Goal: Task Accomplishment & Management: Manage account settings

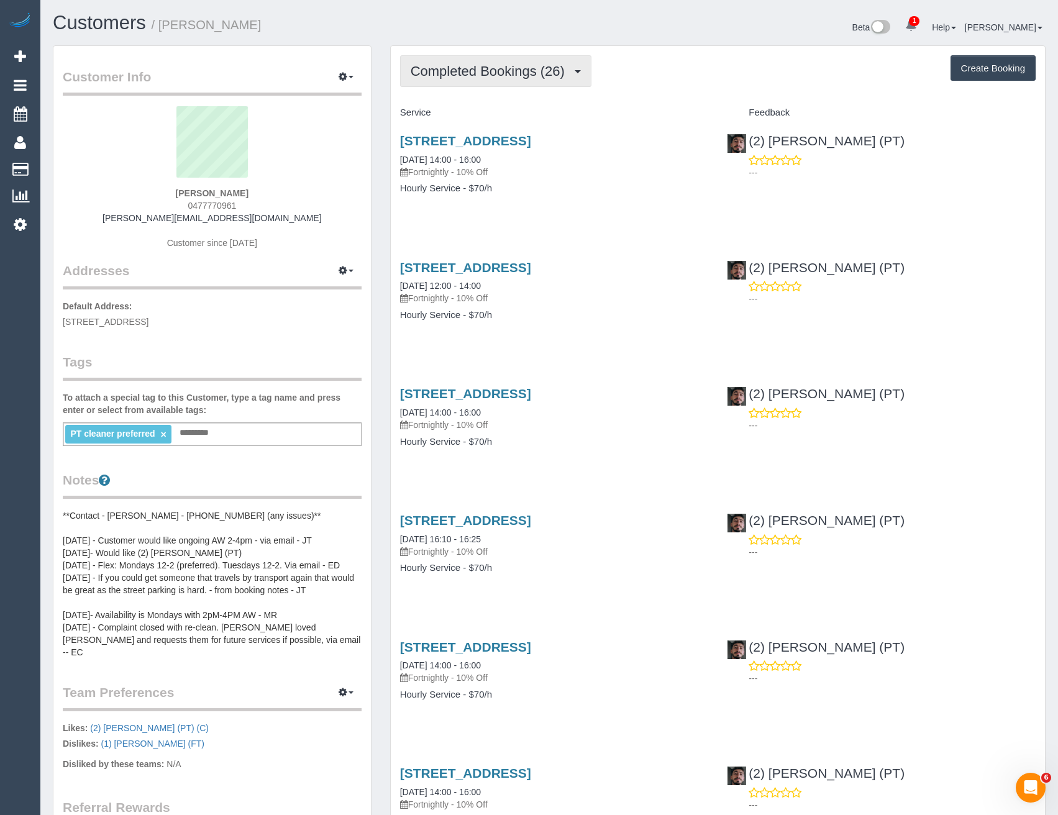
click at [517, 73] on span "Completed Bookings (26)" at bounding box center [490, 71] width 160 height 16
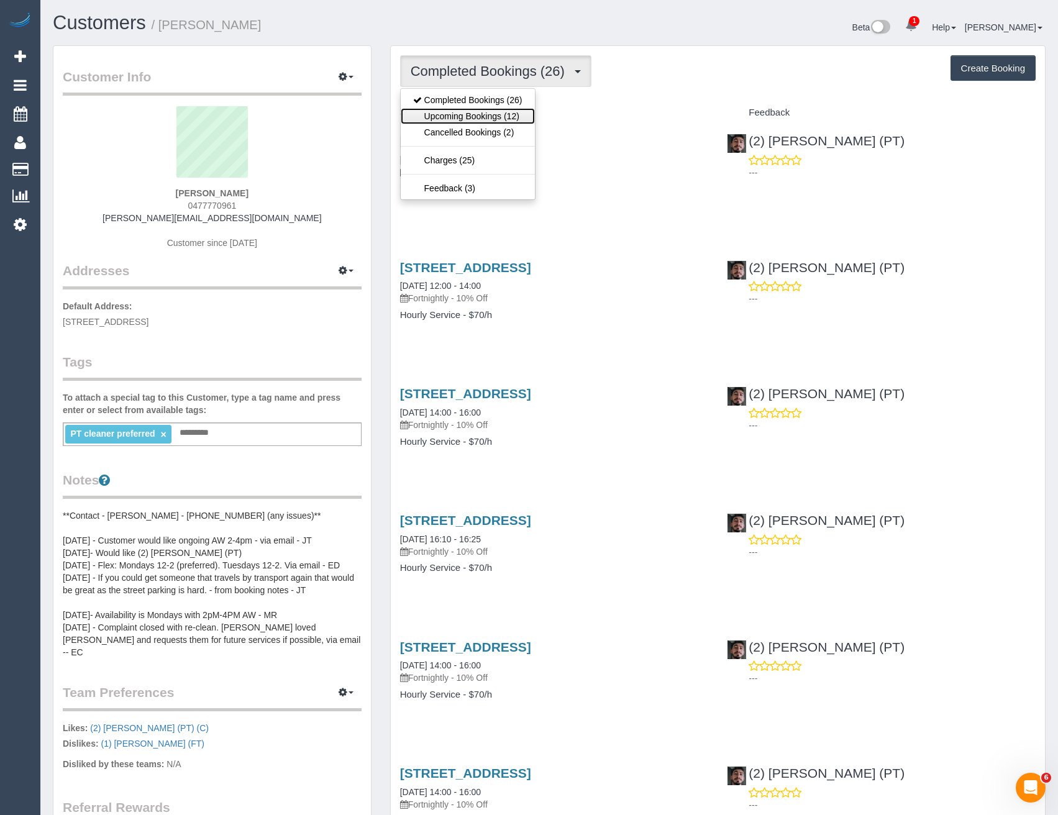
click at [514, 116] on link "Upcoming Bookings (12)" at bounding box center [468, 116] width 134 height 16
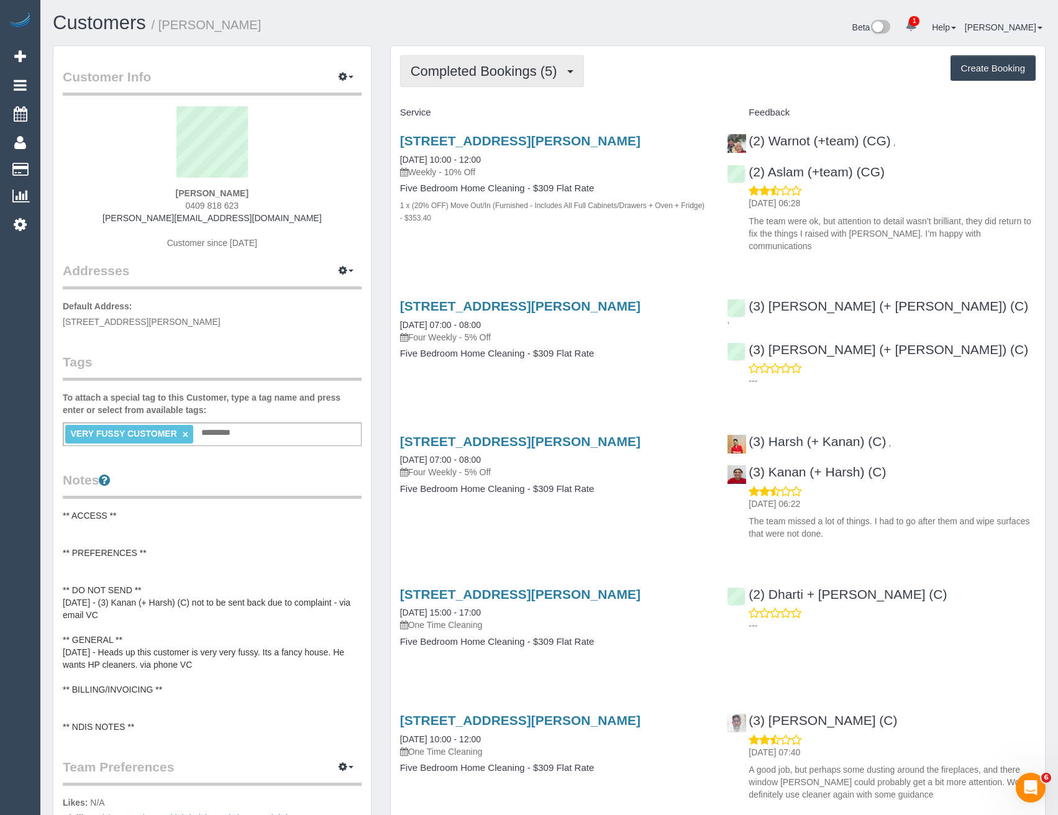
click at [512, 74] on span "Completed Bookings (5)" at bounding box center [486, 71] width 153 height 16
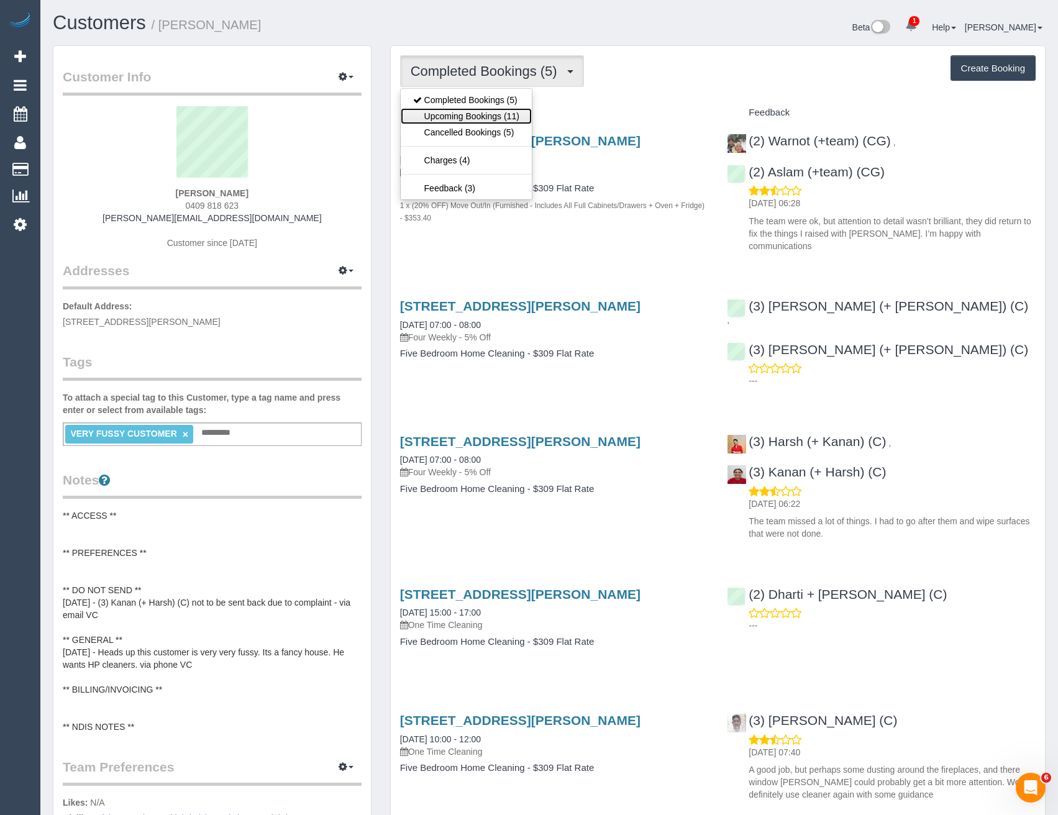
click at [496, 120] on link "Upcoming Bookings (11)" at bounding box center [466, 116] width 131 height 16
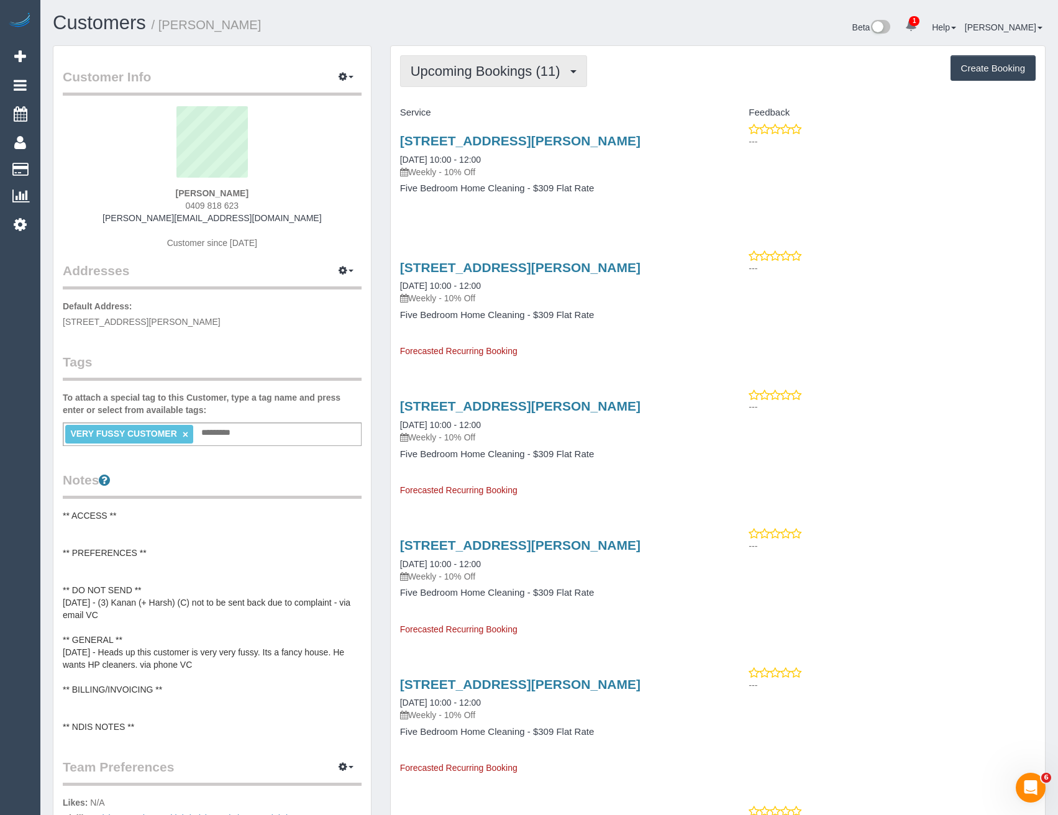
click at [444, 66] on span "Upcoming Bookings (11)" at bounding box center [488, 71] width 156 height 16
click at [443, 91] on ul "Completed Bookings (5) Upcoming Bookings (11) Cancelled Bookings (5) Charges (4…" at bounding box center [466, 144] width 132 height 112
click at [443, 75] on span "Upcoming Bookings (11)" at bounding box center [488, 71] width 156 height 16
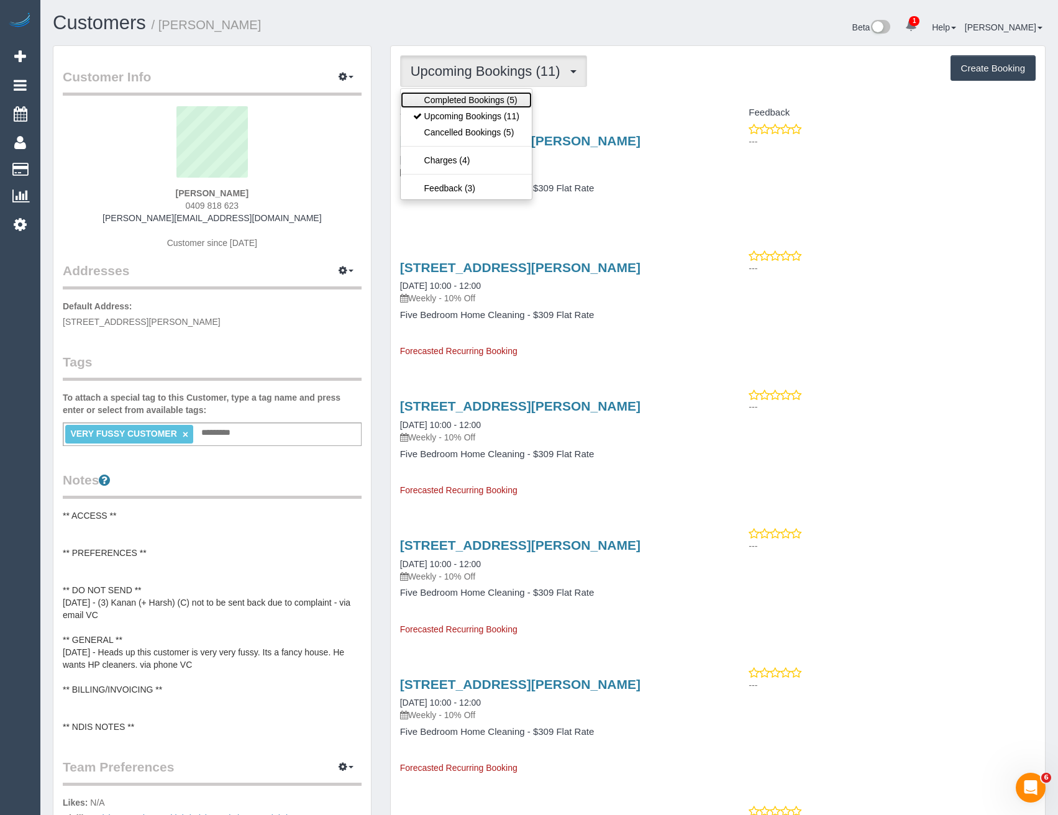
click at [438, 103] on link "Completed Bookings (5)" at bounding box center [466, 100] width 131 height 16
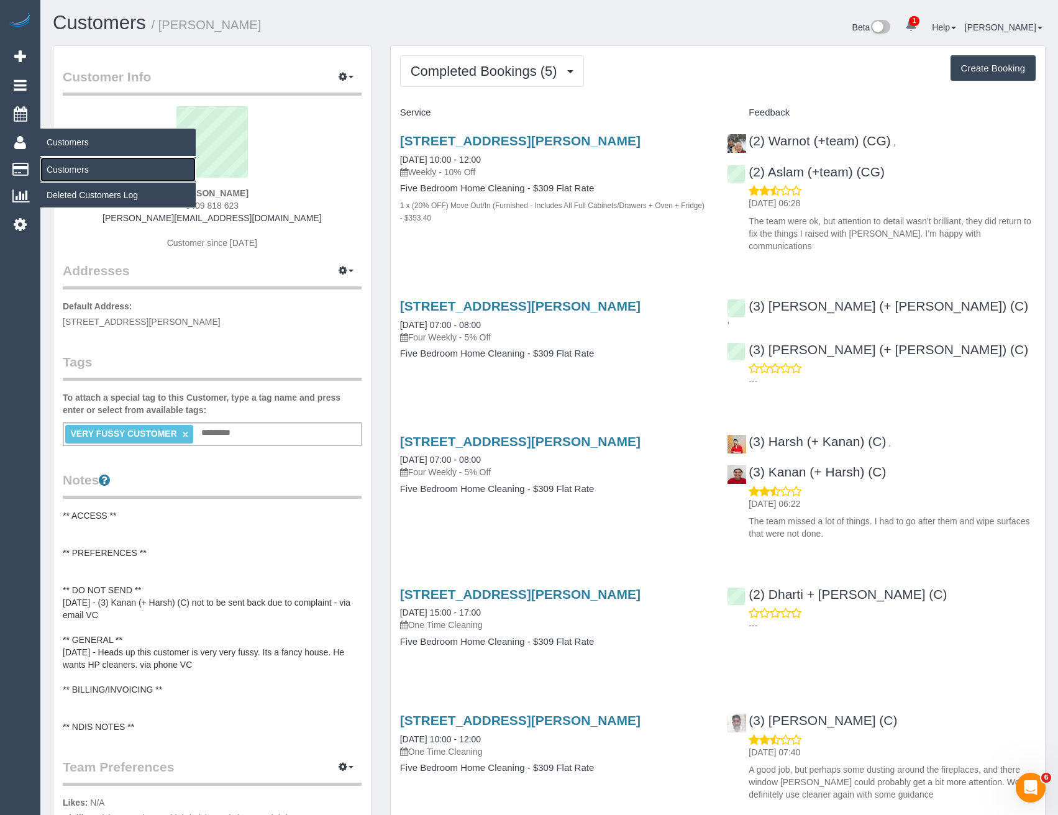
drag, startPoint x: 77, startPoint y: 171, endPoint x: 93, endPoint y: 171, distance: 16.2
click at [77, 171] on link "Customers" at bounding box center [117, 169] width 155 height 25
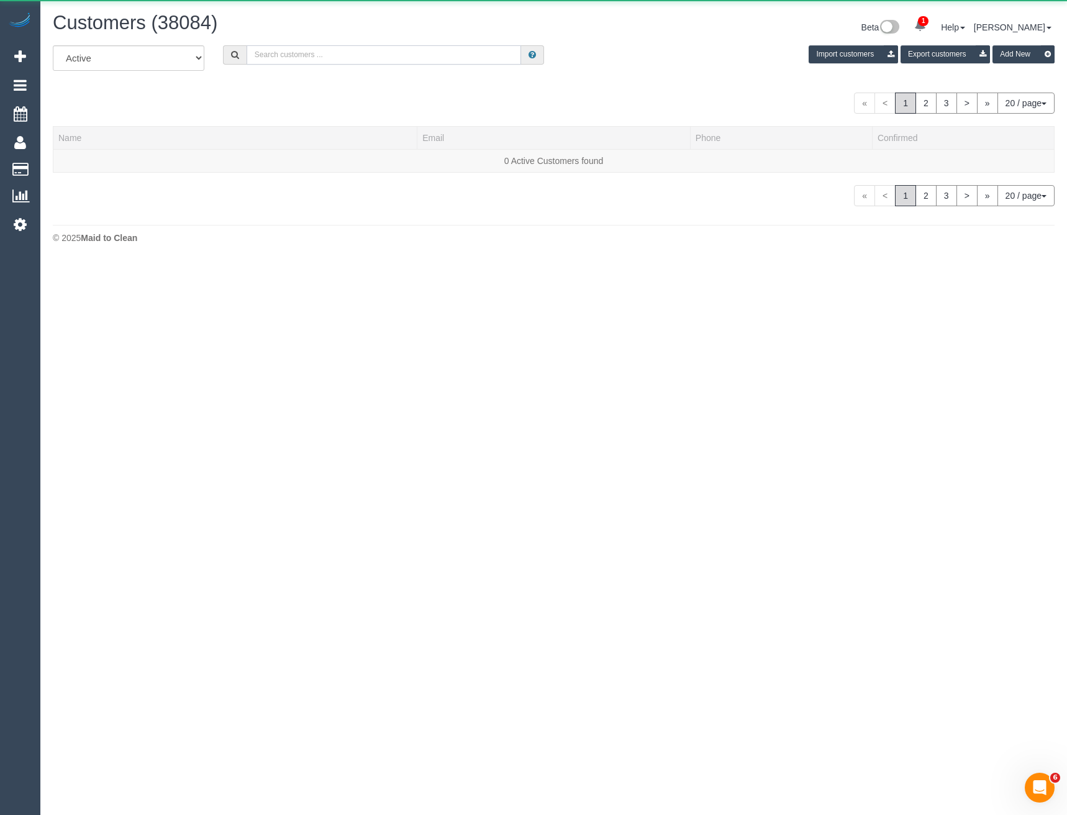
click at [302, 55] on input "text" at bounding box center [384, 54] width 275 height 19
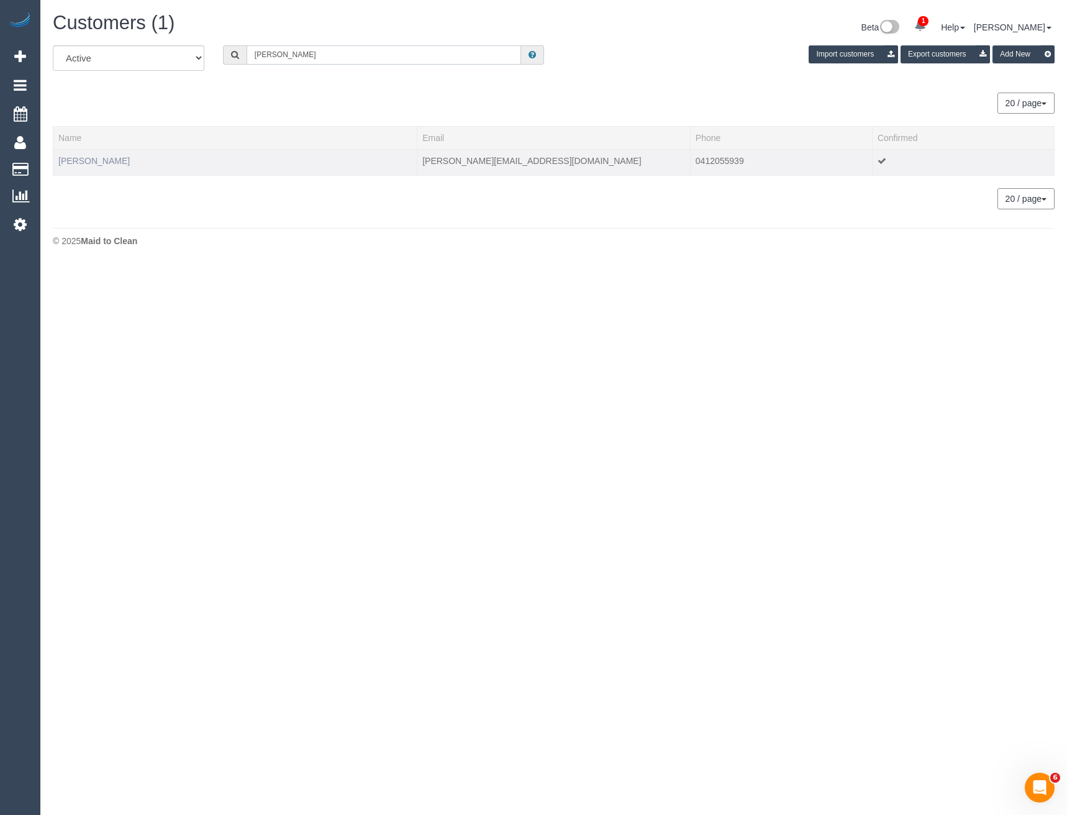
type input "Wendy lo"
click at [102, 164] on link "Wendy Lobwein" at bounding box center [93, 161] width 71 height 10
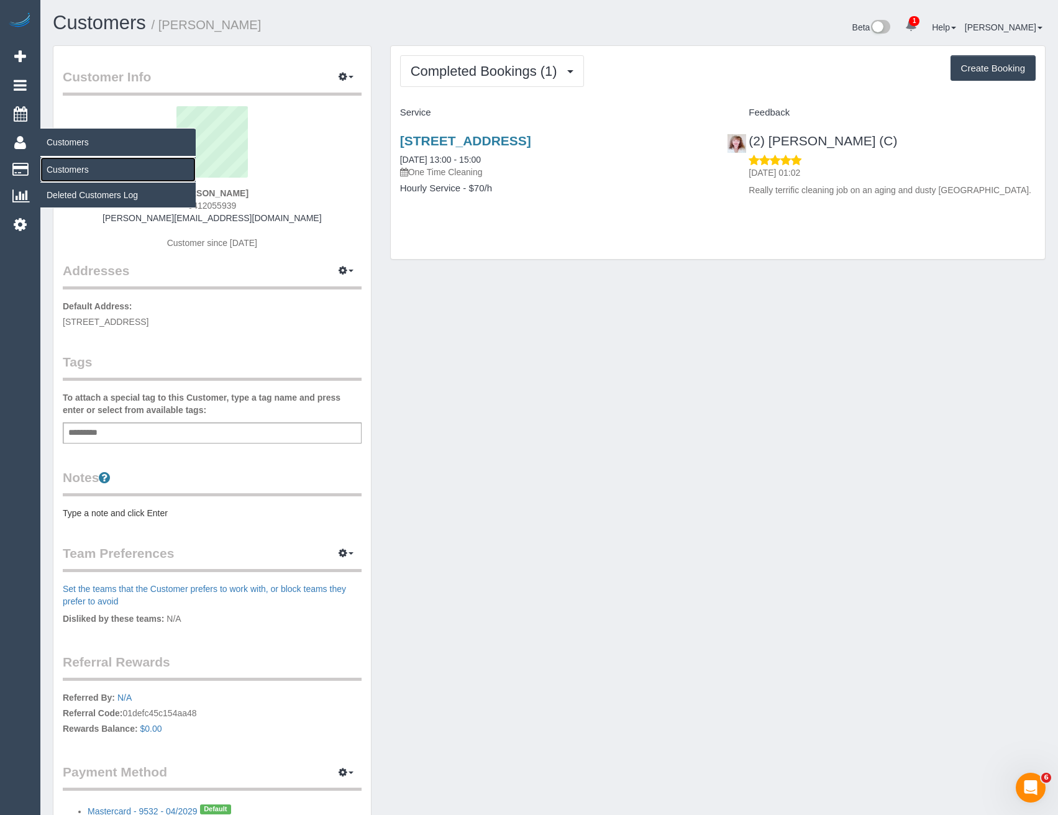
click at [79, 167] on link "Customers" at bounding box center [117, 169] width 155 height 25
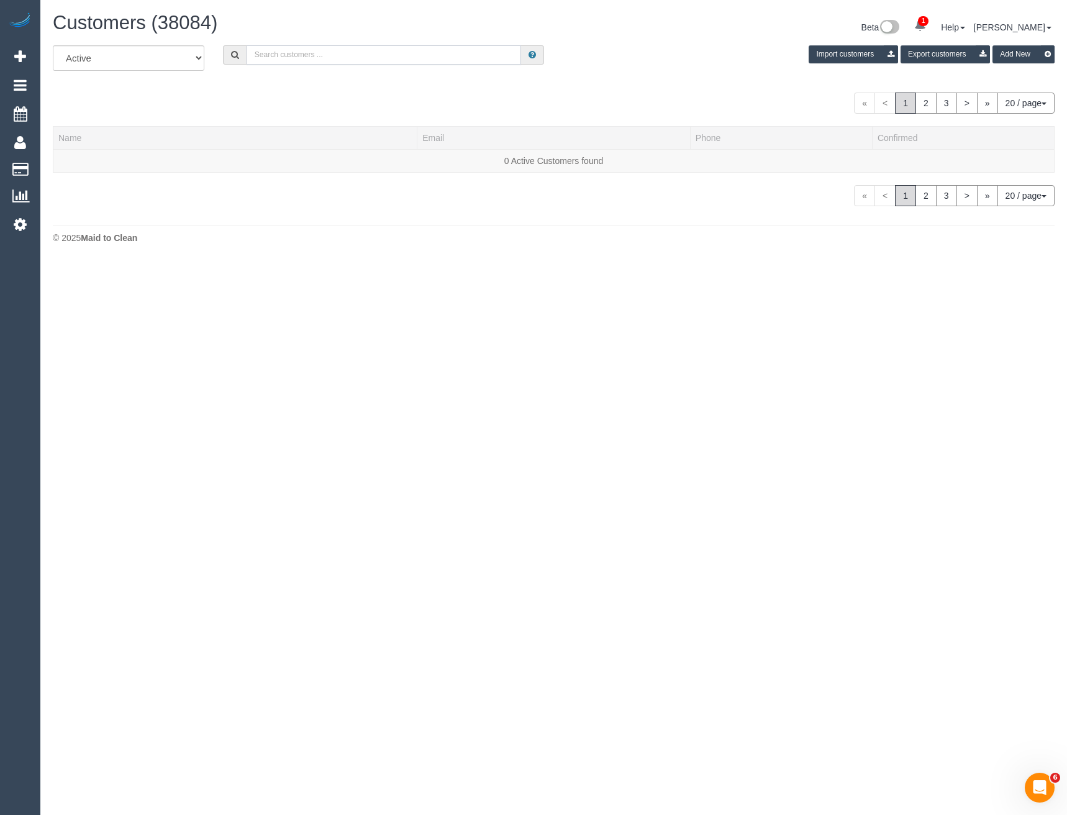
click at [270, 58] on input "text" at bounding box center [384, 54] width 275 height 19
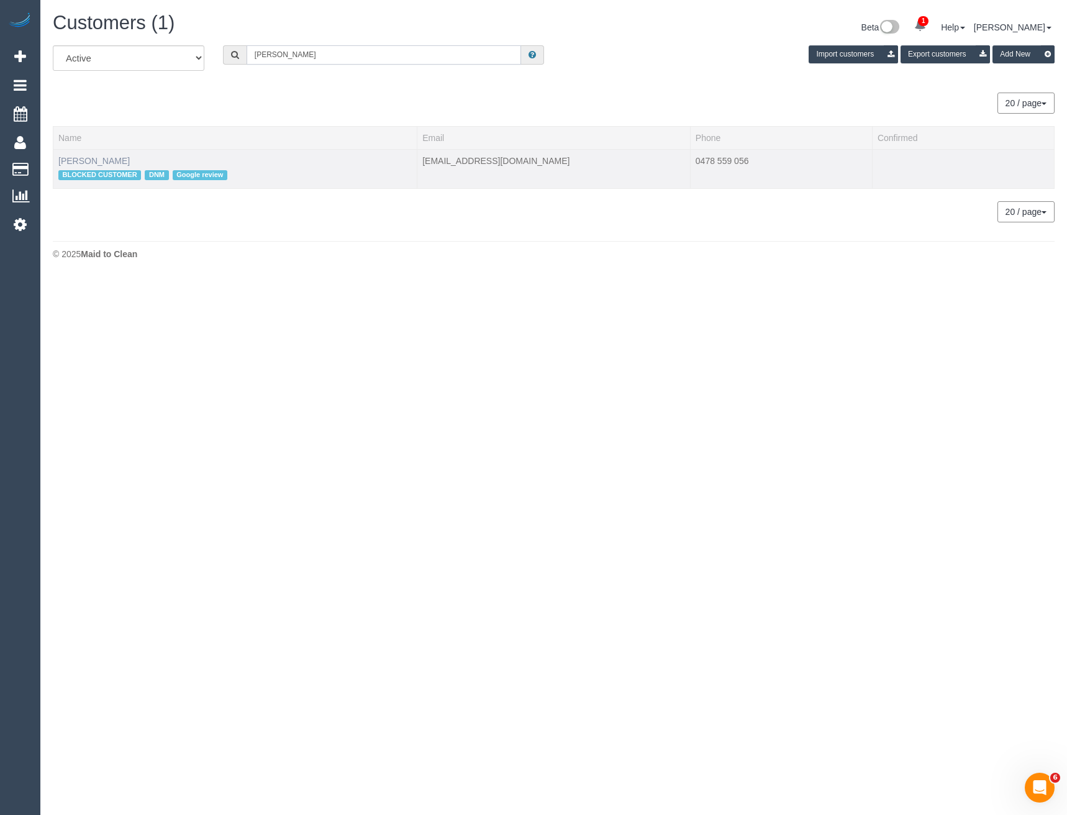
type input "Edward haynes"
click at [100, 158] on link "Edward Haynes" at bounding box center [93, 161] width 71 height 10
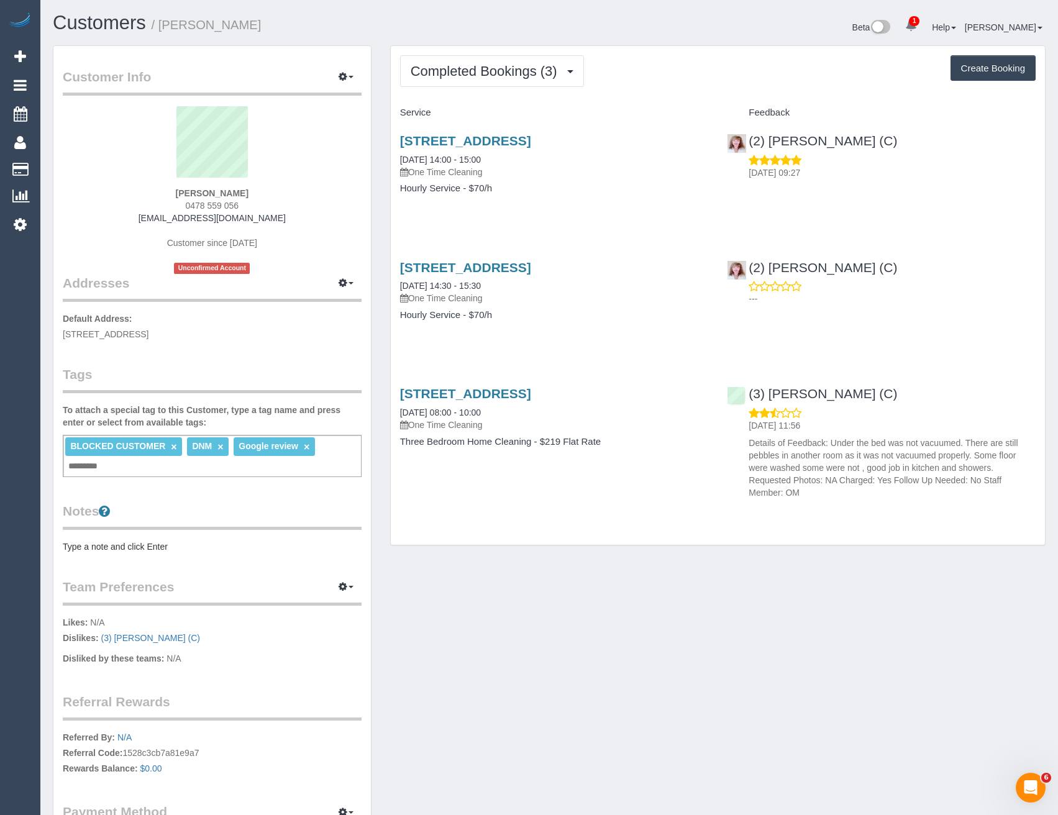
drag, startPoint x: 274, startPoint y: 221, endPoint x: 161, endPoint y: 219, distance: 113.0
click at [161, 219] on div "Edward Haynes 0478 559 056 edwardh100@gmail.com Customer since 2025 Unconfirmed…" at bounding box center [212, 190] width 299 height 168
copy link "edwardh100@gmail.com"
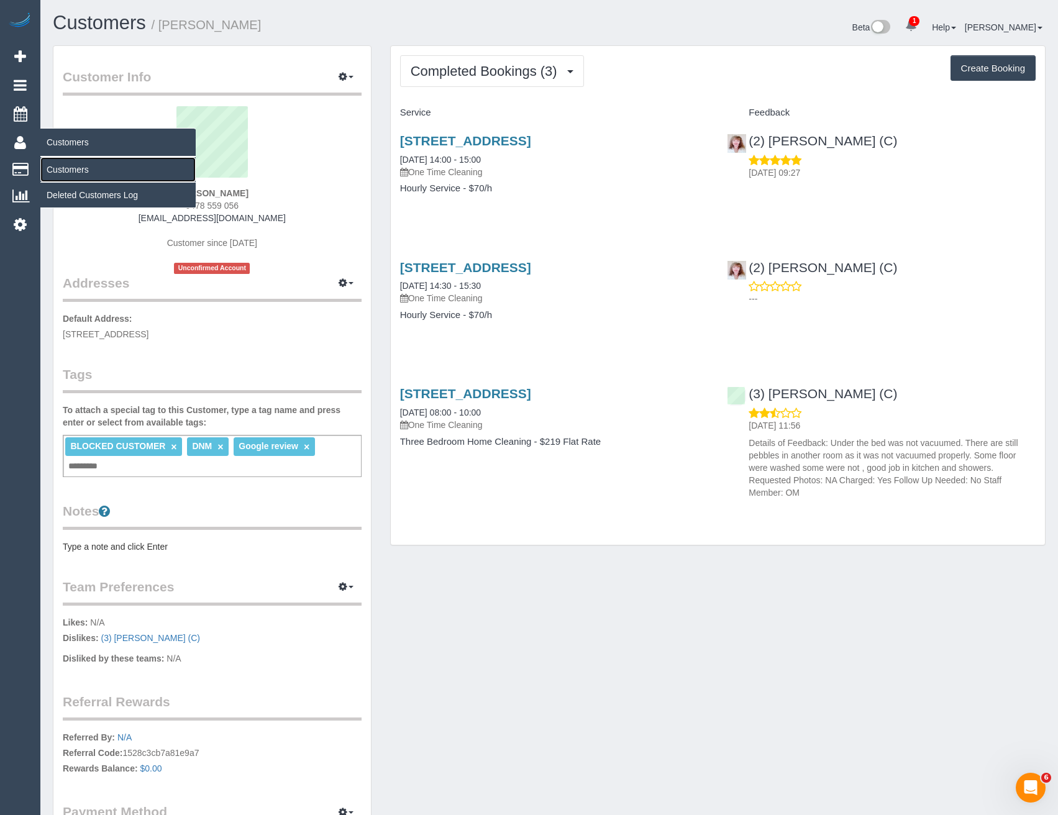
click at [70, 165] on link "Customers" at bounding box center [117, 169] width 155 height 25
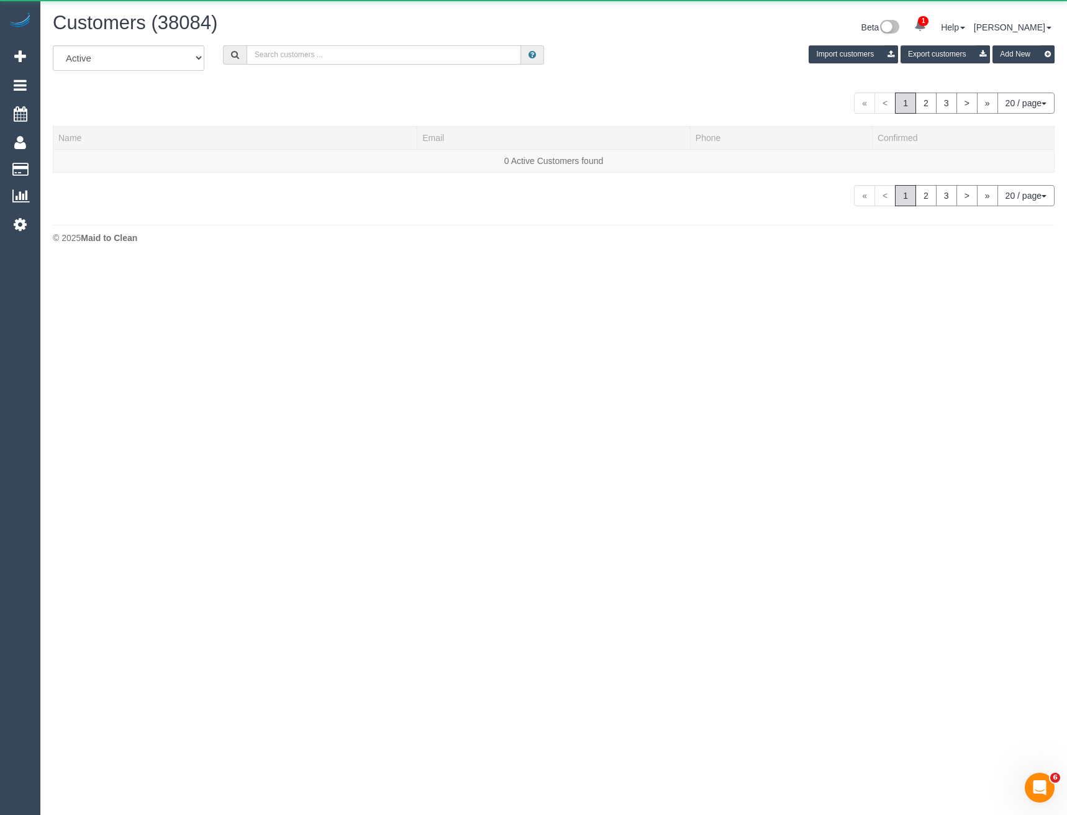
click at [263, 51] on input "text" at bounding box center [384, 54] width 275 height 19
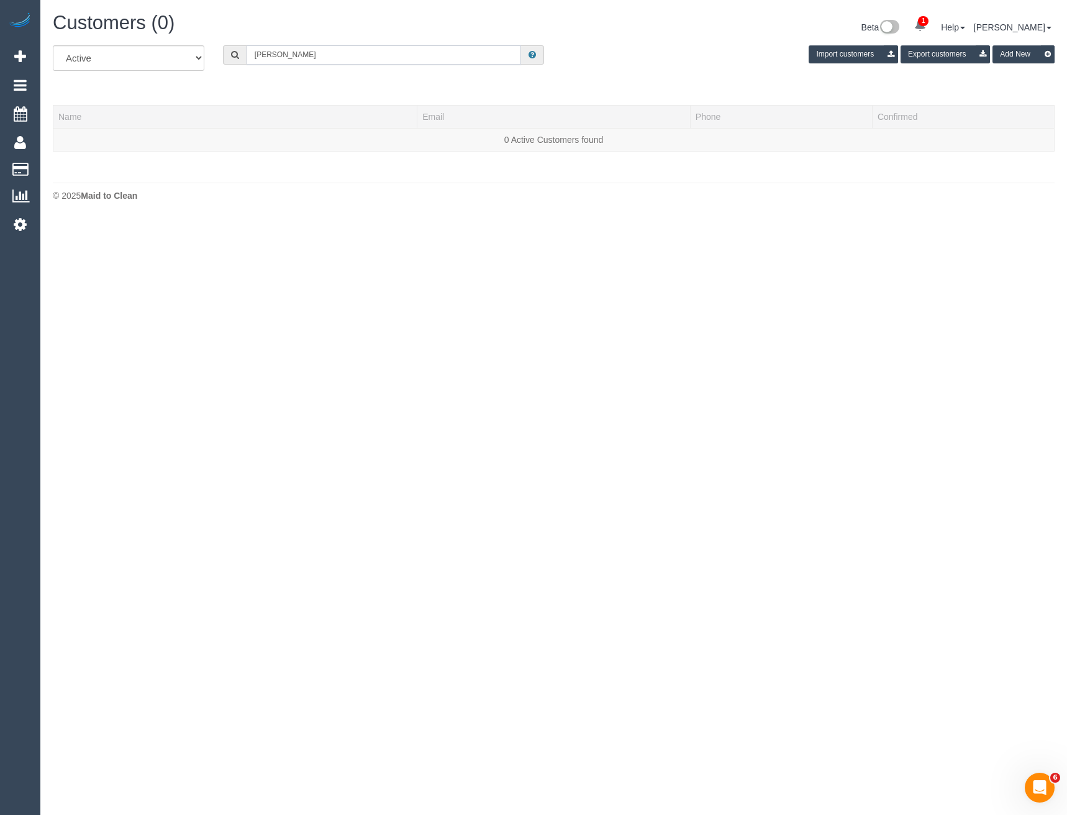
click at [311, 57] on input "Wendy lew" at bounding box center [384, 54] width 275 height 19
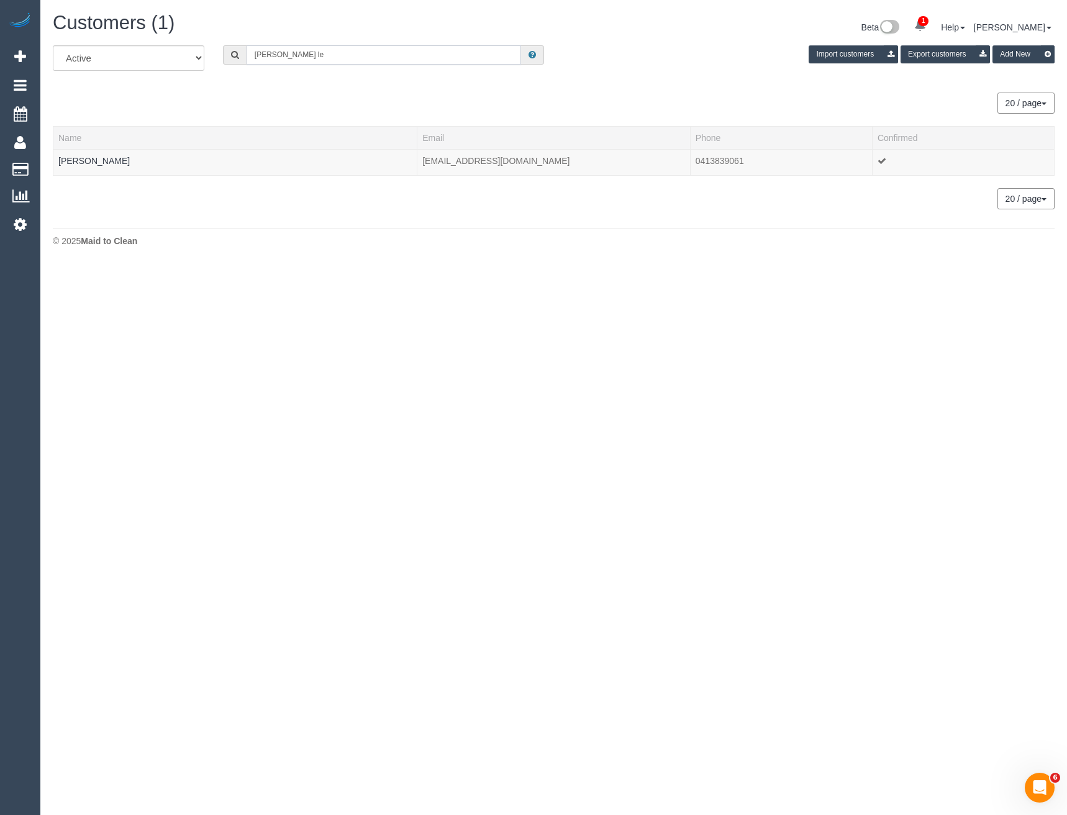
click at [306, 58] on input "Wendy le" at bounding box center [384, 54] width 275 height 19
type input "Wendy lo"
click at [111, 161] on link "Wendy Lobwein" at bounding box center [93, 161] width 71 height 10
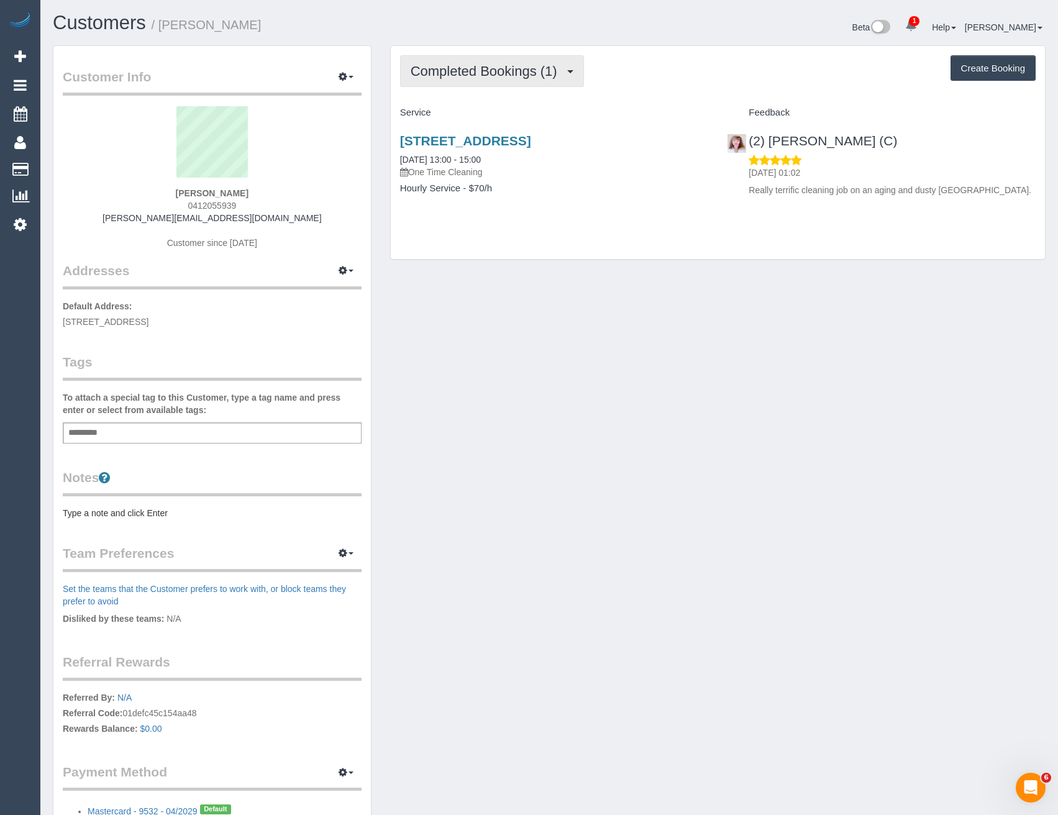
click at [494, 75] on span "Completed Bookings (1)" at bounding box center [486, 71] width 153 height 16
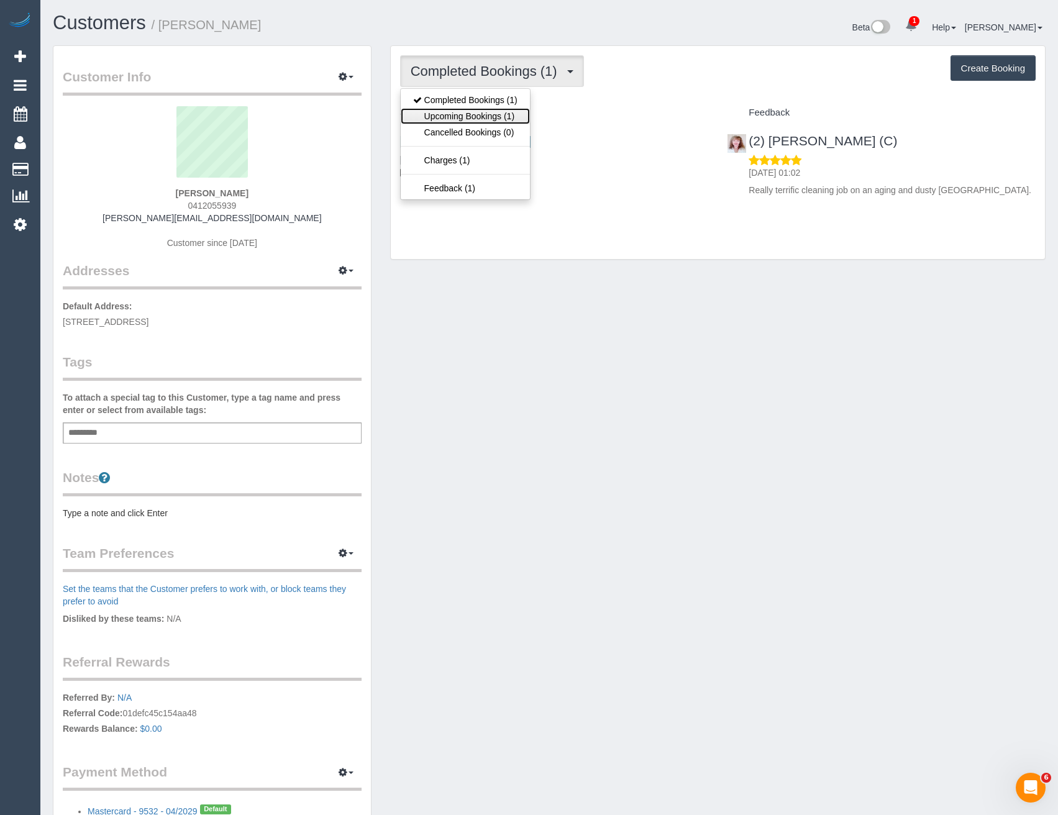
click at [499, 116] on link "Upcoming Bookings (1)" at bounding box center [465, 116] width 129 height 16
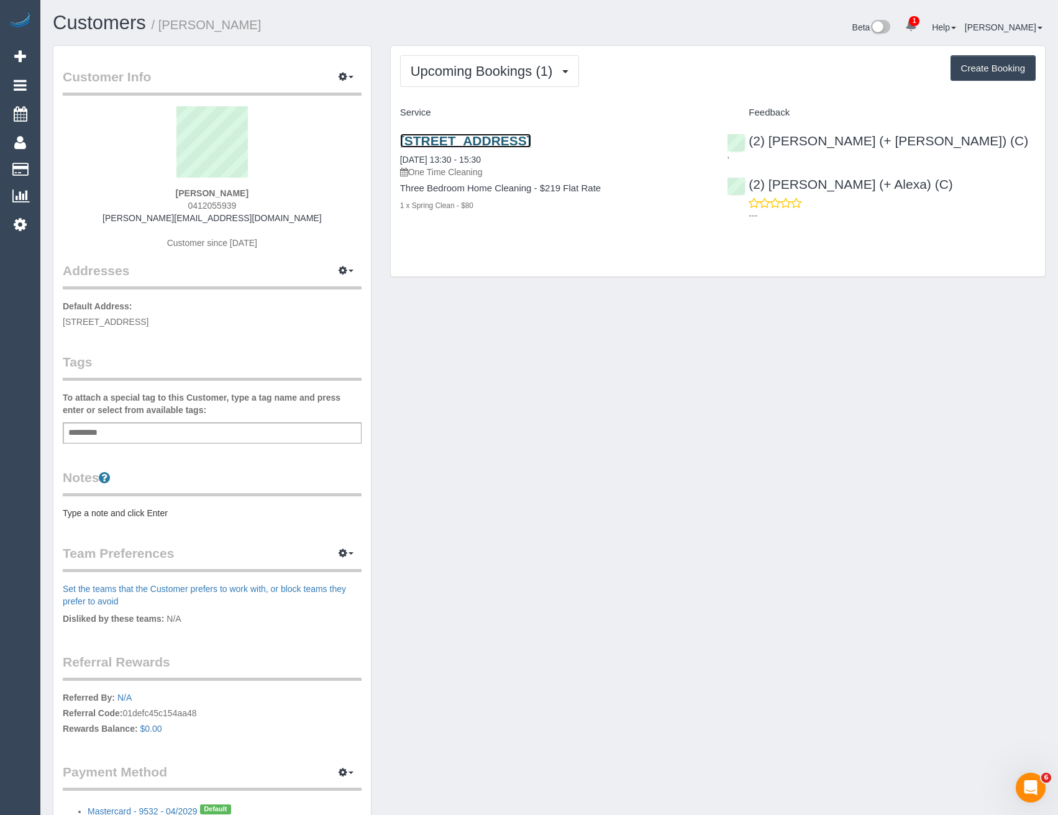
click at [531, 135] on link "244 Blyth Street, Brunswick East, VIC 3057" at bounding box center [465, 141] width 131 height 14
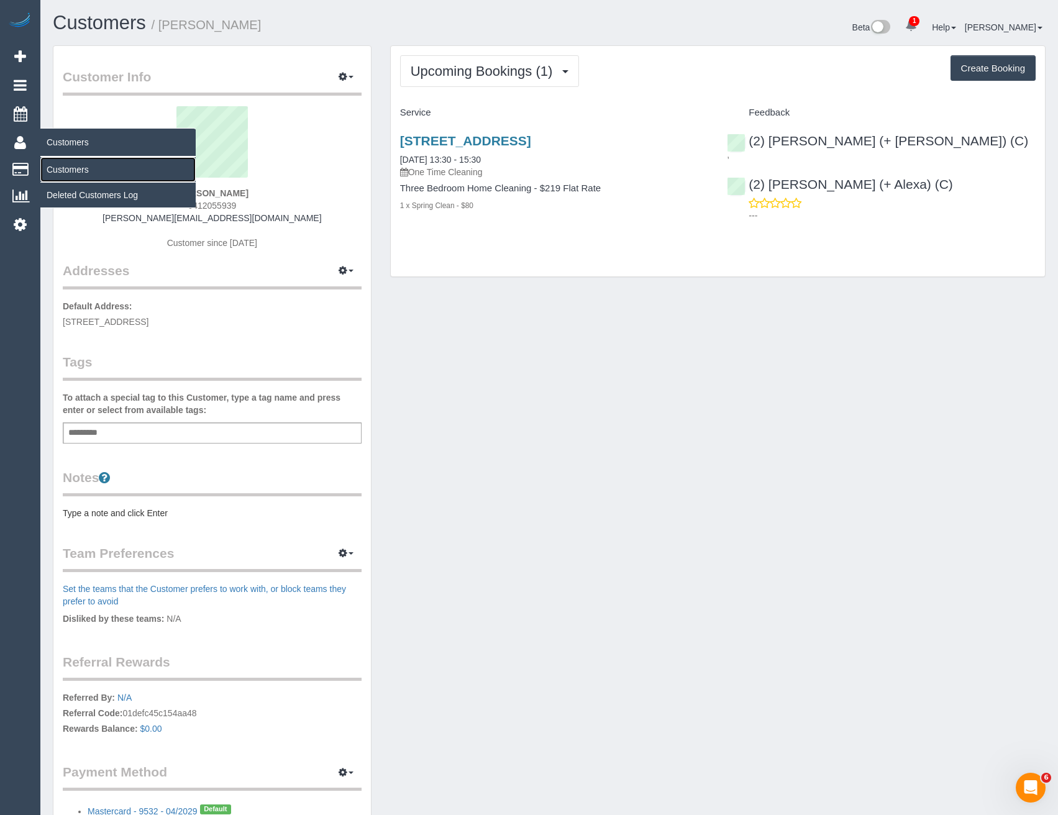
click at [57, 159] on link "Customers" at bounding box center [117, 169] width 155 height 25
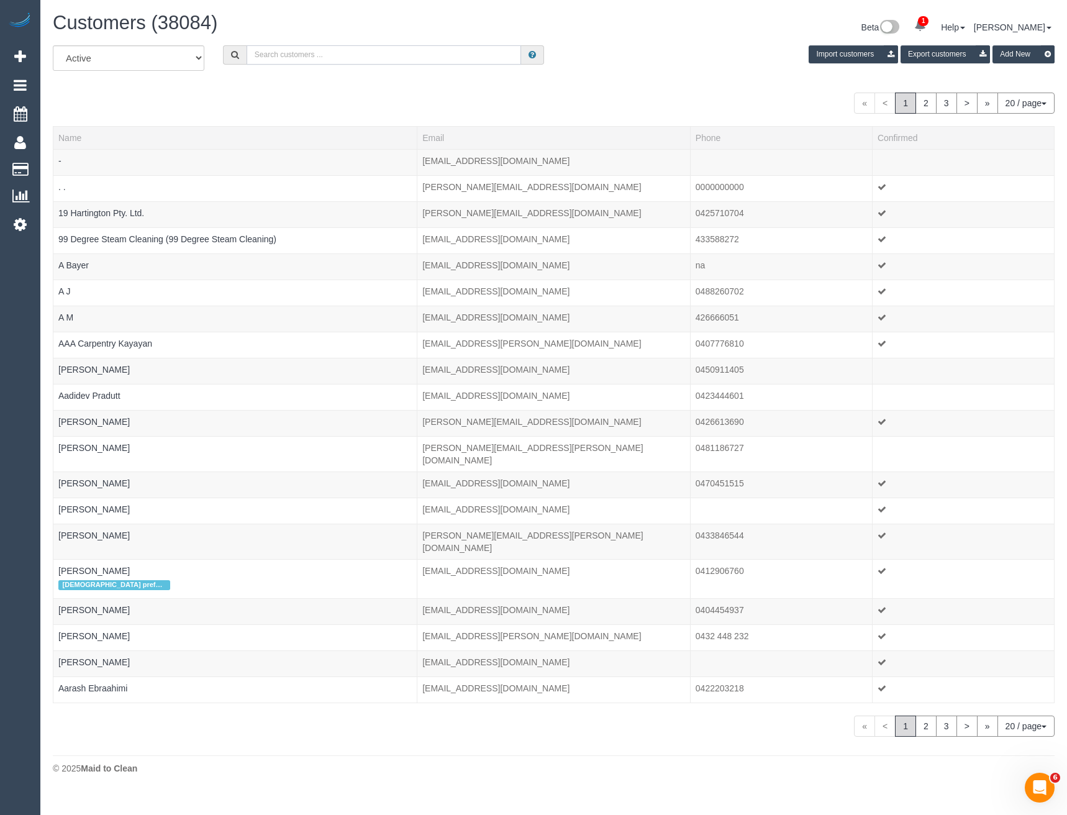
drag, startPoint x: 296, startPoint y: 64, endPoint x: 296, endPoint y: 52, distance: 12.4
click at [296, 64] on input "text" at bounding box center [384, 54] width 275 height 19
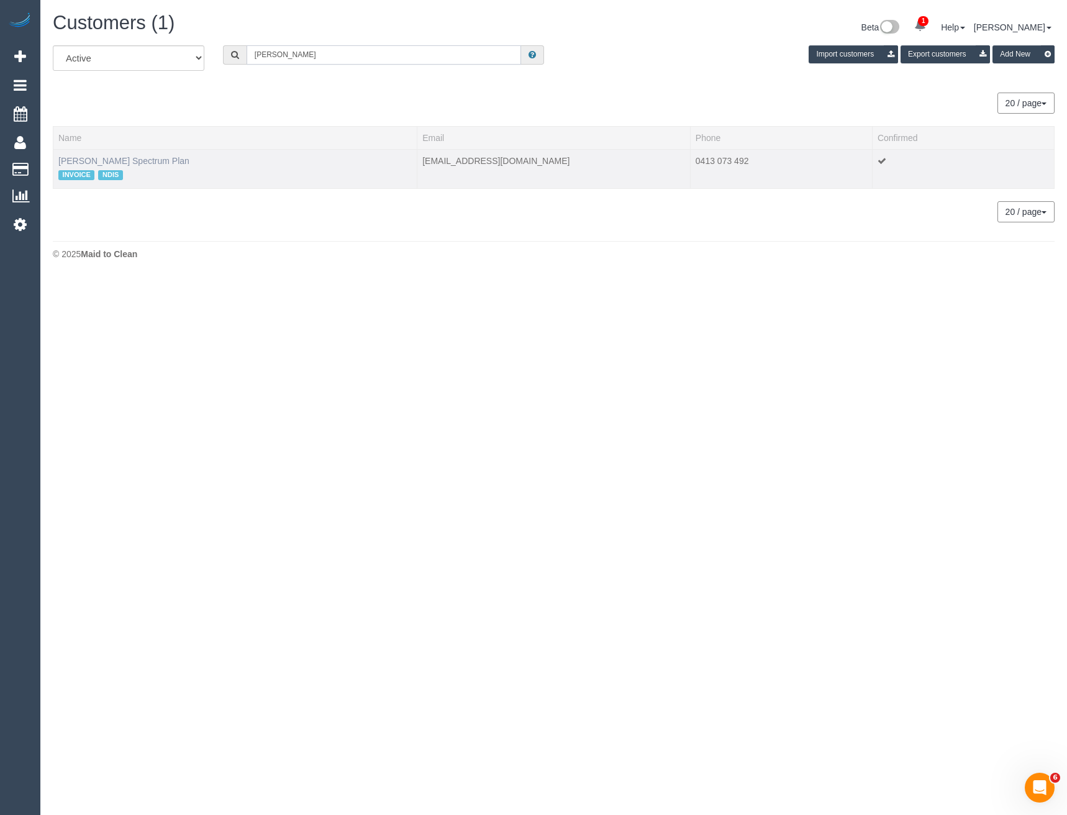
type input "Lisanna bur"
click at [166, 164] on link "Lisanna Burnie Spectrum Plan" at bounding box center [123, 161] width 131 height 10
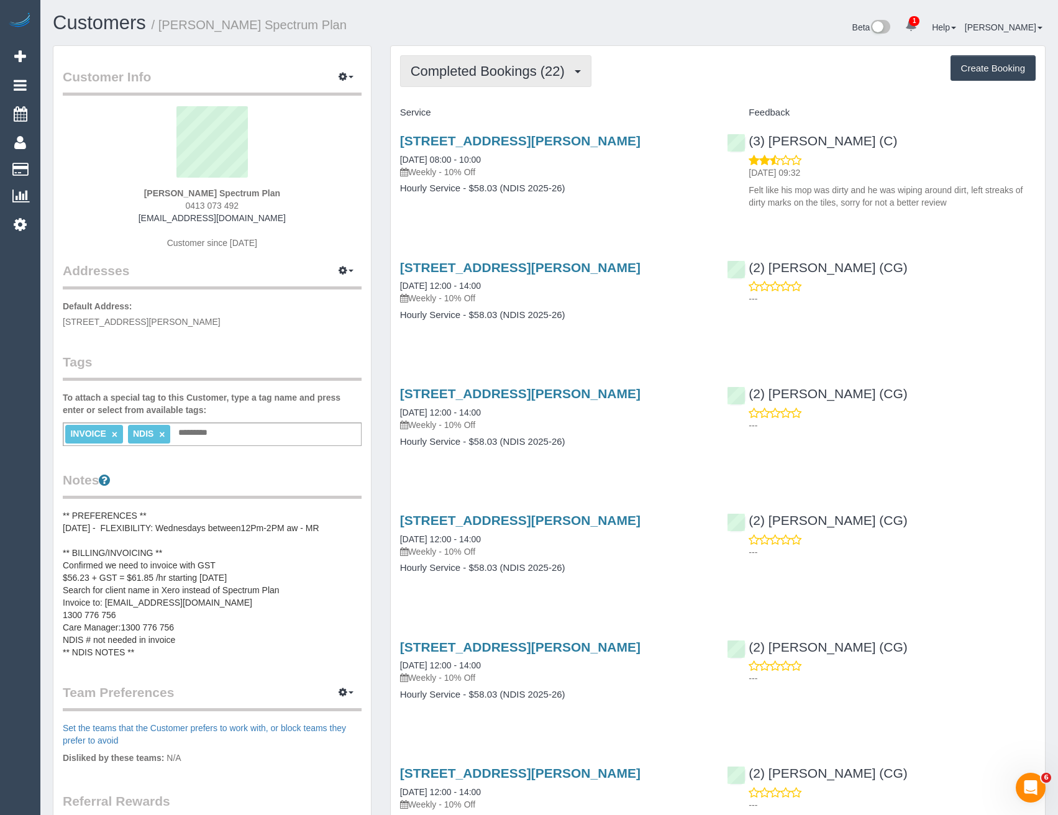
click at [522, 81] on button "Completed Bookings (22)" at bounding box center [495, 71] width 191 height 32
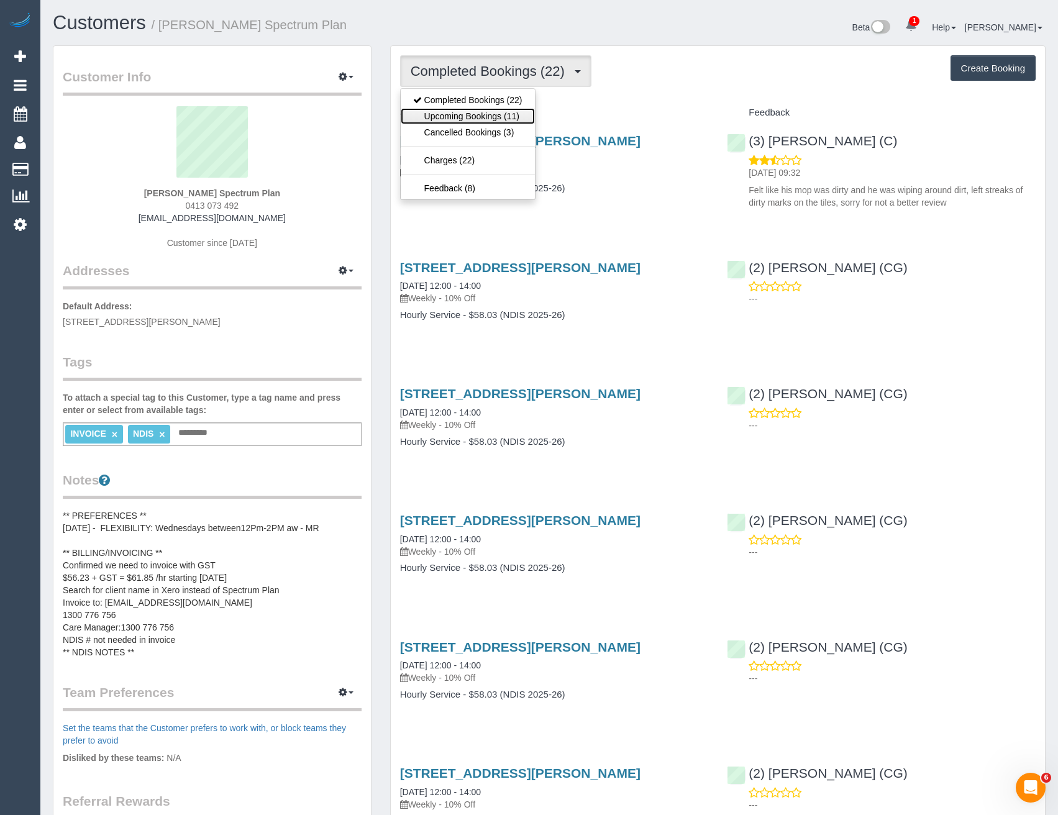
click at [501, 117] on link "Upcoming Bookings (11)" at bounding box center [468, 116] width 134 height 16
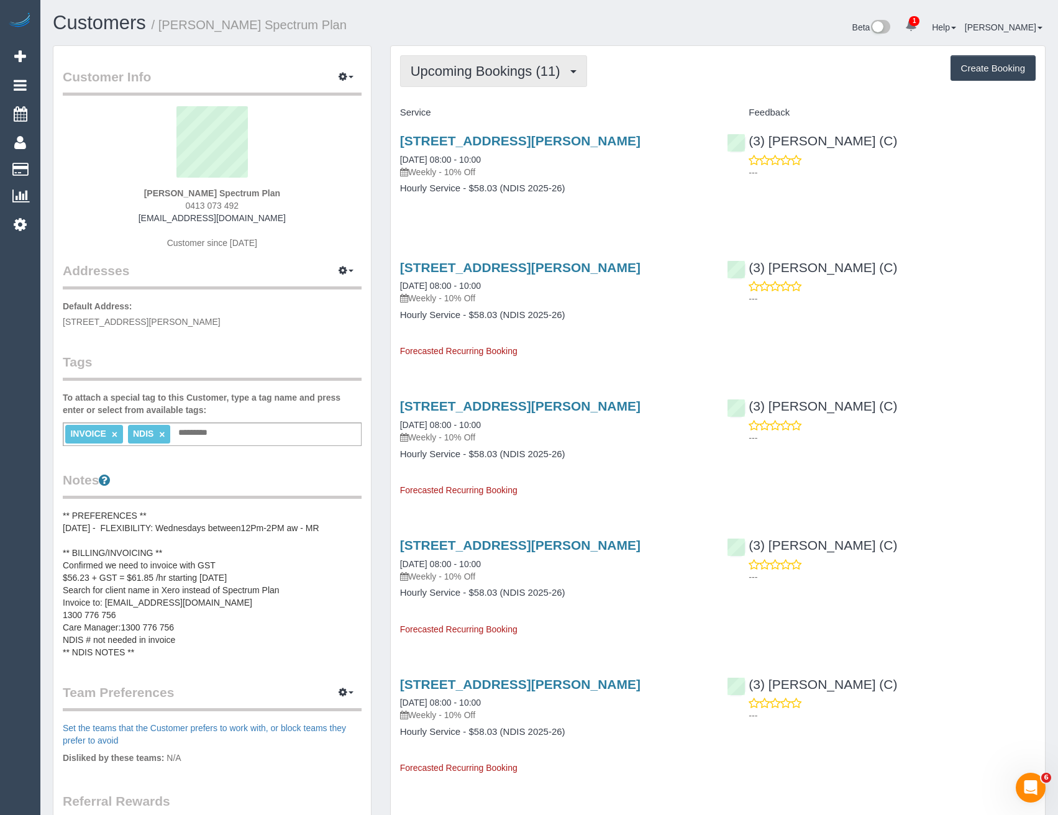
click at [475, 74] on span "Upcoming Bookings (11)" at bounding box center [488, 71] width 156 height 16
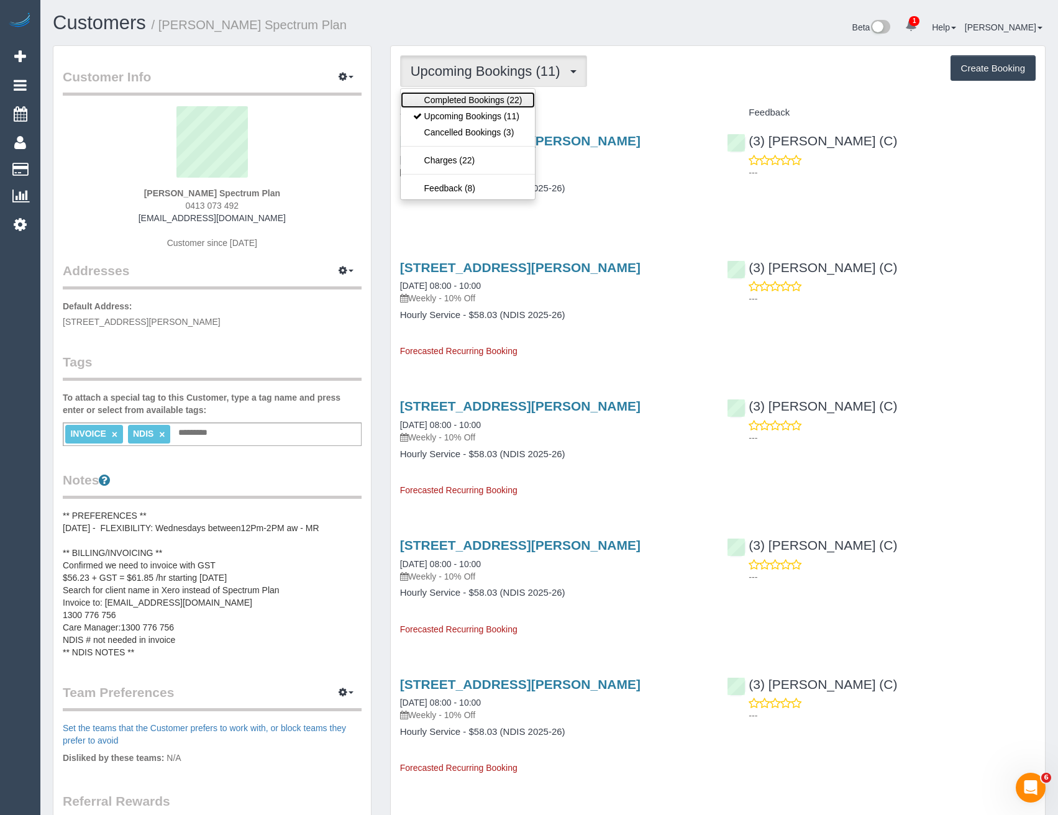
click at [474, 102] on link "Completed Bookings (22)" at bounding box center [468, 100] width 134 height 16
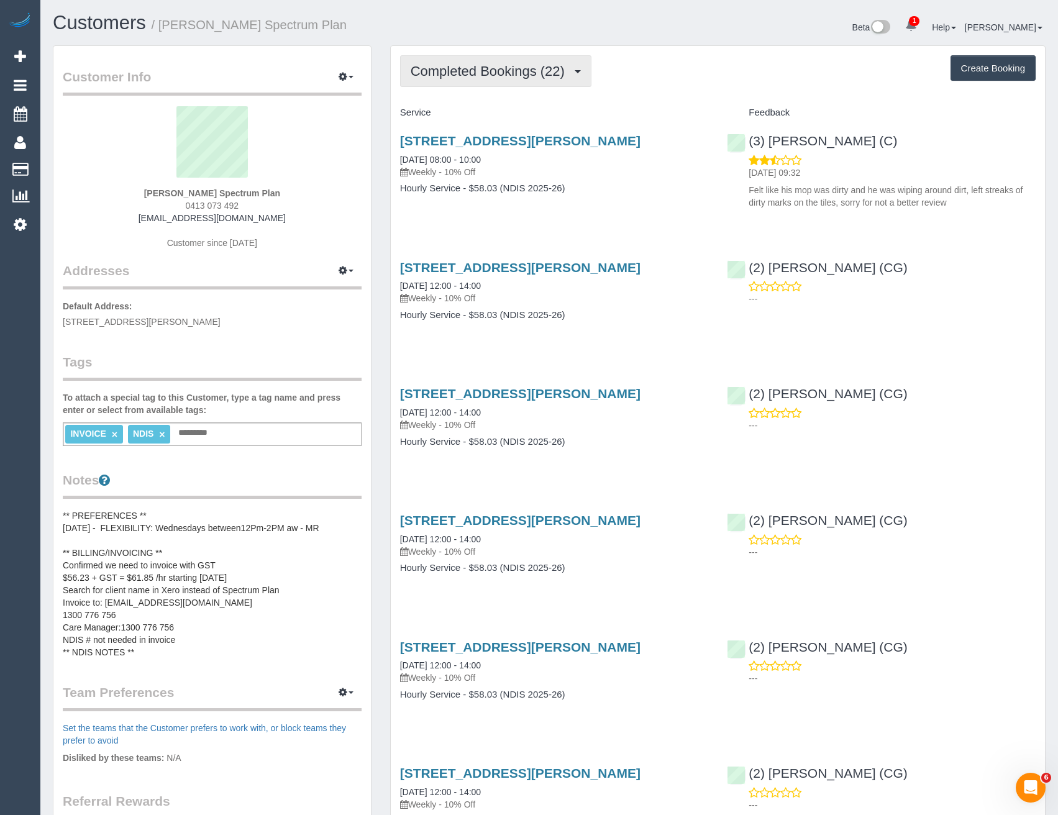
click at [461, 80] on button "Completed Bookings (22)" at bounding box center [495, 71] width 191 height 32
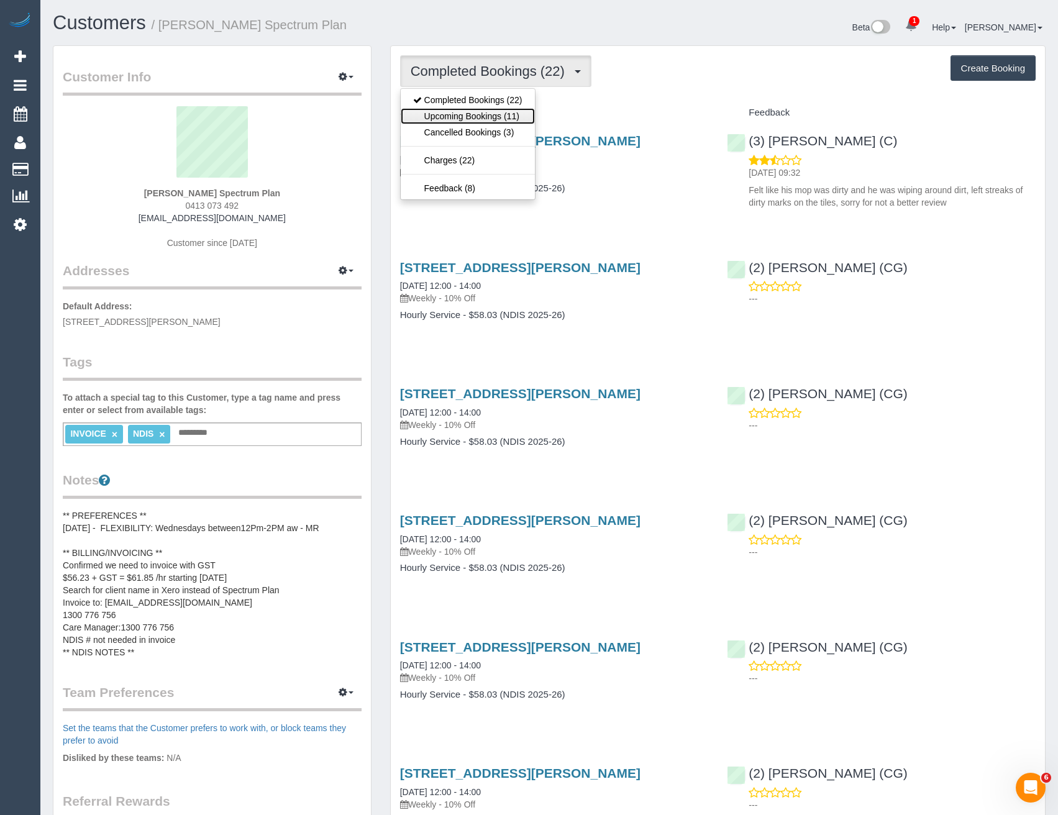
click at [455, 111] on link "Upcoming Bookings (11)" at bounding box center [468, 116] width 134 height 16
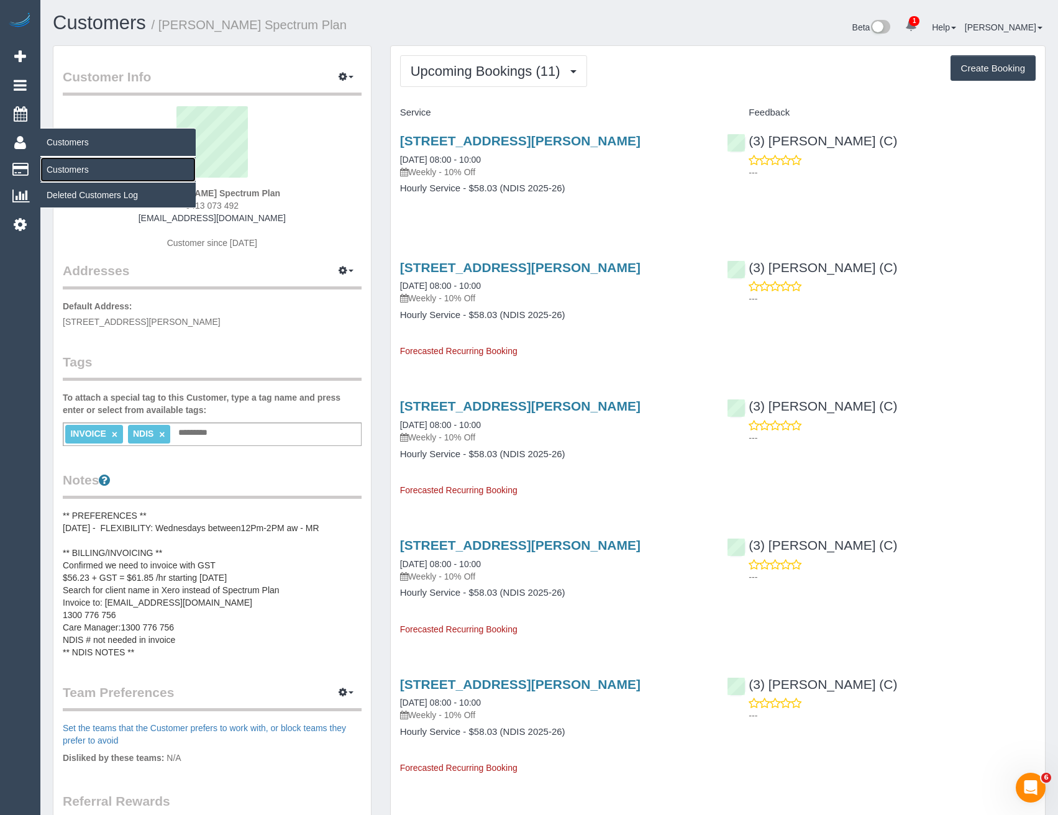
click at [66, 168] on link "Customers" at bounding box center [117, 169] width 155 height 25
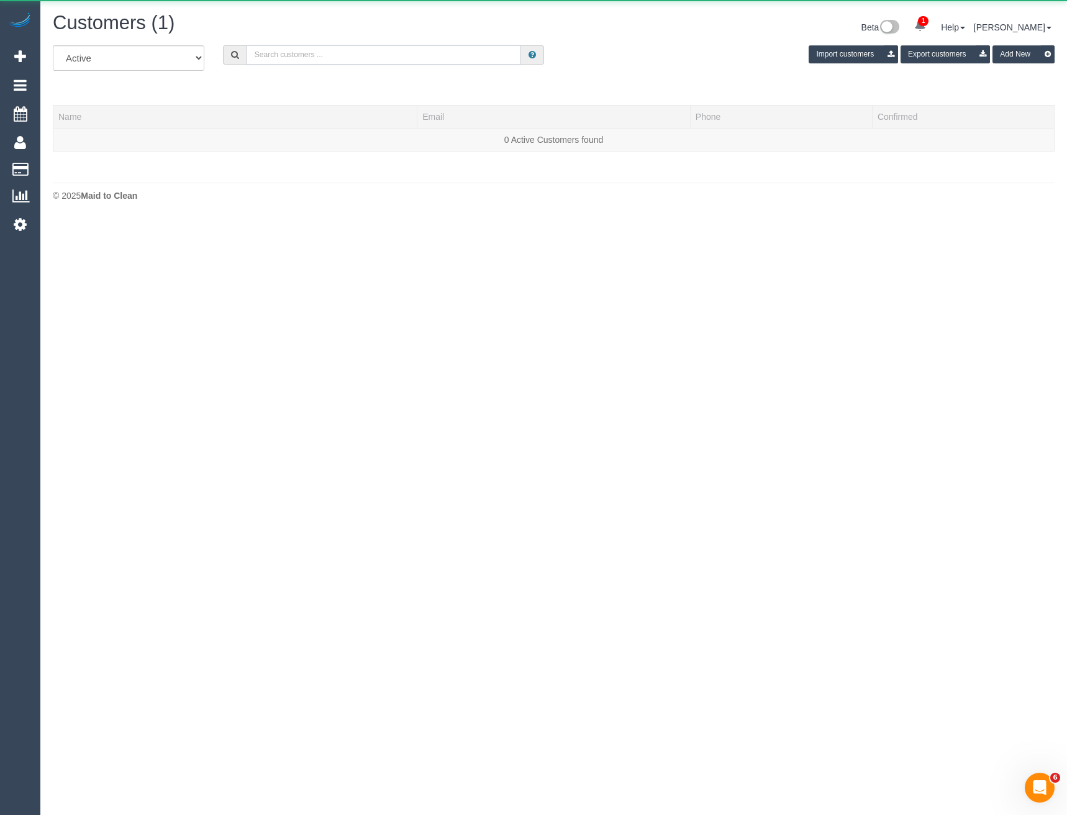
click at [276, 51] on input "text" at bounding box center [384, 54] width 275 height 19
click at [308, 54] on input "Sheila Mo" at bounding box center [384, 54] width 275 height 19
click at [310, 52] on input "Sheila m" at bounding box center [384, 54] width 275 height 19
drag, startPoint x: 302, startPoint y: 54, endPoint x: 245, endPoint y: 57, distance: 57.2
click at [245, 57] on div "Sheila m" at bounding box center [384, 54] width 322 height 19
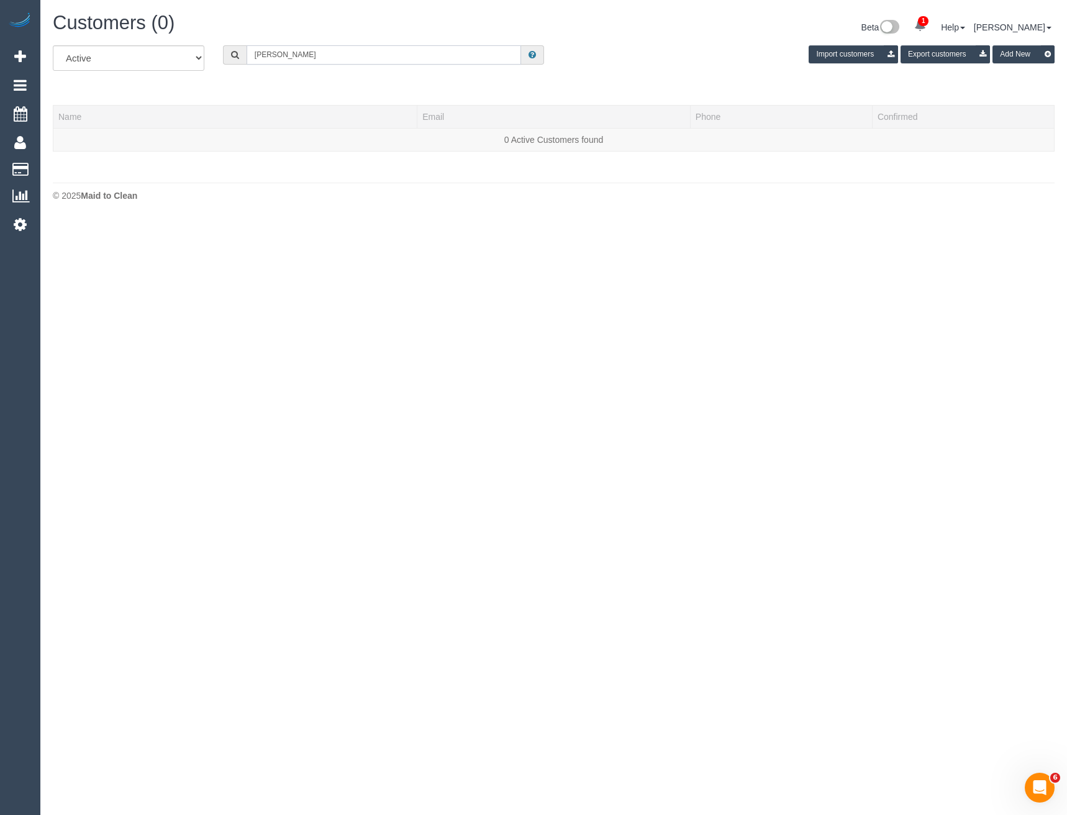
paste input "sheila_morton@hotmail.co"
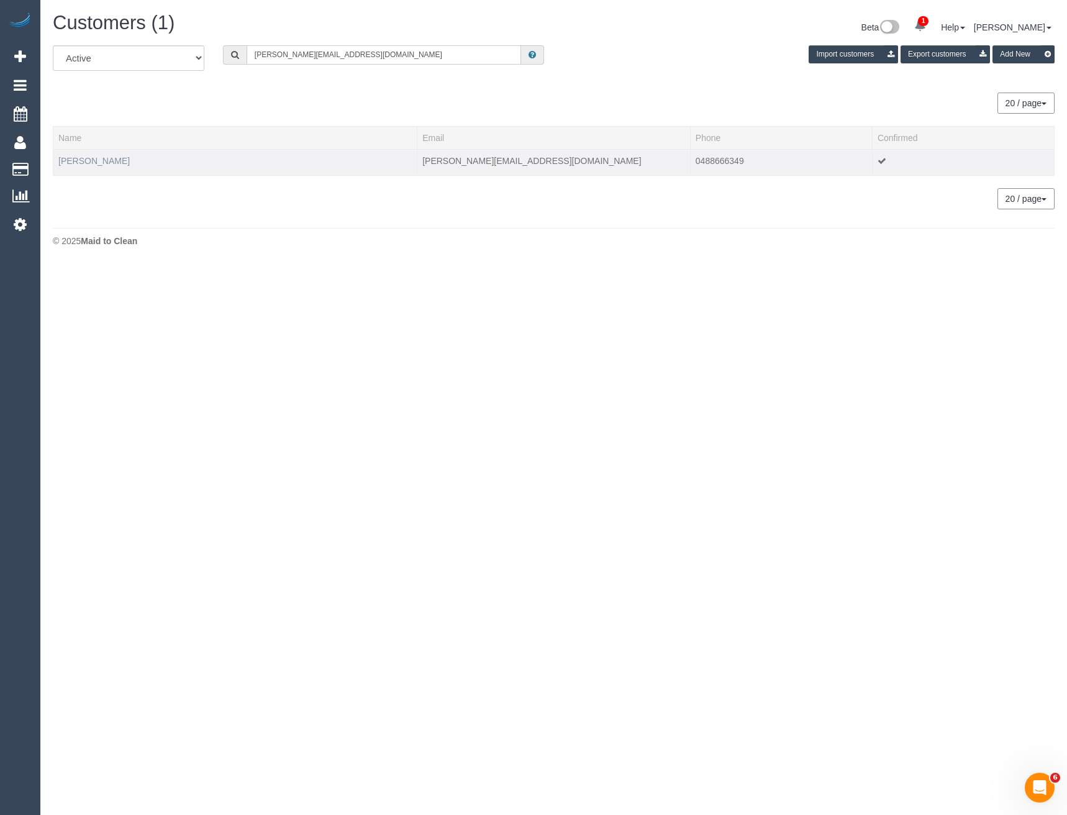
type input "[PERSON_NAME][EMAIL_ADDRESS][DOMAIN_NAME]"
click at [93, 162] on link "[PERSON_NAME]" at bounding box center [93, 161] width 71 height 10
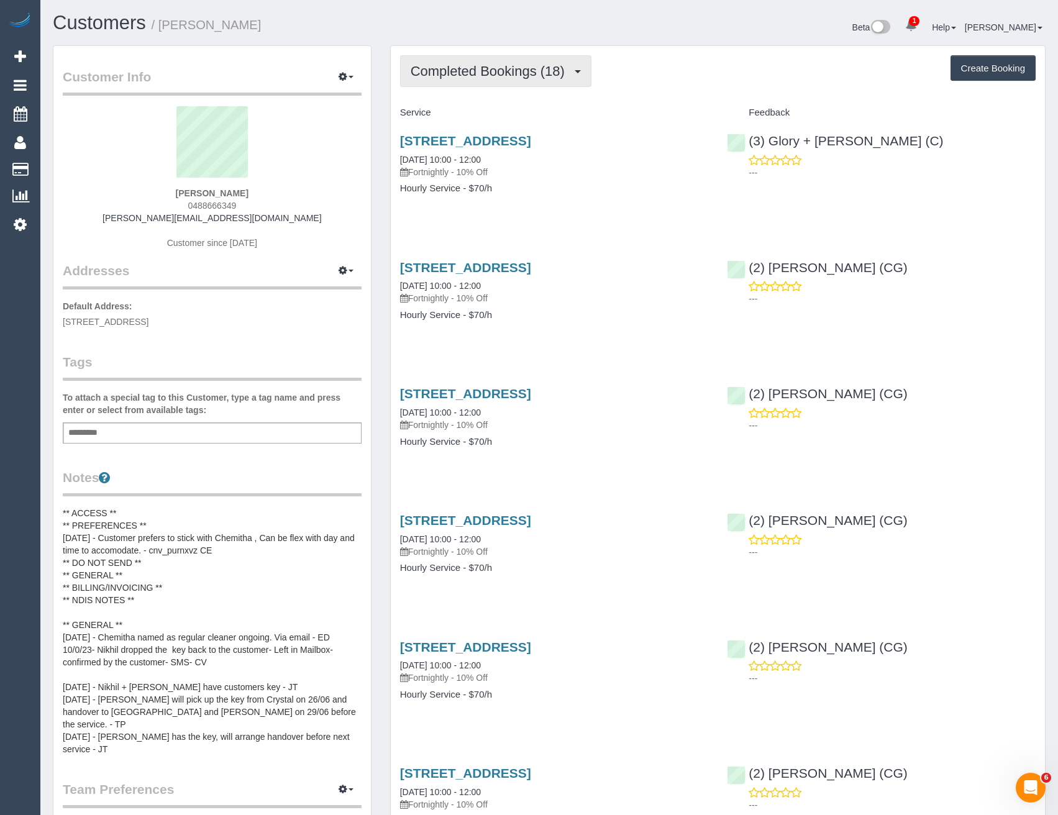
click at [561, 83] on button "Completed Bookings (18)" at bounding box center [495, 71] width 191 height 32
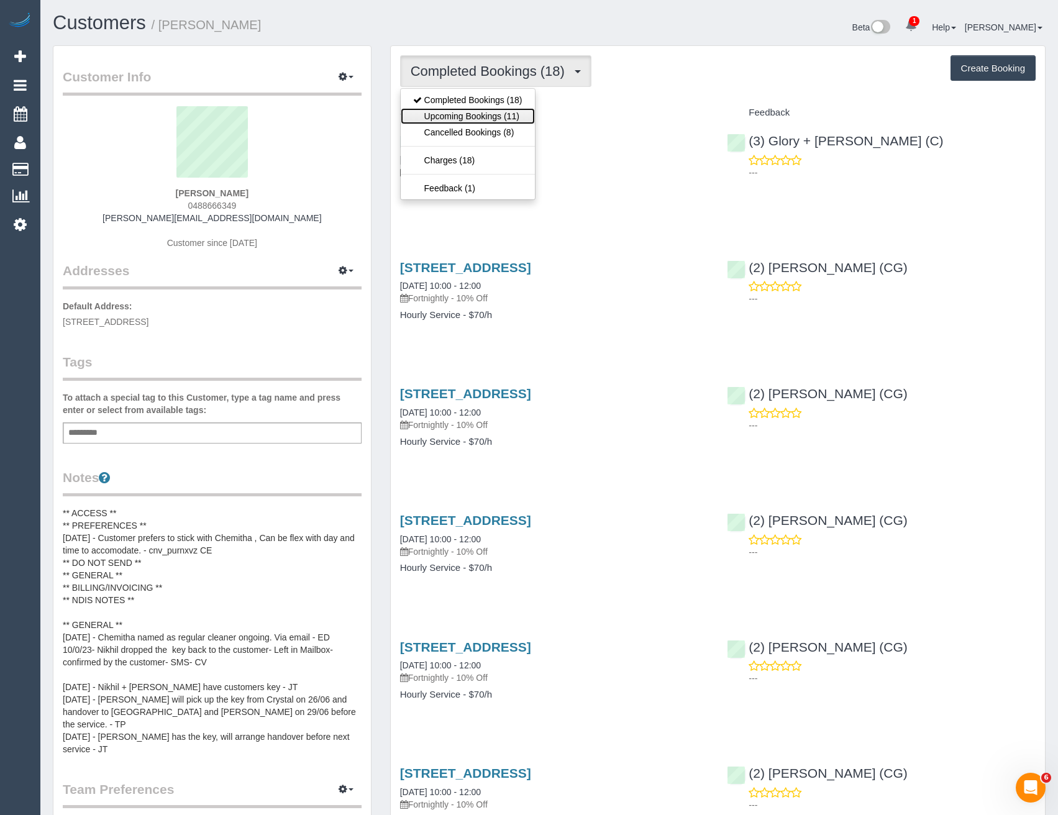
click at [524, 119] on link "Upcoming Bookings (11)" at bounding box center [468, 116] width 134 height 16
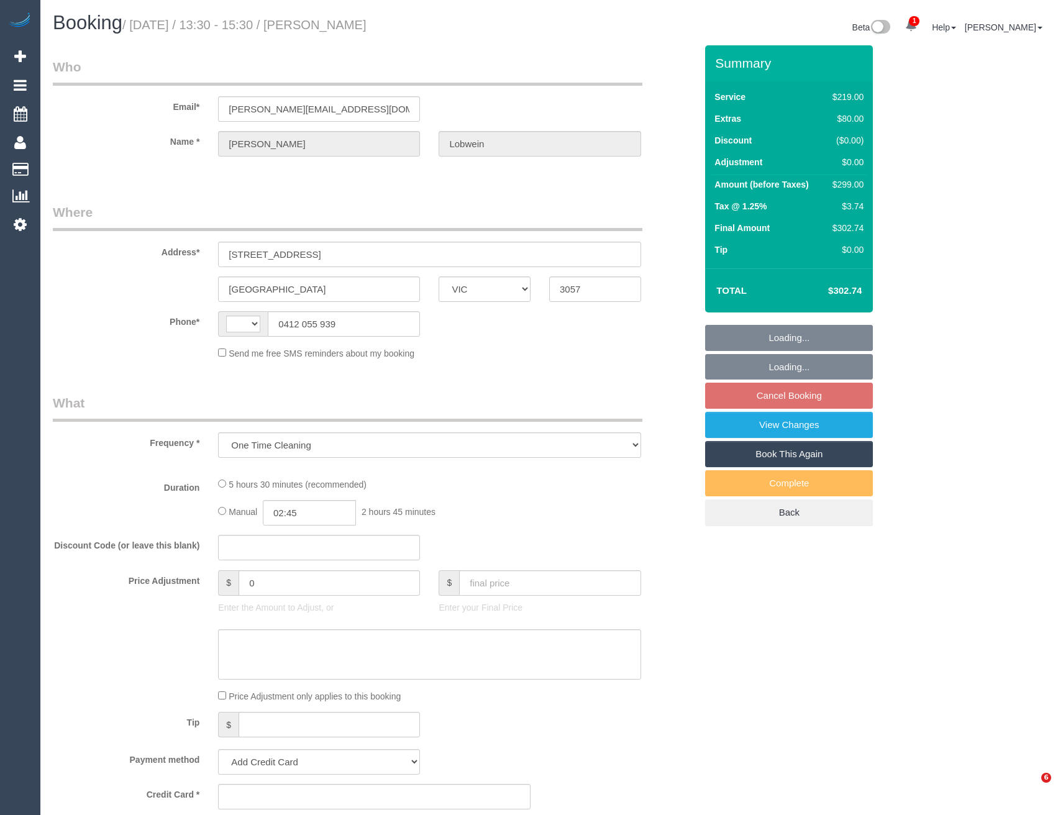
select select "VIC"
select select "string:AU"
select select "string:stripe-pm_1SEM6d2GScqysDRVGPNHIub3"
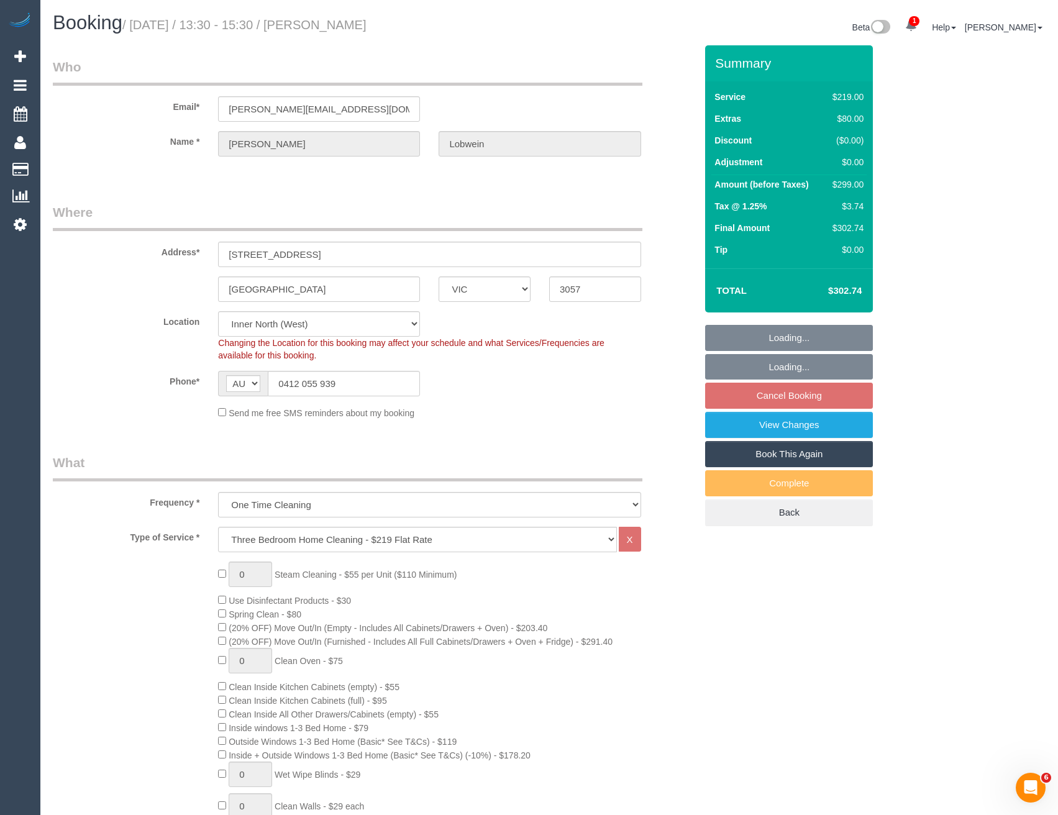
select select "object:671"
select select "number:27"
select select "number:14"
select select "number:19"
select select "number:24"
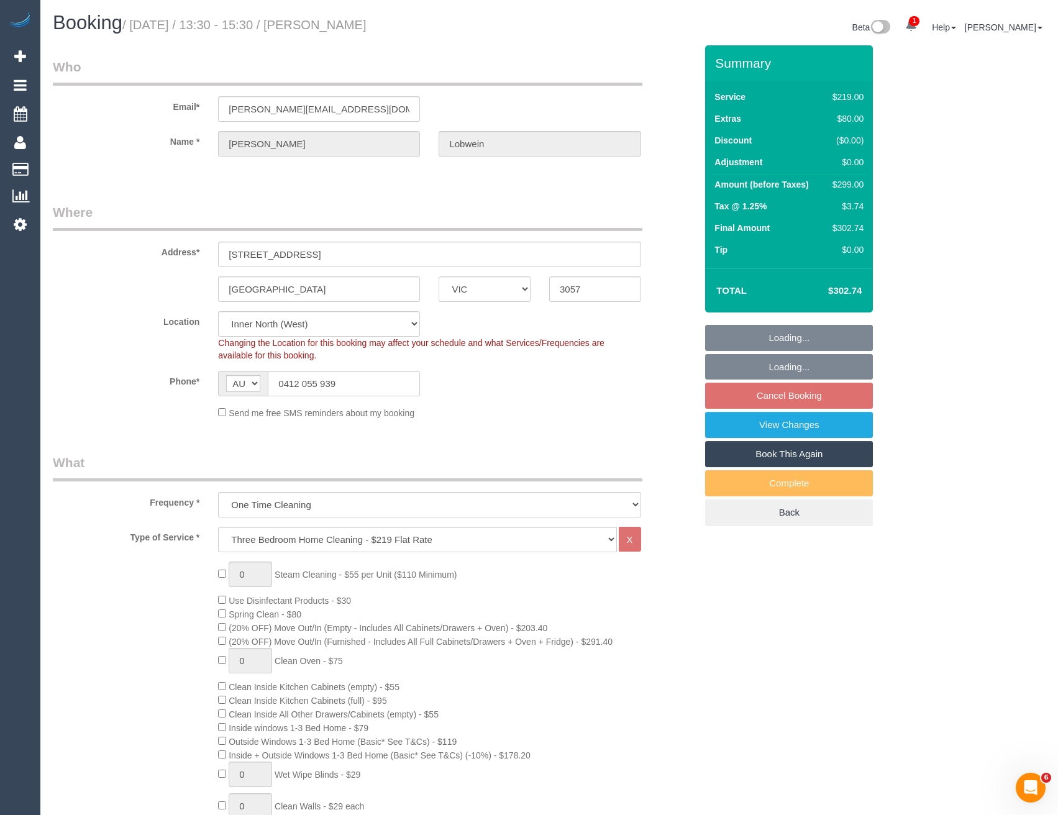
select select "number:26"
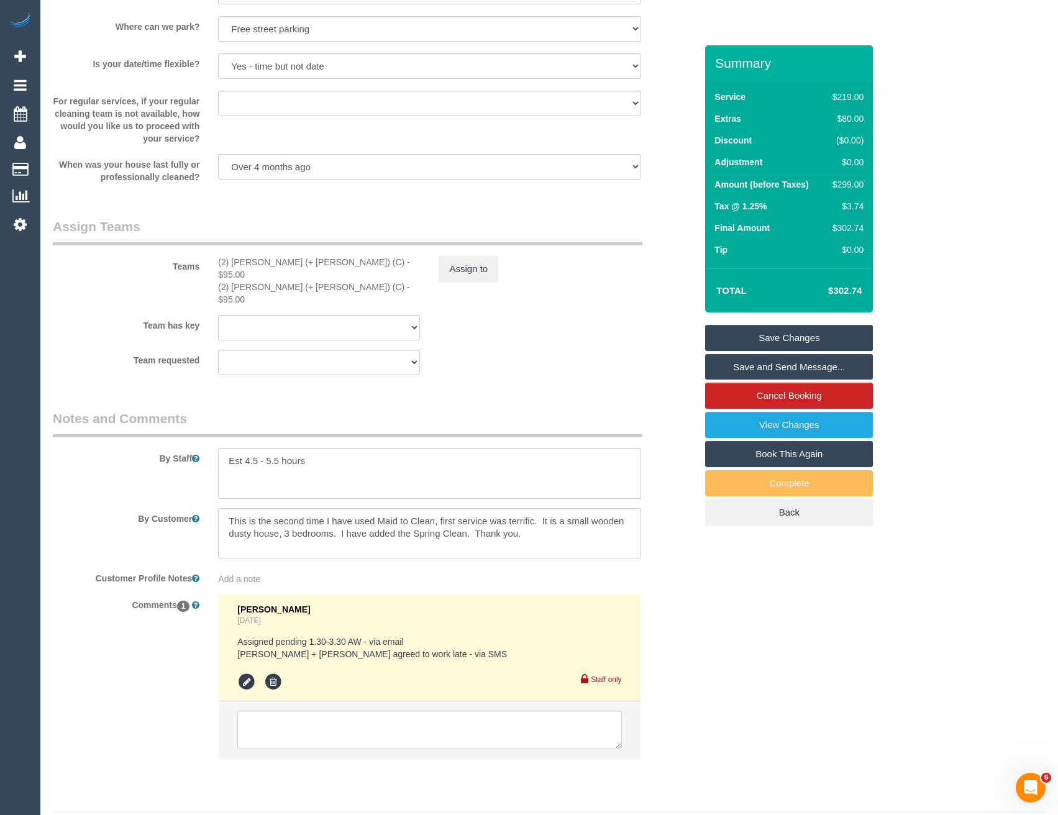
scroll to position [1772, 0]
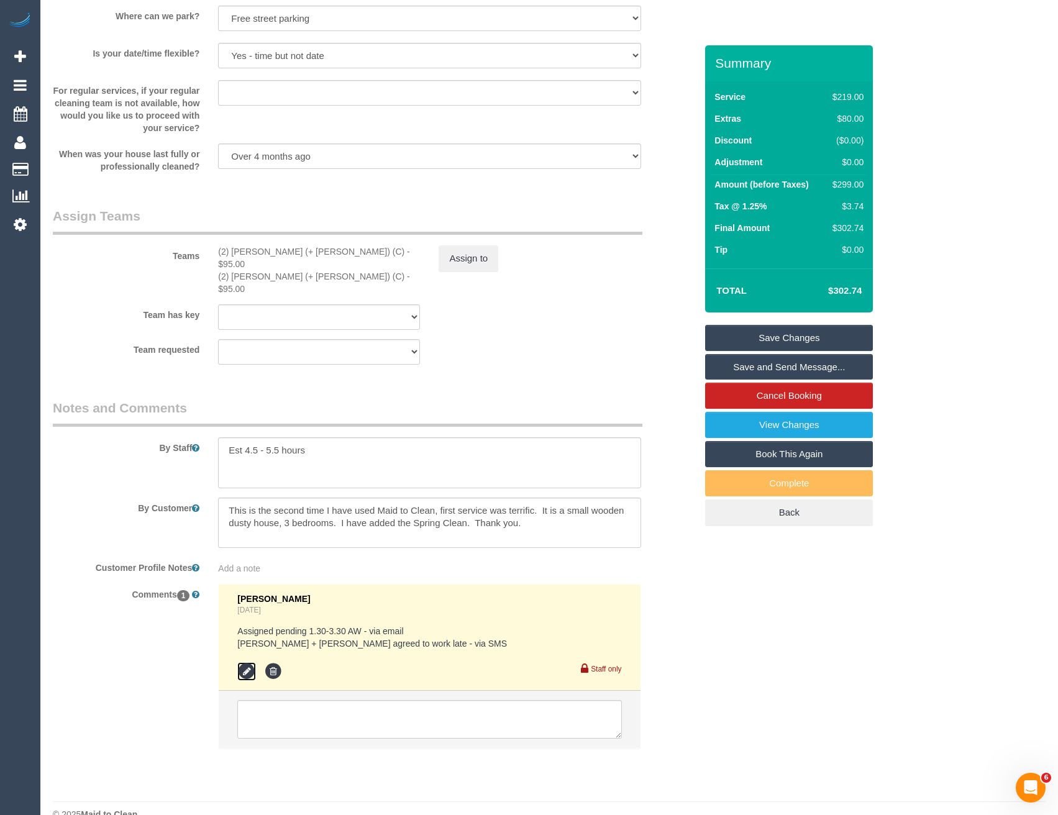
click at [243, 662] on icon at bounding box center [246, 671] width 19 height 19
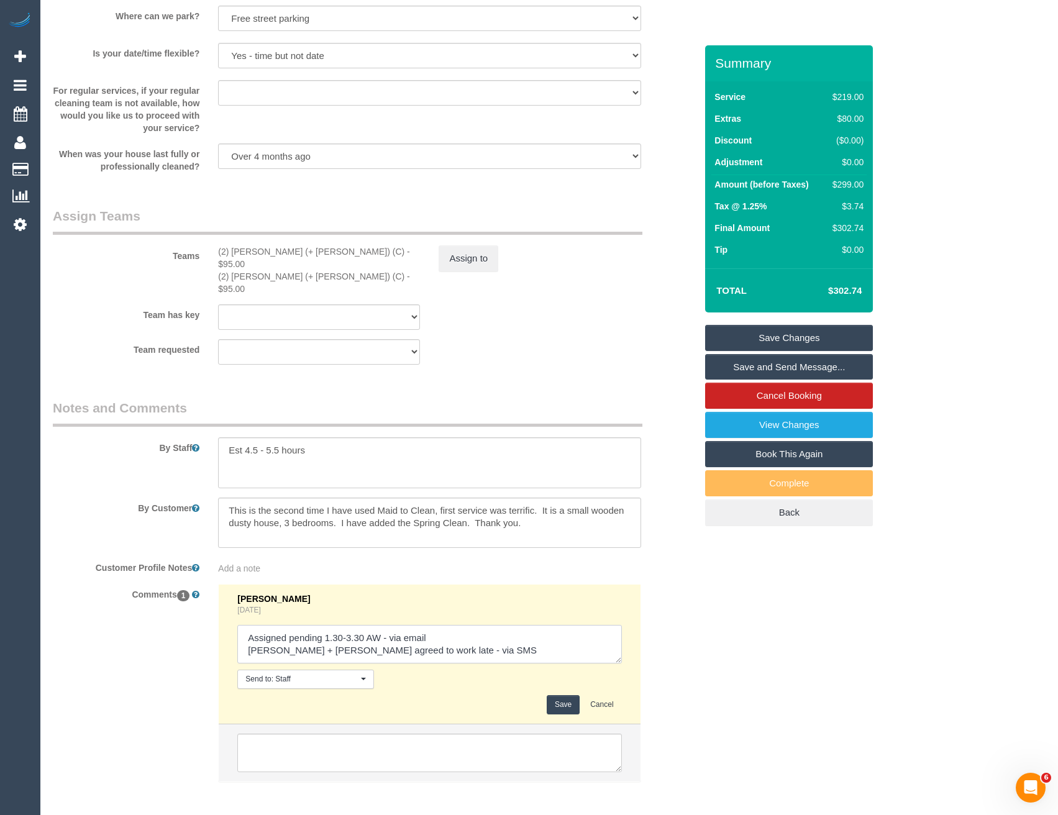
click at [438, 625] on textarea at bounding box center [429, 644] width 384 height 39
type textarea "Assigned pending 1.30-3.30 AW - via email // confirmed Alejandro + Alexa agreed…"
click at [550, 695] on button "Save" at bounding box center [562, 704] width 33 height 19
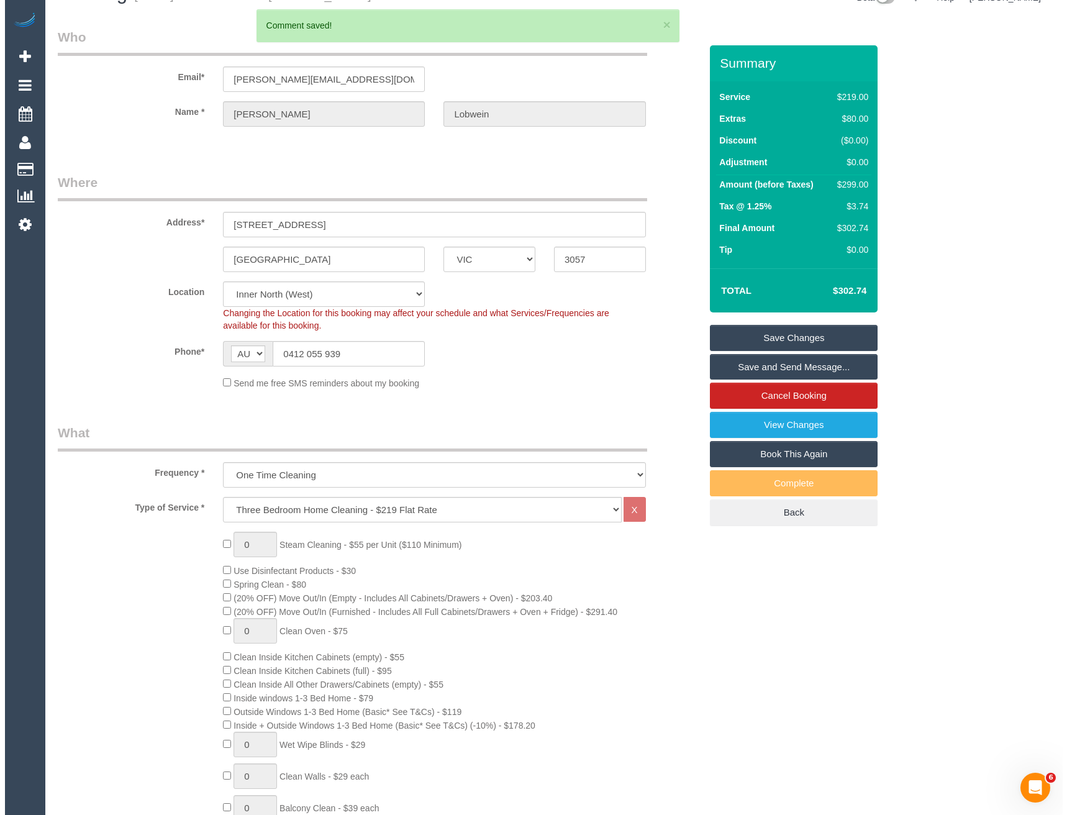
scroll to position [0, 0]
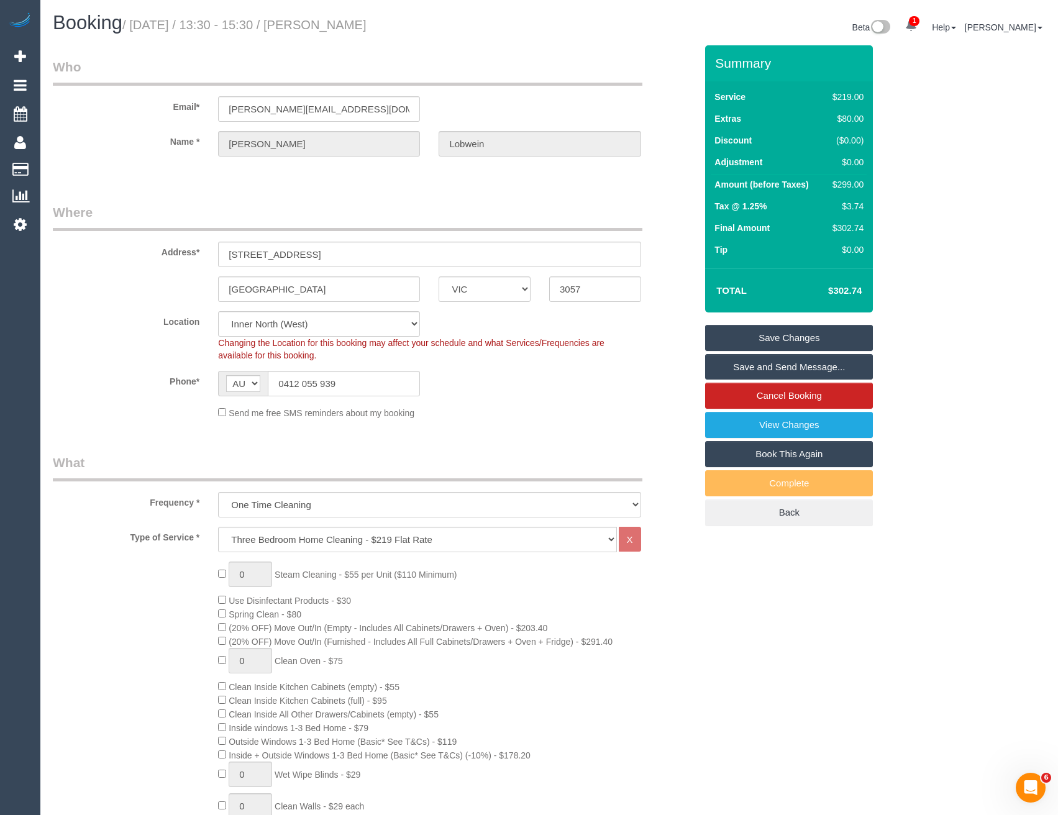
drag, startPoint x: 750, startPoint y: 363, endPoint x: 730, endPoint y: 366, distance: 20.6
click at [750, 363] on link "Save and Send Message..." at bounding box center [789, 367] width 168 height 26
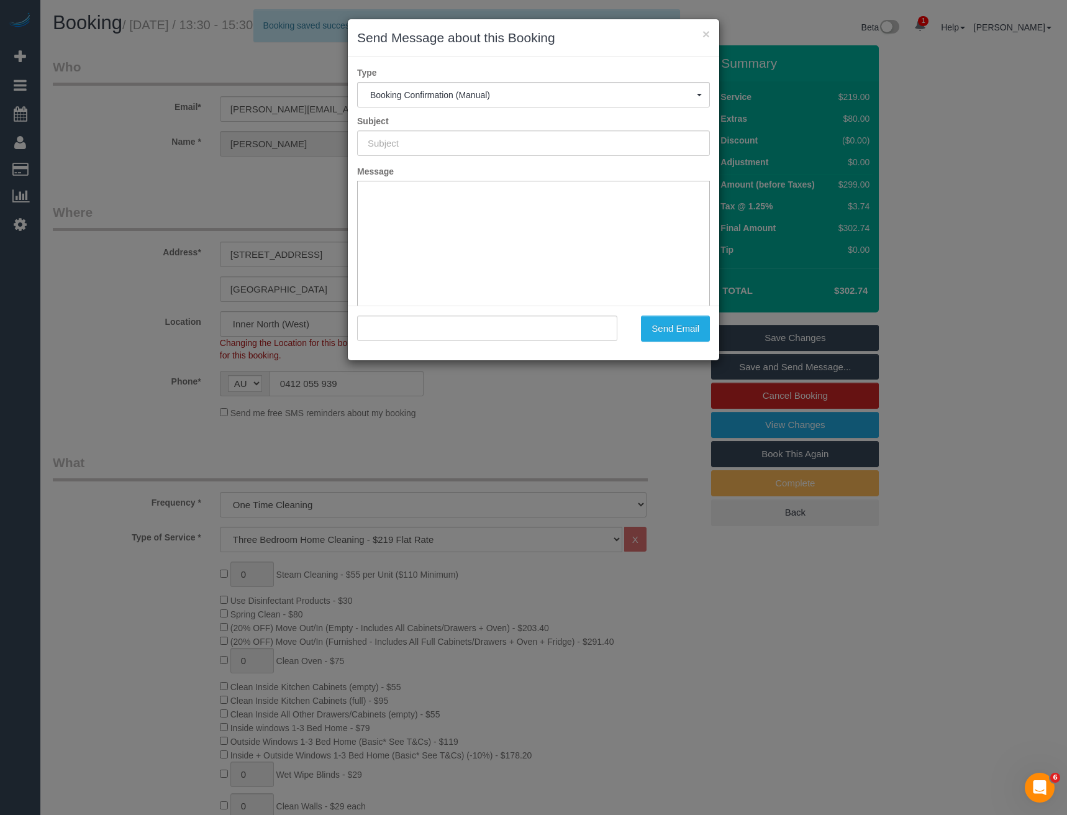
type input "Booking Confirmed"
type input ""Wendy Lobwein" <wendy.lobwein@gmail.com>"
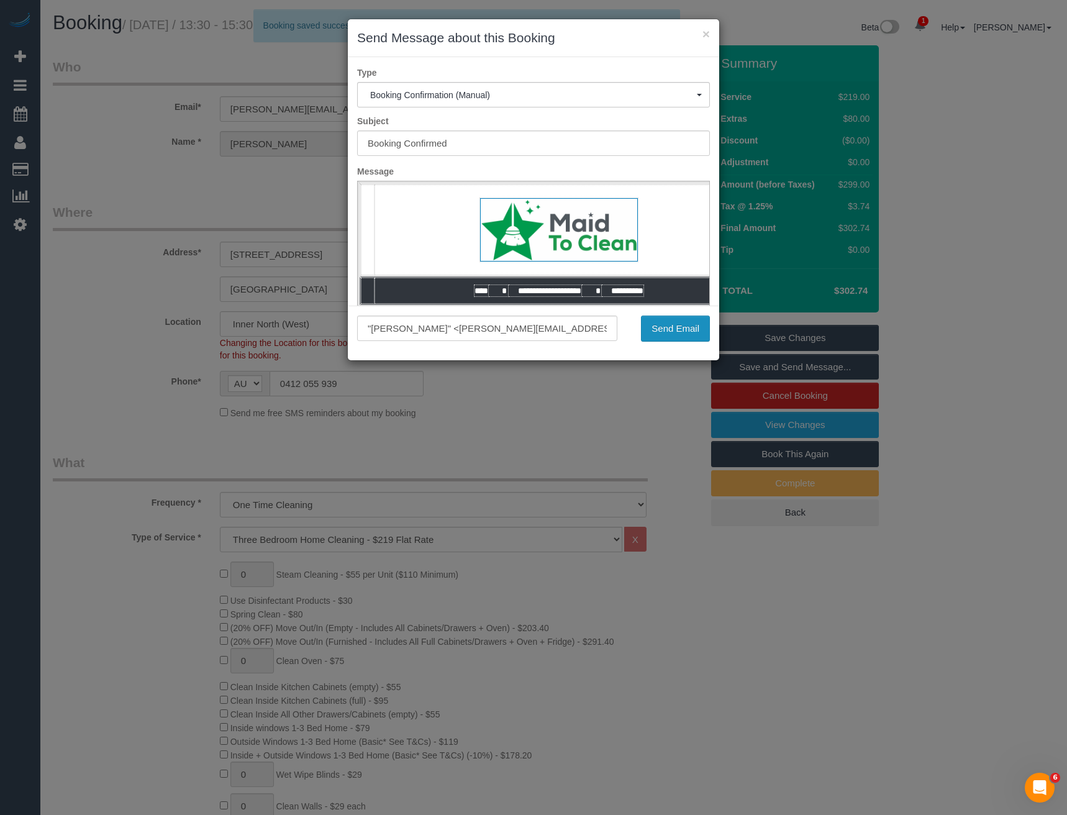
click at [671, 332] on button "Send Email" at bounding box center [675, 328] width 69 height 26
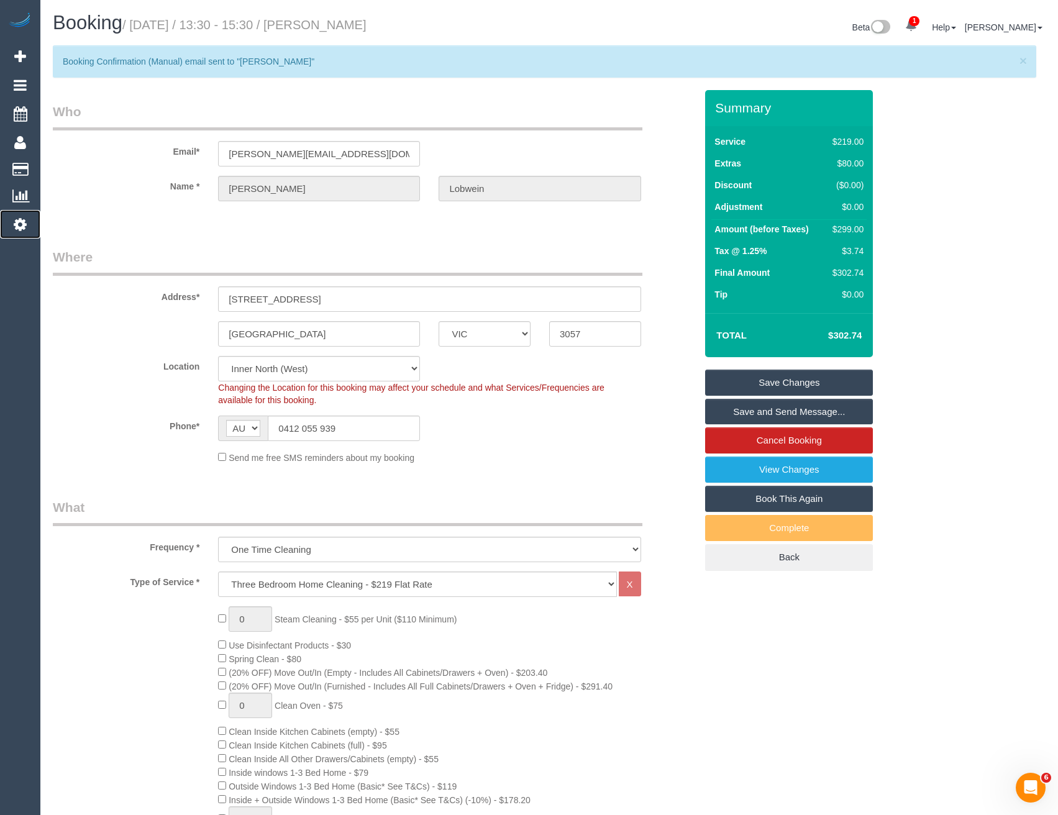
click at [22, 227] on icon at bounding box center [20, 224] width 13 height 15
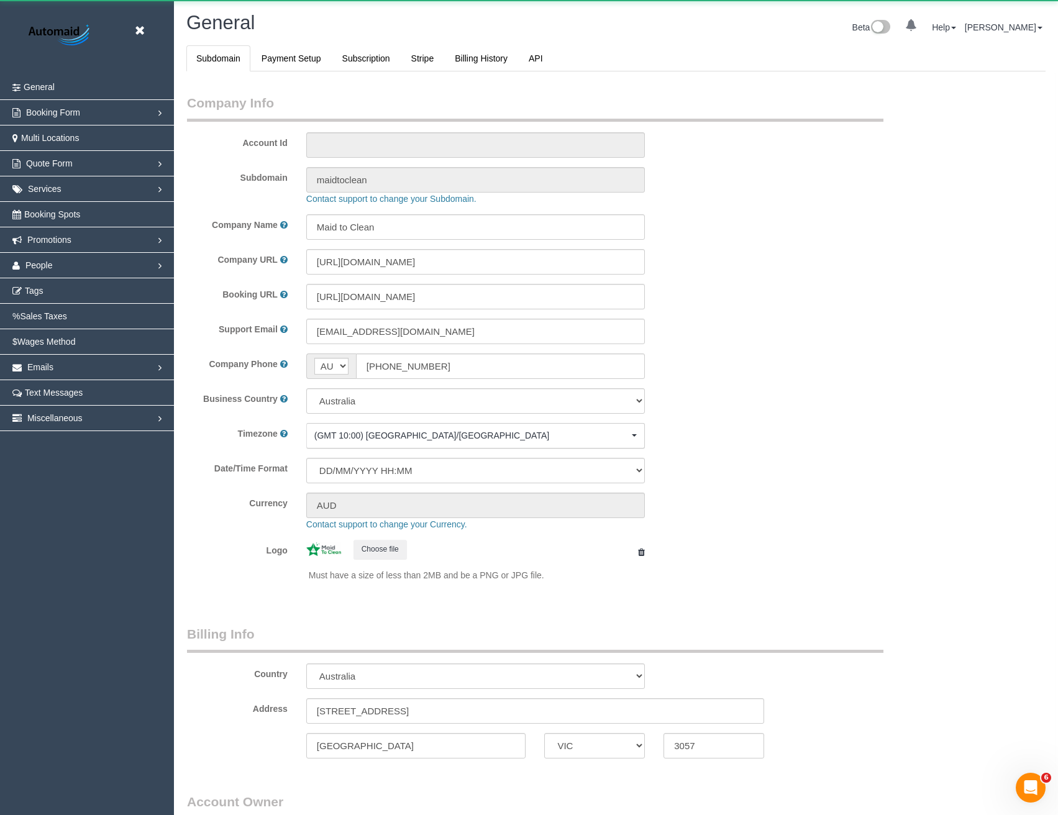
select select "1"
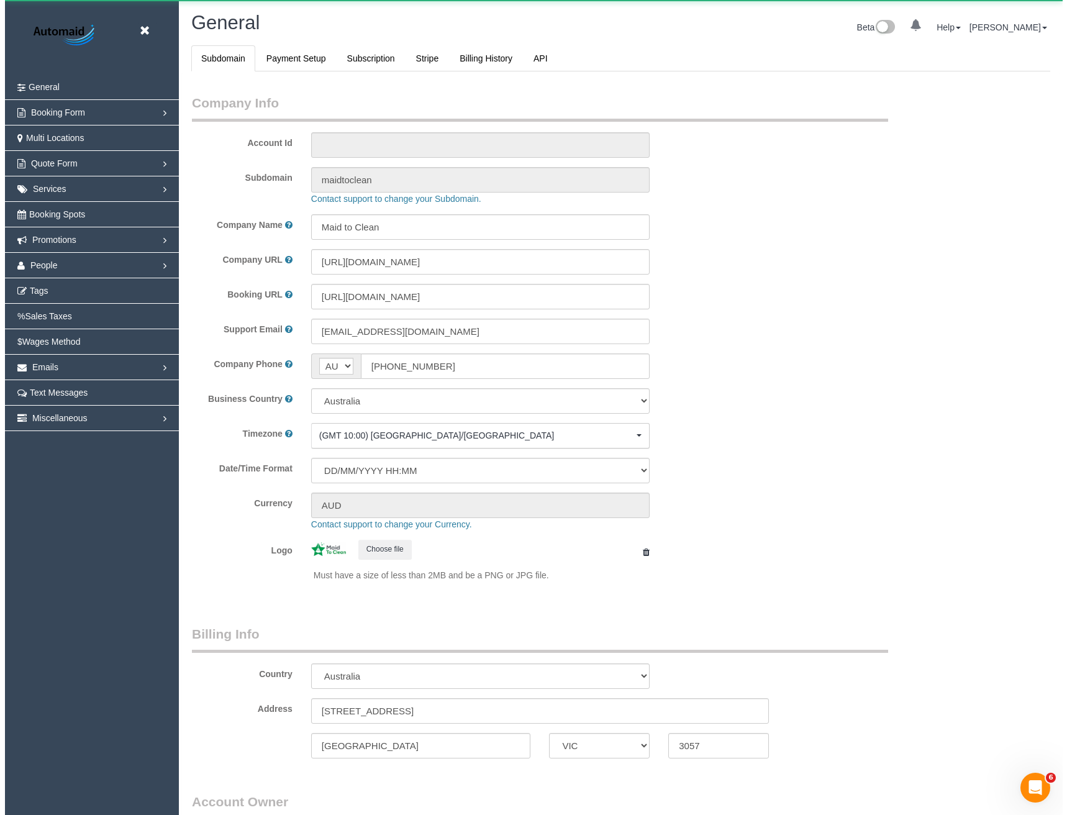
scroll to position [2839, 1058]
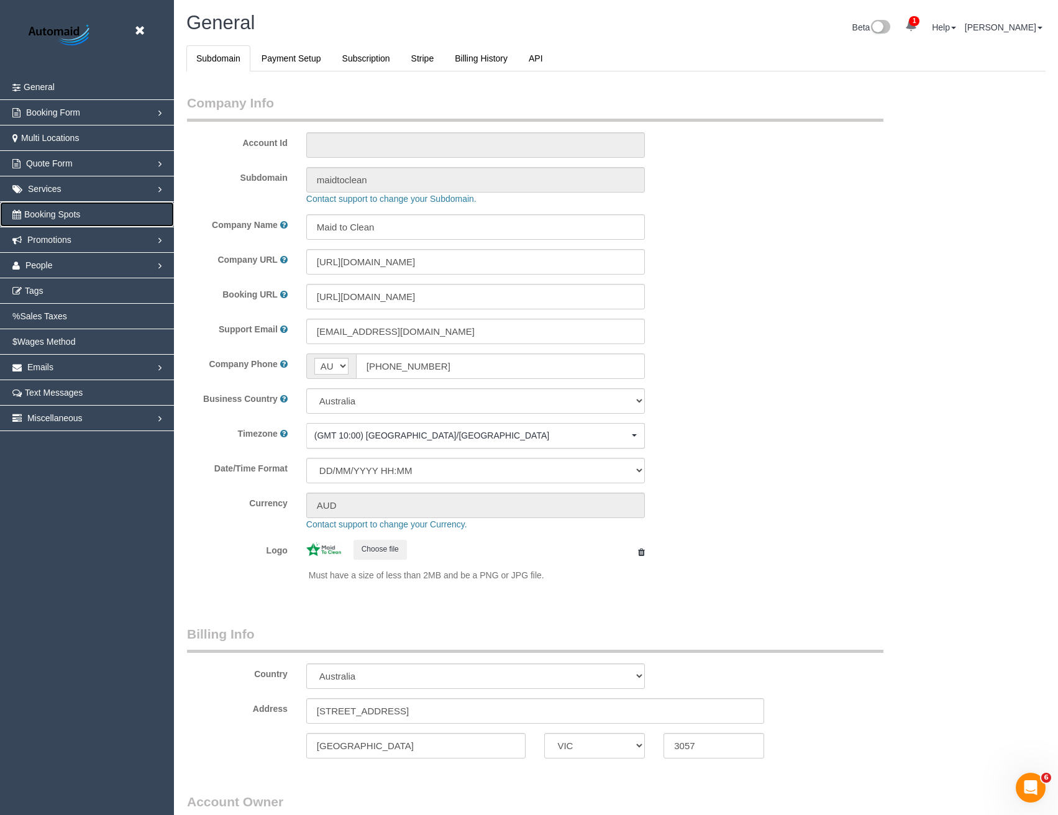
click at [53, 219] on link "Booking Spots" at bounding box center [87, 214] width 174 height 25
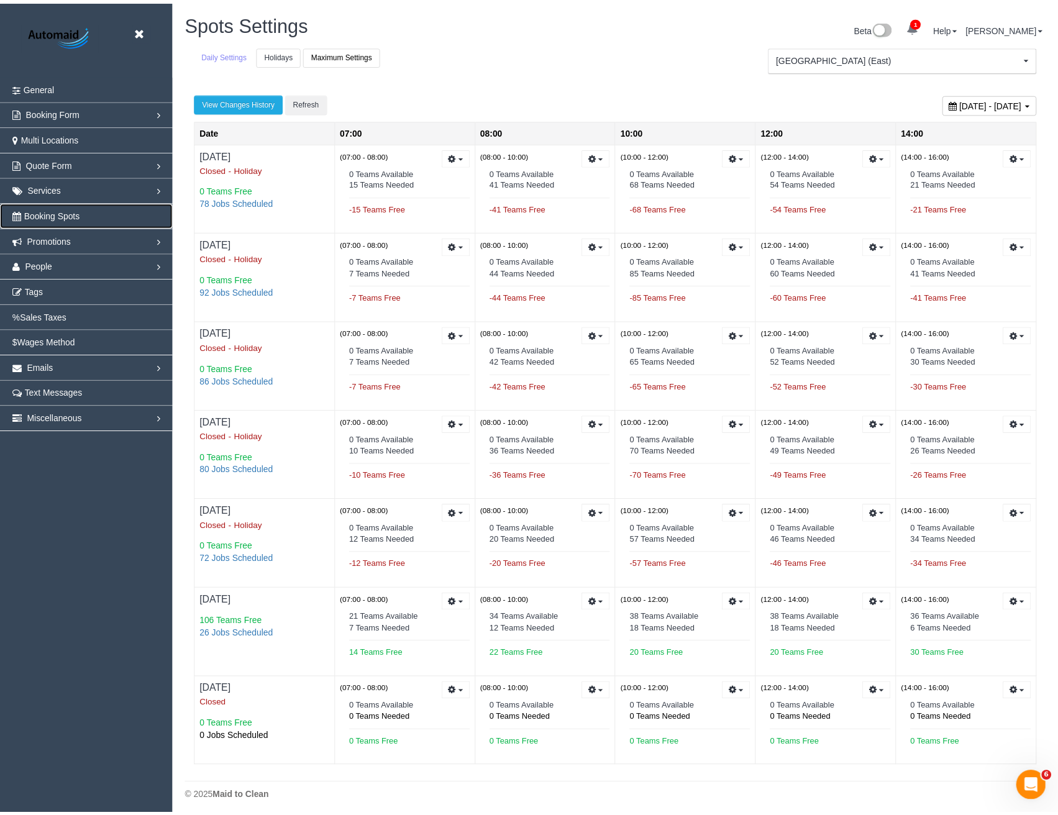
scroll to position [61280, 61044]
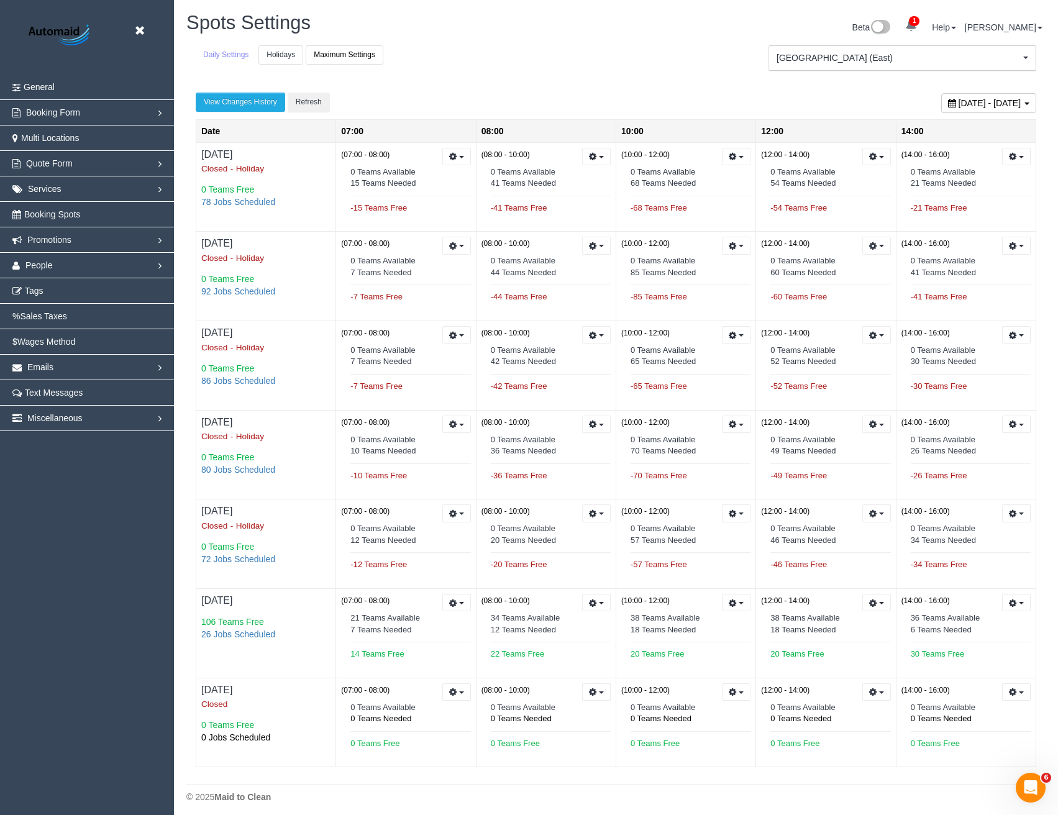
click at [286, 59] on link "Holidays" at bounding box center [280, 54] width 45 height 19
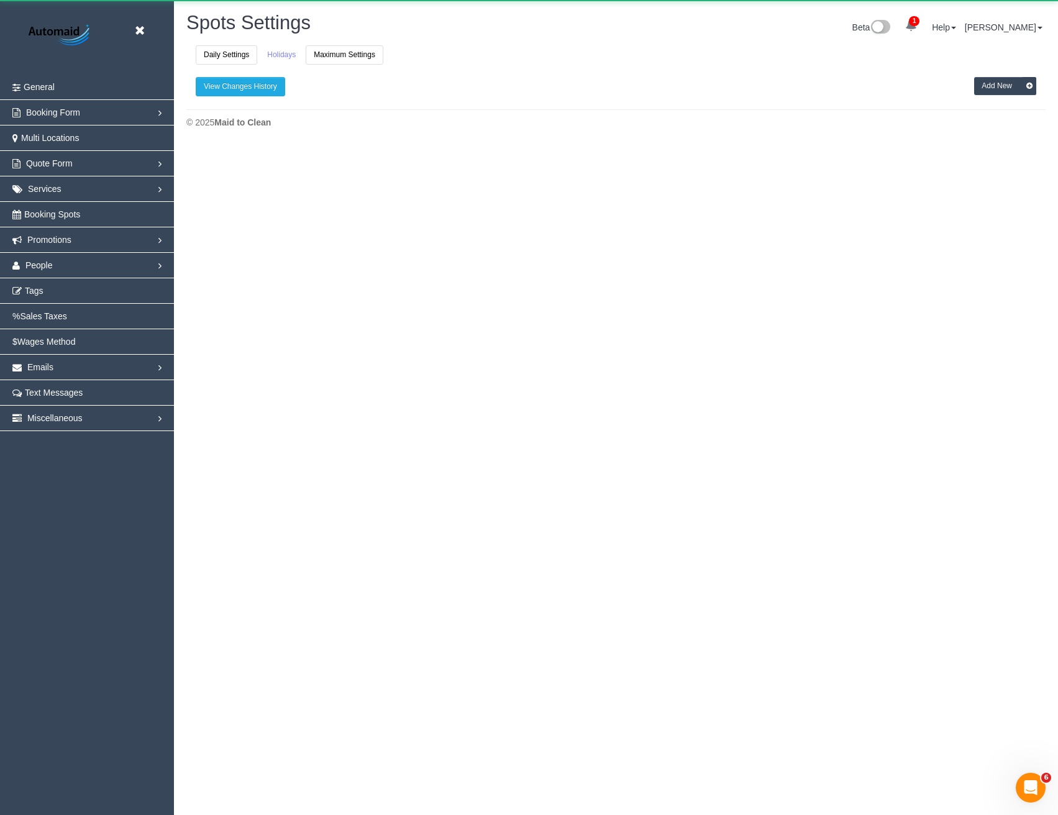
scroll to position [4312, 1058]
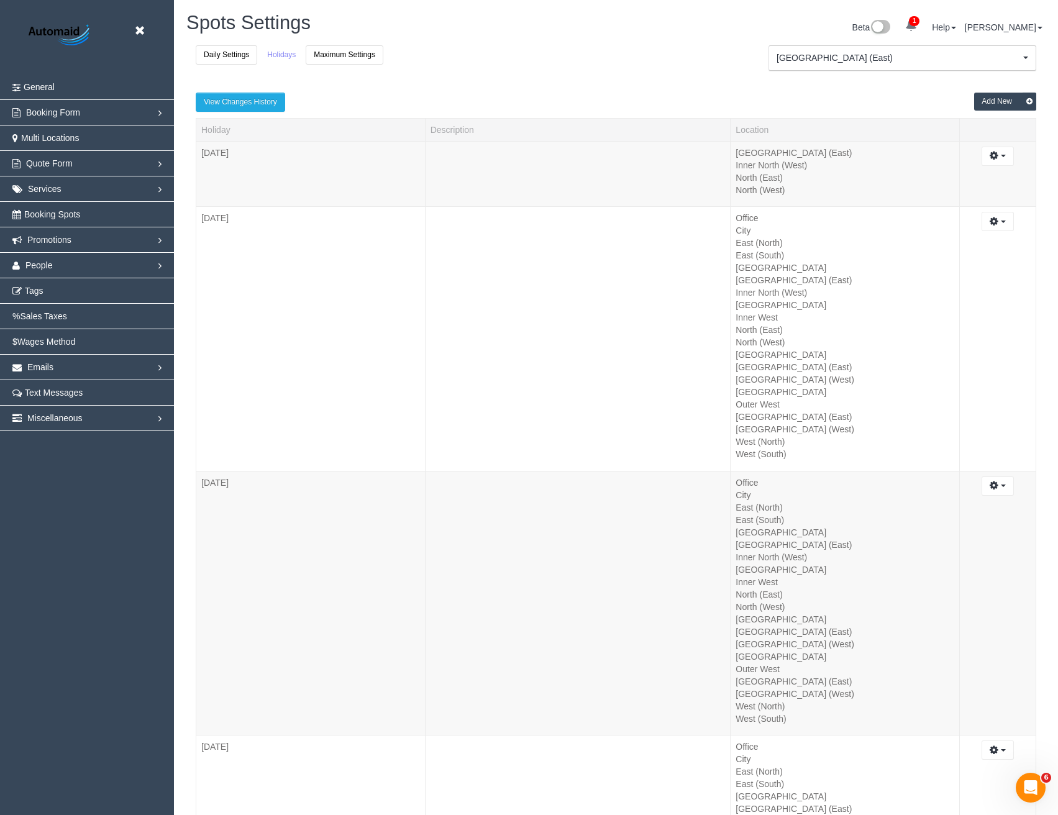
click at [1004, 103] on button "Add New" at bounding box center [1005, 102] width 62 height 18
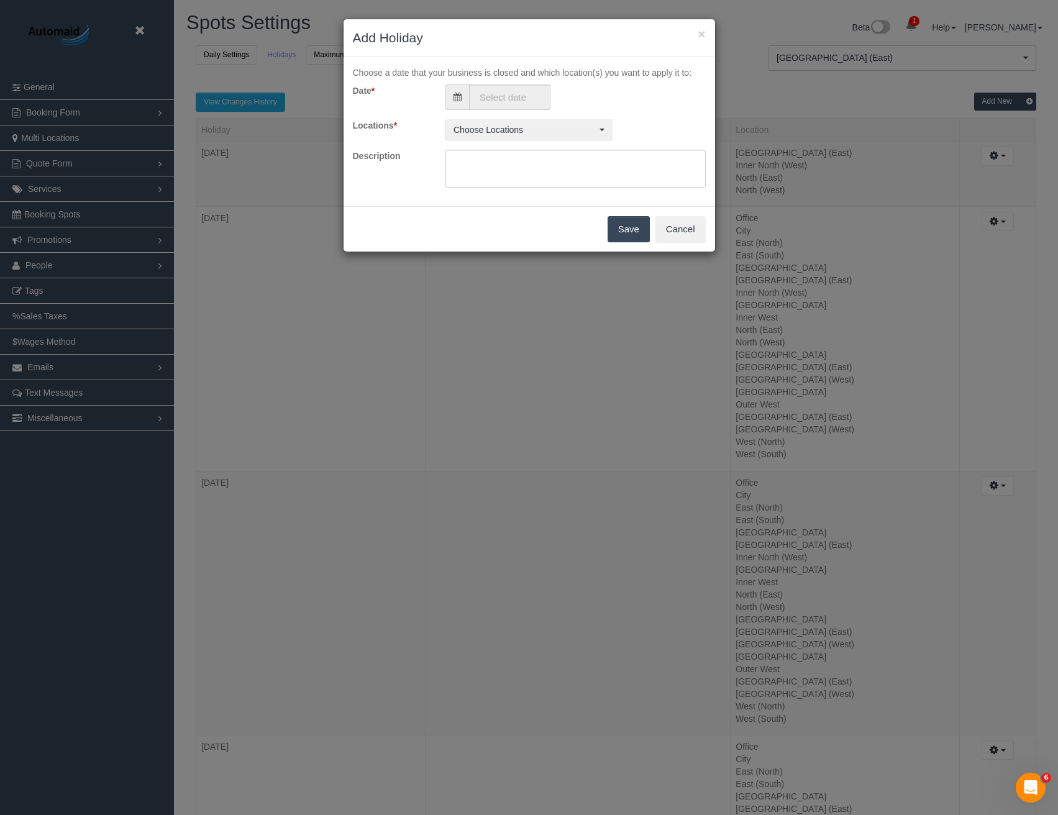
scroll to position [4312, 1067]
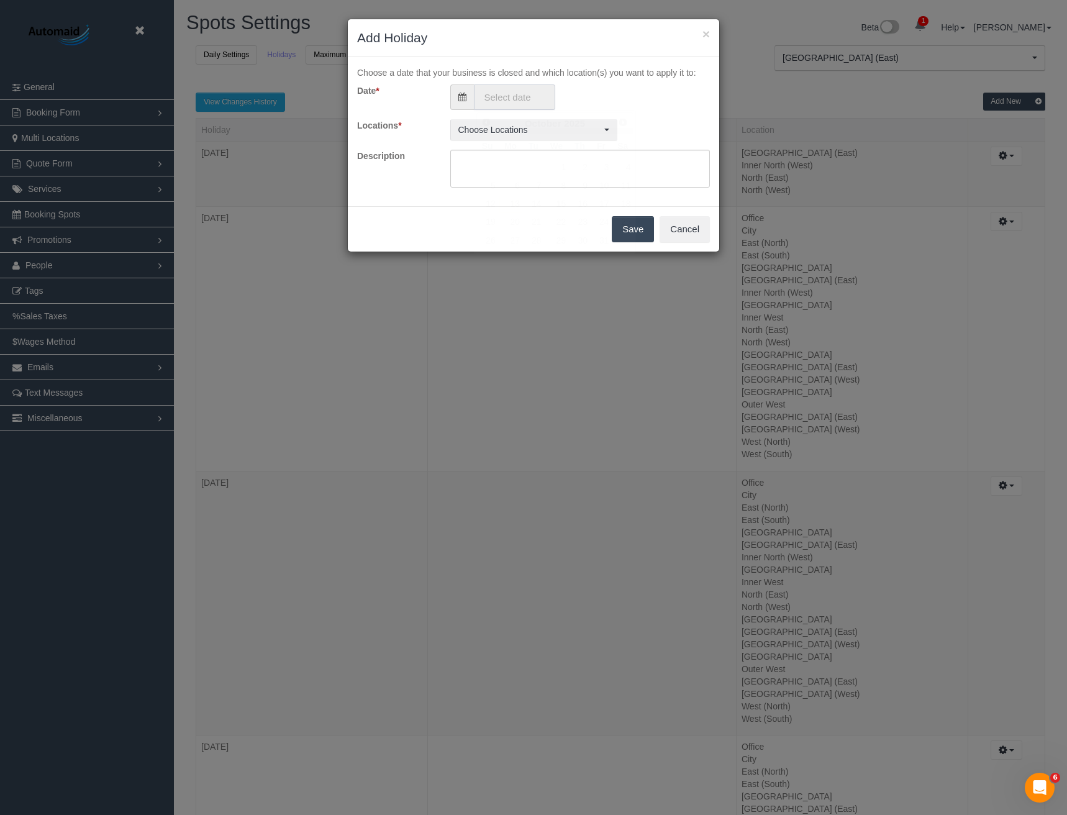
click at [492, 95] on input "text" at bounding box center [514, 96] width 81 height 25
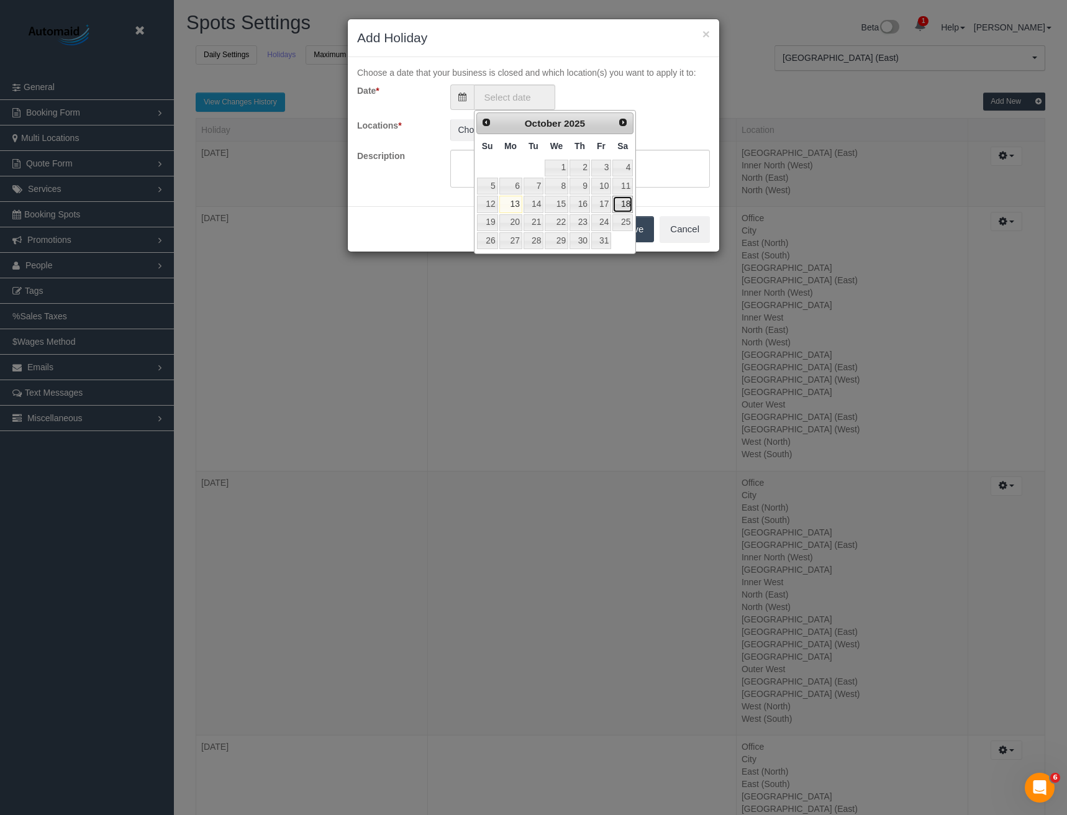
click at [626, 200] on link "18" at bounding box center [622, 204] width 20 height 17
type input "18/10/2025"
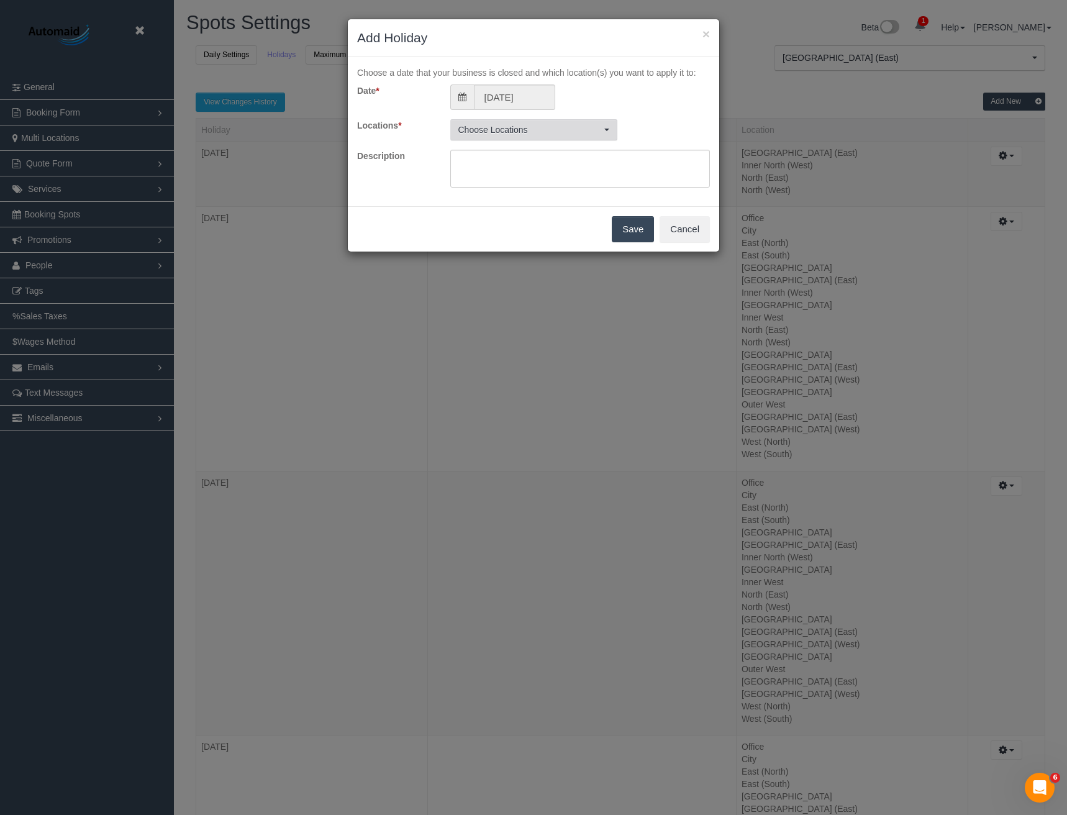
click at [574, 126] on span "Choose Locations" at bounding box center [529, 130] width 143 height 12
click at [495, 164] on button "All Active Locations" at bounding box center [495, 158] width 78 height 20
click at [649, 111] on div "Date * 18/10/2025 Locations * Office , City , East (North) , East (South) , Inn…" at bounding box center [533, 136] width 353 height 104
click at [638, 233] on button "Save" at bounding box center [633, 229] width 42 height 26
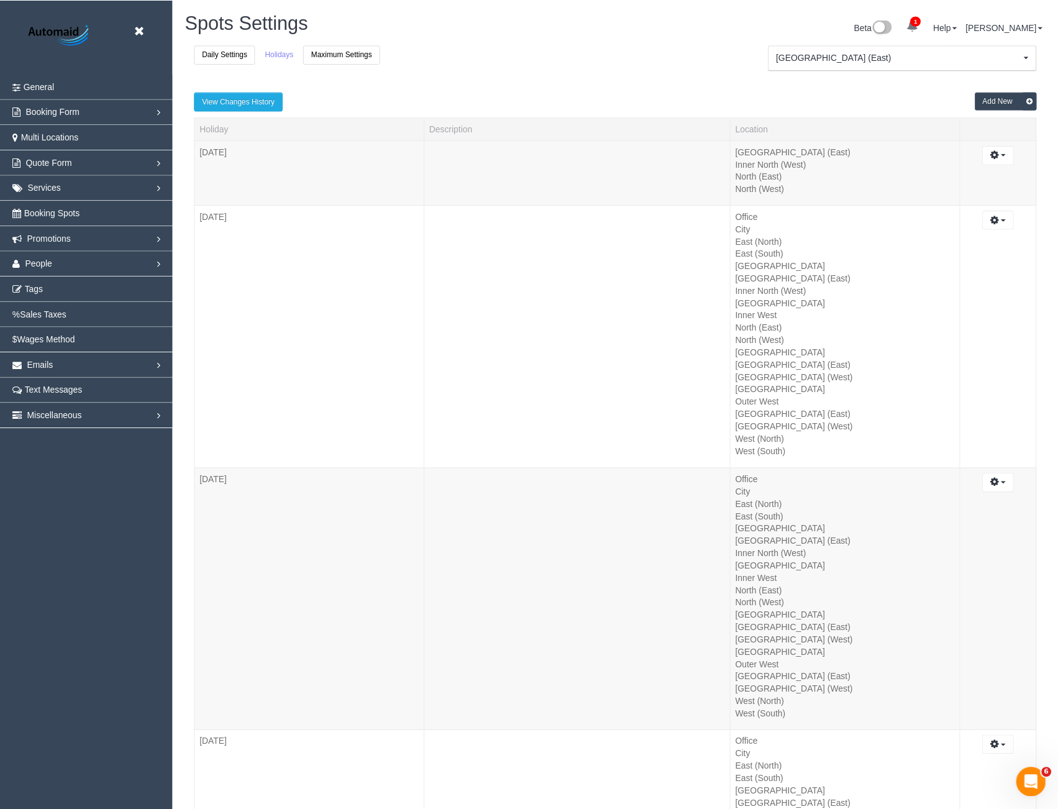
scroll to position [57788, 61044]
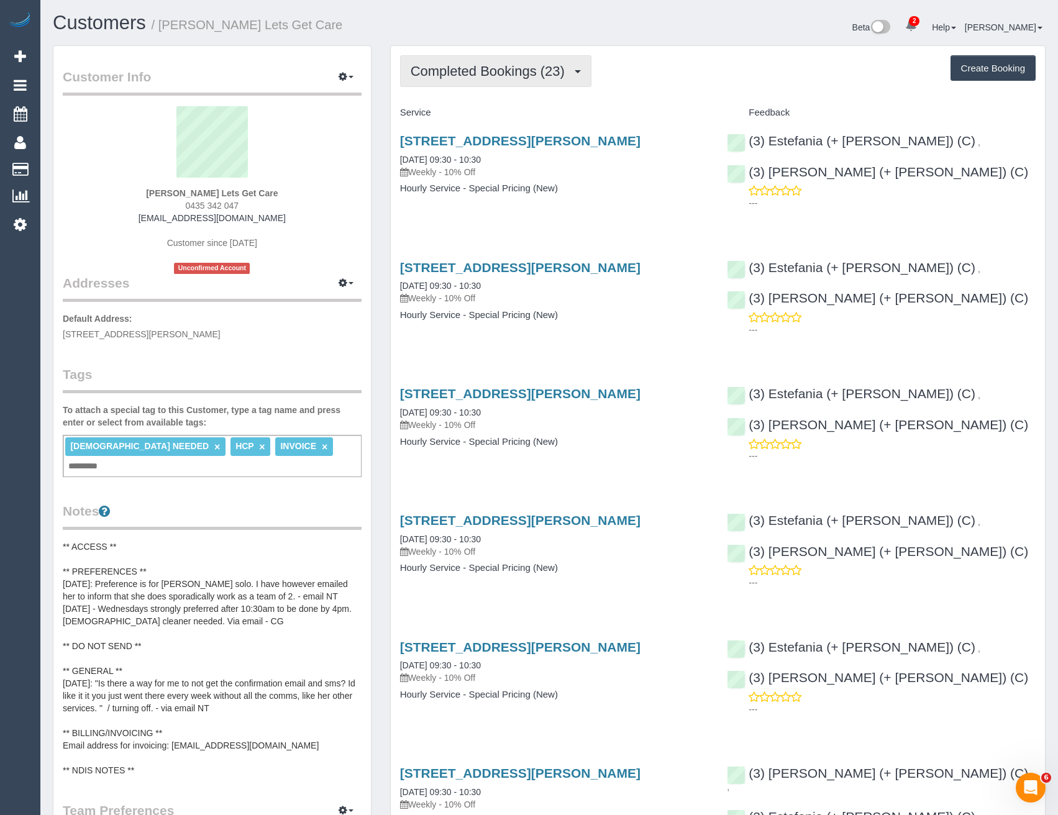
click at [553, 68] on span "Completed Bookings (23)" at bounding box center [490, 71] width 160 height 16
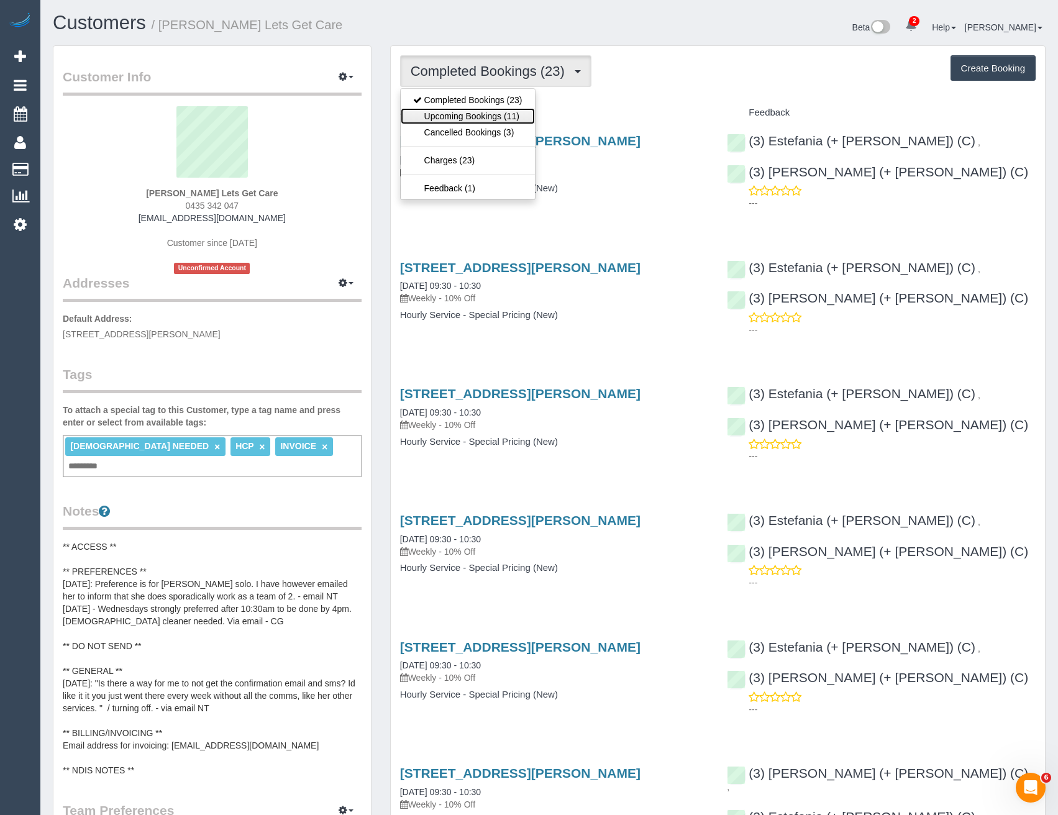
click at [492, 118] on link "Upcoming Bookings (11)" at bounding box center [468, 116] width 134 height 16
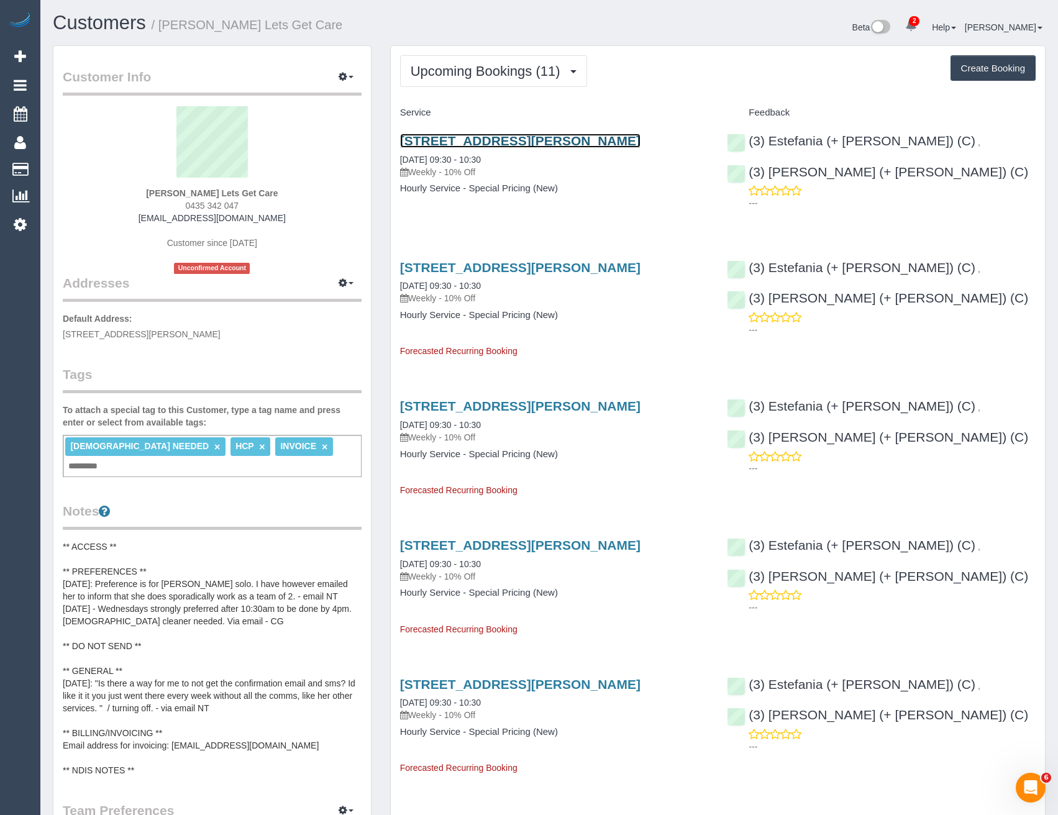
click at [576, 141] on link "22 Wymbir Ave, Preston, VIC 3072" at bounding box center [520, 141] width 240 height 14
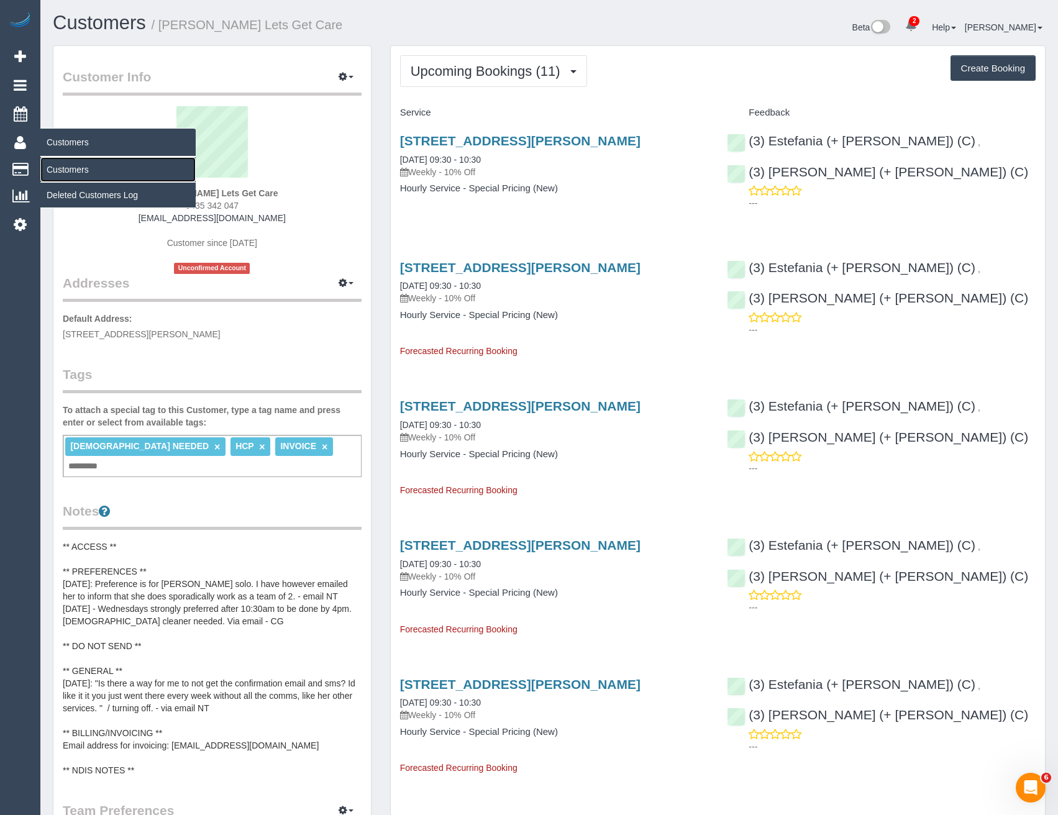
drag, startPoint x: 71, startPoint y: 166, endPoint x: 148, endPoint y: 139, distance: 81.5
click at [71, 166] on link "Customers" at bounding box center [117, 169] width 155 height 25
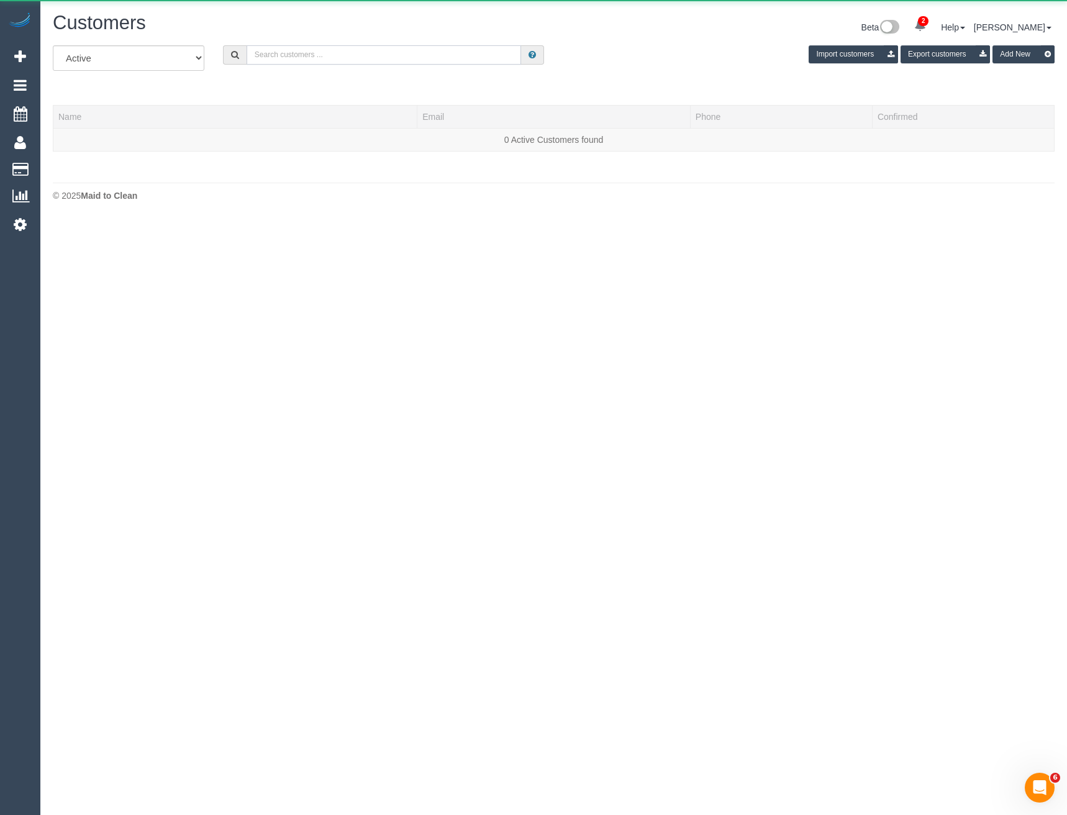
click at [306, 51] on input "text" at bounding box center [384, 54] width 275 height 19
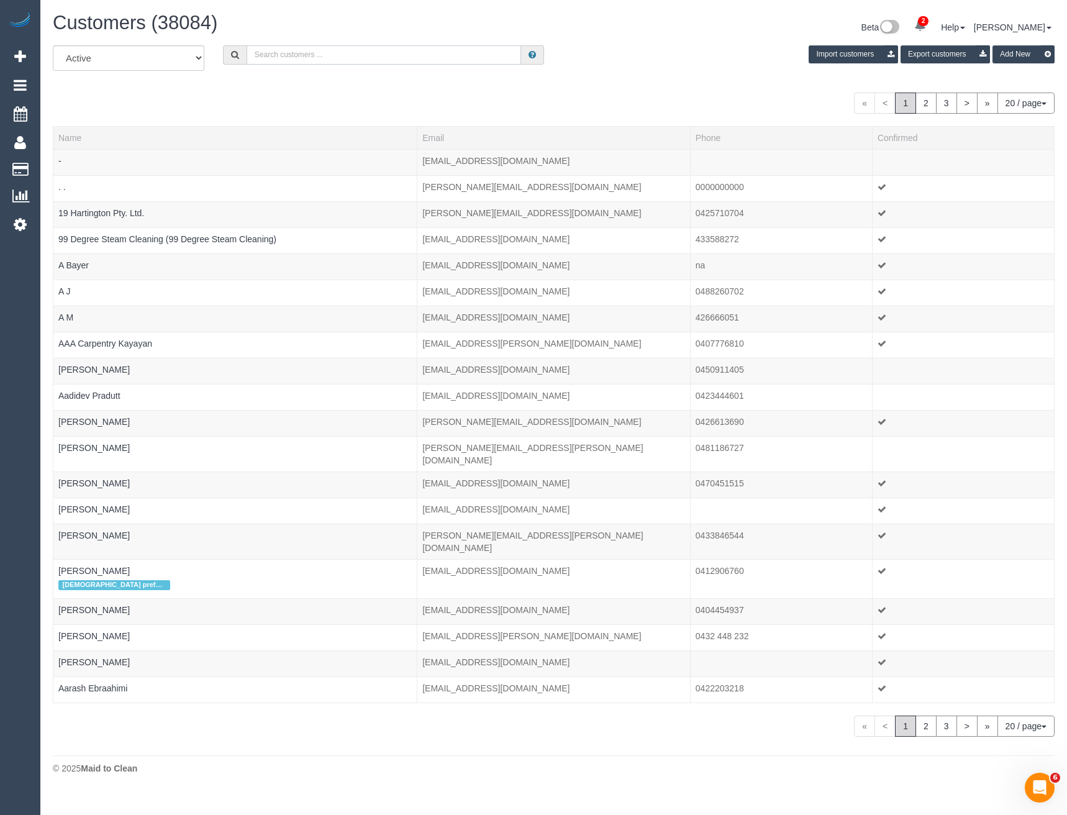
paste input "sheila_morton@hotmail.com"
click at [365, 51] on input "sheila_morton@hotmail.com" at bounding box center [384, 54] width 275 height 19
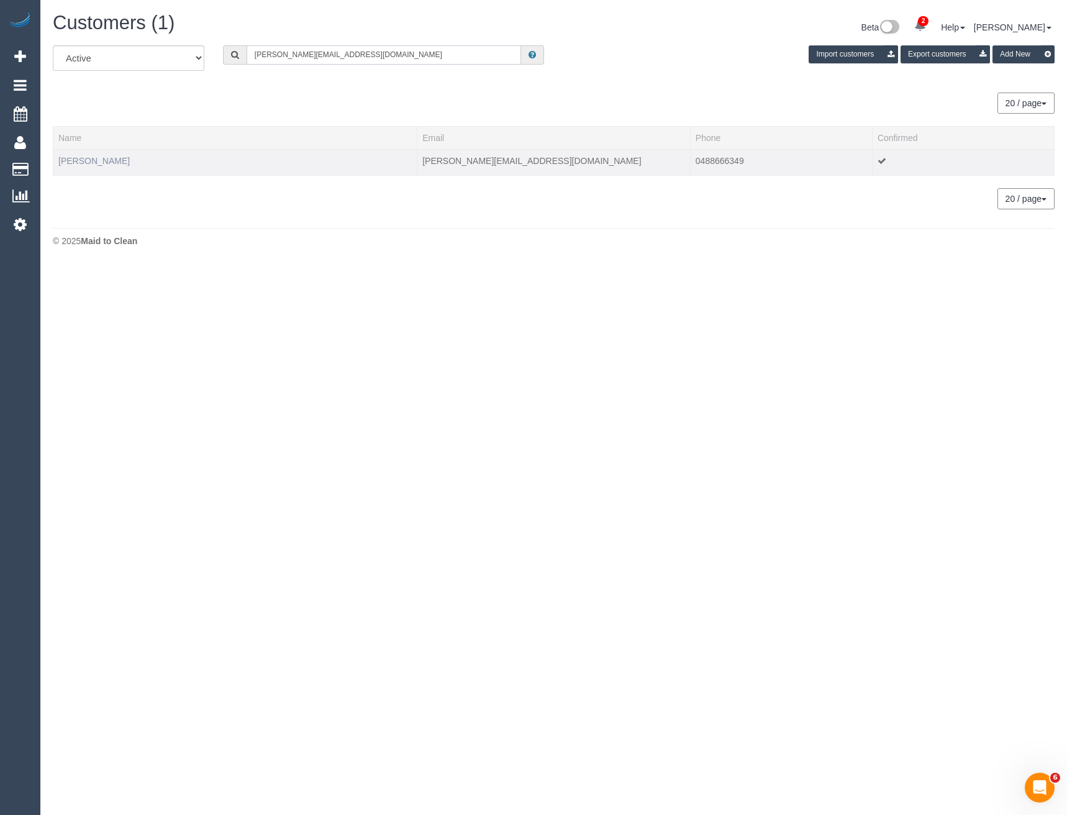
type input "sheila_morton@hotmail.com"
click at [109, 158] on link "Sheila Broadley" at bounding box center [93, 161] width 71 height 10
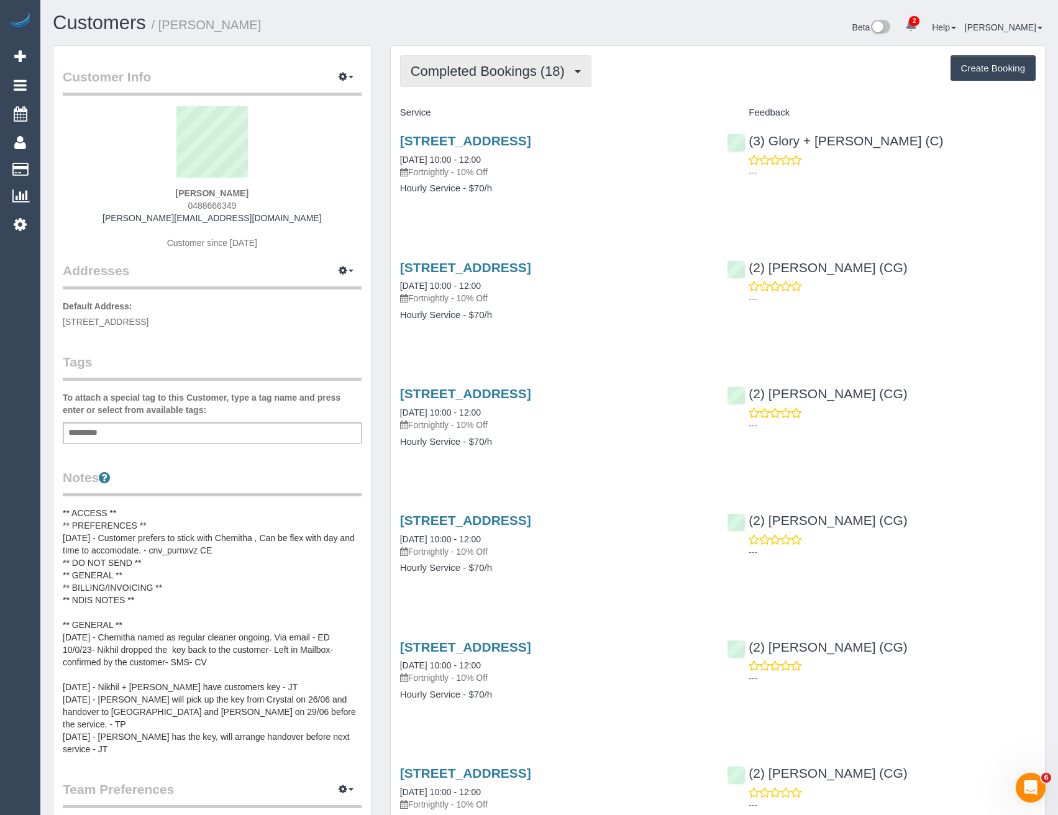
click at [542, 81] on button "Completed Bookings (18)" at bounding box center [495, 71] width 191 height 32
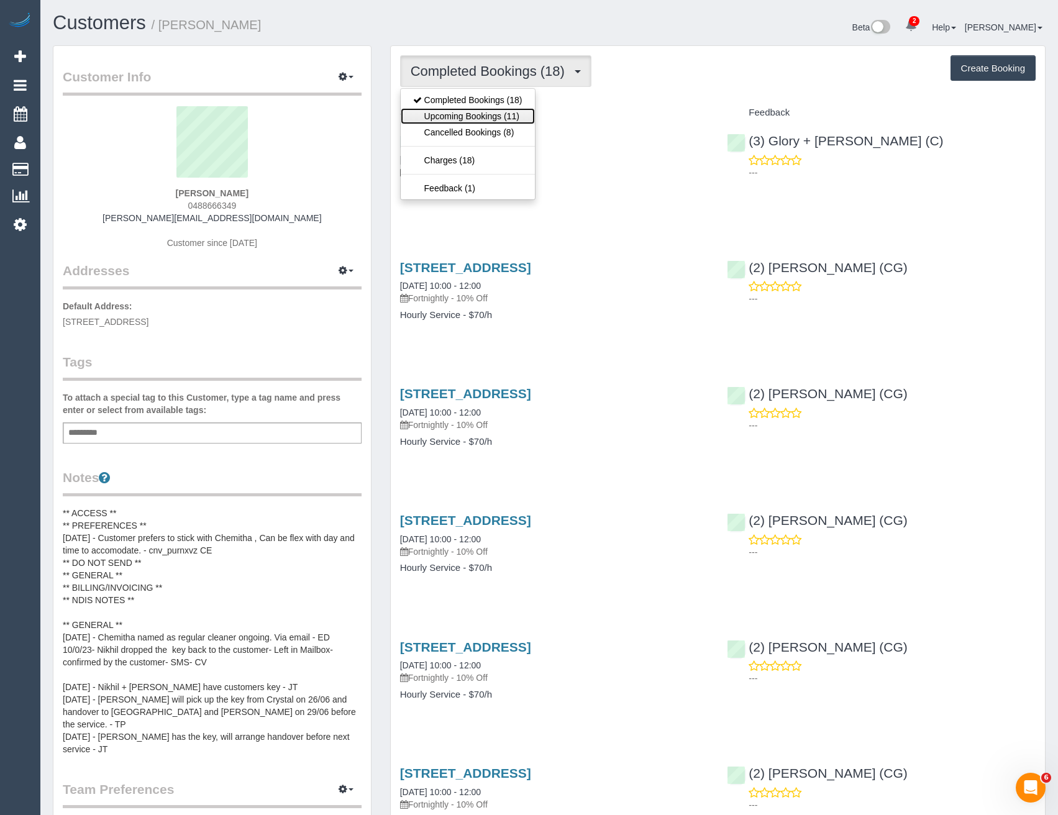
click at [516, 120] on link "Upcoming Bookings (11)" at bounding box center [468, 116] width 134 height 16
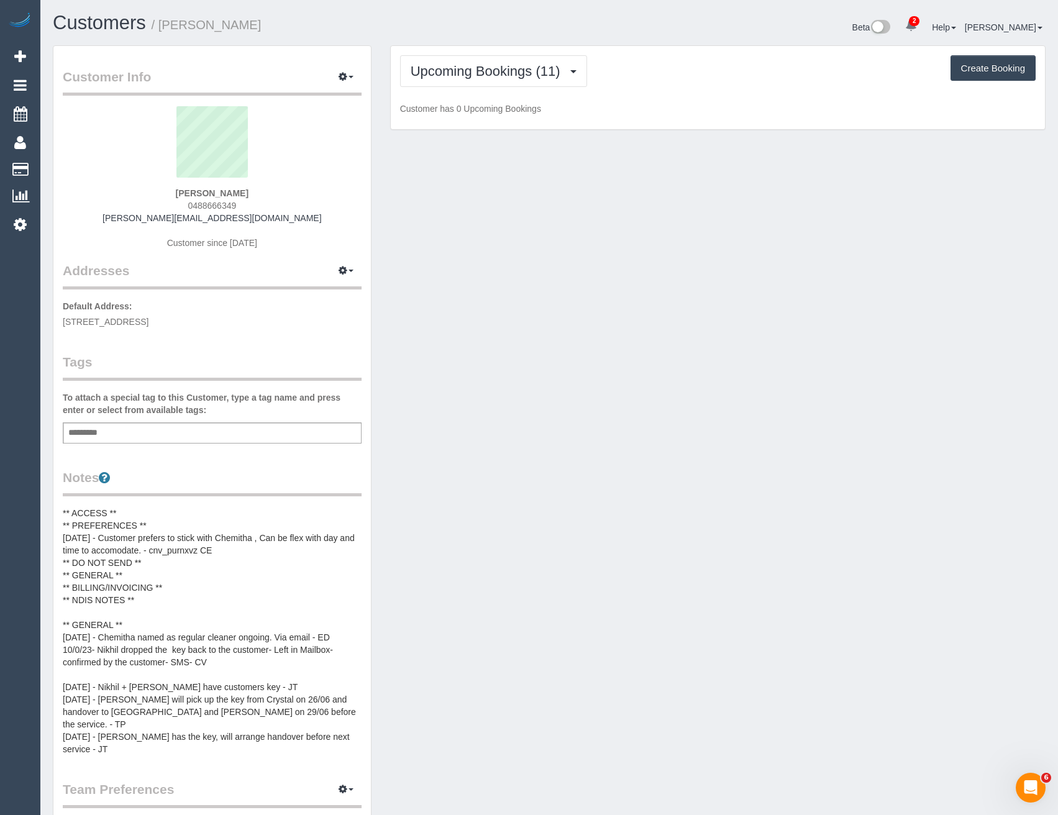
click at [513, 52] on div "Upcoming Bookings (11) Completed Bookings (18) Upcoming Bookings (11) Cancelled…" at bounding box center [718, 88] width 654 height 84
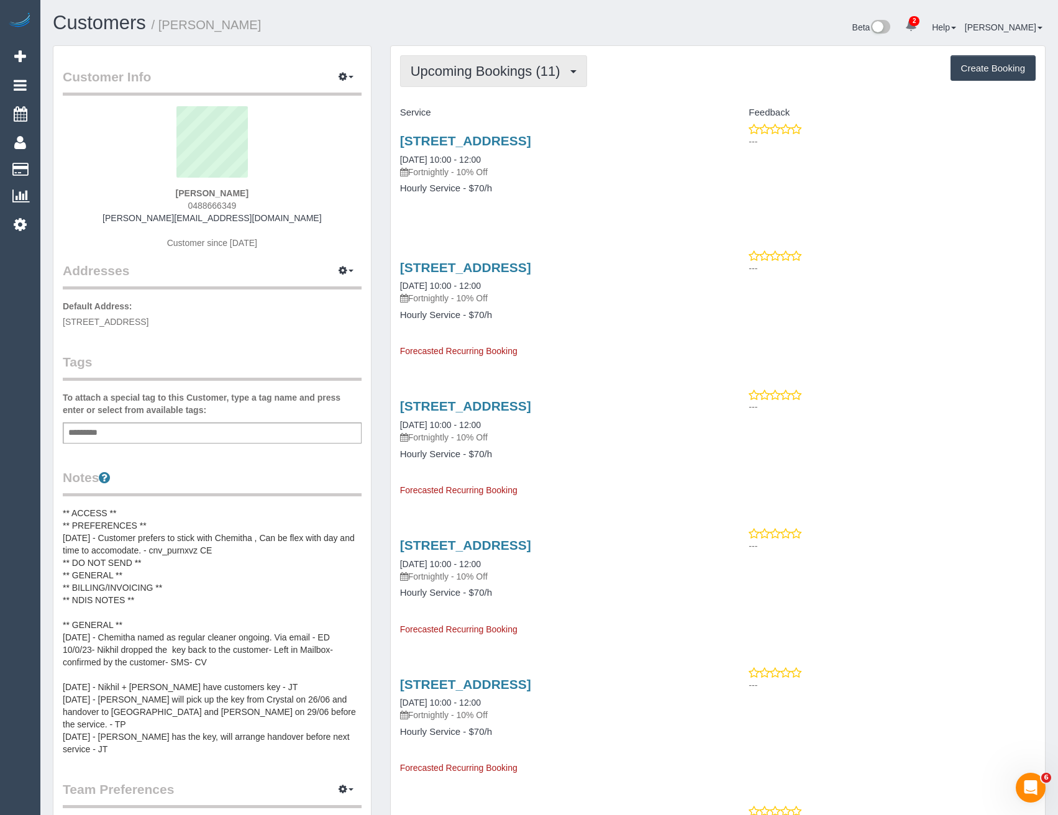
click at [509, 68] on span "Upcoming Bookings (11)" at bounding box center [488, 71] width 156 height 16
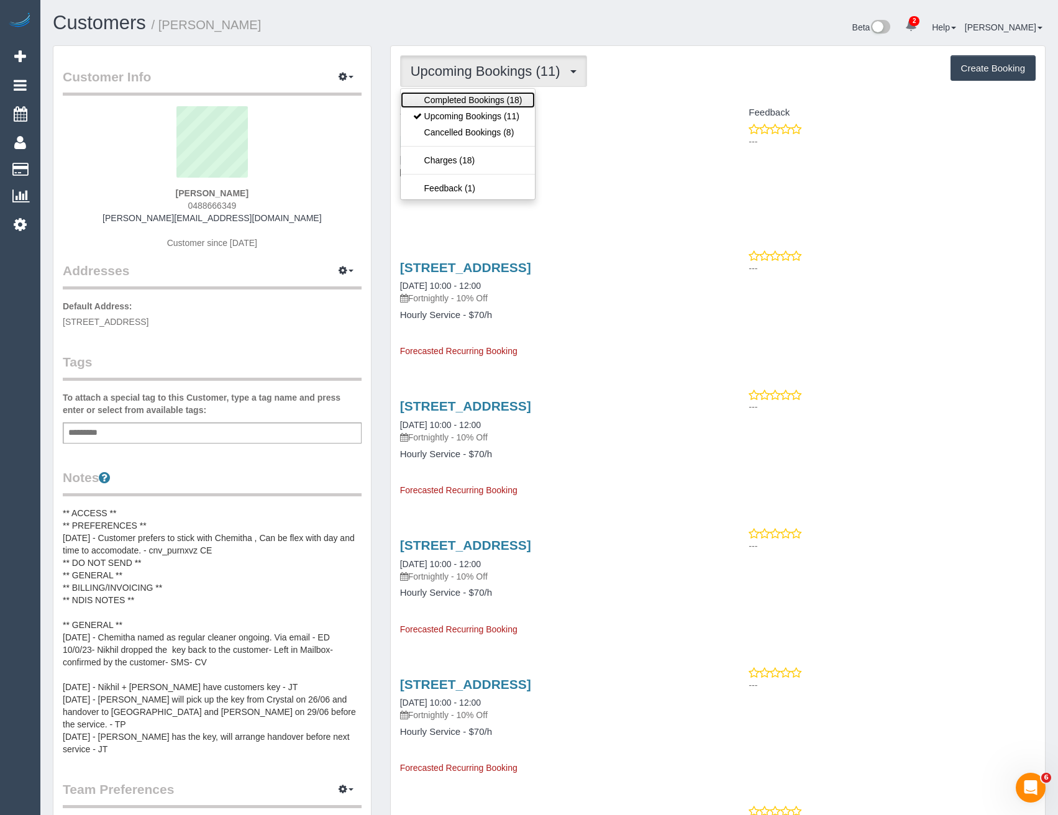
click at [482, 97] on link "Completed Bookings (18)" at bounding box center [468, 100] width 134 height 16
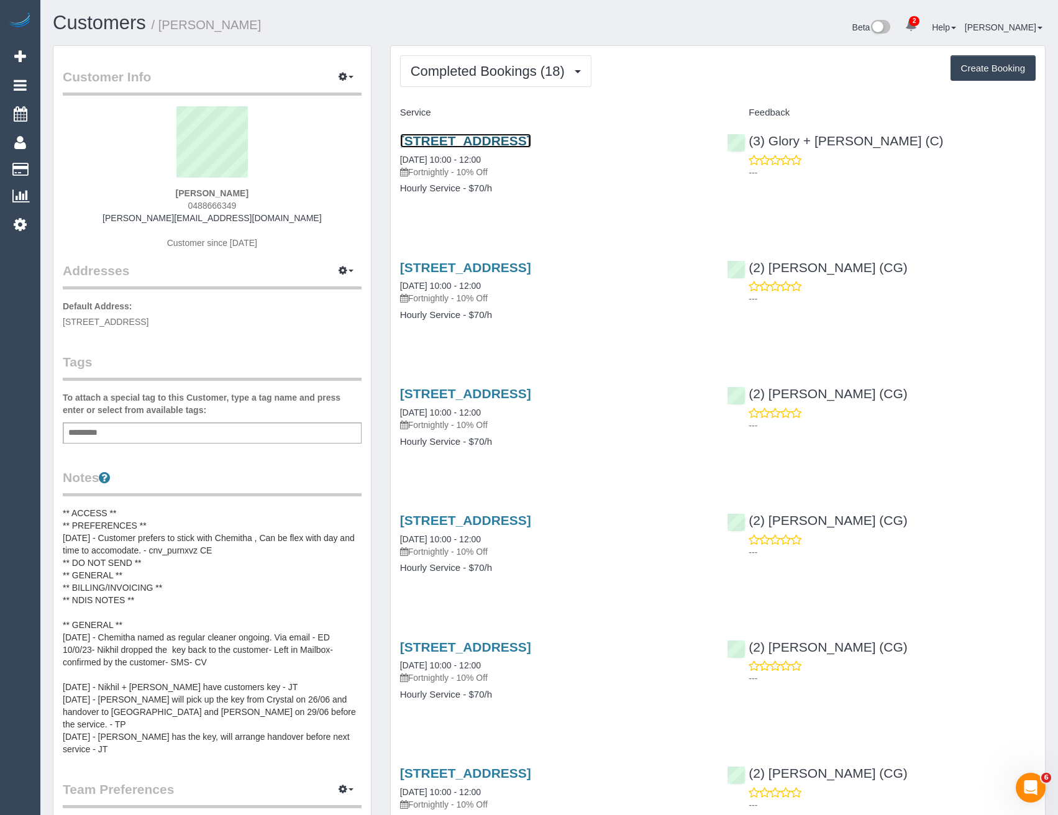
click at [502, 142] on link "1 Kiewa Court, Aspendale, VIC 3195" at bounding box center [465, 141] width 131 height 14
click at [453, 78] on span "Completed Bookings (18)" at bounding box center [490, 71] width 160 height 16
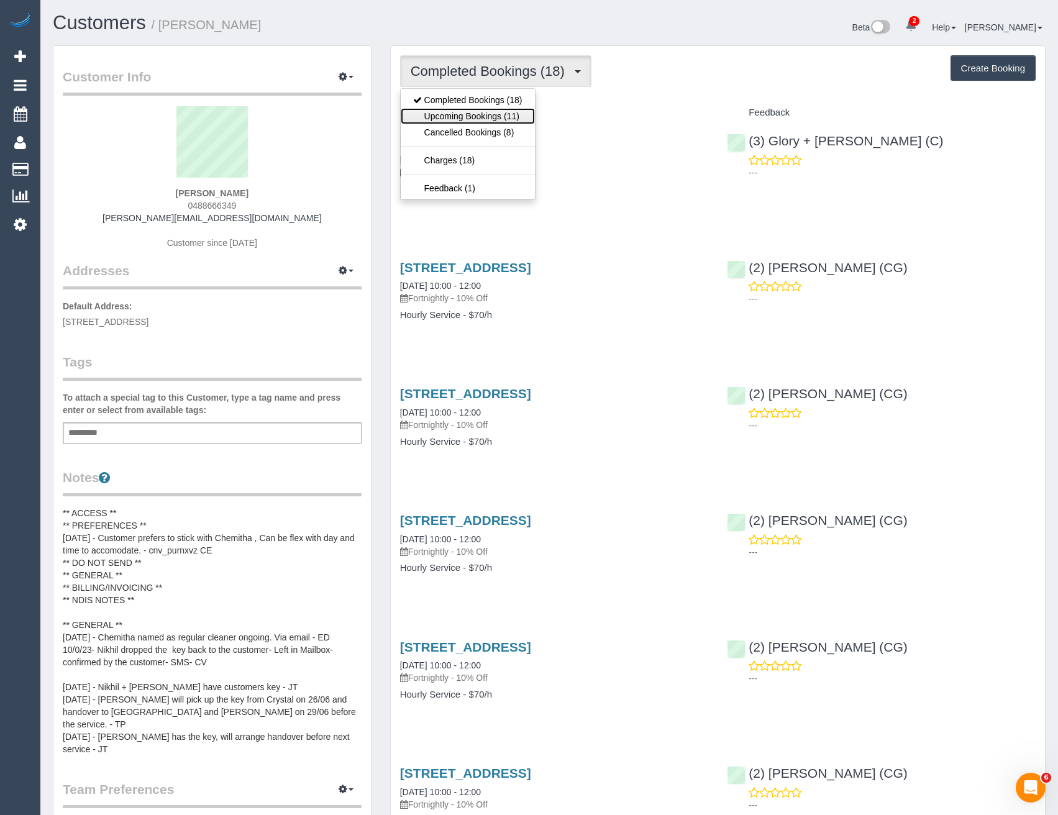
click at [449, 119] on link "Upcoming Bookings (11)" at bounding box center [468, 116] width 134 height 16
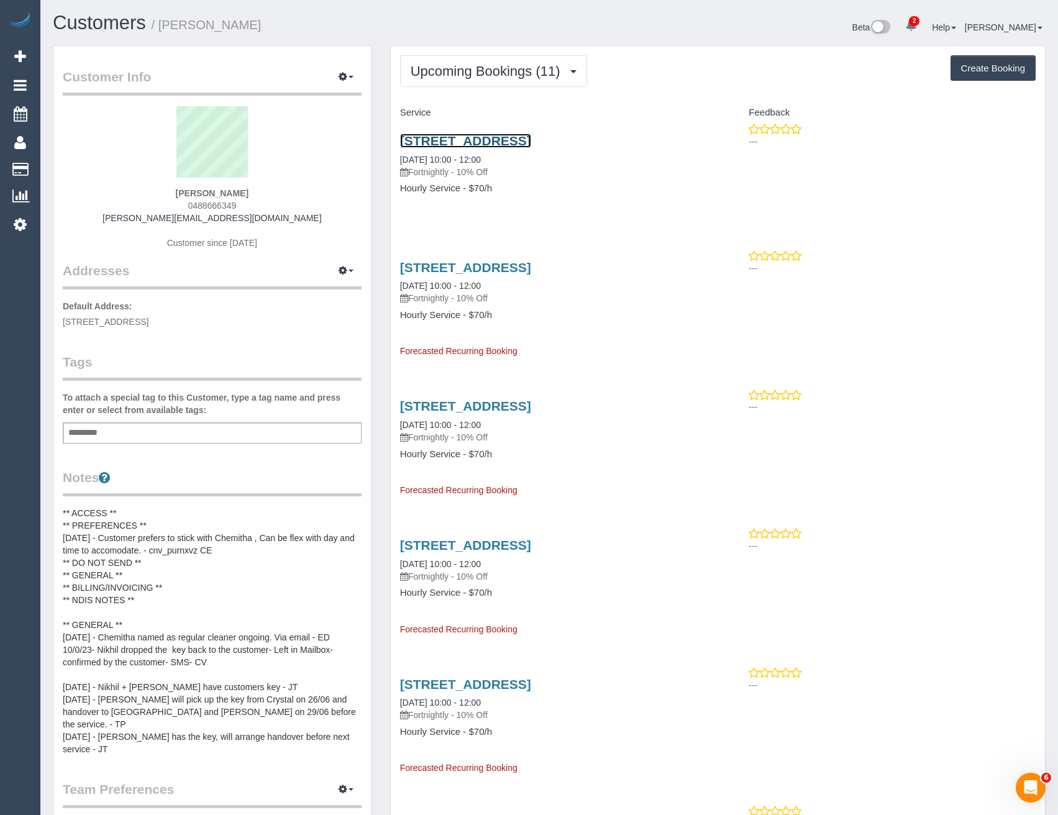
click at [531, 145] on link "[STREET_ADDRESS]" at bounding box center [465, 141] width 131 height 14
click at [460, 76] on span "Upcoming Bookings (11)" at bounding box center [488, 71] width 156 height 16
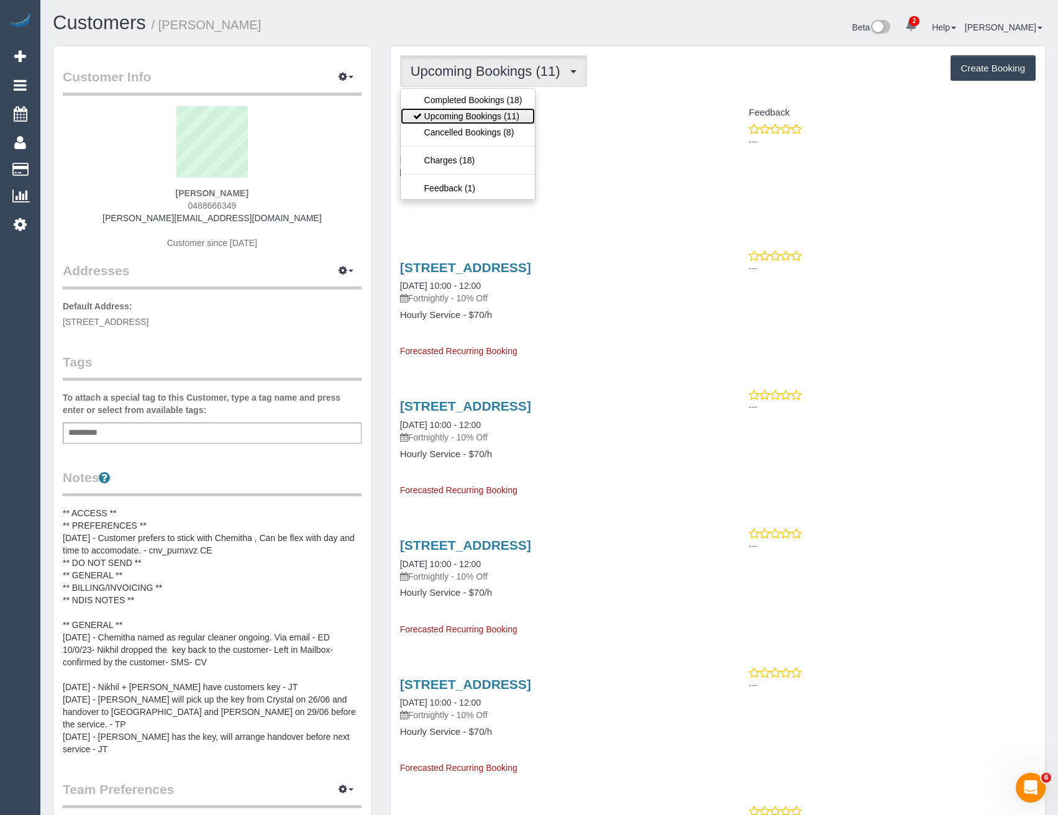
click at [456, 120] on link "Upcoming Bookings (11)" at bounding box center [468, 116] width 134 height 16
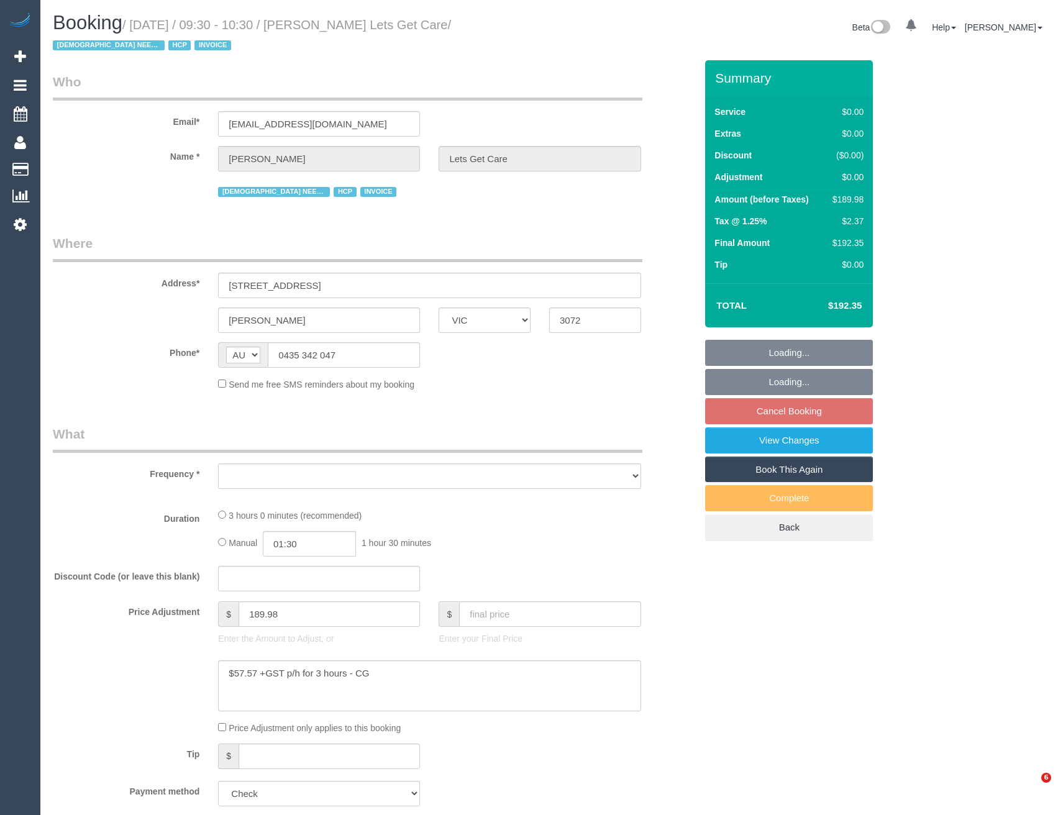
select select "VIC"
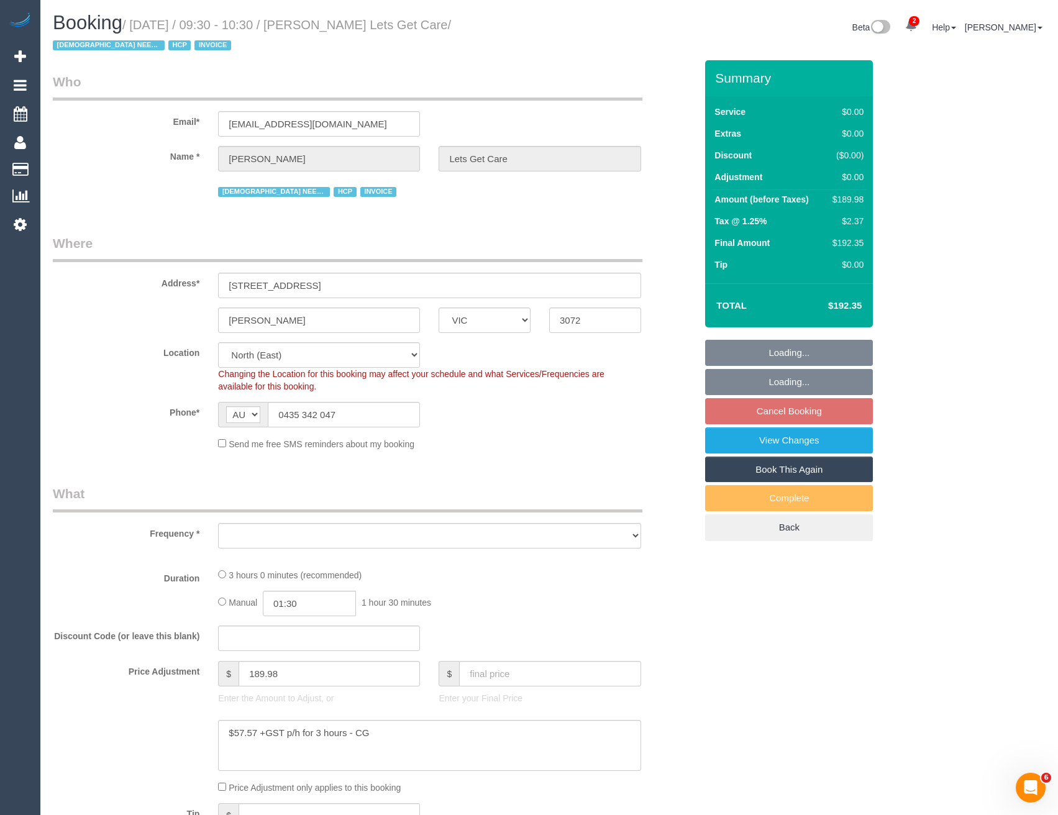
select select "object:553"
select select "180"
select select "number:28"
select select "number:14"
select select "number:19"
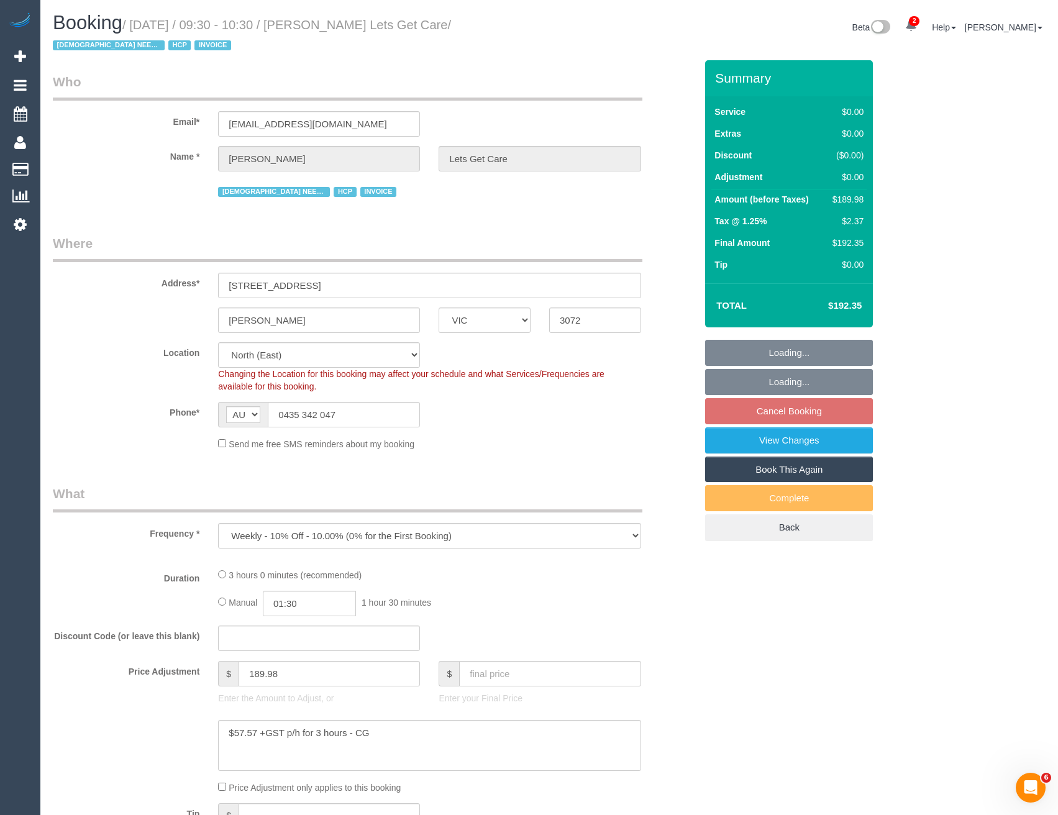
select select "number:25"
select select "number:35"
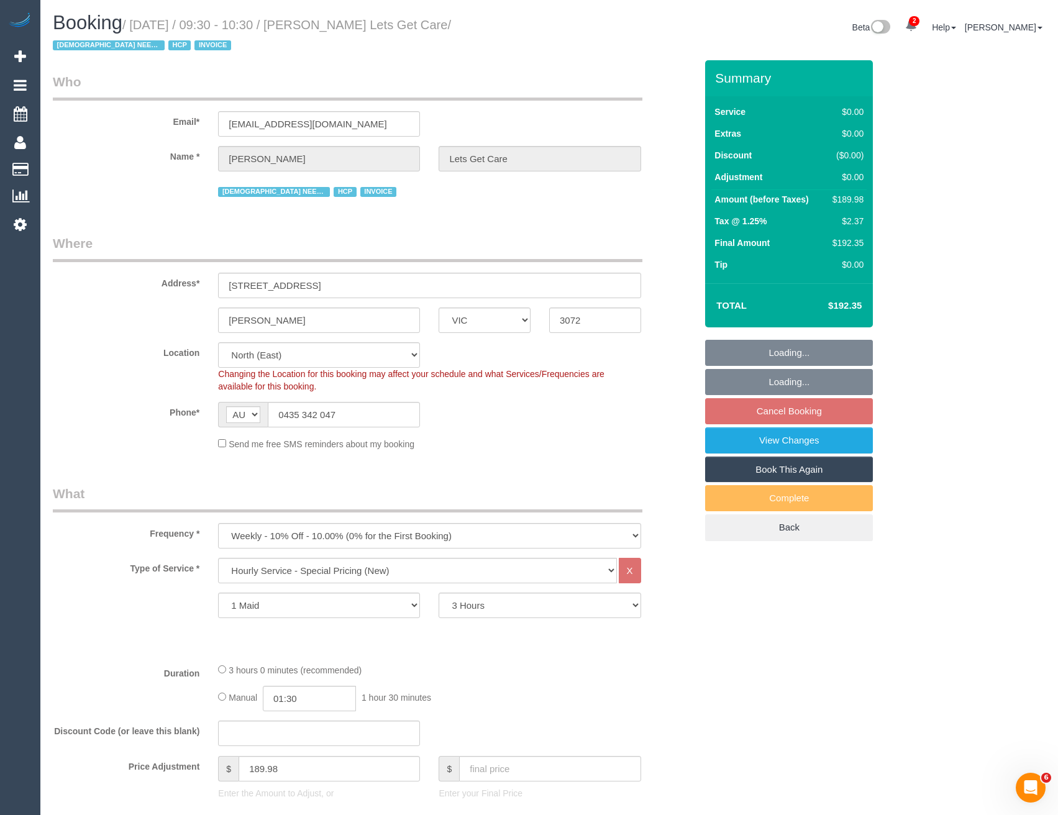
select select "object:1378"
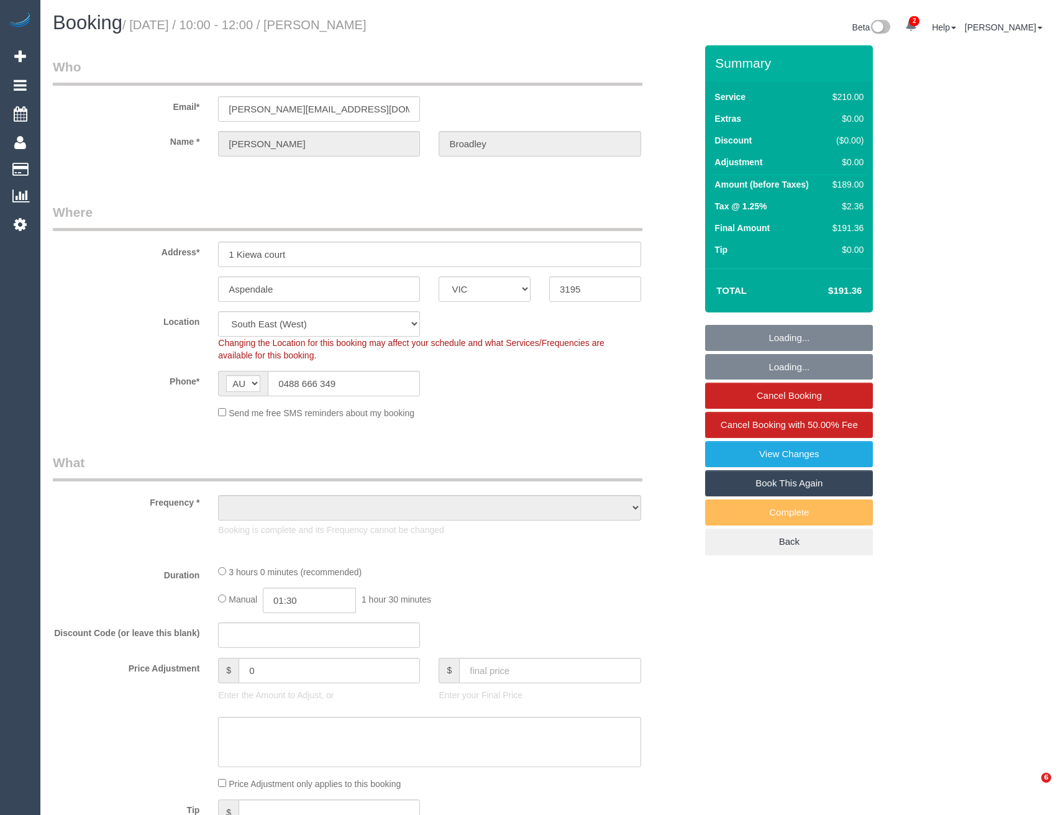
select select "VIC"
select select "string:stripe-pm_1QZ0oz2GScqysDRVtyTJ0NhQ"
select select "object:614"
select select "180"
select select "number:27"
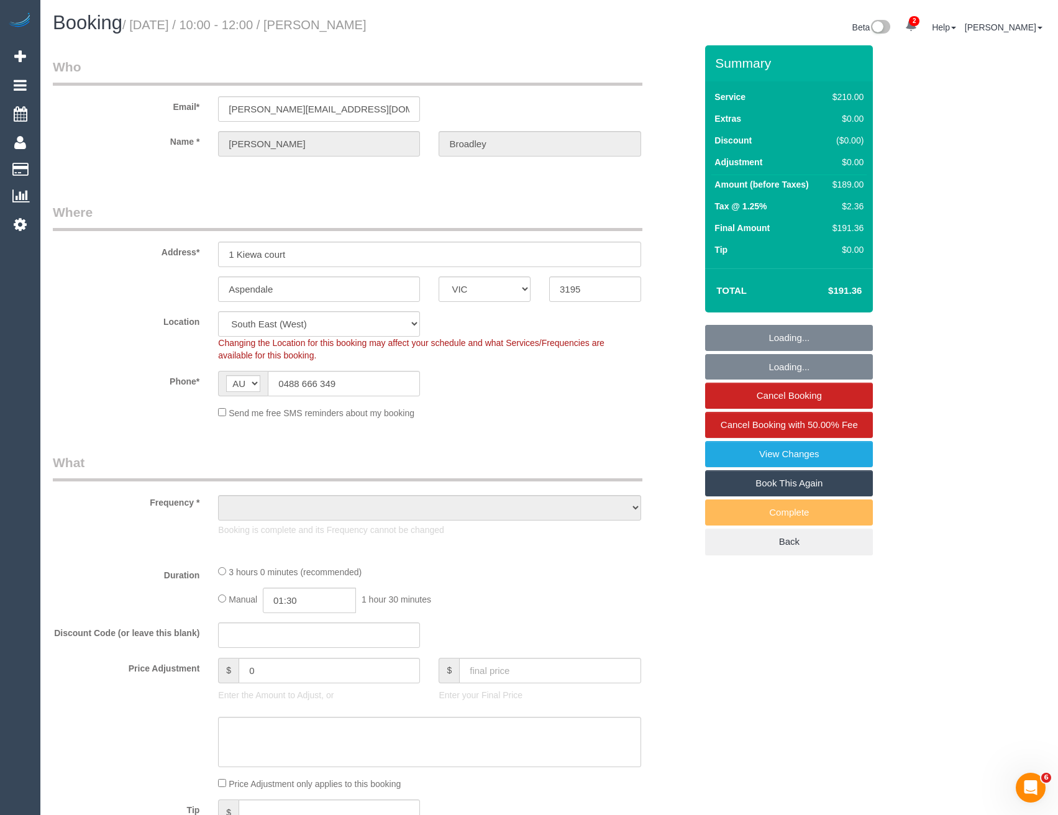
select select "number:14"
select select "number:19"
select select "number:22"
select select "number:34"
select select "number:26"
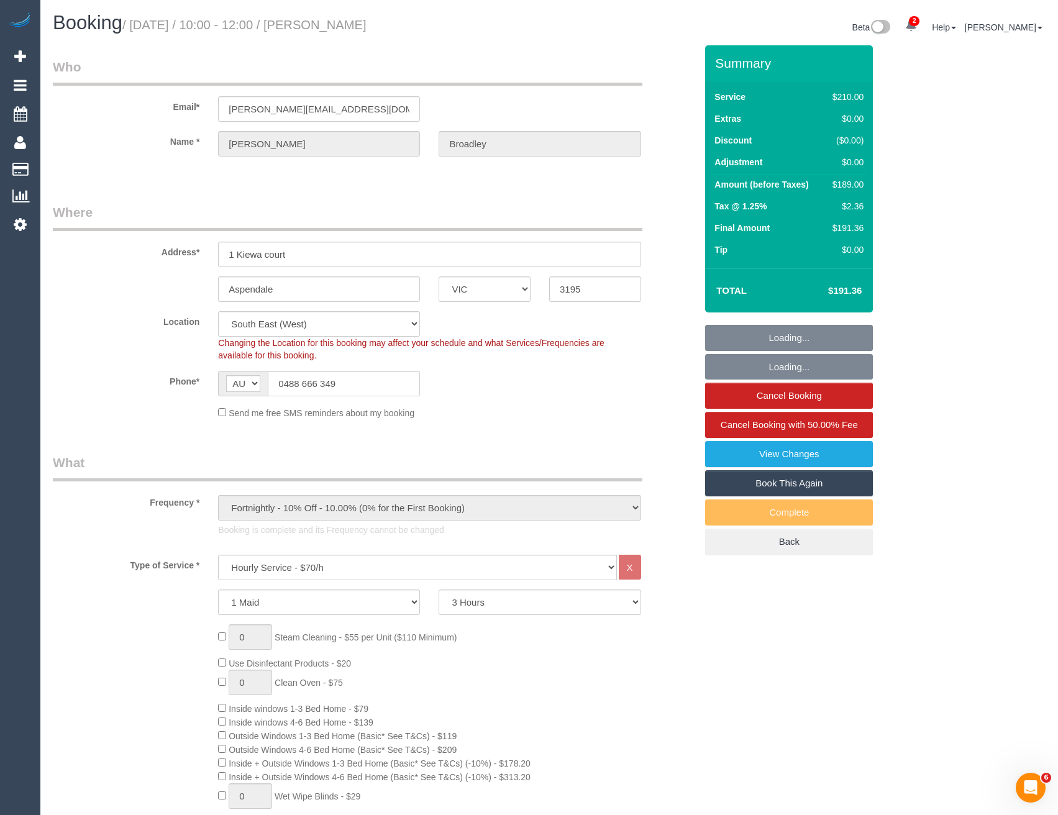
select select "object:1498"
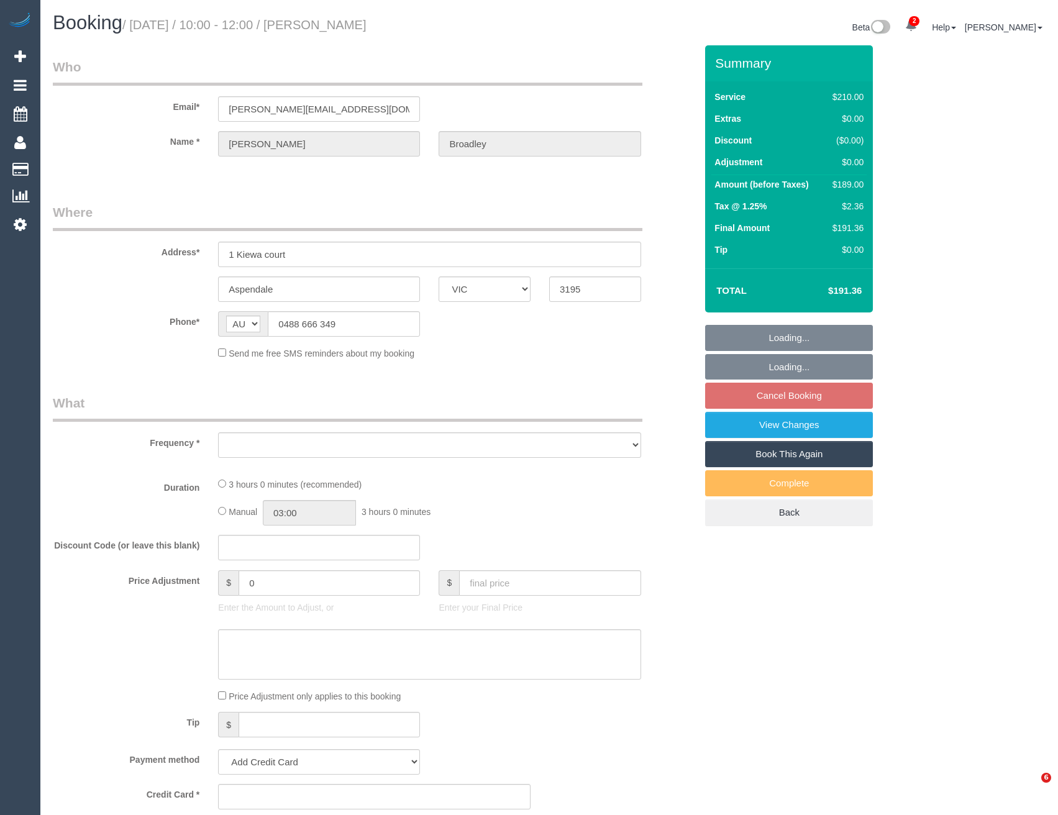
select select "VIC"
select select "string:stripe-pm_1QZ0oz2GScqysDRVtyTJ0NhQ"
select select "180"
select select "number:27"
select select "number:14"
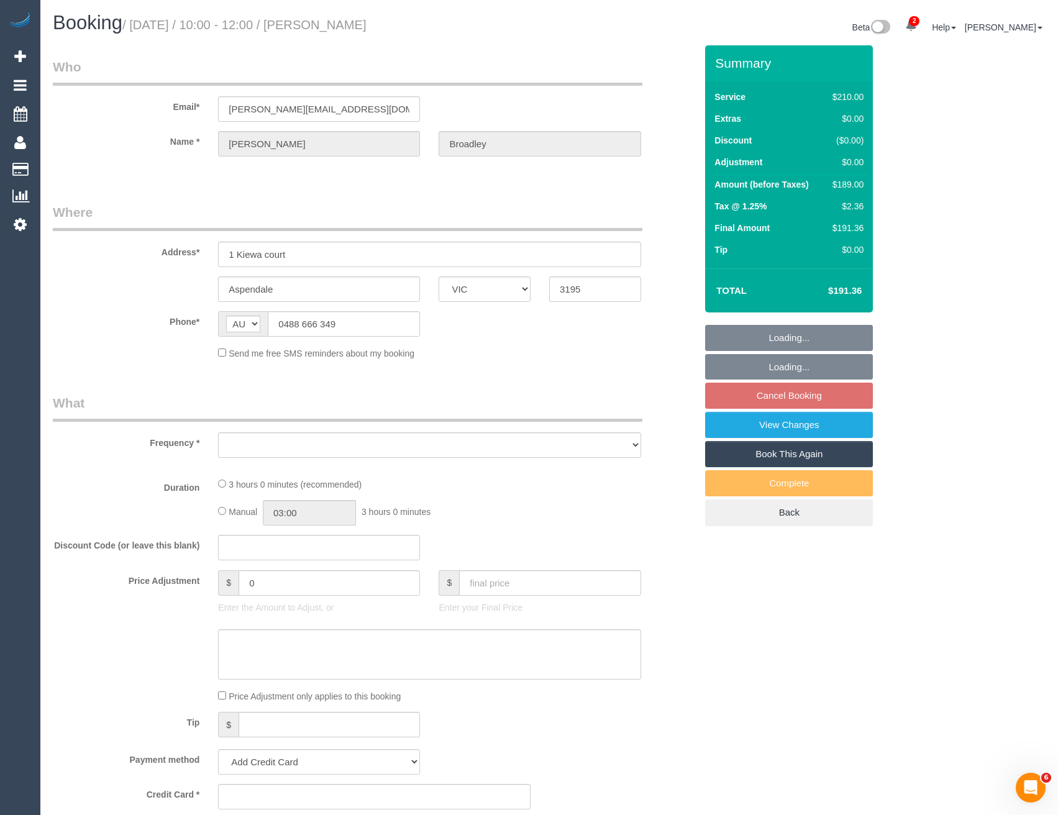
select select "number:19"
select select "number:22"
select select "number:34"
select select "number:26"
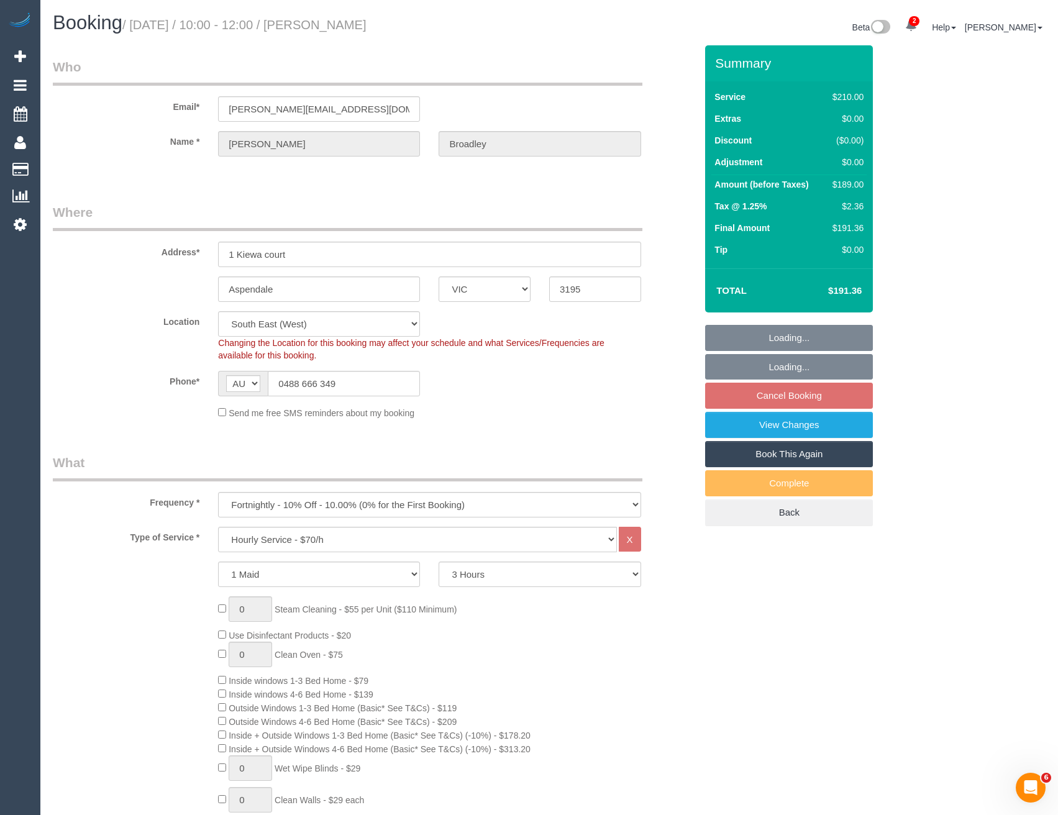
select select "object:869"
select select "spot3"
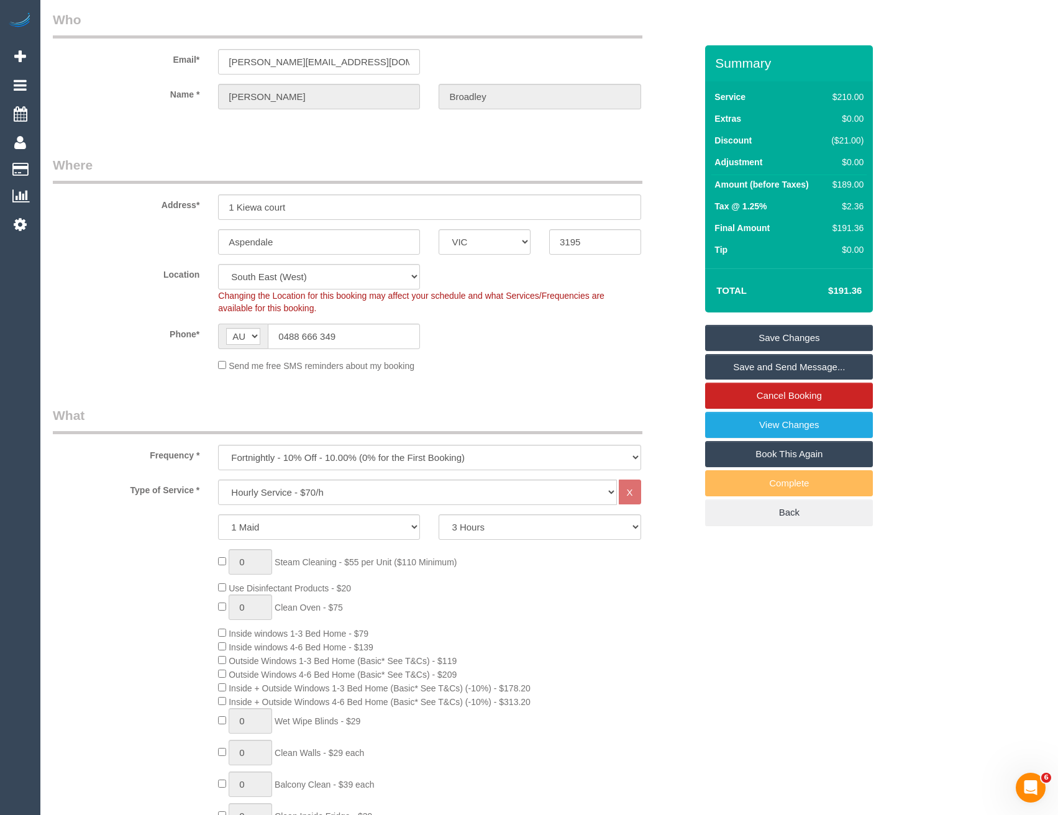
scroll to position [186, 0]
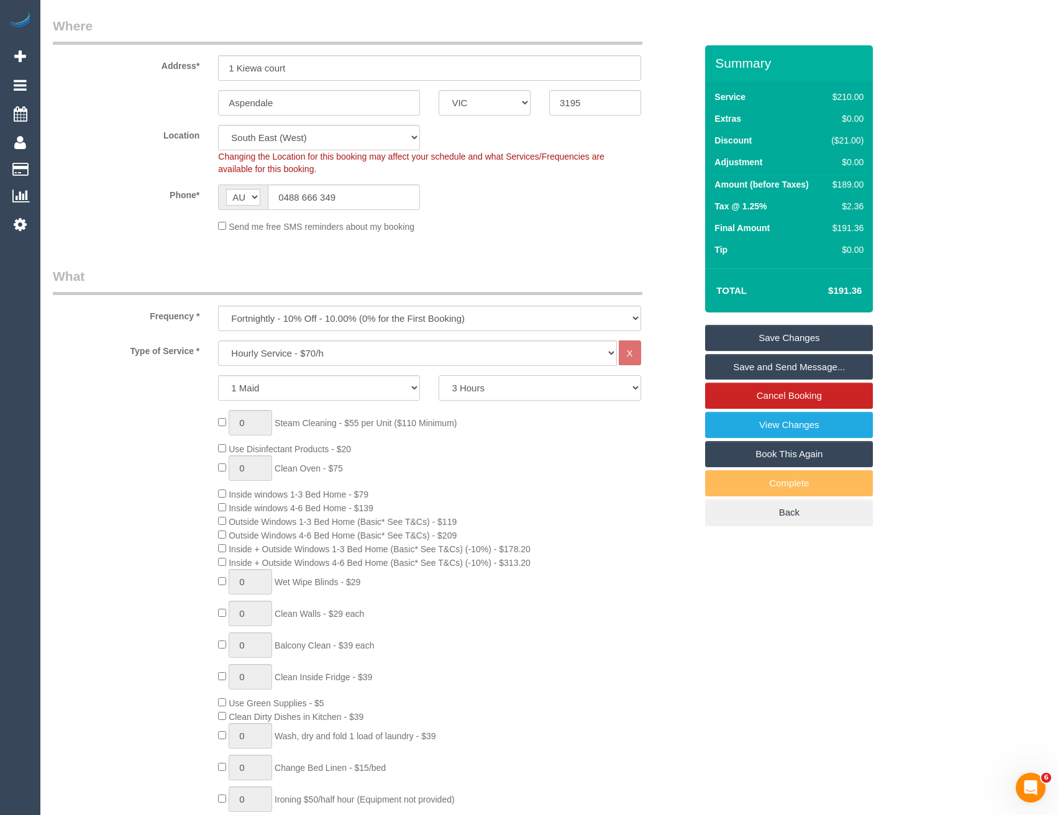
click at [520, 388] on select "2 Hours 2.5 Hours 3 Hours 3.5 Hours 4 Hours 4.5 Hours 5 Hours 5.5 Hours 6 Hours…" at bounding box center [539, 387] width 202 height 25
select select "240"
click at [438, 375] on select "2 Hours 2.5 Hours 3 Hours 3.5 Hours 4 Hours 4.5 Hours 5 Hours 5.5 Hours 6 Hours…" at bounding box center [539, 387] width 202 height 25
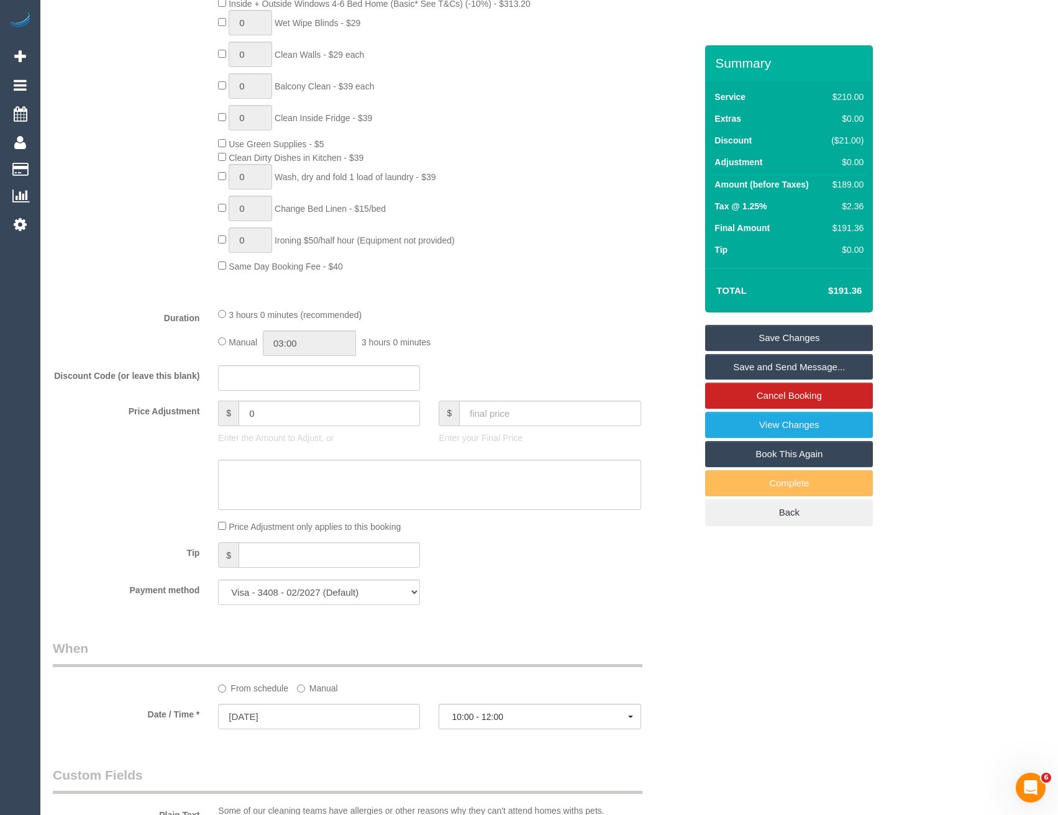
scroll to position [807, 0]
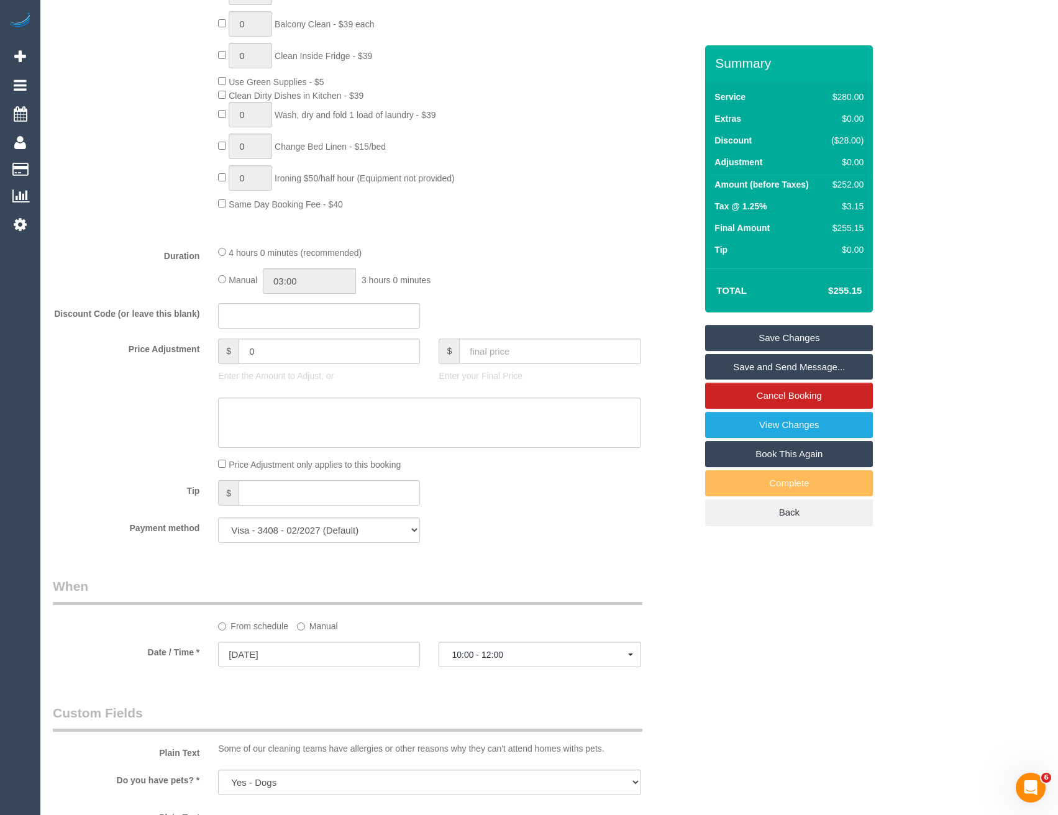
select select "spot24"
click at [307, 277] on input "04:00" at bounding box center [309, 280] width 93 height 25
type input "02:00"
click at [302, 333] on li "02:00" at bounding box center [295, 328] width 55 height 16
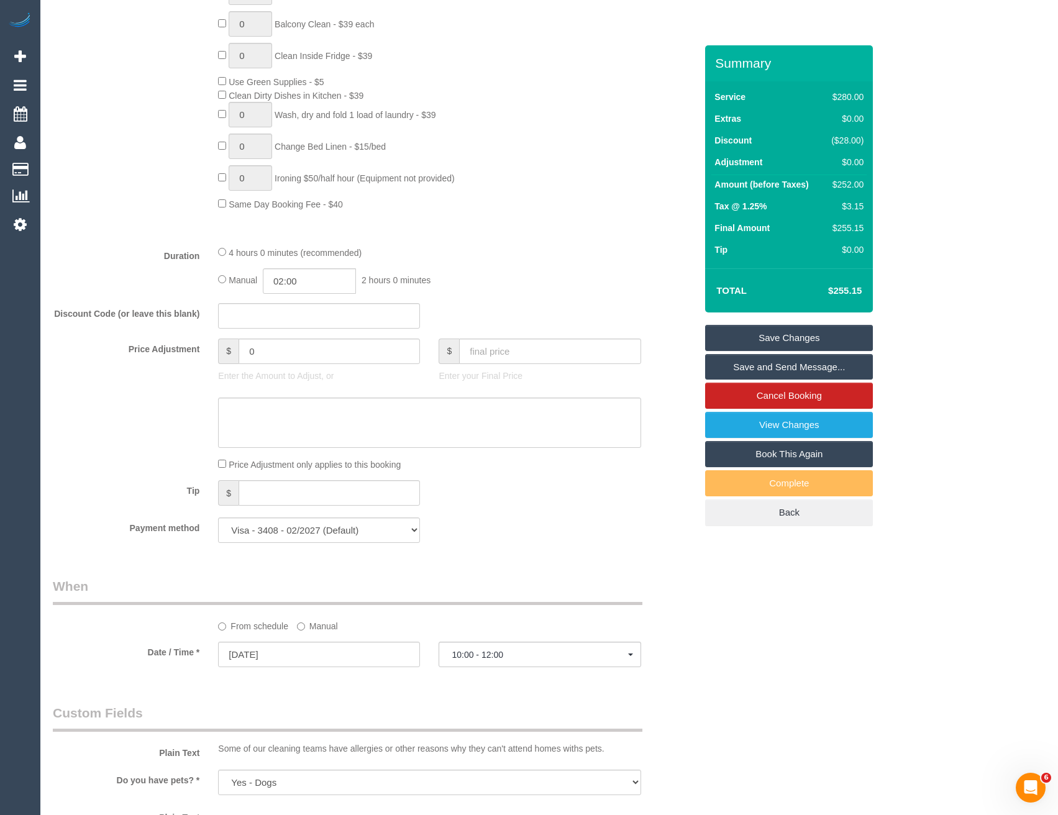
click at [466, 283] on div "Manual 02:00 2 hours 0 minutes" at bounding box center [429, 280] width 422 height 25
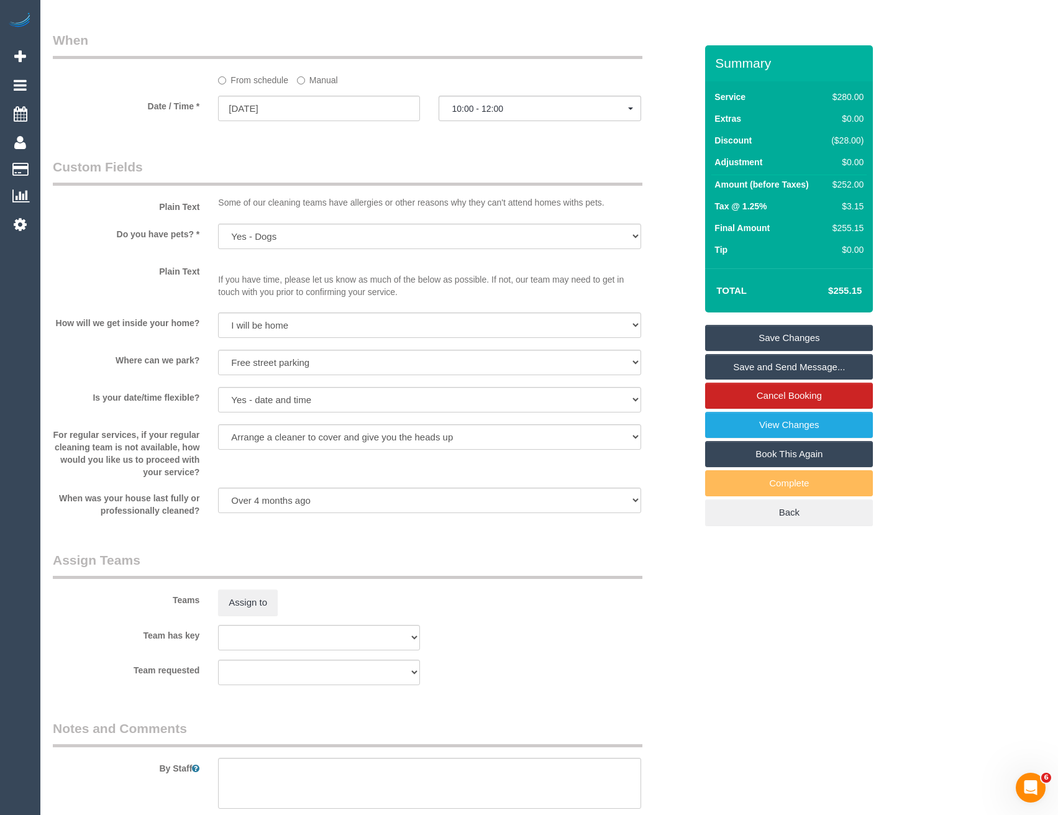
select select "spot45"
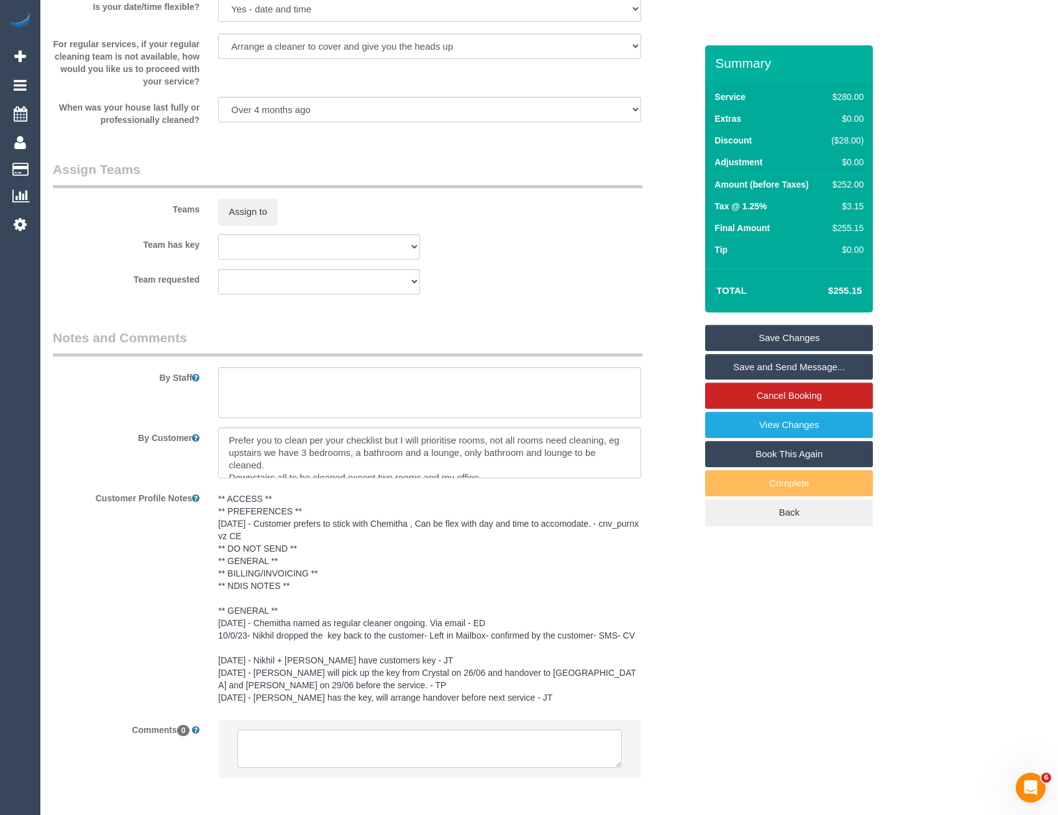
scroll to position [1797, 0]
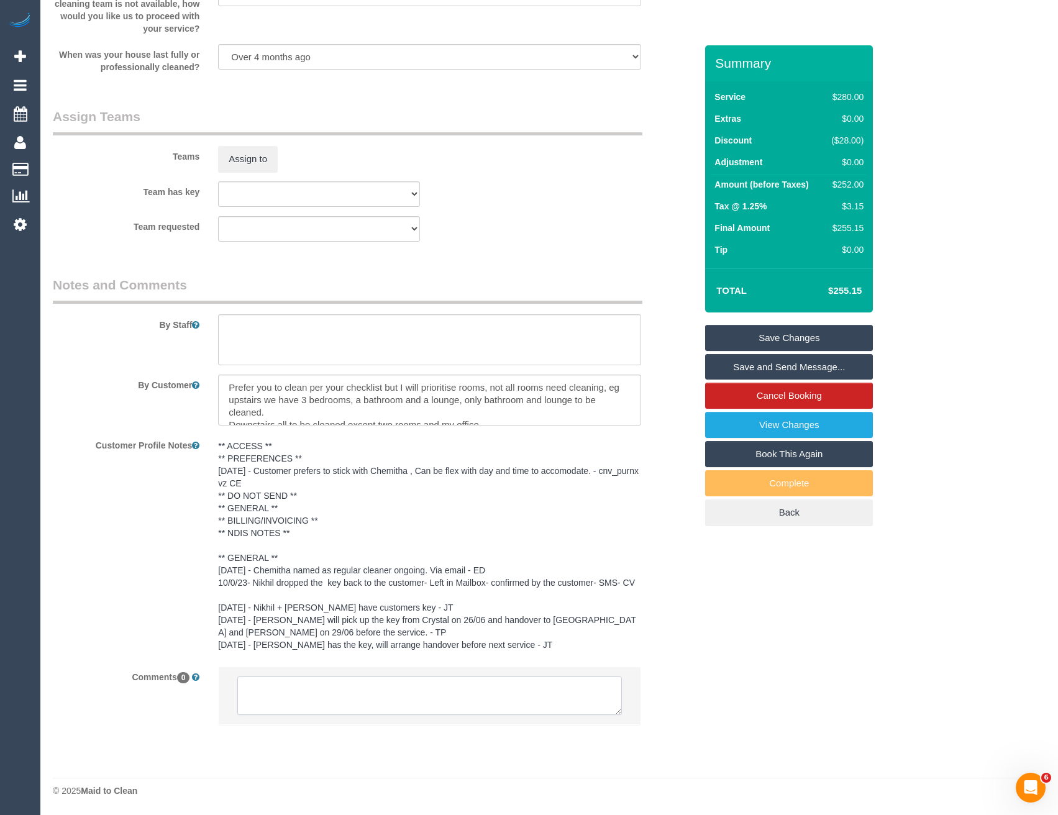
click at [332, 697] on textarea at bounding box center [429, 695] width 384 height 39
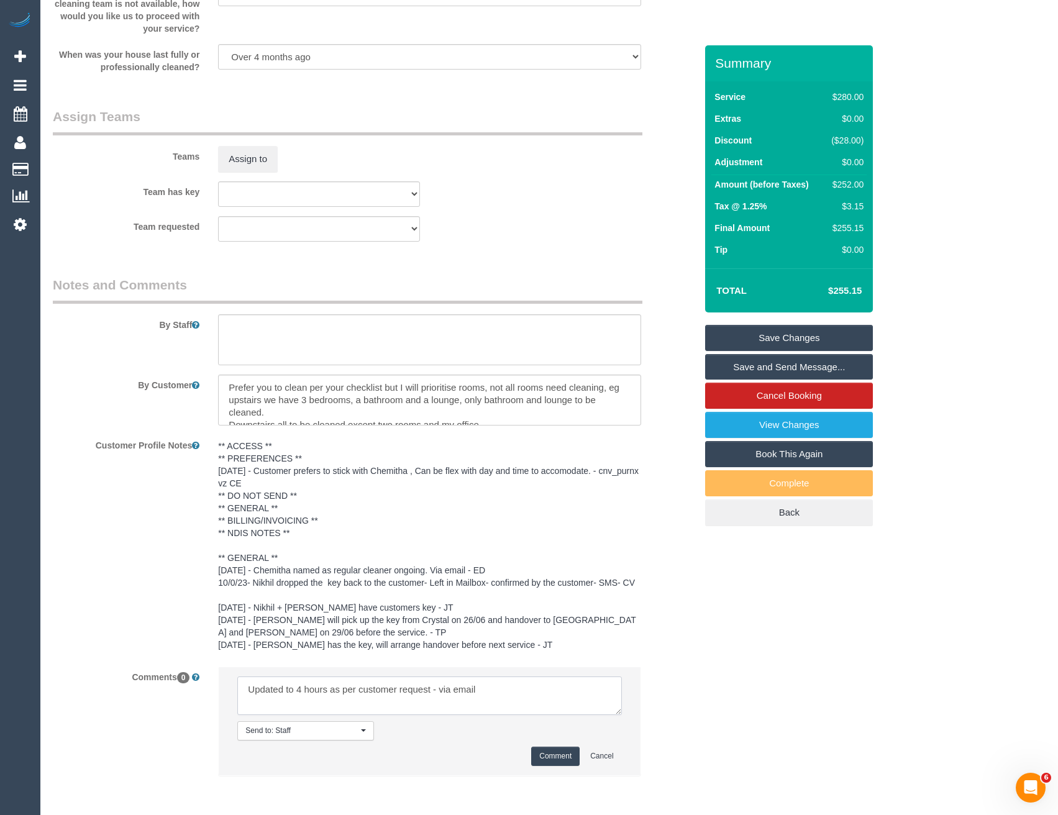
type textarea "Updated to 4 hours as per customer request - via email"
click at [567, 755] on button "Comment" at bounding box center [555, 755] width 48 height 19
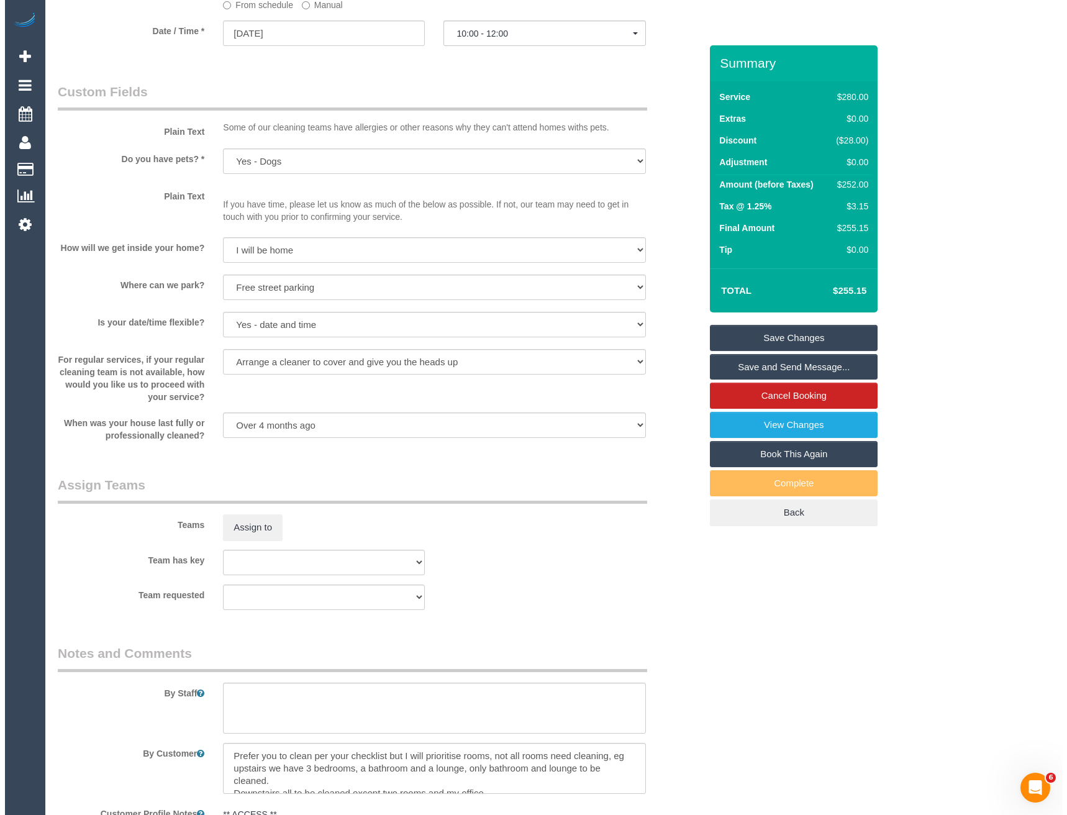
scroll to position [1424, 0]
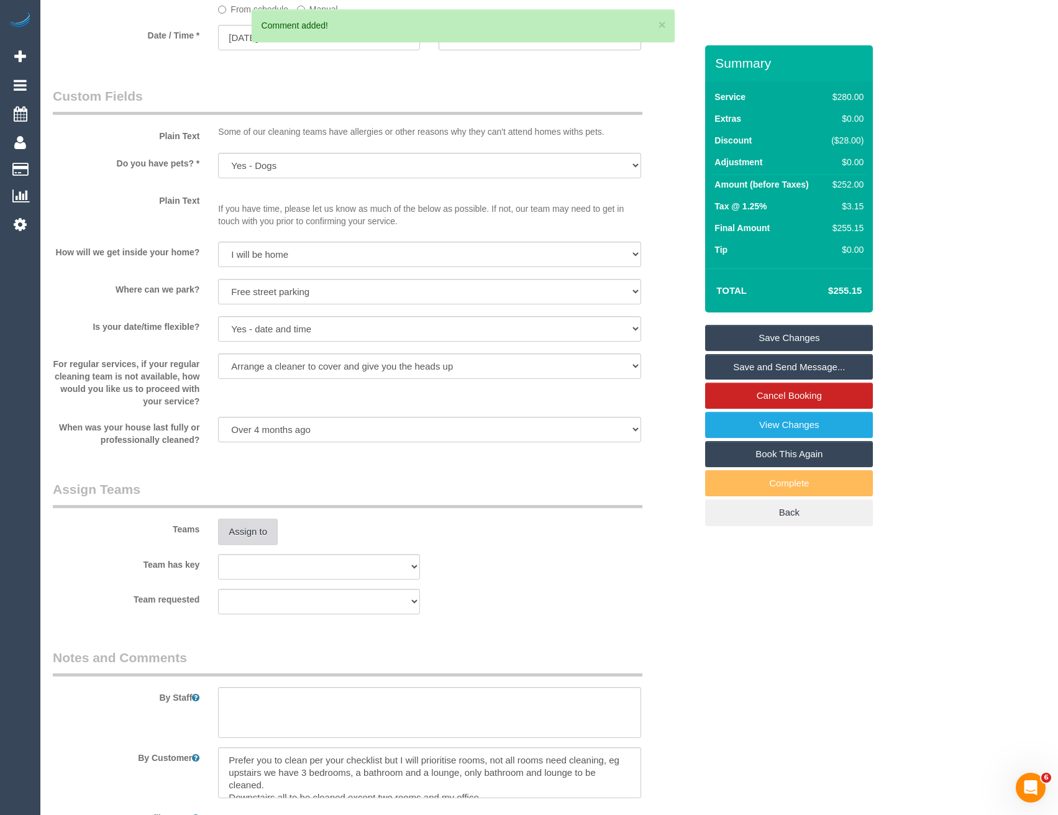
click at [260, 533] on button "Assign to" at bounding box center [248, 532] width 60 height 26
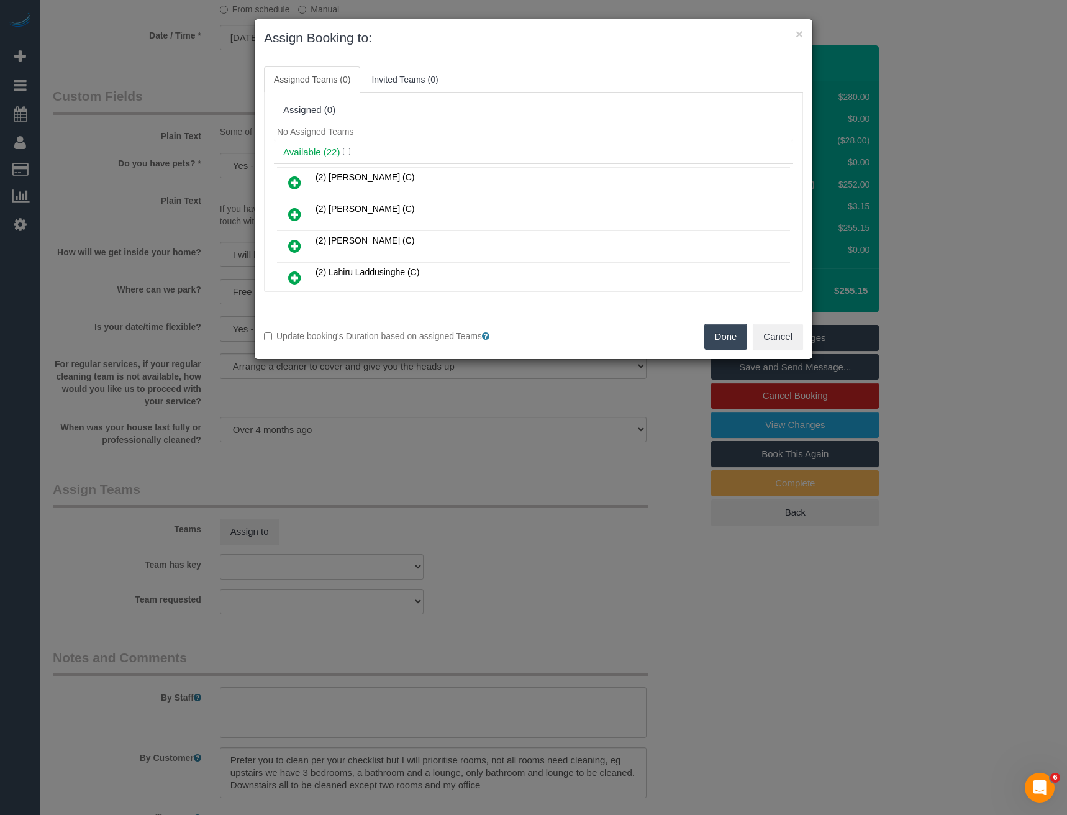
scroll to position [335, 0]
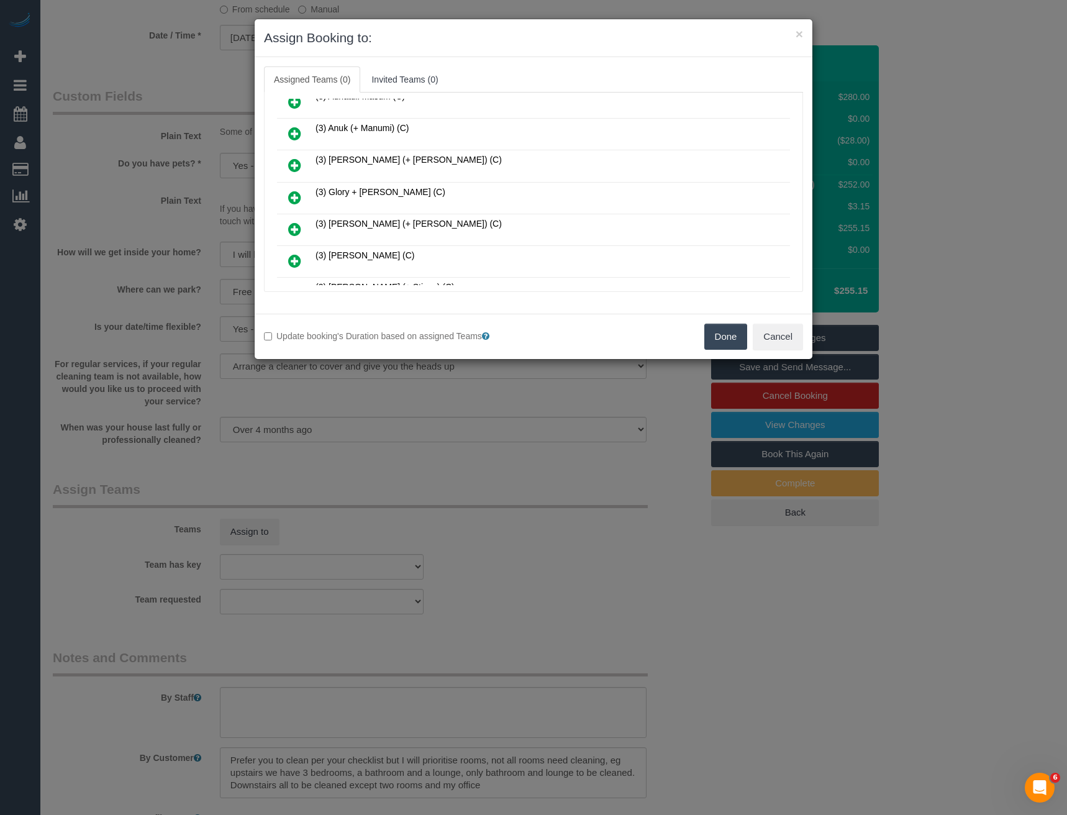
drag, startPoint x: 293, startPoint y: 193, endPoint x: 329, endPoint y: 199, distance: 35.9
click at [294, 194] on icon at bounding box center [294, 197] width 13 height 15
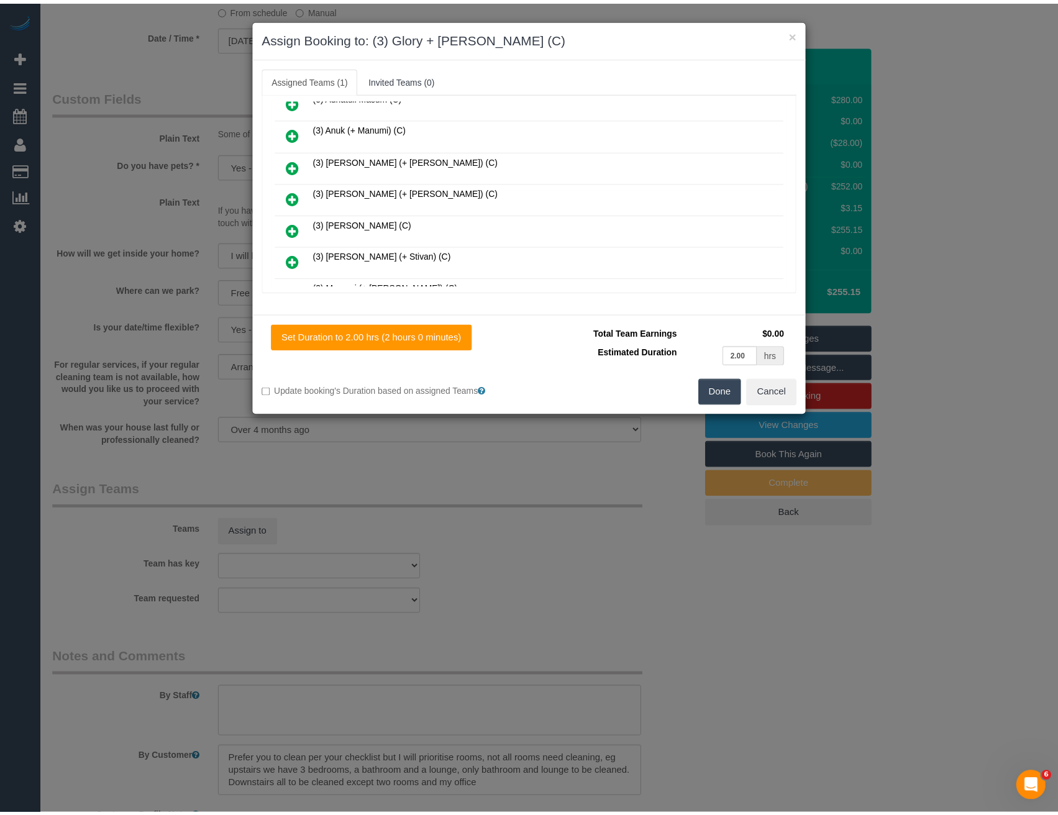
scroll to position [0, 0]
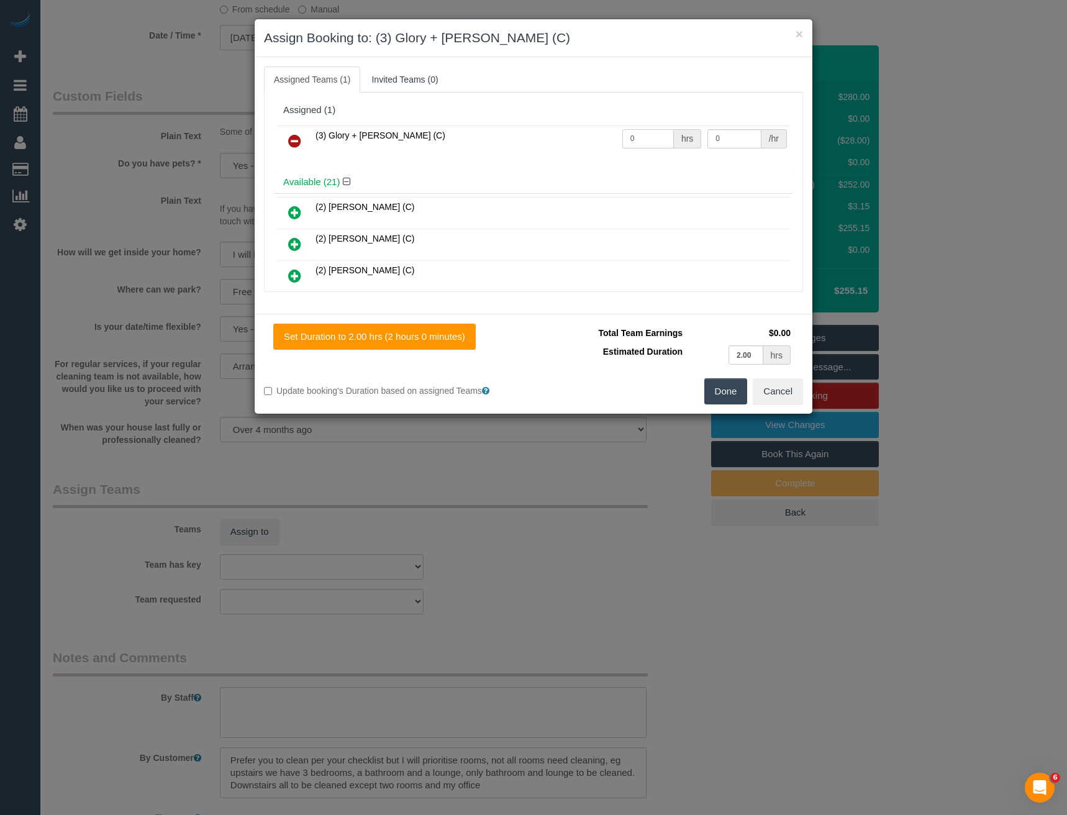
drag, startPoint x: 653, startPoint y: 138, endPoint x: 577, endPoint y: 146, distance: 76.2
click at [582, 150] on tr "(3) Glory + Mary (C) 0 hrs 0 /hr" at bounding box center [533, 141] width 513 height 32
type input "4"
type input "35"
click at [715, 394] on button "Done" at bounding box center [725, 391] width 43 height 26
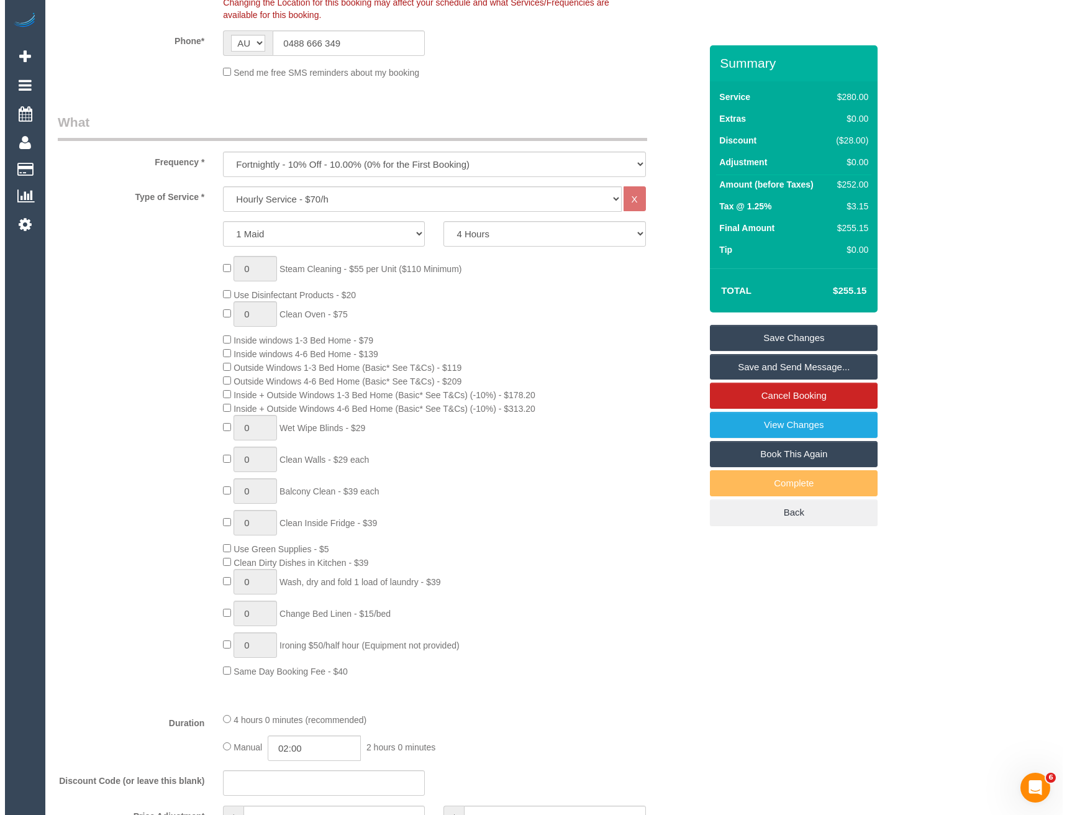
scroll to position [373, 0]
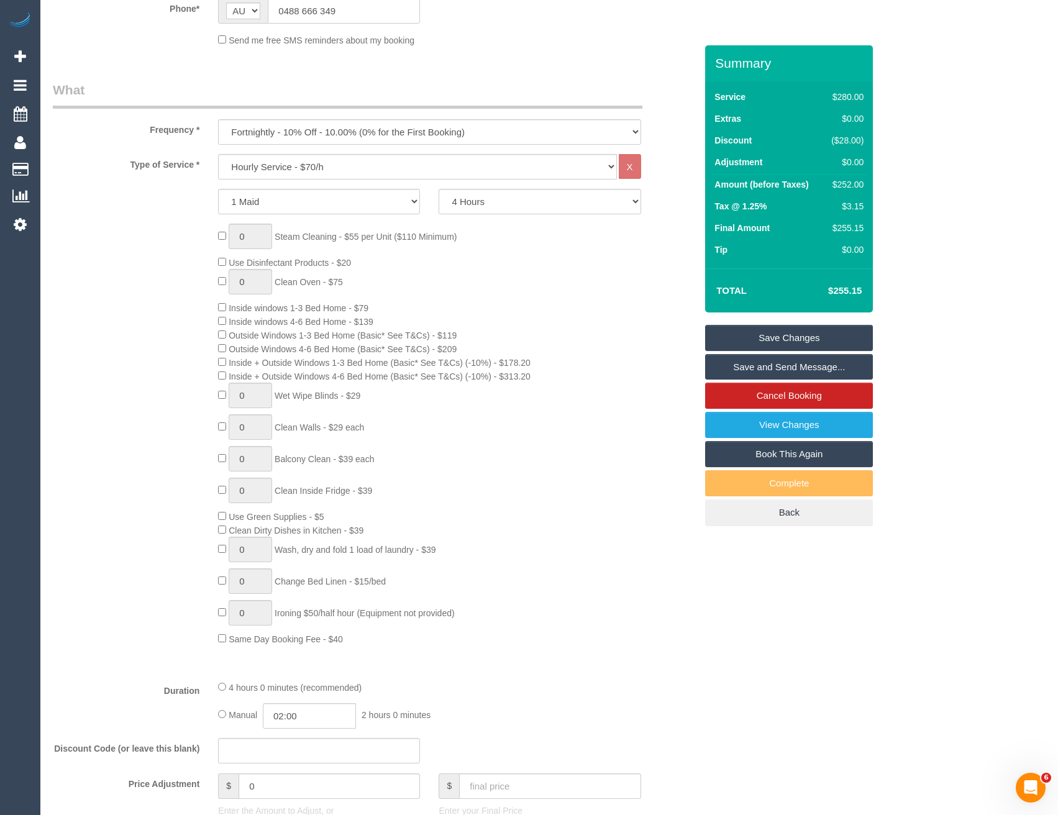
click at [756, 373] on link "Save and Send Message..." at bounding box center [789, 367] width 168 height 26
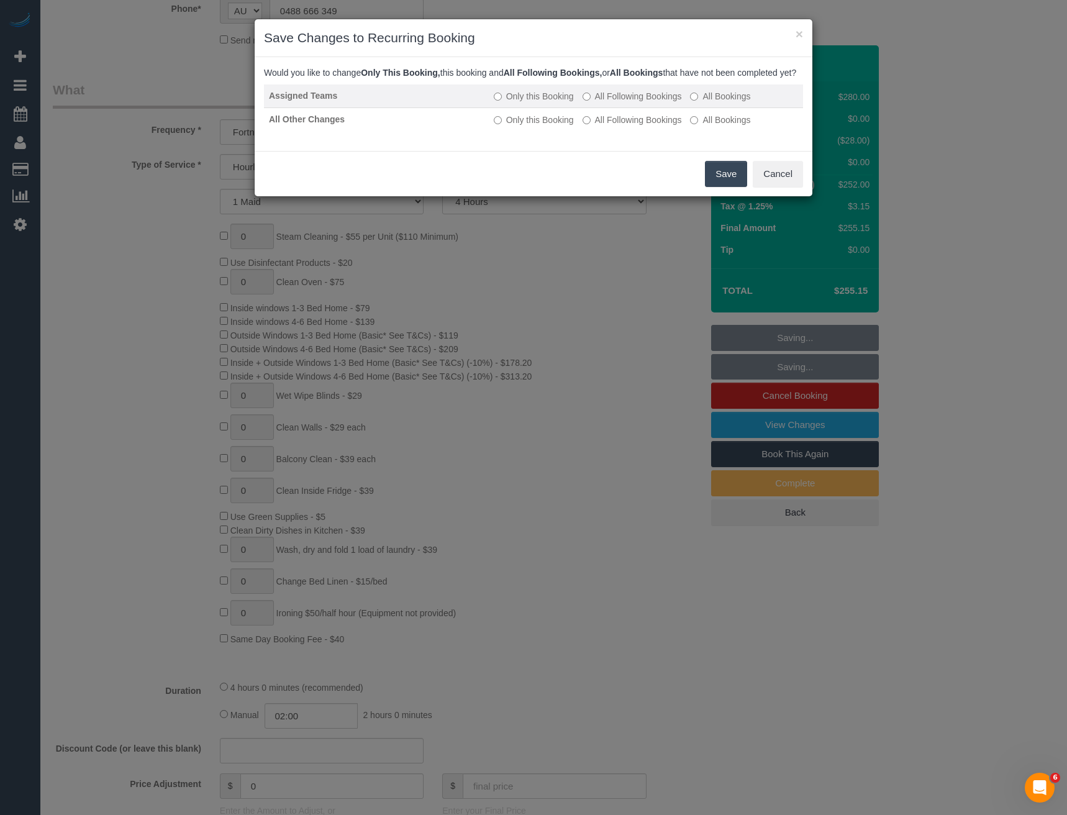
click at [580, 108] on td "Only this Booking All Following Bookings All Bookings" at bounding box center [646, 96] width 314 height 24
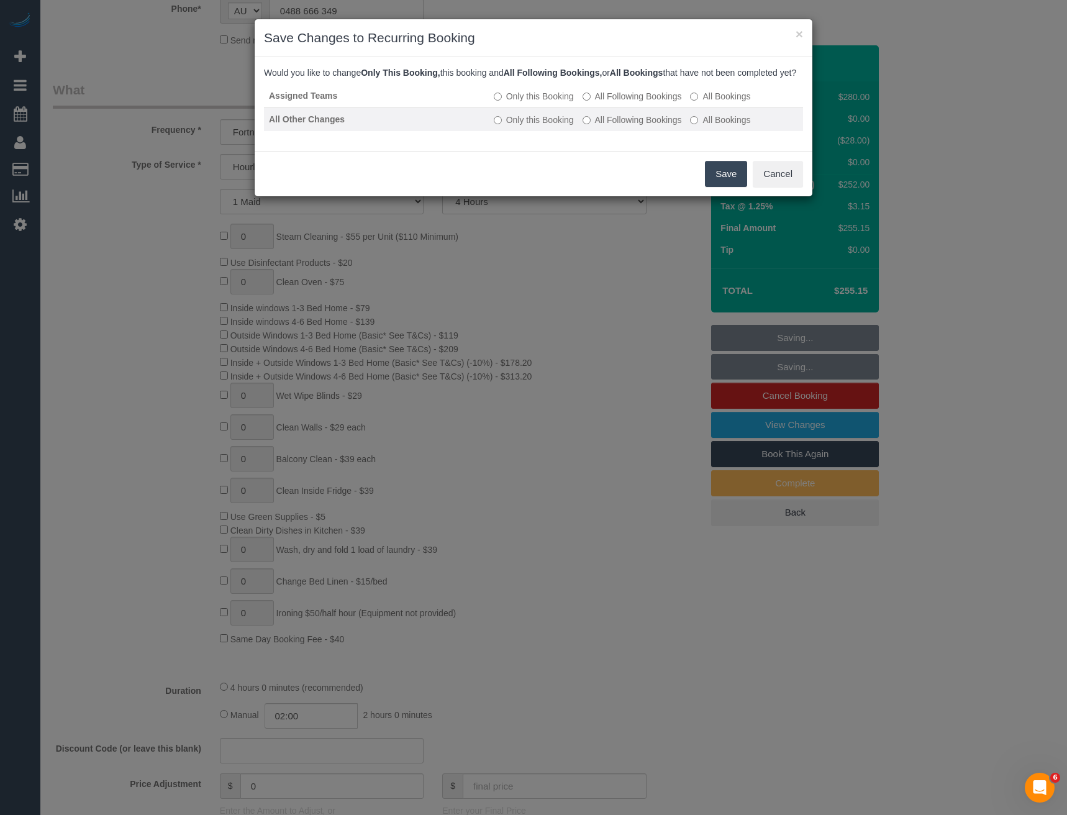
click at [591, 126] on label "All Following Bookings" at bounding box center [632, 120] width 99 height 12
click at [734, 187] on button "Save" at bounding box center [726, 174] width 42 height 26
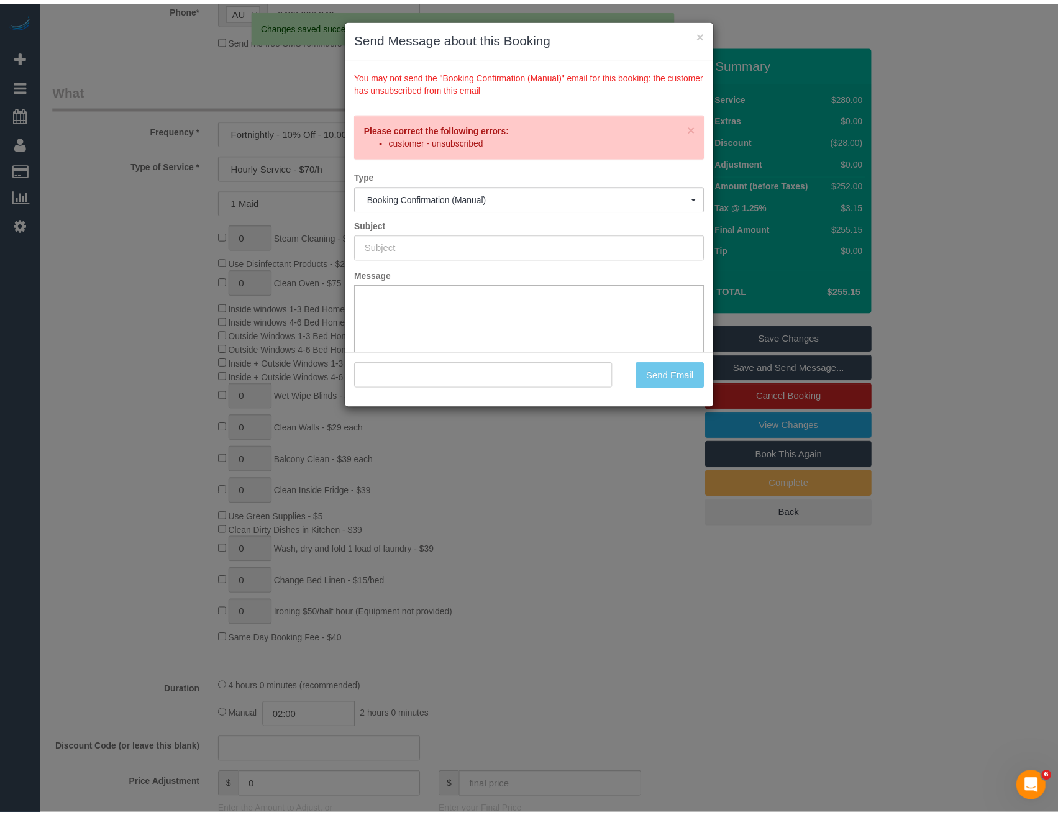
scroll to position [0, 0]
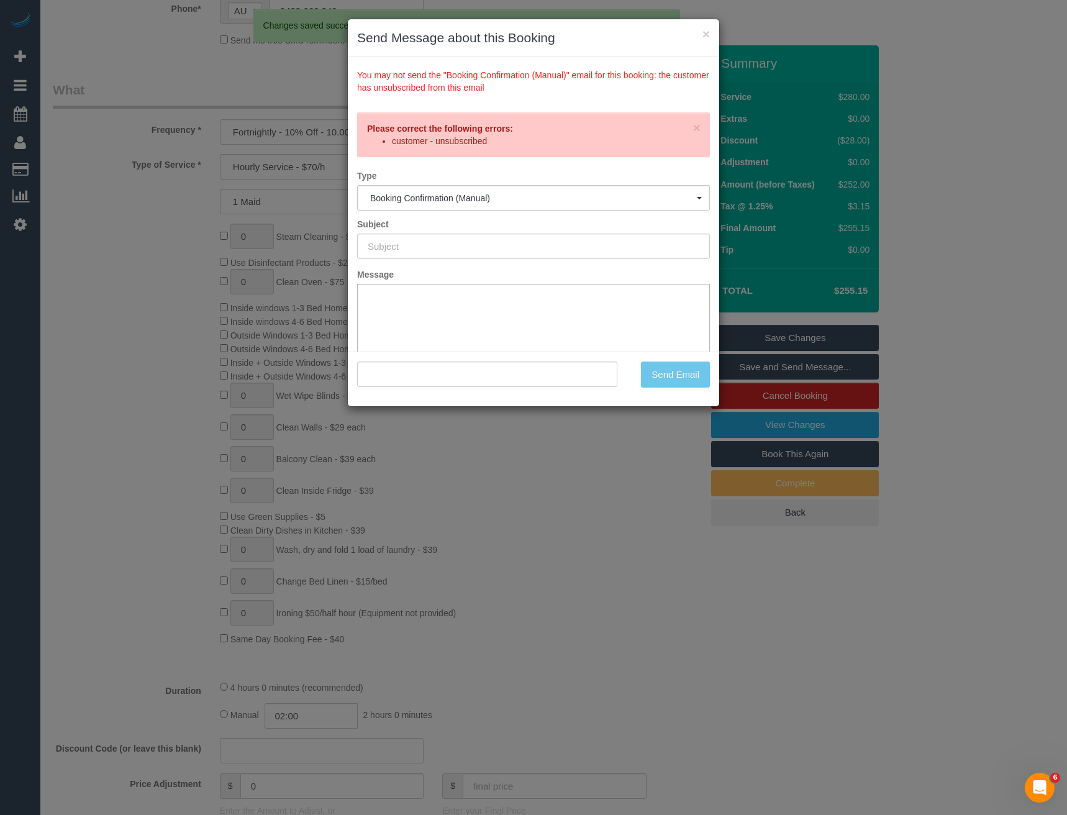
drag, startPoint x: 596, startPoint y: 512, endPoint x: 576, endPoint y: 512, distance: 20.5
click at [596, 512] on div "× Send Message about this Booking You may not send the "Booking Confirmation (M…" at bounding box center [533, 407] width 1067 height 815
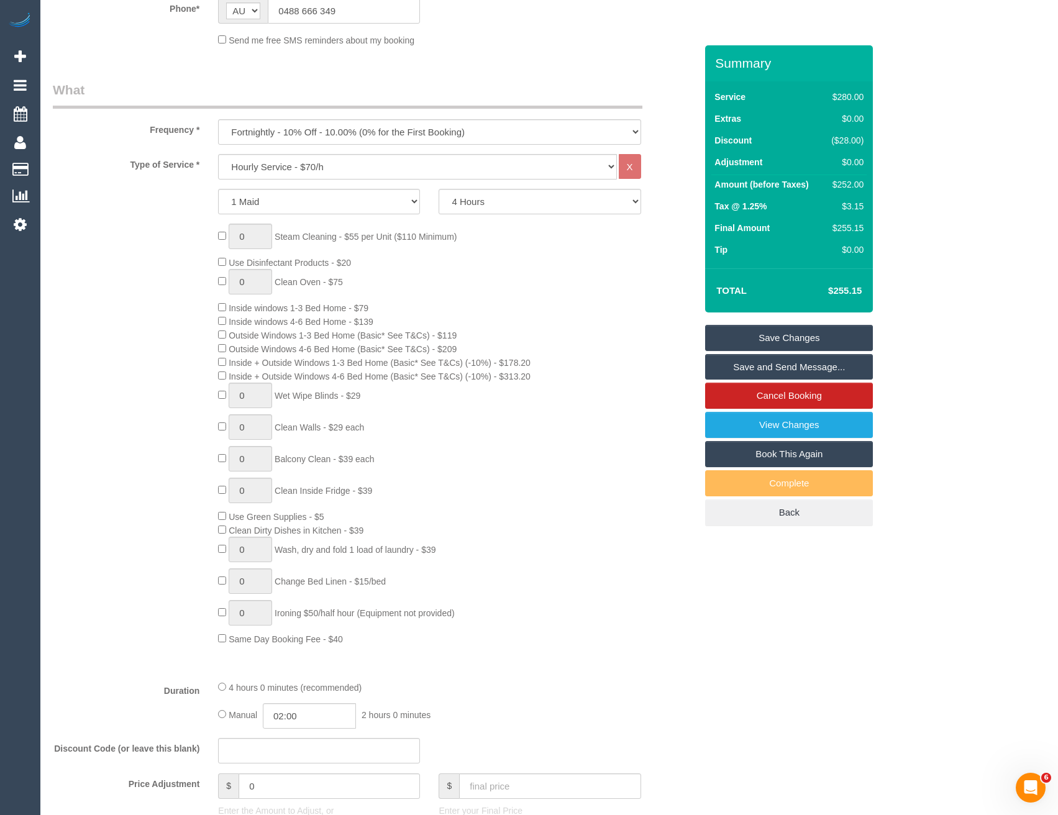
click at [750, 336] on link "Save Changes" at bounding box center [789, 338] width 168 height 26
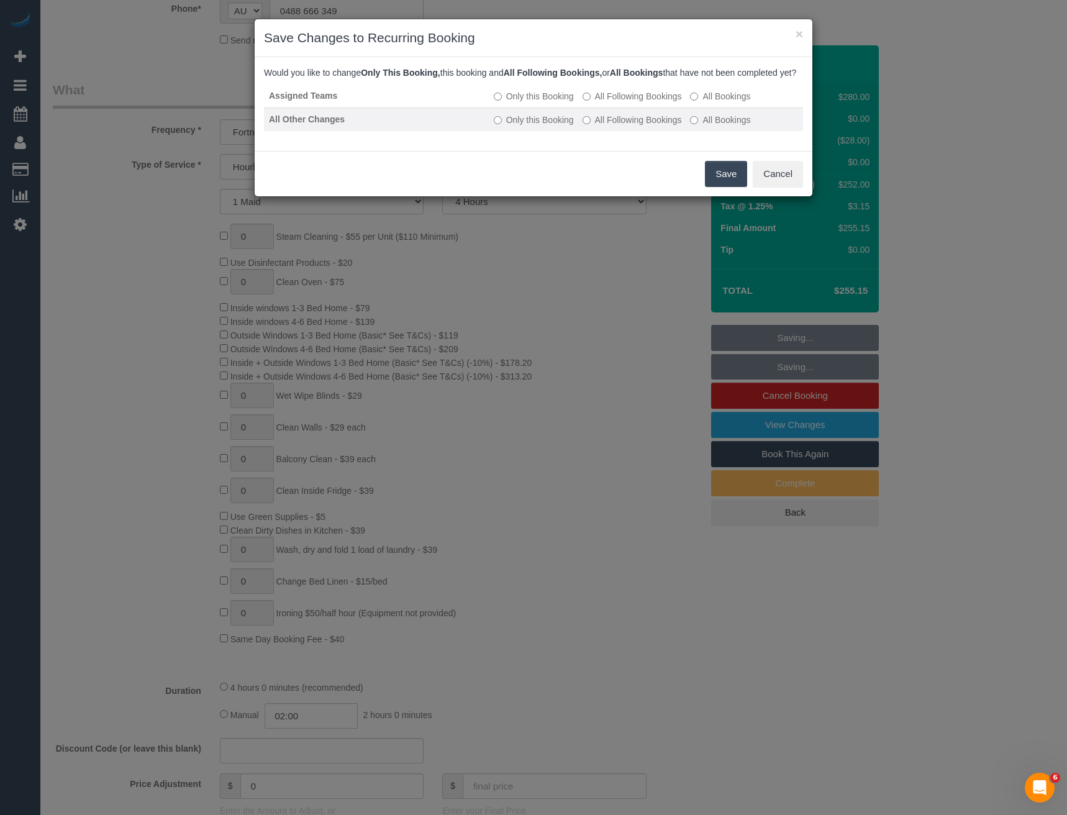
drag, startPoint x: 617, startPoint y: 106, endPoint x: 627, endPoint y: 125, distance: 21.4
click at [617, 102] on label "All Following Bookings" at bounding box center [632, 96] width 99 height 12
click at [630, 126] on label "All Following Bookings" at bounding box center [632, 120] width 99 height 12
click at [723, 187] on button "Save" at bounding box center [726, 174] width 42 height 26
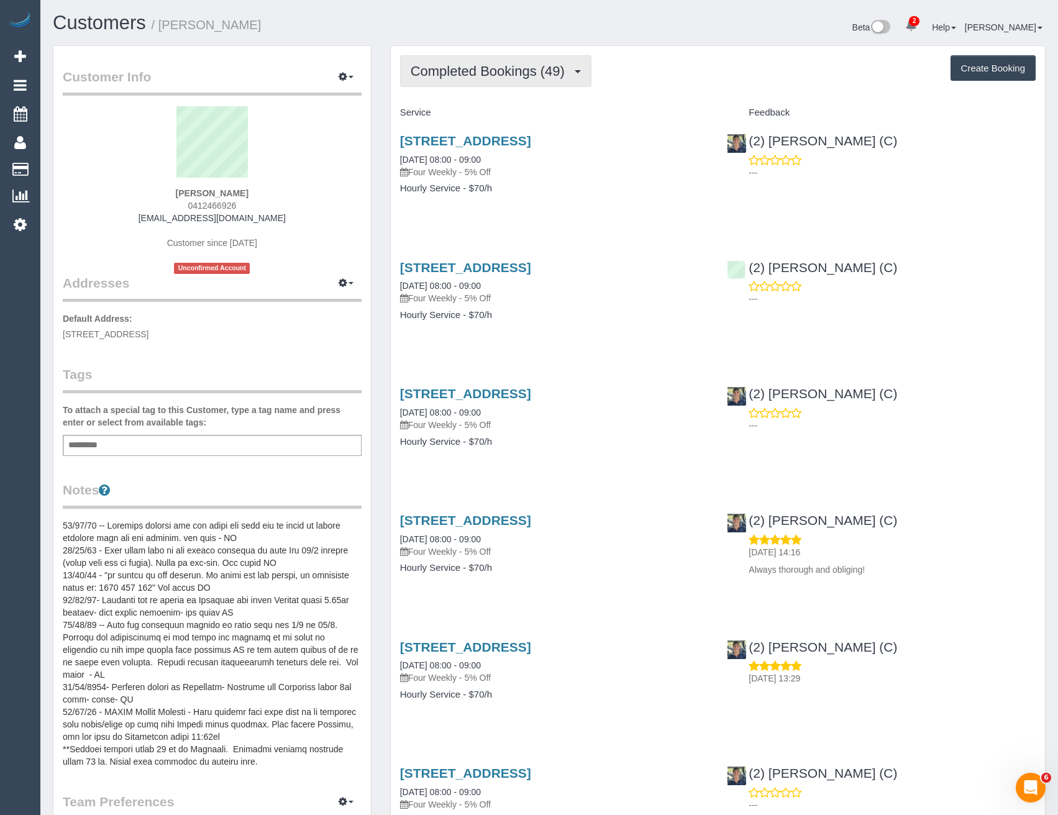
click at [540, 82] on button "Completed Bookings (49)" at bounding box center [495, 71] width 191 height 32
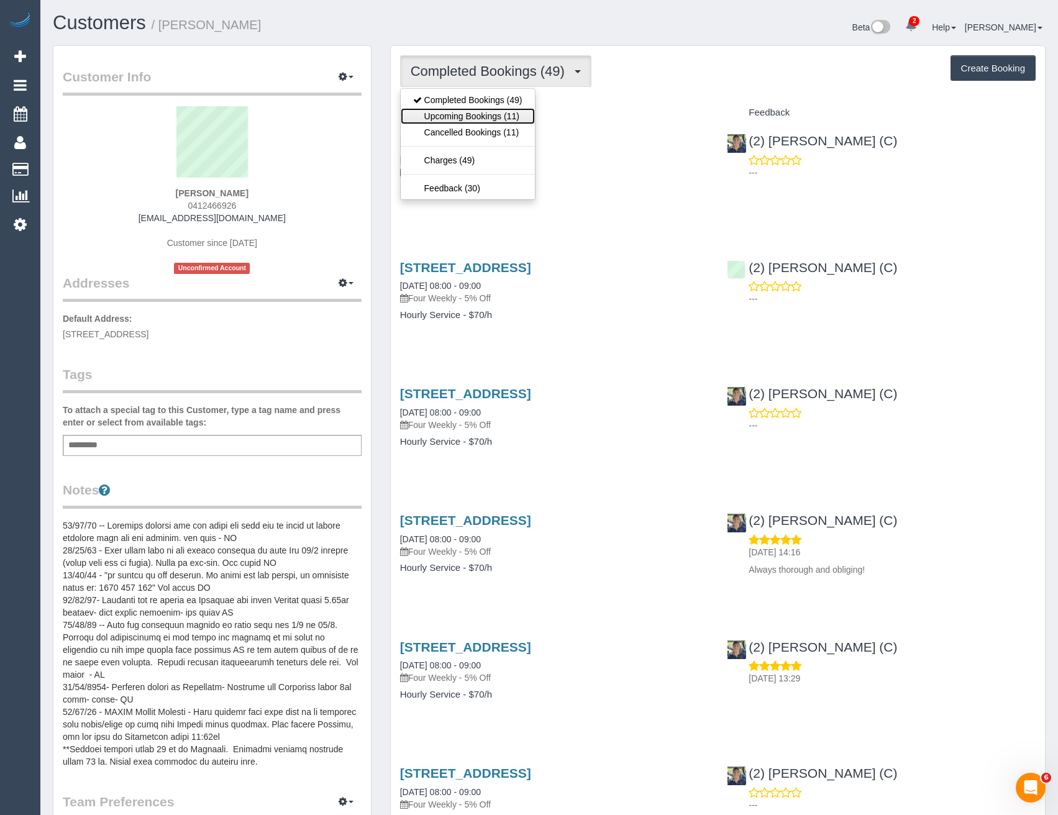
click at [499, 120] on link "Upcoming Bookings (11)" at bounding box center [468, 116] width 134 height 16
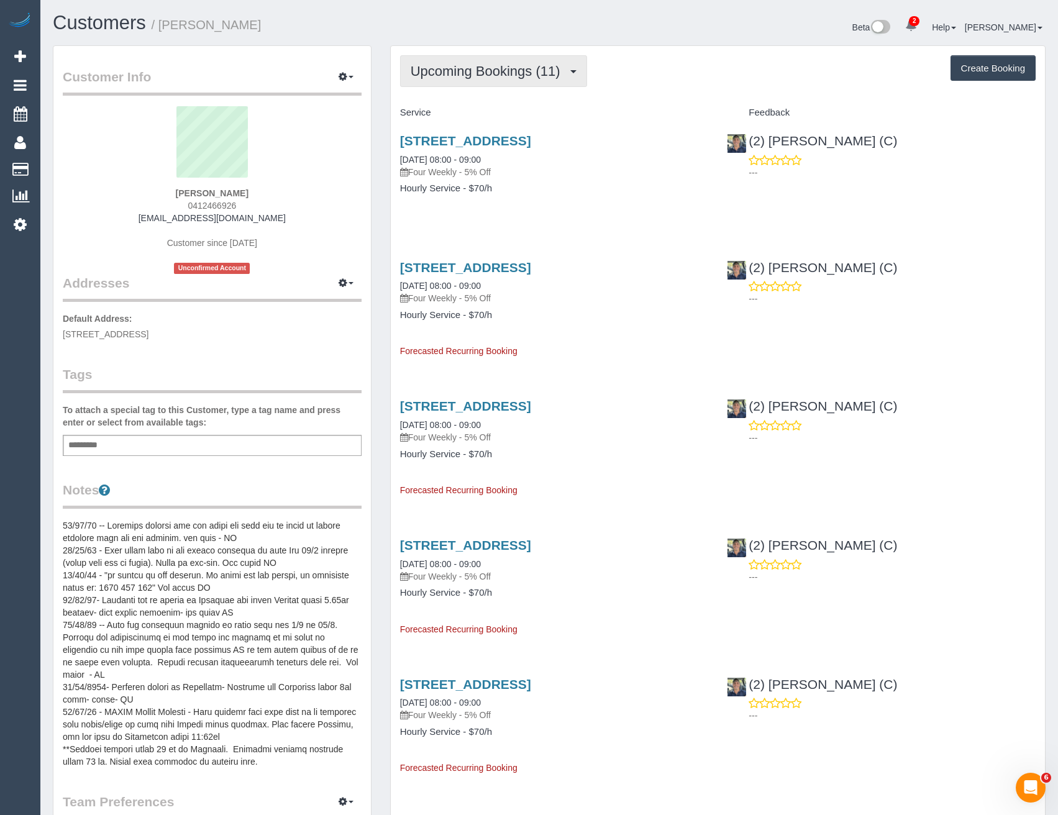
click at [492, 78] on span "Upcoming Bookings (11)" at bounding box center [488, 71] width 156 height 16
click at [507, 140] on link "[STREET_ADDRESS]" at bounding box center [465, 141] width 131 height 14
click at [531, 145] on link "[STREET_ADDRESS]" at bounding box center [465, 141] width 131 height 14
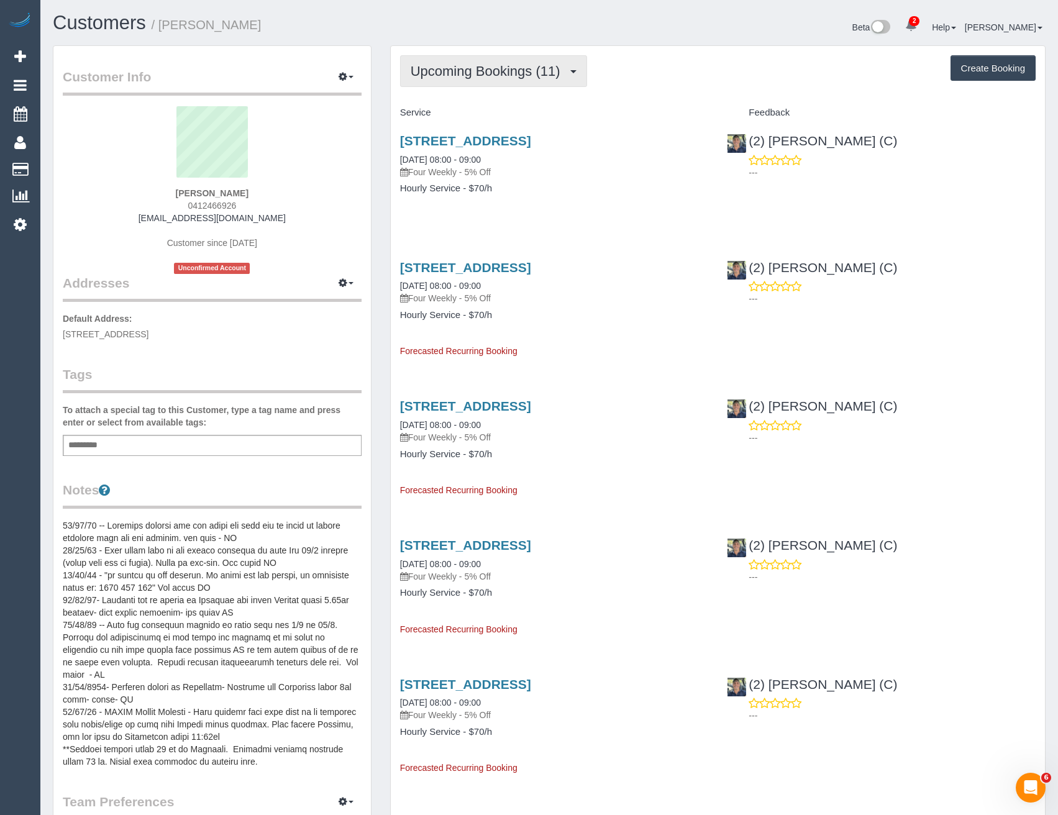
click at [484, 63] on span "Upcoming Bookings (11)" at bounding box center [488, 71] width 156 height 16
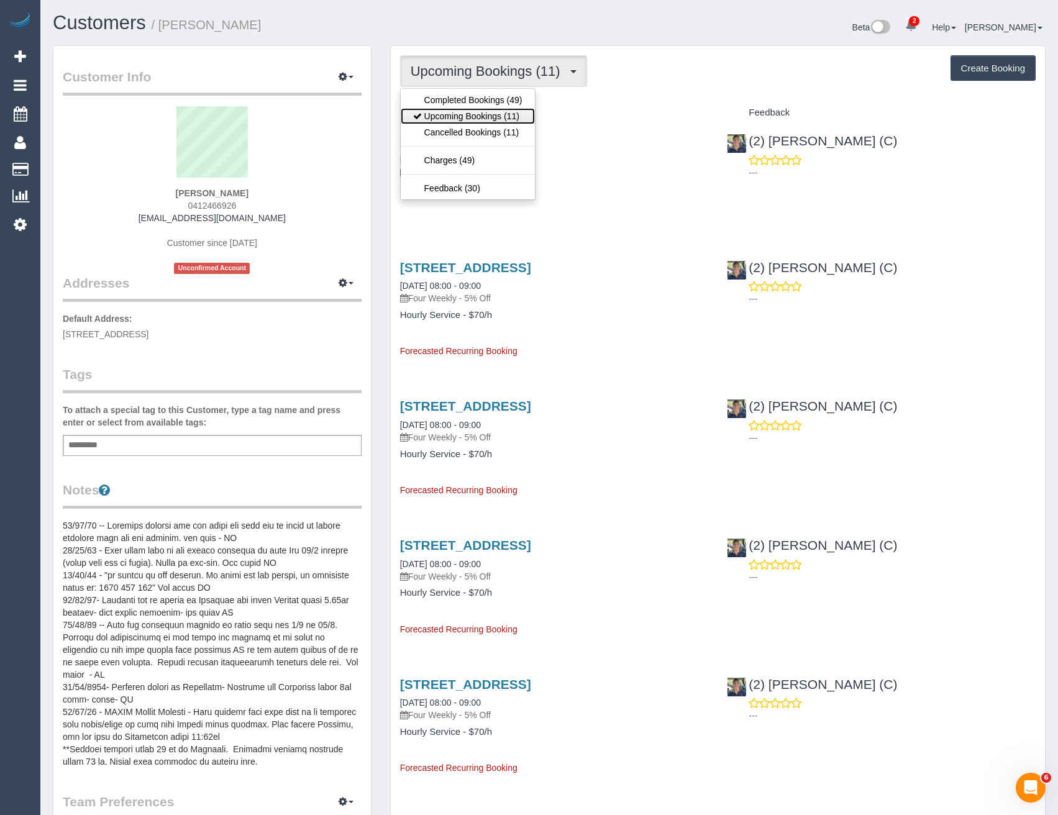
click at [464, 117] on link "Upcoming Bookings (11)" at bounding box center [468, 116] width 134 height 16
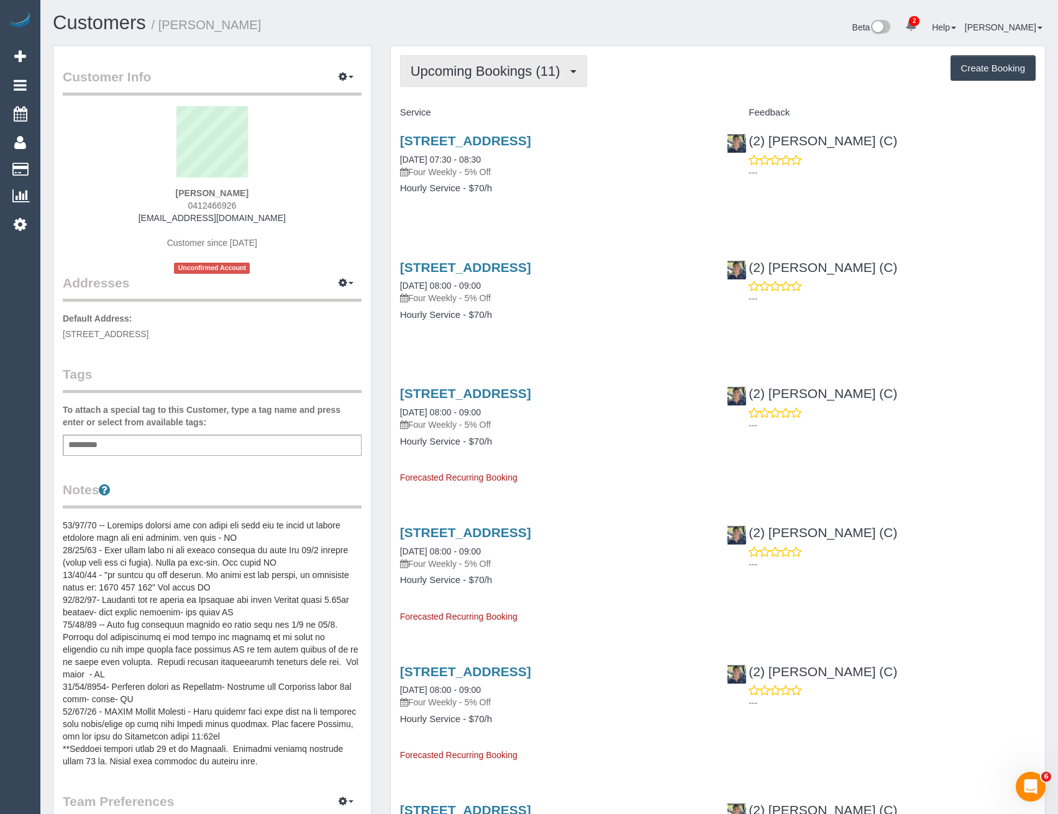
click at [456, 79] on button "Upcoming Bookings (11)" at bounding box center [493, 71] width 187 height 32
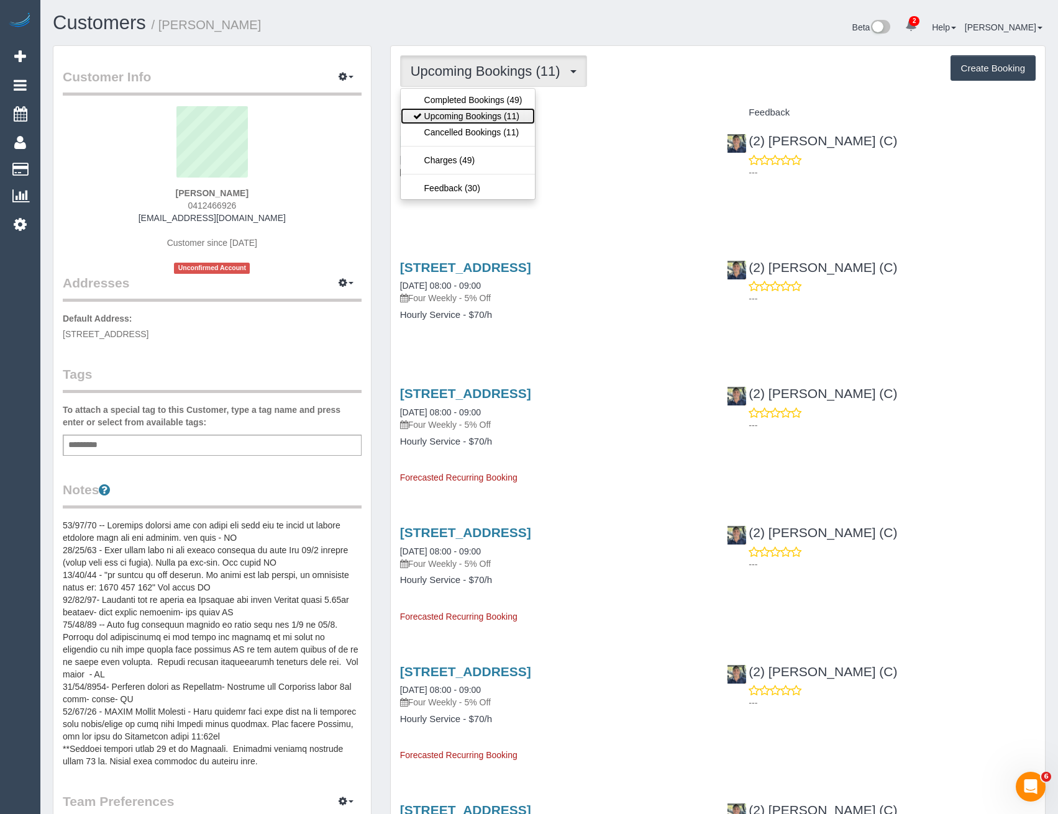
click at [460, 113] on link "Upcoming Bookings (11)" at bounding box center [468, 116] width 134 height 16
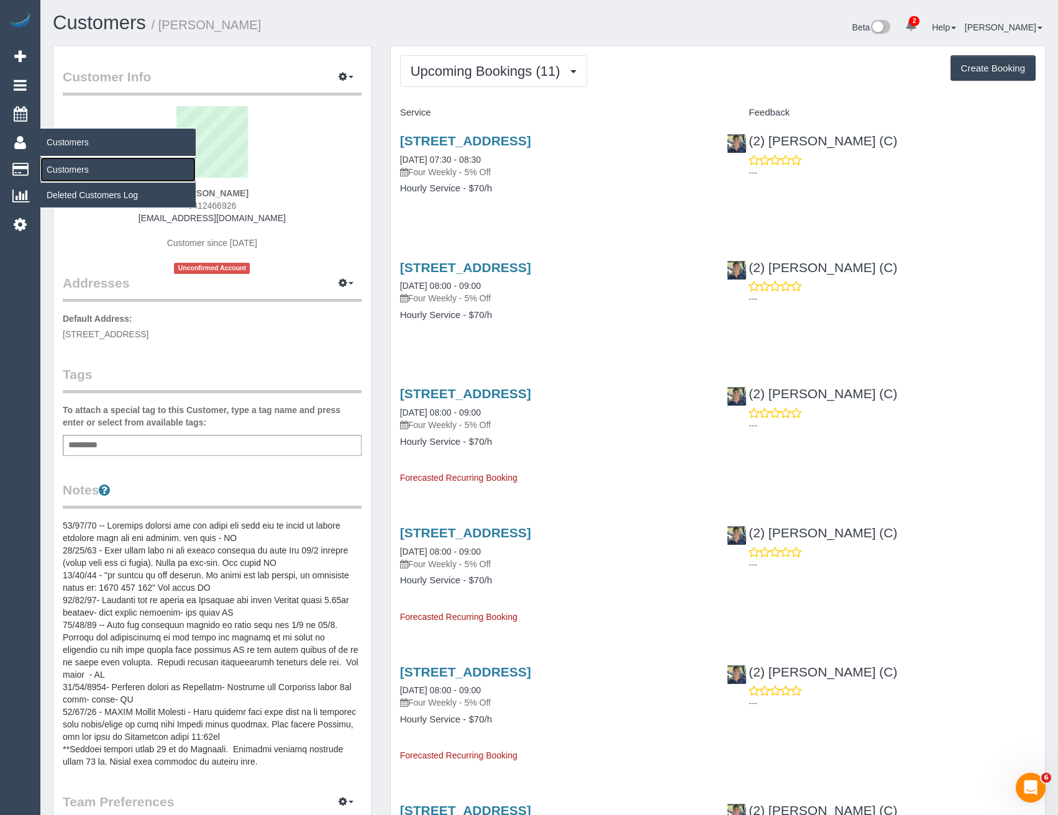
click at [78, 168] on link "Customers" at bounding box center [117, 169] width 155 height 25
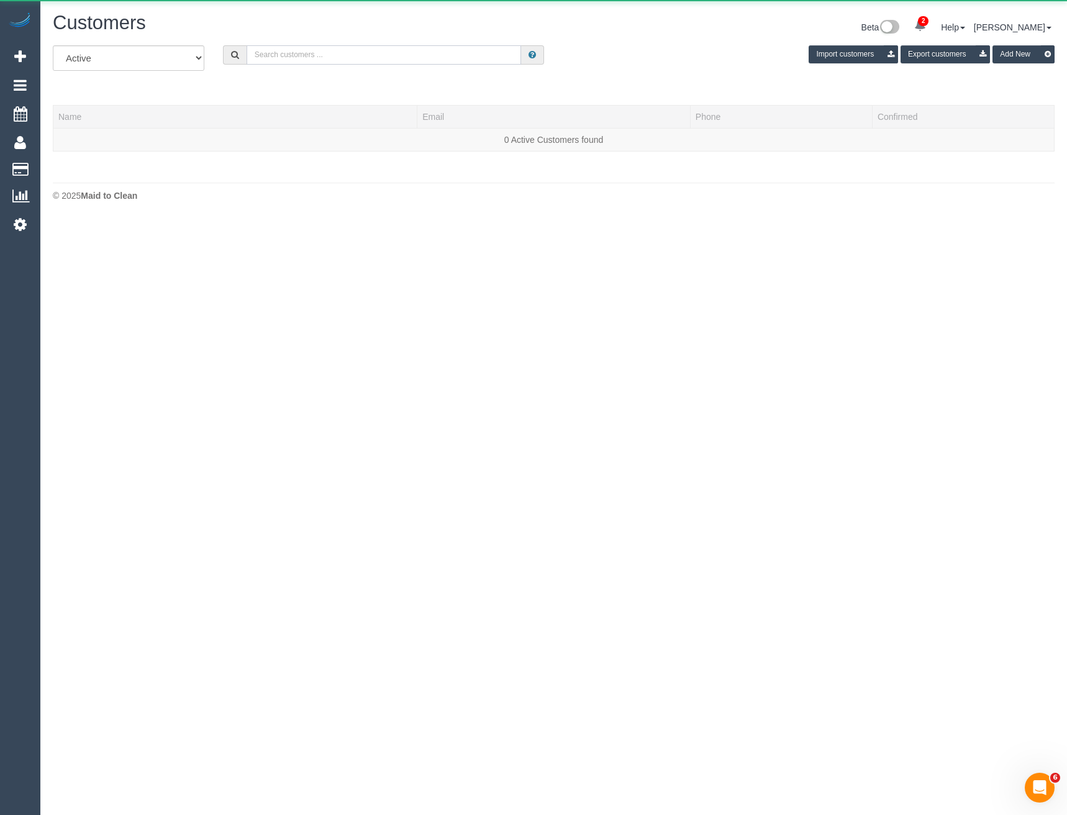
drag, startPoint x: 305, startPoint y: 59, endPoint x: 289, endPoint y: 57, distance: 15.6
click at [305, 59] on input "text" at bounding box center [384, 54] width 275 height 19
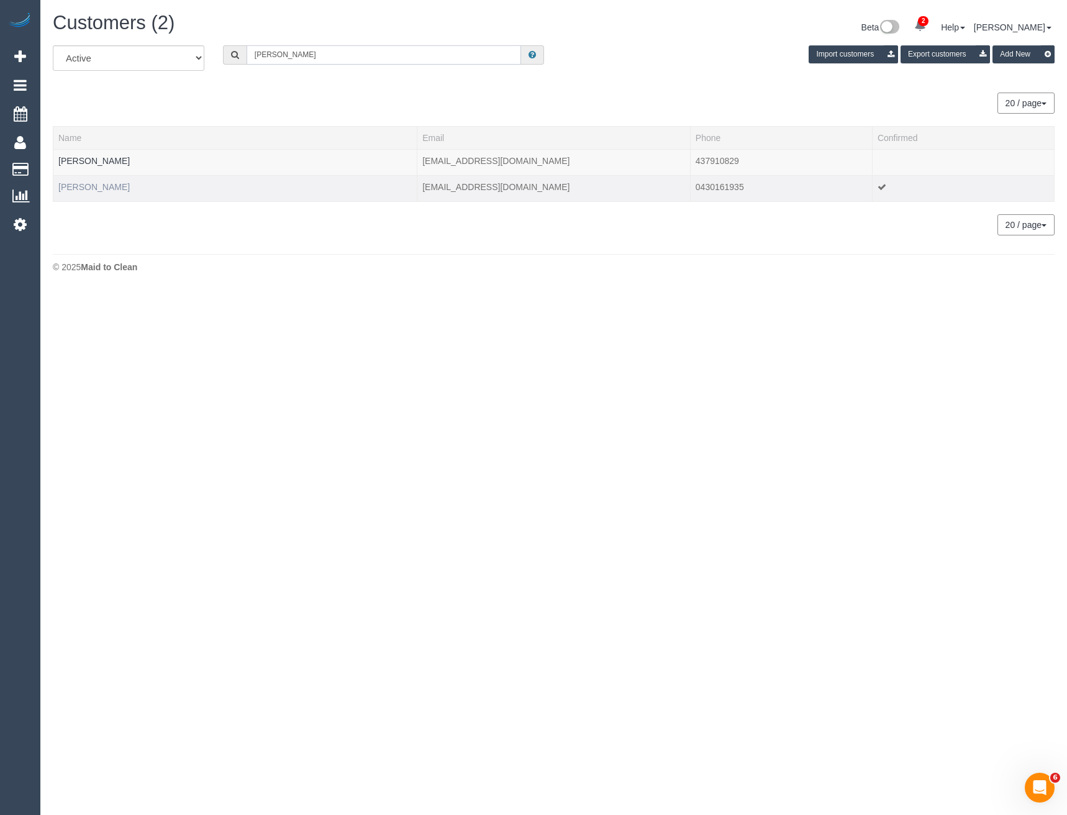
type input "James bea"
click at [124, 187] on link "James Beauchamp" at bounding box center [93, 187] width 71 height 10
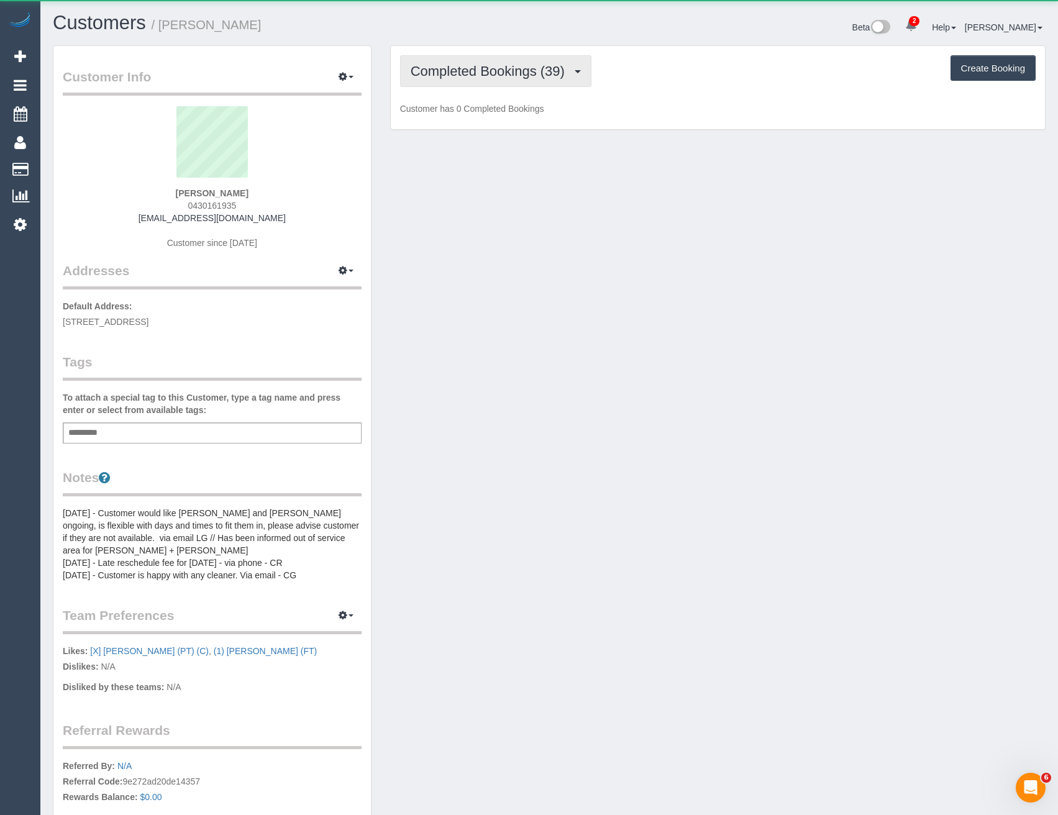
click at [553, 84] on button "Completed Bookings (39)" at bounding box center [495, 71] width 191 height 32
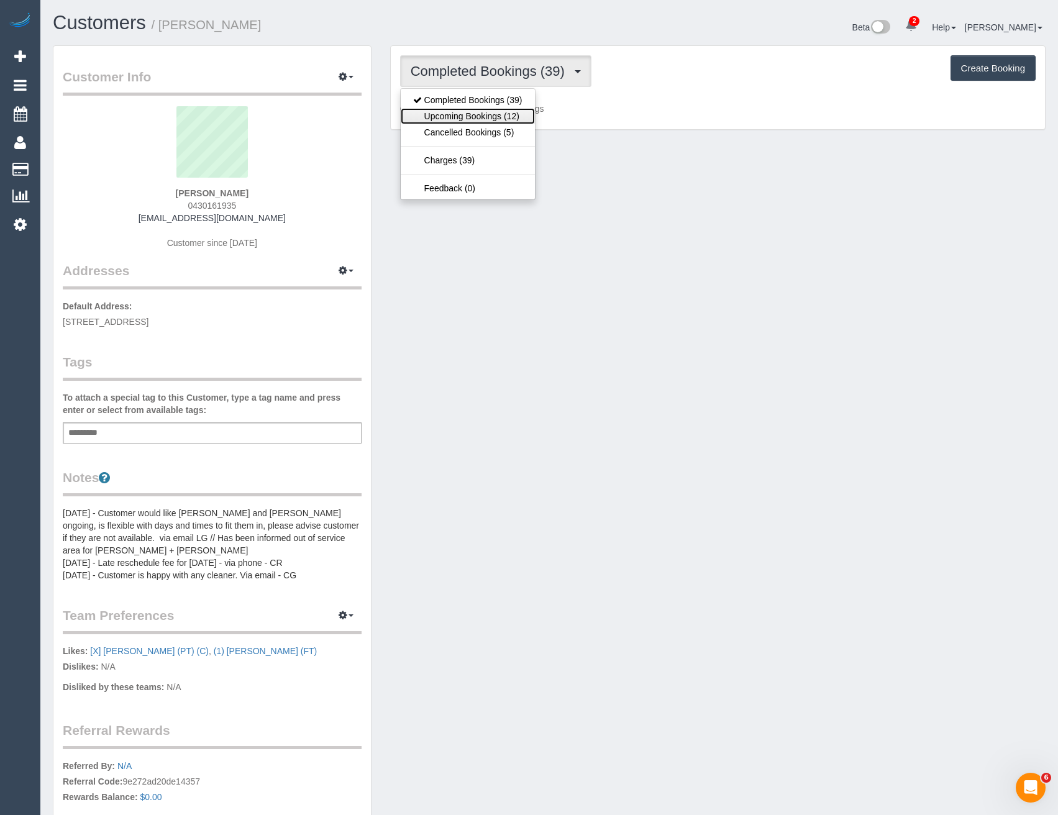
click at [502, 118] on link "Upcoming Bookings (12)" at bounding box center [468, 116] width 134 height 16
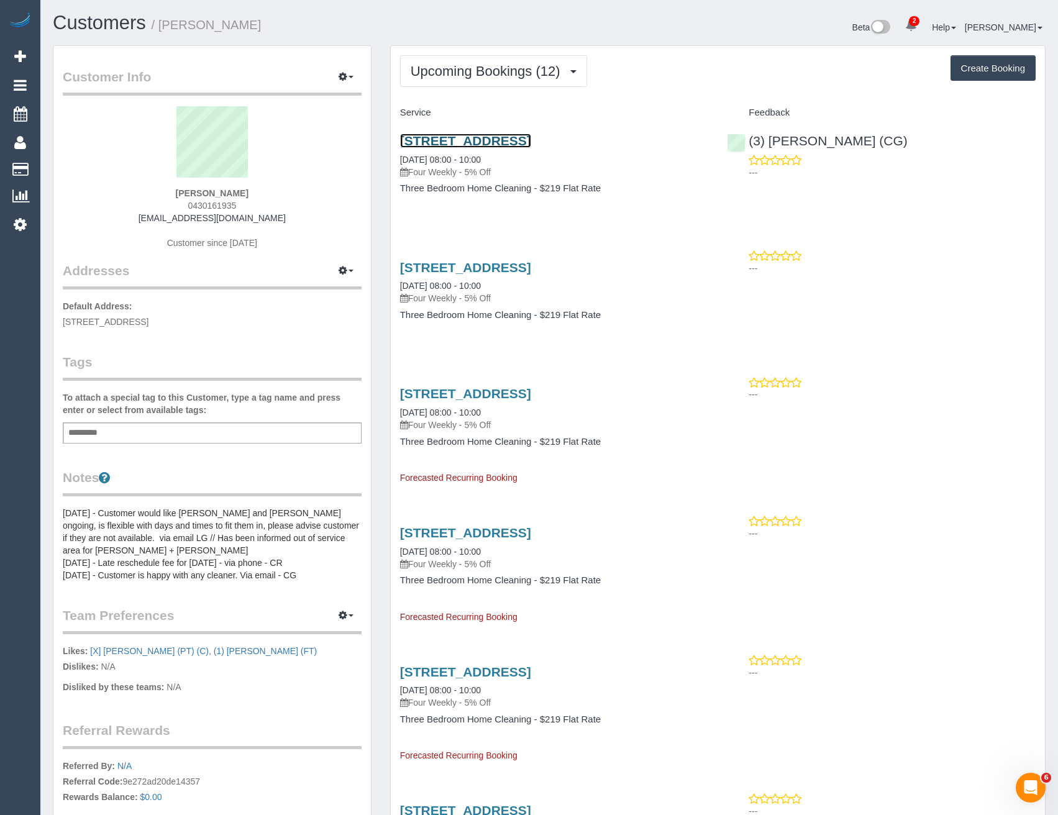
click at [531, 142] on link "14 York Street, Brighton, VIC 3186" at bounding box center [465, 141] width 131 height 14
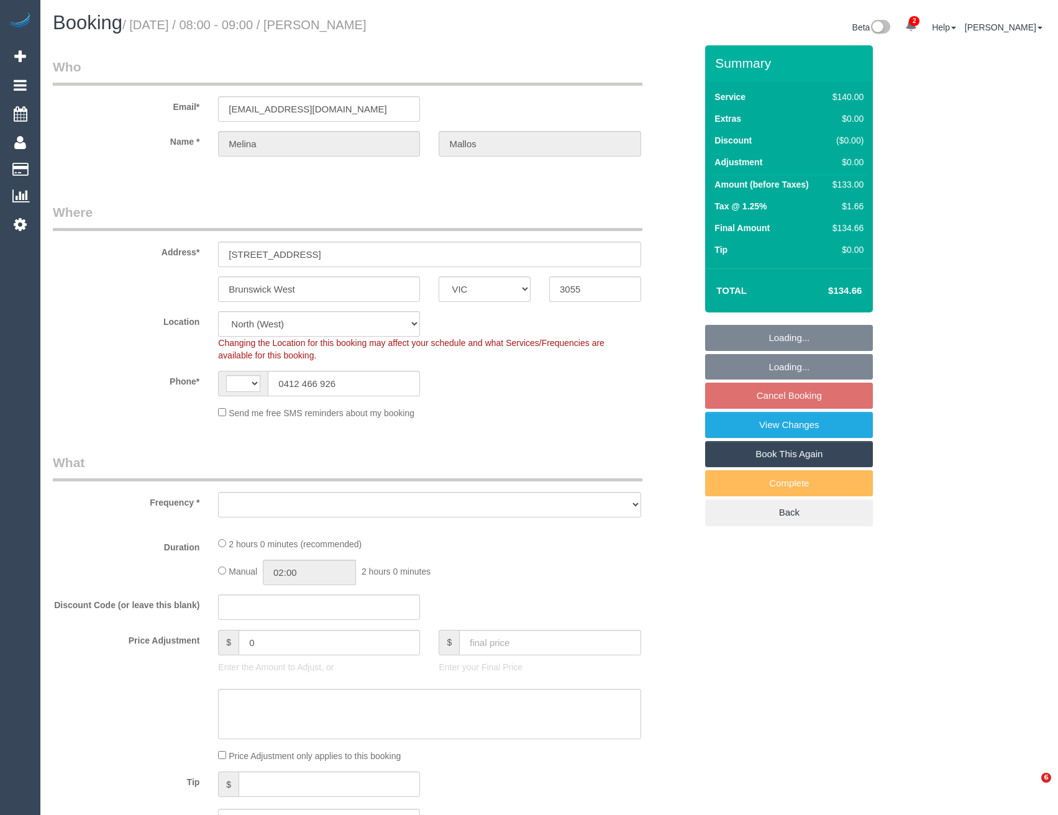
select select "VIC"
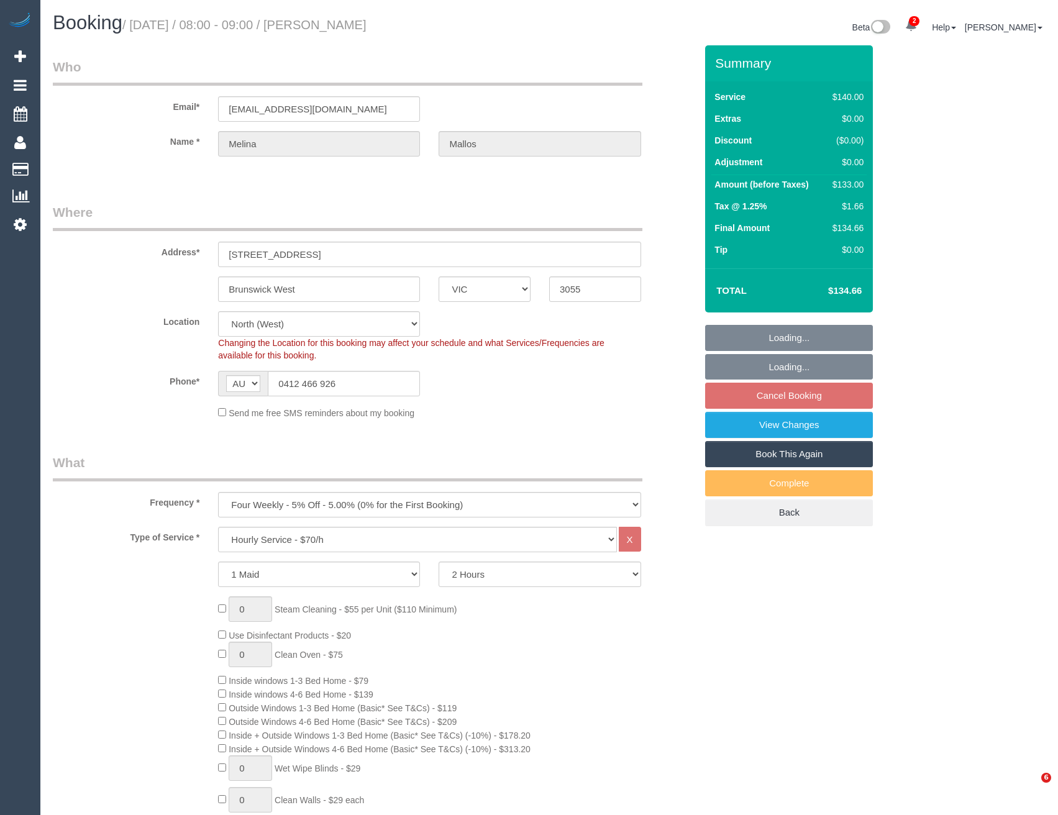
select select "string:AU"
select select "object:1406"
select select "number:28"
select select "number:14"
select select "number:19"
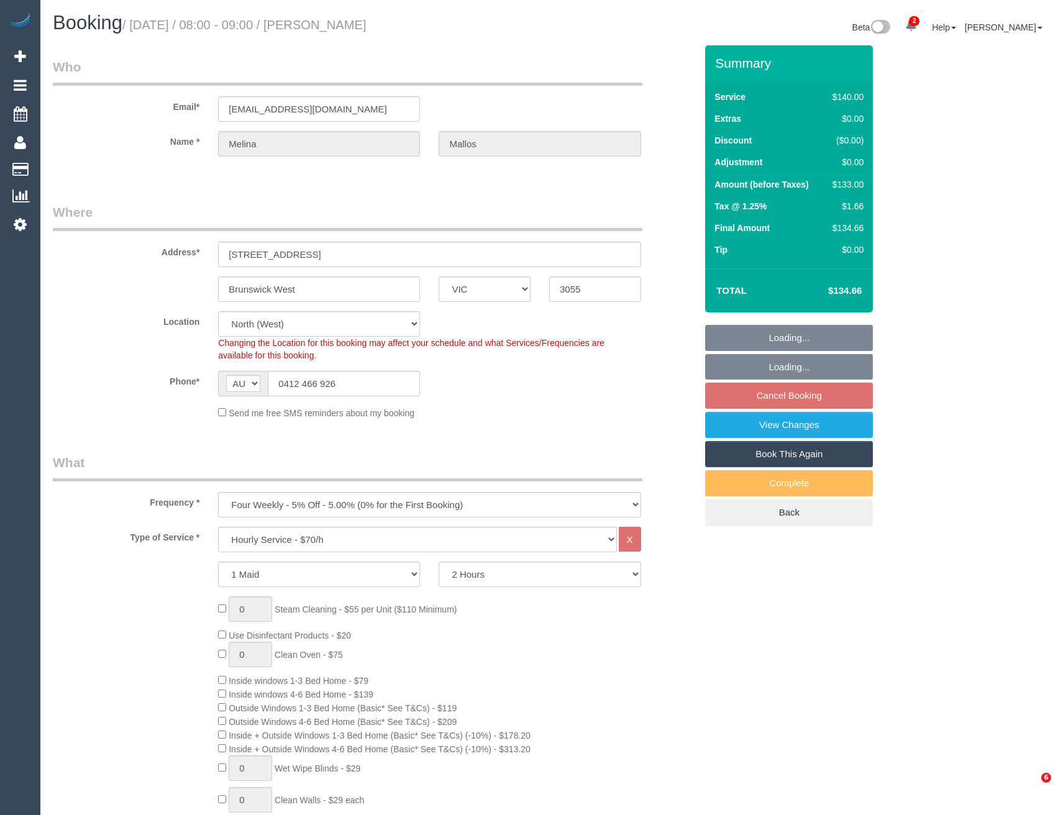
select select "object:1557"
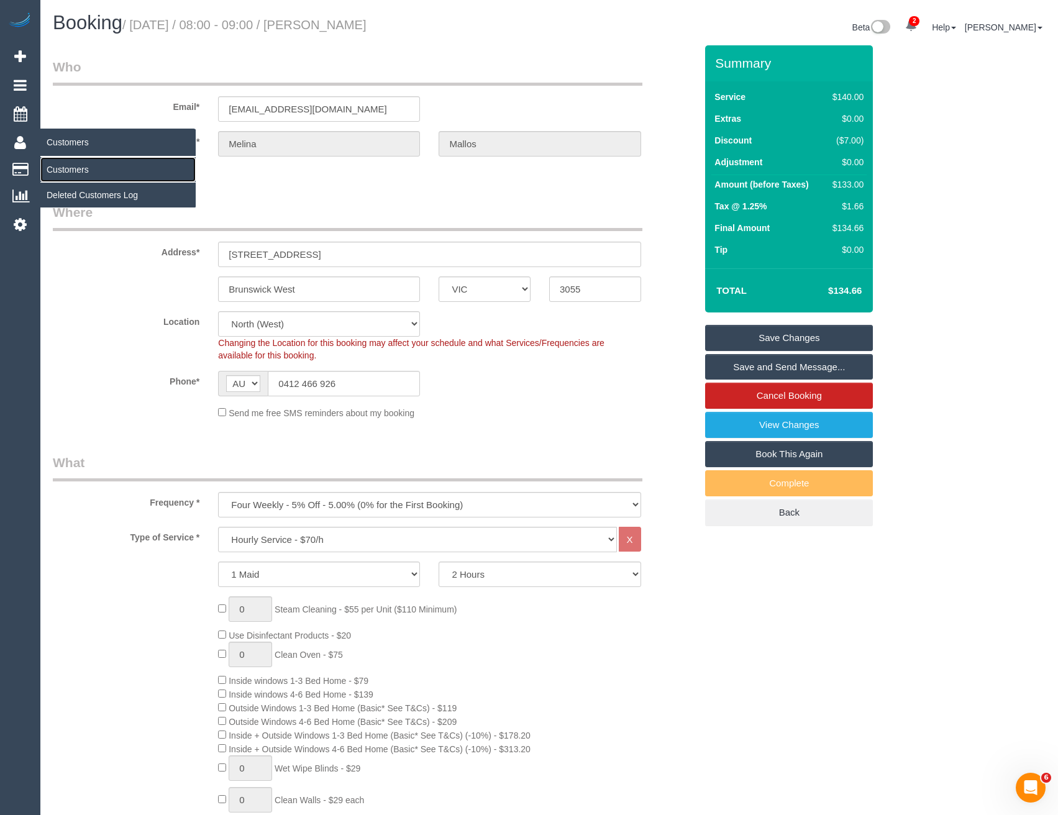
click at [59, 173] on link "Customers" at bounding box center [117, 169] width 155 height 25
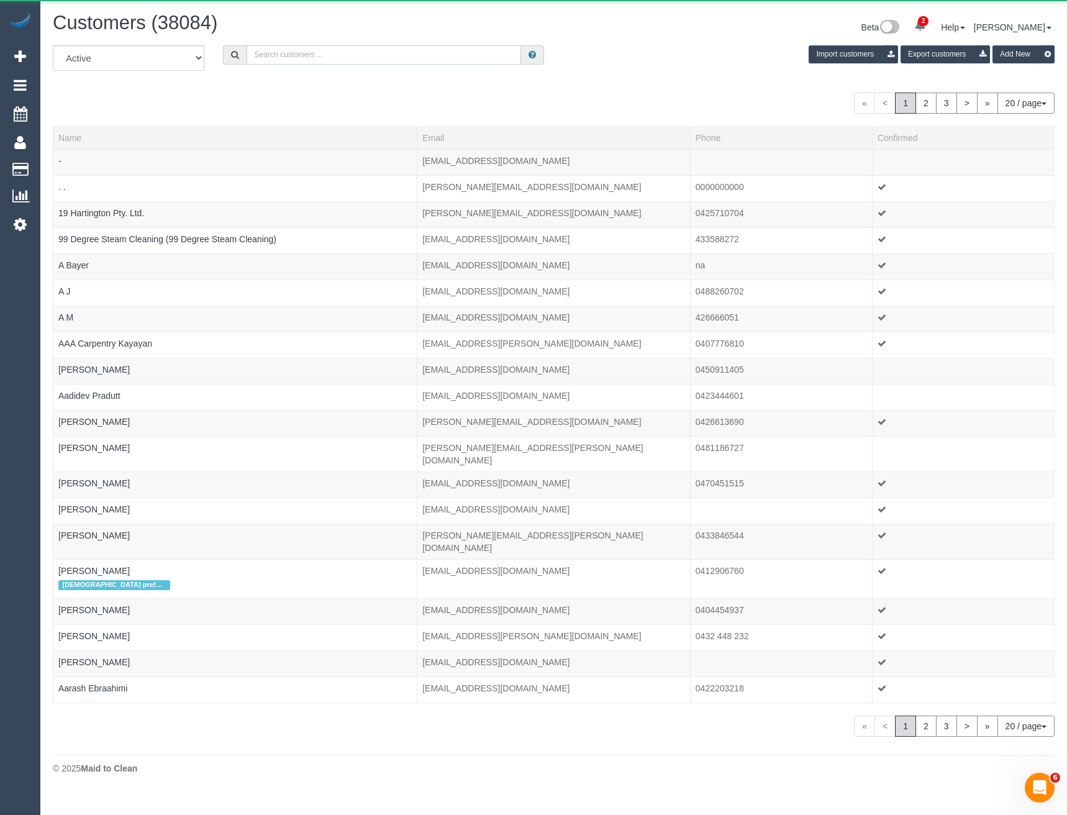
click at [294, 58] on input "text" at bounding box center [384, 54] width 275 height 19
paste input "[URL][DOMAIN_NAME]"
type input "[URL][DOMAIN_NAME]"
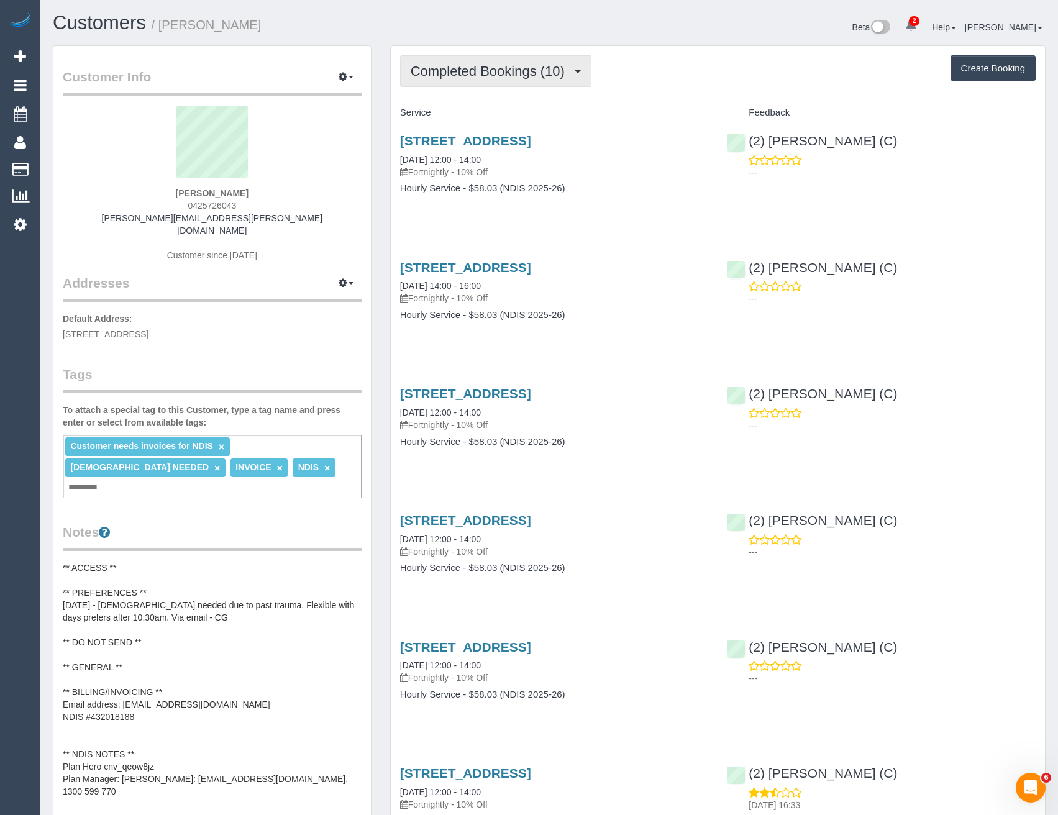
click at [495, 74] on span "Completed Bookings (10)" at bounding box center [490, 71] width 160 height 16
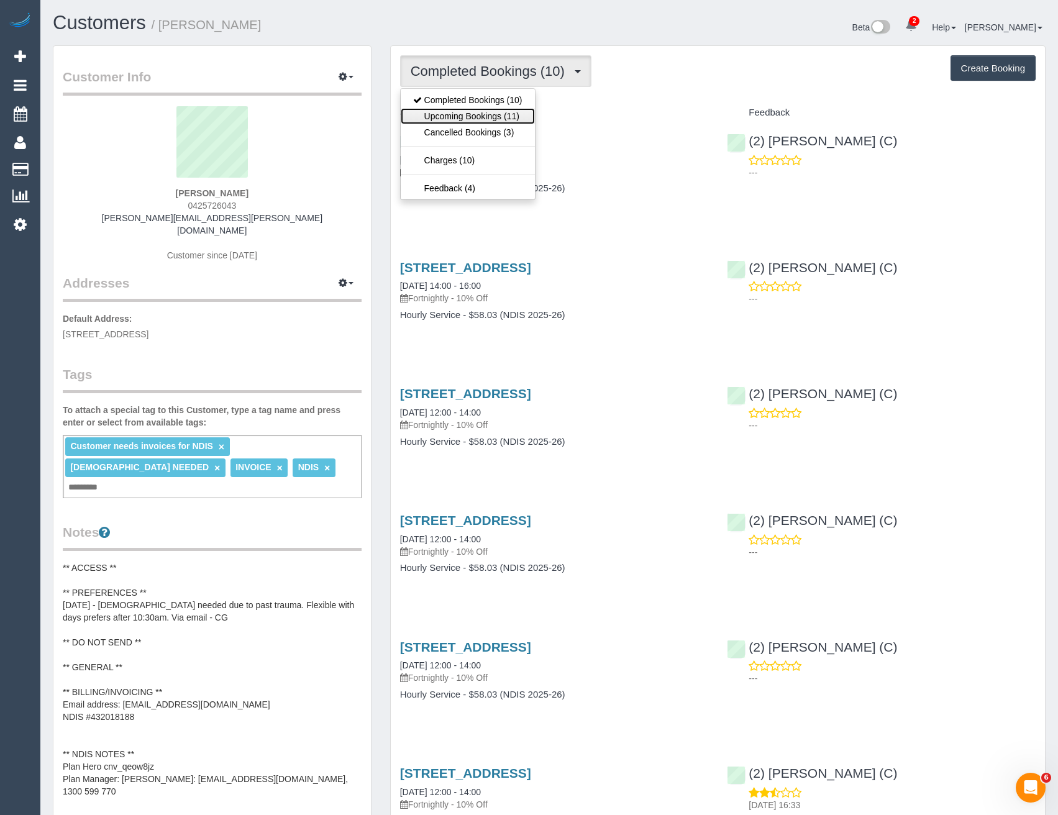
click at [497, 117] on link "Upcoming Bookings (11)" at bounding box center [468, 116] width 134 height 16
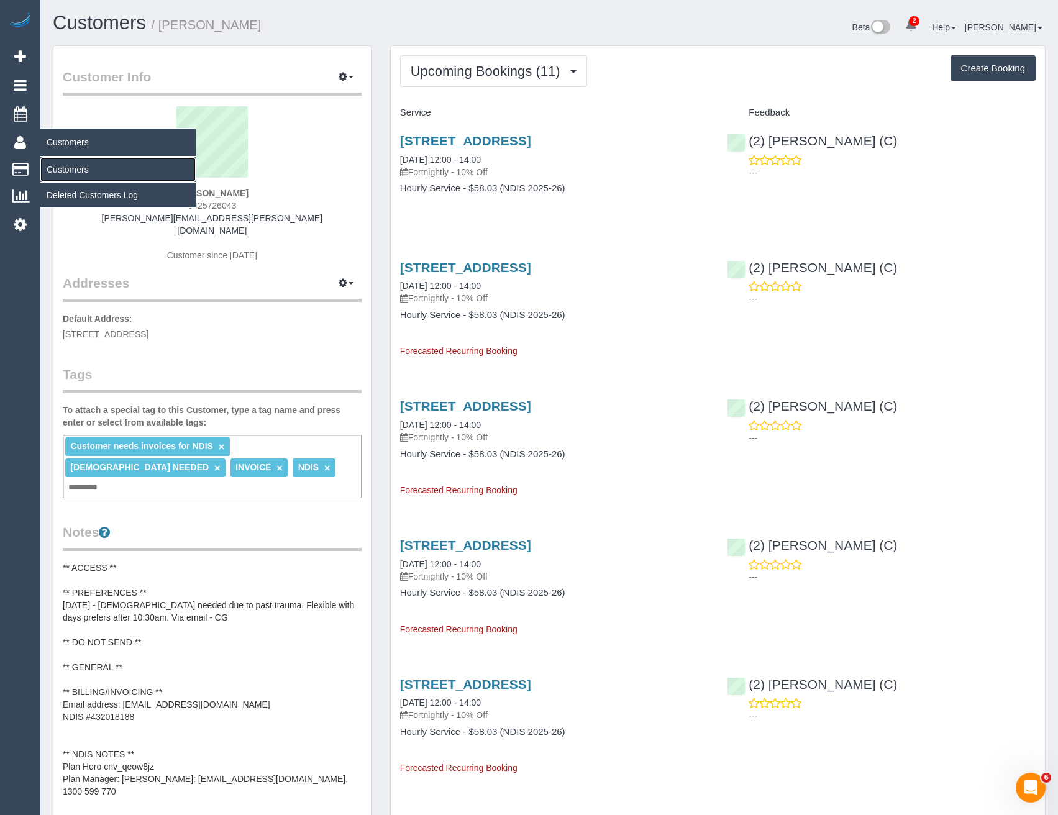
click at [76, 173] on link "Customers" at bounding box center [117, 169] width 155 height 25
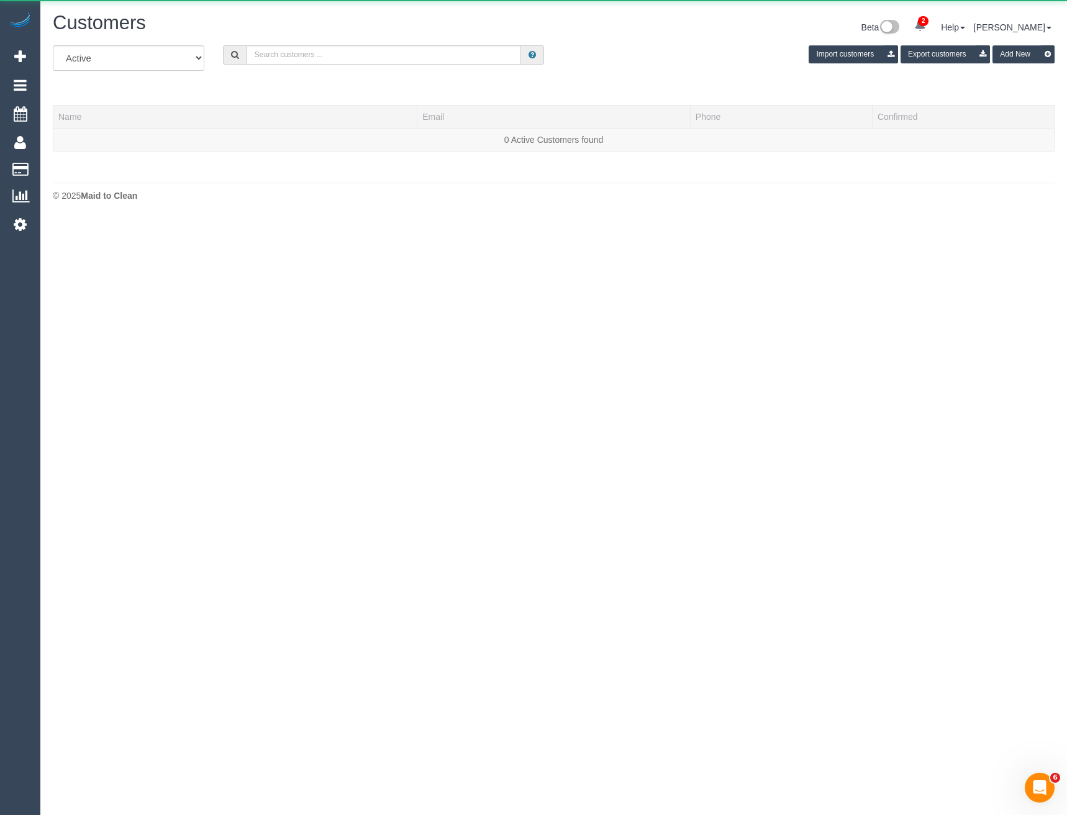
click at [270, 67] on div "All Active Archived Import customers Export customers Add New" at bounding box center [553, 62] width 1020 height 35
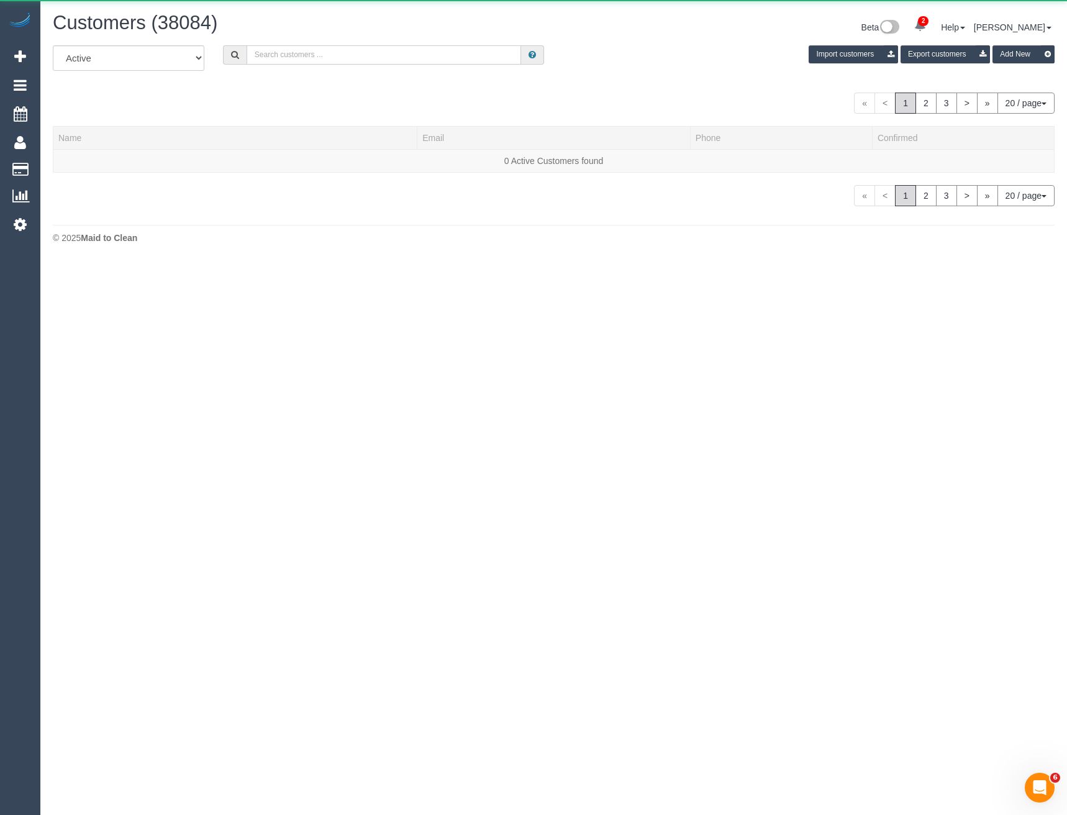
click at [268, 58] on input "text" at bounding box center [384, 54] width 275 height 19
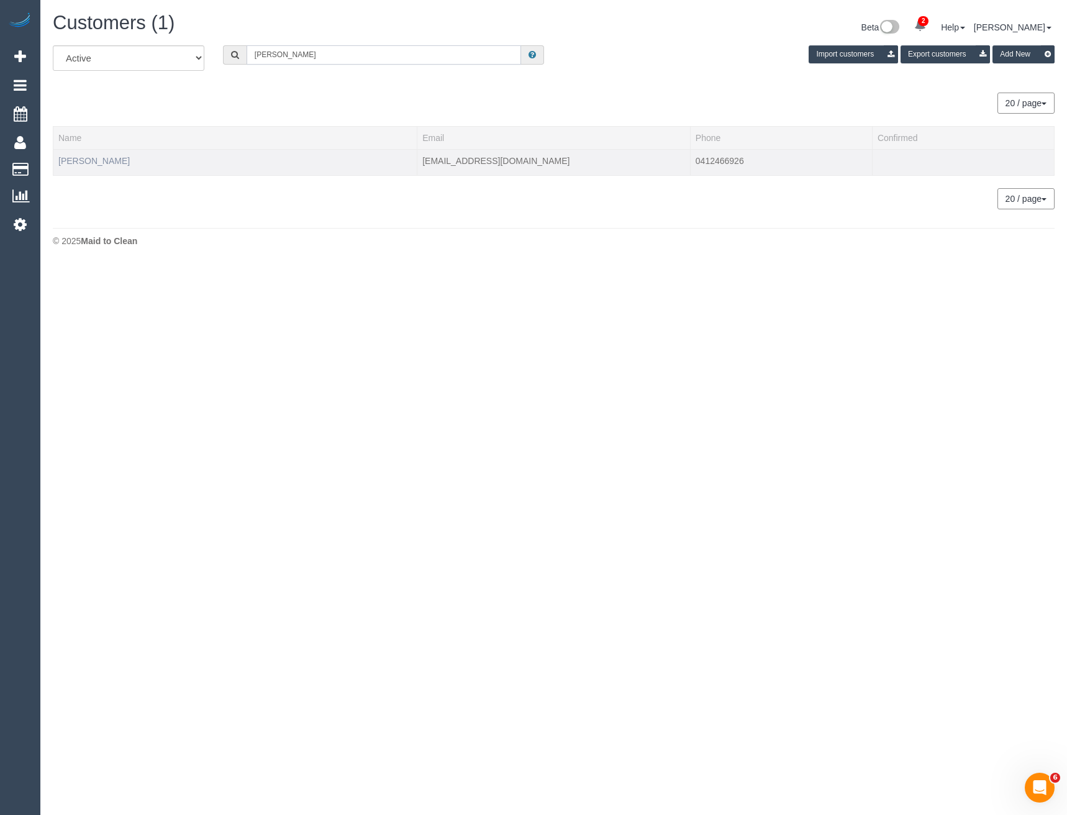
type input "[PERSON_NAME]"
click at [89, 161] on link "[PERSON_NAME]" at bounding box center [93, 161] width 71 height 10
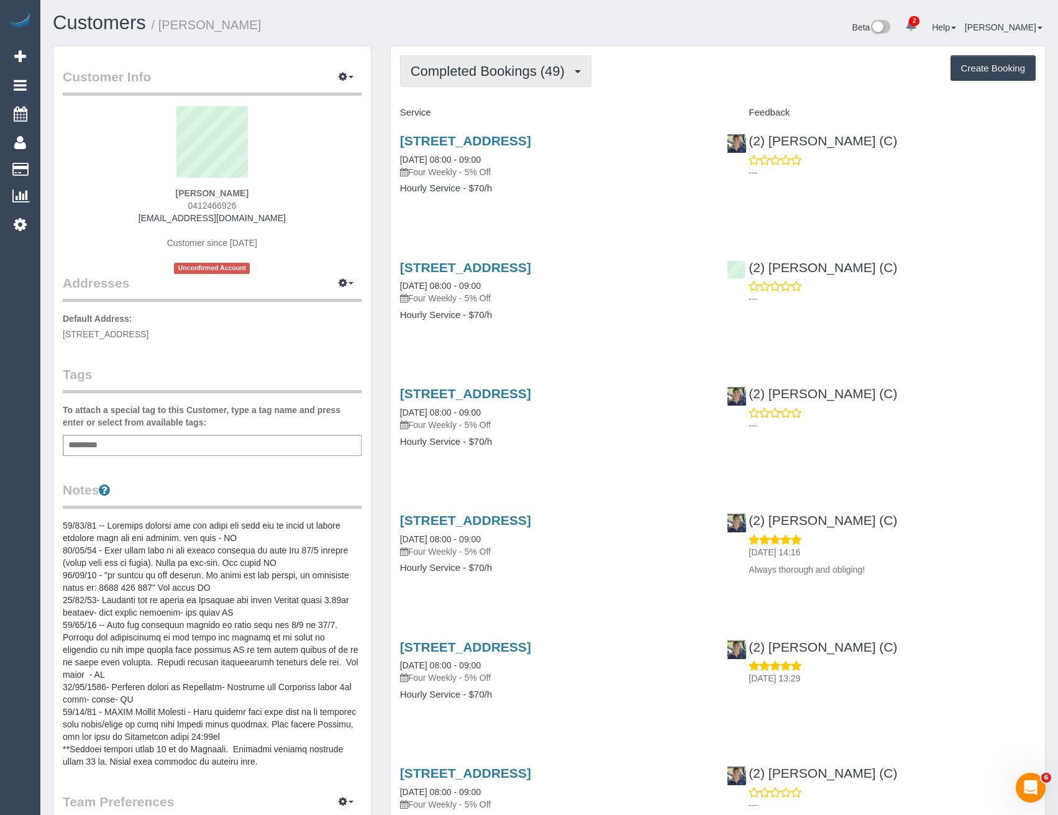
click at [512, 79] on button "Completed Bookings (49)" at bounding box center [495, 71] width 191 height 32
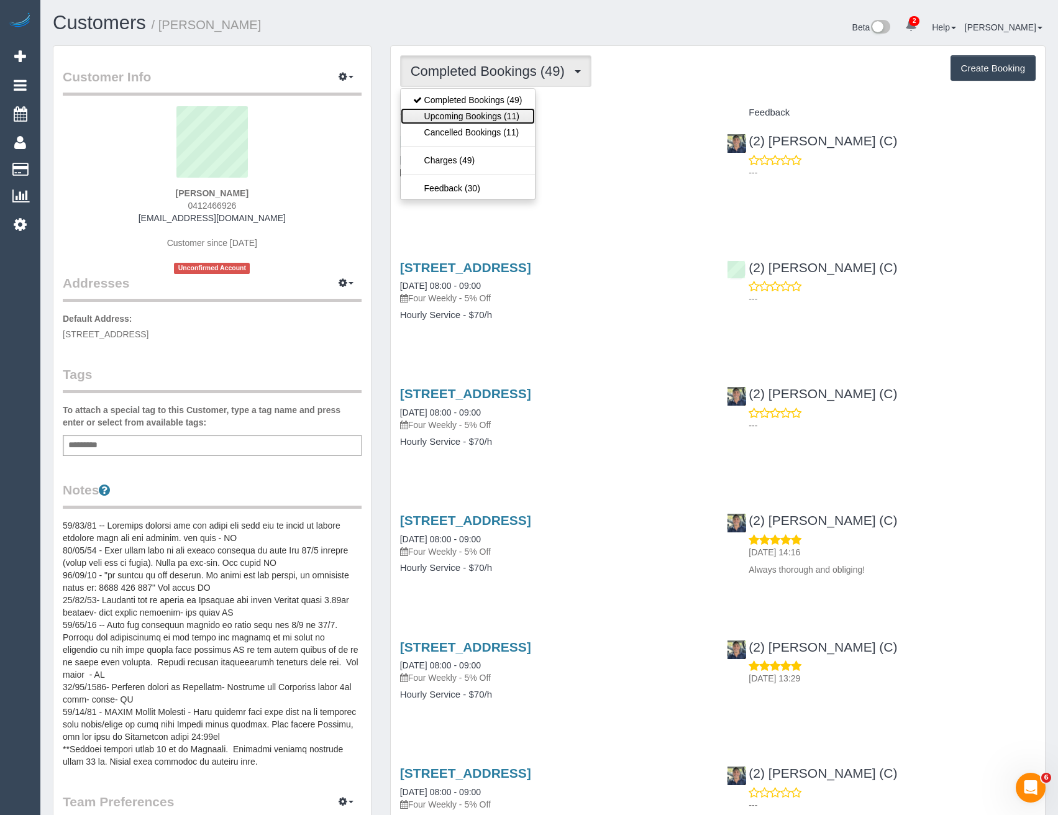
click at [499, 114] on link "Upcoming Bookings (11)" at bounding box center [468, 116] width 134 height 16
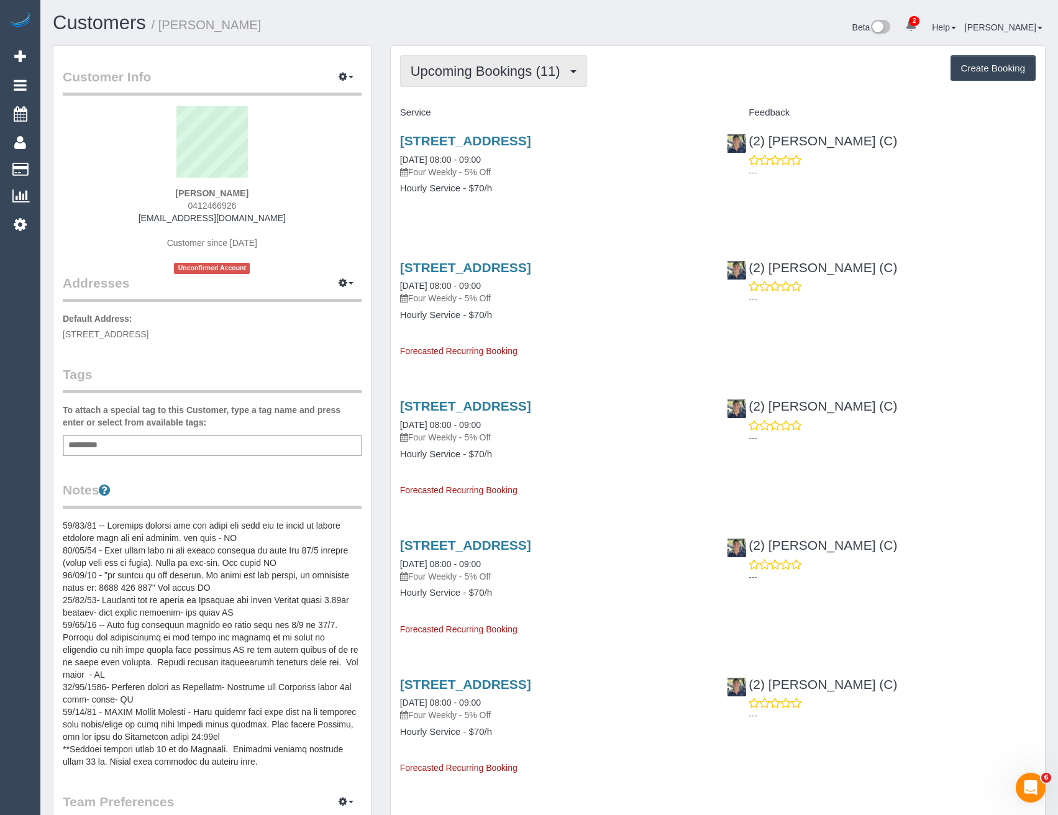
click at [540, 73] on span "Upcoming Bookings (11)" at bounding box center [488, 71] width 156 height 16
click at [486, 86] on button "Upcoming Bookings (11)" at bounding box center [493, 71] width 187 height 32
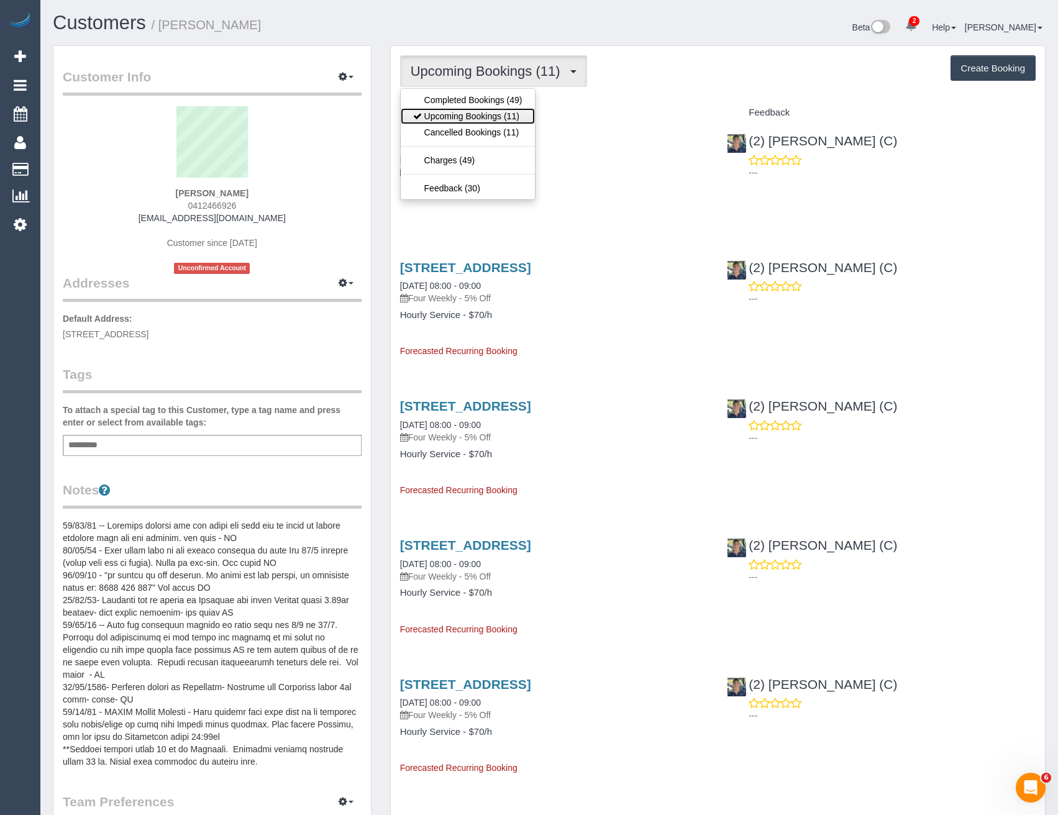
click at [465, 112] on link "Upcoming Bookings (11)" at bounding box center [468, 116] width 134 height 16
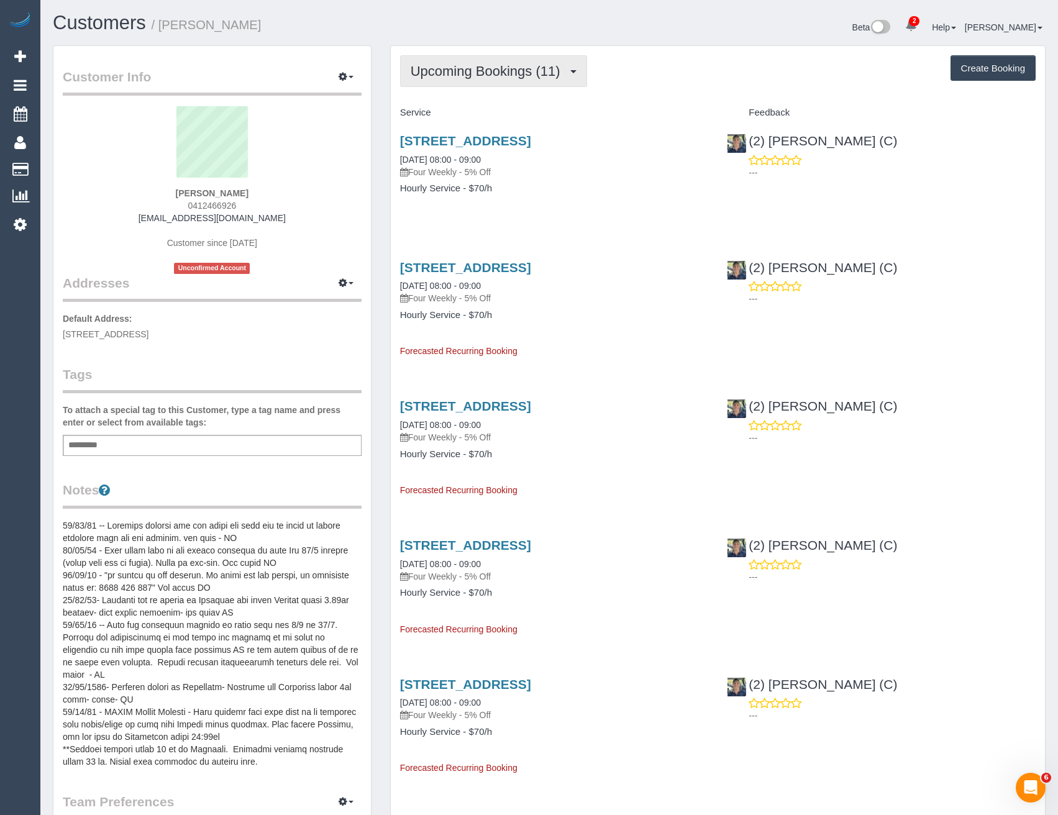
click at [512, 75] on span "Upcoming Bookings (11)" at bounding box center [488, 71] width 156 height 16
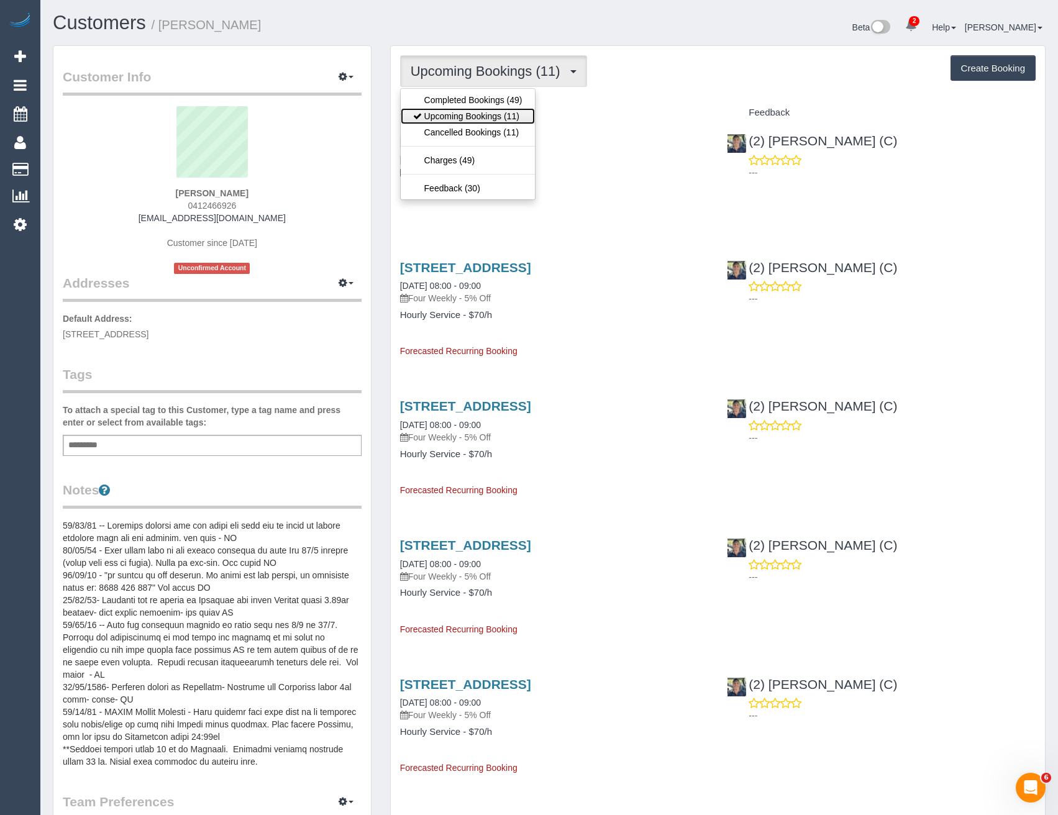
click at [496, 112] on link "Upcoming Bookings (11)" at bounding box center [468, 116] width 134 height 16
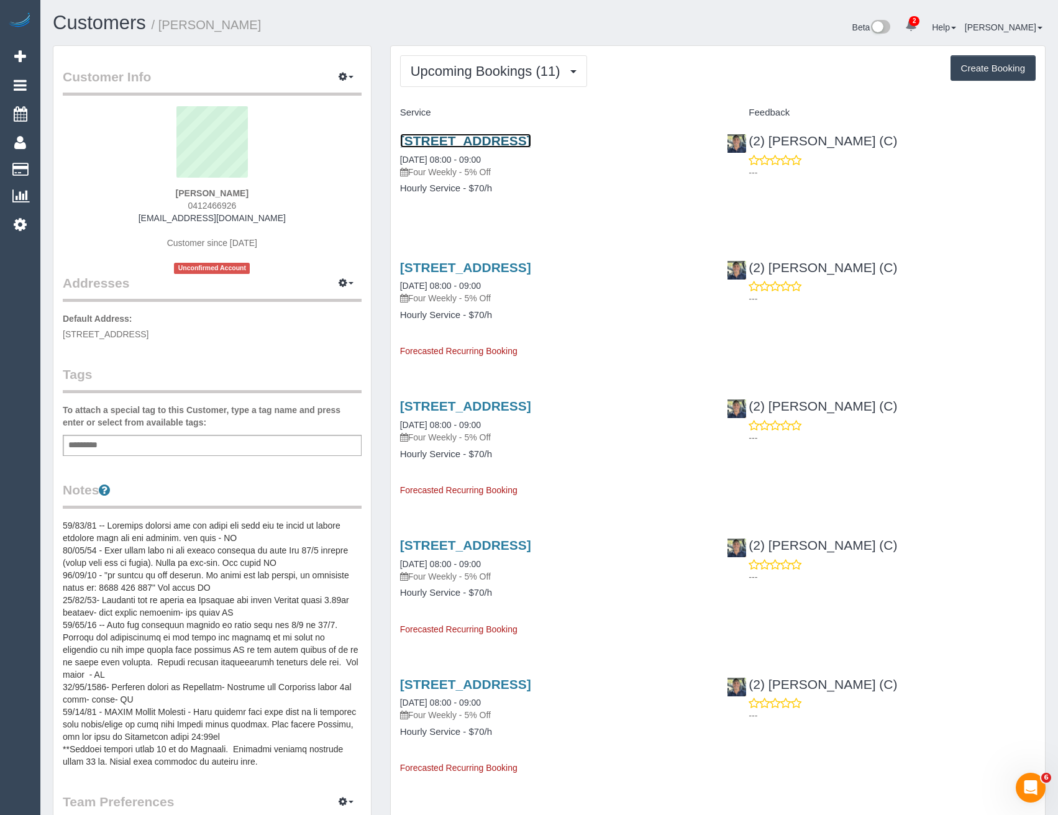
click at [531, 145] on link "5/10 Irvine Crescent, Brunswick West, VIC 3055" at bounding box center [465, 141] width 131 height 14
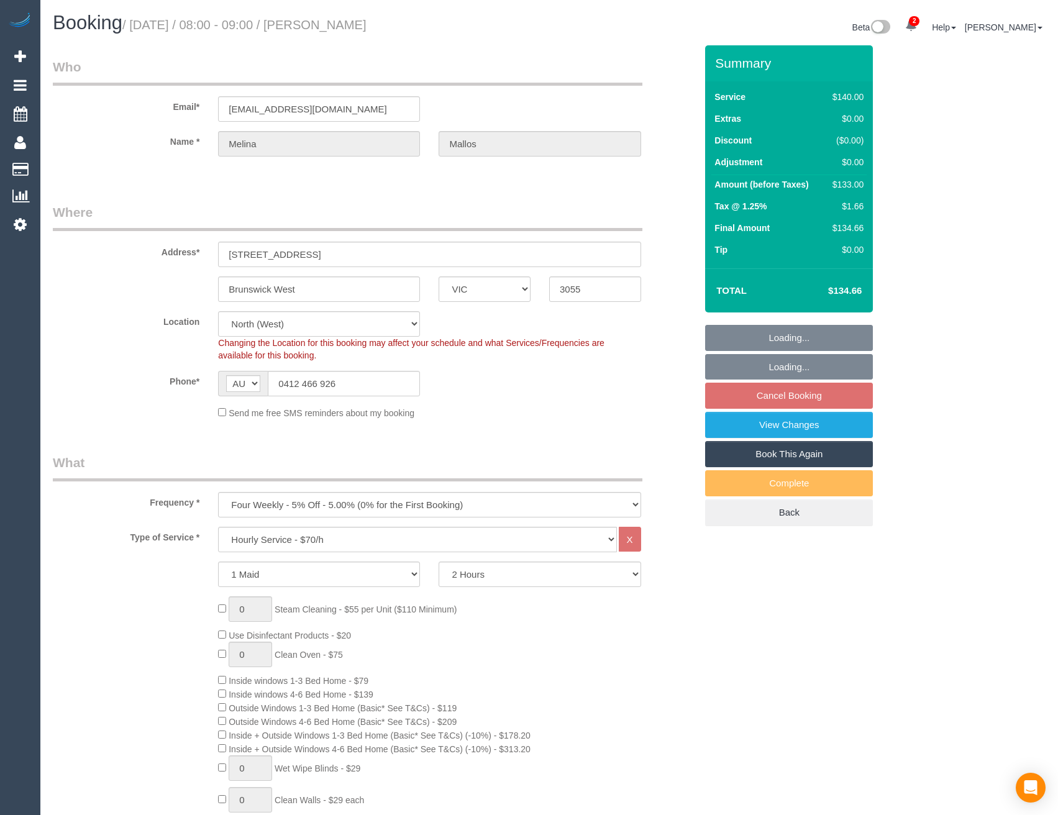
select select "VIC"
select select "number:28"
select select "number:14"
select select "number:19"
select select "VIC"
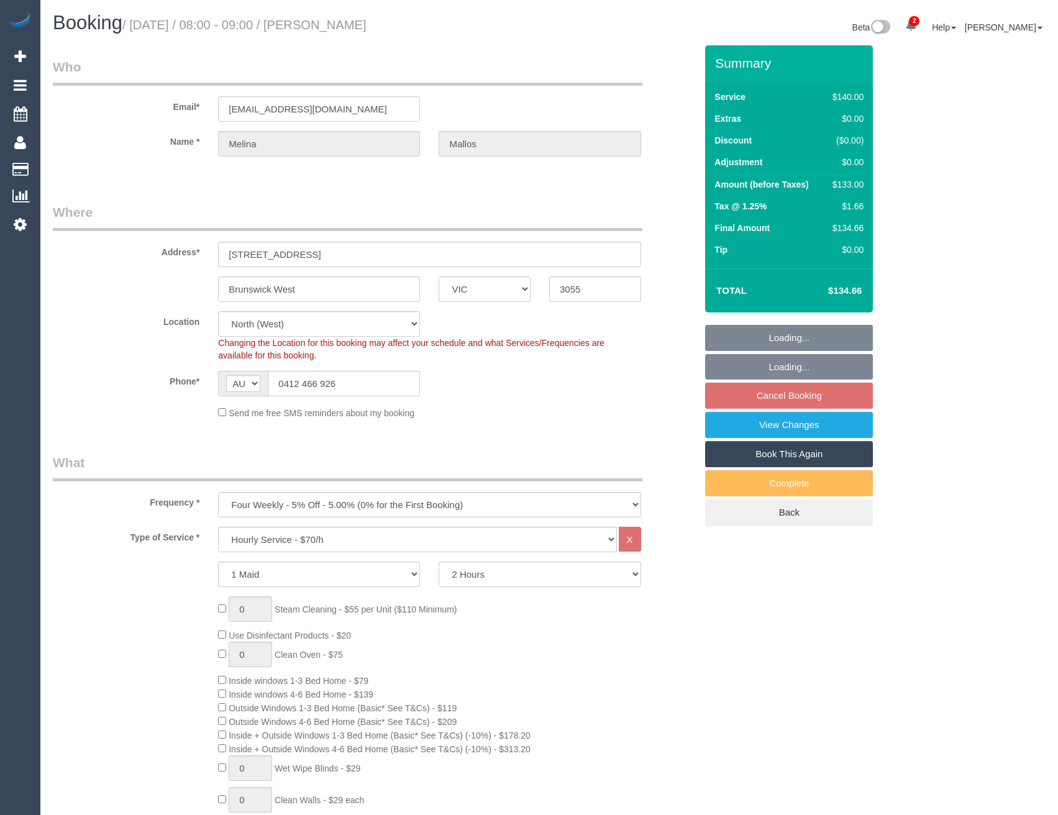
select select "number:28"
select select "number:14"
select select "number:19"
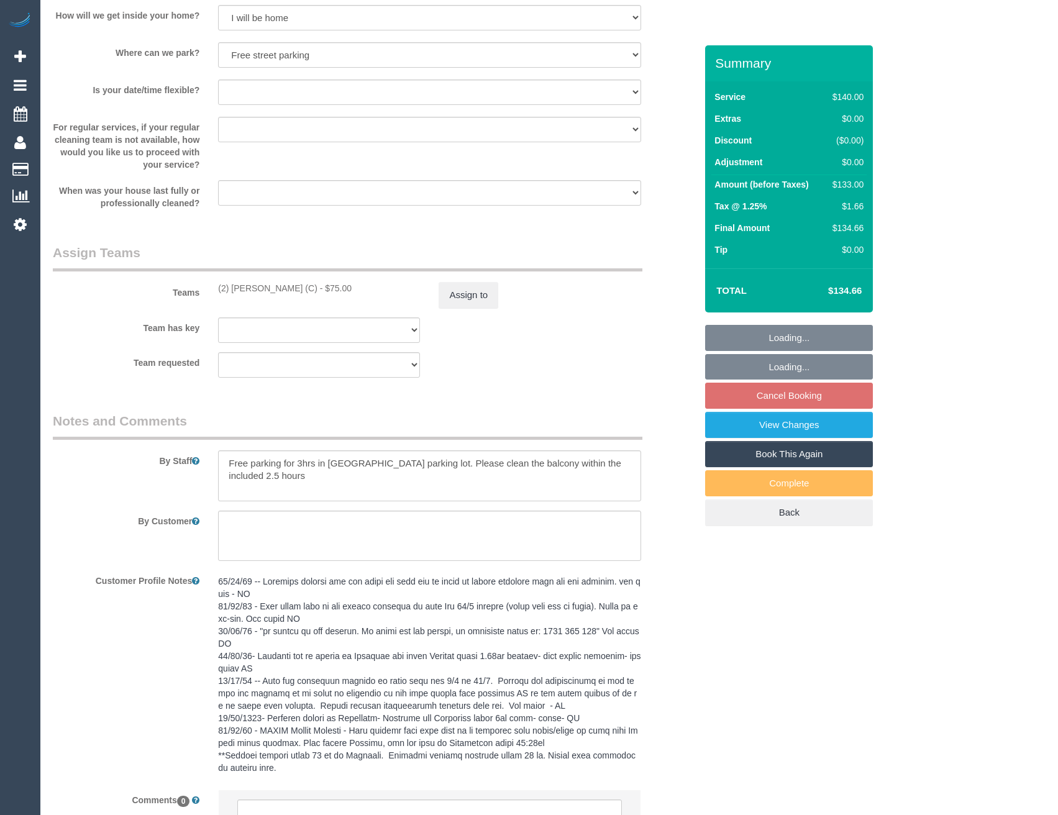
scroll to position [1852, 0]
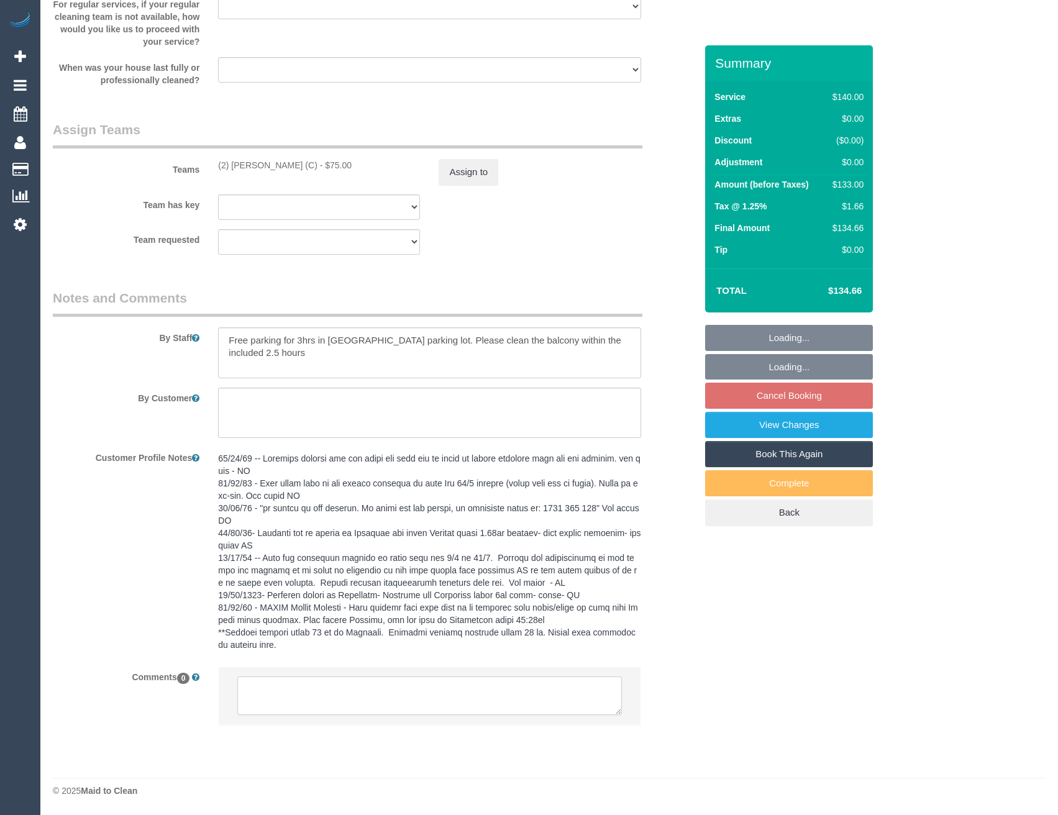
click at [332, 694] on textarea at bounding box center [429, 695] width 384 height 39
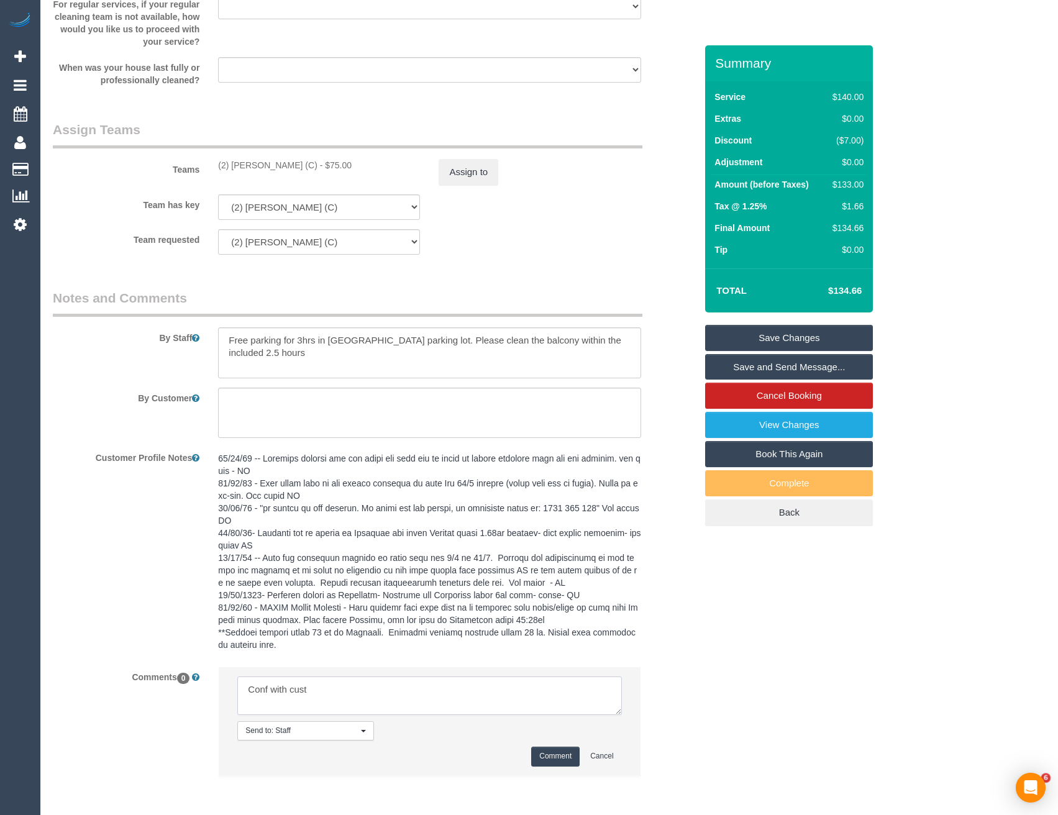
scroll to position [0, 0]
type textarea "Conf with cust [DATE] arriving 7.30 - 8.30 [PERSON_NAME] agreed via SMS to star…"
click at [562, 753] on button "Comment" at bounding box center [555, 755] width 48 height 19
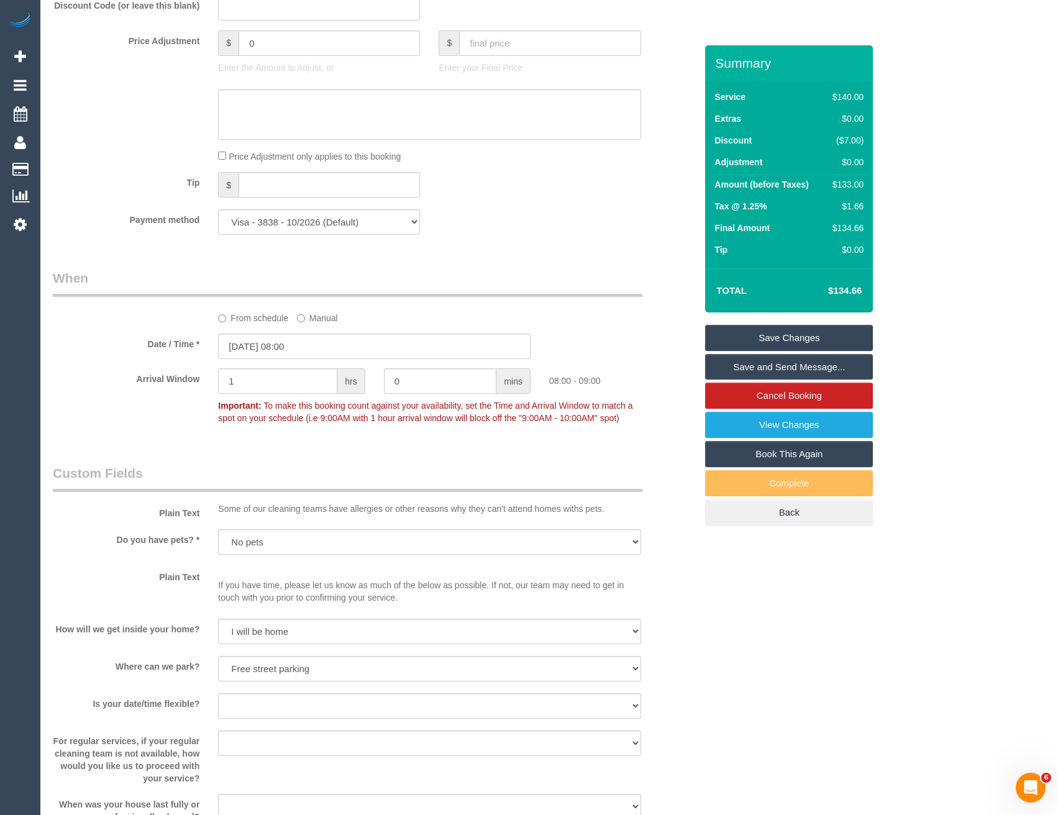
scroll to position [1107, 0]
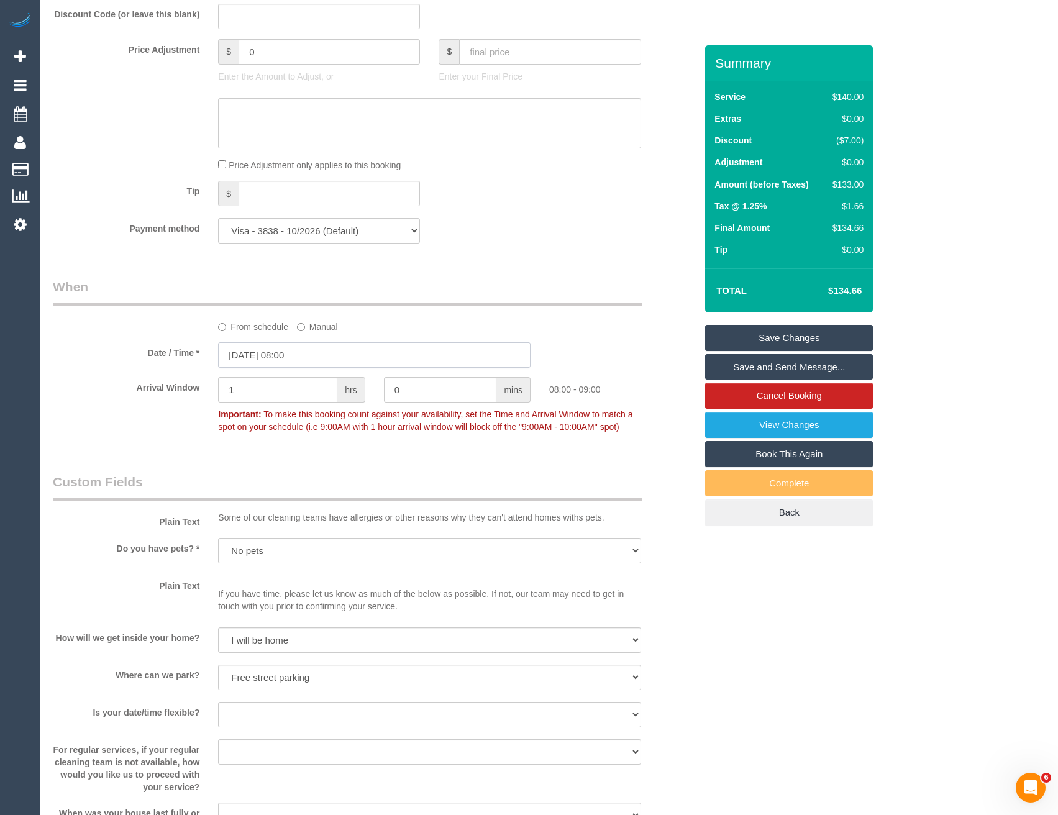
click at [314, 353] on input "[DATE] 08:00" at bounding box center [374, 354] width 312 height 25
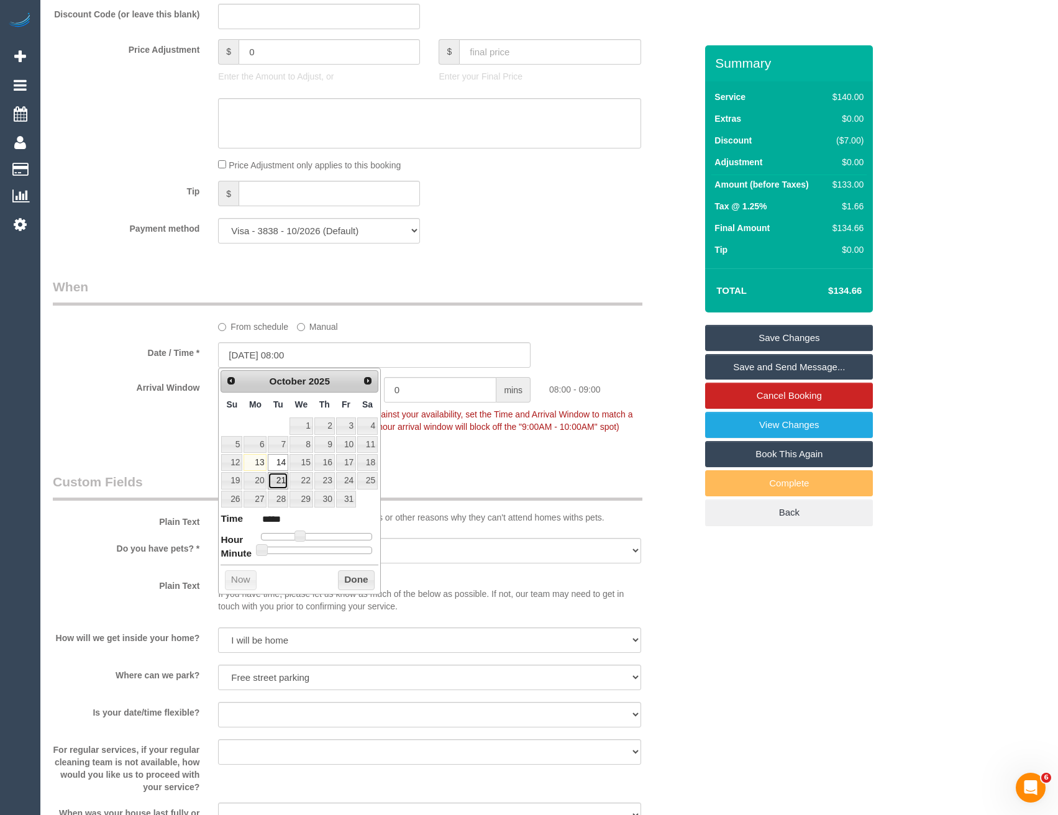
click at [279, 478] on link "21" at bounding box center [278, 480] width 20 height 17
type input "[DATE] 07:00"
type input "*****"
click at [296, 533] on span at bounding box center [294, 535] width 11 height 11
type input "21/10/2025 07:15"
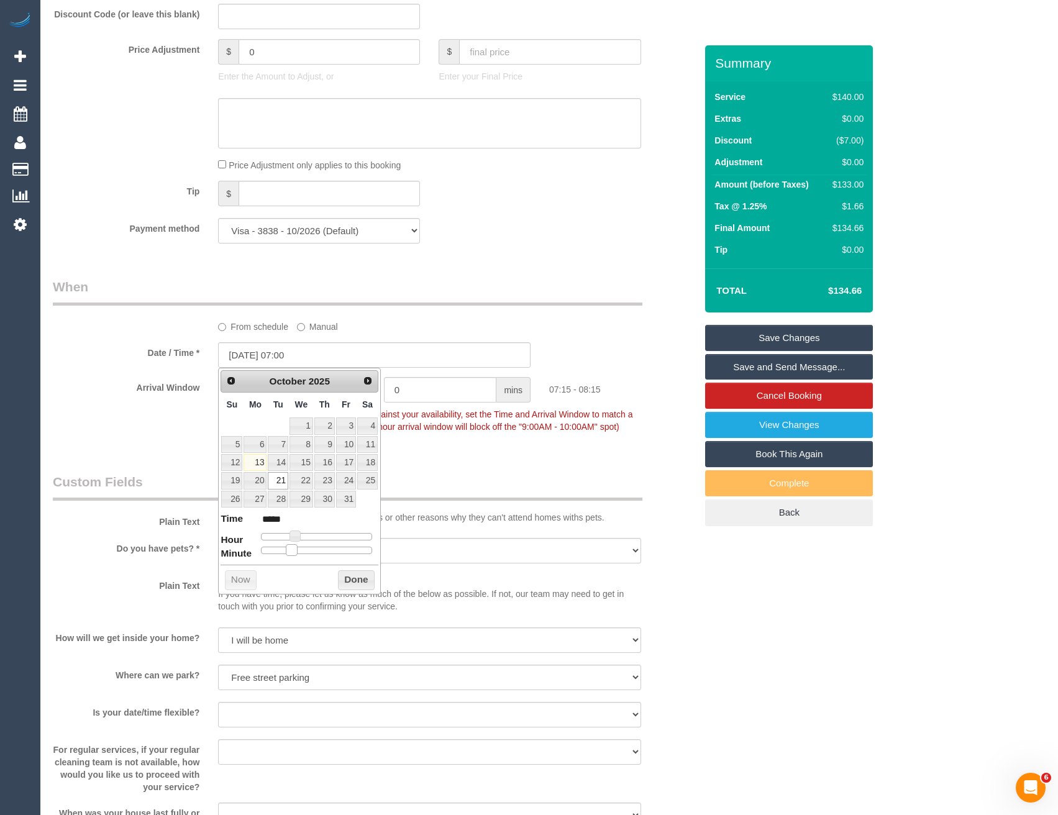
type input "*****"
type input "21/10/2025 07:20"
type input "*****"
type input "21/10/2025 07:25"
type input "*****"
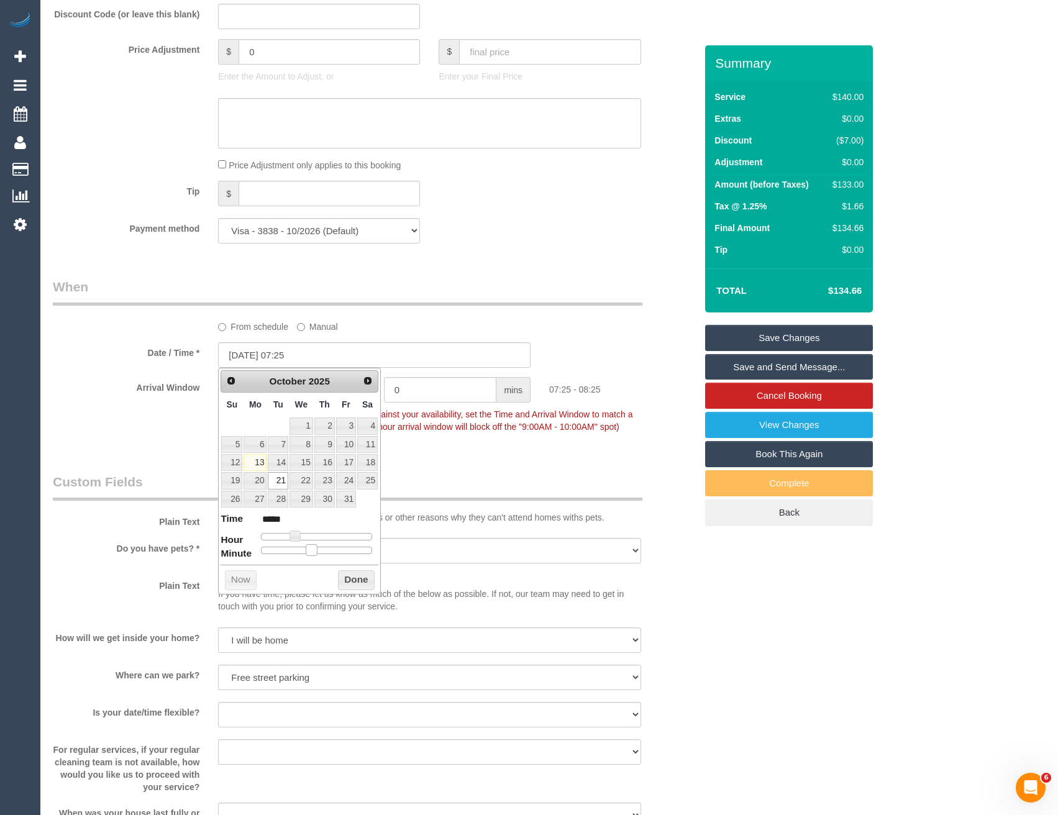
type input "21/10/2025 07:30"
type input "*****"
drag, startPoint x: 292, startPoint y: 550, endPoint x: 319, endPoint y: 549, distance: 26.1
click at [319, 549] on span at bounding box center [321, 549] width 11 height 11
click at [345, 579] on button "Done" at bounding box center [356, 580] width 37 height 20
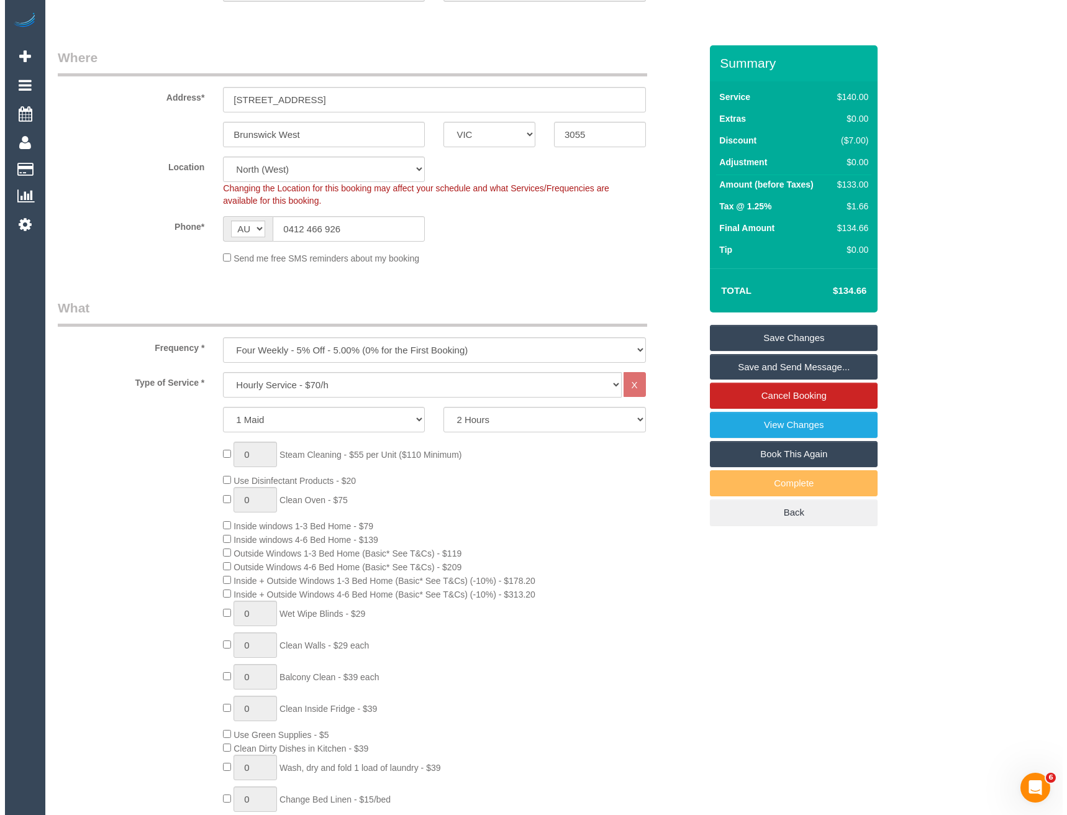
scroll to position [0, 0]
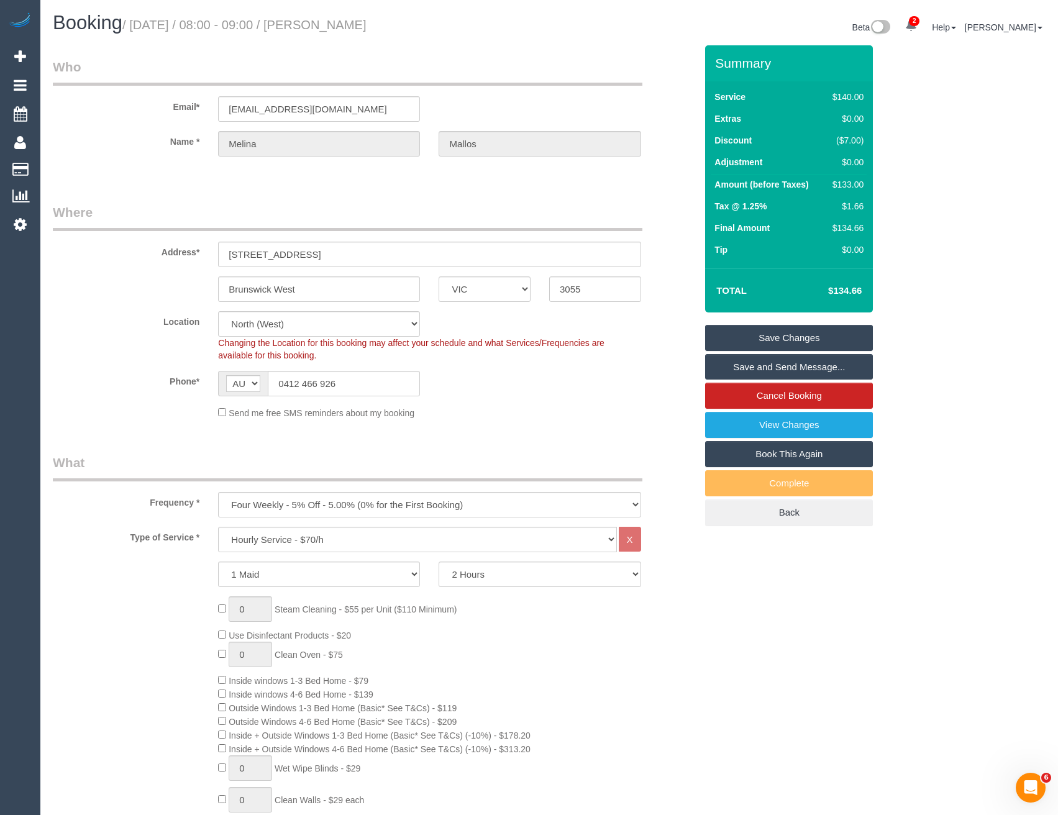
click at [772, 329] on link "Save Changes" at bounding box center [789, 338] width 168 height 26
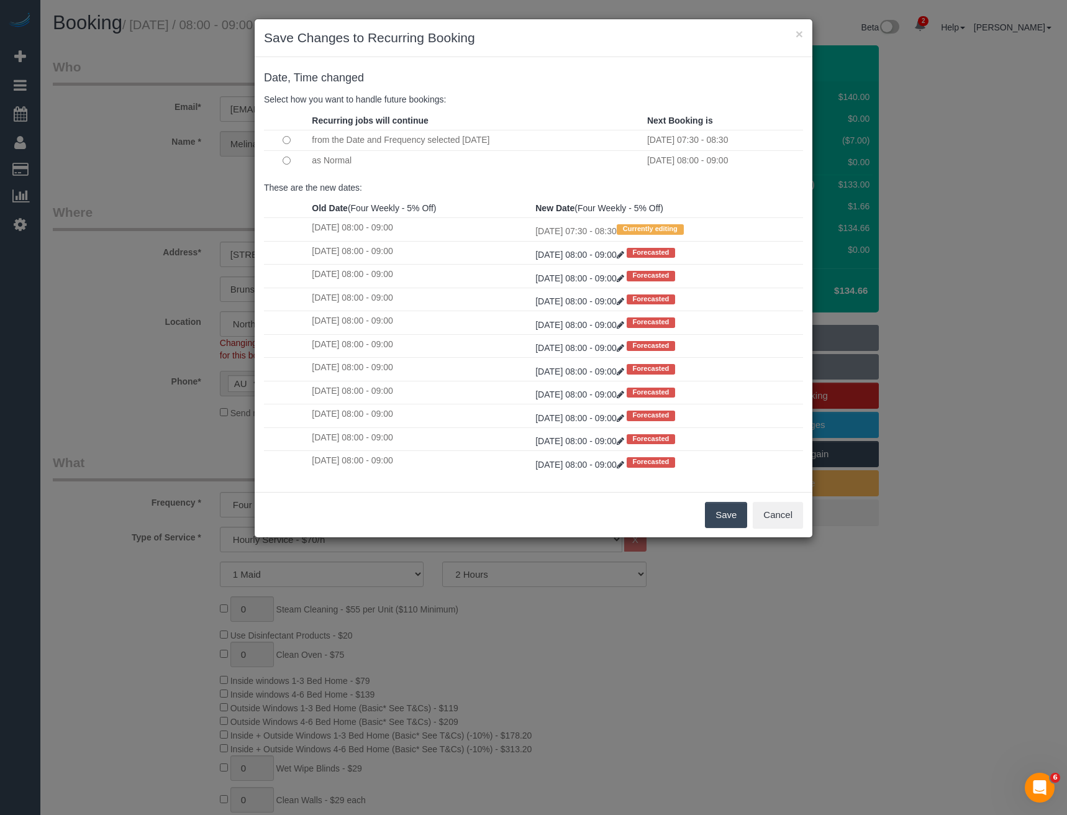
click at [719, 519] on button "Save" at bounding box center [726, 515] width 42 height 26
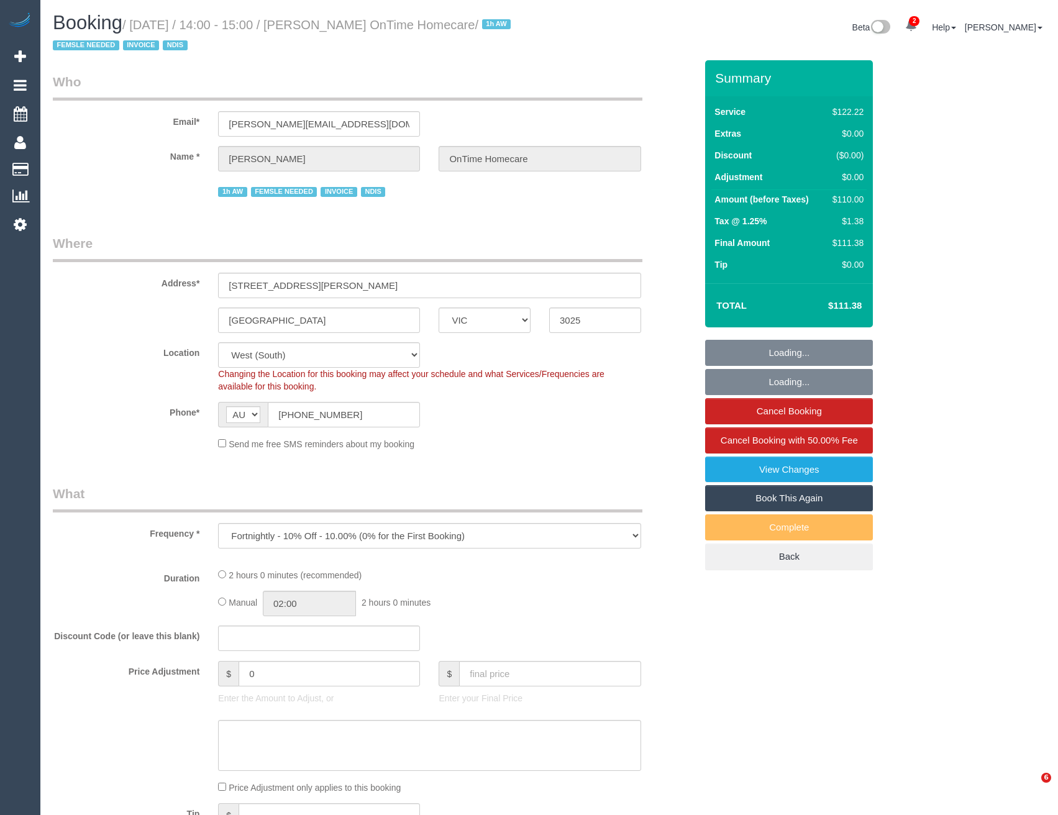
select select "VIC"
select select "object:839"
select select "number:29"
select select "number:14"
select select "number:19"
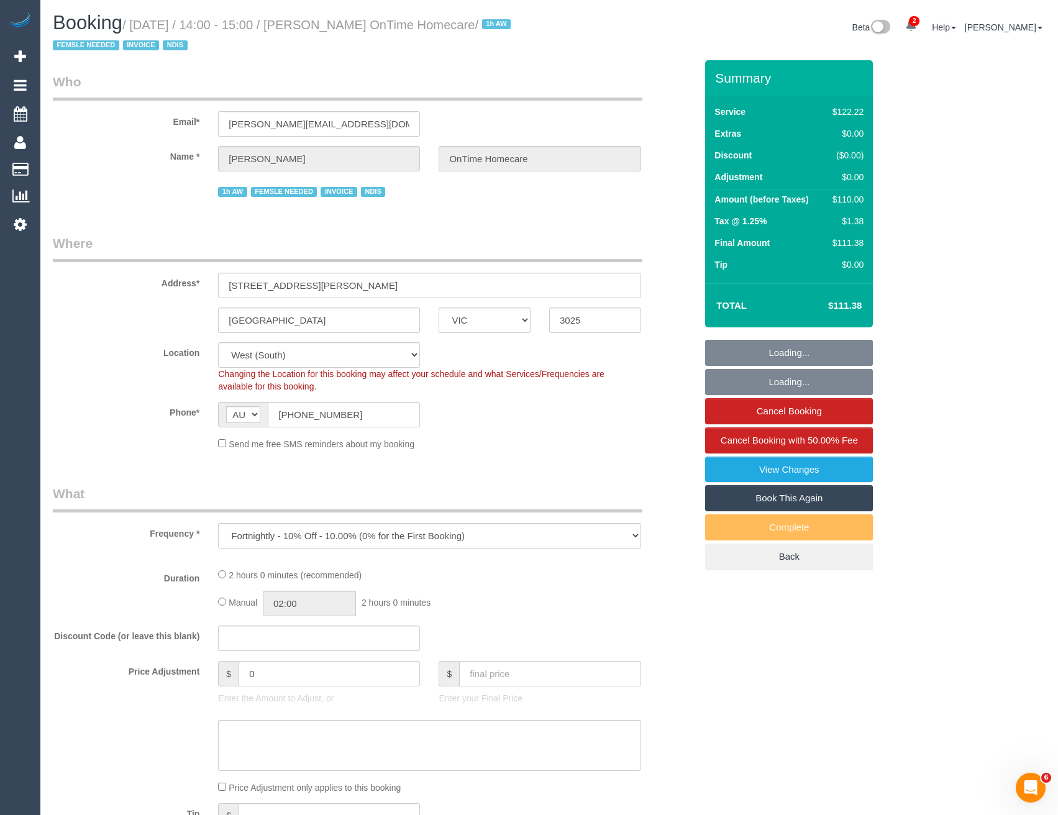
select select "number:36"
select select "number:35"
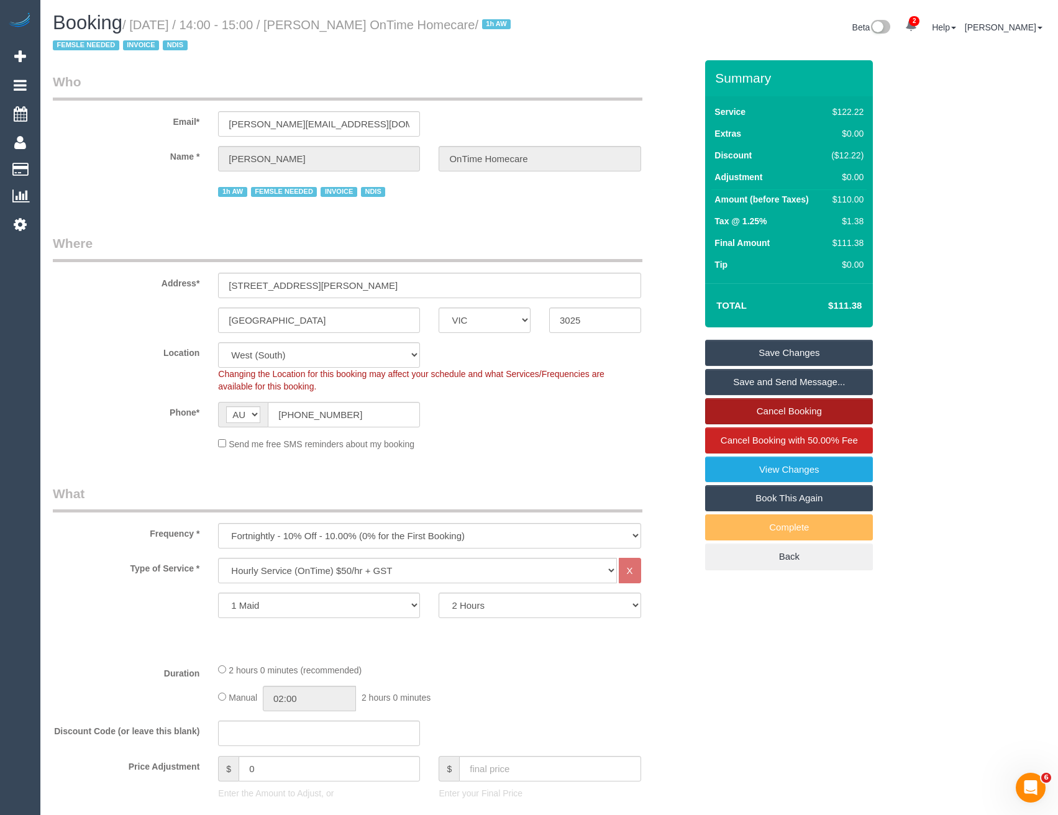
click at [766, 403] on link "Cancel Booking" at bounding box center [789, 411] width 168 height 26
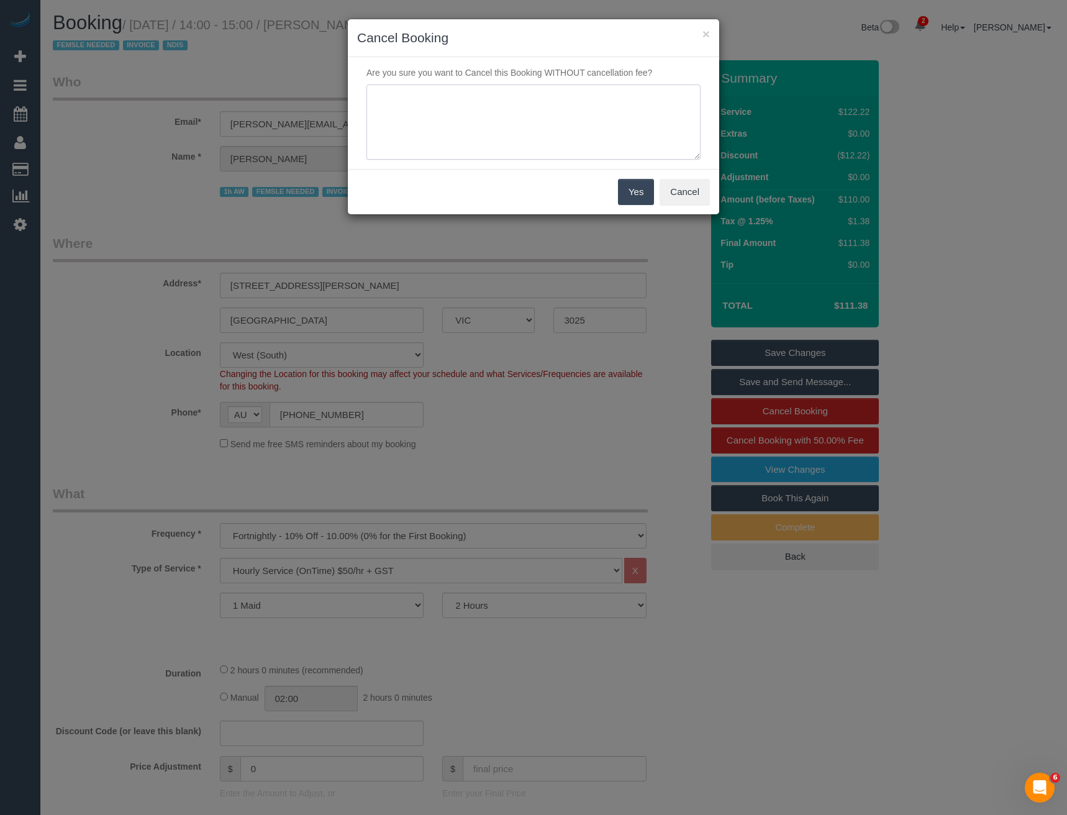
click at [463, 109] on textarea at bounding box center [533, 122] width 334 height 76
type textarea "Cust request - via email with ontime - BB"
click at [635, 198] on button "Yes" at bounding box center [636, 192] width 36 height 26
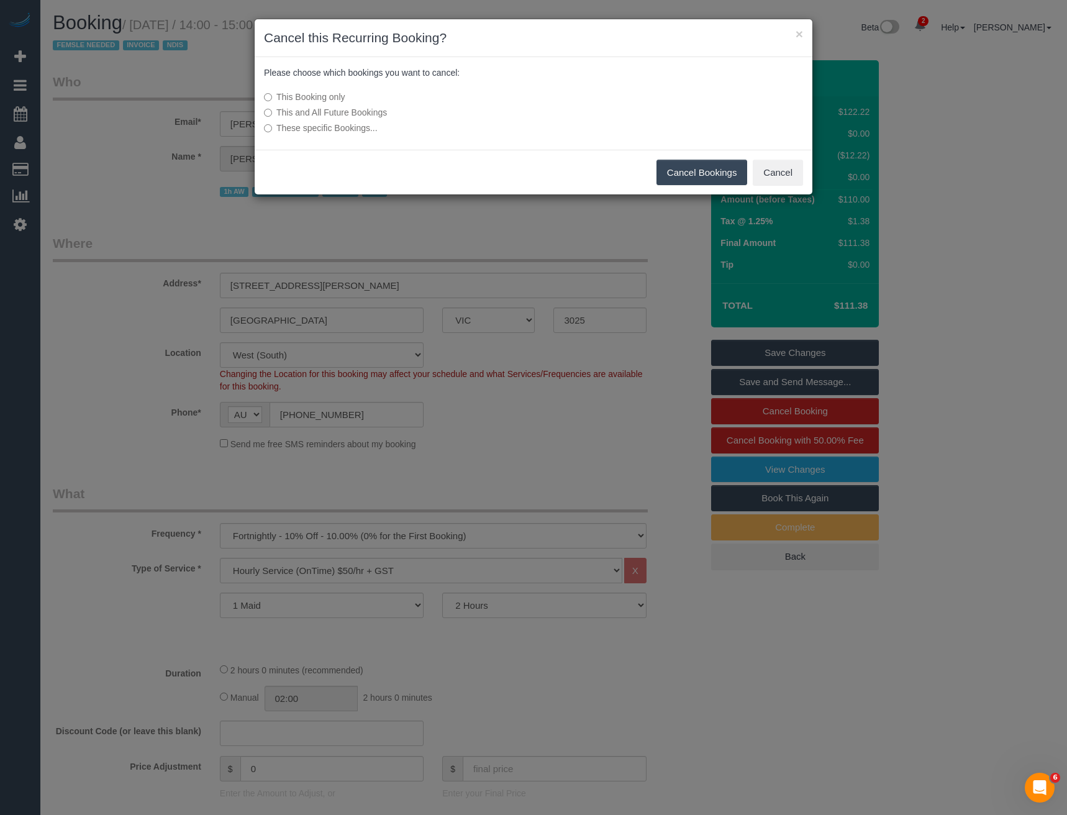
click at [668, 165] on button "Cancel Bookings" at bounding box center [701, 173] width 91 height 26
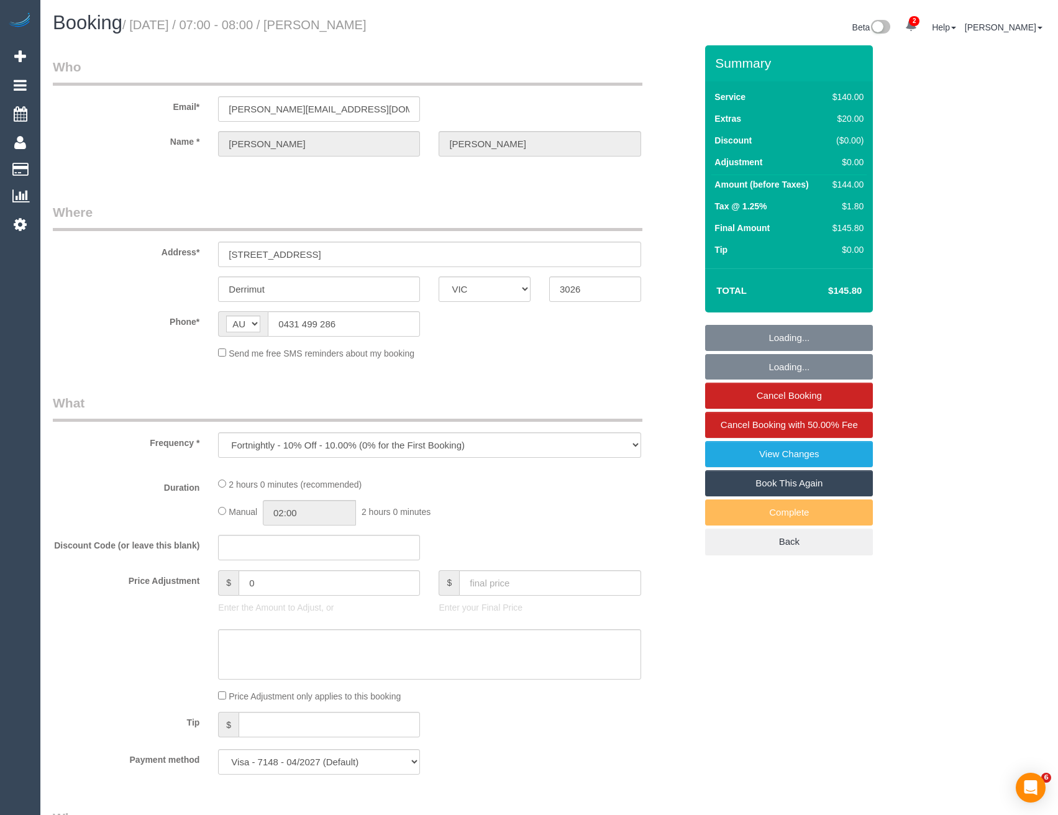
select select "VIC"
select select "number:28"
select select "number:14"
select select "number:18"
select select "number:36"
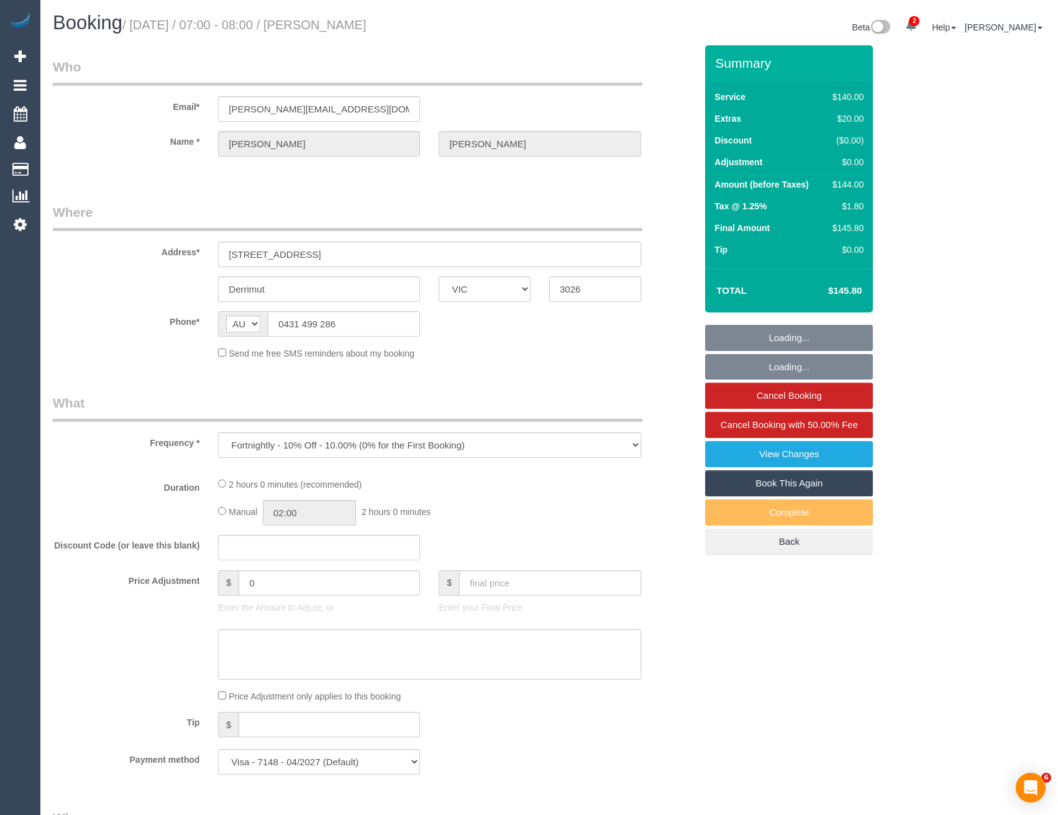
select select "number:34"
select select "number:12"
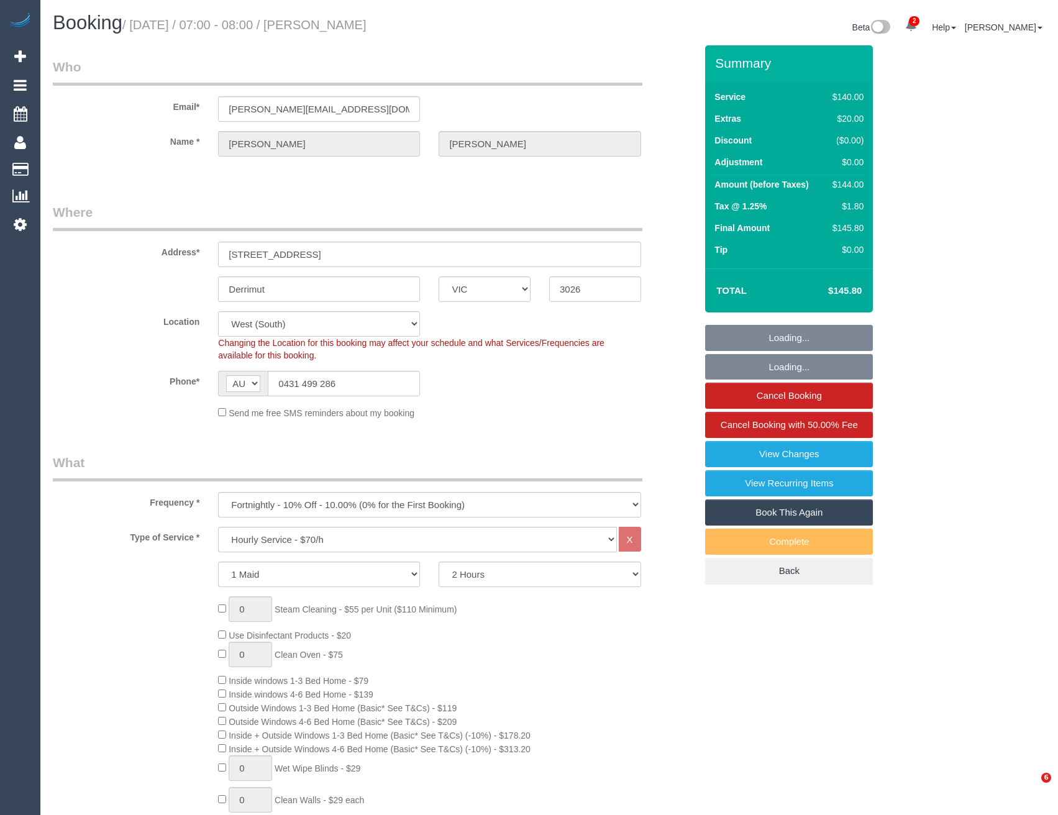
select select "object:1369"
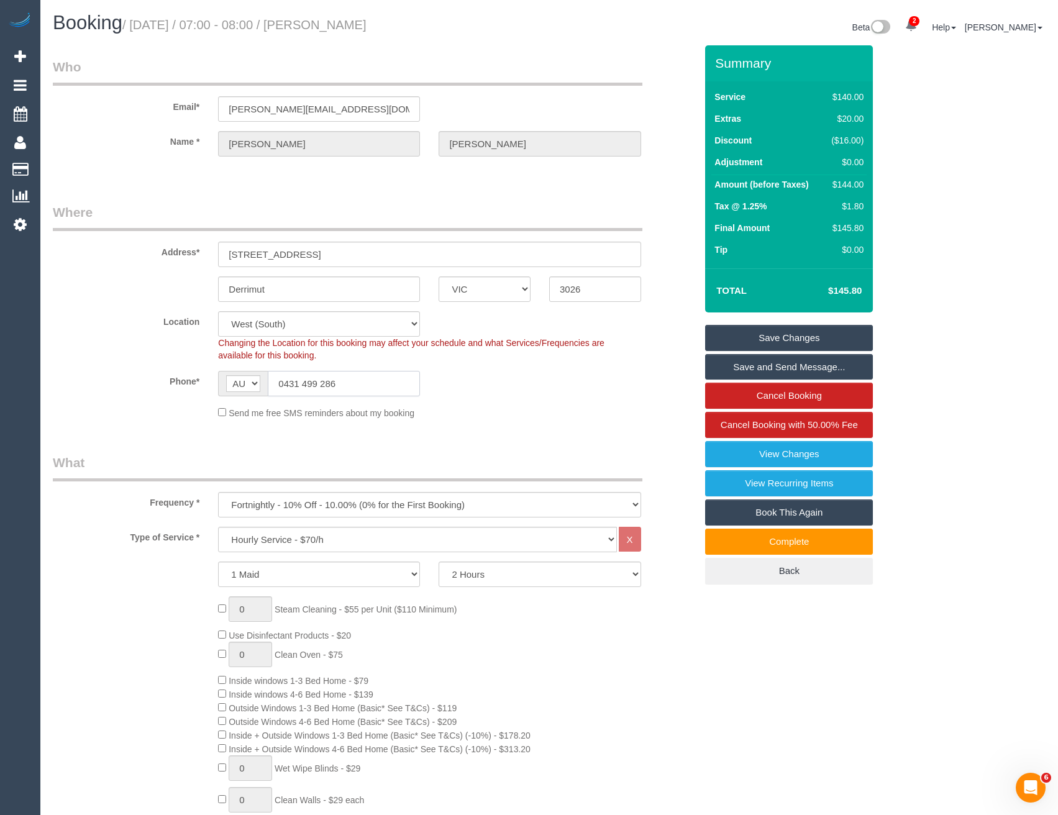
drag, startPoint x: 341, startPoint y: 386, endPoint x: 281, endPoint y: 383, distance: 60.3
click at [281, 383] on input "0431 499 286" at bounding box center [344, 383] width 152 height 25
click at [339, 379] on input "0431 499 286" at bounding box center [344, 383] width 152 height 25
drag, startPoint x: 342, startPoint y: 381, endPoint x: 283, endPoint y: 381, distance: 58.4
click at [283, 381] on input "0431 499 286" at bounding box center [344, 383] width 152 height 25
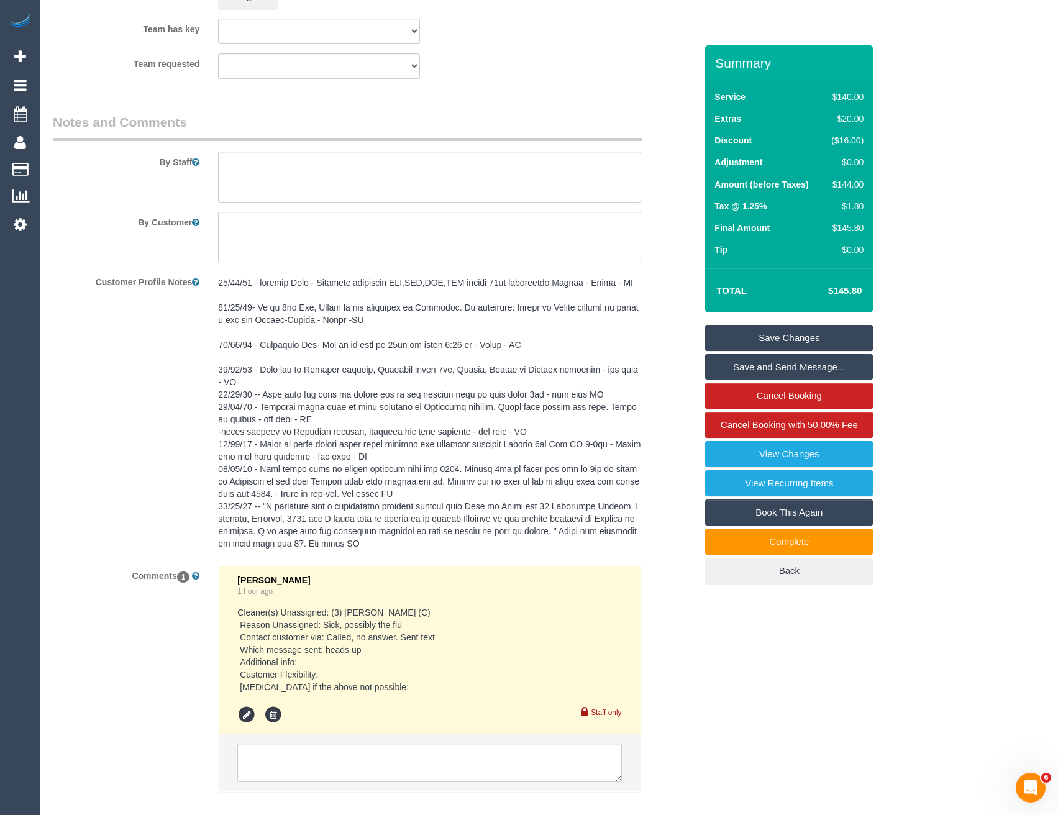
scroll to position [2129, 0]
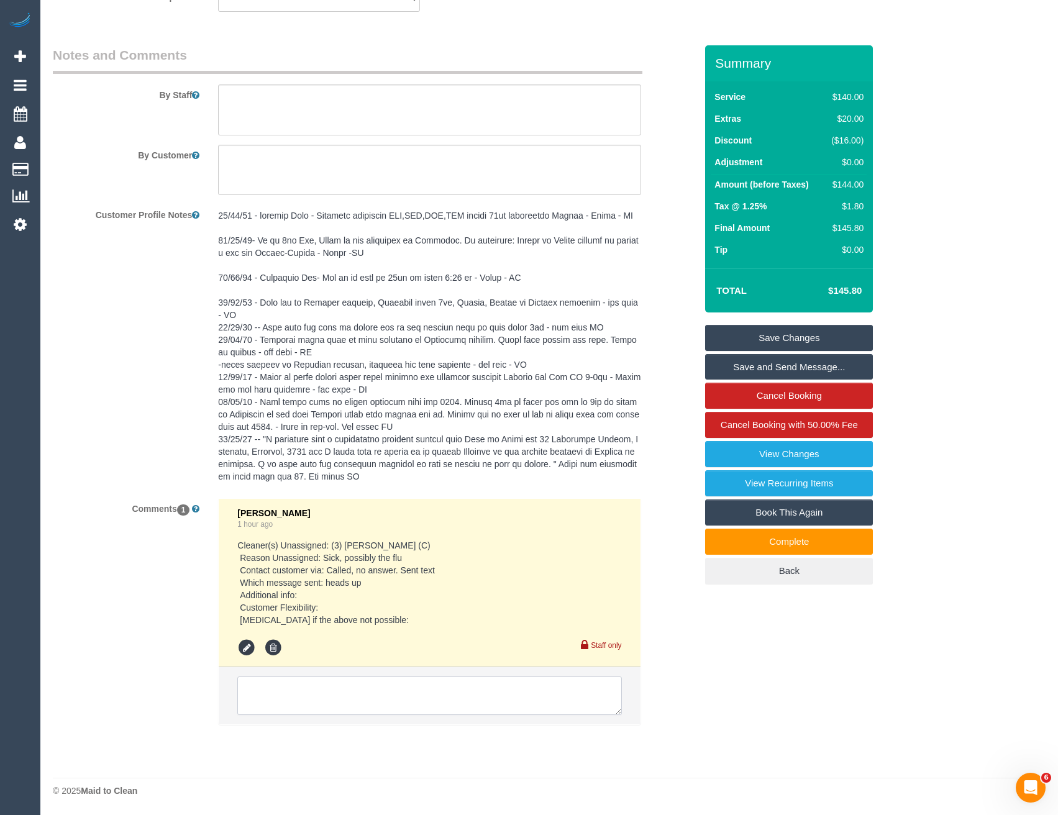
click at [327, 692] on textarea at bounding box center [429, 695] width 384 height 39
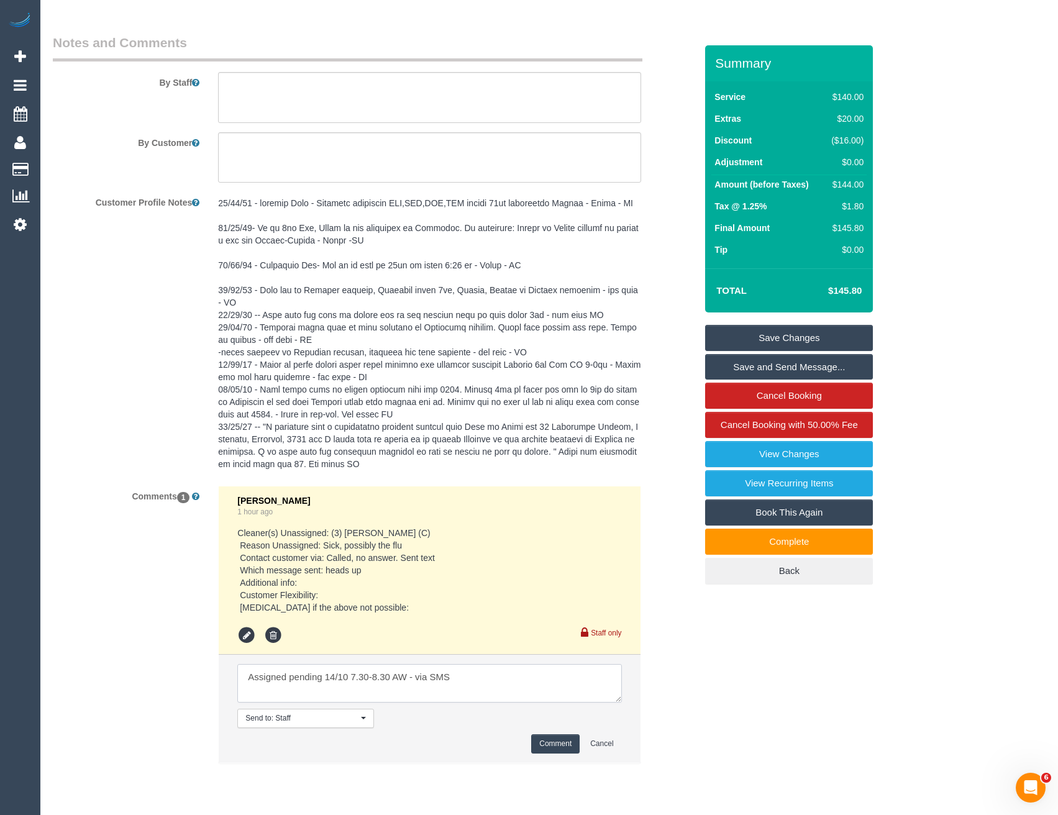
type textarea "Assigned pending 14/10 7.30-8.30 AW - via SMS"
click at [547, 753] on button "Comment" at bounding box center [555, 743] width 48 height 19
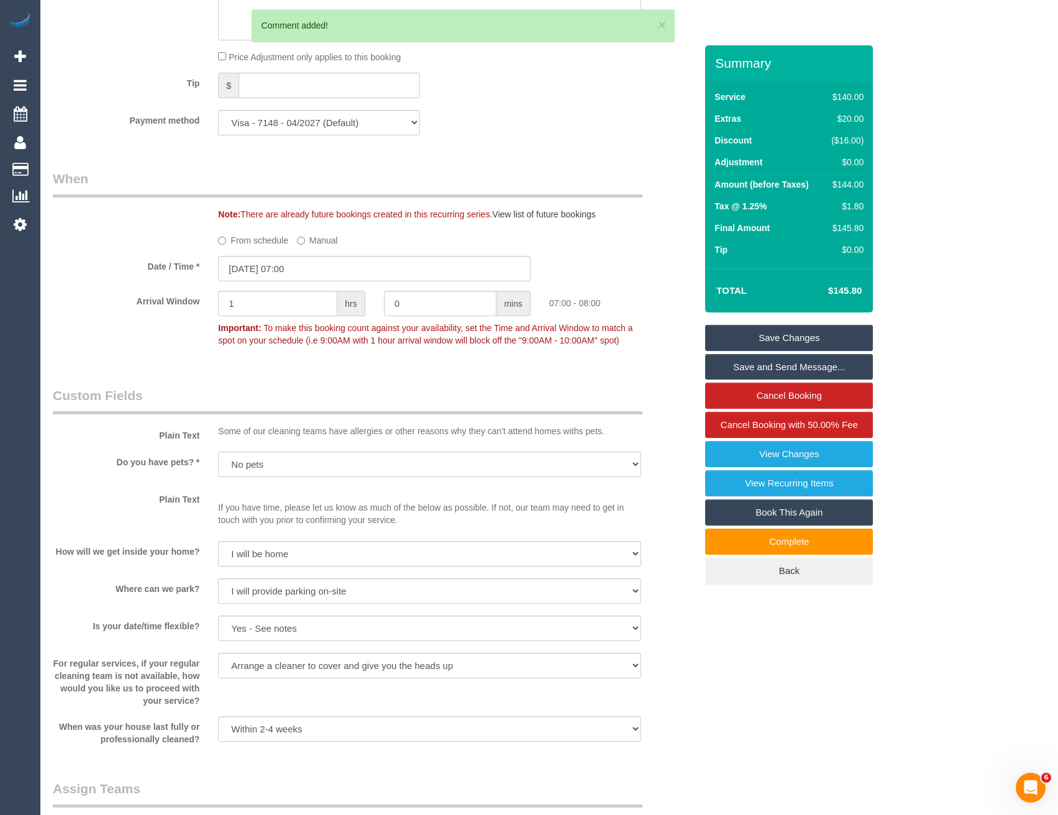
scroll to position [1135, 0]
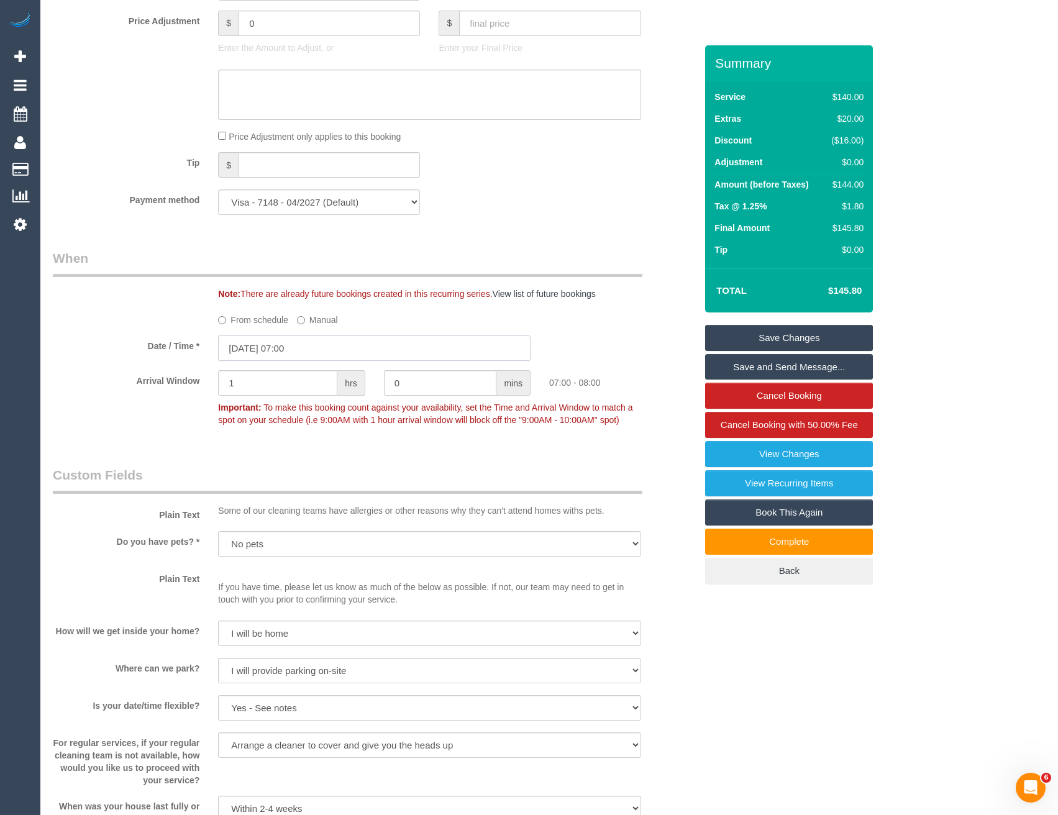
click at [312, 351] on input "13/10/2025 07:00" at bounding box center [374, 347] width 312 height 25
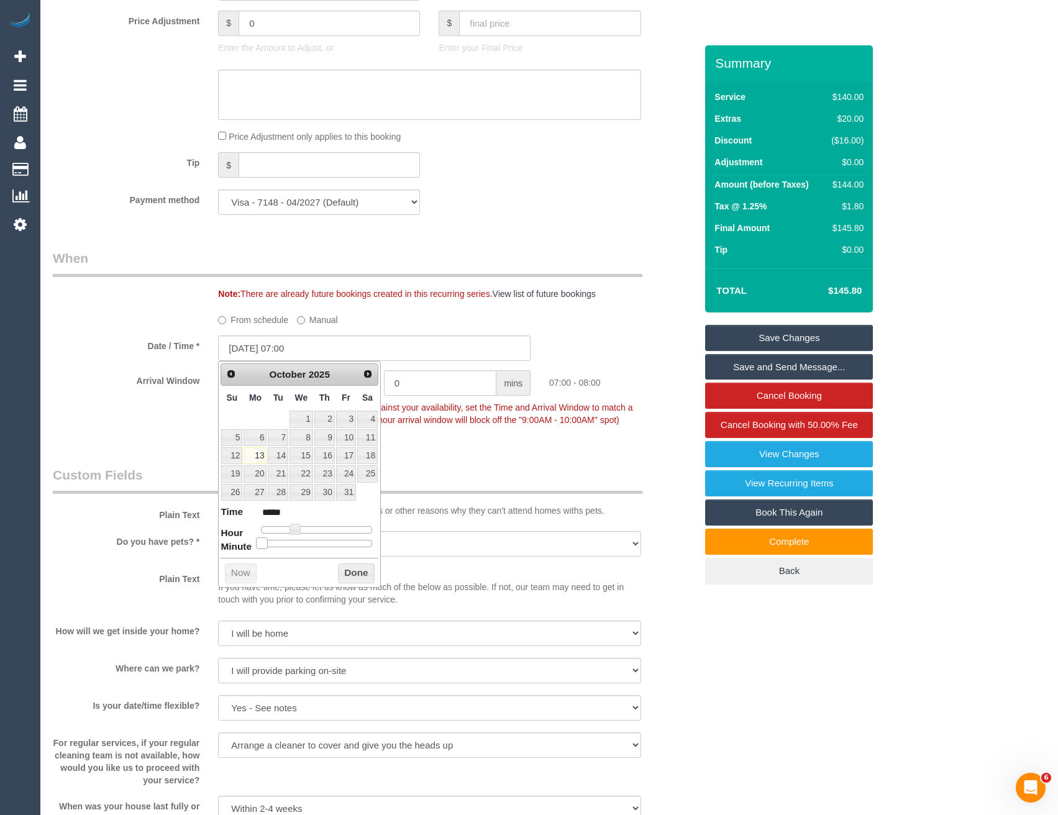
type input "13/10/2025 07:05"
type input "*****"
type input "13/10/2025 07:15"
type input "*****"
type input "13/10/2025 07:20"
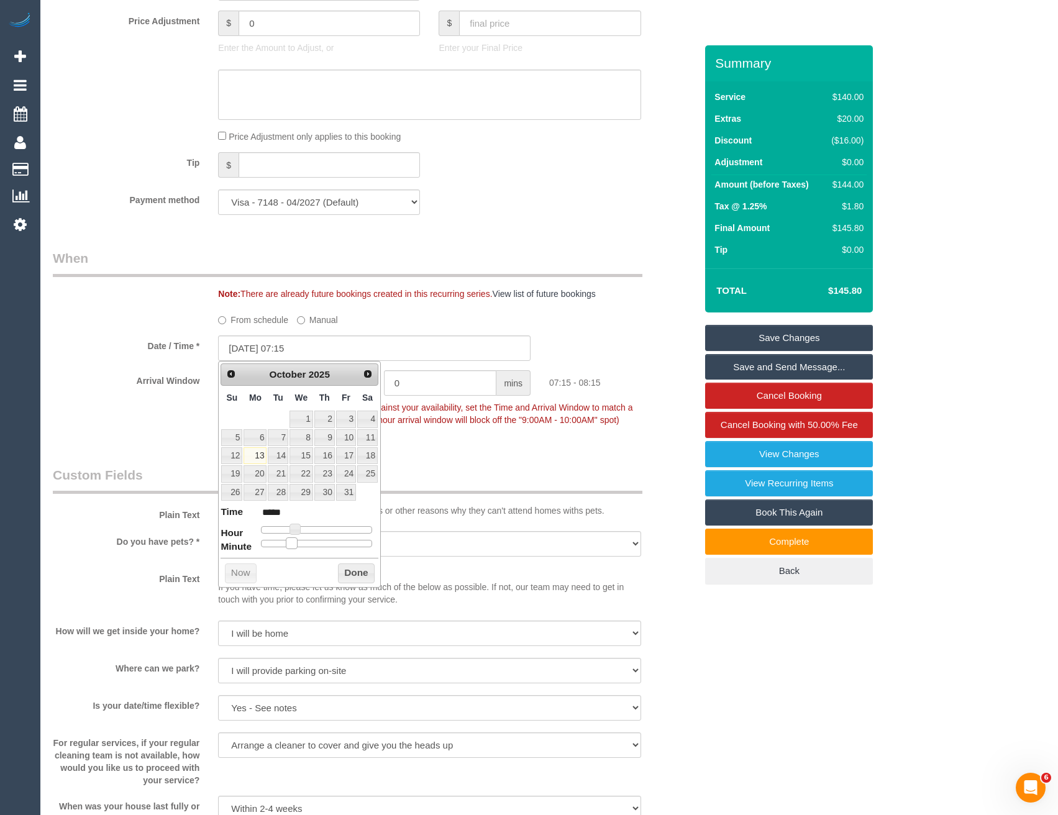
type input "*****"
type input "13/10/2025 07:25"
type input "*****"
type input "13/10/2025 07:30"
type input "*****"
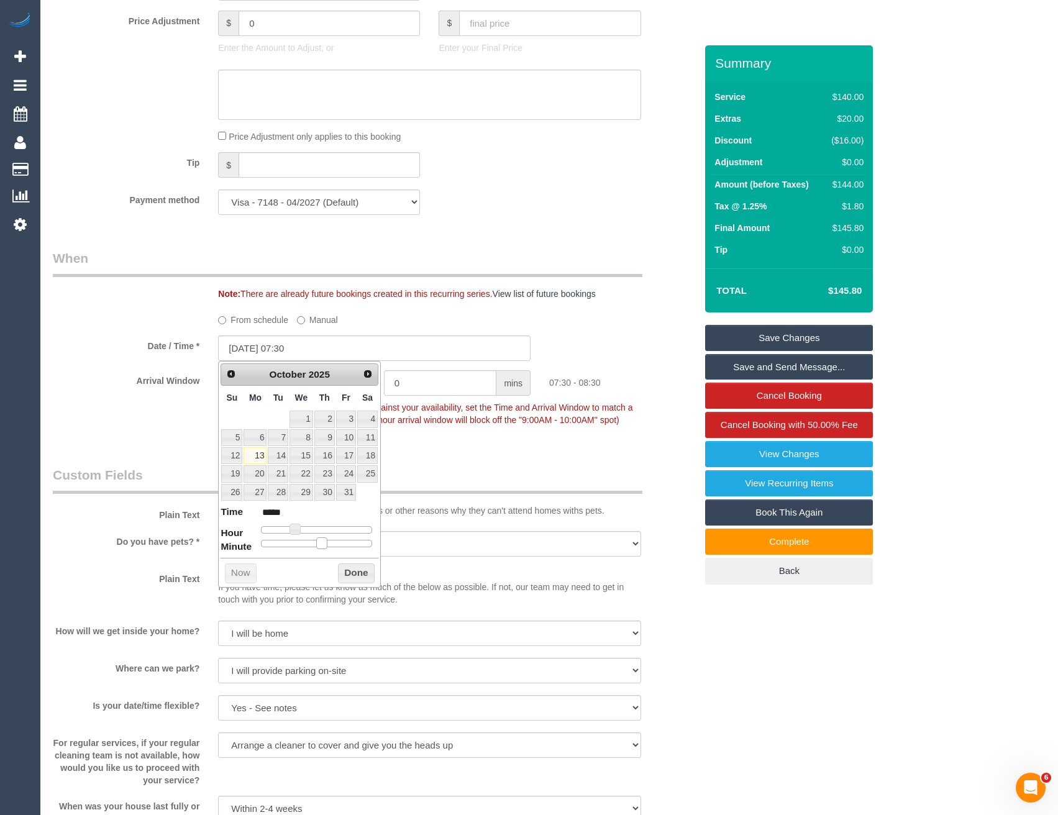
drag, startPoint x: 260, startPoint y: 542, endPoint x: 318, endPoint y: 542, distance: 58.4
click at [318, 542] on span at bounding box center [321, 542] width 11 height 11
click at [348, 575] on button "Done" at bounding box center [356, 573] width 37 height 20
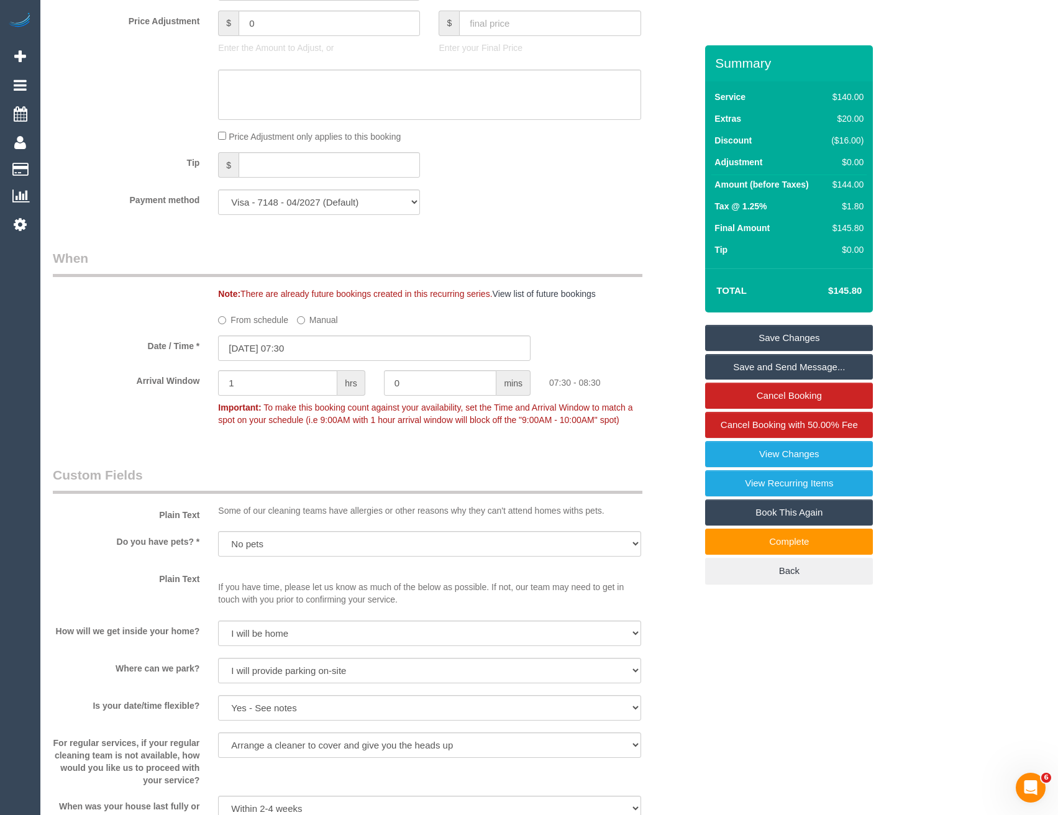
click at [281, 324] on label "From schedule" at bounding box center [253, 317] width 70 height 17
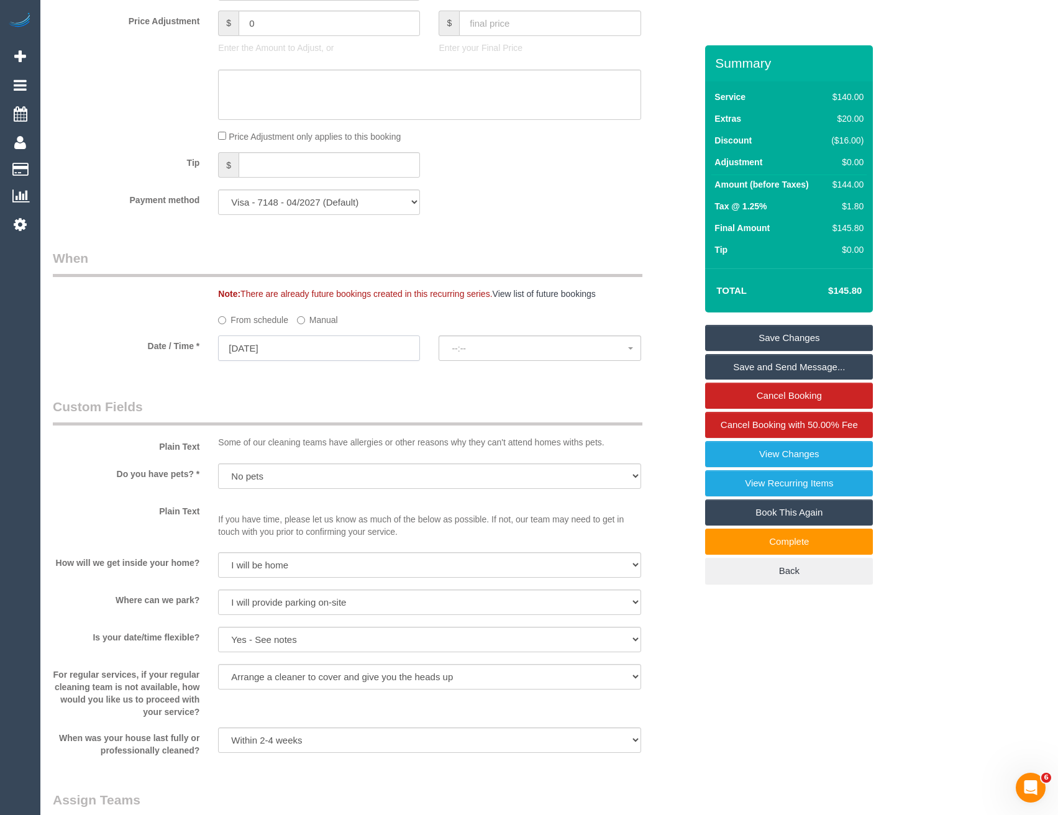
click at [278, 350] on input "13/10/2025" at bounding box center [319, 347] width 202 height 25
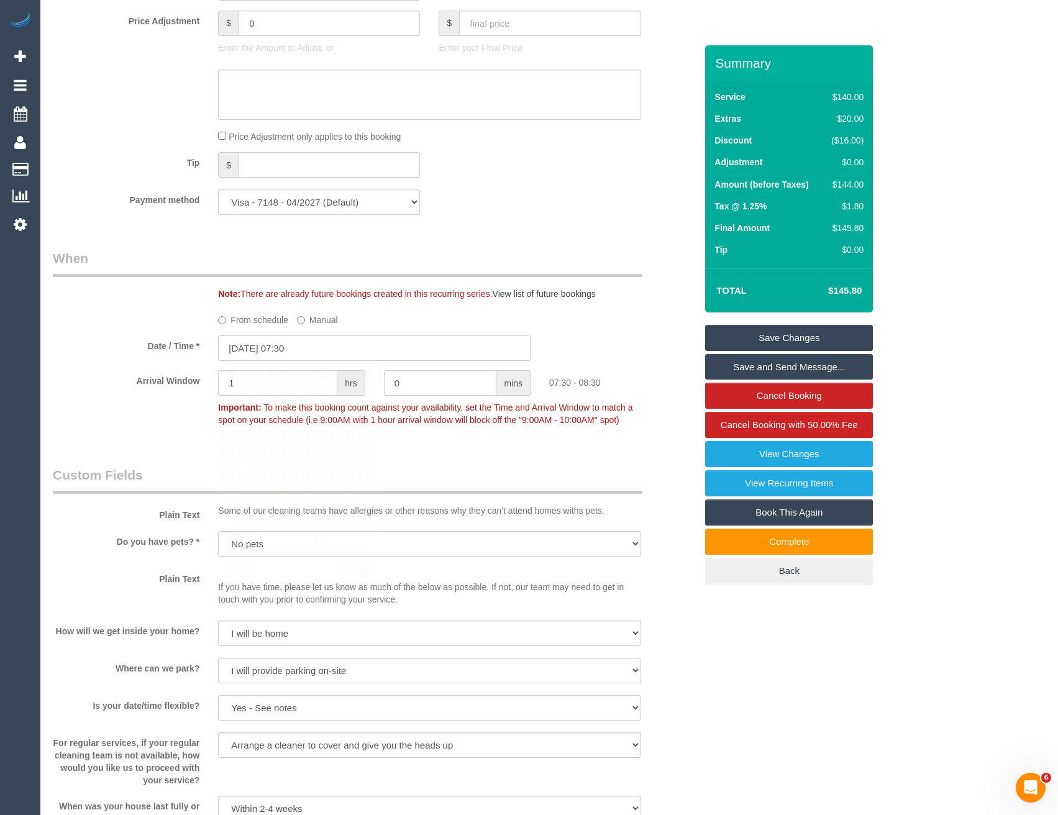
click at [295, 351] on input "13/10/2025 07:30" at bounding box center [374, 347] width 312 height 25
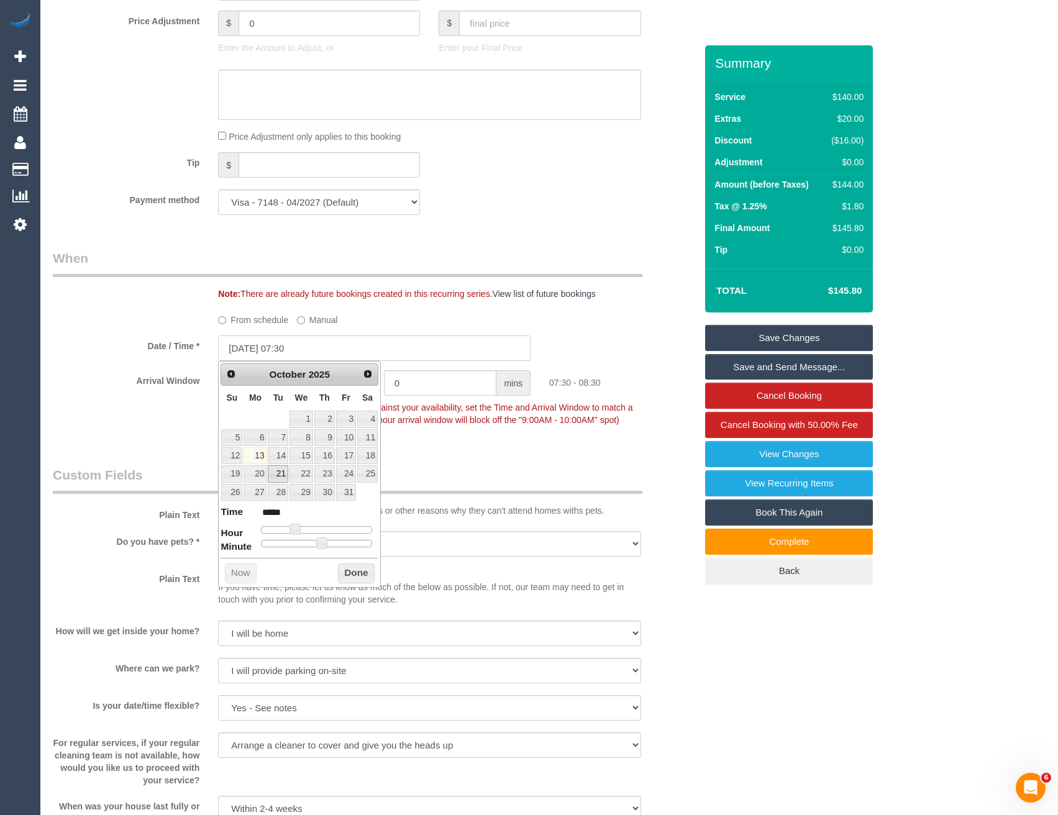
type input "13/10/2025 07:00"
click at [281, 455] on link "14" at bounding box center [278, 455] width 20 height 17
type input "14/10/2025 07:05"
type input "*****"
type input "14/10/2025 07:10"
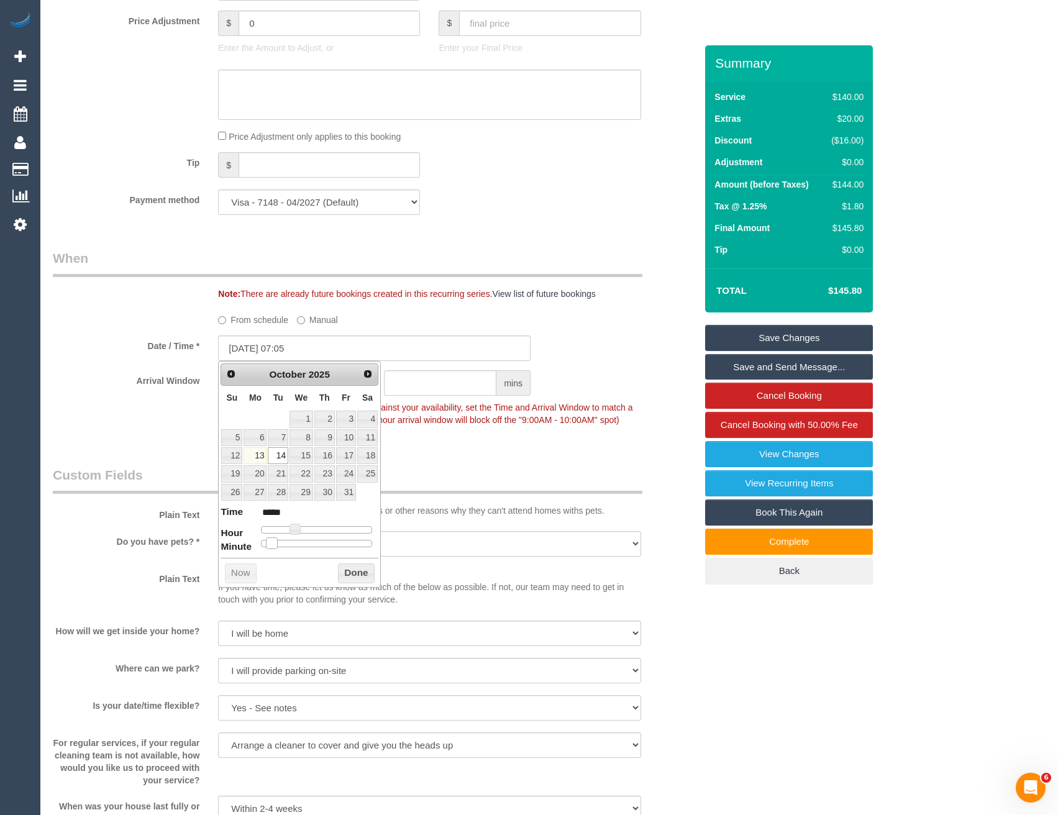
type input "*****"
type input "14/10/2025 07:15"
type input "*****"
type input "14/10/2025 07:25"
type input "*****"
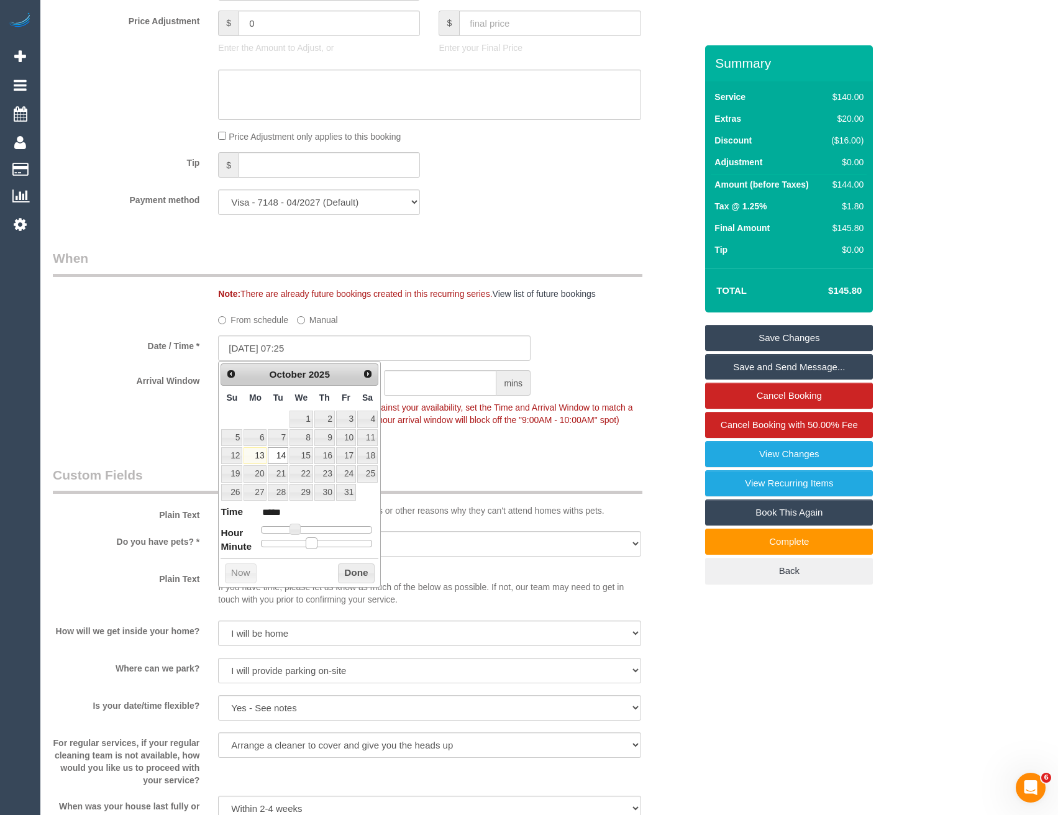
type input "14/10/2025 07:30"
type input "*****"
drag, startPoint x: 263, startPoint y: 540, endPoint x: 325, endPoint y: 539, distance: 61.5
click at [325, 539] on span at bounding box center [321, 542] width 11 height 11
click at [346, 578] on button "Done" at bounding box center [356, 573] width 37 height 20
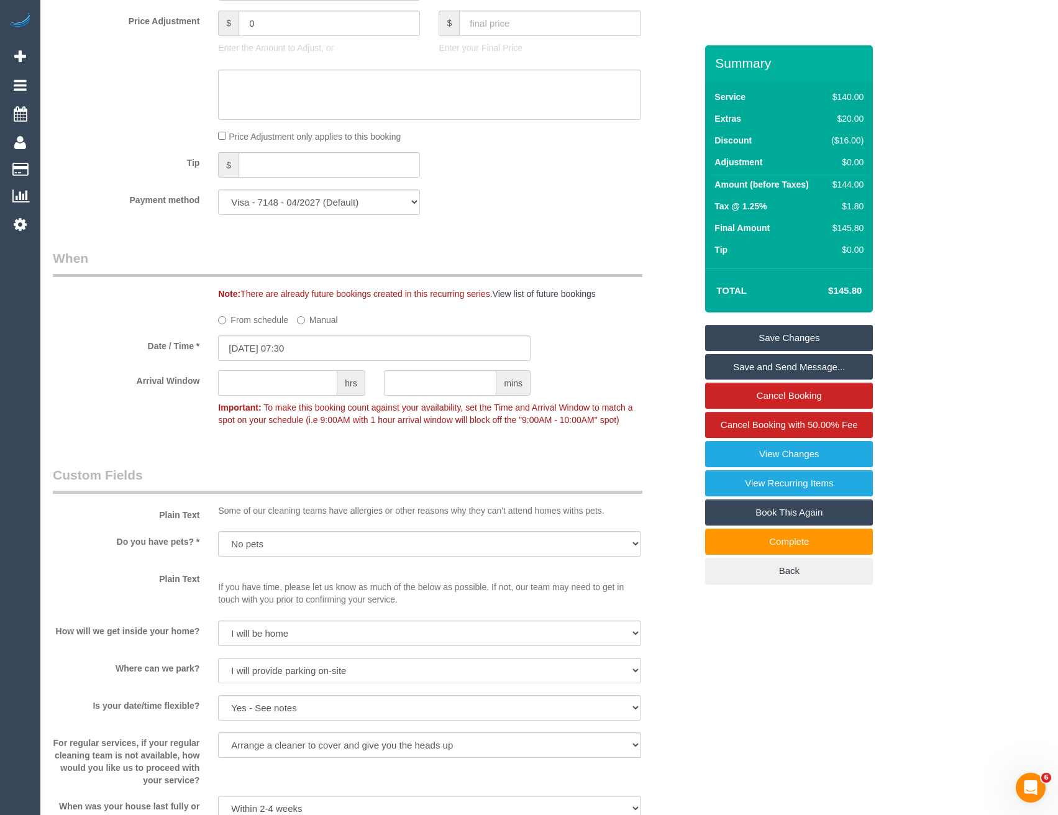
click at [281, 389] on input "text" at bounding box center [277, 382] width 119 height 25
type input "1"
click at [304, 451] on div "Who Email* brent@slcn.com.au Name * Brent Connolly Where Address* 35 Hermitage …" at bounding box center [373, 378] width 661 height 2936
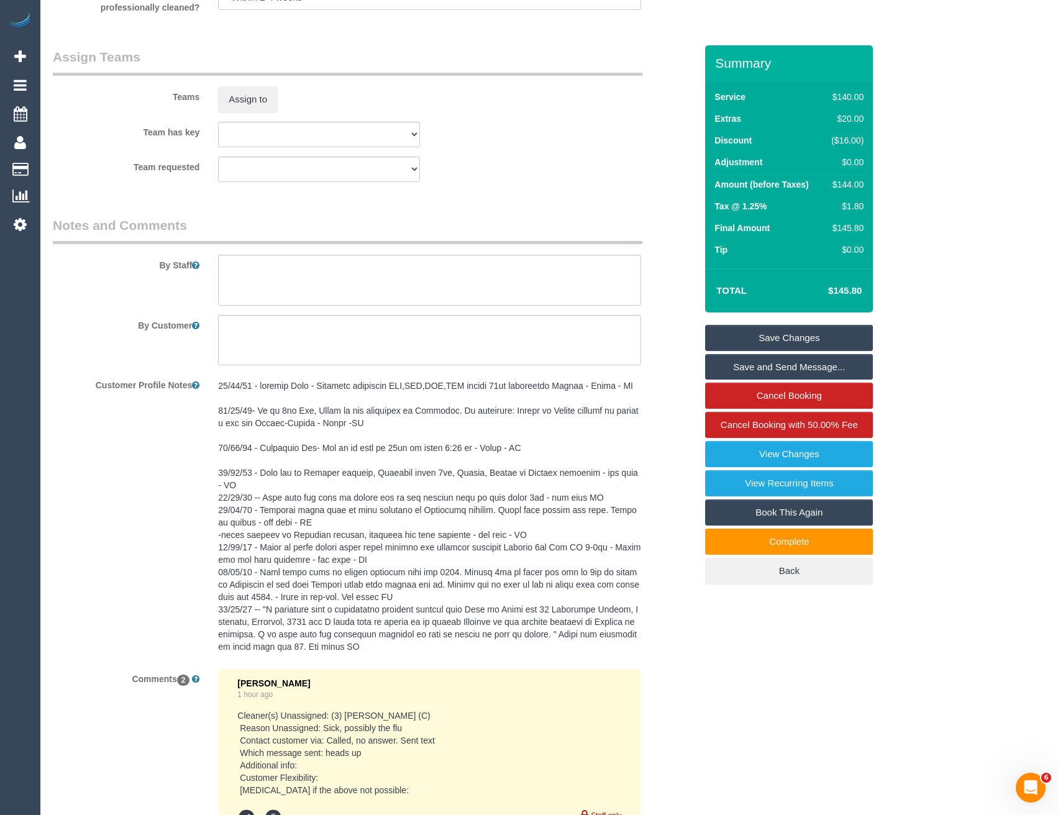
scroll to position [1943, 0]
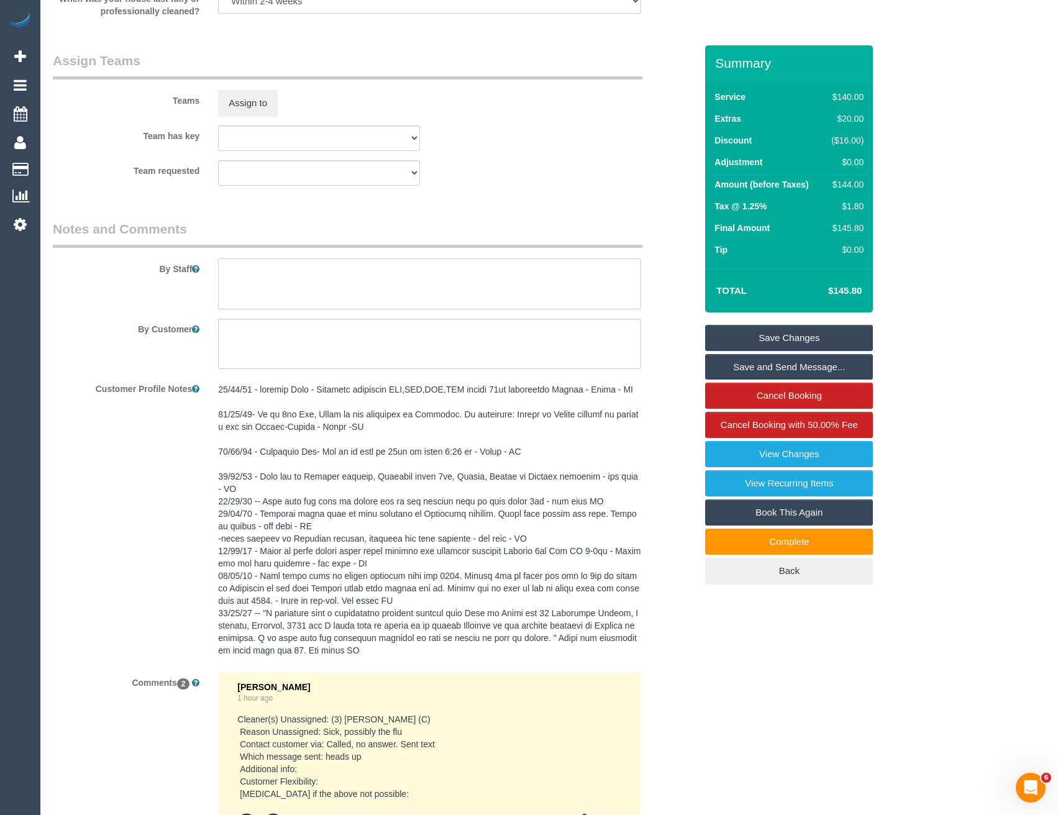
click at [240, 270] on textarea at bounding box center [429, 283] width 422 height 51
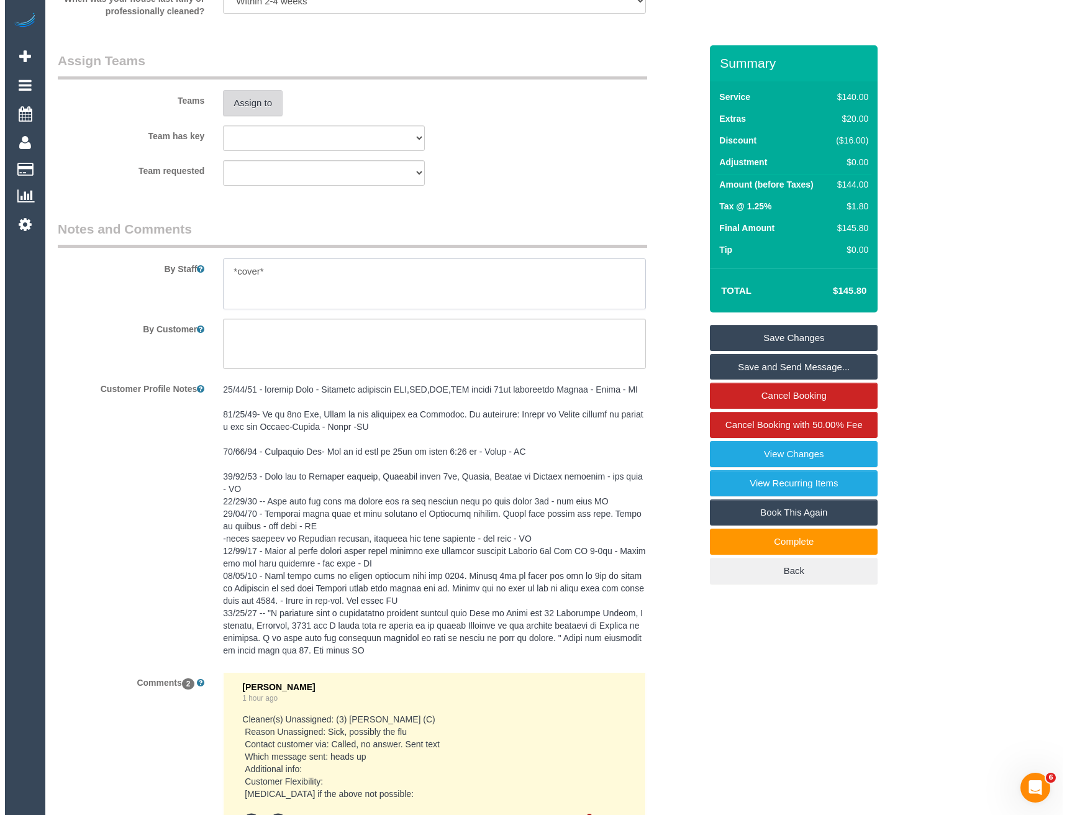
scroll to position [1756, 0]
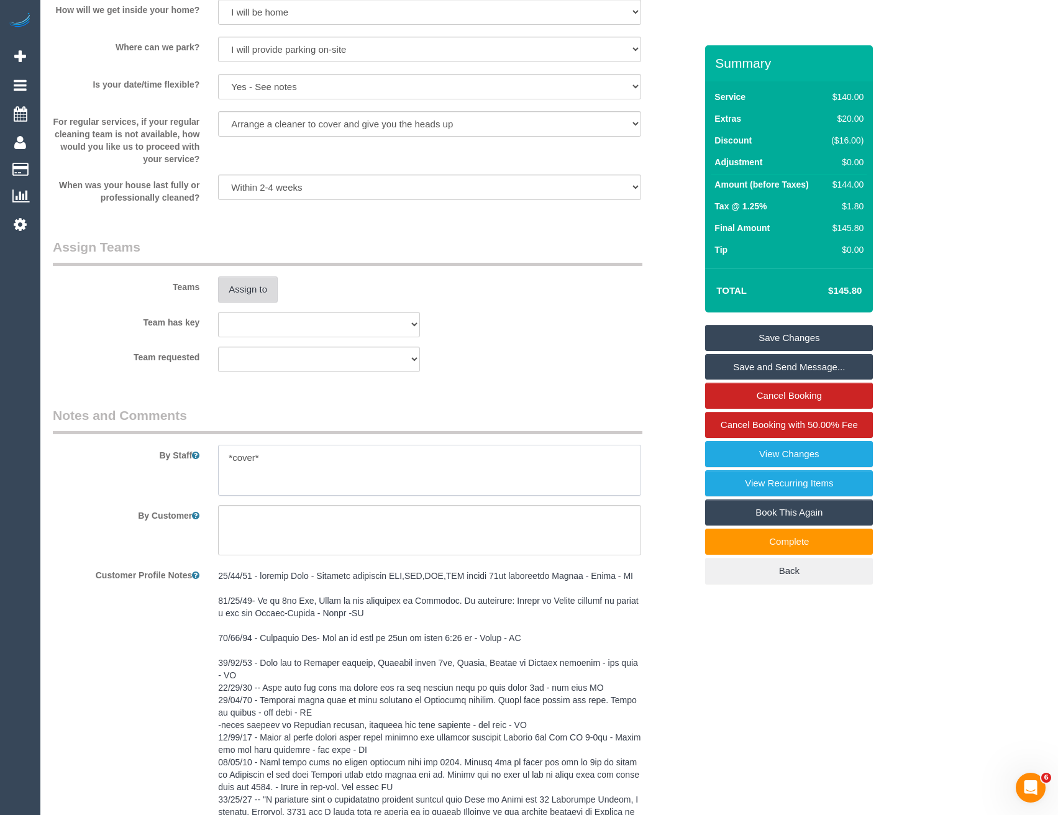
type textarea "*cover*"
click at [258, 283] on button "Assign to" at bounding box center [248, 289] width 60 height 26
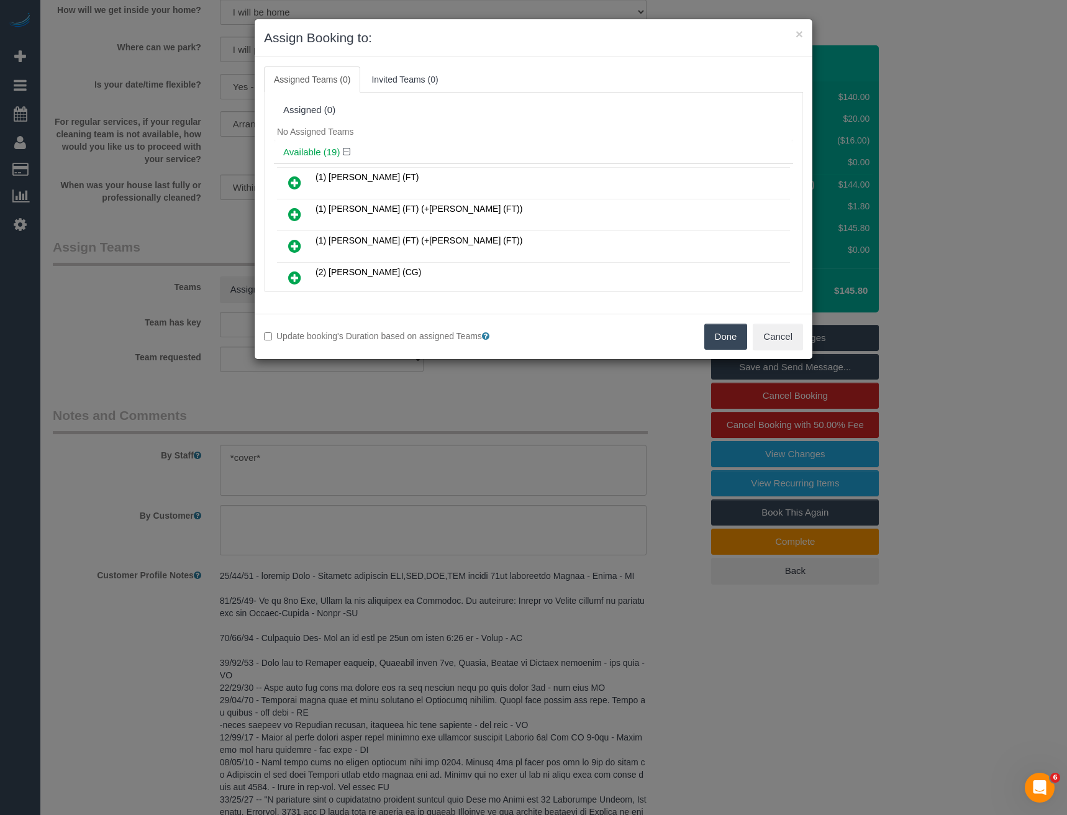
scroll to position [271, 0]
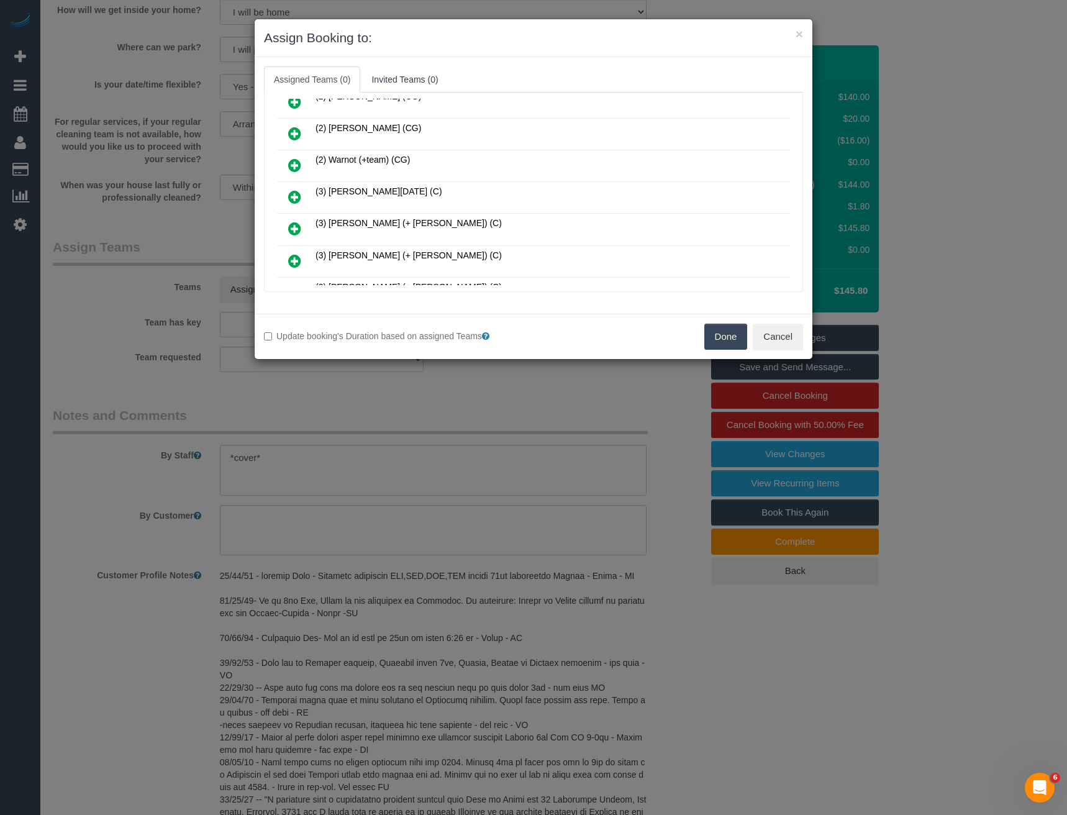
click at [294, 193] on icon at bounding box center [294, 196] width 13 height 15
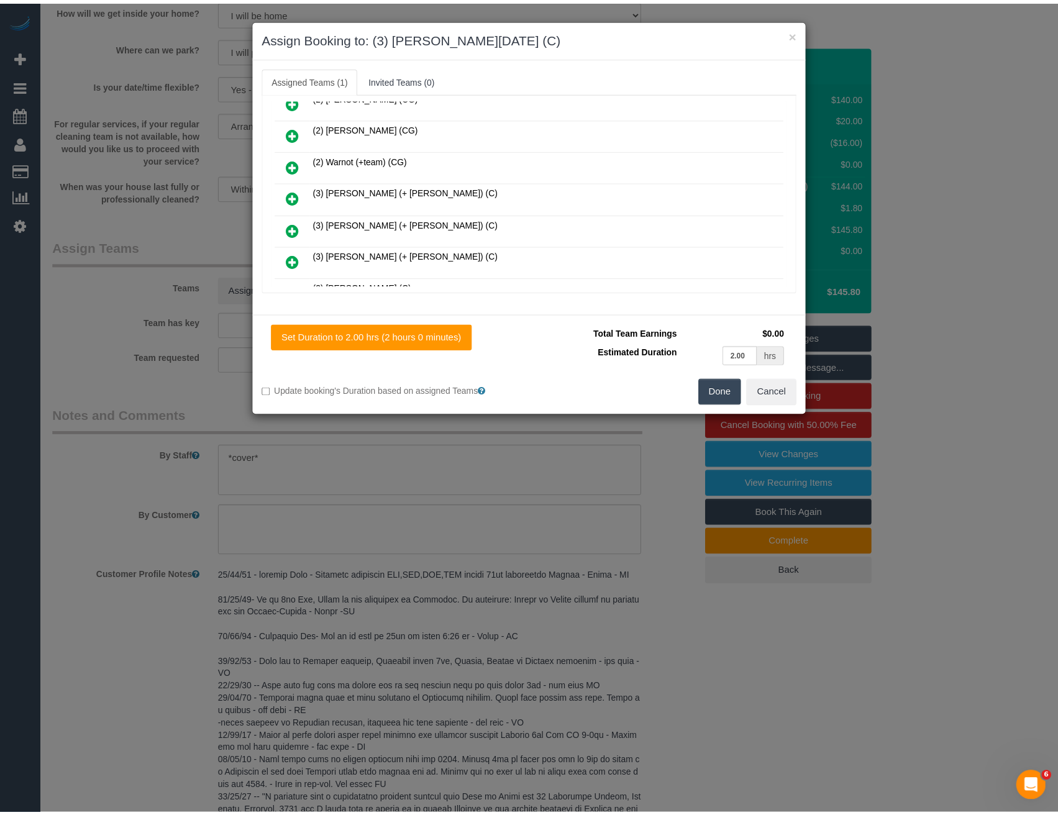
scroll to position [0, 0]
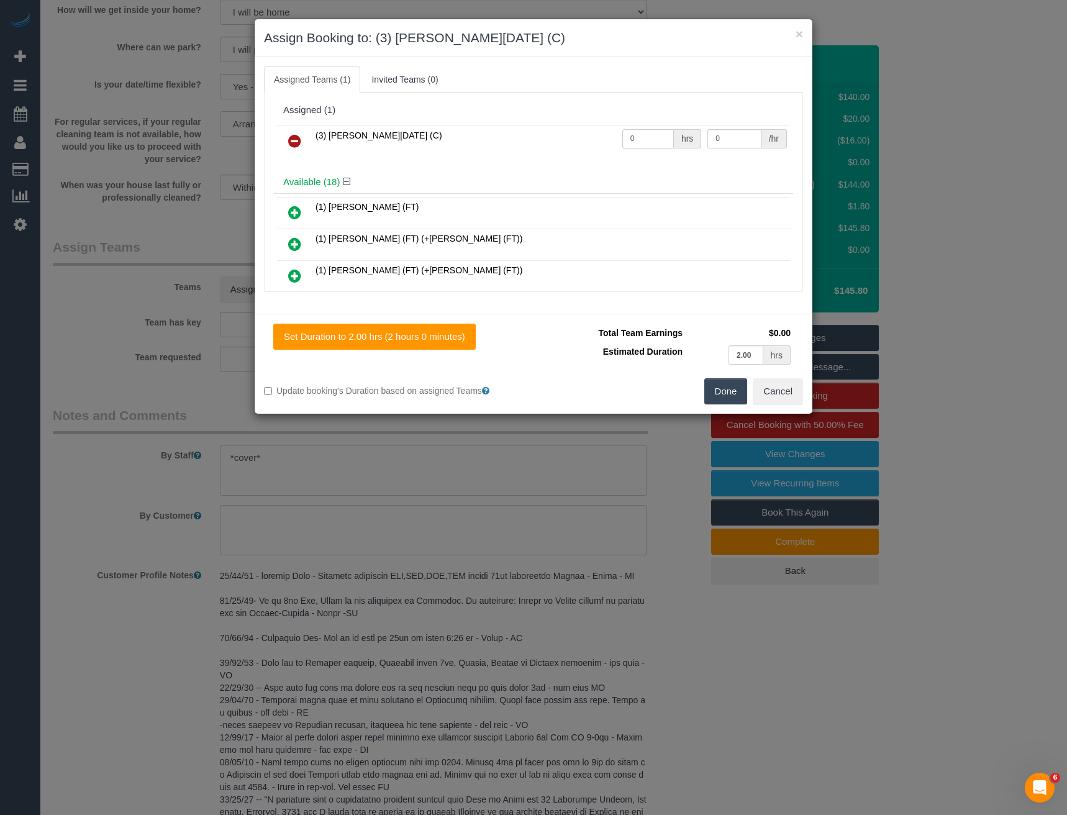
drag, startPoint x: 610, startPoint y: 135, endPoint x: 564, endPoint y: 142, distance: 46.5
click at [568, 139] on tr "(3) Antony Silvester (C) 0 hrs 0 /hr" at bounding box center [533, 141] width 513 height 32
type input "2"
type input "35"
click at [714, 391] on button "Done" at bounding box center [725, 391] width 43 height 26
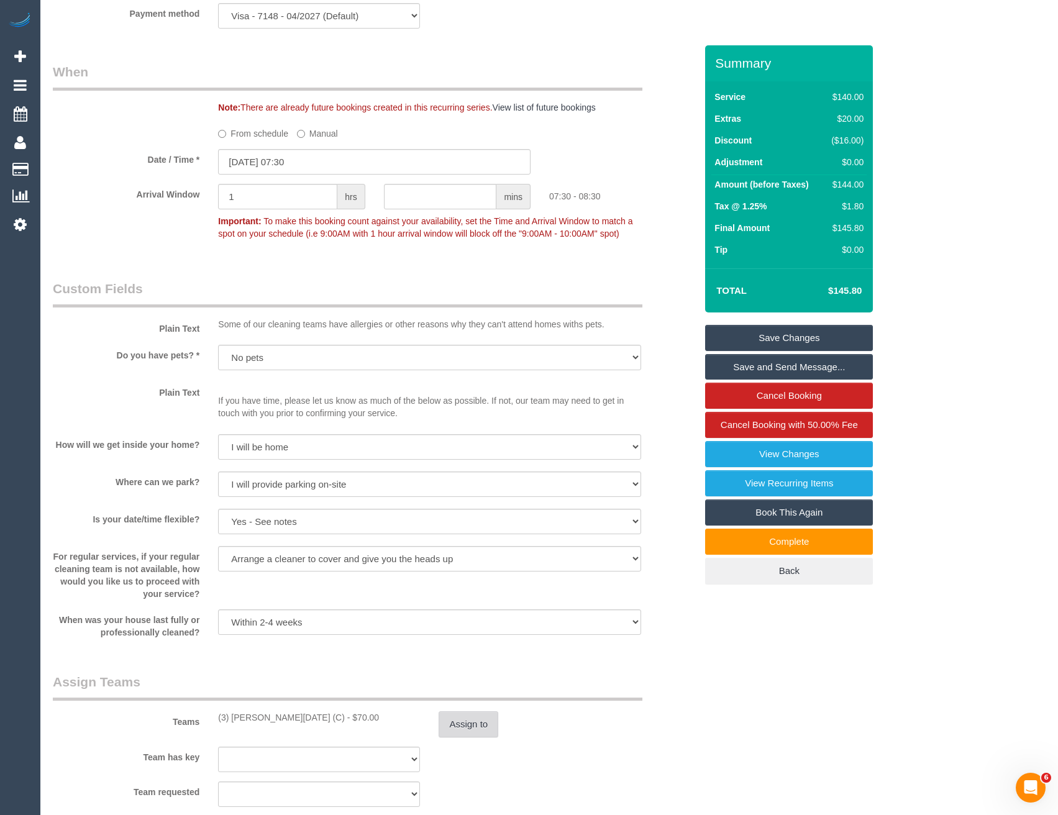
scroll to position [1694, 0]
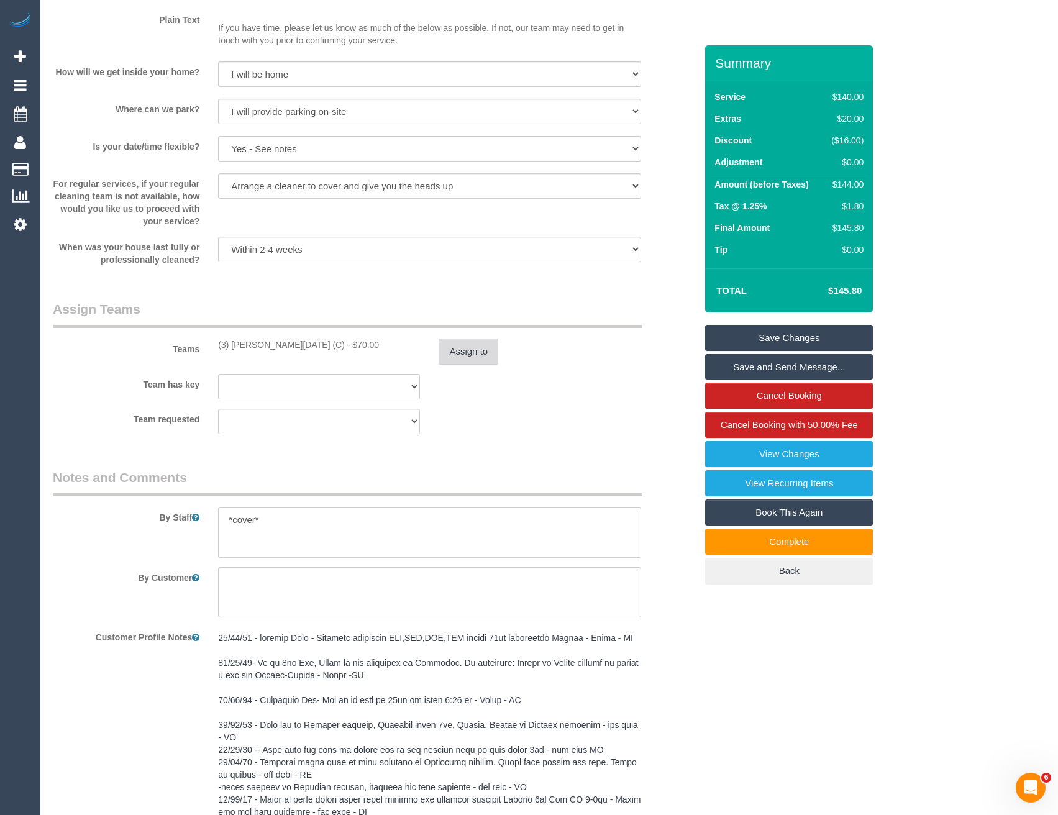
click at [468, 338] on button "Assign to" at bounding box center [468, 351] width 60 height 26
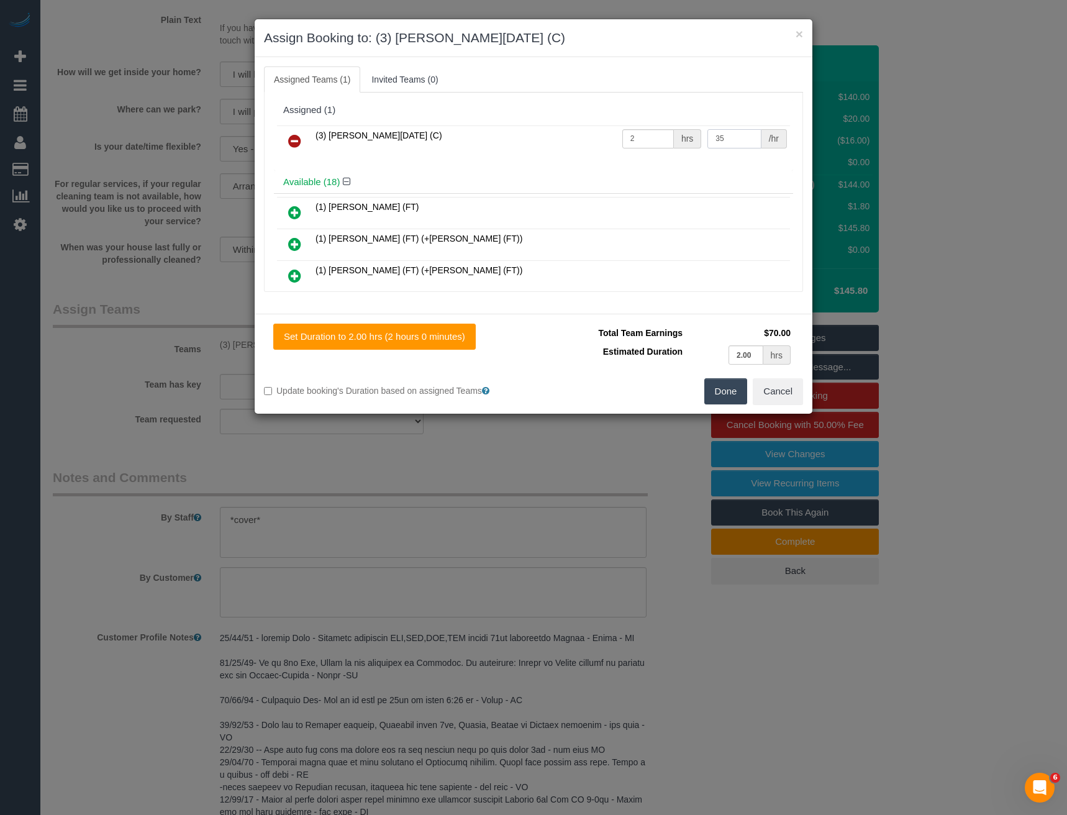
drag, startPoint x: 727, startPoint y: 147, endPoint x: 678, endPoint y: 152, distance: 48.8
click at [679, 152] on tr "(3) Antony Silvester (C) 2 hrs 35 /hr" at bounding box center [533, 141] width 513 height 32
type input "40"
click at [720, 388] on button "Done" at bounding box center [725, 391] width 43 height 26
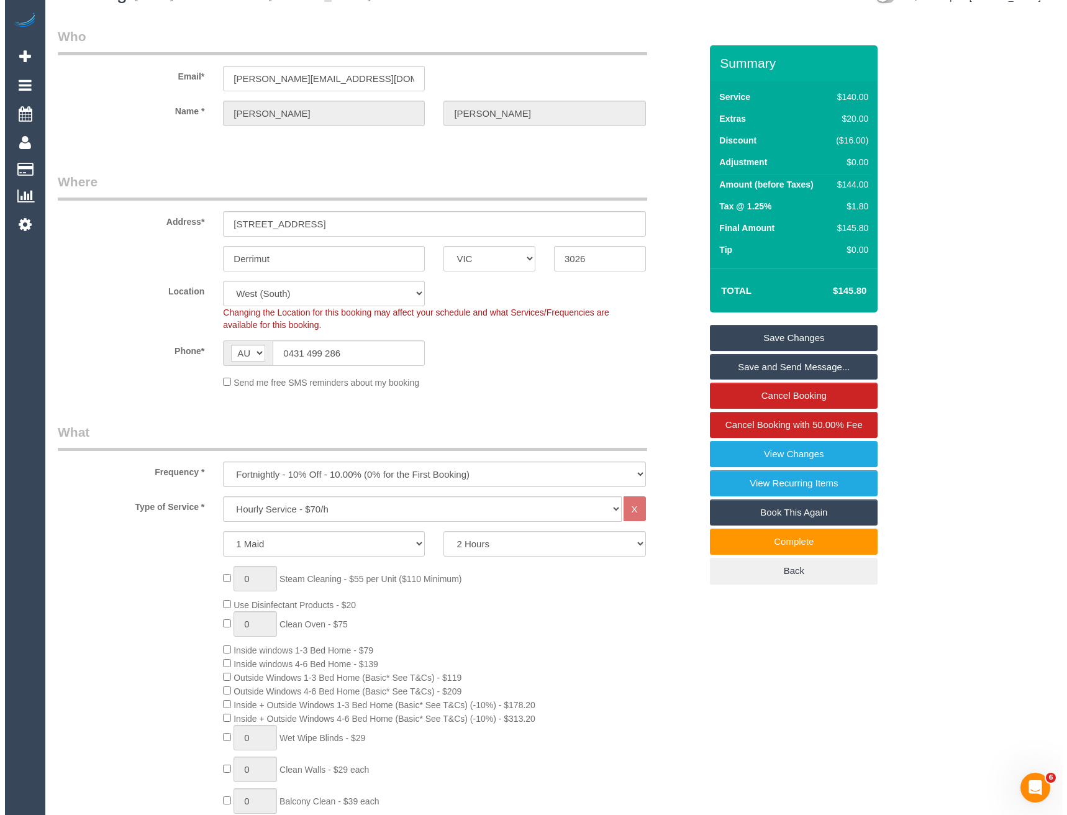
scroll to position [0, 0]
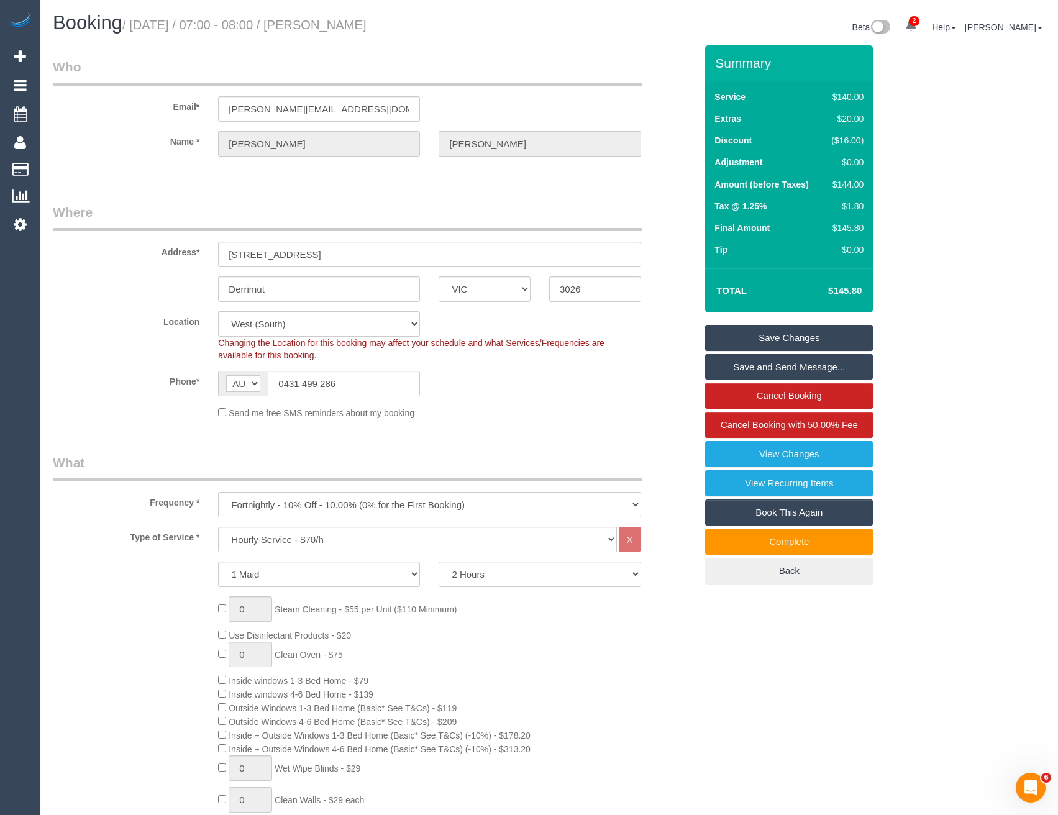
click at [740, 342] on link "Save Changes" at bounding box center [789, 338] width 168 height 26
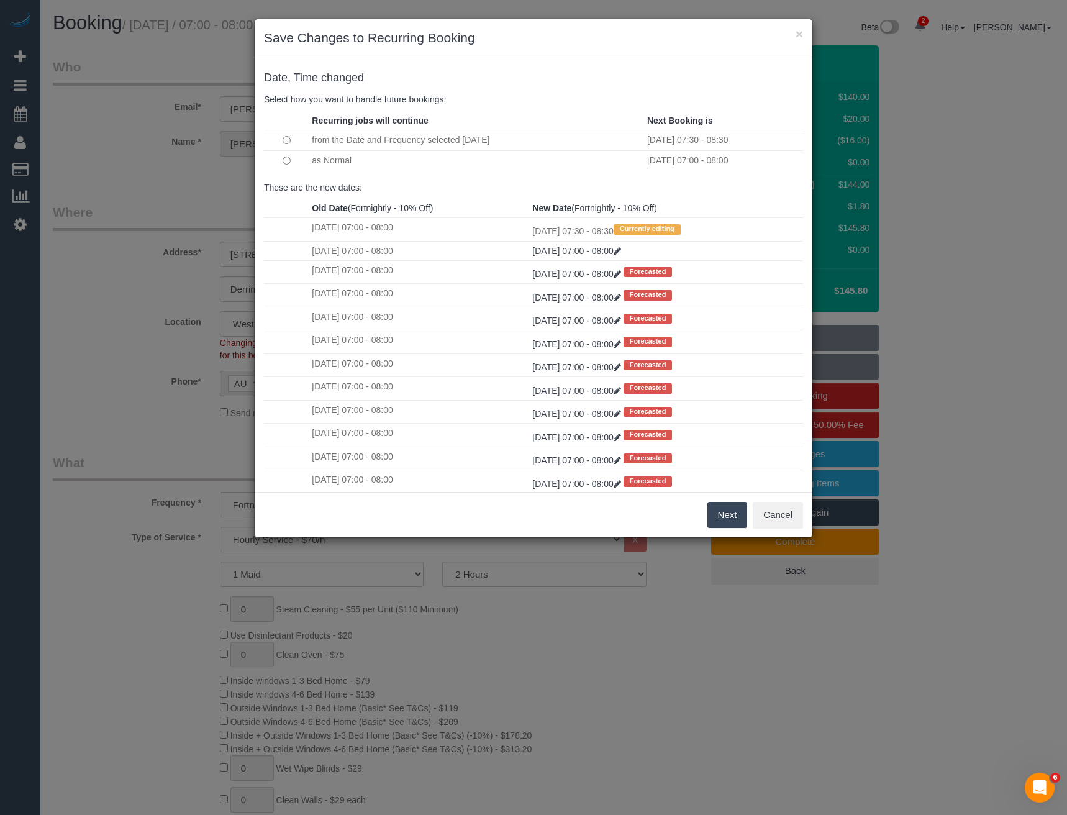
click at [720, 512] on button "Next" at bounding box center [727, 515] width 40 height 26
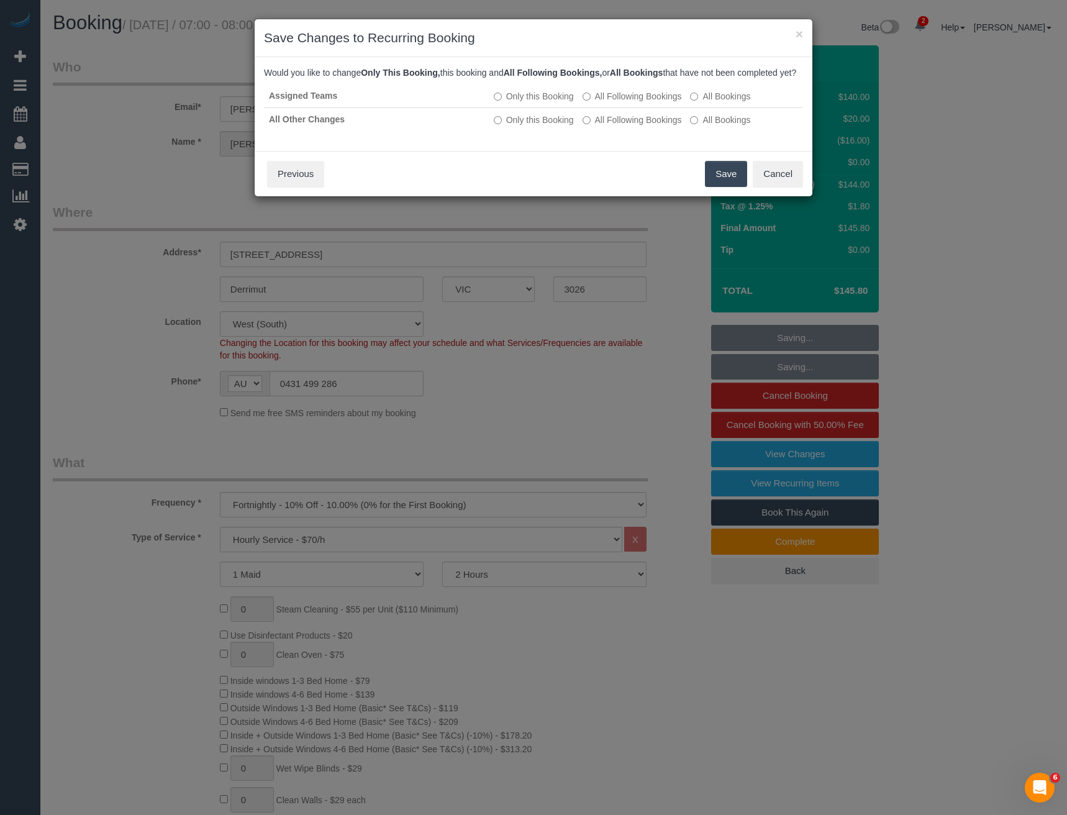
click at [717, 186] on button "Save" at bounding box center [726, 174] width 42 height 26
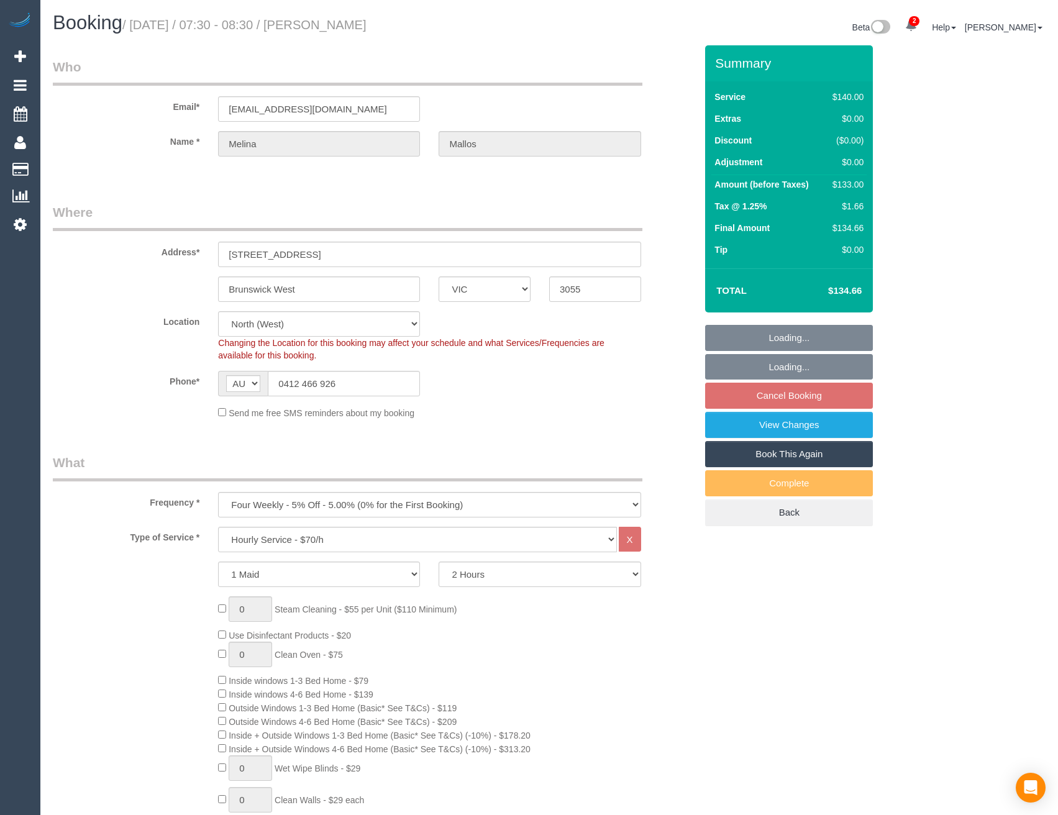
select select "VIC"
select select "number:28"
select select "number:14"
select select "number:19"
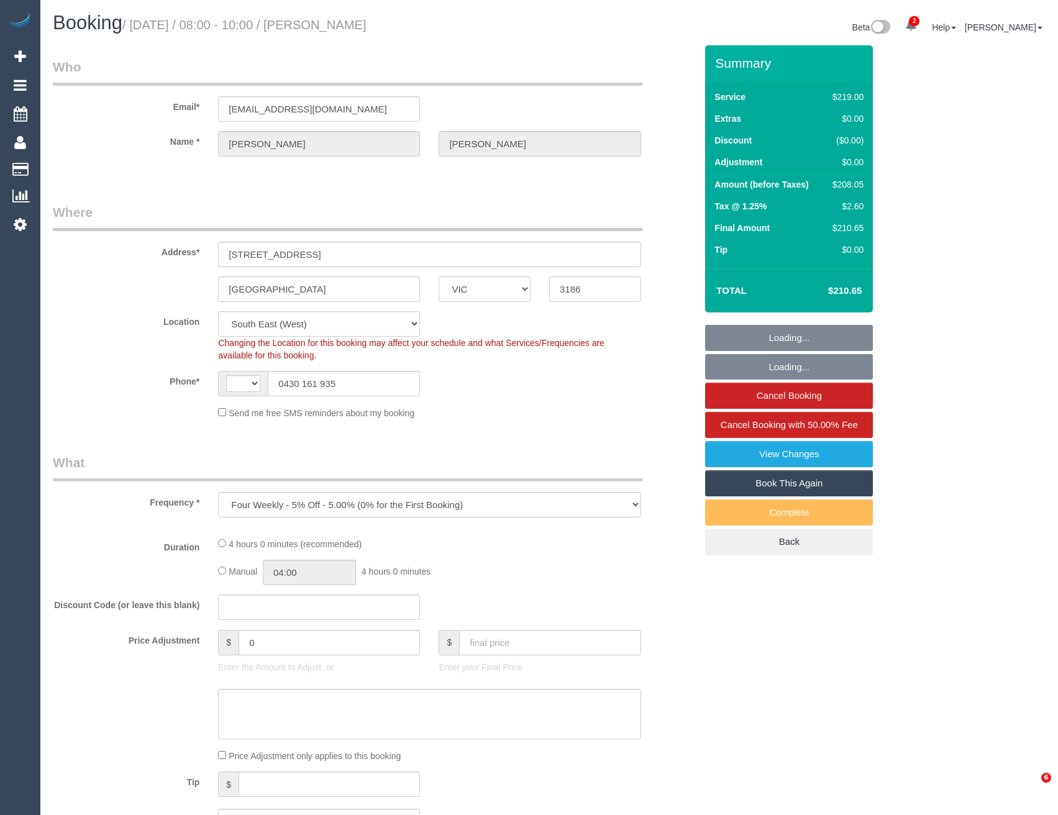
select select "VIC"
select select "object:557"
select select "string:AU"
select select "string:stripe-pm_1S3yVT2GScqysDRVrV96zm6S"
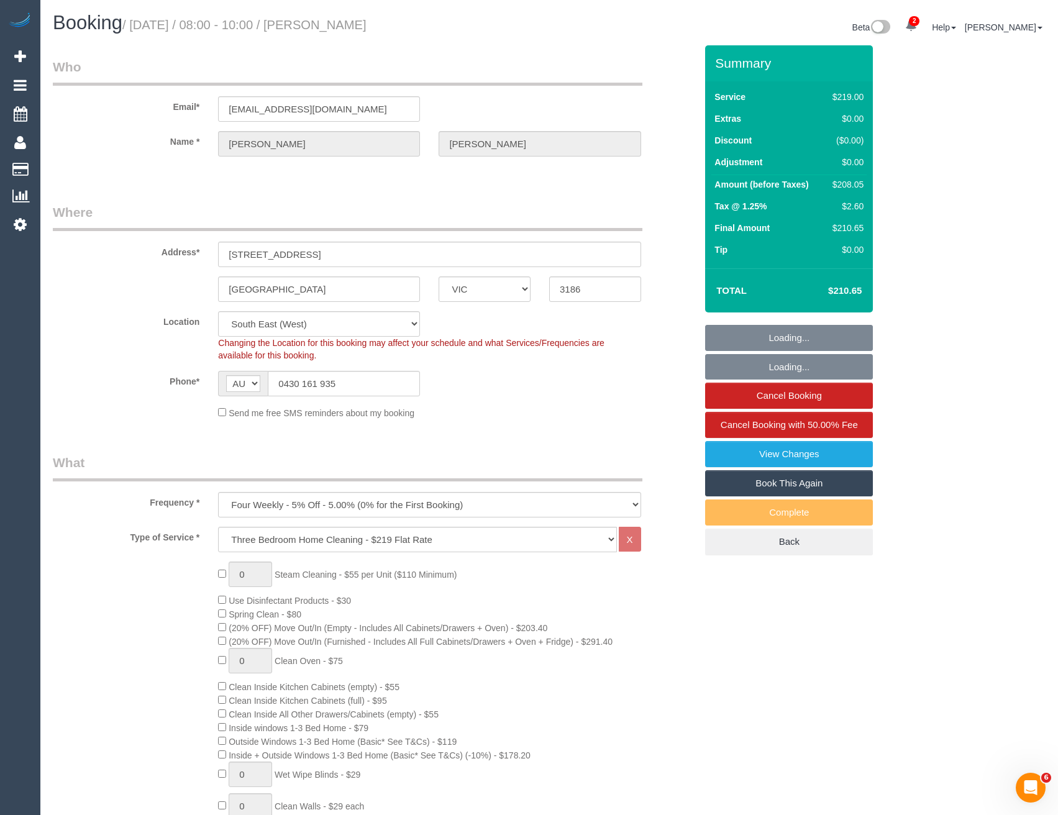
select select "number:29"
select select "number:15"
select select "number:19"
select select "number:22"
select select "number:26"
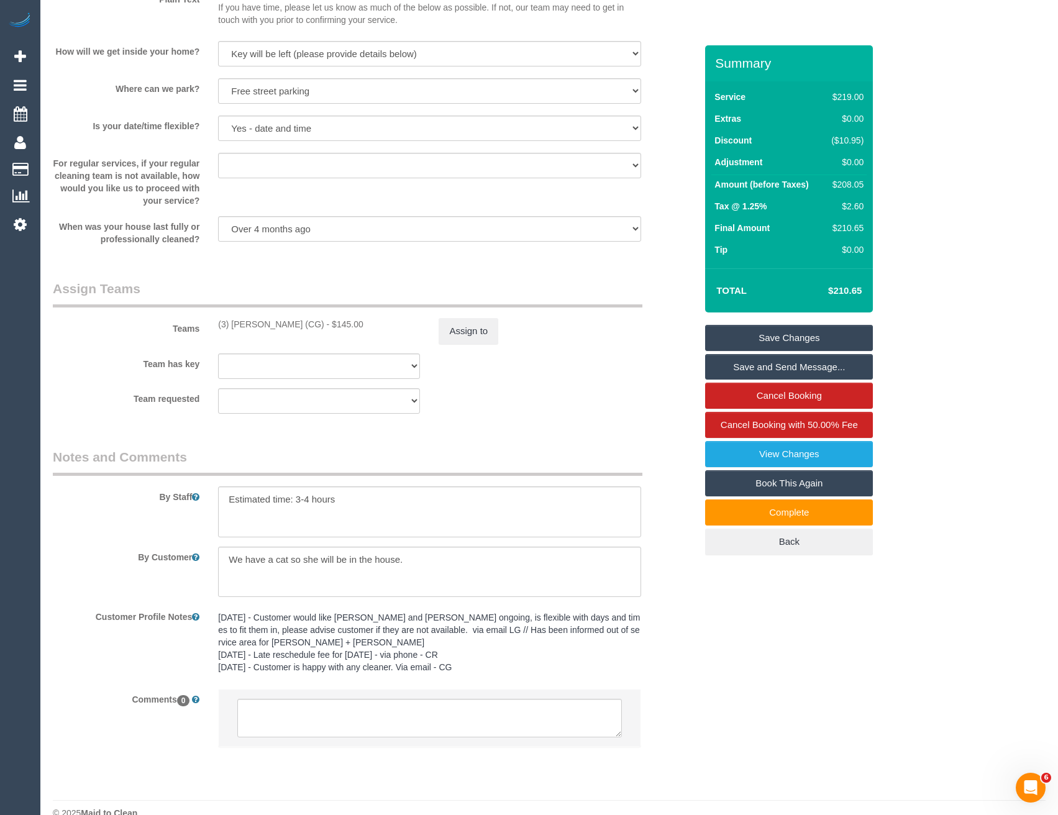
scroll to position [1743, 0]
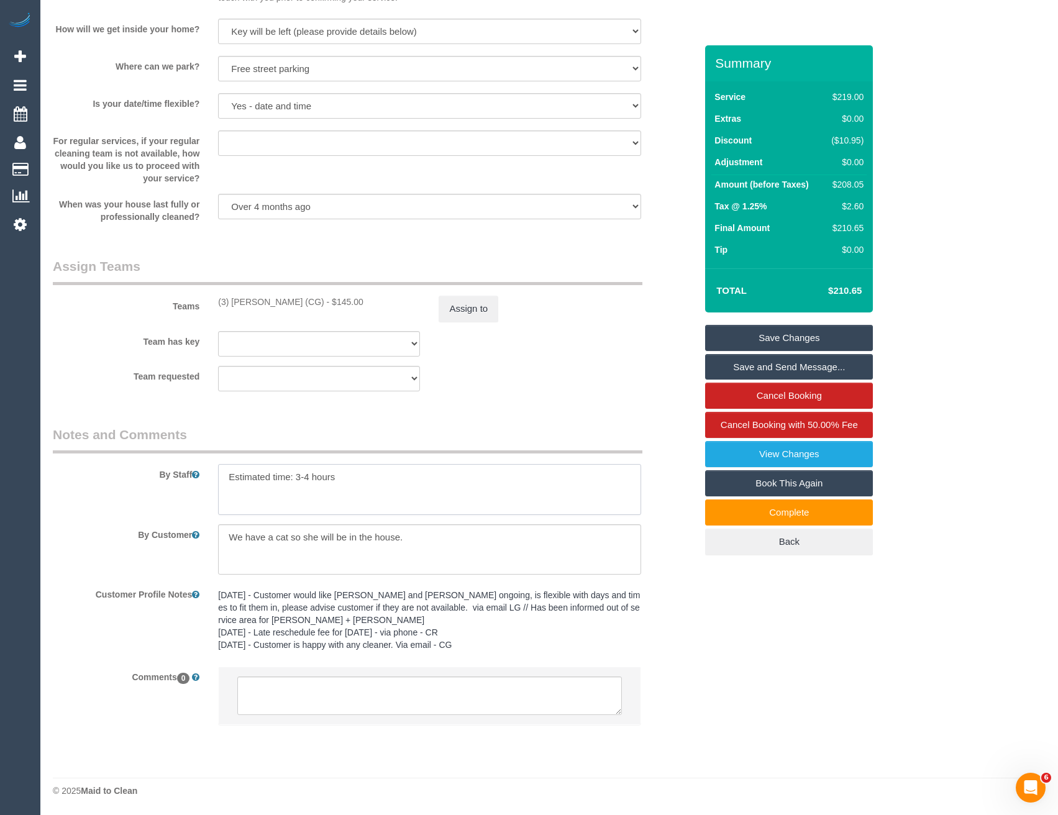
click at [375, 474] on textarea at bounding box center [429, 489] width 422 height 51
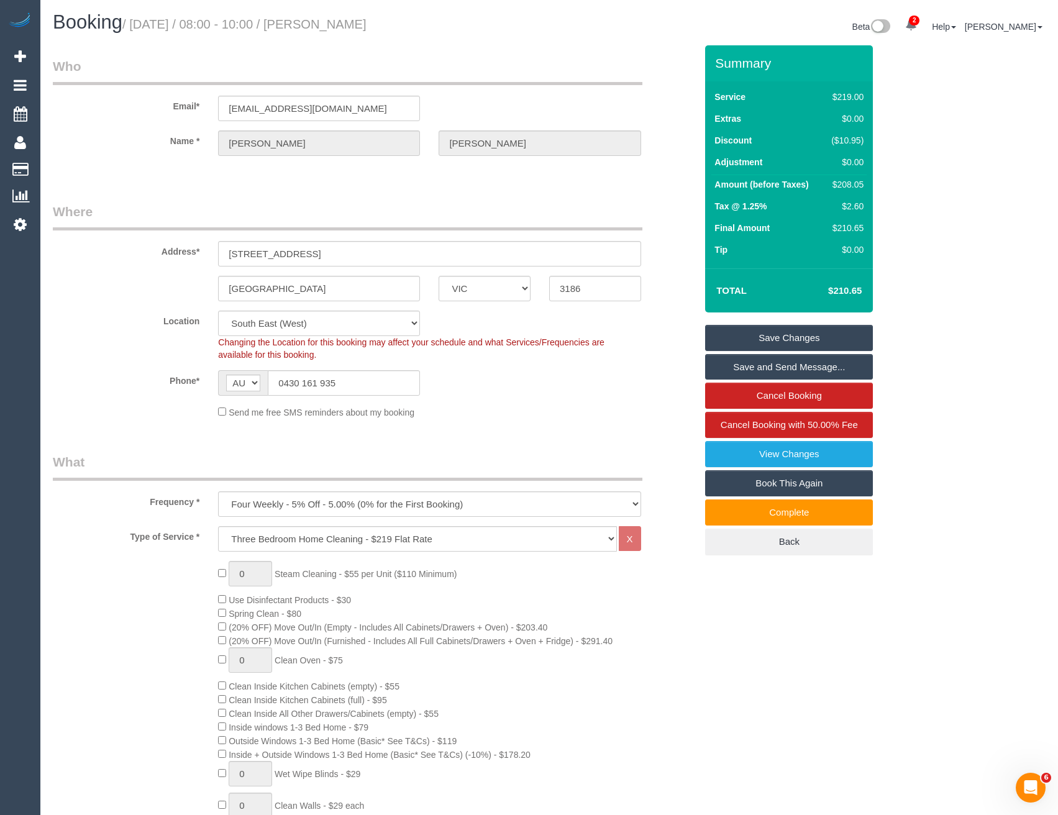
scroll to position [0, 0]
drag, startPoint x: 338, startPoint y: 109, endPoint x: 228, endPoint y: 113, distance: 110.0
click at [227, 113] on input "[EMAIL_ADDRESS][DOMAIN_NAME]" at bounding box center [319, 108] width 202 height 25
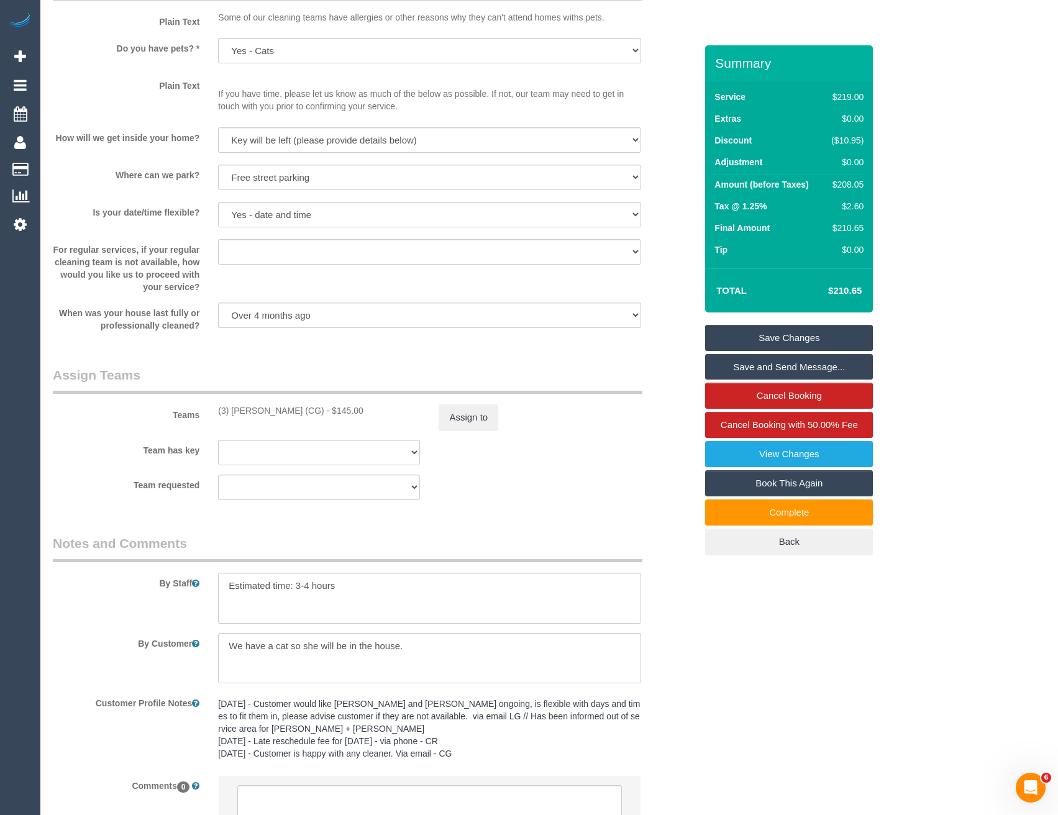
scroll to position [1743, 0]
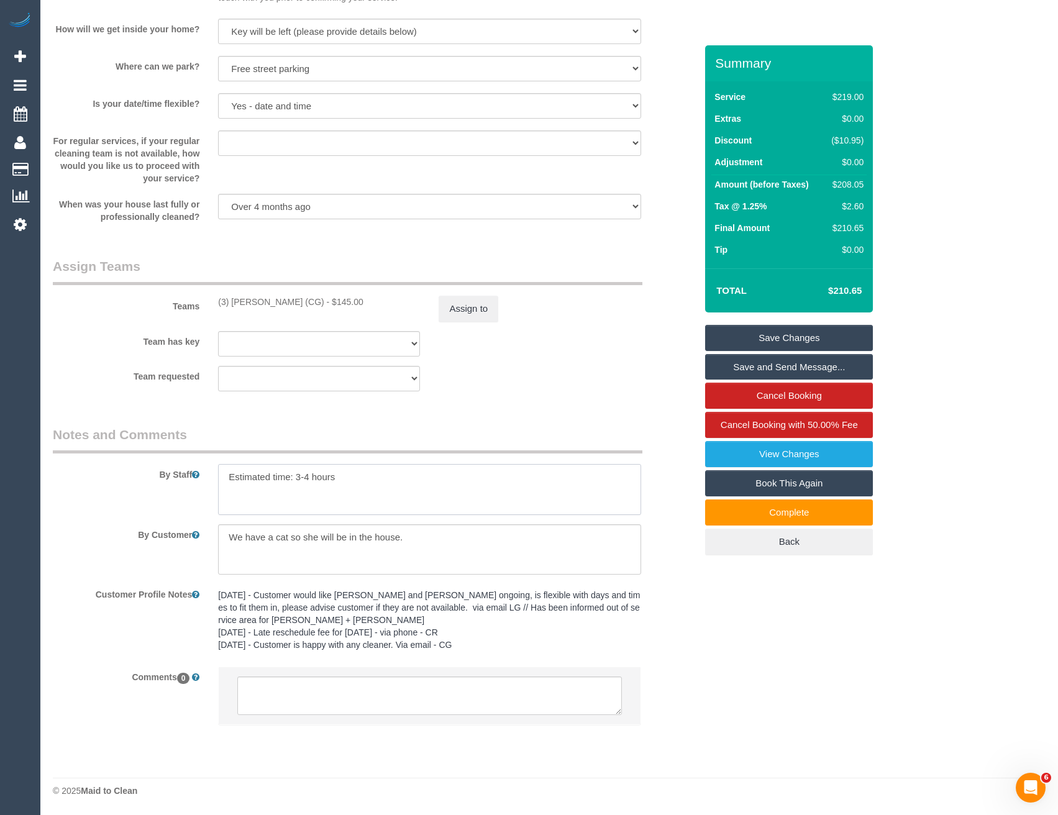
click at [396, 489] on textarea at bounding box center [429, 489] width 422 height 51
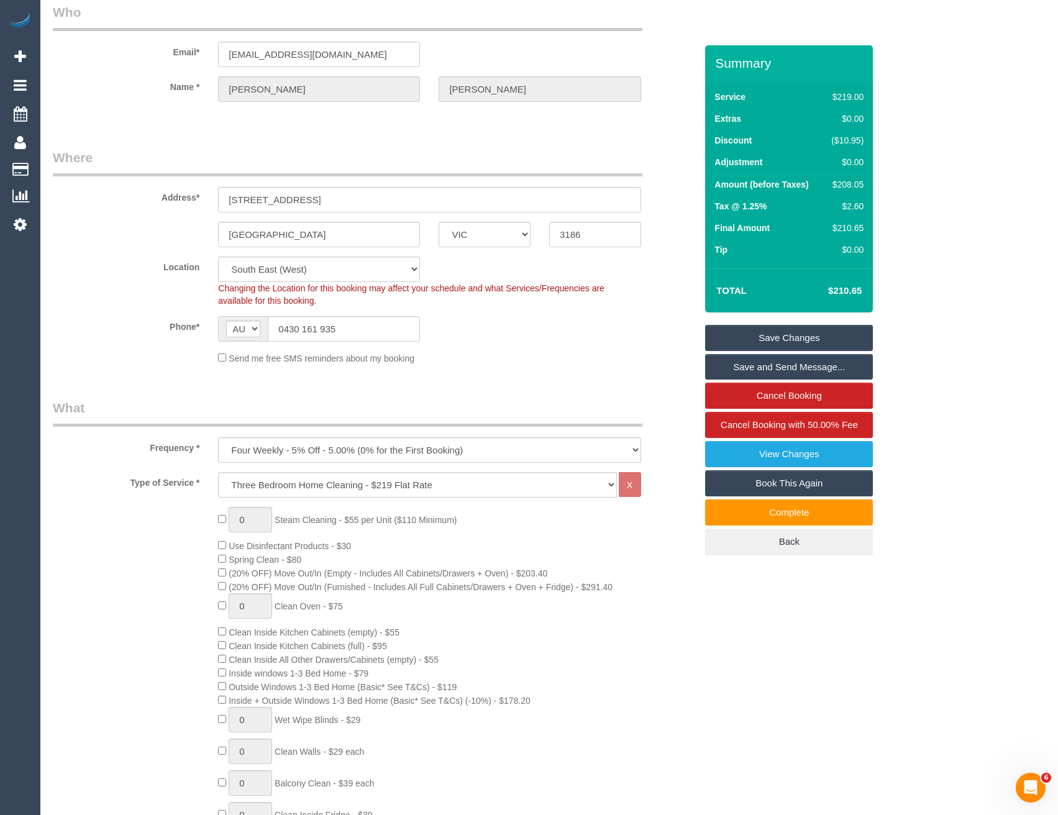
scroll to position [0, 0]
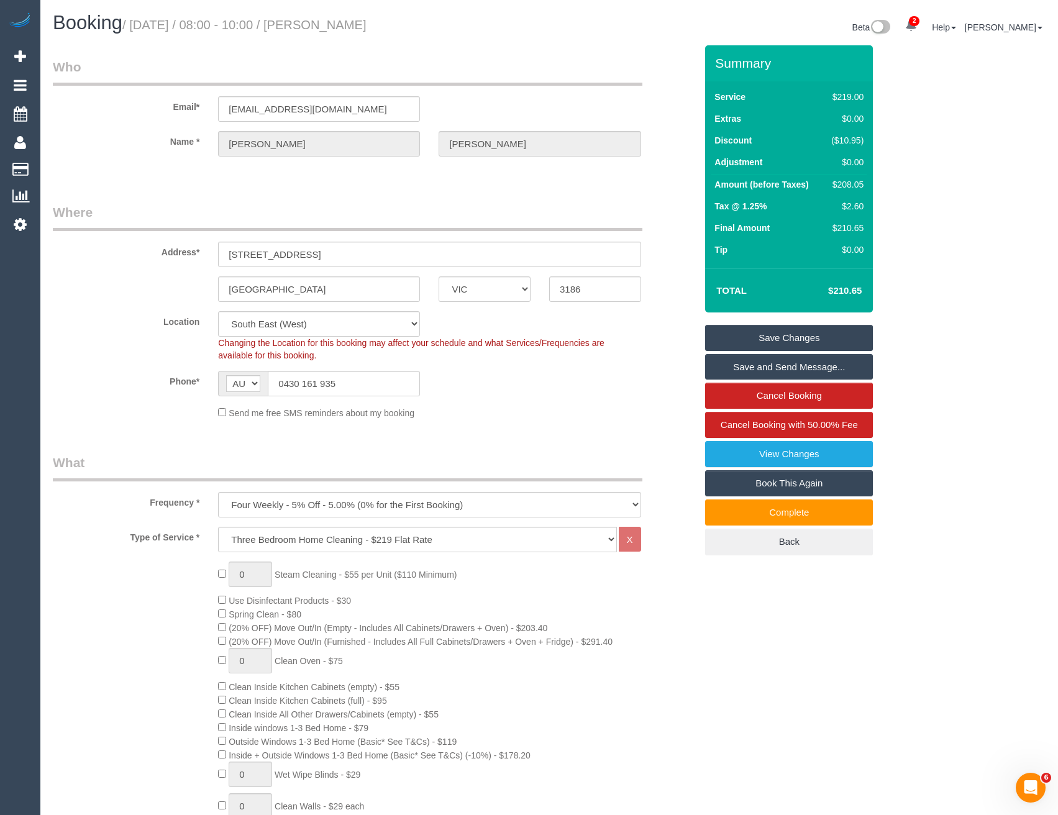
type textarea "Estimated time: 3-4 hours Key under mat on doorstep"
click at [774, 347] on link "Save Changes" at bounding box center [789, 338] width 168 height 26
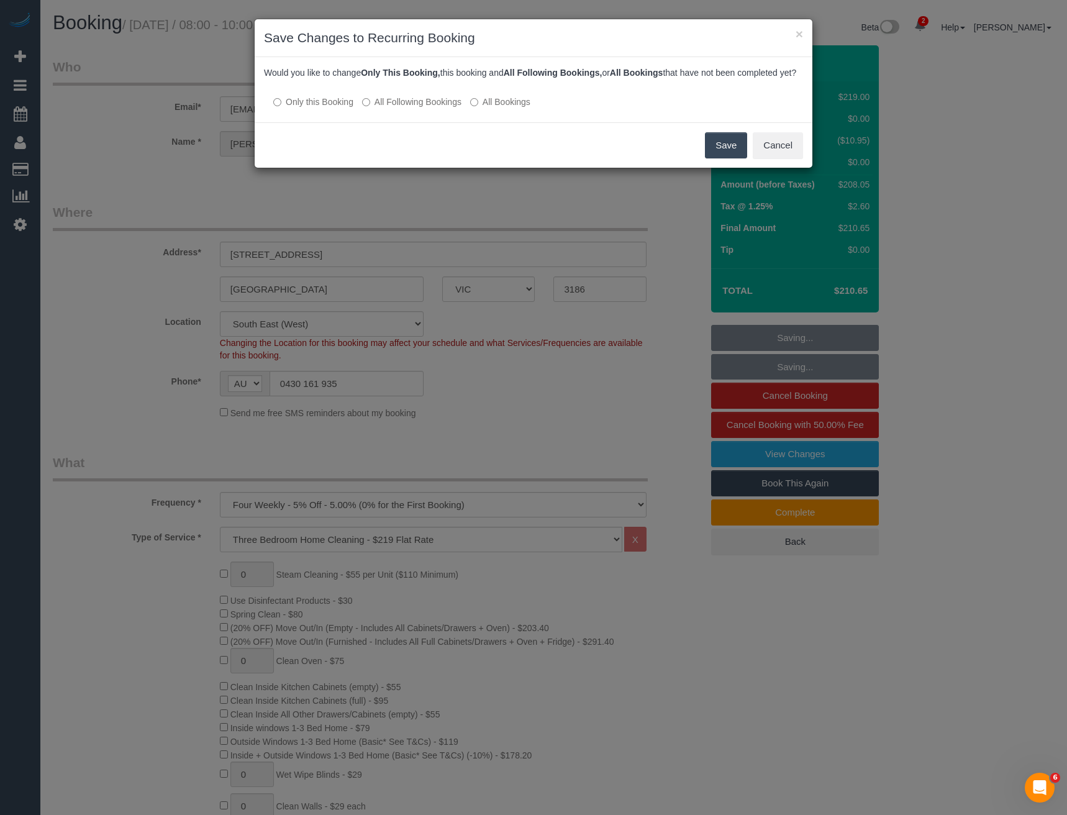
click at [391, 108] on label "All Following Bookings" at bounding box center [411, 102] width 99 height 12
click at [719, 156] on button "Save" at bounding box center [726, 145] width 42 height 26
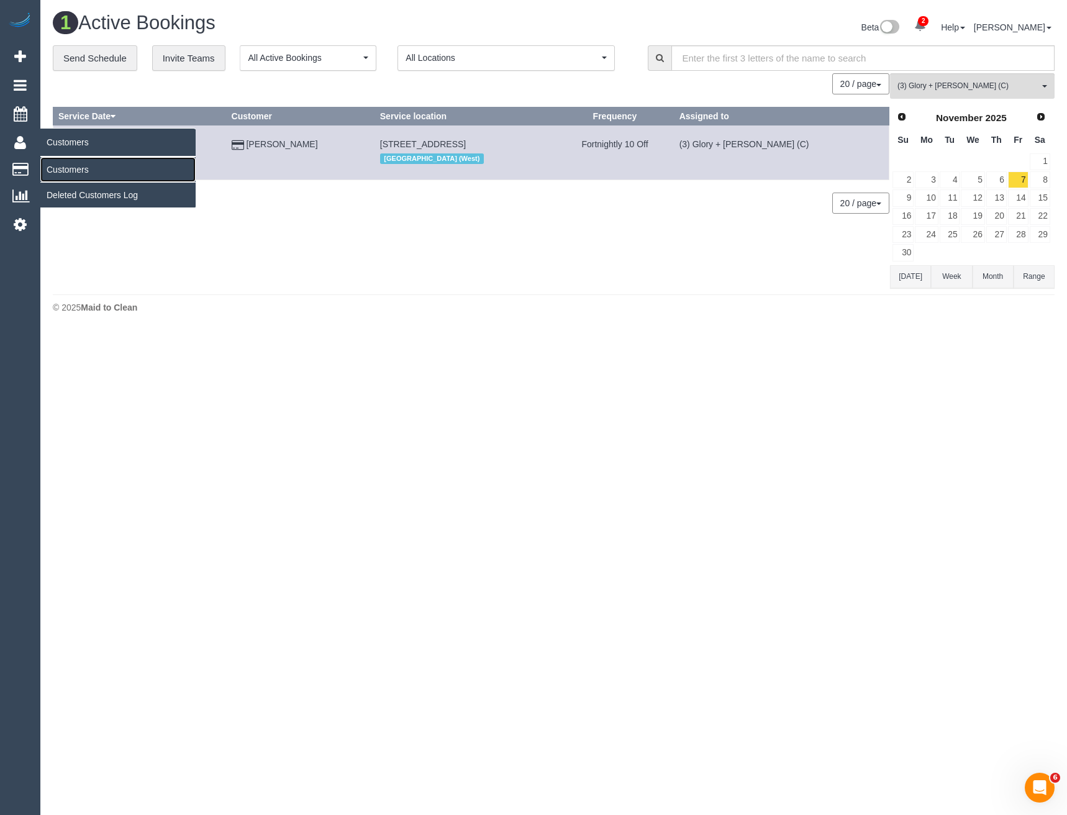
click at [66, 169] on link "Customers" at bounding box center [117, 169] width 155 height 25
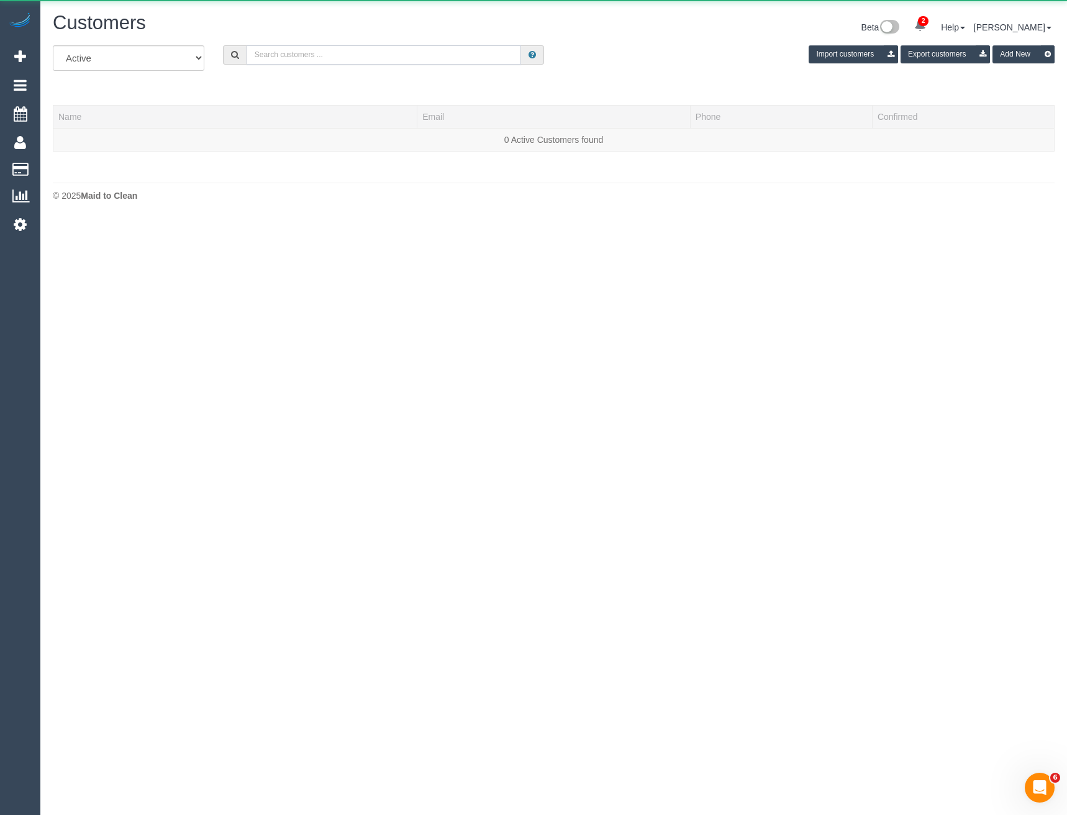
click at [314, 60] on input "text" at bounding box center [384, 54] width 275 height 19
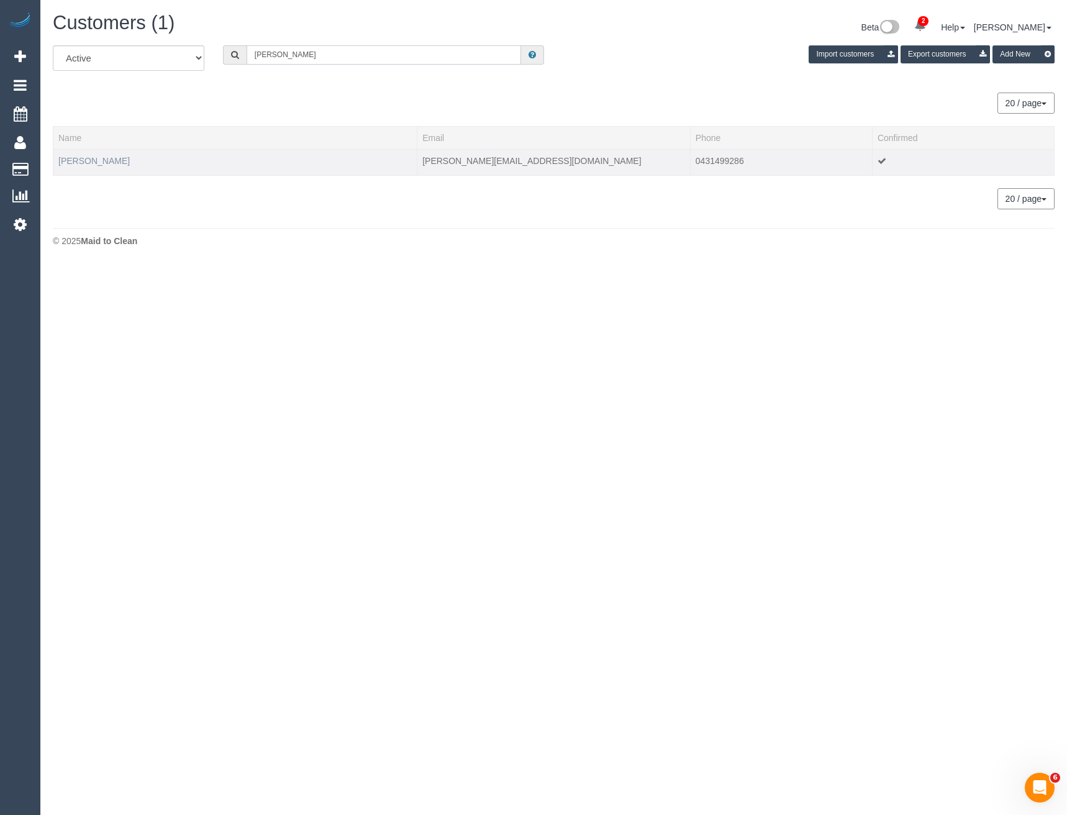
type input "[PERSON_NAME]"
click at [108, 159] on link "[PERSON_NAME]" at bounding box center [93, 161] width 71 height 10
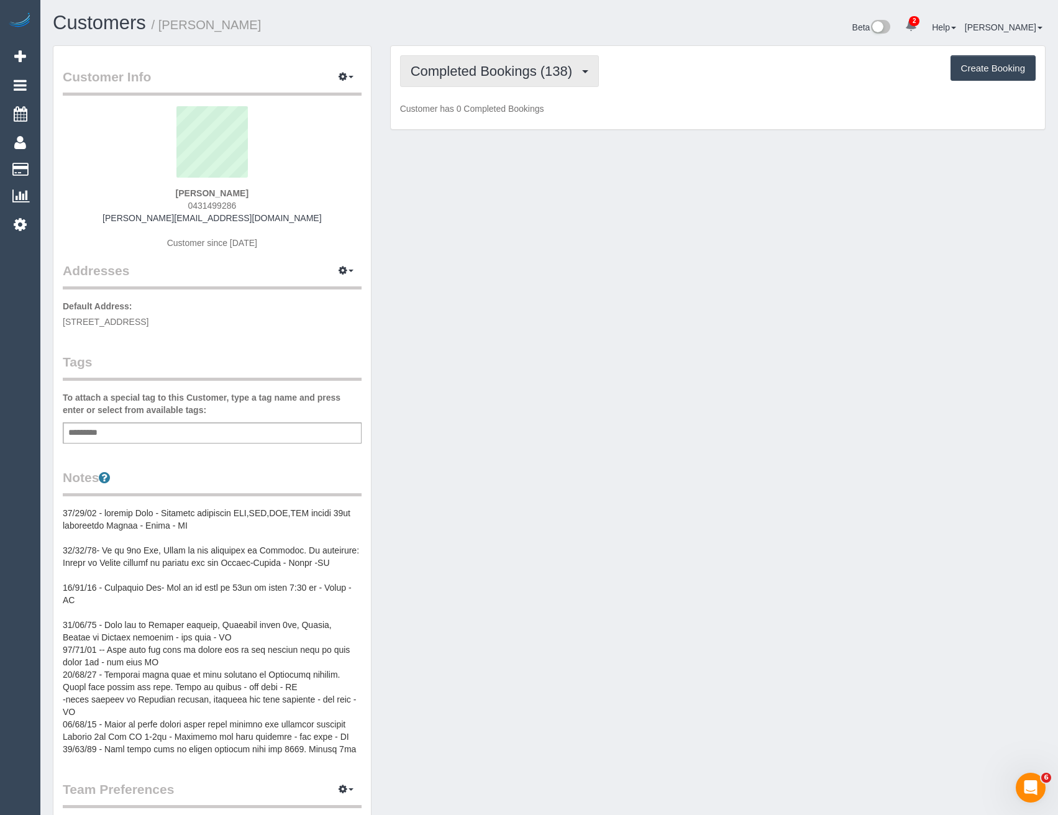
click at [488, 81] on button "Completed Bookings (138)" at bounding box center [499, 71] width 199 height 32
click at [0, 0] on link "Upcoming Bookings (12)" at bounding box center [0, 0] width 0 height 0
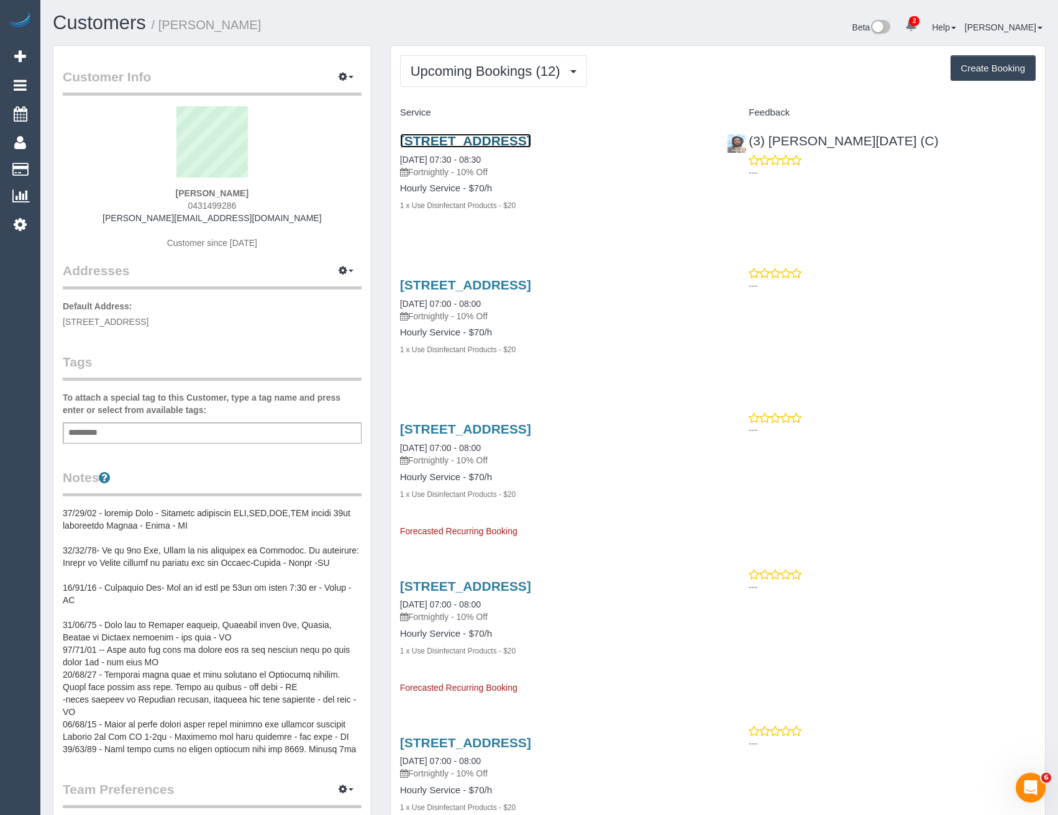
click at [531, 140] on link "[STREET_ADDRESS]" at bounding box center [465, 141] width 131 height 14
click at [24, 228] on icon at bounding box center [20, 224] width 13 height 15
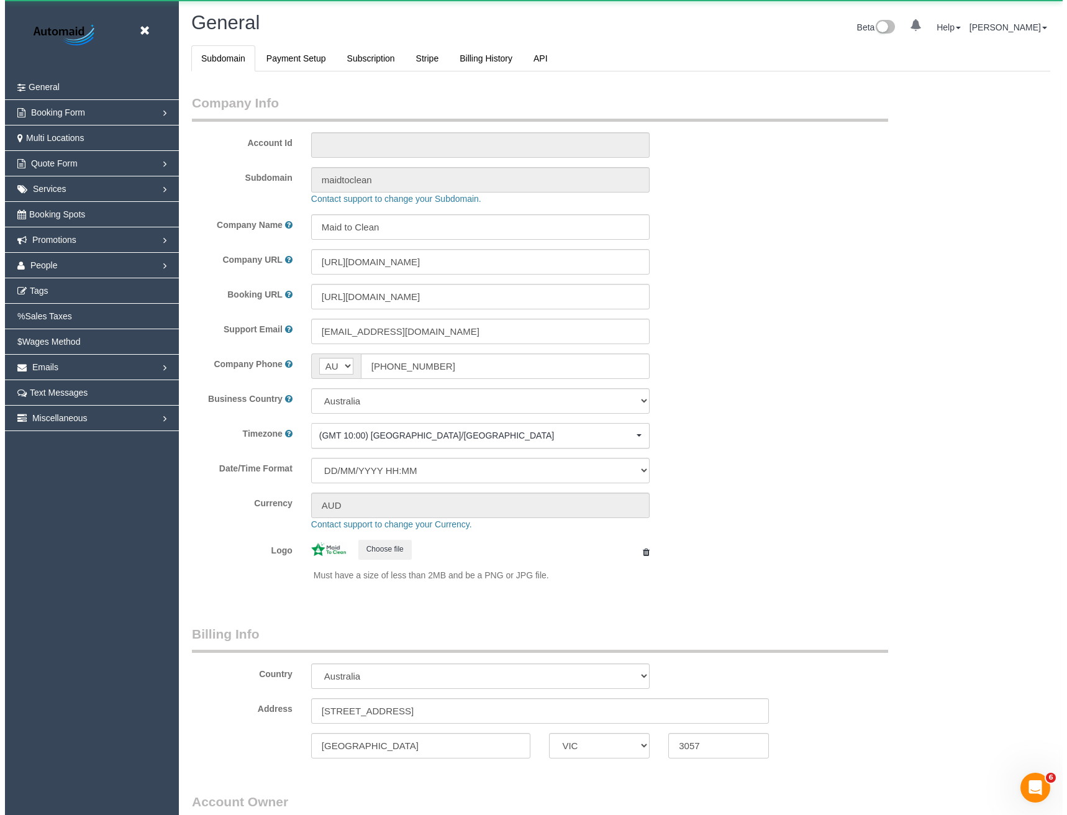
scroll to position [2839, 1058]
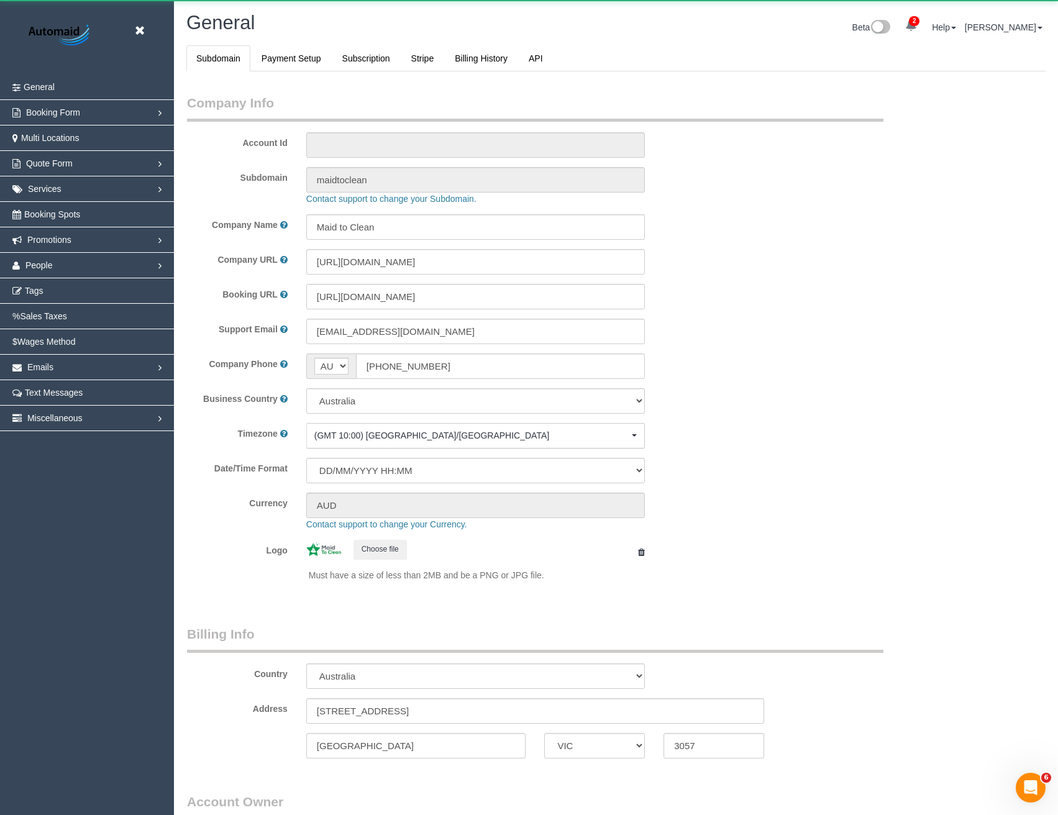
select select "1"
click at [37, 296] on link "Tags" at bounding box center [87, 290] width 174 height 25
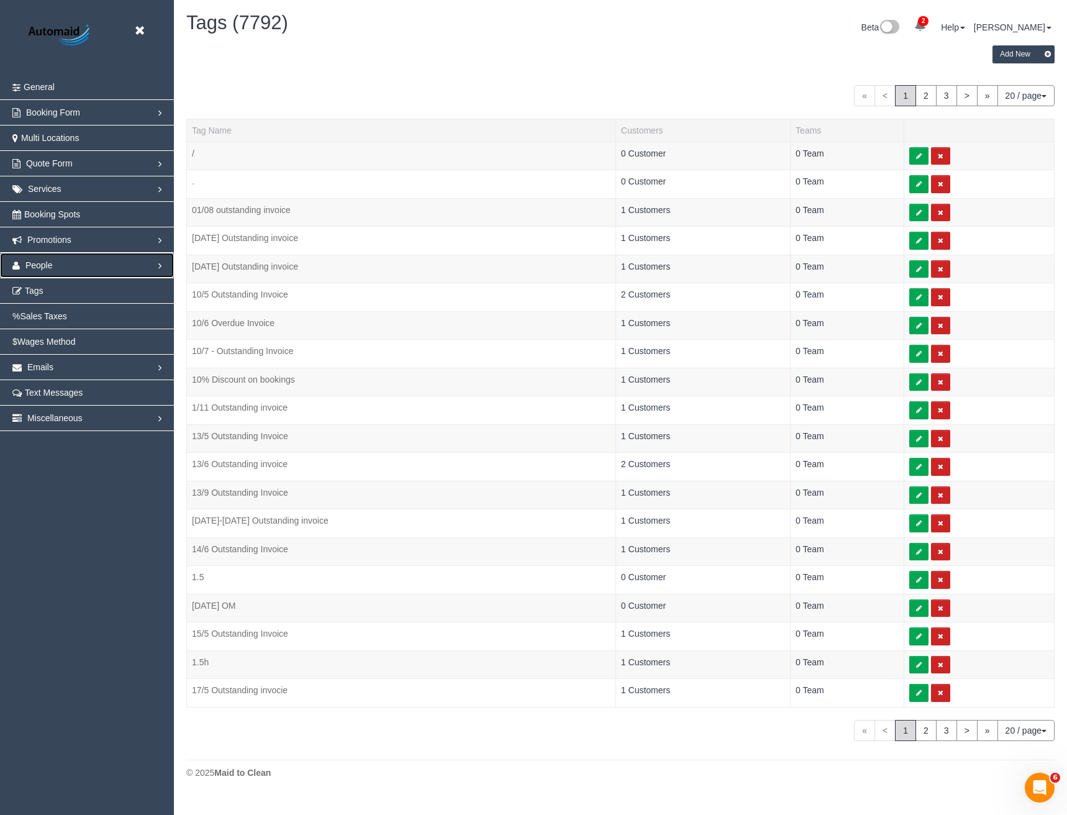
scroll to position [796, 1067]
click at [52, 266] on link "People" at bounding box center [87, 265] width 174 height 25
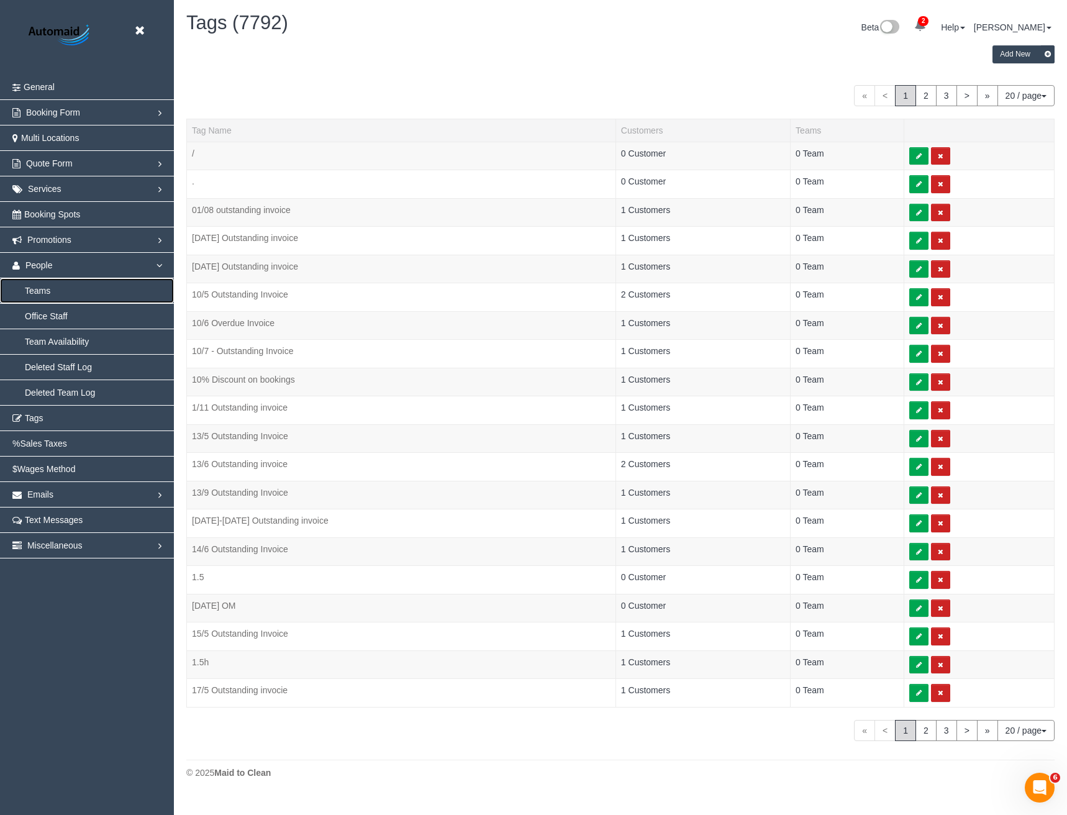
click at [45, 294] on link "Teams" at bounding box center [87, 290] width 174 height 25
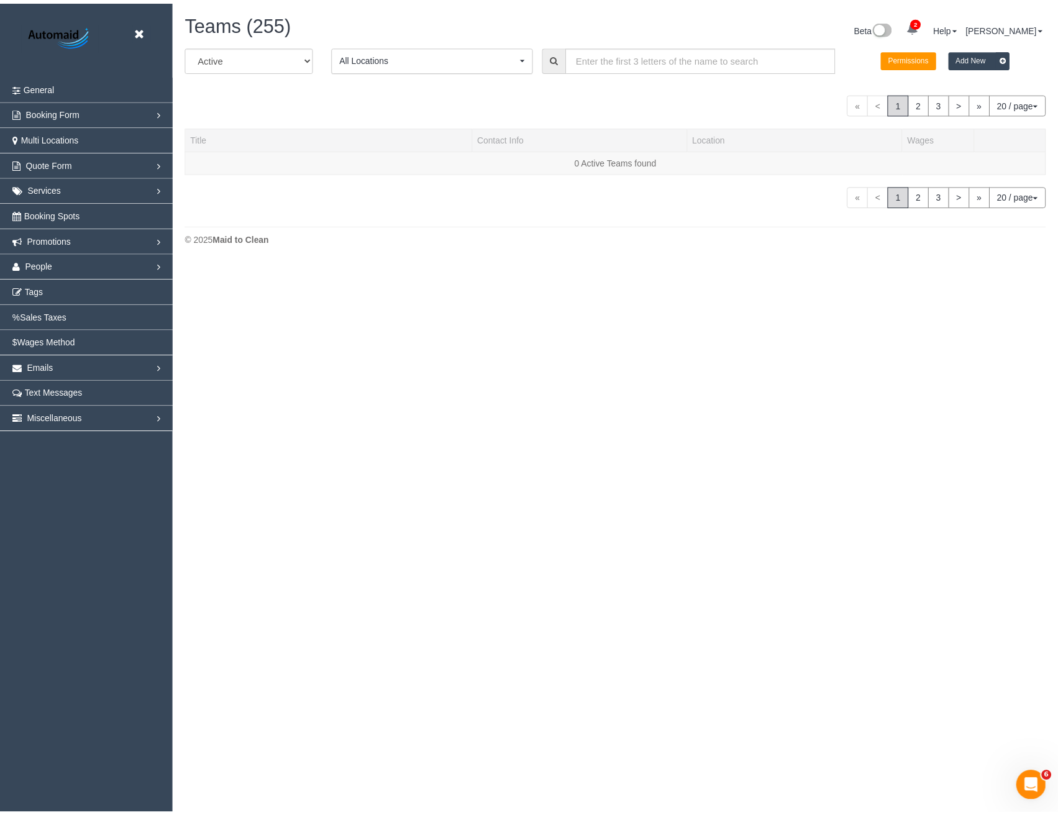
scroll to position [261, 1067]
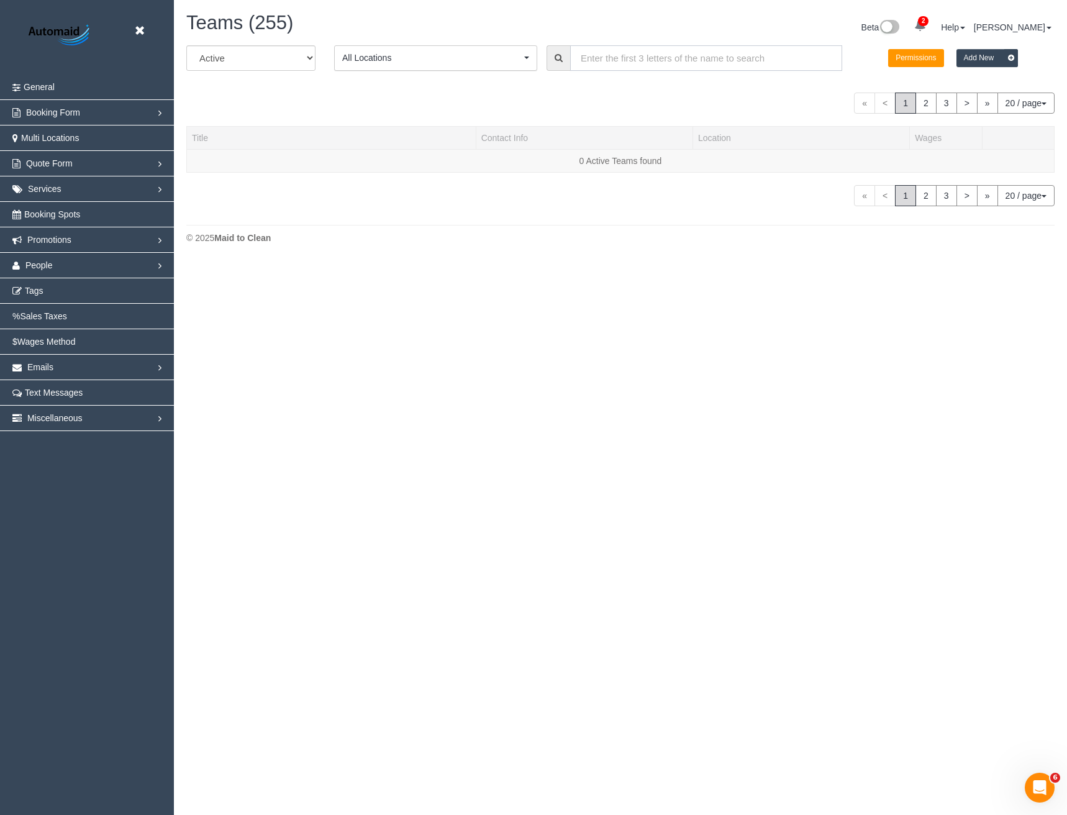
click at [623, 47] on input "text" at bounding box center [706, 57] width 272 height 25
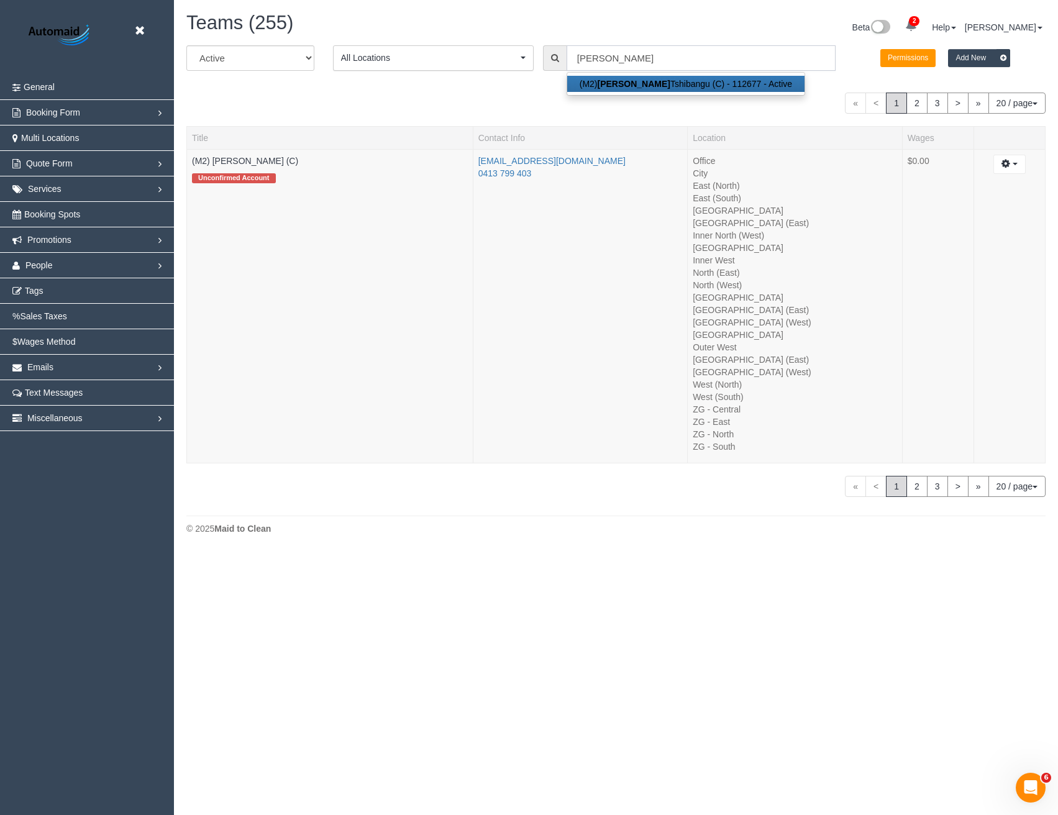
scroll to position [61549, 61034]
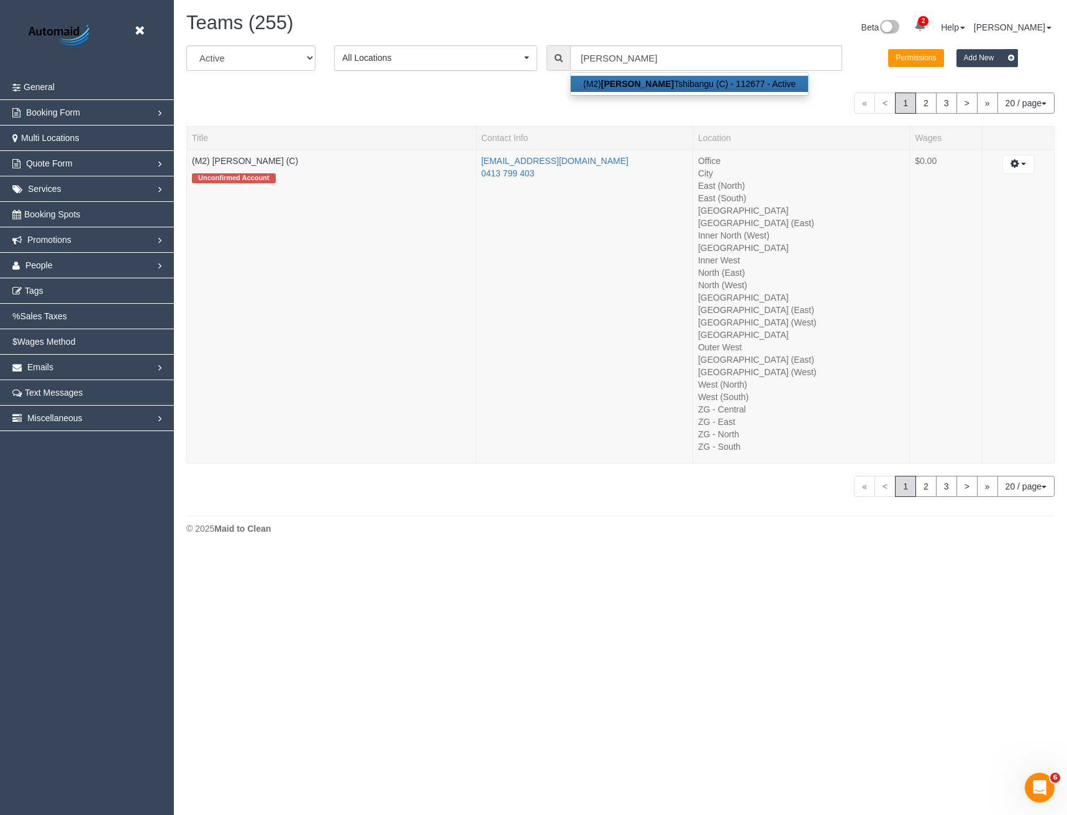
click at [617, 83] on strong "Joseph" at bounding box center [637, 84] width 73 height 10
type input "(M2) [PERSON_NAME] (C)"
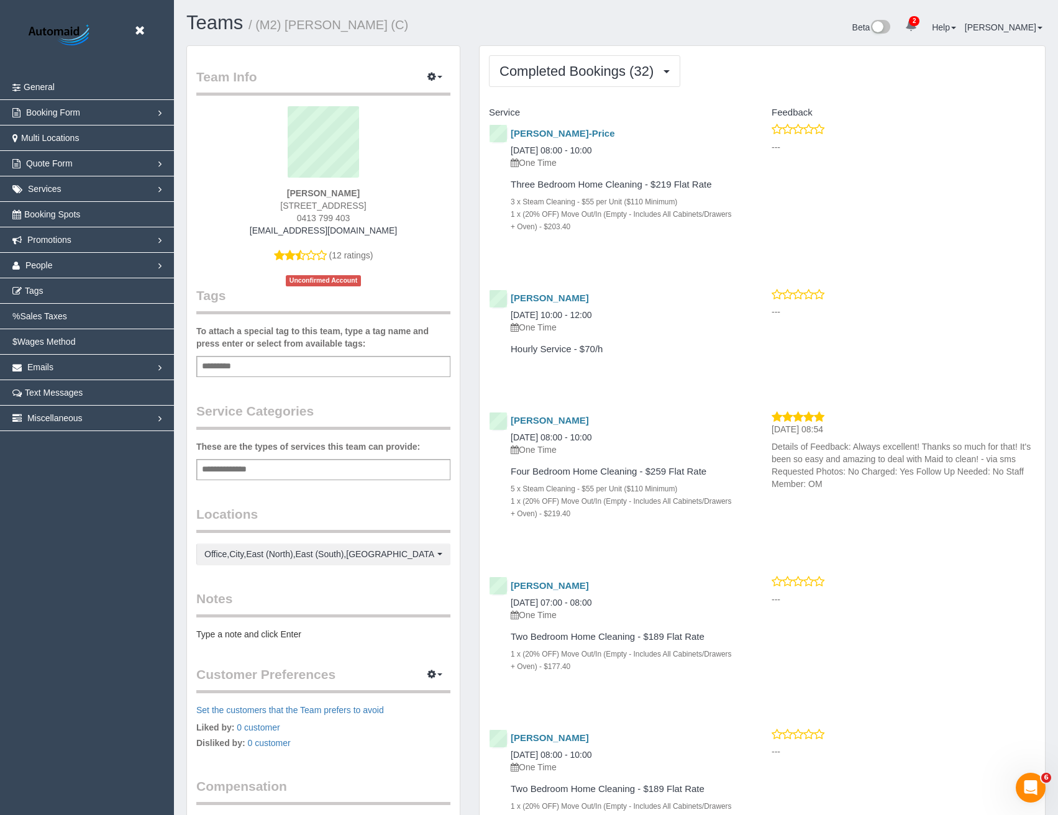
scroll to position [3988, 1058]
click at [586, 72] on span "Completed Bookings (32)" at bounding box center [579, 71] width 160 height 16
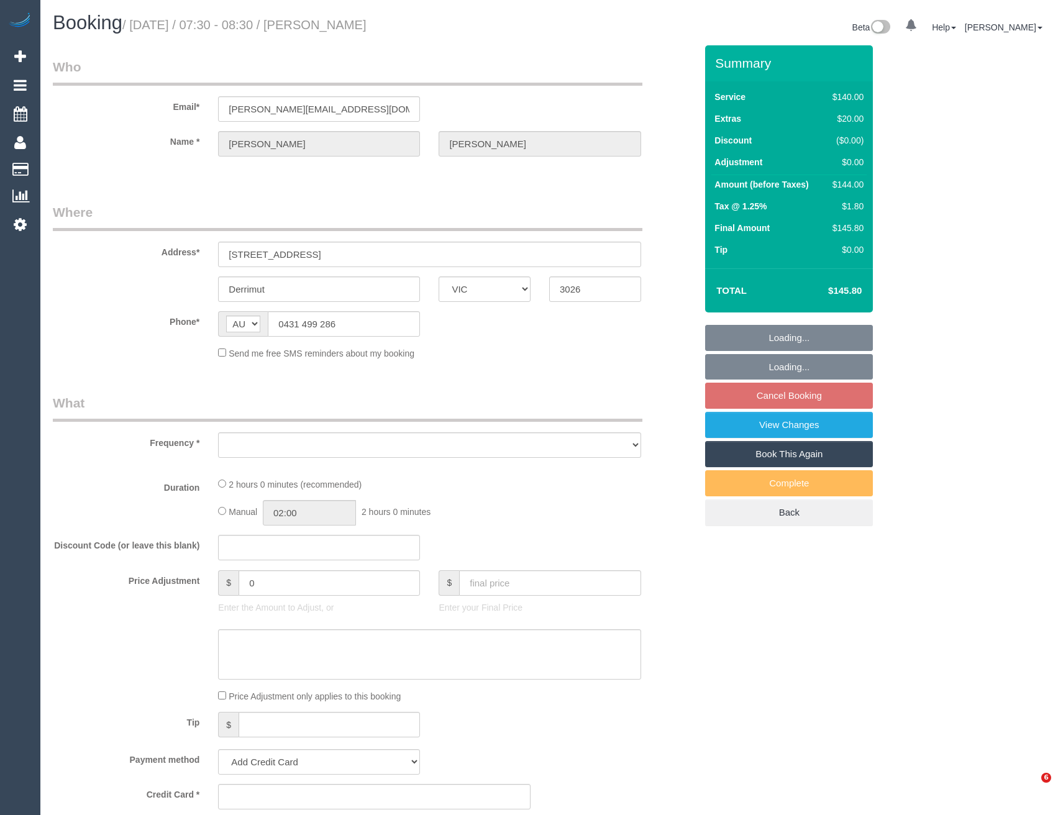
select select "VIC"
select select "string:stripe-pm_1OKVq52GScqysDRV3GVpBaqZ"
select select "number:28"
select select "number:14"
select select "number:18"
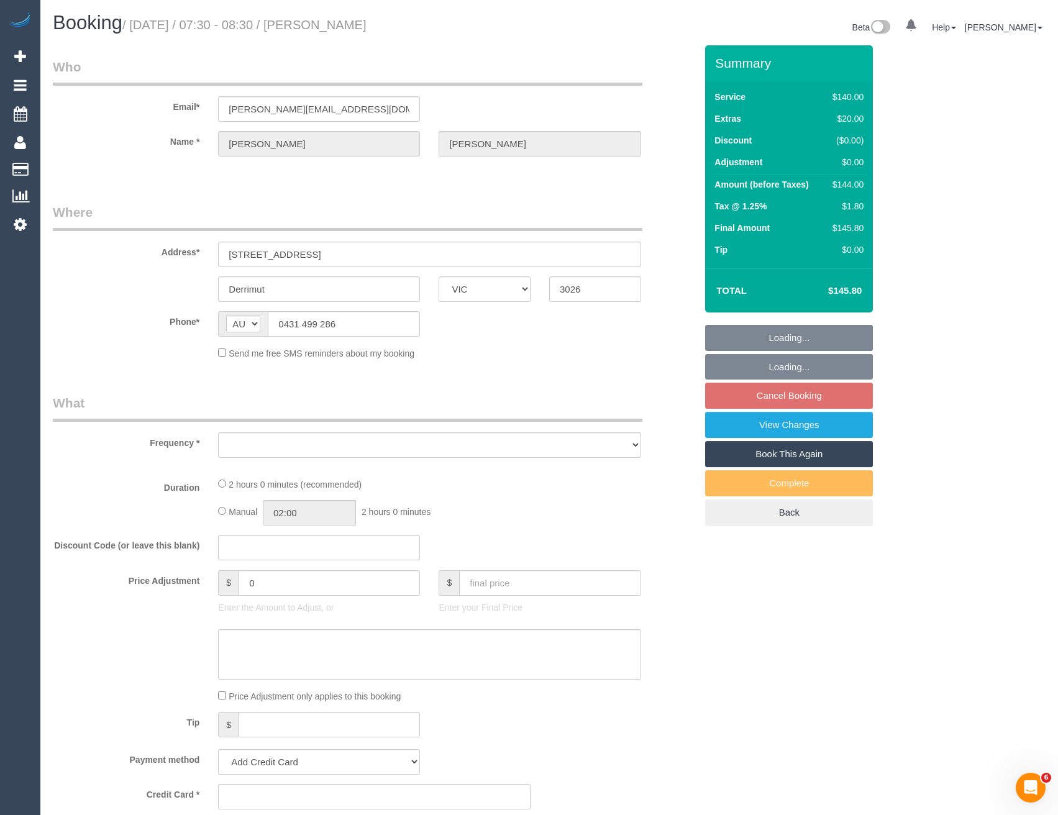
select select "number:36"
select select "number:34"
select select "number:12"
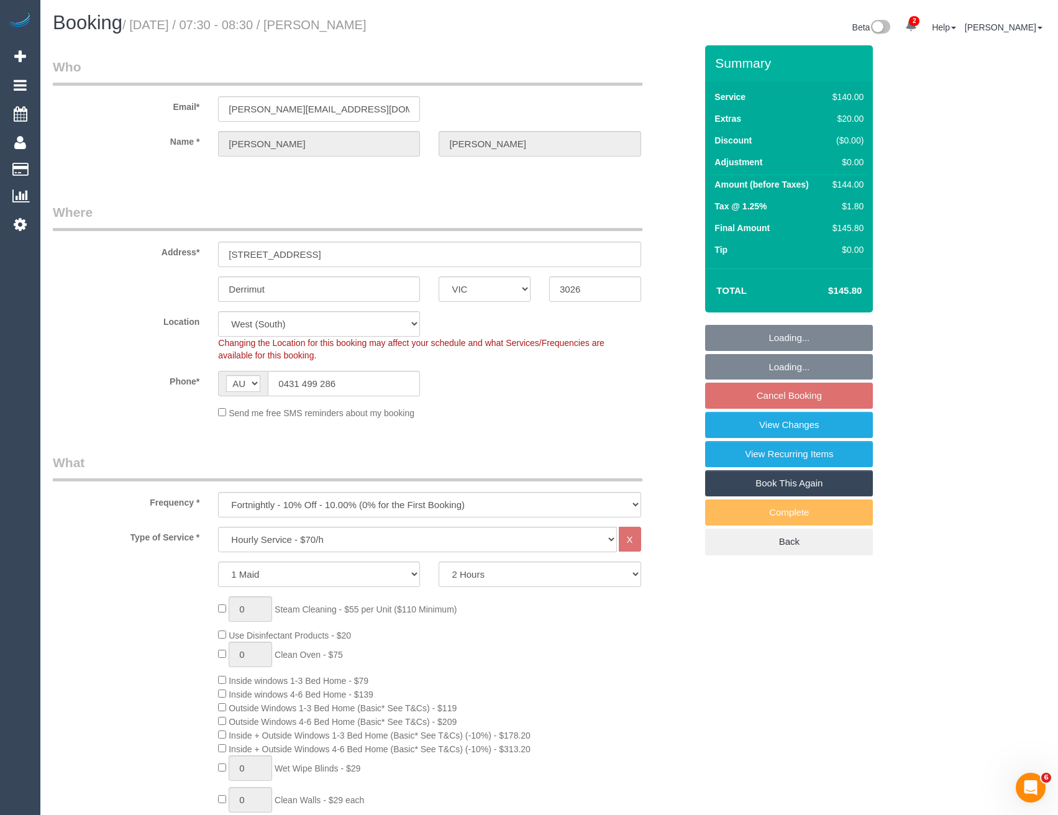
select select "object:920"
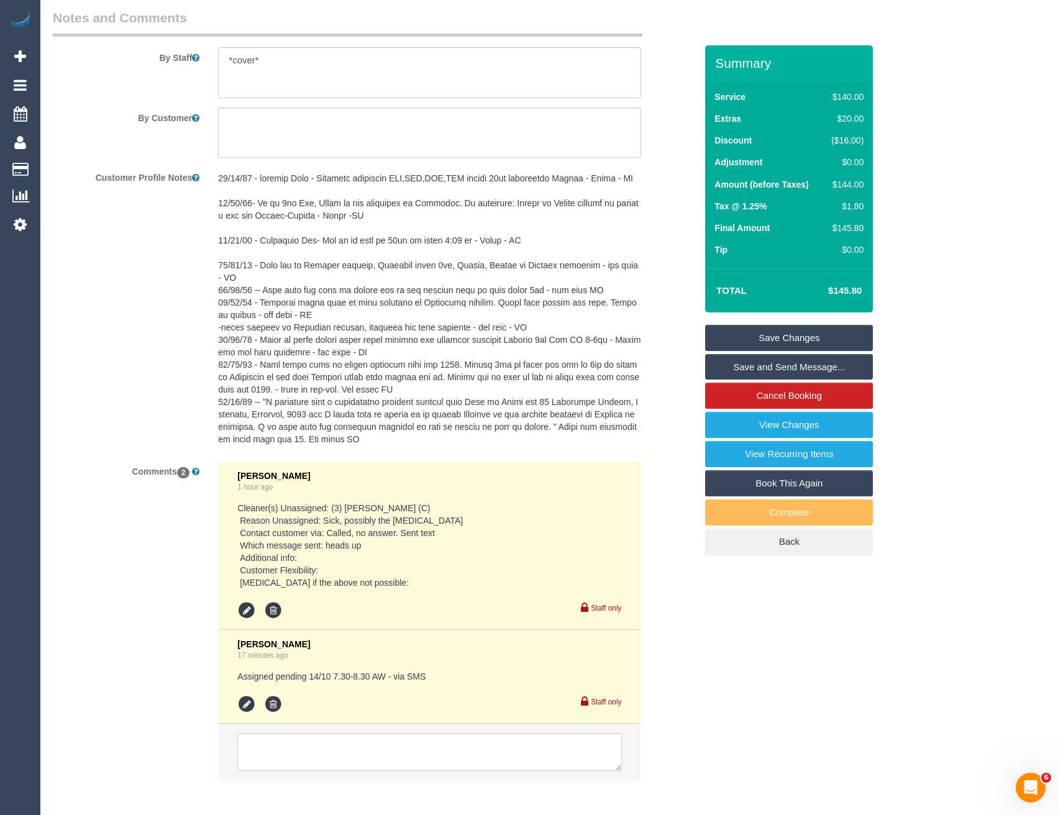
scroll to position [2222, 0]
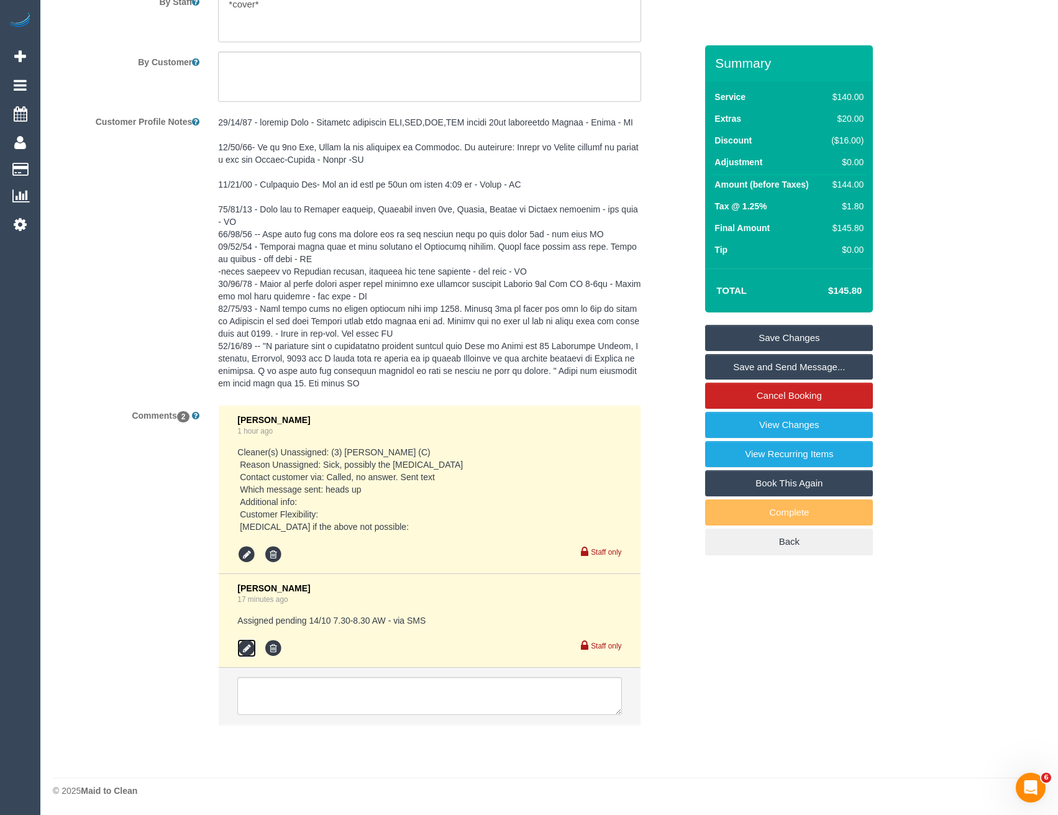
click at [251, 657] on icon at bounding box center [246, 648] width 19 height 19
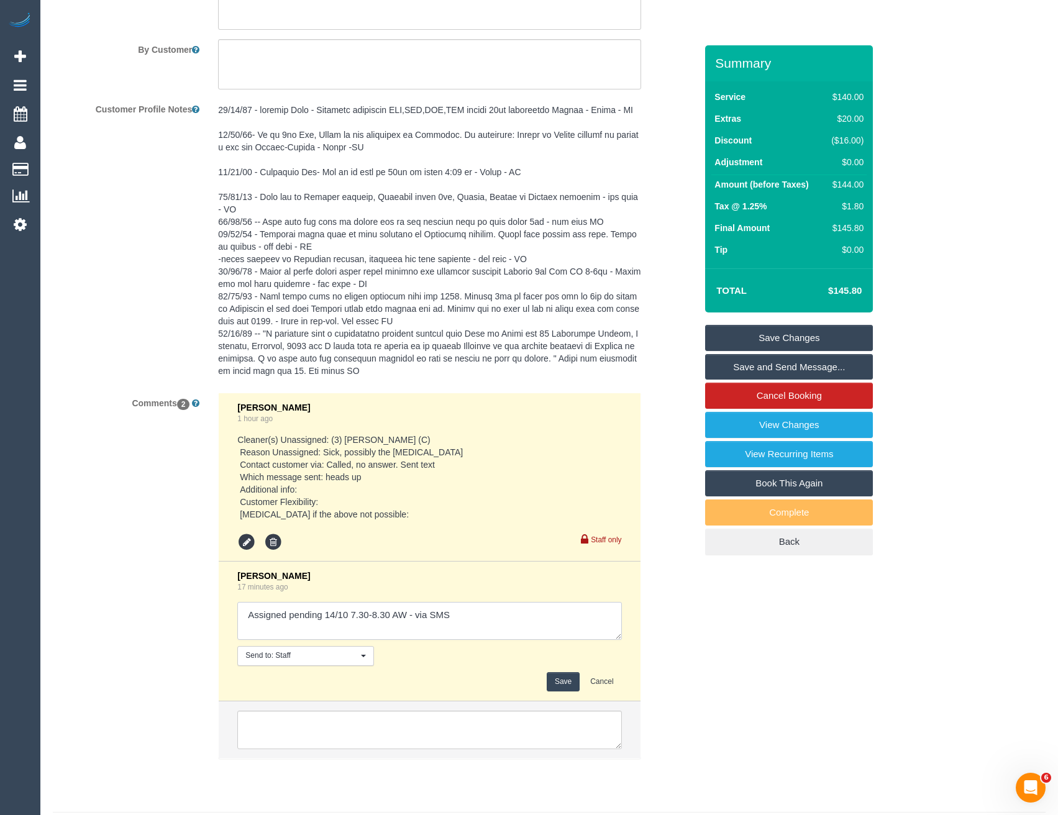
click at [484, 626] on textarea at bounding box center [429, 621] width 384 height 39
type textarea "Assigned pending 14/10 7.30-8.30 AW - via SMS // confirmed Approved by JT"
click at [560, 691] on button "Save" at bounding box center [562, 681] width 33 height 19
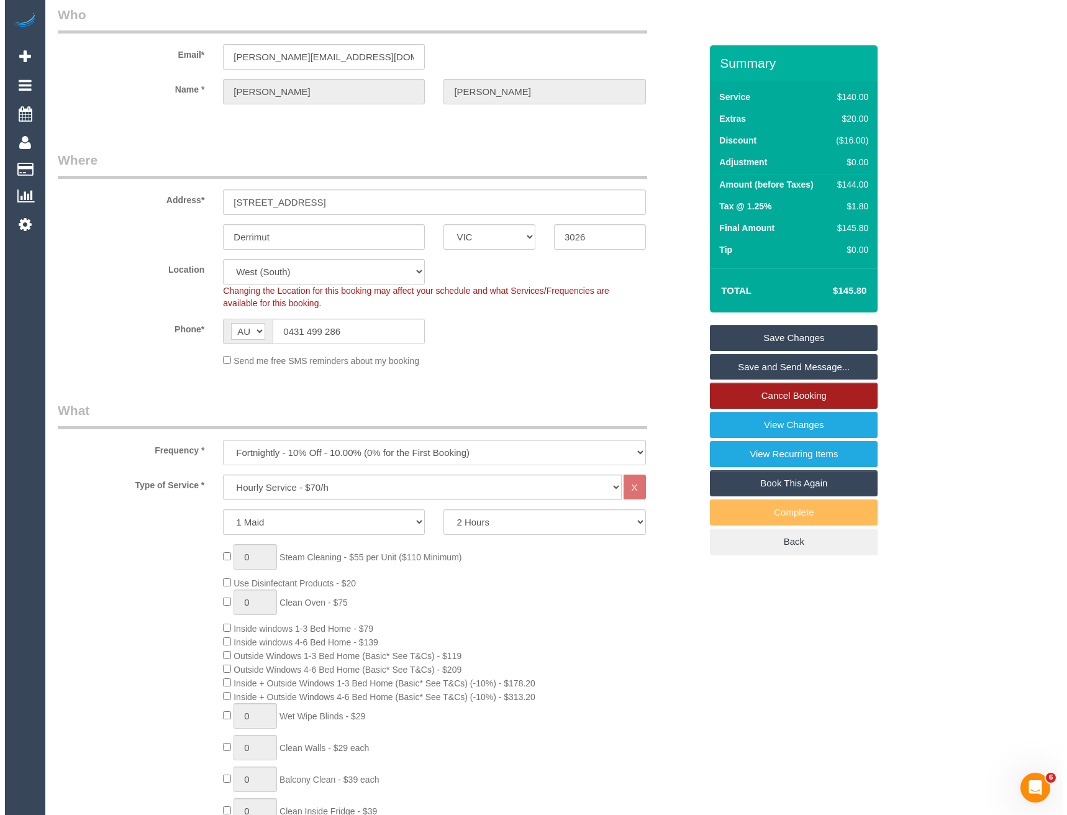
scroll to position [0, 0]
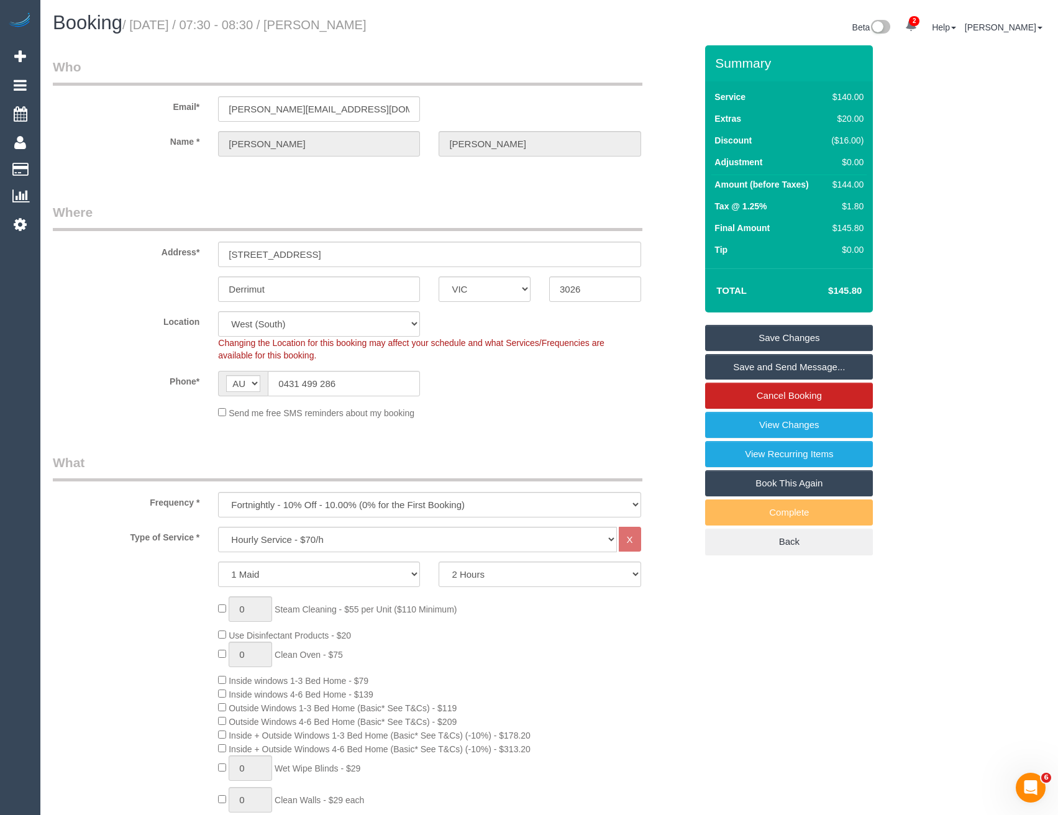
drag, startPoint x: 797, startPoint y: 368, endPoint x: 761, endPoint y: 372, distance: 36.8
click at [797, 368] on link "Save and Send Message..." at bounding box center [789, 367] width 168 height 26
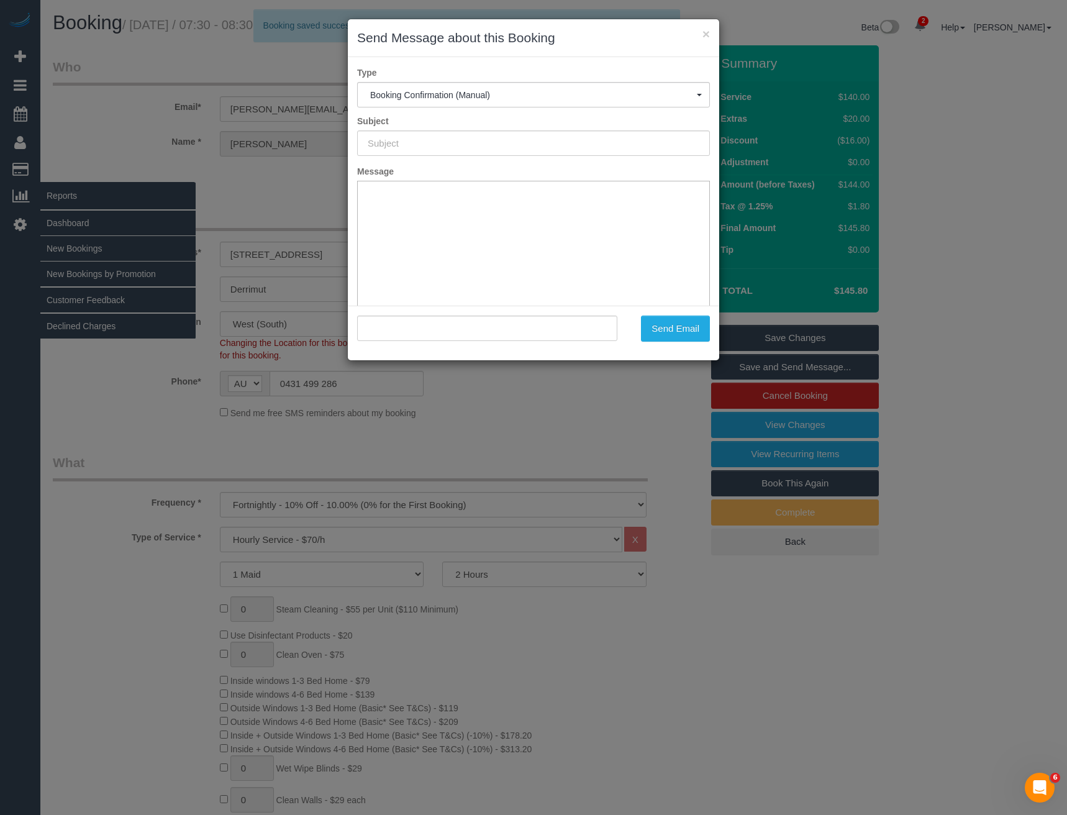
type input "Booking Confirmed"
type input ""Brent Connolly" <brent@slcn.com.au>"
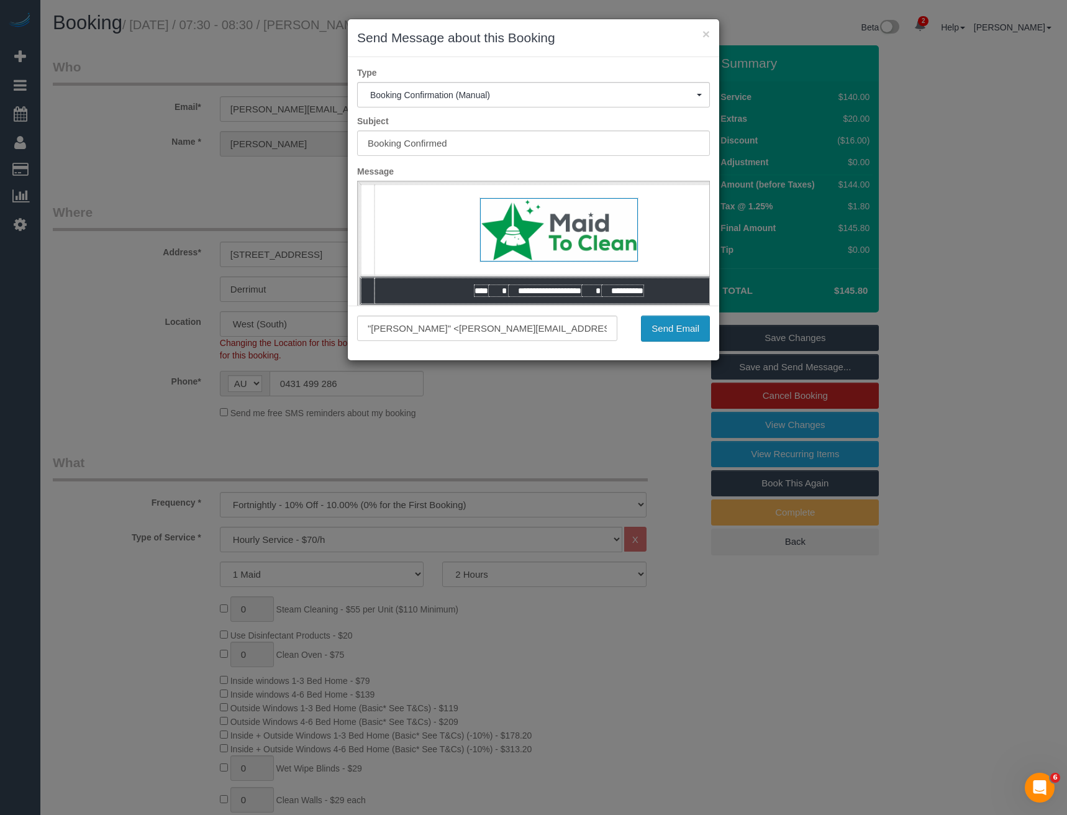
click at [679, 332] on button "Send Email" at bounding box center [675, 328] width 69 height 26
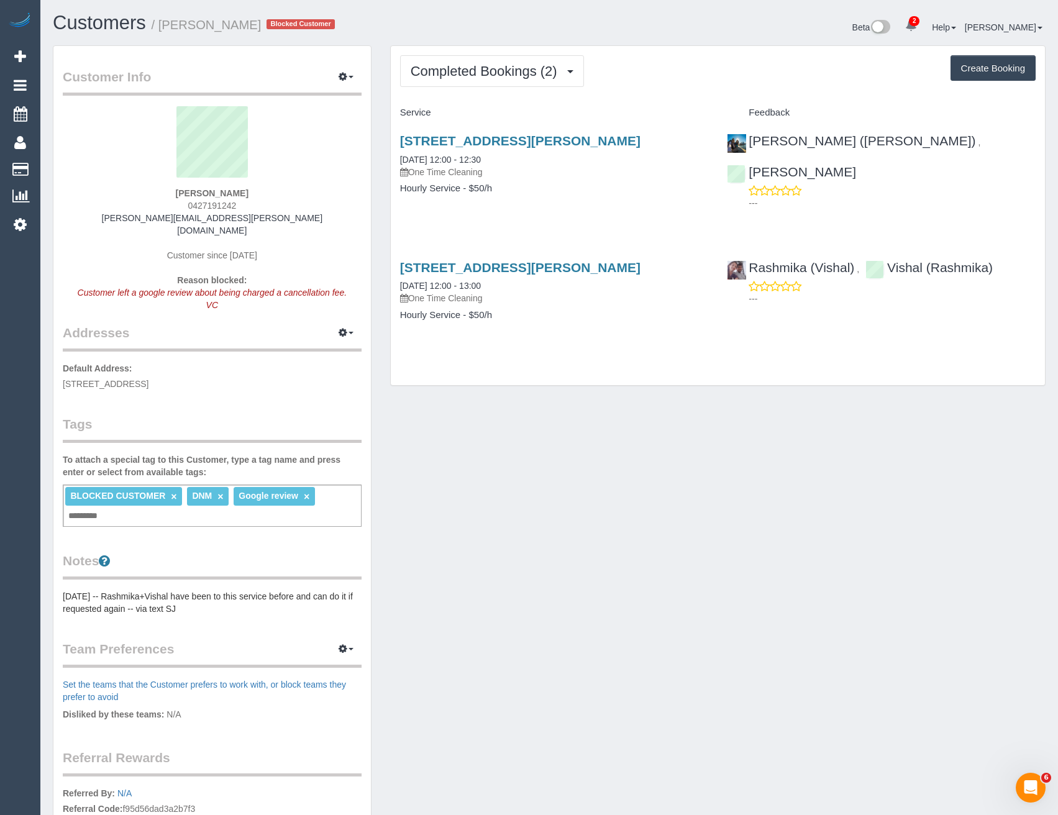
click at [499, 92] on div "Completed Bookings (2) Completed Bookings (2) Upcoming Bookings (1) Cancelled B…" at bounding box center [718, 216] width 654 height 340
click at [501, 81] on button "Completed Bookings (2)" at bounding box center [492, 71] width 184 height 32
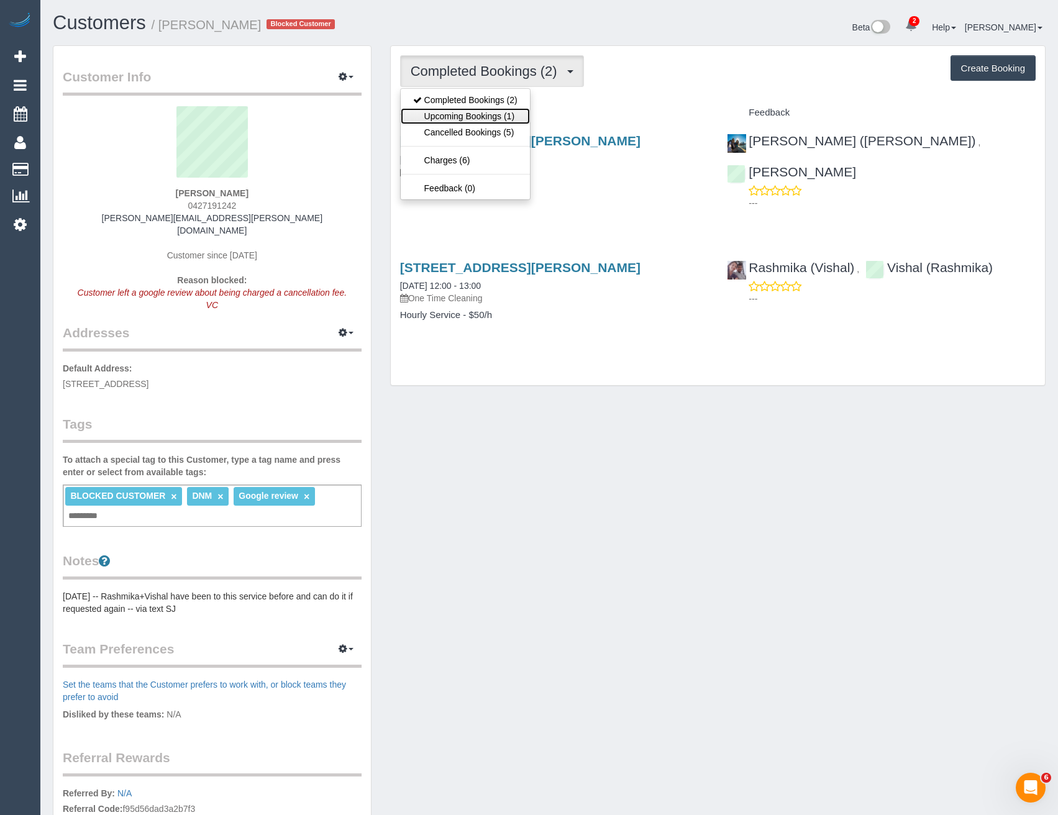
click at [483, 111] on link "Upcoming Bookings (1)" at bounding box center [465, 116] width 129 height 16
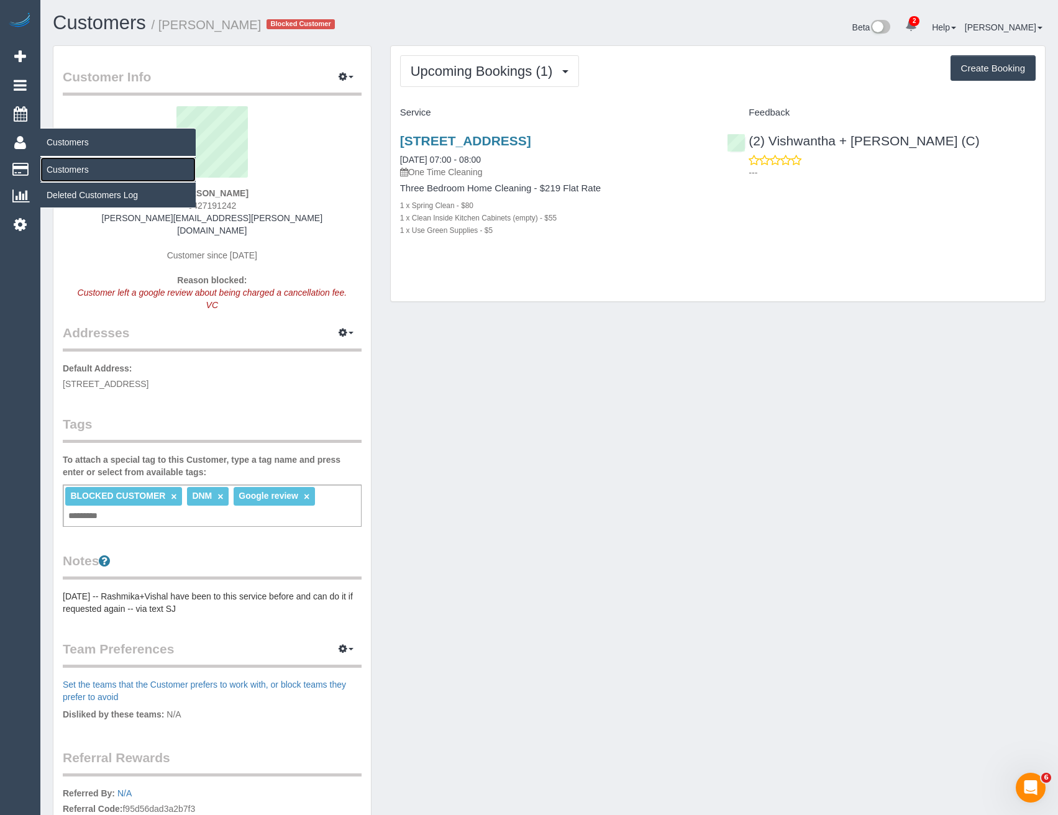
click at [62, 173] on link "Customers" at bounding box center [117, 169] width 155 height 25
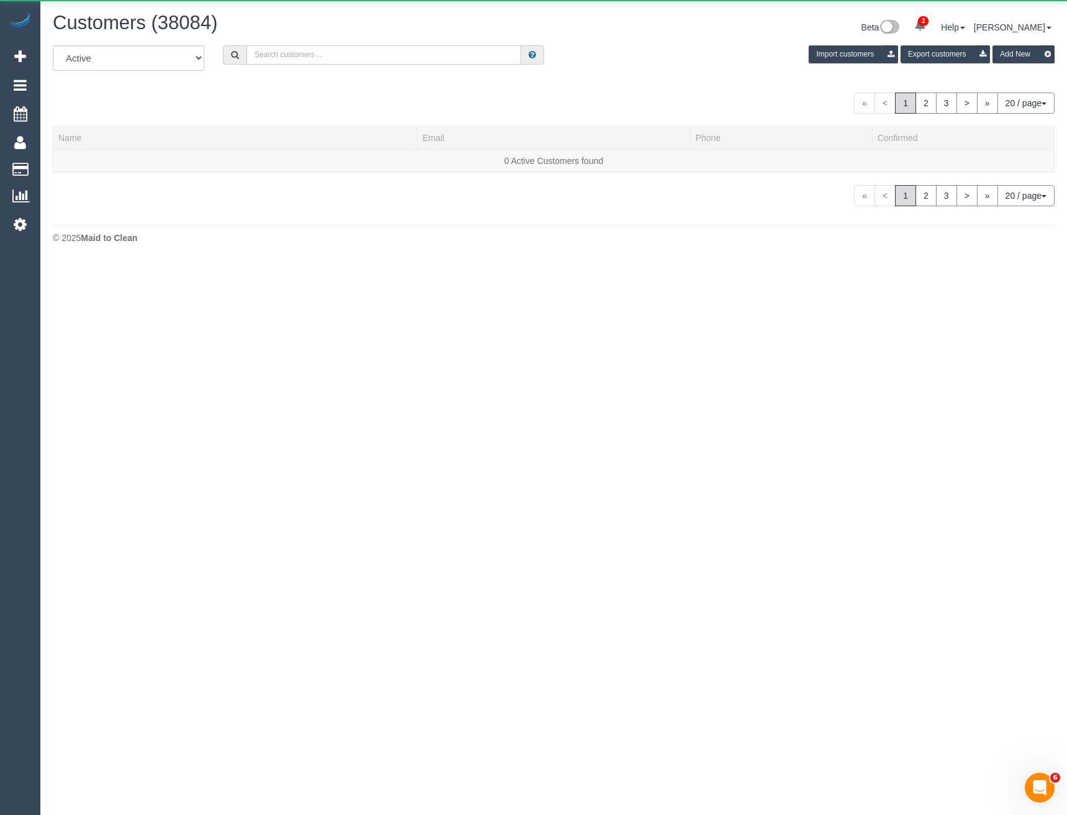
click at [296, 48] on input "text" at bounding box center [384, 54] width 275 height 19
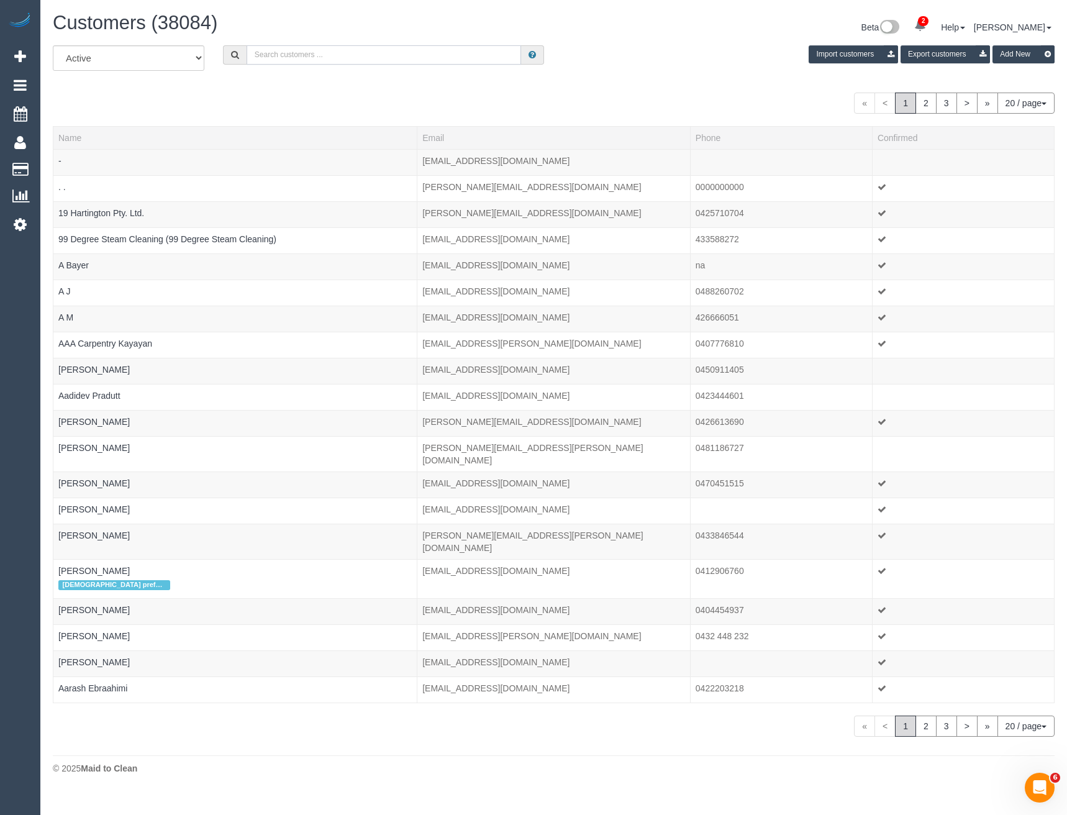
click at [355, 57] on input "text" at bounding box center [384, 54] width 275 height 19
click at [291, 53] on input "text" at bounding box center [384, 54] width 275 height 19
paste input "bruno28@optusnet.com.au"
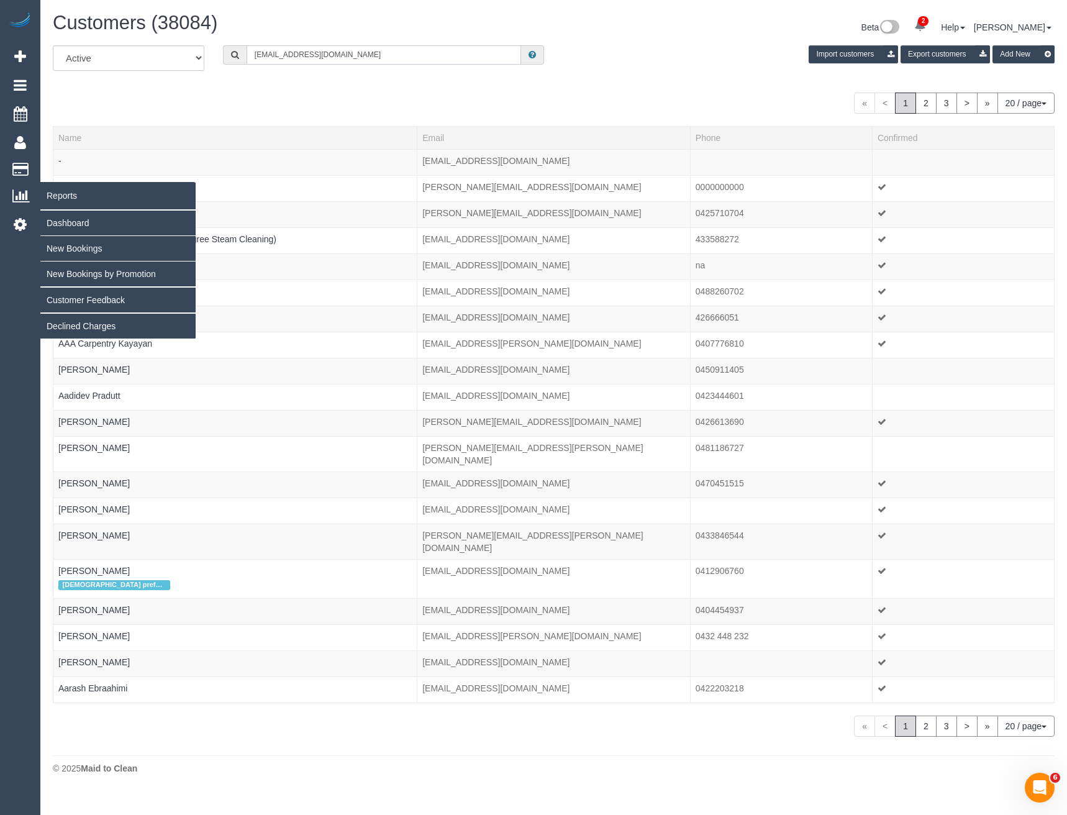
type input "bruno28@optusnet.com.au"
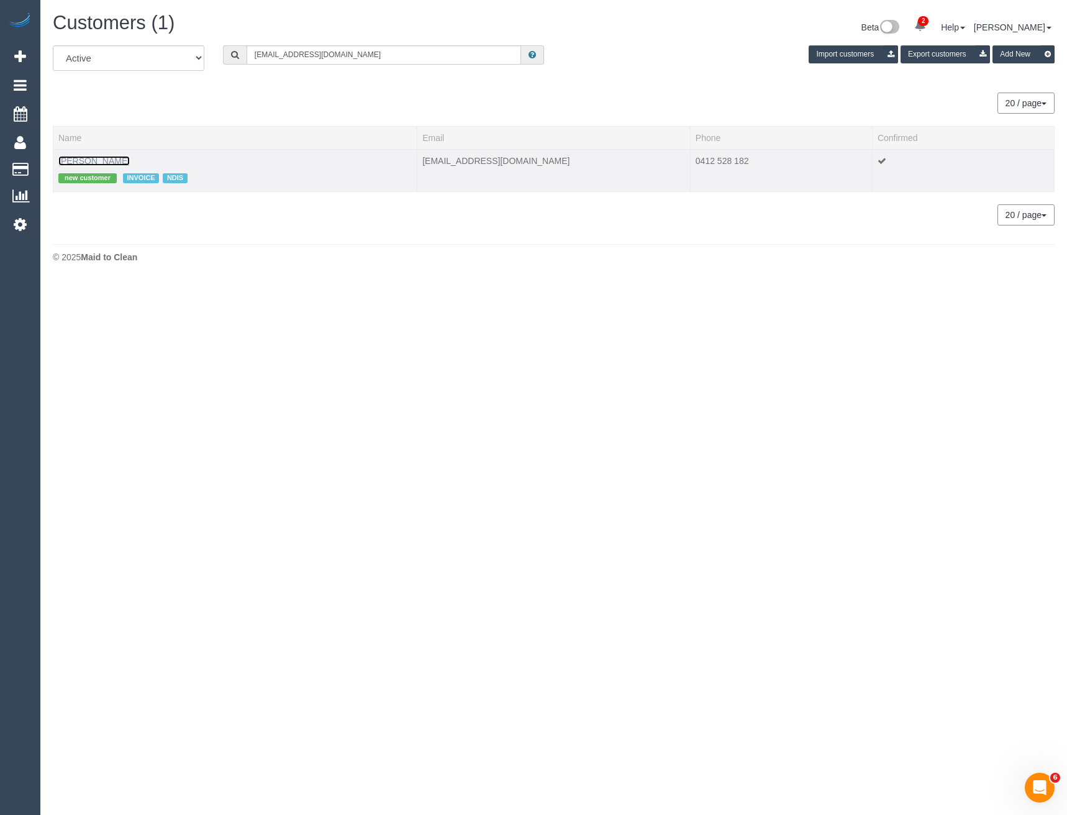
click at [101, 159] on link "Bruno Orsillo" at bounding box center [93, 161] width 71 height 10
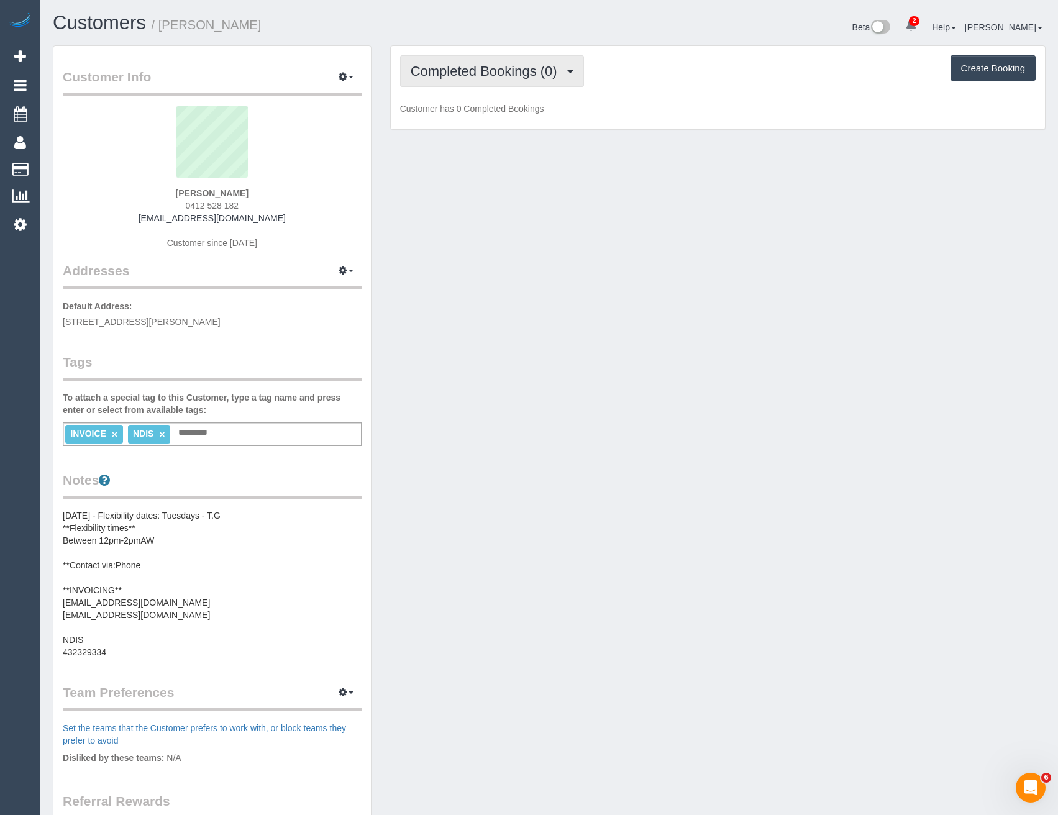
click at [494, 61] on button "Completed Bookings (0)" at bounding box center [492, 71] width 184 height 32
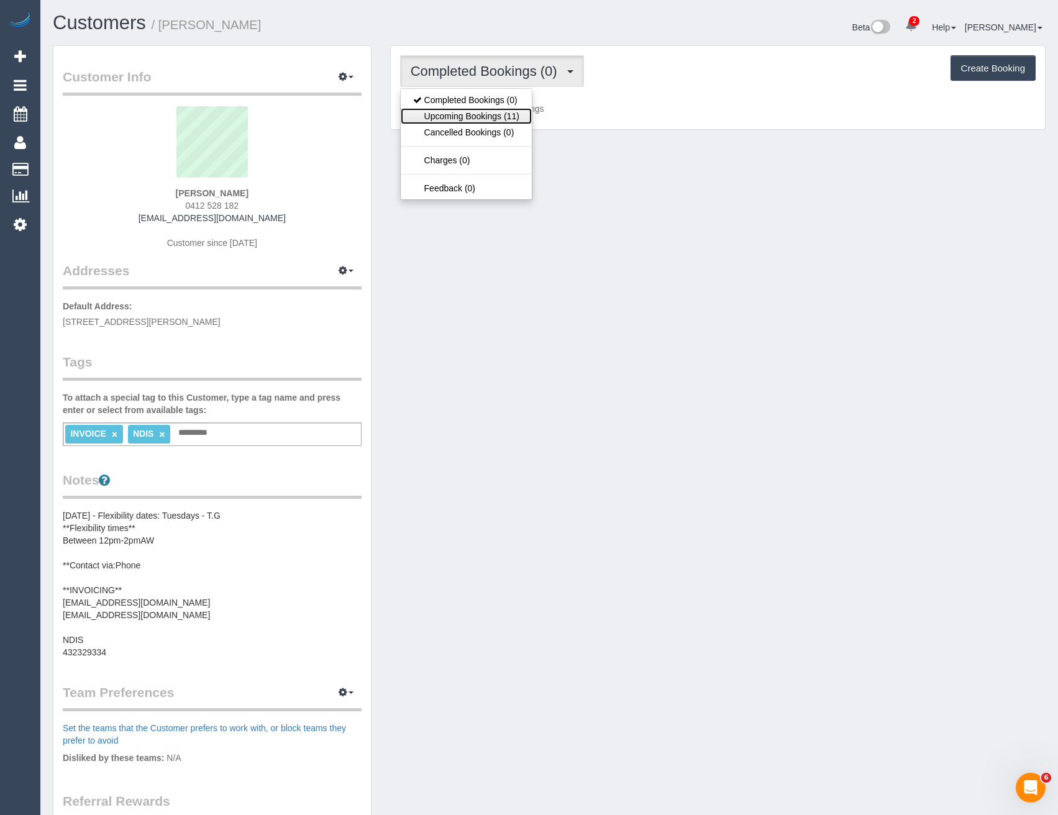
click at [497, 111] on link "Upcoming Bookings (11)" at bounding box center [466, 116] width 131 height 16
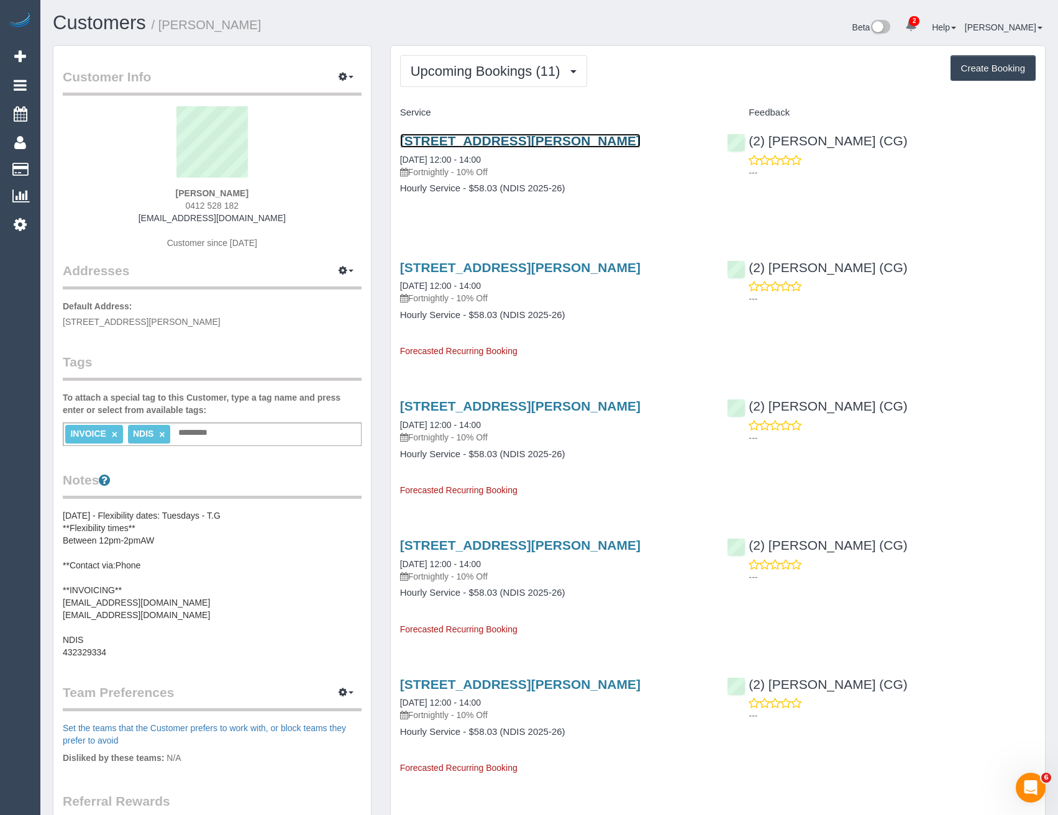
click at [546, 144] on link "19 Veronica Cres,, Mill Park, VIC 3082" at bounding box center [520, 141] width 240 height 14
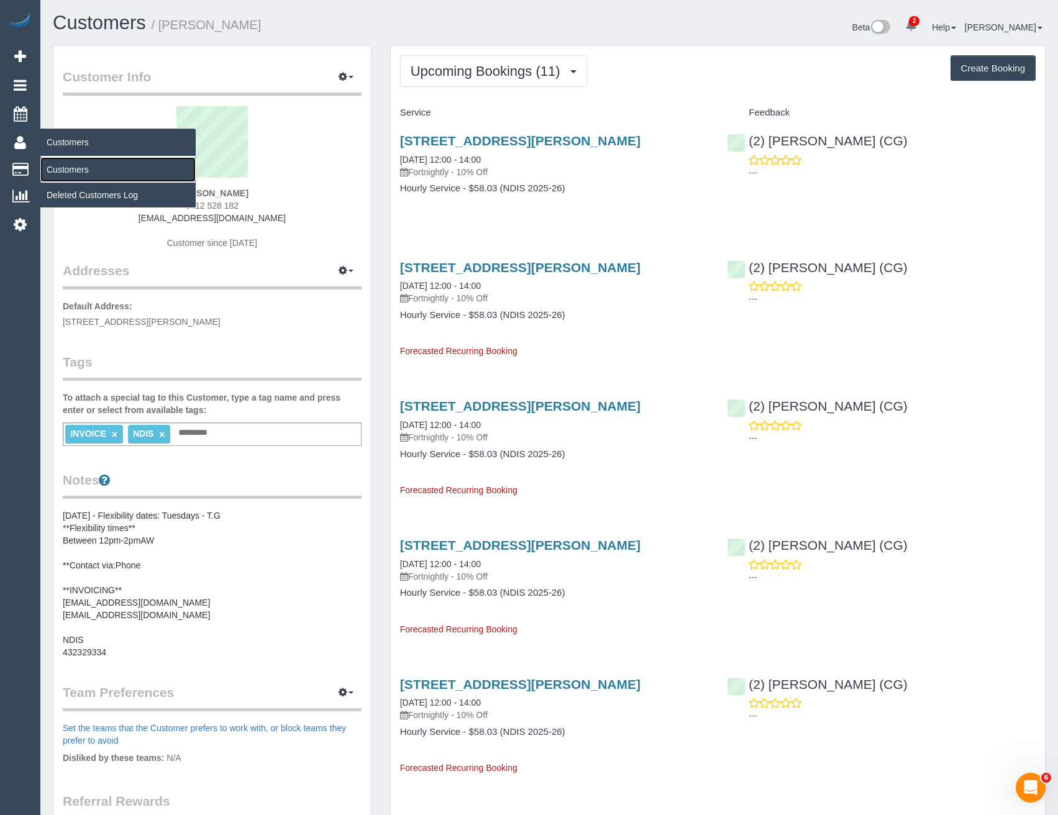
click at [79, 168] on link "Customers" at bounding box center [117, 169] width 155 height 25
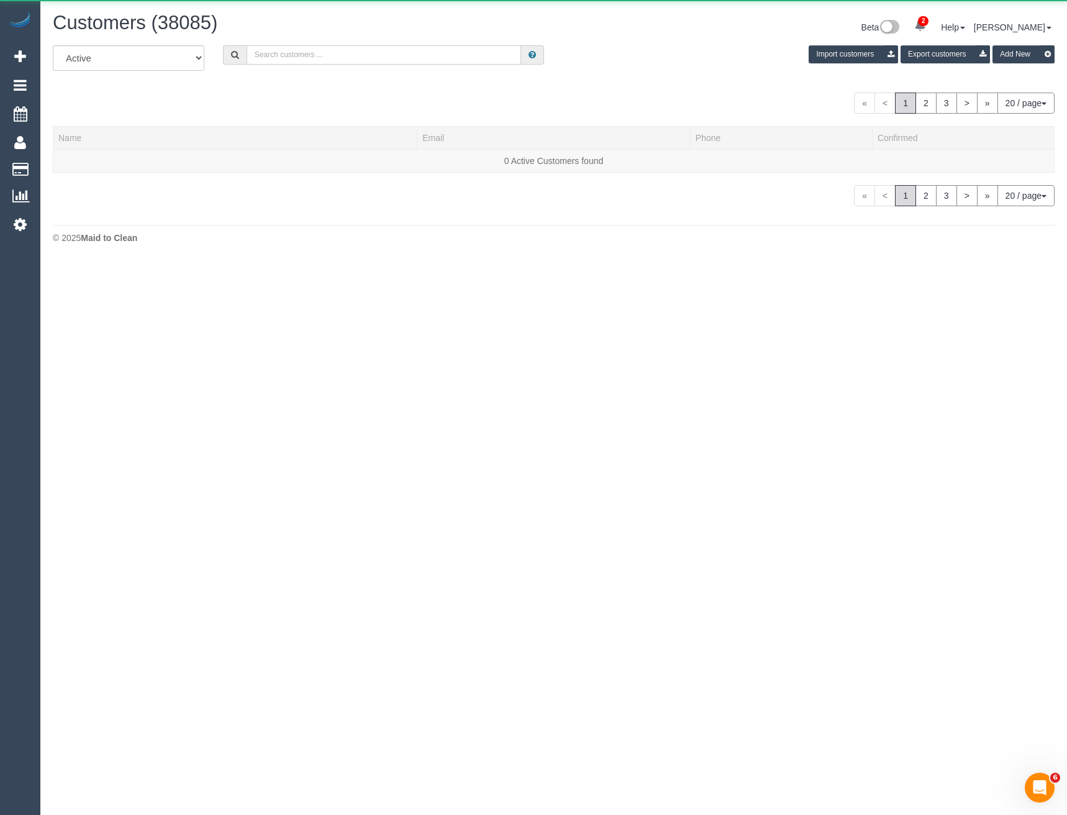
click at [349, 58] on input "text" at bounding box center [384, 54] width 275 height 19
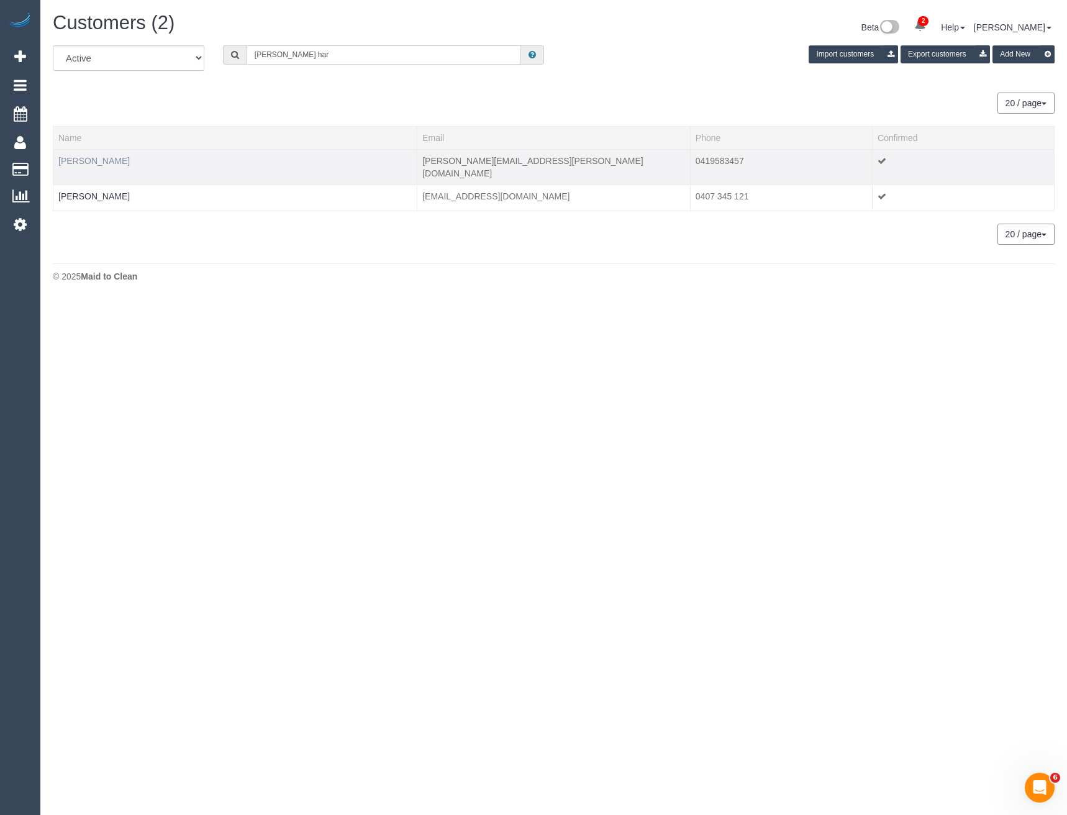
type input "Julie har"
click at [84, 163] on link "Julie Harrison" at bounding box center [93, 161] width 71 height 10
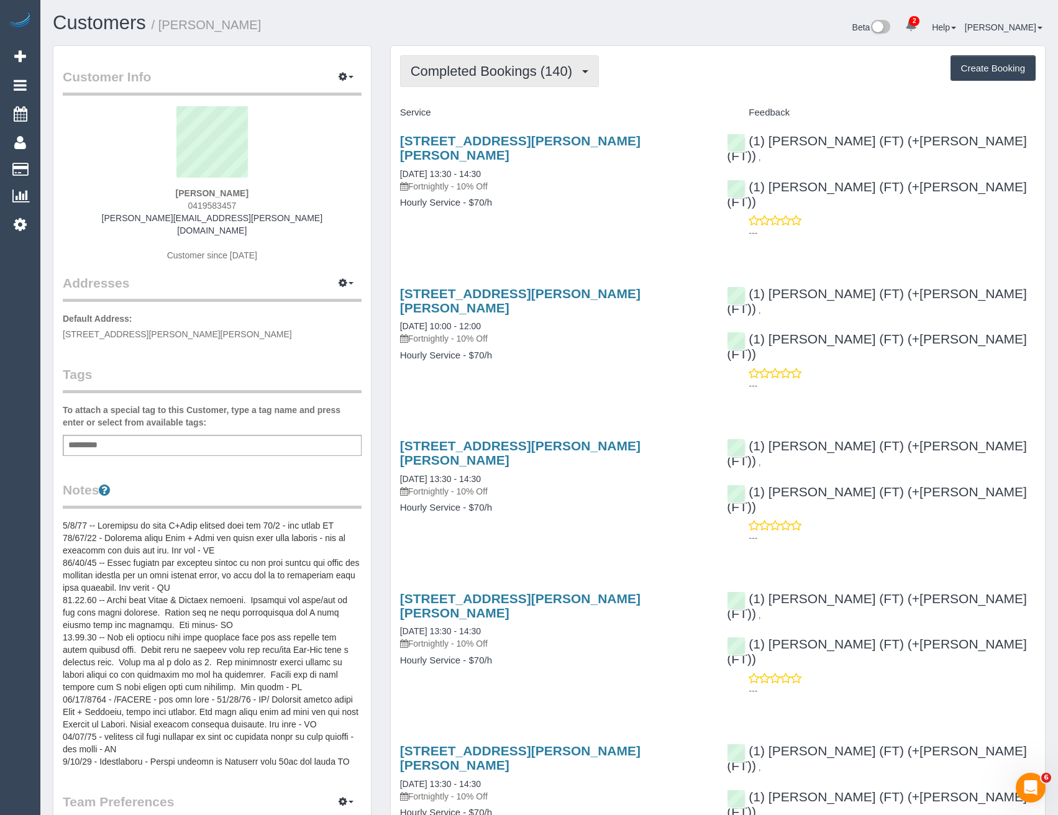
click at [508, 80] on button "Completed Bookings (140)" at bounding box center [499, 71] width 199 height 32
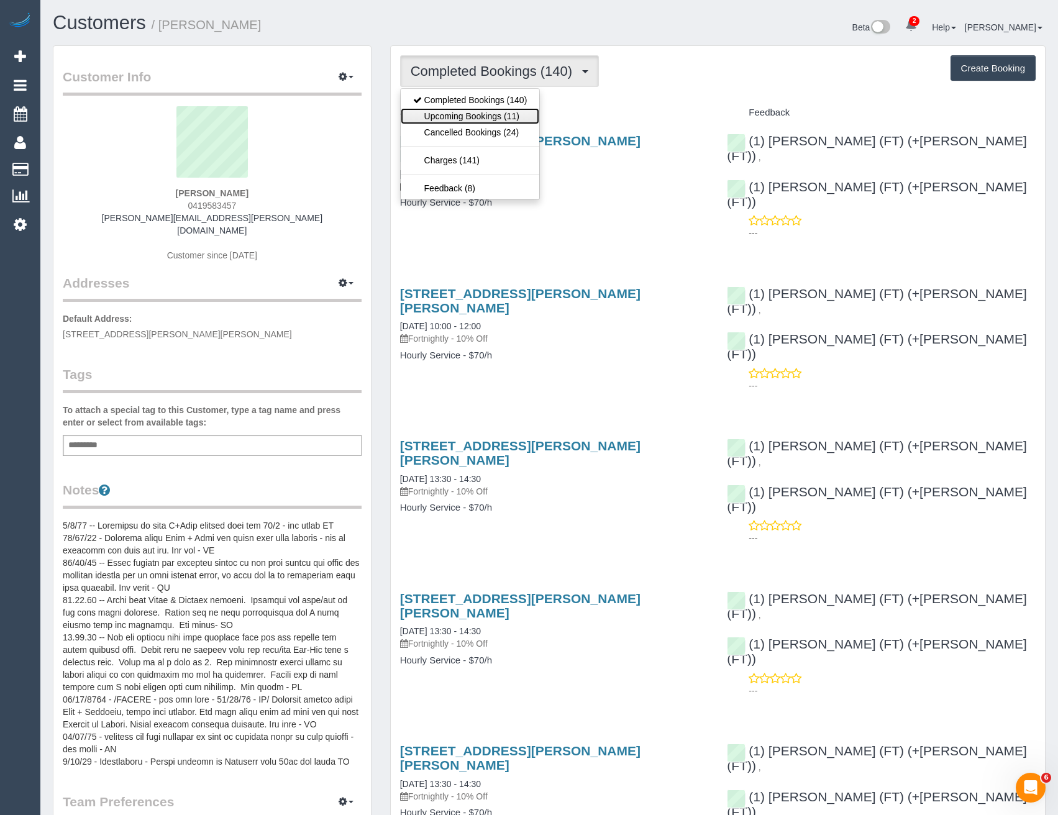
click at [482, 120] on link "Upcoming Bookings (11)" at bounding box center [470, 116] width 139 height 16
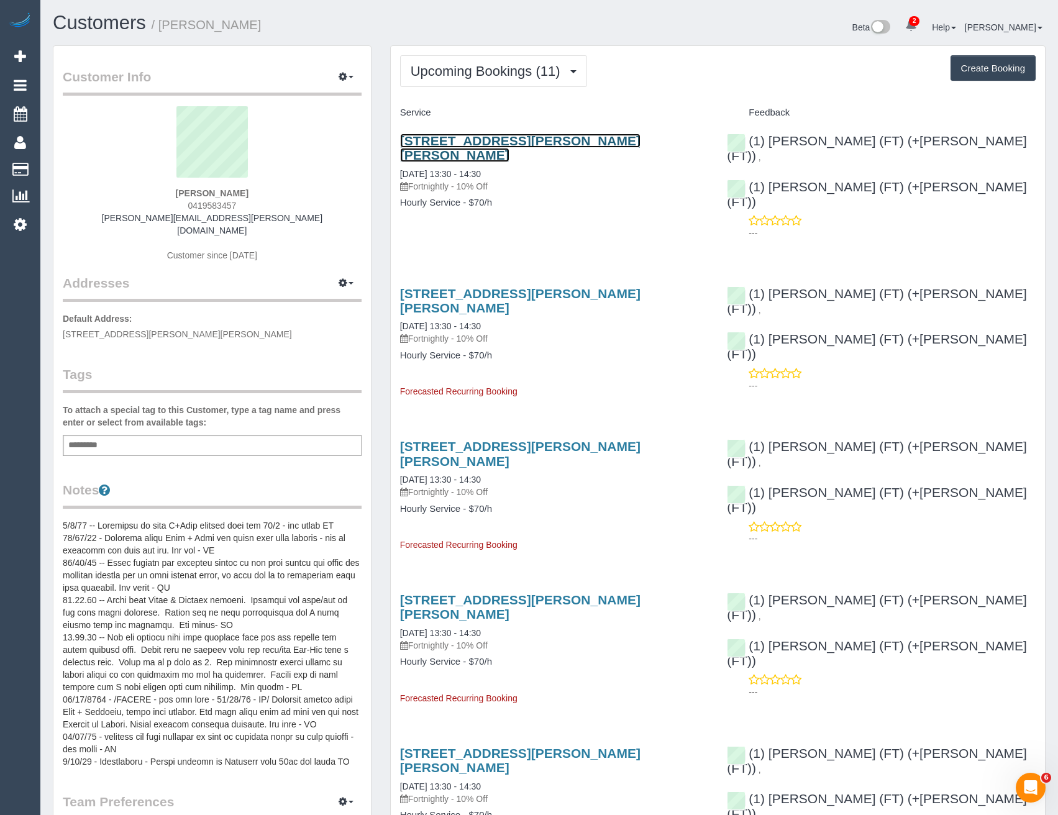
click at [475, 140] on link "60 Drummond St, Carlton South, VIC 3053" at bounding box center [520, 148] width 240 height 29
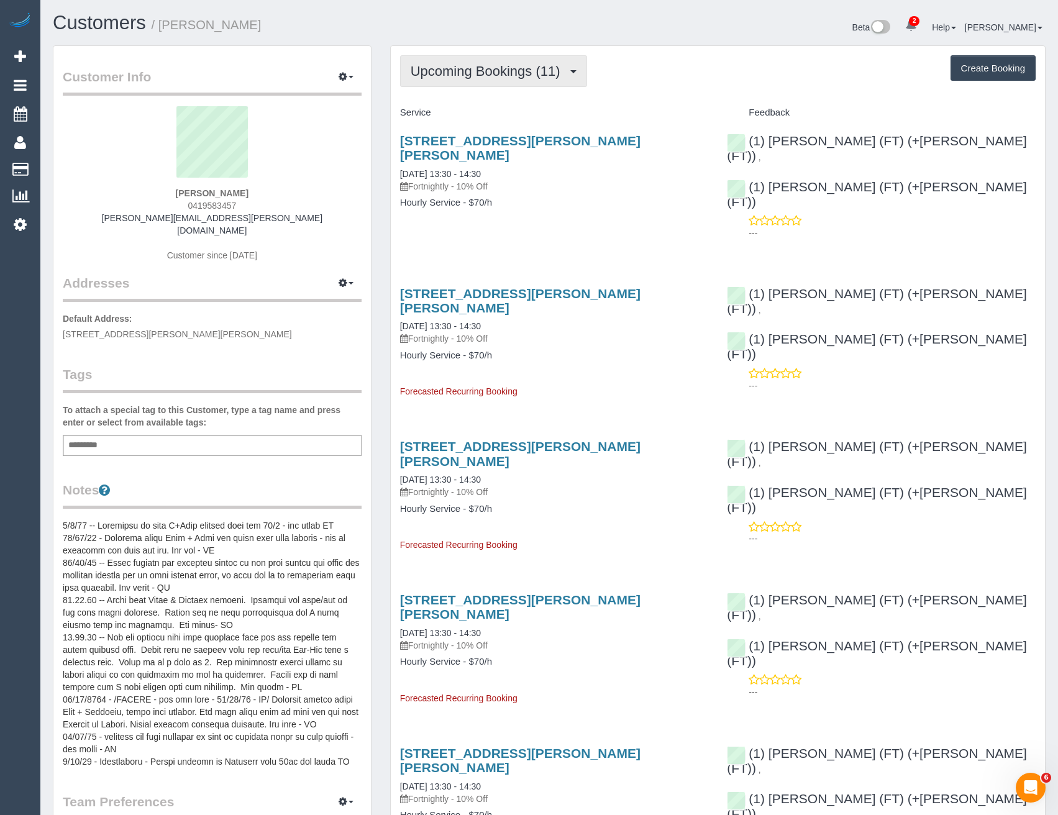
click at [489, 74] on span "Upcoming Bookings (11)" at bounding box center [488, 71] width 156 height 16
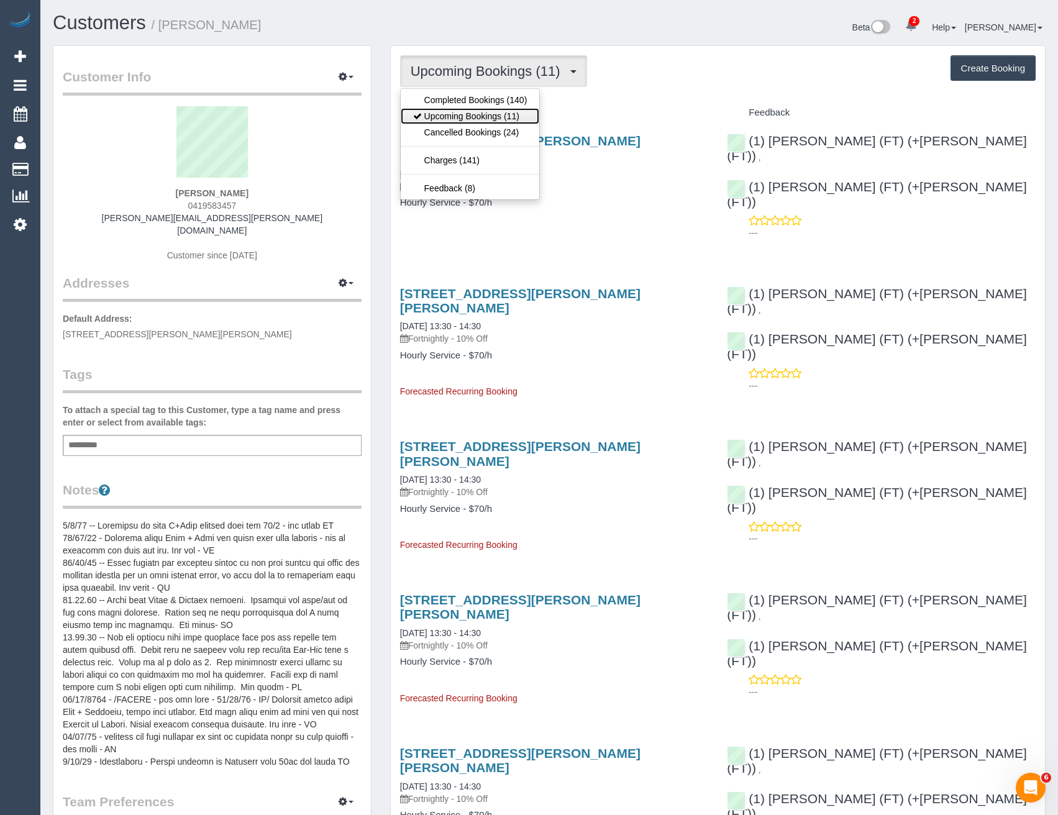
click at [474, 111] on link "Upcoming Bookings (11)" at bounding box center [470, 116] width 139 height 16
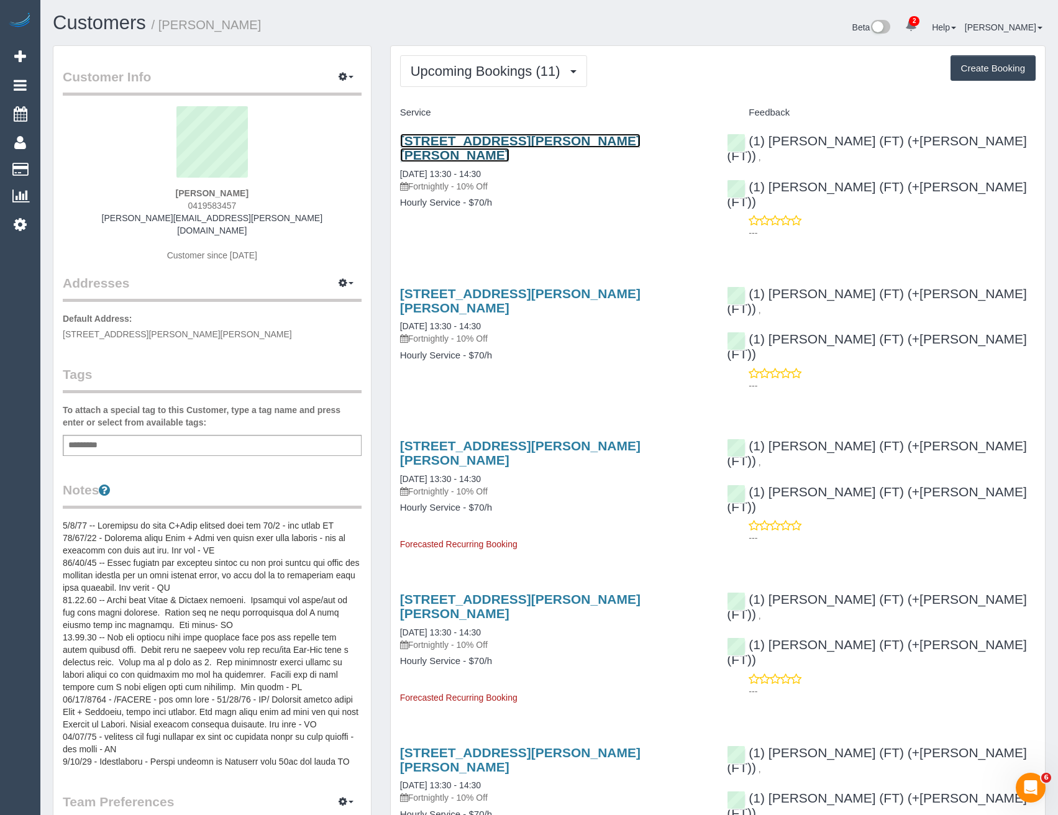
click at [538, 138] on link "60 Drummond St, Carlton South, VIC 3053" at bounding box center [520, 148] width 240 height 29
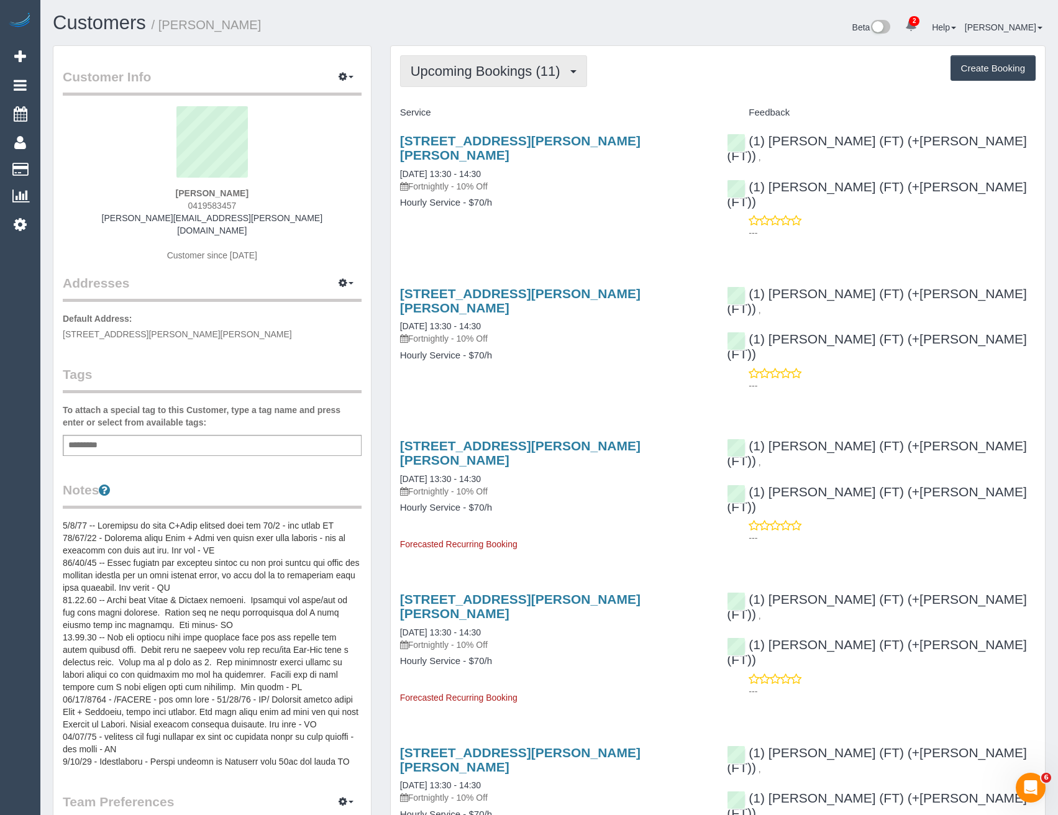
click at [482, 86] on button "Upcoming Bookings (11)" at bounding box center [493, 71] width 187 height 32
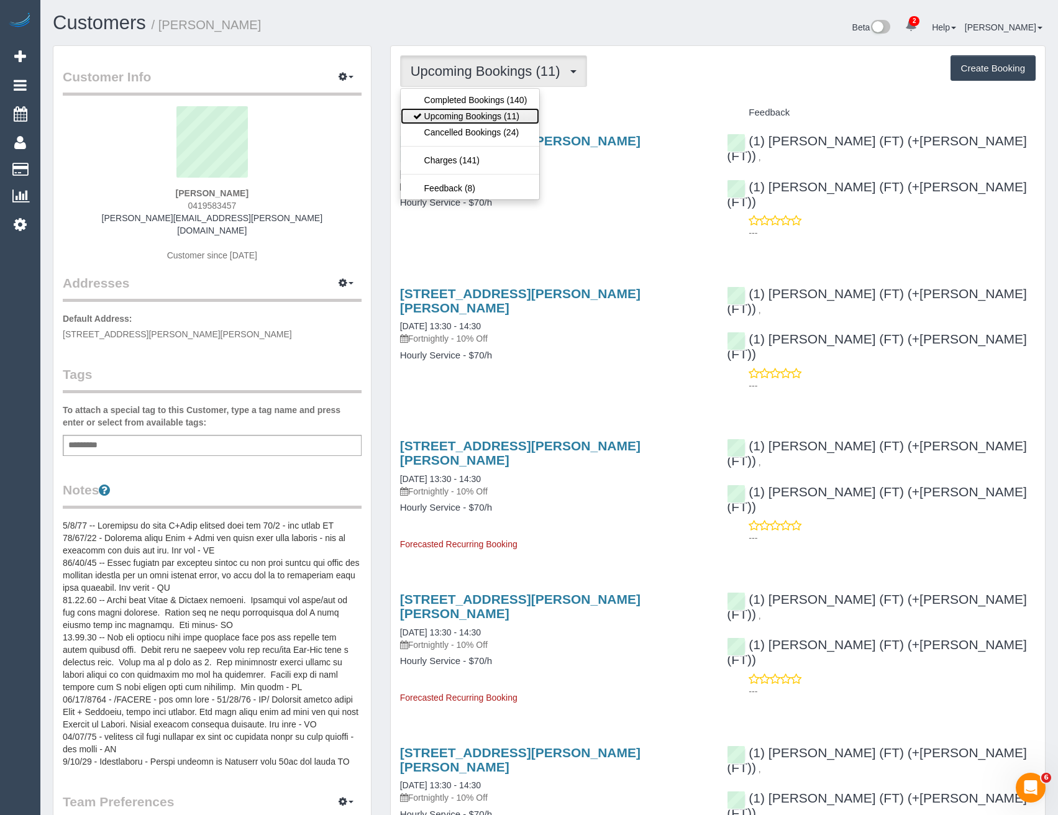
click at [480, 111] on link "Upcoming Bookings (11)" at bounding box center [470, 116] width 139 height 16
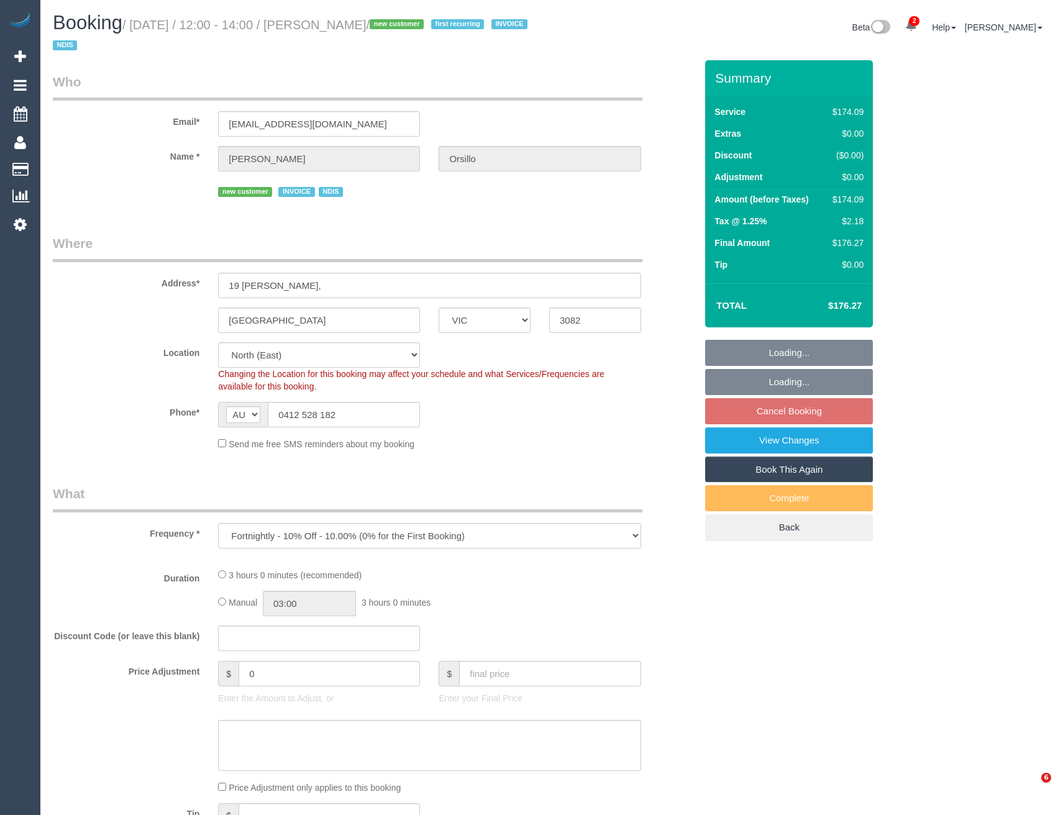
select select "VIC"
select select "object:595"
select select "spot4"
select select "180"
select select "number:28"
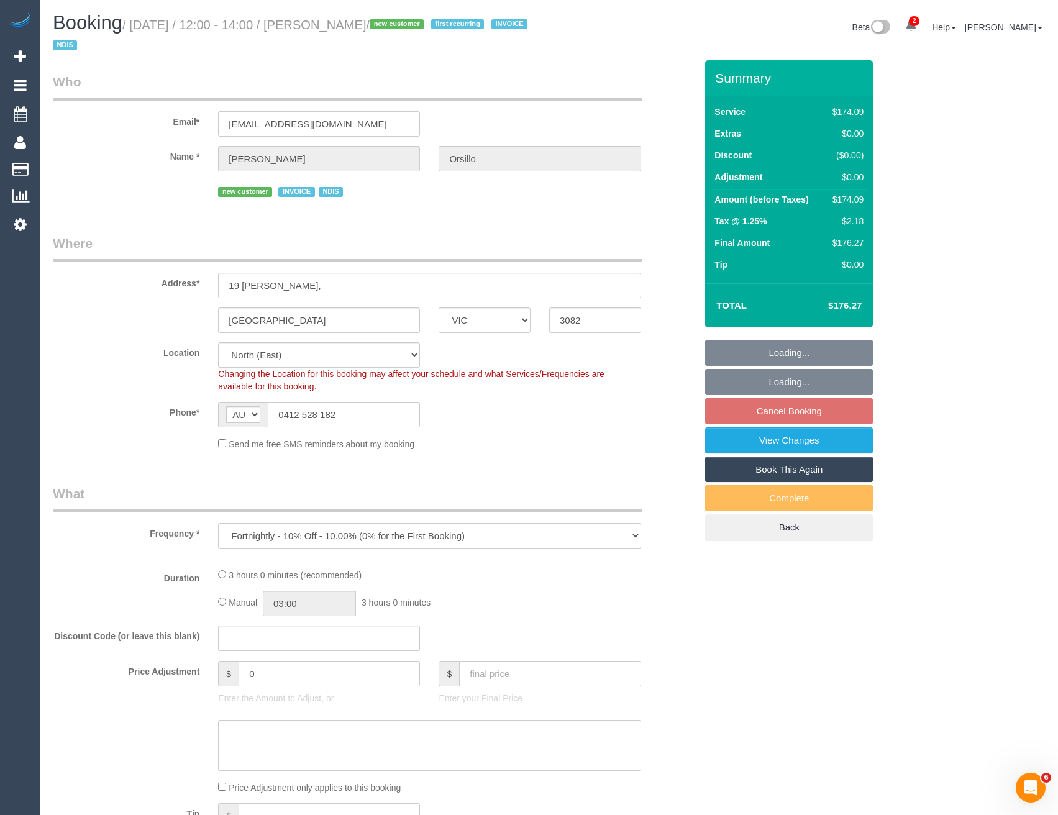
select select "number:14"
select select "number:19"
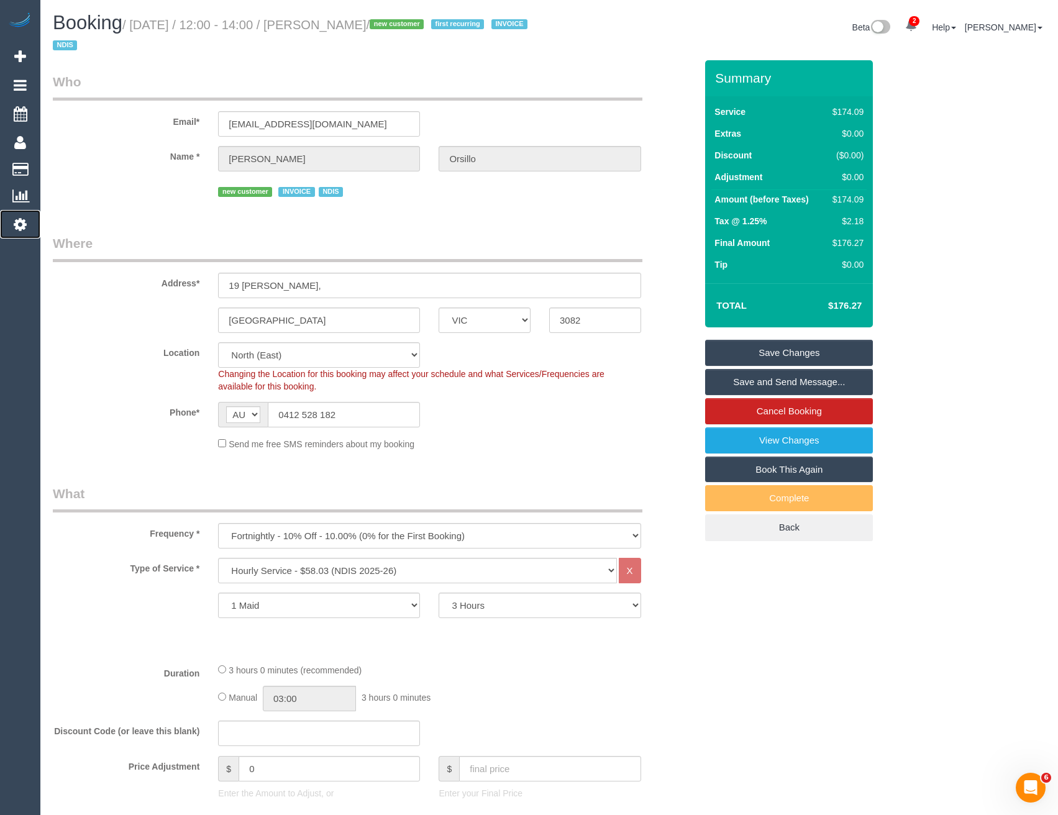
click at [18, 233] on link "Settings" at bounding box center [20, 224] width 40 height 29
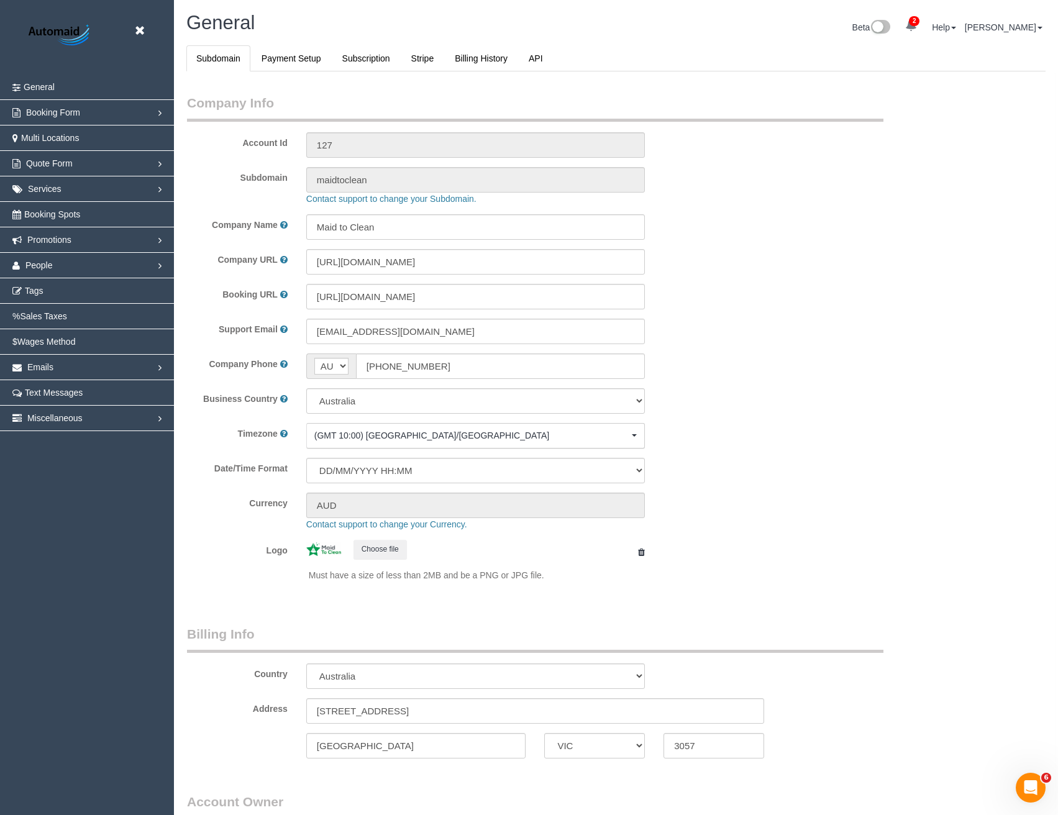
select select "1"
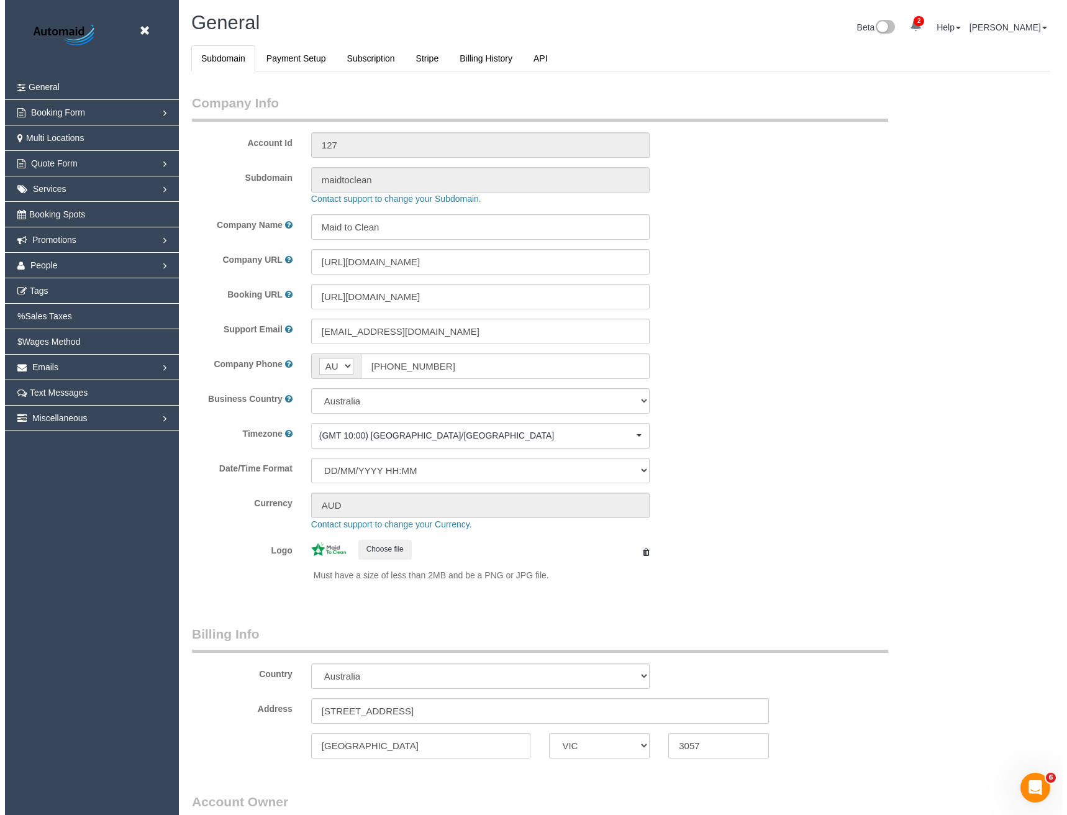
scroll to position [2839, 1058]
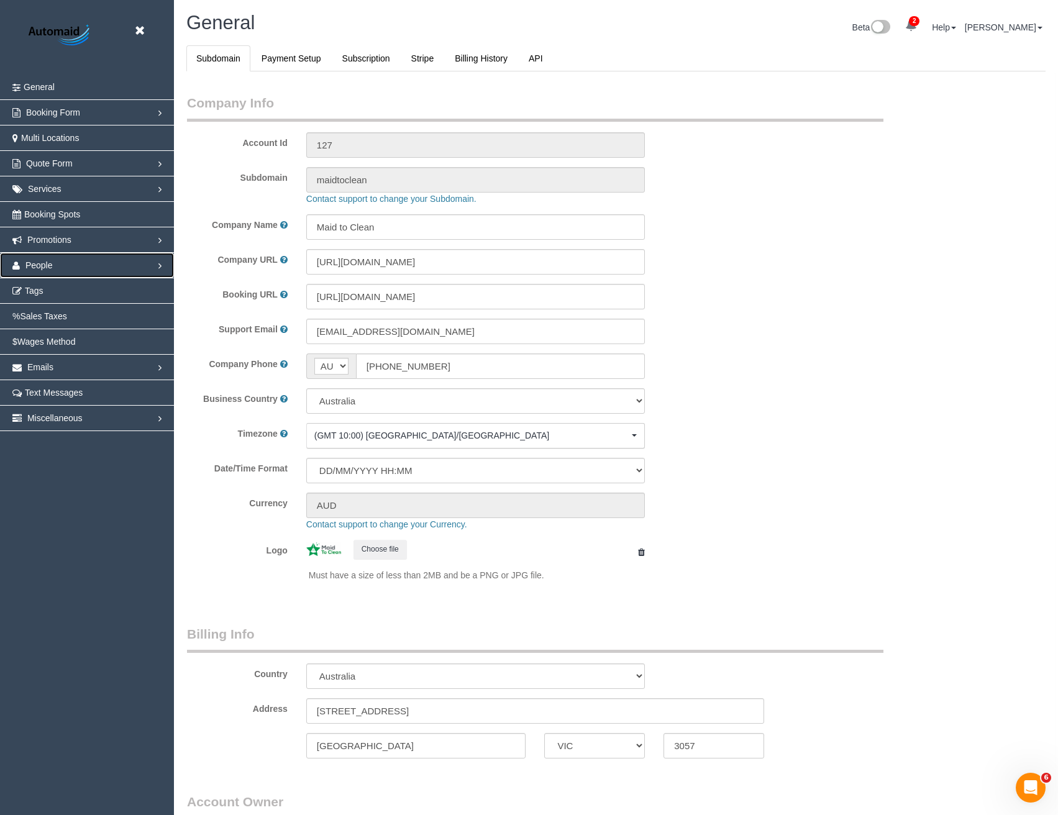
click at [65, 268] on link "People" at bounding box center [87, 265] width 174 height 25
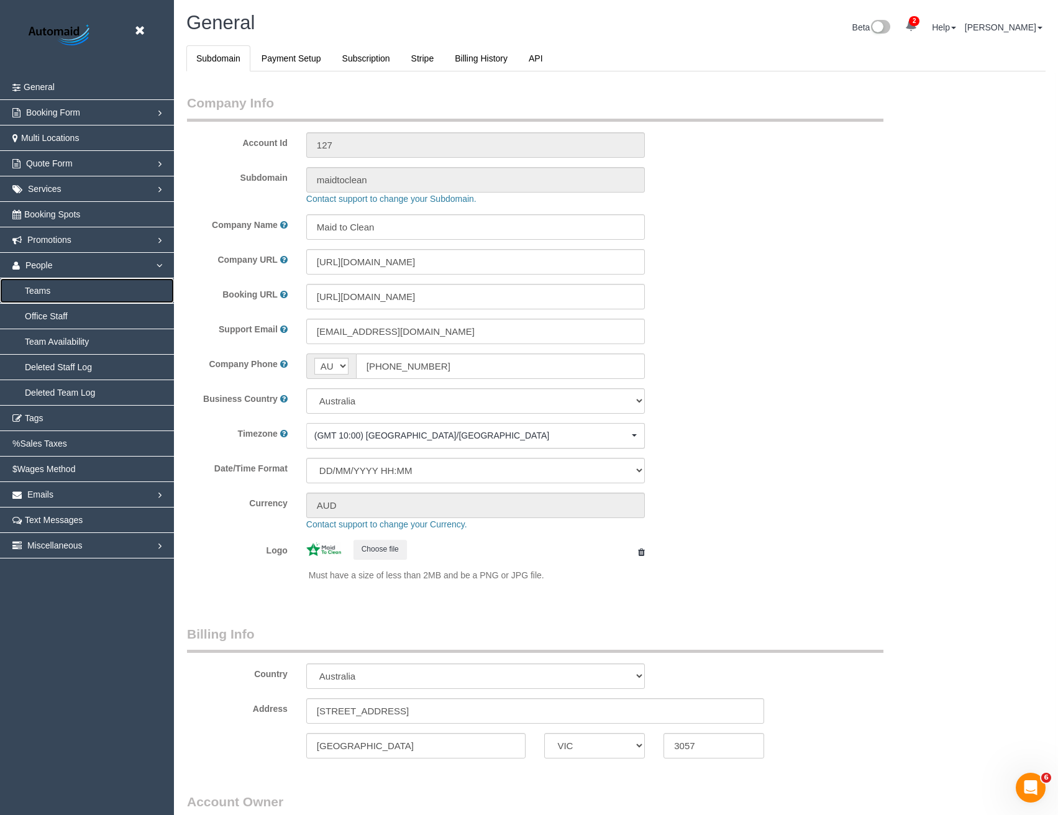
click at [60, 291] on link "Teams" at bounding box center [87, 290] width 174 height 25
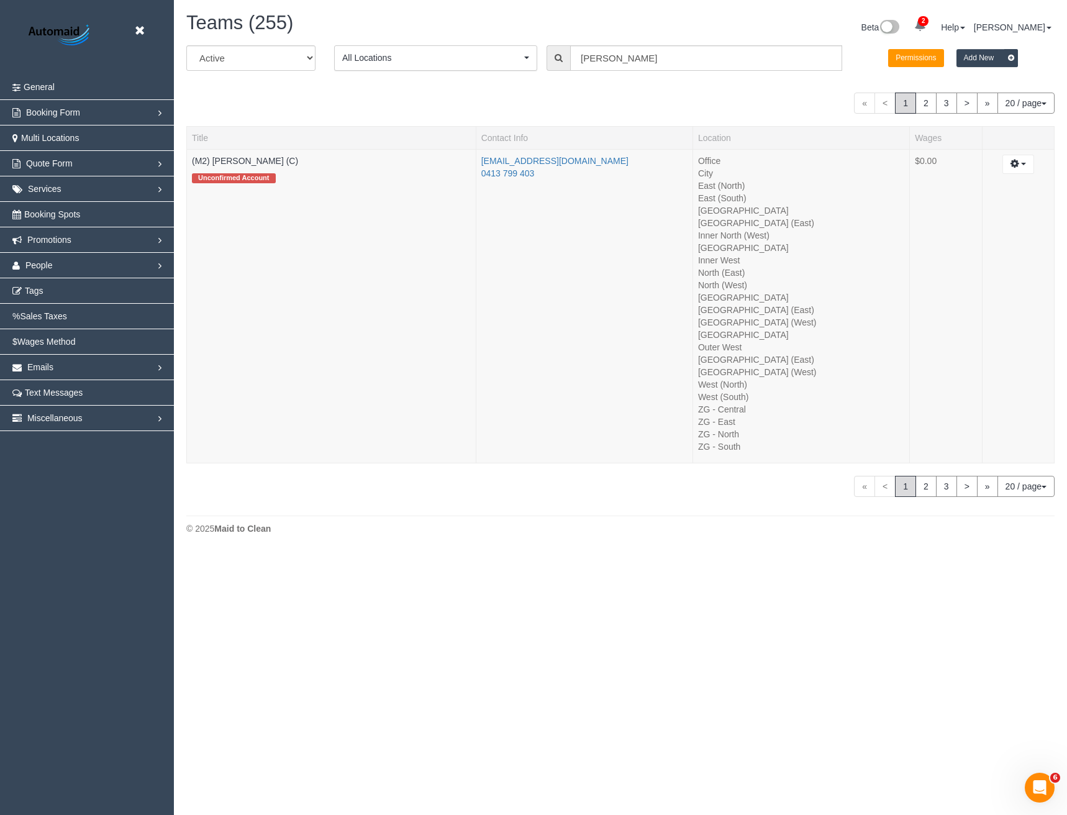
scroll to position [553, 1067]
drag, startPoint x: 632, startPoint y: 62, endPoint x: 470, endPoint y: 9, distance: 170.5
click at [519, 58] on div "All Active Archived All Locations All Locations Active Locations Office [defaul…" at bounding box center [620, 62] width 887 height 35
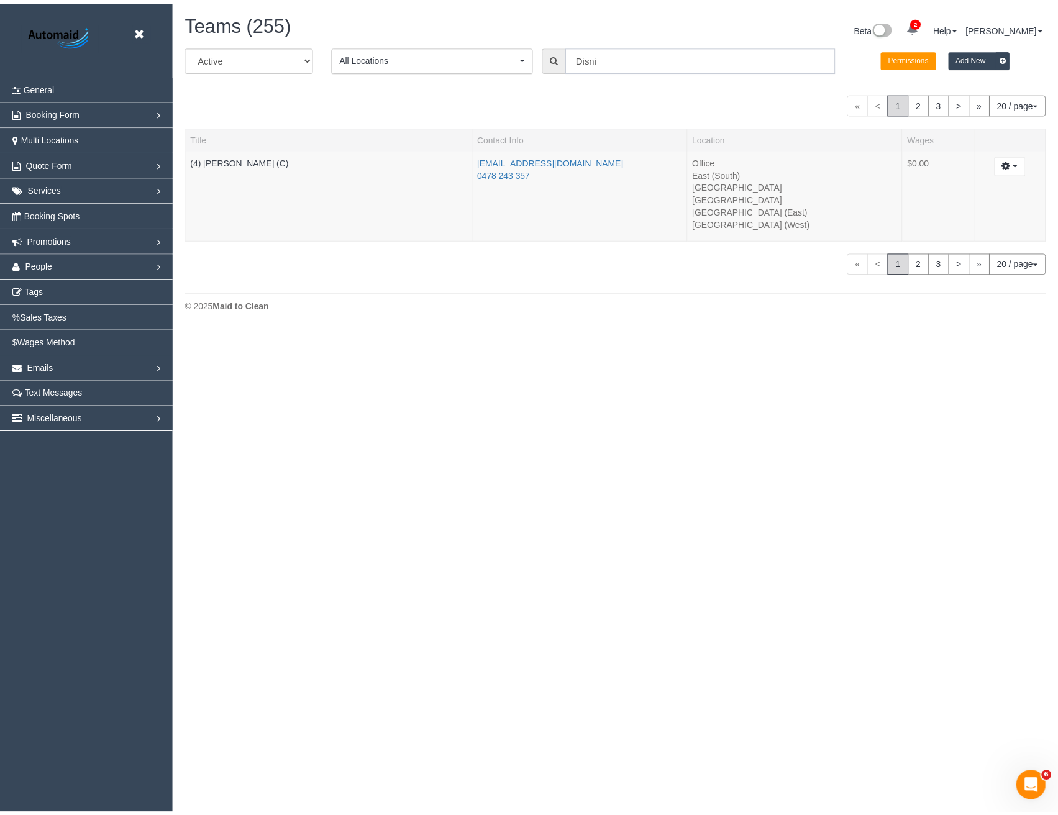
scroll to position [61772, 61034]
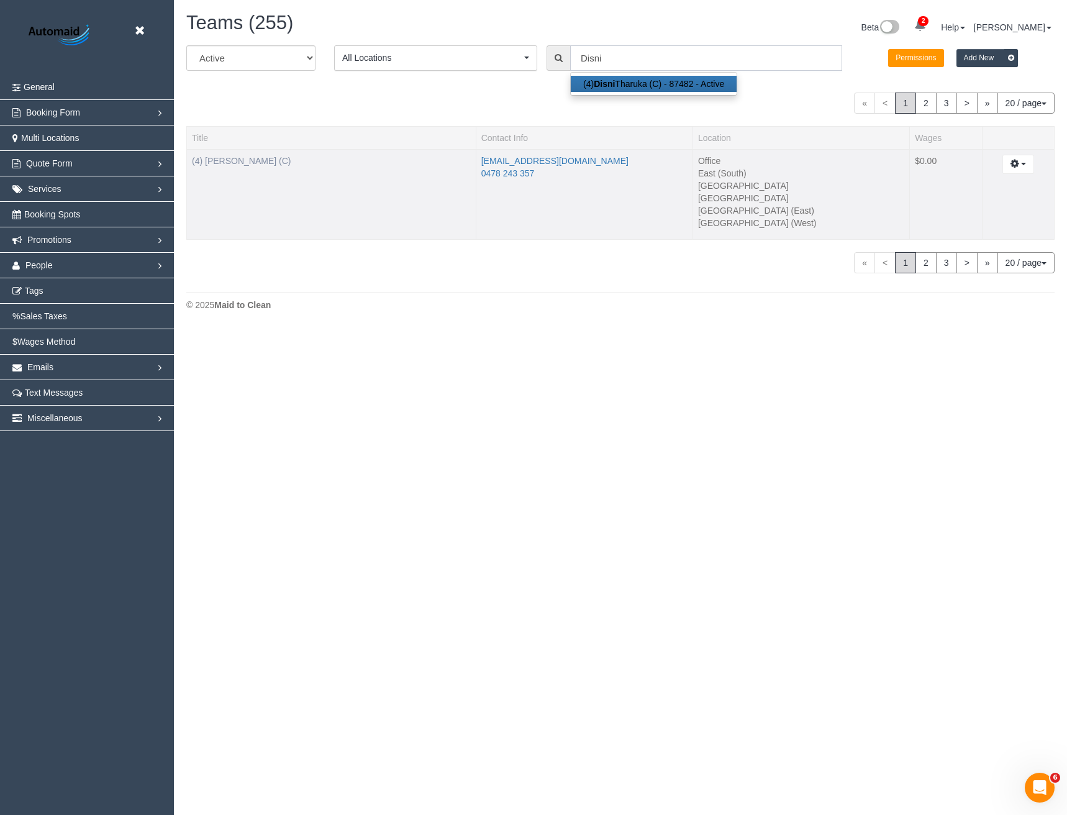
type input "Disni"
click at [250, 161] on link "(4) [PERSON_NAME] (C)" at bounding box center [241, 161] width 99 height 10
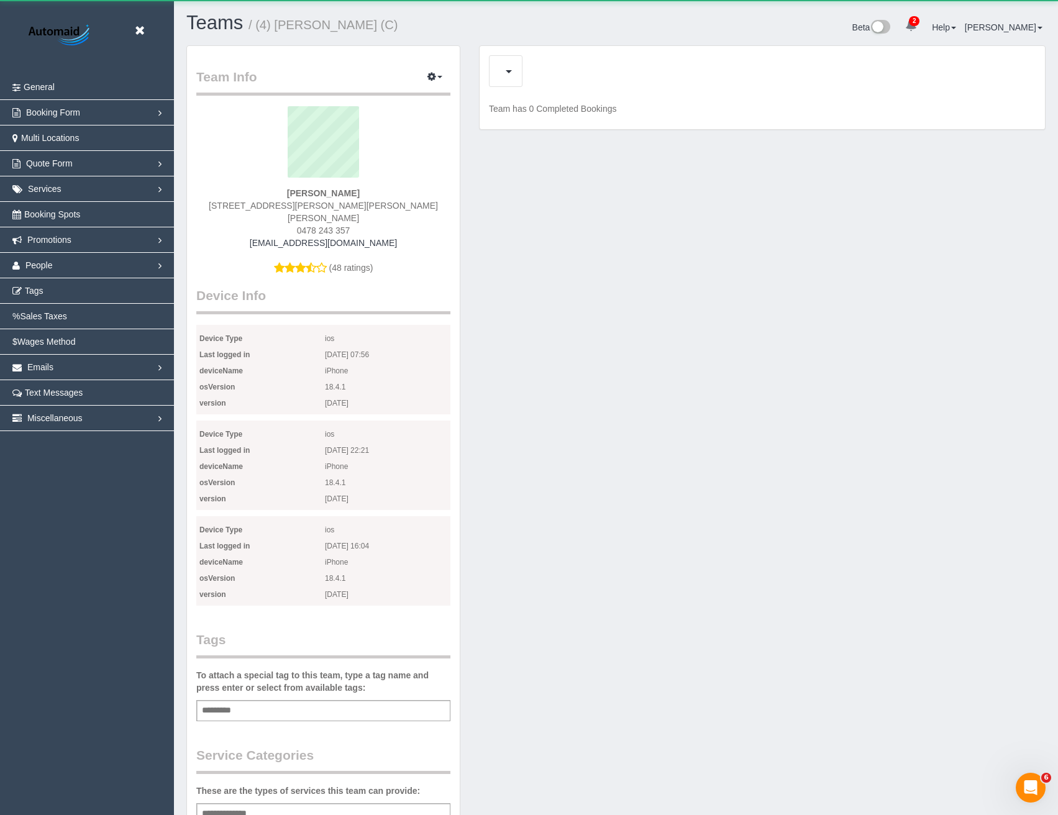
scroll to position [1263, 1058]
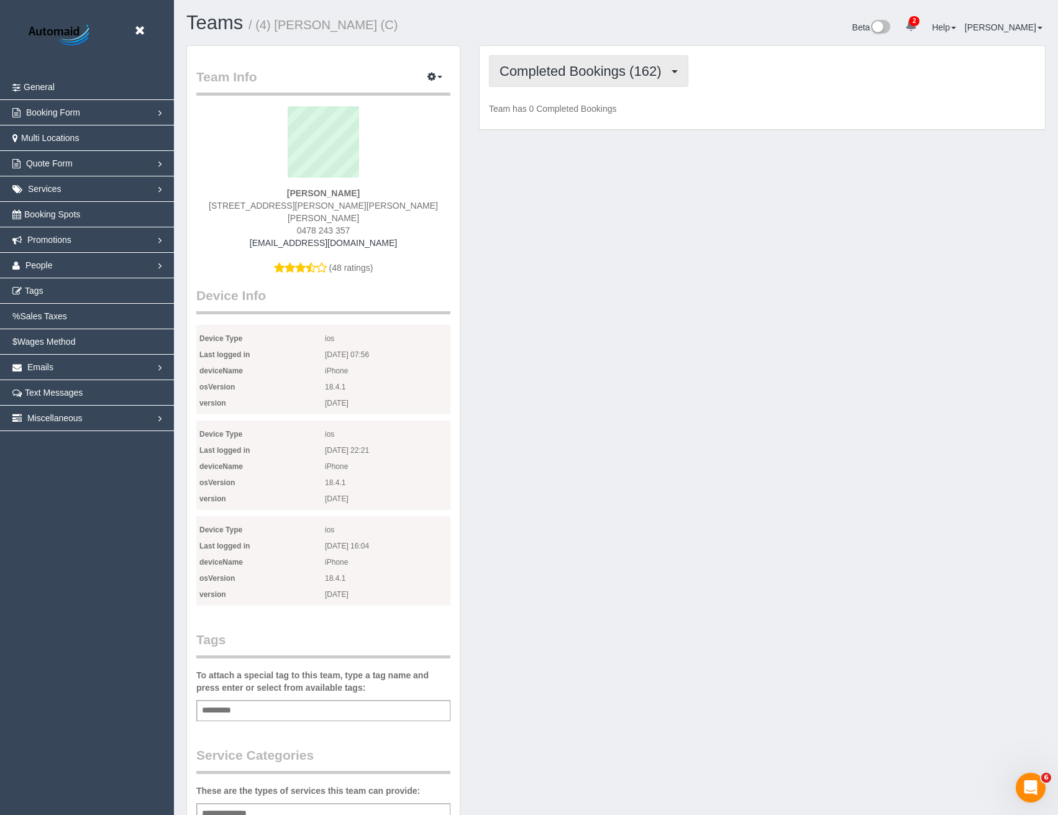
click at [605, 73] on span "Completed Bookings (162)" at bounding box center [583, 71] width 168 height 16
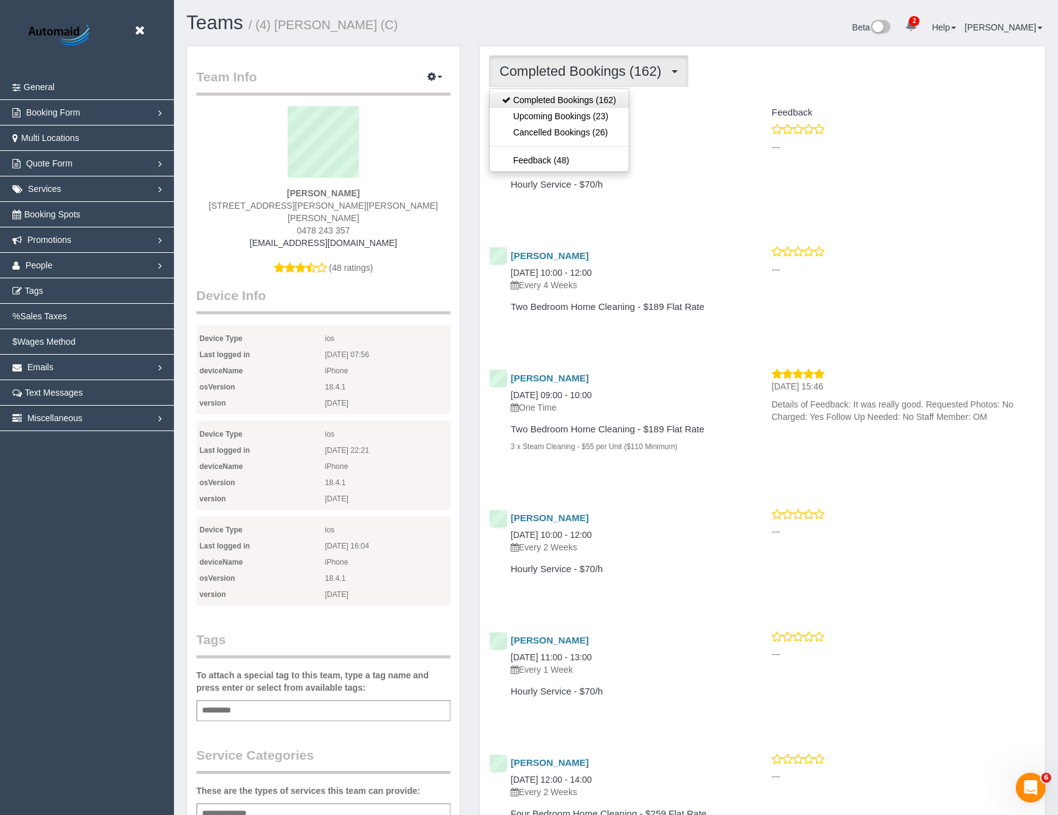
scroll to position [3402, 1058]
click at [559, 117] on link "Upcoming Bookings (23)" at bounding box center [558, 116] width 139 height 16
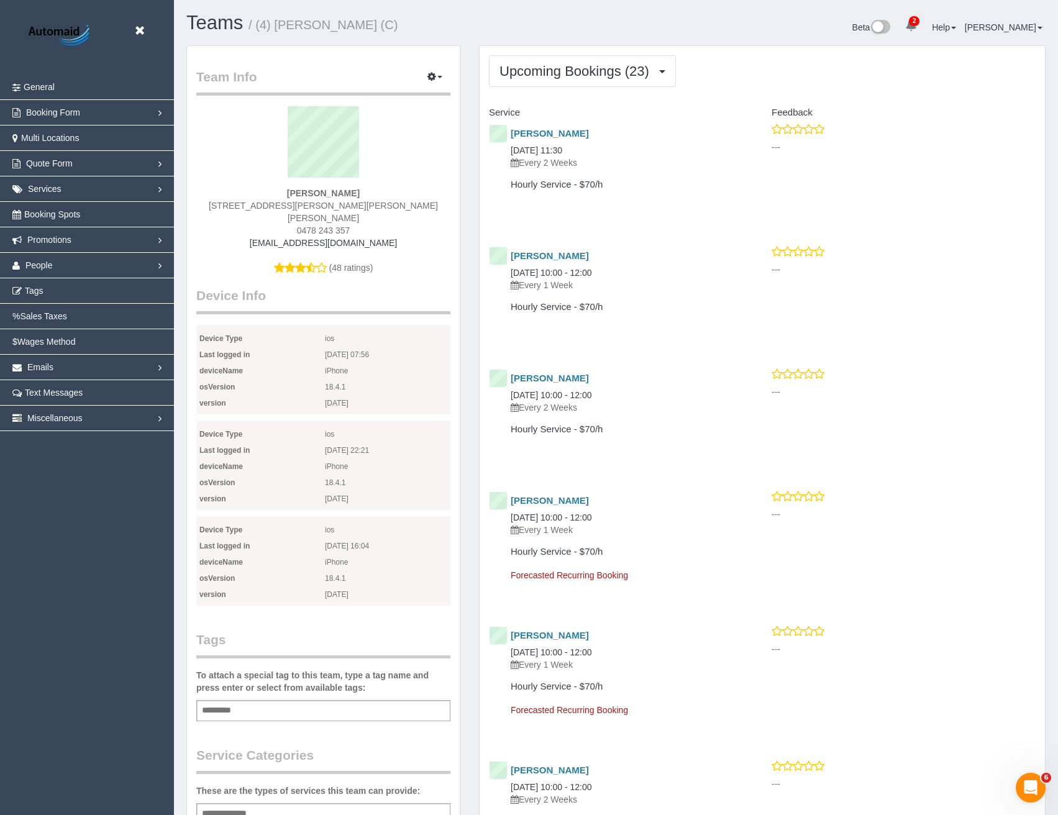
scroll to position [58850, 61044]
click at [579, 134] on link "Mr Anandan Sangarapillai" at bounding box center [549, 133] width 78 height 11
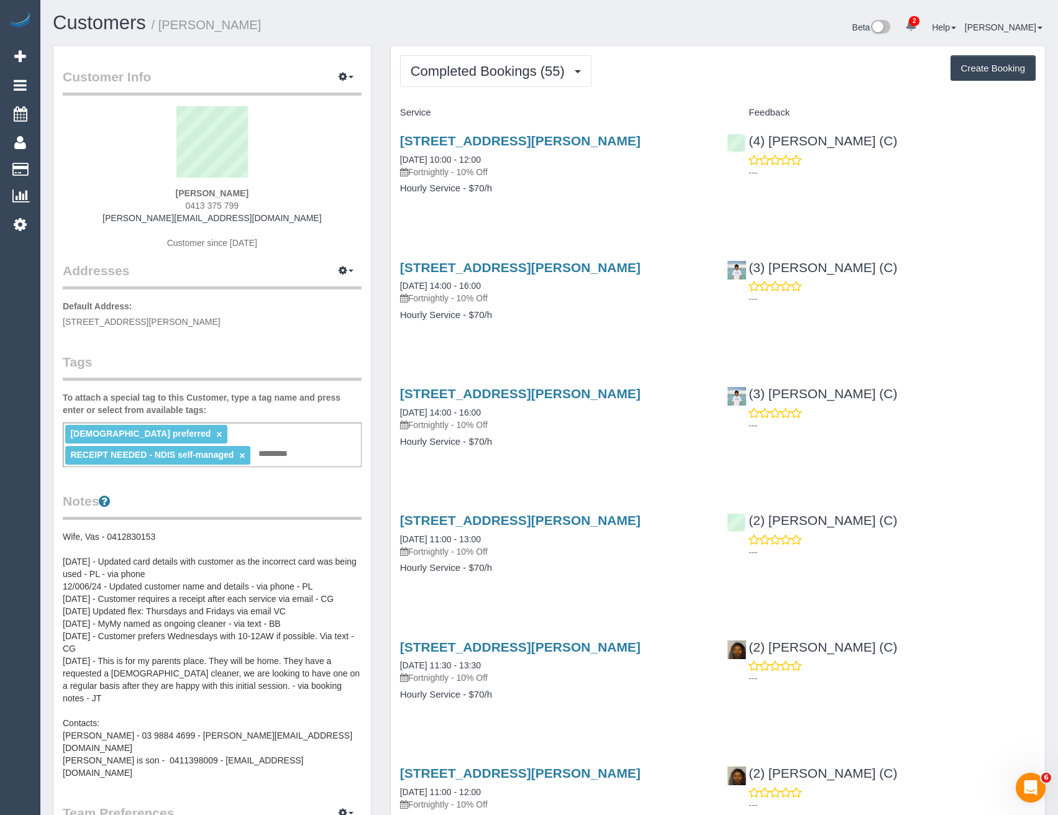
scroll to position [3709, 1058]
click at [530, 75] on span "Completed Bookings (55)" at bounding box center [490, 71] width 160 height 16
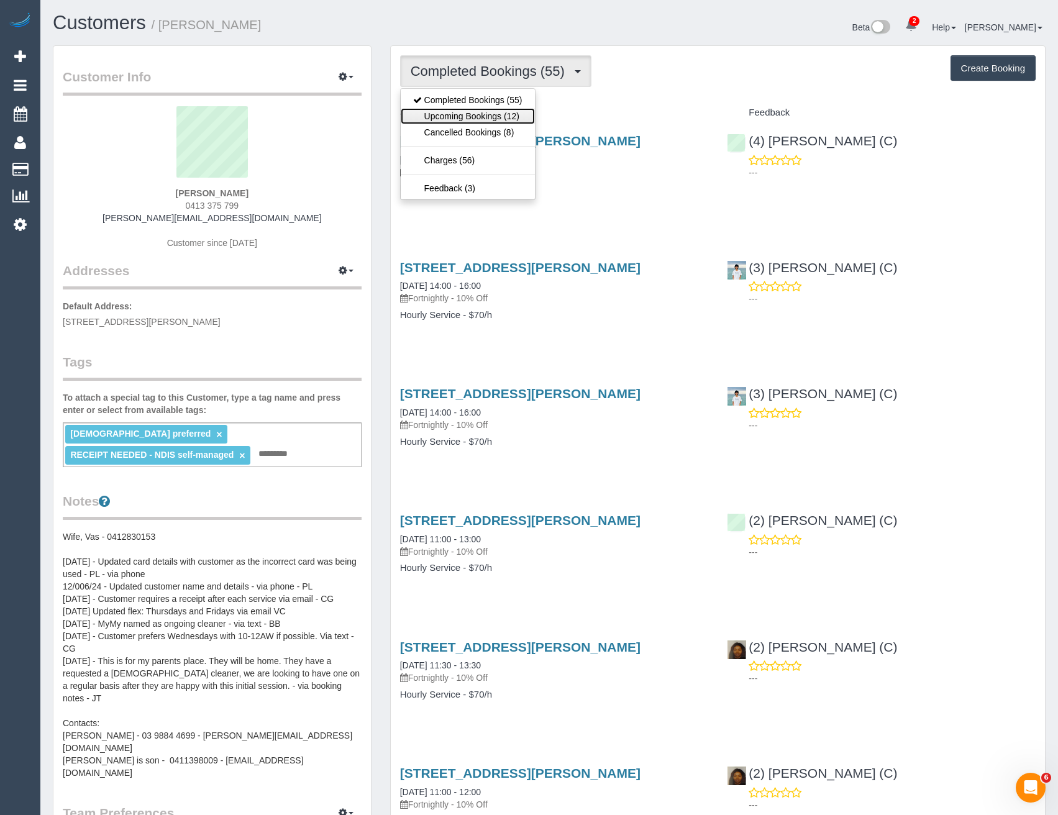
click at [492, 116] on link "Upcoming Bookings (12)" at bounding box center [468, 116] width 134 height 16
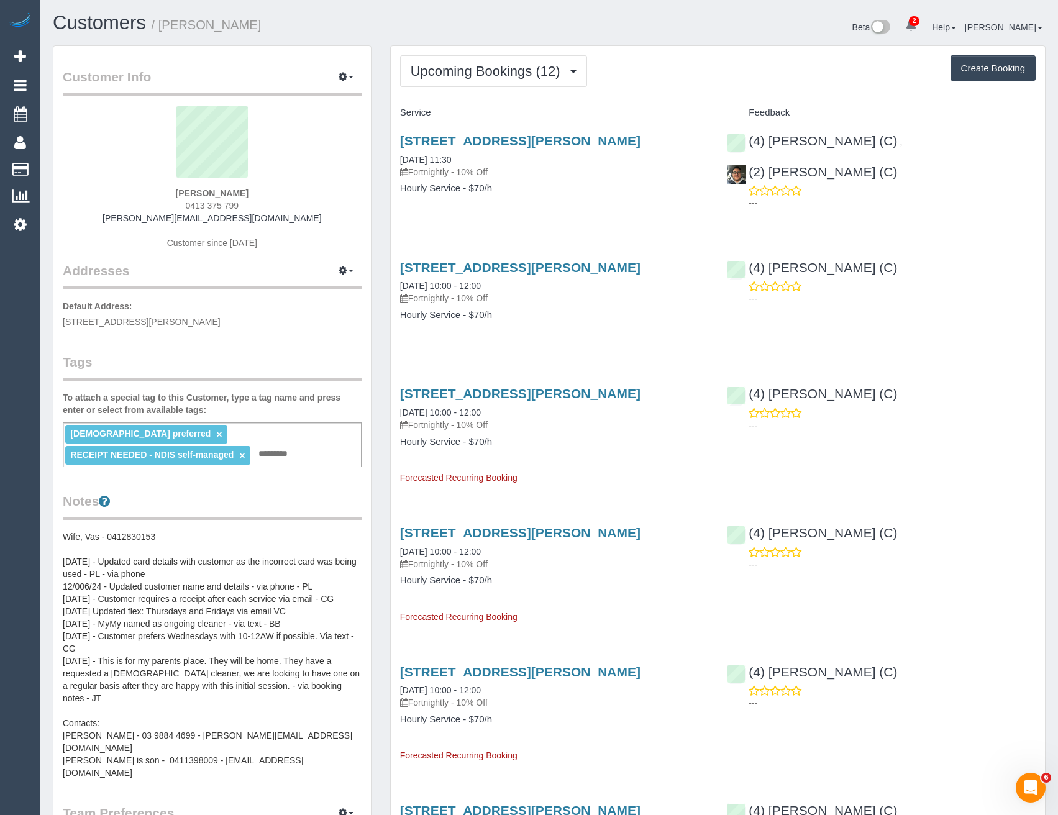
scroll to position [0, 0]
click at [531, 79] on button "Upcoming Bookings (12)" at bounding box center [493, 71] width 187 height 32
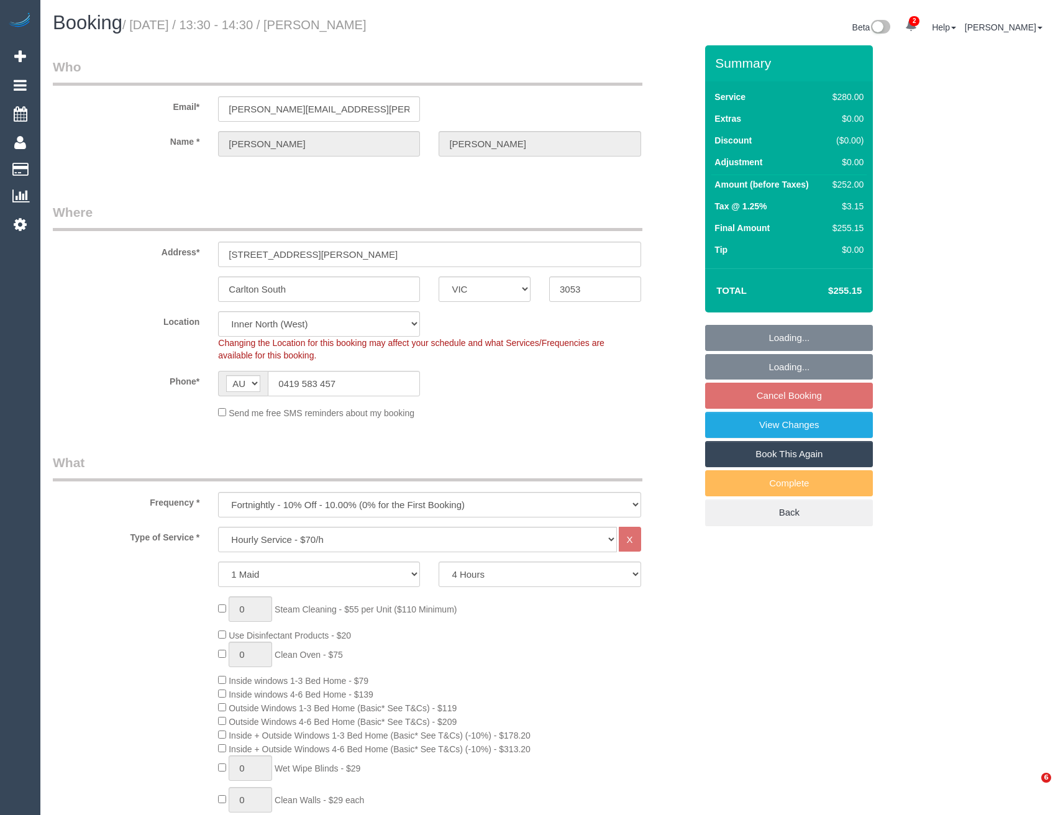
select select "VIC"
select select "240"
select select "object:733"
select select "number:32"
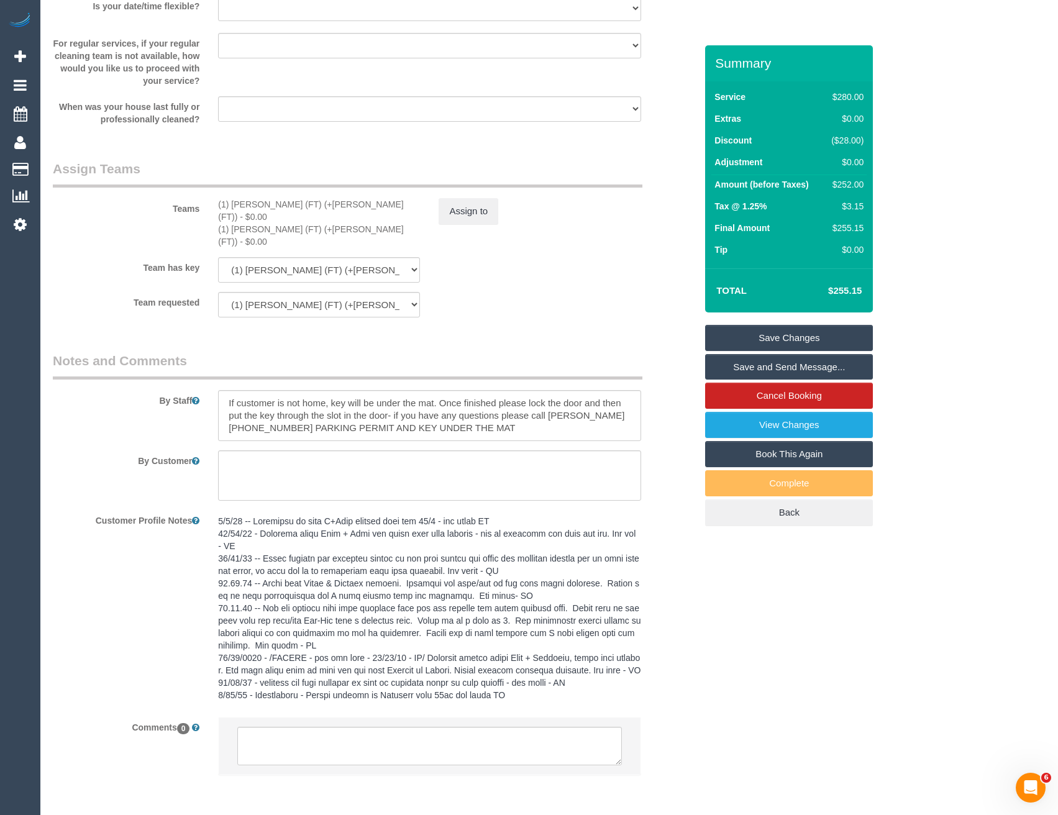
scroll to position [1877, 0]
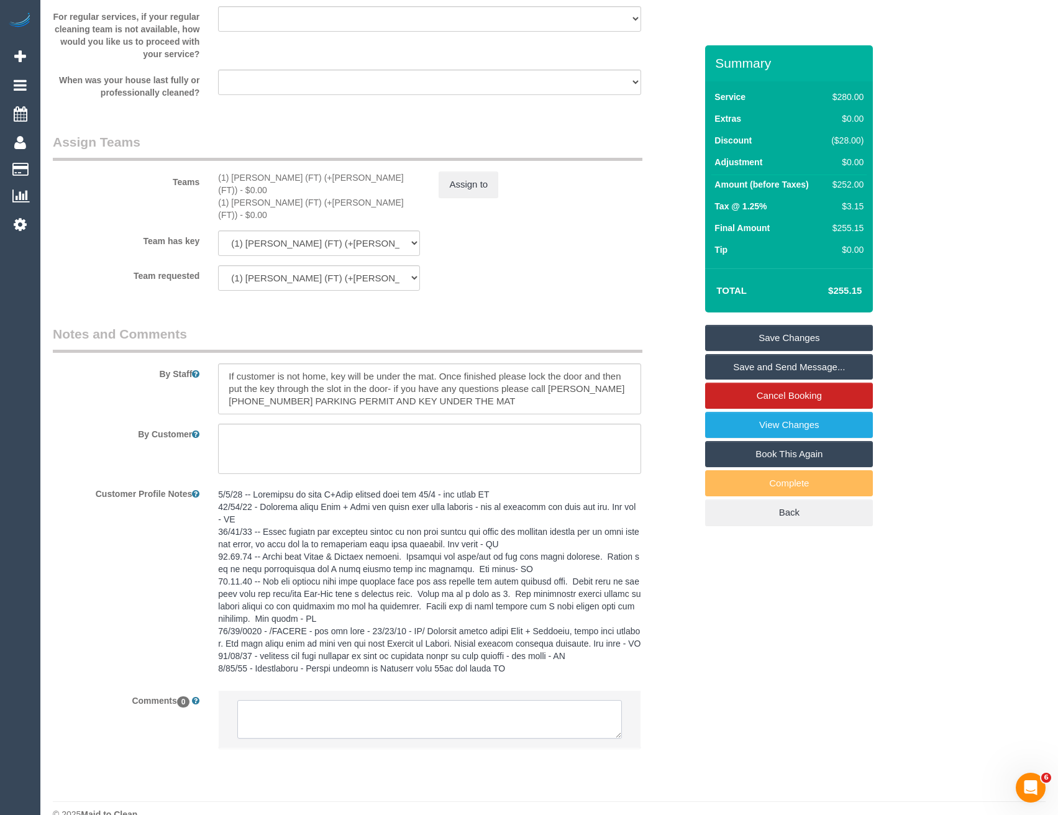
click at [297, 700] on textarea at bounding box center [429, 719] width 384 height 39
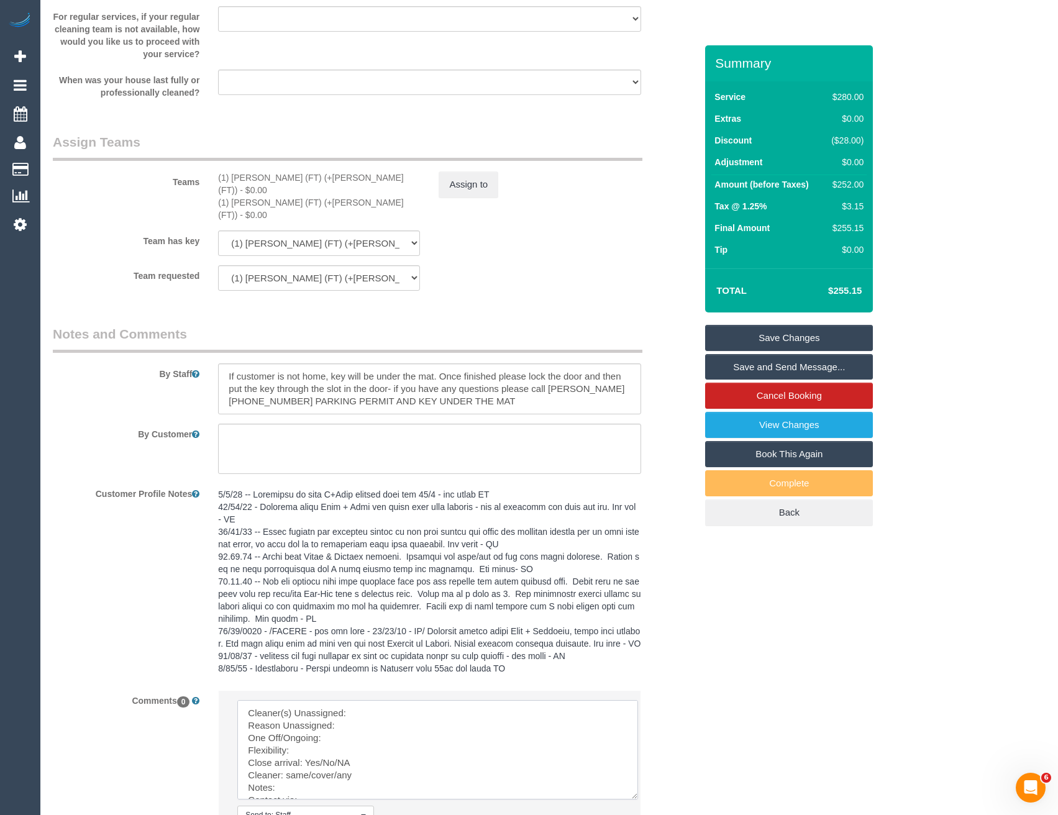
drag, startPoint x: 619, startPoint y: 712, endPoint x: 630, endPoint y: 767, distance: 56.4
click at [636, 773] on textarea at bounding box center [437, 749] width 401 height 99
click at [379, 700] on textarea at bounding box center [437, 750] width 401 height 100
click at [364, 700] on textarea at bounding box center [437, 750] width 401 height 100
click at [338, 716] on textarea at bounding box center [437, 750] width 401 height 100
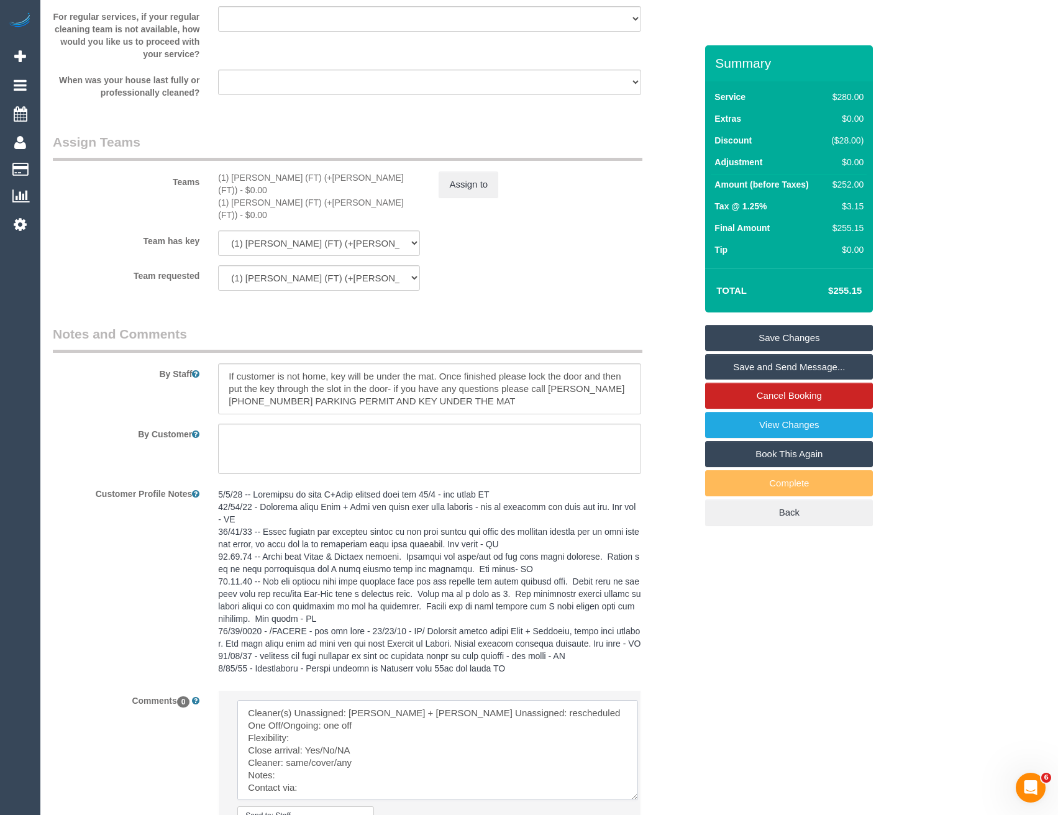
click at [304, 722] on textarea at bounding box center [437, 750] width 401 height 100
drag, startPoint x: 366, startPoint y: 738, endPoint x: 305, endPoint y: 736, distance: 60.9
click at [305, 736] on textarea at bounding box center [437, 750] width 401 height 100
drag, startPoint x: 361, startPoint y: 749, endPoint x: 286, endPoint y: 750, distance: 75.2
click at [286, 750] on textarea at bounding box center [437, 750] width 401 height 100
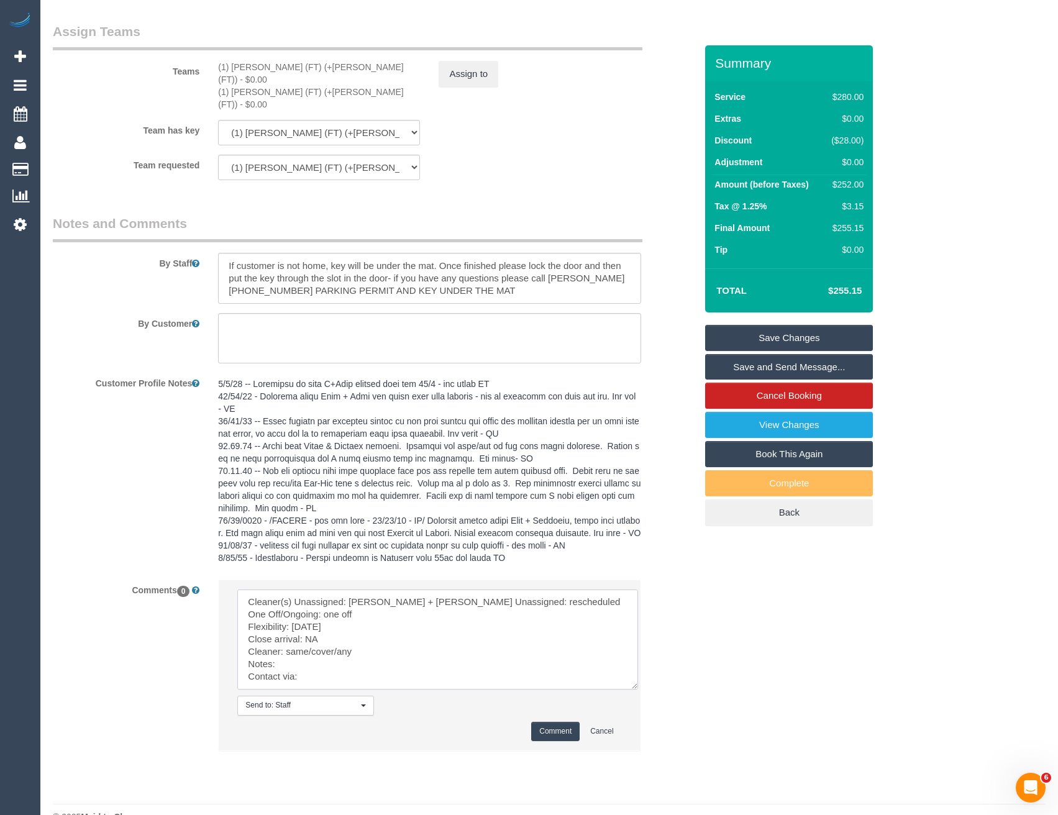
scroll to position [13, 0]
click at [320, 647] on textarea at bounding box center [437, 639] width 401 height 100
type textarea "Cleaner(s) Unassigned: [PERSON_NAME] + [PERSON_NAME] Unassigned: rescheduled On…"
click at [542, 722] on button "Comment" at bounding box center [555, 731] width 48 height 19
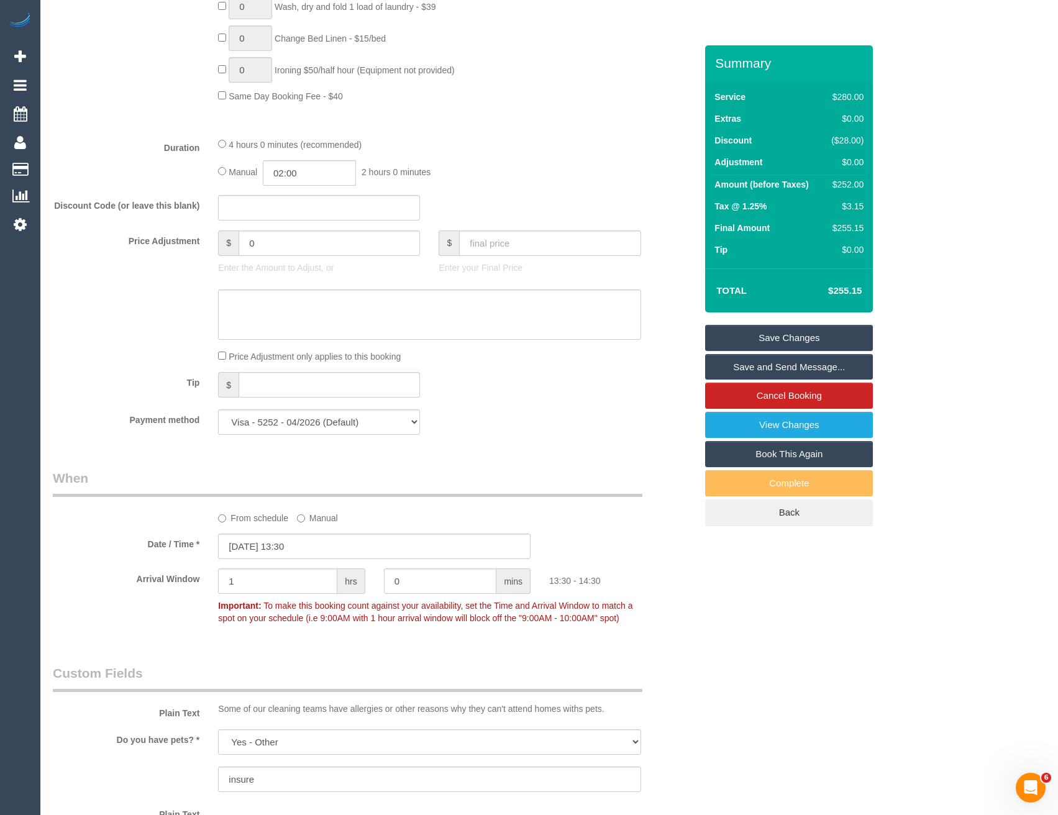
scroll to position [1242, 0]
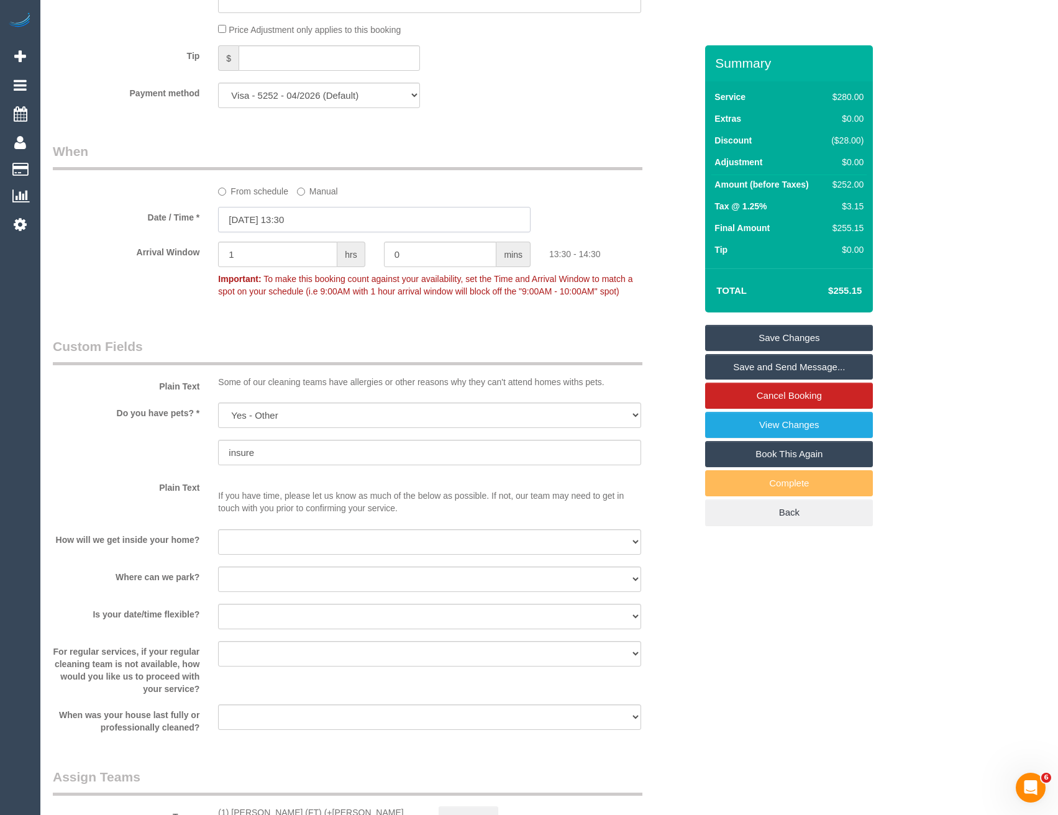
click at [322, 224] on input "[DATE] 13:30" at bounding box center [374, 219] width 312 height 25
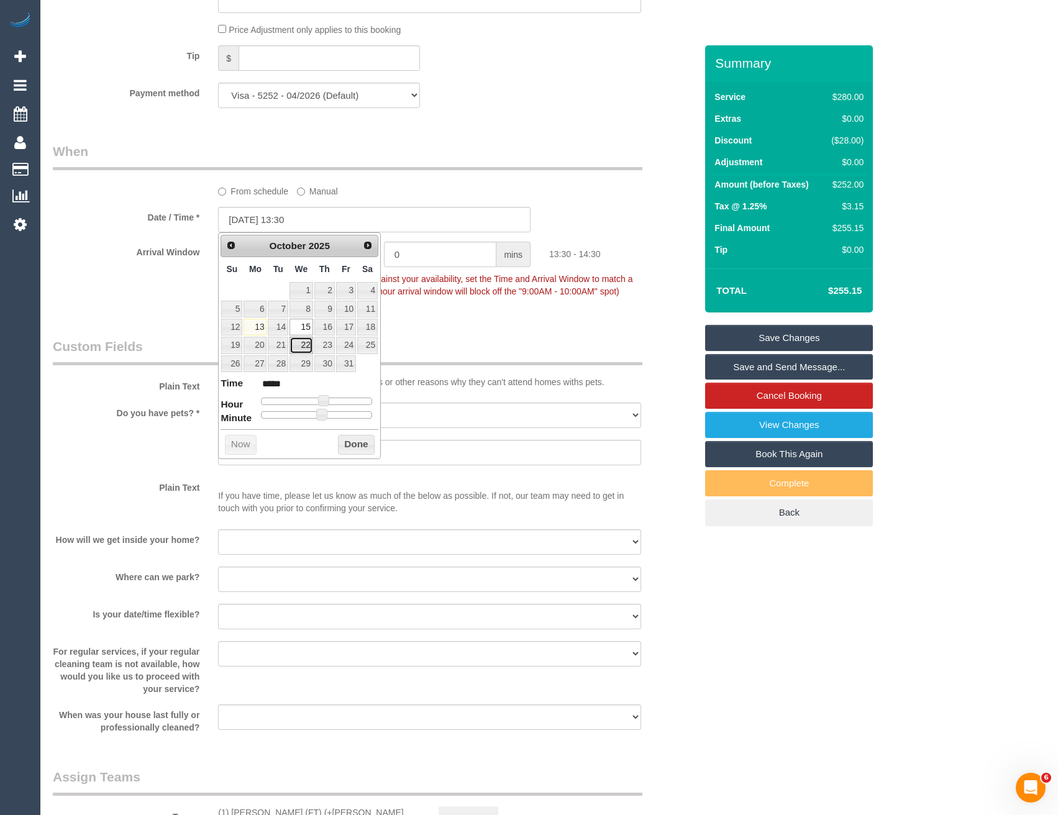
click at [302, 343] on link "22" at bounding box center [301, 345] width 24 height 17
type input "[DATE] 13:30"
click at [352, 442] on button "Done" at bounding box center [356, 445] width 37 height 20
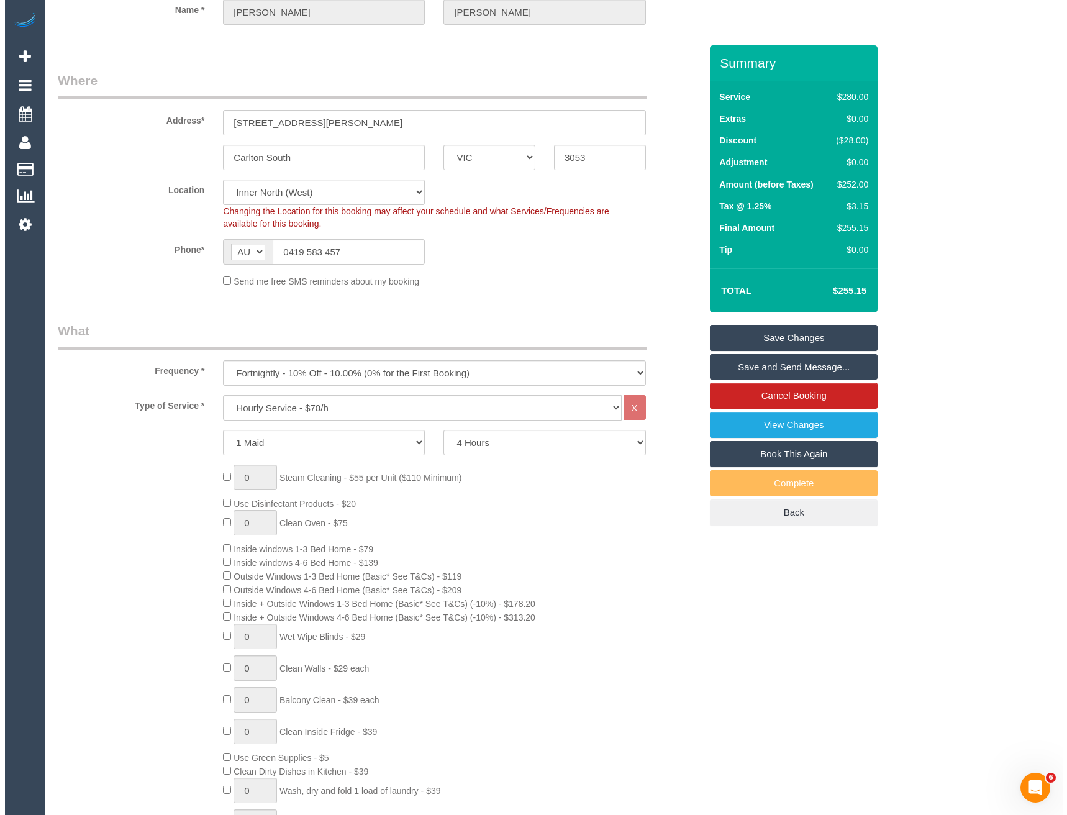
scroll to position [0, 0]
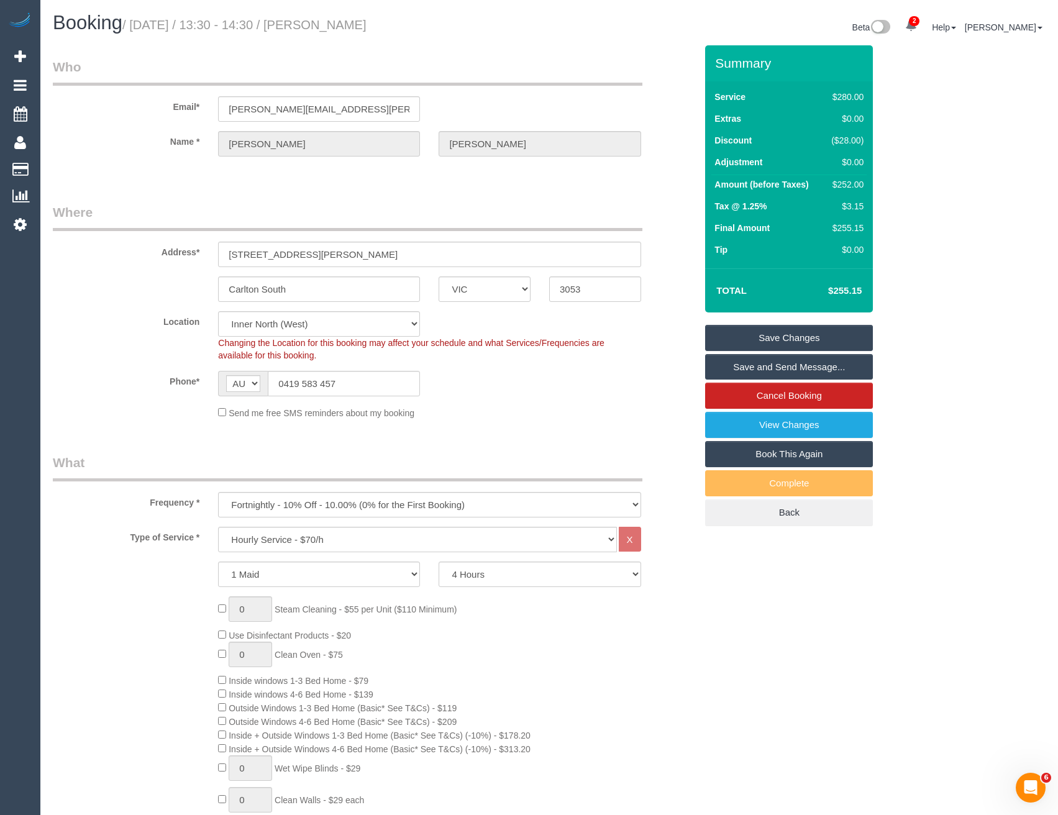
click at [735, 346] on link "Save Changes" at bounding box center [789, 338] width 168 height 26
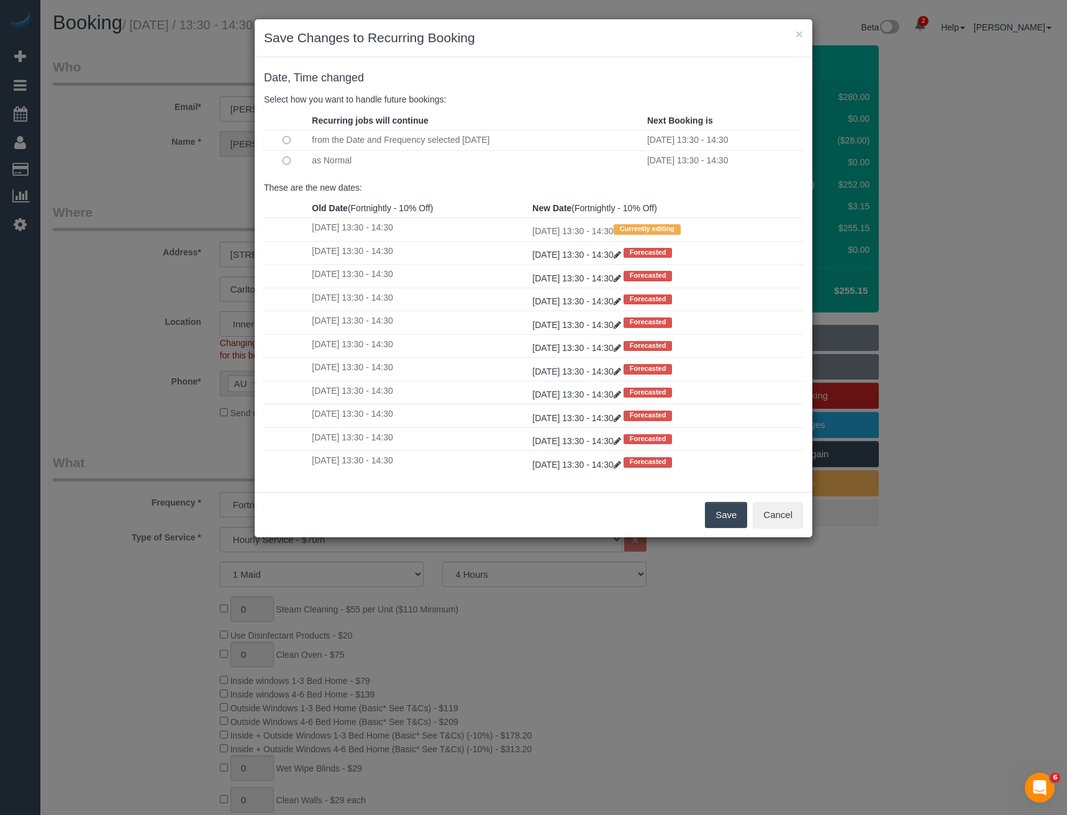
click at [712, 514] on button "Save" at bounding box center [726, 515] width 42 height 26
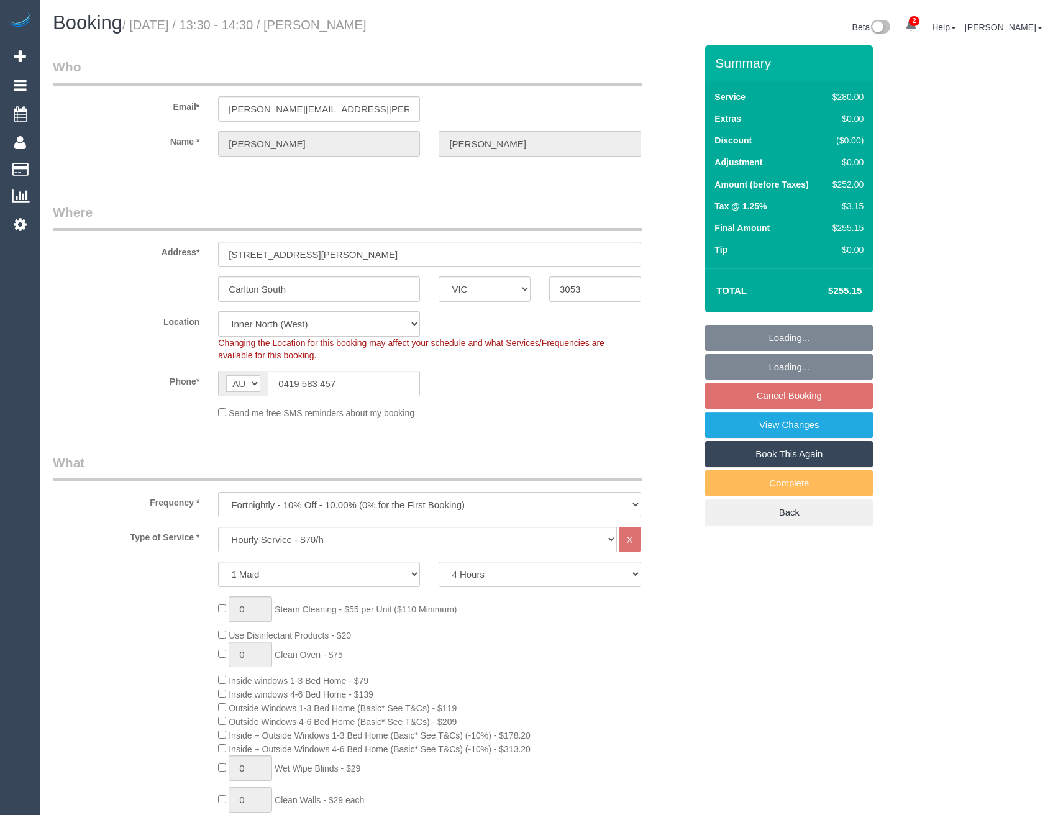
select select "VIC"
select select "240"
select select "number:32"
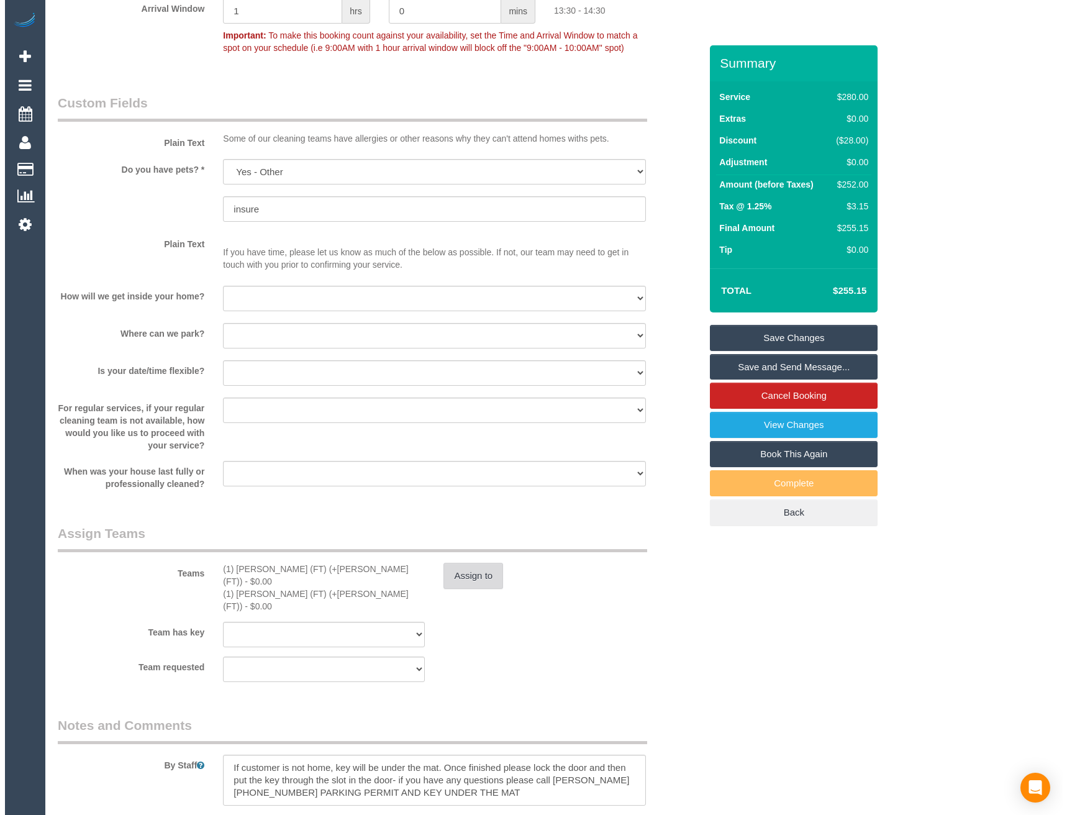
scroll to position [1553, 0]
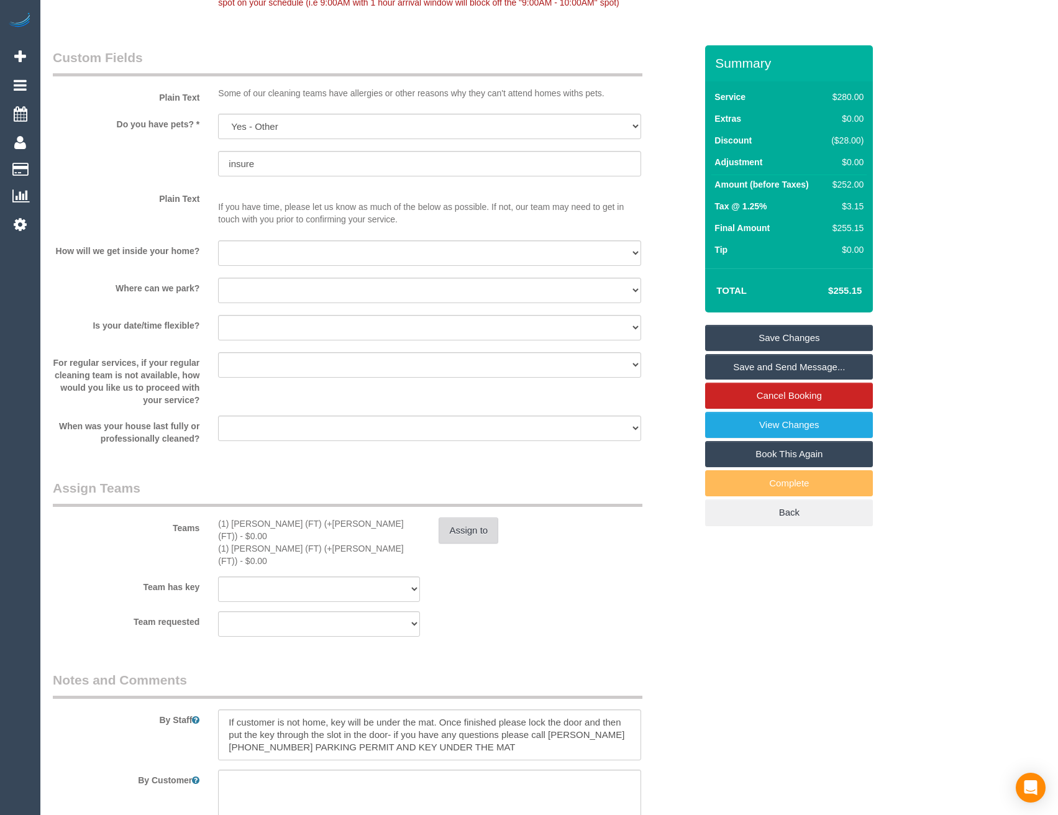
click at [483, 529] on button "Assign to" at bounding box center [468, 530] width 60 height 26
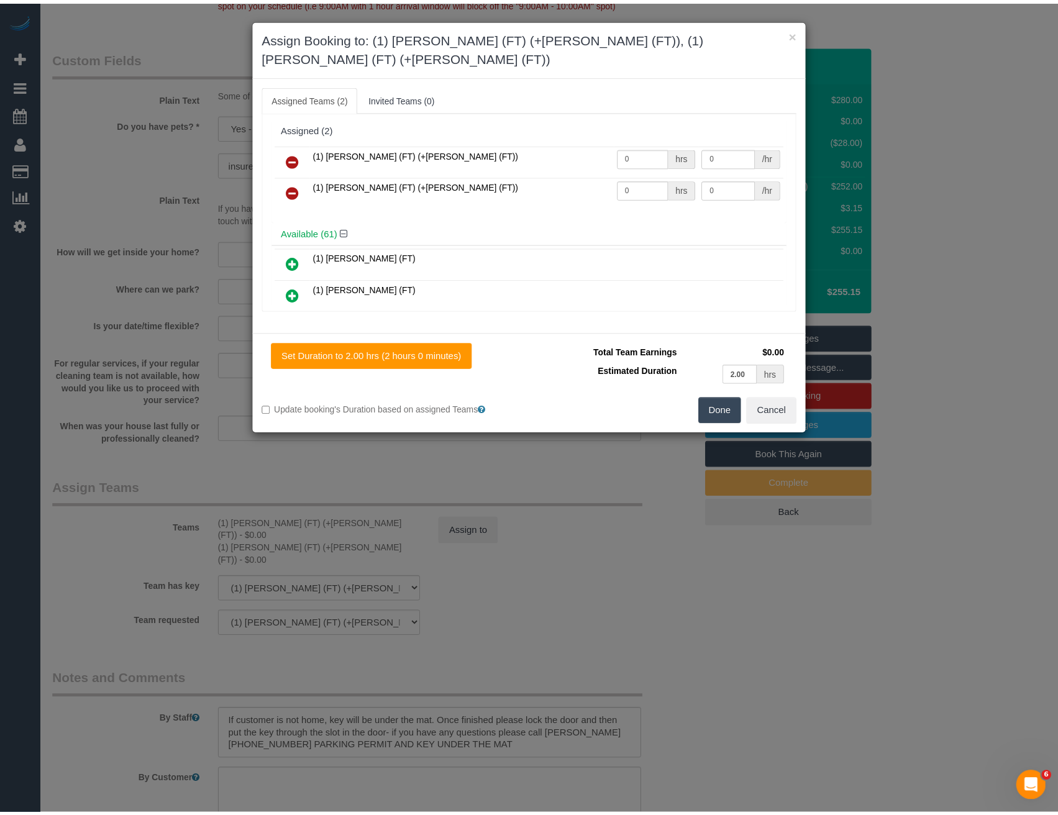
scroll to position [0, 0]
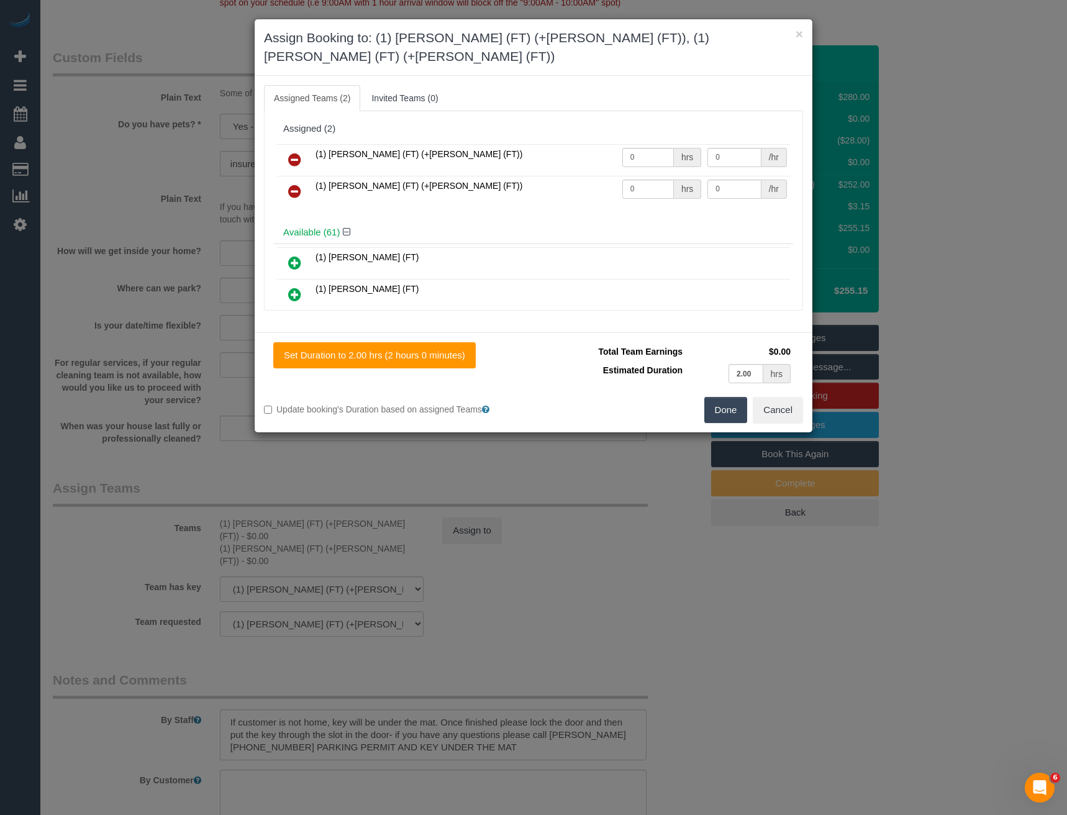
click at [299, 152] on icon at bounding box center [294, 159] width 13 height 15
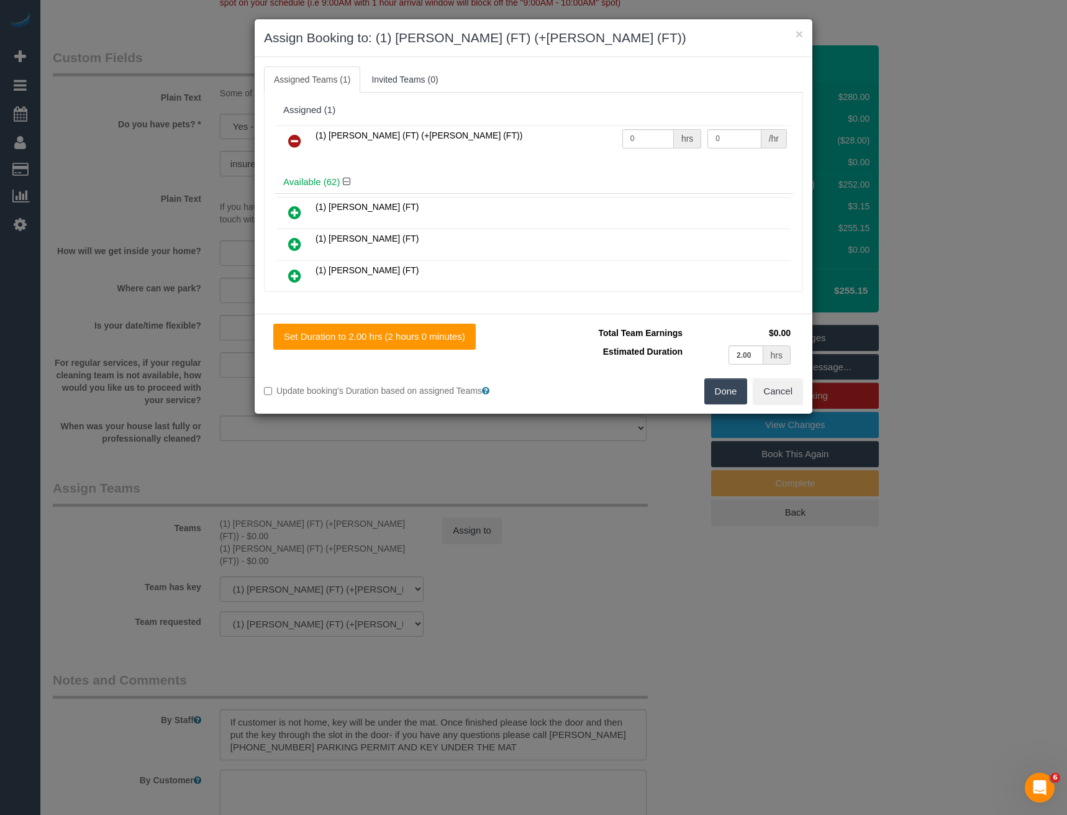
click at [294, 138] on icon at bounding box center [294, 141] width 13 height 15
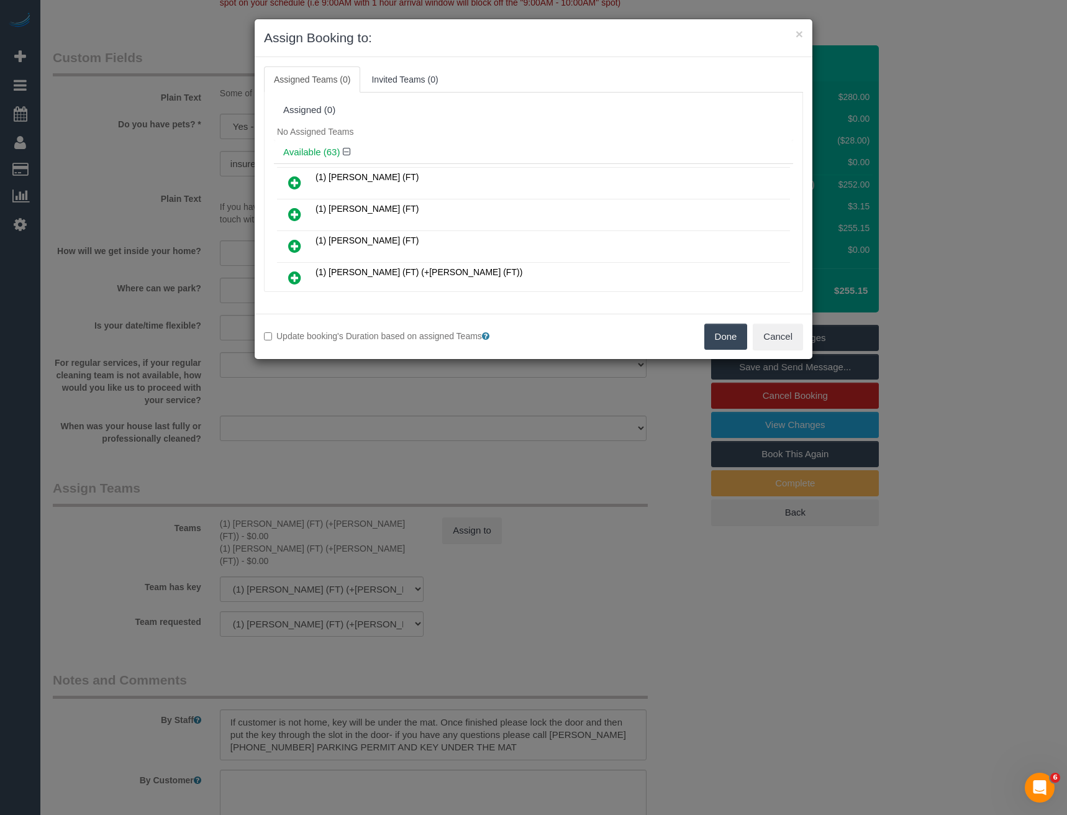
click at [714, 329] on button "Done" at bounding box center [725, 337] width 43 height 26
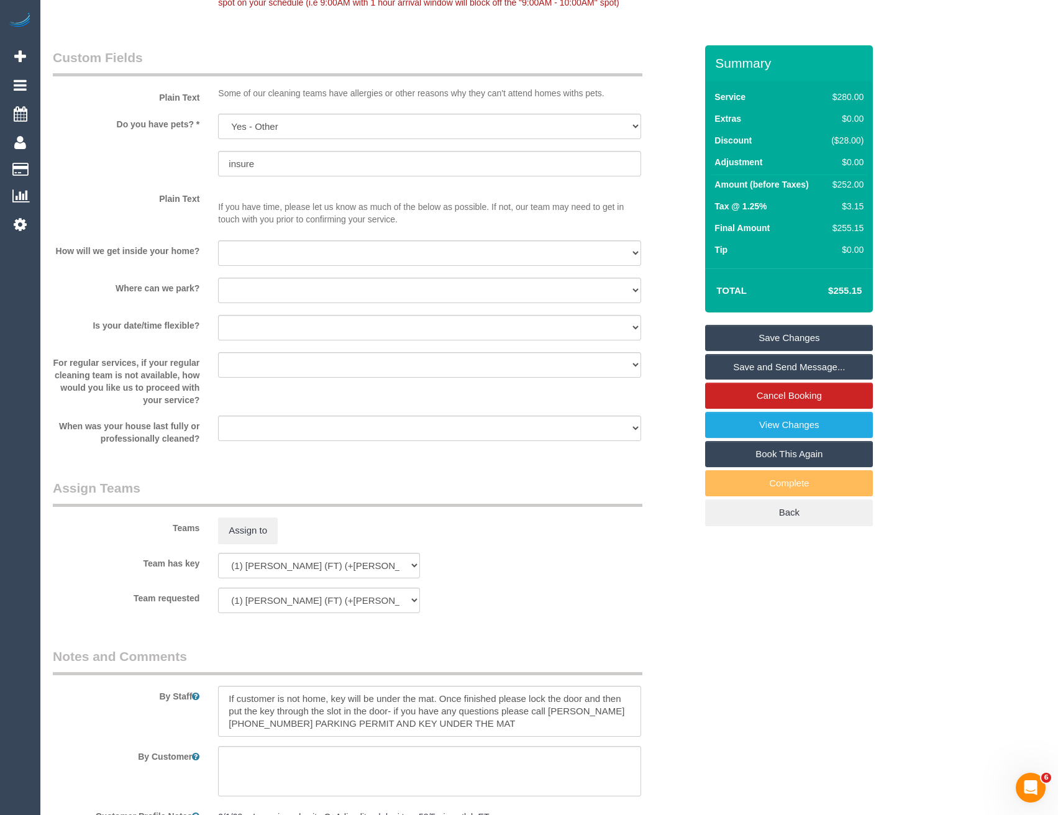
click at [735, 340] on link "Save Changes" at bounding box center [789, 338] width 168 height 26
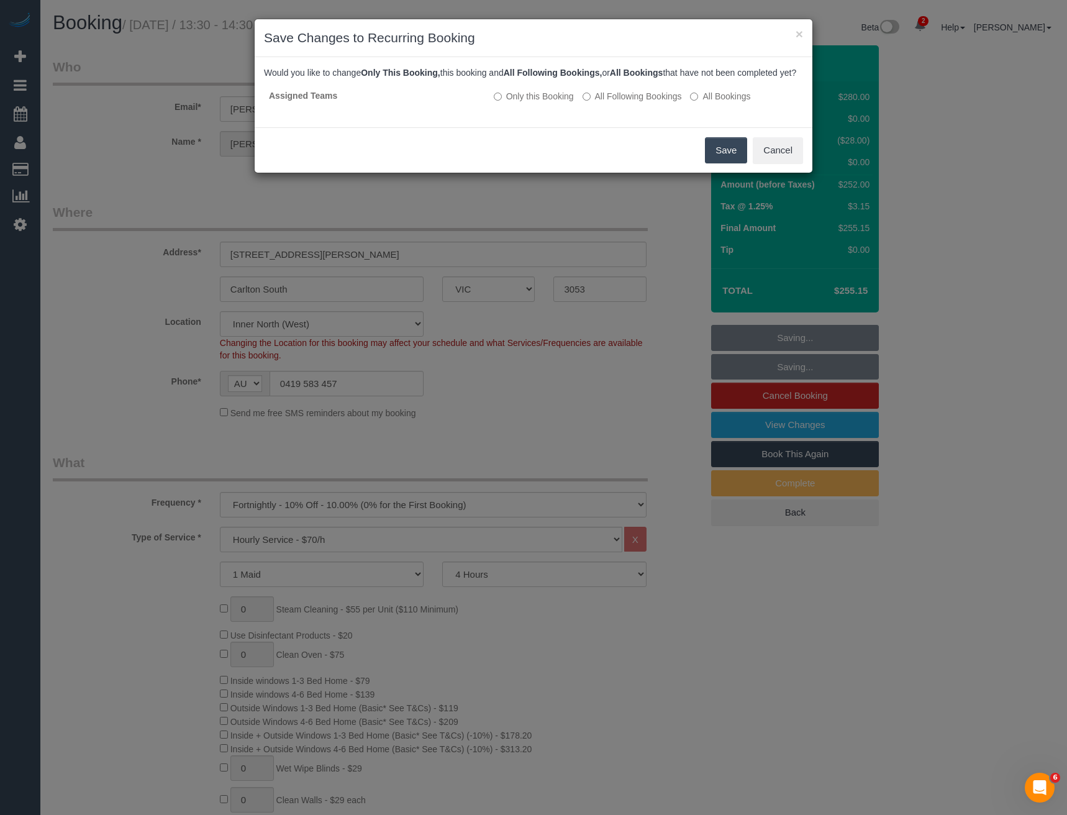
click at [723, 160] on button "Save" at bounding box center [726, 150] width 42 height 26
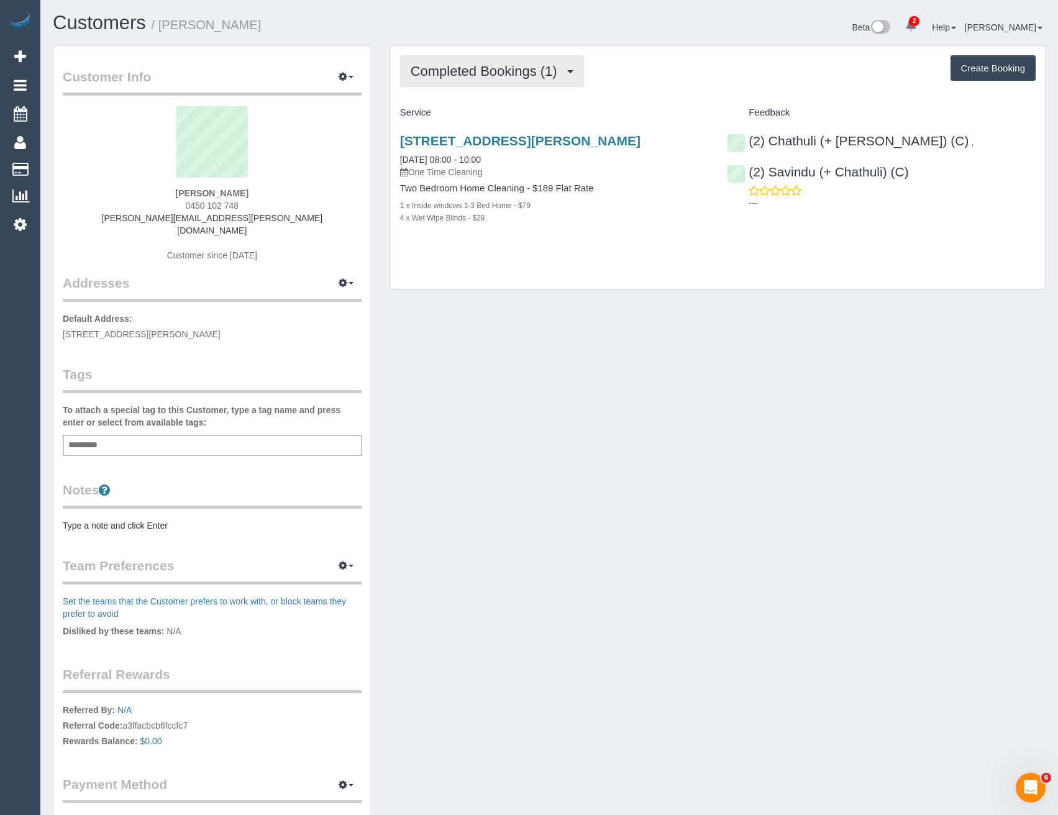
click at [486, 70] on span "Completed Bookings (1)" at bounding box center [486, 71] width 153 height 16
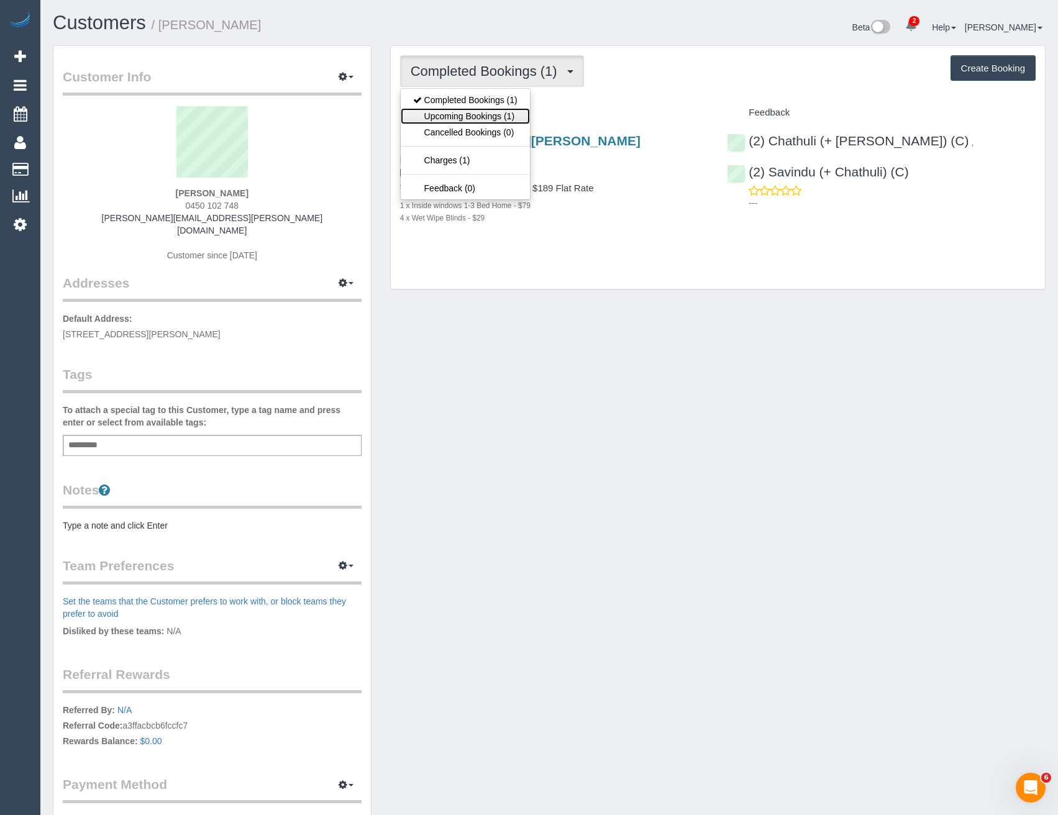
click at [469, 117] on link "Upcoming Bookings (1)" at bounding box center [465, 116] width 129 height 16
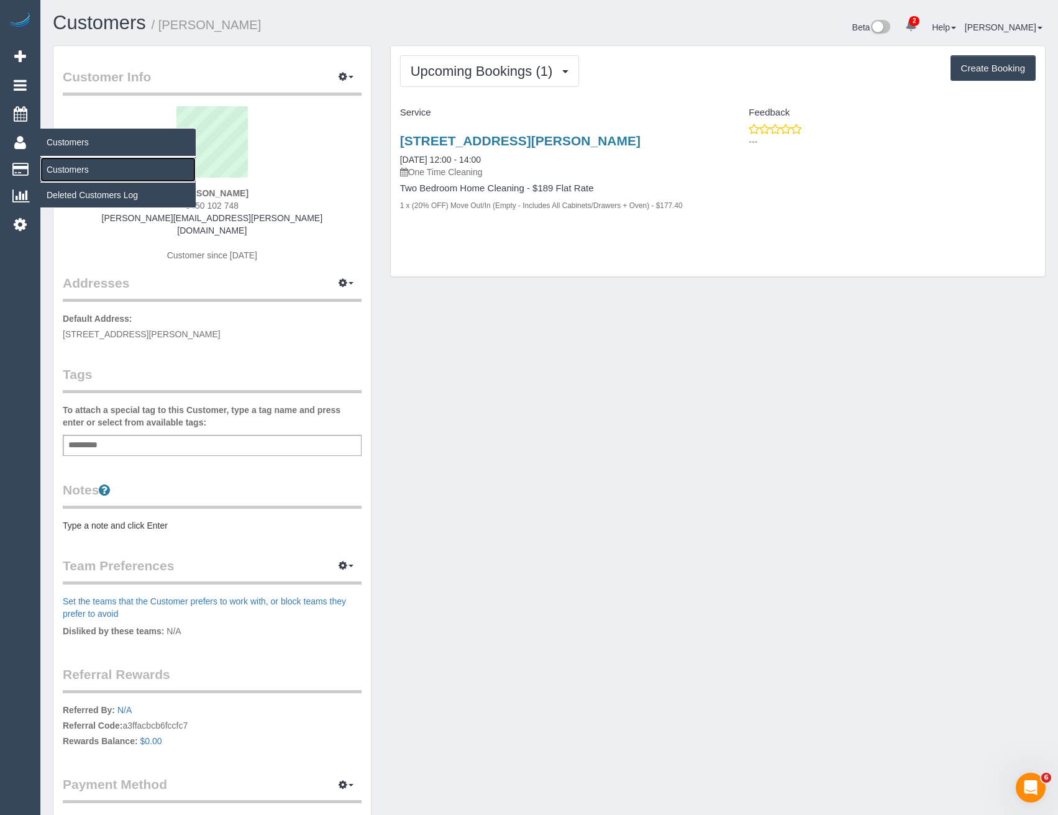
click at [64, 173] on link "Customers" at bounding box center [117, 169] width 155 height 25
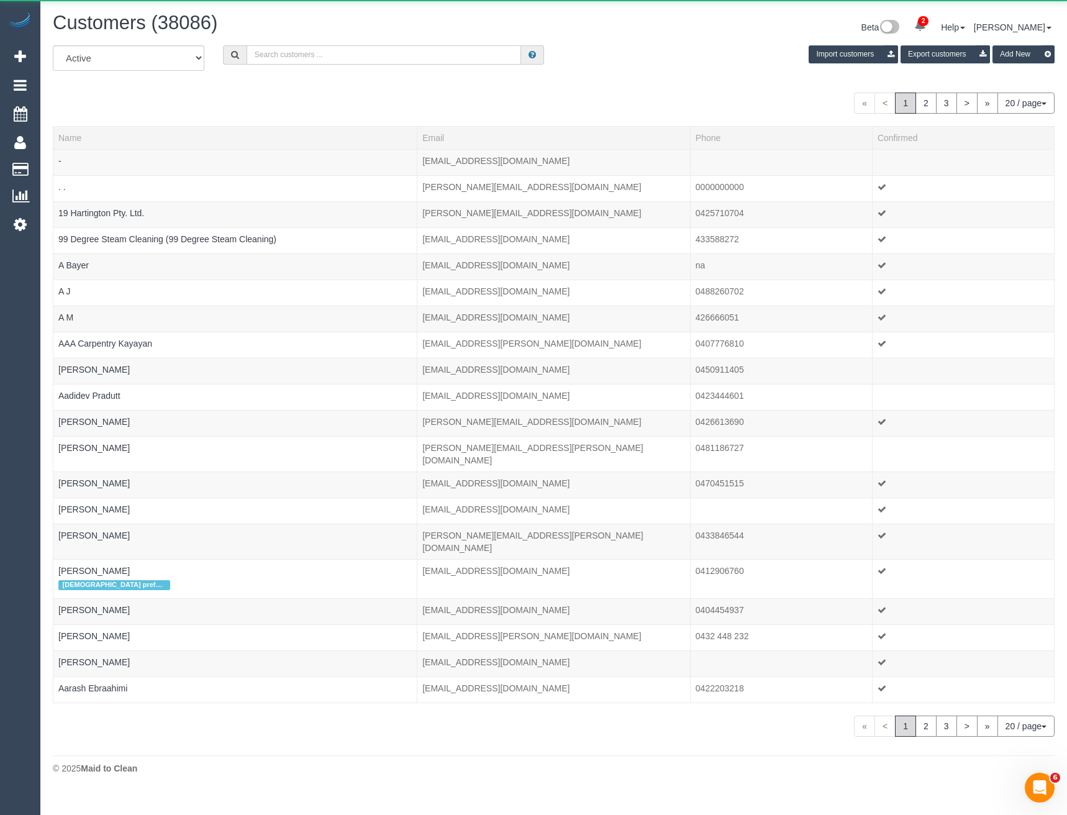
click at [304, 57] on input "text" at bounding box center [384, 54] width 275 height 19
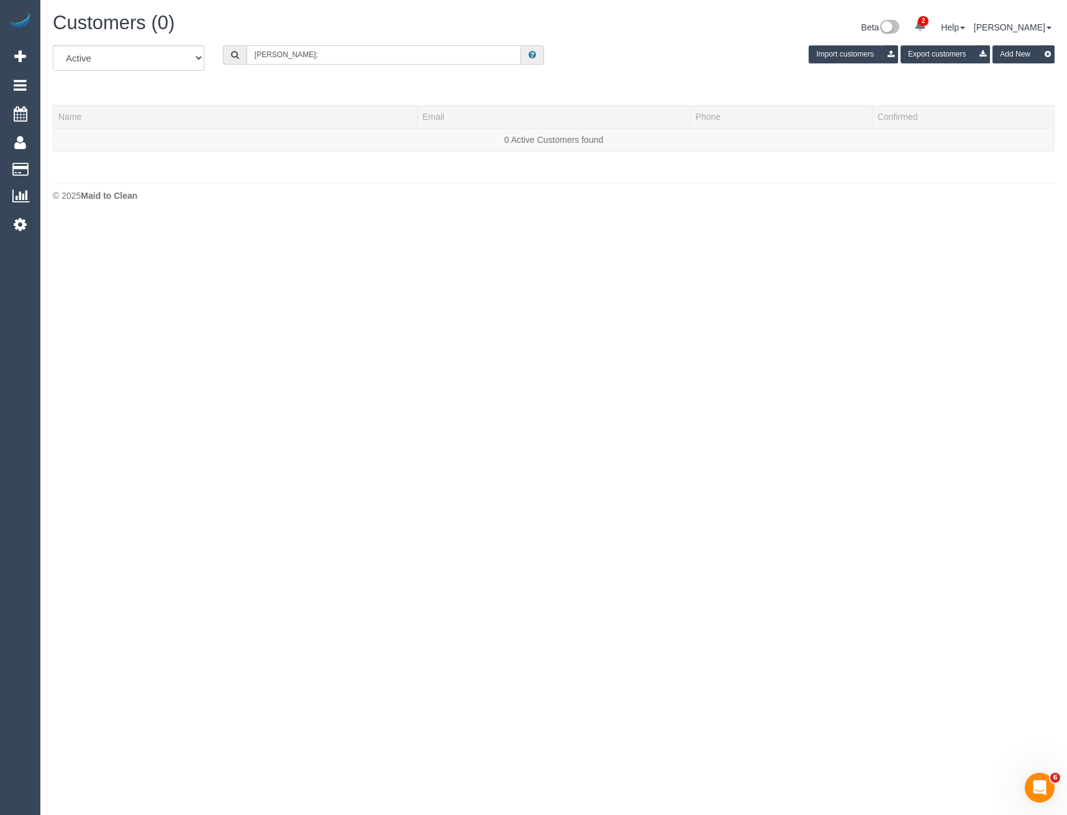
drag, startPoint x: 286, startPoint y: 59, endPoint x: 263, endPoint y: 61, distance: 23.7
click at [263, 62] on input "[PERSON_NAME];" at bounding box center [384, 54] width 275 height 19
type input "d"
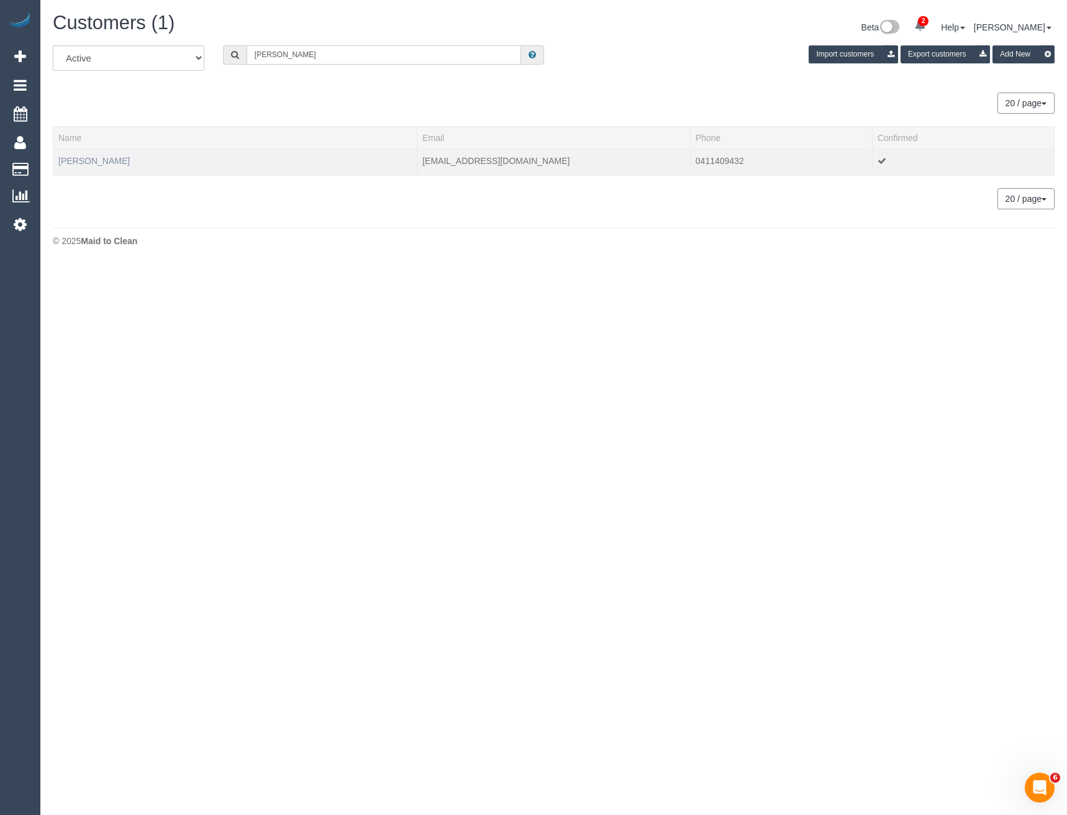
type input "[PERSON_NAME]"
click at [71, 157] on link "Damon Mills" at bounding box center [93, 161] width 71 height 10
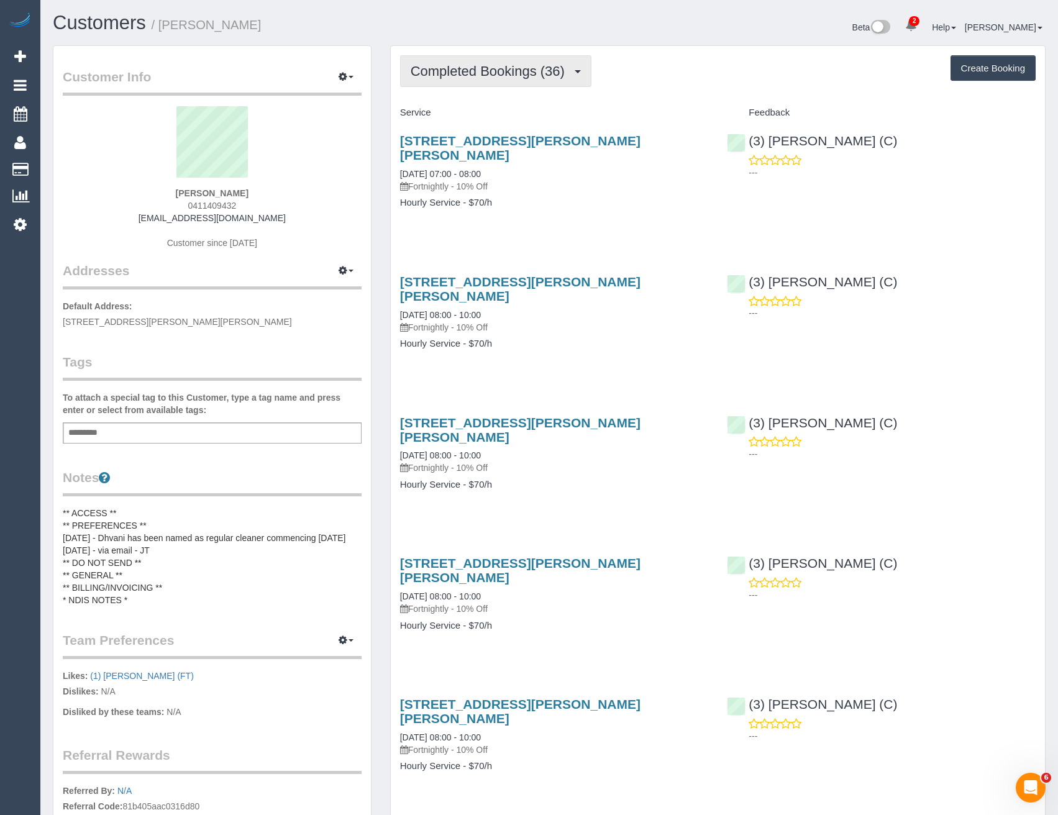
click at [485, 82] on button "Completed Bookings (36)" at bounding box center [495, 71] width 191 height 32
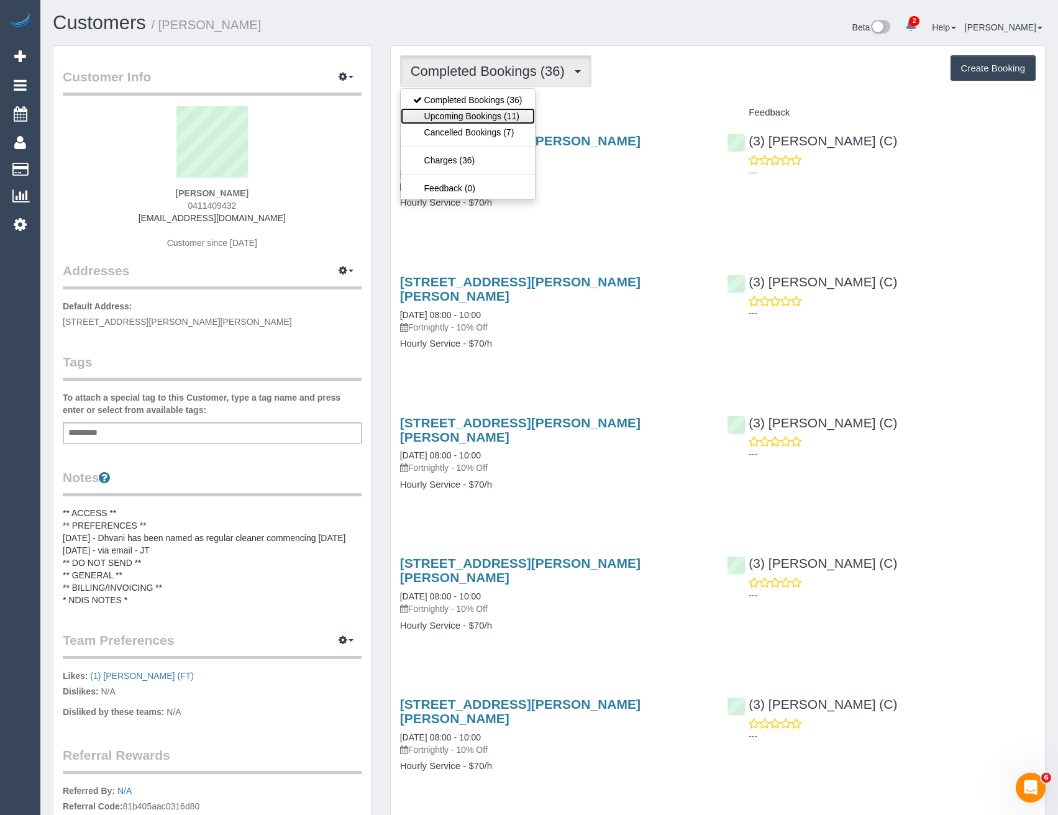
click at [486, 117] on link "Upcoming Bookings (11)" at bounding box center [468, 116] width 134 height 16
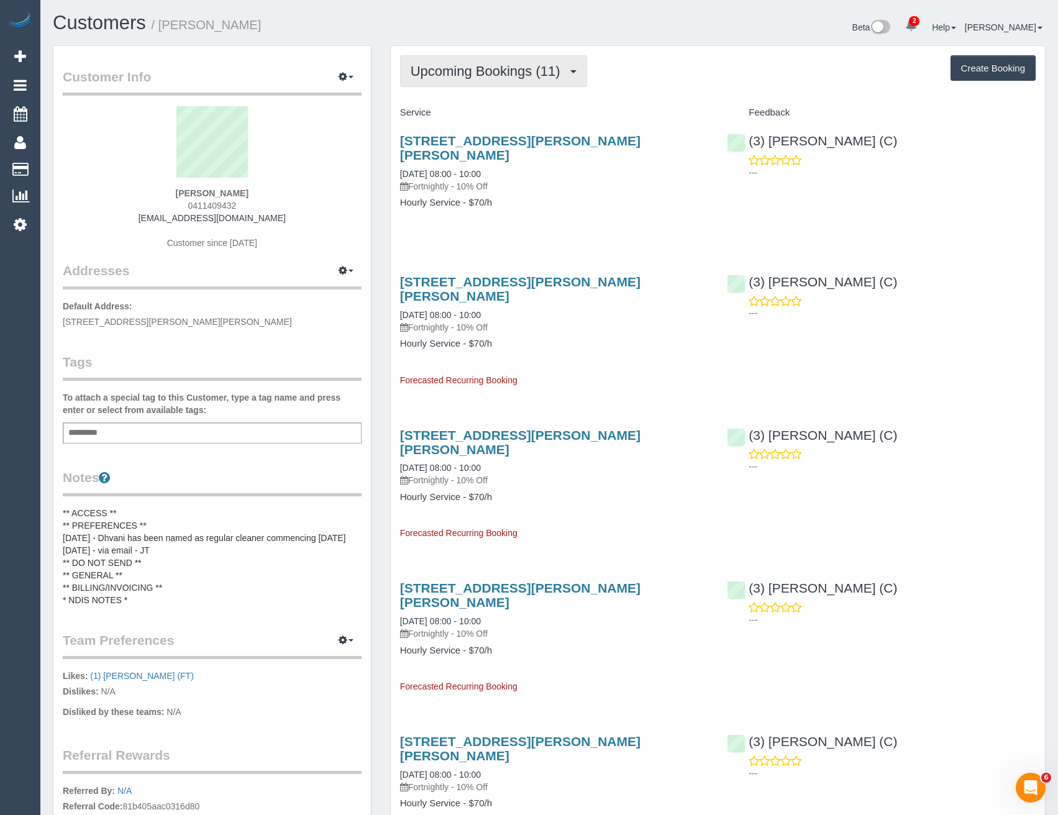
click at [510, 72] on span "Upcoming Bookings (11)" at bounding box center [488, 71] width 156 height 16
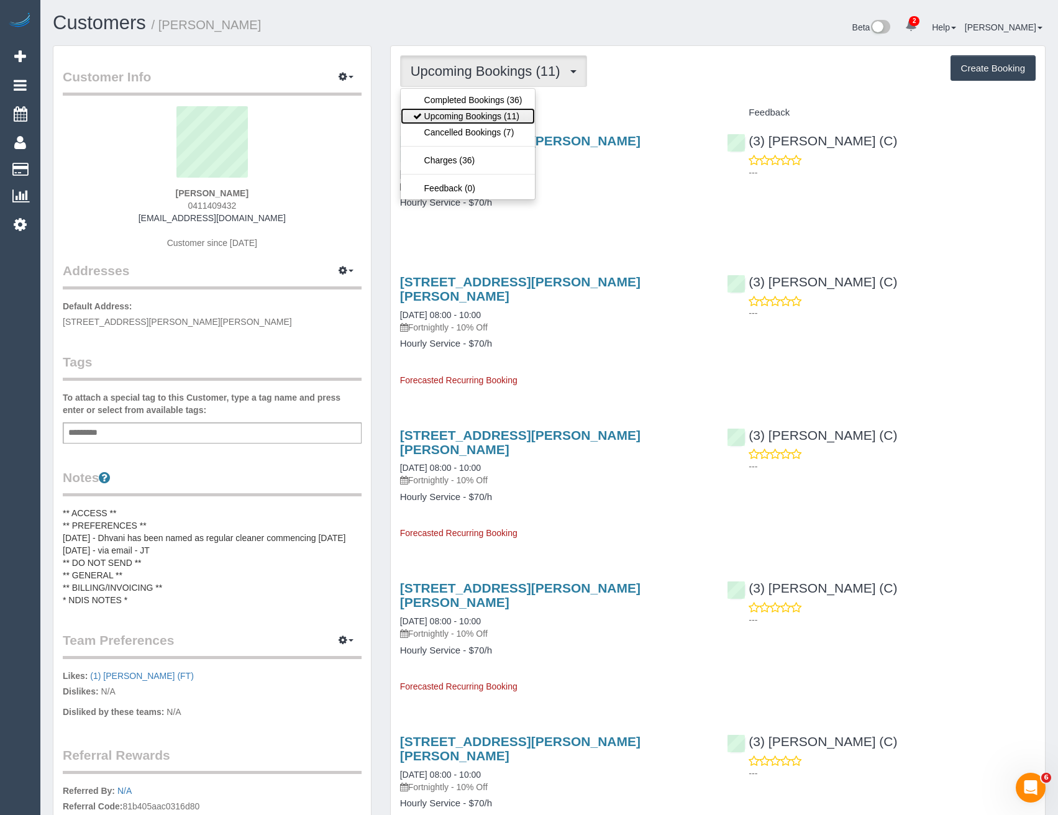
click at [494, 117] on link "Upcoming Bookings (11)" at bounding box center [468, 116] width 134 height 16
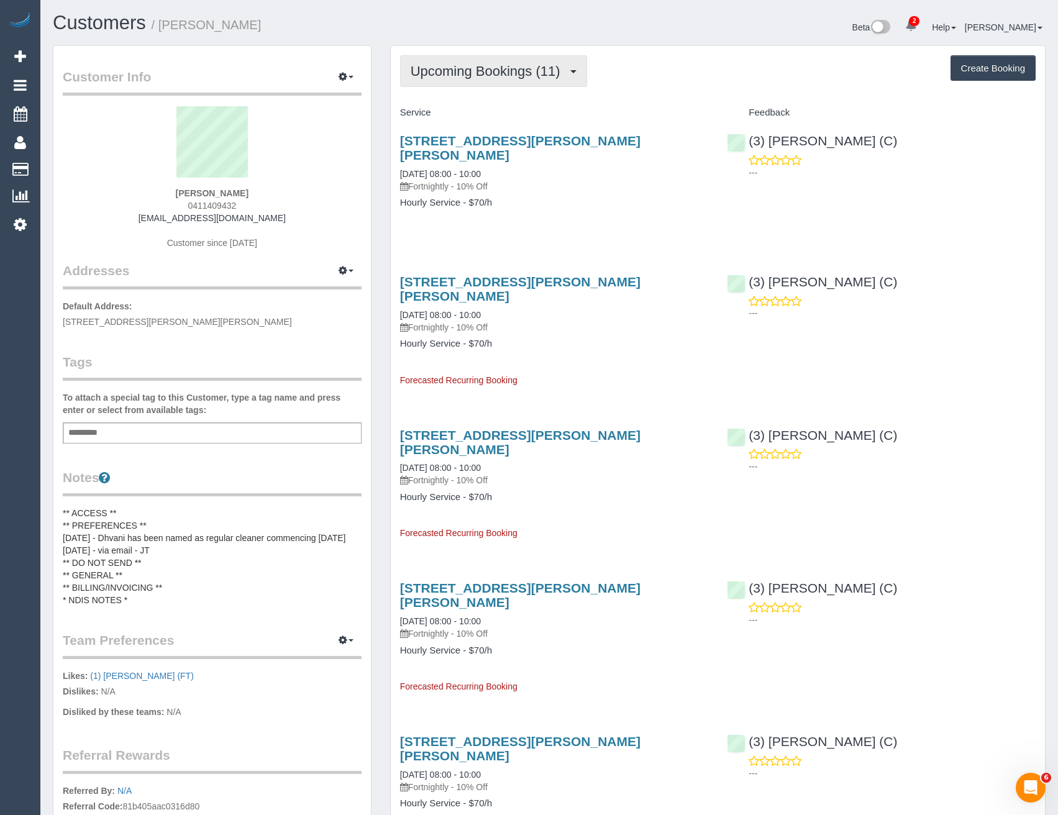
click at [504, 84] on button "Upcoming Bookings (11)" at bounding box center [493, 71] width 187 height 32
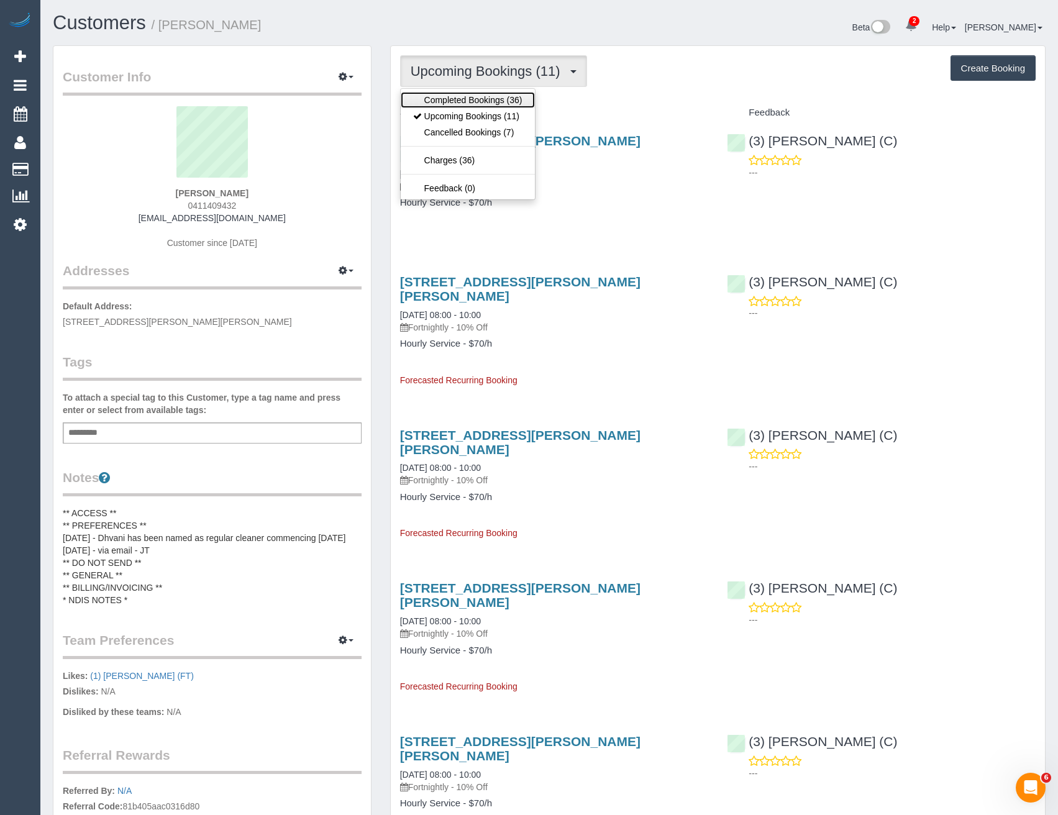
click at [489, 106] on link "Completed Bookings (36)" at bounding box center [468, 100] width 134 height 16
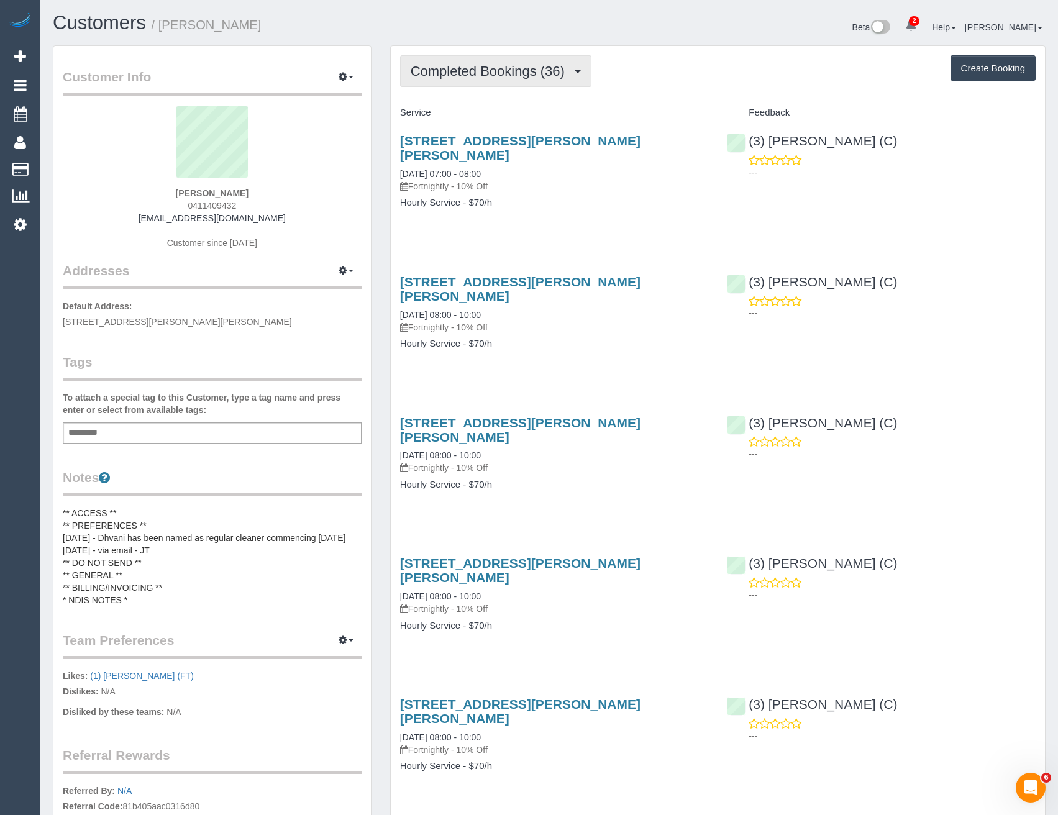
click at [482, 65] on span "Completed Bookings (36)" at bounding box center [490, 71] width 160 height 16
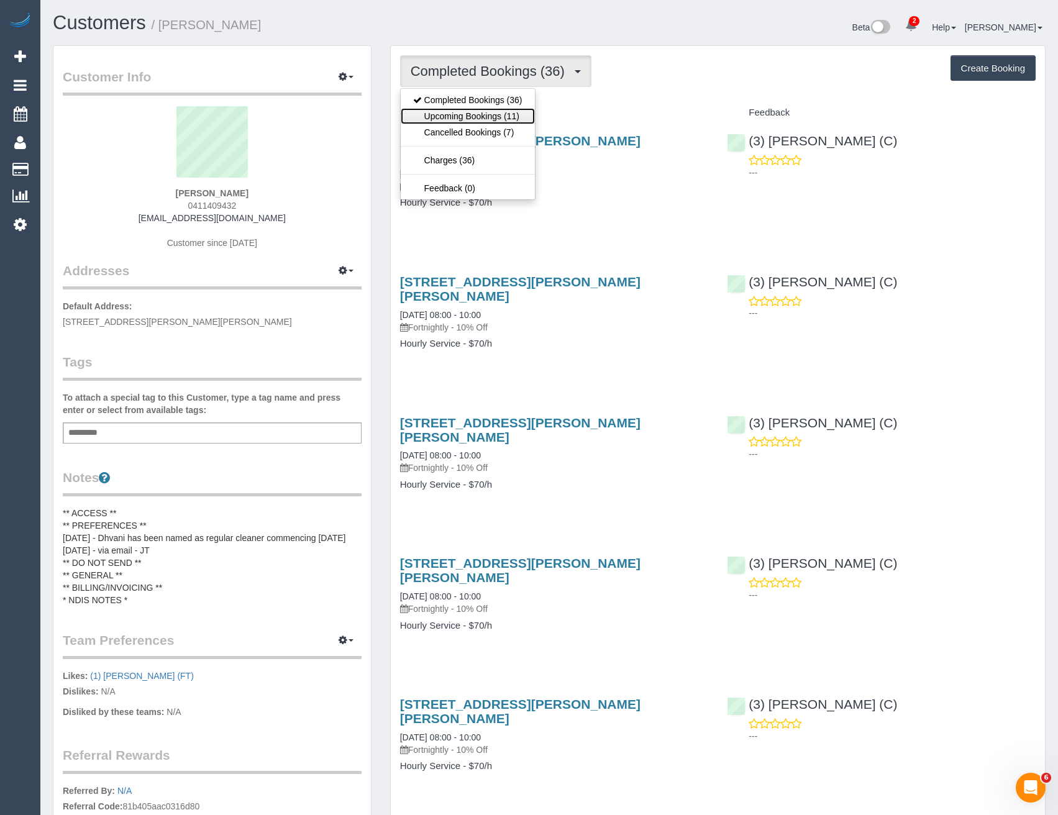
click at [477, 112] on link "Upcoming Bookings (11)" at bounding box center [468, 116] width 134 height 16
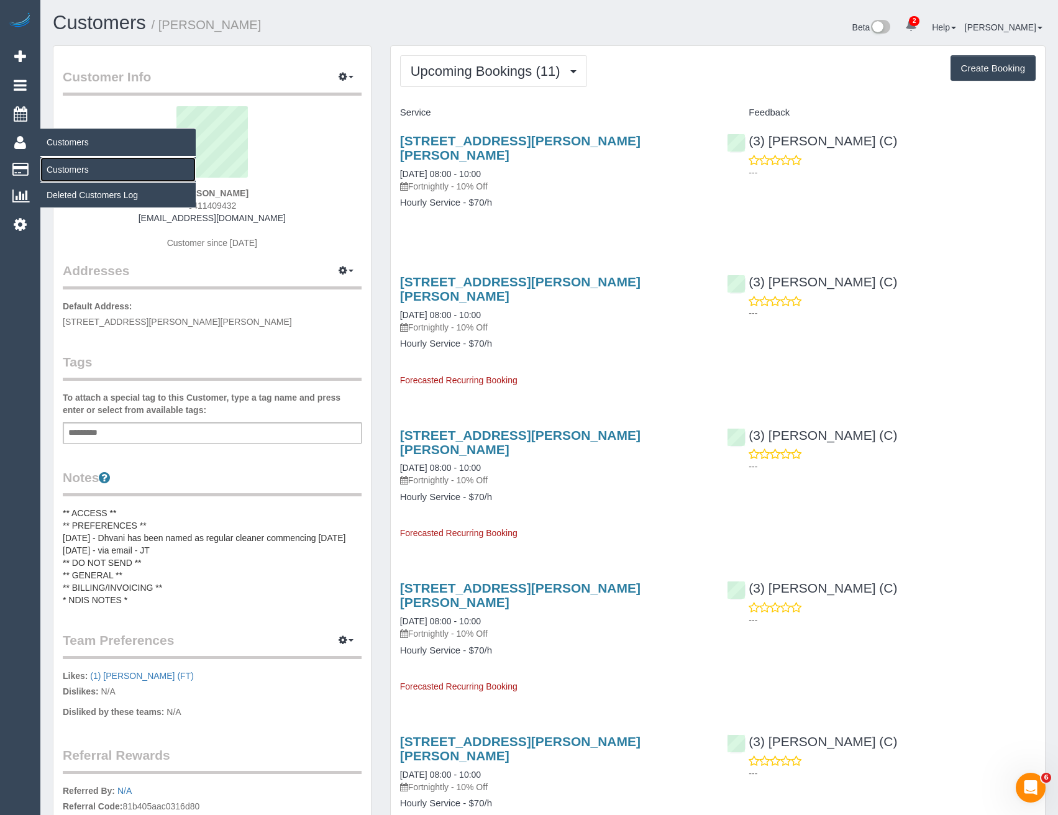
click at [53, 173] on link "Customers" at bounding box center [117, 169] width 155 height 25
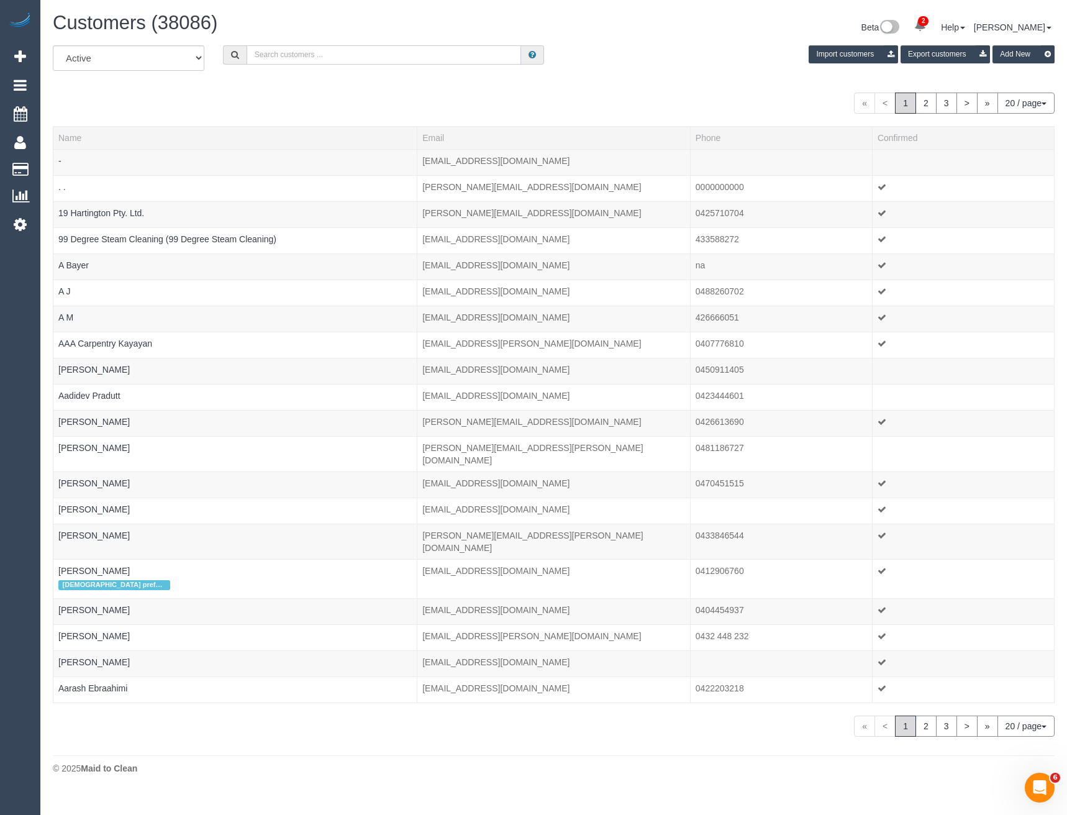
click at [307, 57] on input "text" at bounding box center [384, 54] width 275 height 19
paste input "bethany-dnelson@outlook.com"
drag, startPoint x: 359, startPoint y: 47, endPoint x: 370, endPoint y: 53, distance: 12.2
click at [360, 47] on input "bethany-dnelson@outlook.com" at bounding box center [384, 54] width 275 height 19
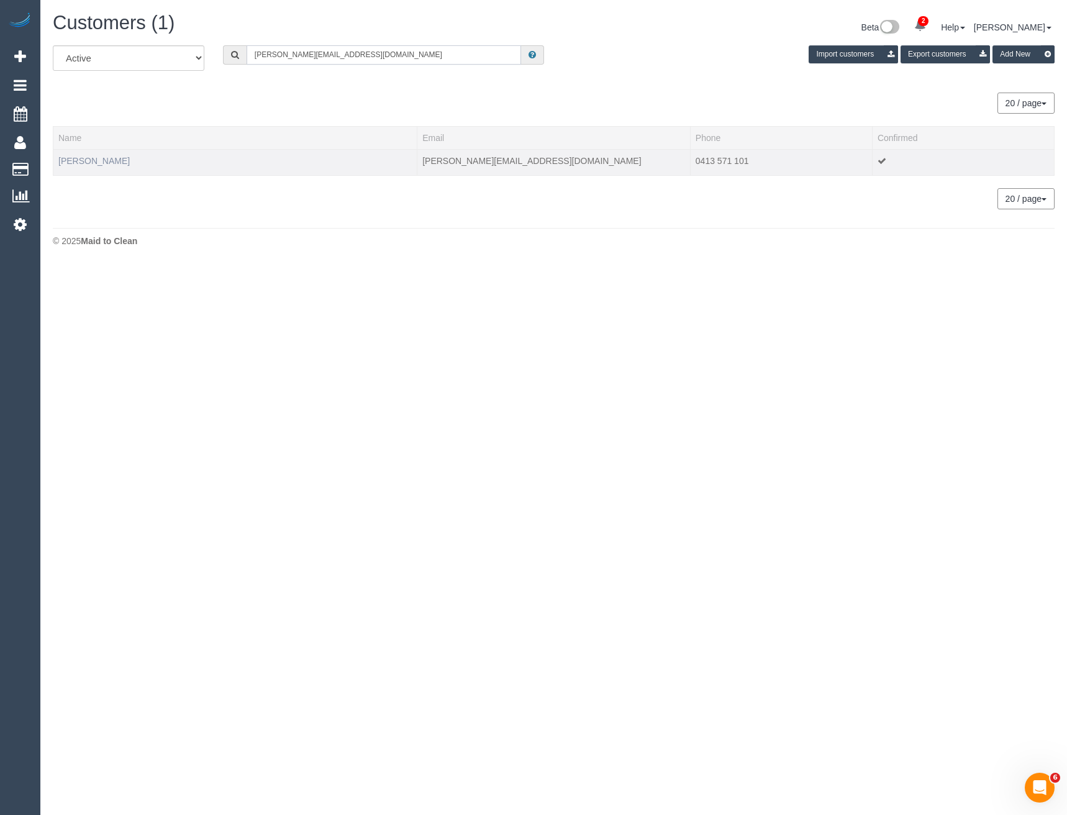
type input "bethany-dnelson@outlook.com"
click at [90, 160] on link "Bethany Nelson" at bounding box center [93, 161] width 71 height 10
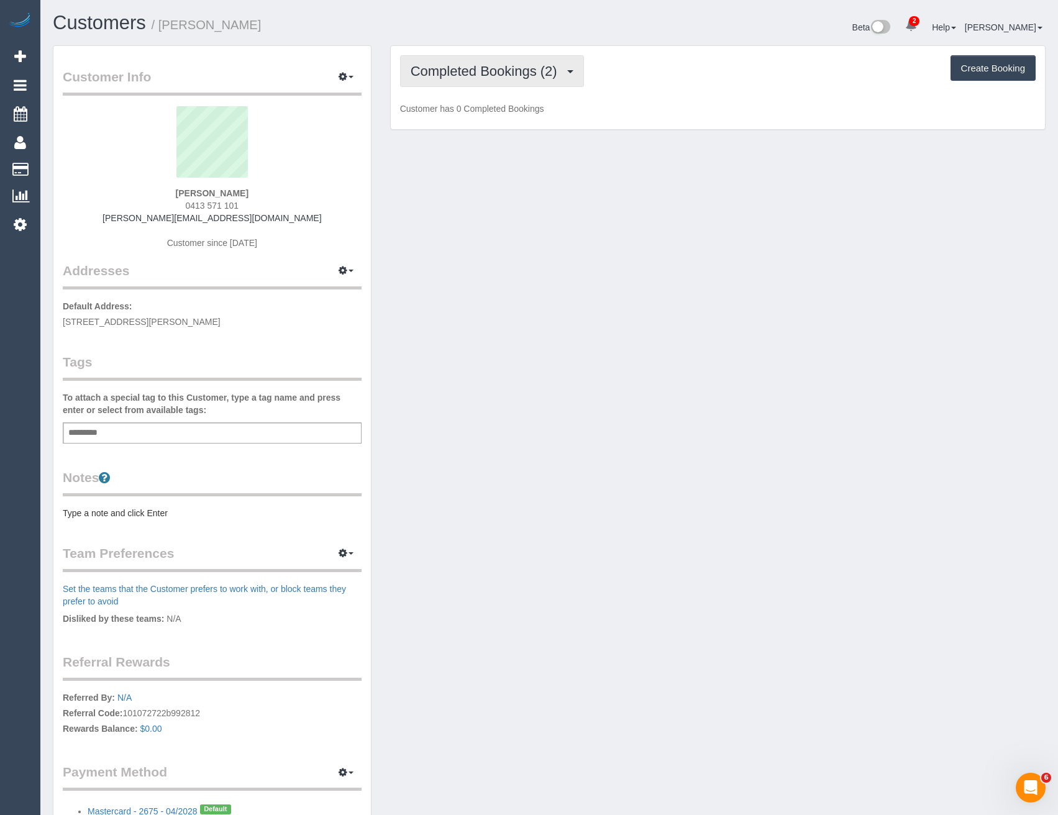
click at [526, 67] on span "Completed Bookings (2)" at bounding box center [486, 71] width 153 height 16
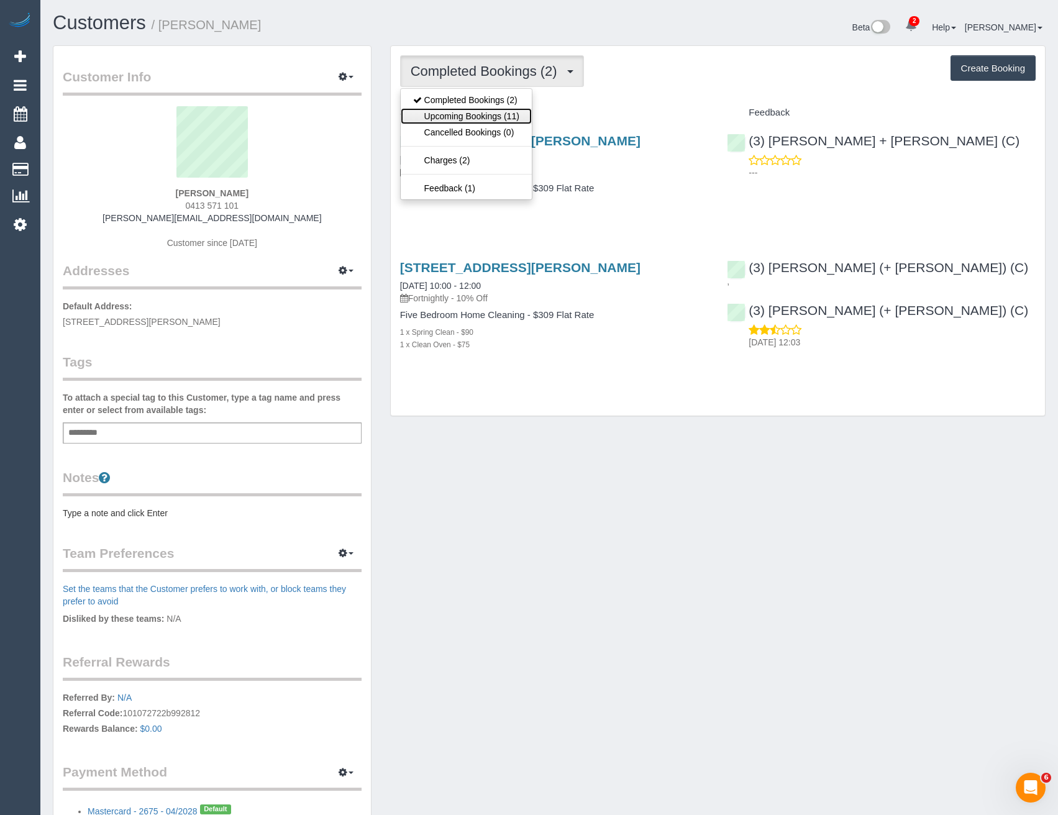
click at [525, 117] on link "Upcoming Bookings (11)" at bounding box center [466, 116] width 131 height 16
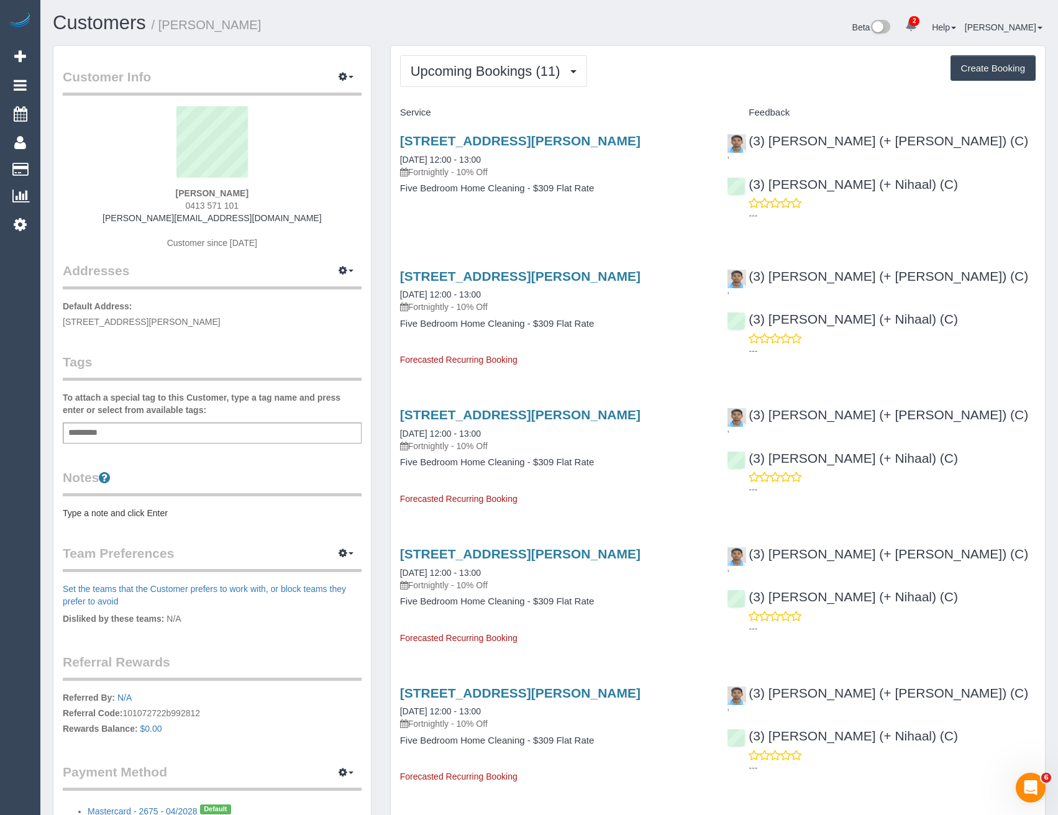
drag, startPoint x: 242, startPoint y: 205, endPoint x: 190, endPoint y: 205, distance: 51.5
click at [190, 205] on div "Bethany Nelson 0413 571 101 bethany-dnelson@outlook.com Customer since 2025" at bounding box center [212, 183] width 299 height 155
copy span "413 571 101"
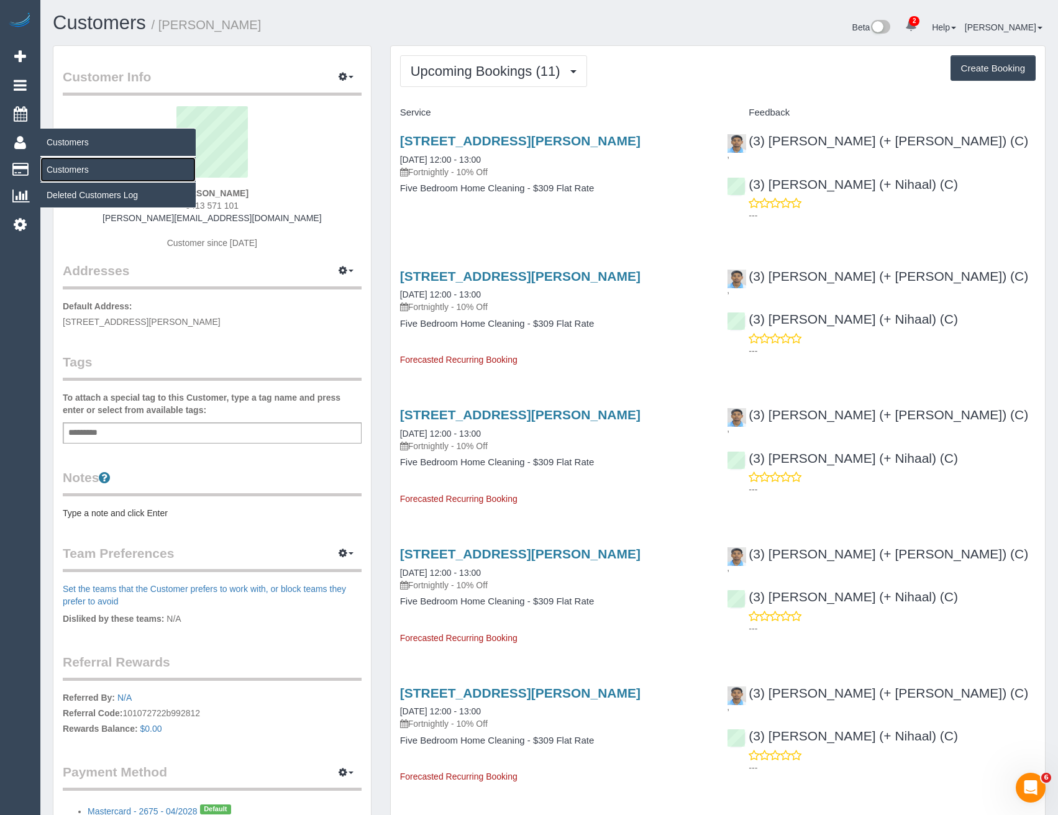
click at [73, 175] on link "Customers" at bounding box center [117, 169] width 155 height 25
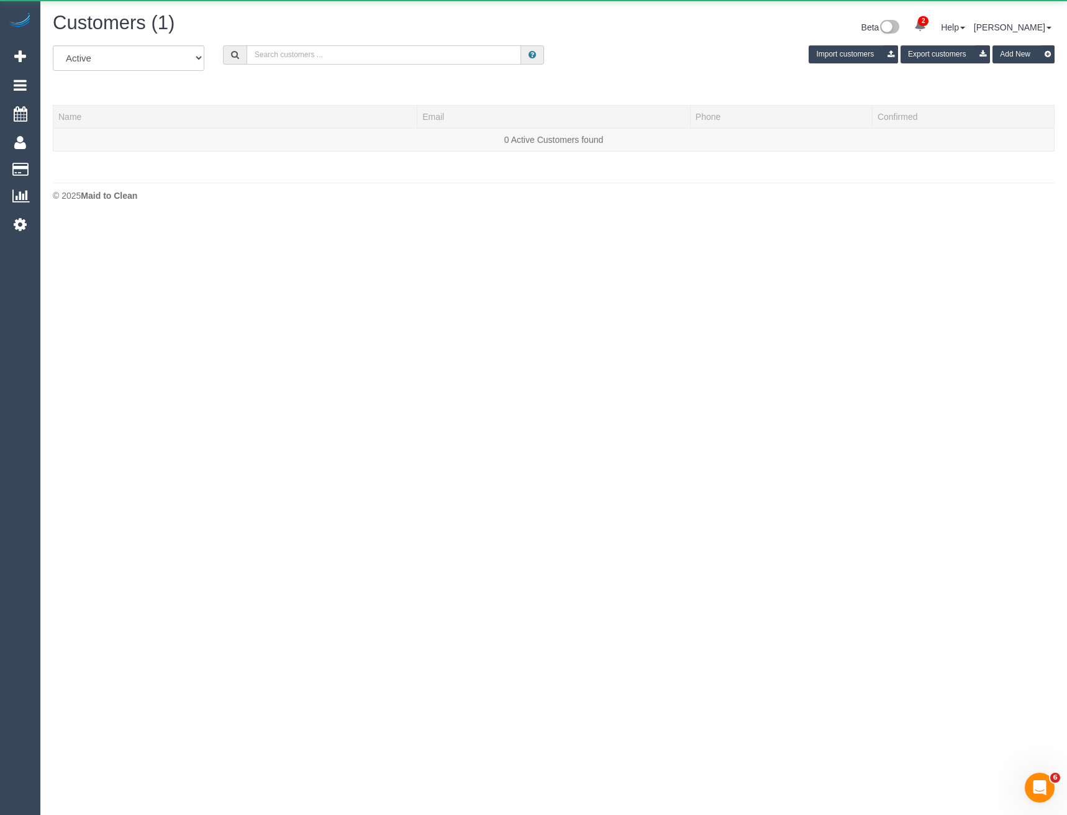
drag, startPoint x: 271, startPoint y: 58, endPoint x: 261, endPoint y: 72, distance: 16.5
click at [271, 58] on input "text" at bounding box center [384, 54] width 275 height 19
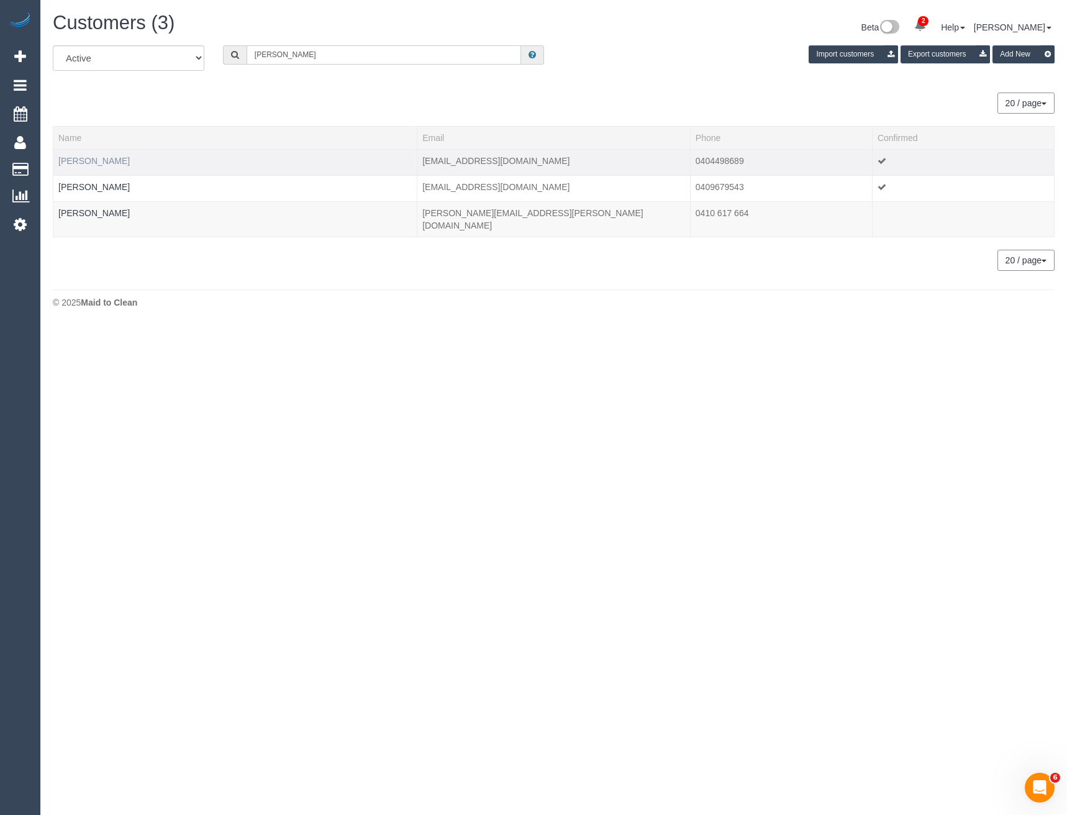
type input "Melissa ro"
click at [114, 162] on link "Melissa Robbins" at bounding box center [93, 161] width 71 height 10
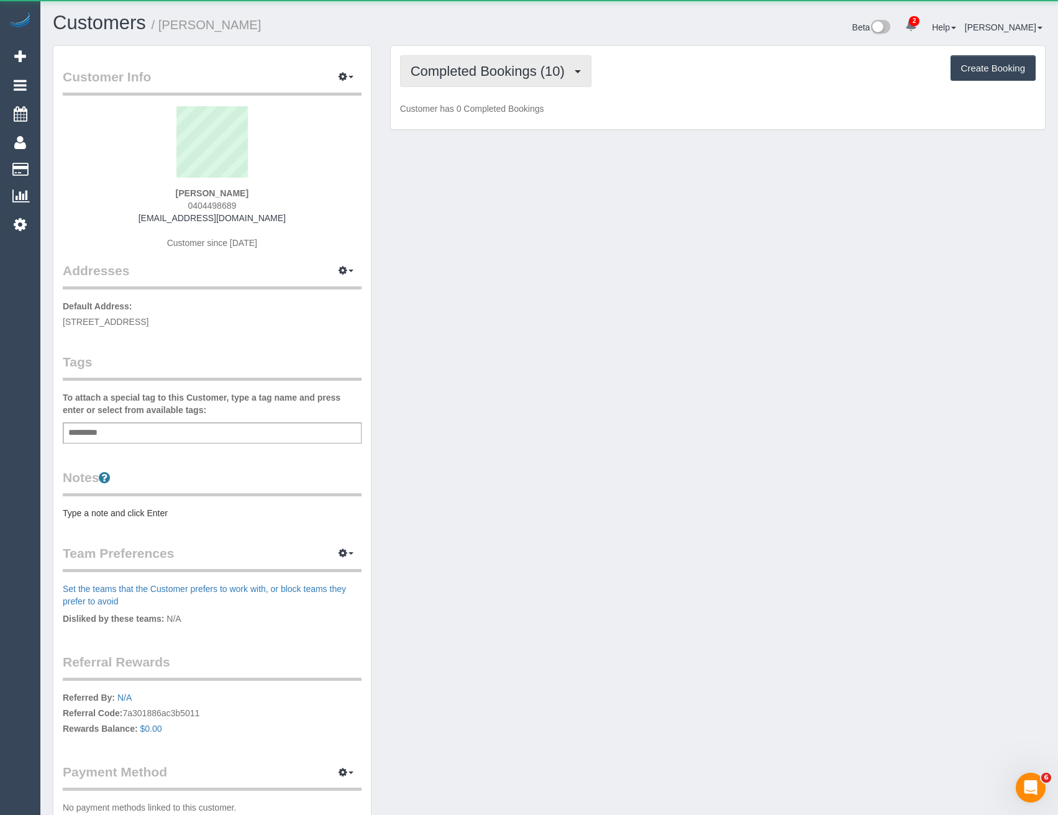
click at [497, 78] on span "Completed Bookings (10)" at bounding box center [490, 71] width 160 height 16
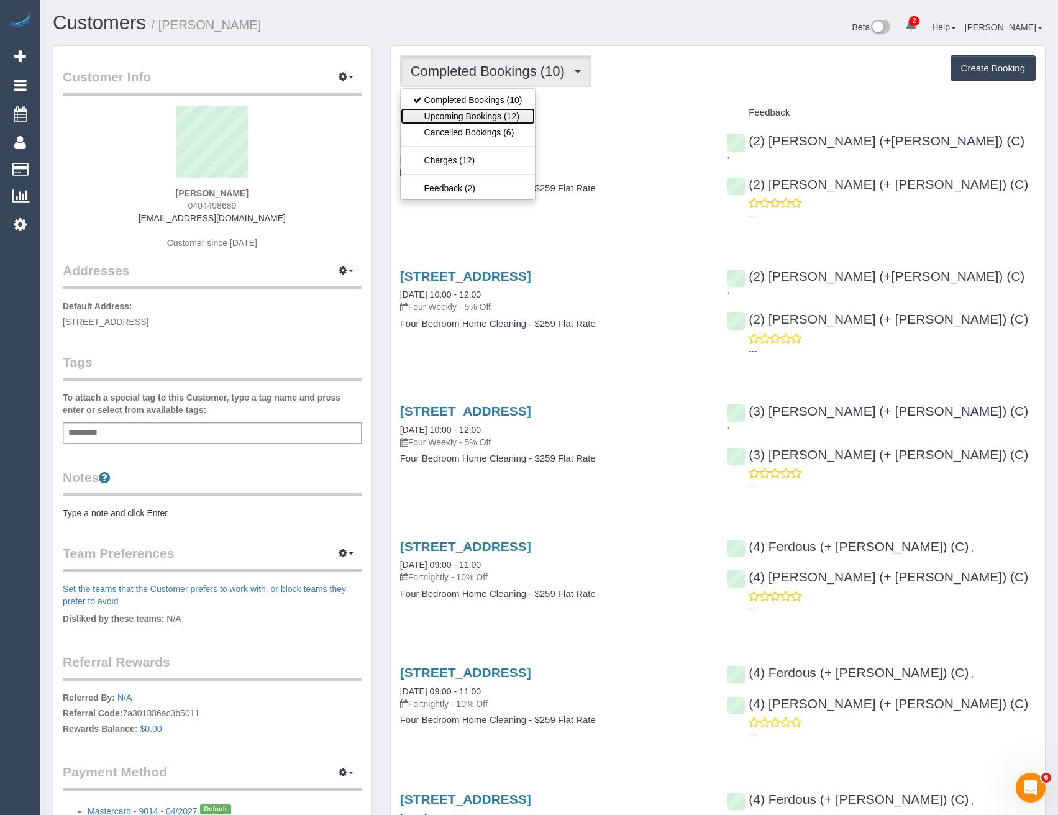
click at [504, 112] on link "Upcoming Bookings (12)" at bounding box center [468, 116] width 134 height 16
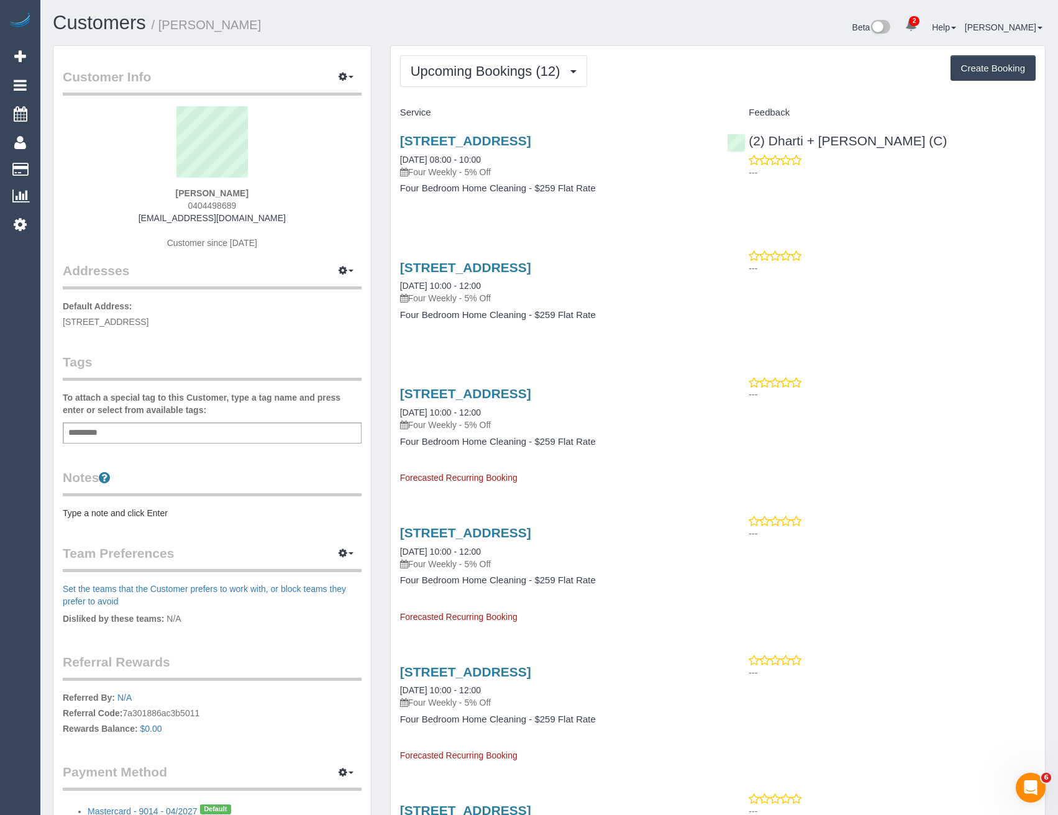
drag, startPoint x: 256, startPoint y: 202, endPoint x: 194, endPoint y: 207, distance: 62.9
click at [194, 207] on div "Melissa Robbins 0404498689 robbinsec@gmail.com Customer since 2020" at bounding box center [212, 183] width 299 height 155
copy span "404498689"
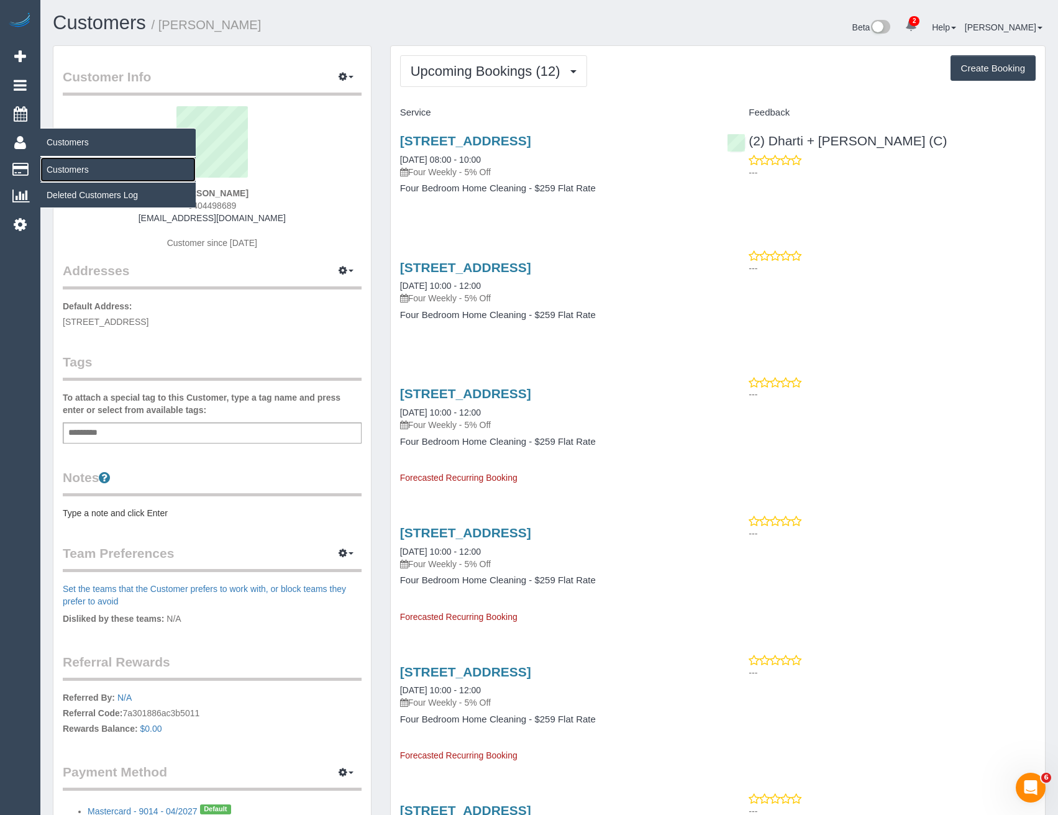
click at [63, 171] on link "Customers" at bounding box center [117, 169] width 155 height 25
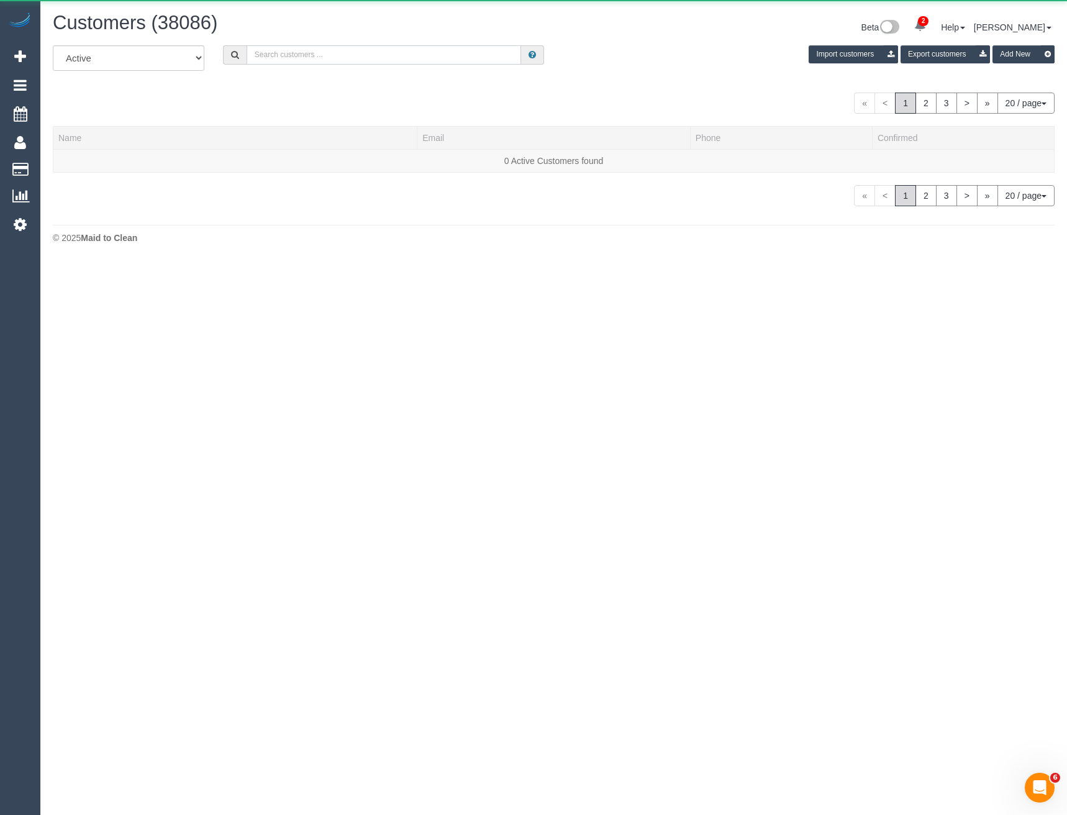
click at [306, 55] on input "text" at bounding box center [384, 54] width 275 height 19
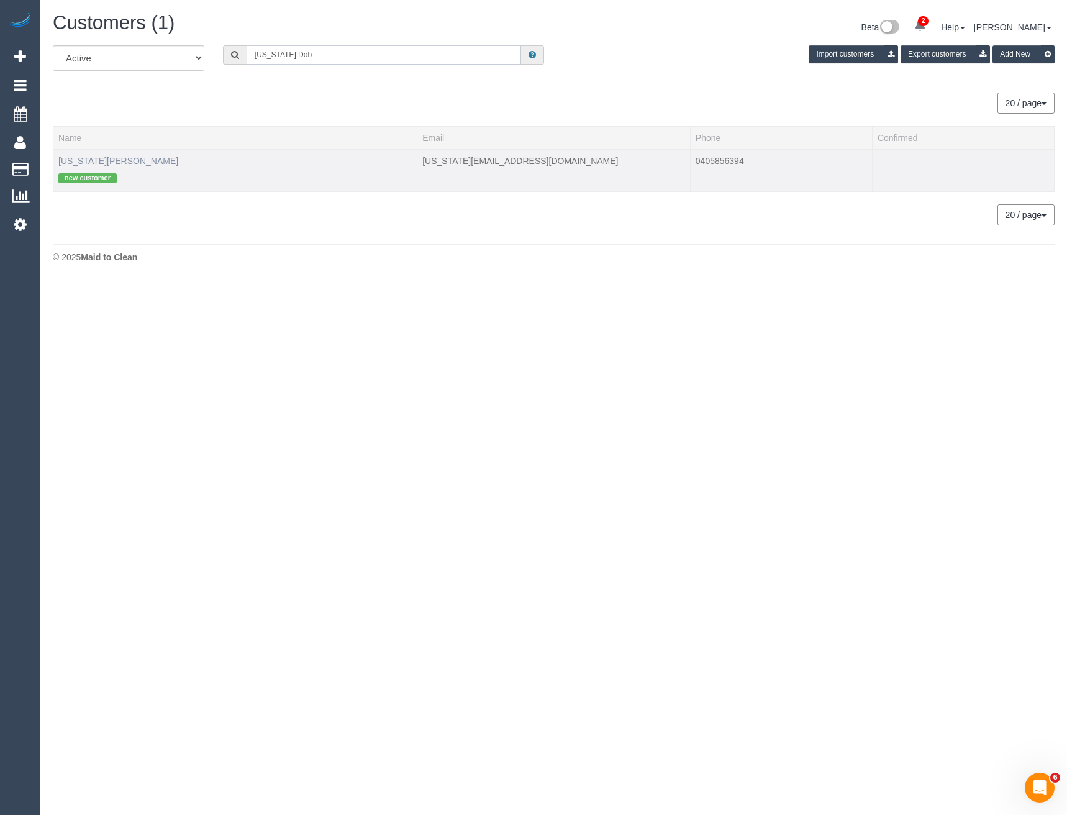
type input "Georgia Dob"
click at [105, 160] on link "Georgia Dobbyn" at bounding box center [118, 161] width 120 height 10
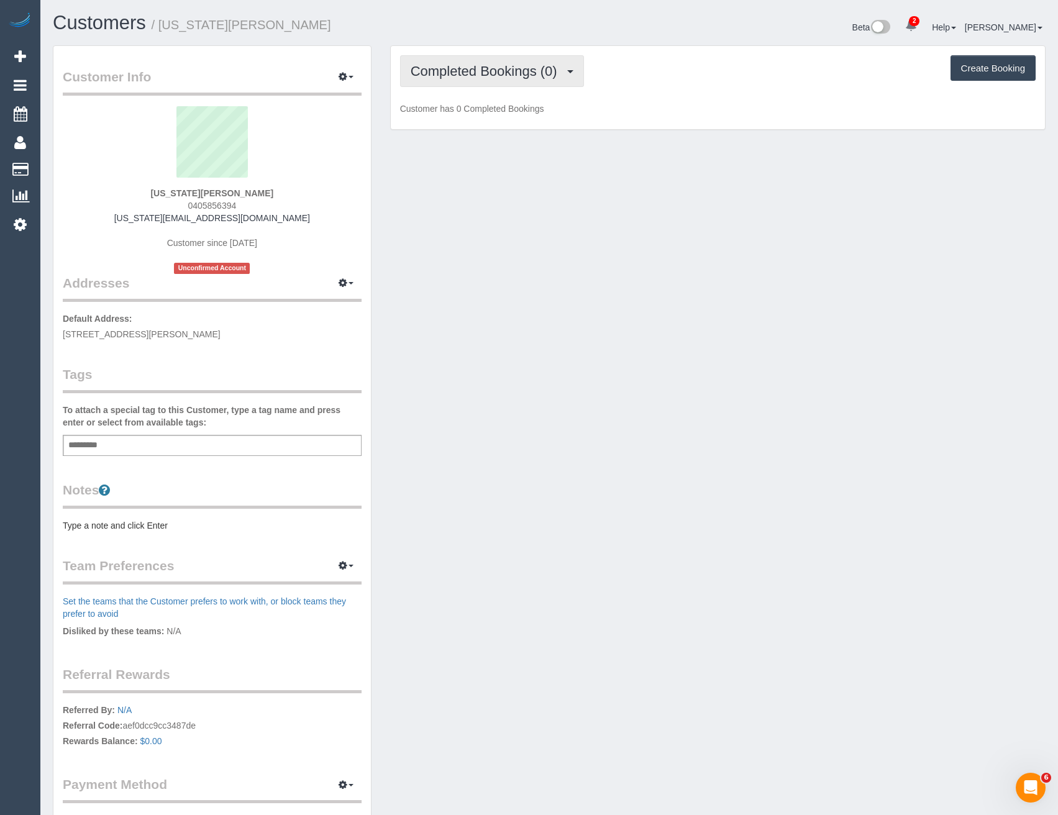
click at [463, 75] on span "Completed Bookings (0)" at bounding box center [486, 71] width 153 height 16
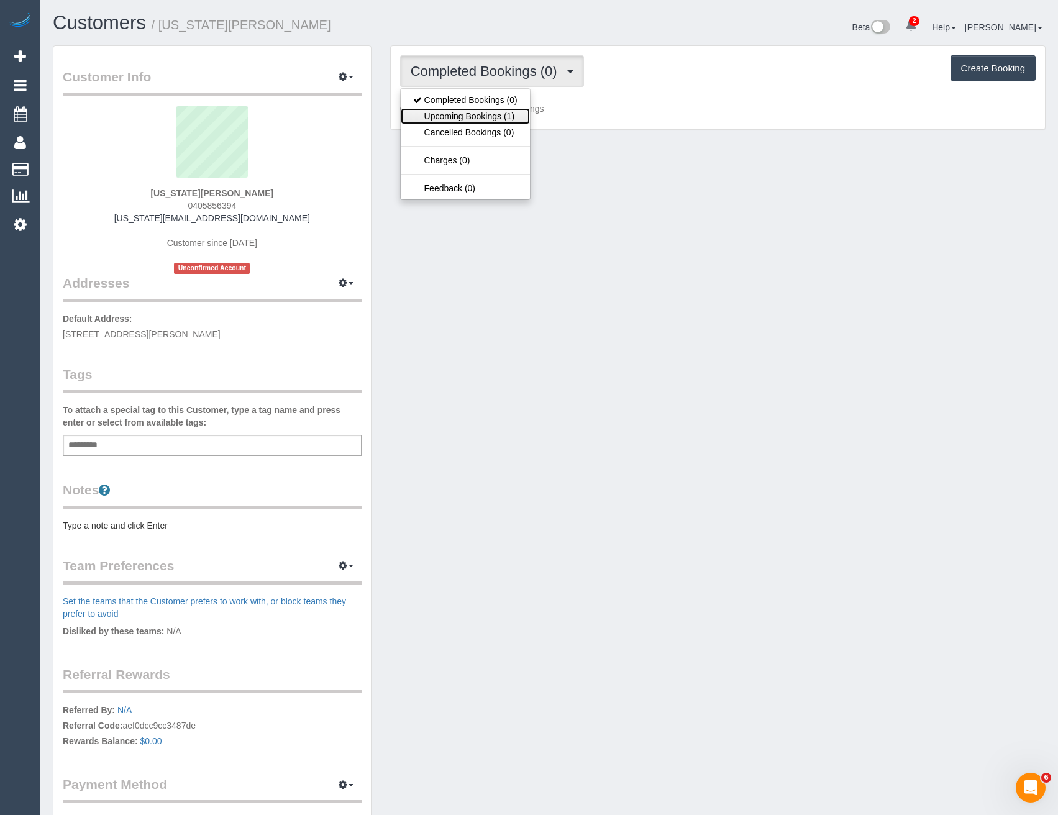
click at [482, 115] on link "Upcoming Bookings (1)" at bounding box center [465, 116] width 129 height 16
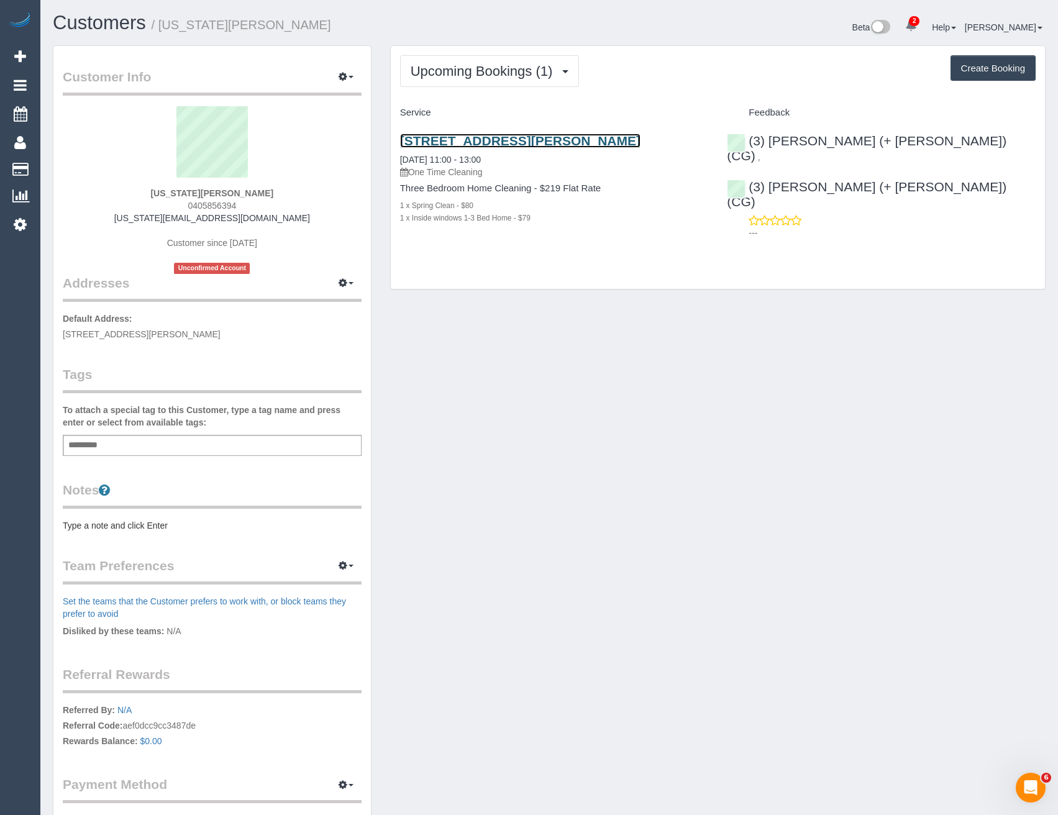
click at [497, 143] on link "188 Nicholson Street, Brunswick East, VIC 3057" at bounding box center [520, 141] width 240 height 14
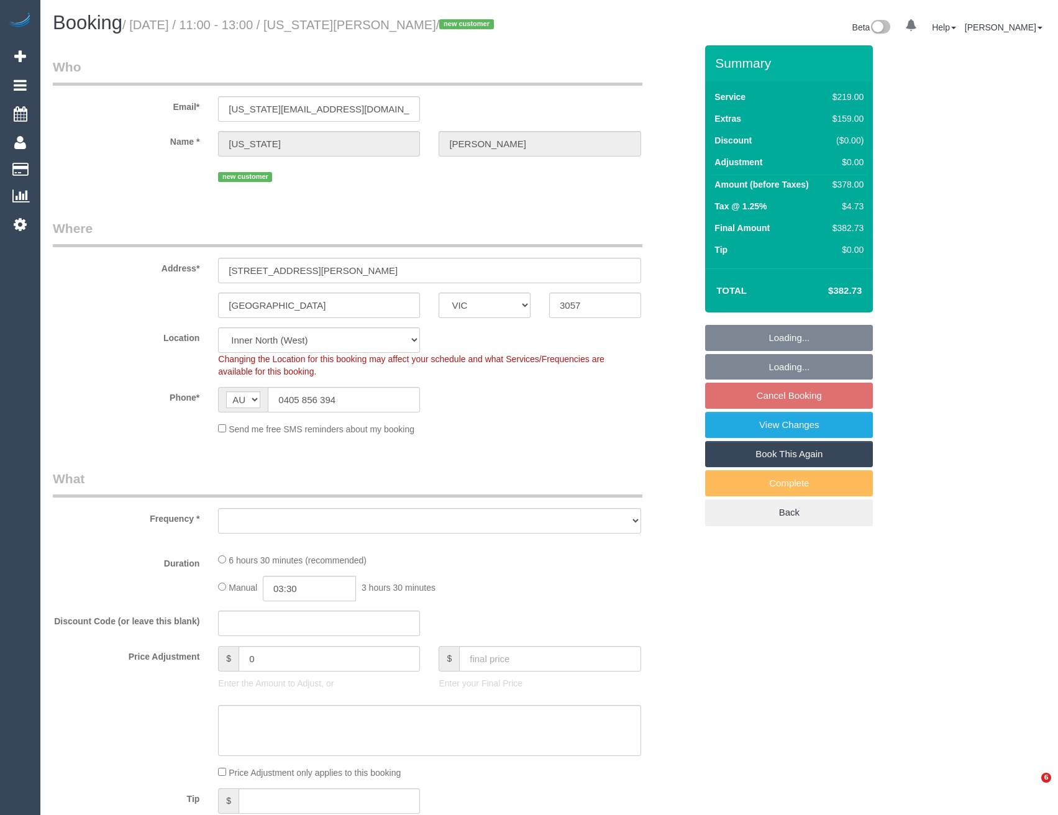
select select "VIC"
select select "object:710"
select select "string:stripe-pm_1SDCtr2GScqysDRVpYxOvazq"
select select "number:27"
select select "number:15"
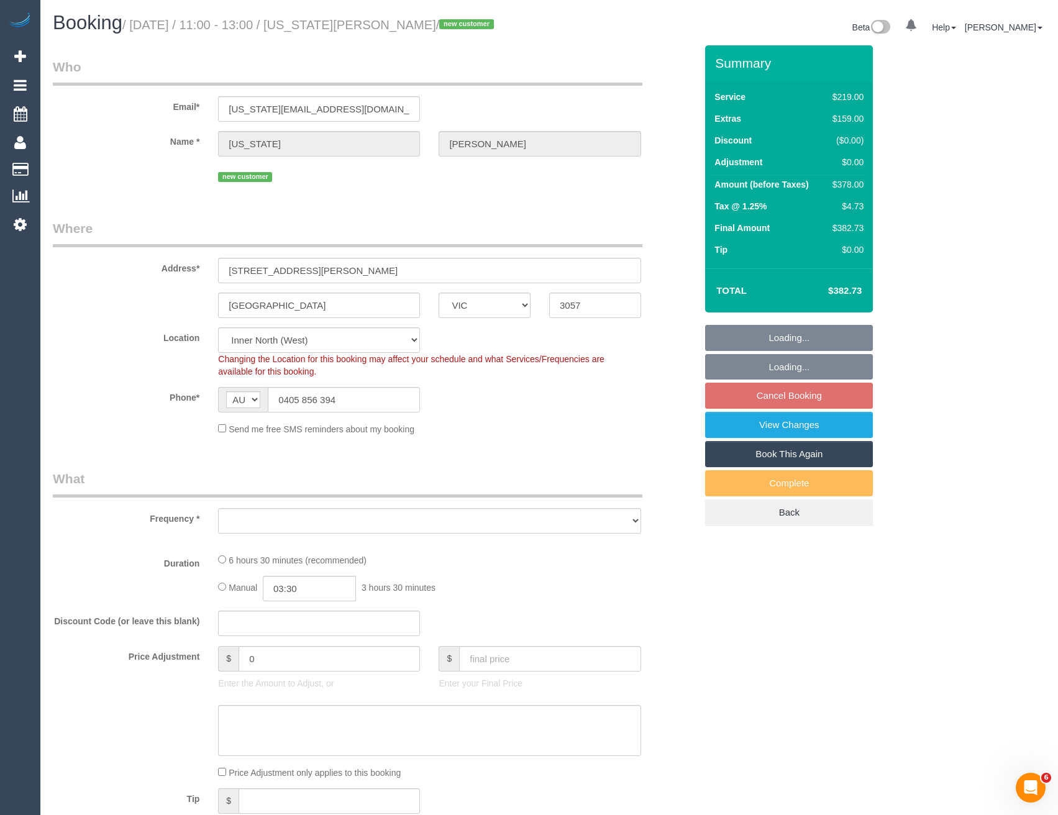
select select "number:19"
select select "number:22"
select select "number:12"
select select "object:715"
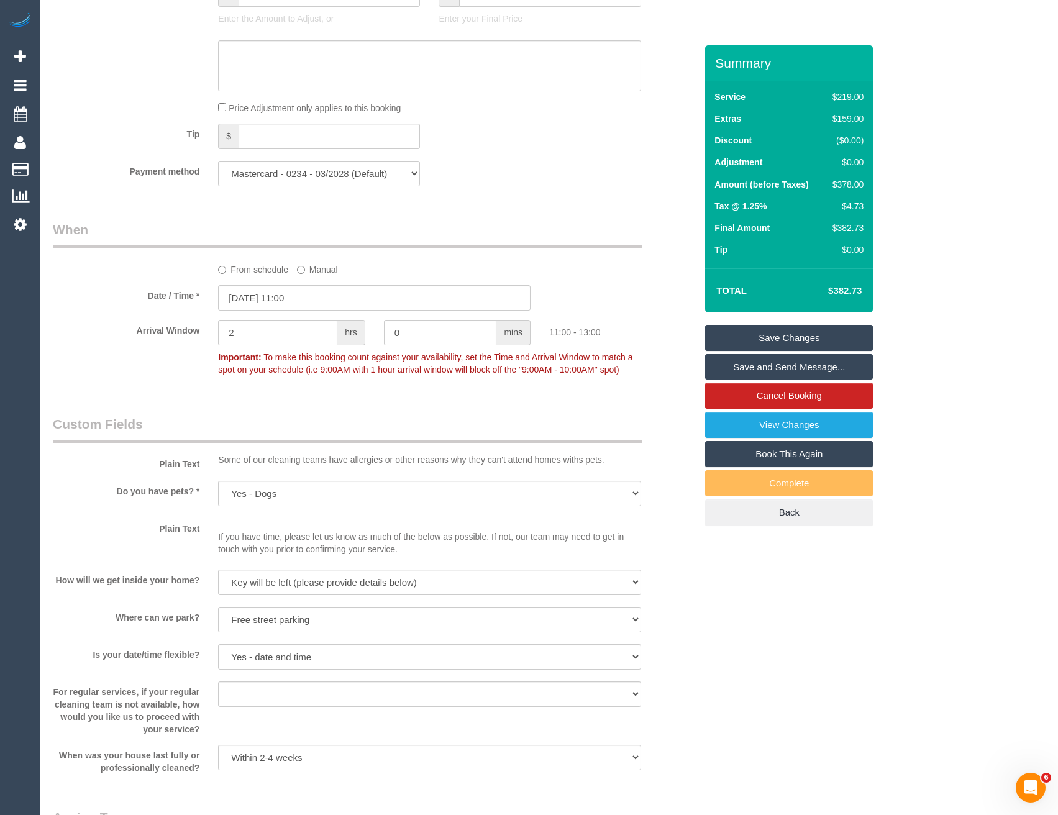
scroll to position [1775, 0]
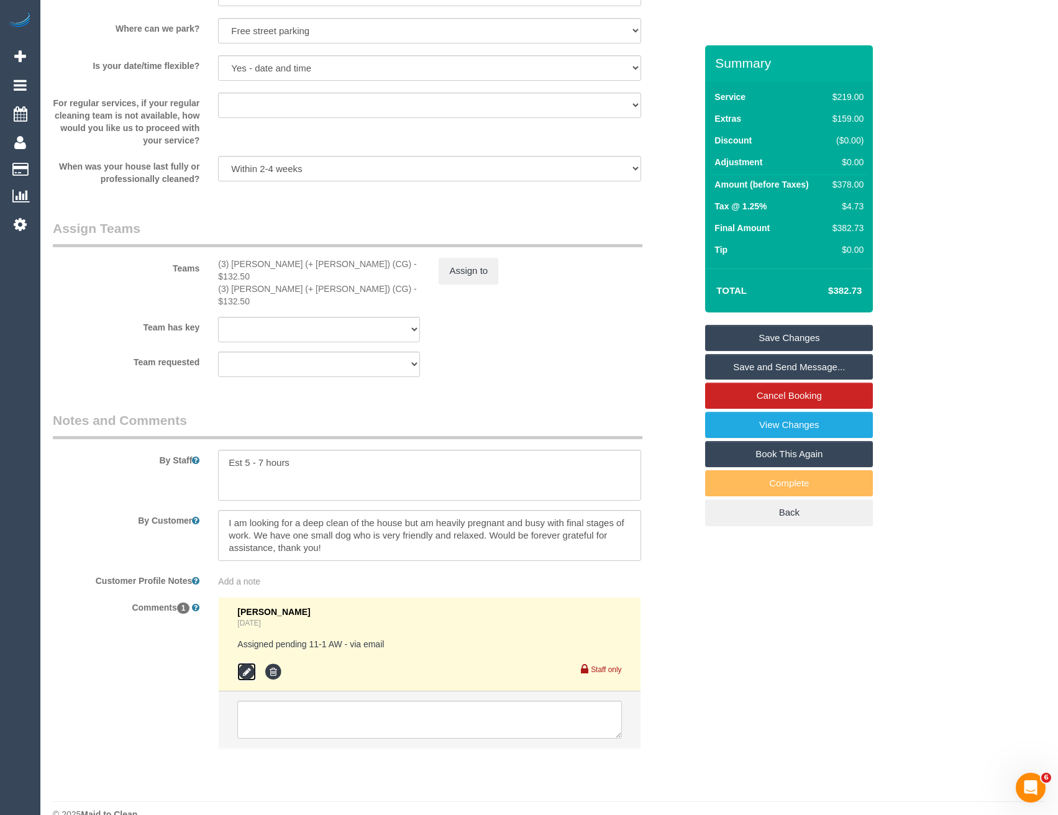
click at [248, 663] on icon at bounding box center [246, 672] width 19 height 19
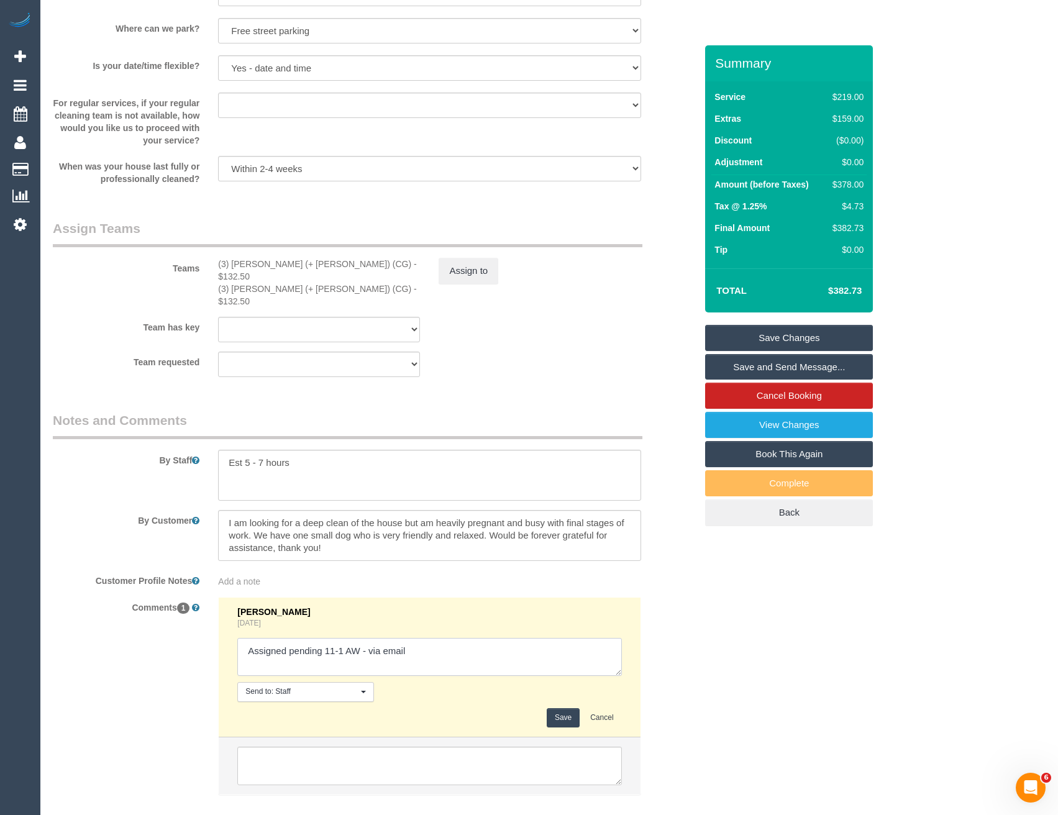
click at [437, 638] on textarea at bounding box center [429, 657] width 384 height 39
type textarea "Assigned pending 11-1 AW - via email // confirmed"
click at [556, 708] on button "Save" at bounding box center [562, 717] width 33 height 19
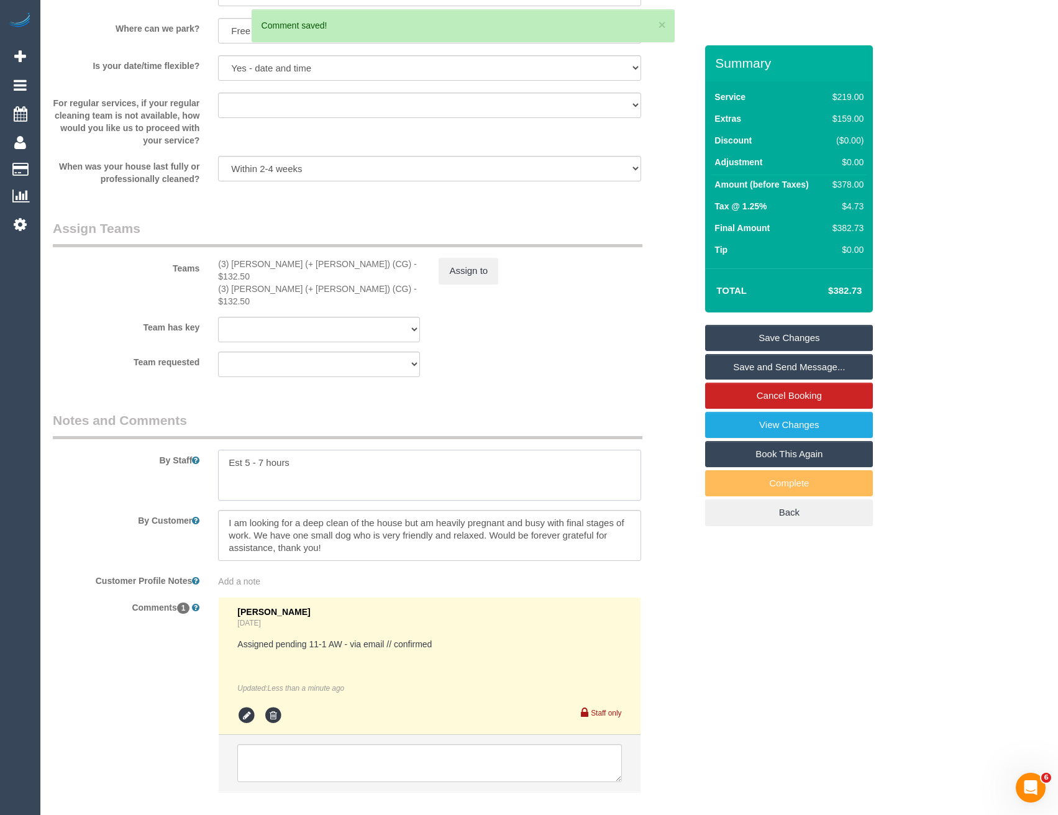
click at [327, 450] on textarea at bounding box center [429, 475] width 422 height 51
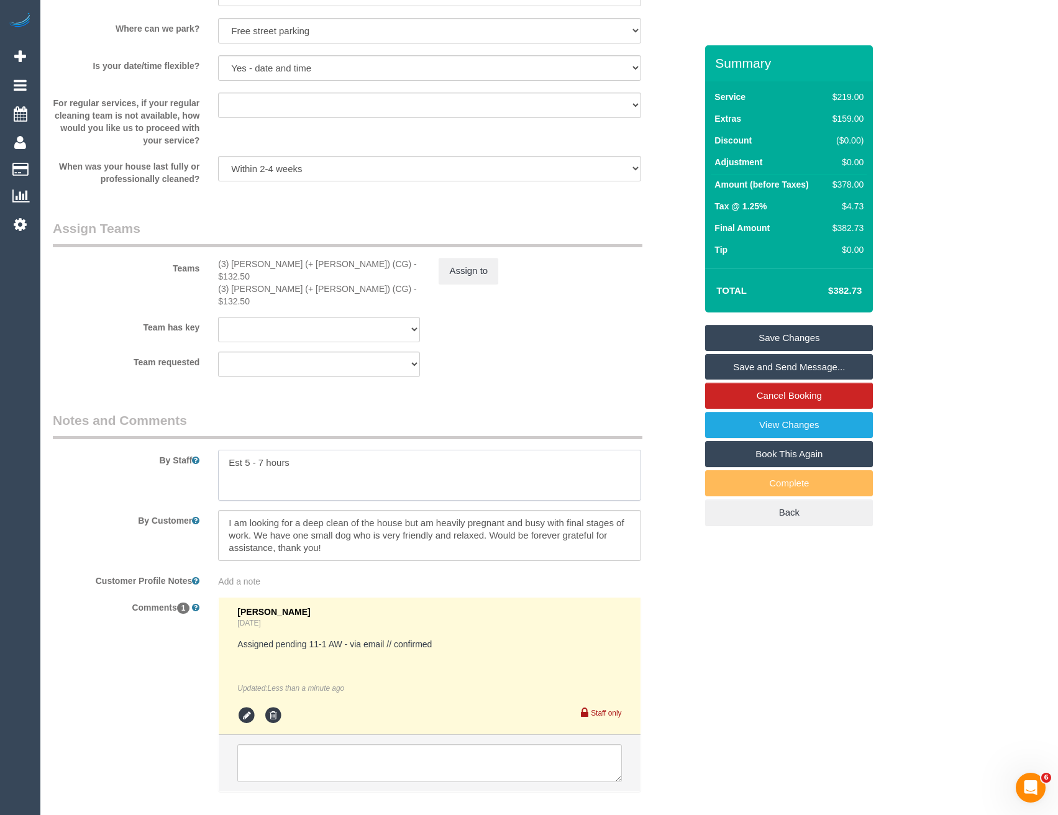
click at [268, 454] on textarea at bounding box center [429, 475] width 422 height 51
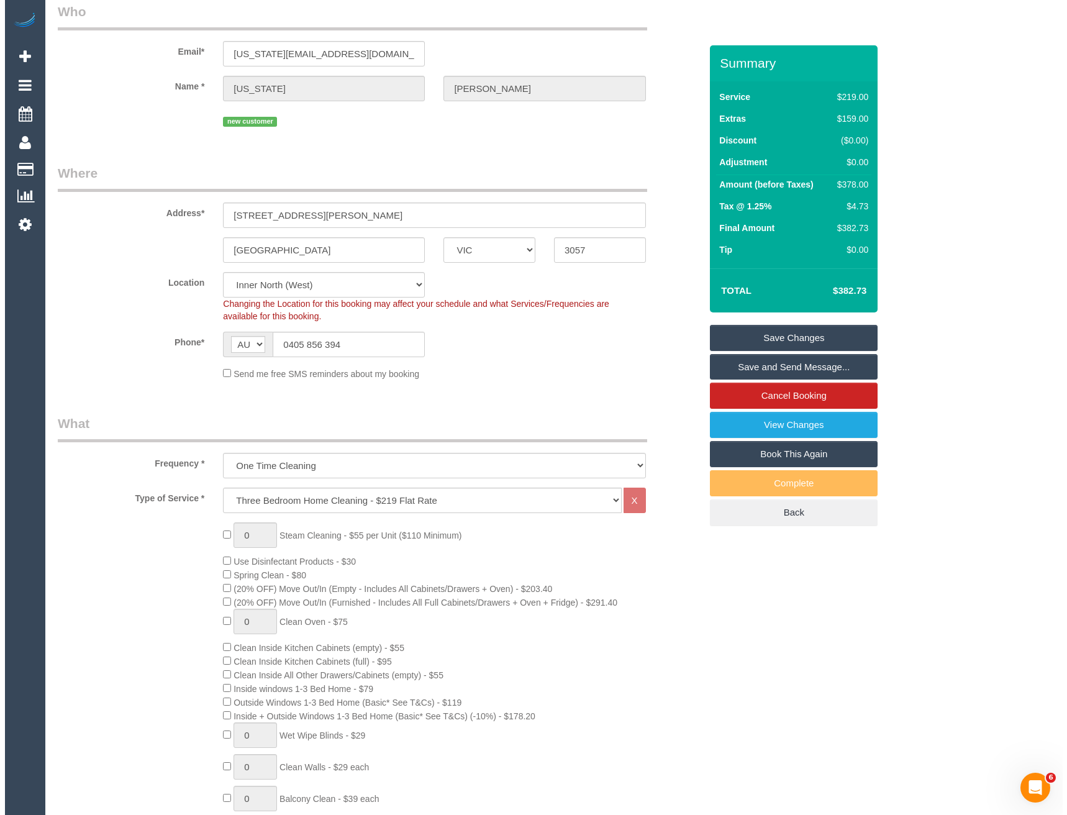
scroll to position [0, 0]
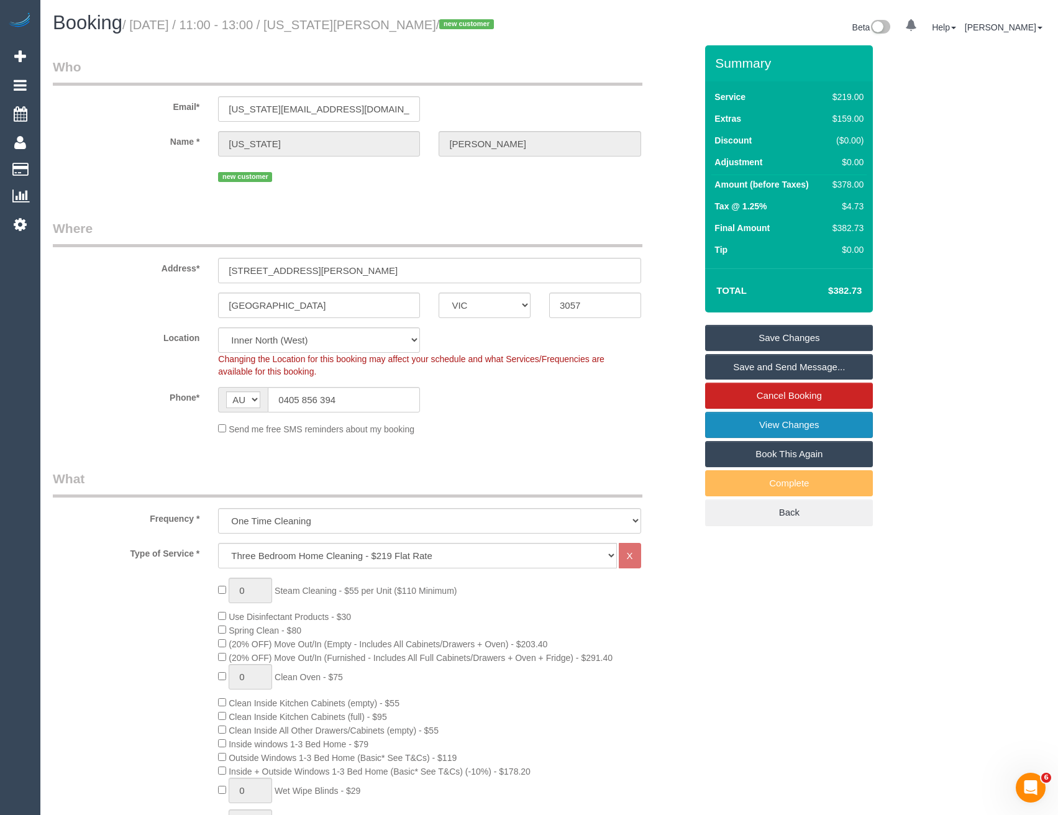
type textarea "Est 5 - 7 hours Key in envelope under door mat. Please return it there when you…"
click at [821, 425] on link "View Changes" at bounding box center [789, 425] width 168 height 26
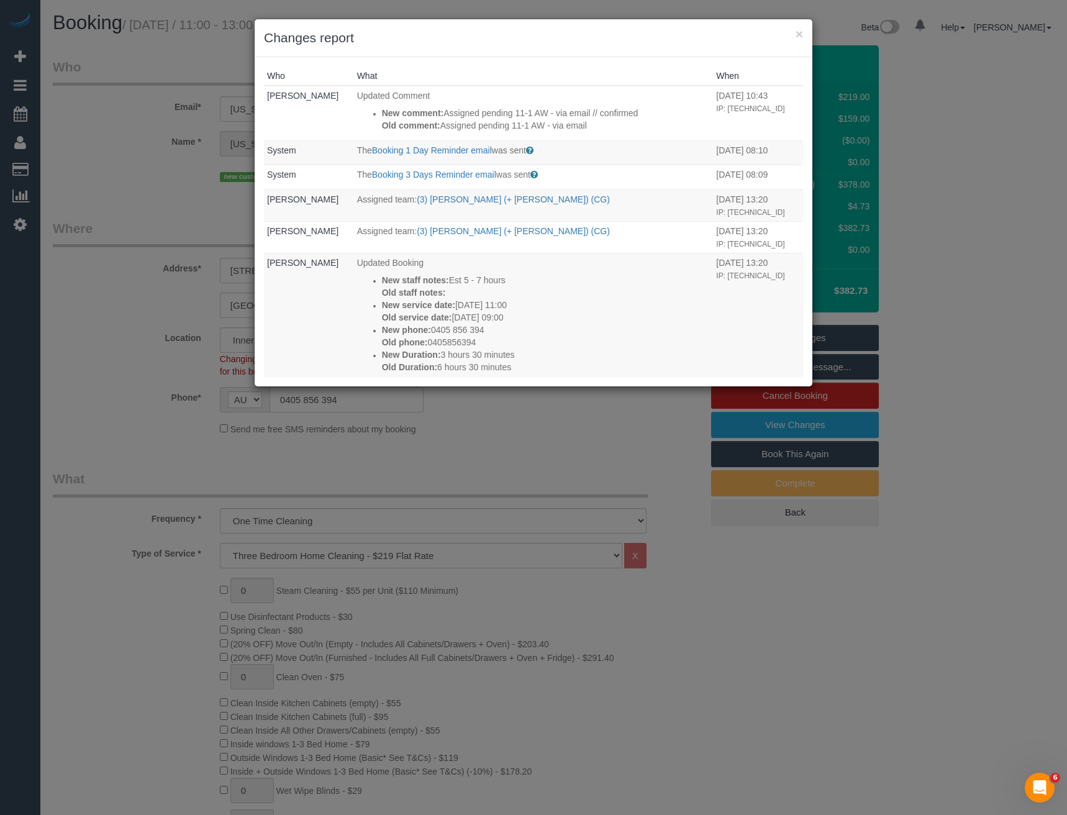
click at [496, 444] on div "× Changes report Who What When Bronie Bryant Updated Comment New comment: Assig…" at bounding box center [533, 407] width 1067 height 815
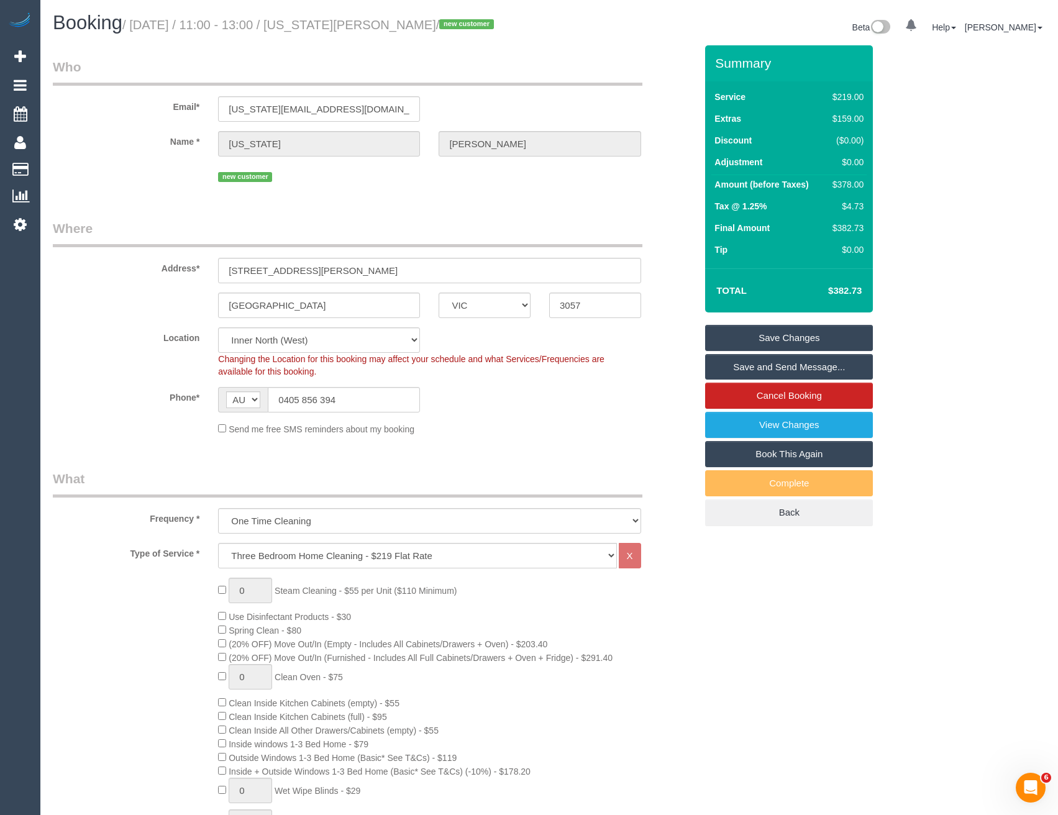
click at [783, 374] on link "Save and Send Message..." at bounding box center [789, 367] width 168 height 26
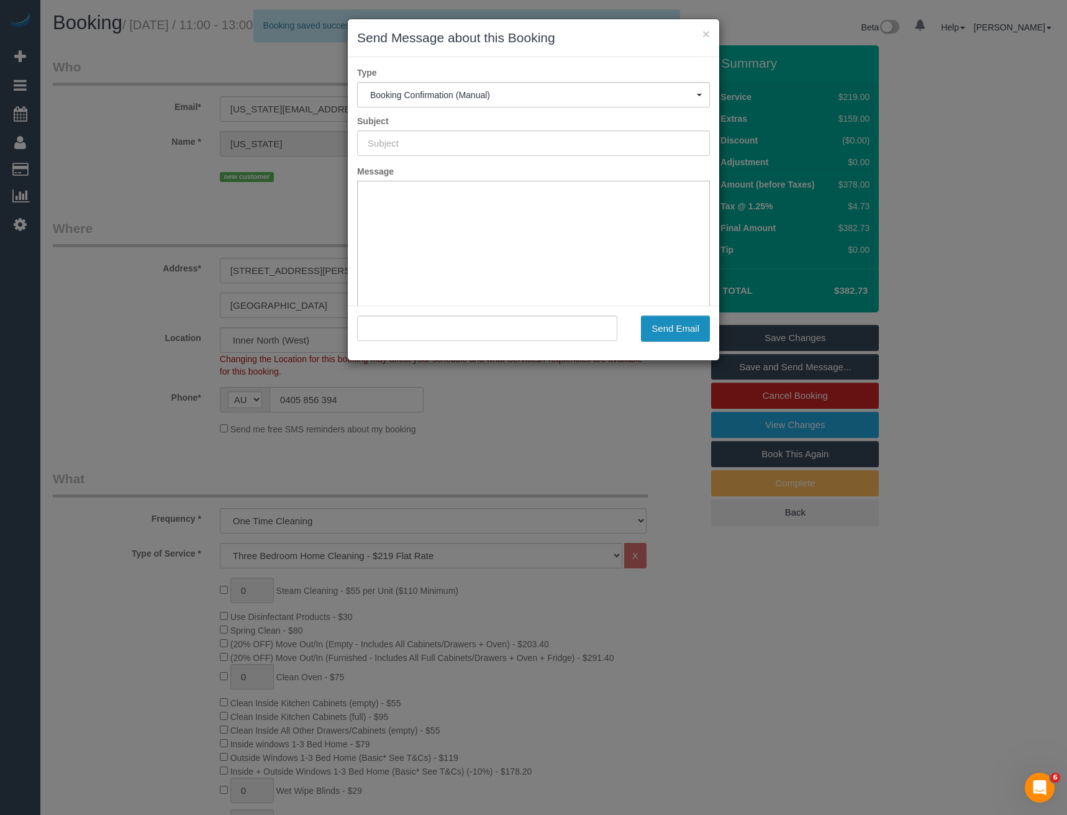
type input "Booking Confirmed"
type input ""Georgia Dobbyn" <georgia.dobbyn12@gmail.com>"
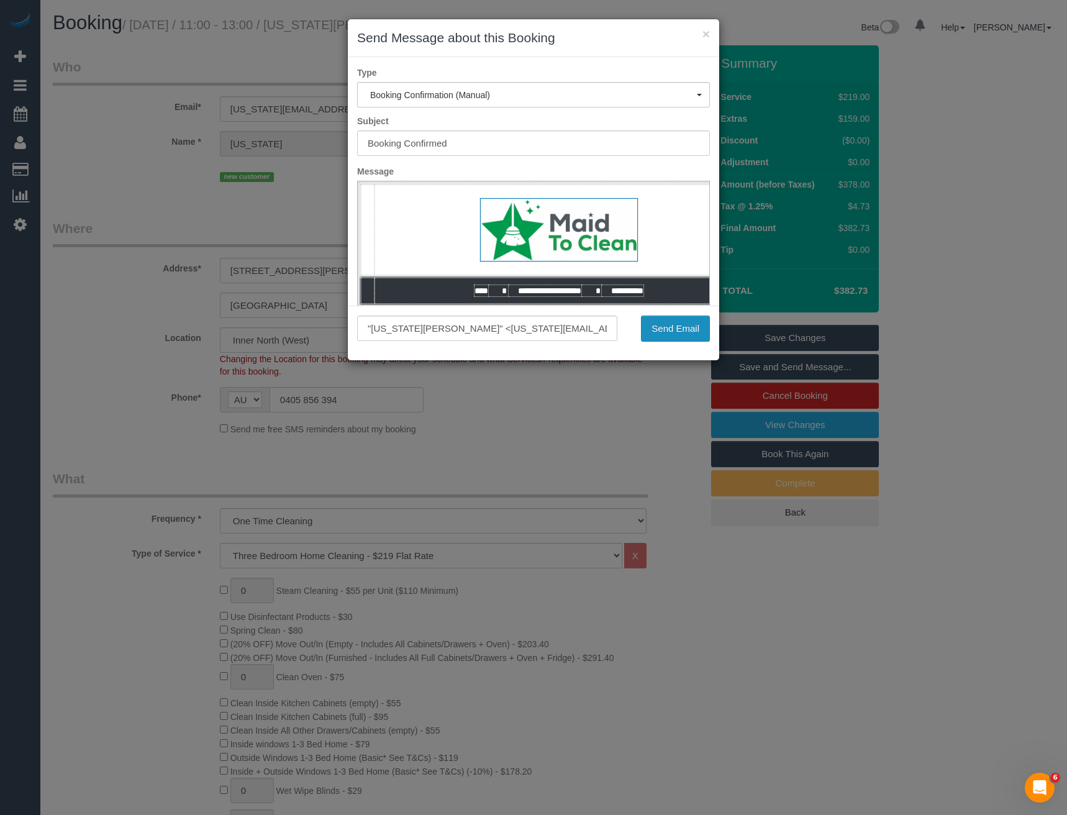
click at [669, 329] on button "Send Email" at bounding box center [675, 328] width 69 height 26
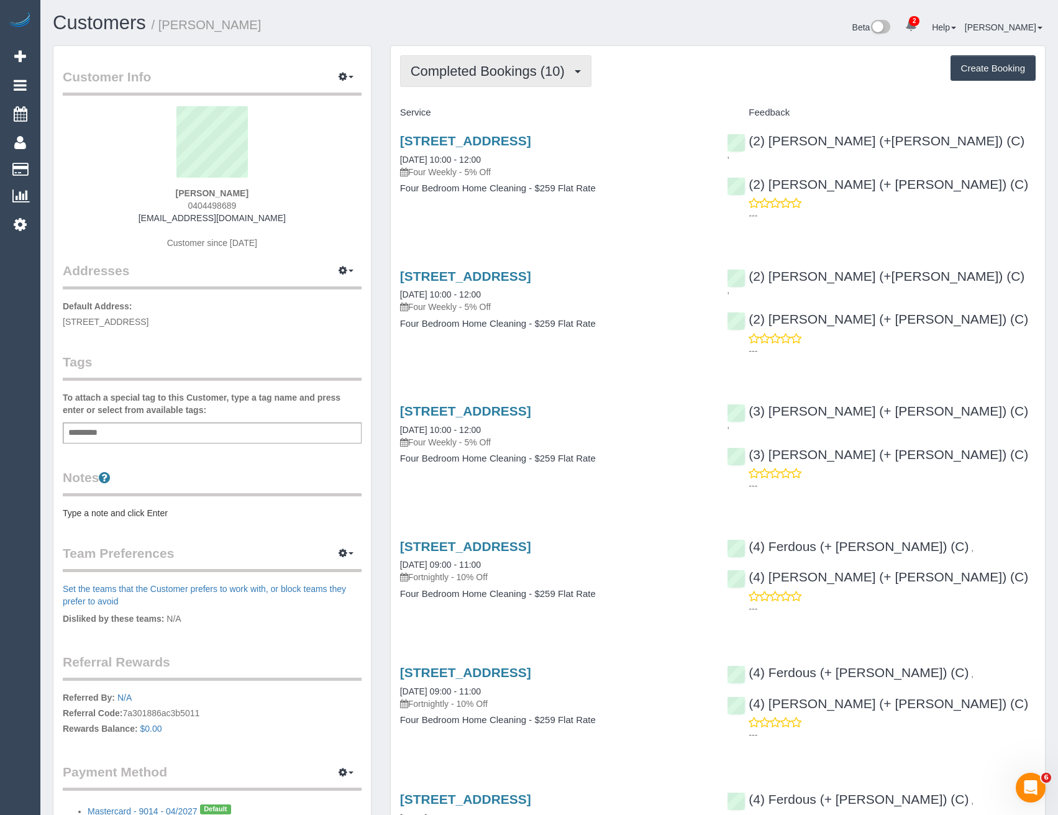
click at [504, 72] on span "Completed Bookings (10)" at bounding box center [490, 71] width 160 height 16
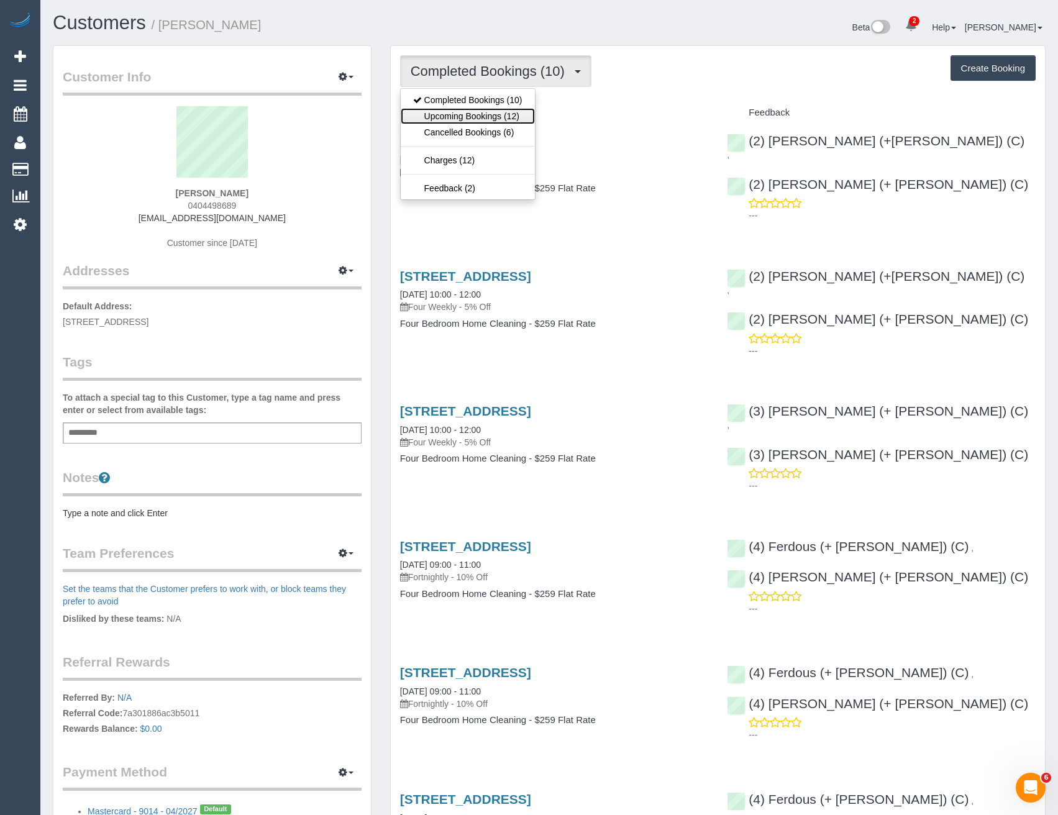
click at [497, 116] on link "Upcoming Bookings (12)" at bounding box center [468, 116] width 134 height 16
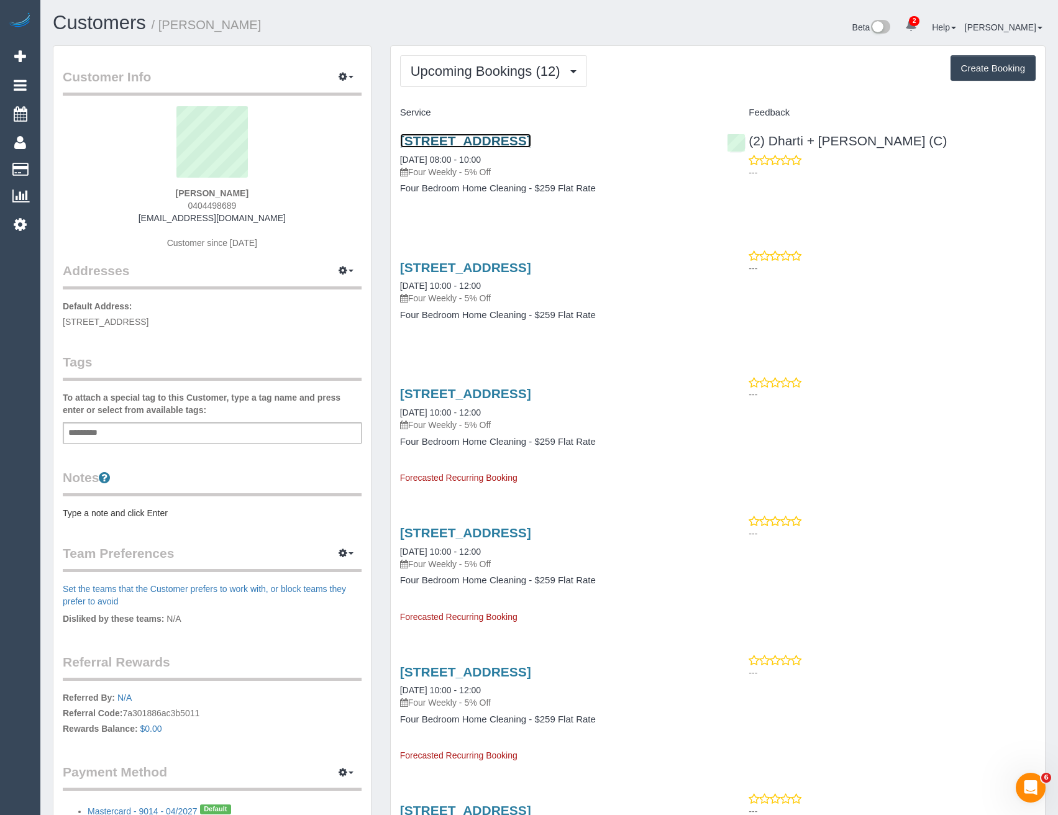
click at [531, 141] on link "[STREET_ADDRESS]" at bounding box center [465, 141] width 131 height 14
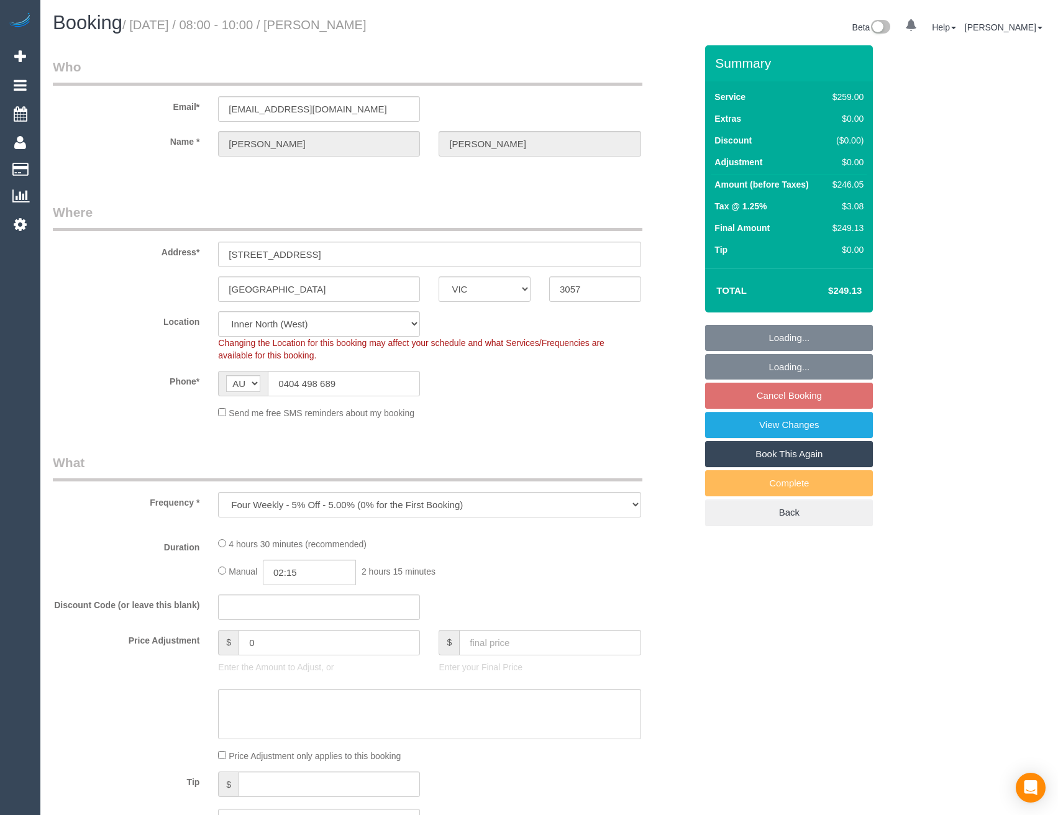
select select "VIC"
select select "string:stripe-pm_1R5cg02GScqysDRVi8TyJiH2"
select select "object:672"
select select "number:27"
select select "number:14"
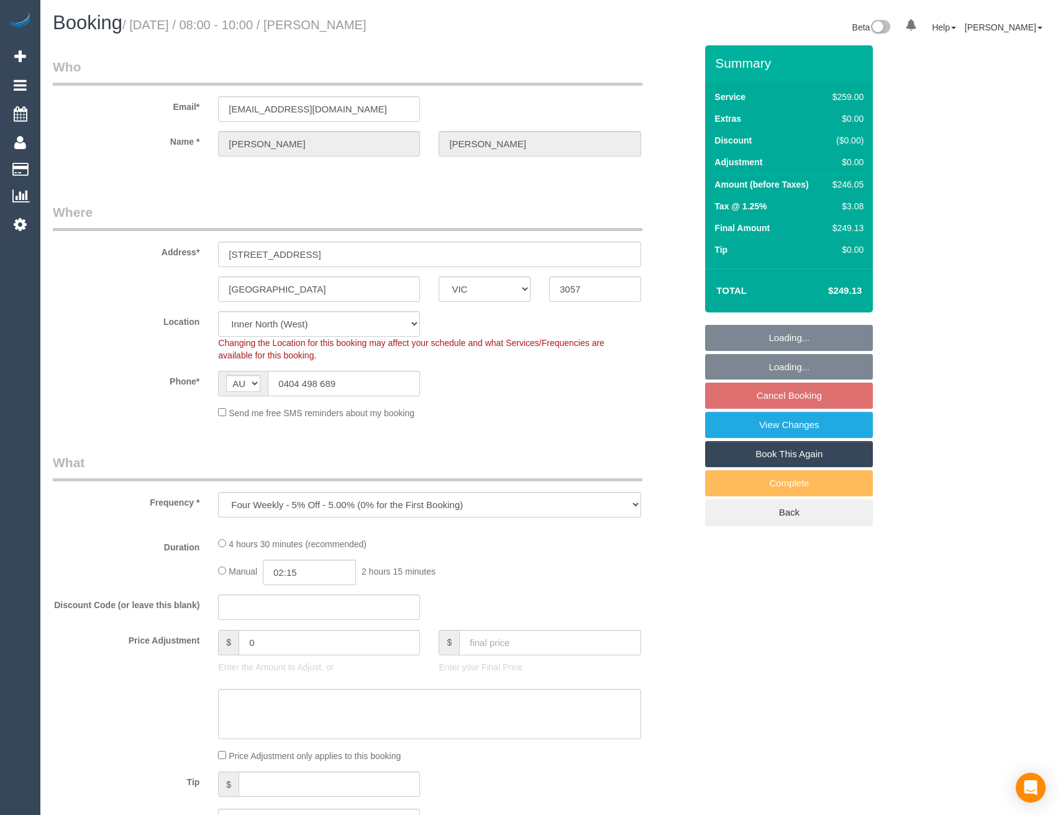
select select "number:19"
select select "number:22"
select select "number:33"
select select "number:26"
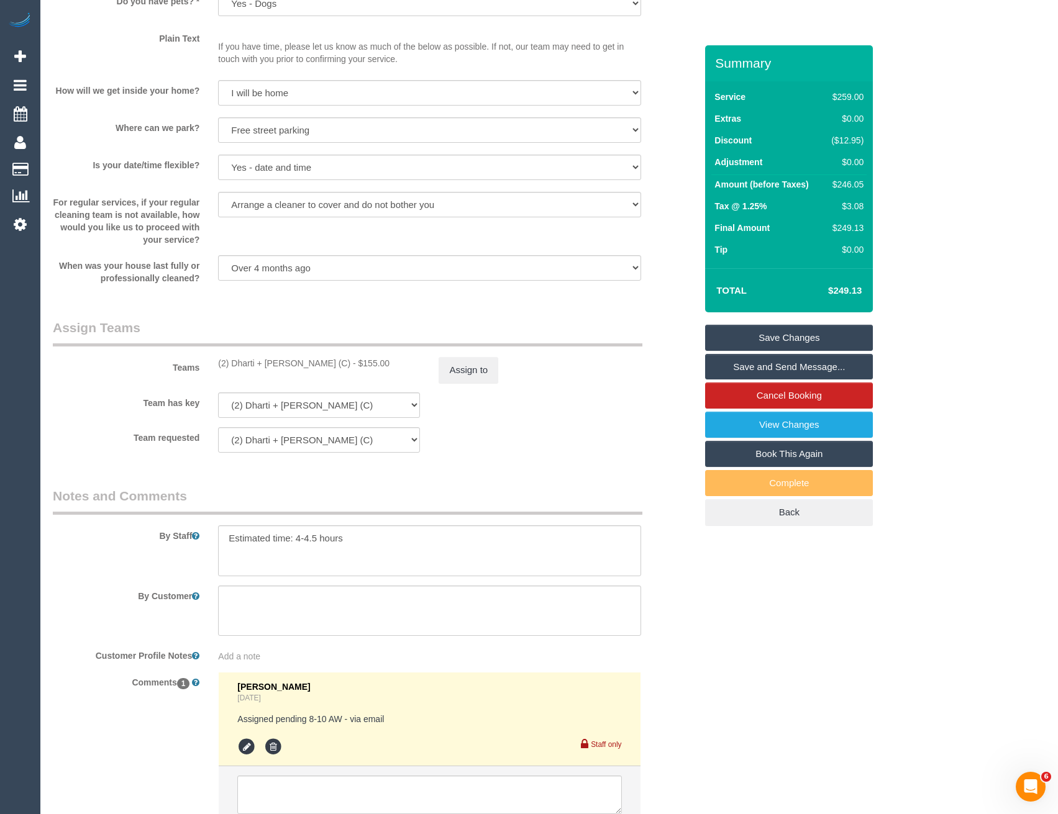
scroll to position [1782, 0]
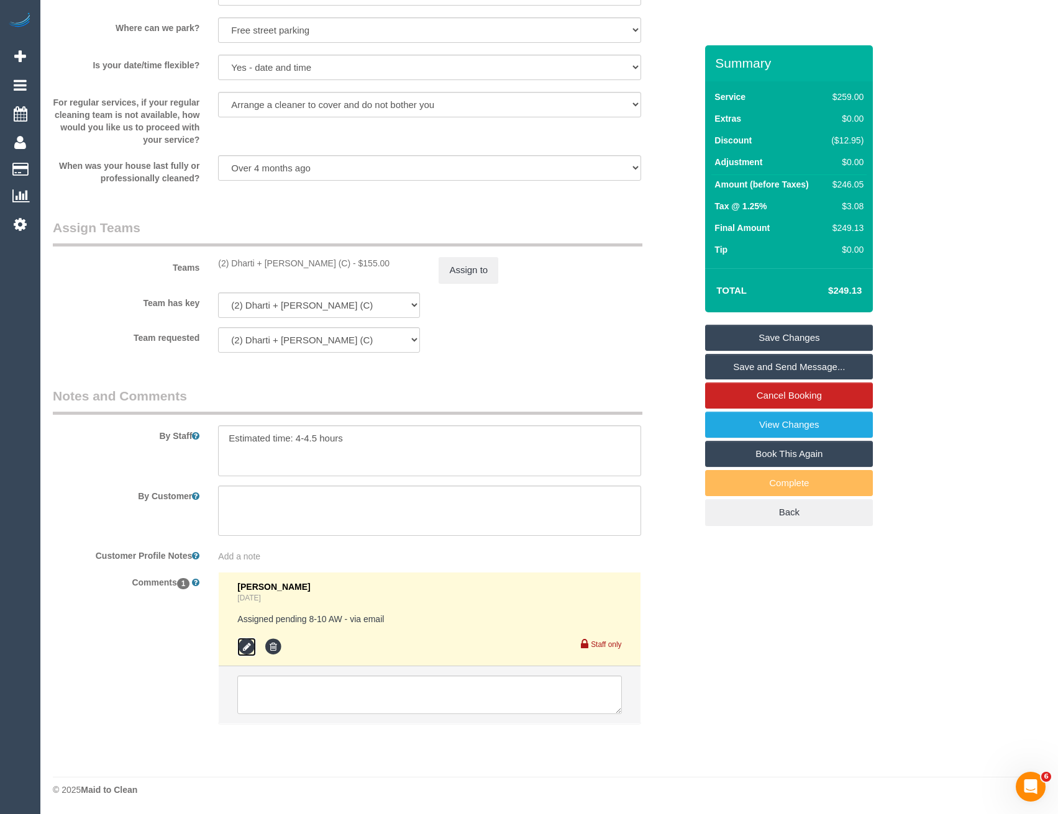
click at [247, 645] on icon at bounding box center [246, 647] width 19 height 19
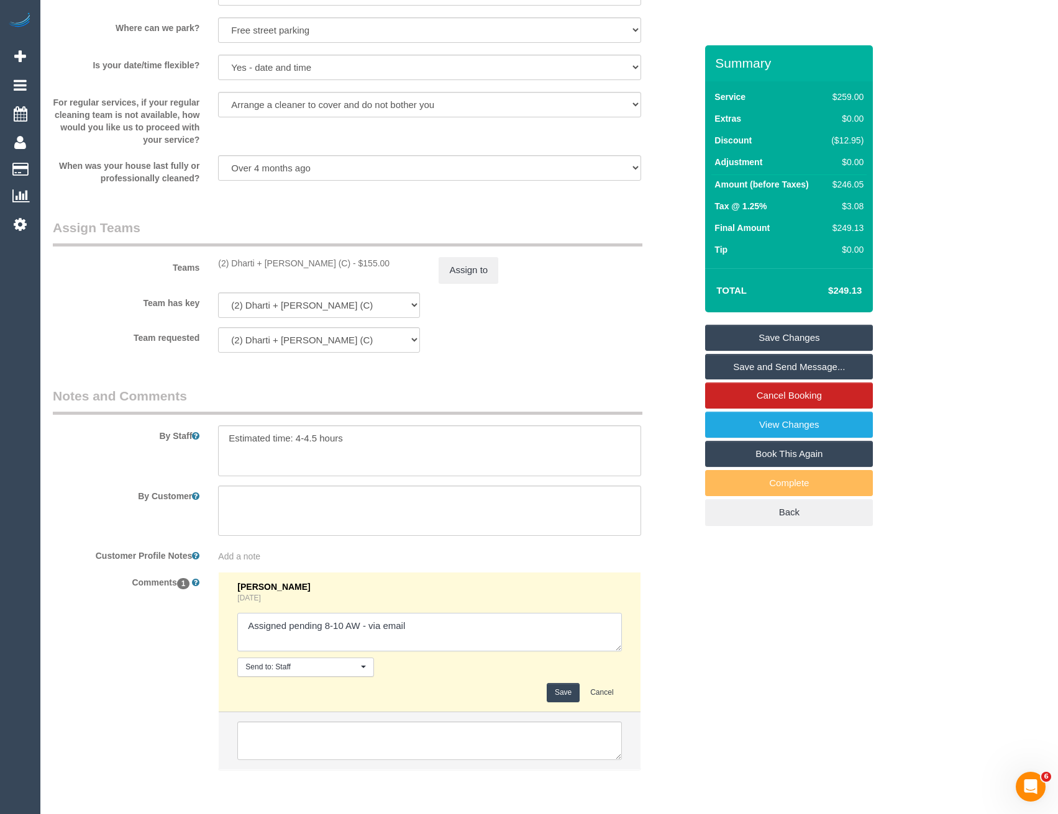
click at [538, 620] on textarea at bounding box center [429, 632] width 384 height 39
type textarea "Assigned pending 8-10 AW - via email // confirmed"
click at [559, 696] on button "Save" at bounding box center [562, 692] width 33 height 19
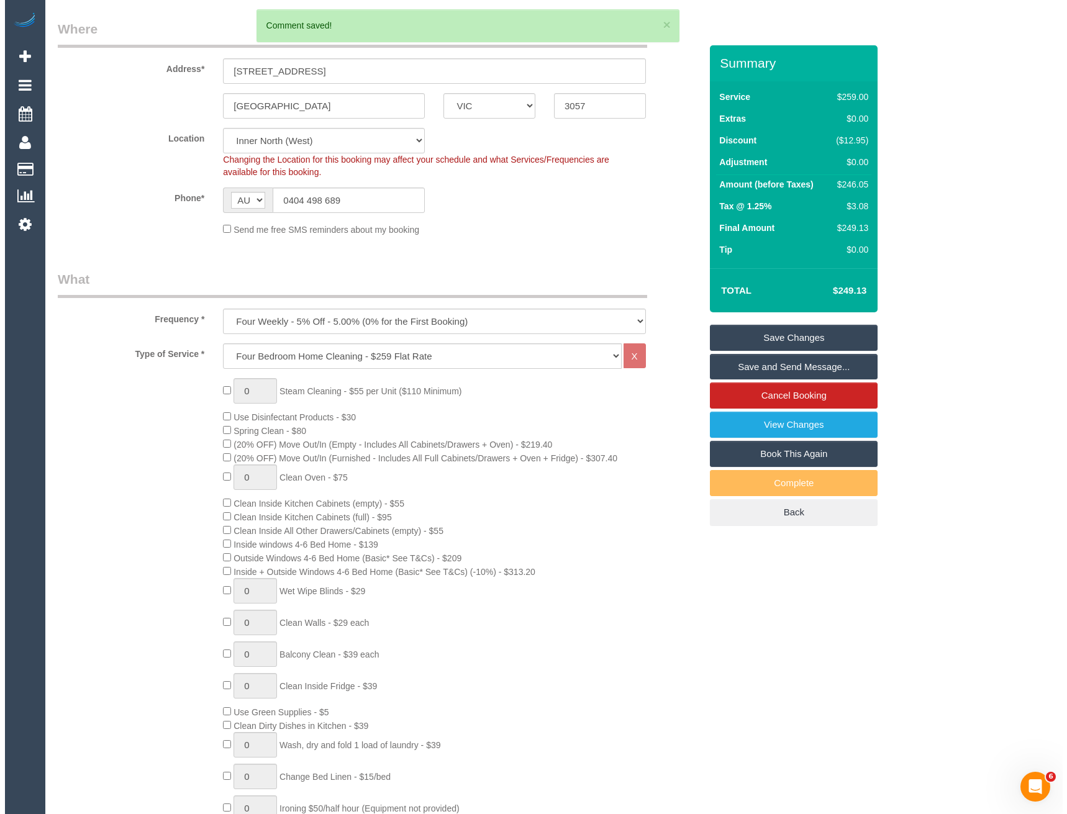
scroll to position [167, 0]
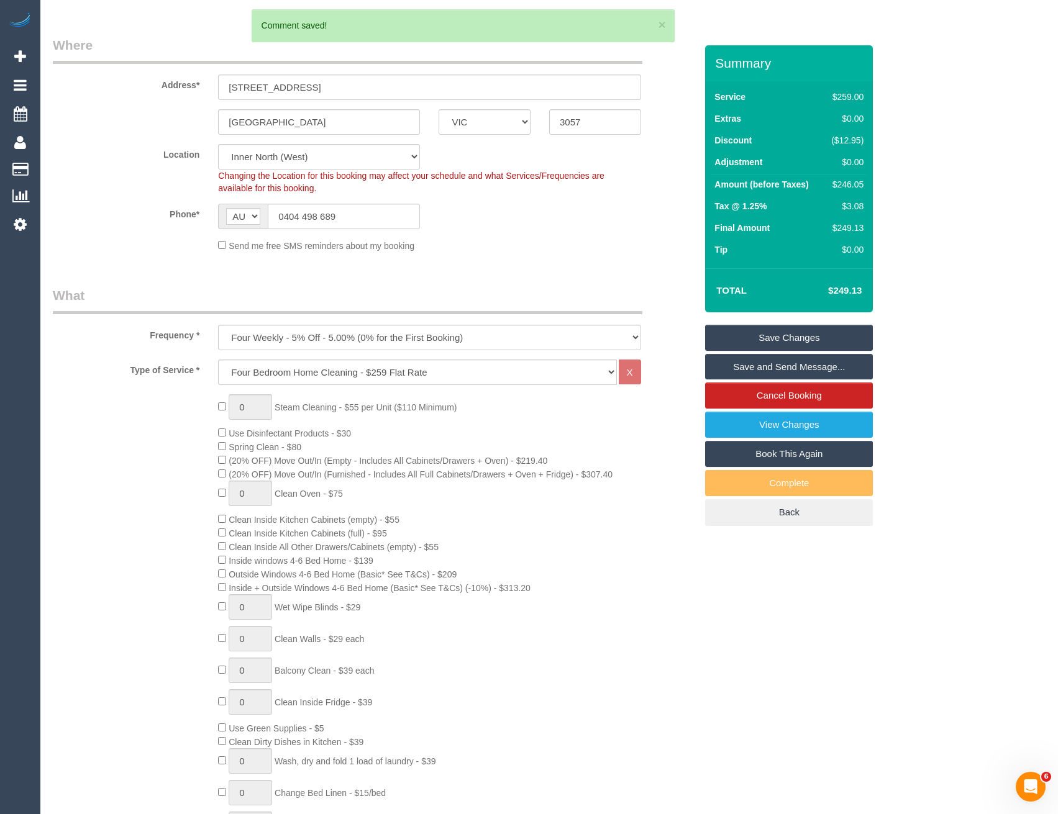
click at [791, 369] on link "Save and Send Message..." at bounding box center [789, 367] width 168 height 26
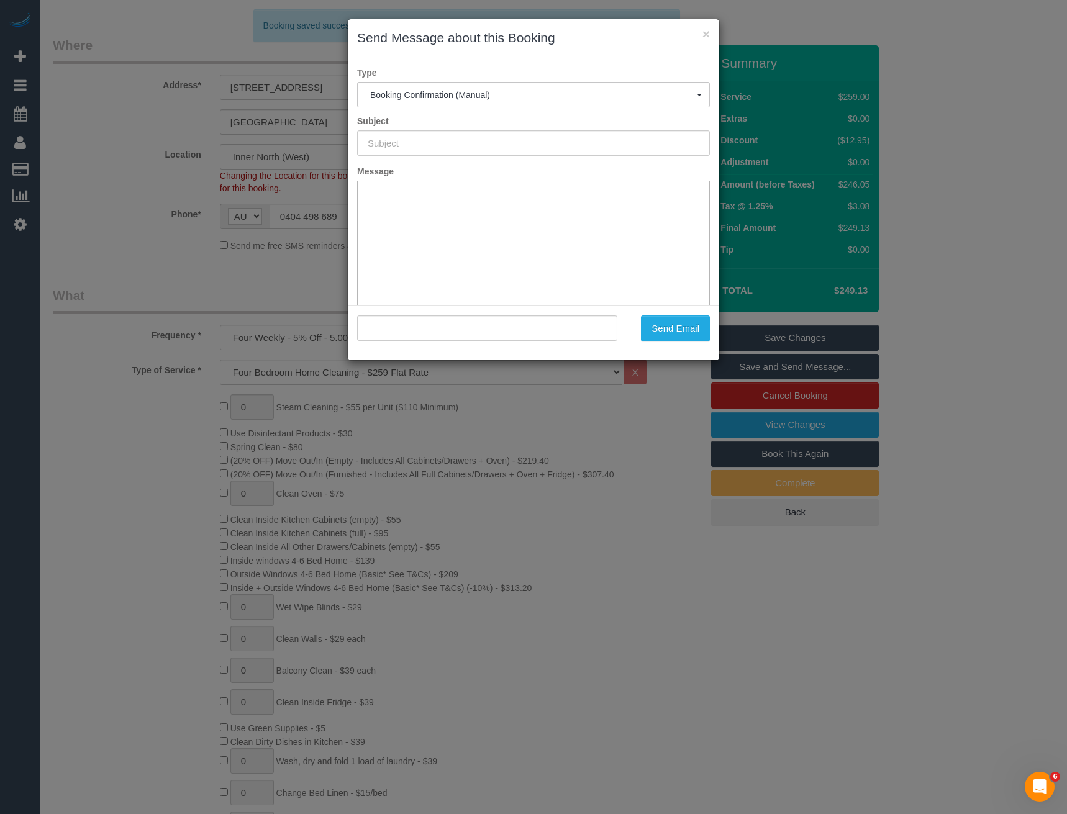
type input "Booking Confirmed"
type input ""Melissa Robbins" <robbinsec@gmail.com>"
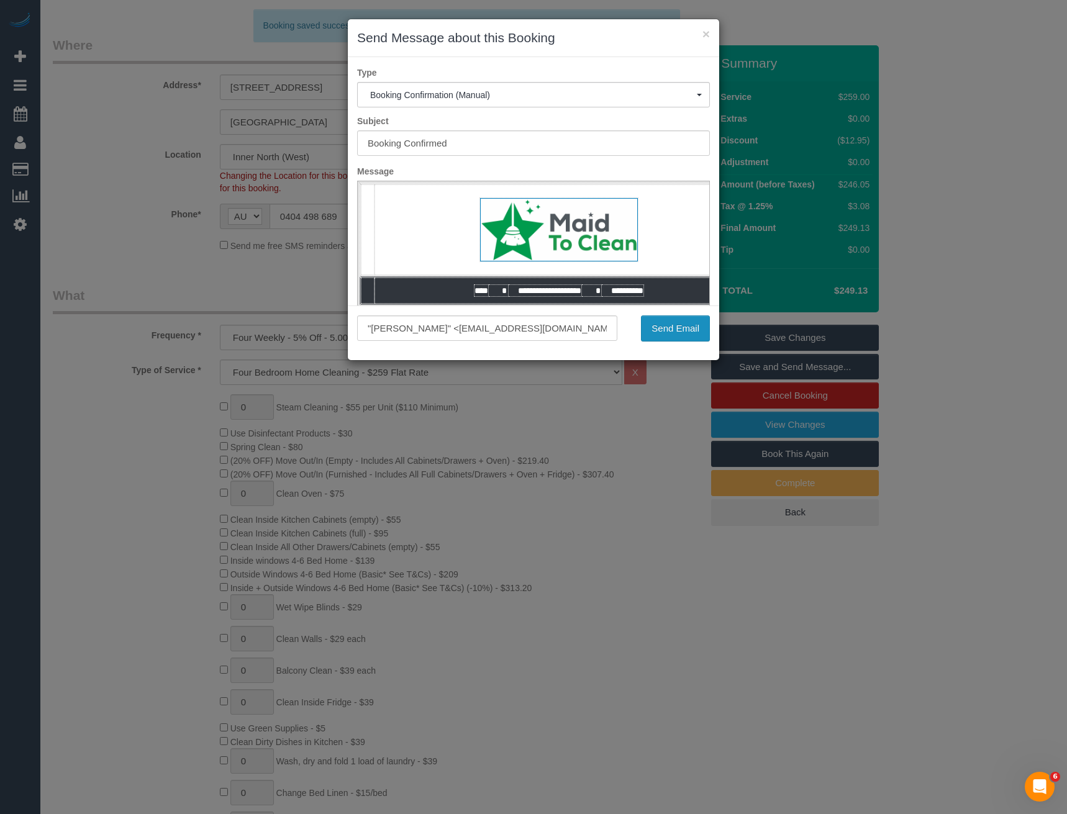
click at [668, 339] on button "Send Email" at bounding box center [675, 328] width 69 height 26
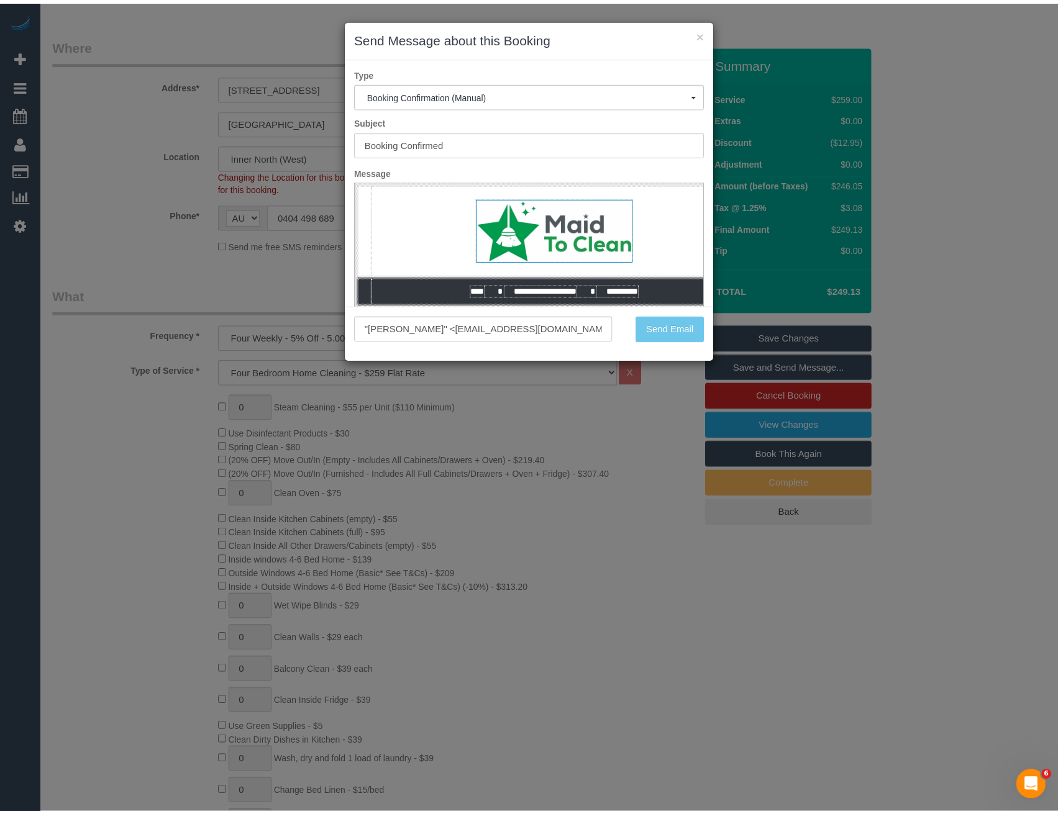
scroll to position [212, 0]
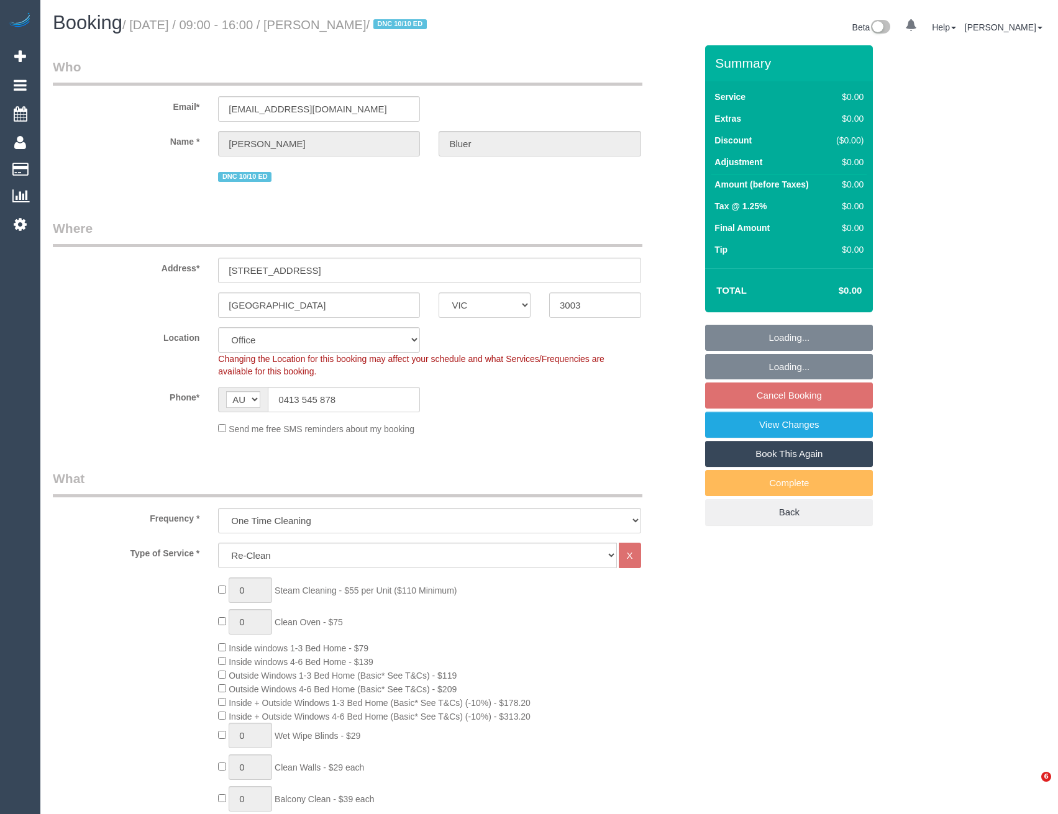
select select "VIC"
select select "number:30"
select select "number:14"
select select "number:19"
select select "number:24"
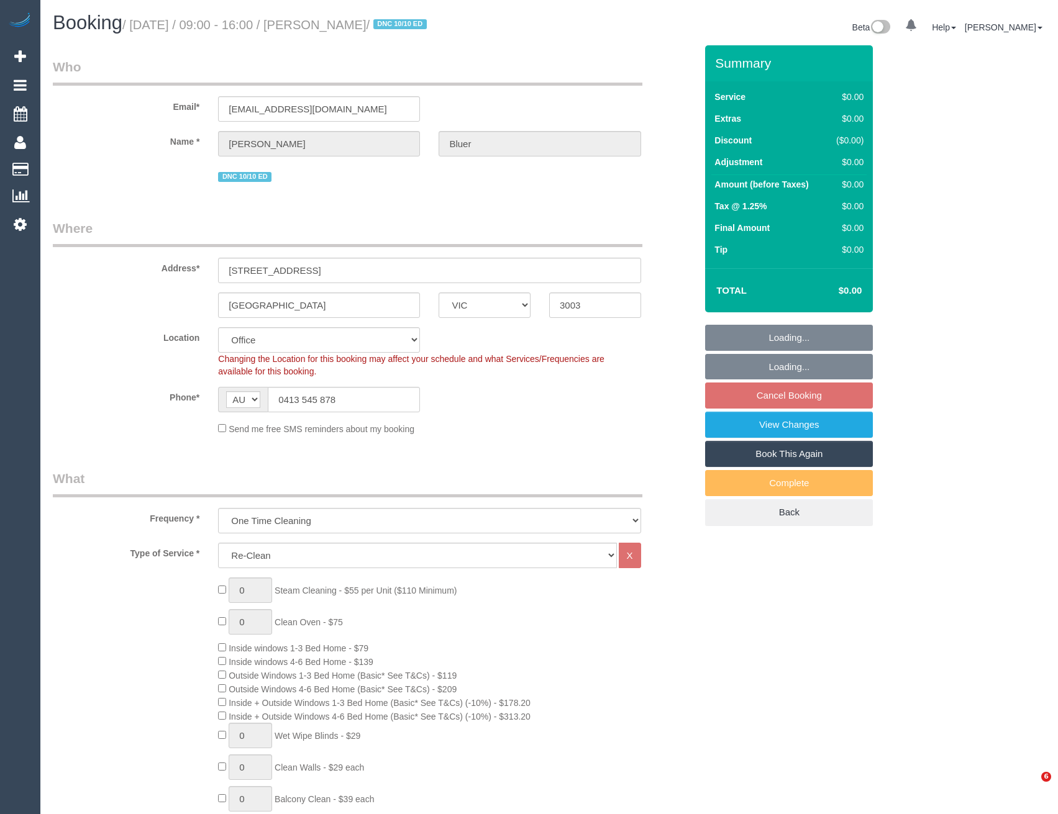
select select "number:33"
select select "number:11"
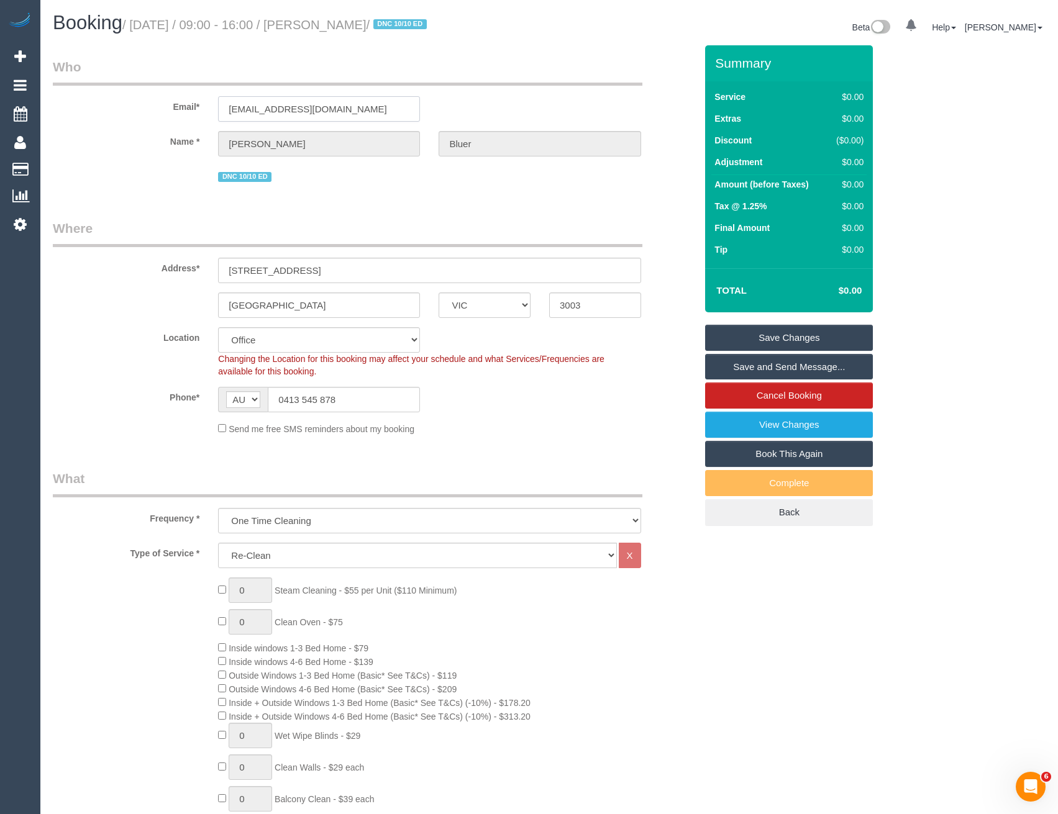
drag, startPoint x: 329, startPoint y: 106, endPoint x: 219, endPoint y: 106, distance: 109.9
click at [219, 106] on input "abluer@yahoo.com" at bounding box center [319, 108] width 202 height 25
click at [25, 225] on icon at bounding box center [20, 224] width 13 height 15
select select "1"
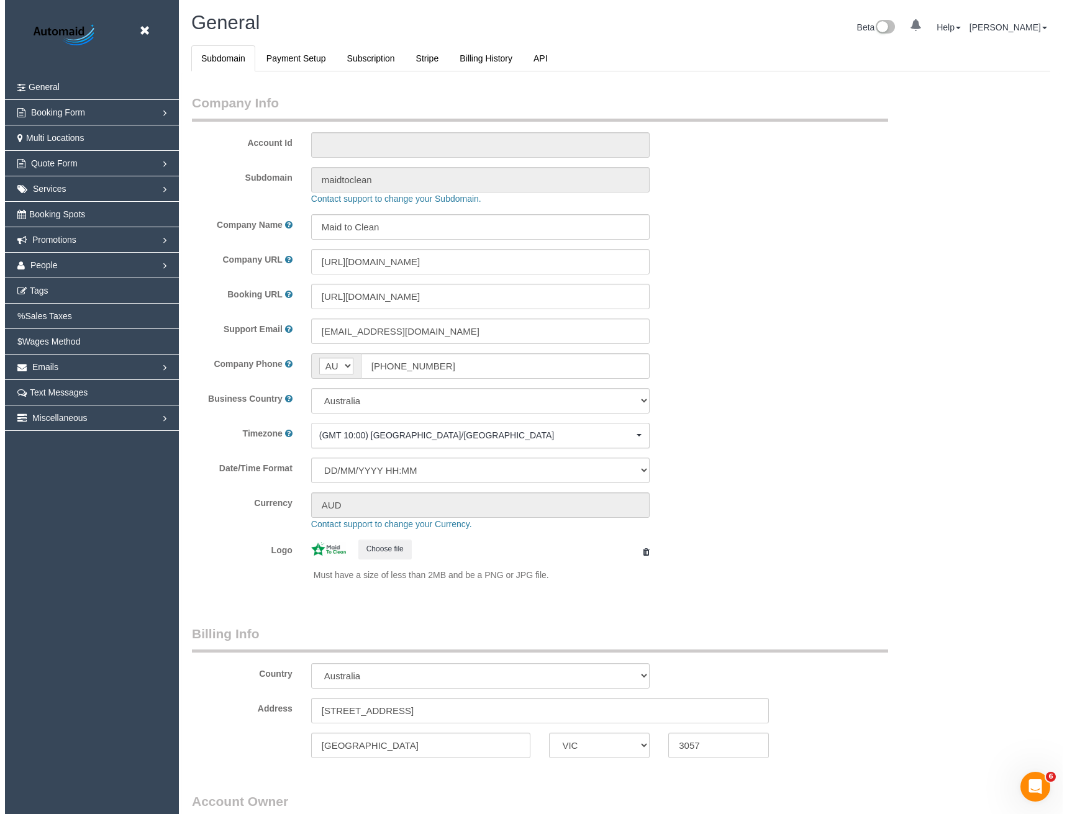
scroll to position [2839, 1058]
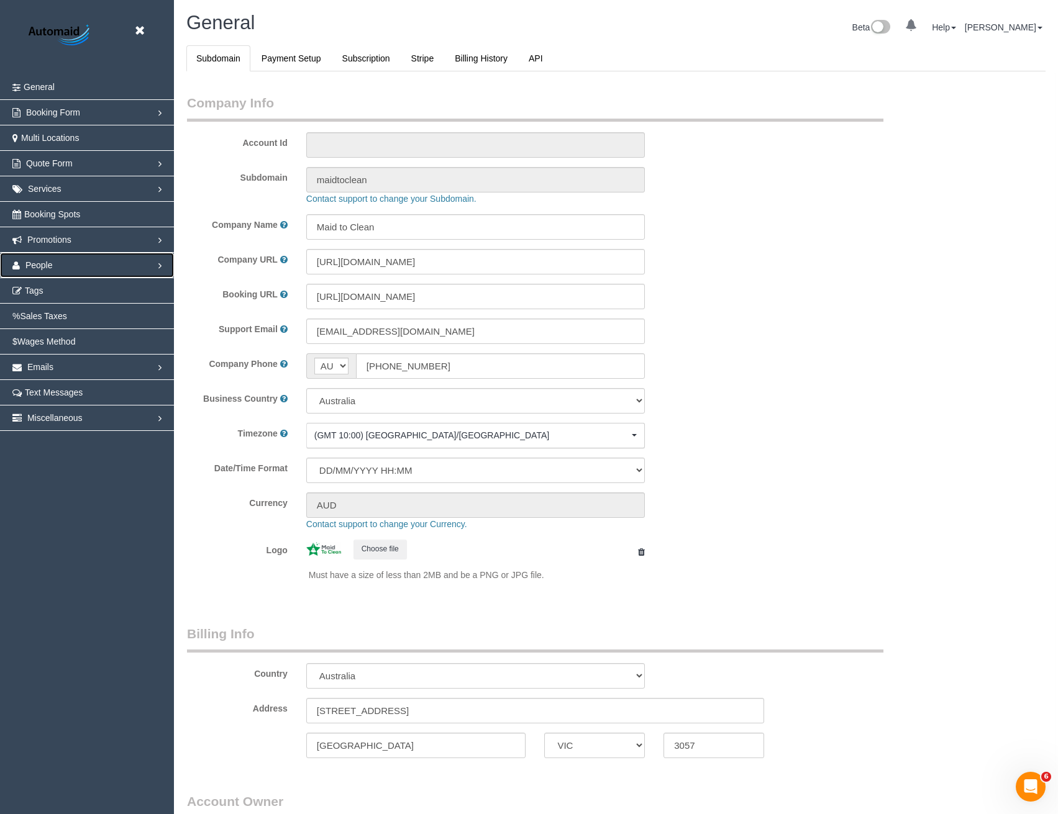
click at [45, 266] on span "People" at bounding box center [38, 265] width 27 height 10
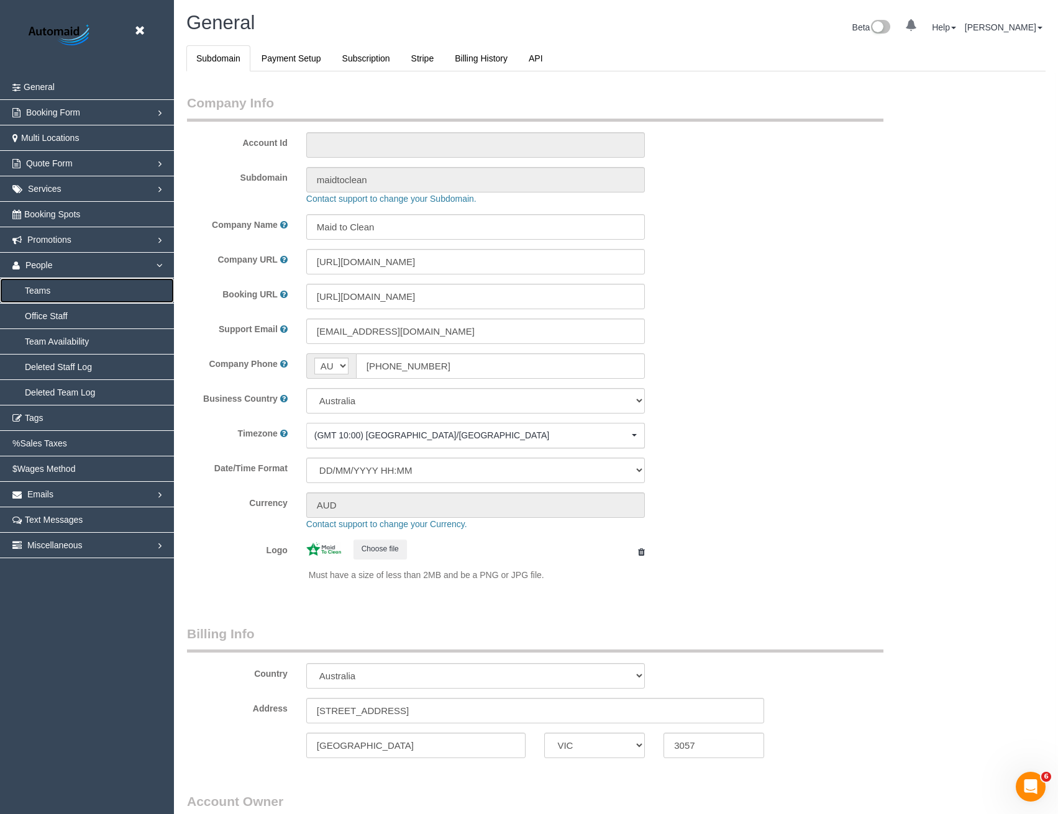
click at [46, 296] on link "Teams" at bounding box center [87, 290] width 174 height 25
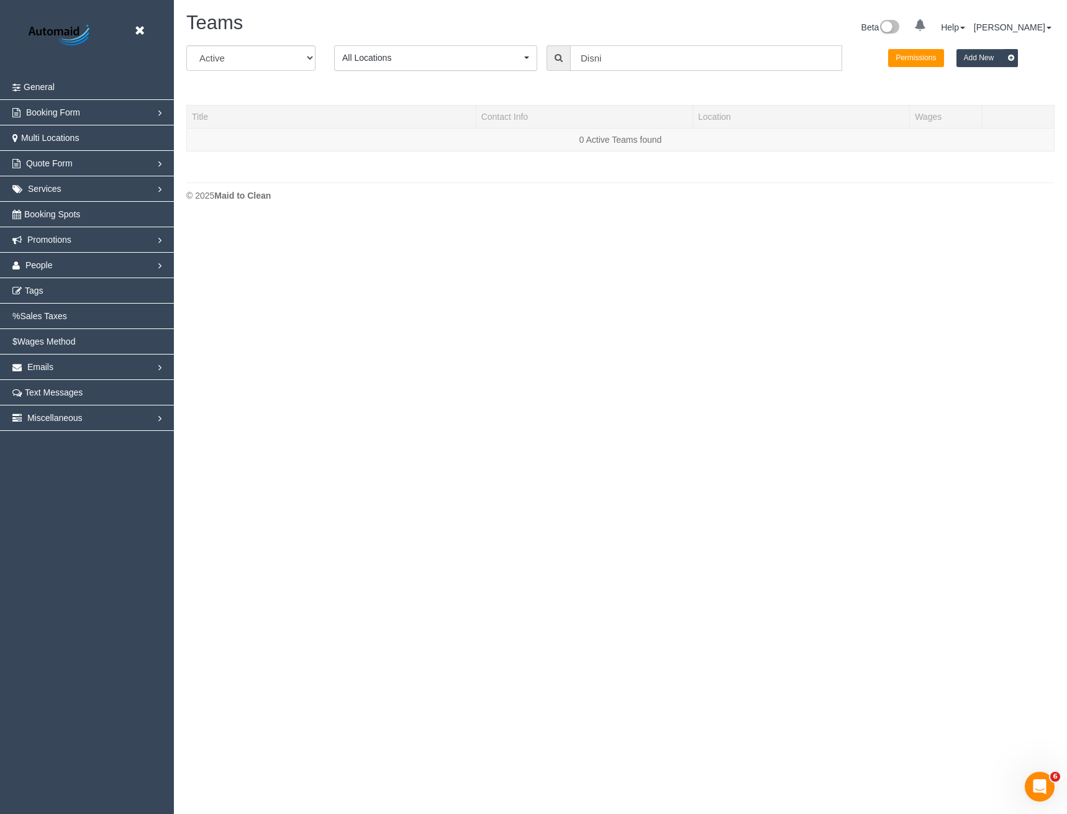
scroll to position [261, 1067]
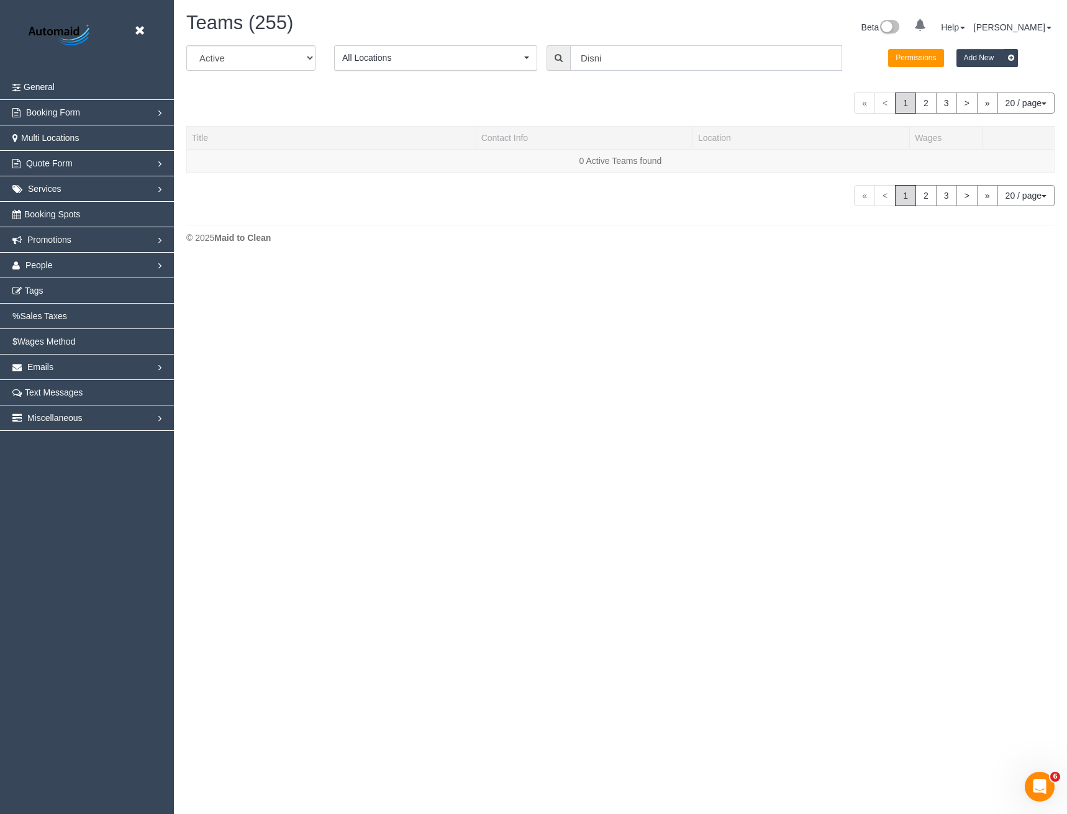
drag, startPoint x: 632, startPoint y: 48, endPoint x: 506, endPoint y: 71, distance: 128.1
click at [632, 49] on input "Disni" at bounding box center [706, 57] width 272 height 25
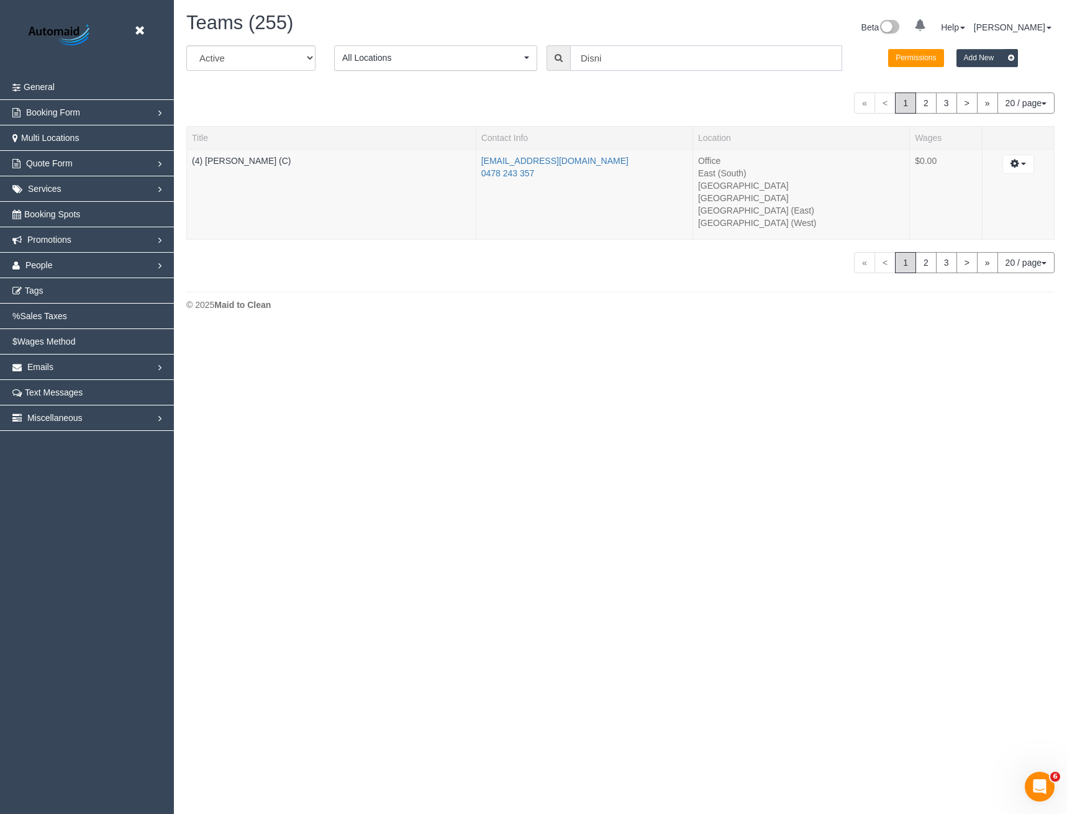
scroll to position [329, 1067]
click at [503, 73] on div "All Active Archived All Locations All Locations Active Locations Office [defaul…" at bounding box center [620, 62] width 887 height 35
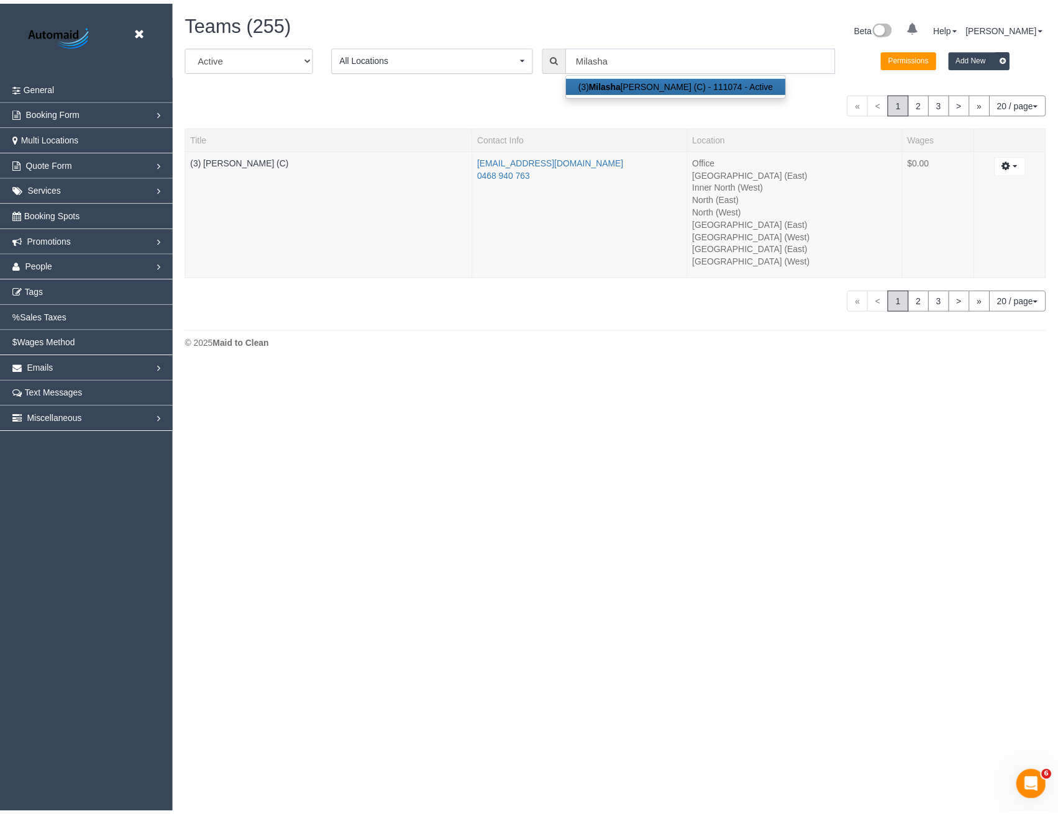
scroll to position [366, 1067]
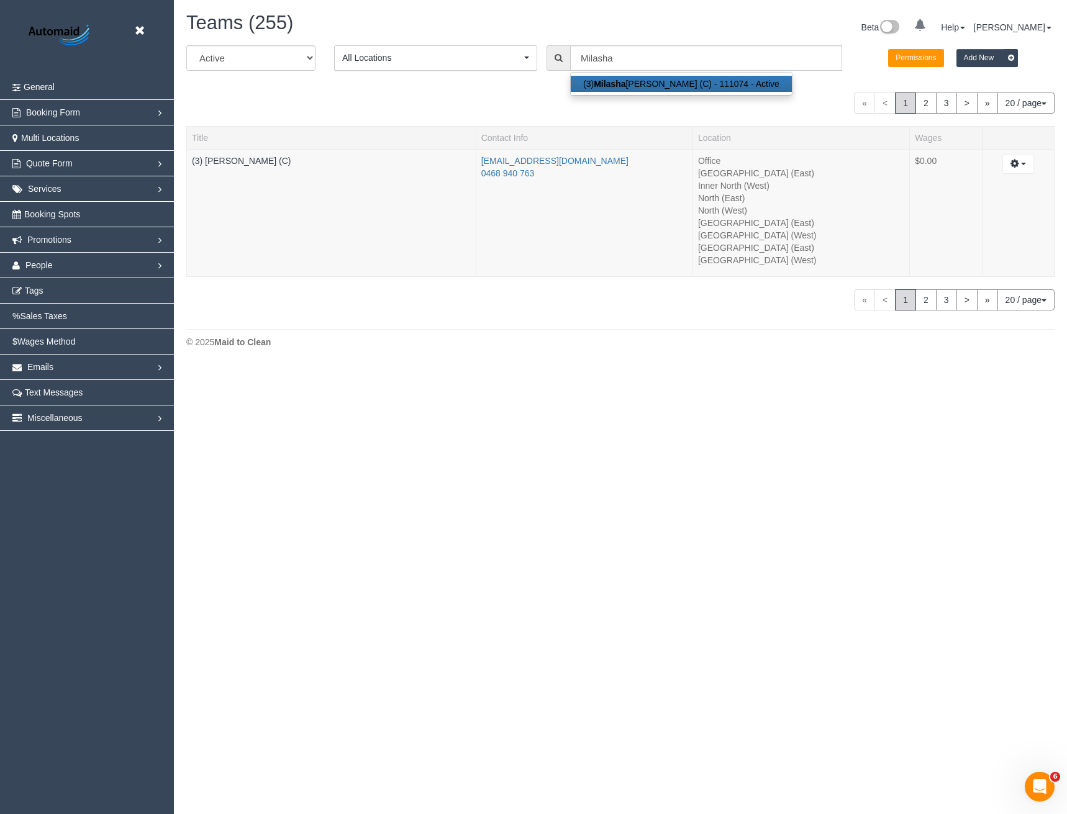
click at [630, 86] on link "(3) Milasha Fernando (C) - 111074 - Active" at bounding box center [681, 84] width 221 height 16
type input "(3) [PERSON_NAME] (C)"
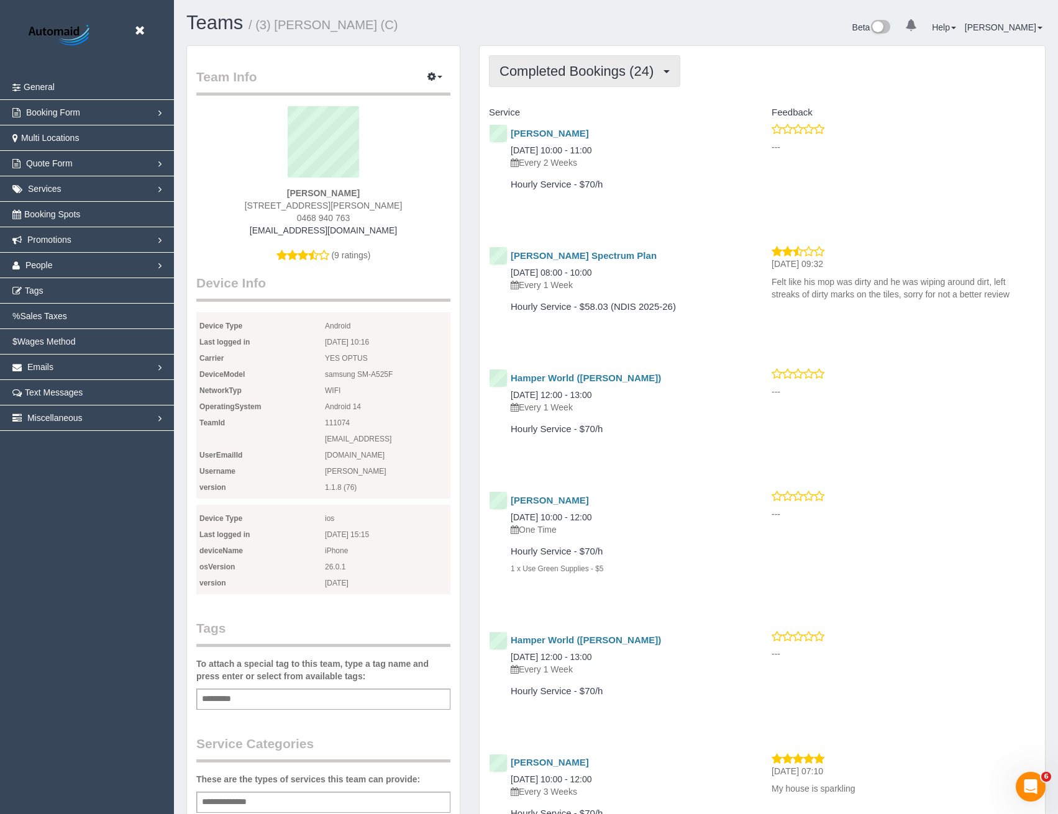
click at [545, 69] on span "Completed Bookings (24)" at bounding box center [579, 71] width 160 height 16
click at [555, 115] on link "Upcoming Bookings (45)" at bounding box center [556, 116] width 134 height 16
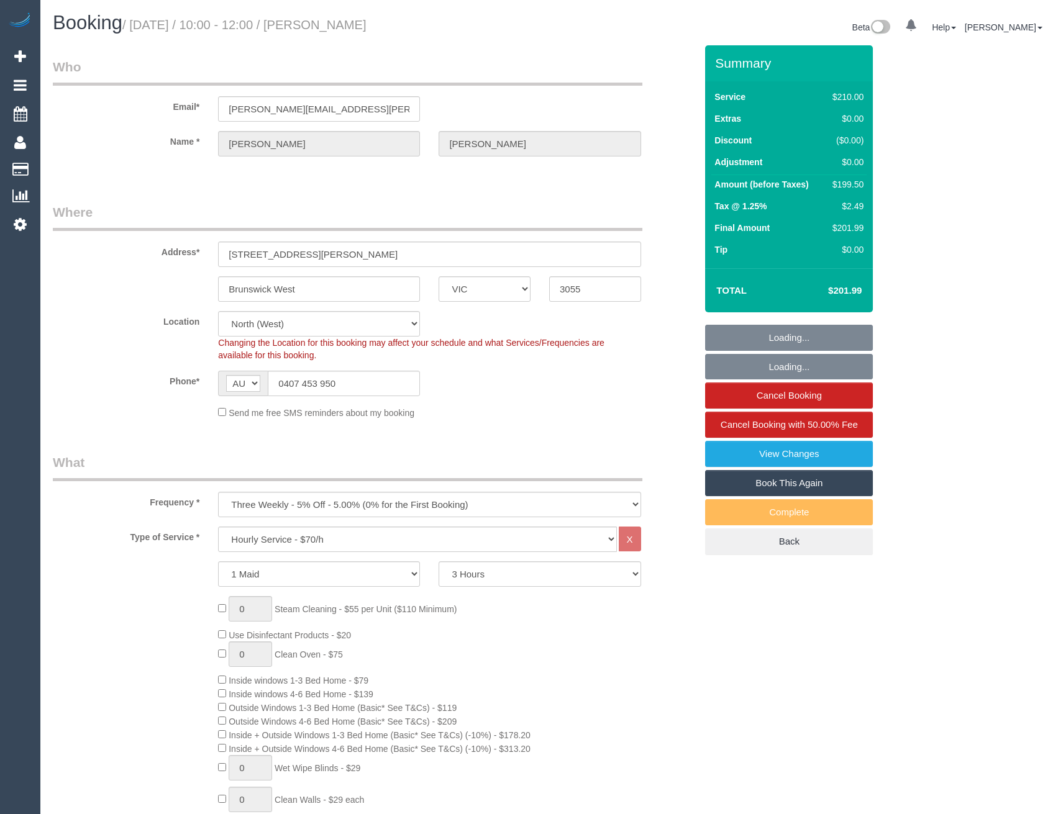
select select "VIC"
select select "180"
select select "number:27"
select select "number:15"
select select "number:19"
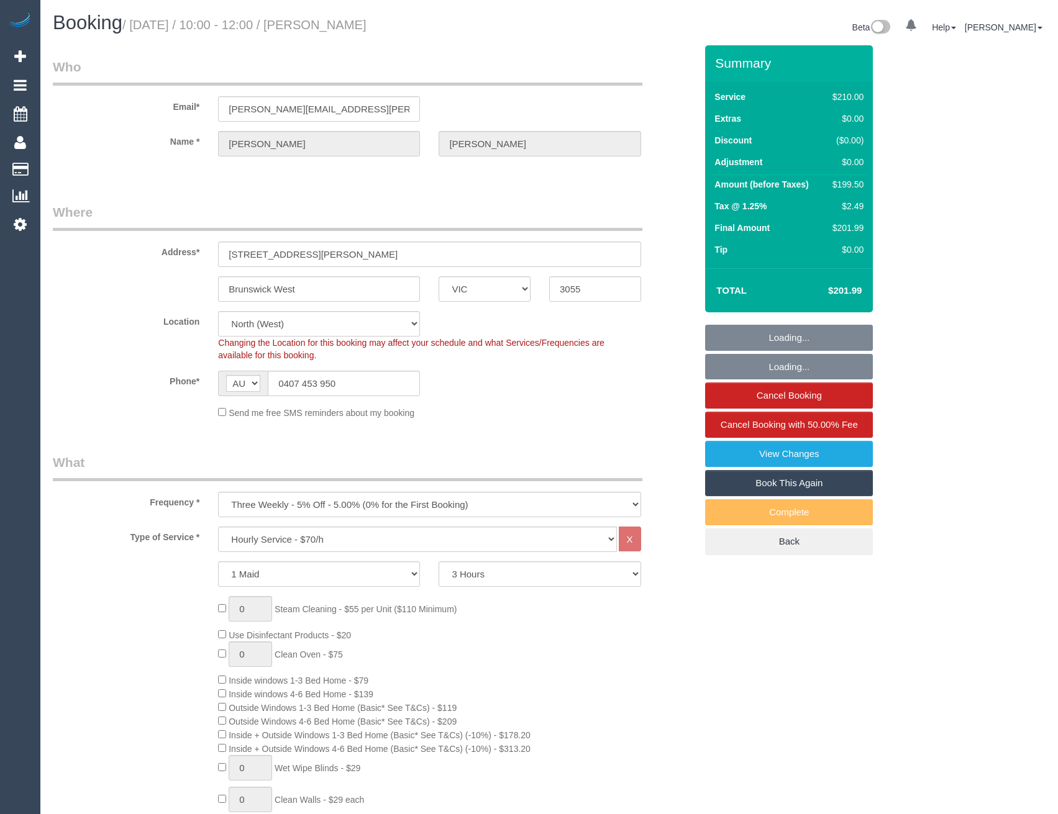
select select "number:24"
select select "number:33"
select select "number:11"
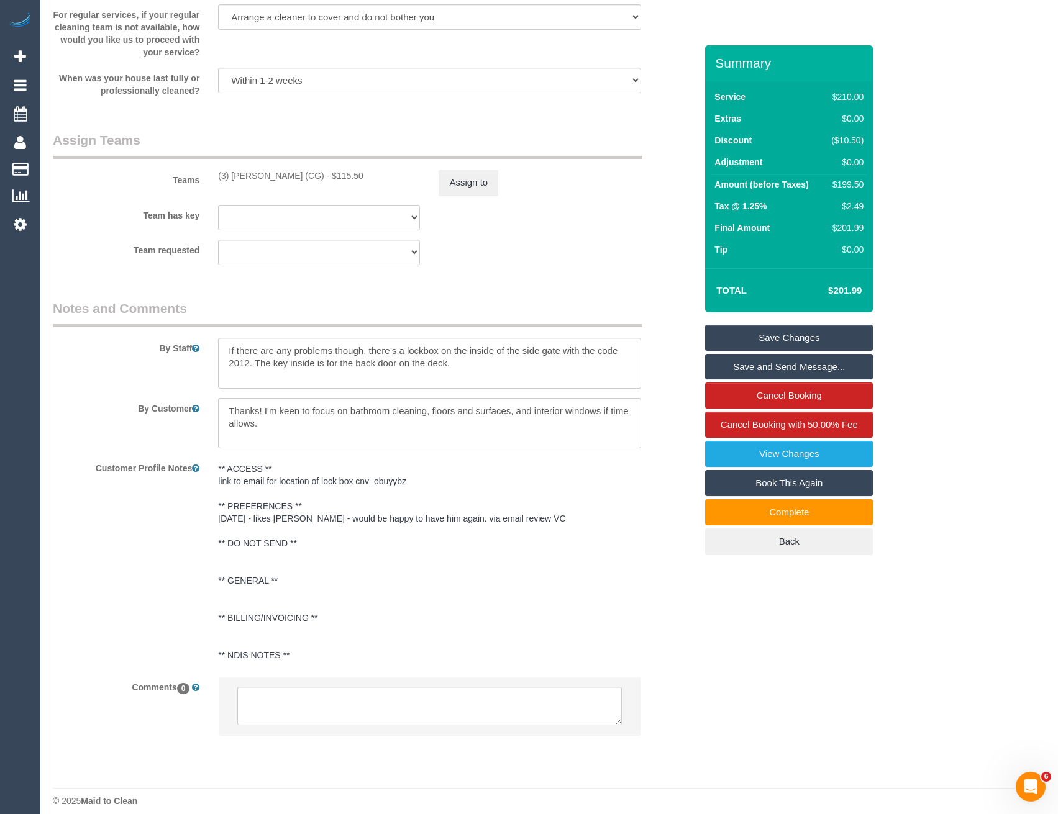
scroll to position [1874, 0]
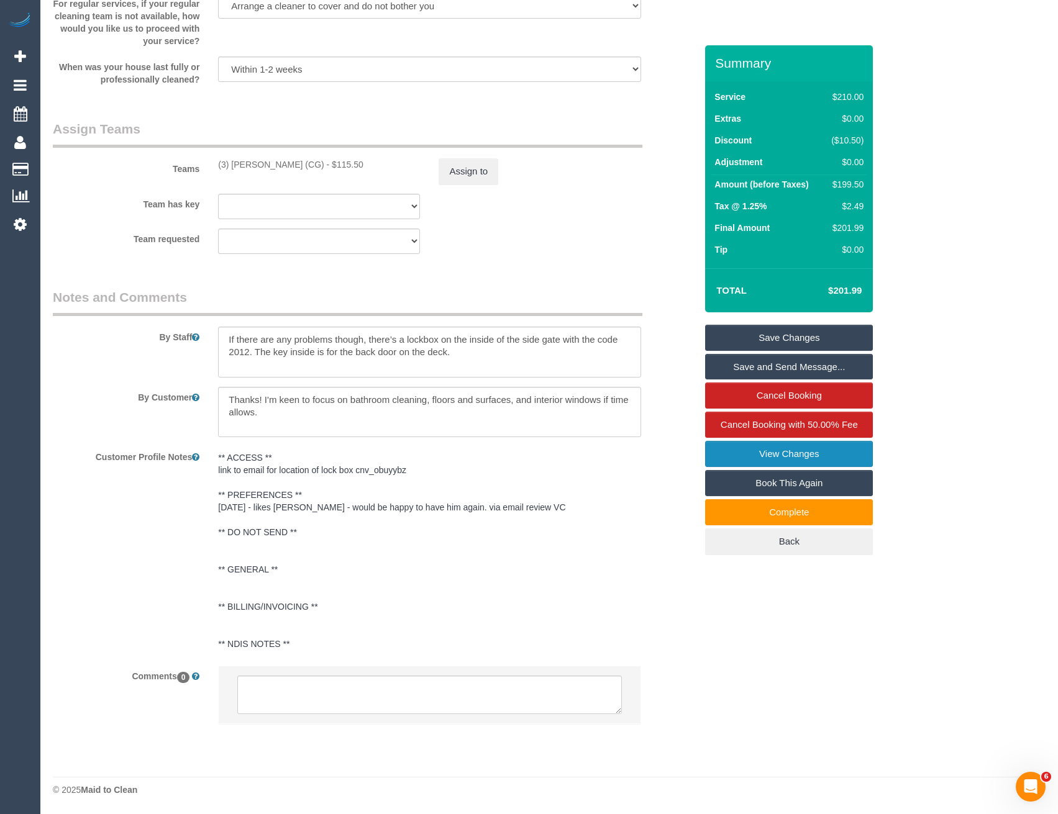
click at [780, 445] on link "View Changes" at bounding box center [789, 454] width 168 height 26
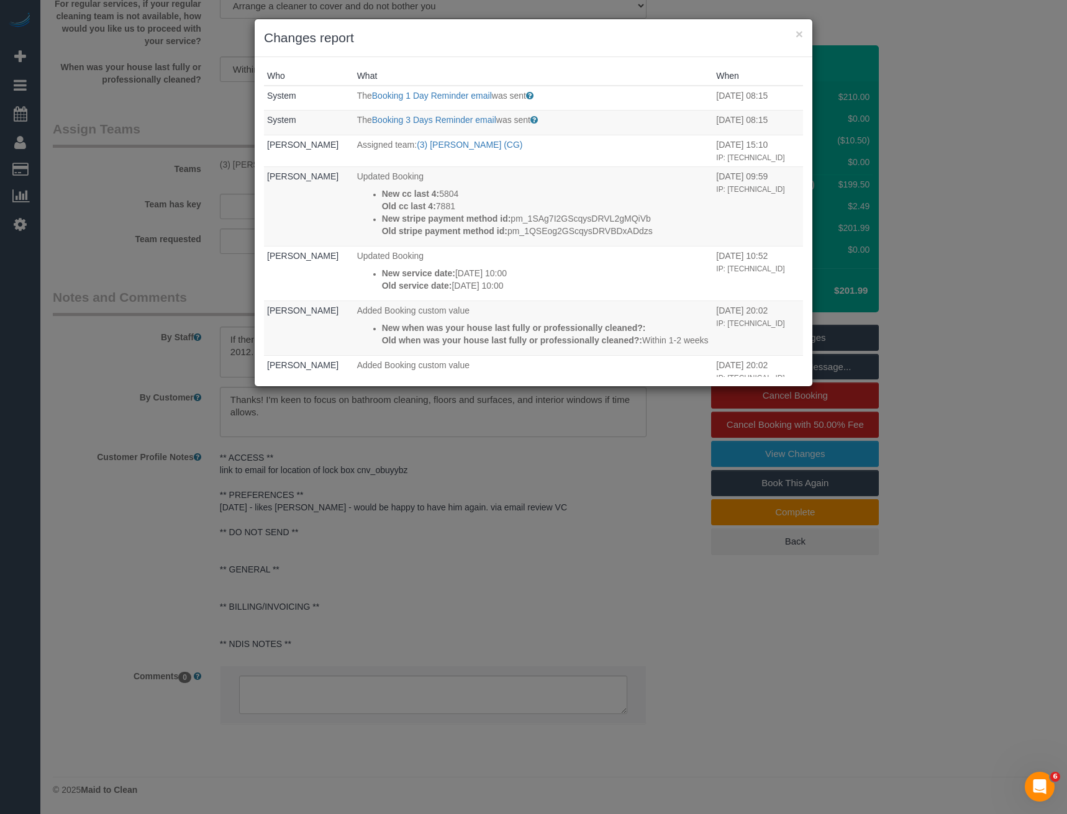
click at [535, 584] on div "× Changes report Who What When System The Booking 1 Day Reminder email was sent…" at bounding box center [533, 407] width 1067 height 814
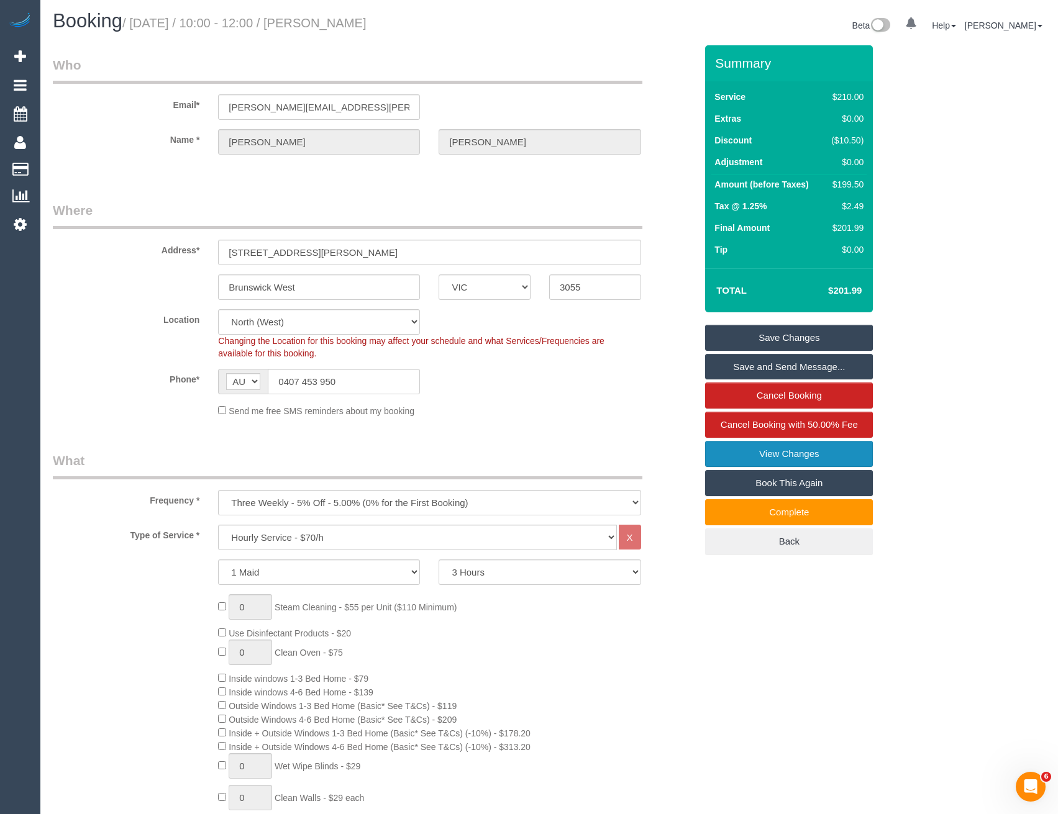
scroll to position [0, 0]
click at [752, 469] on fieldset "Save Changes Save and Send Message... Cancel Booking Cancel Booking with 50.00%…" at bounding box center [789, 440] width 168 height 230
click at [771, 451] on link "View Changes" at bounding box center [789, 454] width 168 height 26
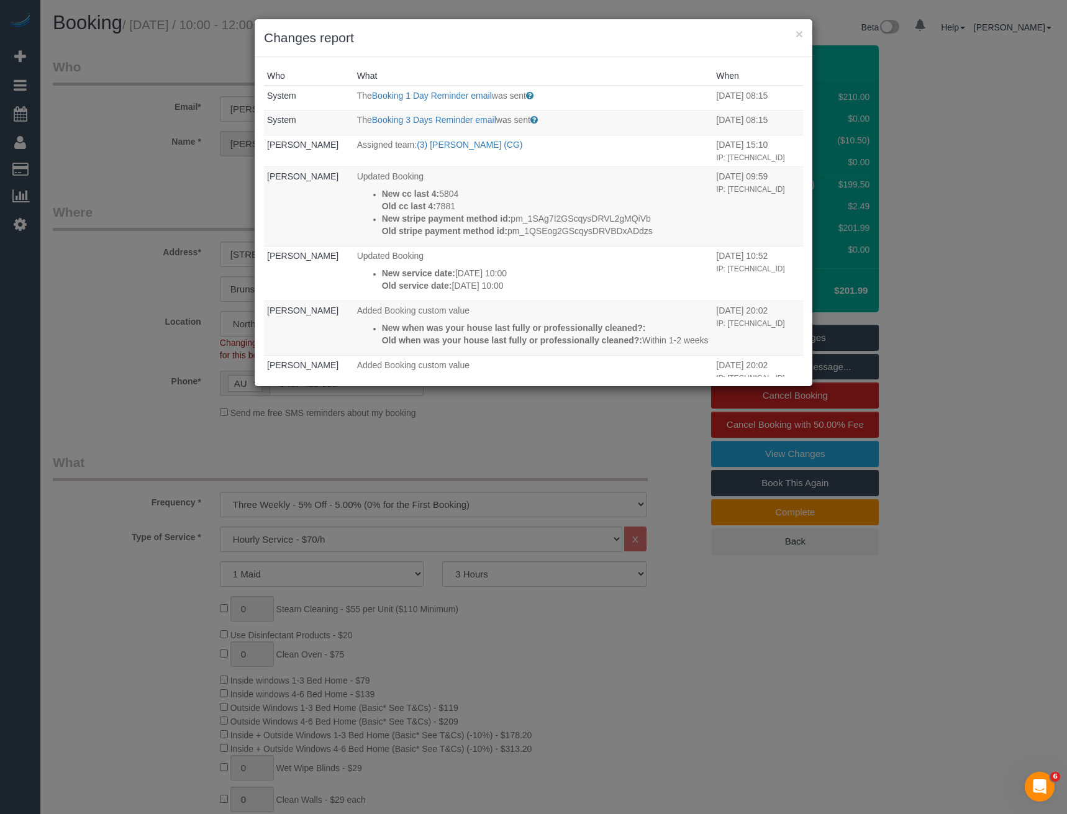
click at [535, 445] on div "× Changes report Who What When System The Booking 1 Day Reminder email was sent…" at bounding box center [533, 407] width 1067 height 814
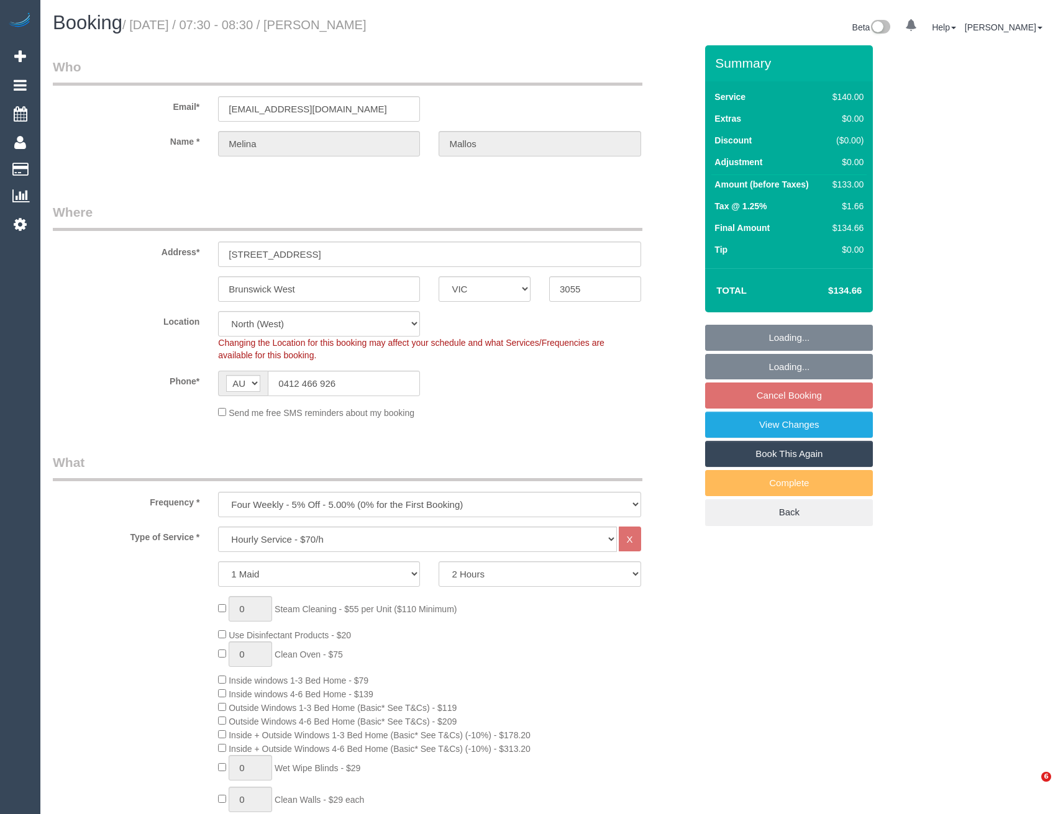
select select "VIC"
select select "object:882"
select select "number:28"
select select "number:14"
select select "number:19"
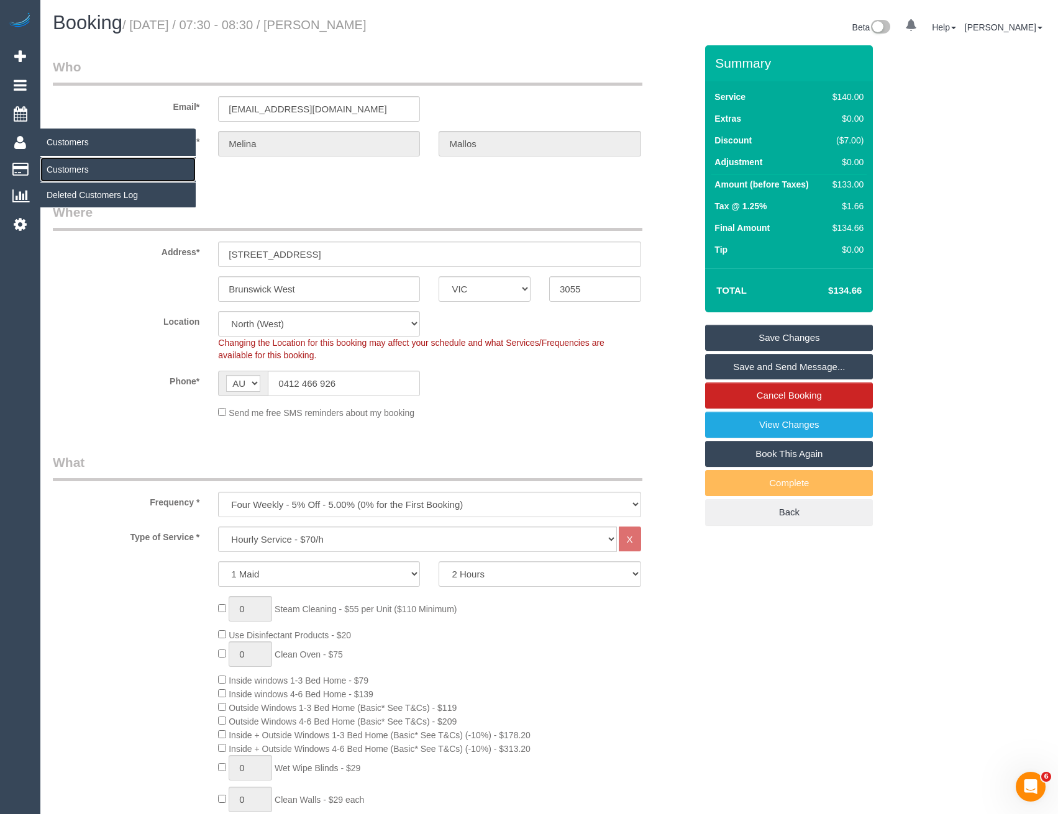
click at [61, 169] on link "Customers" at bounding box center [117, 169] width 155 height 25
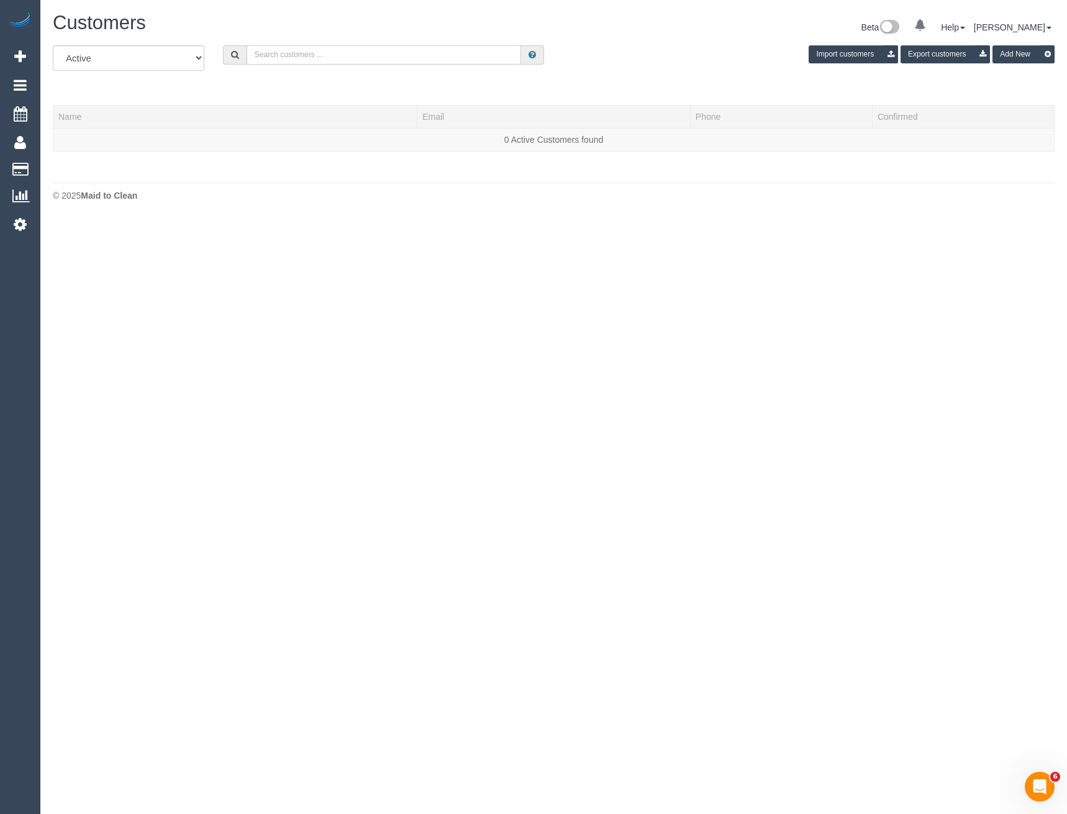
drag, startPoint x: 315, startPoint y: 57, endPoint x: 311, endPoint y: 47, distance: 11.2
click at [315, 57] on input "text" at bounding box center [384, 54] width 275 height 19
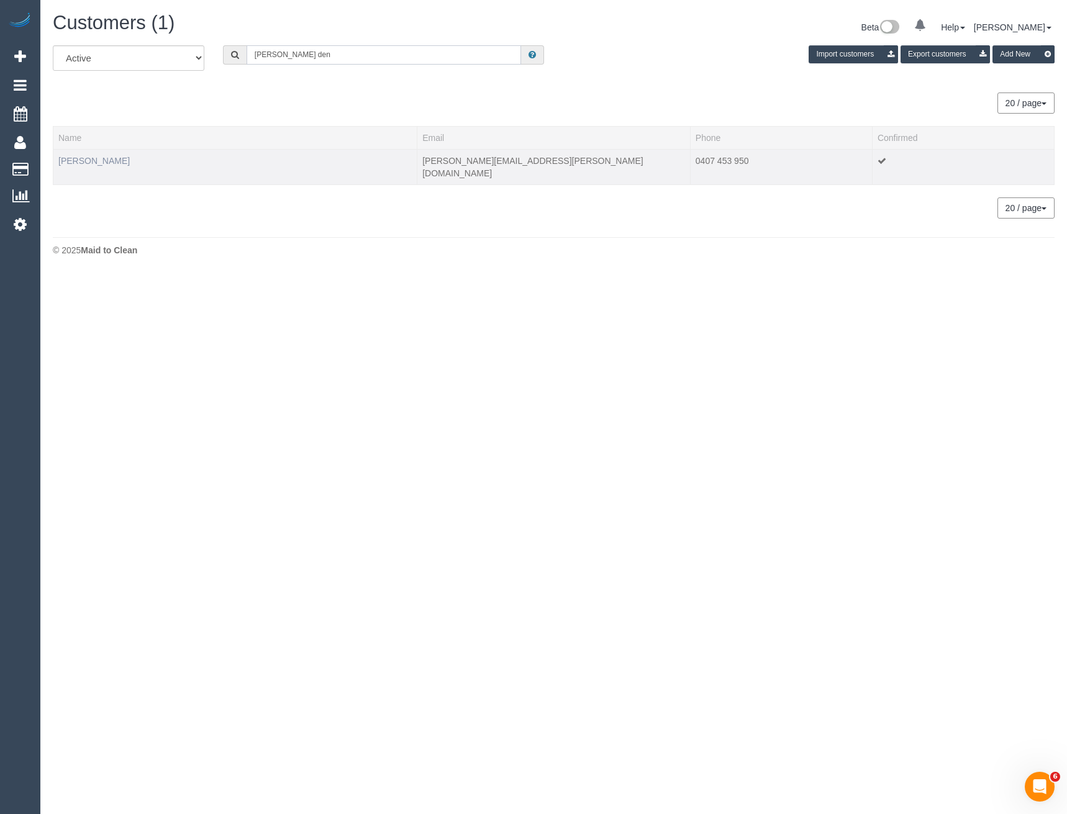
type input "[PERSON_NAME] den"
click at [91, 161] on link "[PERSON_NAME]" at bounding box center [93, 161] width 71 height 10
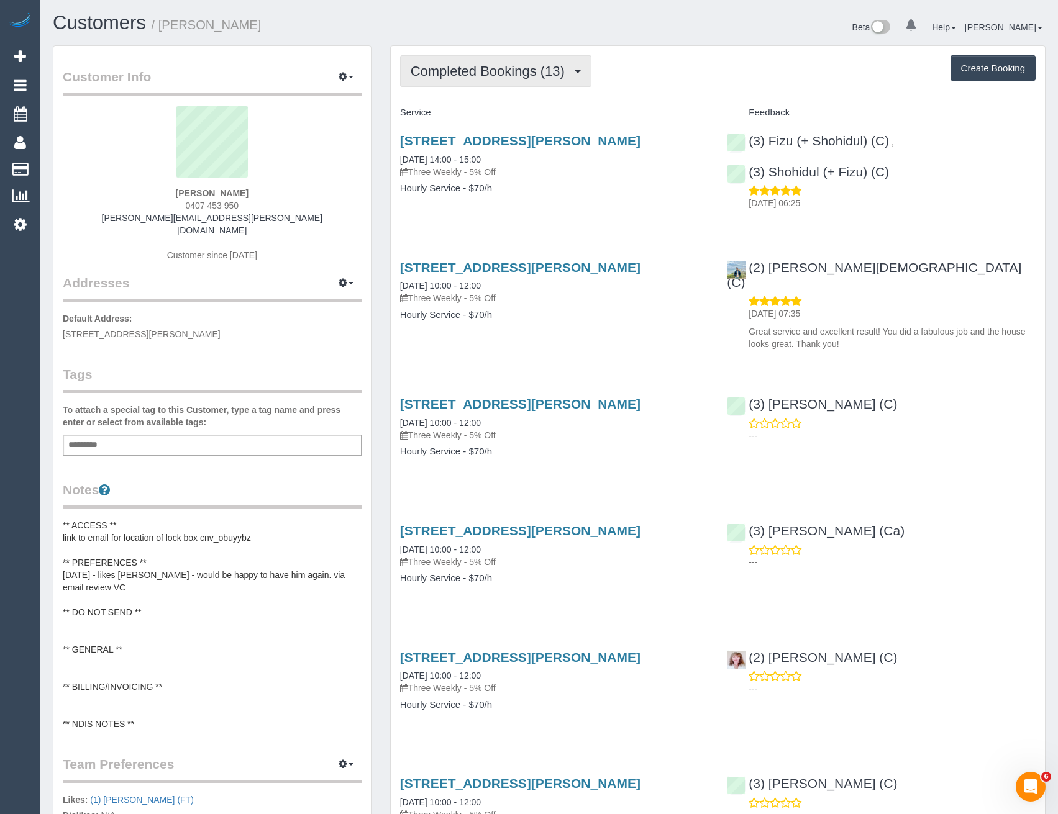
click at [509, 86] on button "Completed Bookings (13)" at bounding box center [495, 71] width 191 height 32
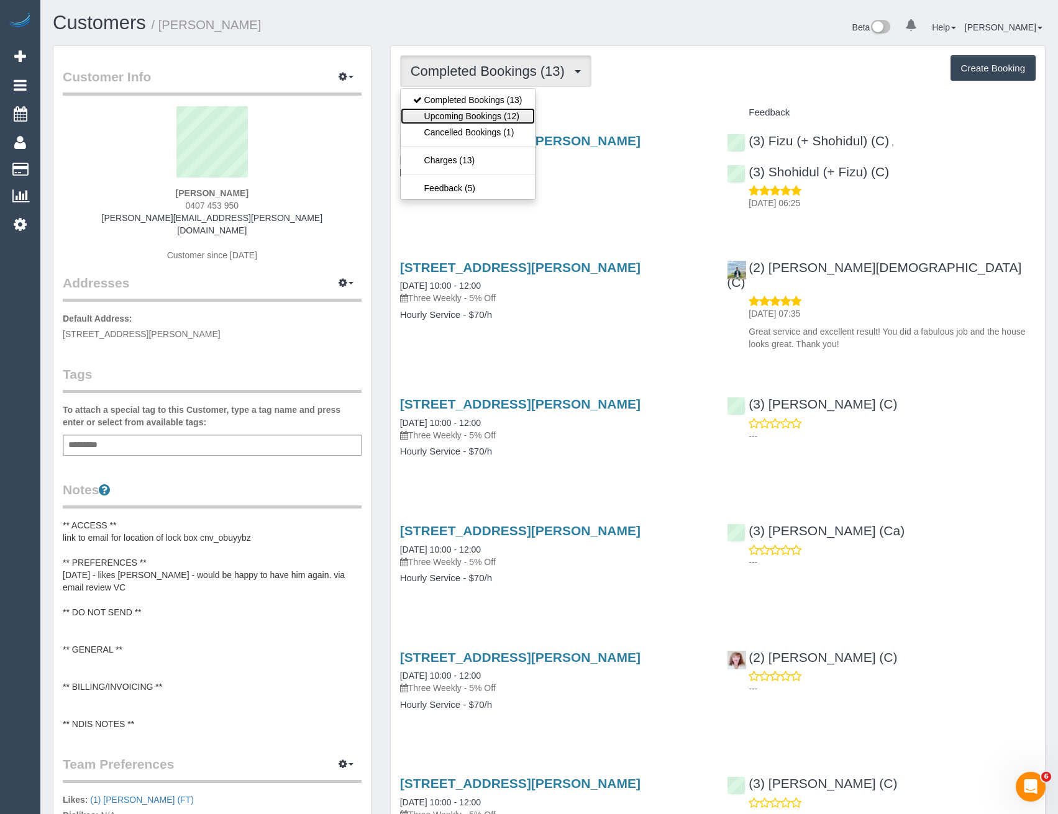
click at [492, 112] on link "Upcoming Bookings (12)" at bounding box center [468, 116] width 134 height 16
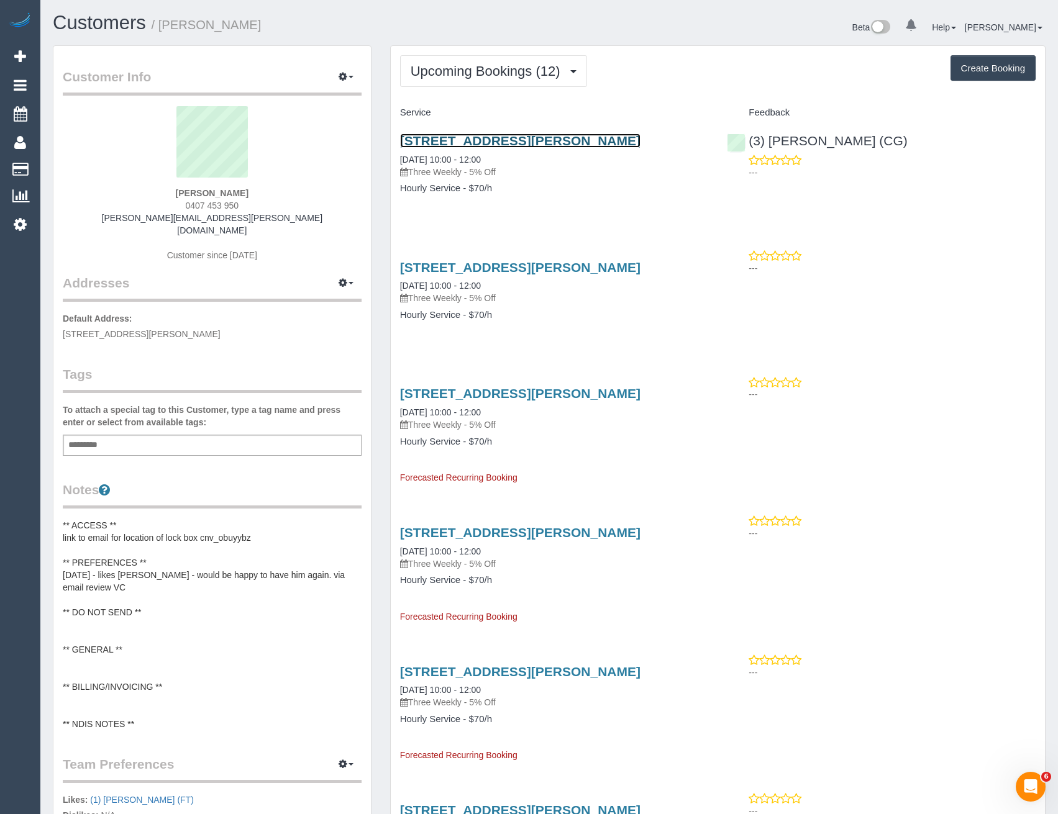
click at [504, 140] on link "[STREET_ADDRESS][PERSON_NAME]" at bounding box center [520, 141] width 240 height 14
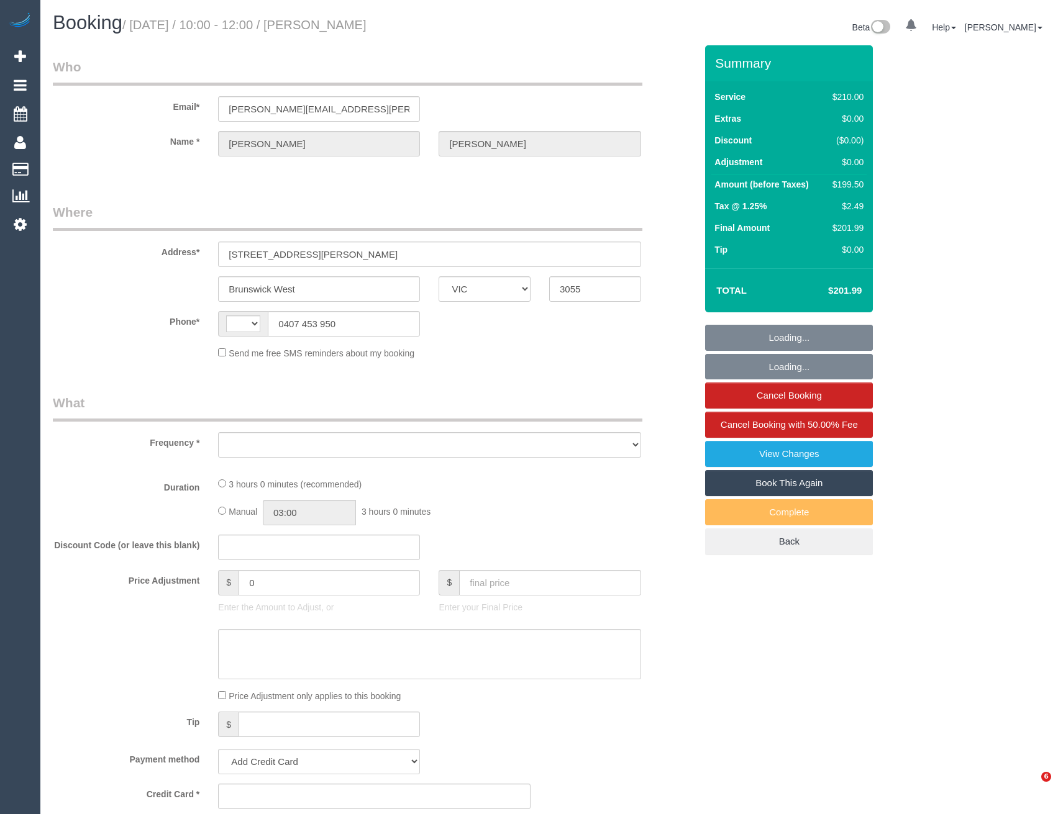
select select "VIC"
select select "object:285"
select select "string:stripe-pm_1SAg7I2GScqysDRVL2gMQiVb"
select select "180"
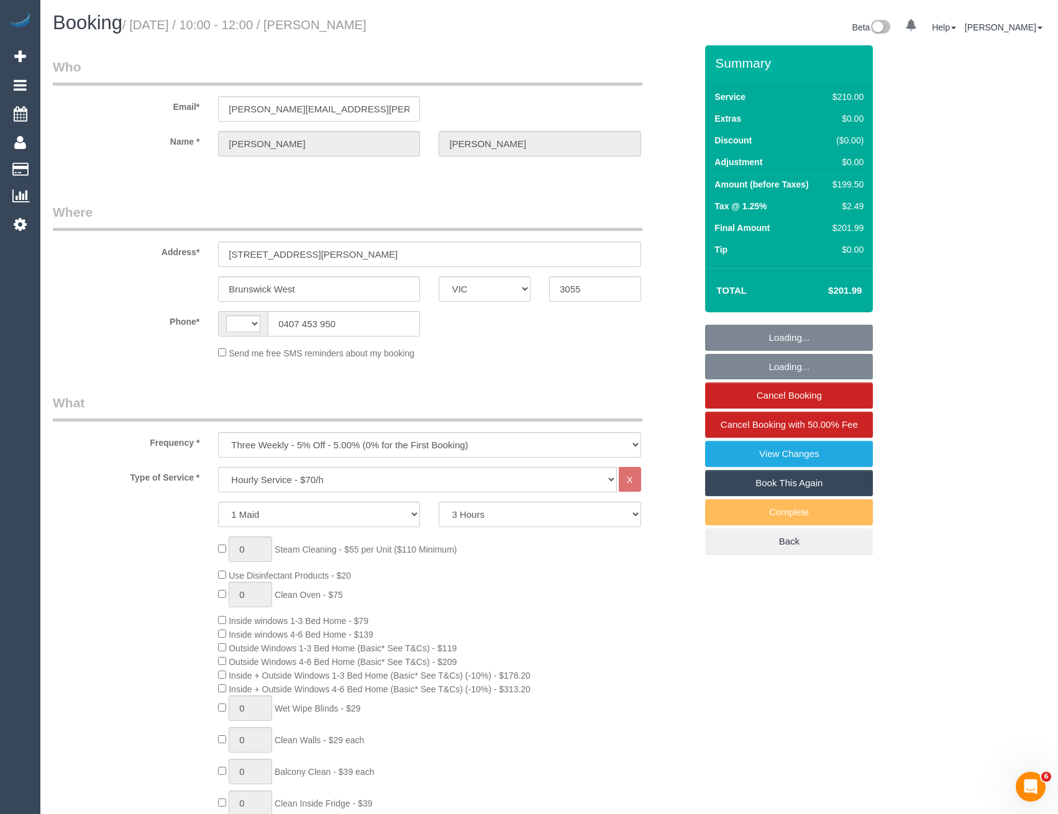
select select "string:AU"
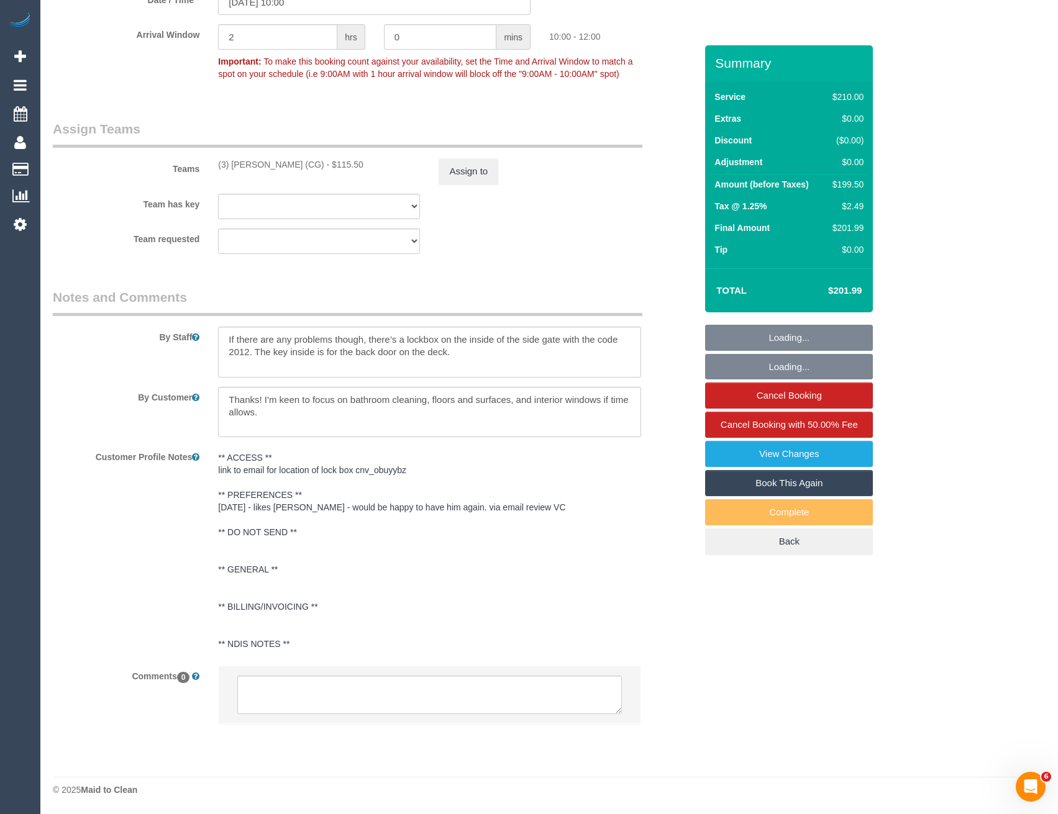
select select "number:27"
select select "number:15"
select select "number:19"
select select "number:24"
select select "number:33"
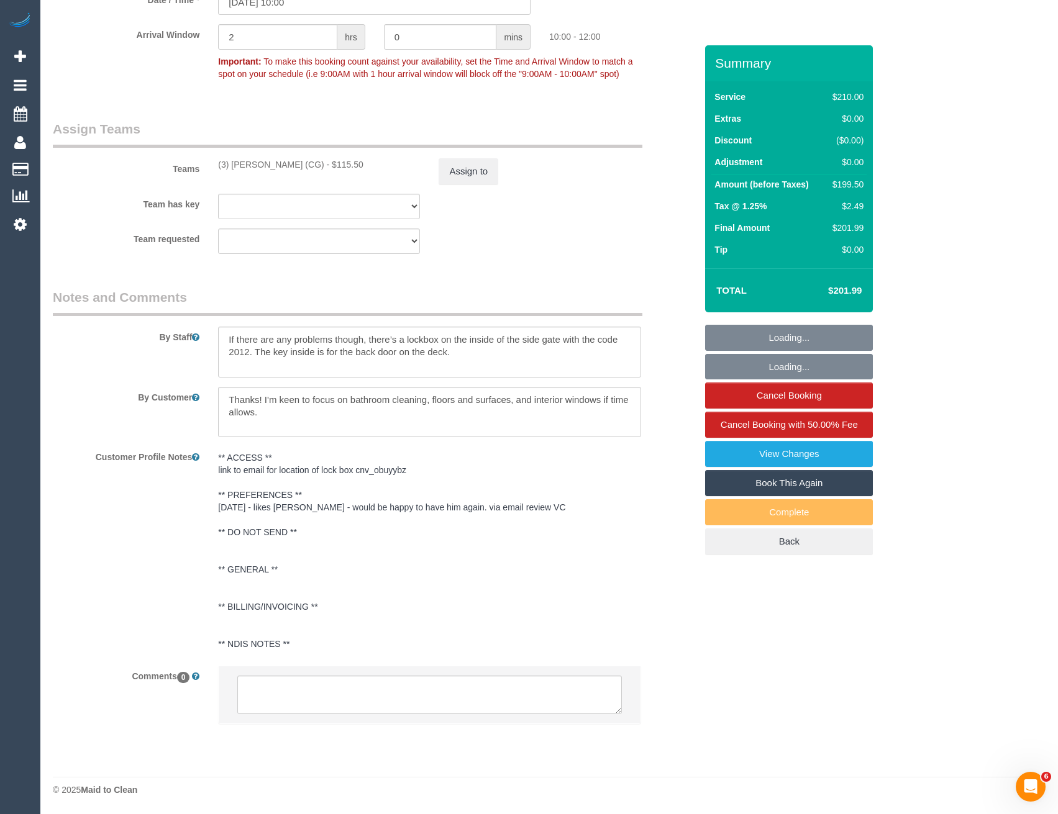
select select "number:11"
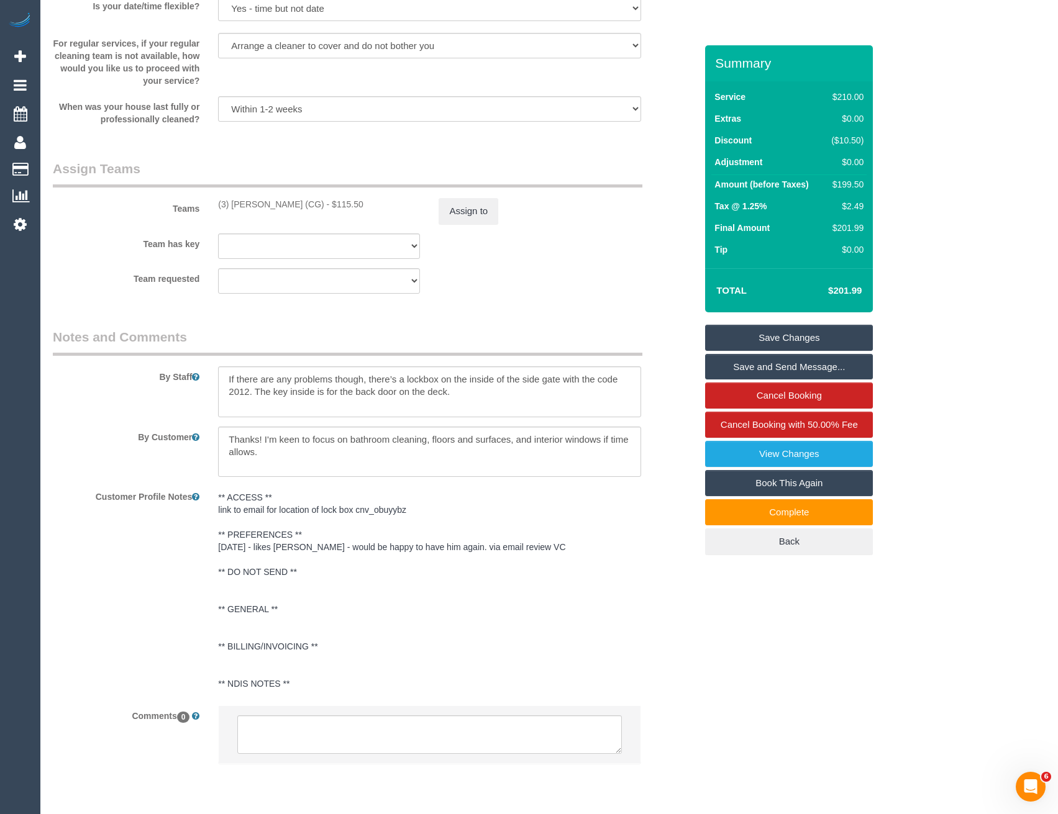
scroll to position [1874, 0]
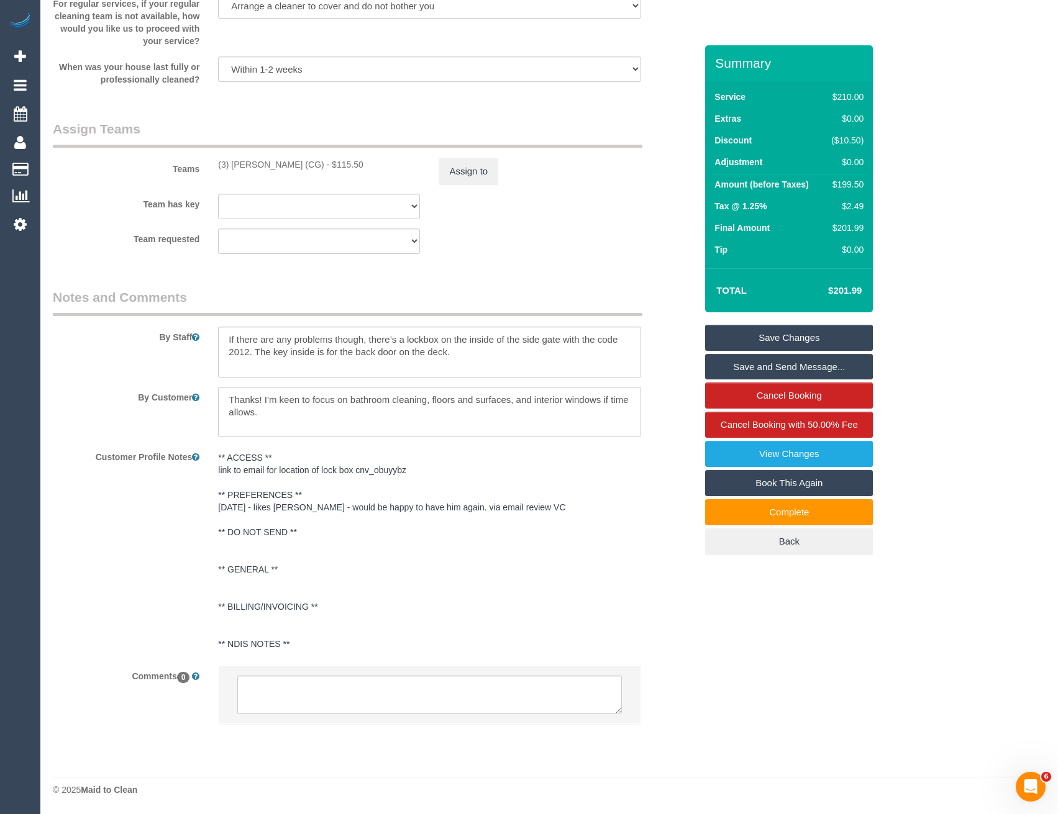
select select "object:1548"
click at [766, 458] on link "View Changes" at bounding box center [789, 454] width 168 height 26
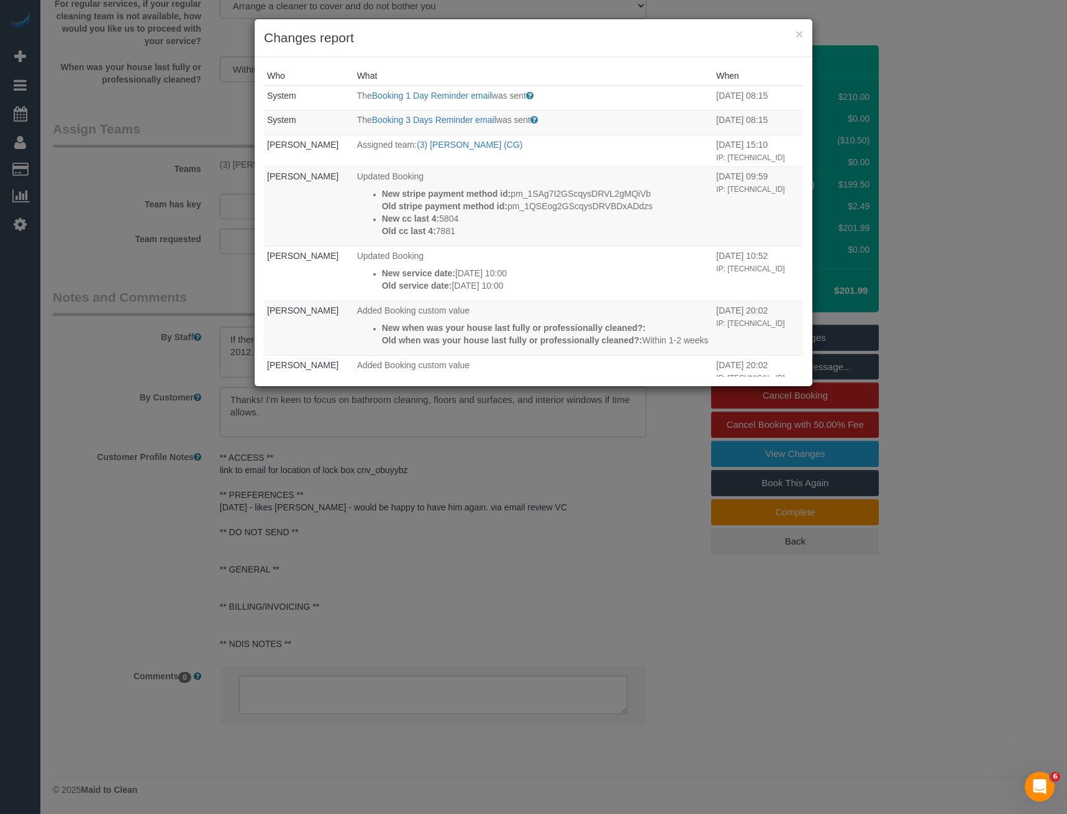
click at [509, 591] on div "× Changes report Who What When System The Booking 1 Day Reminder email was sent…" at bounding box center [533, 407] width 1067 height 814
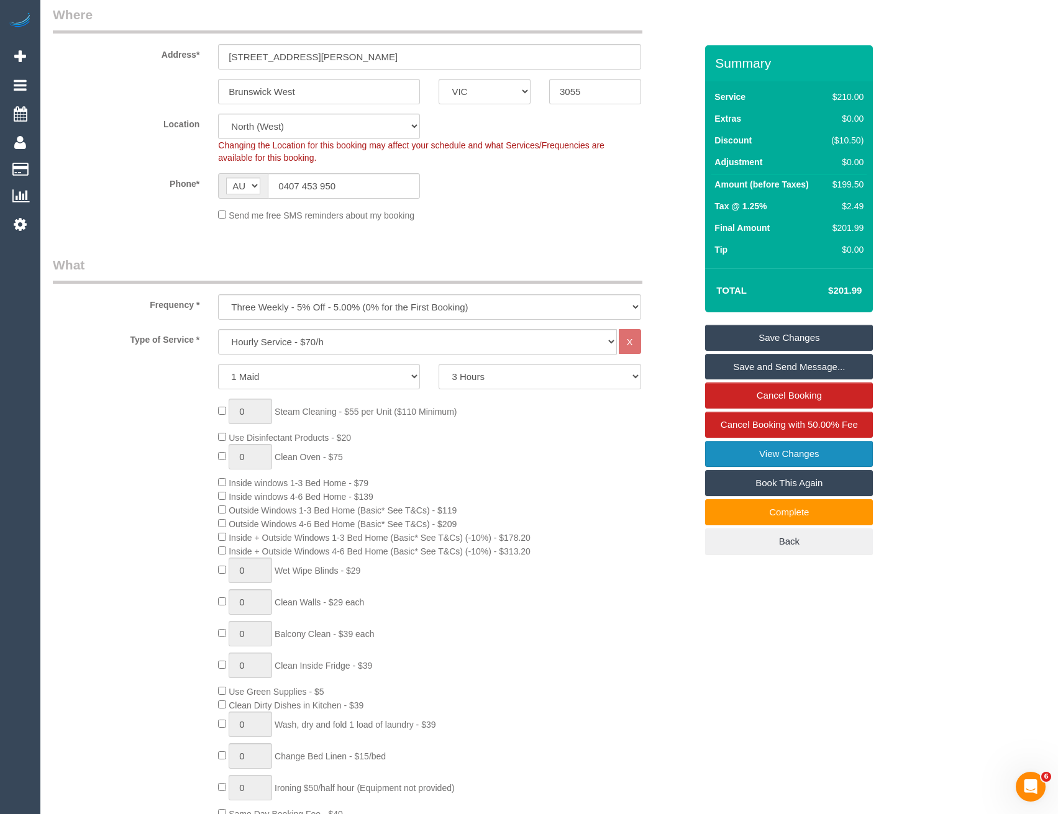
scroll to position [0, 0]
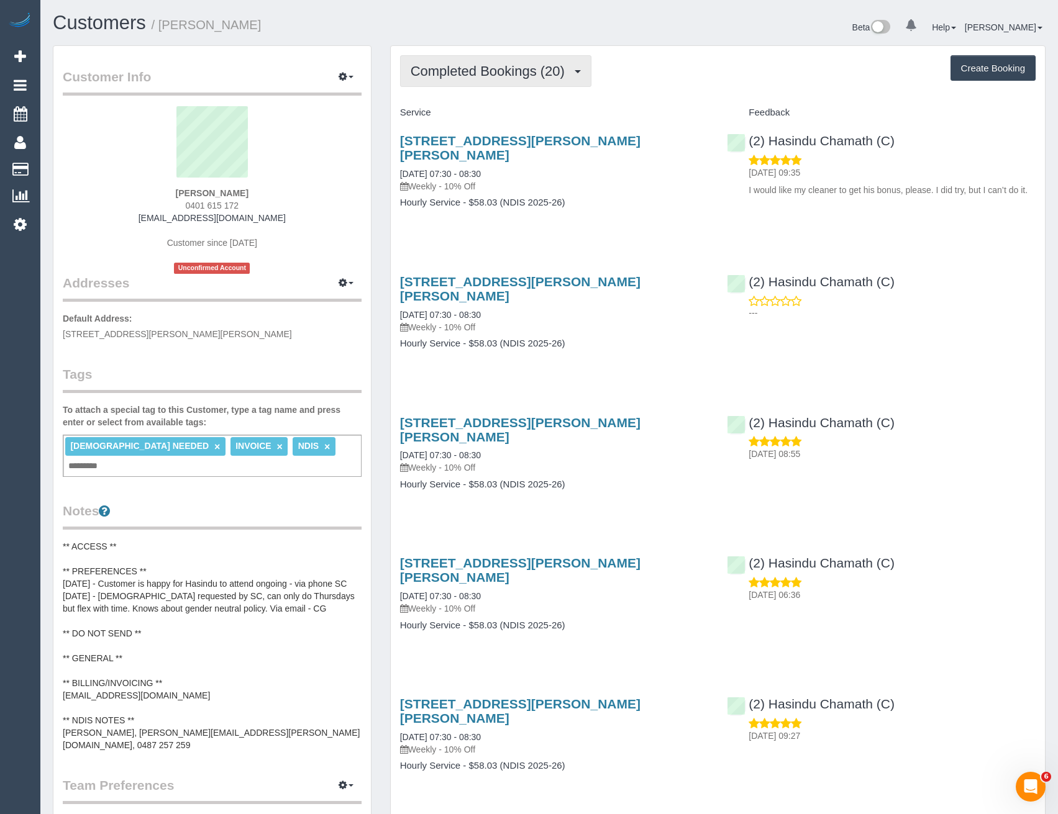
click at [528, 75] on span "Completed Bookings (20)" at bounding box center [490, 71] width 160 height 16
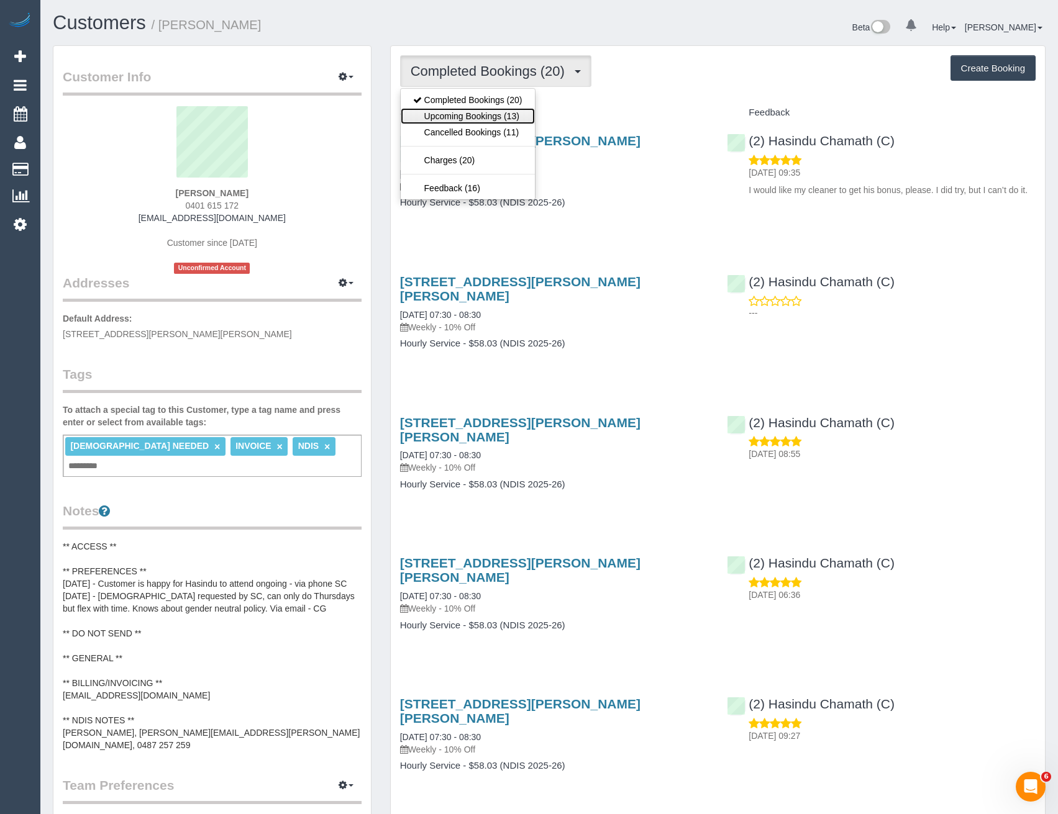
click at [514, 116] on link "Upcoming Bookings (13)" at bounding box center [468, 116] width 134 height 16
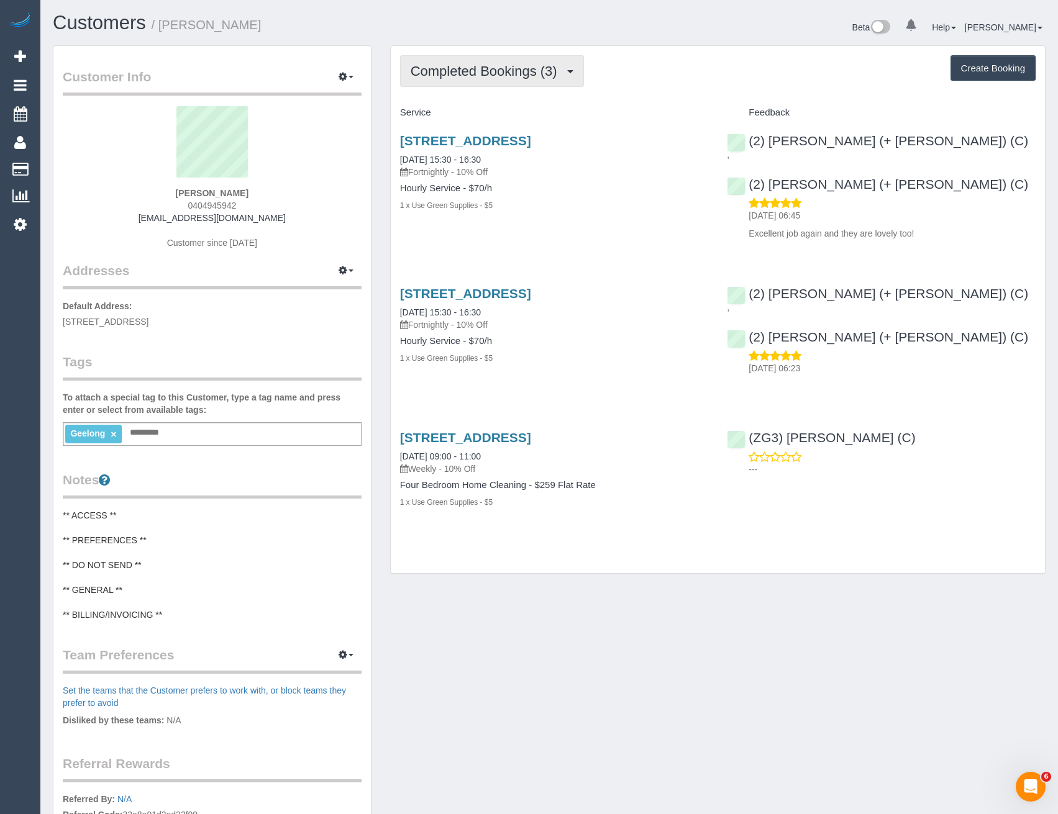
click at [480, 68] on span "Completed Bookings (3)" at bounding box center [486, 71] width 153 height 16
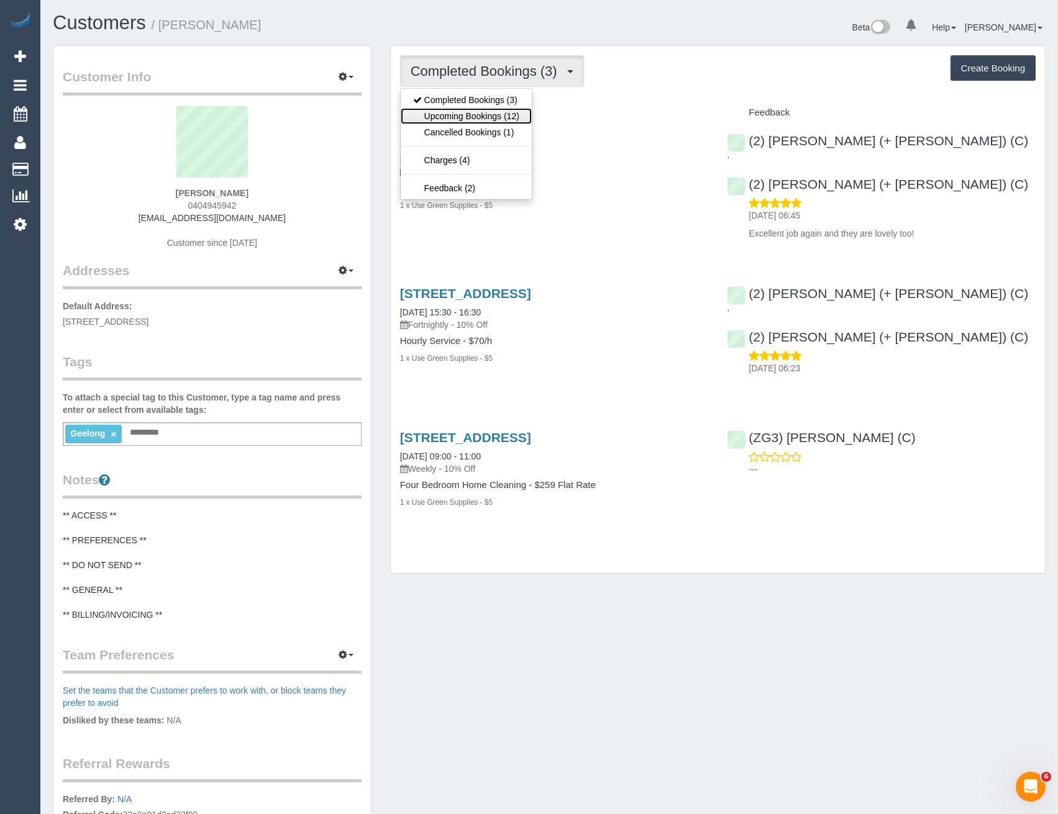
click at [489, 119] on link "Upcoming Bookings (12)" at bounding box center [466, 116] width 131 height 16
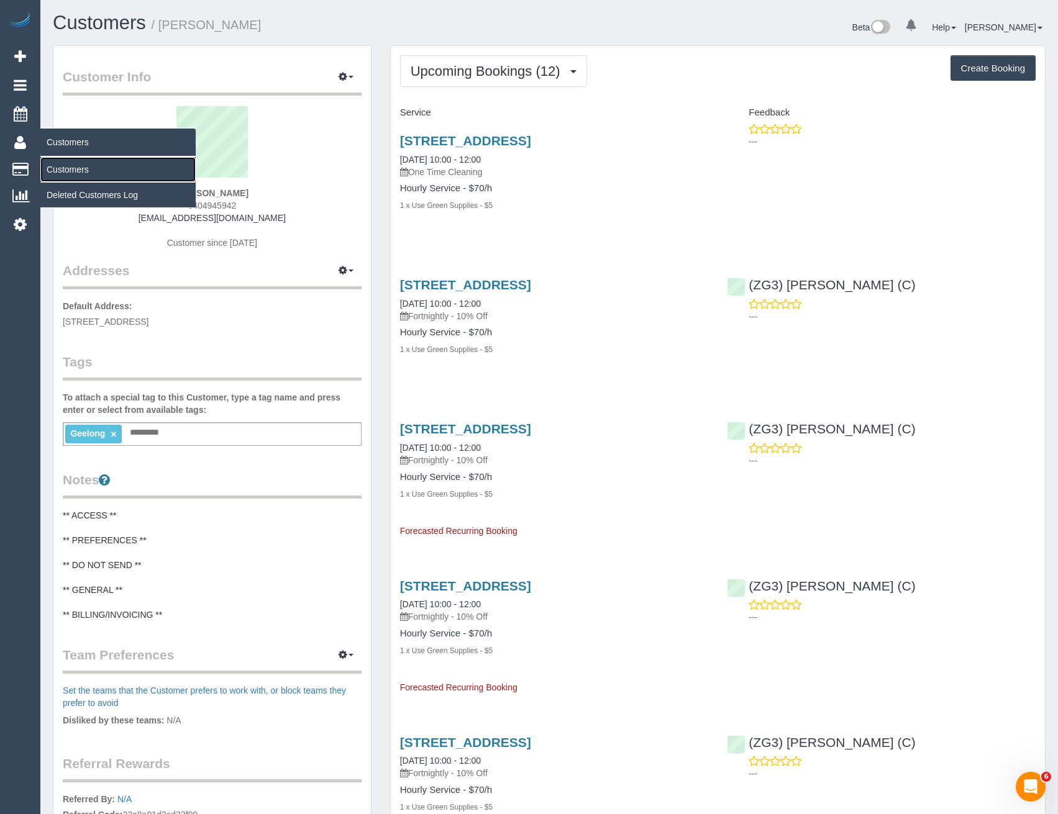
click at [76, 161] on link "Customers" at bounding box center [117, 169] width 155 height 25
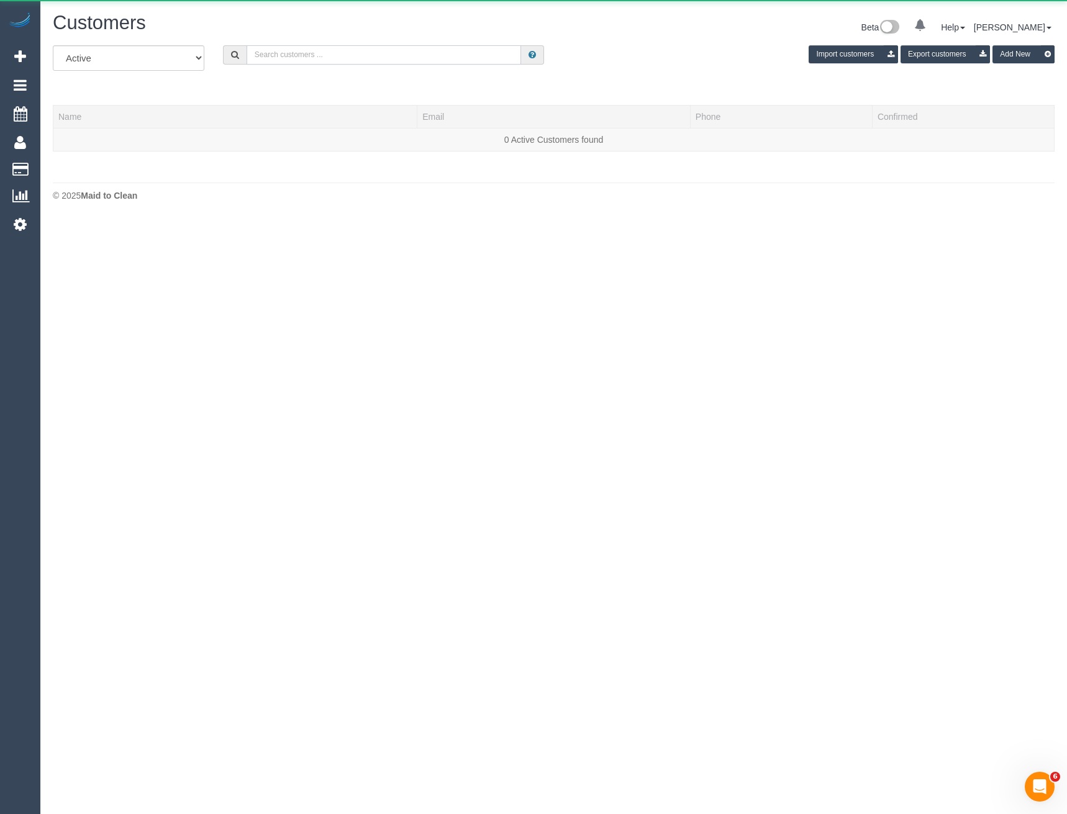
click at [258, 58] on input "text" at bounding box center [384, 54] width 275 height 19
drag, startPoint x: 326, startPoint y: 59, endPoint x: 194, endPoint y: 68, distance: 132.0
click at [194, 68] on div "All Active Archived 0413571101 Import customers Export customers Add New" at bounding box center [553, 62] width 1020 height 35
click at [332, 57] on input "0413571101" at bounding box center [384, 54] width 275 height 19
drag, startPoint x: 316, startPoint y: 58, endPoint x: 202, endPoint y: 64, distance: 113.8
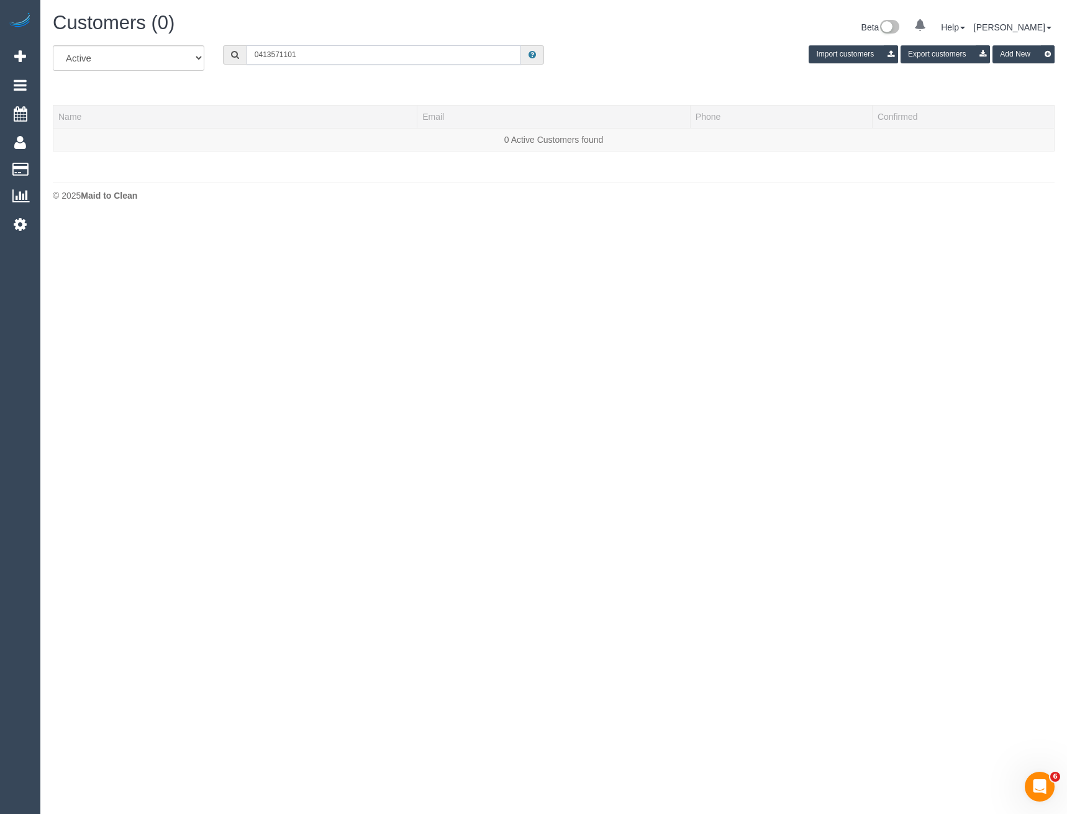
click at [202, 64] on div "All Active Archived 0413571101 Import customers Export customers Add New" at bounding box center [553, 62] width 1020 height 35
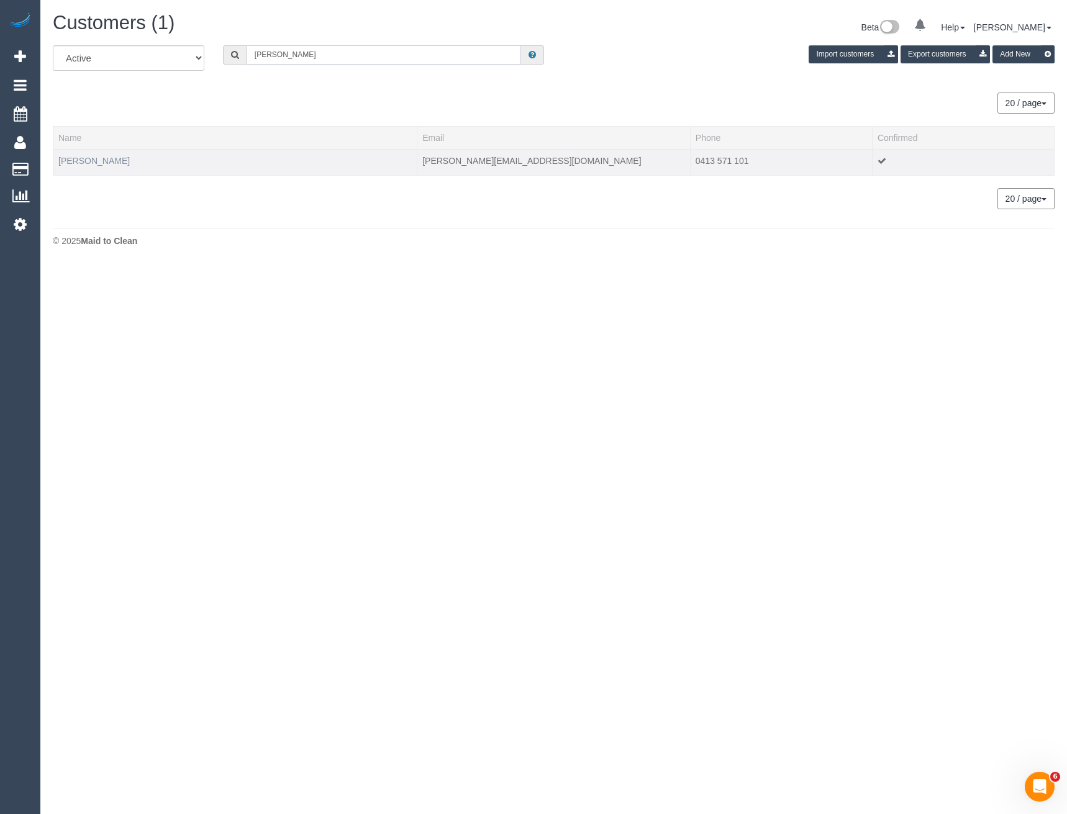
type input "Bethany Nel"
click at [104, 161] on link "Bethany Nelson" at bounding box center [93, 161] width 71 height 10
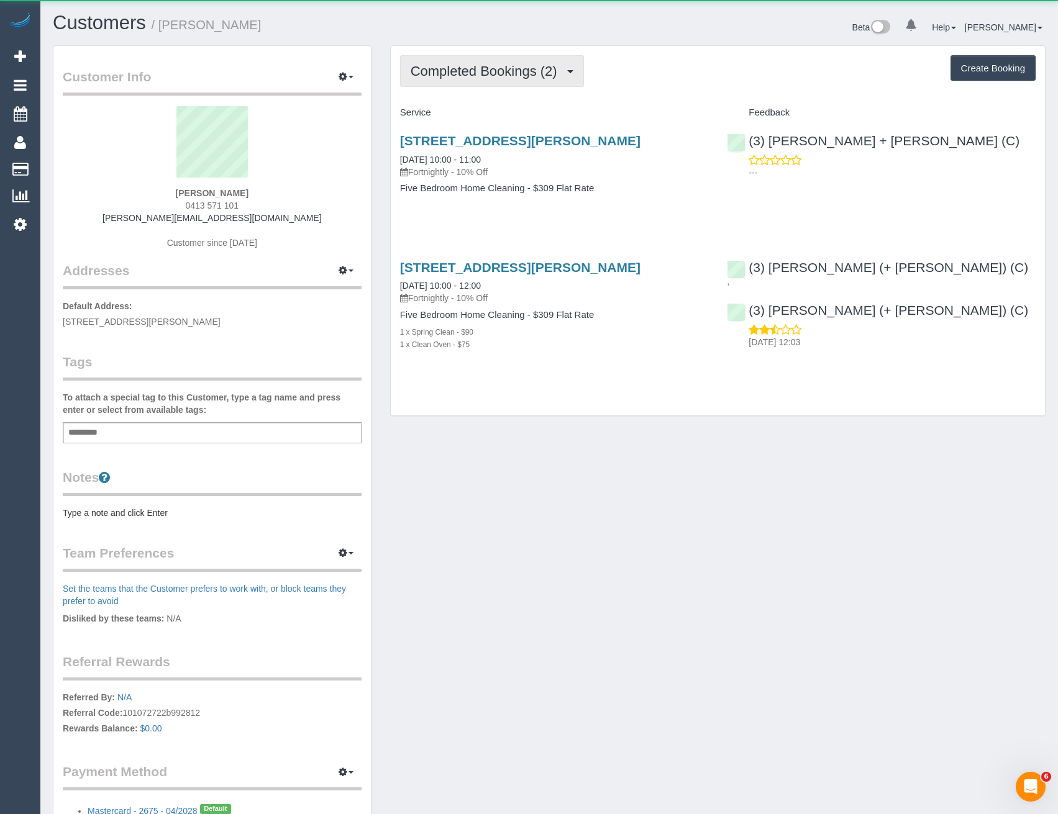
click at [553, 74] on span "Completed Bookings (2)" at bounding box center [486, 71] width 153 height 16
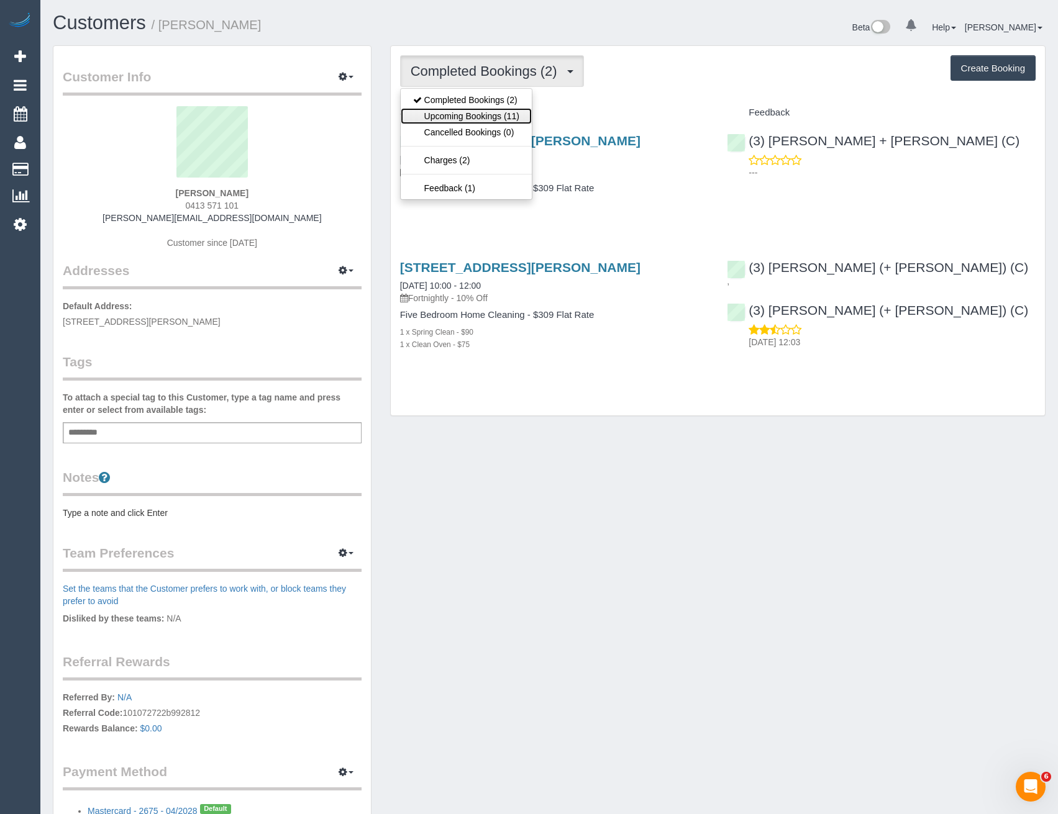
click at [500, 118] on link "Upcoming Bookings (11)" at bounding box center [466, 116] width 131 height 16
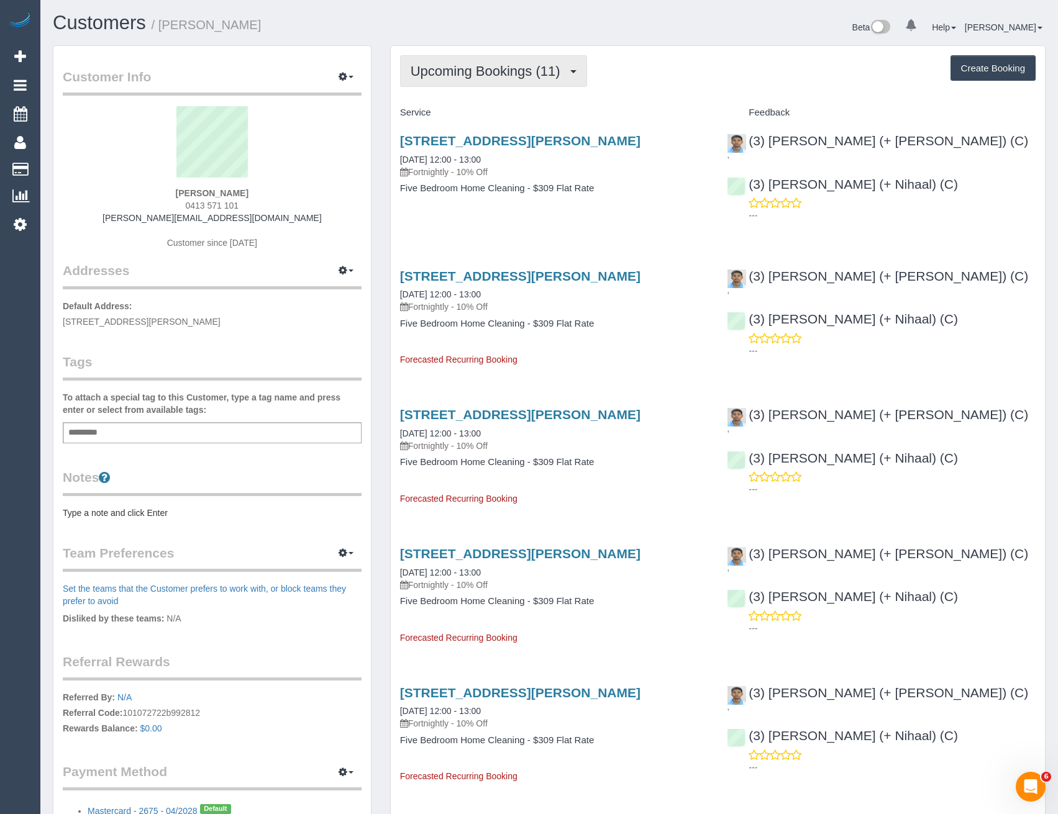
click at [487, 74] on span "Upcoming Bookings (11)" at bounding box center [488, 71] width 156 height 16
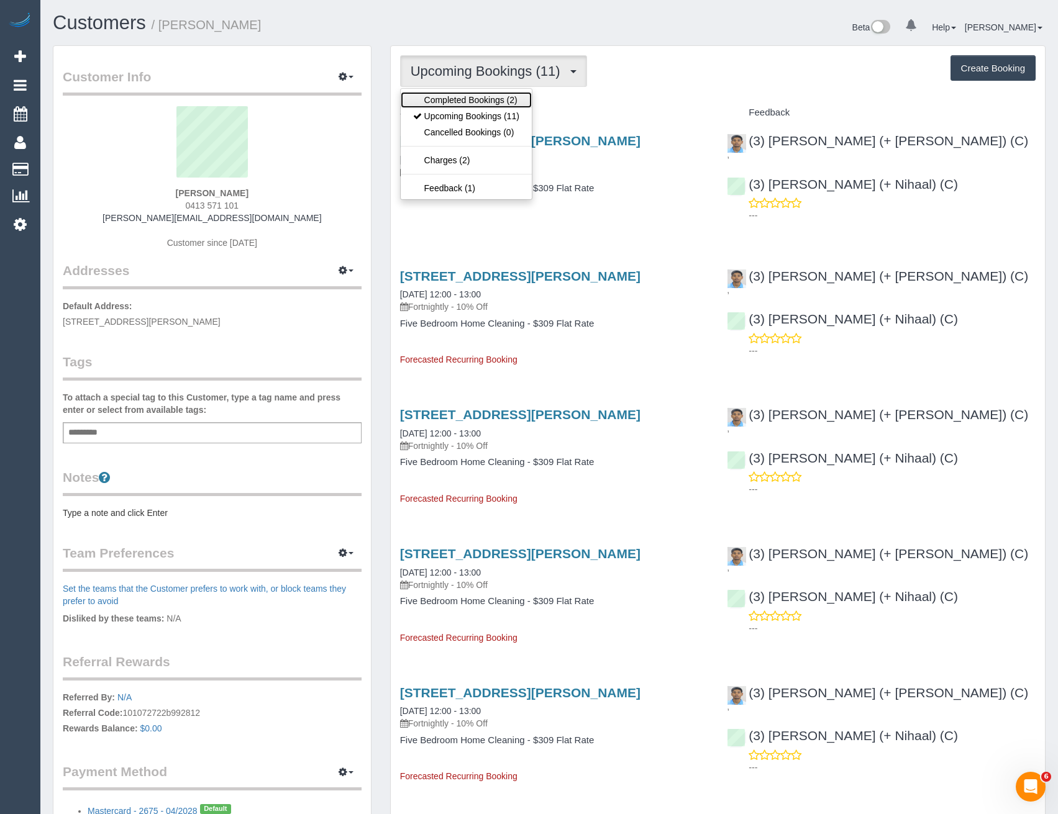
click at [468, 104] on link "Completed Bookings (2)" at bounding box center [466, 100] width 131 height 16
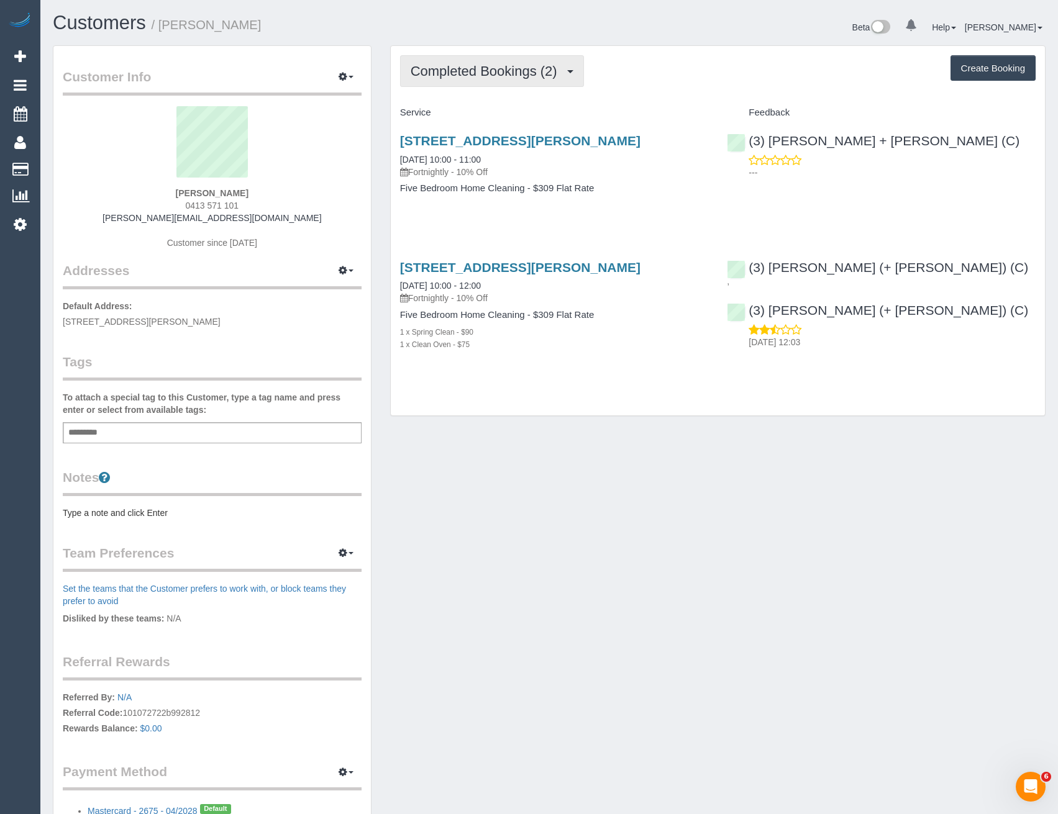
click at [492, 75] on span "Completed Bookings (2)" at bounding box center [486, 71] width 153 height 16
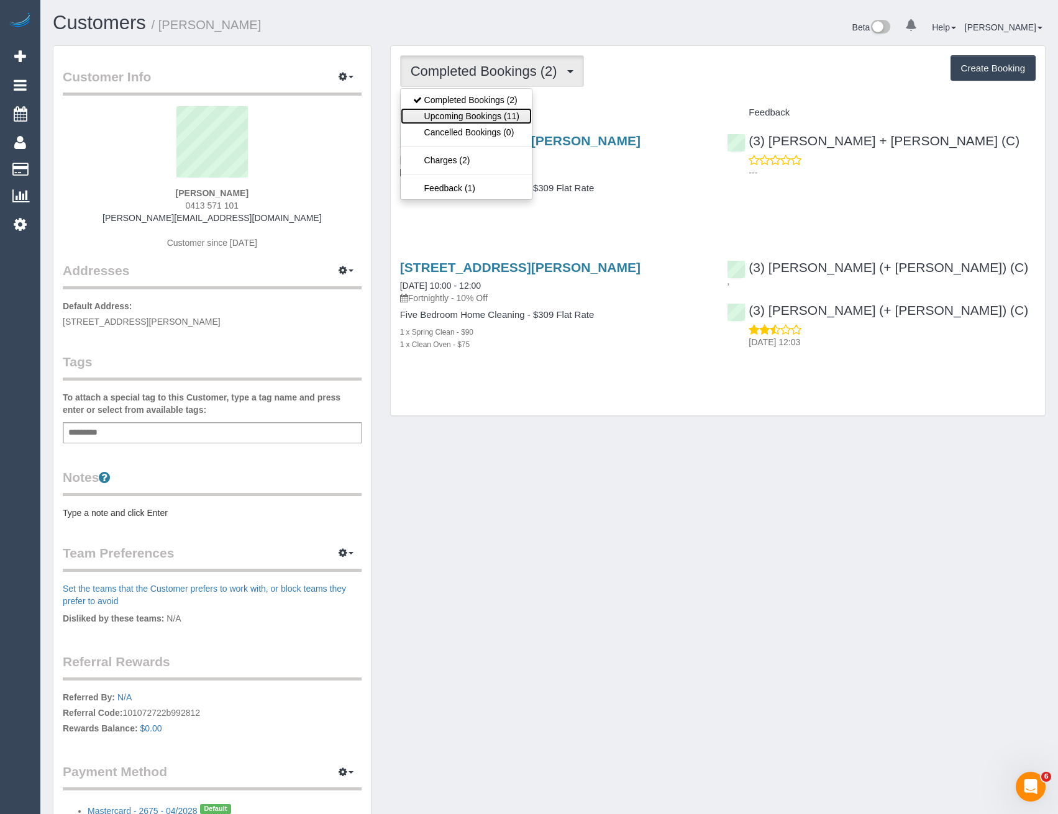
click at [491, 115] on link "Upcoming Bookings (11)" at bounding box center [466, 116] width 131 height 16
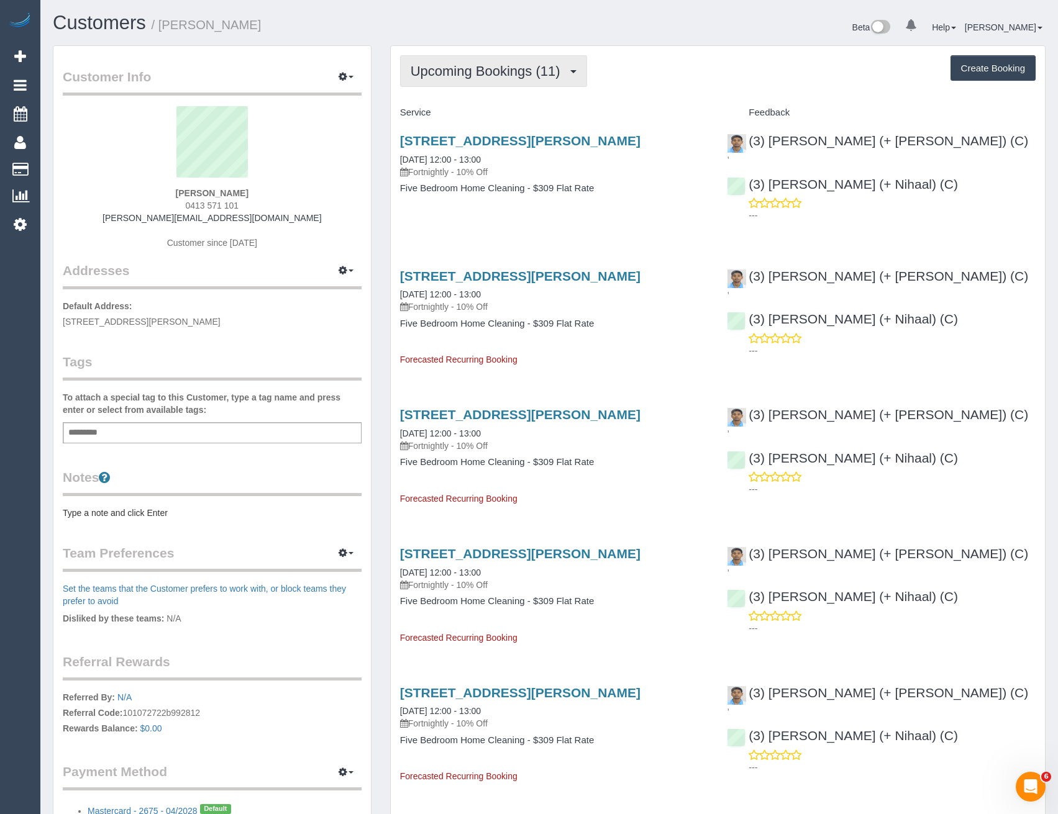
click at [474, 70] on span "Upcoming Bookings (11)" at bounding box center [488, 71] width 156 height 16
click at [607, 199] on div "14 Ayr Street, Altona Meadows, VIC 3028 14/10/2025 12:00 - 13:00 Fortnightly - …" at bounding box center [554, 171] width 327 height 96
click at [460, 76] on span "Upcoming Bookings (11)" at bounding box center [488, 71] width 156 height 16
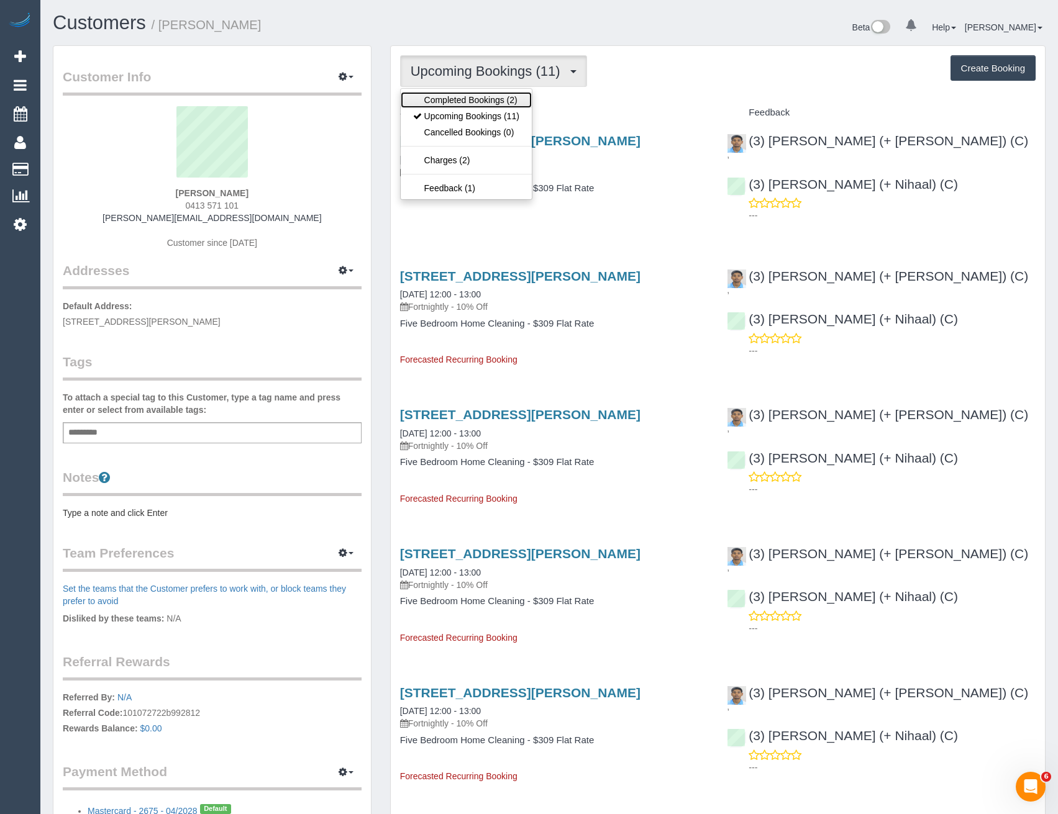
click at [466, 102] on link "Completed Bookings (2)" at bounding box center [466, 100] width 131 height 16
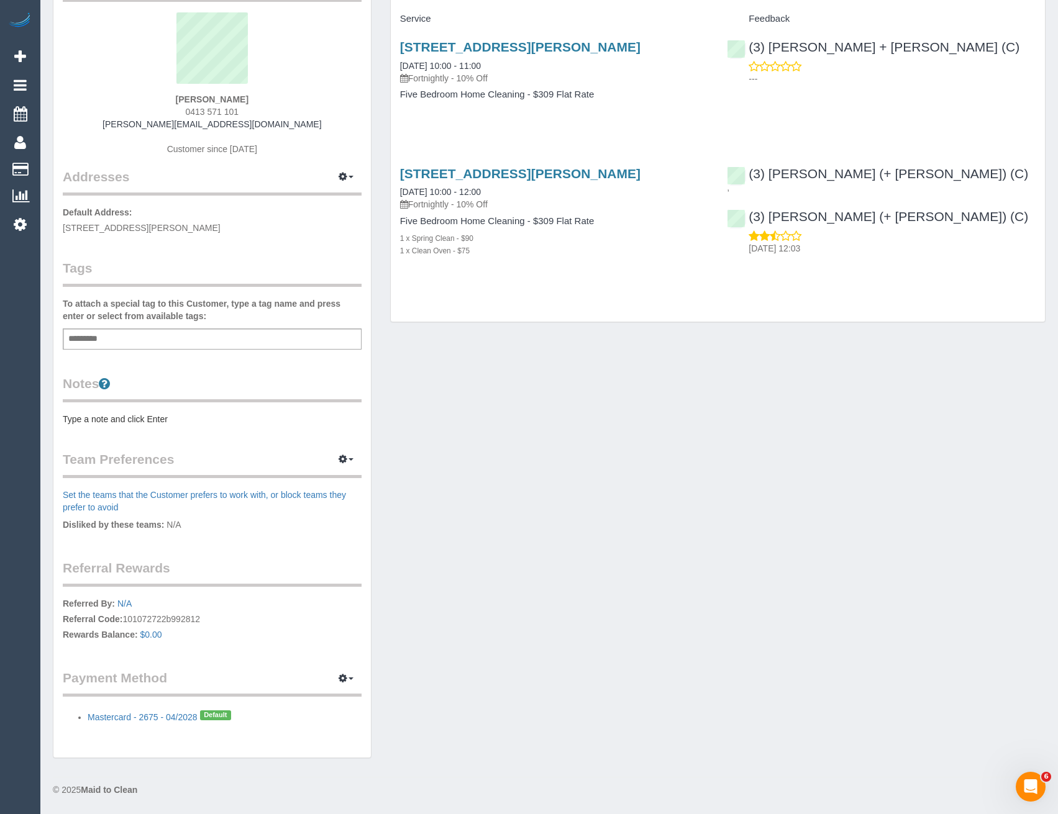
scroll to position [32, 0]
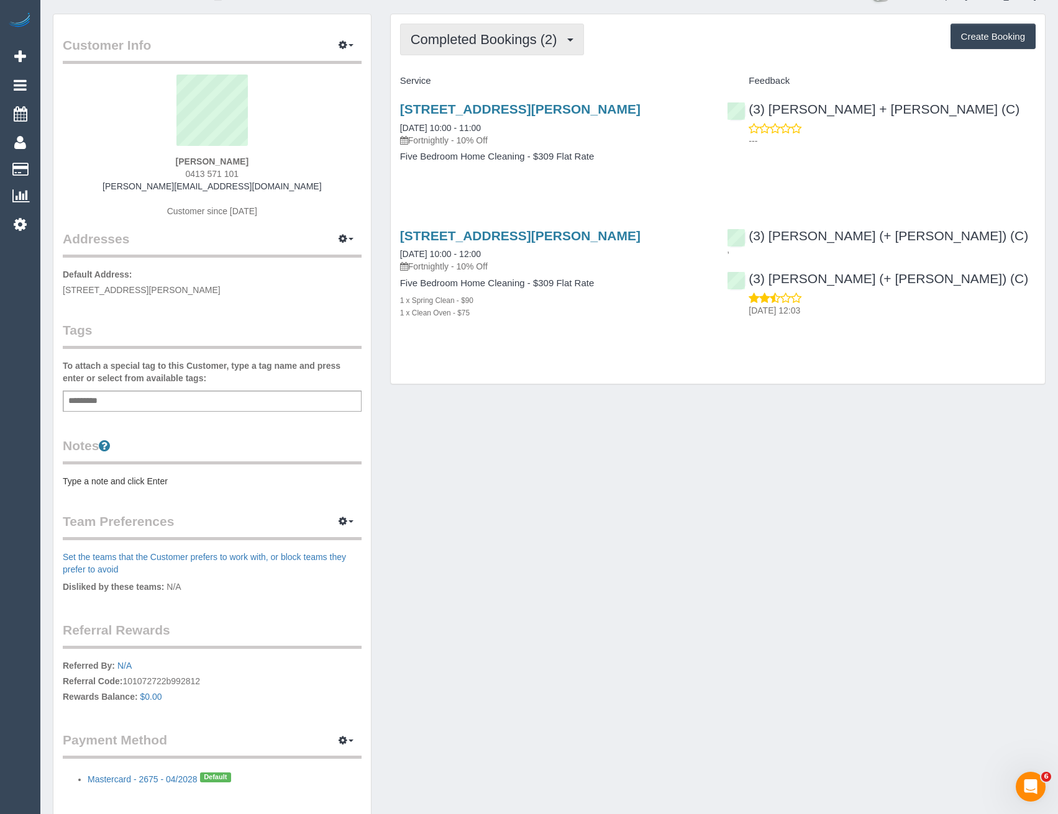
click at [561, 37] on span "Completed Bookings (2)" at bounding box center [486, 40] width 153 height 16
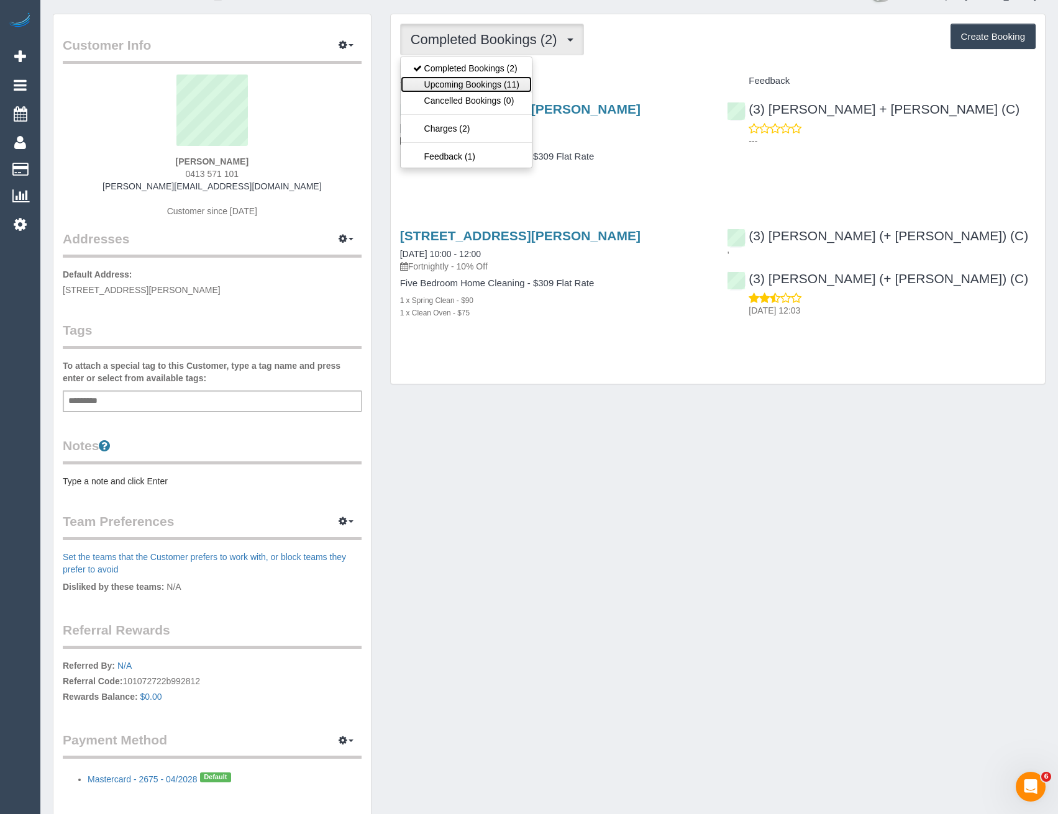
click at [509, 85] on link "Upcoming Bookings (11)" at bounding box center [466, 84] width 131 height 16
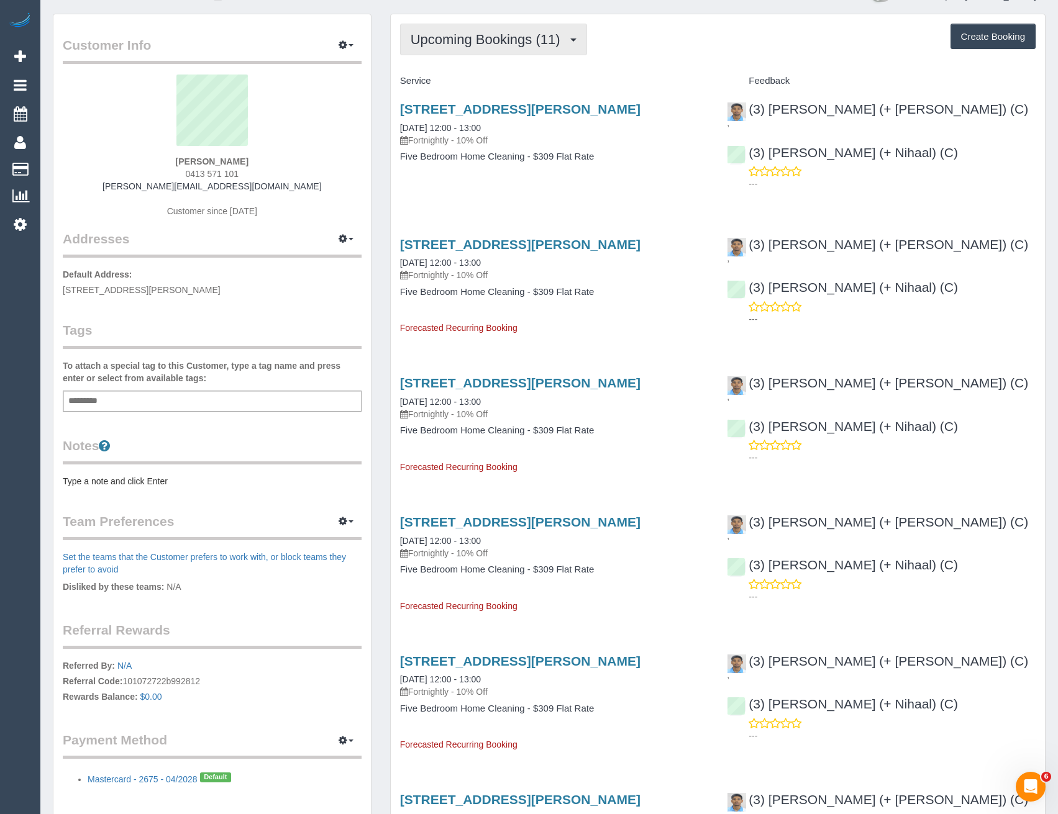
click at [500, 54] on button "Upcoming Bookings (11)" at bounding box center [493, 40] width 187 height 32
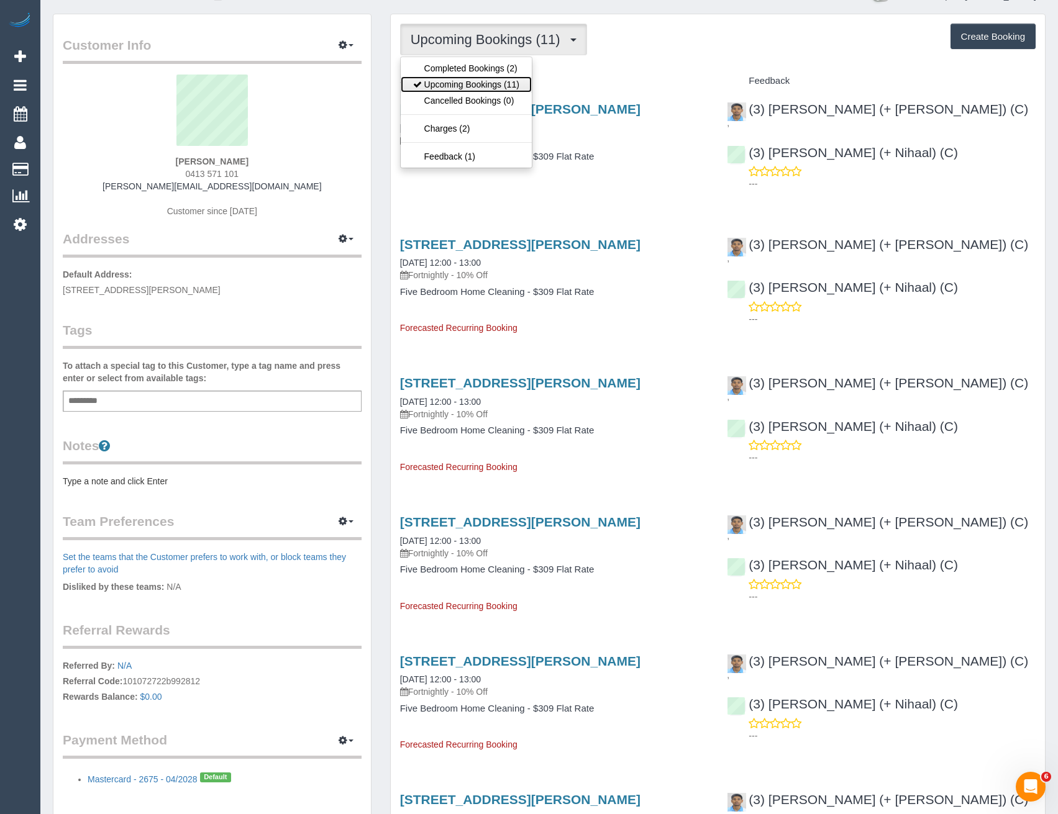
click at [489, 79] on link "Upcoming Bookings (11)" at bounding box center [466, 84] width 131 height 16
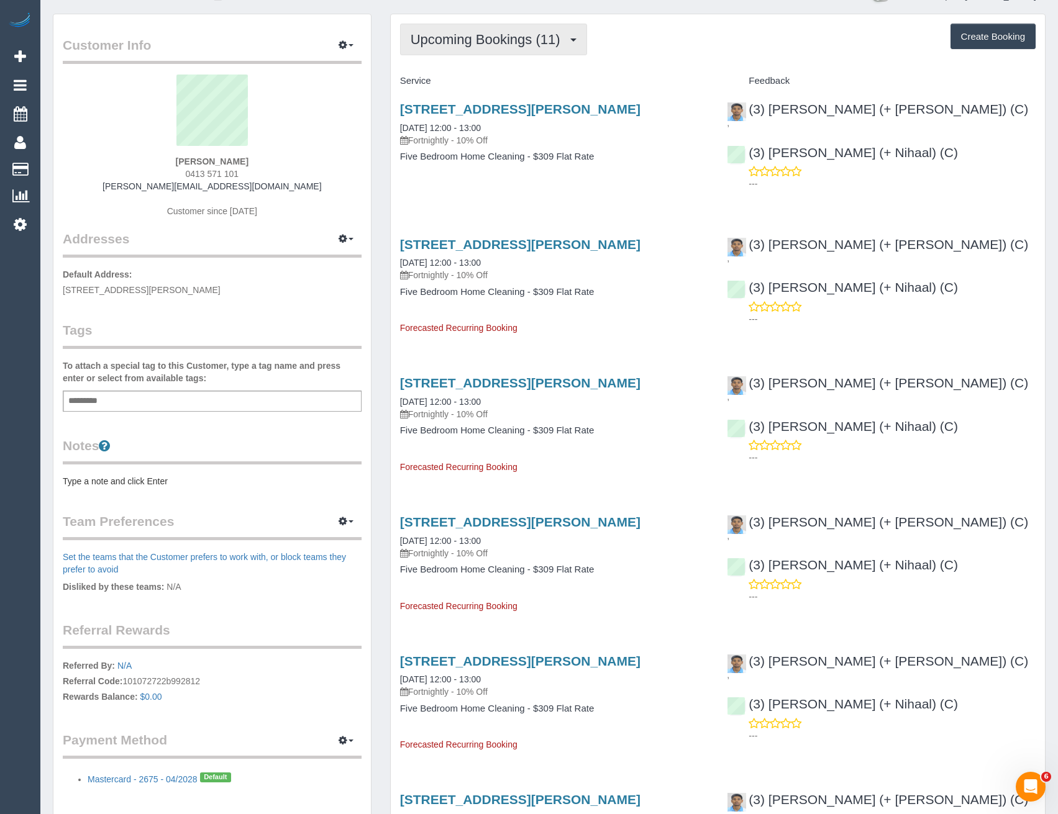
click at [494, 50] on button "Upcoming Bookings (11)" at bounding box center [493, 40] width 187 height 32
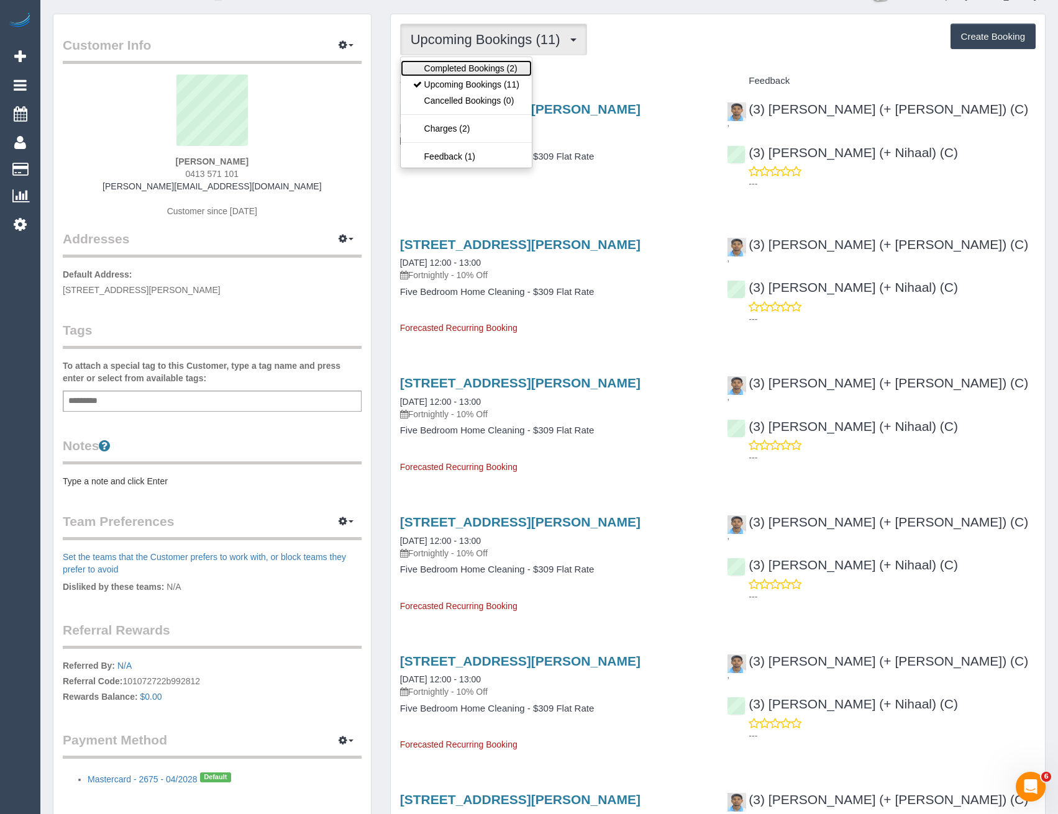
click at [484, 73] on link "Completed Bookings (2)" at bounding box center [466, 68] width 131 height 16
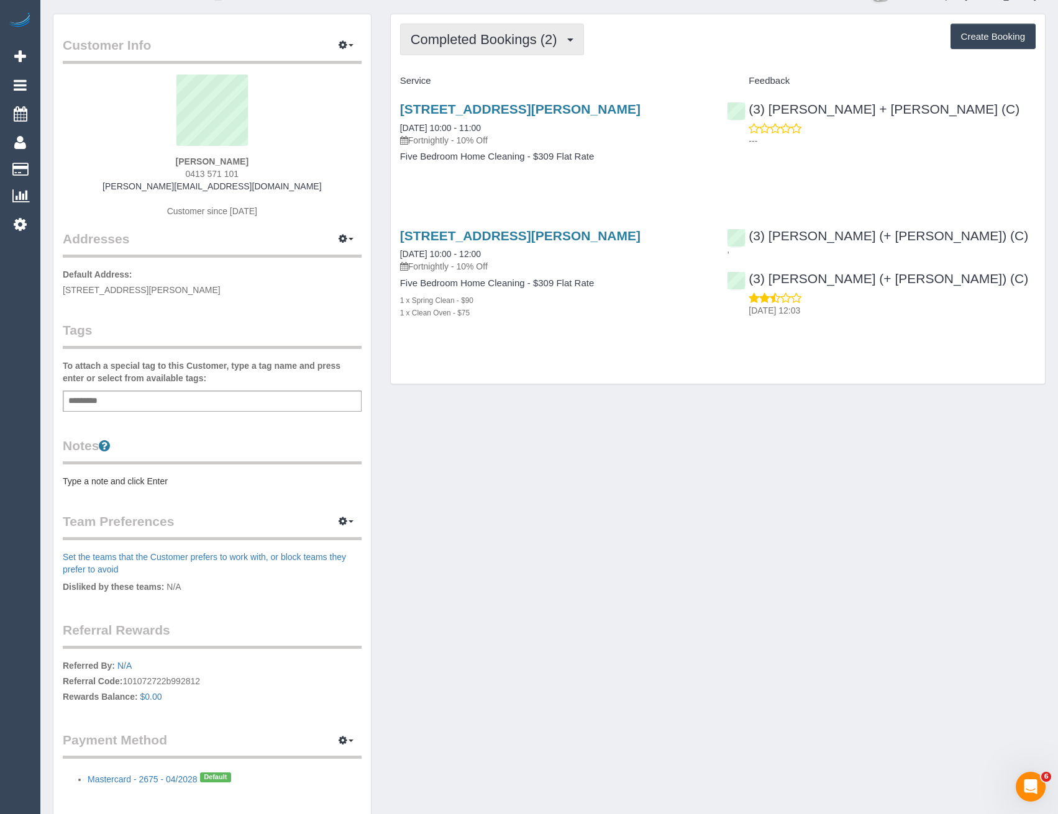
click at [514, 47] on button "Completed Bookings (2)" at bounding box center [492, 40] width 184 height 32
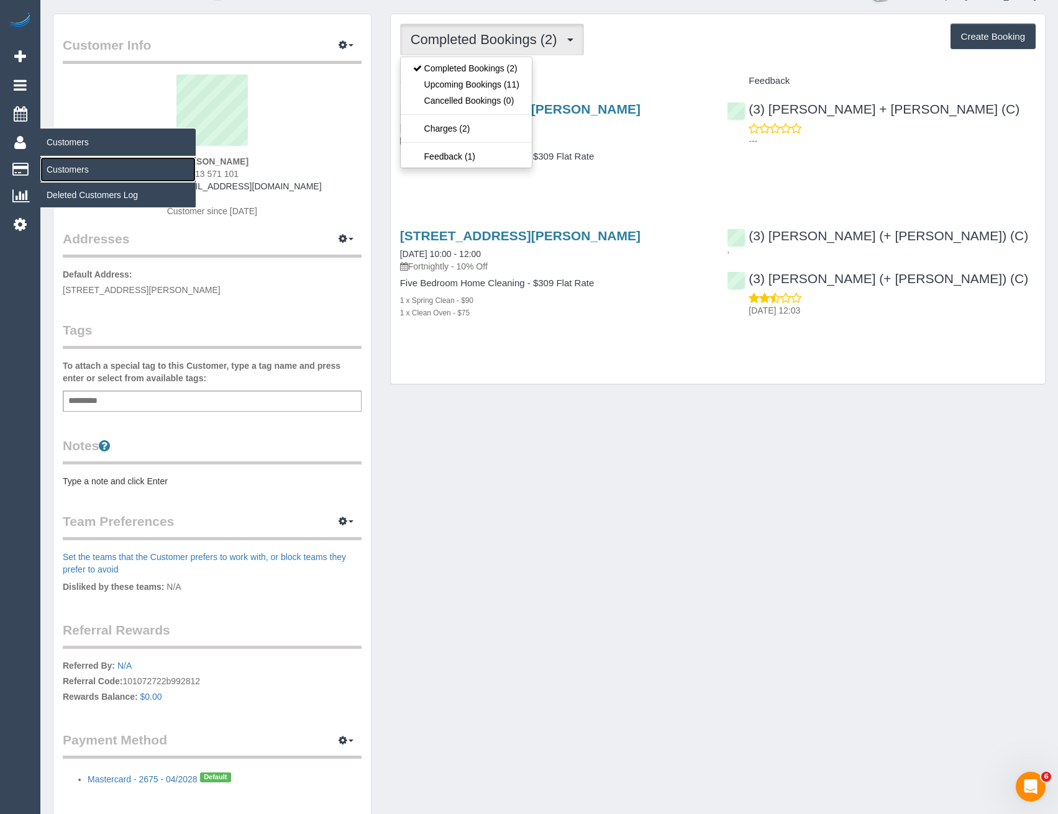
click at [73, 173] on link "Customers" at bounding box center [117, 169] width 155 height 25
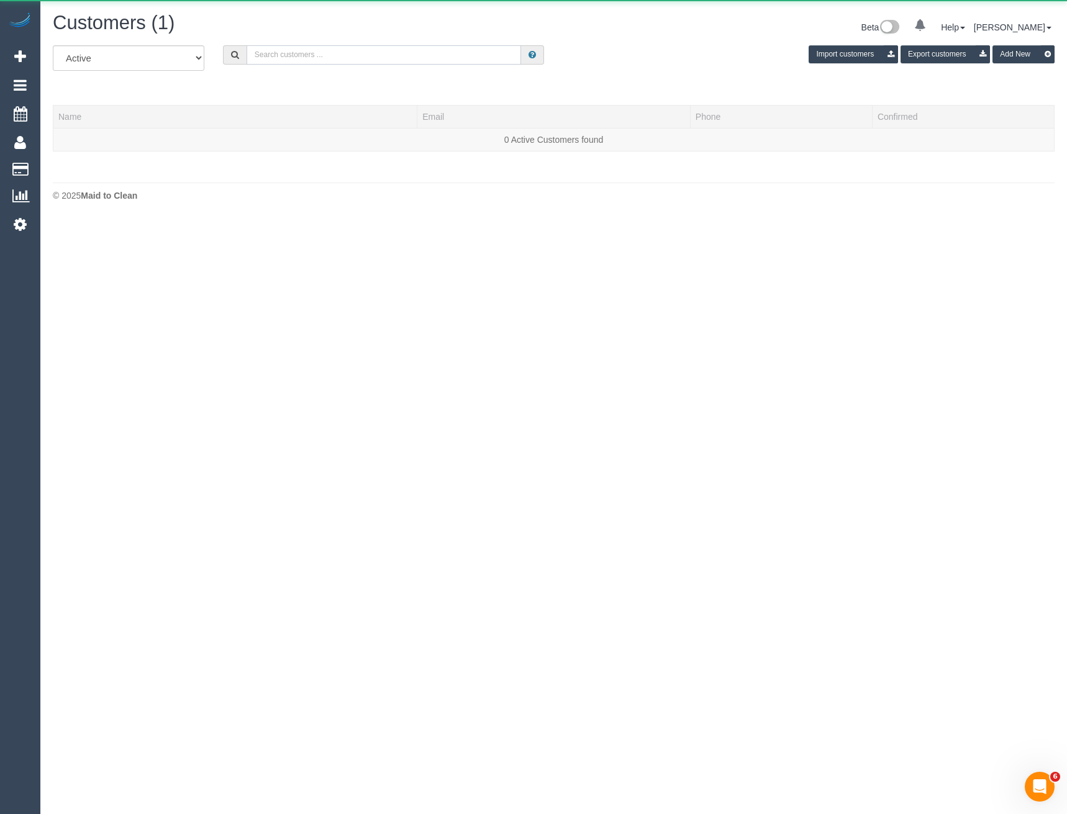
drag, startPoint x: 305, startPoint y: 59, endPoint x: 306, endPoint y: 35, distance: 23.6
click at [305, 59] on input "text" at bounding box center [384, 54] width 275 height 19
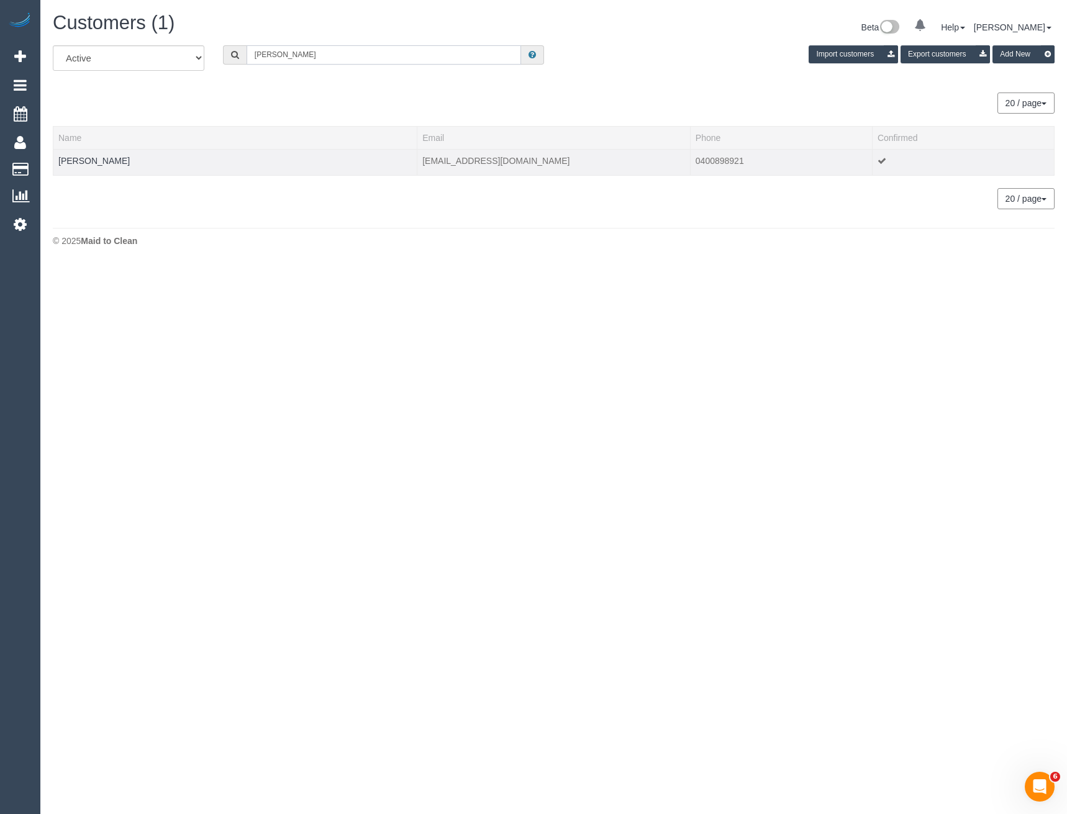
type input "Lin Green"
click at [106, 154] on td "Lin Greenwood" at bounding box center [235, 162] width 364 height 26
click at [94, 163] on link "Lin Greenwood" at bounding box center [93, 161] width 71 height 10
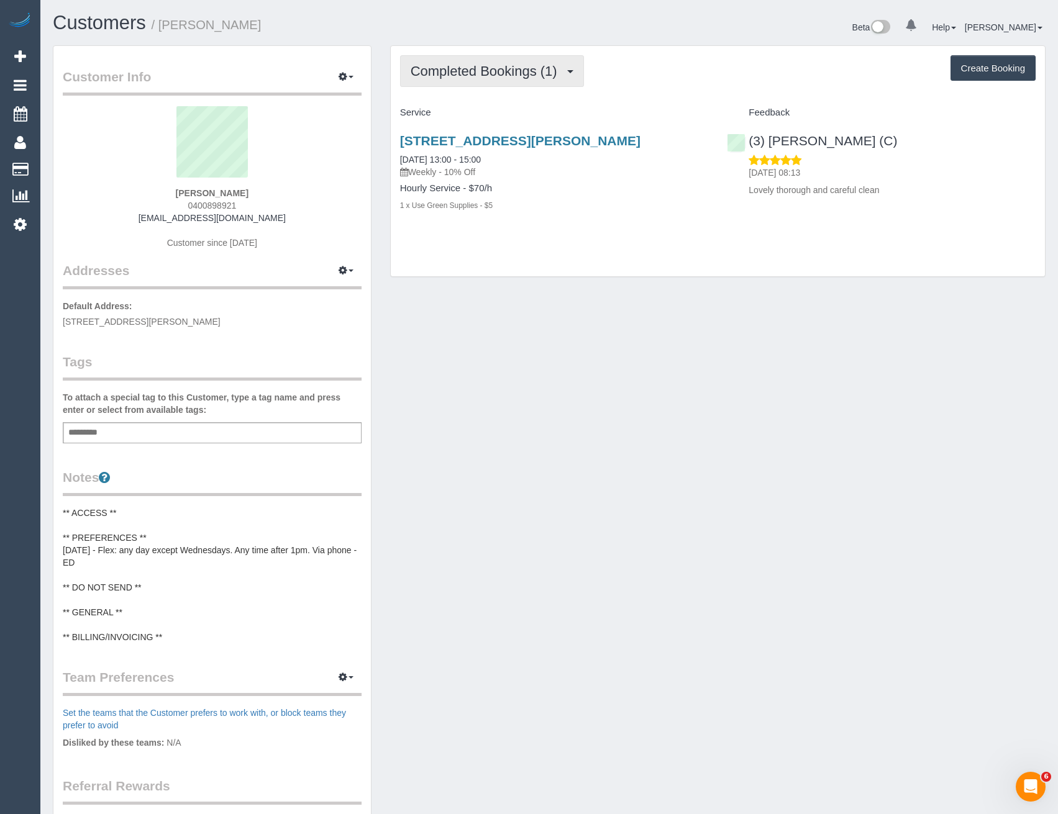
click at [525, 81] on button "Completed Bookings (1)" at bounding box center [492, 71] width 184 height 32
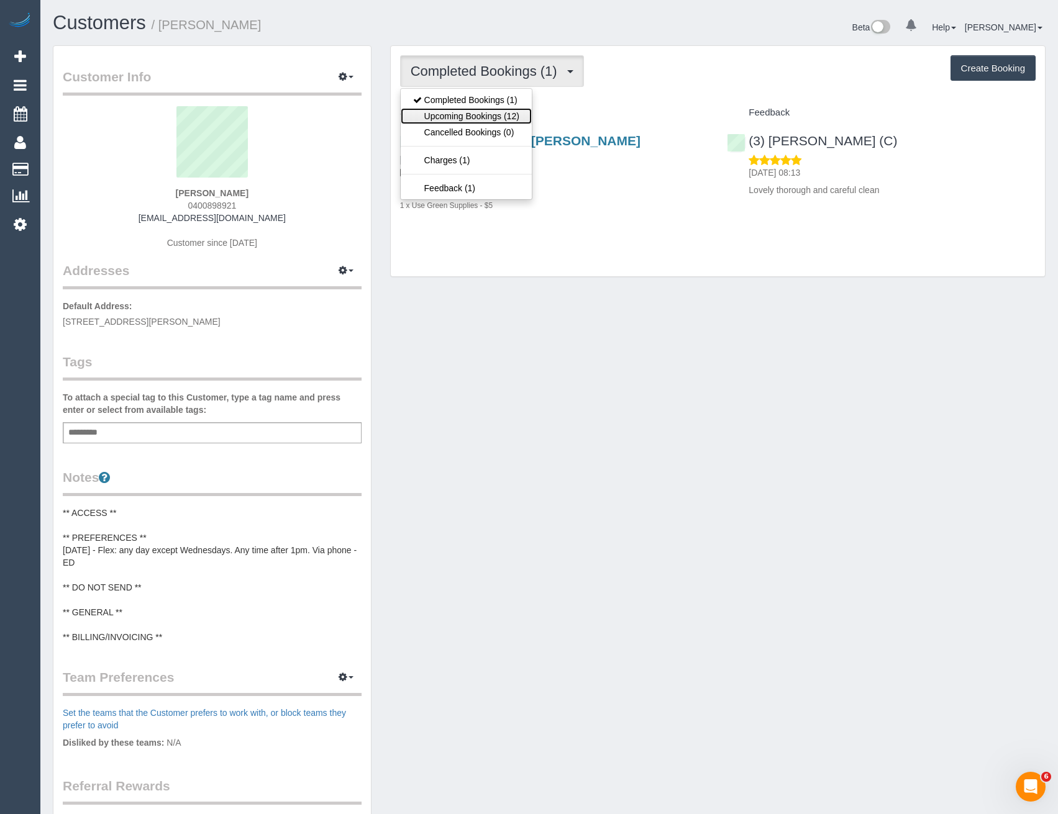
click at [497, 118] on link "Upcoming Bookings (12)" at bounding box center [466, 116] width 131 height 16
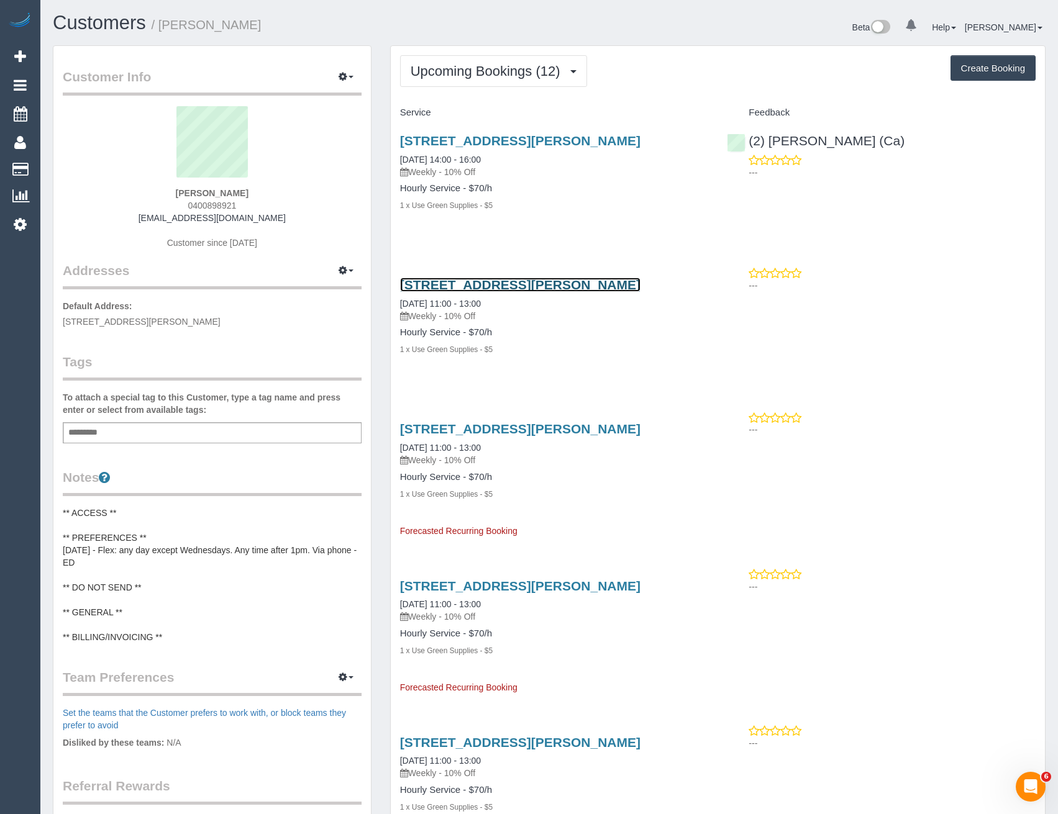
click at [501, 286] on link "186 Clarke St, Northcote, VIC 3070" at bounding box center [520, 285] width 240 height 14
click at [478, 70] on span "Upcoming Bookings (12)" at bounding box center [488, 71] width 156 height 16
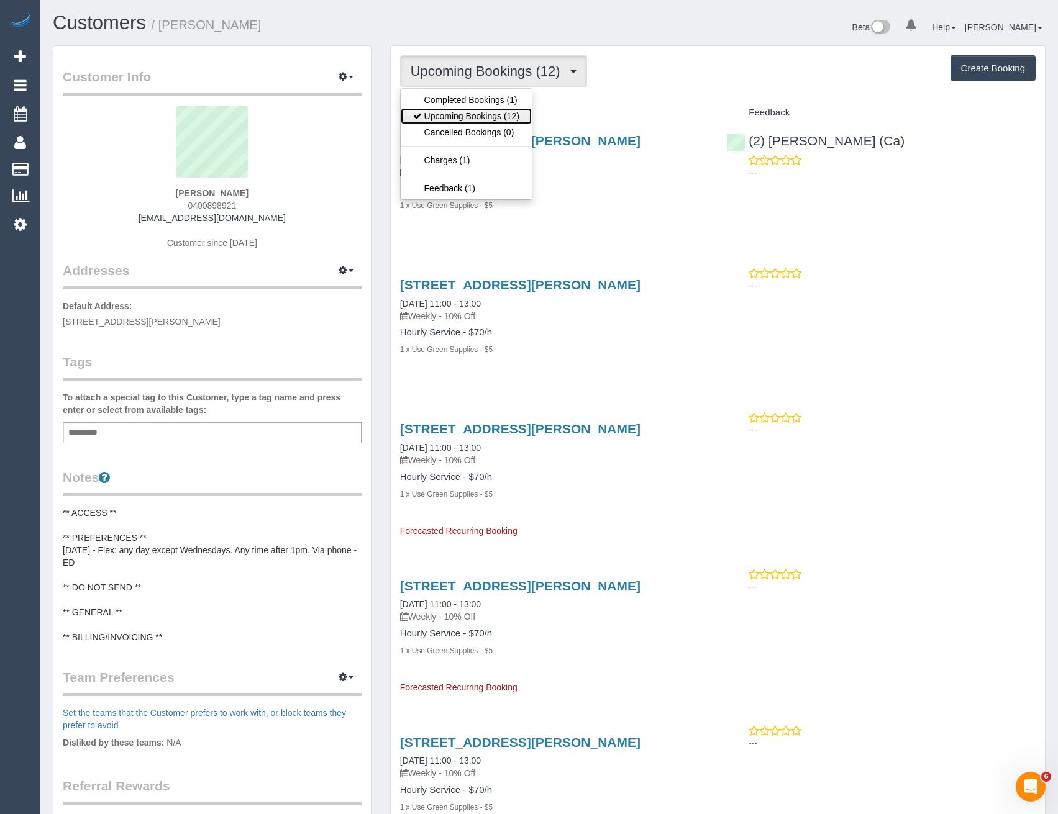
click at [473, 114] on link "Upcoming Bookings (12)" at bounding box center [466, 116] width 131 height 16
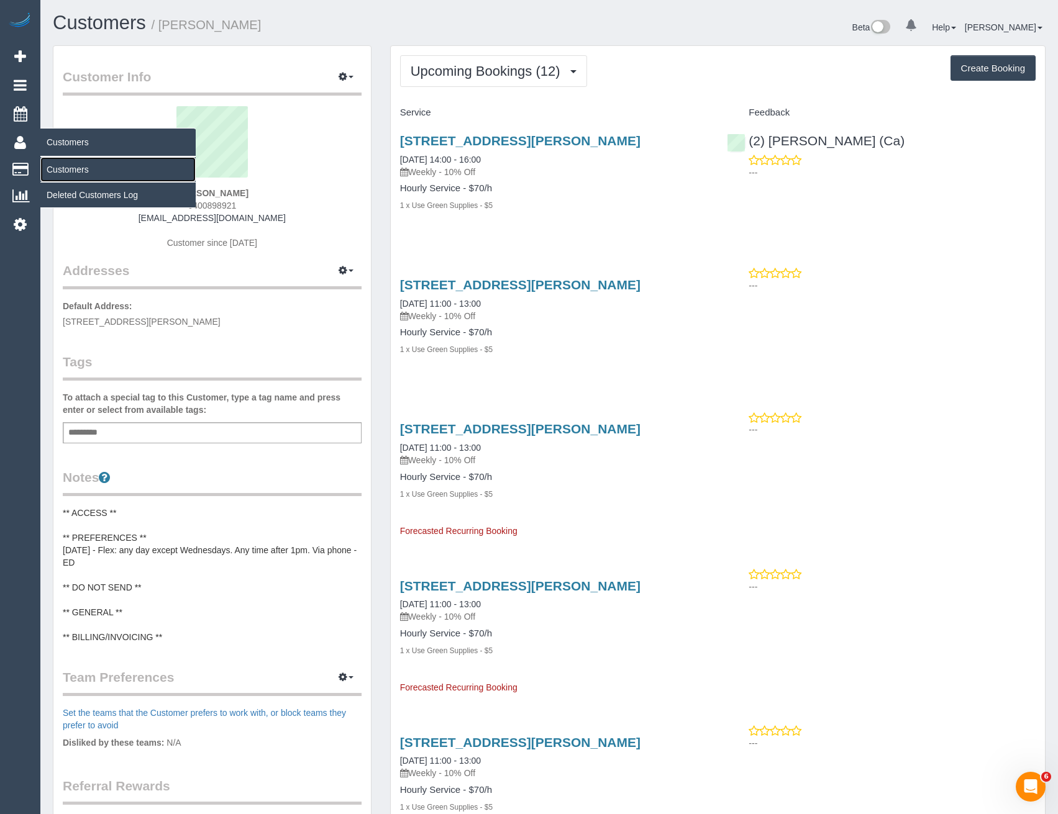
drag, startPoint x: 70, startPoint y: 166, endPoint x: 61, endPoint y: 175, distance: 12.3
click at [70, 166] on link "Customers" at bounding box center [117, 169] width 155 height 25
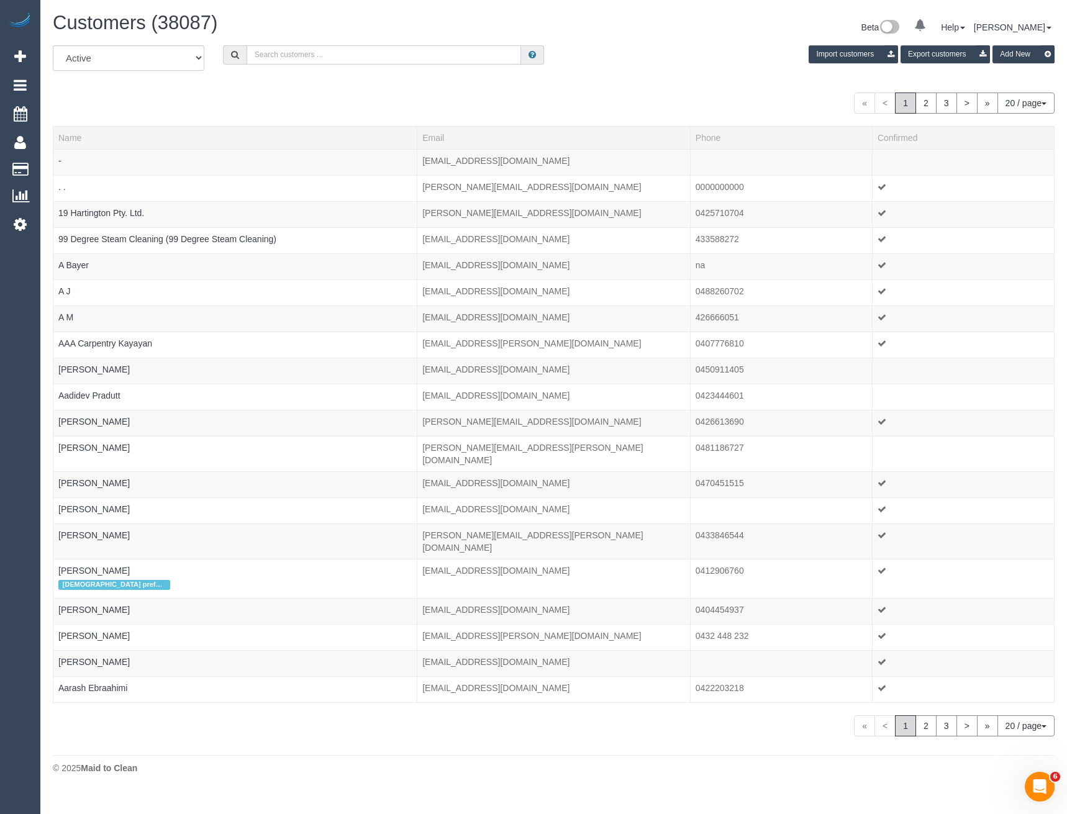
click at [304, 56] on input "text" at bounding box center [384, 54] width 275 height 19
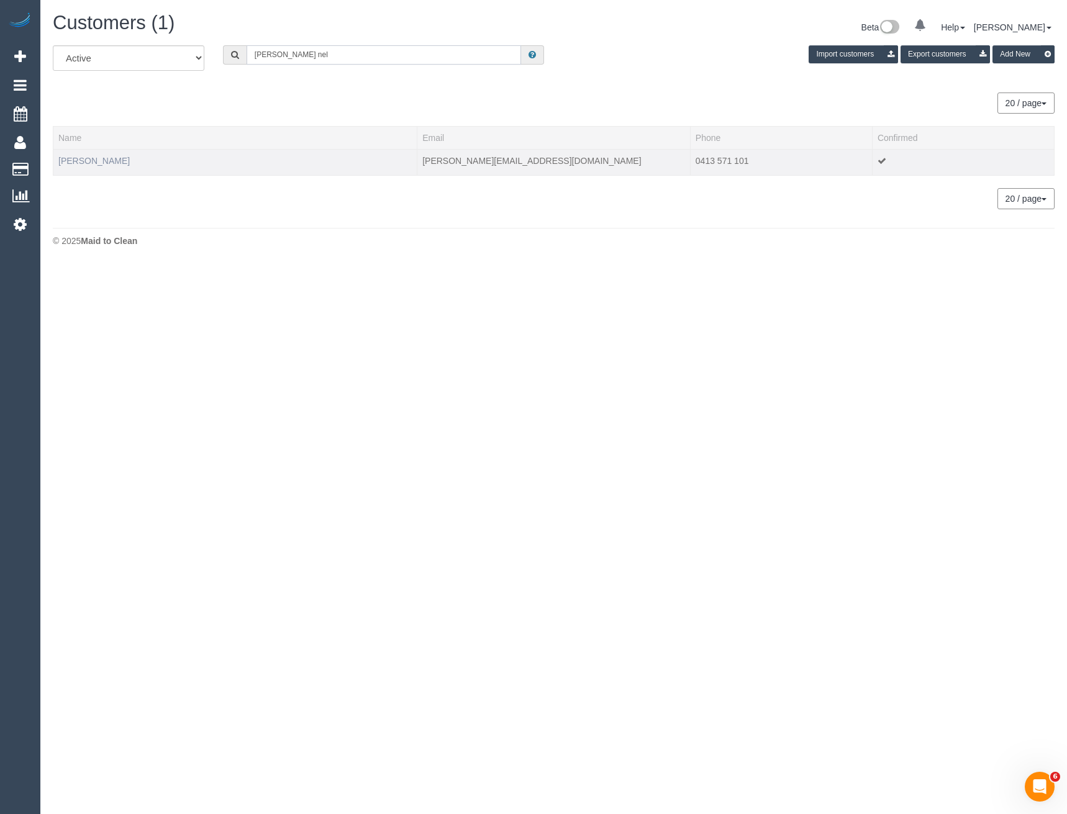
type input "Bethany nel"
click at [88, 159] on link "Bethany Nelson" at bounding box center [93, 161] width 71 height 10
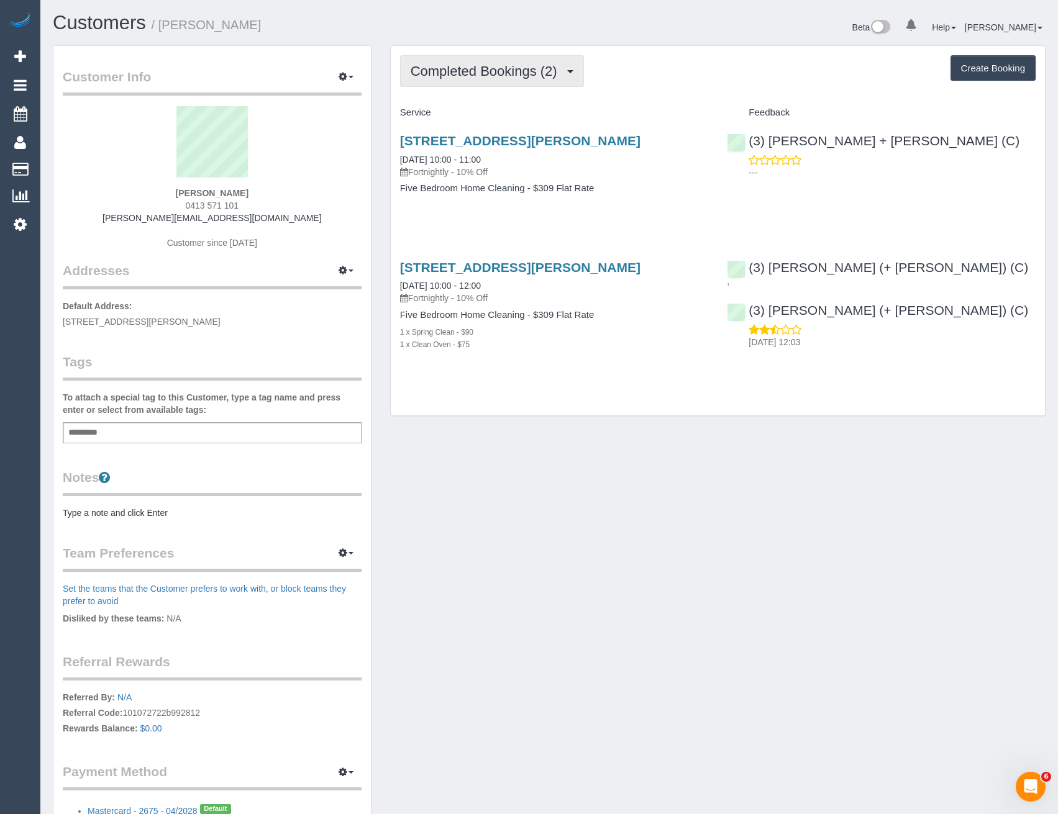
click at [497, 82] on button "Completed Bookings (2)" at bounding box center [492, 71] width 184 height 32
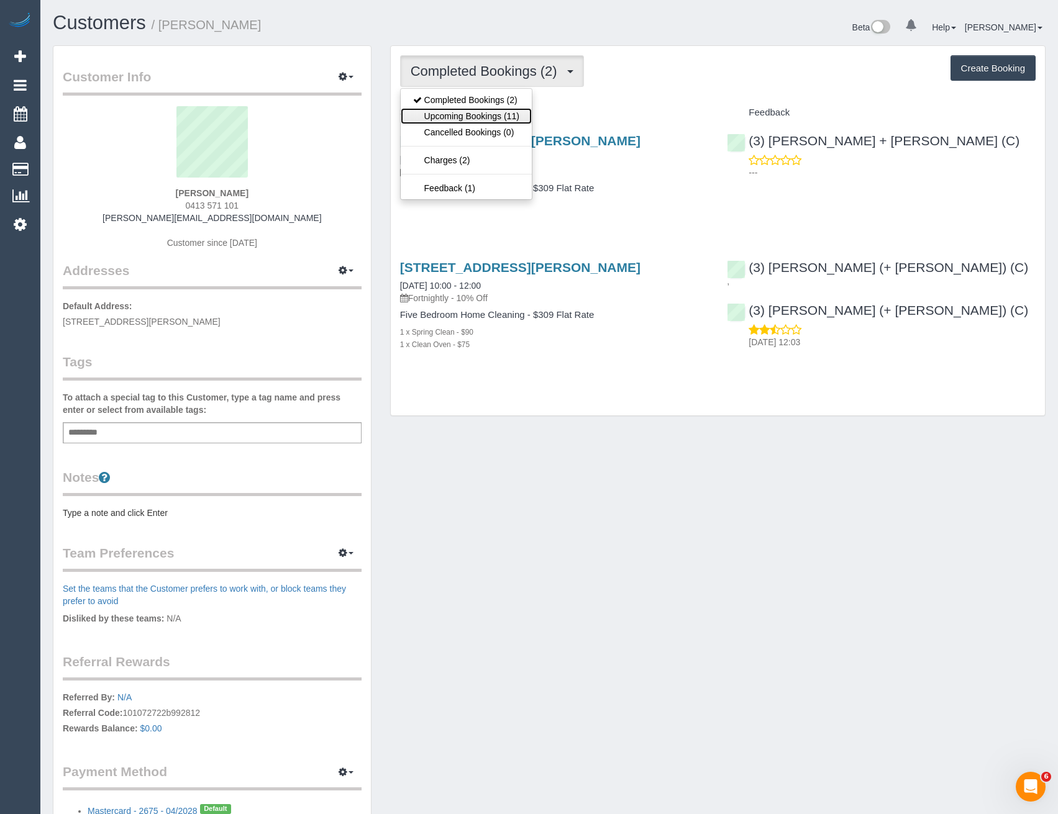
click at [497, 108] on link "Upcoming Bookings (11)" at bounding box center [466, 116] width 131 height 16
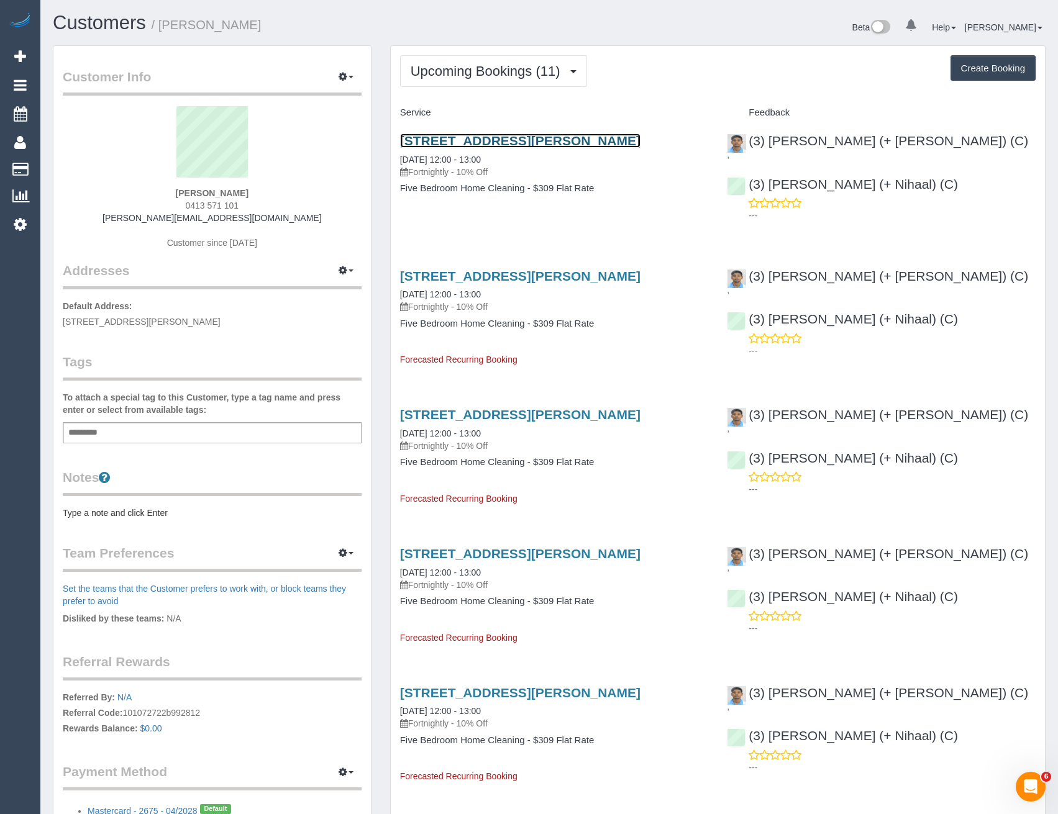
click at [512, 142] on link "14 Ayr Street, Altona Meadows, VIC 3028" at bounding box center [520, 141] width 240 height 14
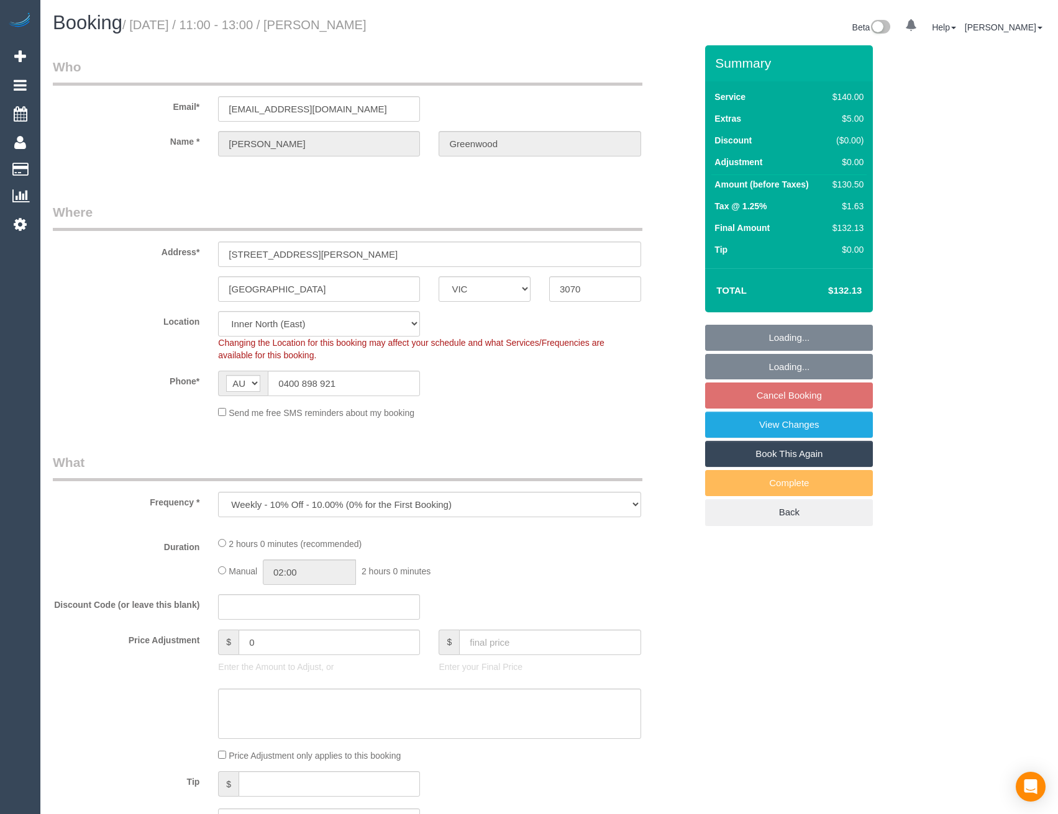
select select "VIC"
select select "object:696"
select select "string:stripe-pm_1SDGMS2GScqysDRVAAKW28ZD"
select select "number:28"
select select "number:14"
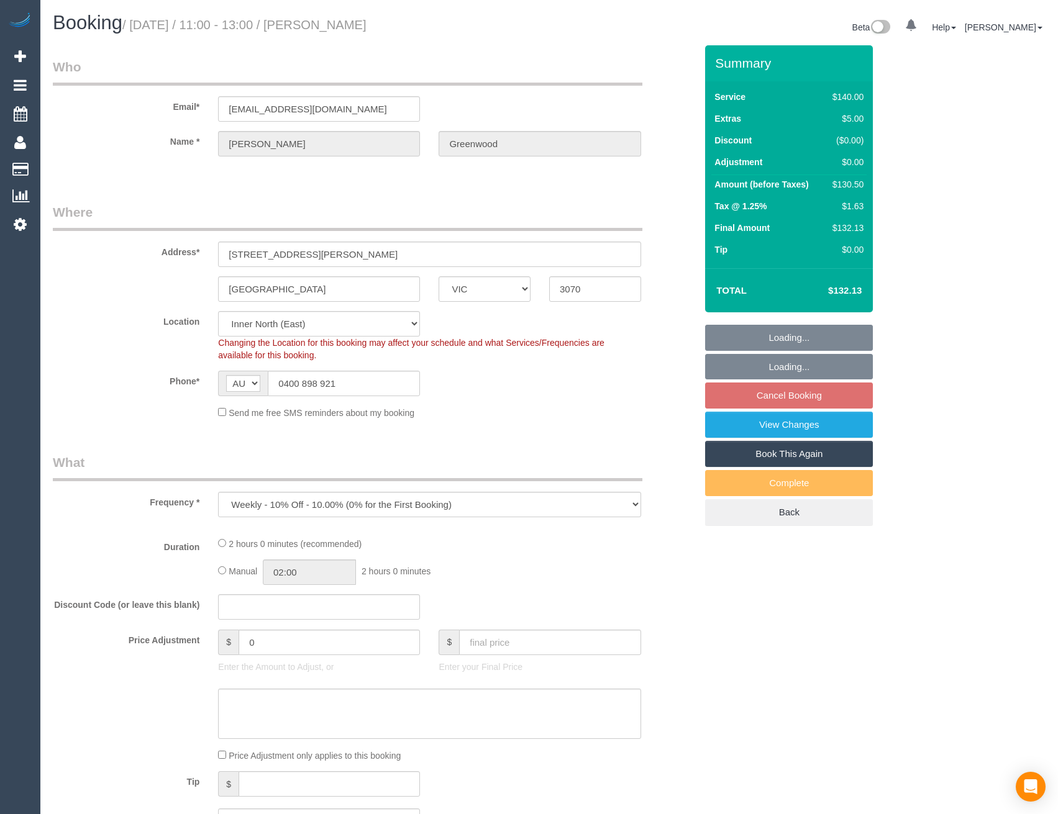
select select "number:19"
select select "number:23"
select select "number:34"
select select "number:26"
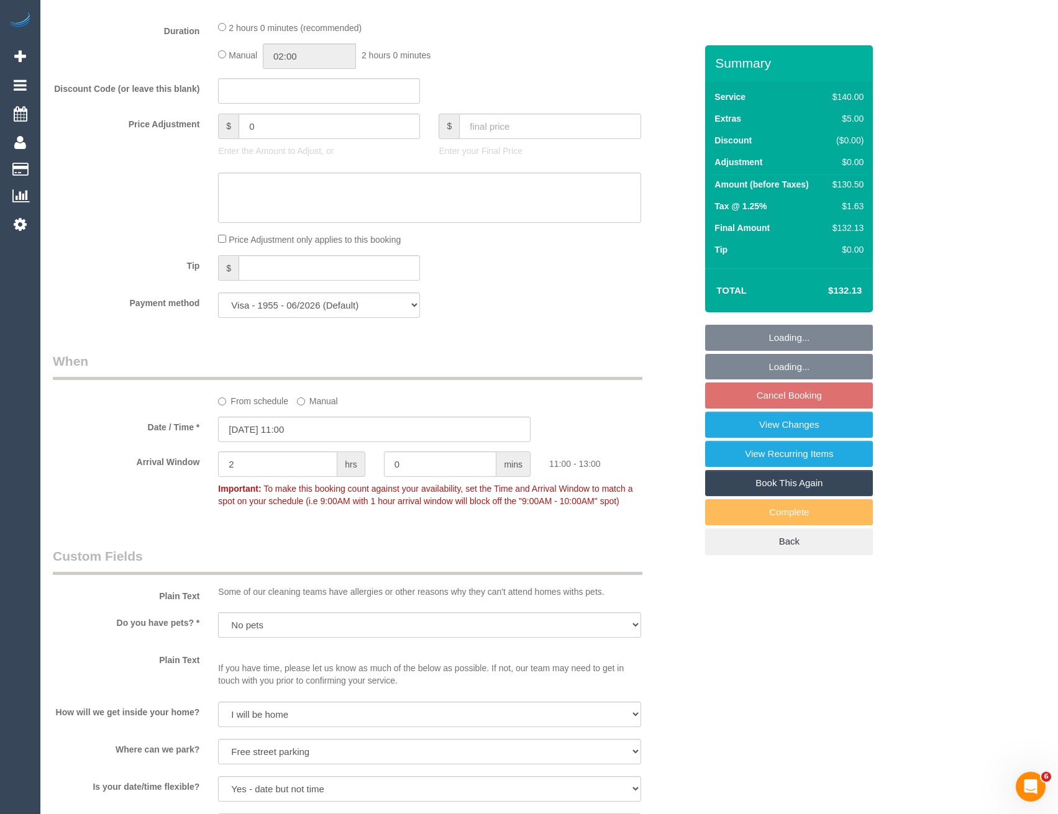
scroll to position [1056, 0]
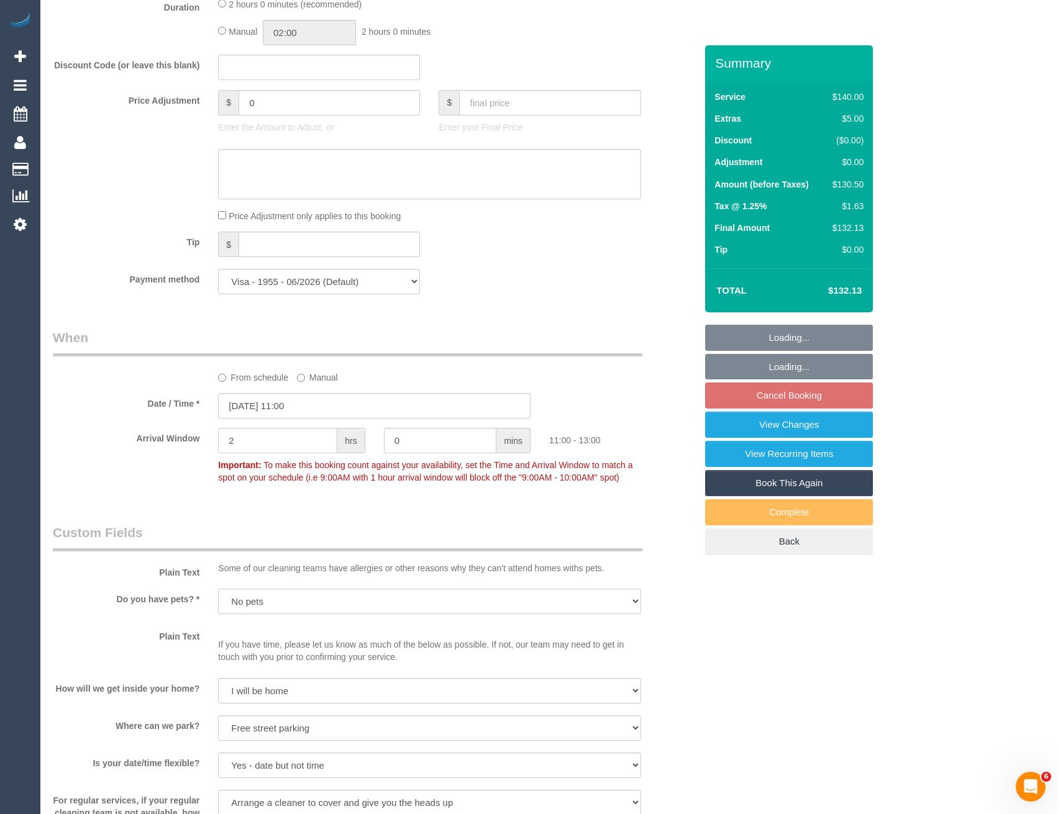
click at [252, 596] on select "Yes - Cats Yes - Dogs No pets Yes - Dogs and Cats Yes - Other" at bounding box center [429, 601] width 422 height 25
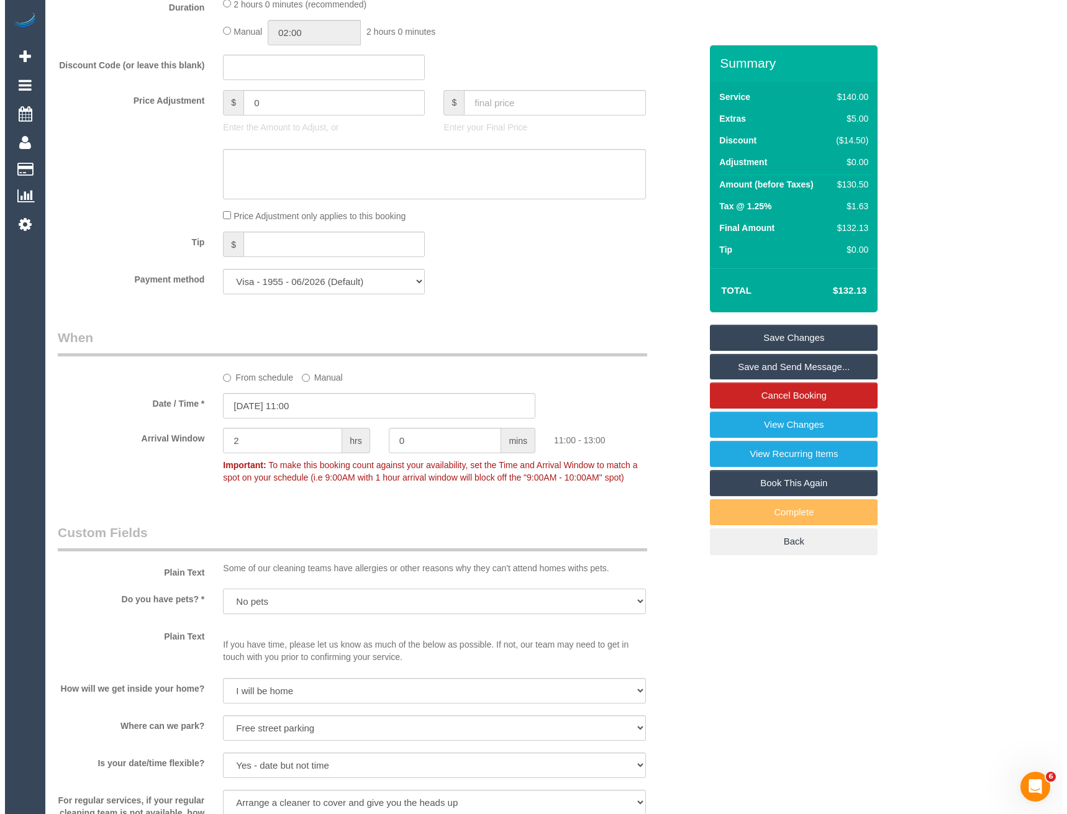
scroll to position [1428, 0]
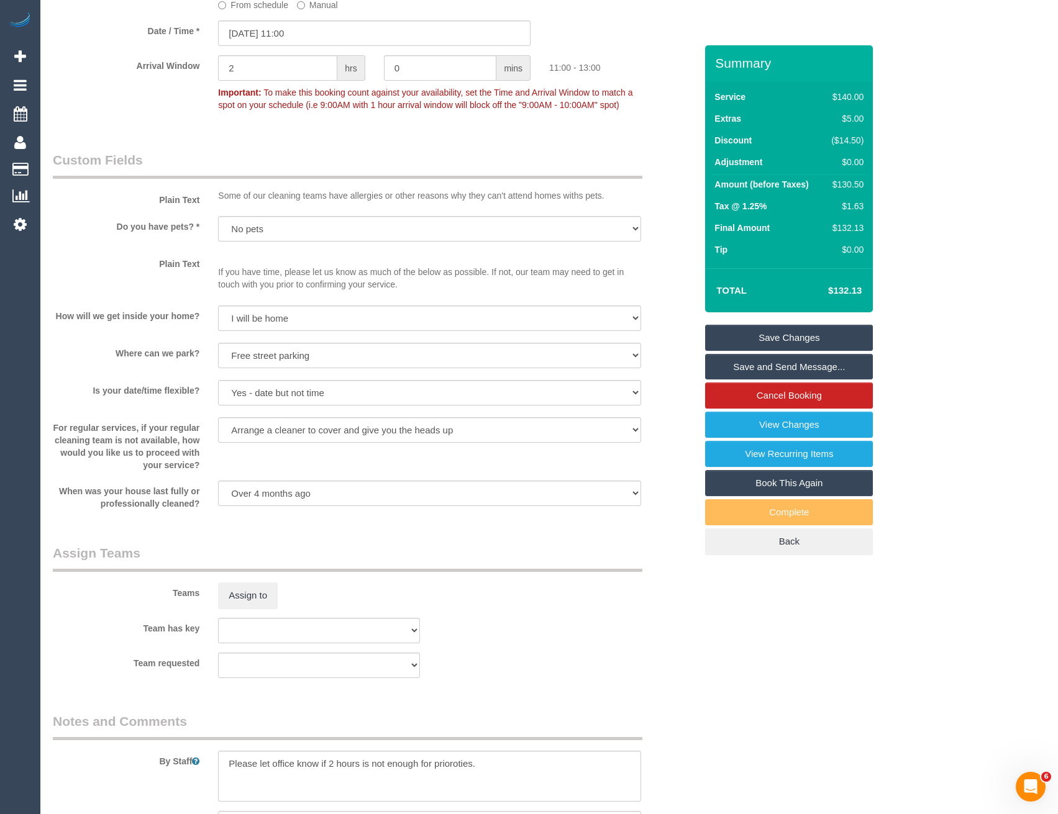
click at [269, 596] on button "Assign to" at bounding box center [248, 596] width 60 height 26
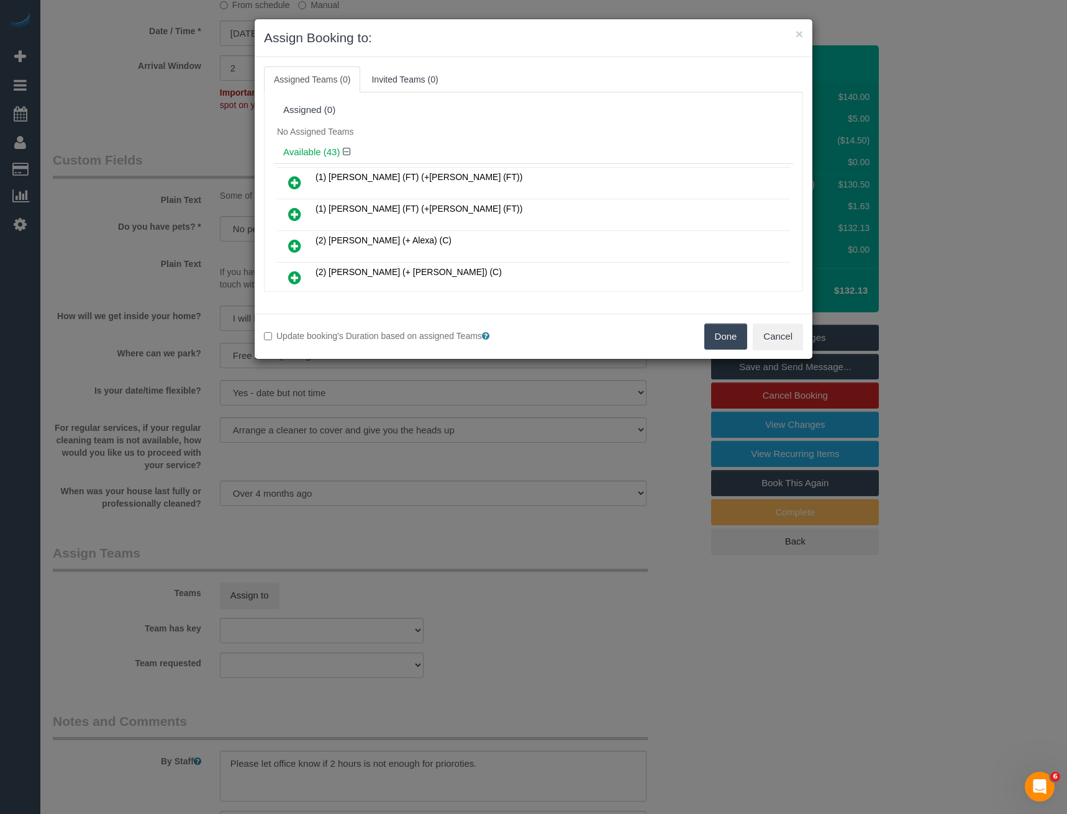
scroll to position [366, 0]
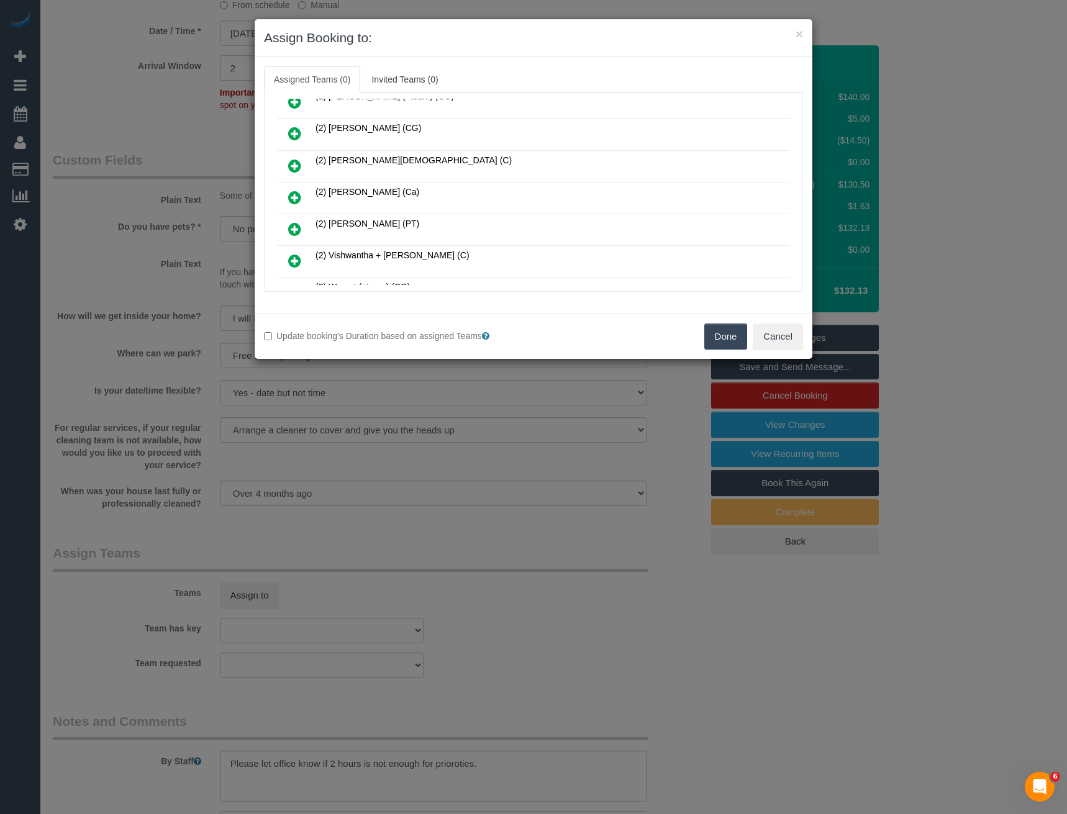
click at [289, 196] on icon at bounding box center [294, 197] width 13 height 15
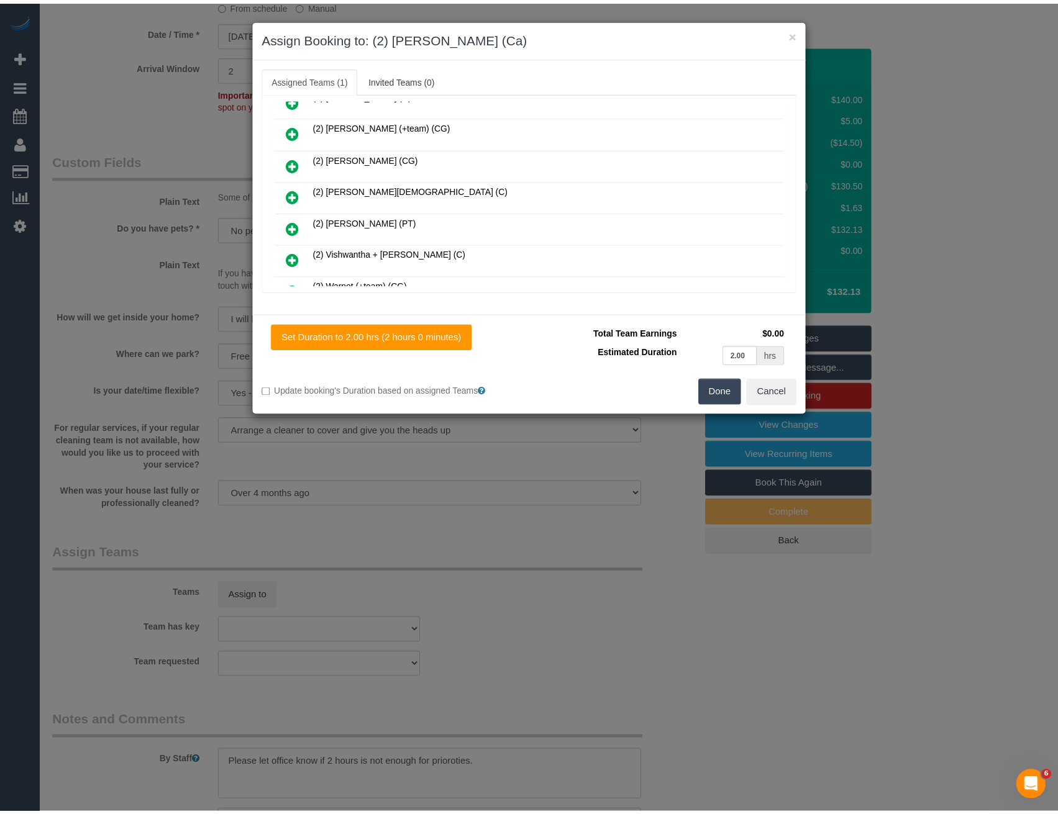
scroll to position [396, 0]
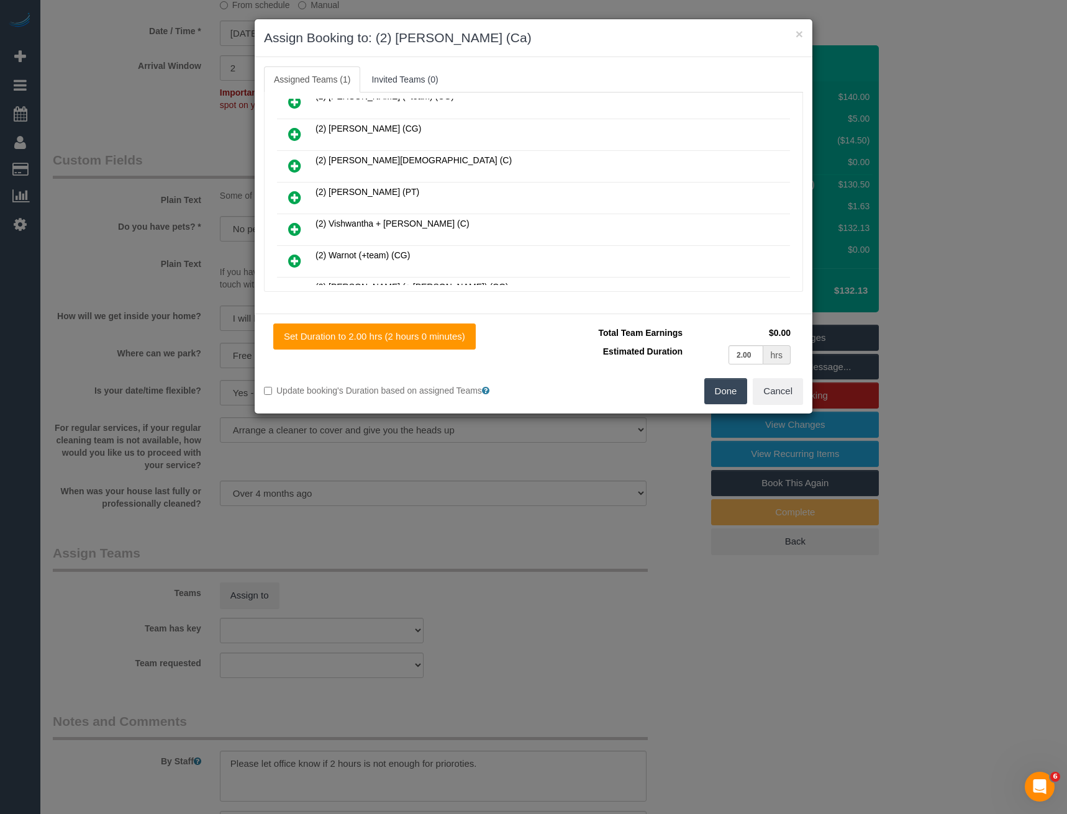
click at [710, 397] on button "Done" at bounding box center [725, 391] width 43 height 26
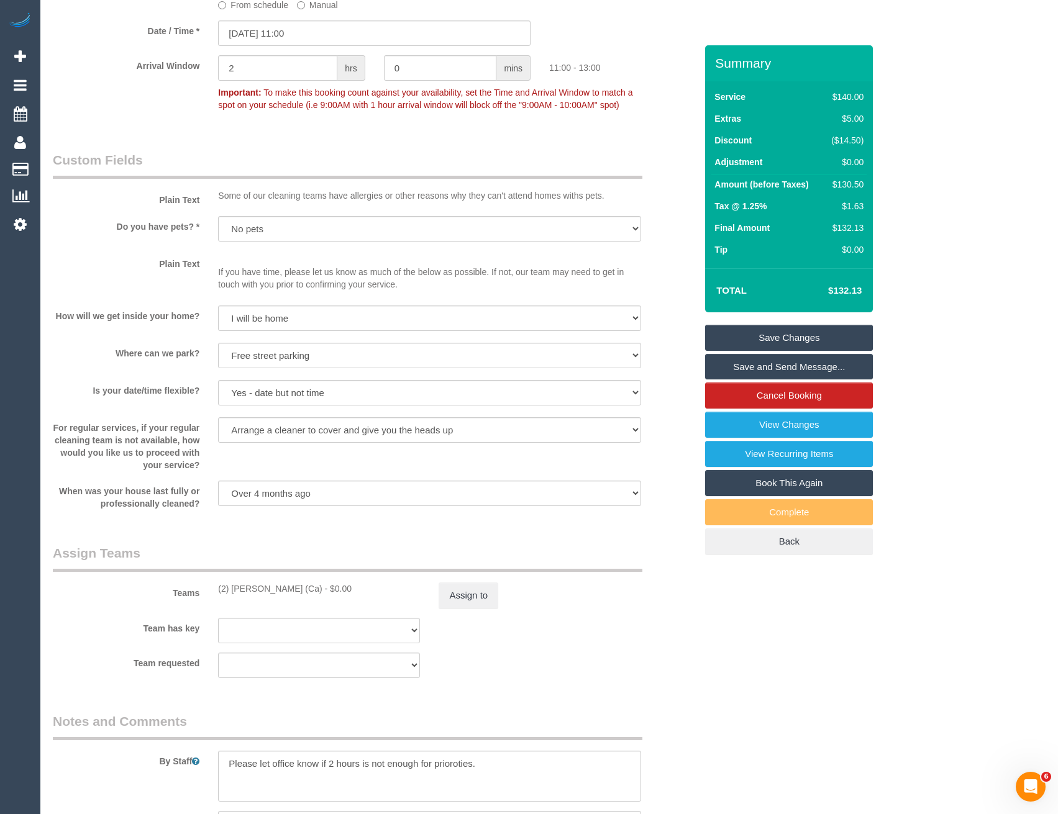
click at [797, 343] on link "Save Changes" at bounding box center [789, 338] width 168 height 26
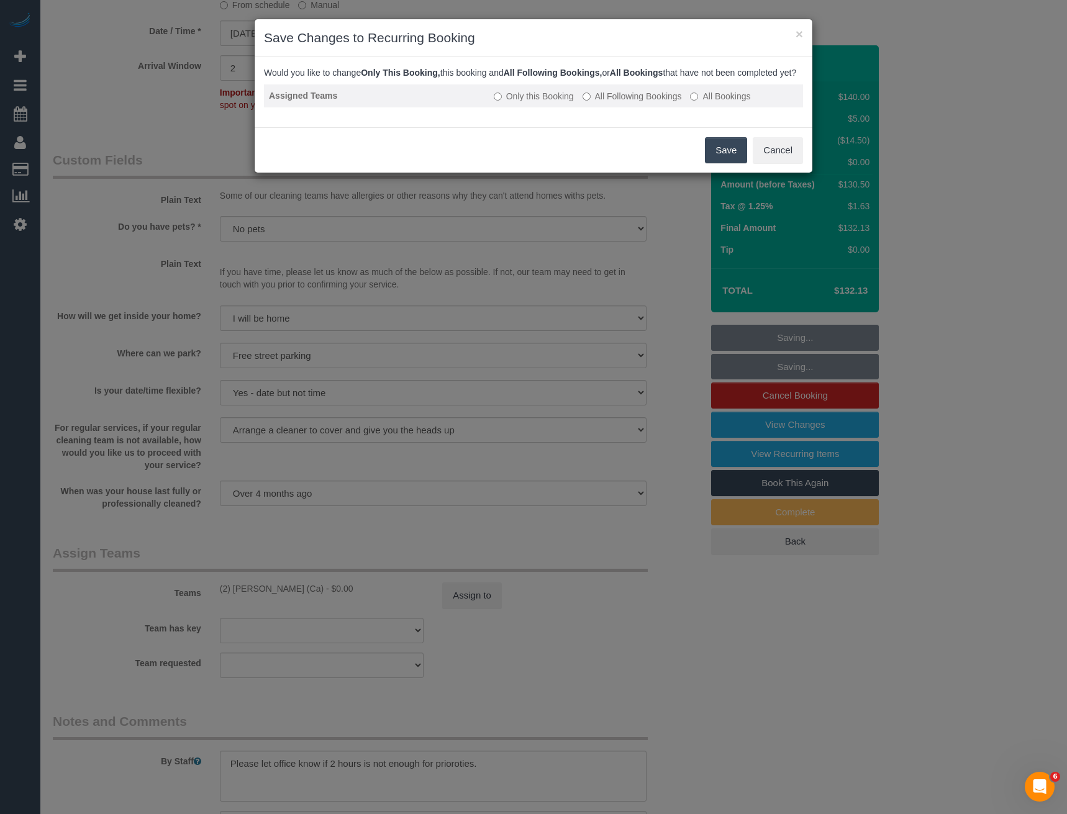
click at [634, 102] on label "All Following Bookings" at bounding box center [632, 96] width 99 height 12
click at [713, 162] on button "Save" at bounding box center [726, 150] width 42 height 26
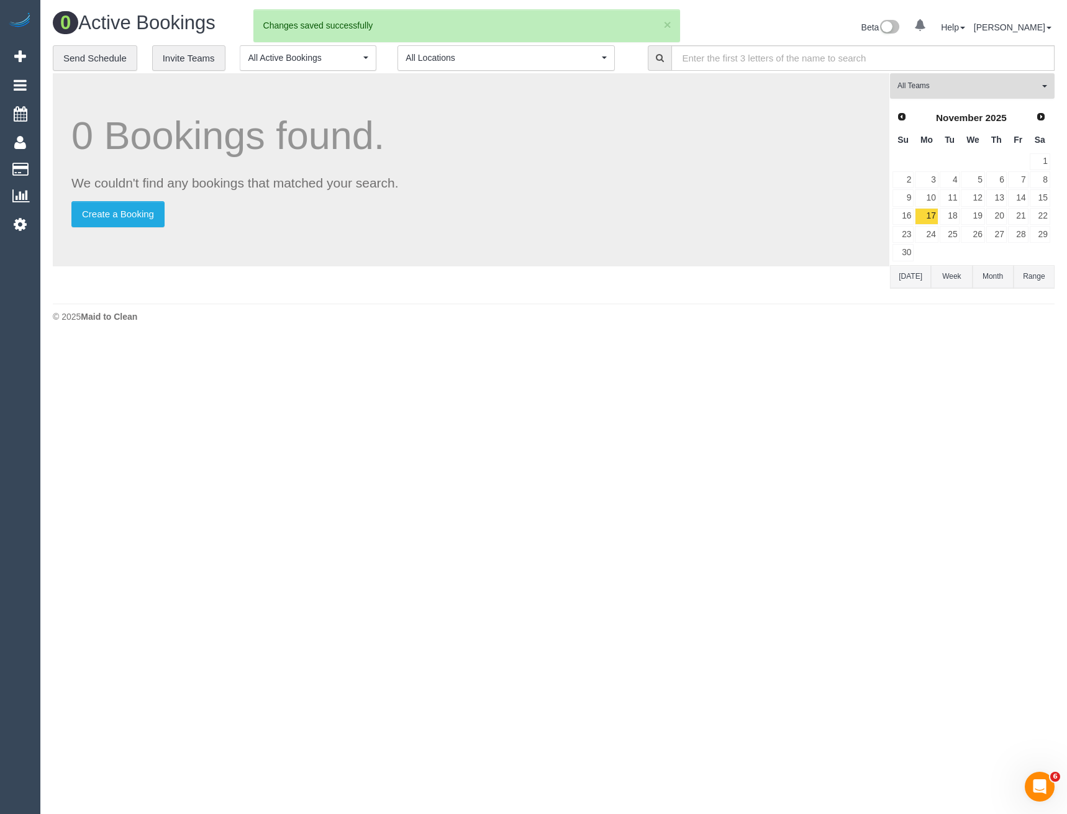
click at [914, 92] on button "All Teams" at bounding box center [972, 85] width 165 height 25
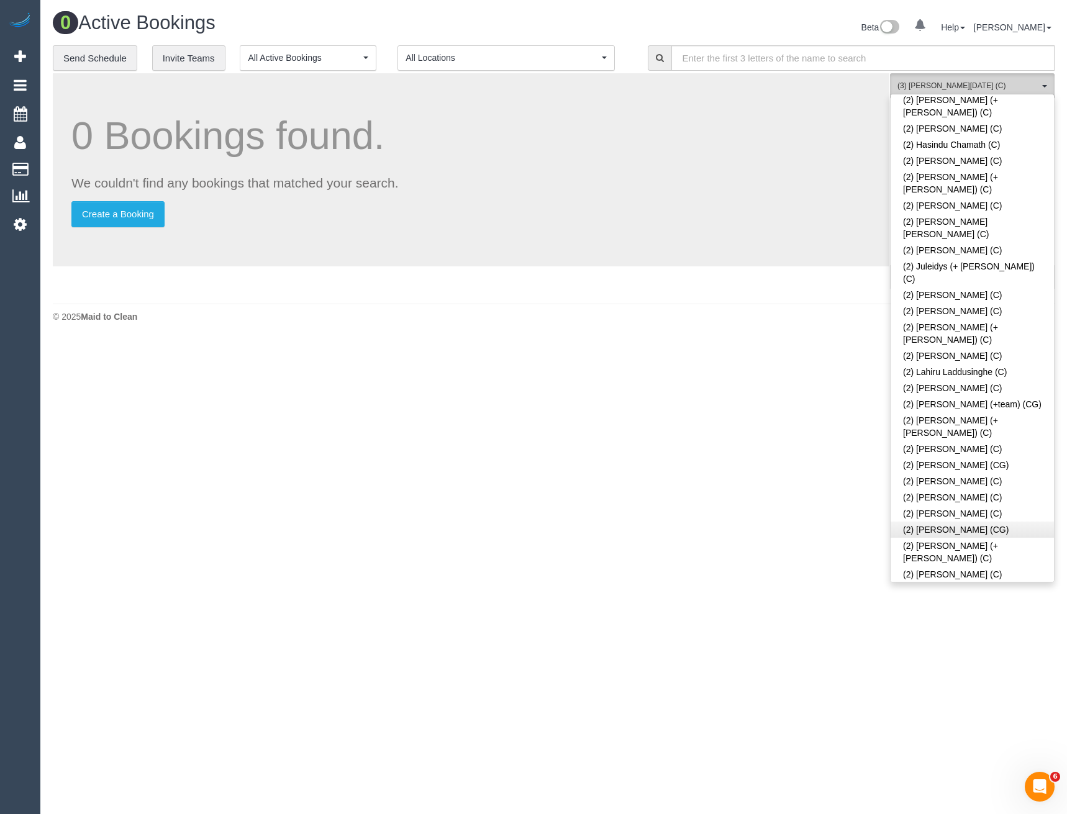
scroll to position [932, 0]
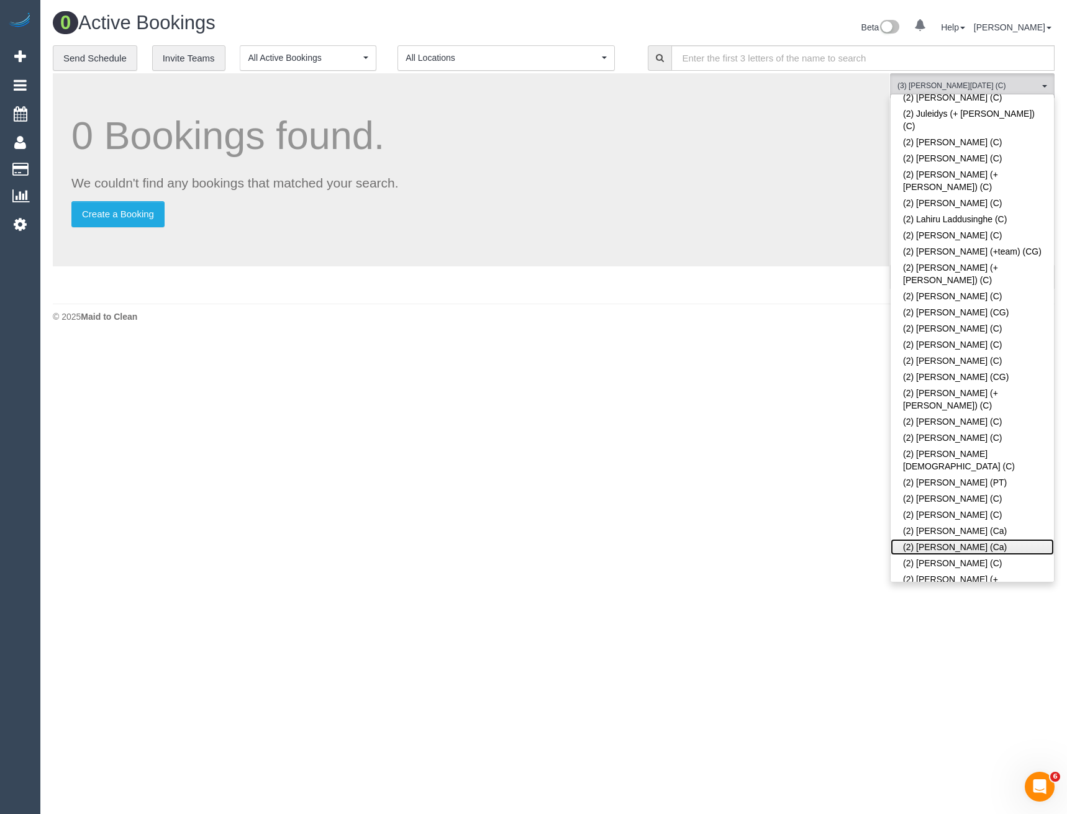
click at [948, 539] on link "(2) [PERSON_NAME] (Ca)" at bounding box center [972, 547] width 163 height 16
click at [740, 411] on body "0 Beta Your Notifications You have 0 alerts Add Booking Bookings Active Booking…" at bounding box center [533, 407] width 1067 height 814
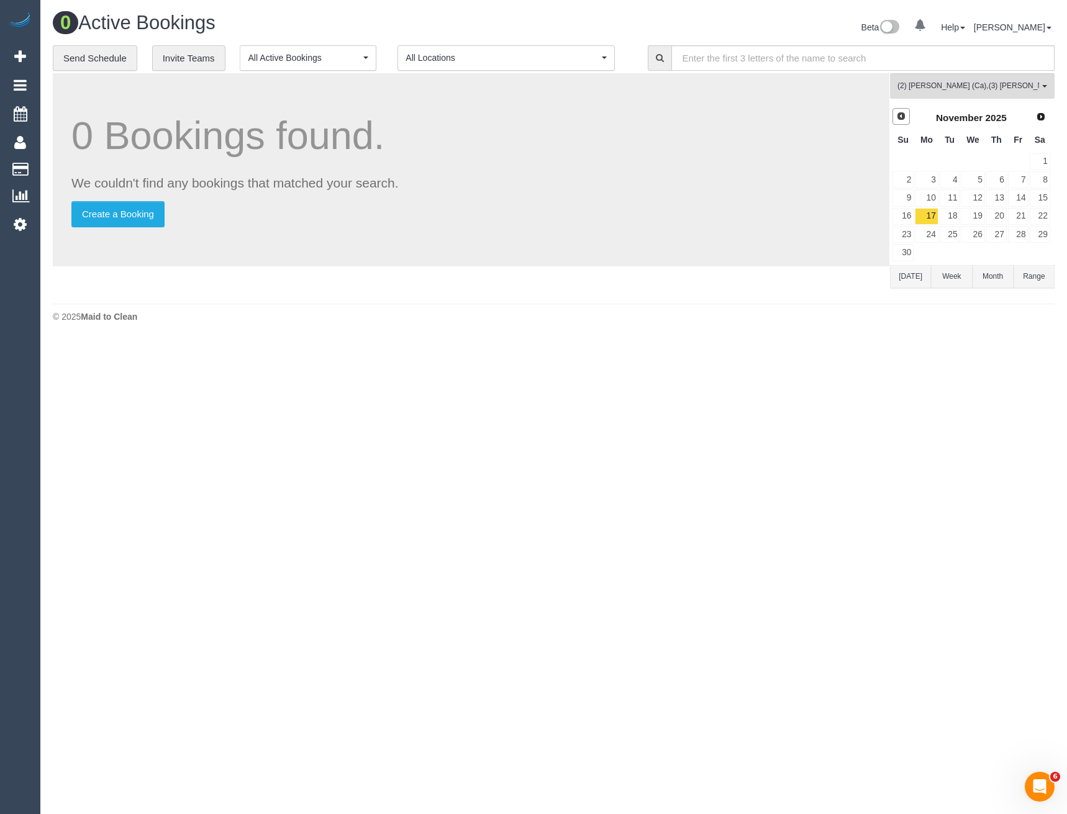
click at [905, 111] on link "Prev" at bounding box center [900, 116] width 17 height 17
click at [991, 83] on span "(2) [PERSON_NAME] (Ca) , (3) [PERSON_NAME][DATE] (C)" at bounding box center [968, 86] width 142 height 11
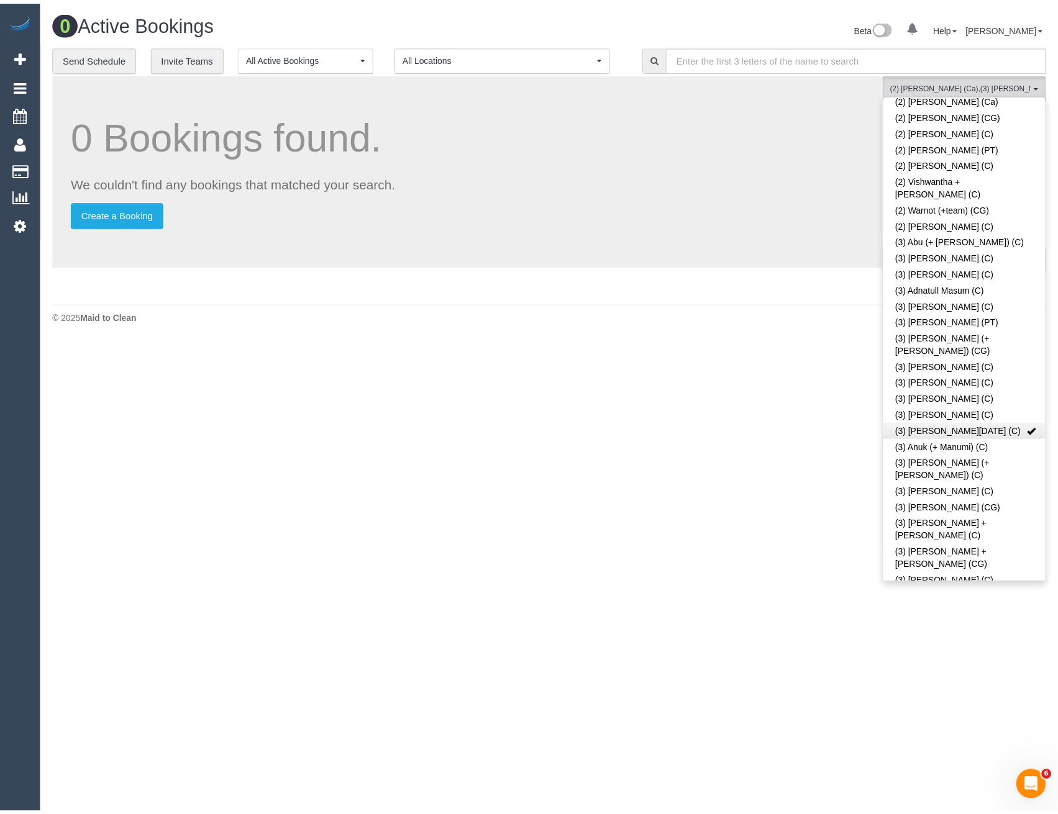
scroll to position [1304, 0]
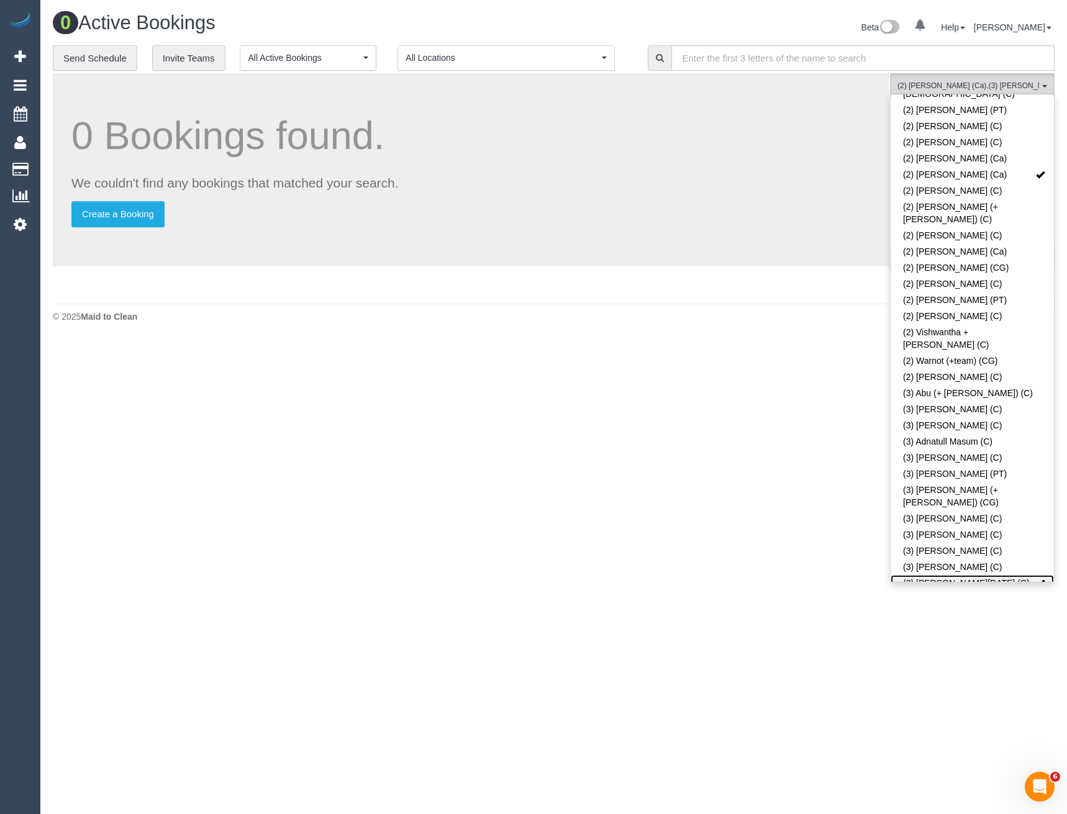
click at [961, 575] on link "(3) [PERSON_NAME][DATE] (C)" at bounding box center [972, 583] width 163 height 16
click at [755, 429] on body "0 Beta Your Notifications You have 0 alerts Add Booking Bookings Active Booking…" at bounding box center [533, 407] width 1067 height 814
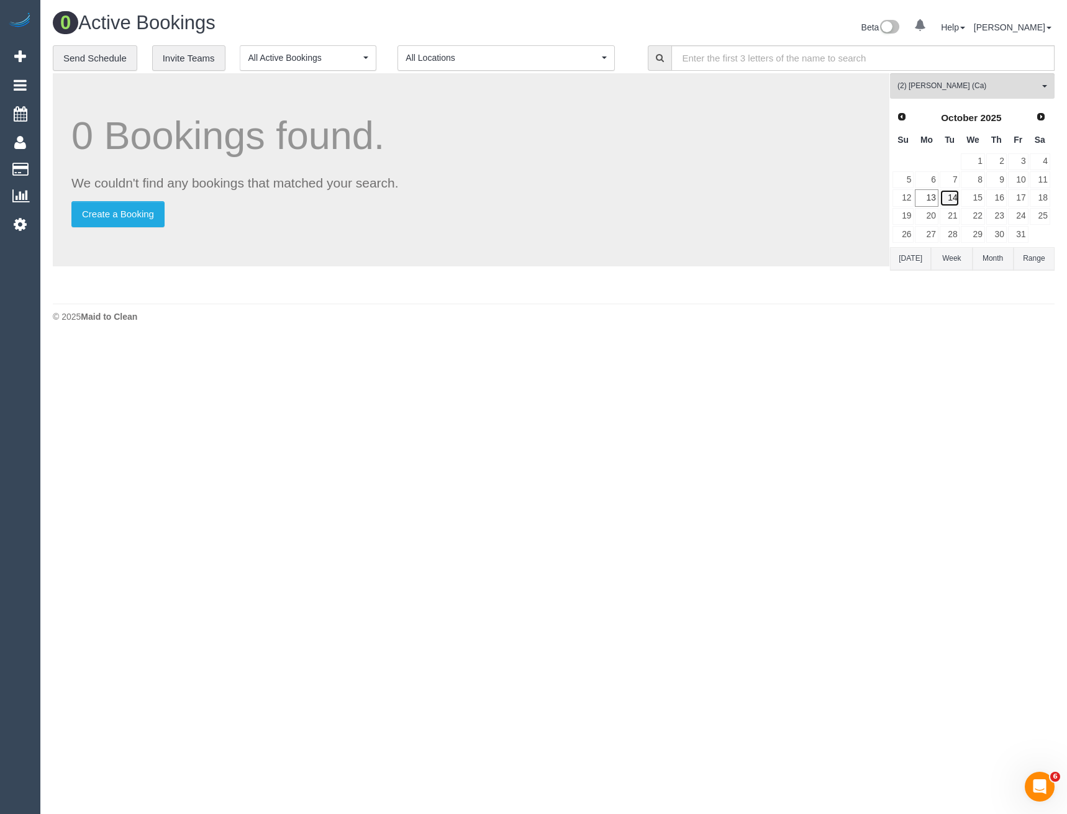
click at [949, 196] on link "14" at bounding box center [950, 197] width 20 height 17
click at [954, 217] on link "21" at bounding box center [950, 216] width 20 height 17
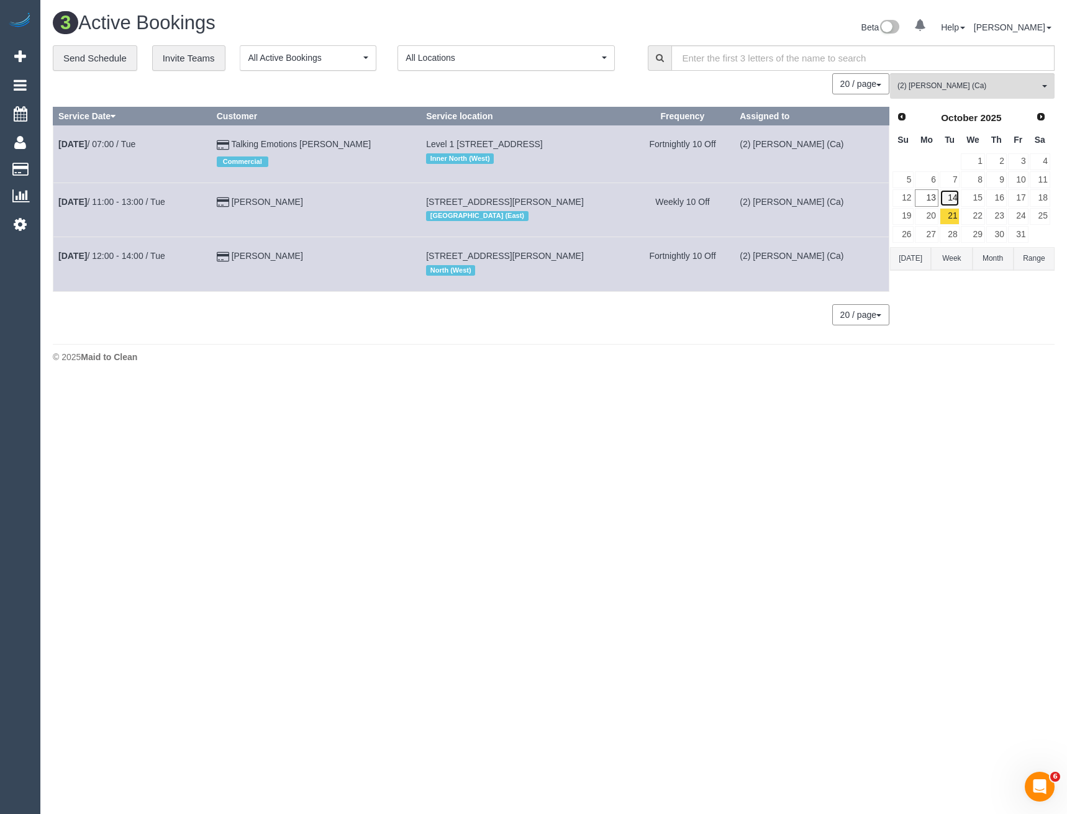
click at [949, 197] on link "14" at bounding box center [950, 197] width 20 height 17
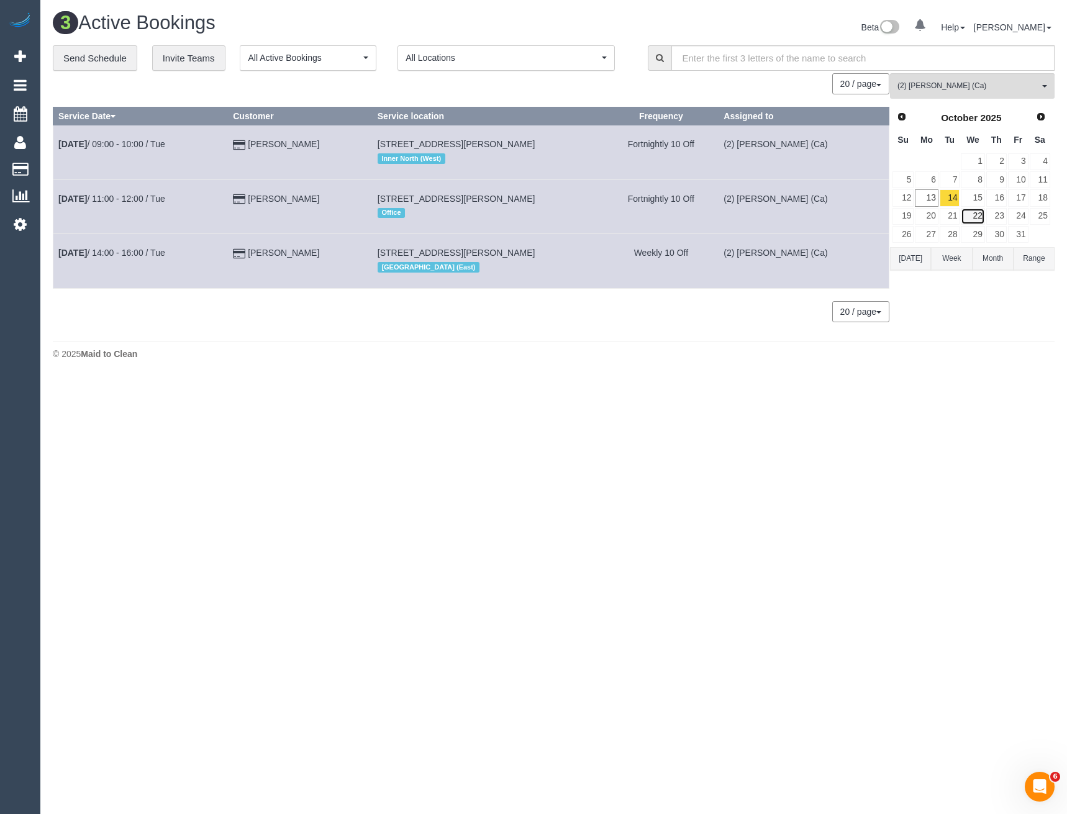
click at [962, 219] on link "22" at bounding box center [973, 216] width 24 height 17
click at [948, 217] on link "21" at bounding box center [950, 216] width 20 height 17
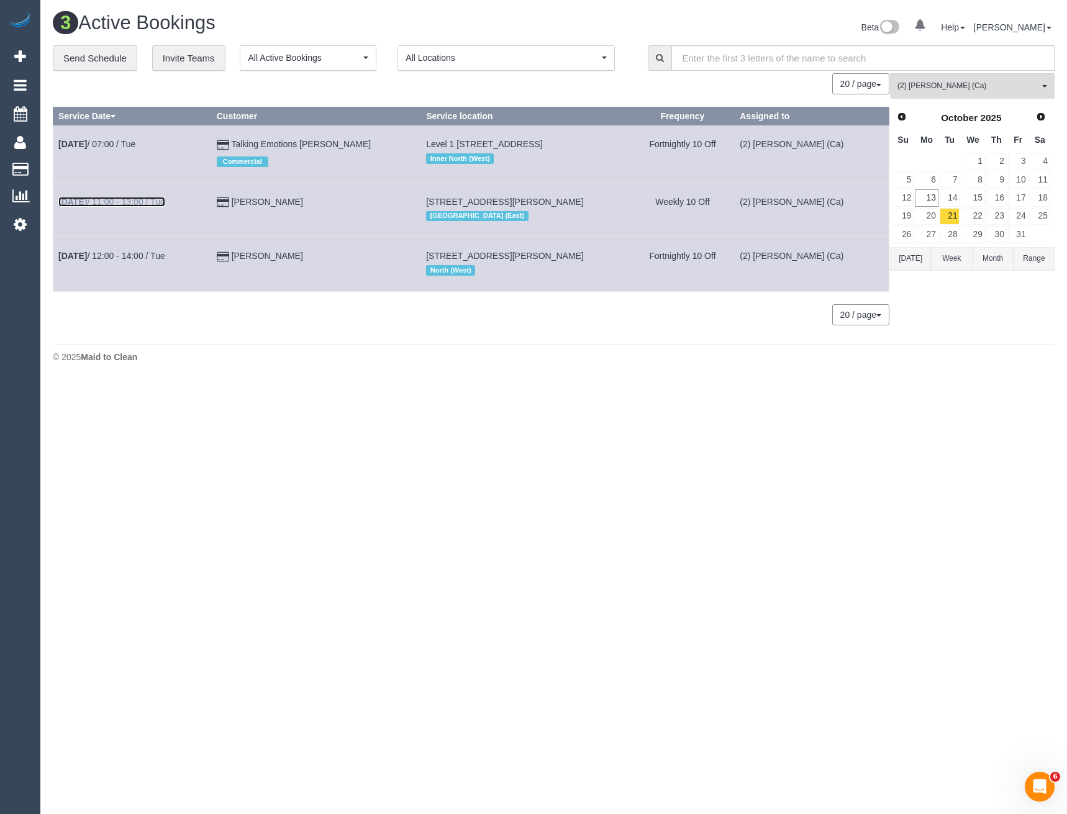
click at [130, 198] on link "[DATE] 11:00 - 13:00 / Tue" at bounding box center [111, 202] width 107 height 10
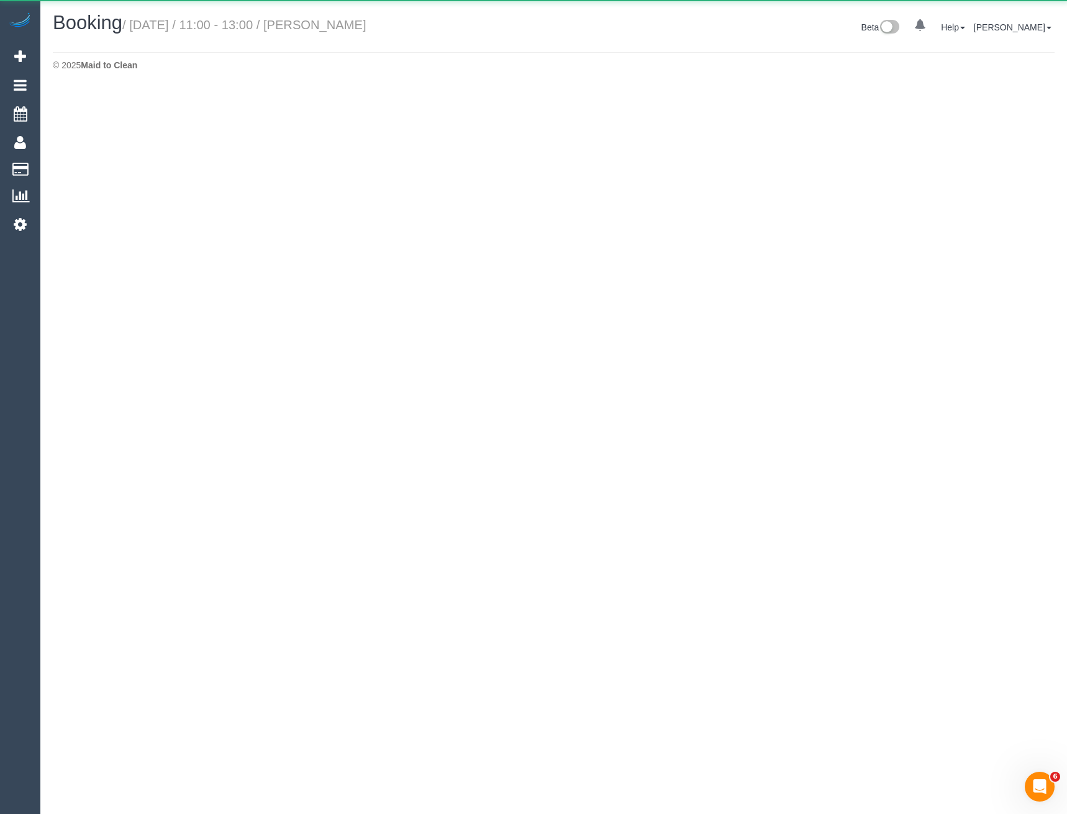
select select "VIC"
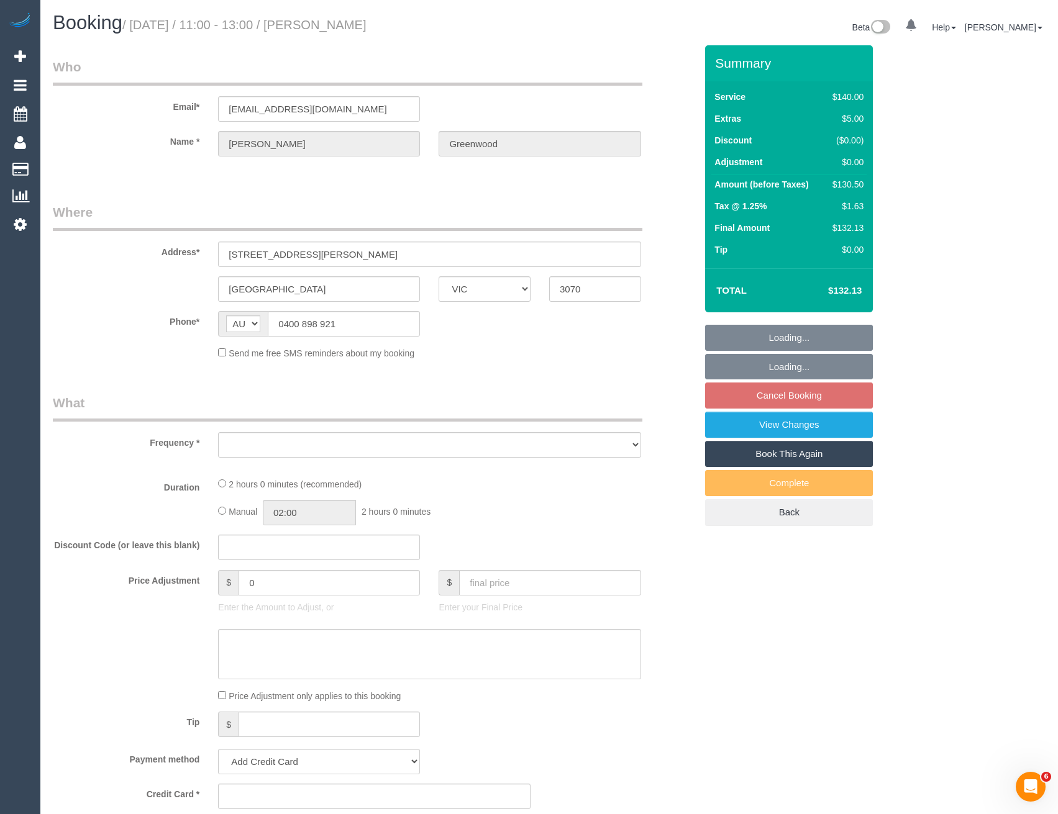
select select "object:5833"
select select "string:stripe-pm_1SDGMS2GScqysDRVAAKW28ZD"
select select "number:28"
select select "number:14"
select select "number:19"
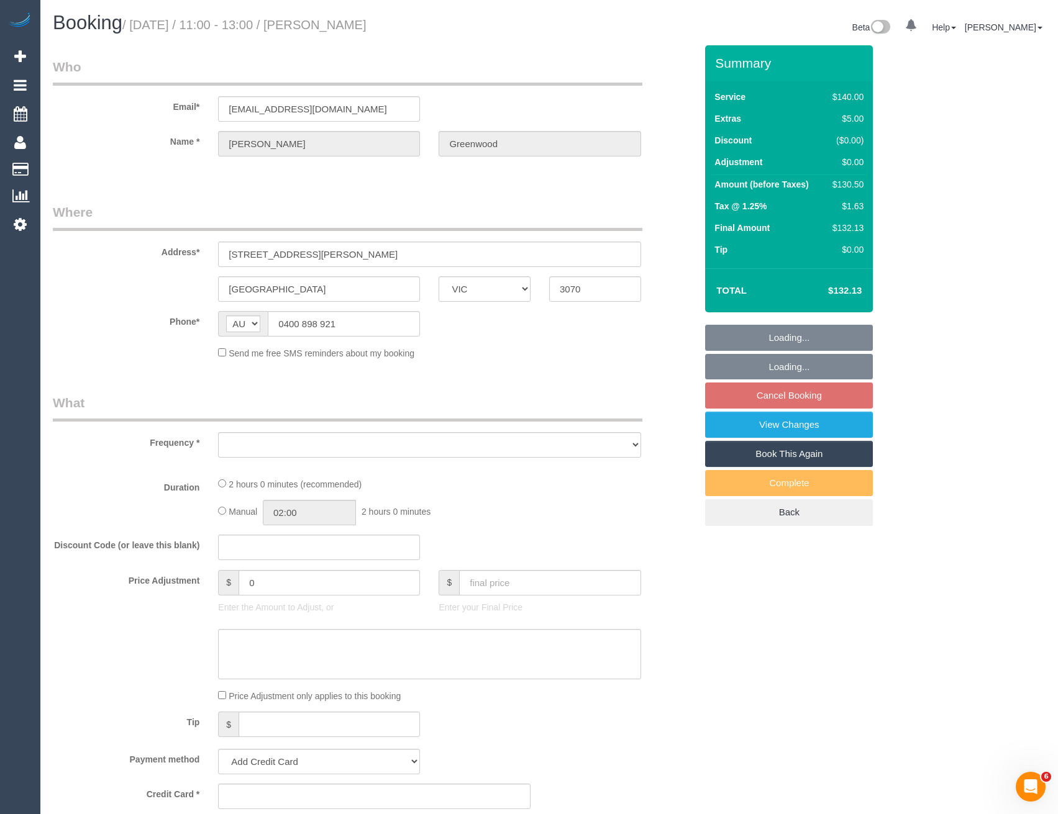
select select "number:23"
select select "number:34"
select select "number:26"
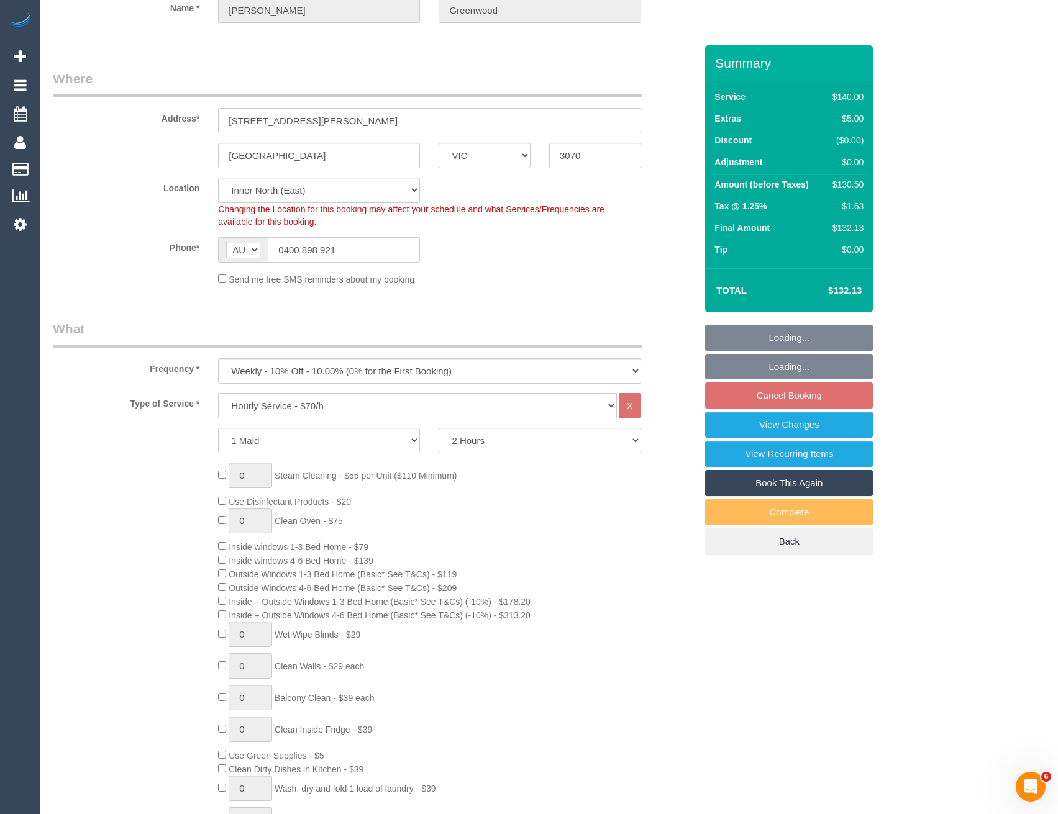
select select "object:6164"
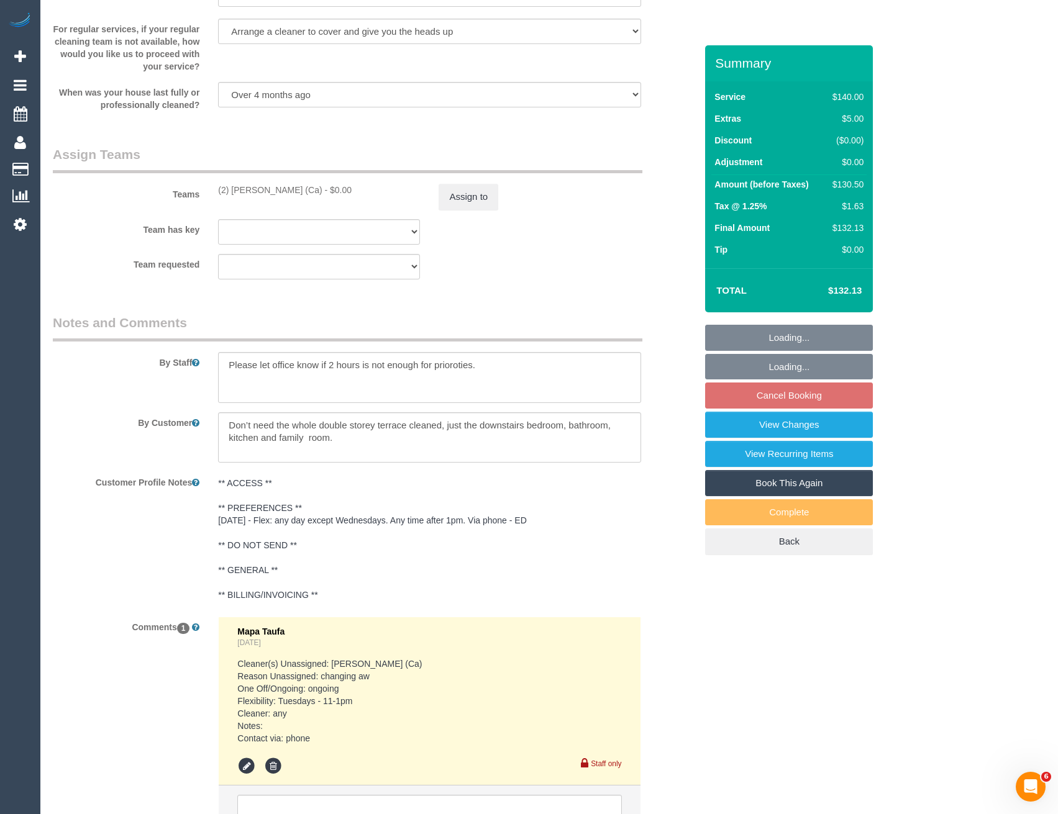
scroll to position [1946, 0]
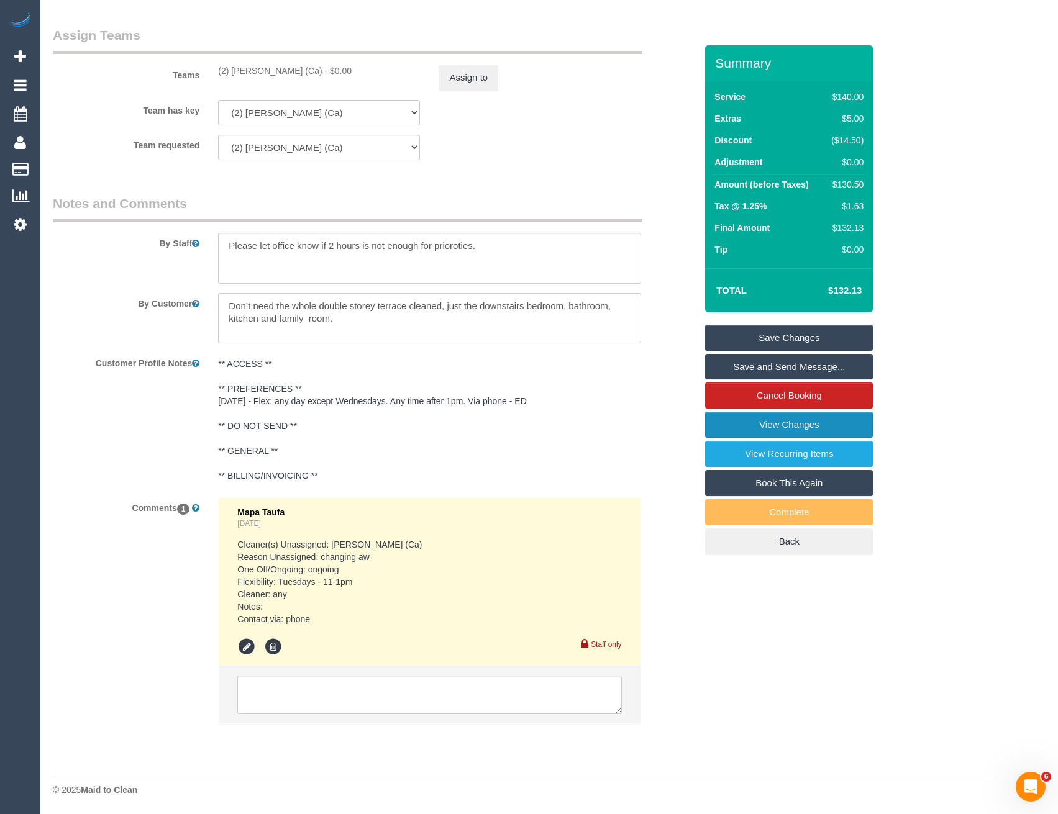
click at [786, 424] on link "View Changes" at bounding box center [789, 425] width 168 height 26
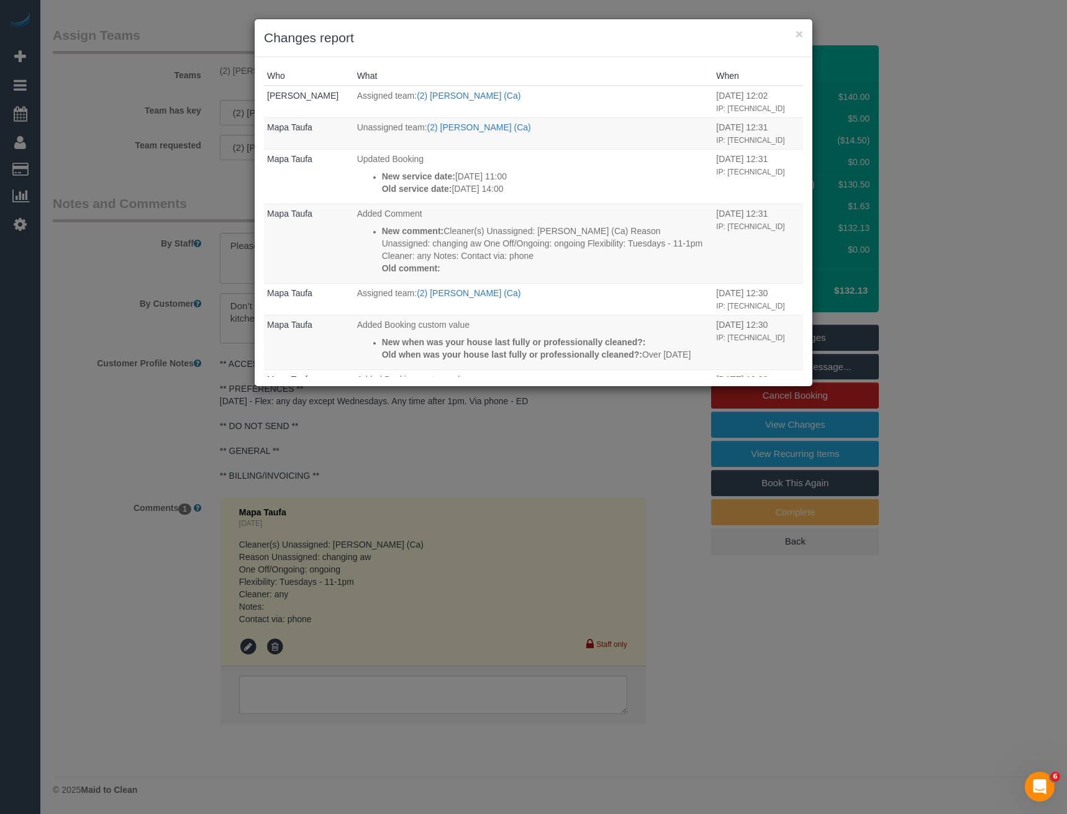
click at [483, 442] on div "× Changes report Who What When [PERSON_NAME] Assigned team: (2) [PERSON_NAME] (…" at bounding box center [533, 407] width 1067 height 814
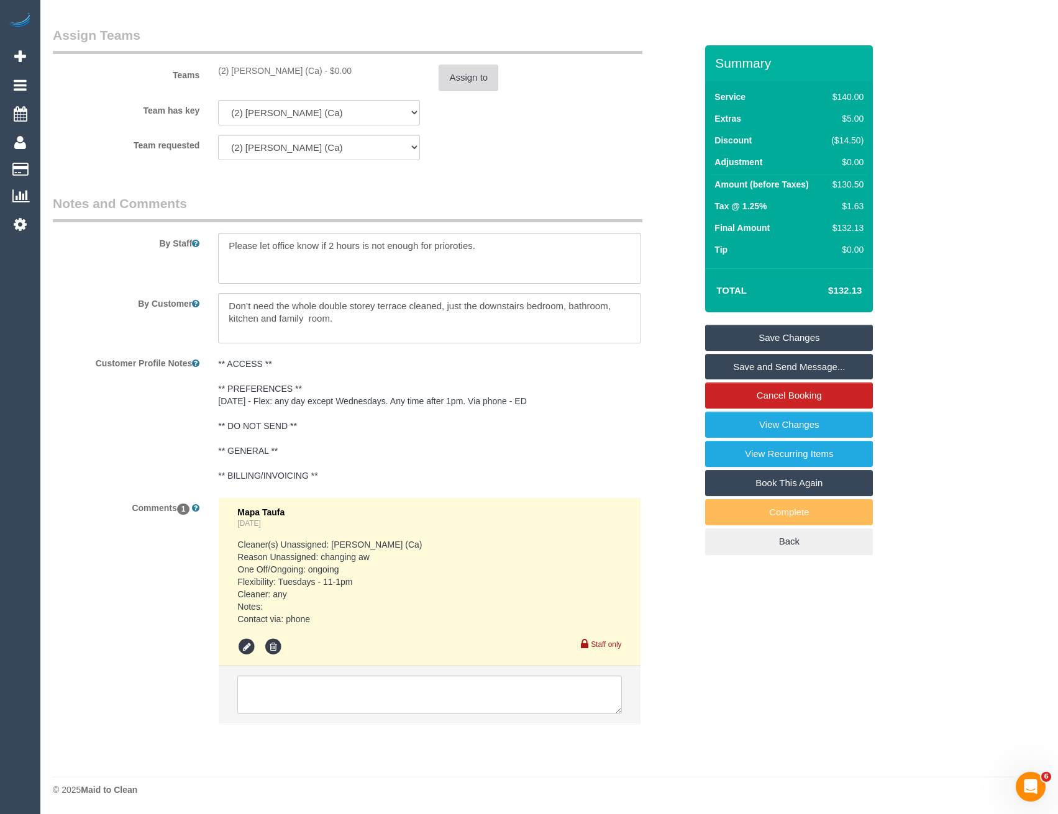
click at [475, 66] on button "Assign to" at bounding box center [468, 78] width 60 height 26
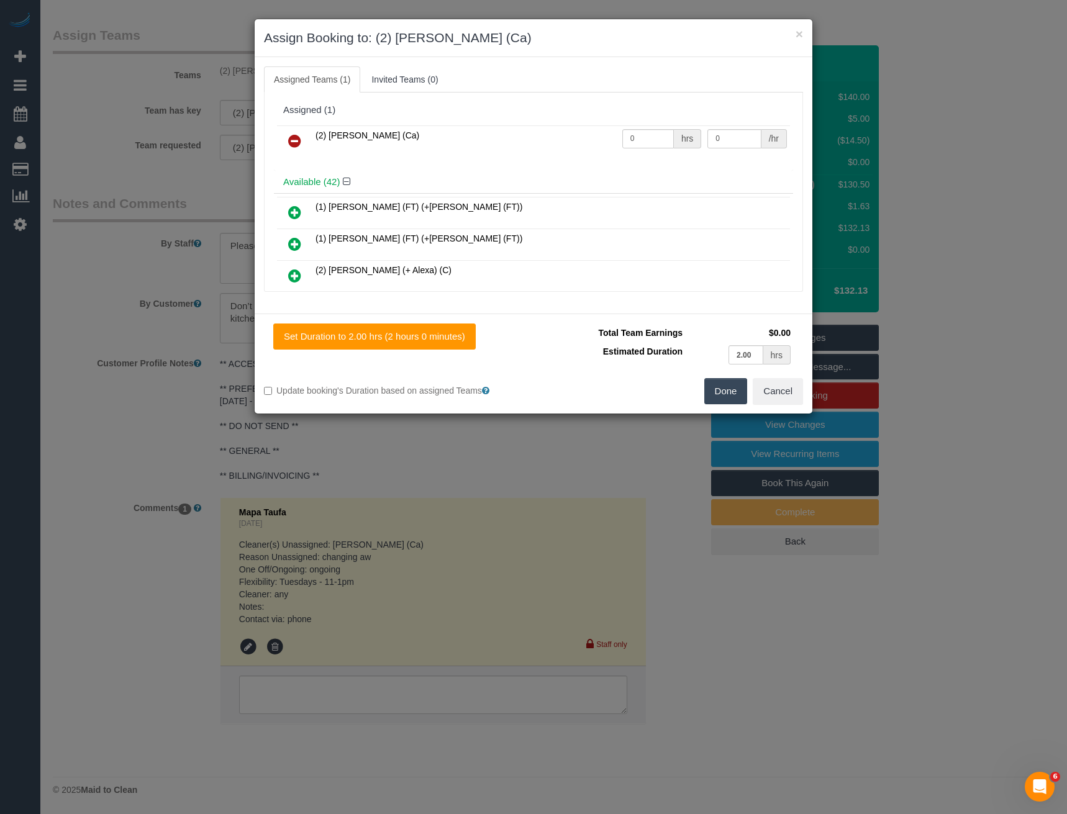
click at [296, 136] on icon at bounding box center [294, 141] width 13 height 15
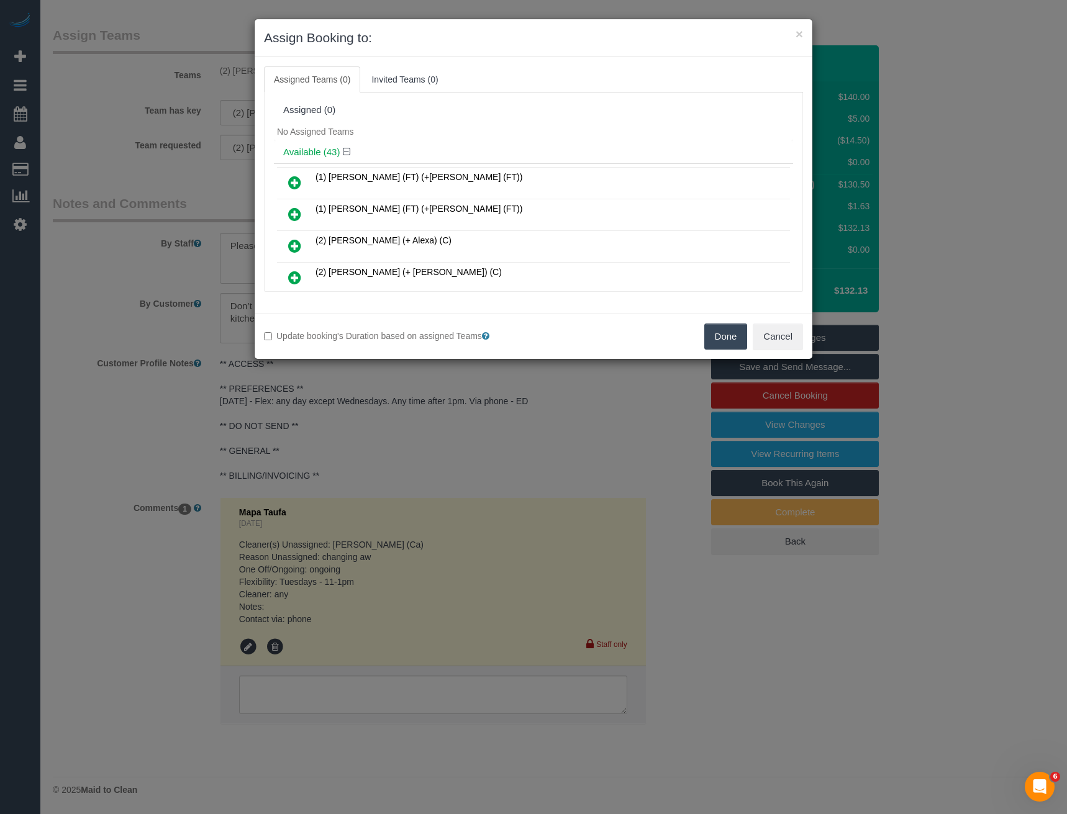
click at [712, 340] on button "Done" at bounding box center [725, 337] width 43 height 26
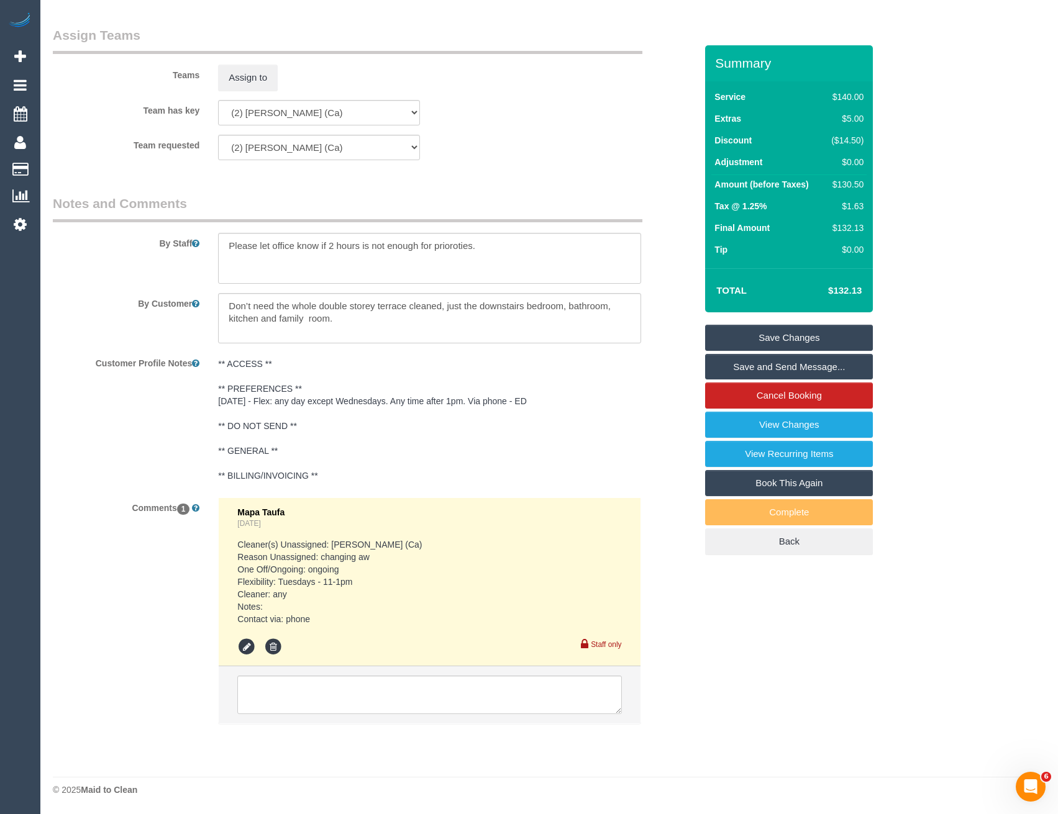
click at [792, 336] on div "× Assign Booking to: Assigned Teams (0) Invited Teams (0) Assigned (0) No Assig…" at bounding box center [529, 407] width 1058 height 814
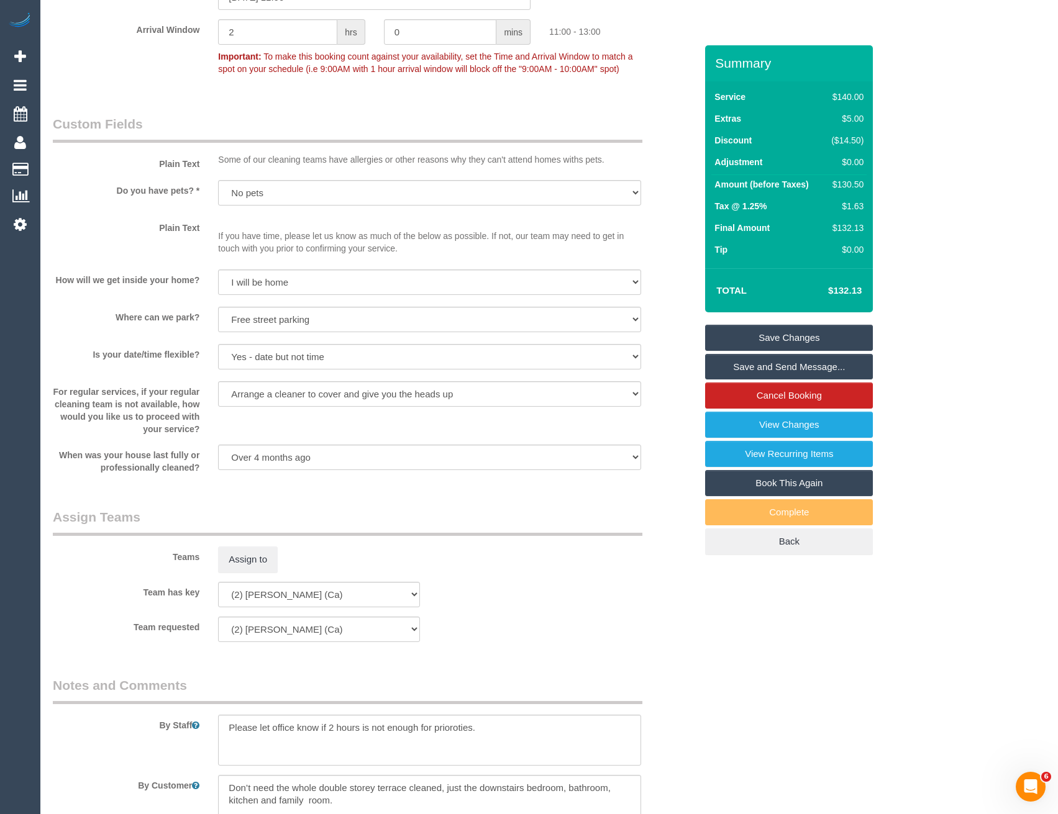
scroll to position [1449, 0]
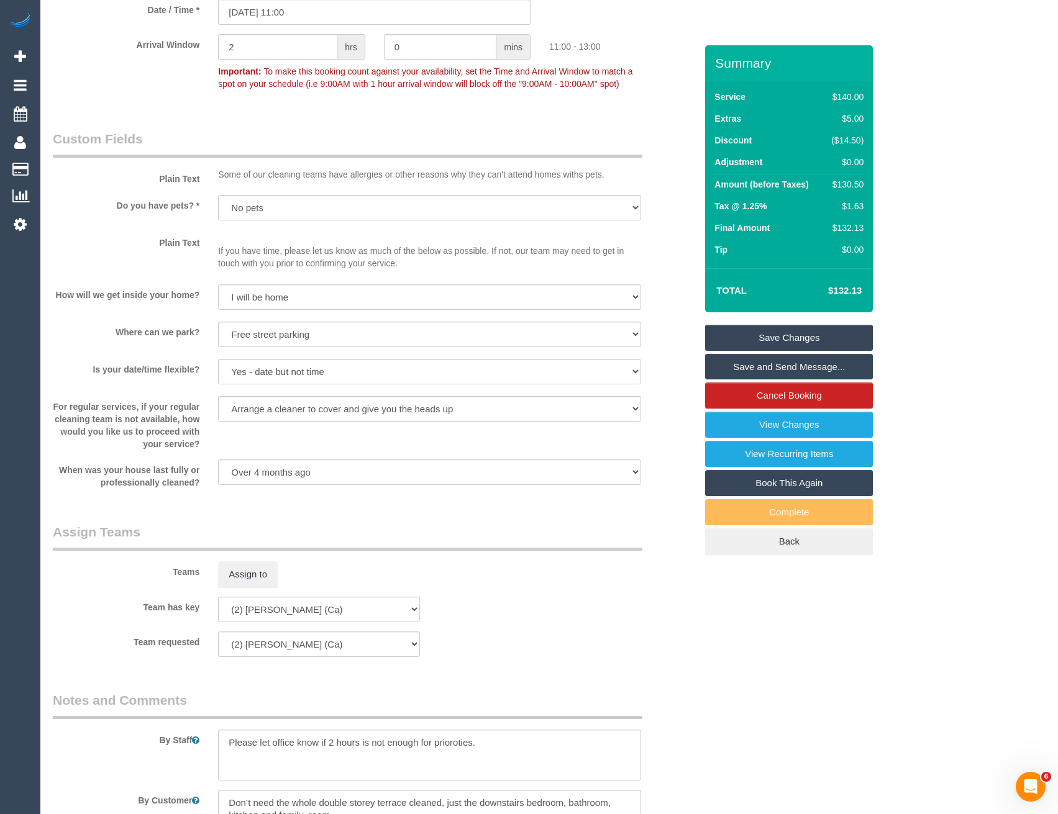
click at [773, 337] on link "Save Changes" at bounding box center [789, 338] width 168 height 26
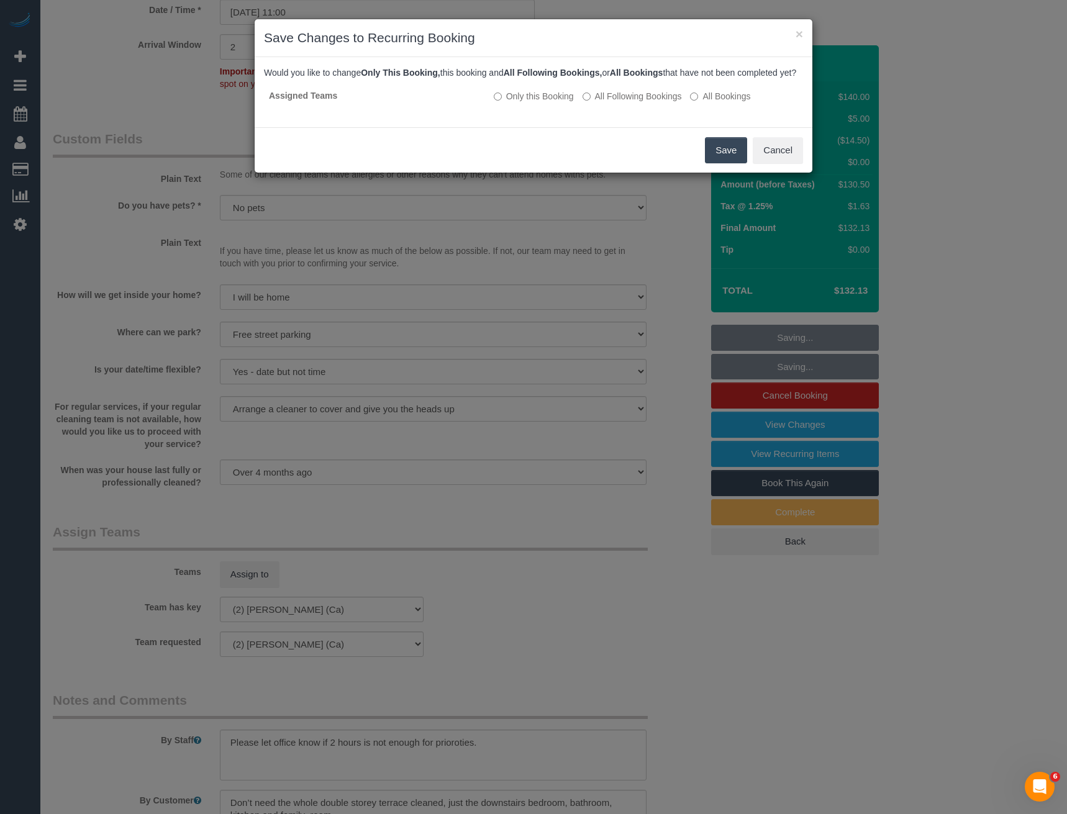
click at [724, 163] on button "Save" at bounding box center [726, 150] width 42 height 26
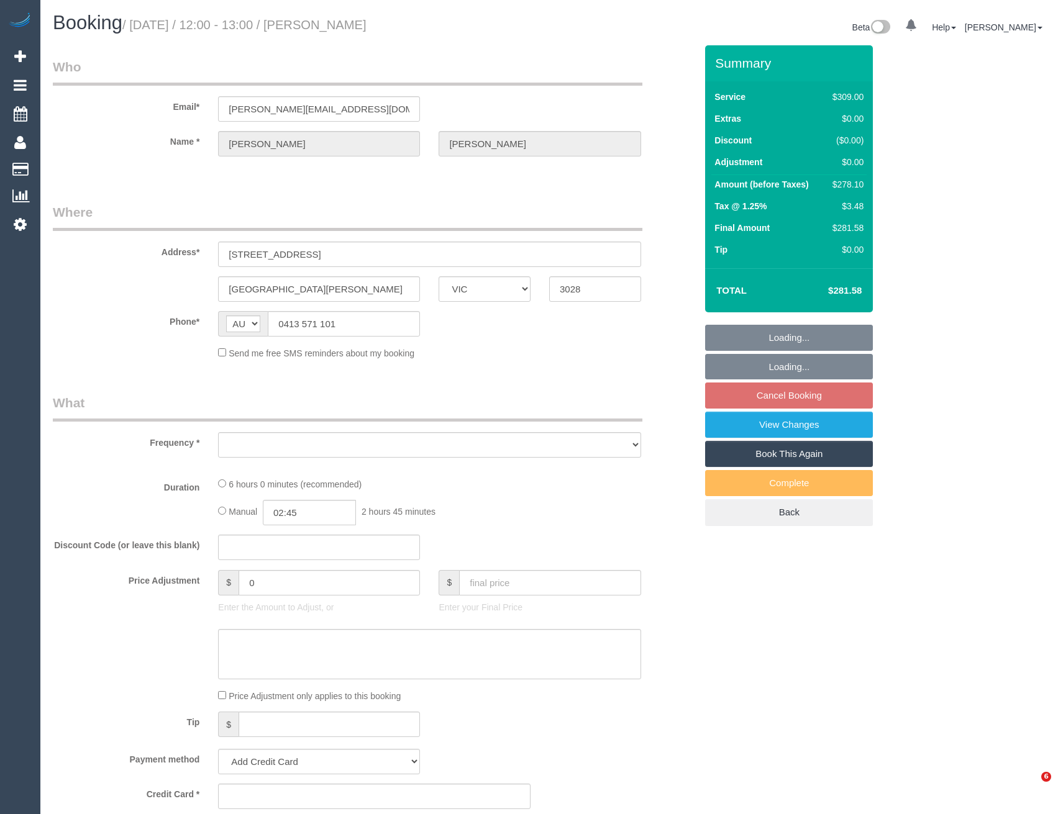
select select "VIC"
select select "object:571"
select select "string:stripe-pm_1S5xUj2GScqysDRVpAuBJTGF"
select select "number:28"
select select "number:14"
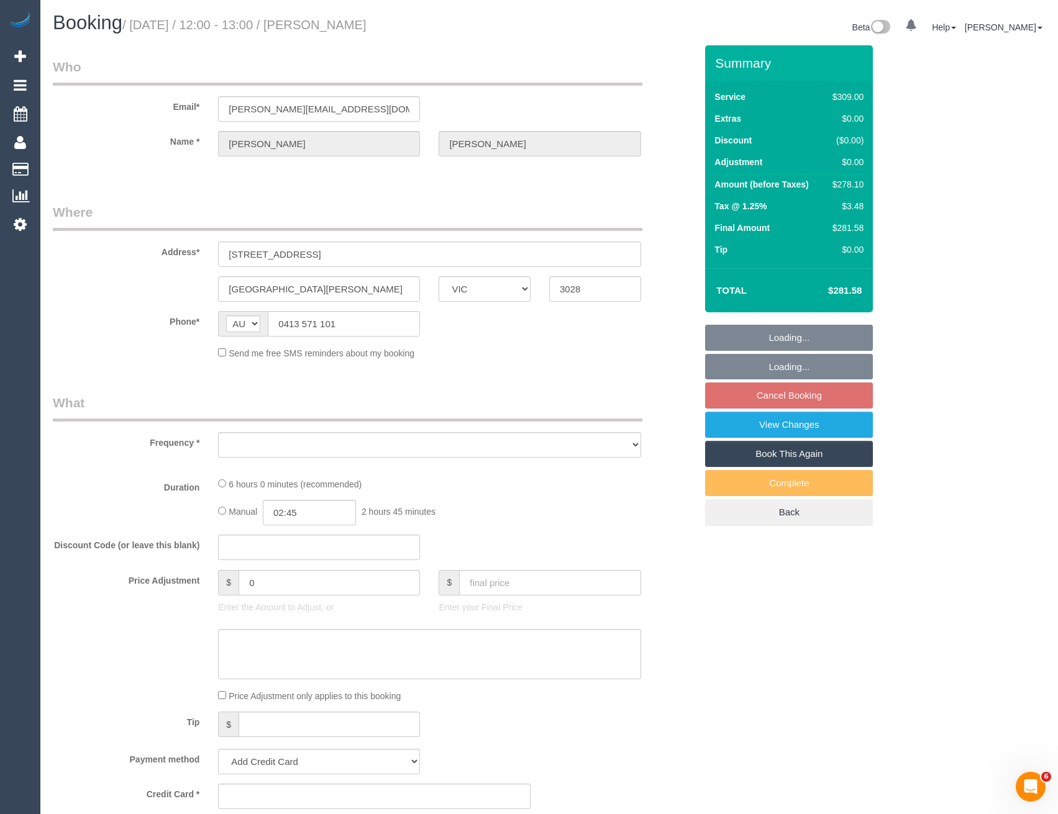
select select "number:19"
select select "number:22"
select select "number:35"
select select "number:26"
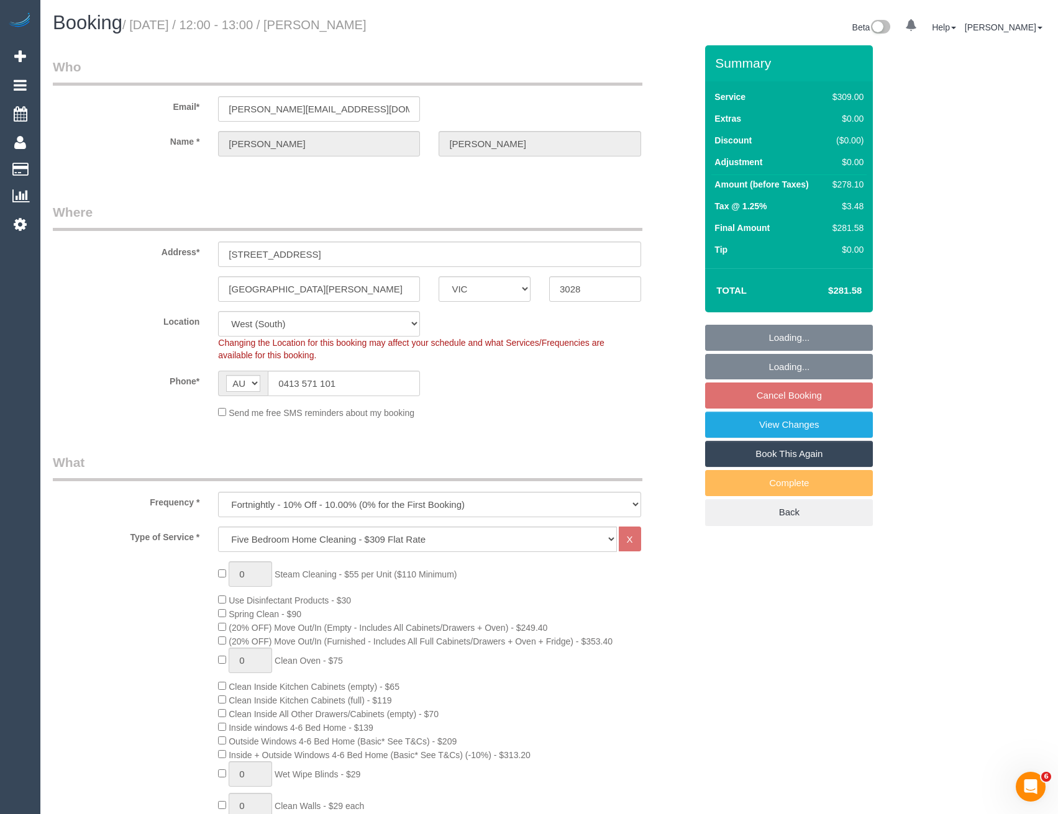
select select "object:826"
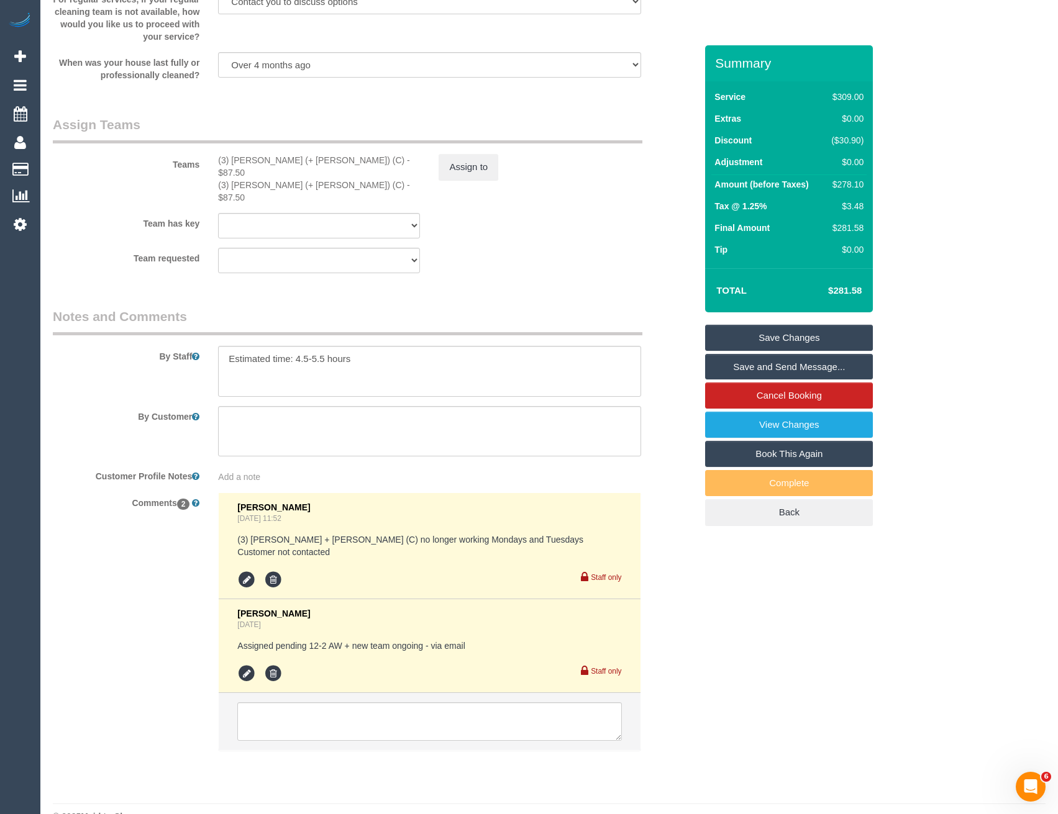
scroll to position [1866, 0]
click at [350, 705] on textarea at bounding box center [429, 719] width 384 height 39
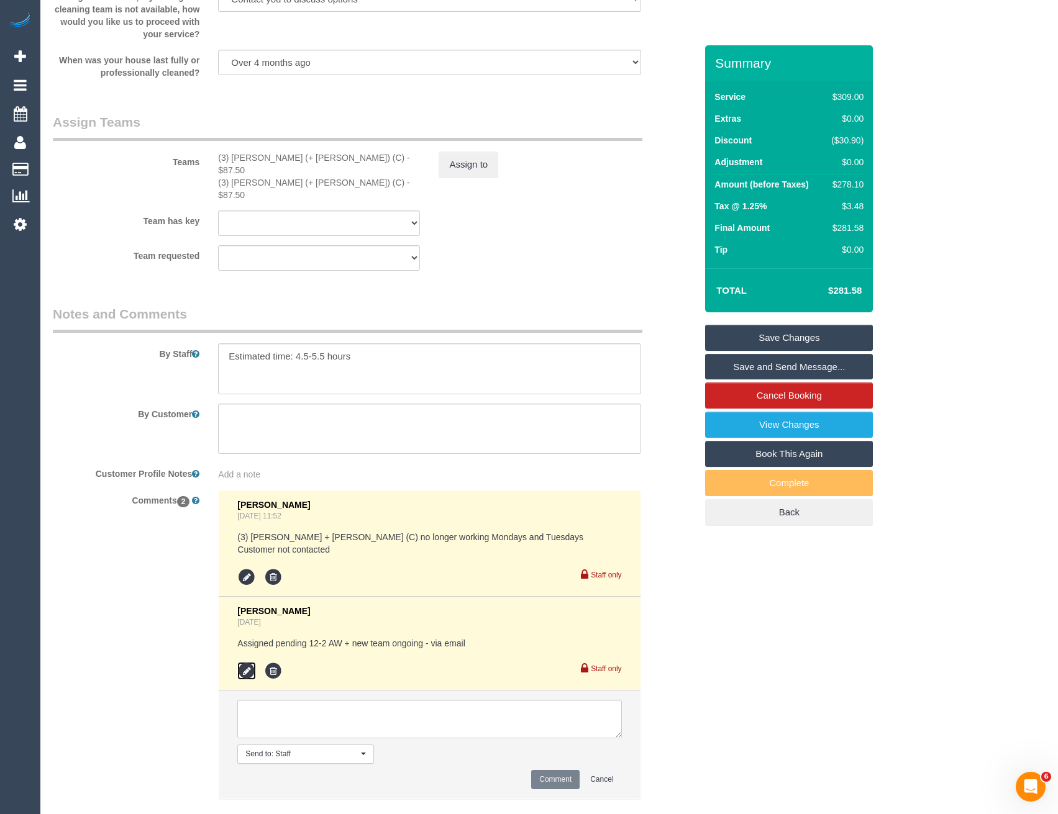
click at [245, 662] on icon at bounding box center [246, 671] width 19 height 19
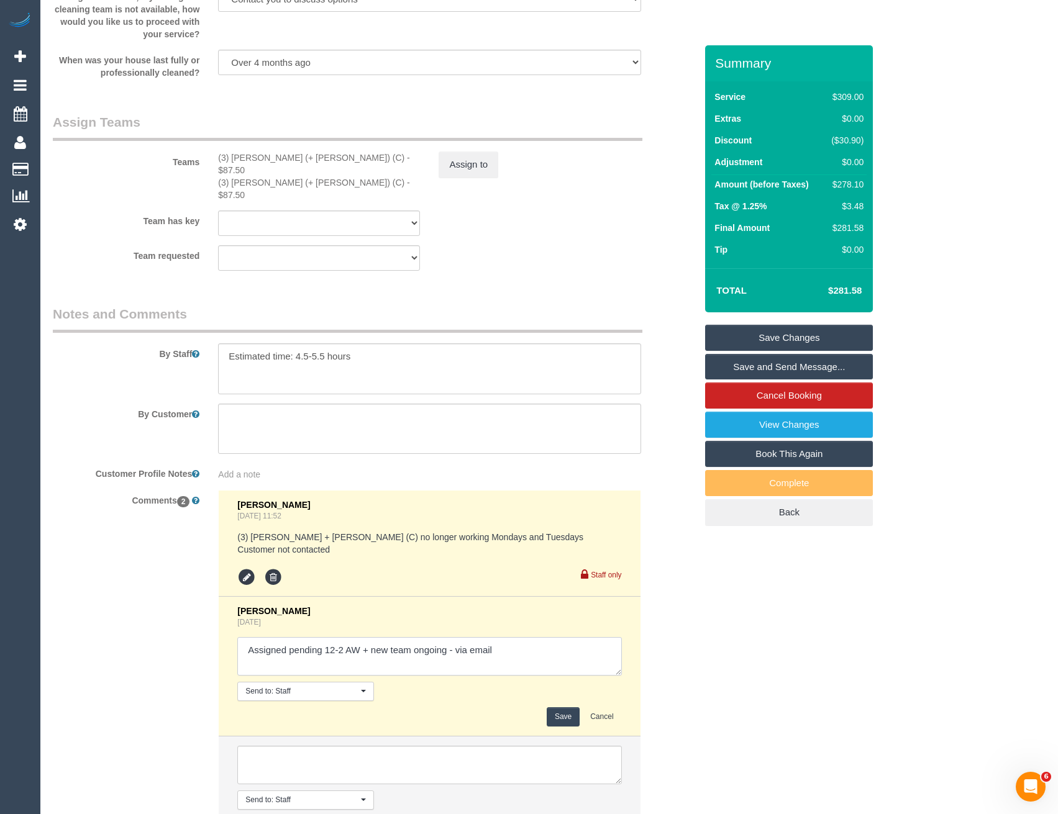
click at [514, 638] on textarea at bounding box center [429, 656] width 384 height 39
type textarea "Assigned pending 12-2 AW + new team ongoing - via email // no goof. Prefers ear…"
click at [560, 707] on button "Save" at bounding box center [562, 716] width 33 height 19
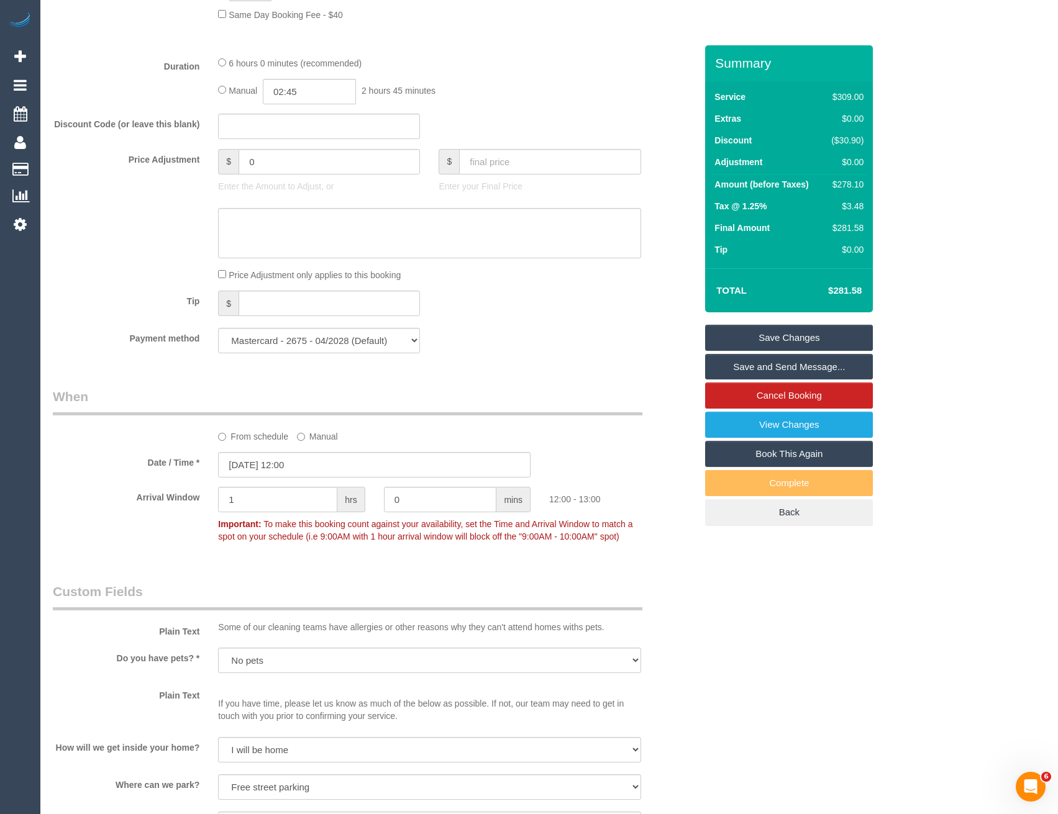
scroll to position [1058, 0]
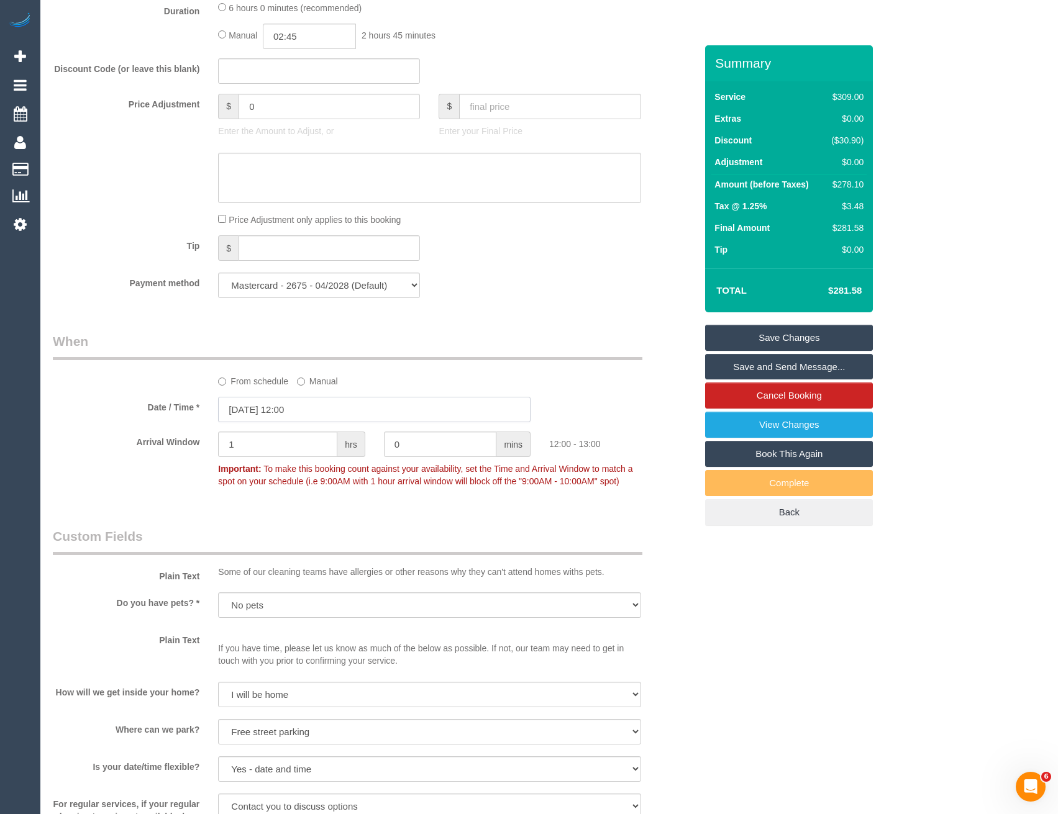
click at [320, 409] on input "[DATE] 12:00" at bounding box center [374, 409] width 312 height 25
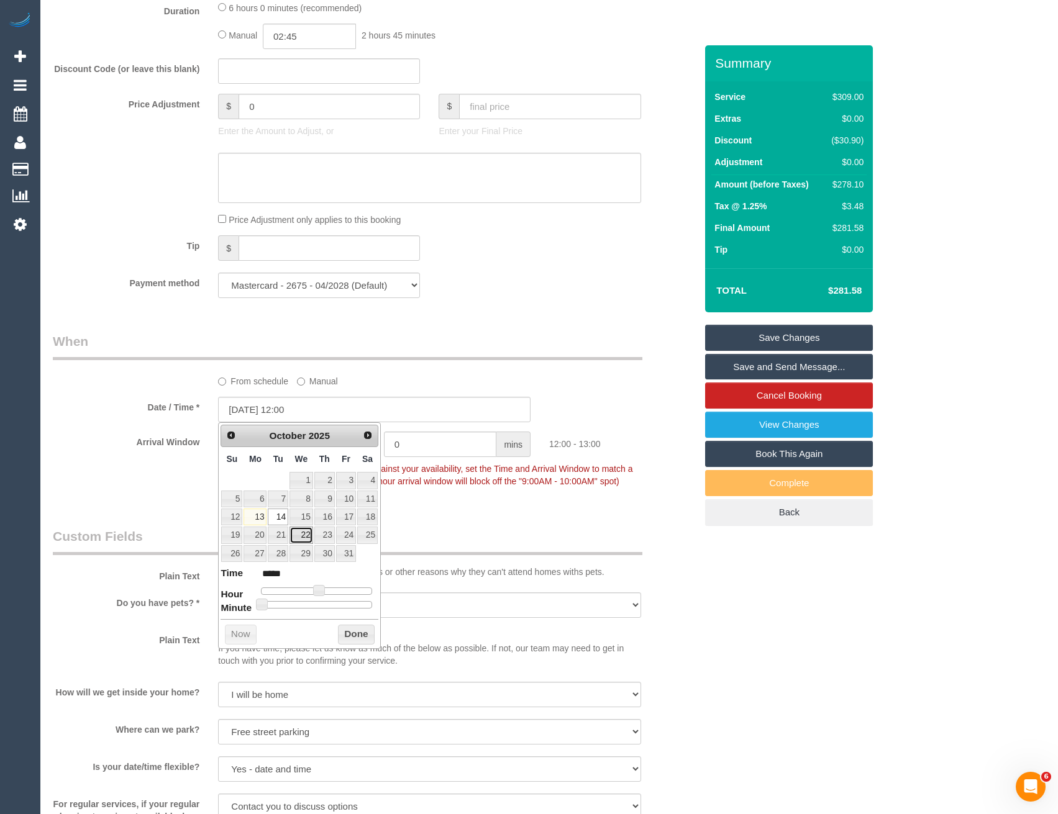
click at [295, 533] on link "22" at bounding box center [301, 535] width 24 height 17
type input "22/10/2025 11:00"
type input "*****"
type input "22/10/2025 09:00"
type input "*****"
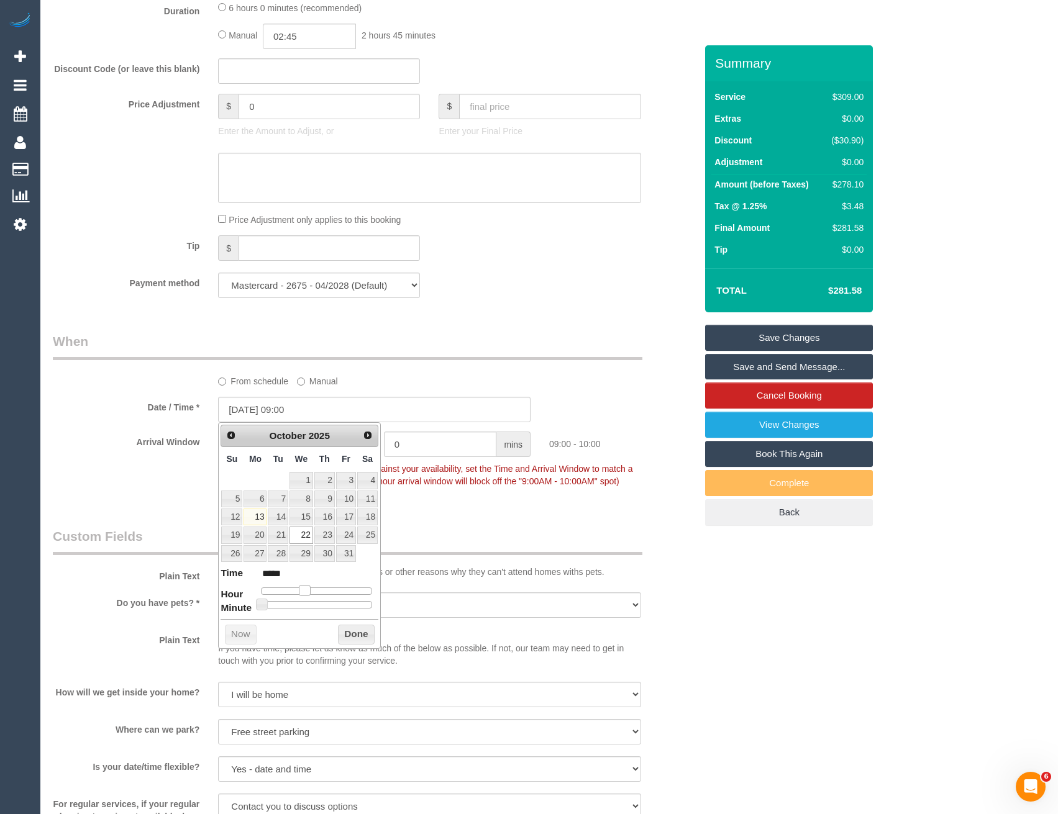
type input "22/10/2025 08:00"
type input "*****"
type input "22/10/2025 09:00"
type input "*****"
type input "22/10/2025 10:00"
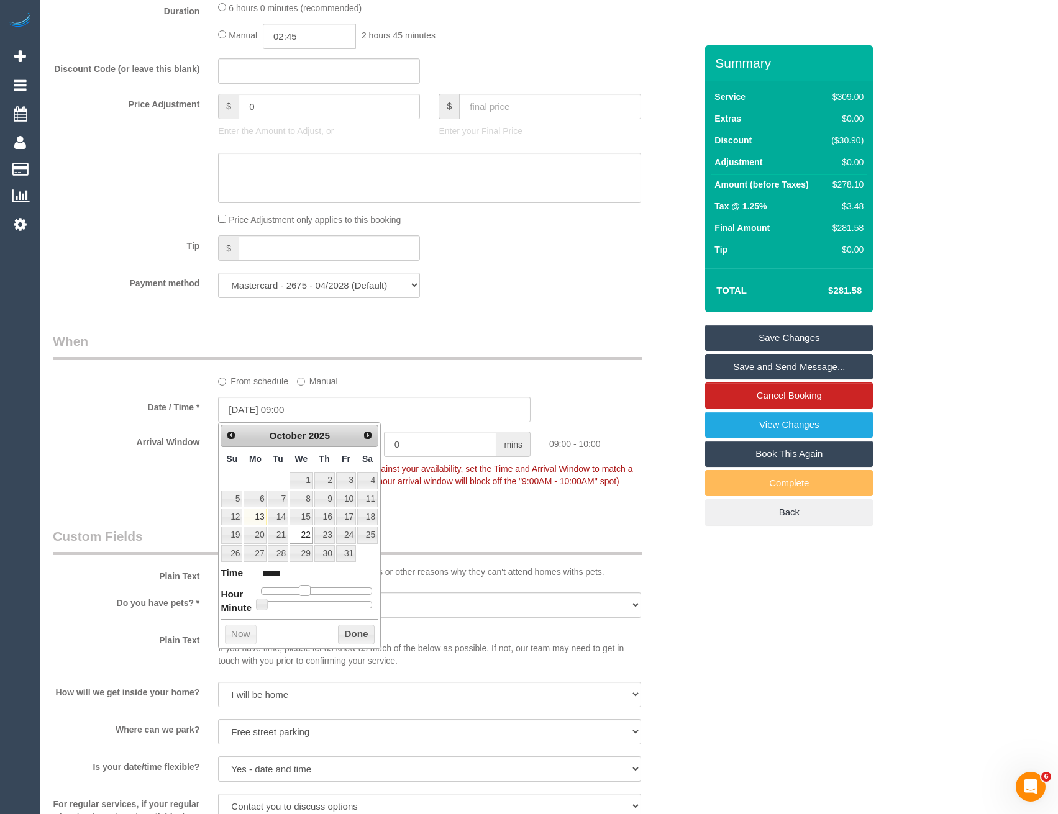
type input "*****"
drag, startPoint x: 320, startPoint y: 587, endPoint x: 311, endPoint y: 587, distance: 9.3
click at [311, 587] on span at bounding box center [309, 590] width 11 height 11
click at [352, 636] on button "Done" at bounding box center [356, 635] width 37 height 20
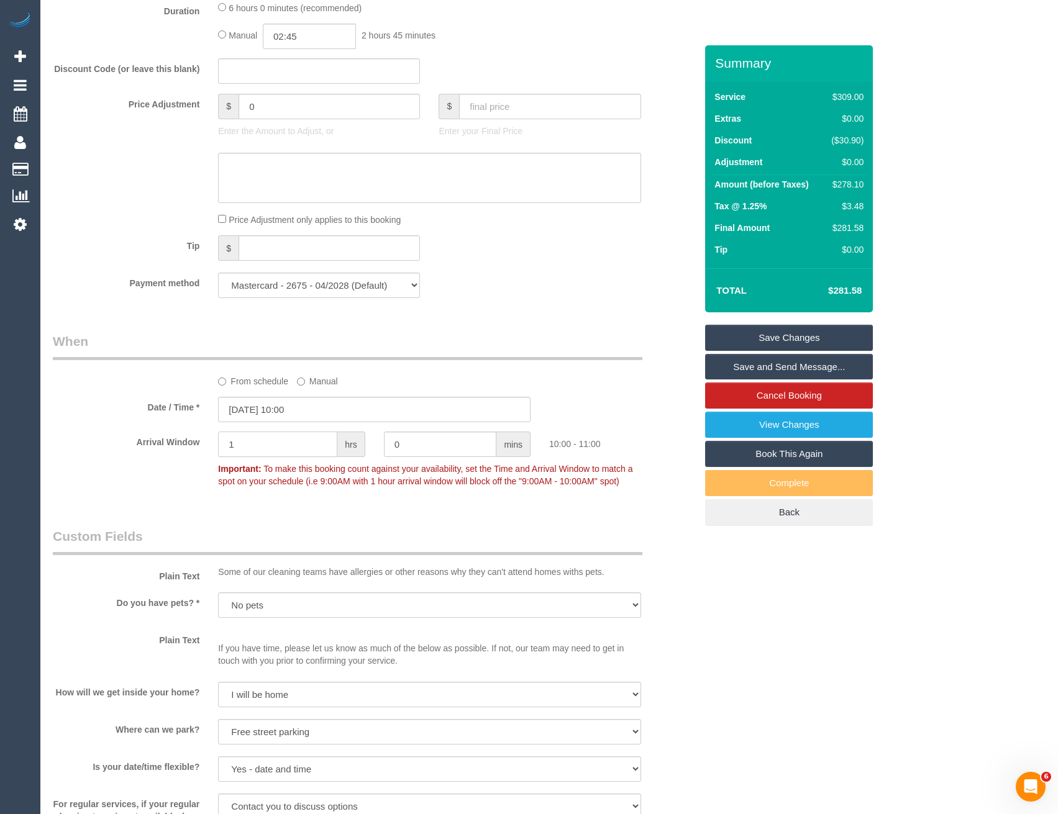
drag, startPoint x: 228, startPoint y: 448, endPoint x: 190, endPoint y: 442, distance: 38.4
click at [198, 447] on div "Arrival Window 1 hrs 0 mins 10:00 - 11:00 Important: To make this booking count…" at bounding box center [373, 462] width 661 height 61
type input "2"
click at [255, 492] on div "Arrival Window 2 hrs 0 mins 10:00 - 12:00 Important: To make this booking count…" at bounding box center [373, 462] width 661 height 61
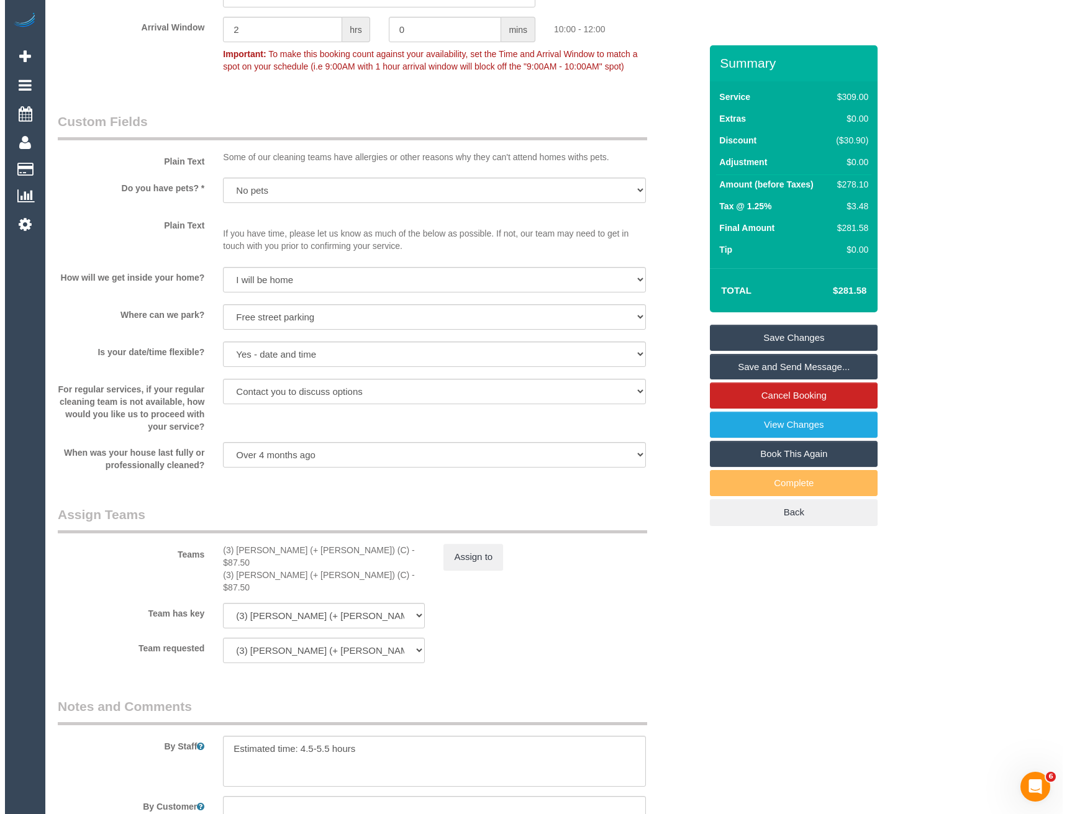
scroll to position [1493, 0]
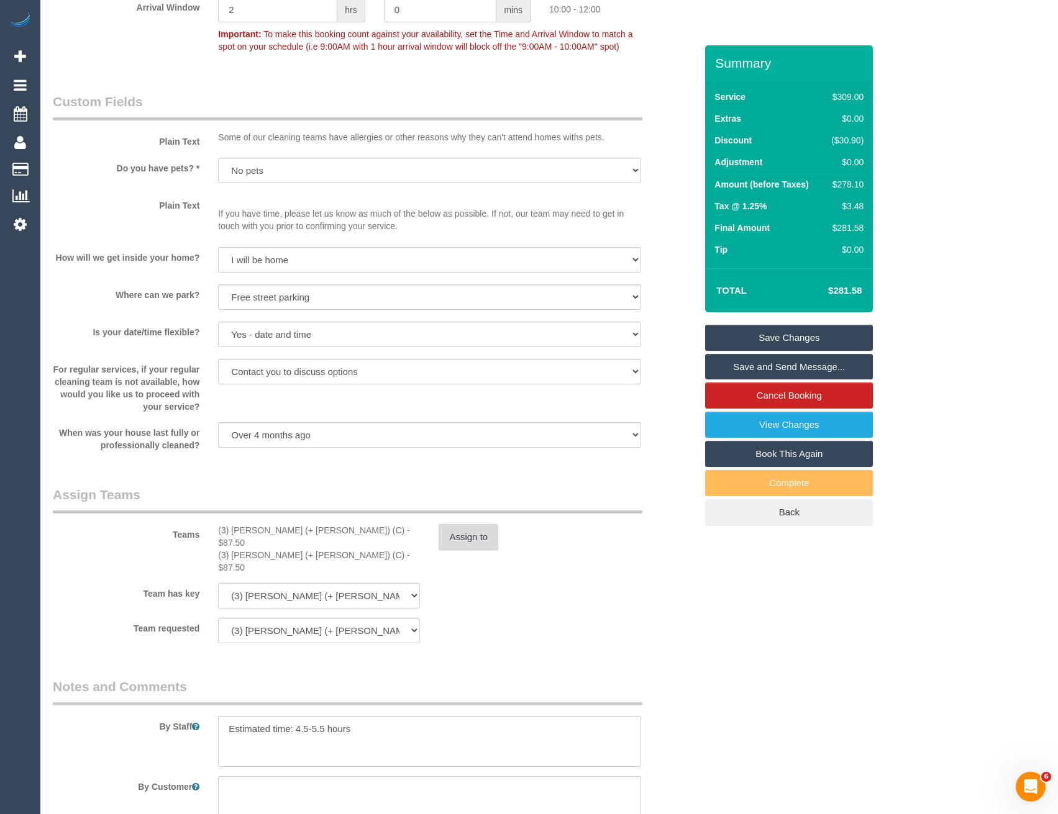
click at [449, 543] on button "Assign to" at bounding box center [468, 537] width 60 height 26
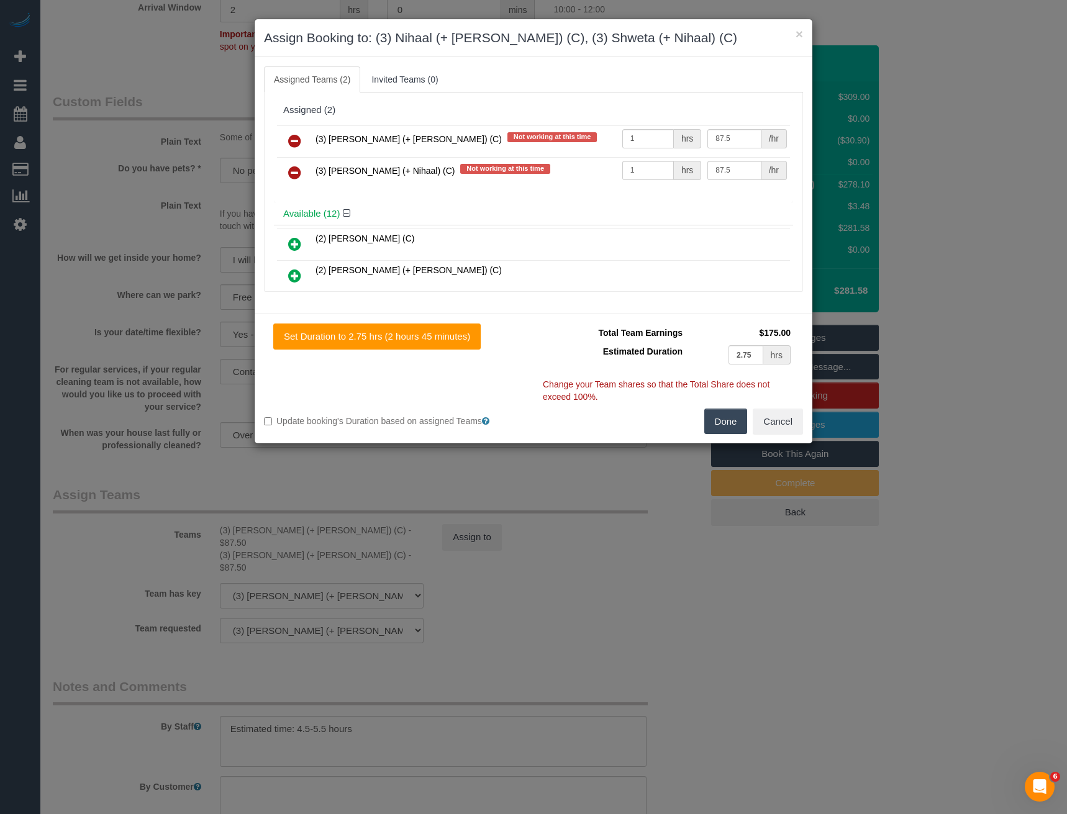
click at [290, 138] on icon at bounding box center [294, 141] width 13 height 15
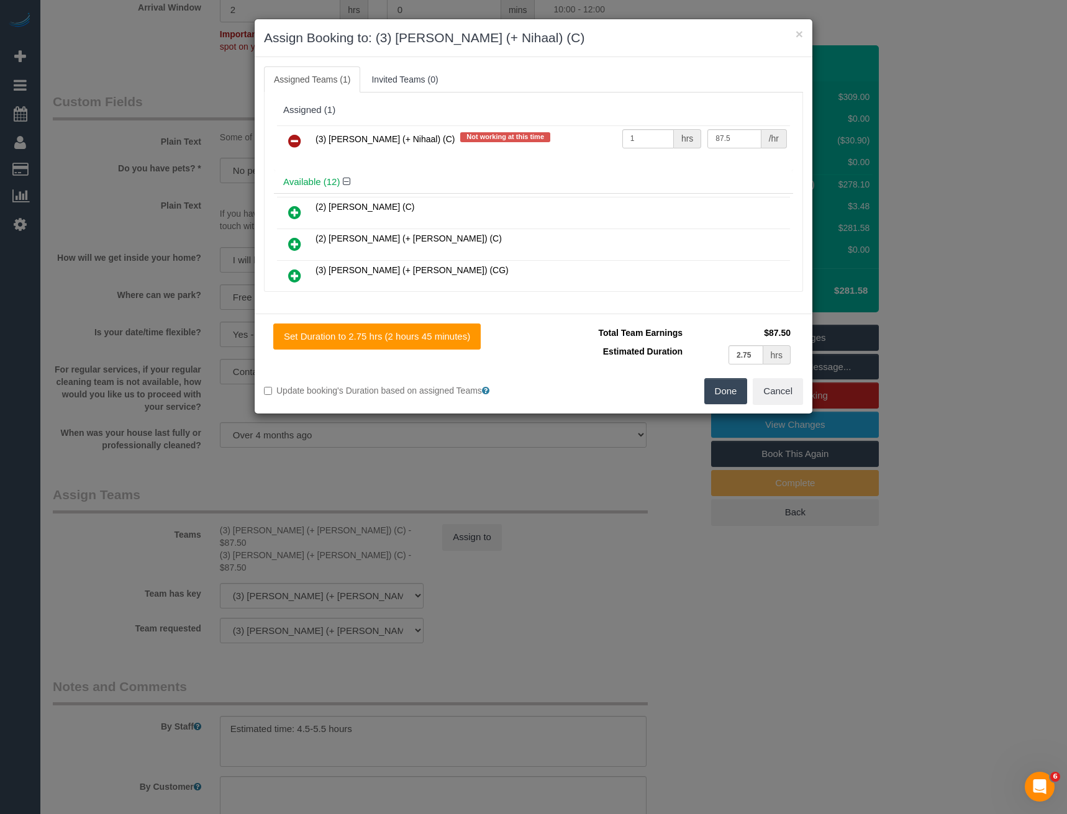
click at [290, 138] on icon at bounding box center [294, 141] width 13 height 15
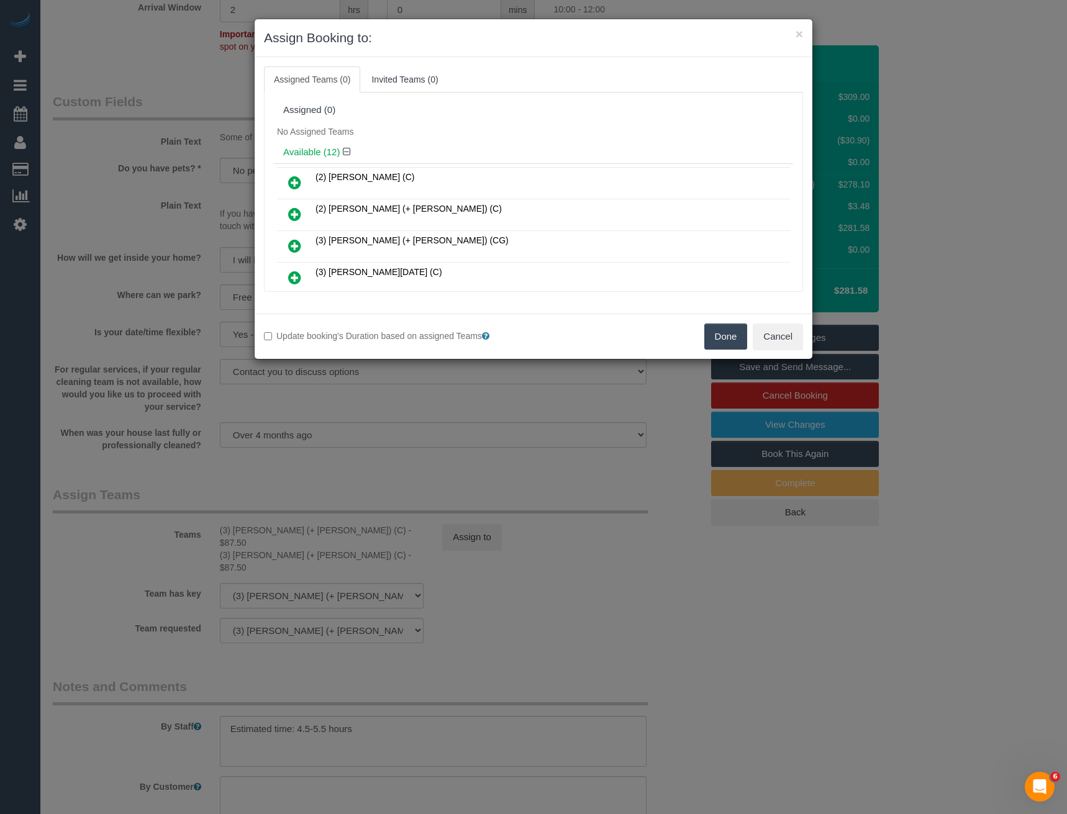
scroll to position [112, 0]
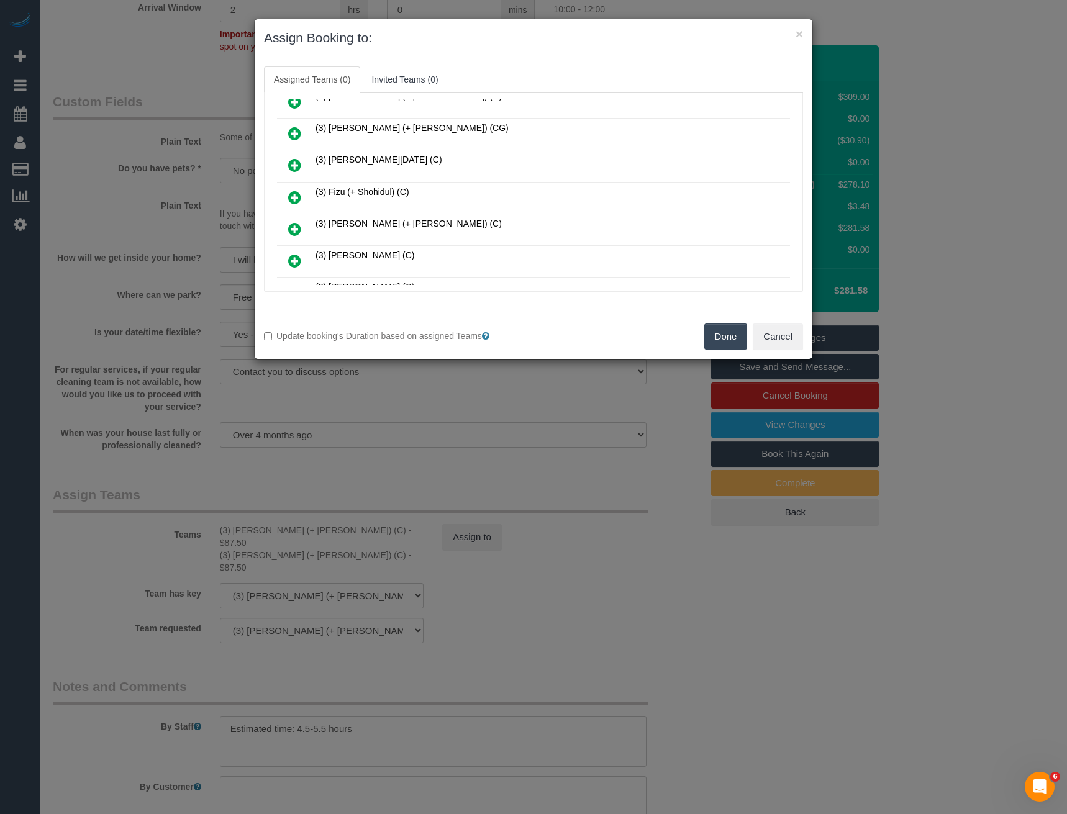
click at [296, 194] on icon at bounding box center [294, 197] width 13 height 15
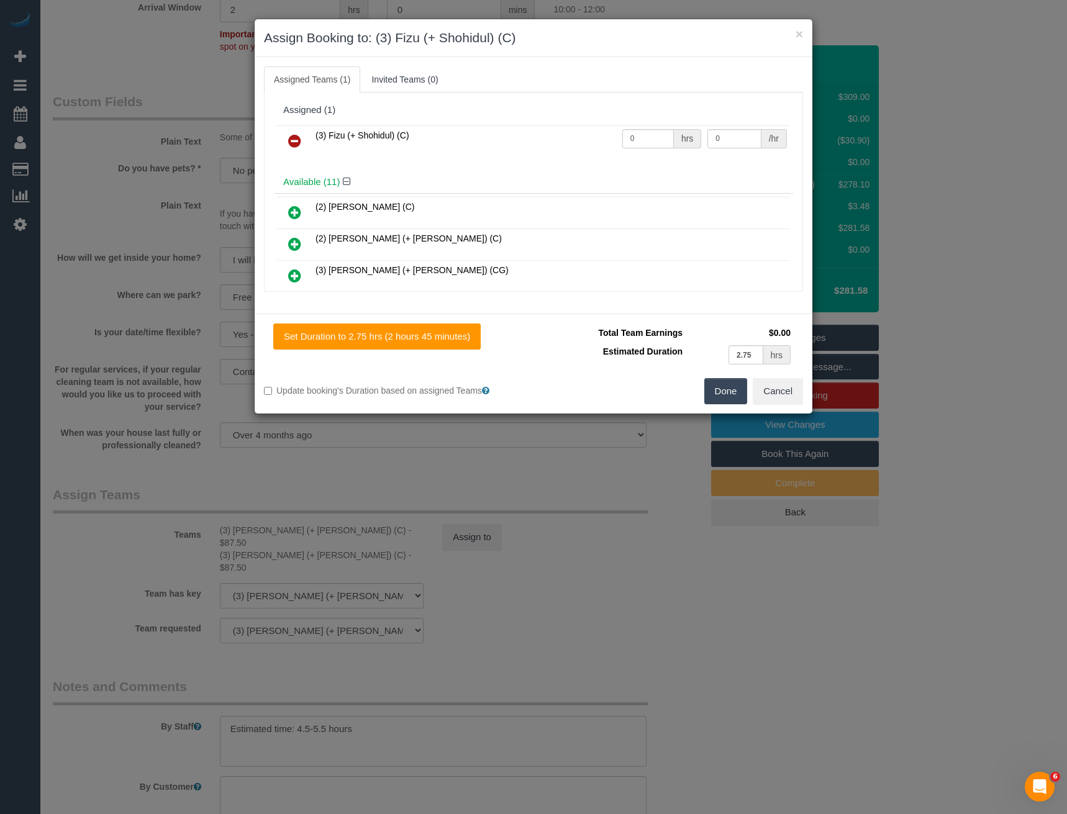
scroll to position [238, 0]
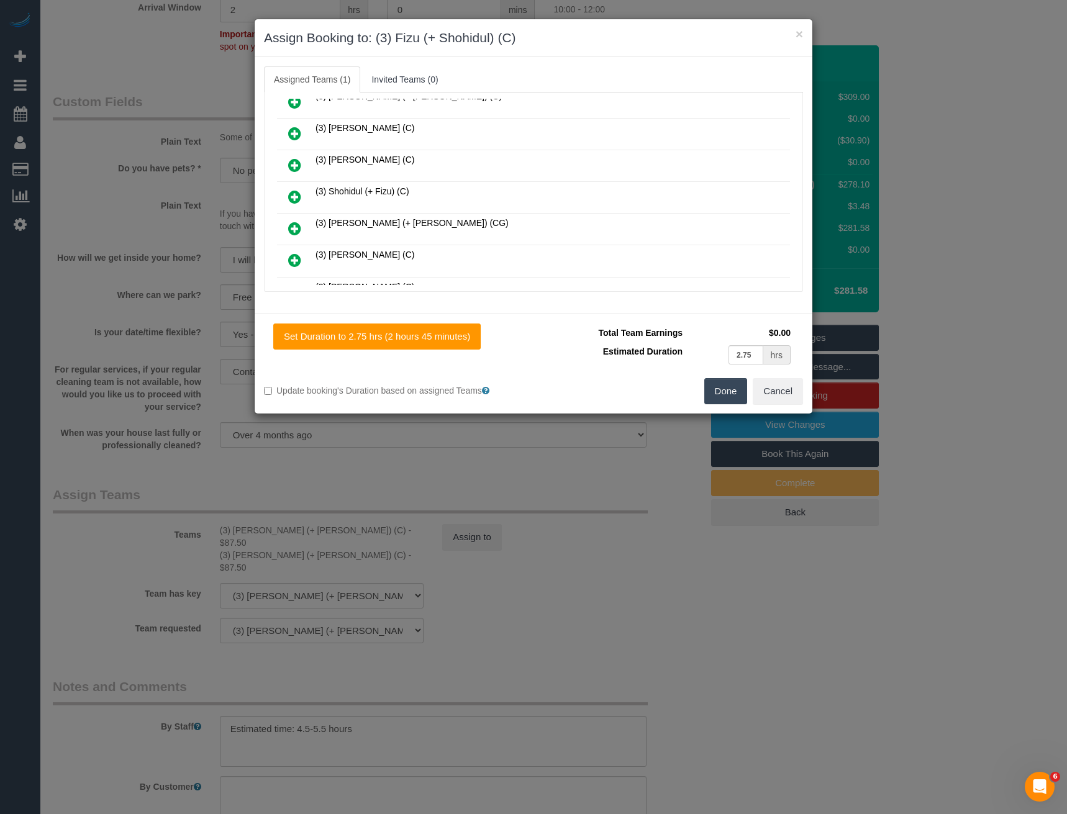
click at [297, 194] on icon at bounding box center [294, 196] width 13 height 15
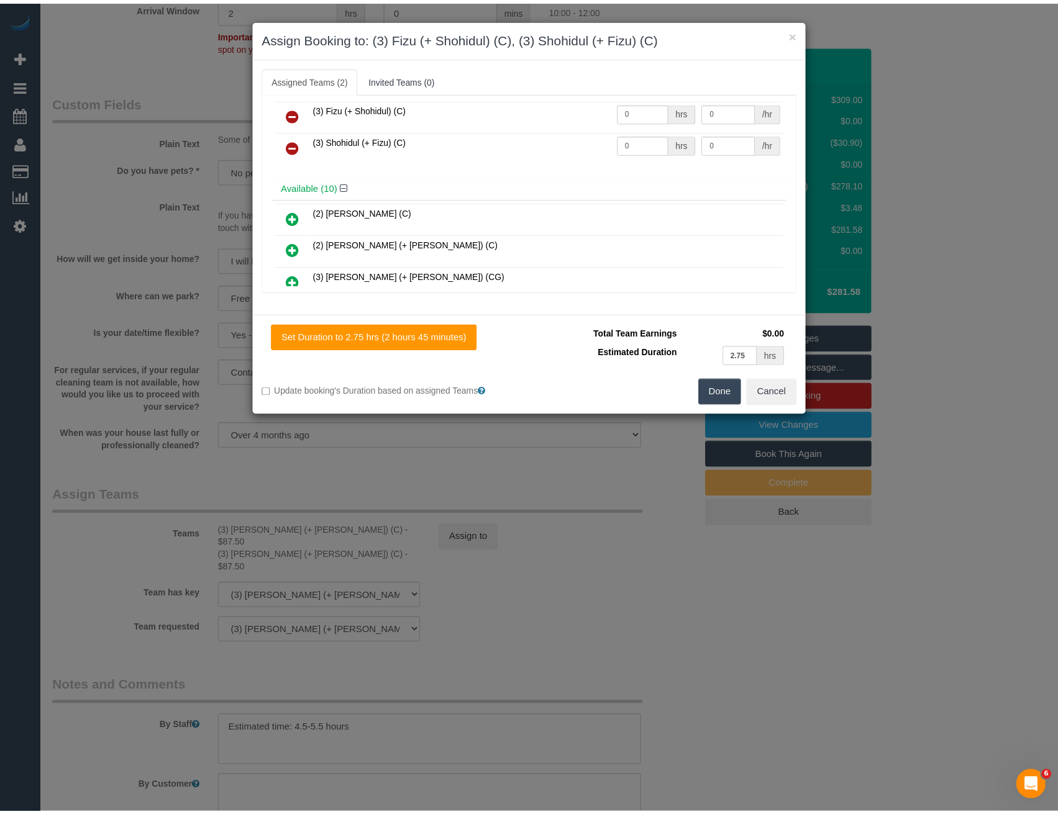
scroll to position [0, 0]
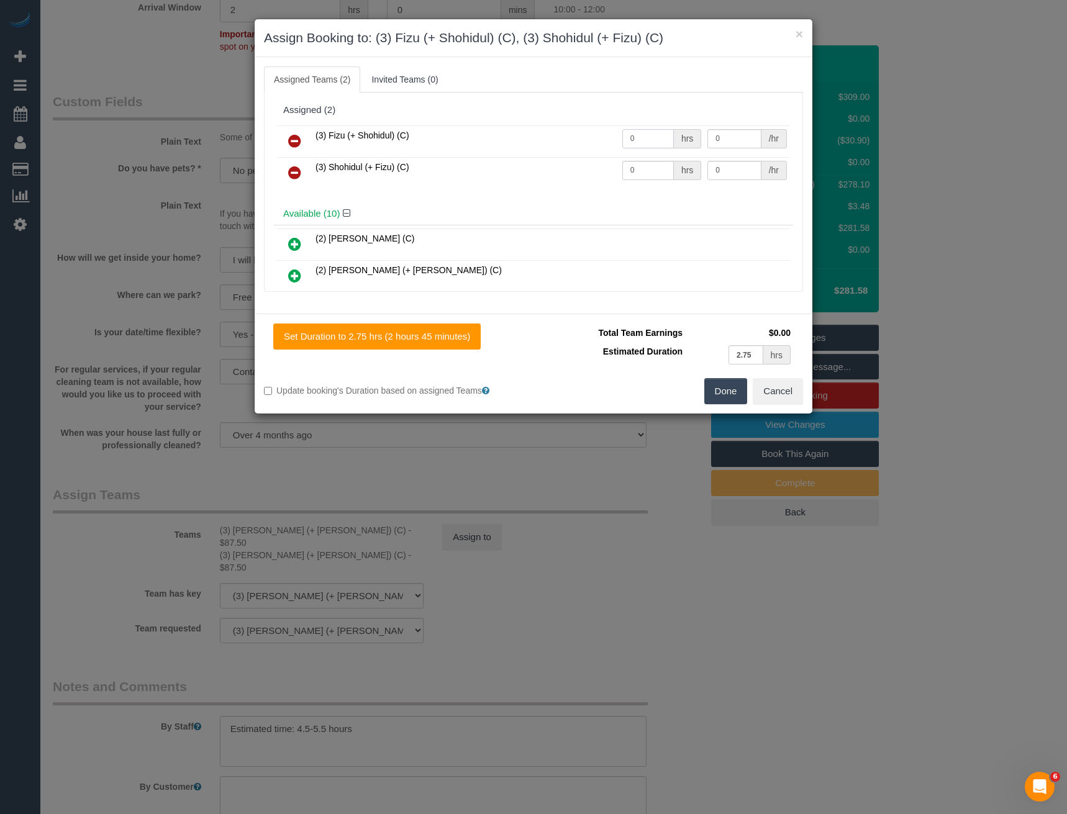
drag, startPoint x: 649, startPoint y: 136, endPoint x: 540, endPoint y: 139, distance: 109.3
click at [543, 140] on tr "(3) Fizu (+ Shohidul) (C) 0 hrs 0 /hr" at bounding box center [533, 141] width 513 height 32
type input "1"
type input "87.5"
drag, startPoint x: 646, startPoint y: 176, endPoint x: 484, endPoint y: 155, distance: 163.5
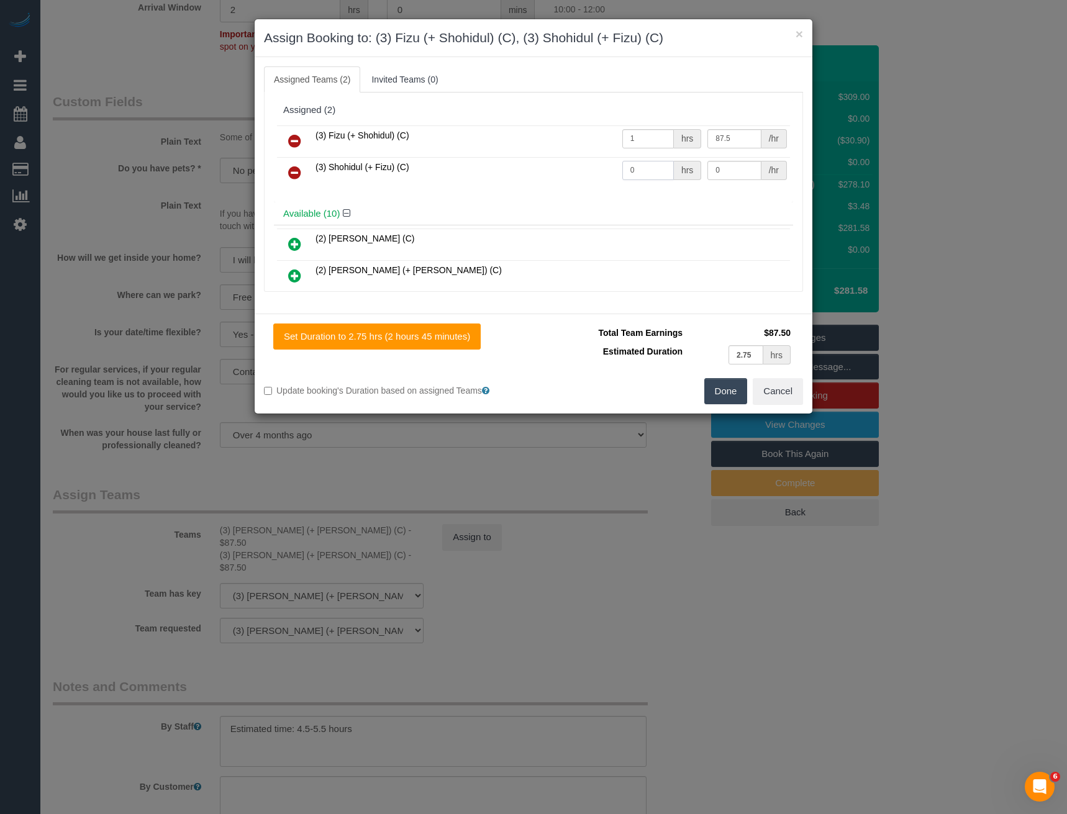
click at [496, 163] on tr "(3) Shohidul (+ Fizu) (C) 0 hrs 0 /hr" at bounding box center [533, 173] width 513 height 32
type input "1"
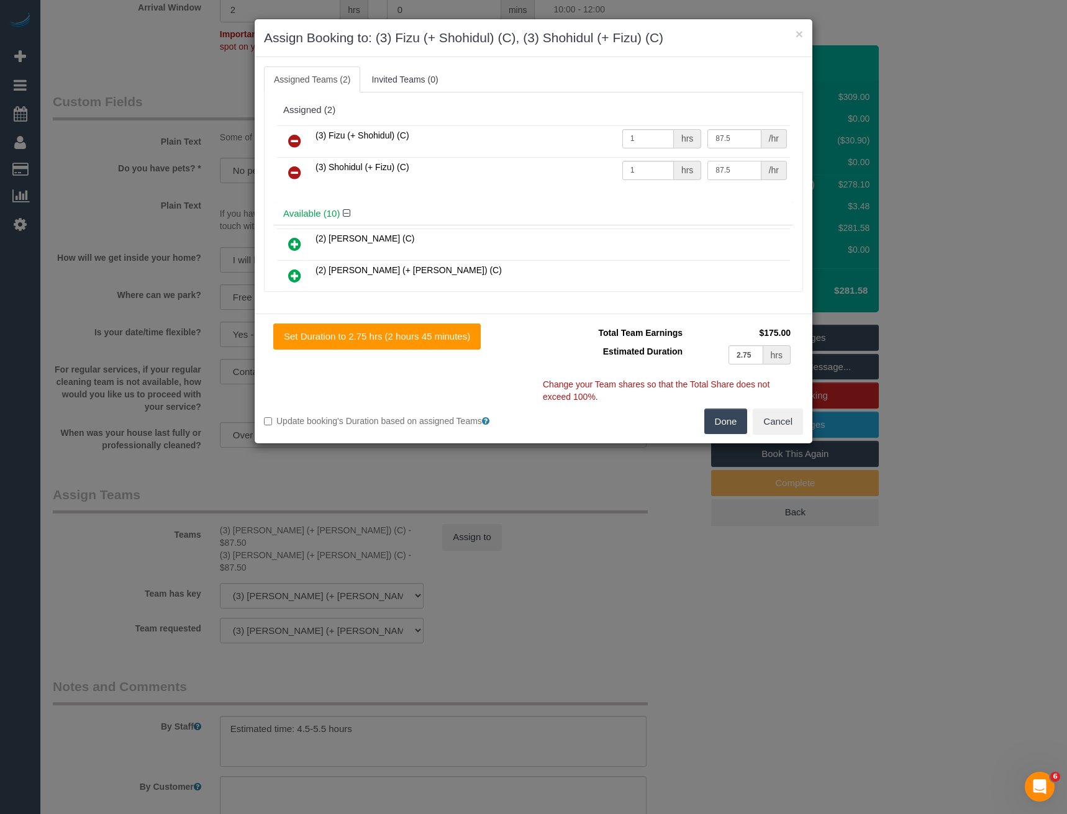
type input "87.5"
click at [713, 419] on button "Done" at bounding box center [725, 422] width 43 height 26
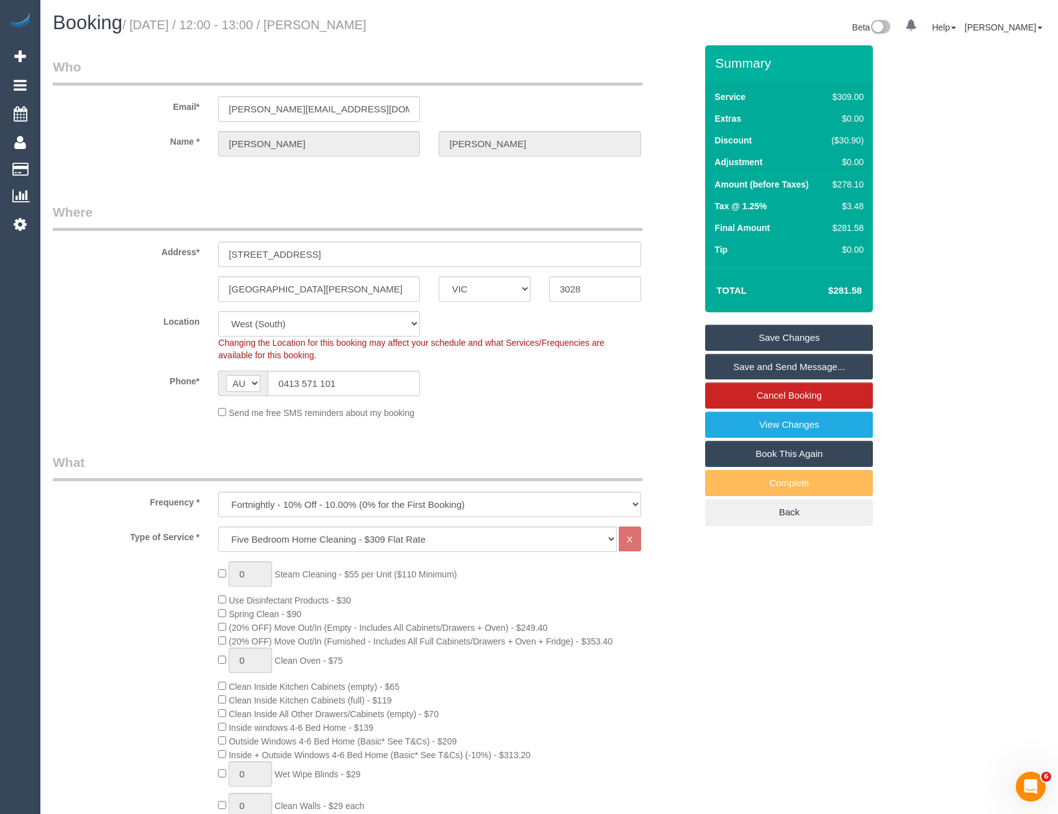
click at [725, 368] on link "Save and Send Message..." at bounding box center [789, 367] width 168 height 26
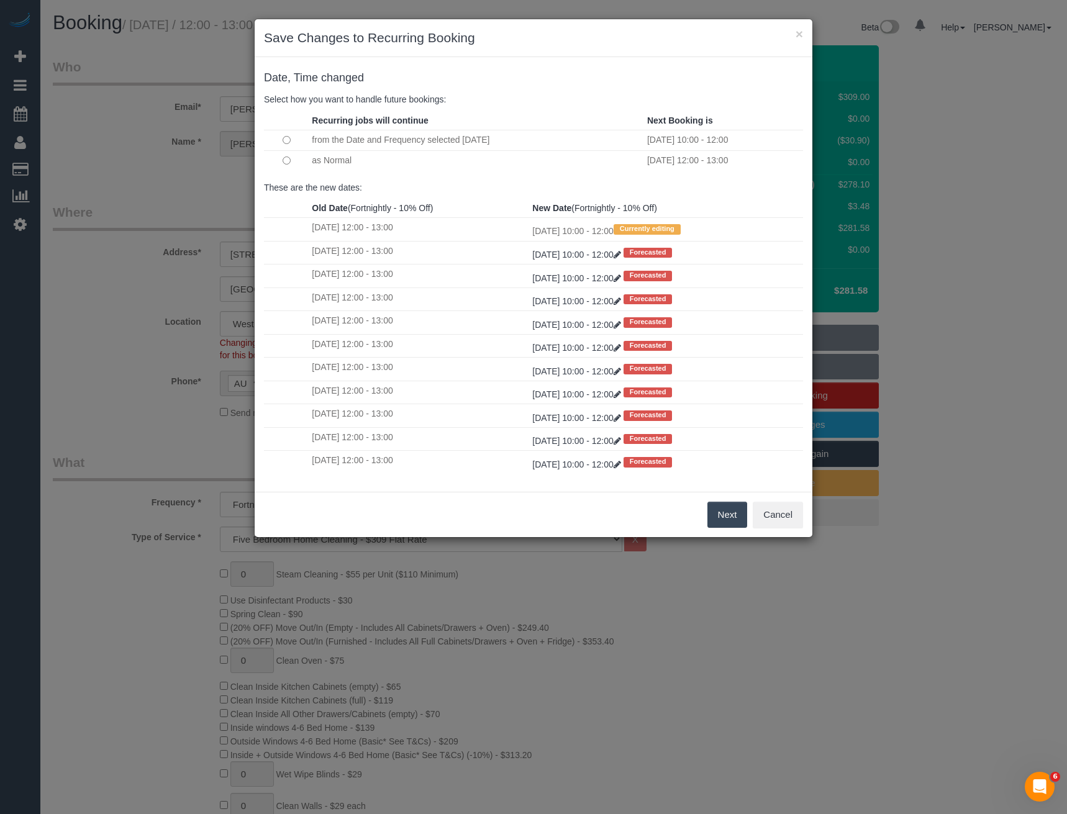
click at [717, 522] on button "Next" at bounding box center [727, 515] width 40 height 26
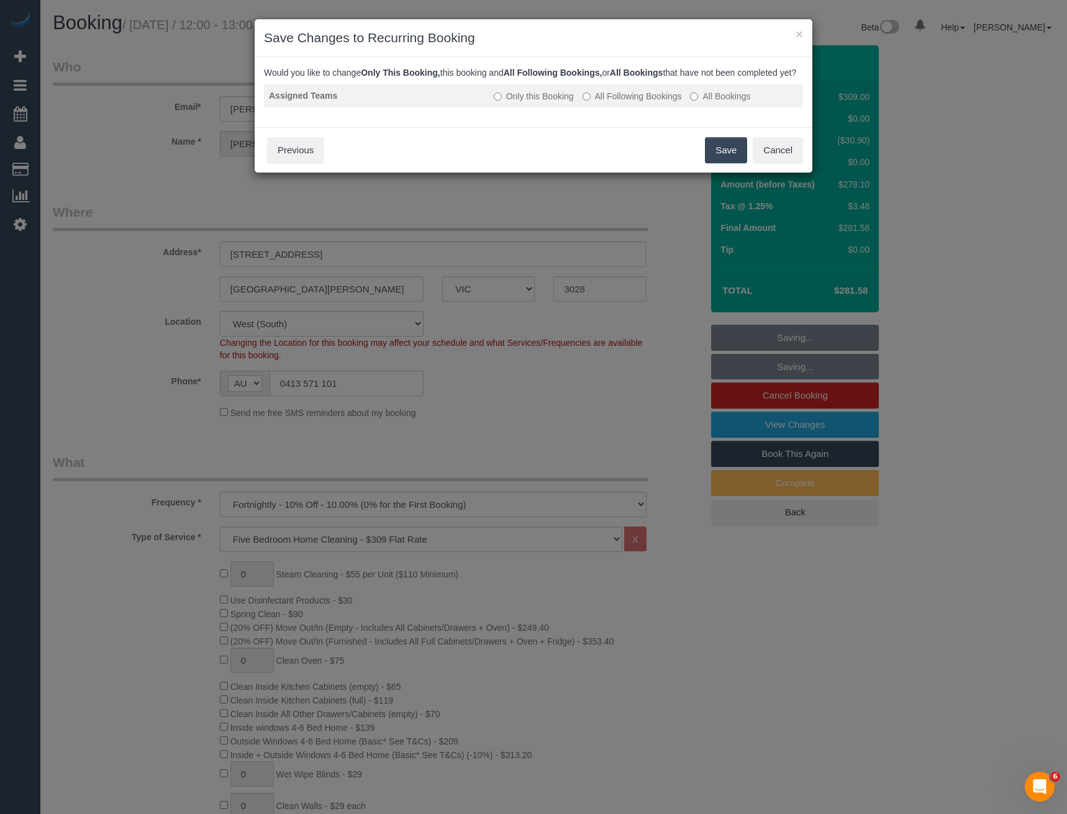
click at [601, 102] on label "All Following Bookings" at bounding box center [632, 96] width 99 height 12
click at [715, 163] on button "Save" at bounding box center [726, 150] width 42 height 26
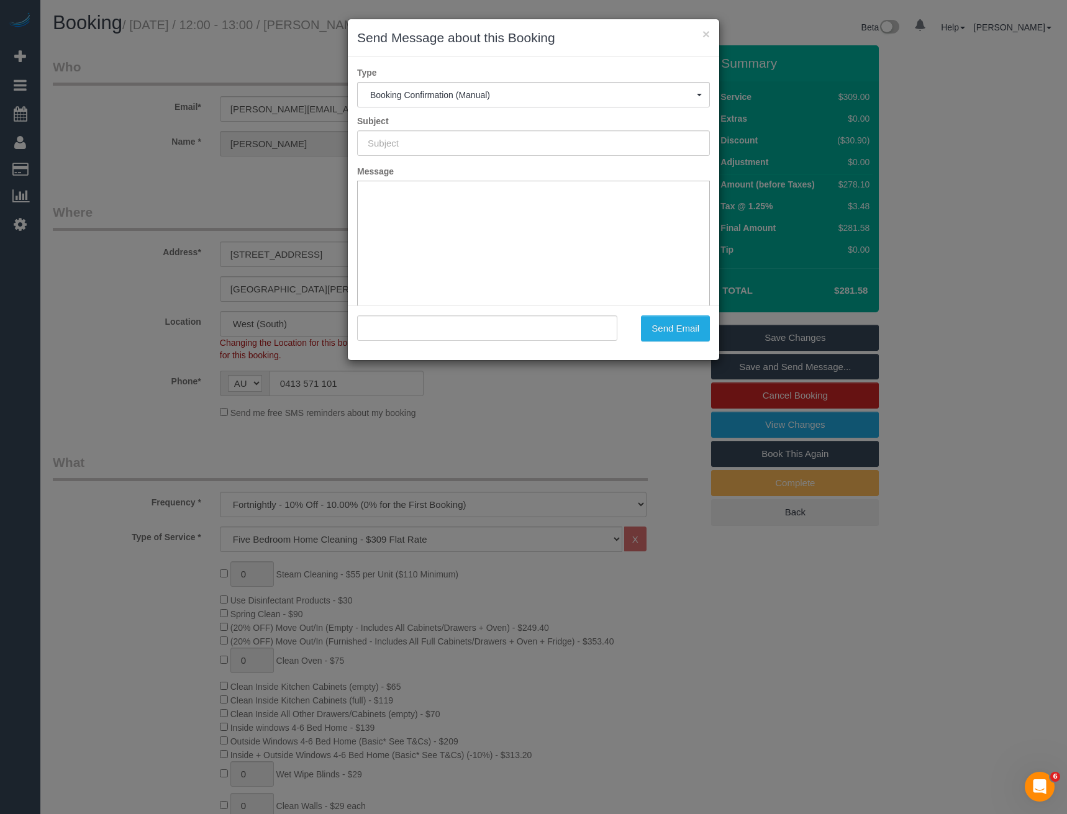
type input "Booking Confirmed"
type input ""Bethany Nelson" <bethany-dnelson@outlook.com>"
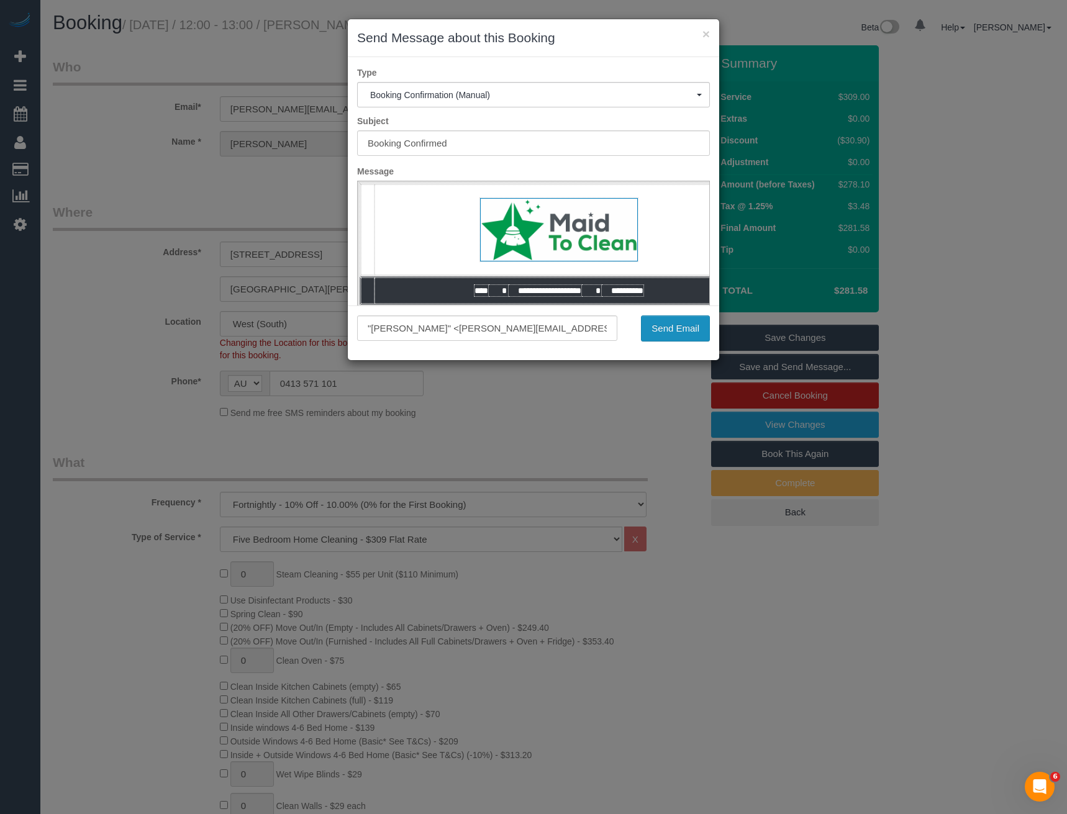
click at [694, 331] on button "Send Email" at bounding box center [675, 328] width 69 height 26
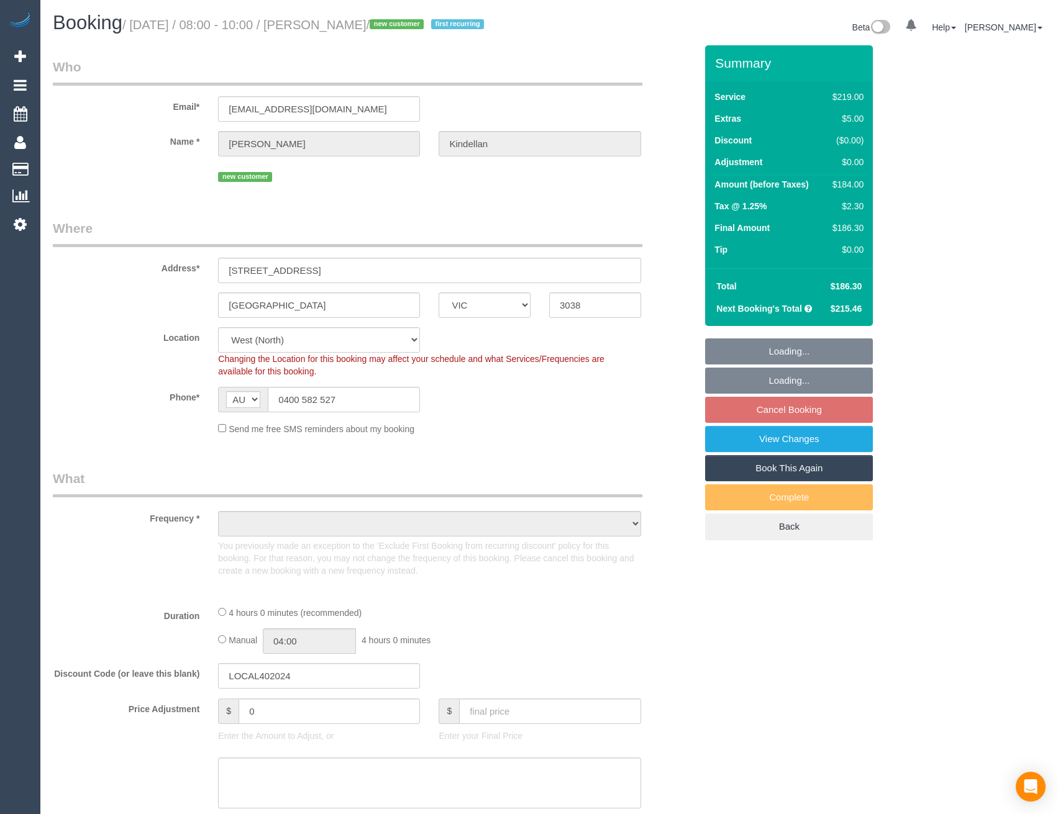
select select "VIC"
select select "number:29"
select select "number:14"
select select "number:19"
select select "number:22"
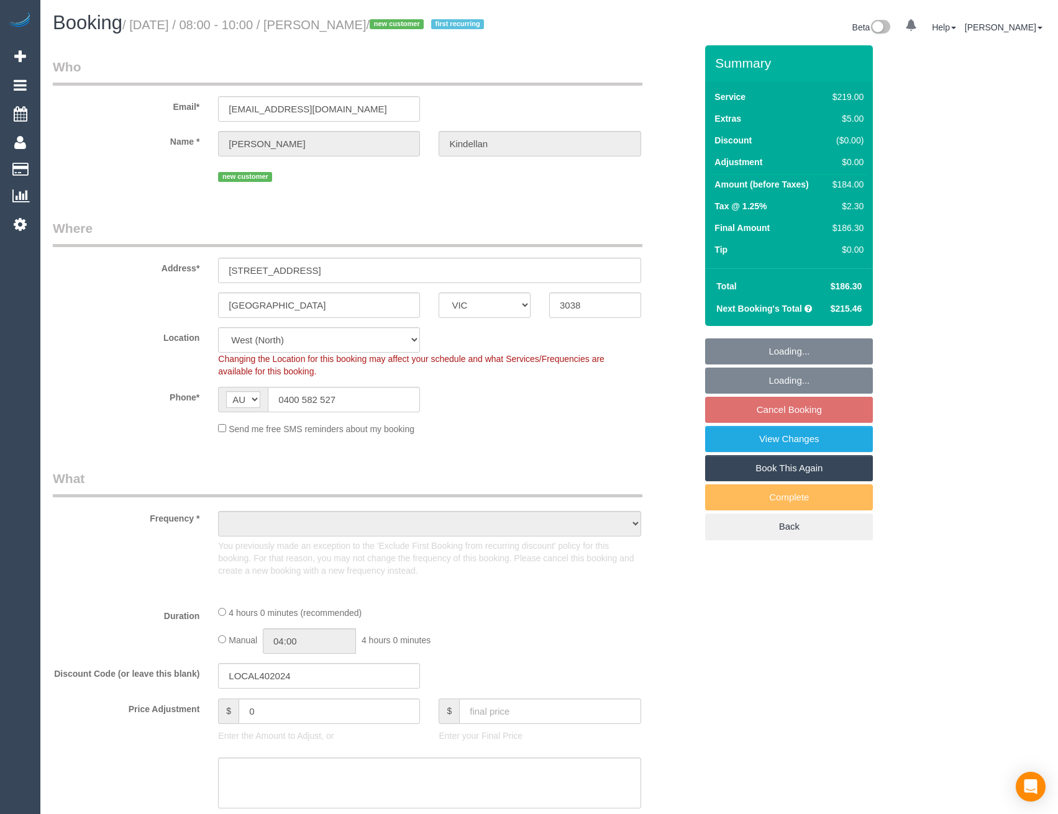
select select "number:35"
select select "number:13"
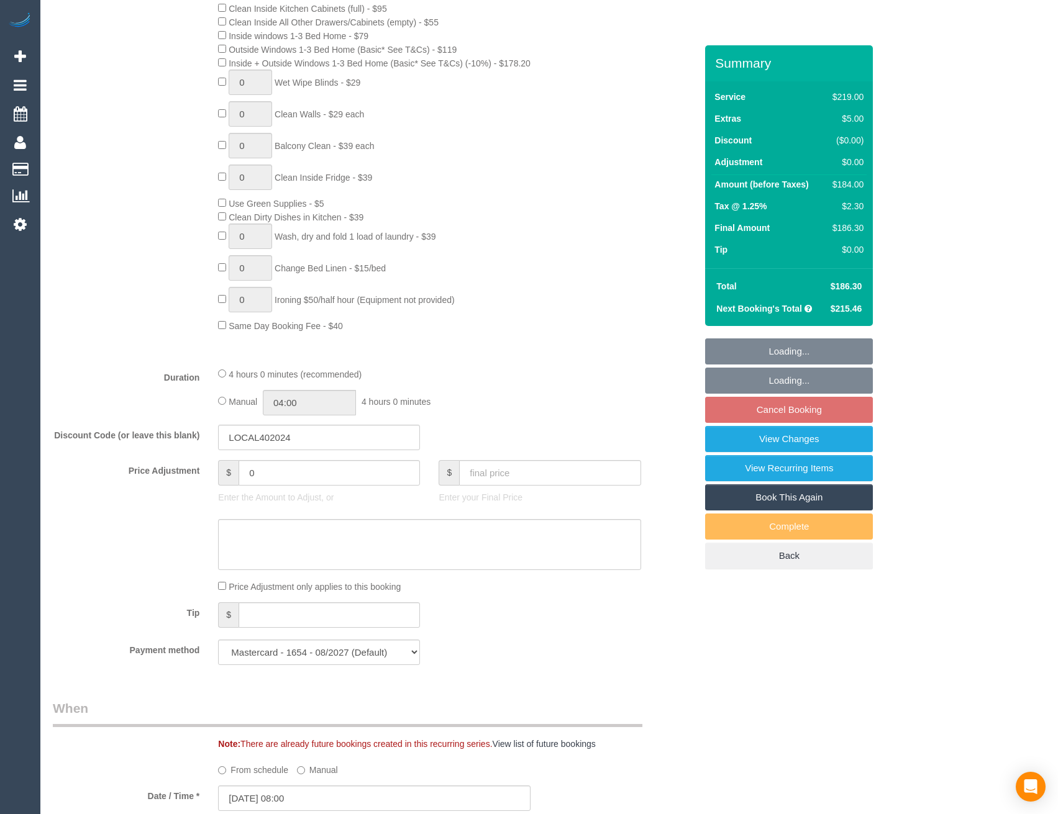
scroll to position [1772, 0]
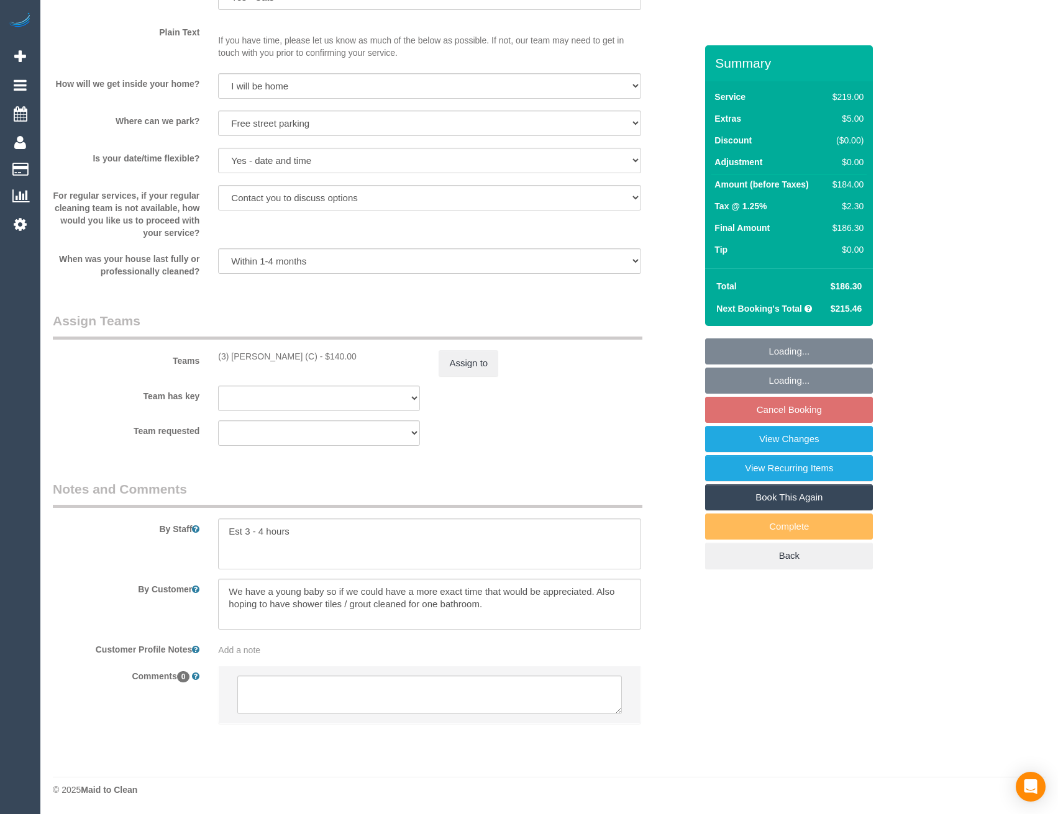
select select "object:1354"
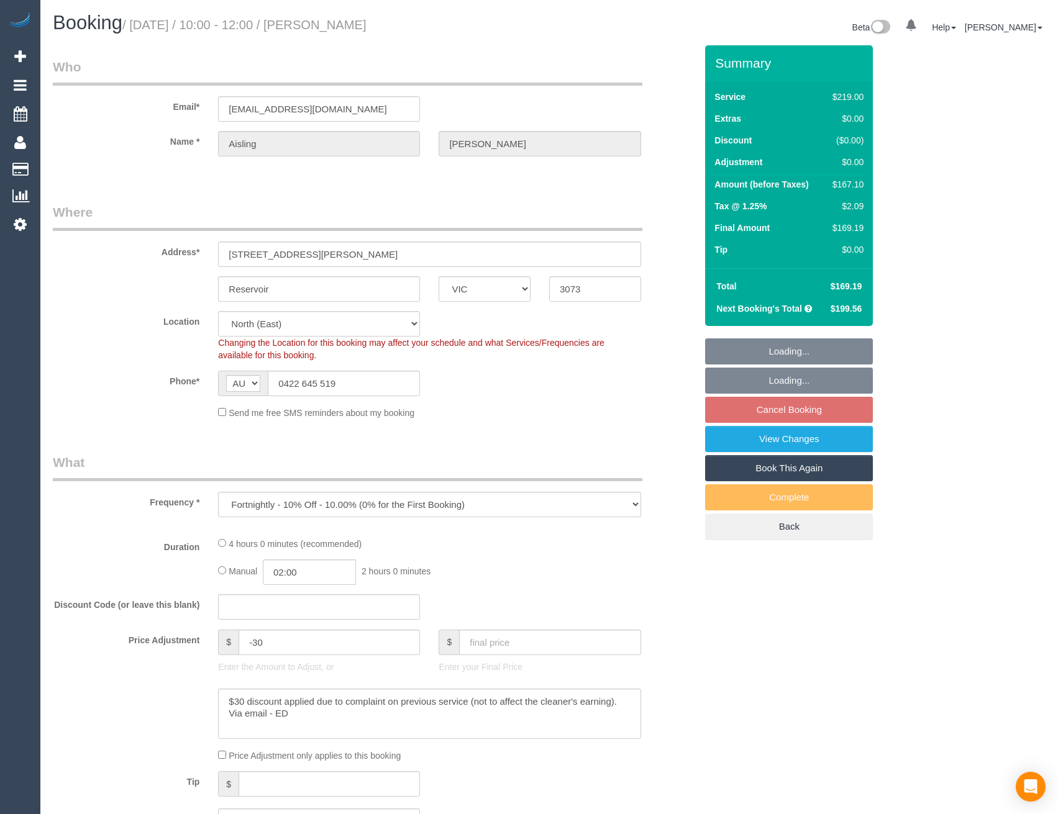
select select "VIC"
select select "number:28"
select select "number:14"
select select "number:18"
select select "number:24"
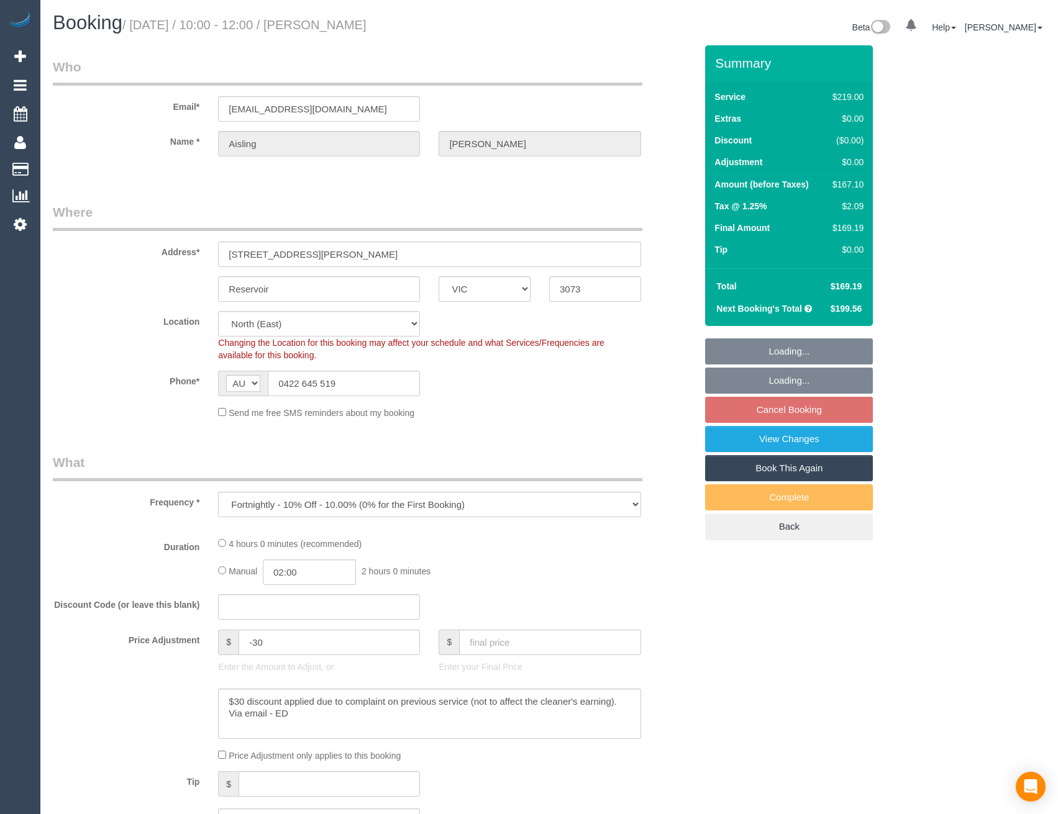
select select "number:34"
select select "number:11"
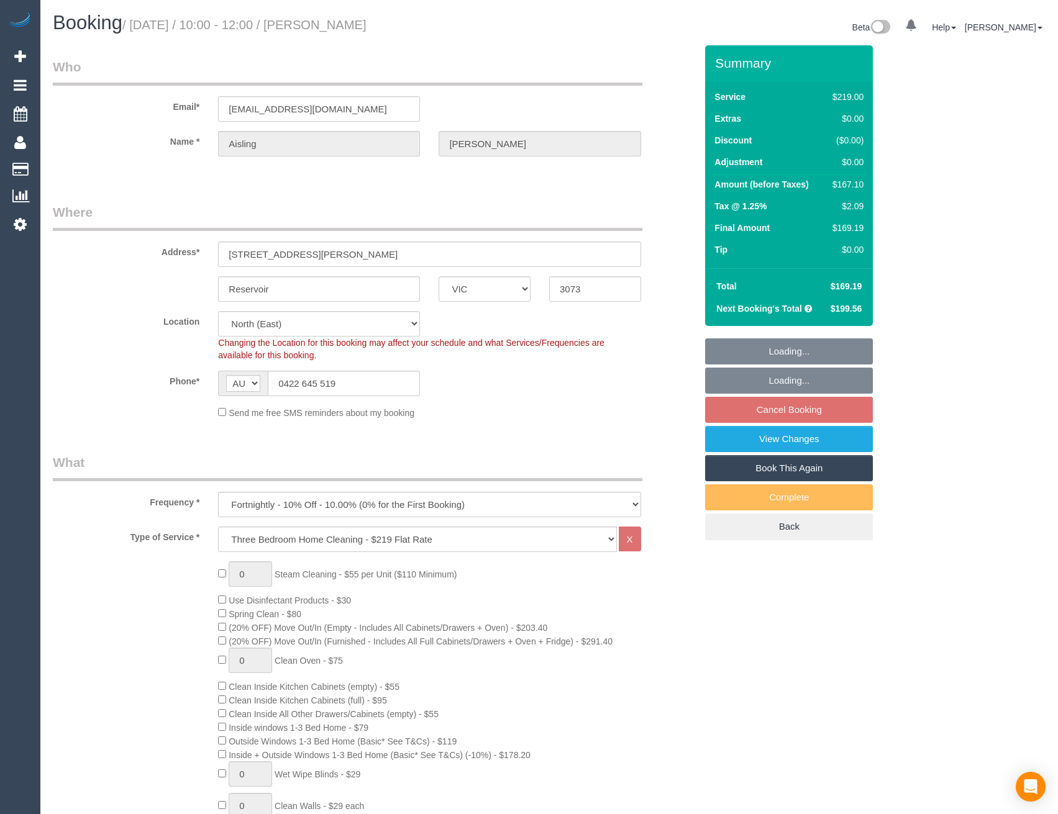
select select "object:837"
select select "string:stripe-pm_1QulLk2GScqysDRV3VprvzWs"
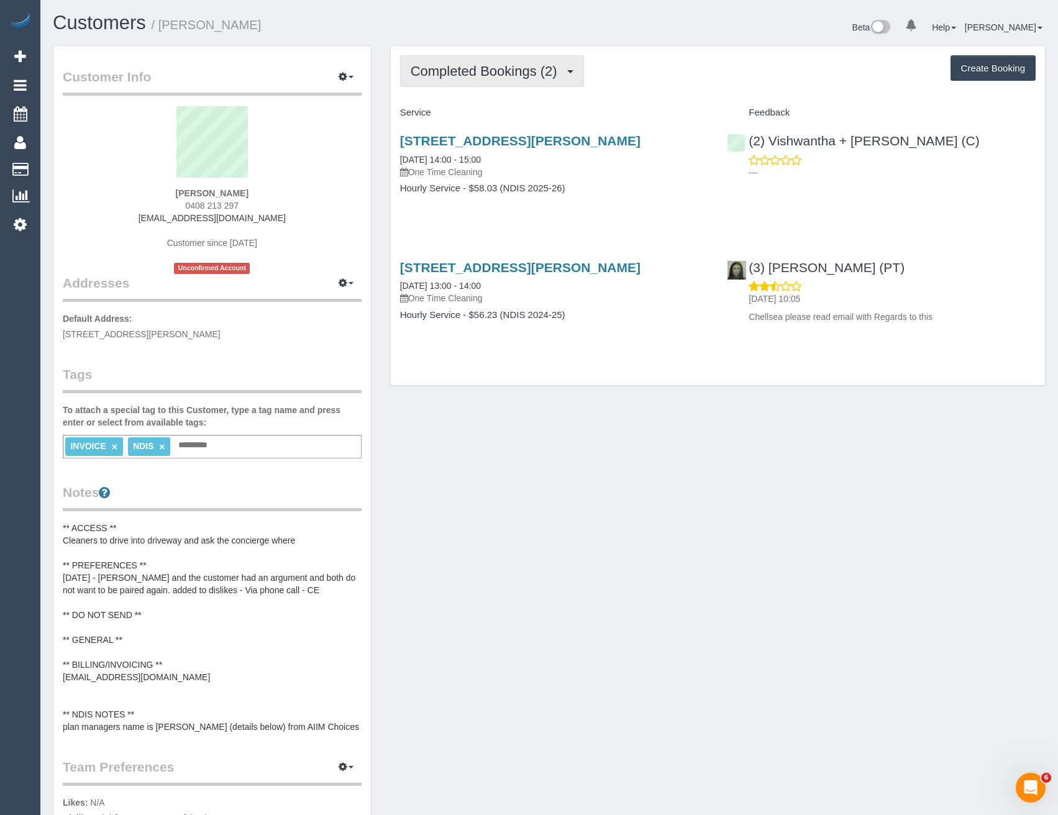
click at [498, 81] on button "Completed Bookings (2)" at bounding box center [492, 71] width 184 height 32
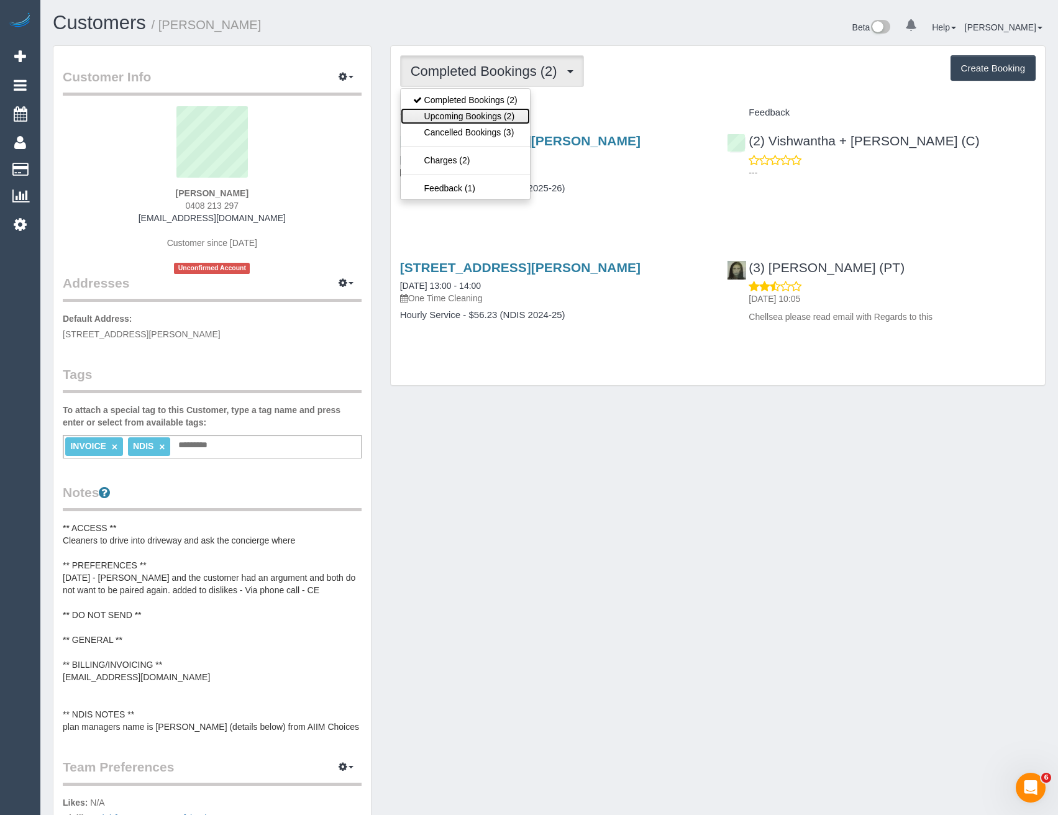
click at [498, 120] on link "Upcoming Bookings (2)" at bounding box center [465, 116] width 129 height 16
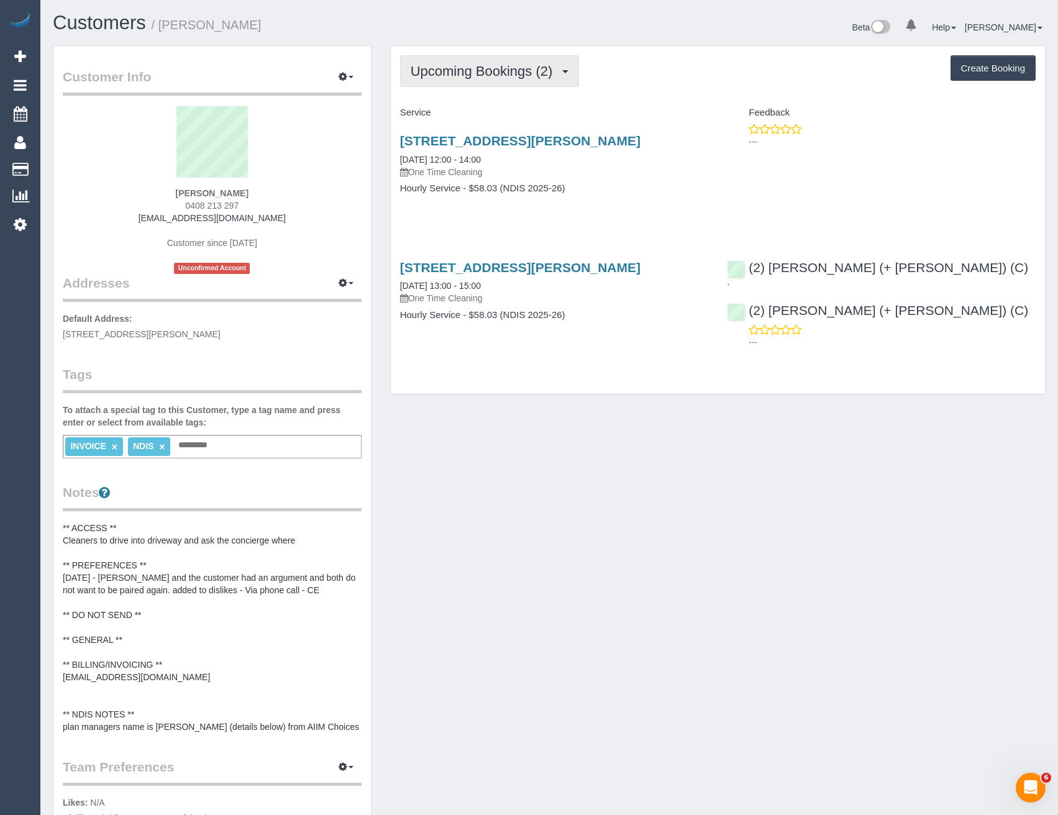
click at [532, 68] on span "Upcoming Bookings (2)" at bounding box center [484, 71] width 148 height 16
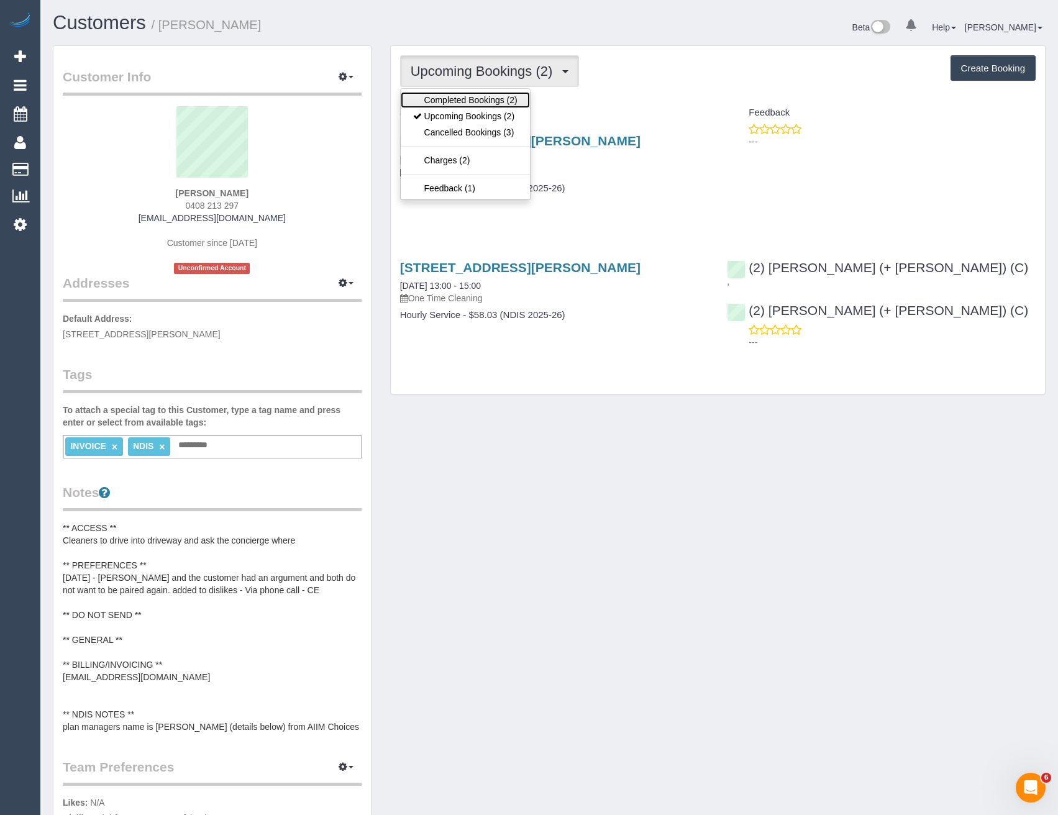
click at [504, 103] on link "Completed Bookings (2)" at bounding box center [465, 100] width 129 height 16
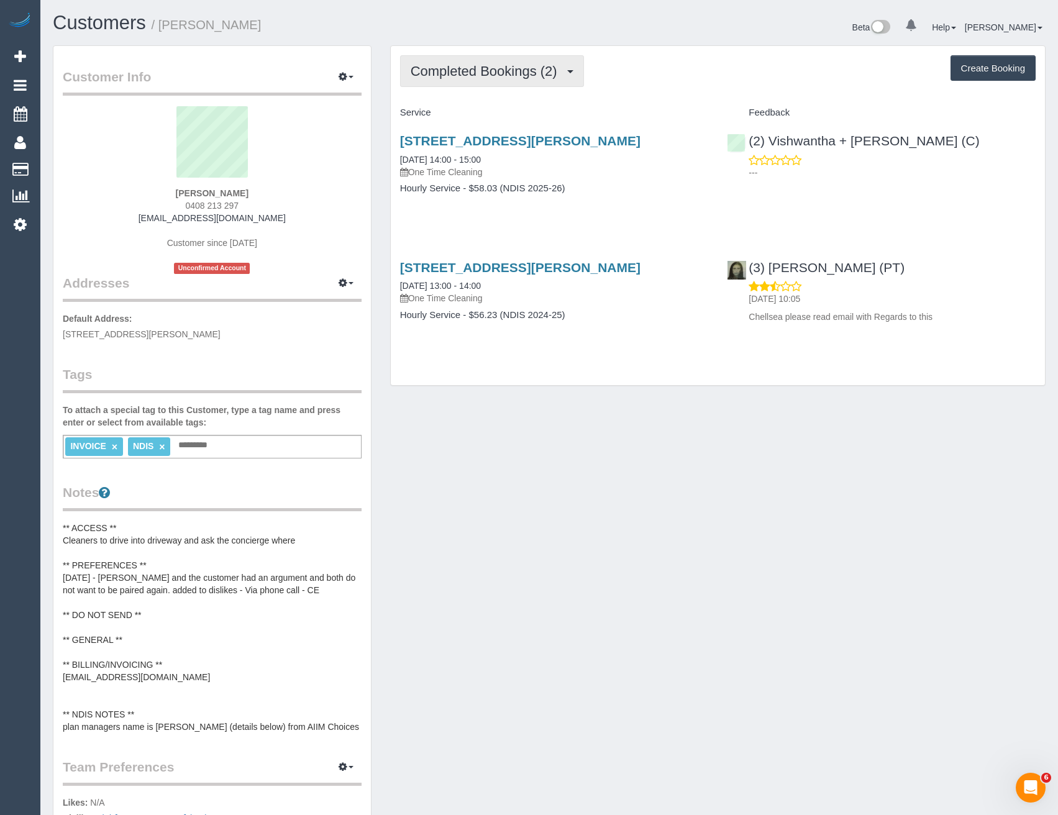
click at [455, 72] on span "Completed Bookings (2)" at bounding box center [486, 71] width 153 height 16
click at [642, 218] on div "108/280 Albert Street, East Melbourne, VIC 3002 04/09/2025 14:00 - 15:00 One Ti…" at bounding box center [554, 171] width 327 height 96
click at [529, 73] on span "Completed Bookings (2)" at bounding box center [486, 71] width 153 height 16
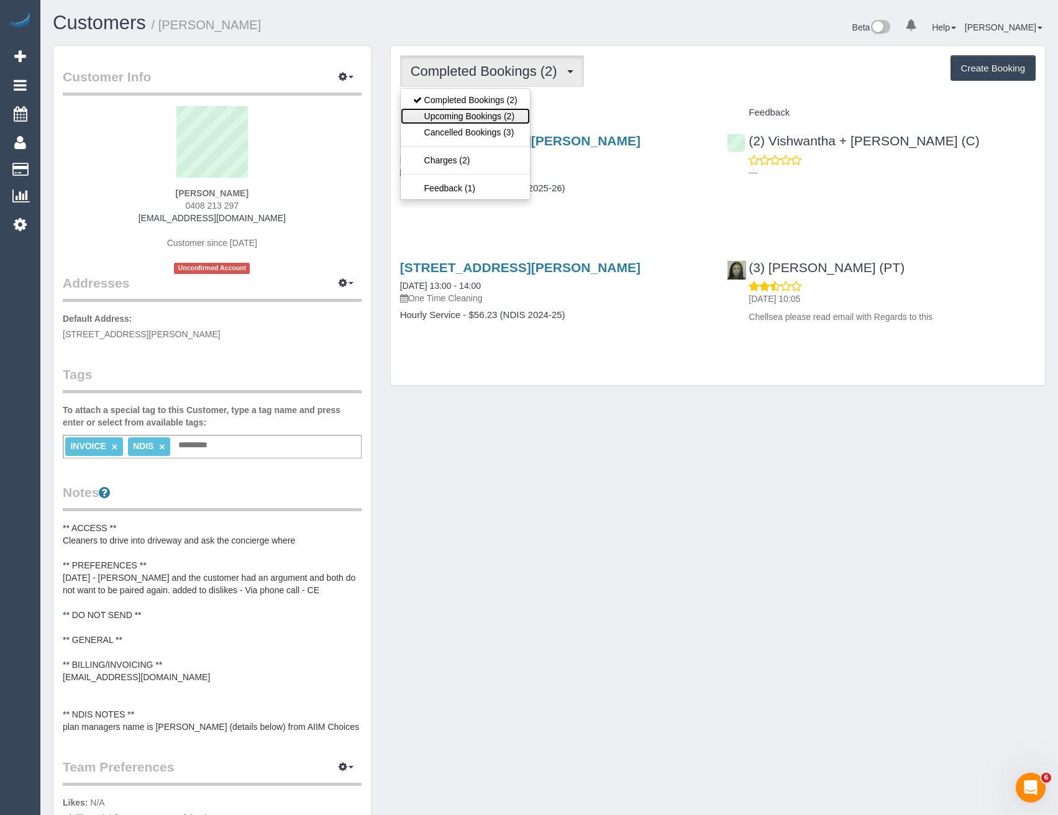
click at [496, 119] on link "Upcoming Bookings (2)" at bounding box center [465, 116] width 129 height 16
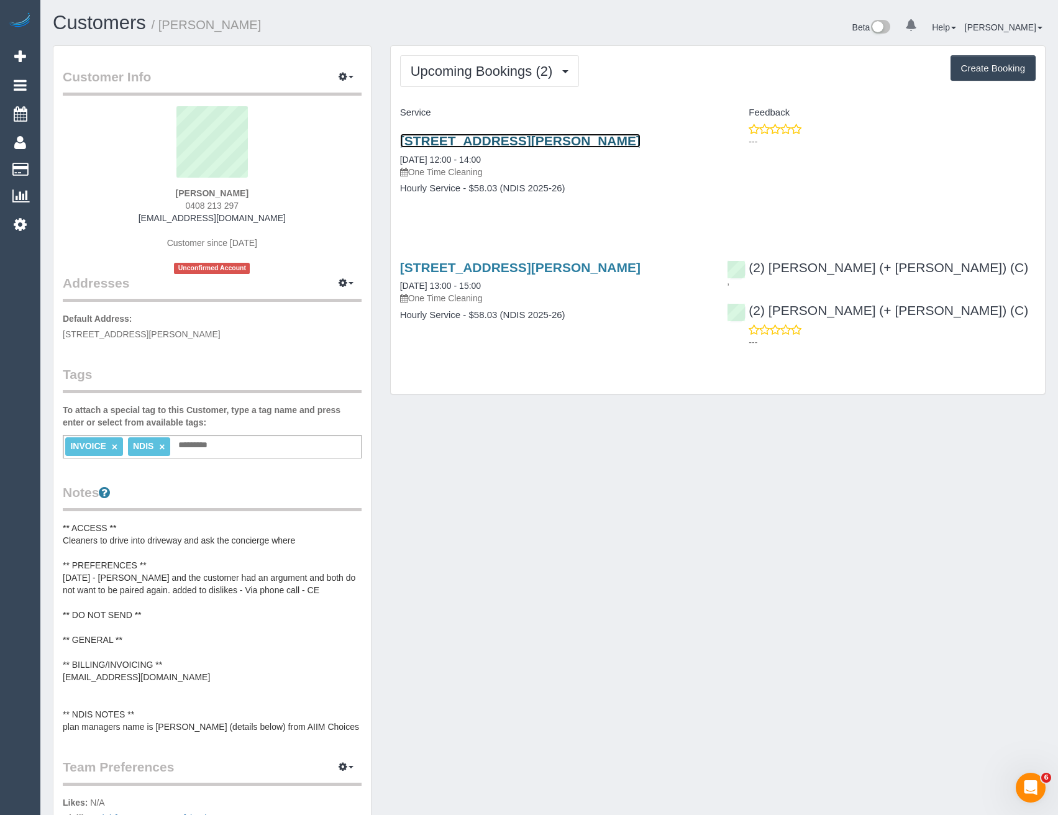
click at [579, 139] on link "108/280 Albert Street, East Melbourne, VIC 3002" at bounding box center [520, 141] width 240 height 14
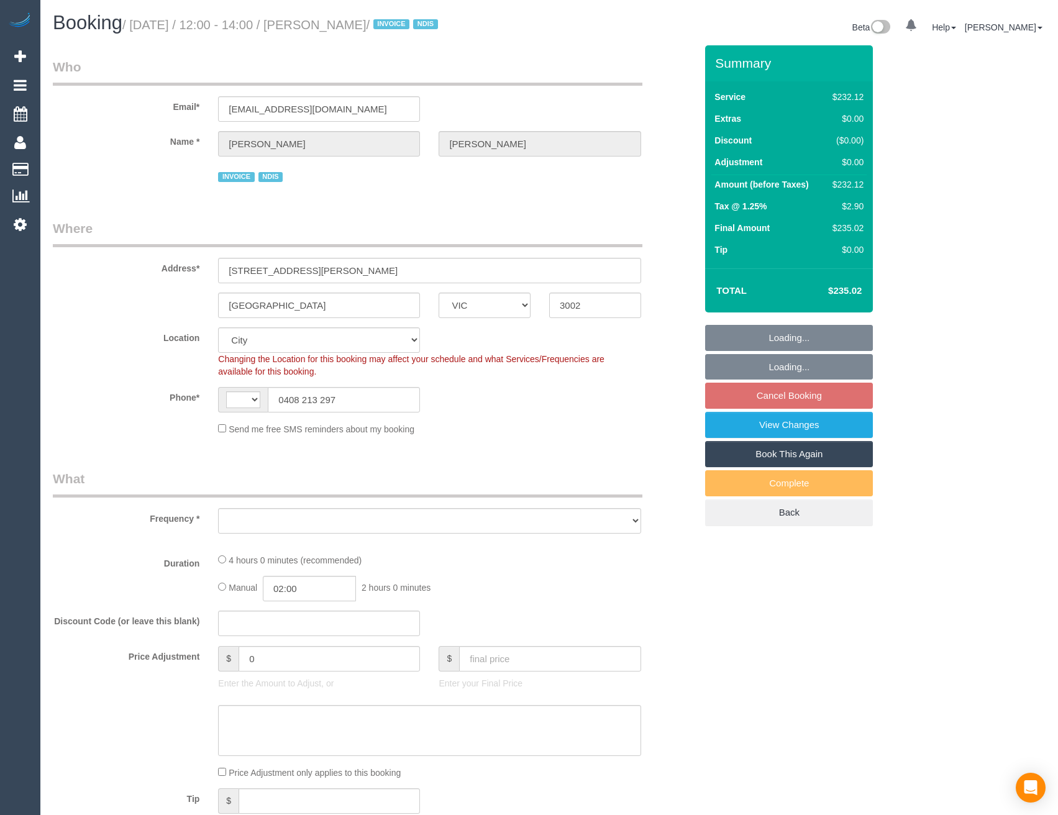
select select "VIC"
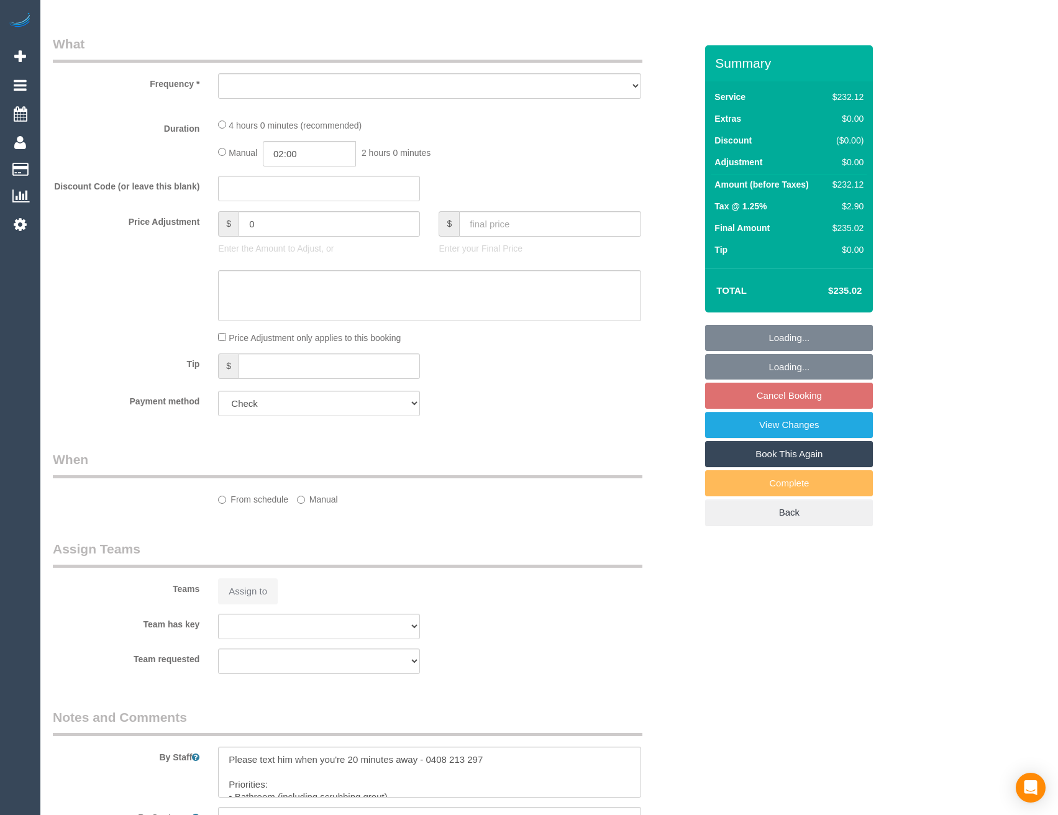
select select "string:AU"
select select "object:601"
select select "240"
select select "number:28"
select select "number:14"
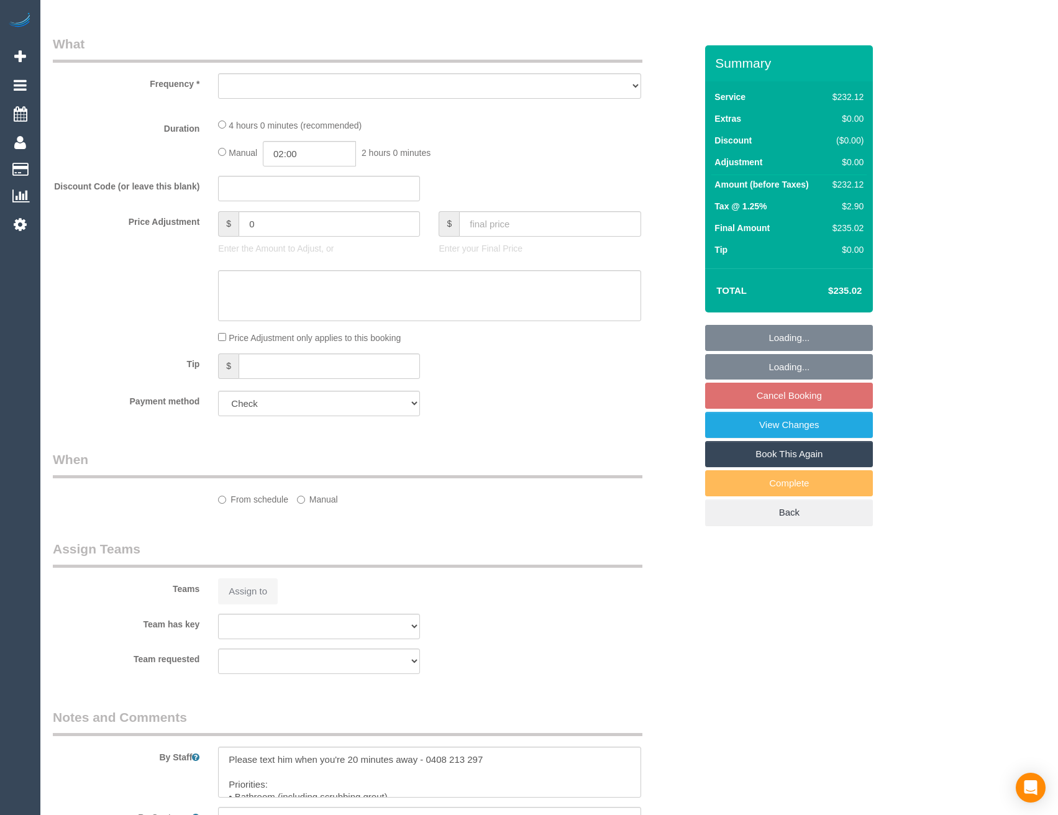
select select "number:19"
select select "number:23"
select select "number:35"
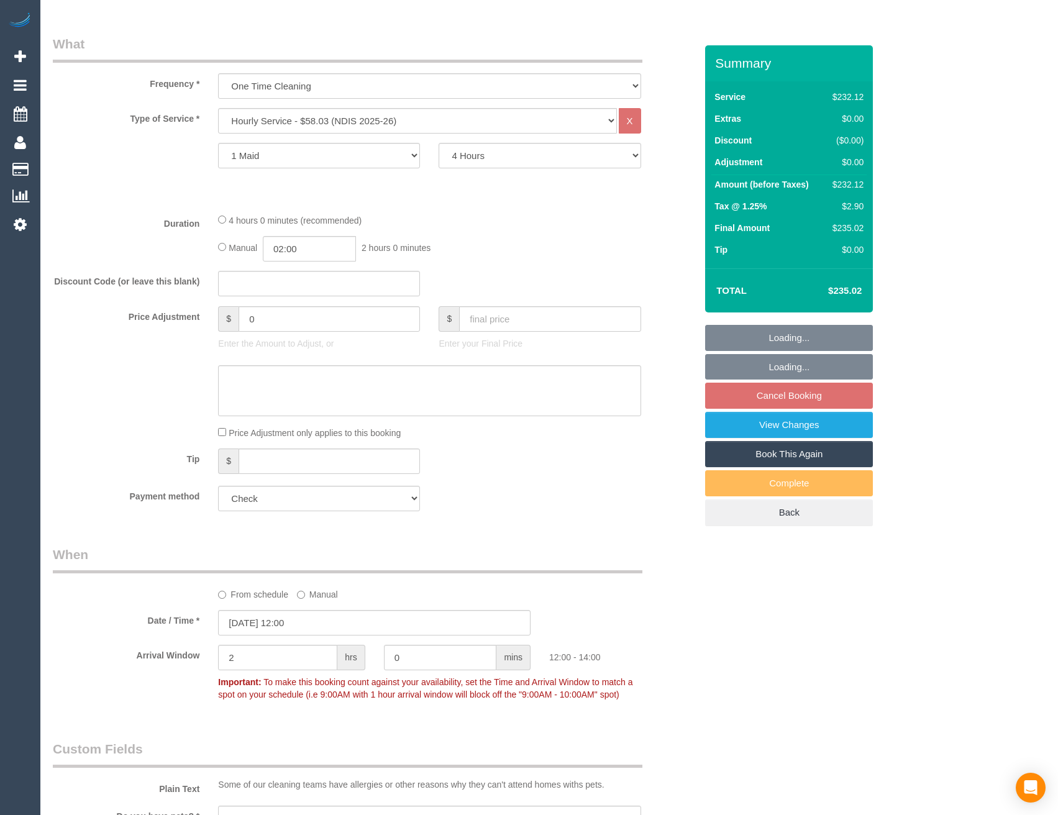
select select "object:1148"
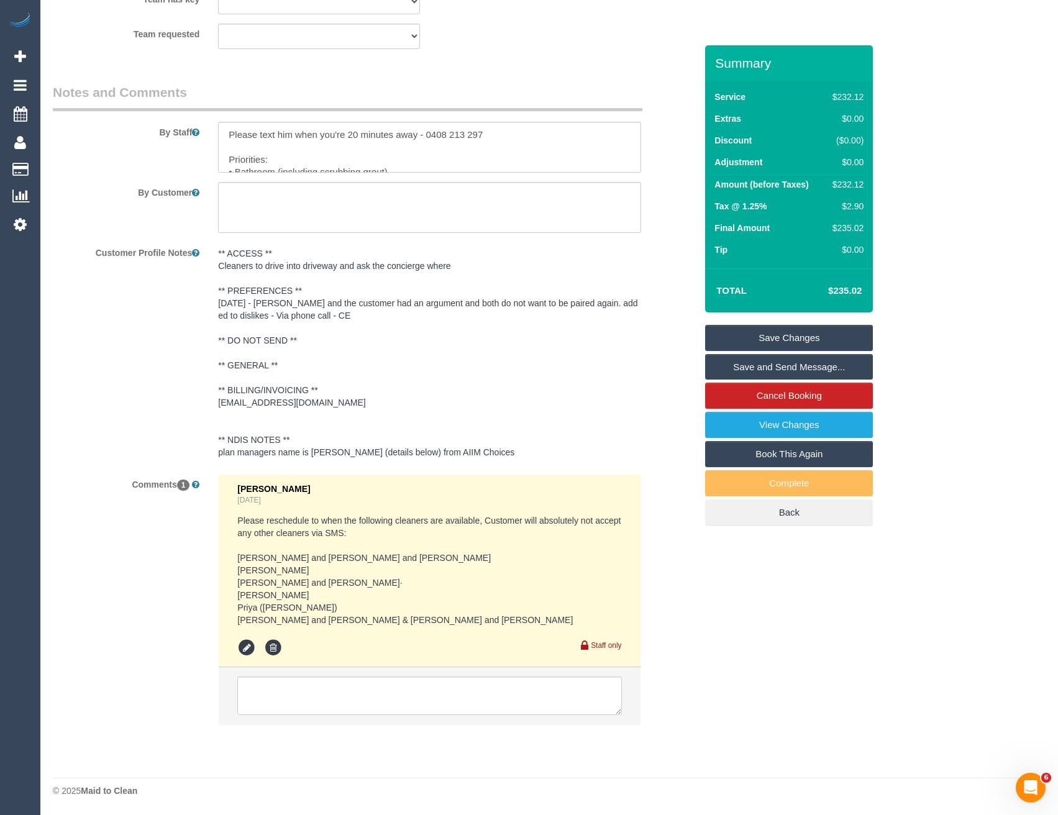
scroll to position [1665, 0]
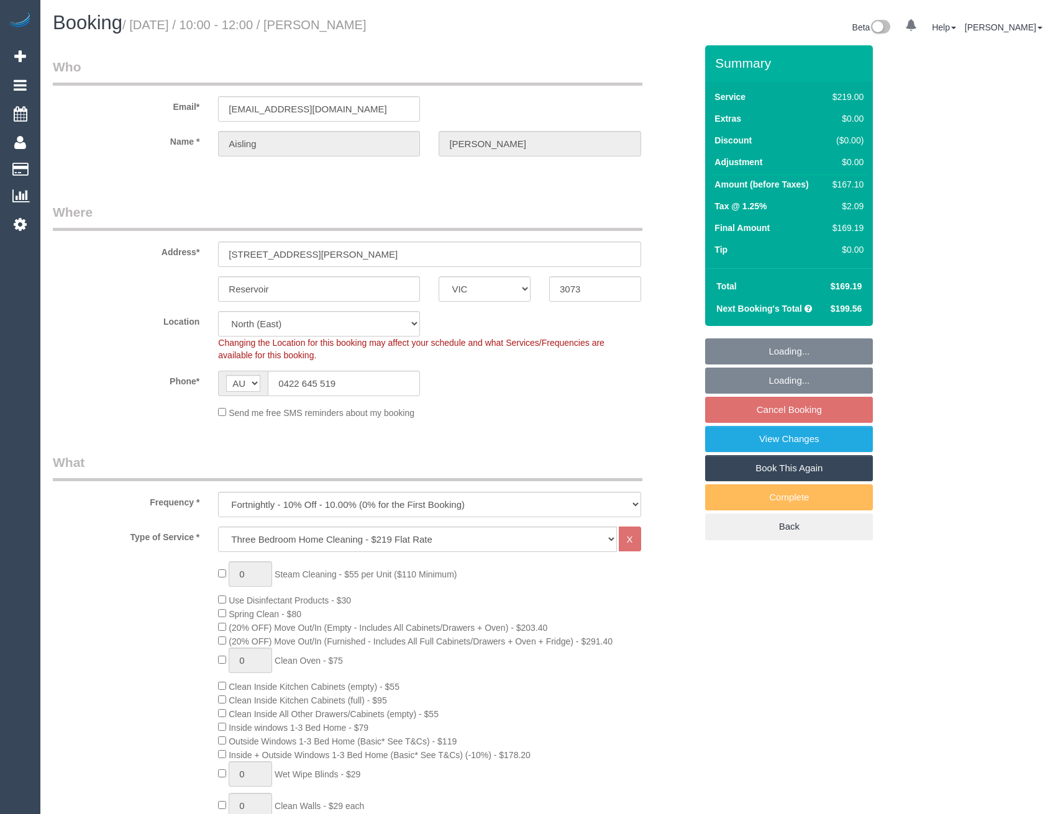
select select "VIC"
select select "number:28"
select select "number:14"
select select "number:18"
select select "number:24"
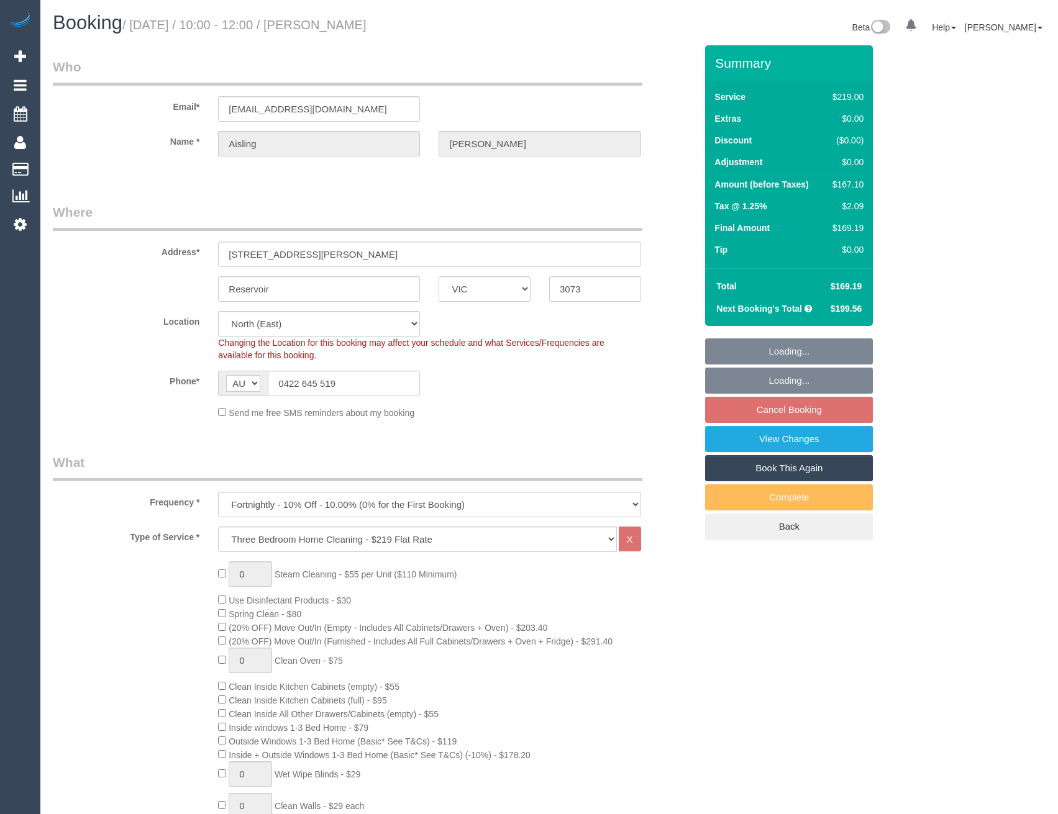
select select "number:34"
select select "number:11"
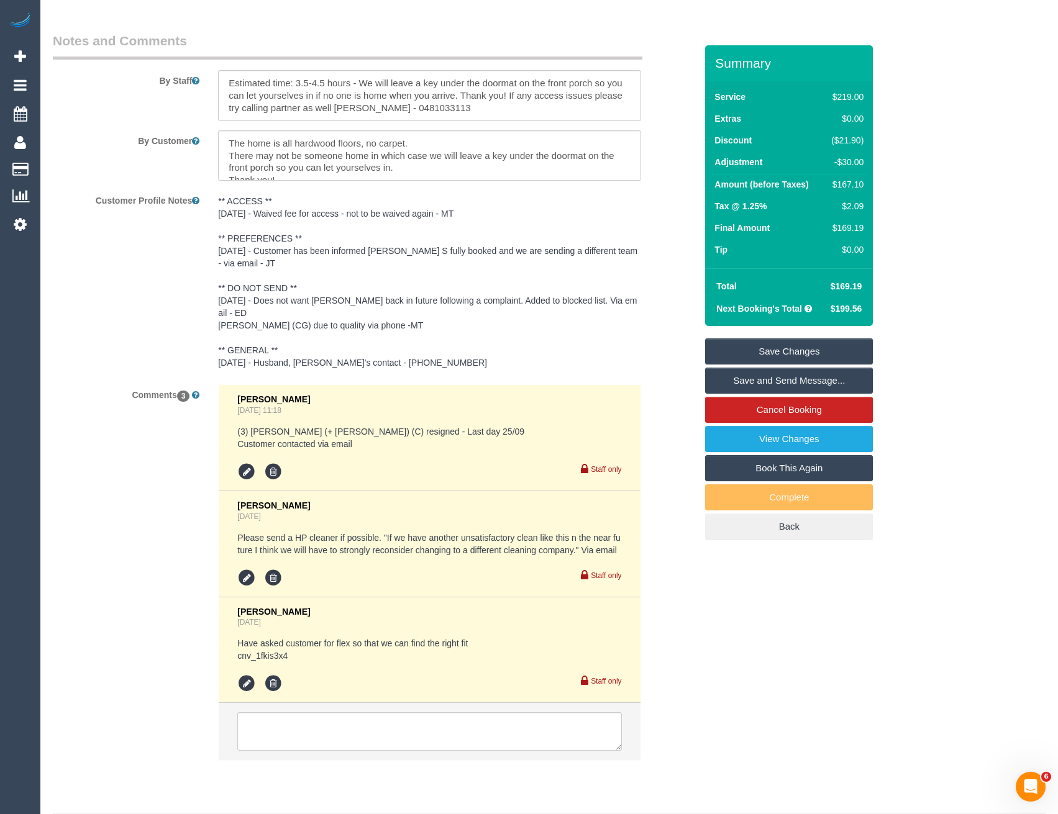
scroll to position [2161, 0]
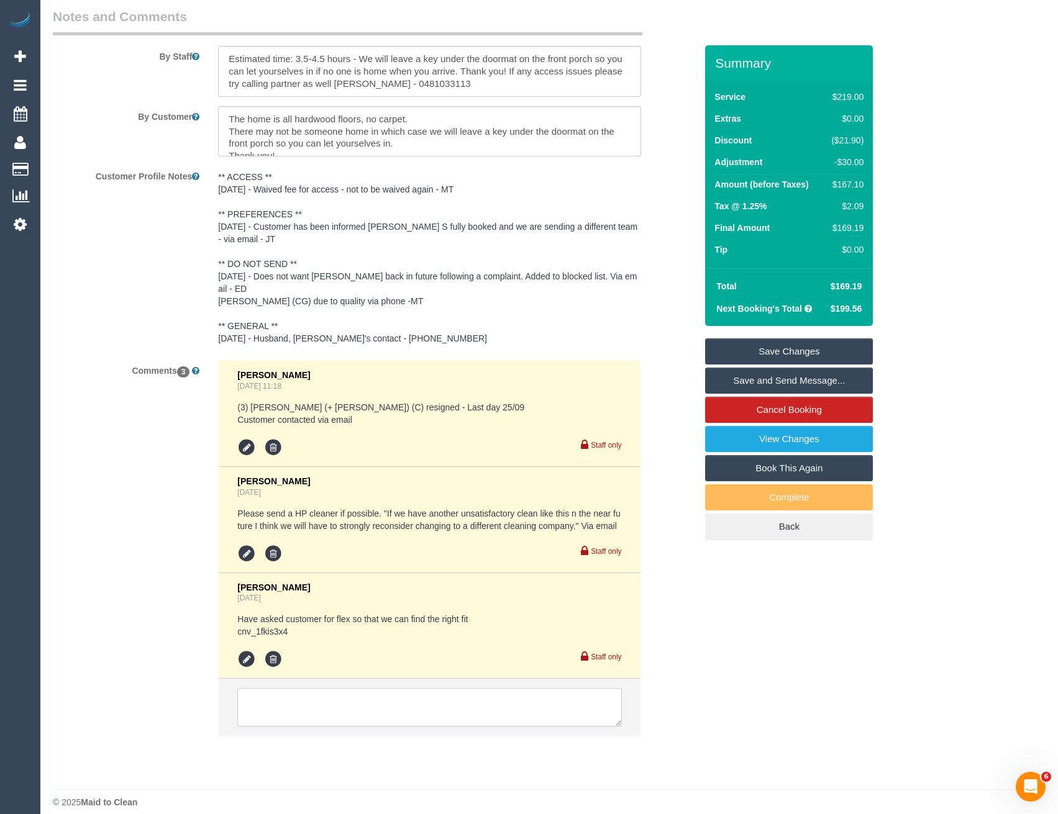
click at [334, 688] on textarea at bounding box center [429, 707] width 384 height 39
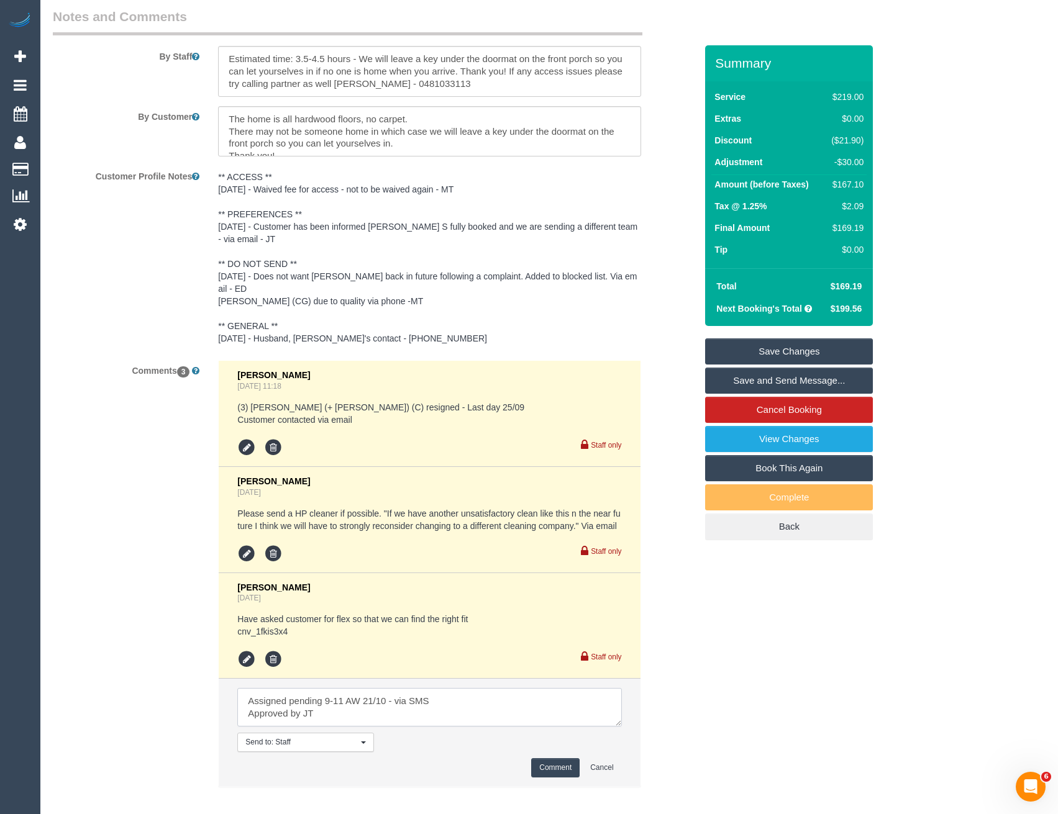
type textarea "Assigned pending 9-11 AW 21/10 - via SMS Approved by JT"
click at [534, 758] on button "Comment" at bounding box center [555, 767] width 48 height 19
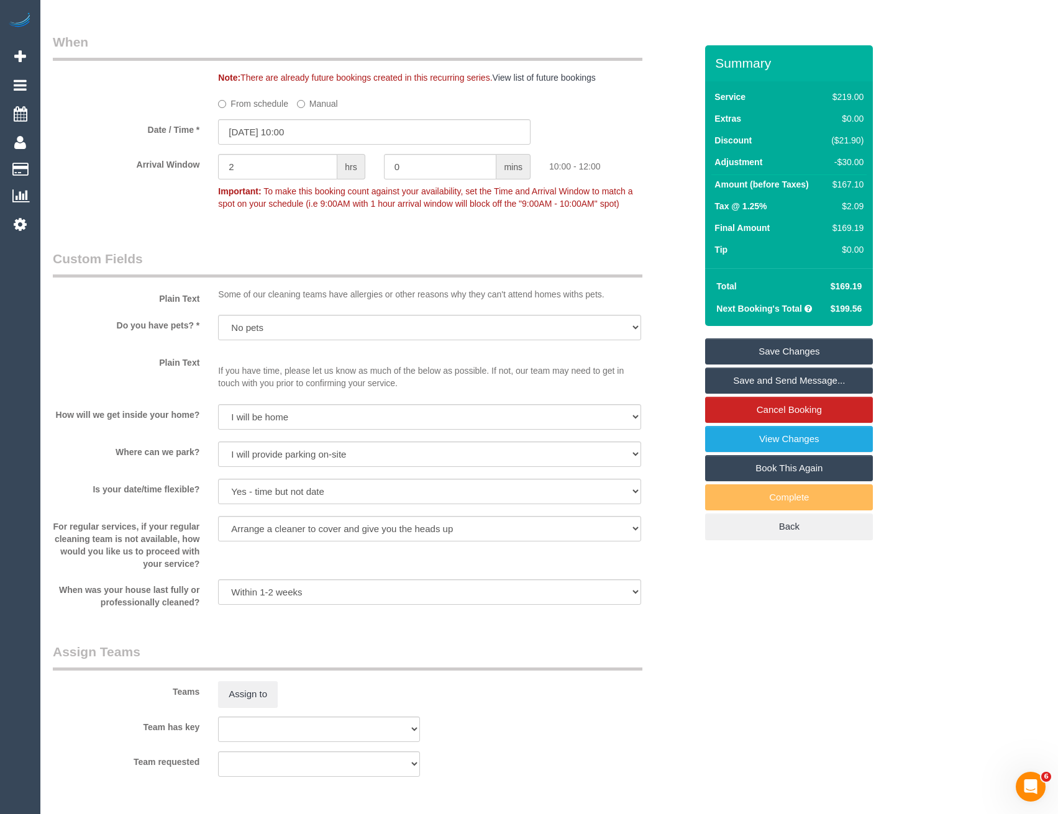
scroll to position [1274, 0]
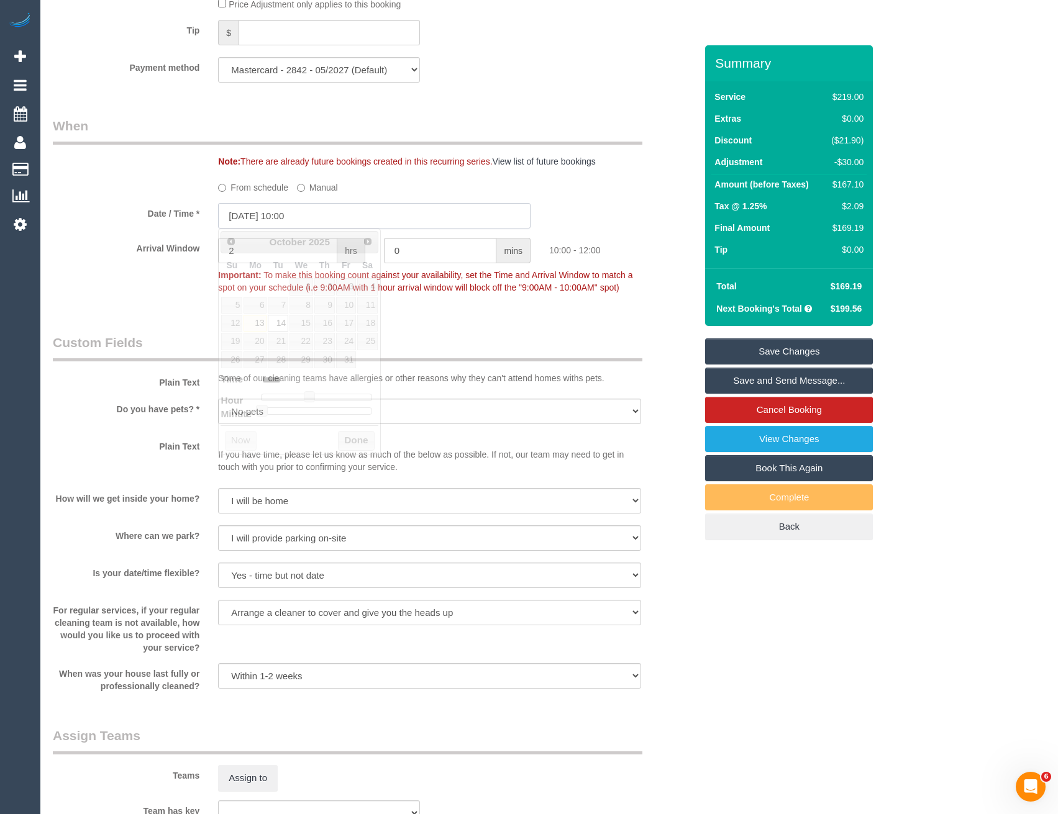
click at [278, 215] on input "14/10/2025 10:00" at bounding box center [374, 215] width 312 height 25
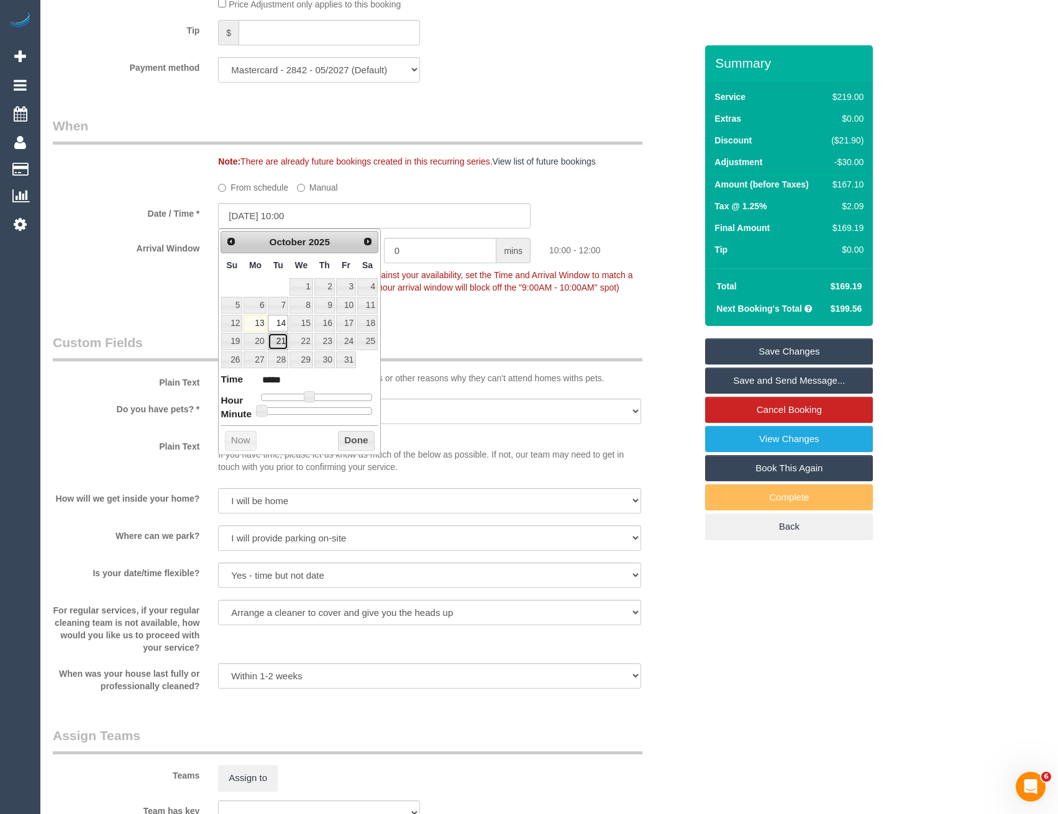
click at [281, 342] on link "21" at bounding box center [278, 341] width 20 height 17
type input "[DATE] 09:00"
type input "*****"
drag, startPoint x: 307, startPoint y: 397, endPoint x: 337, endPoint y: 432, distance: 45.8
click at [303, 398] on span at bounding box center [304, 396] width 11 height 11
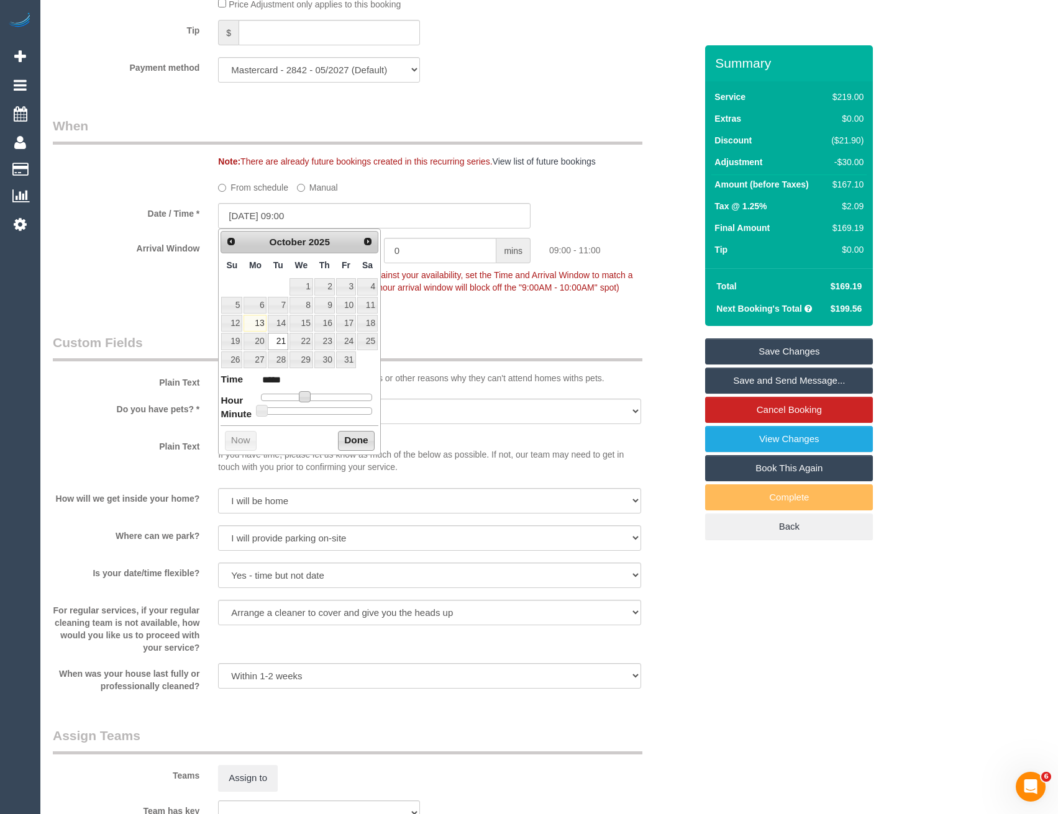
click at [352, 443] on button "Done" at bounding box center [356, 441] width 37 height 20
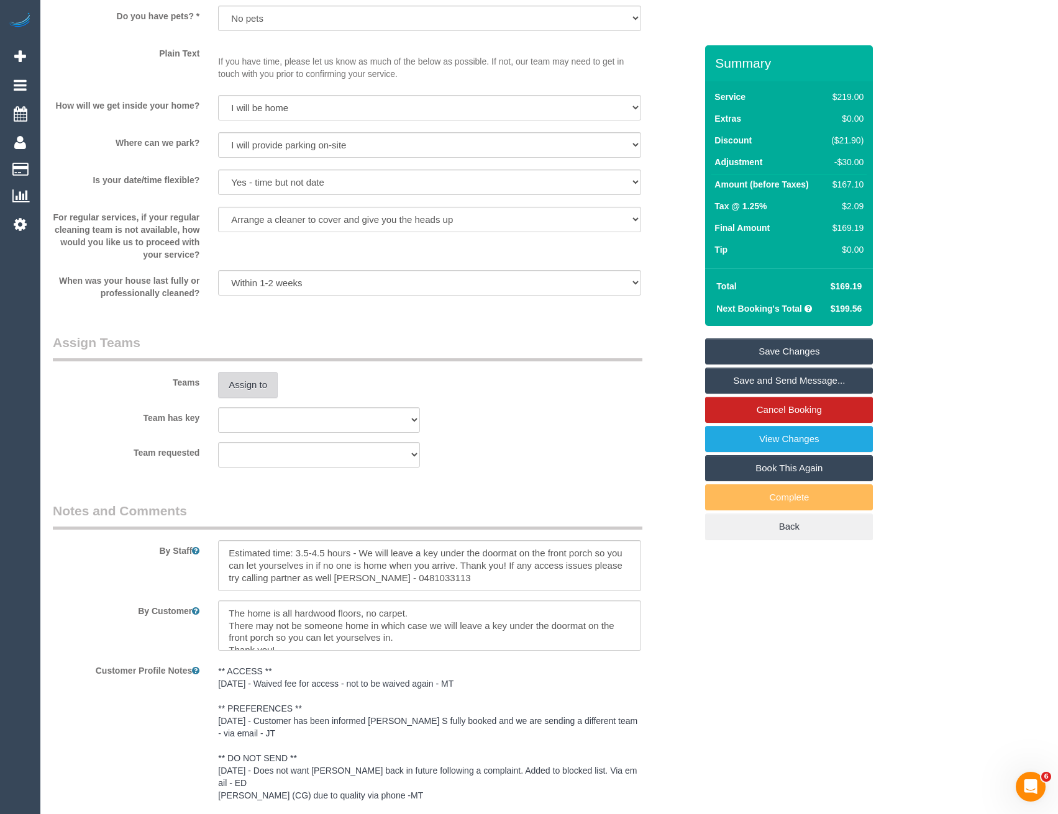
scroll to position [1646, 0]
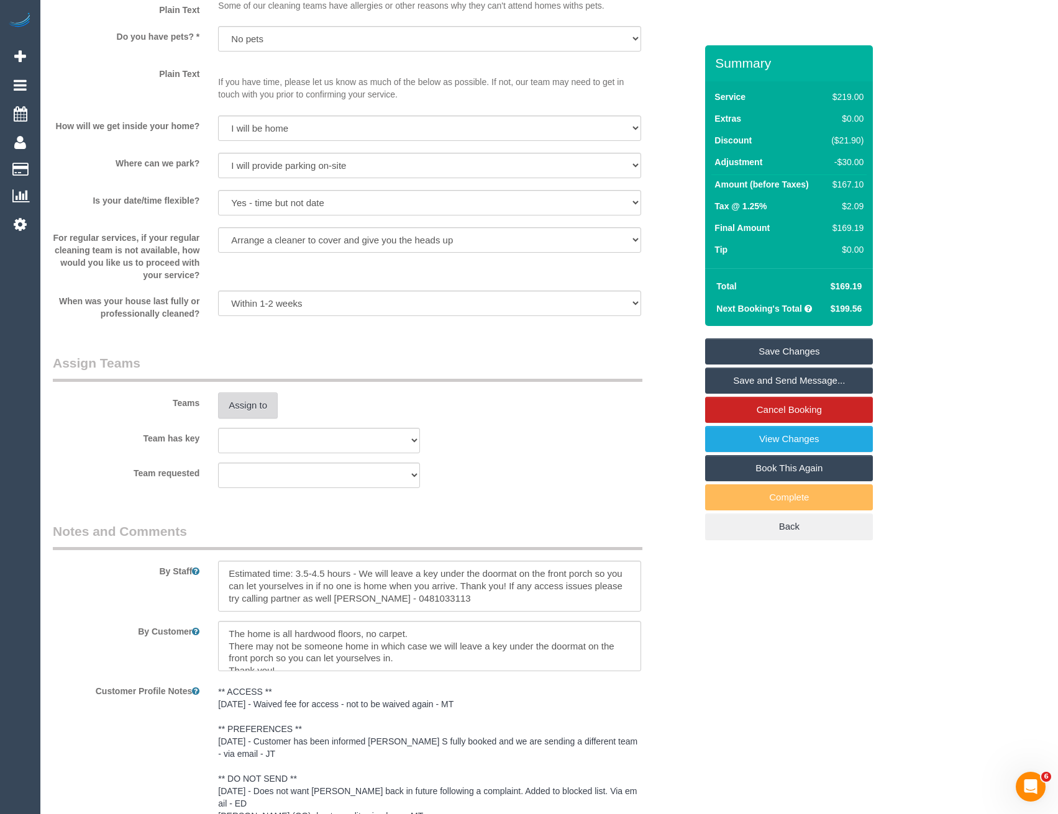
click at [250, 407] on button "Assign to" at bounding box center [248, 405] width 60 height 26
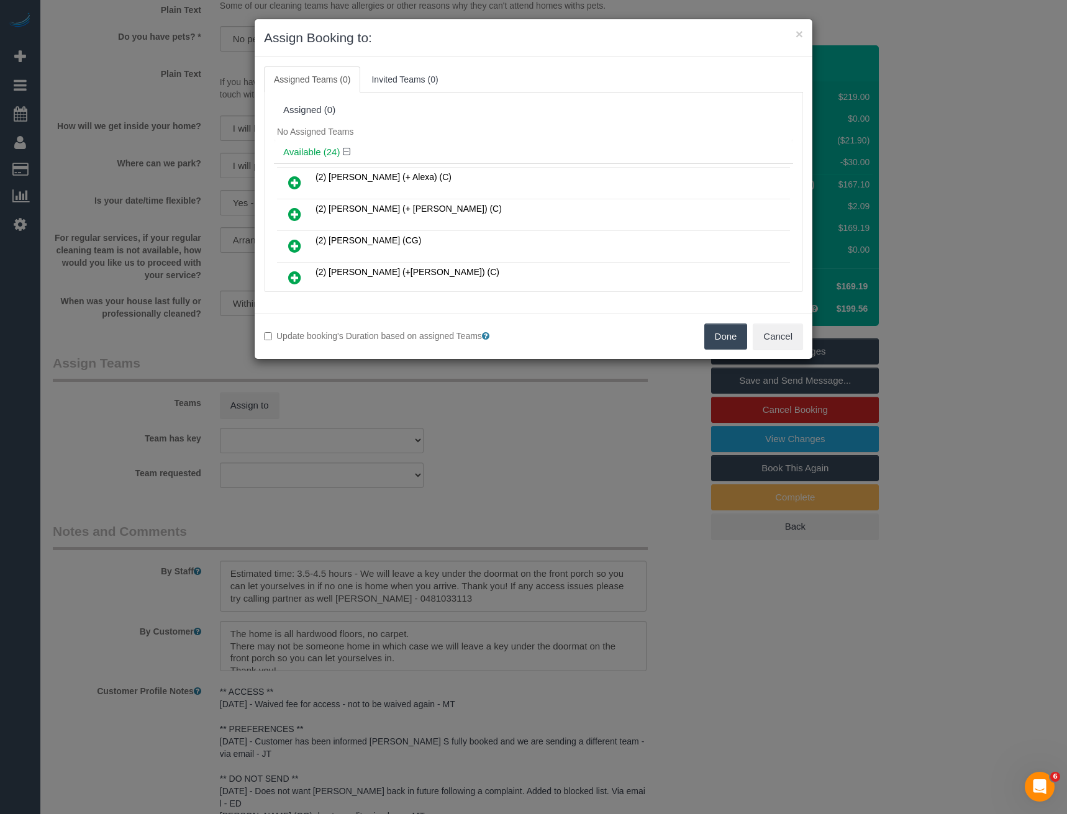
click at [471, 540] on div "× Assign Booking to: Assigned Teams (0) Invited Teams (0) Assigned (0) No Assig…" at bounding box center [533, 407] width 1067 height 814
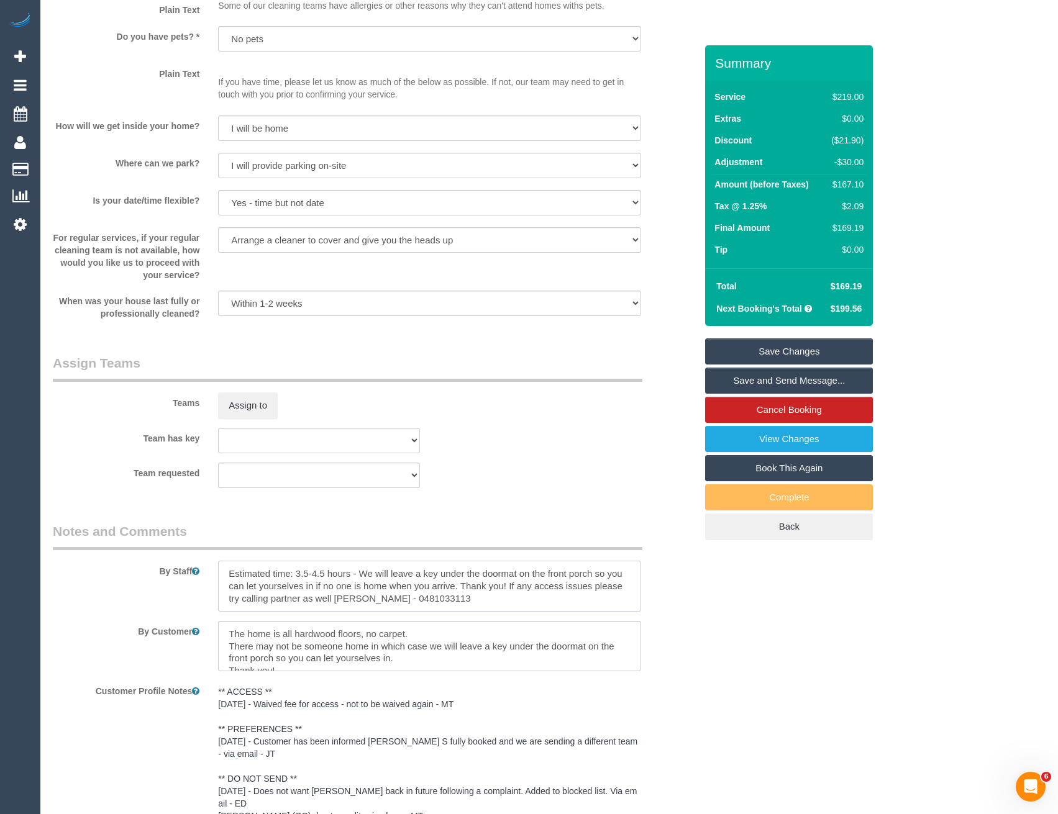
drag, startPoint x: 324, startPoint y: 573, endPoint x: 296, endPoint y: 571, distance: 28.0
click at [296, 571] on textarea at bounding box center [429, 586] width 422 height 51
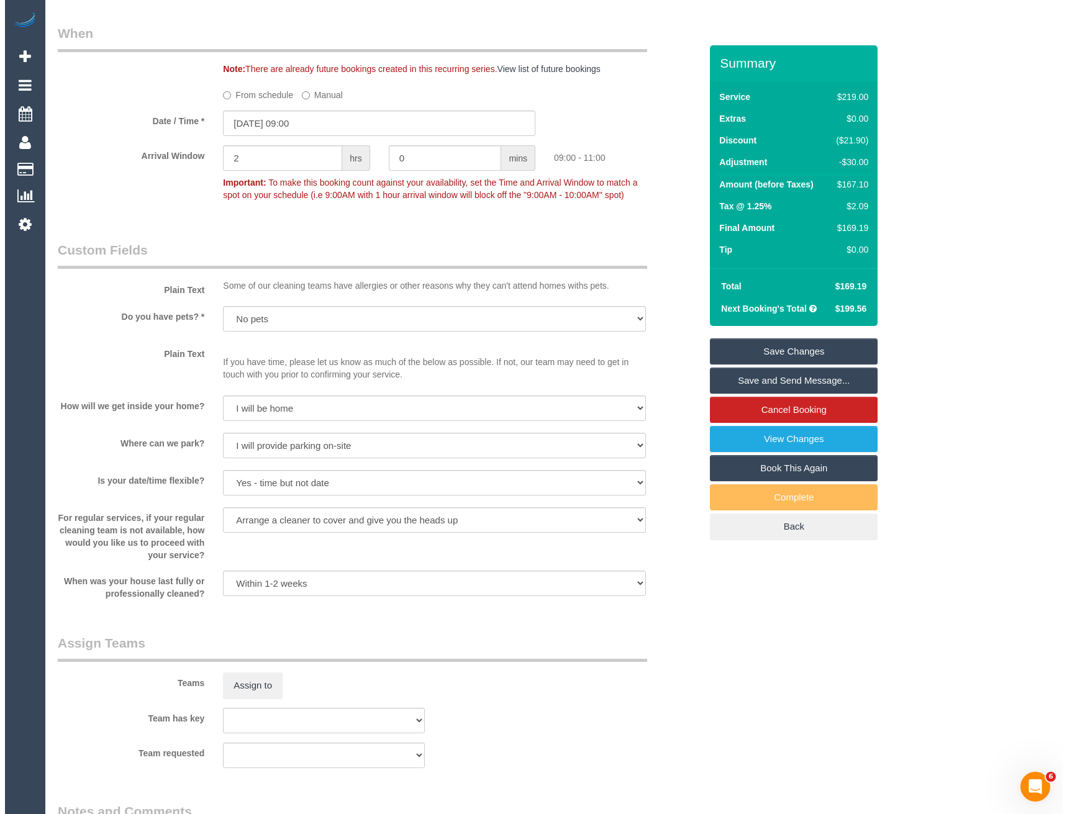
scroll to position [1801, 0]
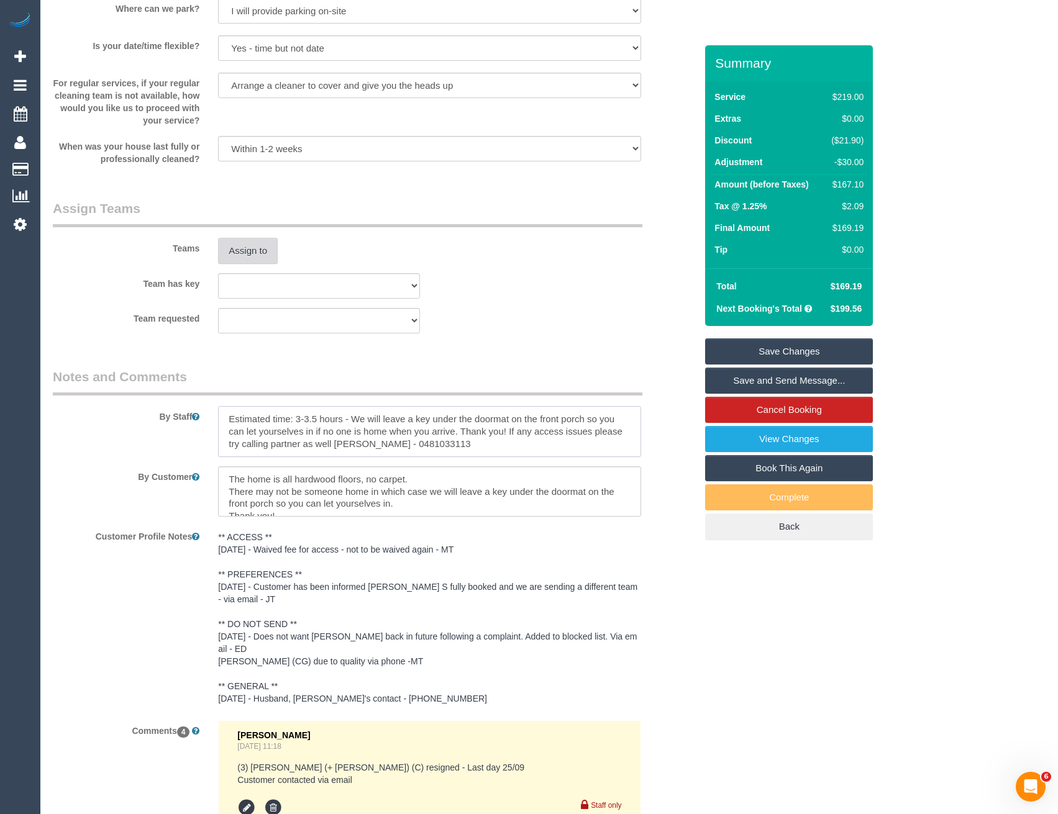
type textarea "Estimated time: 3-3.5 hours - We will leave a key under the doormat on the fron…"
click at [253, 247] on button "Assign to" at bounding box center [248, 251] width 60 height 26
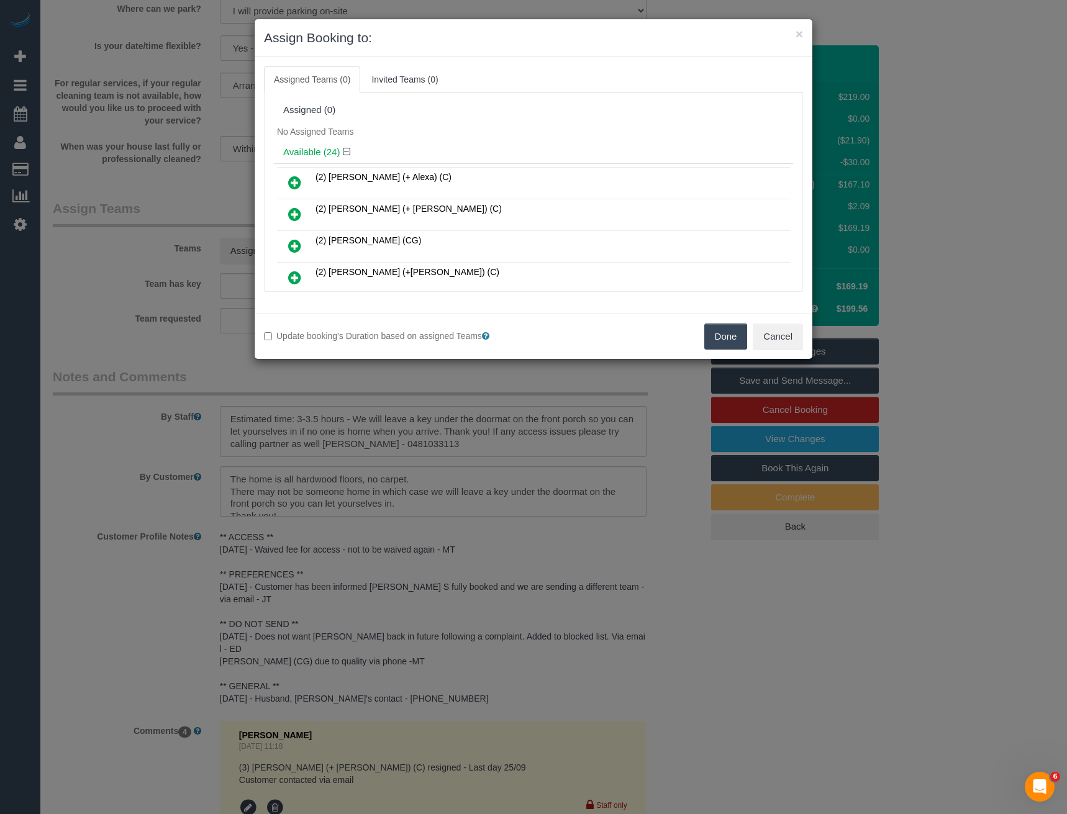
scroll to position [240, 0]
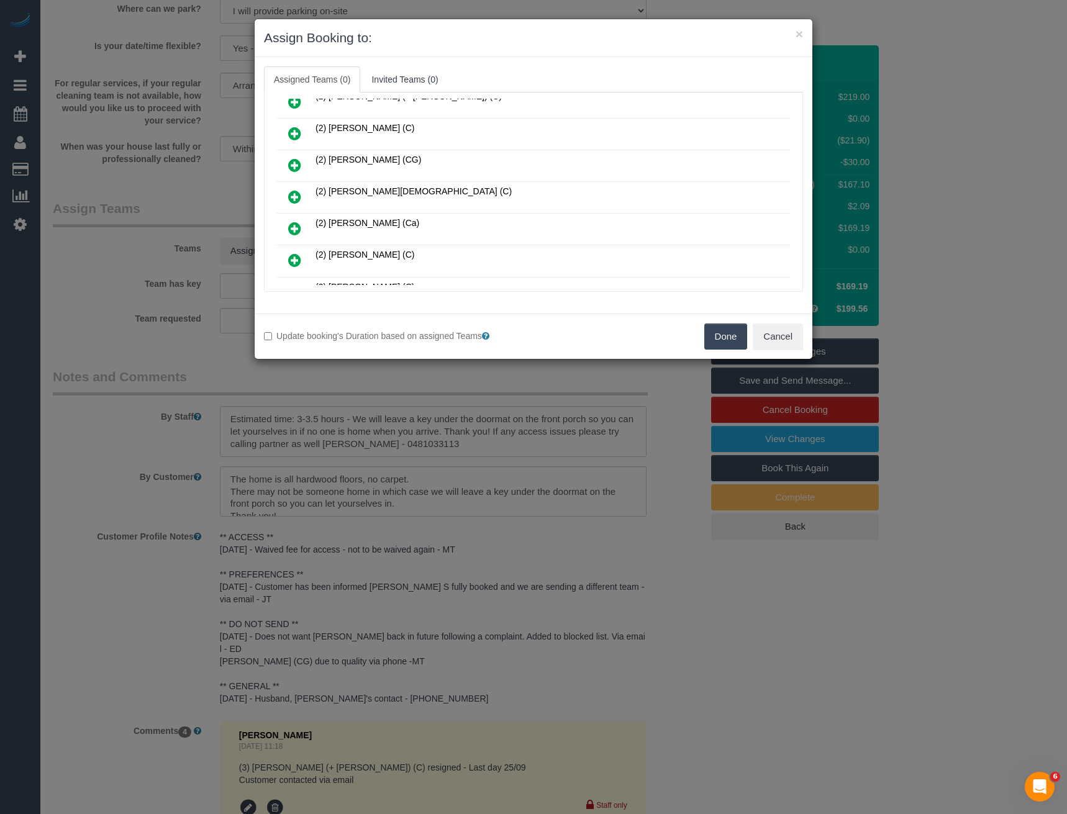
click at [299, 199] on icon at bounding box center [294, 196] width 13 height 15
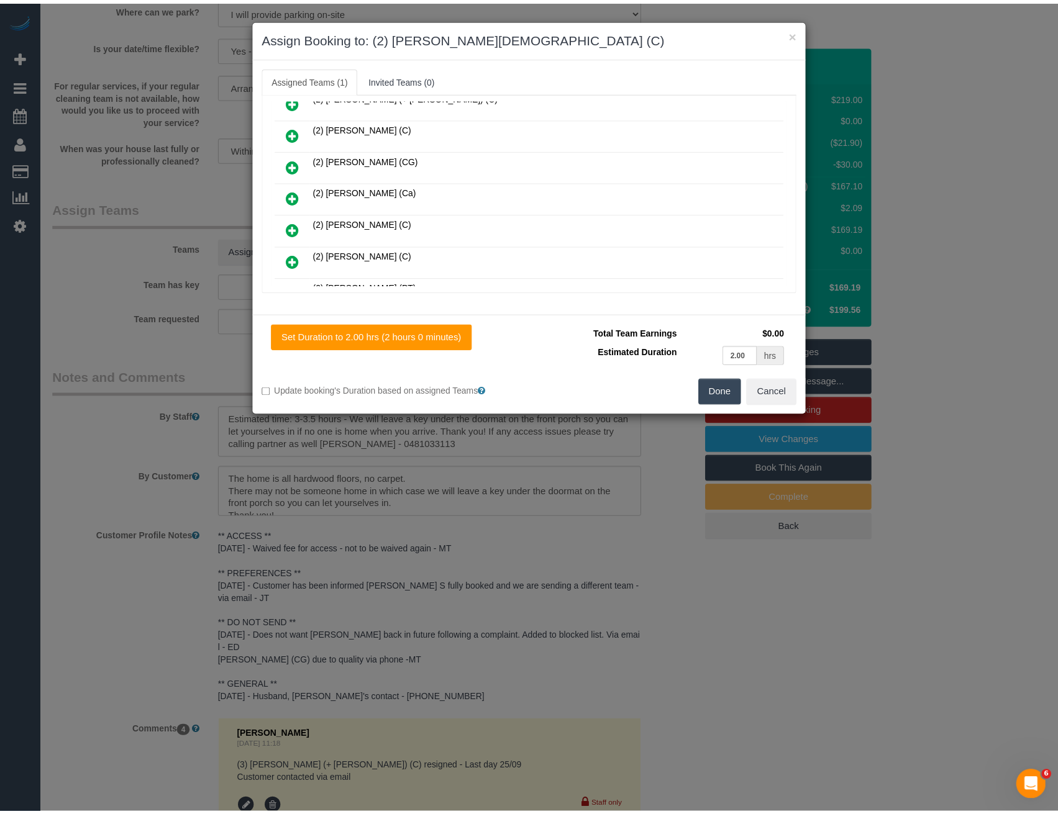
scroll to position [0, 0]
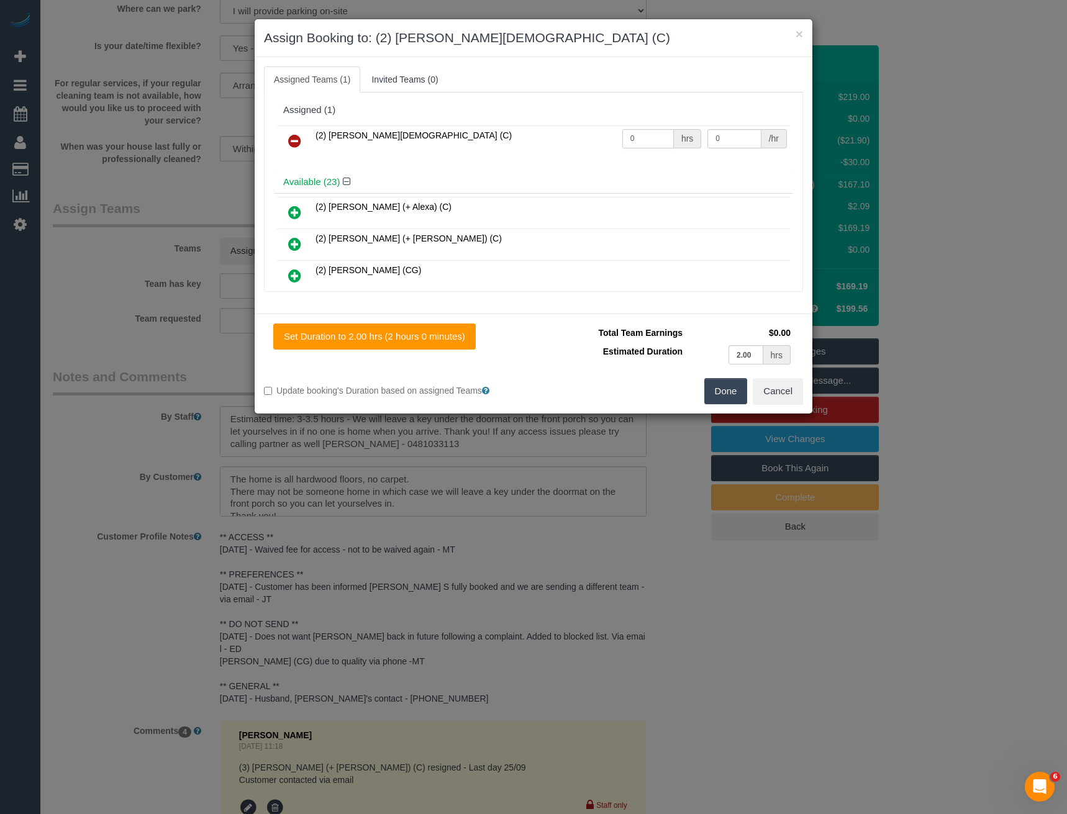
drag, startPoint x: 640, startPoint y: 138, endPoint x: 474, endPoint y: 137, distance: 165.8
click at [571, 150] on tr "(2) Raisul Islam (C) 0 hrs 0 /hr" at bounding box center [533, 141] width 513 height 32
type input "1"
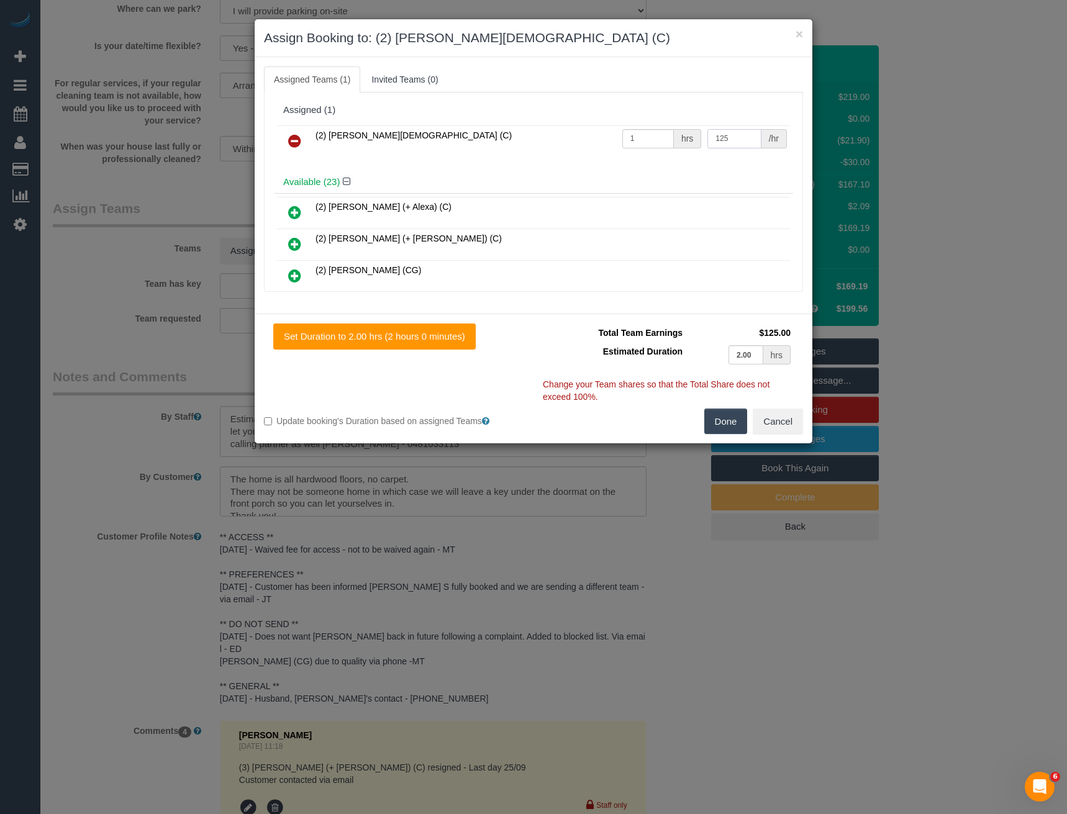
type input "125"
click at [729, 425] on button "Done" at bounding box center [725, 422] width 43 height 26
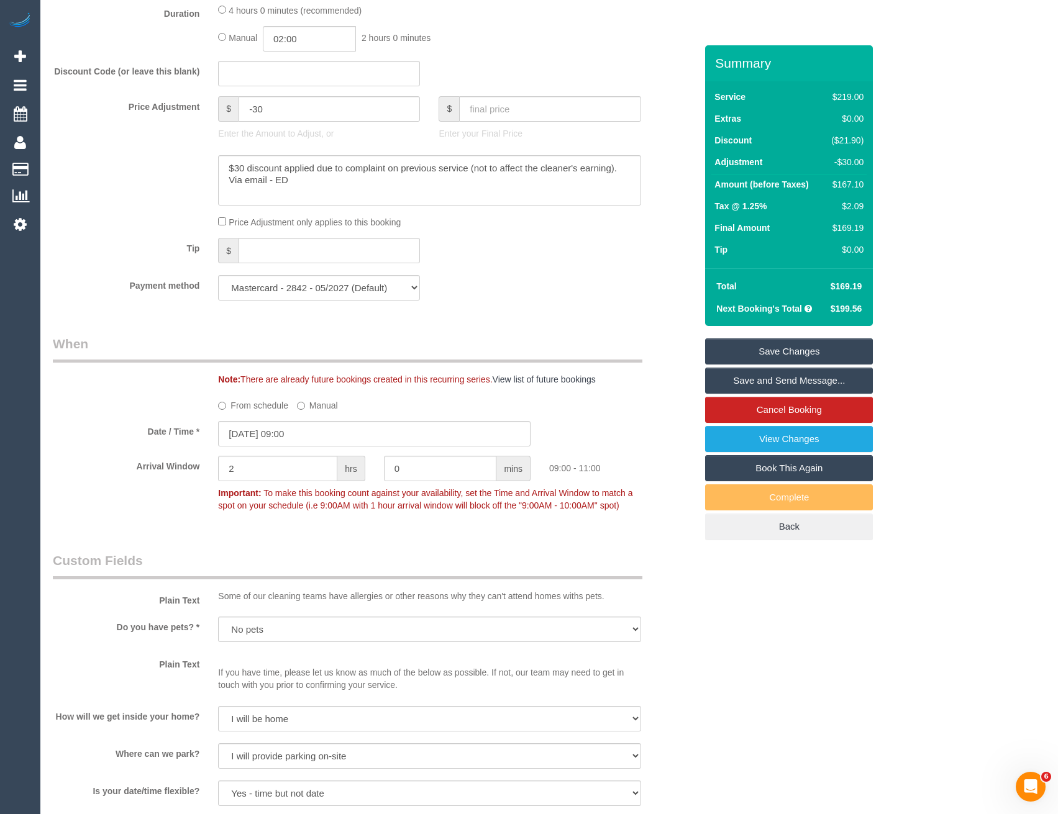
scroll to position [994, 0]
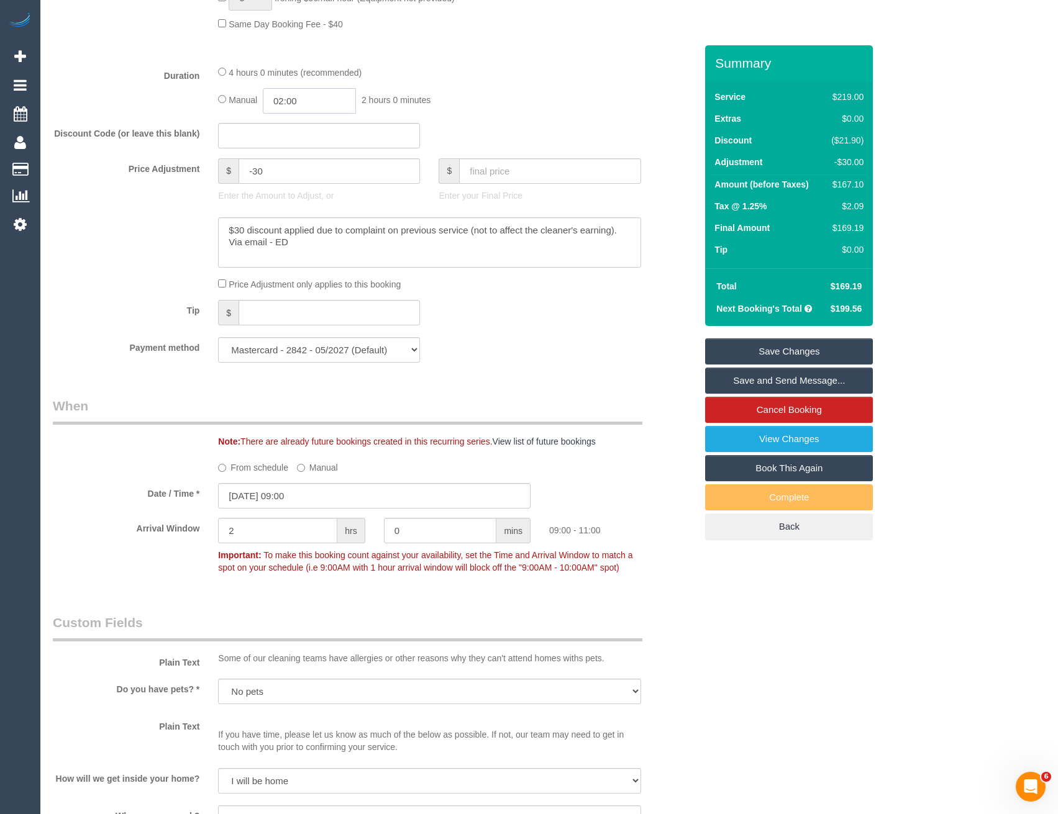
click at [310, 101] on input "02:00" at bounding box center [309, 100] width 93 height 25
type input "03:30"
click at [298, 188] on li "03:30" at bounding box center [295, 187] width 55 height 16
click at [538, 101] on div "Manual 03:30 3 hours 30 minutes" at bounding box center [429, 100] width 422 height 25
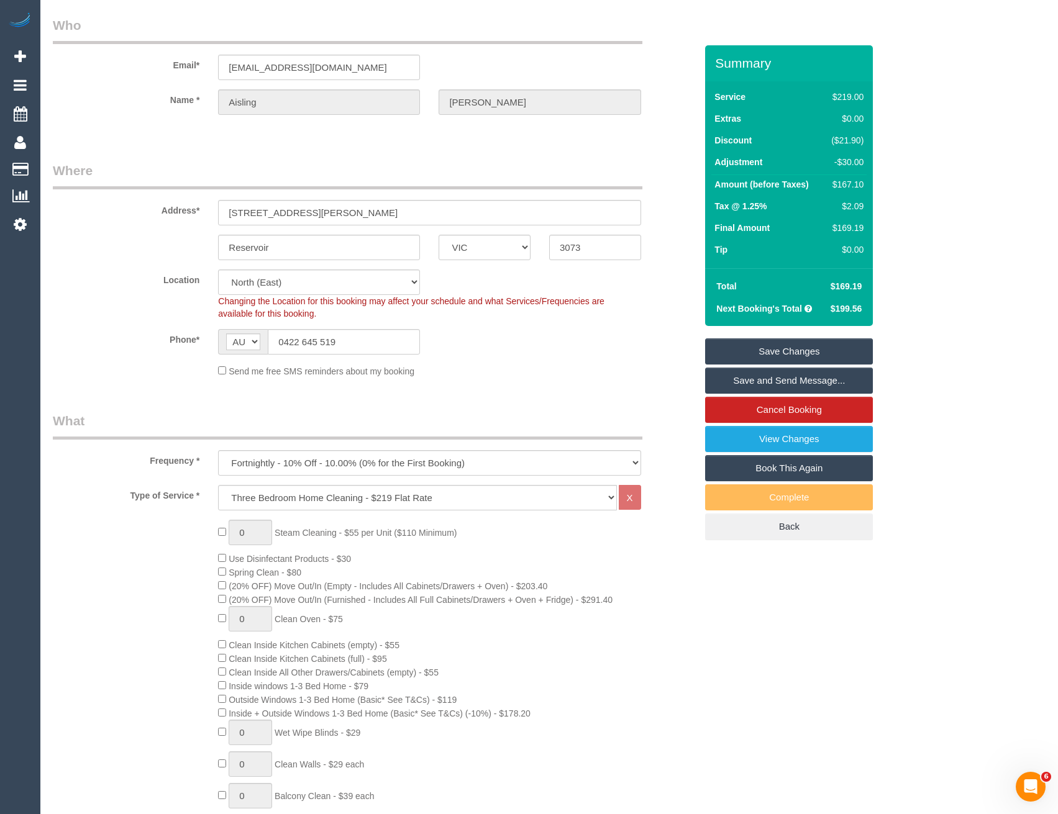
scroll to position [0, 0]
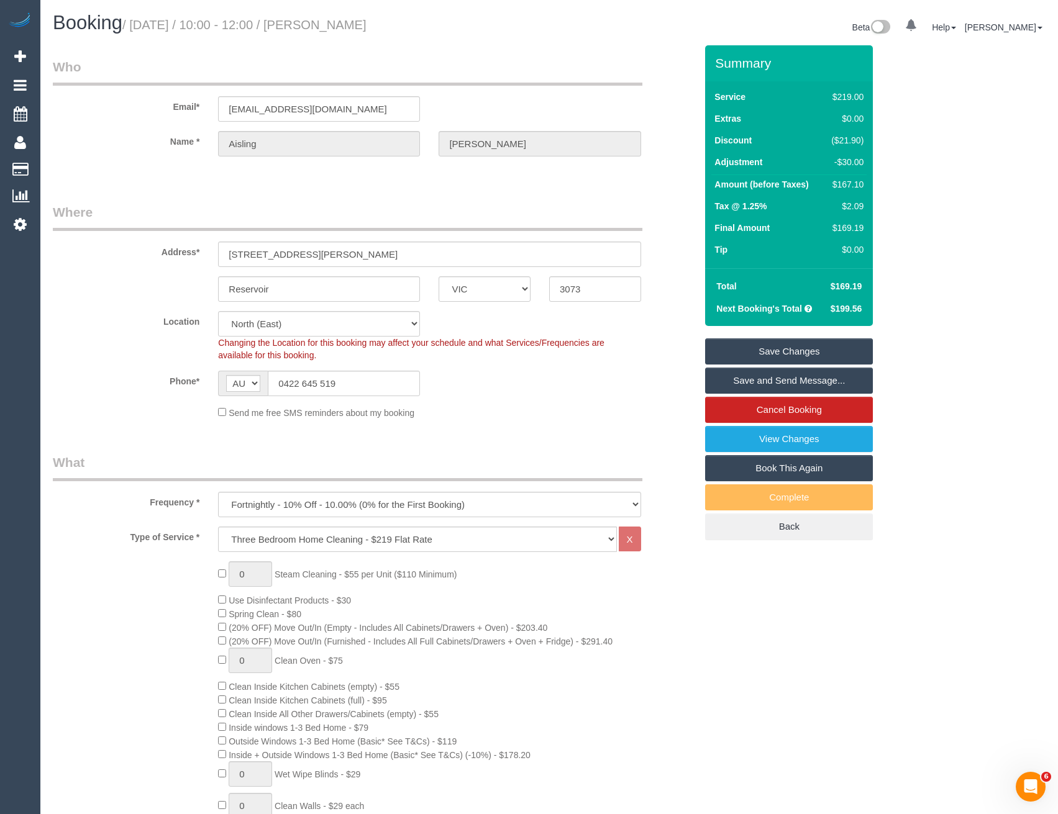
click at [768, 354] on link "Save Changes" at bounding box center [789, 351] width 168 height 26
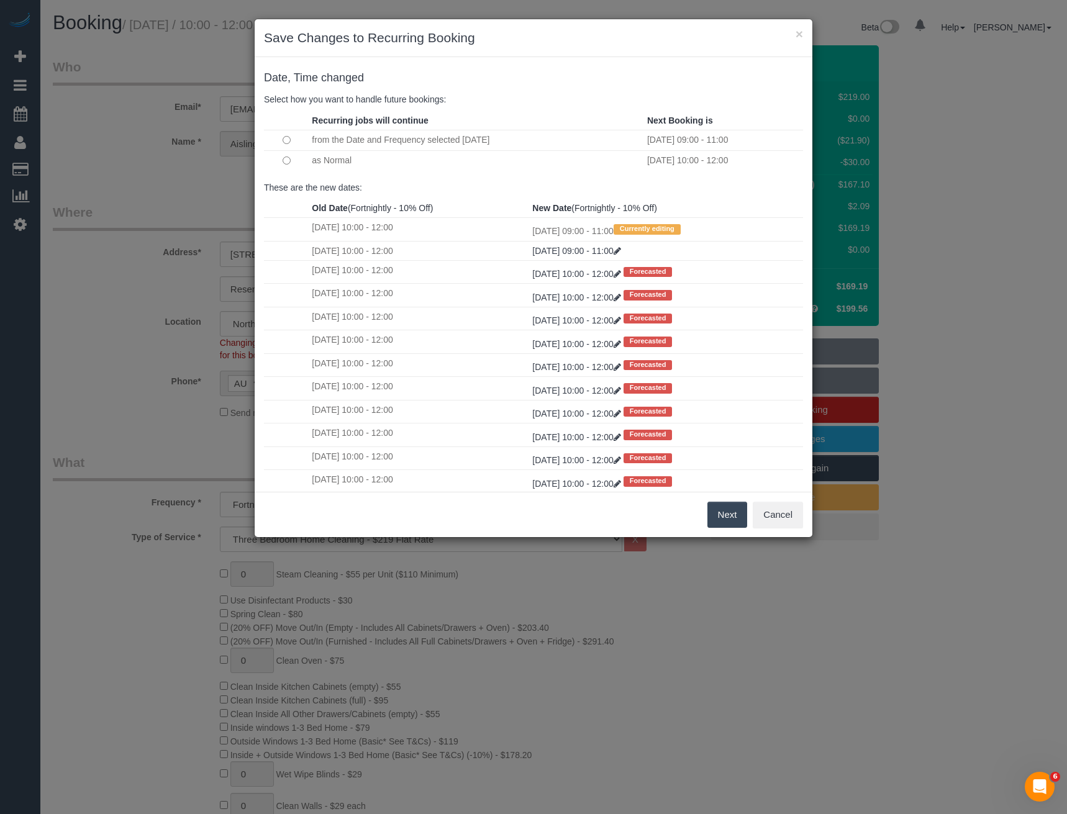
drag, startPoint x: 720, startPoint y: 517, endPoint x: 744, endPoint y: 462, distance: 60.1
click at [720, 517] on button "Next" at bounding box center [727, 515] width 40 height 26
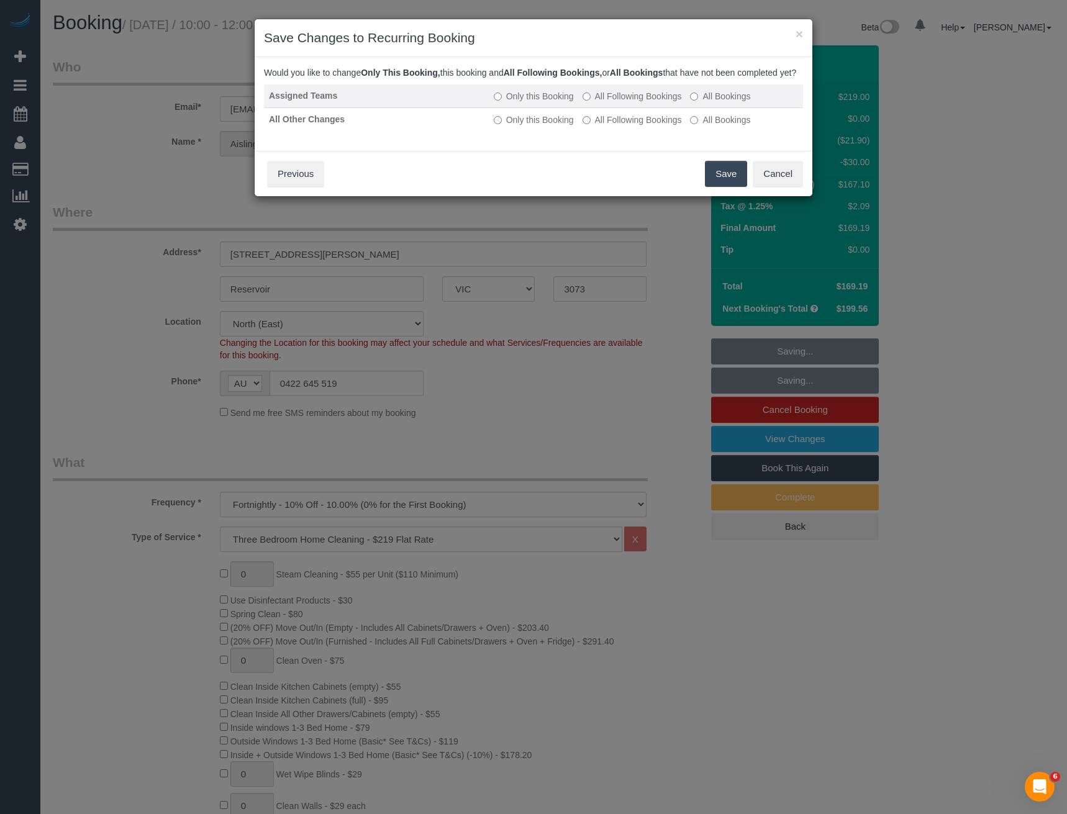
drag, startPoint x: 594, startPoint y: 101, endPoint x: 592, endPoint y: 108, distance: 7.1
click at [594, 106] on td "Only this Booking All Following Bookings All Bookings" at bounding box center [646, 96] width 314 height 24
click at [592, 102] on label "All Following Bookings" at bounding box center [632, 96] width 99 height 12
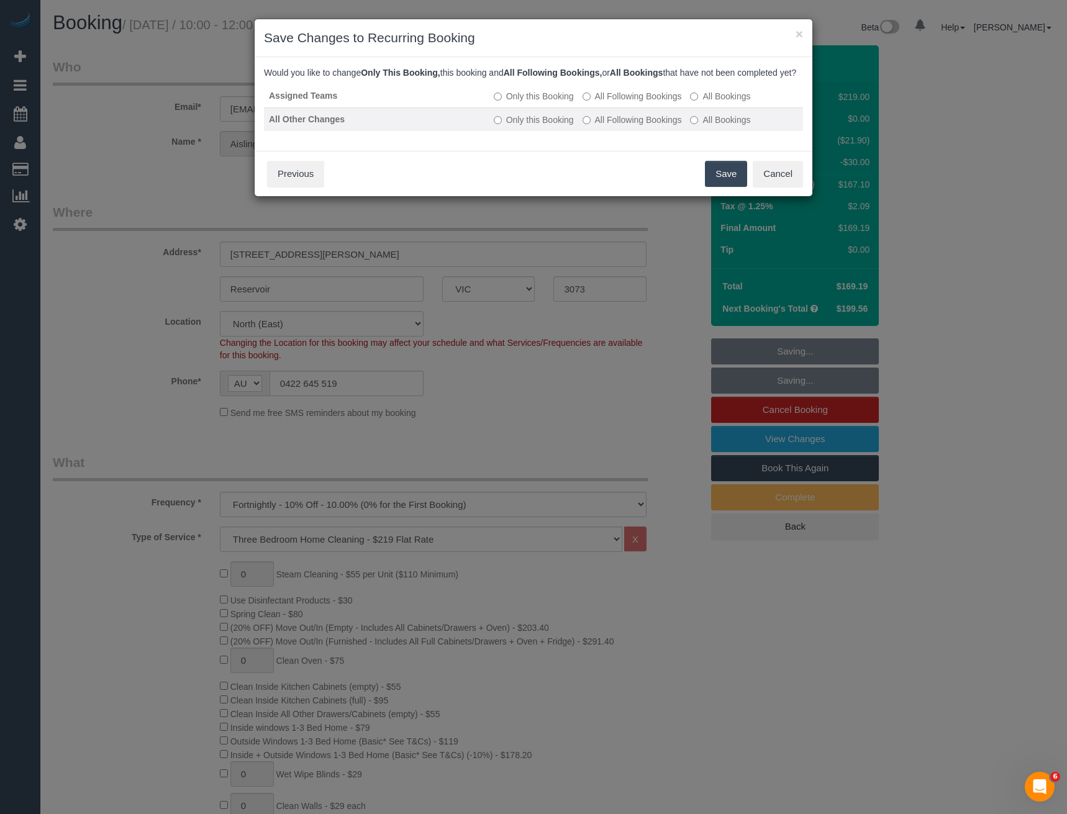
click at [617, 126] on label "All Following Bookings" at bounding box center [632, 120] width 99 height 12
click at [721, 182] on button "Save" at bounding box center [726, 174] width 42 height 26
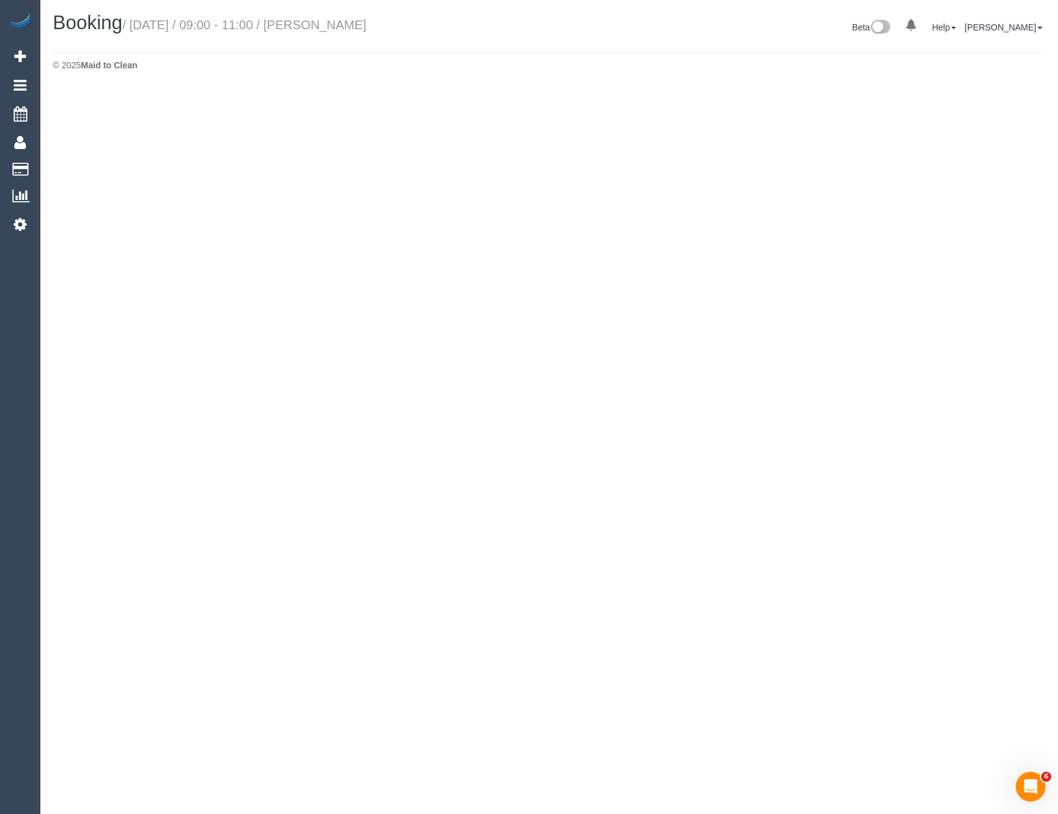
select select "VIC"
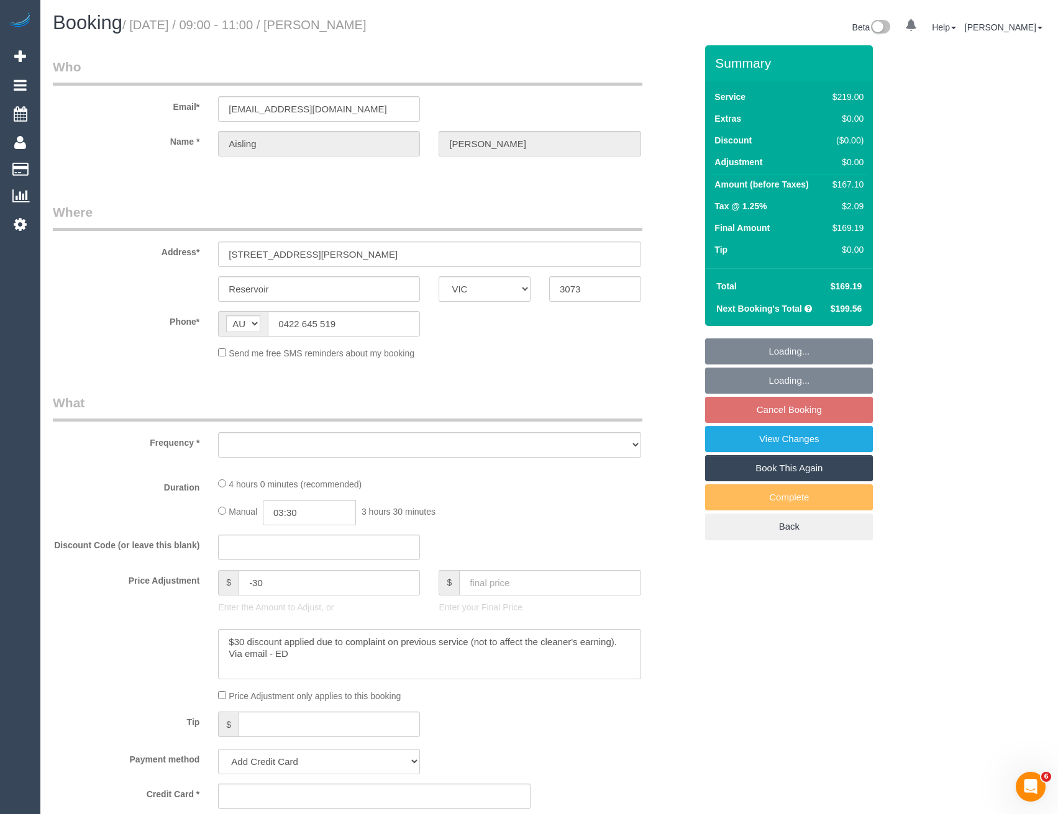
select select "object:7618"
select select "string:stripe-pm_1QulLk2GScqysDRV3VprvzWs"
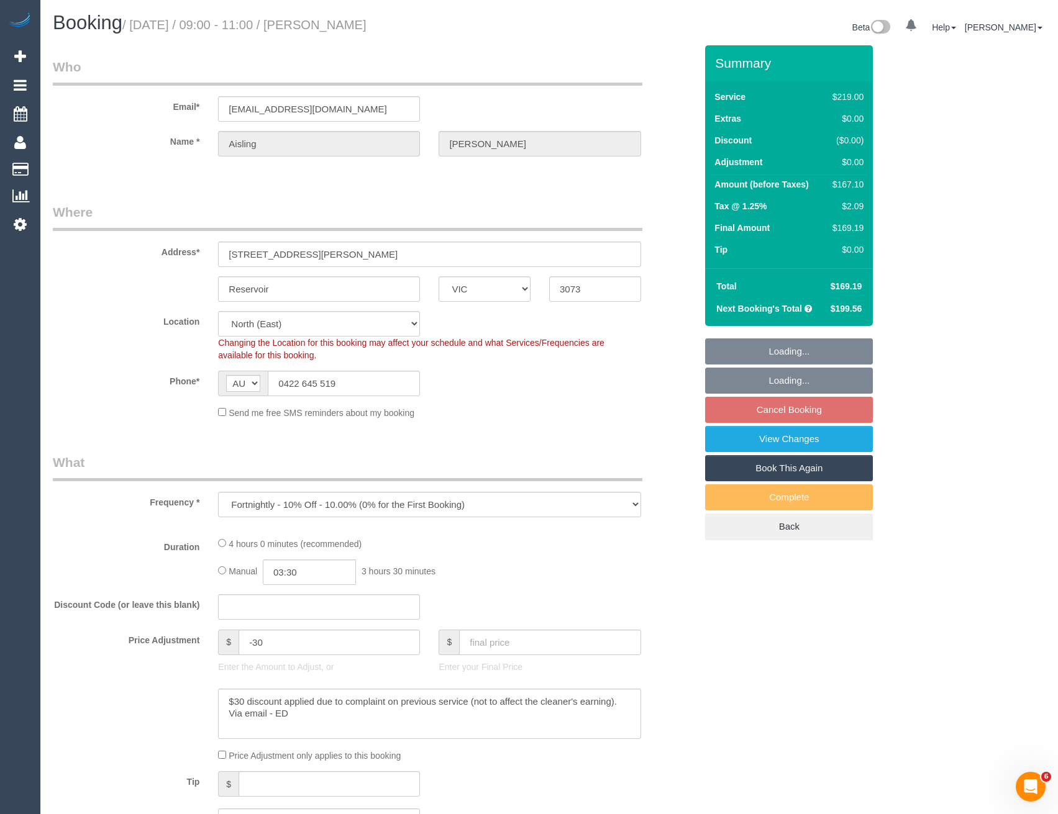
select select "object:7727"
select select "number:28"
select select "number:14"
select select "number:18"
select select "number:24"
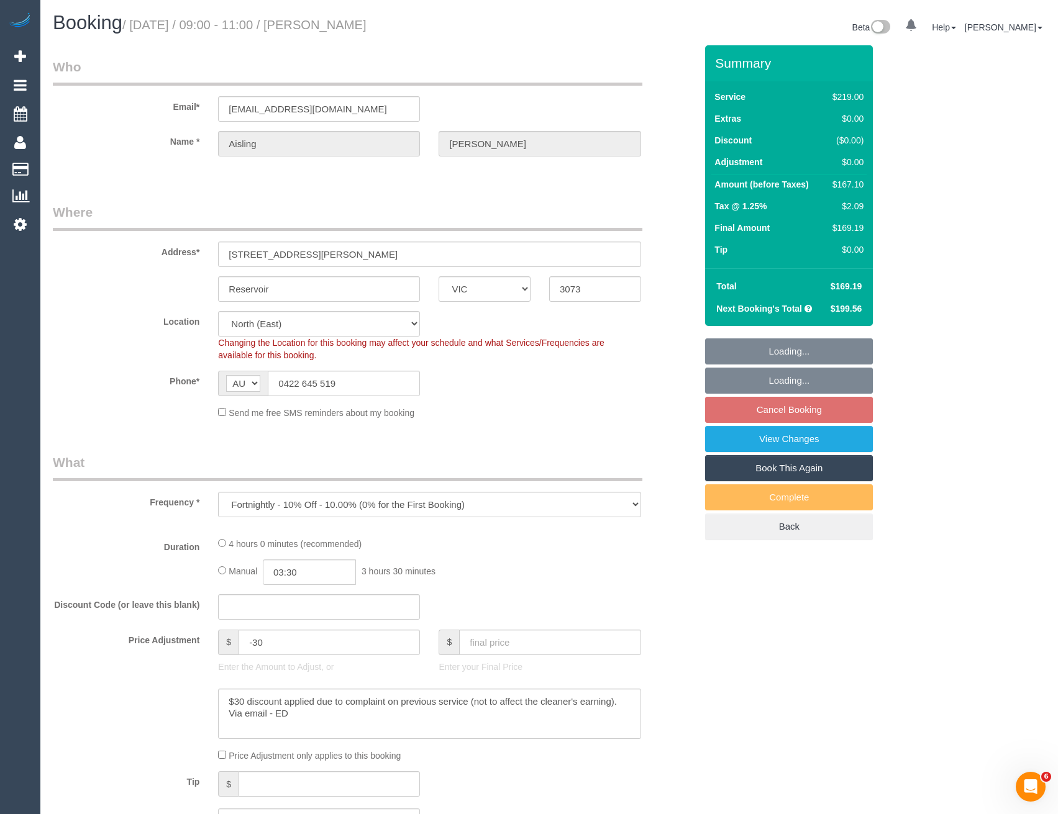
select select "number:34"
select select "number:11"
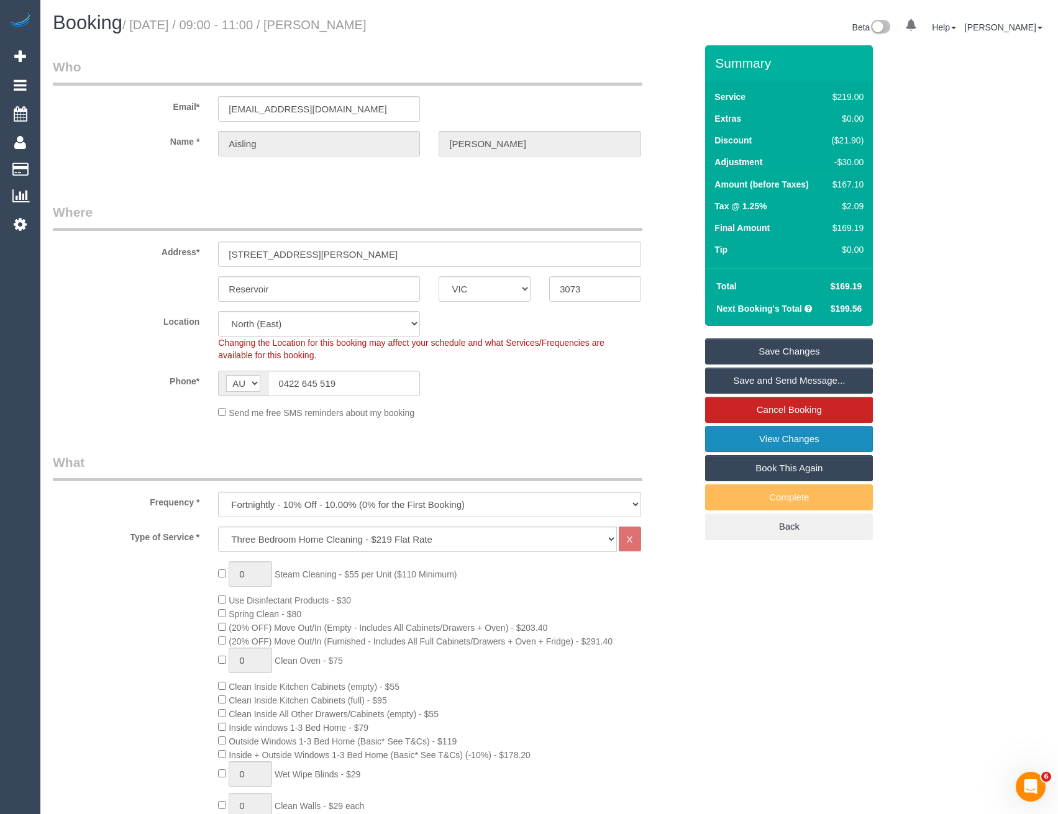
click at [771, 440] on link "View Changes" at bounding box center [789, 439] width 168 height 26
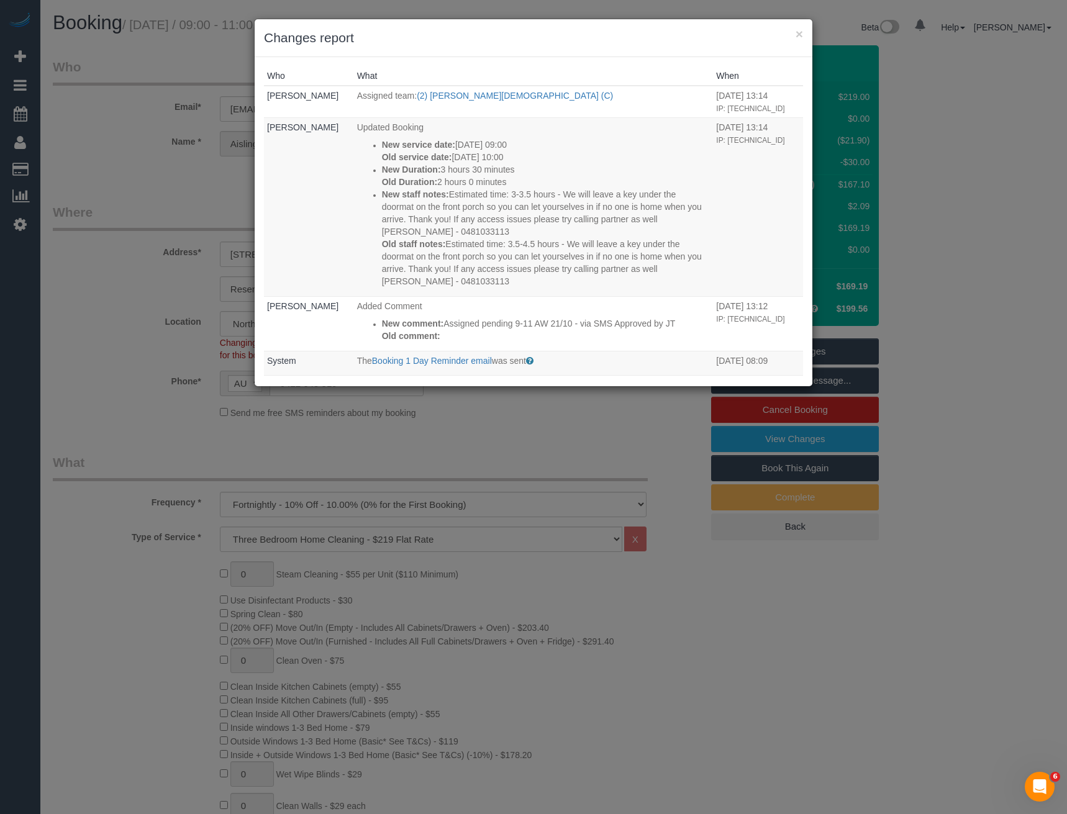
click at [397, 463] on div "× Changes report Who What When Bronie Bryant Assigned team: (2) Raisul Islam (C…" at bounding box center [533, 407] width 1067 height 814
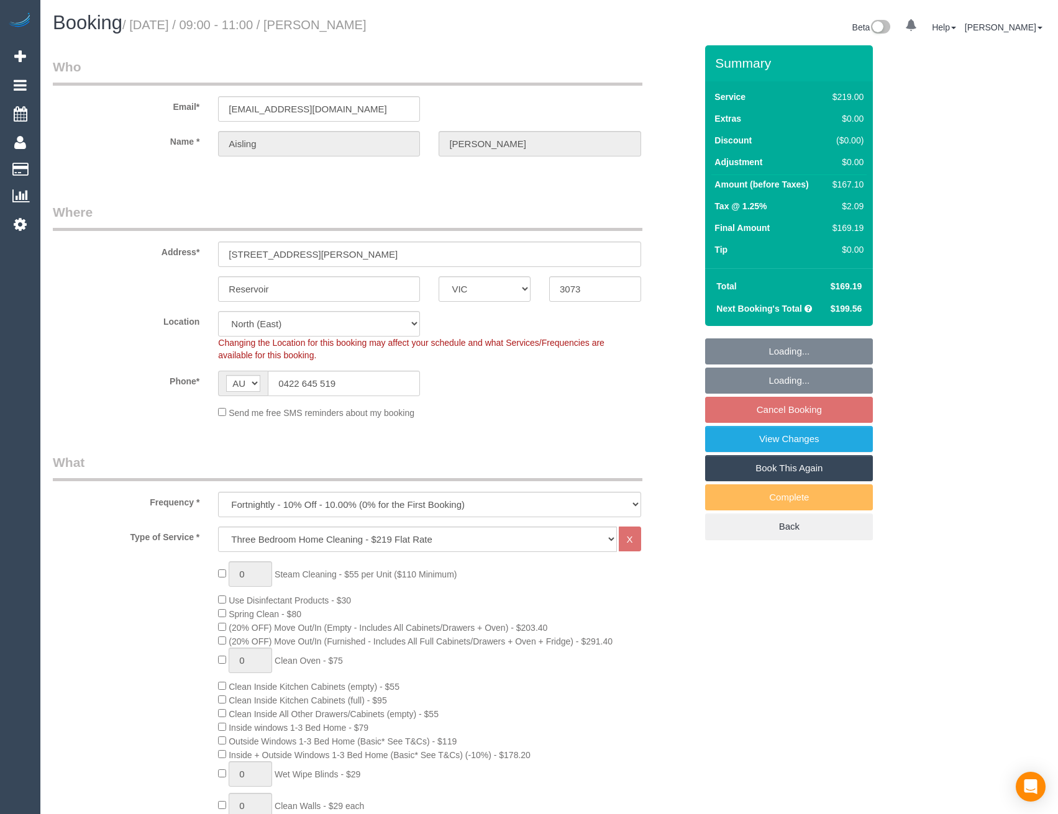
select select "VIC"
select select "number:28"
select select "number:14"
select select "number:18"
select select "number:24"
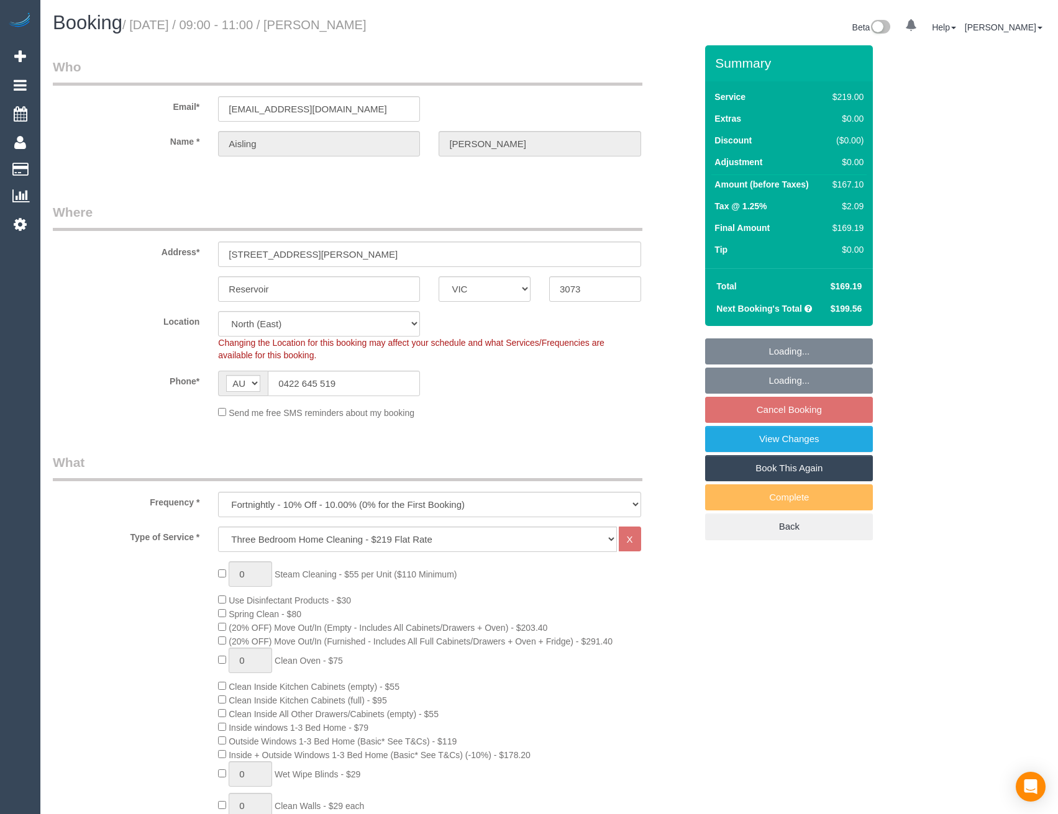
select select "number:34"
select select "number:11"
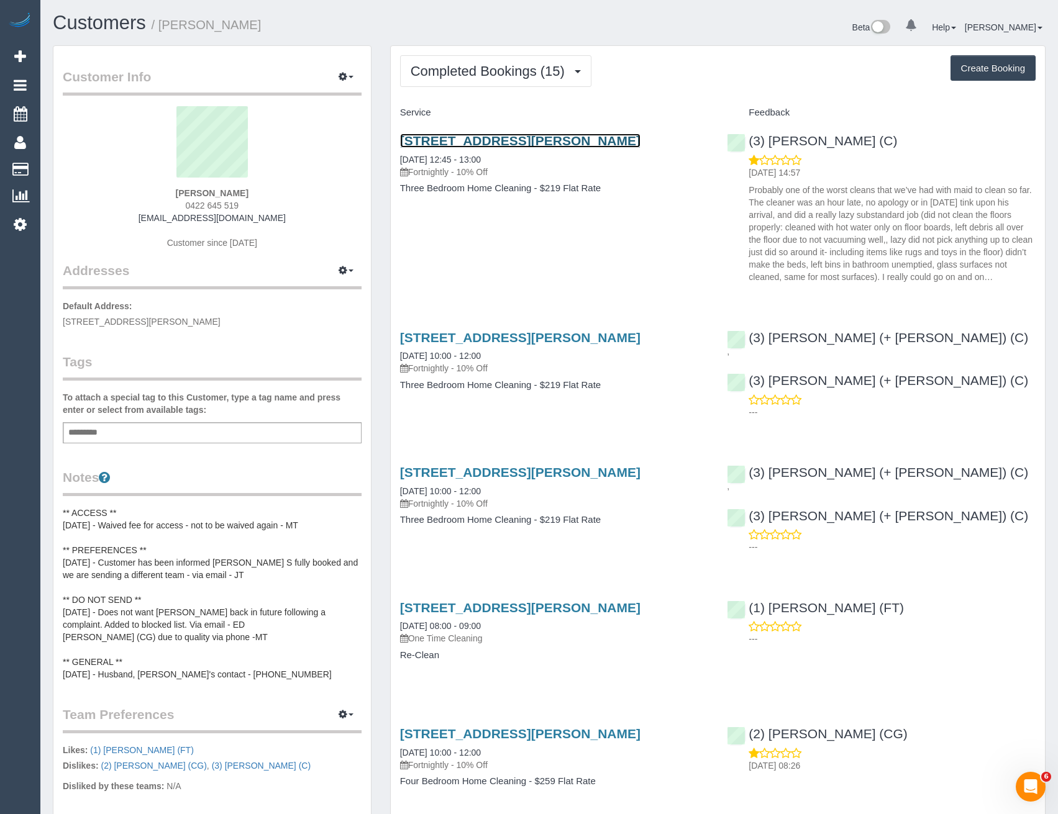
click at [515, 138] on link "24 Cuthbert Rd, Reservoir, VIC 3073" at bounding box center [520, 141] width 240 height 14
click at [477, 65] on span "Completed Bookings (15)" at bounding box center [490, 71] width 160 height 16
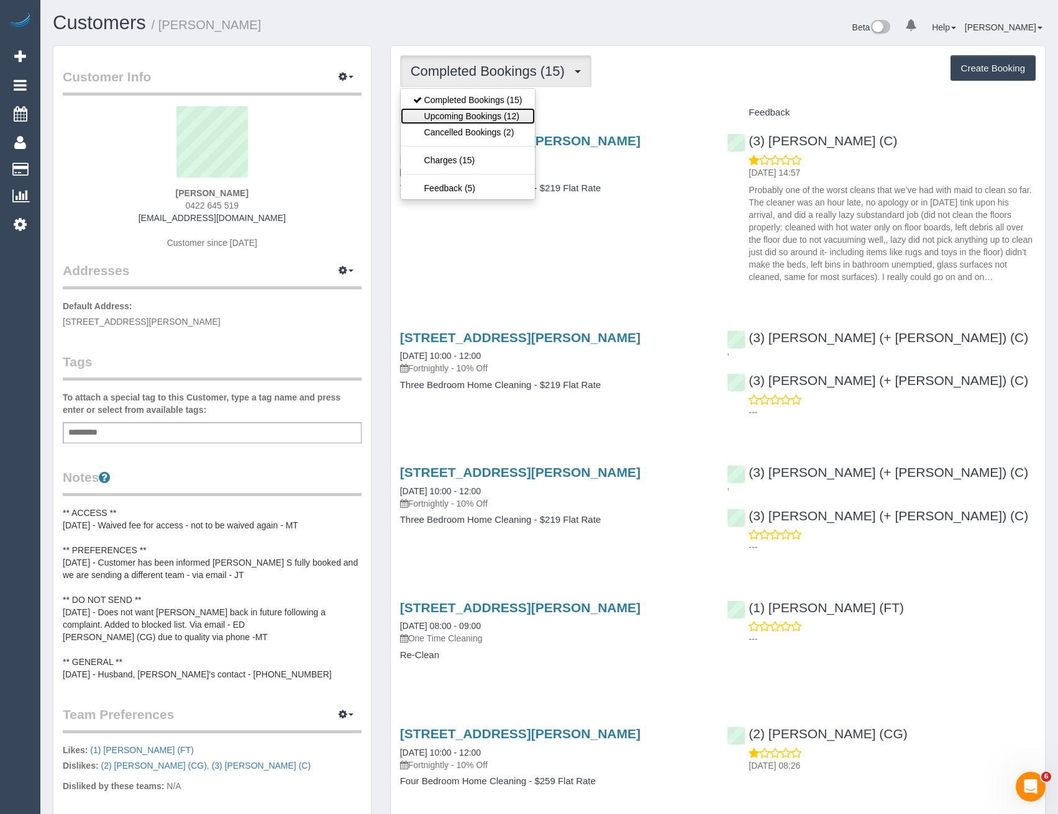
click at [472, 117] on link "Upcoming Bookings (12)" at bounding box center [468, 116] width 134 height 16
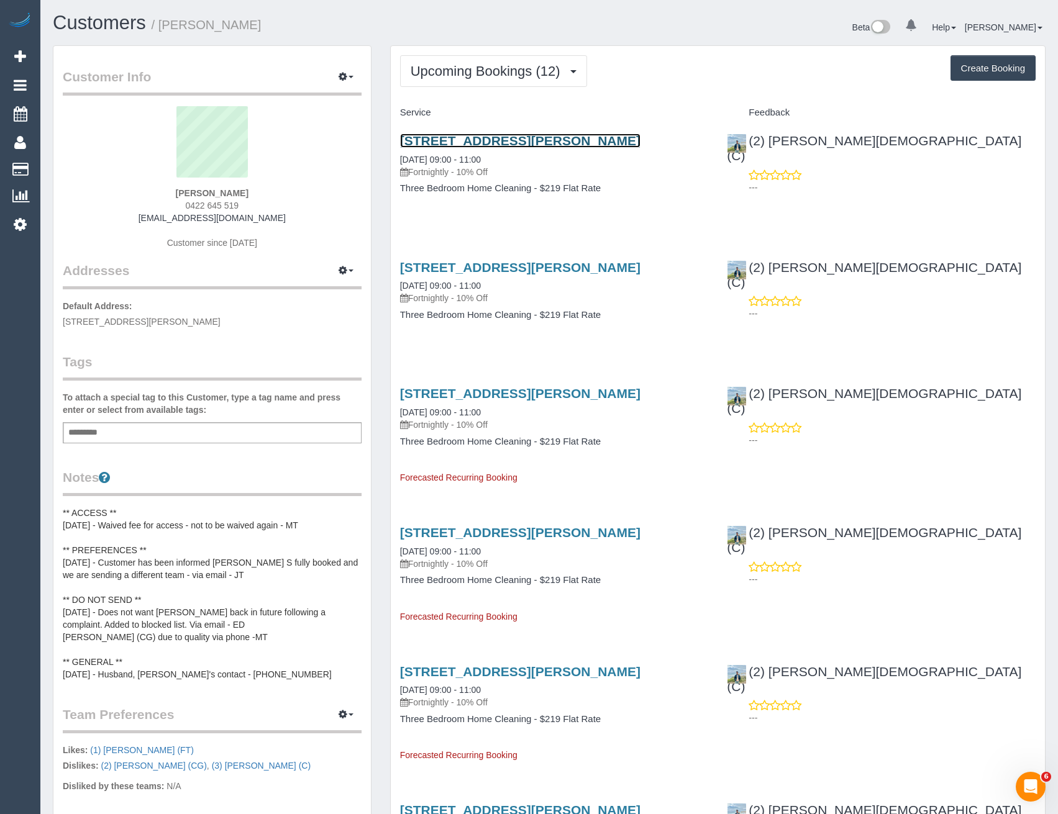
click at [557, 137] on link "24 Cuthbert Rd, Reservoir, VIC 3073" at bounding box center [520, 141] width 240 height 14
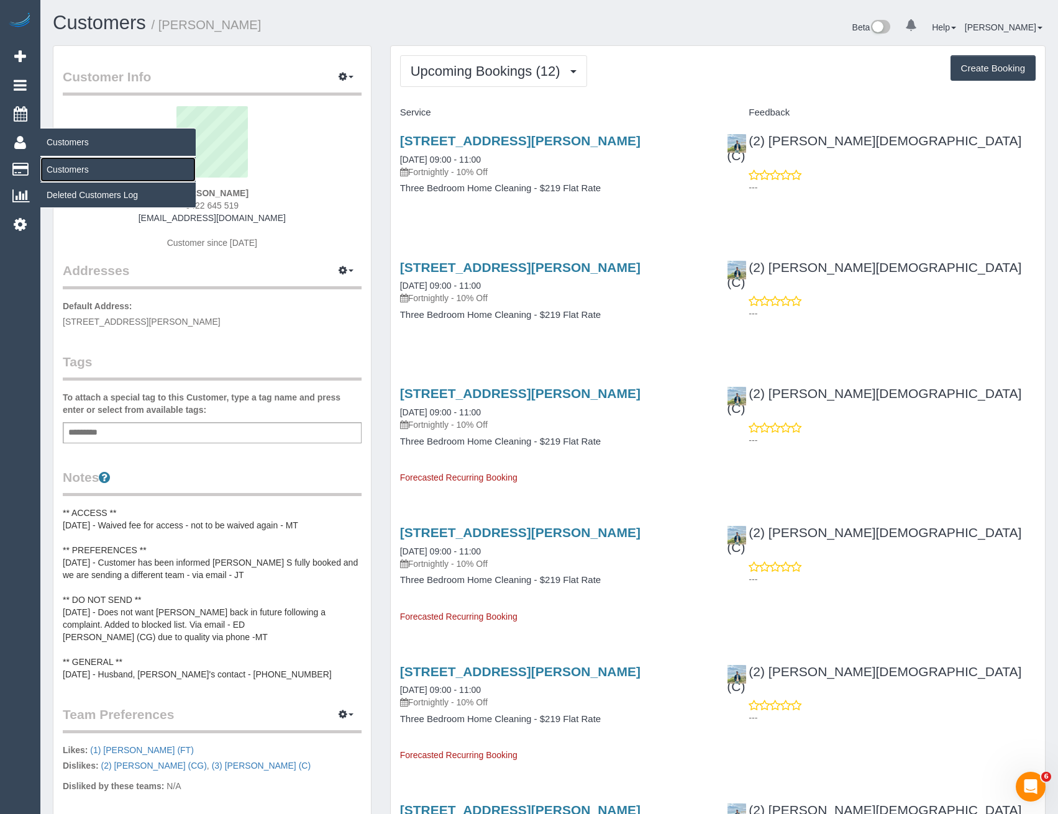
click at [86, 163] on link "Customers" at bounding box center [117, 169] width 155 height 25
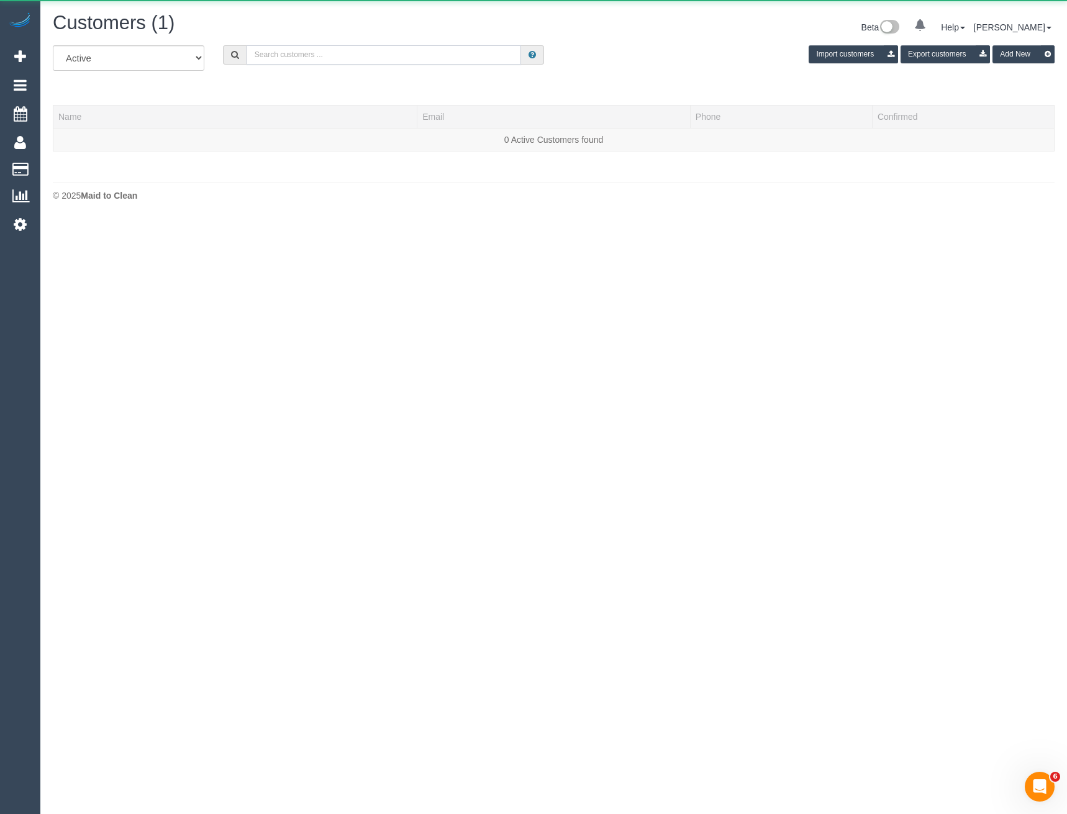
drag, startPoint x: 266, startPoint y: 54, endPoint x: 236, endPoint y: 61, distance: 30.6
click at [266, 54] on input "text" at bounding box center [384, 54] width 275 height 19
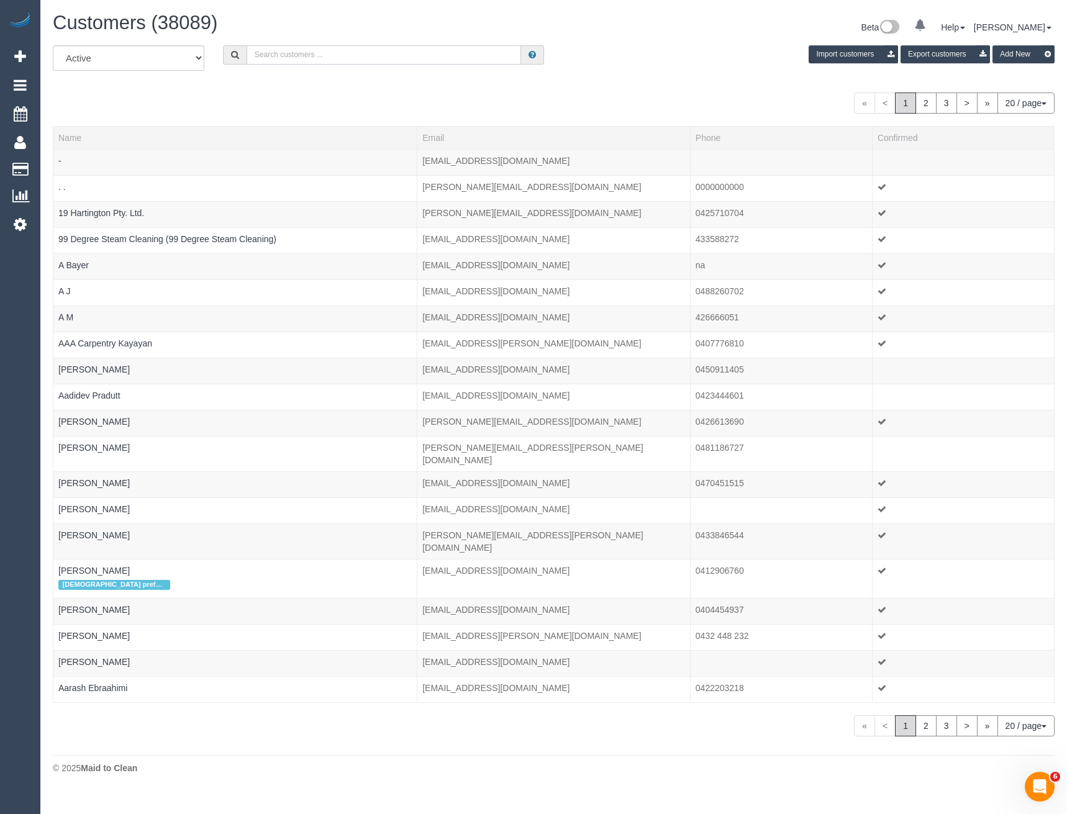
click at [279, 59] on input "text" at bounding box center [384, 54] width 275 height 19
paste input "nikita.mehta@nab.com.au"
click at [363, 56] on input "nikita.mehta@nab.com.au" at bounding box center [384, 54] width 275 height 19
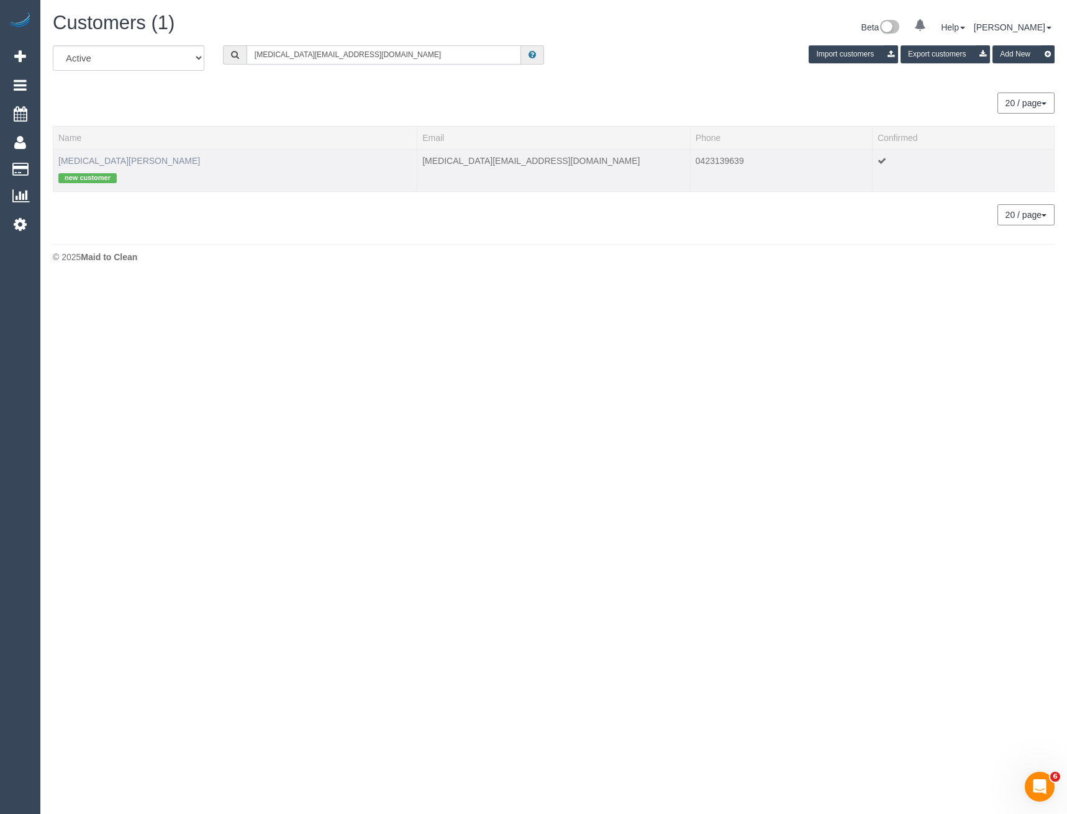
type input "nikita.mehta@nab.com.au"
click at [82, 160] on link "Nikita Mehta" at bounding box center [129, 161] width 142 height 10
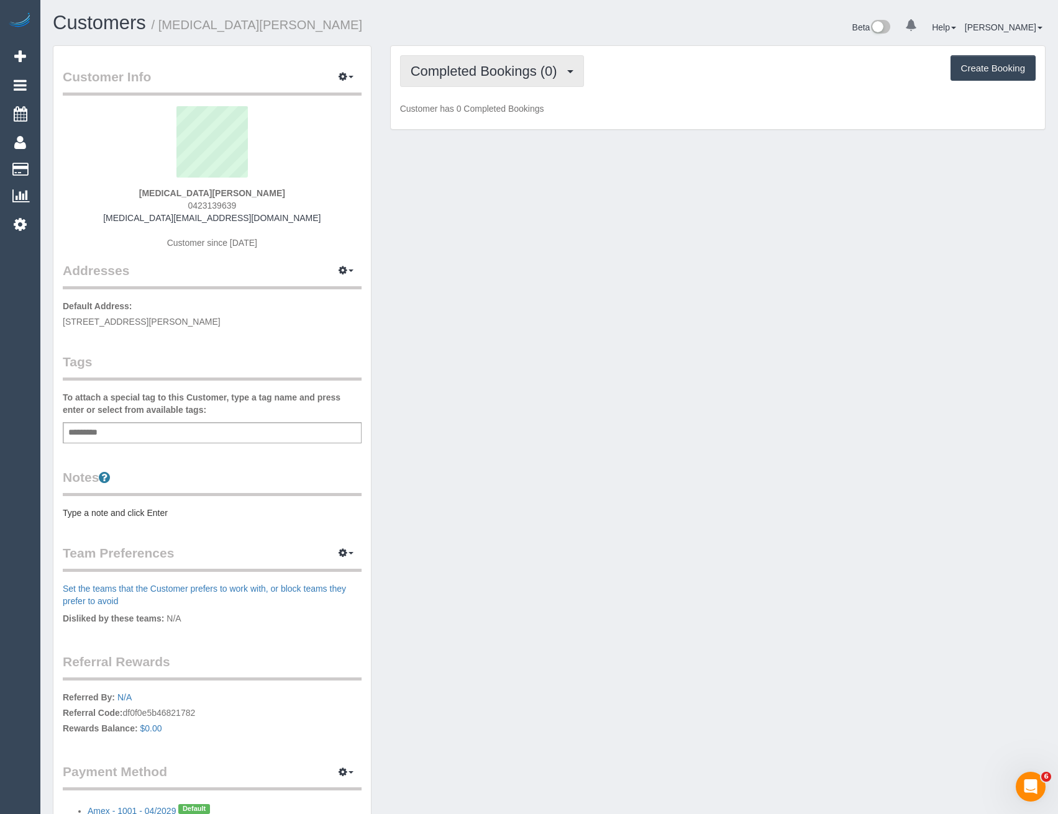
click at [534, 67] on span "Completed Bookings (0)" at bounding box center [486, 71] width 153 height 16
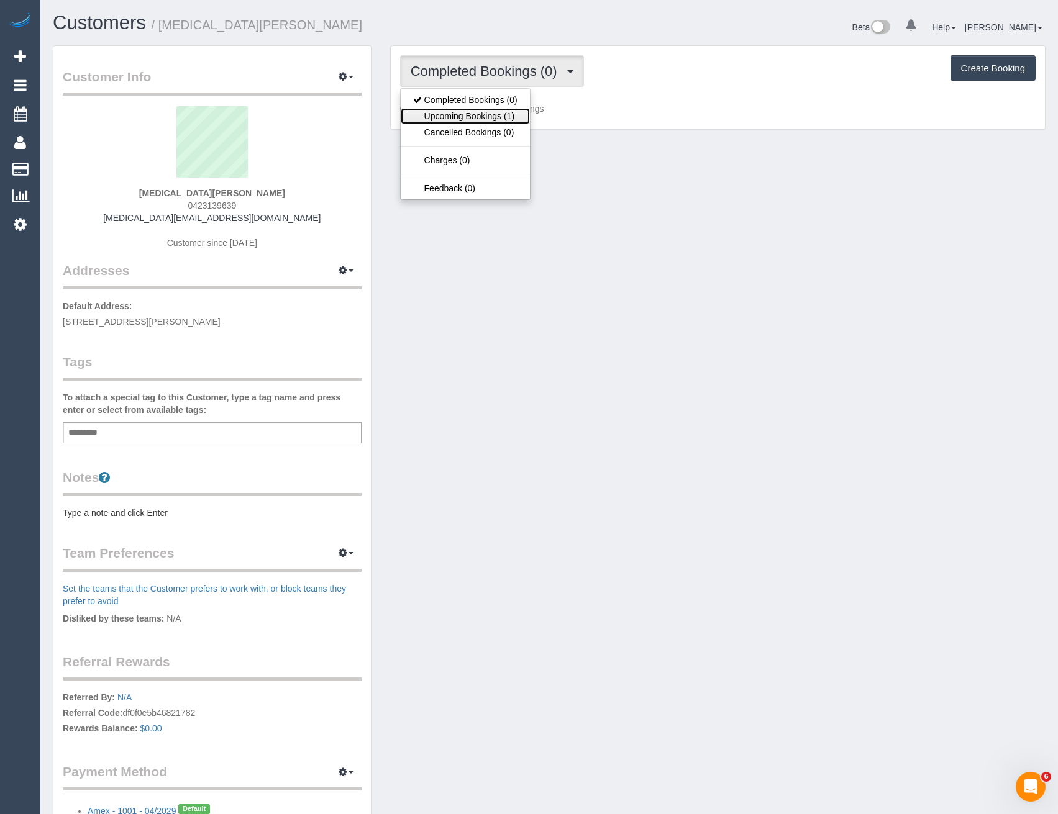
click at [515, 123] on link "Upcoming Bookings (1)" at bounding box center [465, 116] width 129 height 16
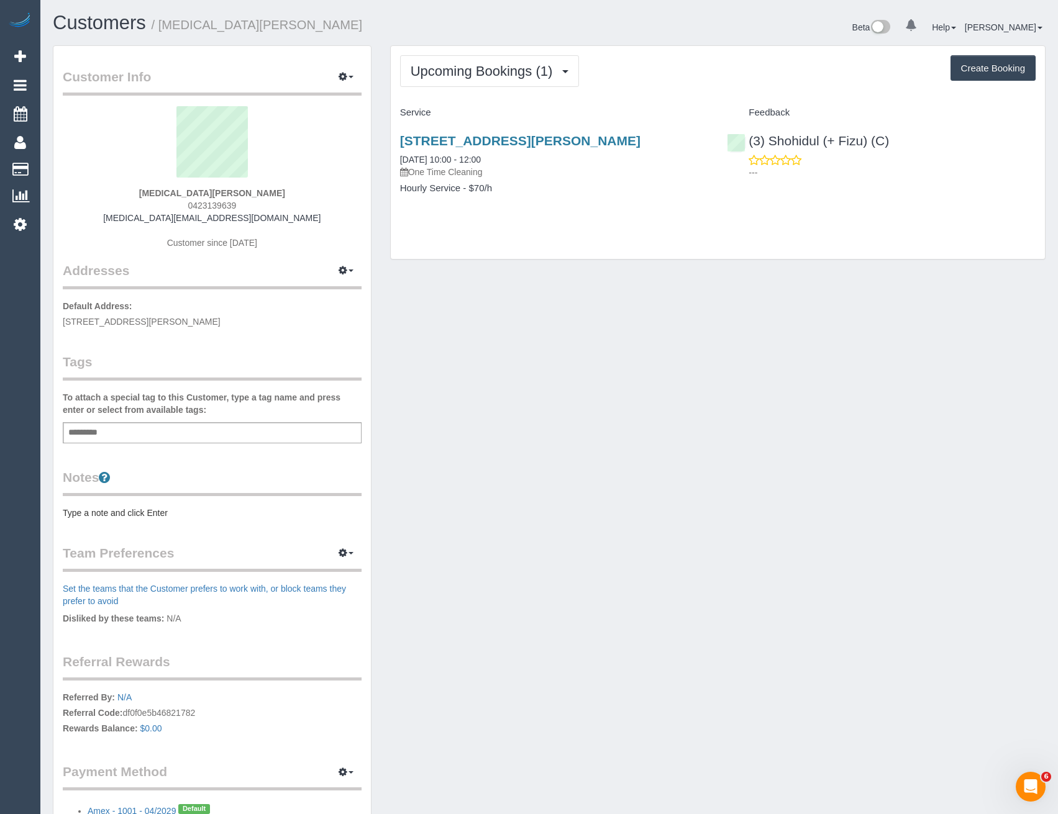
drag, startPoint x: 240, startPoint y: 204, endPoint x: 192, endPoint y: 206, distance: 48.5
click at [192, 206] on div "Nikita Mehta 0423139639 nikita.mehta@nab.com.au Customer since 2025" at bounding box center [212, 183] width 299 height 155
copy span "423139639"
click at [619, 143] on link "3/5 Greg Norman Drive, Melbourne, VIC 3030" at bounding box center [520, 141] width 240 height 14
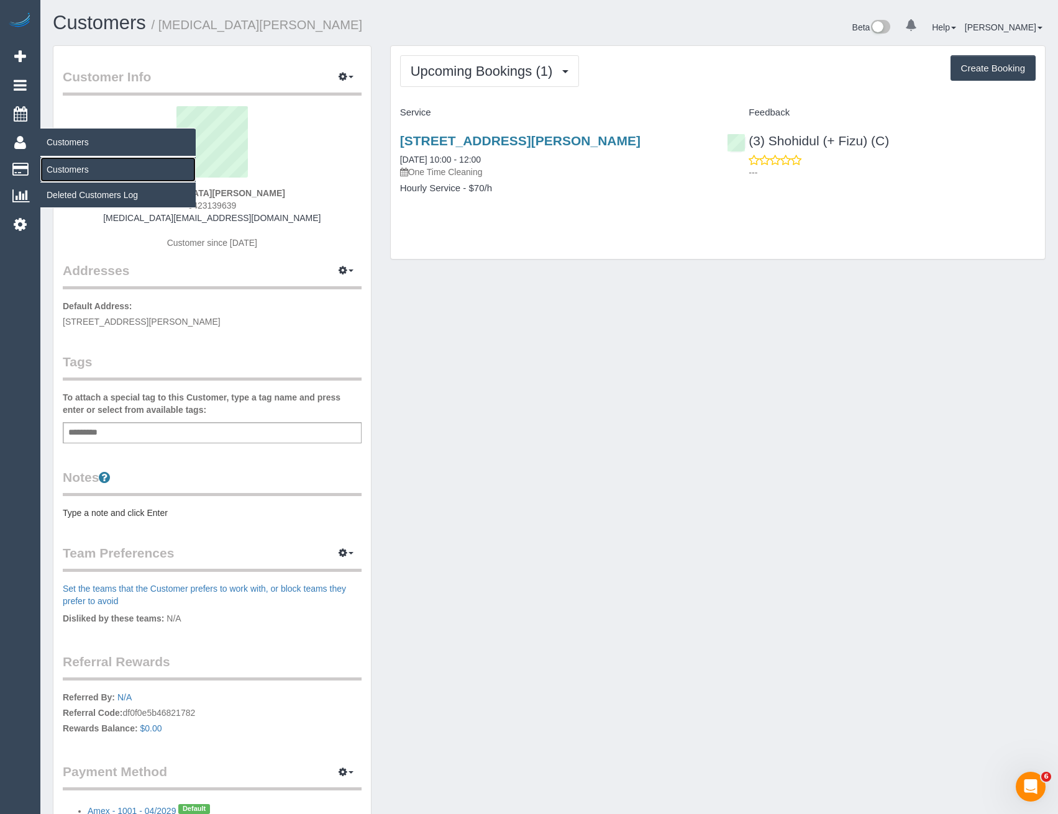
click at [85, 175] on link "Customers" at bounding box center [117, 169] width 155 height 25
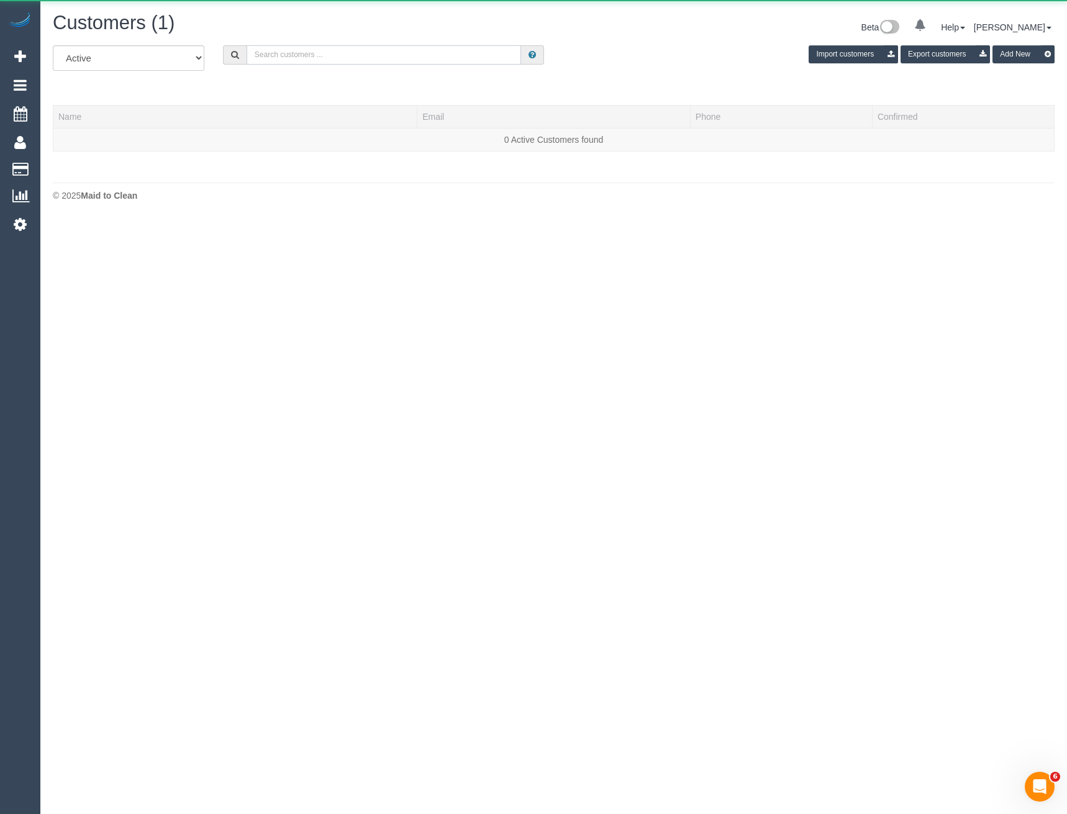
click at [297, 56] on input "text" at bounding box center [384, 54] width 275 height 19
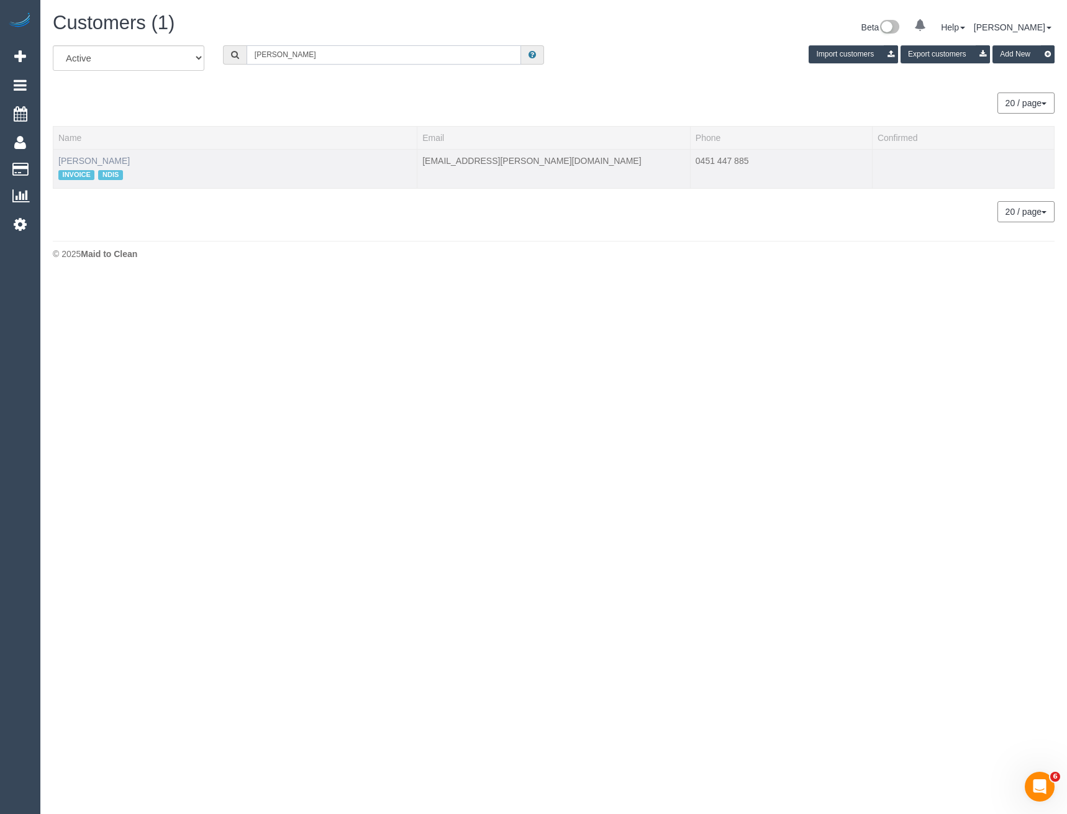
type input "Omar m"
click at [111, 162] on link "Omar Muhammad" at bounding box center [93, 161] width 71 height 10
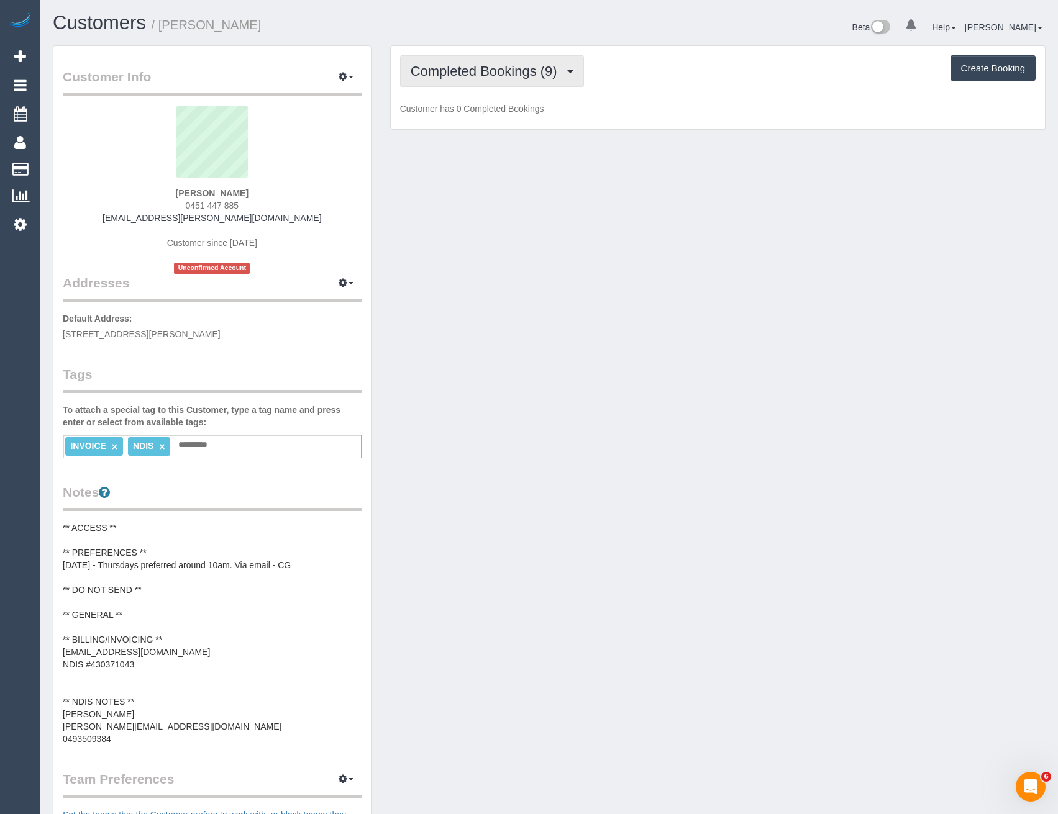
click at [525, 78] on span "Completed Bookings (9)" at bounding box center [486, 71] width 153 height 16
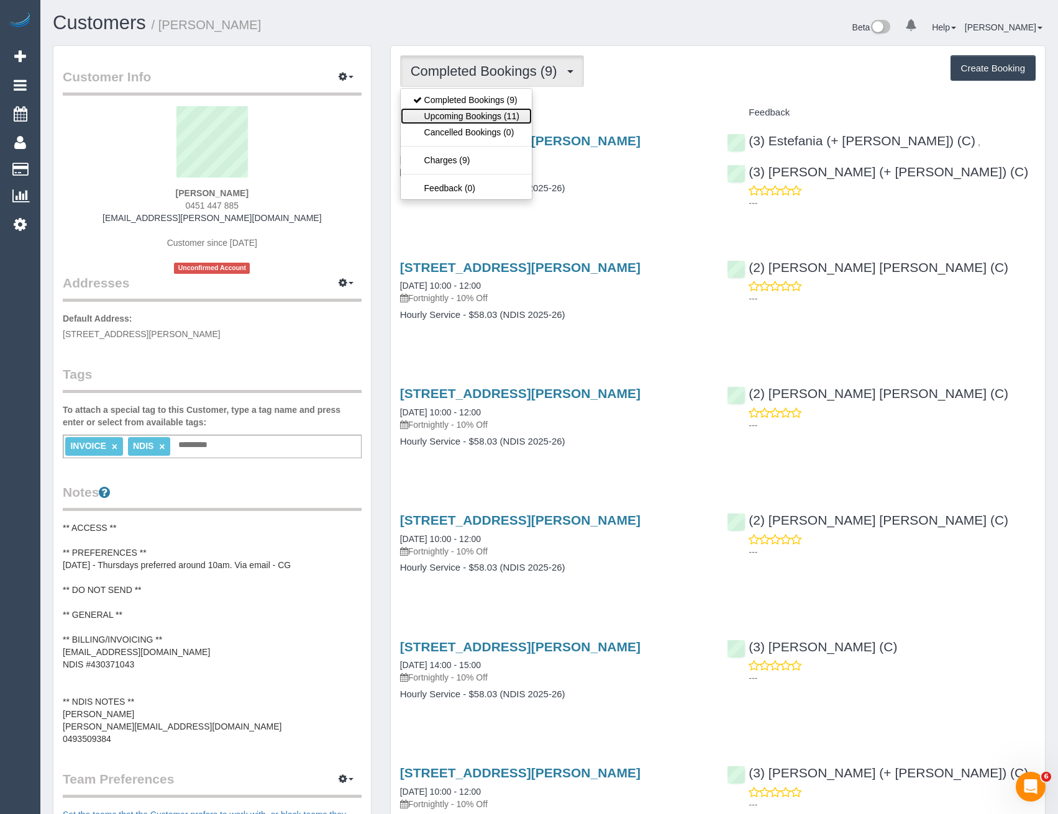
click at [508, 117] on link "Upcoming Bookings (11)" at bounding box center [466, 116] width 131 height 16
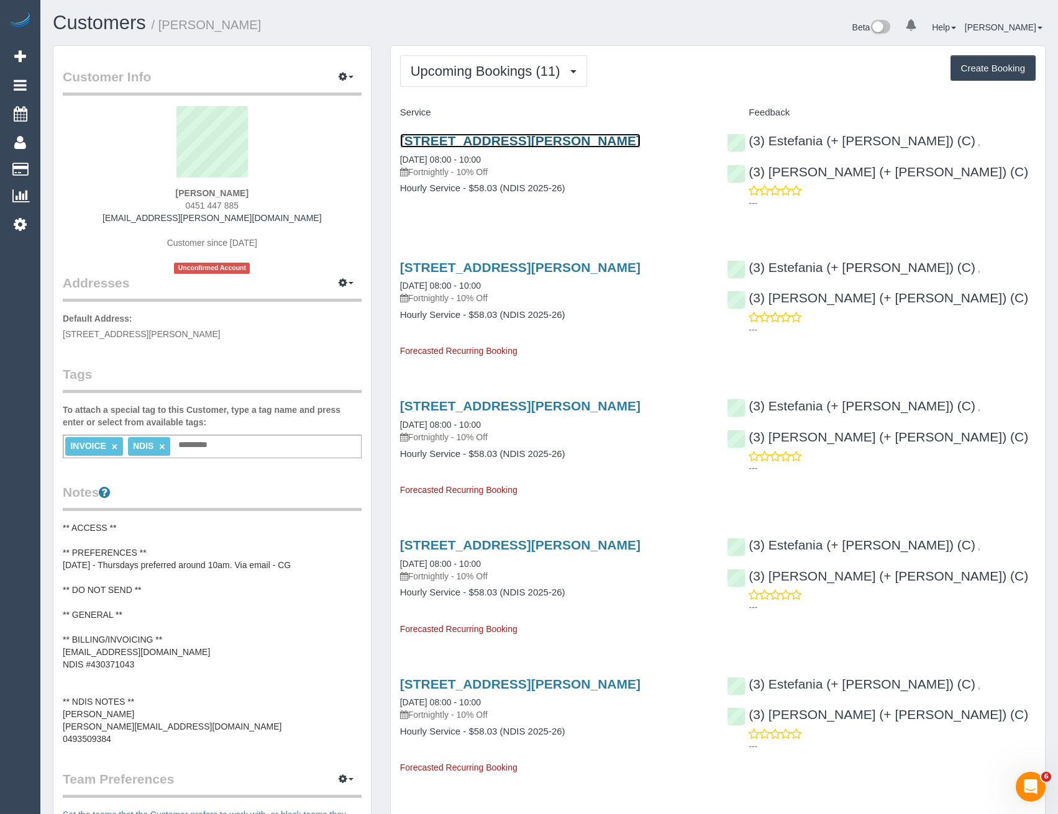
click at [576, 146] on link "1/50 Railway Parade, Pascoe Vale, VIC 3044" at bounding box center [520, 141] width 240 height 14
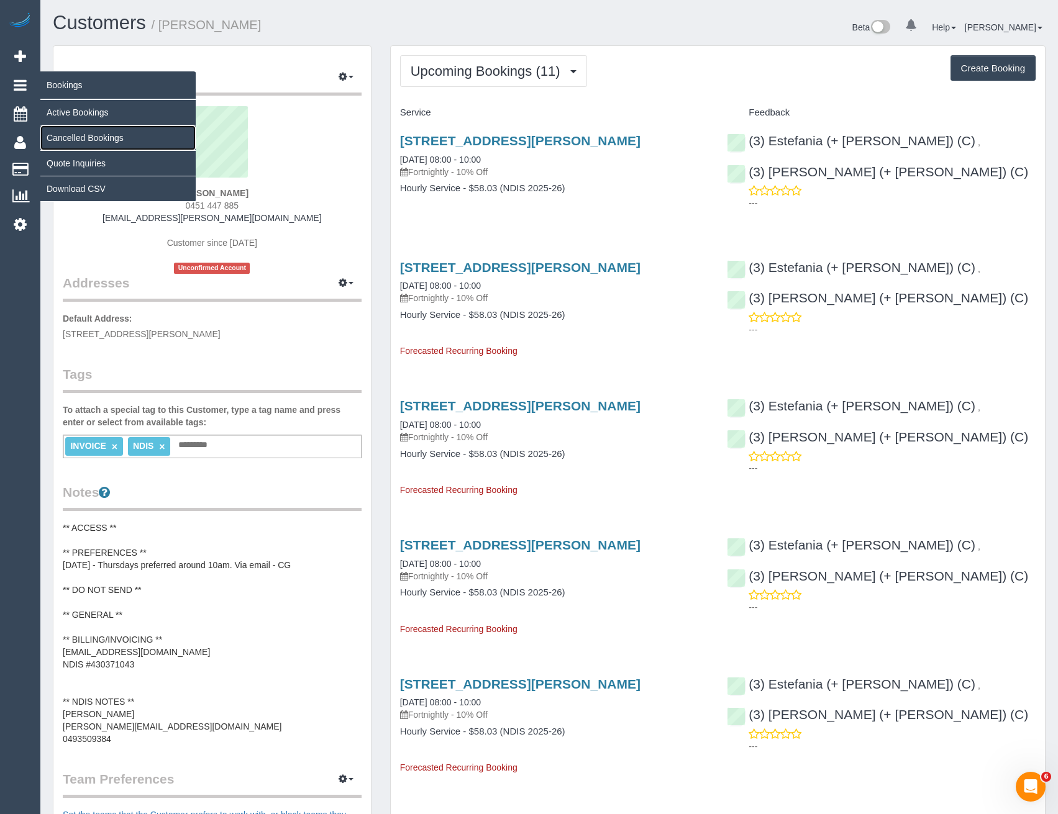
click at [70, 139] on link "Cancelled Bookings" at bounding box center [117, 137] width 155 height 25
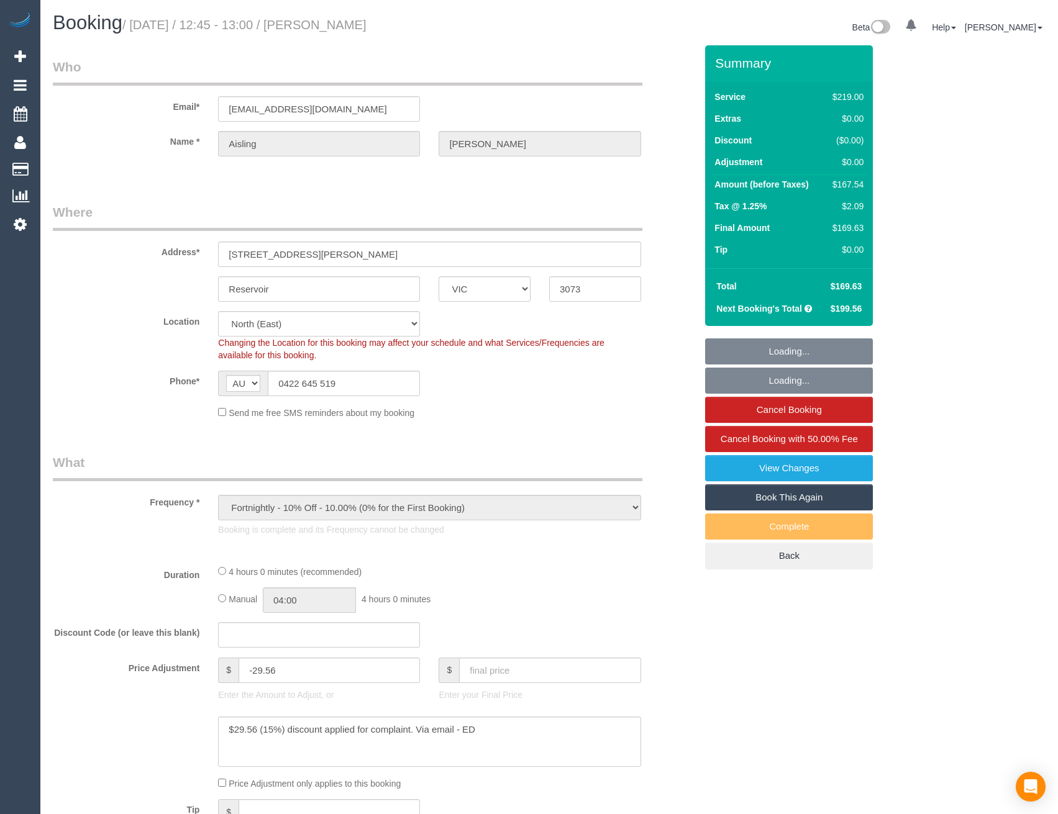
select select "VIC"
select select "object:568"
select select "number:28"
select select "number:14"
select select "number:18"
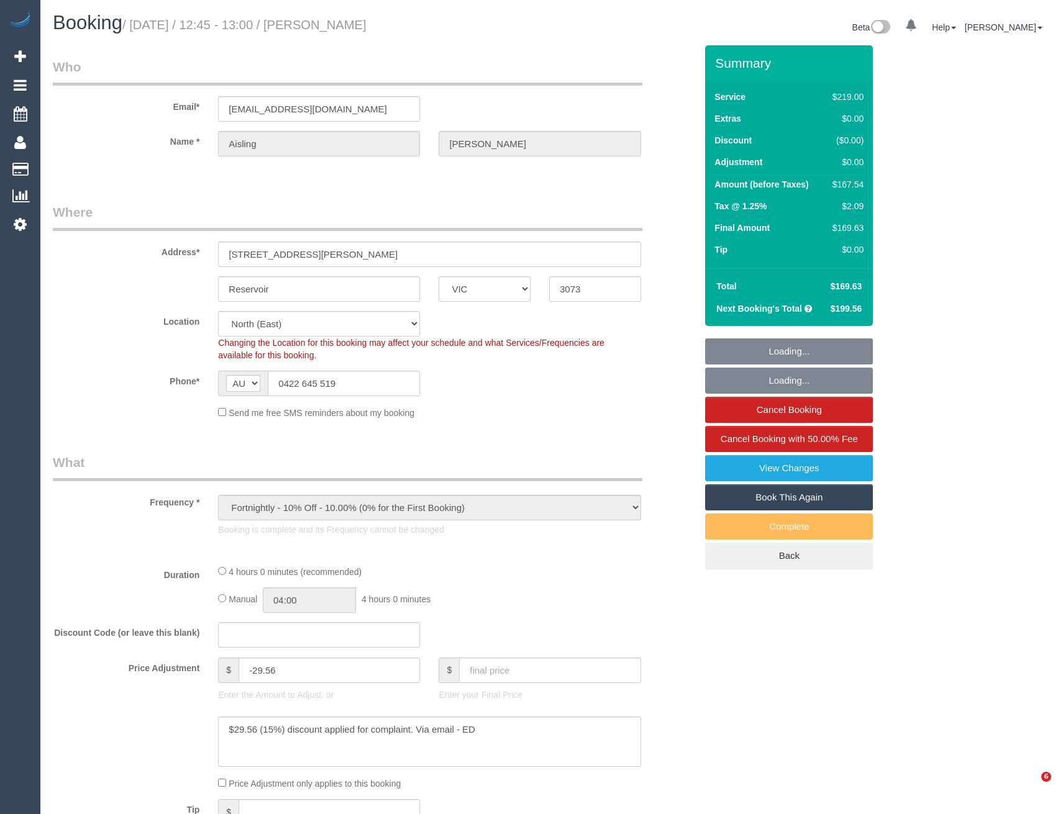
select select "number:24"
select select "number:34"
select select "number:11"
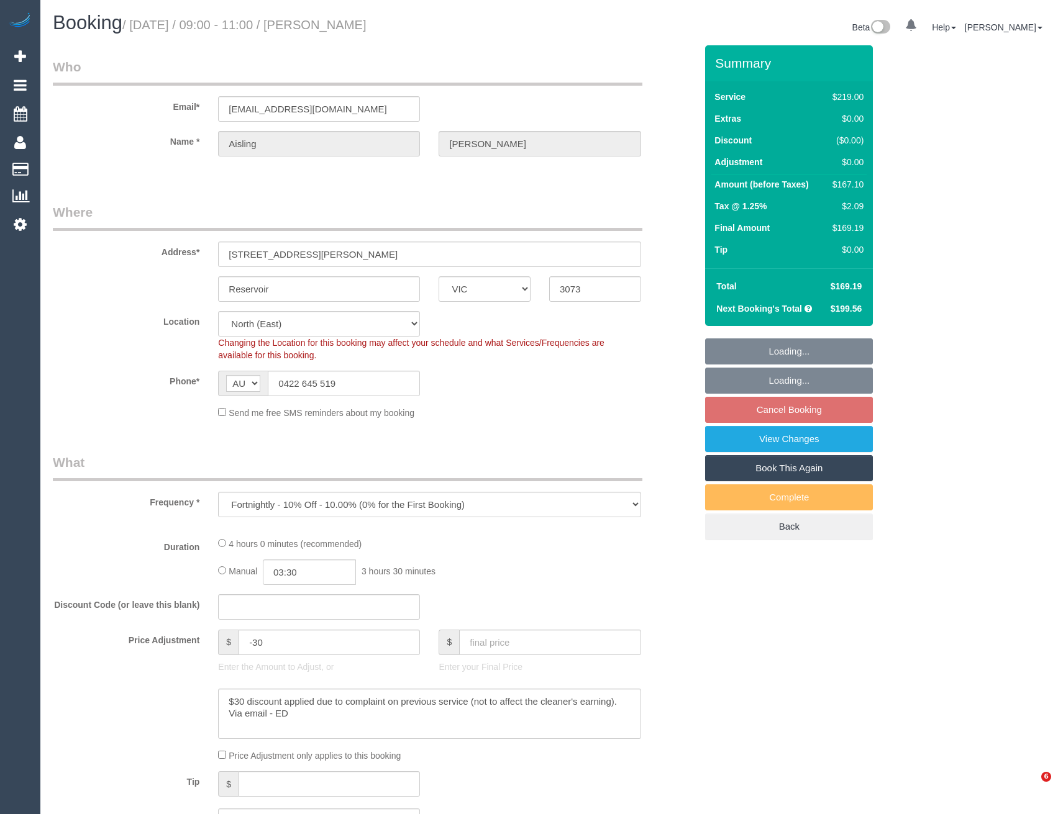
select select "VIC"
select select "object:861"
select select "number:28"
select select "number:14"
select select "number:18"
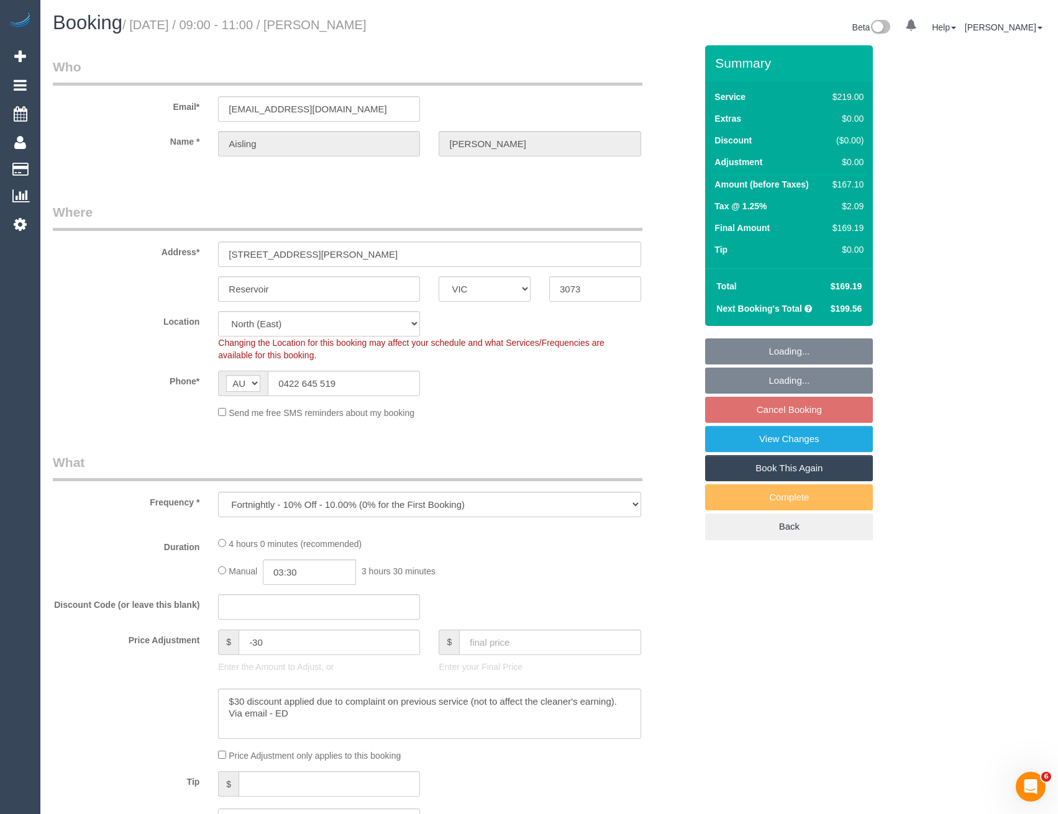
select select "number:24"
select select "number:34"
select select "number:11"
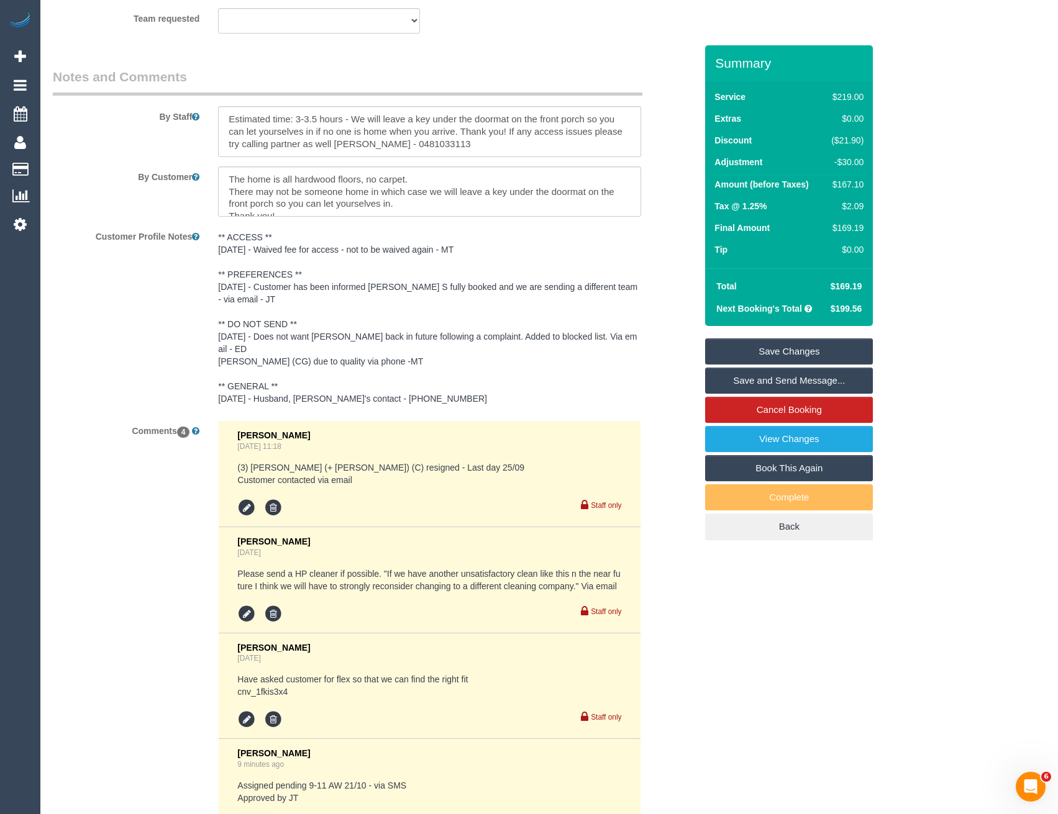
scroll to position [2267, 0]
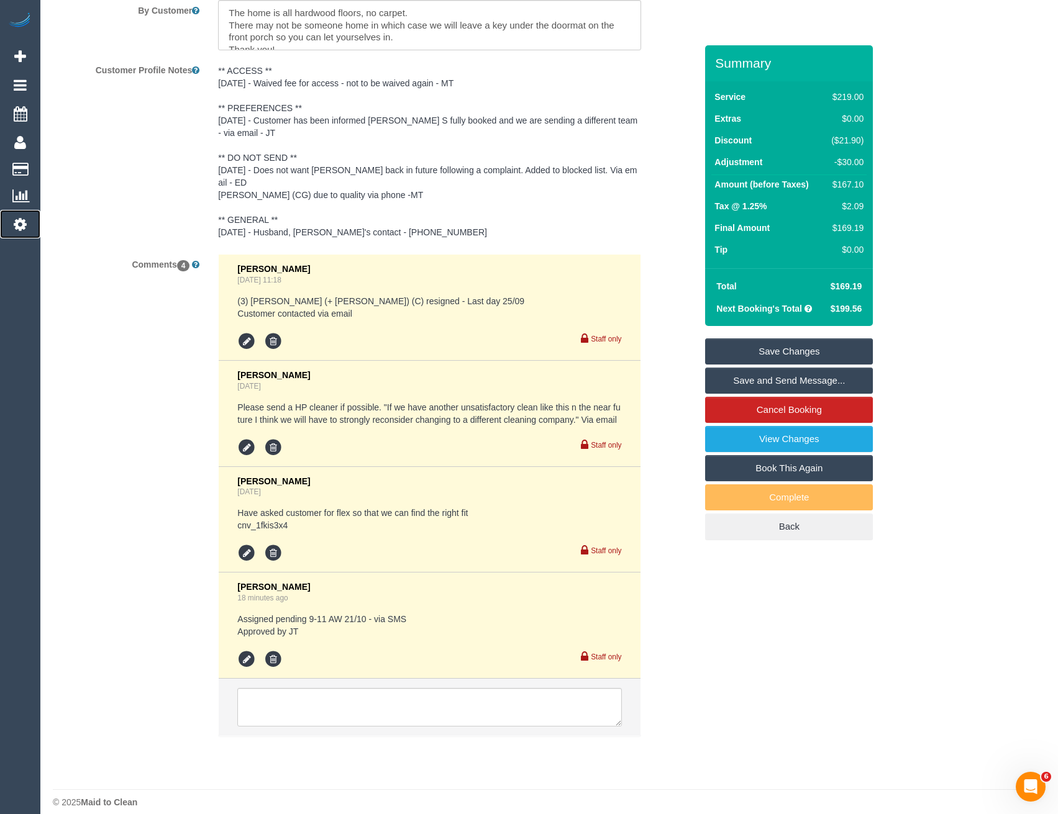
click at [27, 225] on link "Settings" at bounding box center [20, 224] width 40 height 29
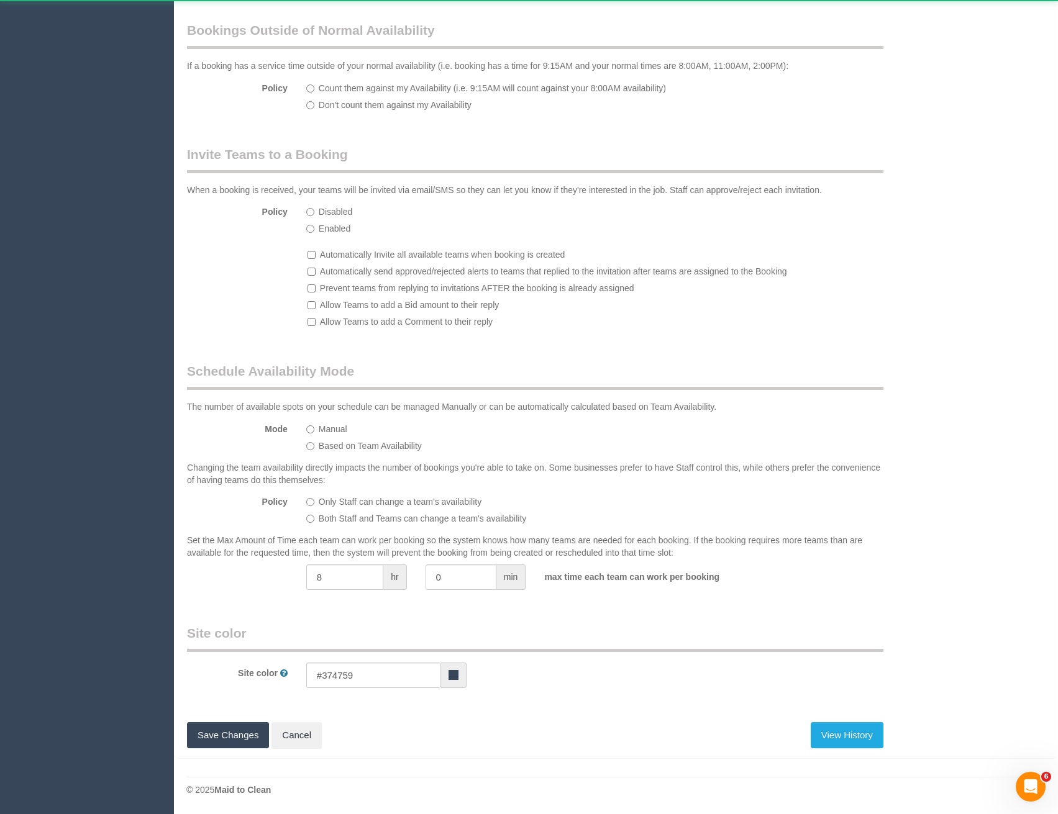
select select "1"
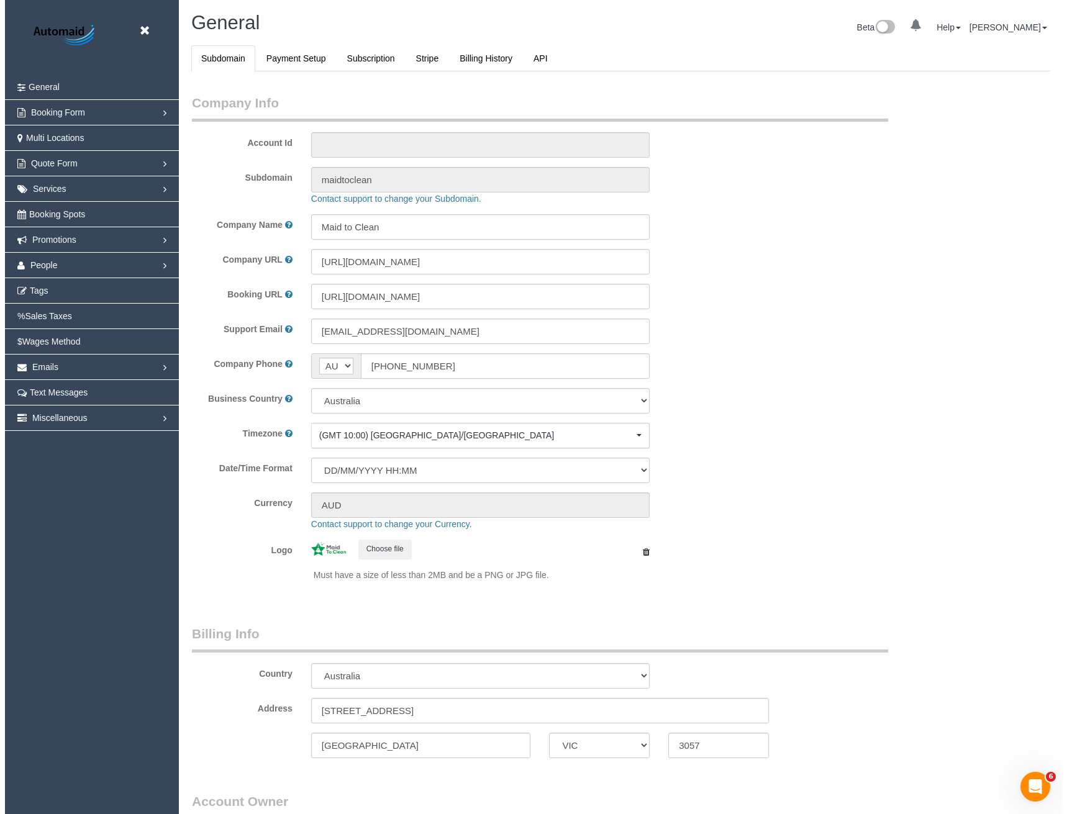
scroll to position [2839, 1058]
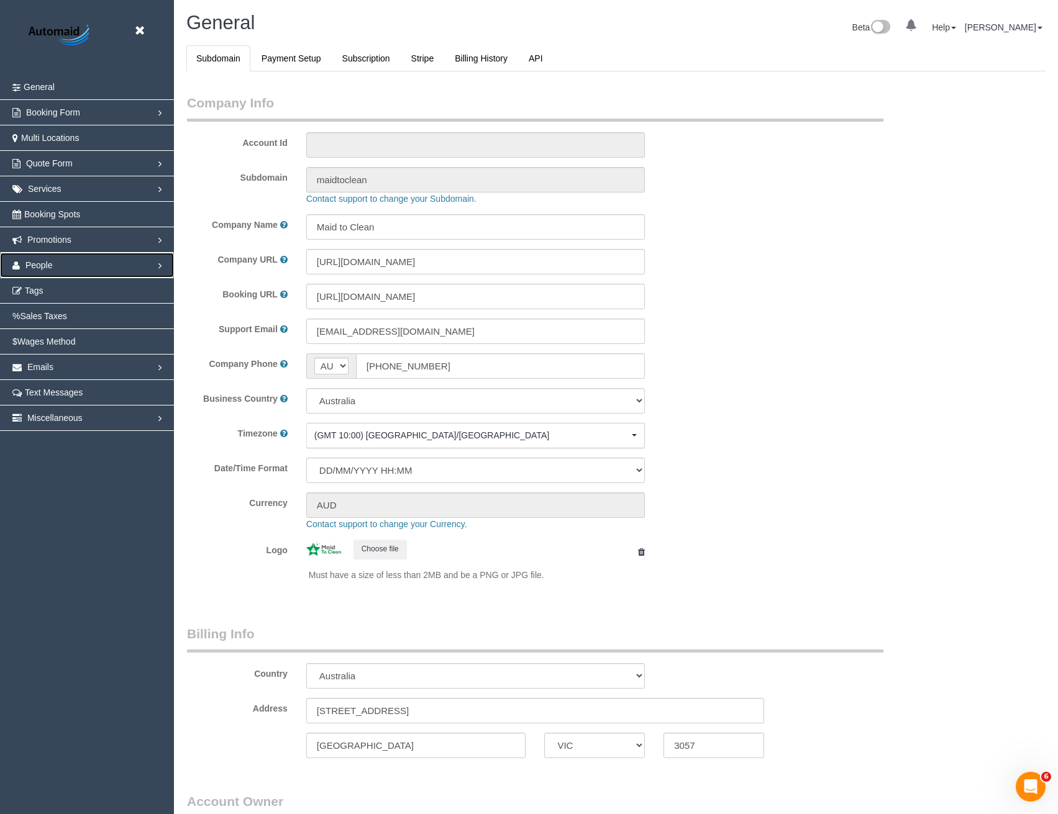
click at [52, 270] on link "People" at bounding box center [87, 265] width 174 height 25
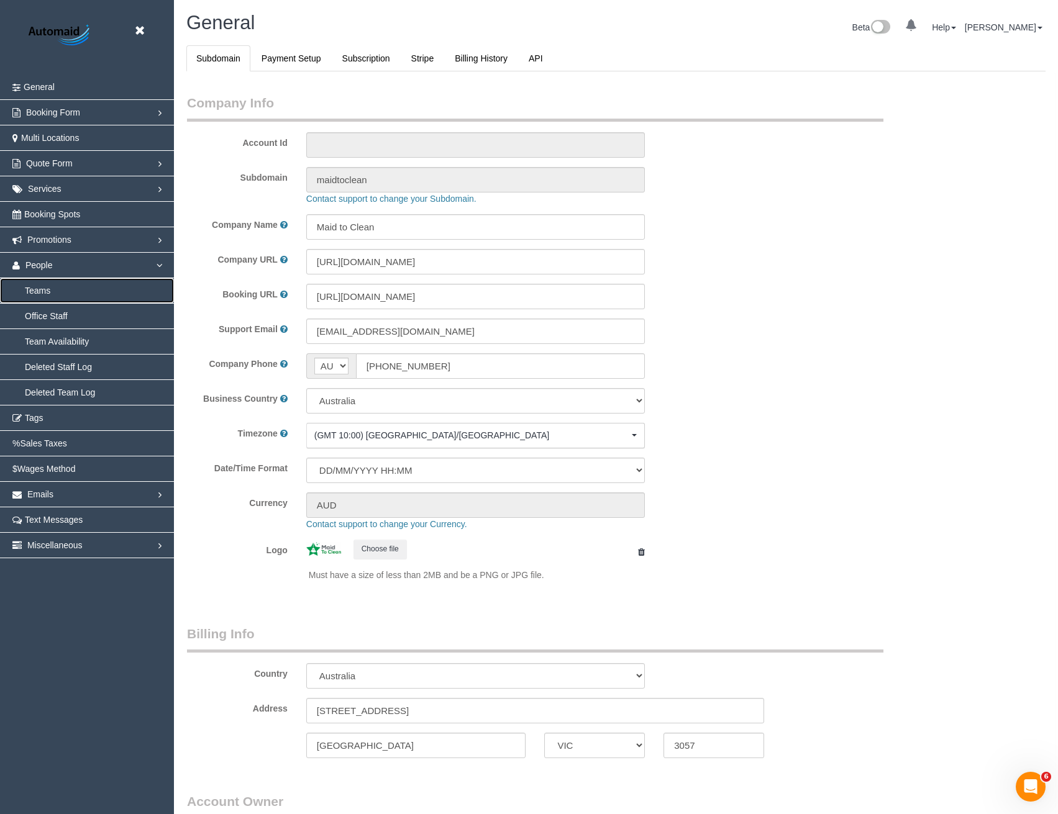
click at [52, 297] on link "Teams" at bounding box center [87, 290] width 174 height 25
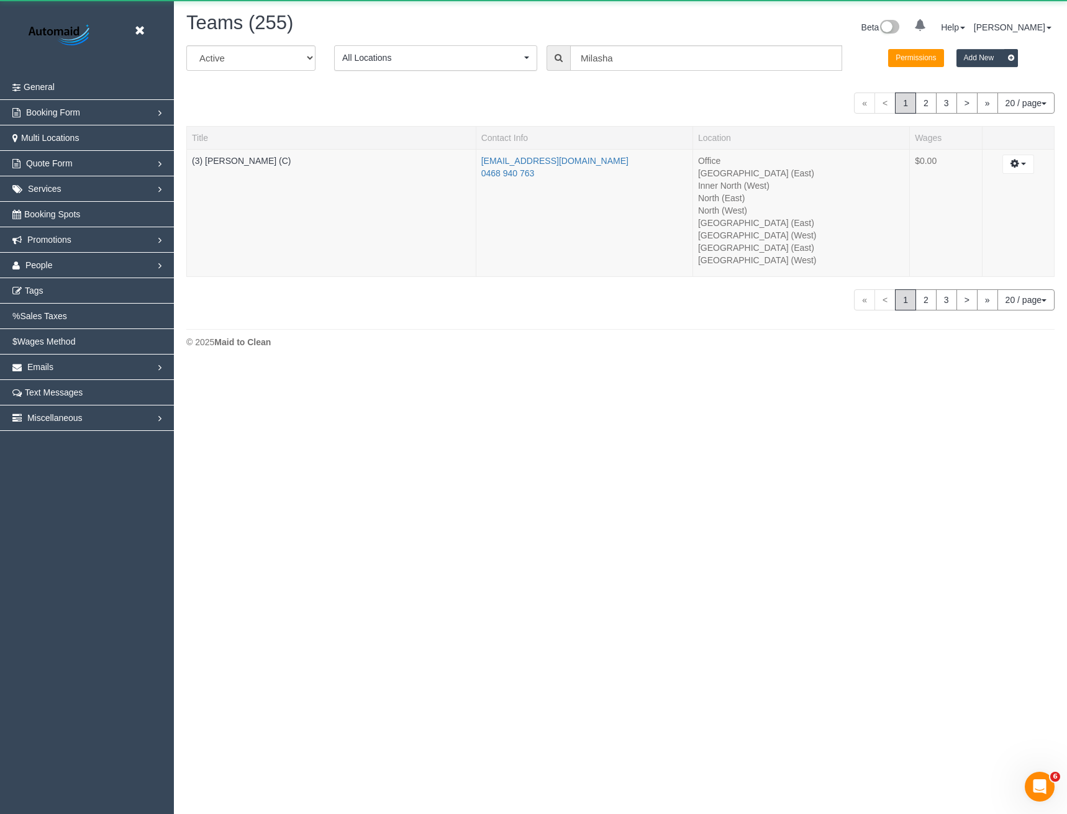
scroll to position [366, 1067]
drag, startPoint x: 536, startPoint y: 68, endPoint x: 519, endPoint y: 70, distance: 17.5
click at [519, 70] on div "All Active Archived All Locations All Locations Active Locations Office [defaul…" at bounding box center [620, 62] width 887 height 35
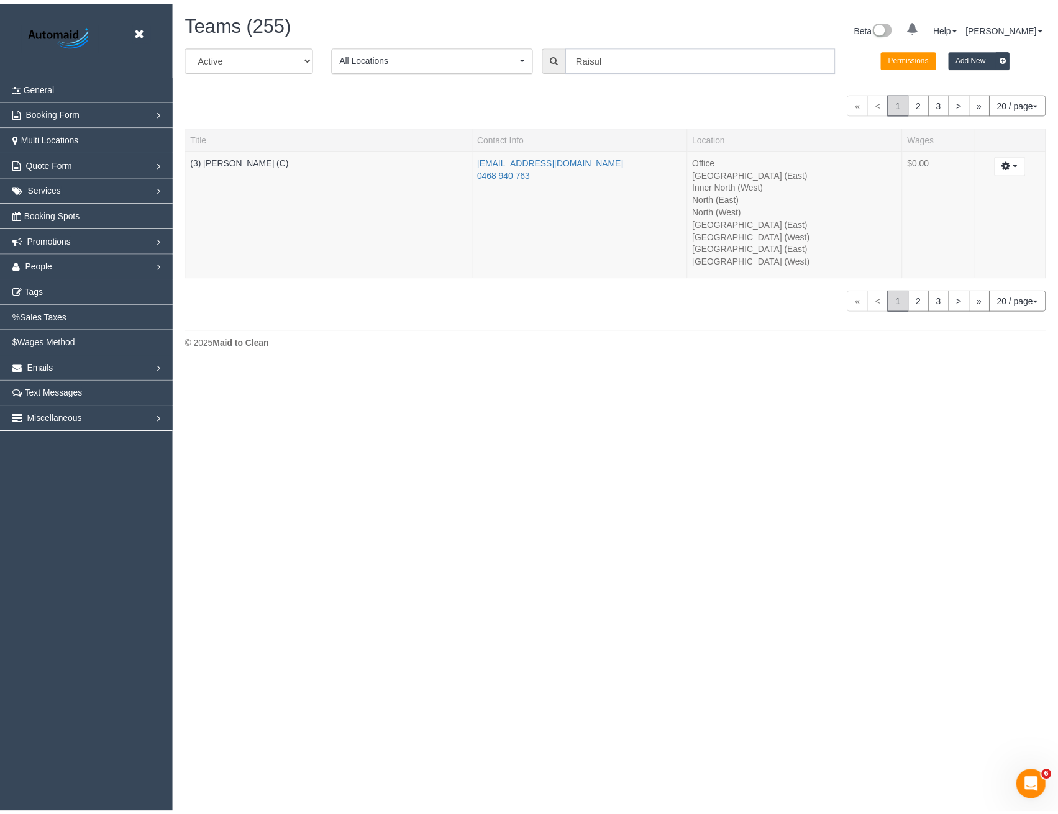
scroll to position [61772, 61034]
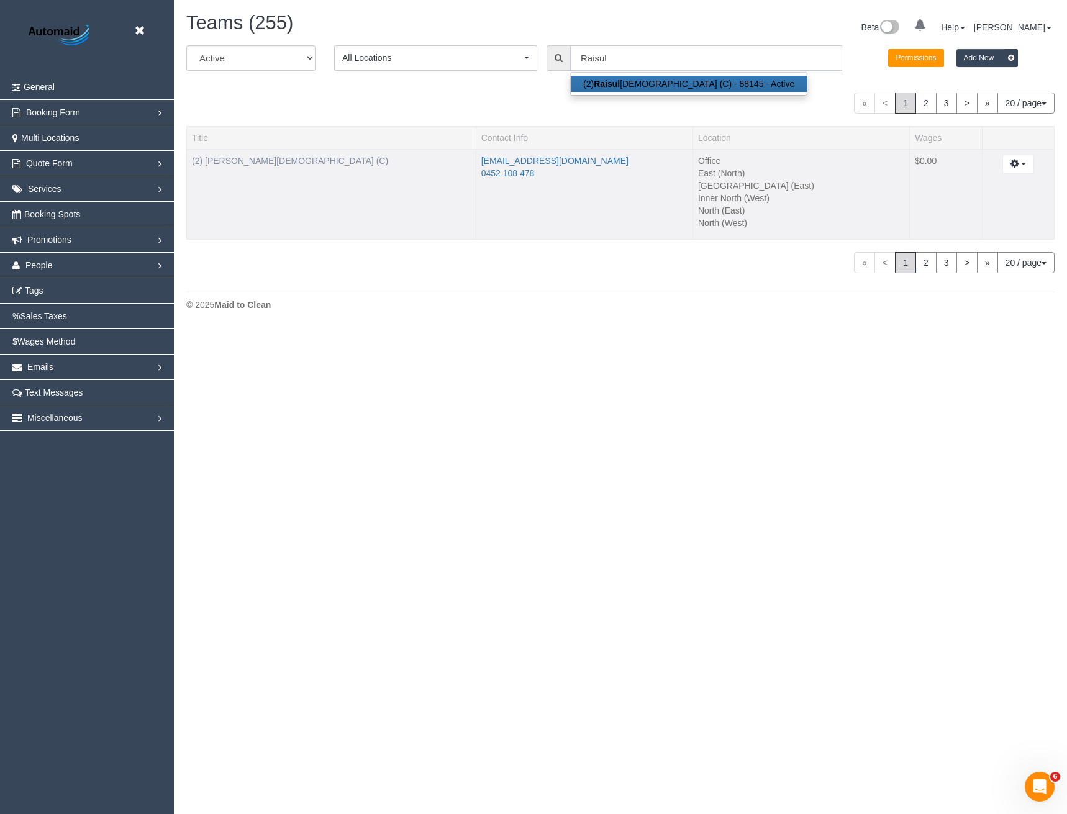
type input "Raisul"
click at [217, 160] on link "(2) Raisul Islam (C)" at bounding box center [290, 161] width 196 height 10
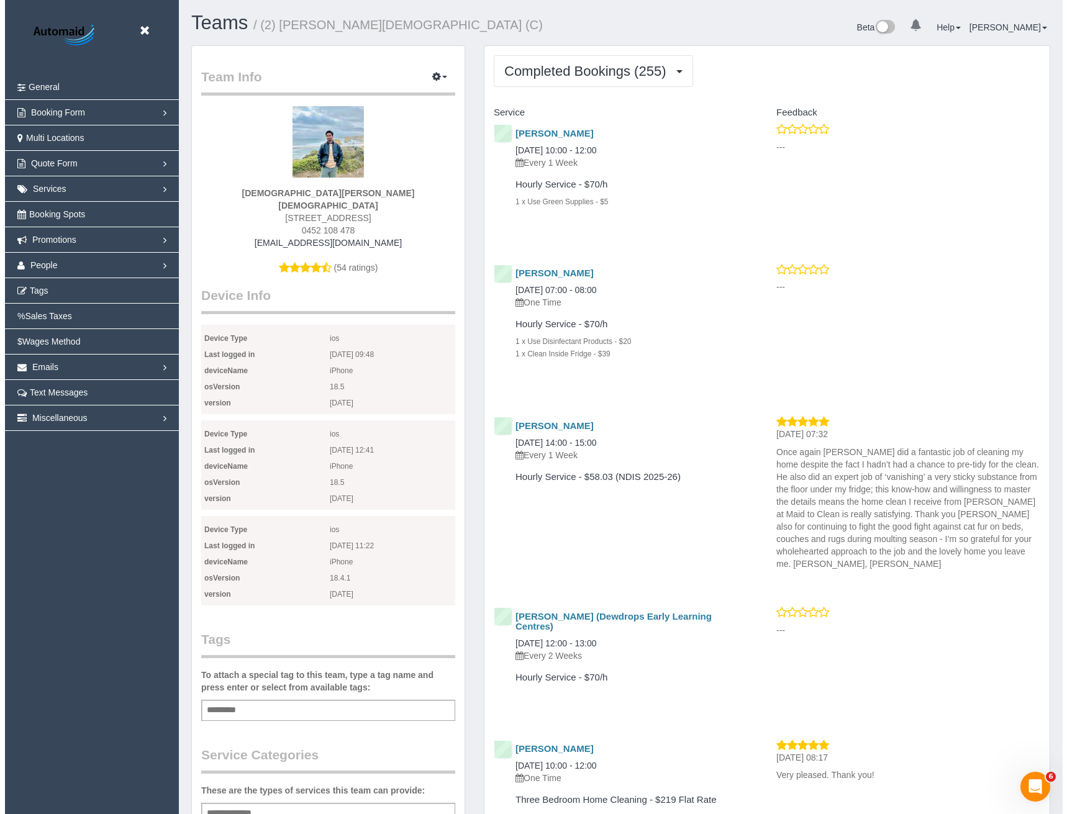
scroll to position [3452, 1058]
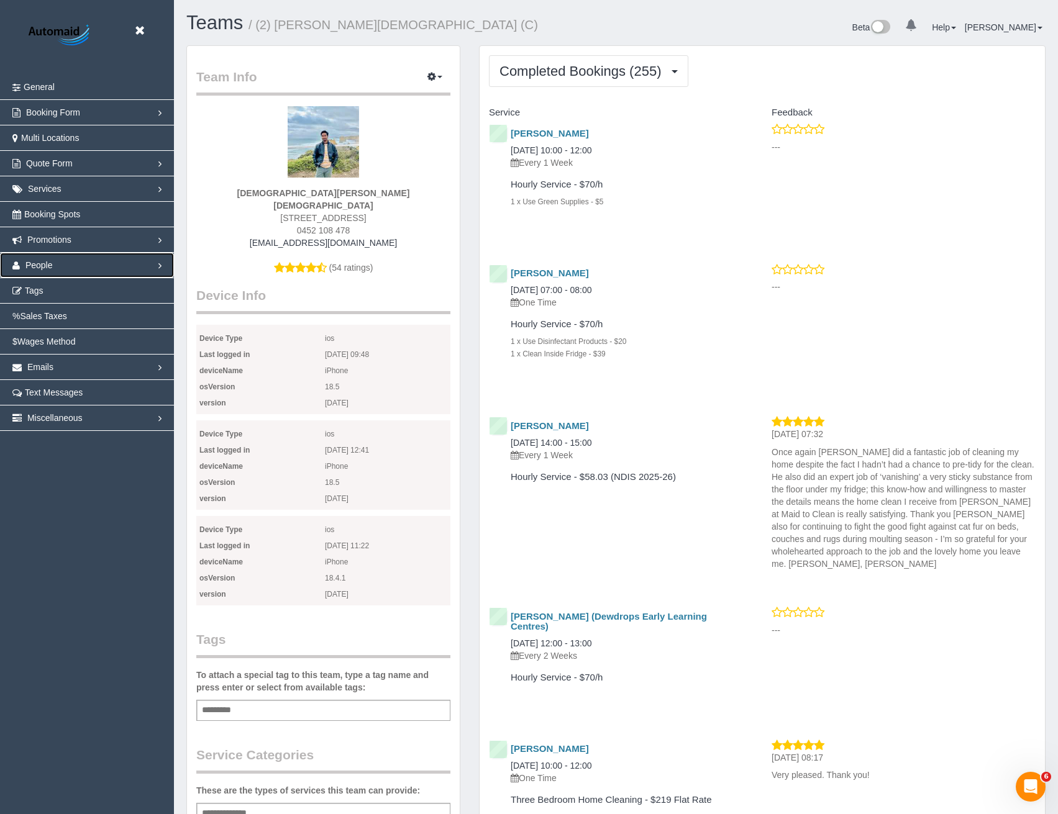
click at [41, 270] on link "People" at bounding box center [87, 265] width 174 height 25
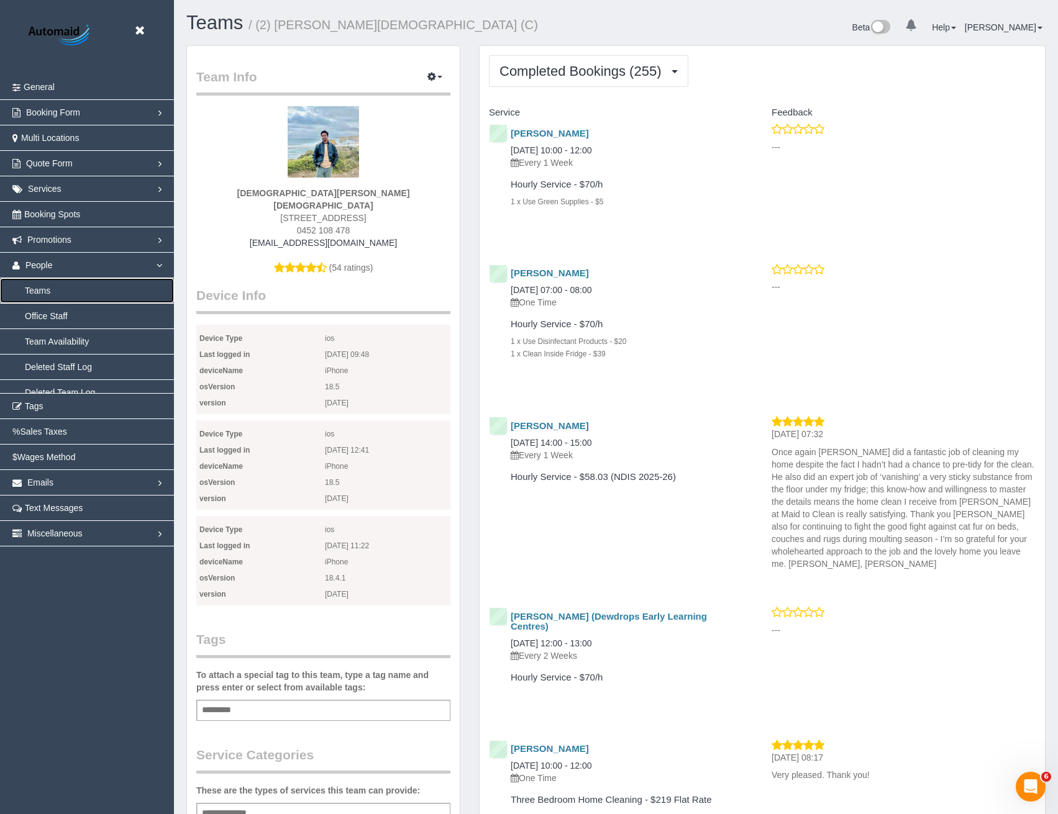
click at [37, 298] on link "Teams" at bounding box center [87, 290] width 174 height 25
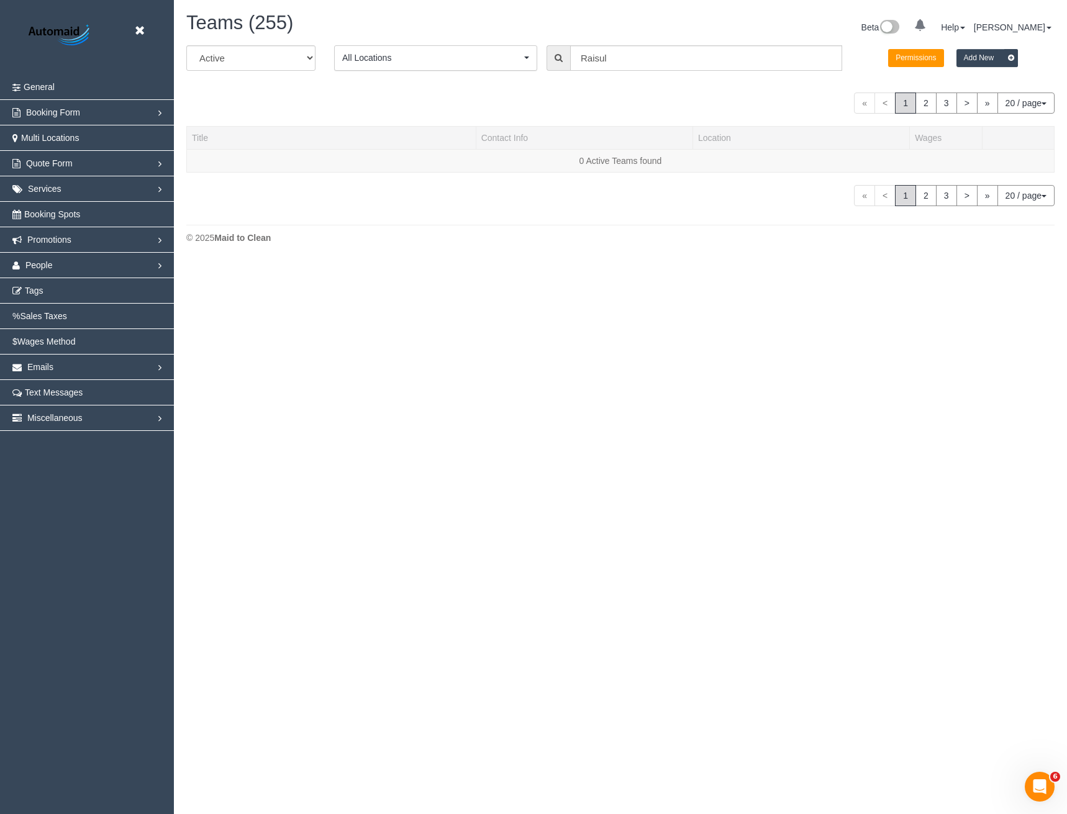
scroll to position [329, 1067]
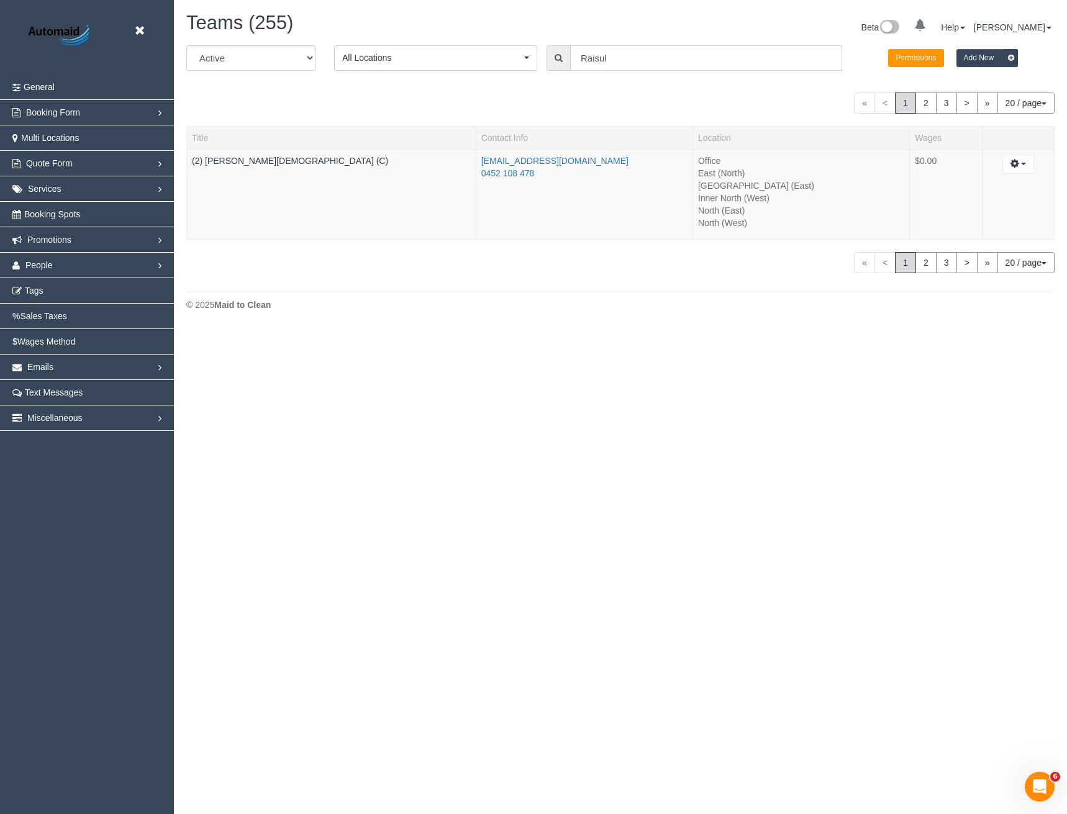
drag, startPoint x: 529, startPoint y: 72, endPoint x: 471, endPoint y: 29, distance: 72.8
click at [497, 75] on div "All Active Archived All Locations All Locations Active Locations Office [defaul…" at bounding box center [620, 62] width 887 height 35
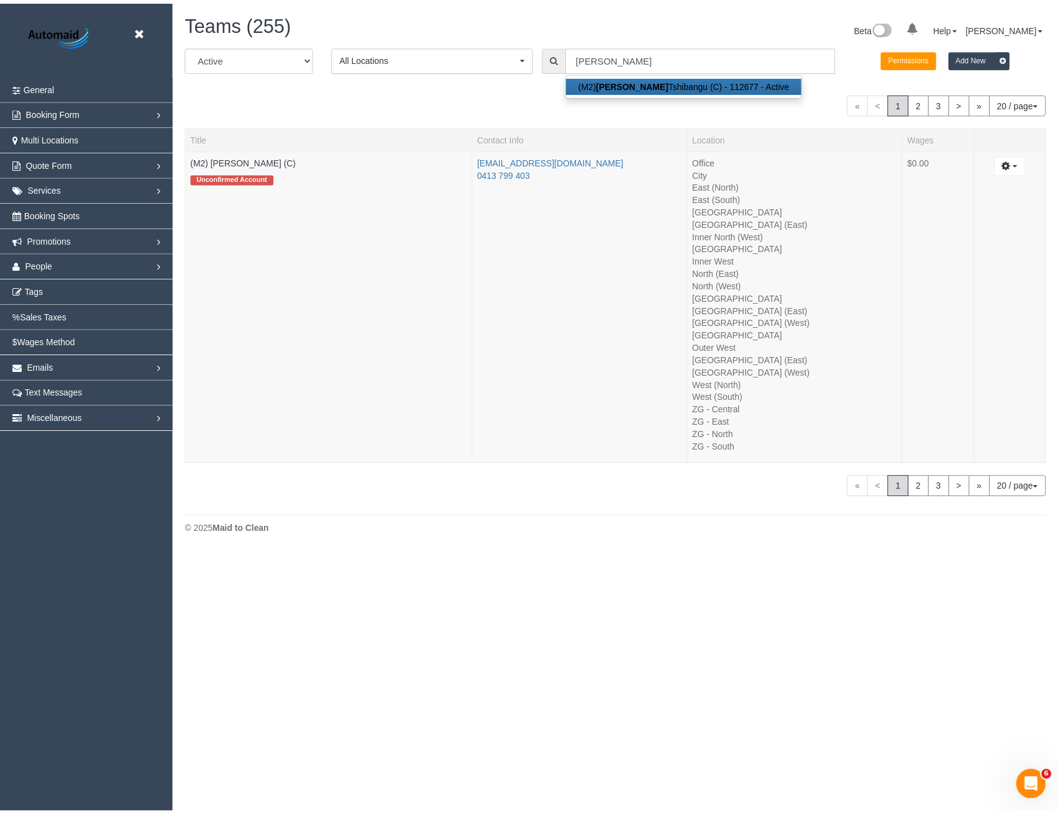
scroll to position [553, 1067]
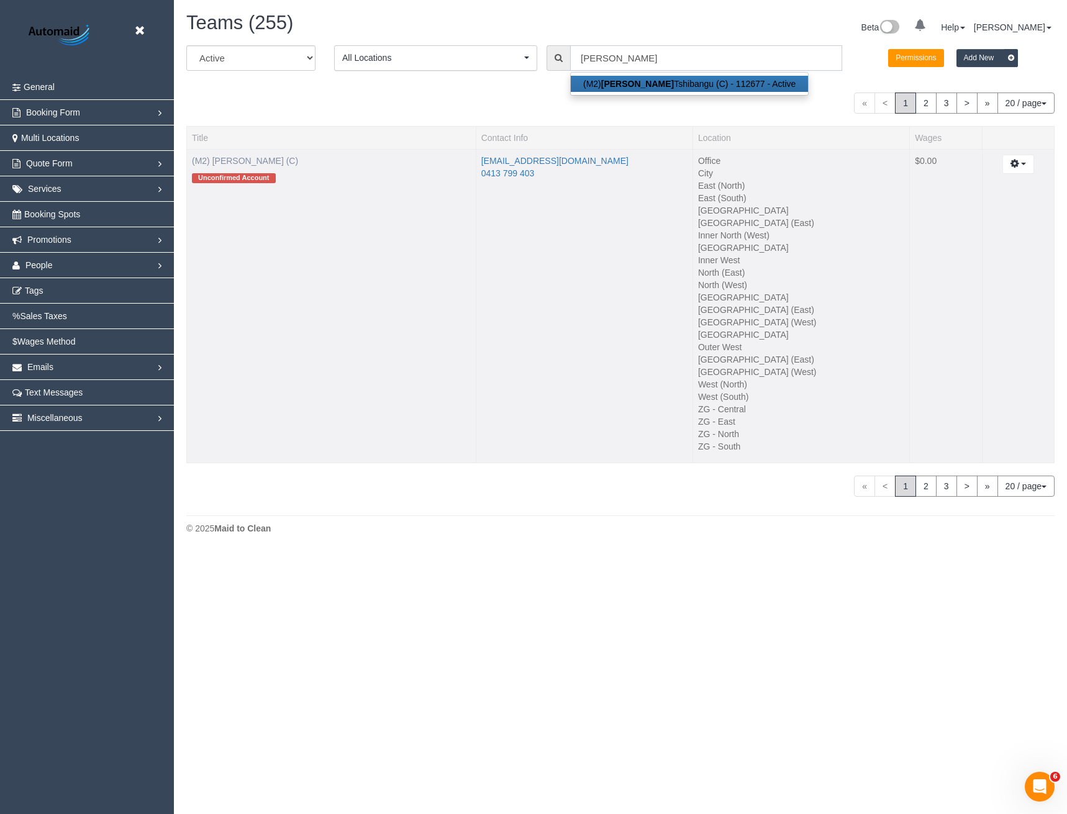
type input "Joseph"
click at [253, 162] on link "(M2) [PERSON_NAME] (C)" at bounding box center [245, 161] width 106 height 10
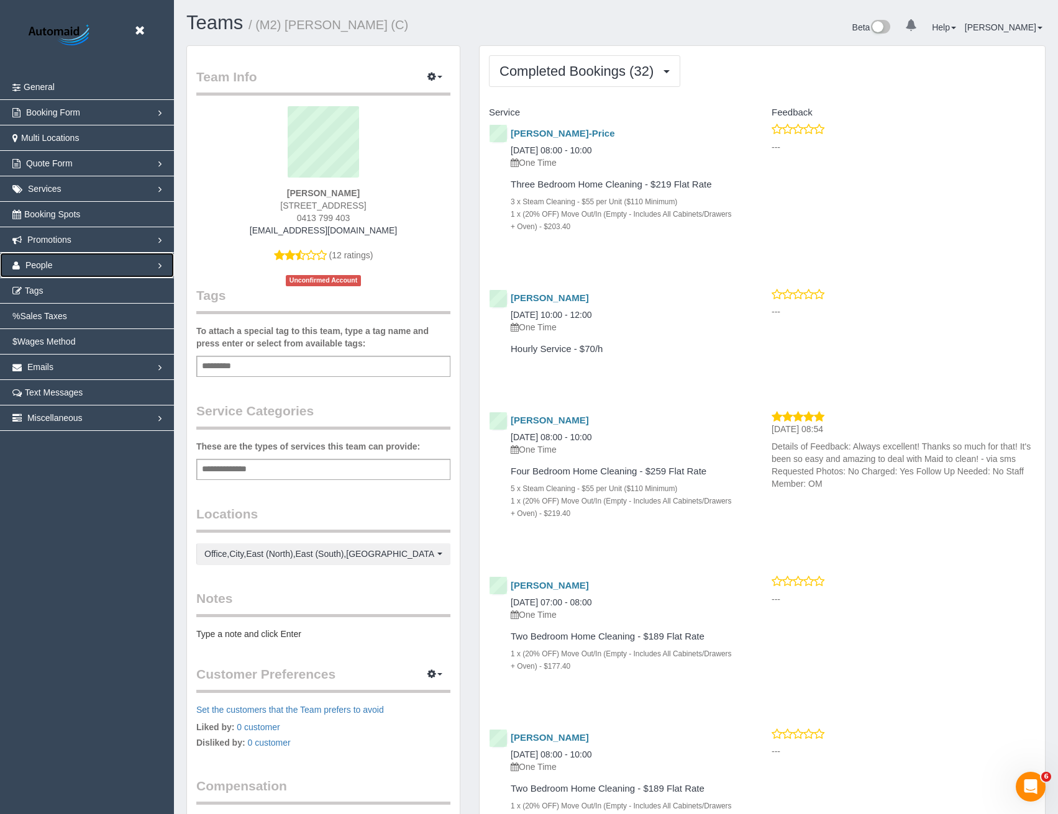
click at [55, 263] on link "People" at bounding box center [87, 265] width 174 height 25
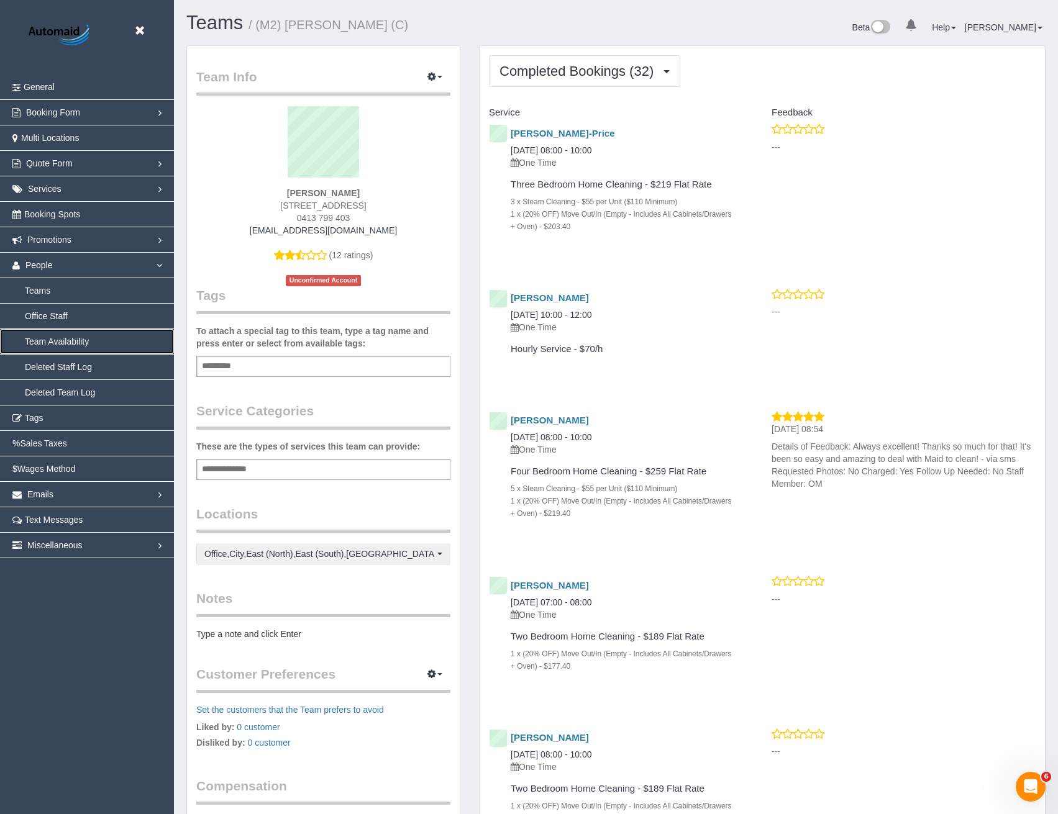
click at [60, 342] on link "Team Availability" at bounding box center [87, 341] width 174 height 25
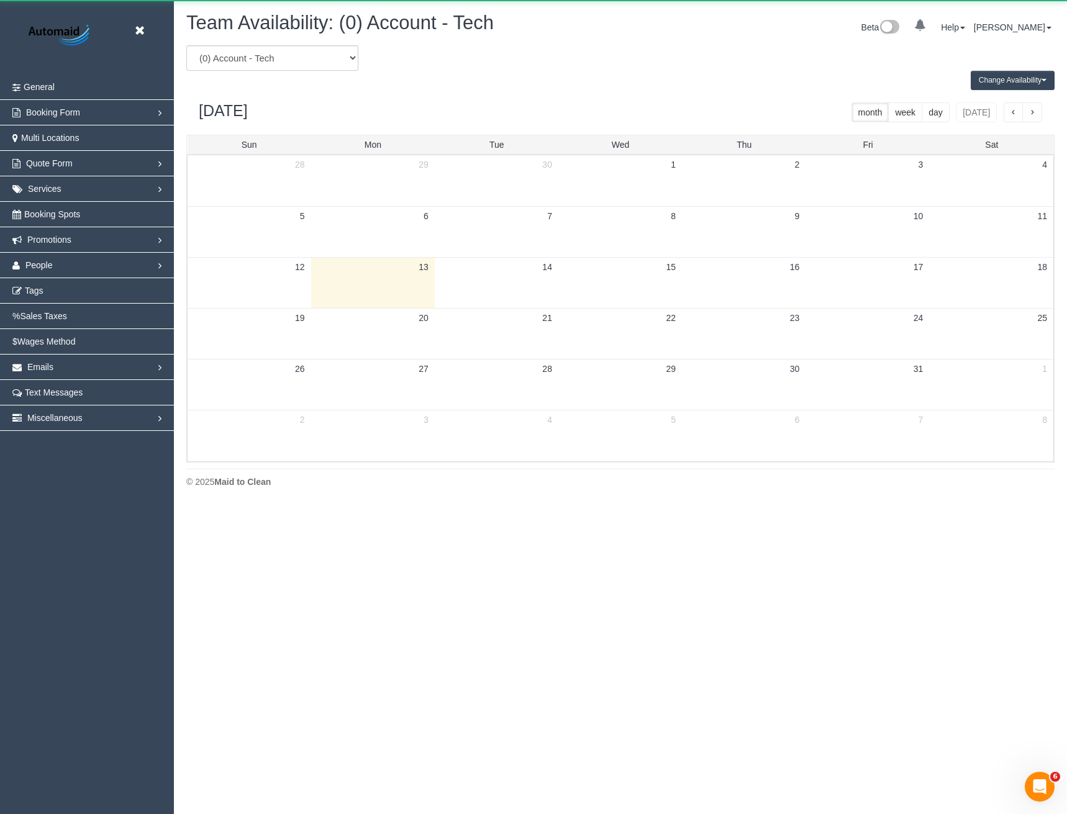
scroll to position [506, 1067]
click at [23, 271] on link "People" at bounding box center [87, 265] width 174 height 25
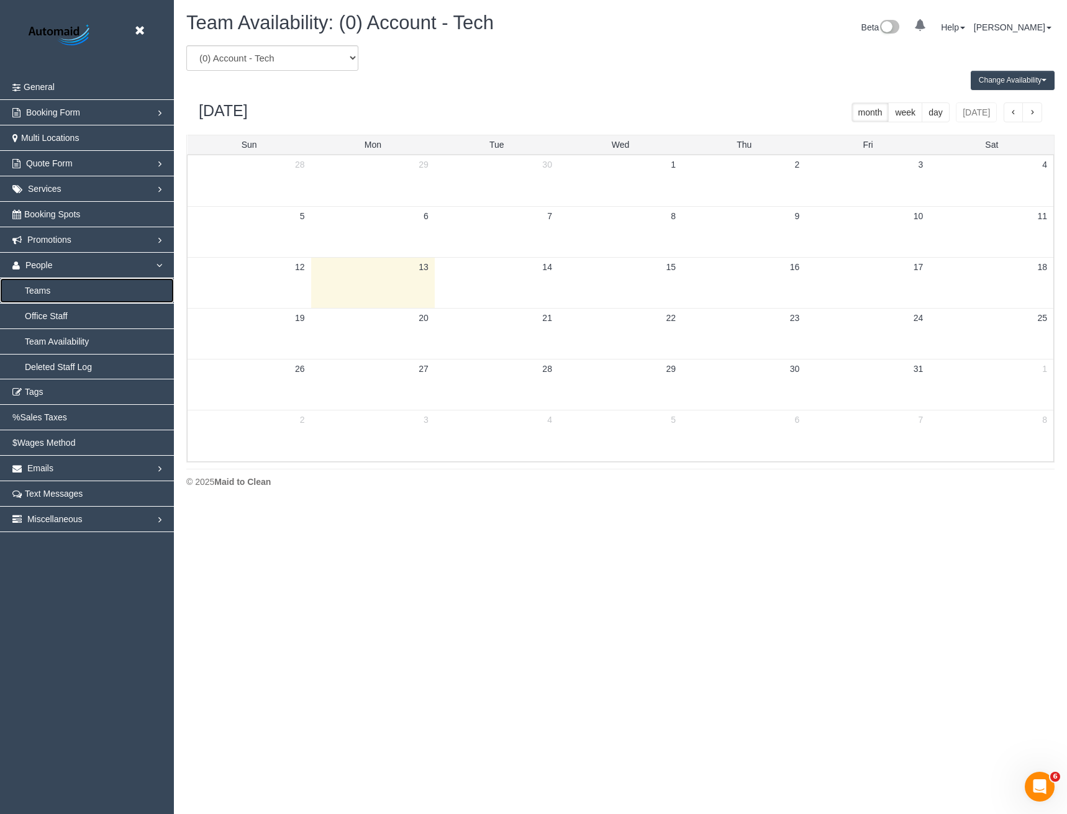
click at [39, 296] on link "Teams" at bounding box center [87, 290] width 174 height 25
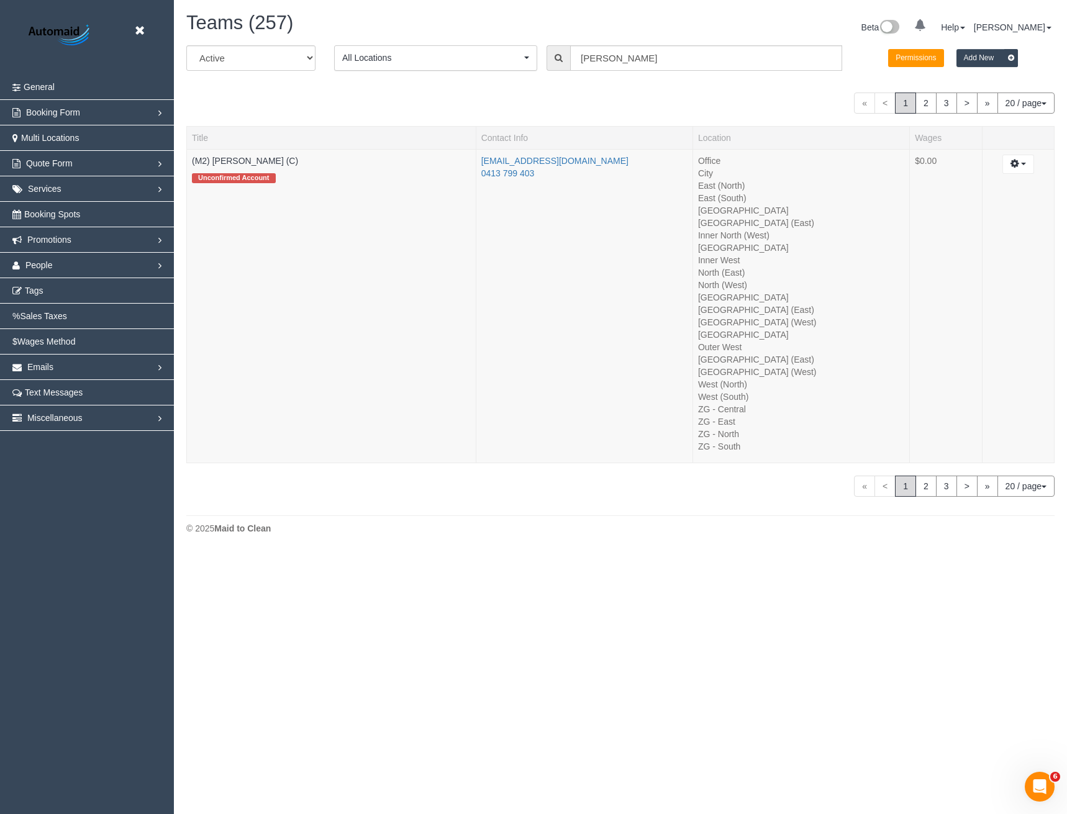
scroll to position [553, 1067]
click at [627, 50] on input "Joseph" at bounding box center [706, 57] width 272 height 25
drag, startPoint x: 627, startPoint y: 53, endPoint x: 538, endPoint y: 52, distance: 89.4
click at [538, 53] on div "All Active Archived All Locations All Locations Active Locations Office [defaul…" at bounding box center [620, 62] width 887 height 35
type input "Milasha"
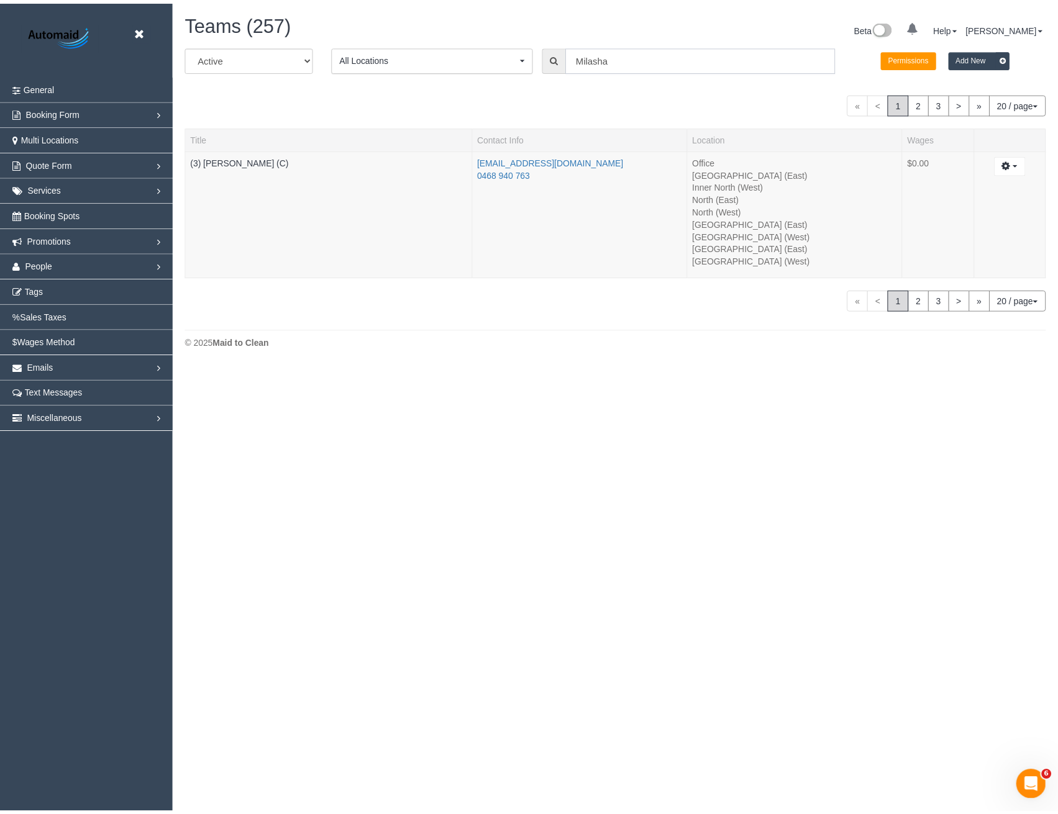
scroll to position [61735, 61034]
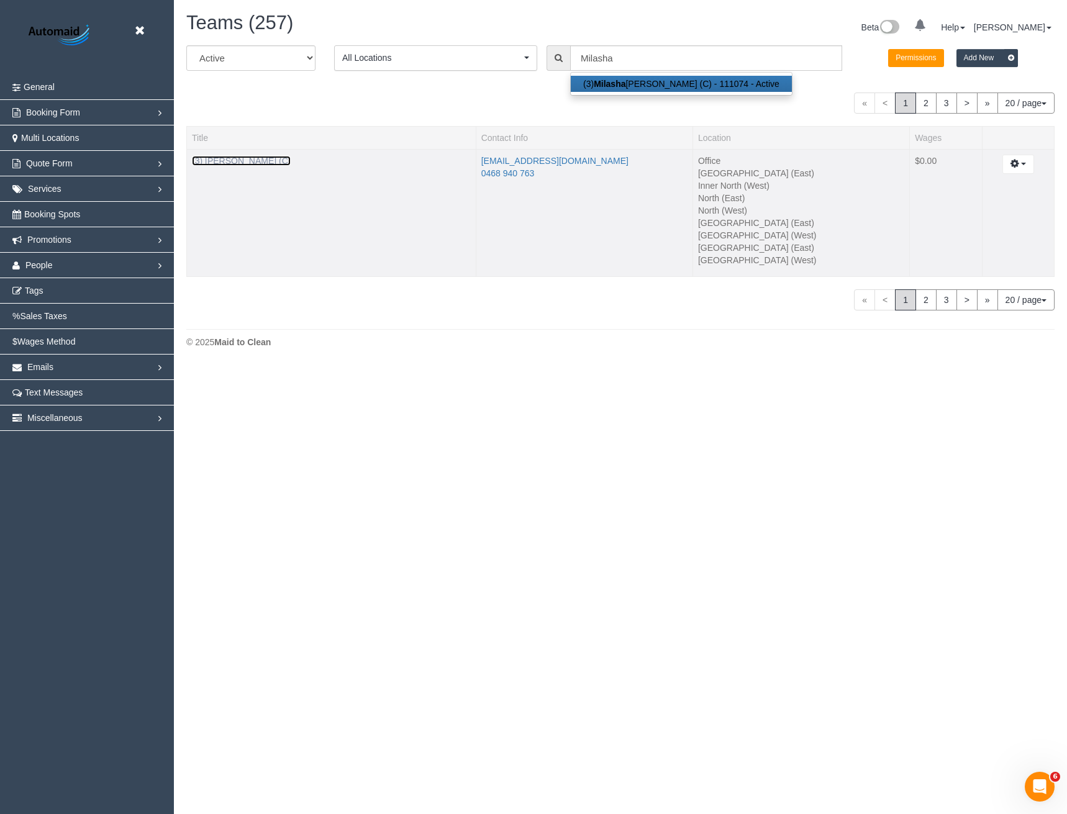
click at [267, 157] on link "(3) Milasha Fernando (C)" at bounding box center [241, 161] width 99 height 10
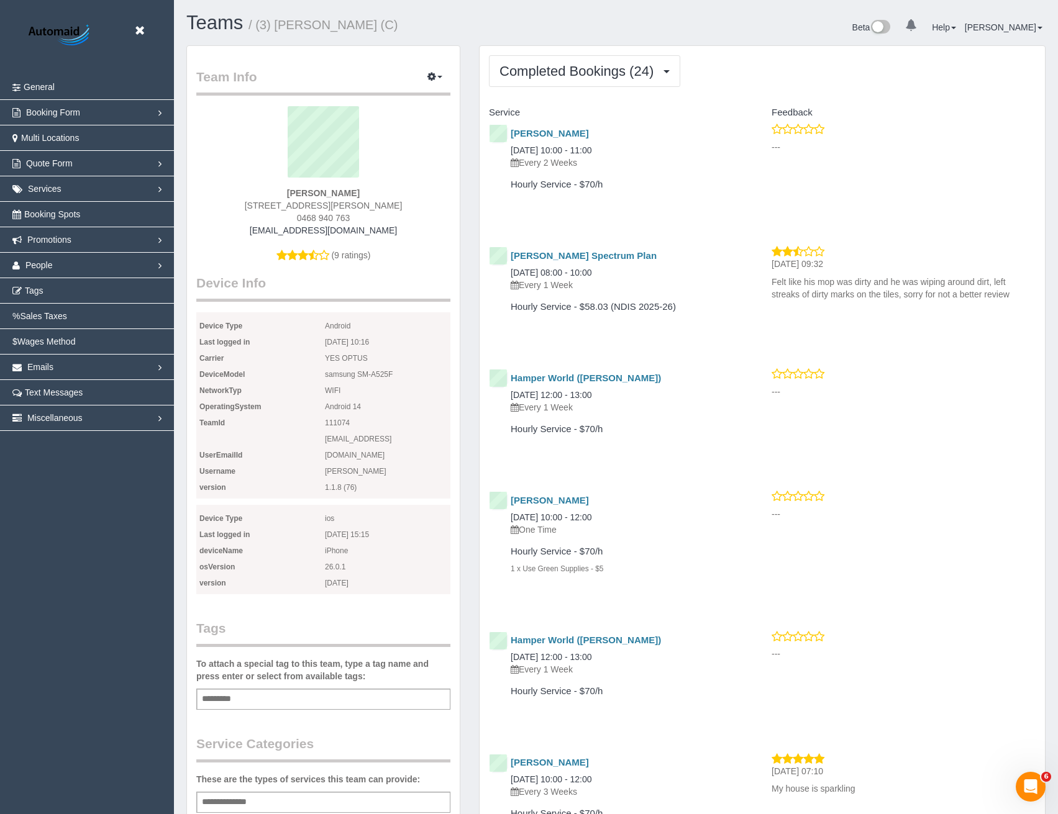
scroll to position [3311, 1058]
click at [632, 75] on span "Completed Bookings (24)" at bounding box center [579, 71] width 160 height 16
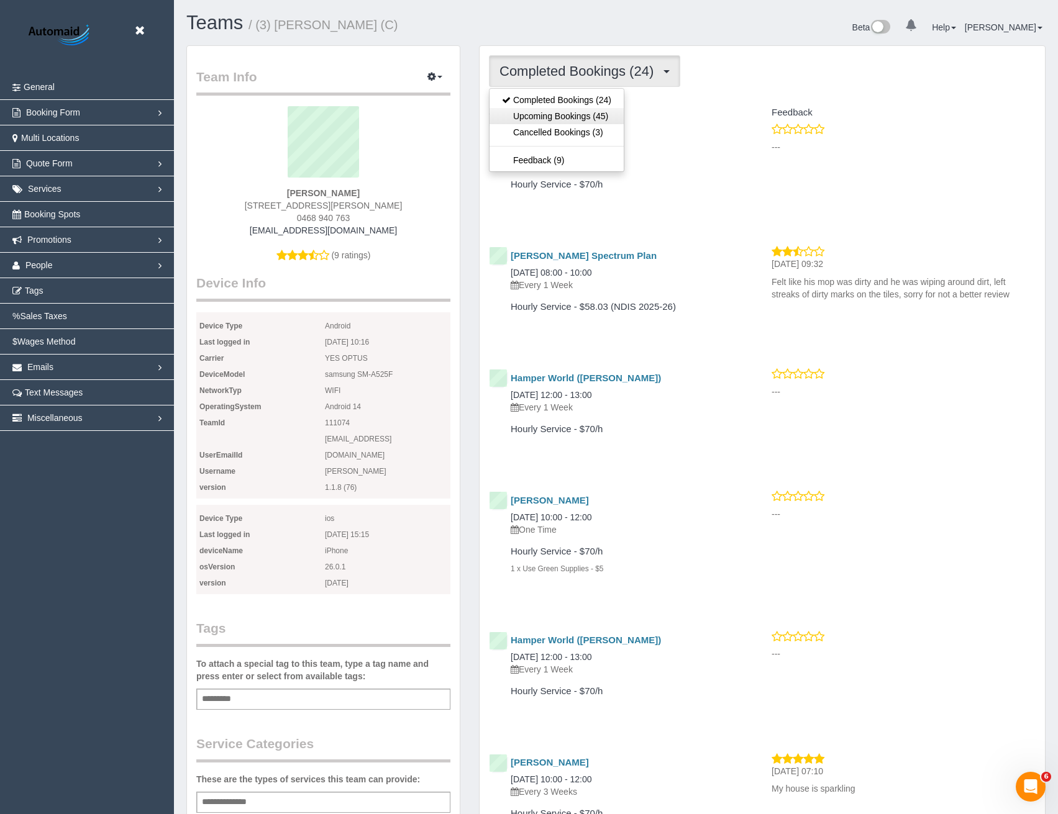
click at [602, 113] on link "Upcoming Bookings (45)" at bounding box center [556, 116] width 134 height 16
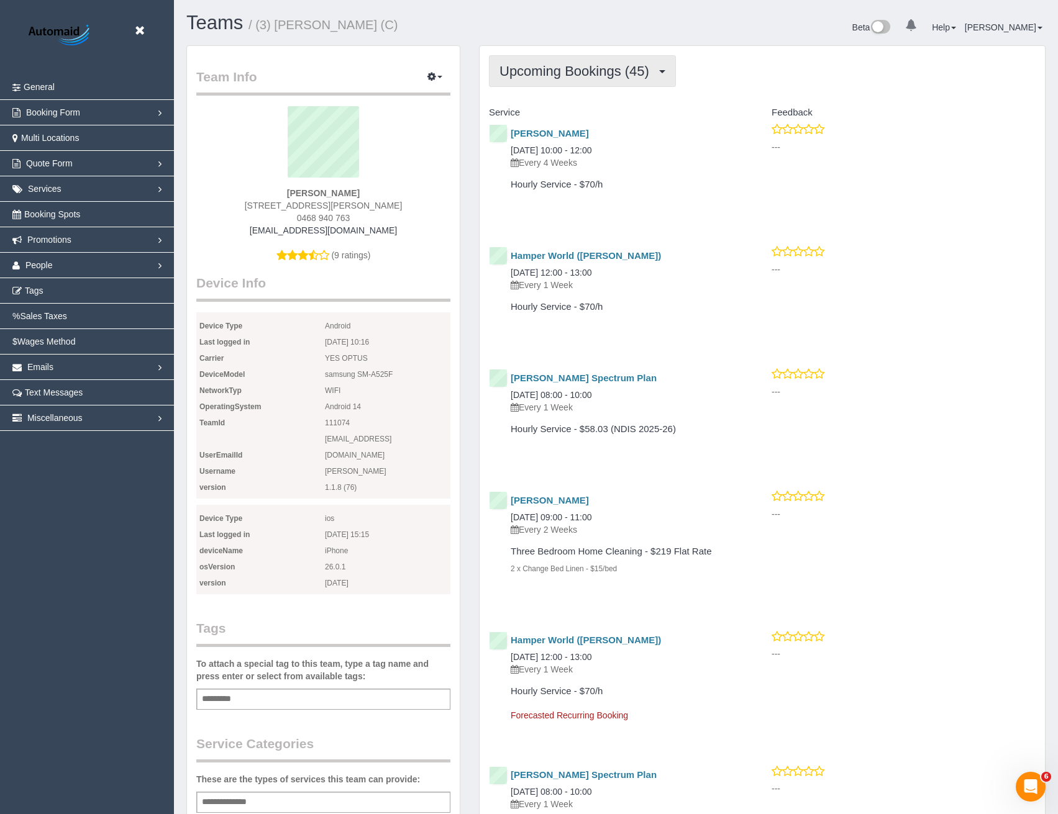
scroll to position [3567, 1058]
click at [625, 68] on span "Upcoming Bookings (45)" at bounding box center [577, 71] width 156 height 16
click at [596, 98] on link "Completed Bookings (24)" at bounding box center [556, 100] width 134 height 16
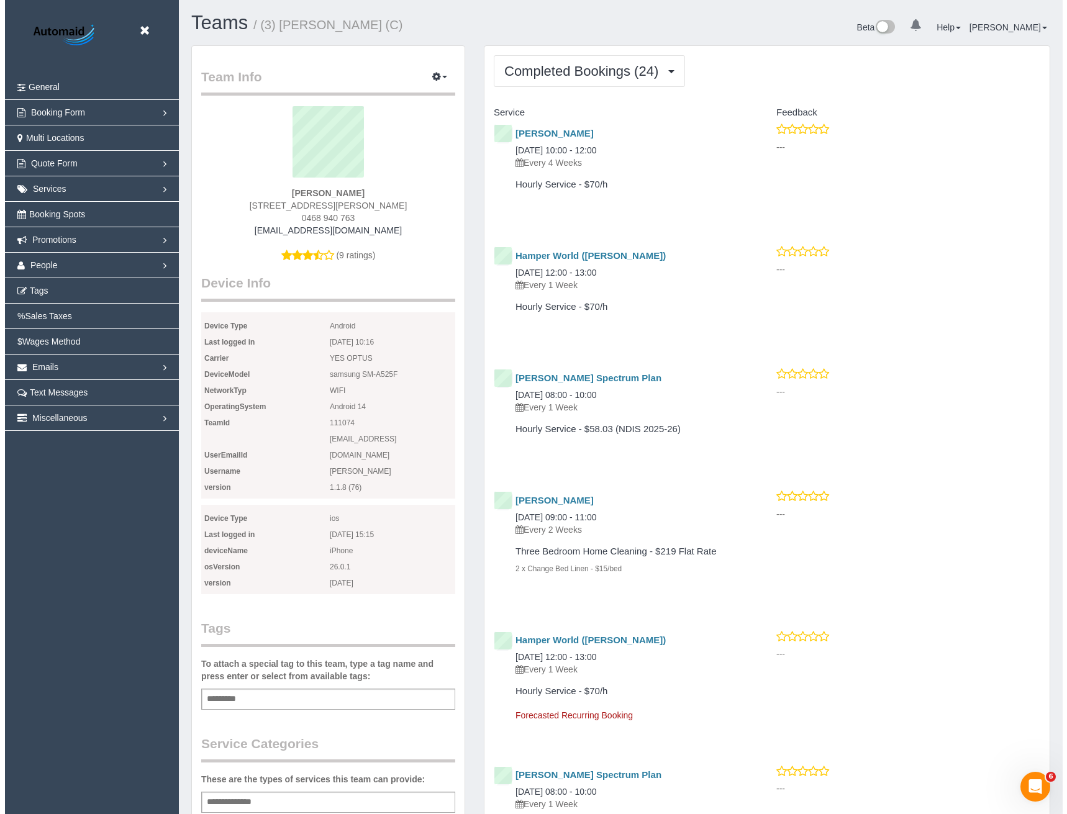
scroll to position [58791, 61044]
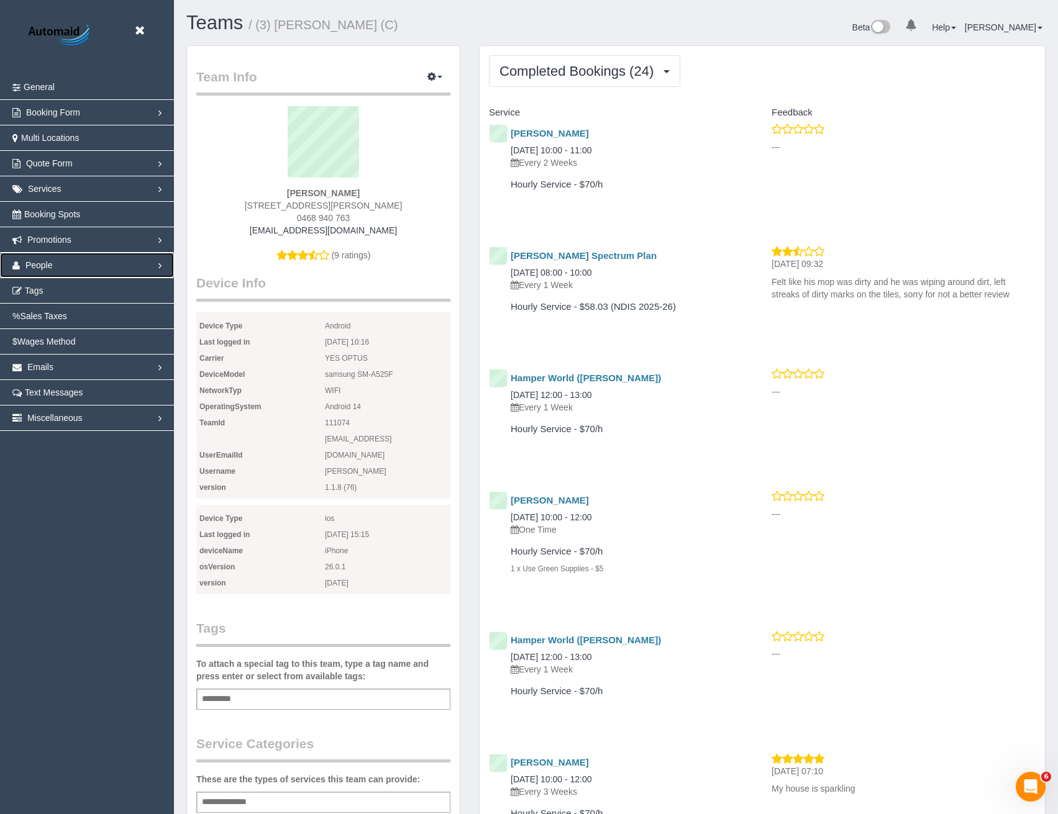
click at [53, 266] on link "People" at bounding box center [87, 265] width 174 height 25
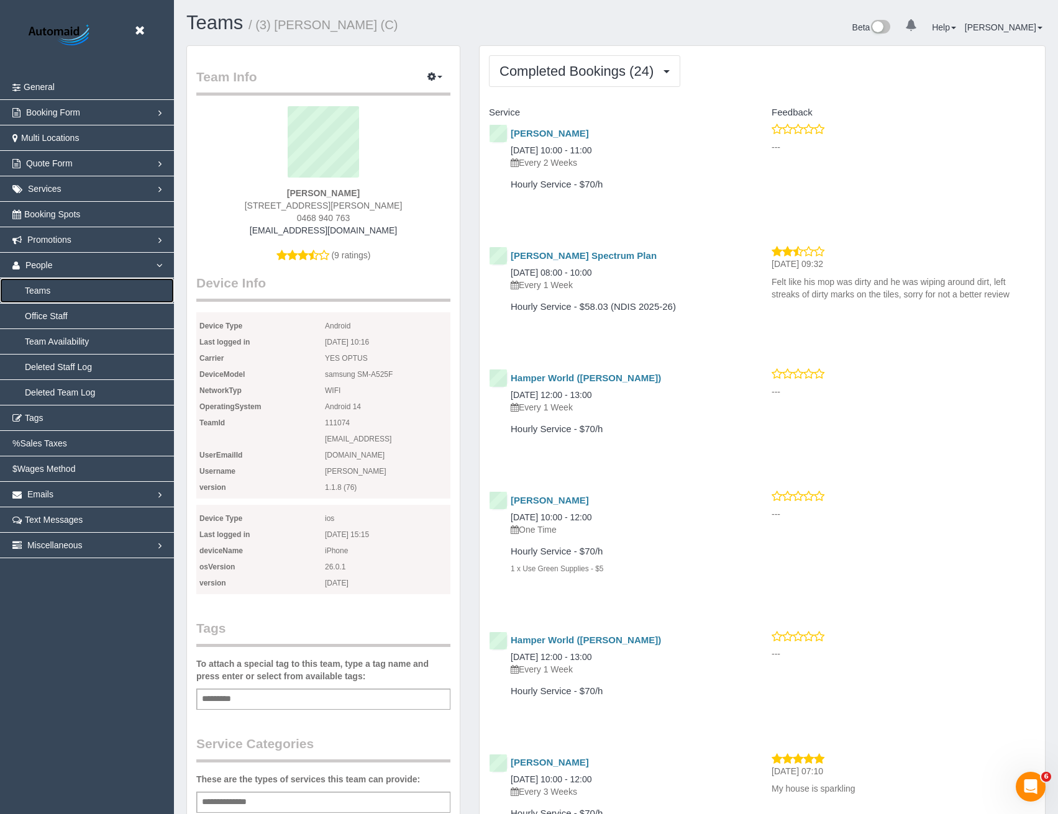
click at [60, 295] on link "Teams" at bounding box center [87, 290] width 174 height 25
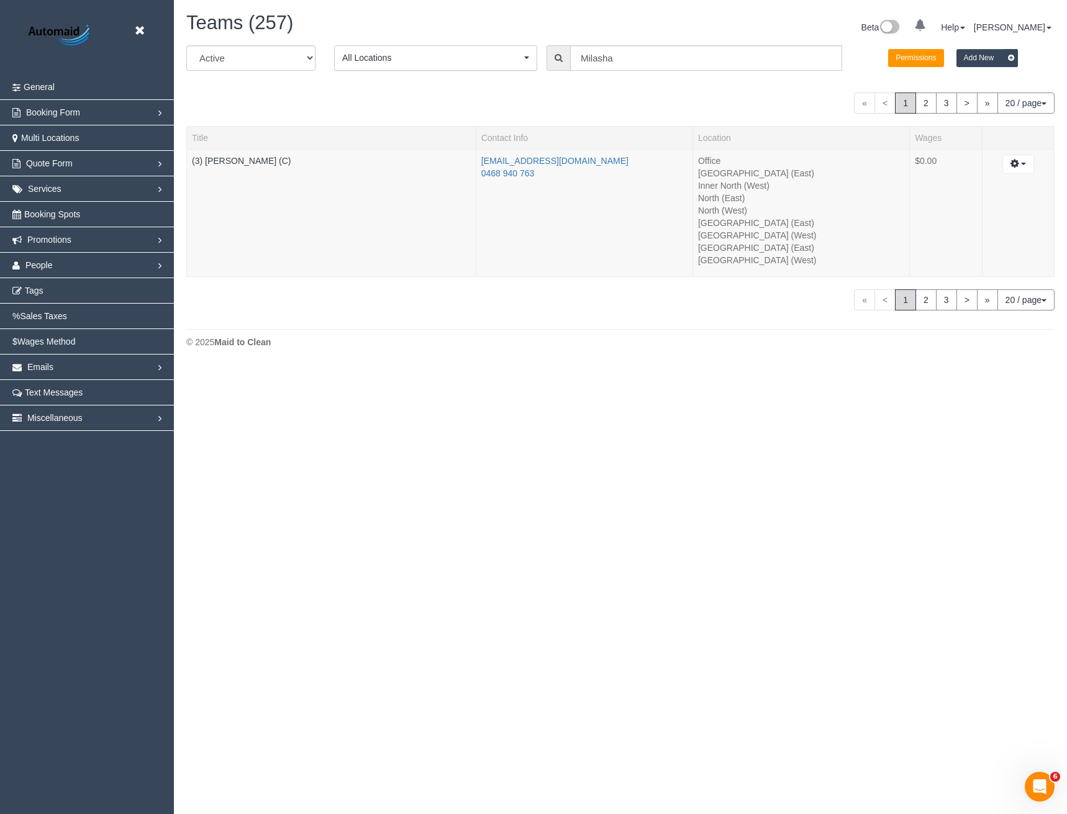
scroll to position [366, 1067]
drag, startPoint x: 624, startPoint y: 63, endPoint x: 562, endPoint y: 70, distance: 62.4
click at [562, 70] on div "Milasha" at bounding box center [694, 57] width 296 height 25
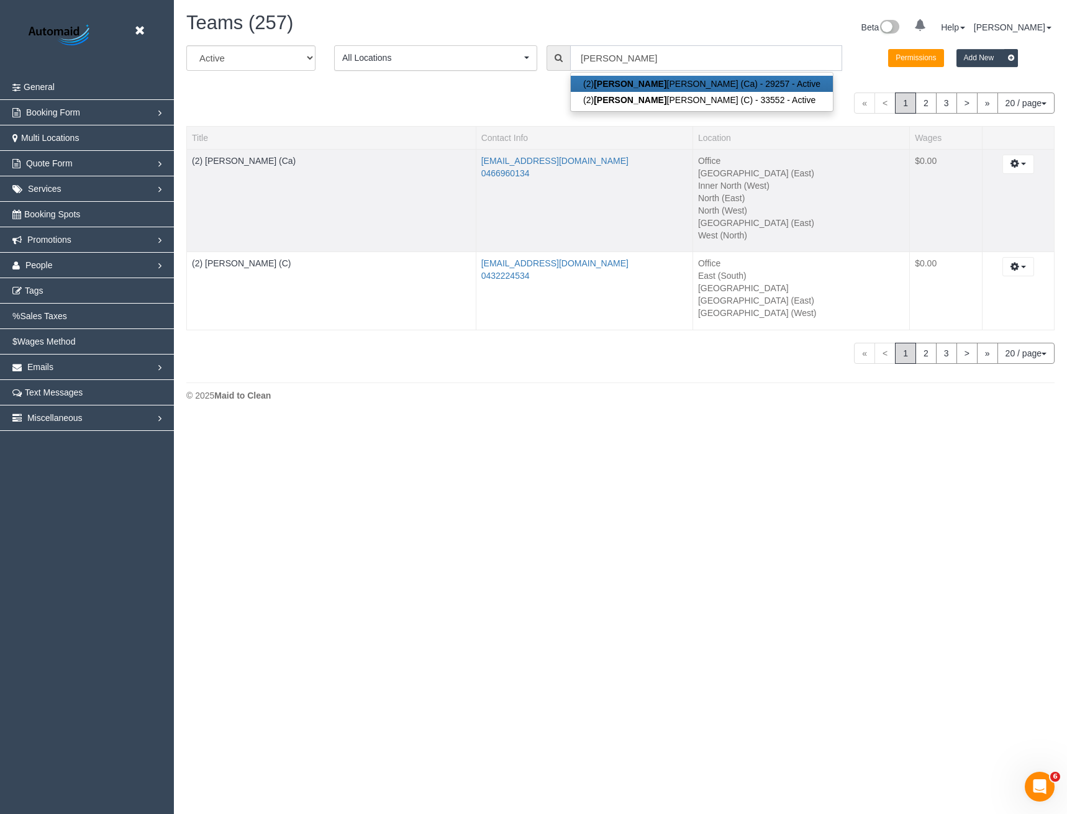
scroll to position [419, 1067]
type input "Danielle"
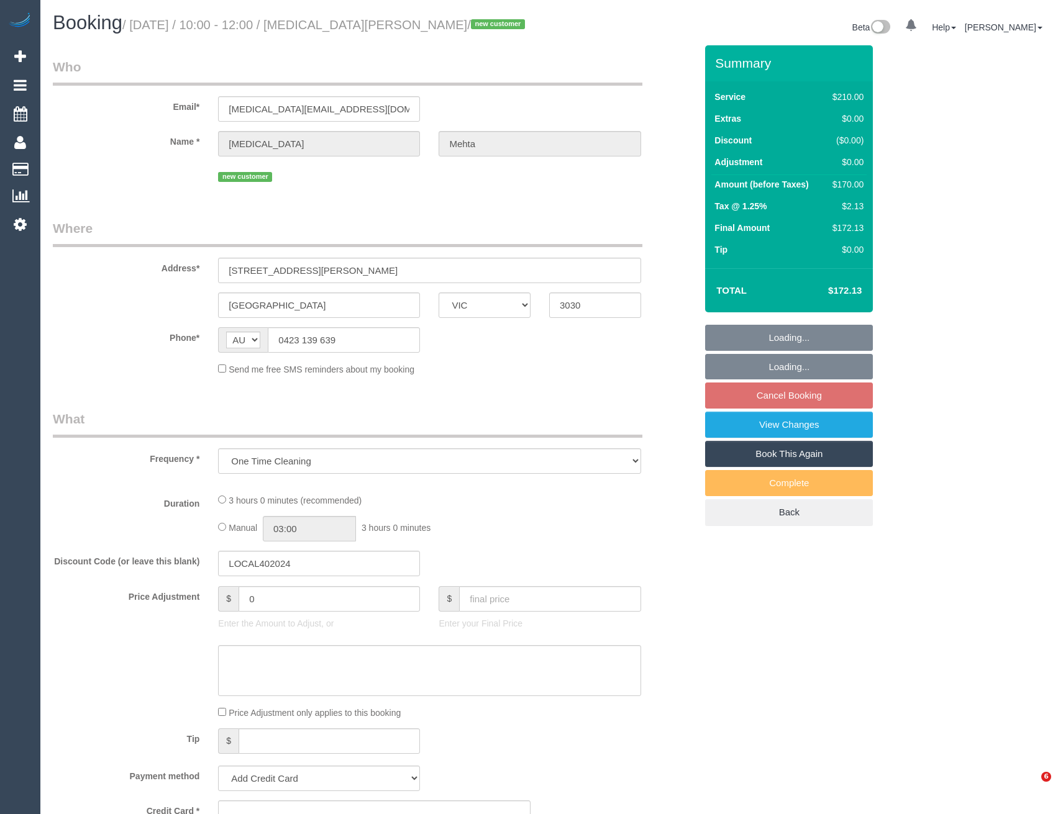
select select "VIC"
select select "string:stripe-pm_1SDaWQ2GScqysDRVXAWWwXL9"
select select "180"
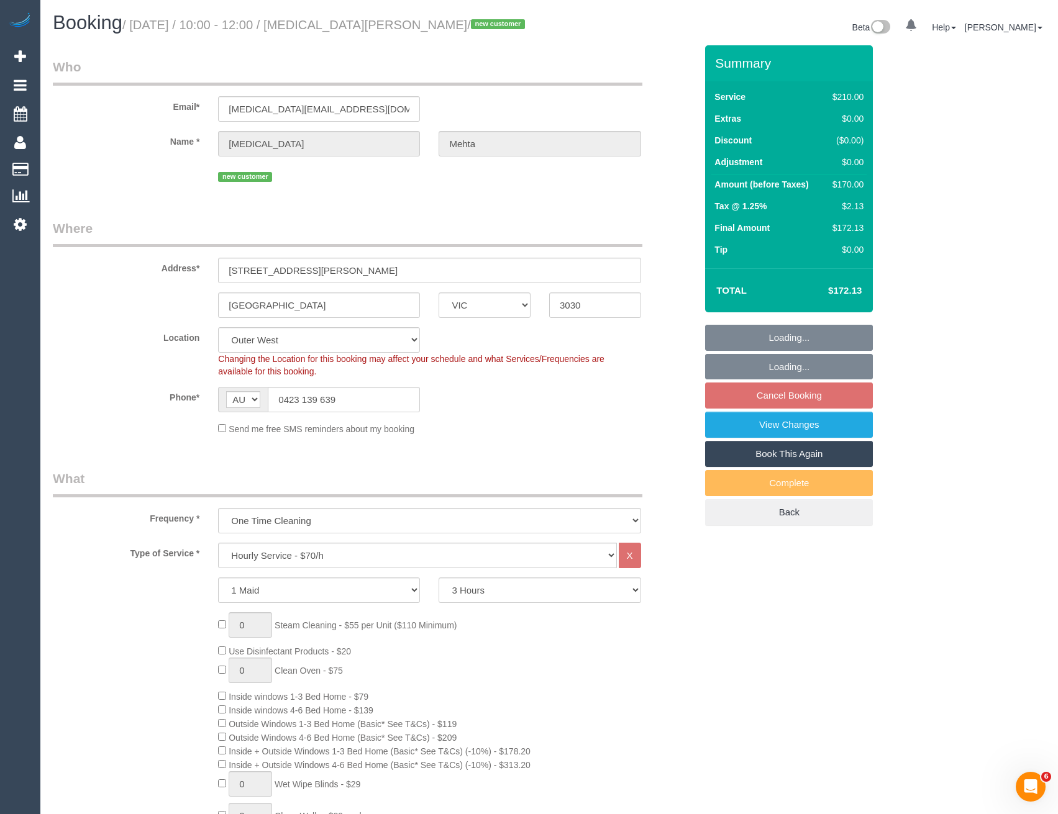
select select "object:741"
select select "number:28"
select select "number:14"
select select "number:18"
select select "number:24"
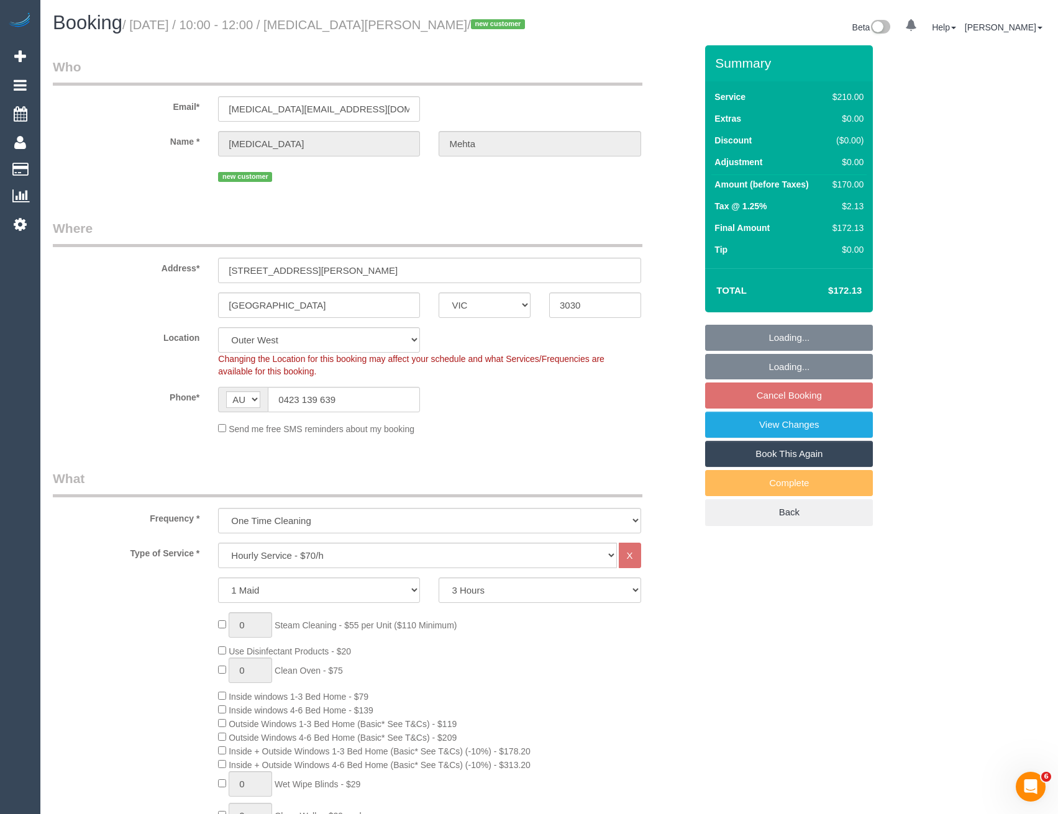
select select "number:33"
select select "number:26"
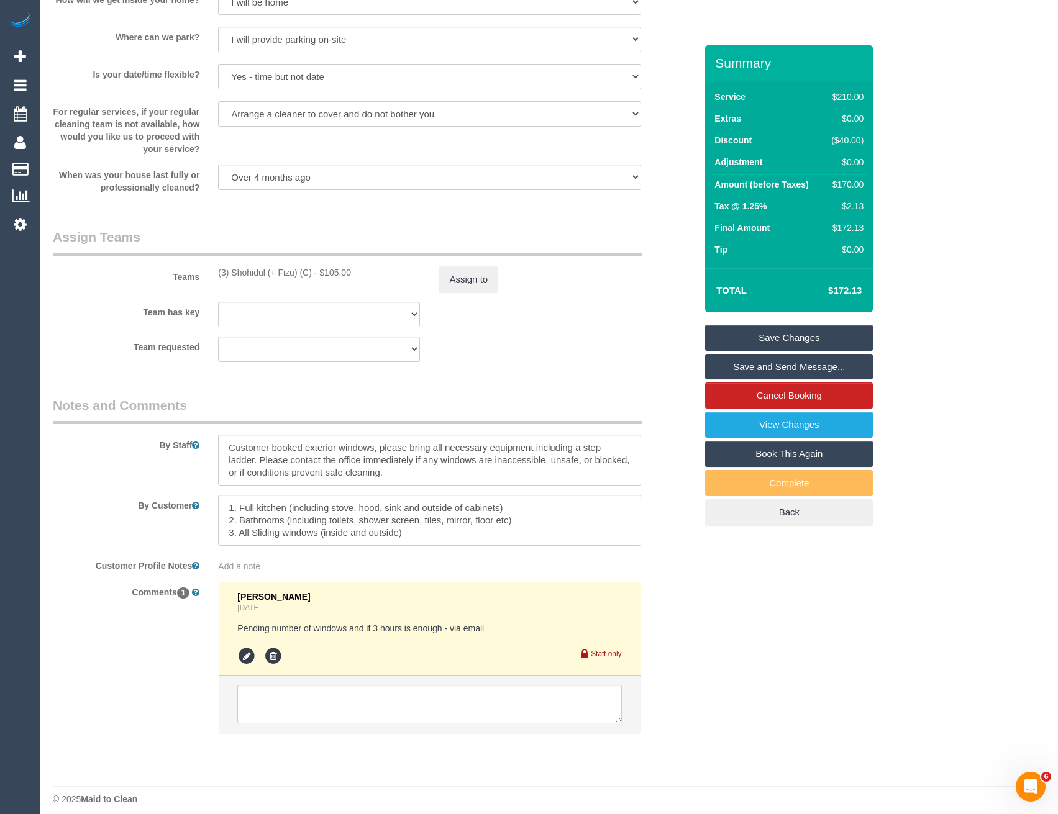
scroll to position [1770, 0]
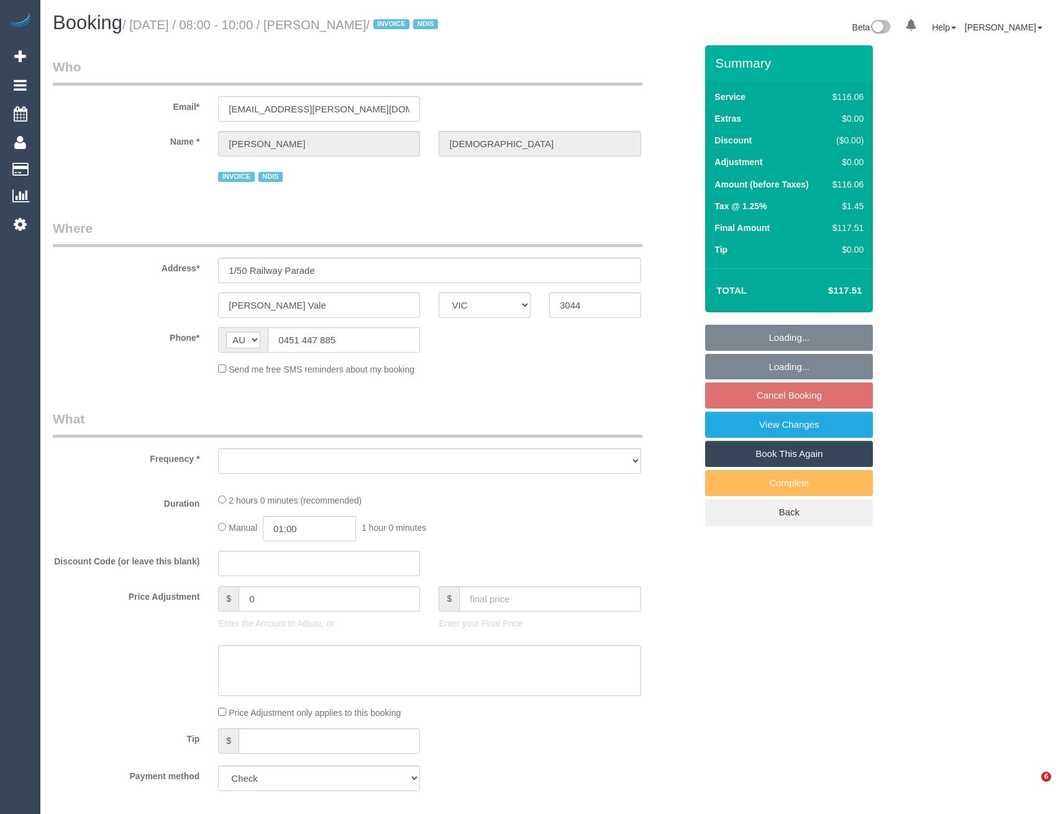
select select "VIC"
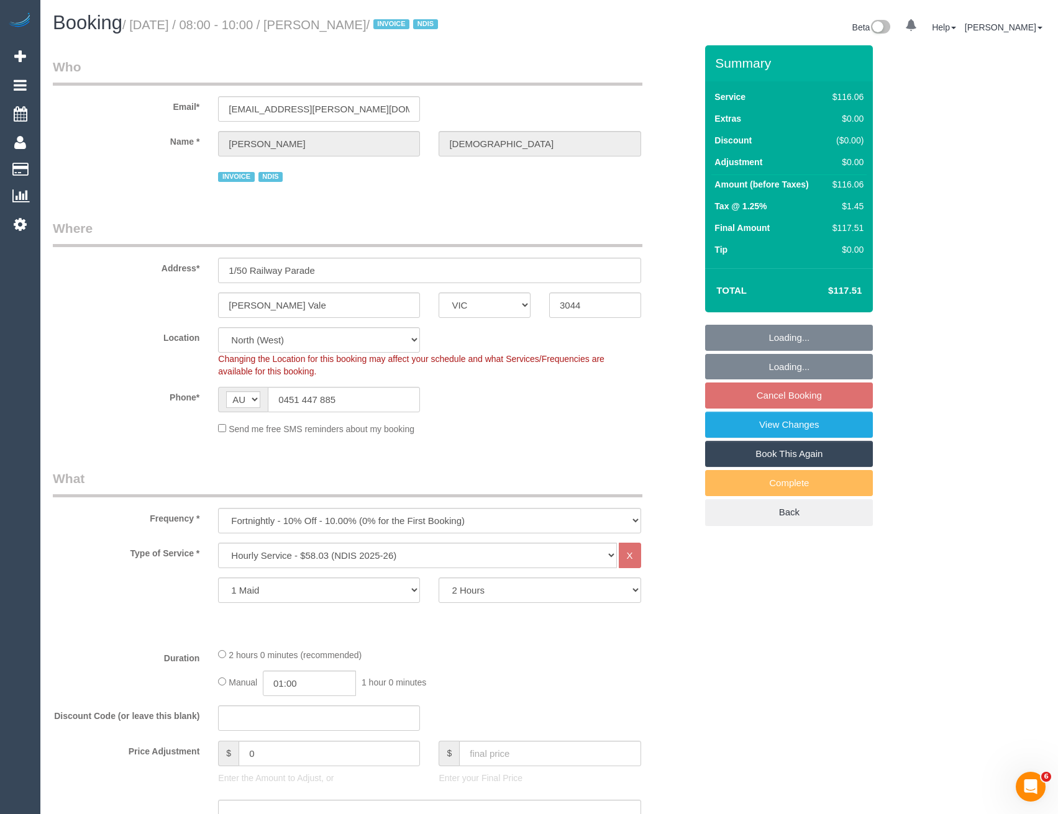
select select "object:609"
select select "number:27"
select select "number:14"
select select "number:19"
select select "number:36"
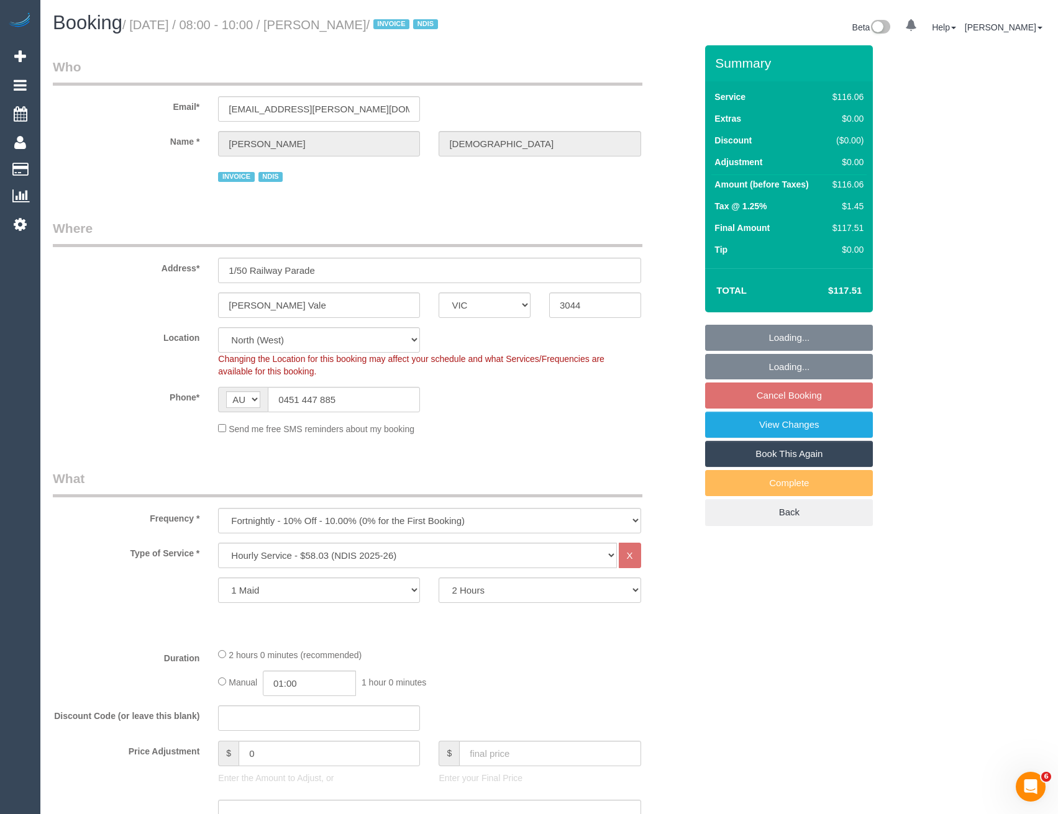
select select "number:35"
select select "number:12"
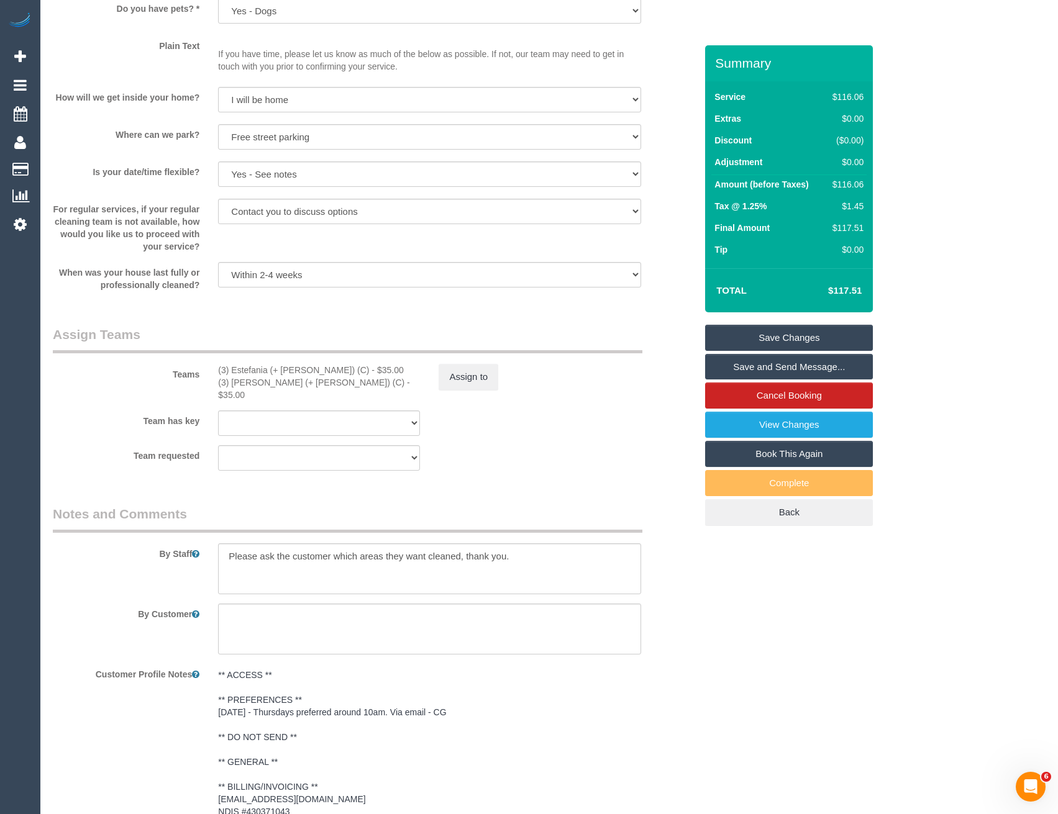
scroll to position [1473, 0]
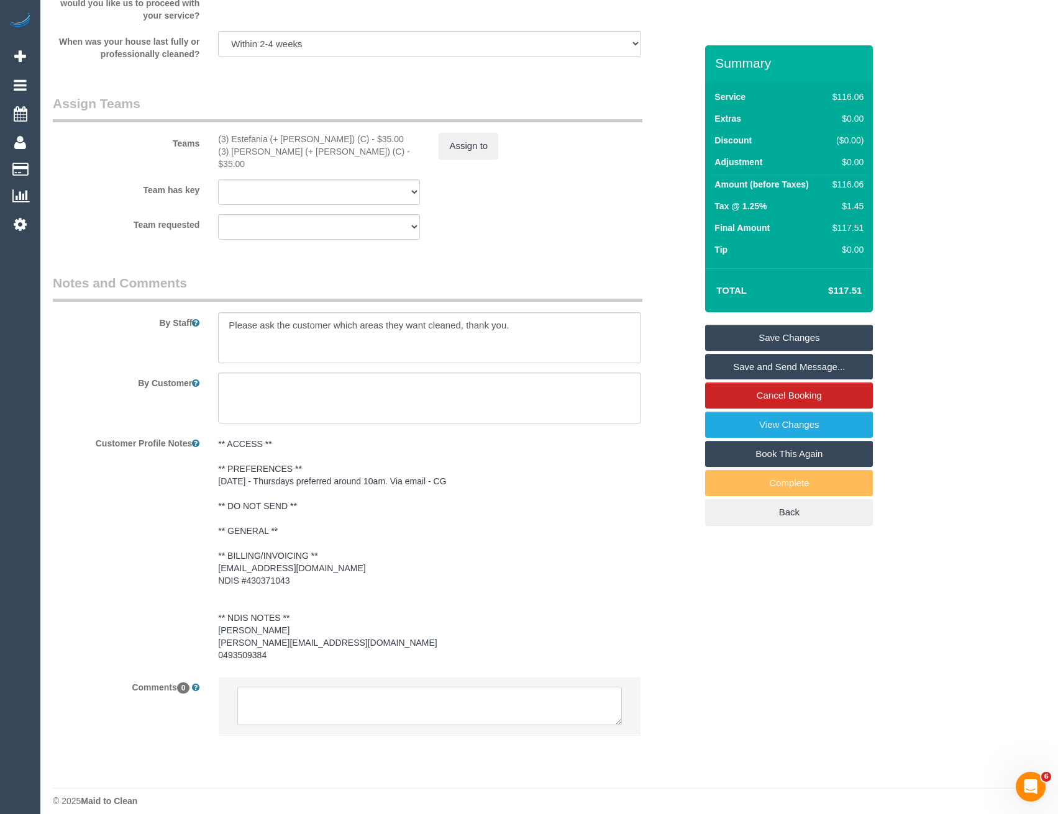
drag, startPoint x: 294, startPoint y: 714, endPoint x: 306, endPoint y: 706, distance: 14.0
click at [294, 714] on li at bounding box center [429, 706] width 421 height 57
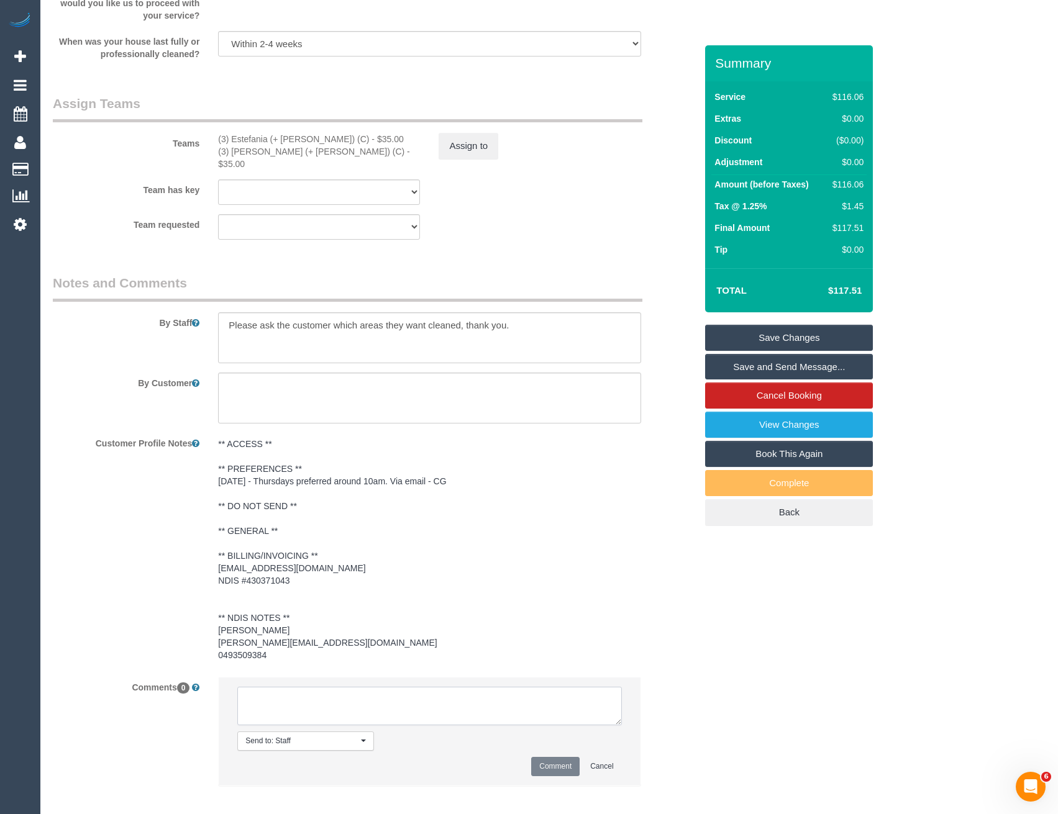
click at [306, 706] on textarea at bounding box center [429, 706] width 384 height 39
type textarea "UA [PERSON_NAME] + Est - cust wants to rescheudle. AWaiting when they want to r…"
click at [548, 758] on button "Comment" at bounding box center [555, 766] width 48 height 19
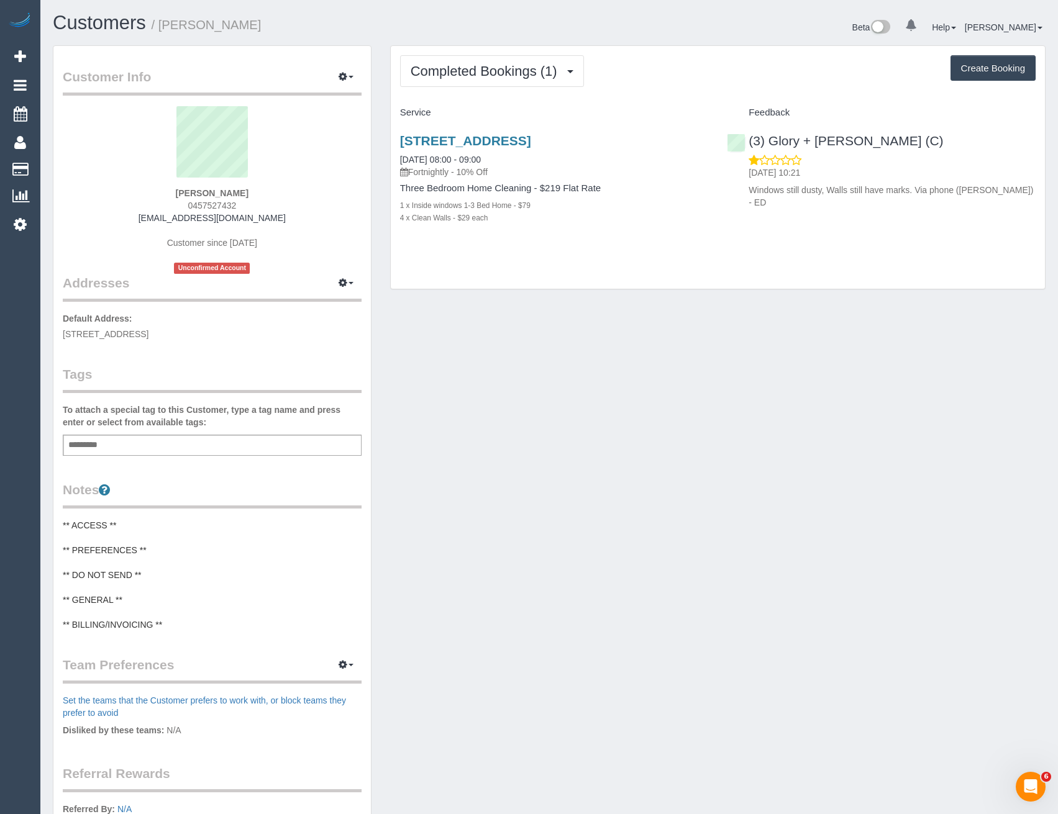
click at [517, 97] on div "Completed Bookings (1) Completed Bookings (1) Upcoming Bookings (11) Cancelled …" at bounding box center [718, 167] width 654 height 243
click at [515, 69] on span "Completed Bookings (1)" at bounding box center [486, 71] width 153 height 16
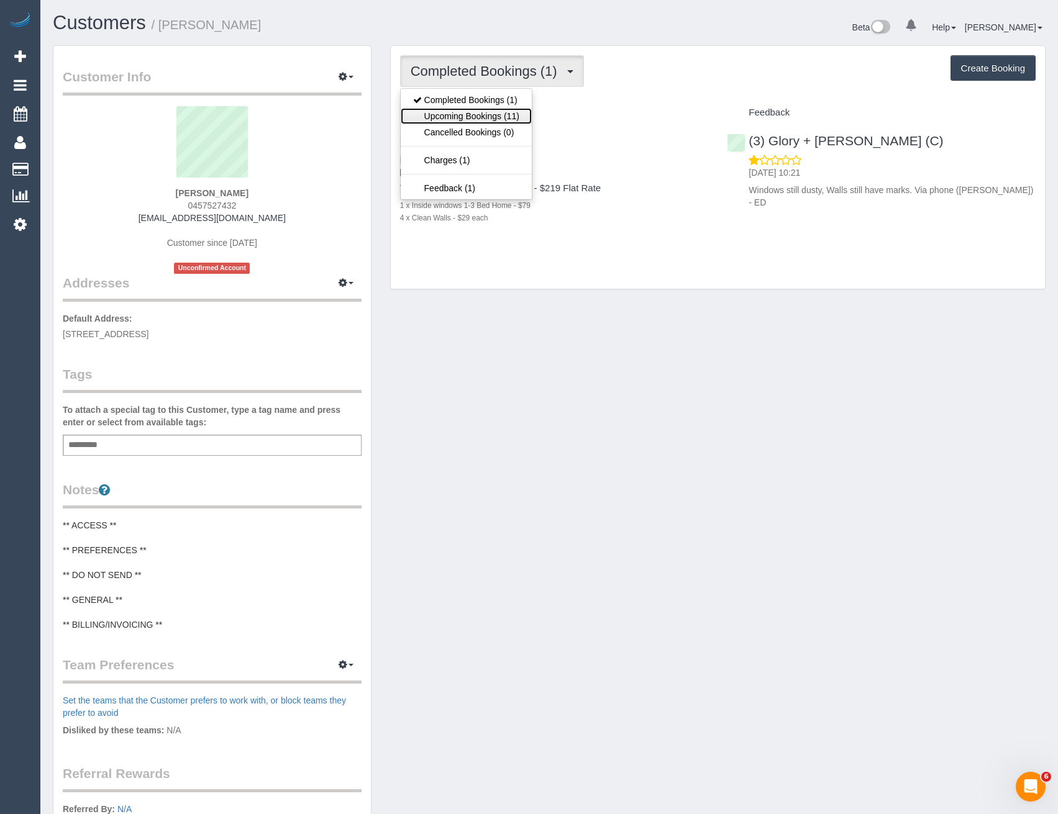
click at [483, 114] on link "Upcoming Bookings (11)" at bounding box center [466, 116] width 131 height 16
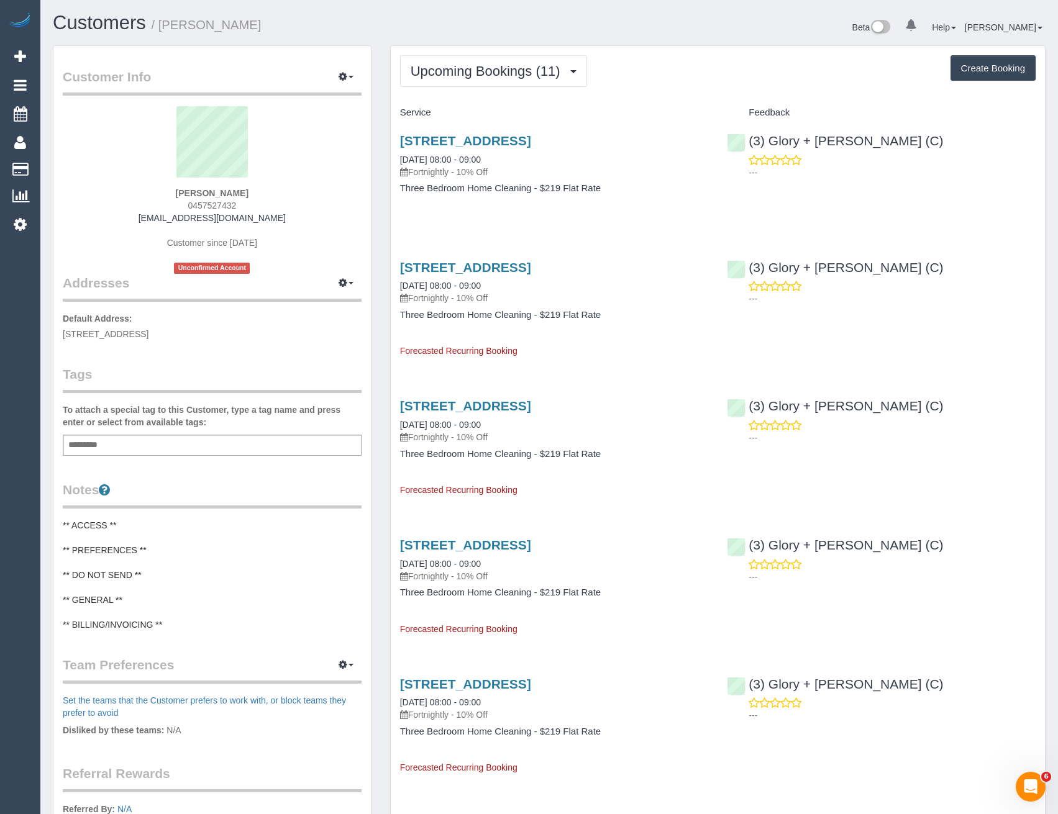
drag, startPoint x: 81, startPoint y: 173, endPoint x: 376, endPoint y: 65, distance: 314.7
click at [81, 173] on link "Customers" at bounding box center [117, 169] width 155 height 25
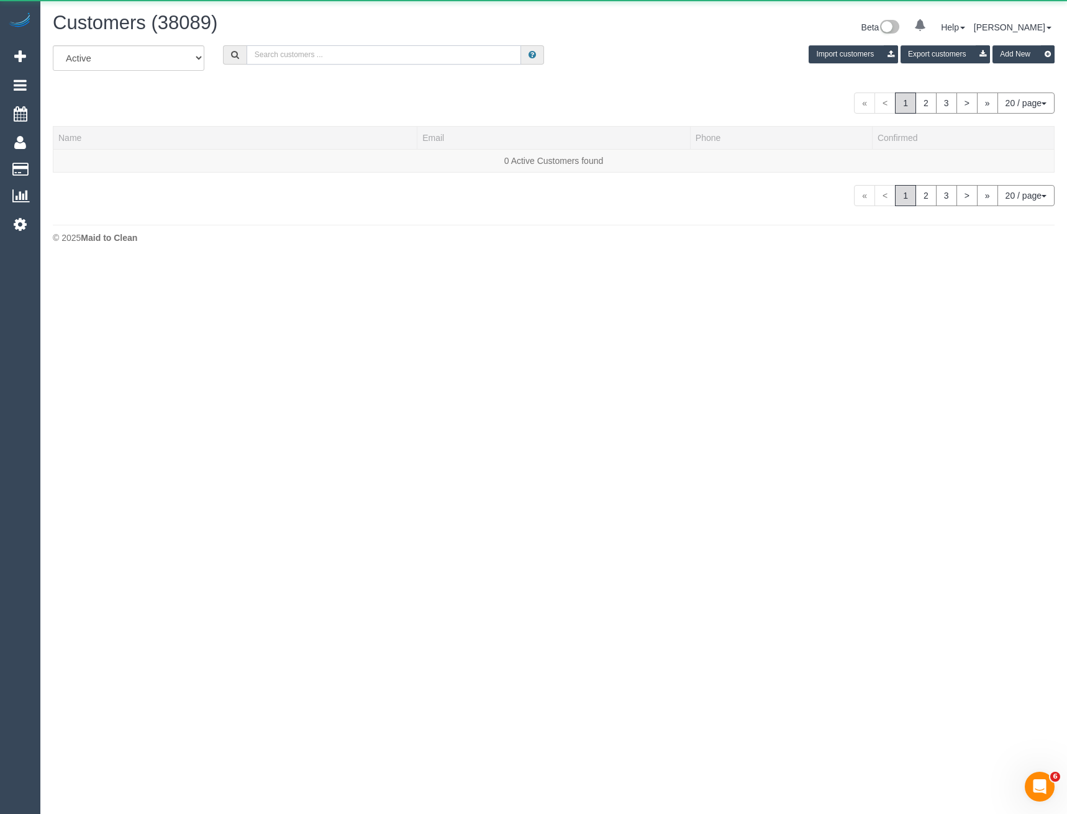
click at [304, 55] on input "text" at bounding box center [384, 54] width 275 height 19
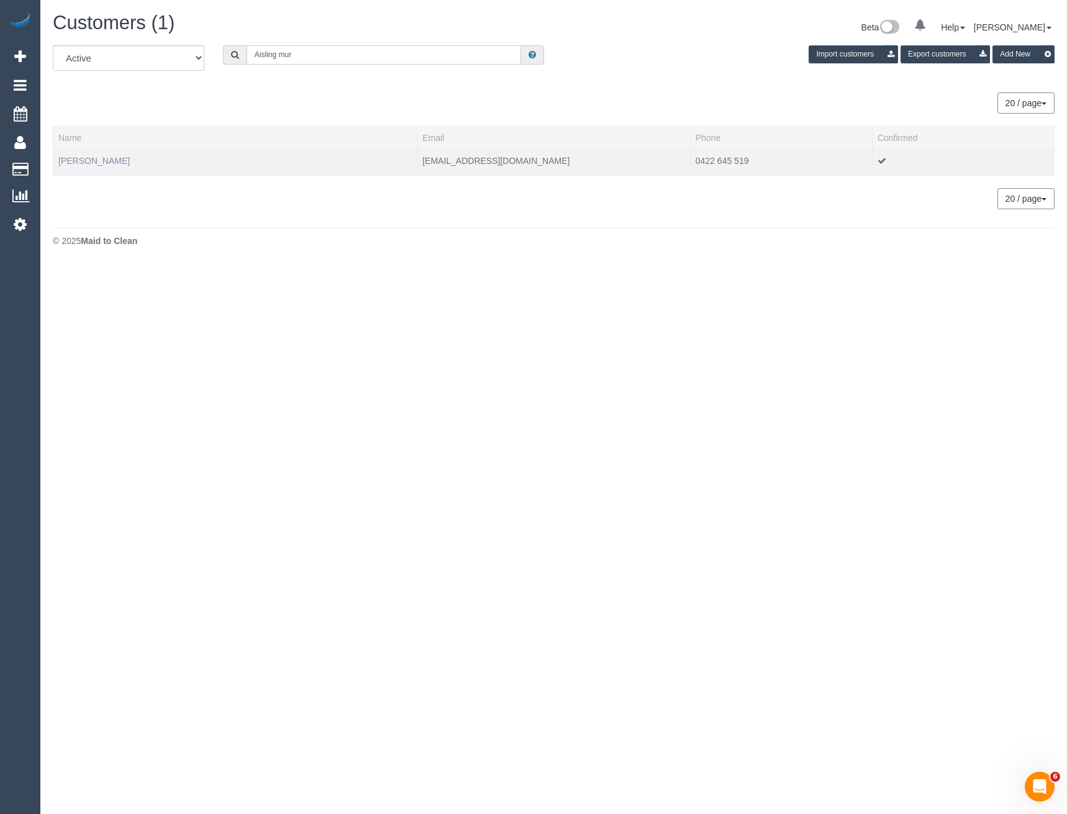
type input "Aisling mur"
click at [91, 163] on link "[PERSON_NAME]" at bounding box center [93, 161] width 71 height 10
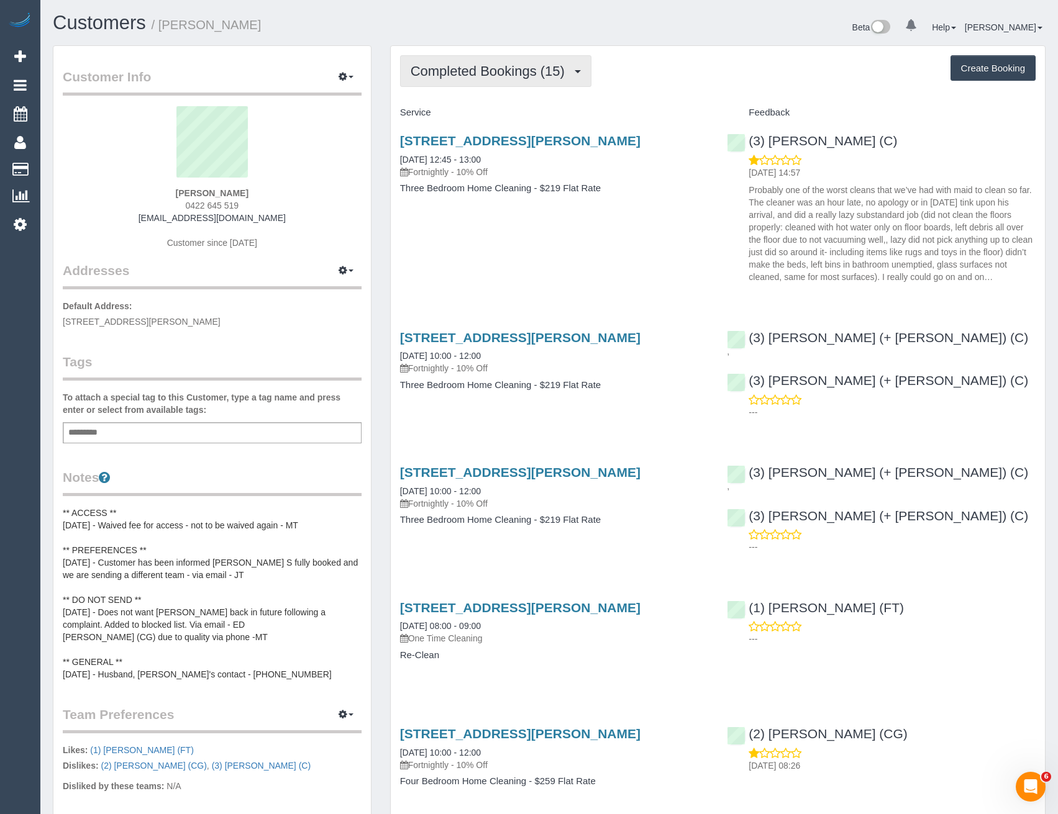
click at [499, 76] on span "Completed Bookings (15)" at bounding box center [490, 71] width 160 height 16
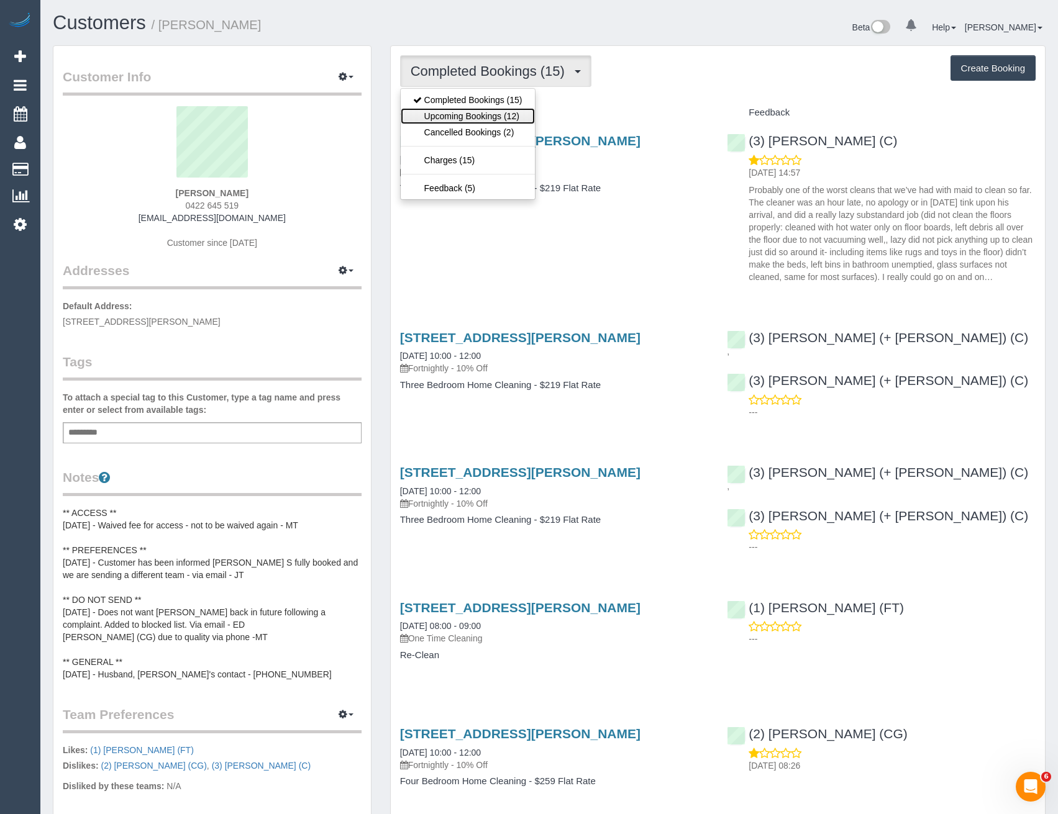
click at [487, 111] on link "Upcoming Bookings (12)" at bounding box center [468, 116] width 134 height 16
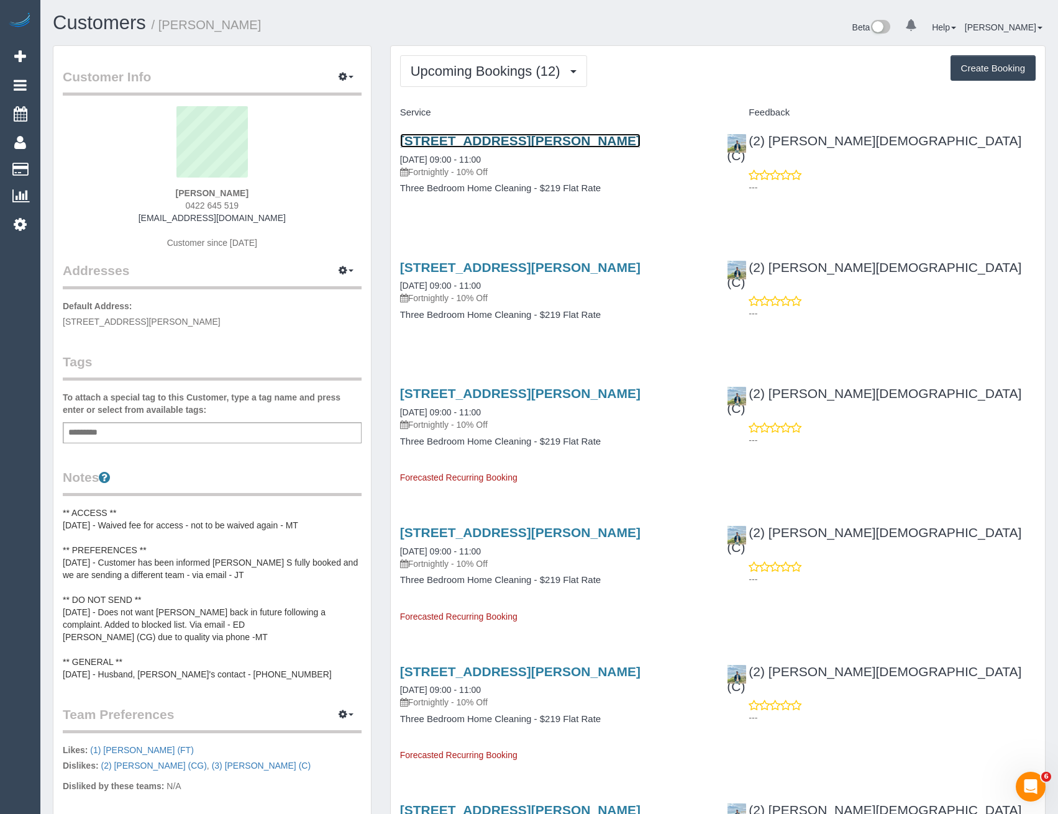
click at [546, 140] on link "[STREET_ADDRESS][PERSON_NAME]" at bounding box center [520, 141] width 240 height 14
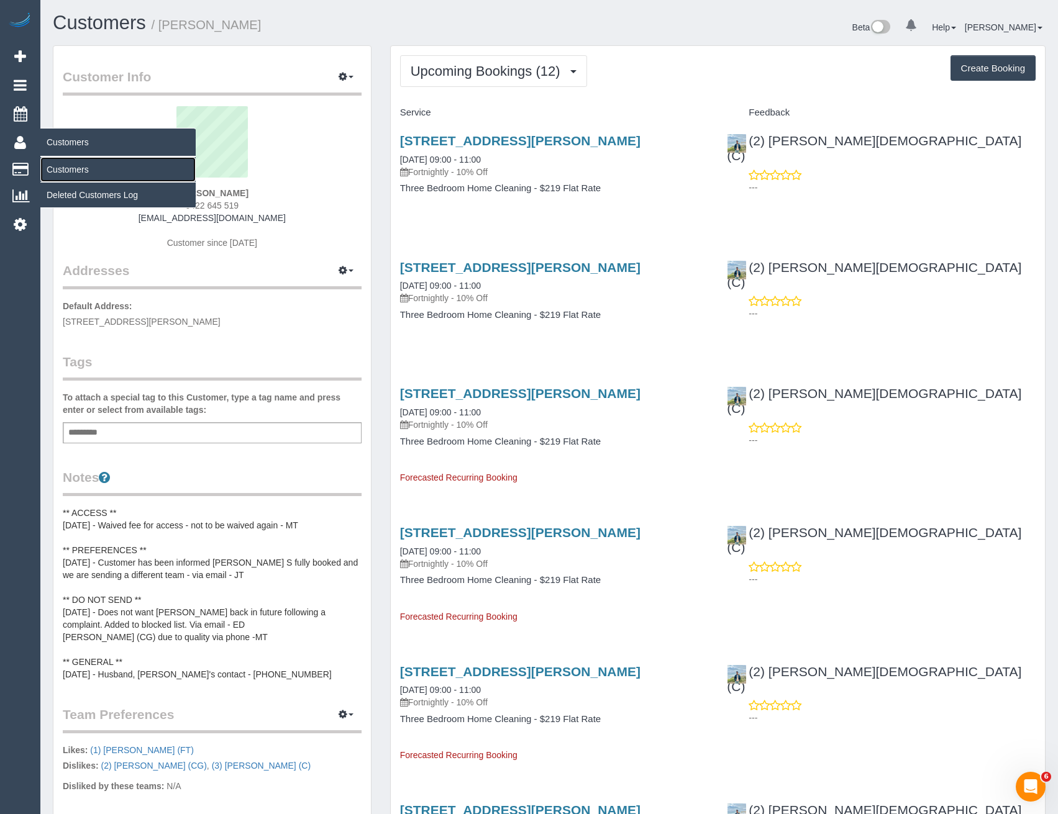
click at [82, 170] on link "Customers" at bounding box center [117, 169] width 155 height 25
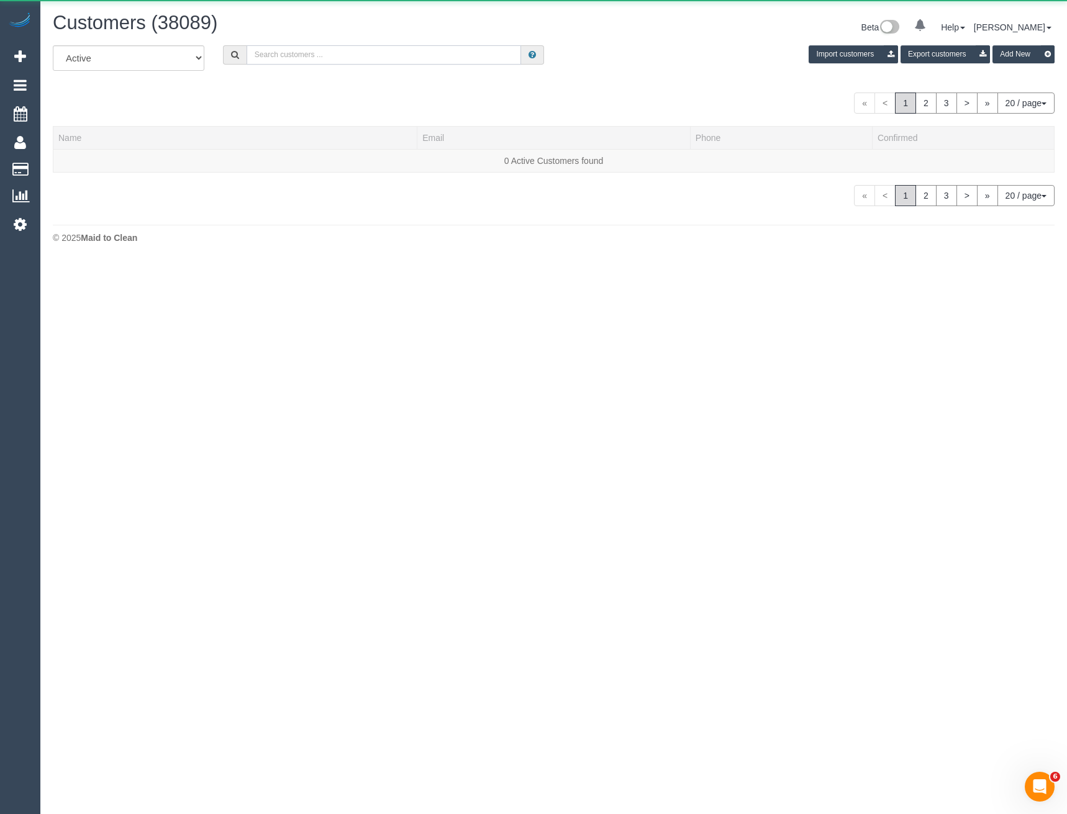
drag, startPoint x: 271, startPoint y: 52, endPoint x: 265, endPoint y: 58, distance: 7.9
click at [271, 52] on input "text" at bounding box center [384, 54] width 275 height 19
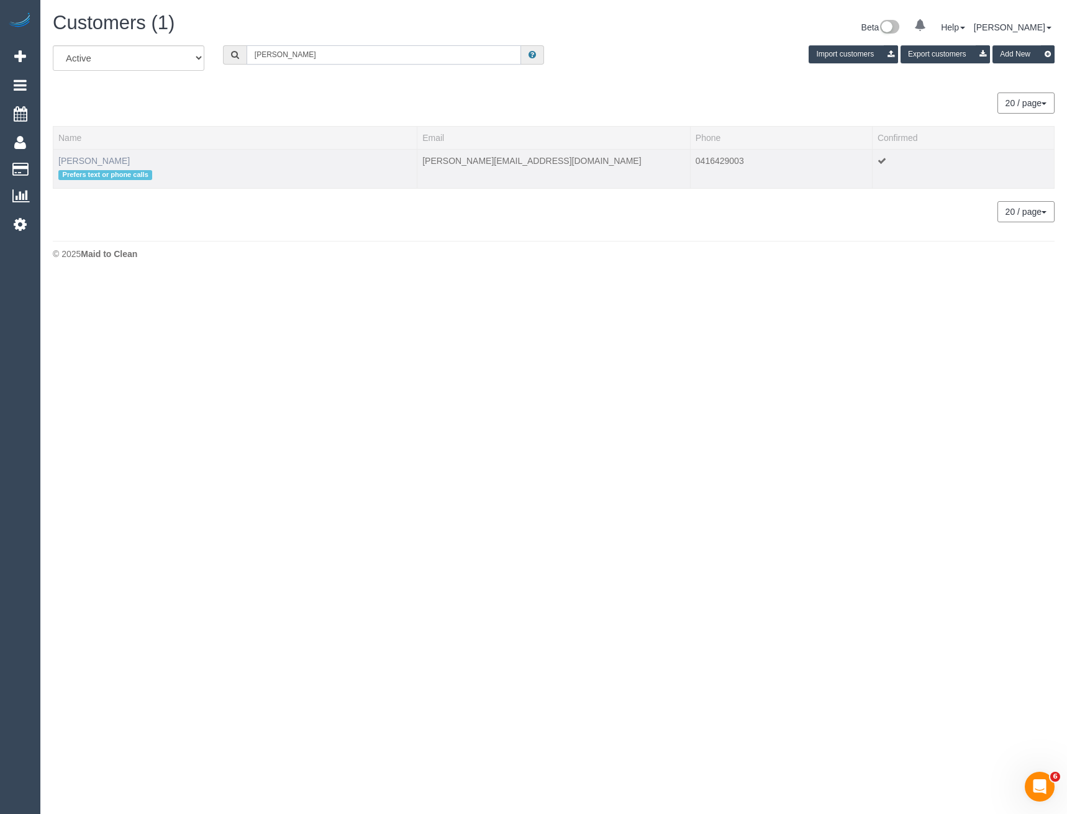
type input "[PERSON_NAME]"
click at [90, 165] on link "[PERSON_NAME]" at bounding box center [93, 161] width 71 height 10
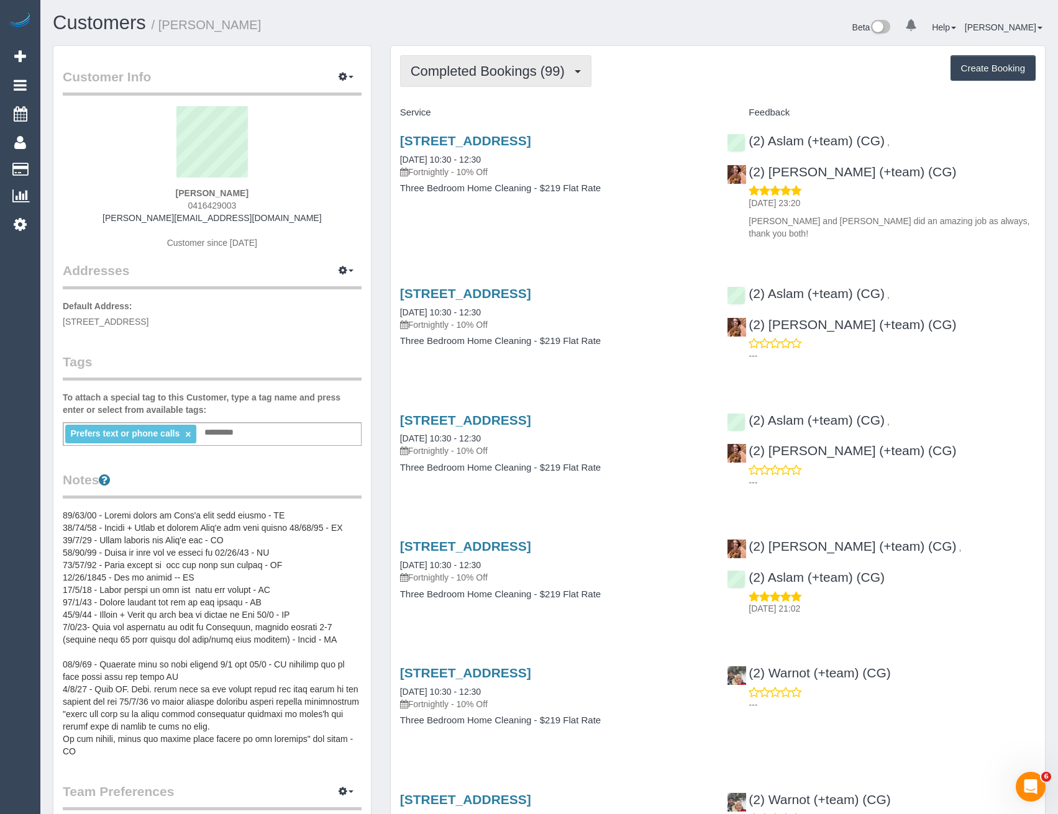
click at [489, 71] on span "Completed Bookings (99)" at bounding box center [490, 71] width 160 height 16
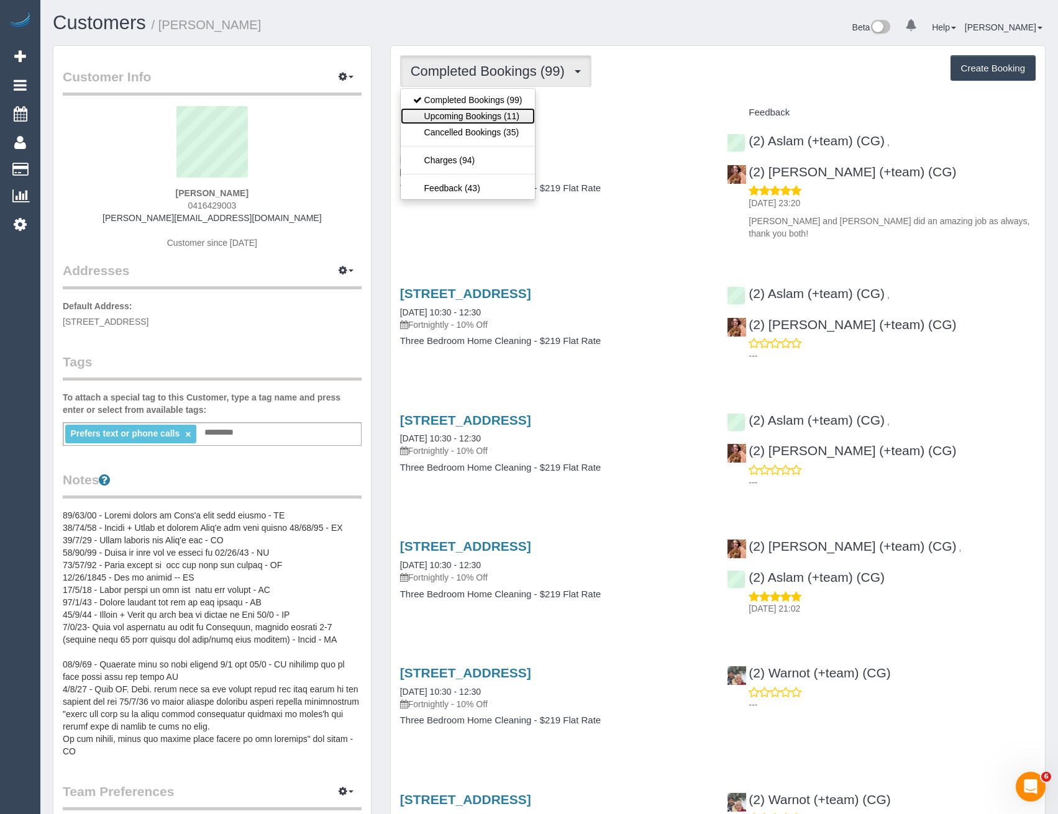
click at [486, 116] on link "Upcoming Bookings (11)" at bounding box center [468, 116] width 134 height 16
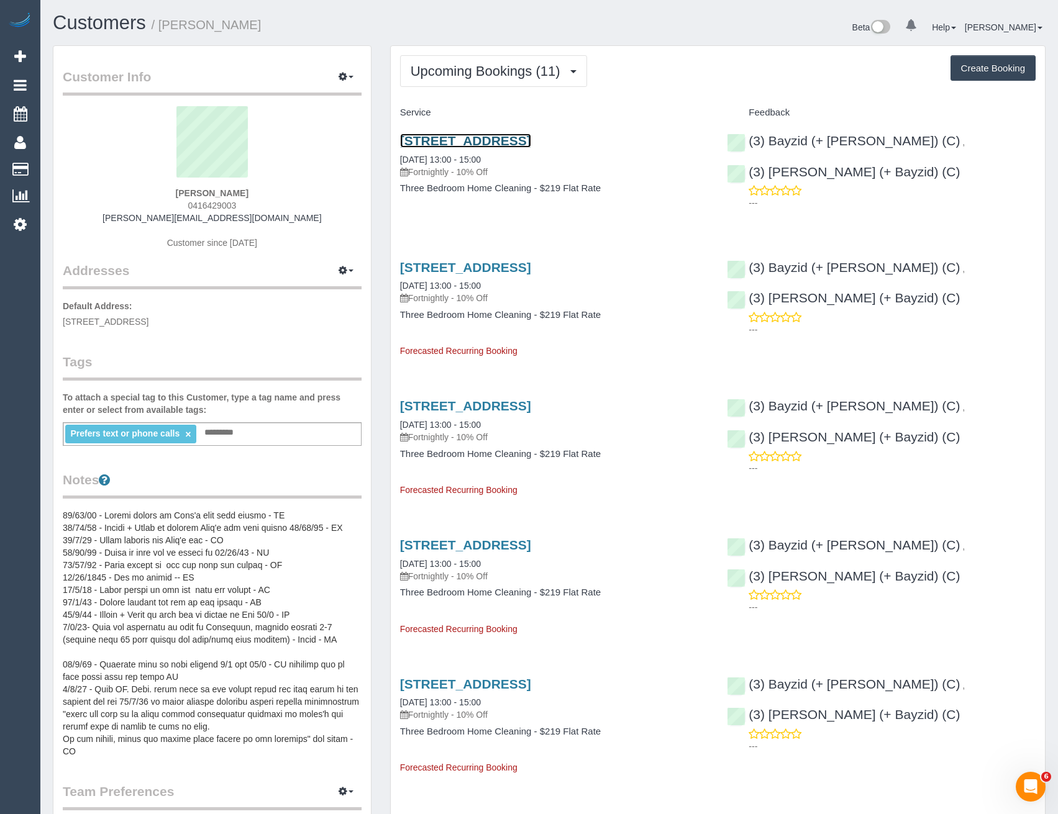
click at [529, 144] on link "52a Leinster Grove, Thornbury, VIC 3071" at bounding box center [465, 141] width 131 height 14
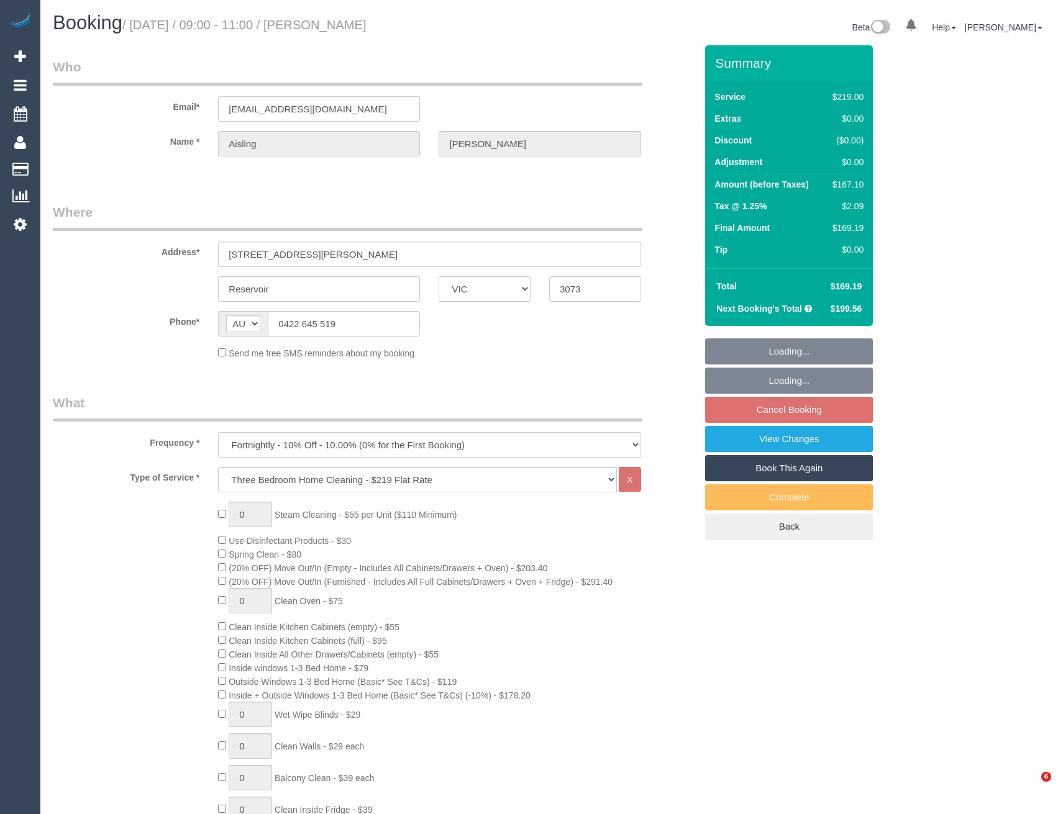
select select "VIC"
select select "number:28"
select select "number:14"
select select "number:18"
select select "number:24"
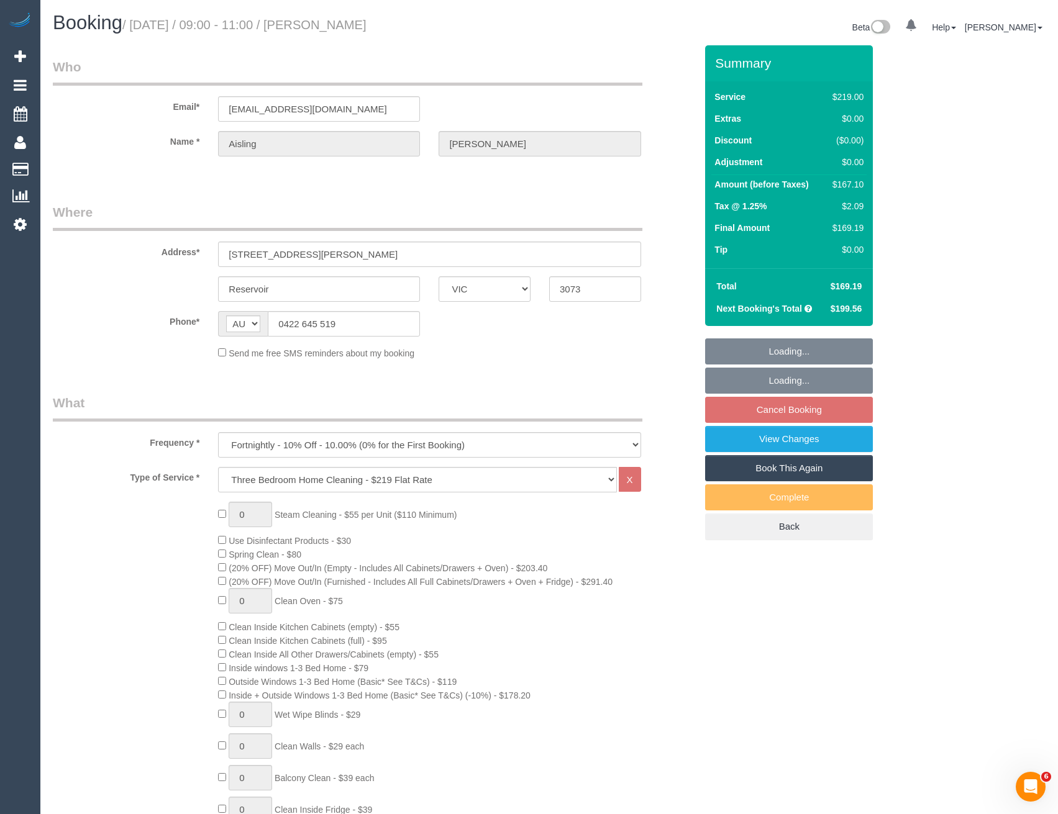
select select "number:34"
select select "number:11"
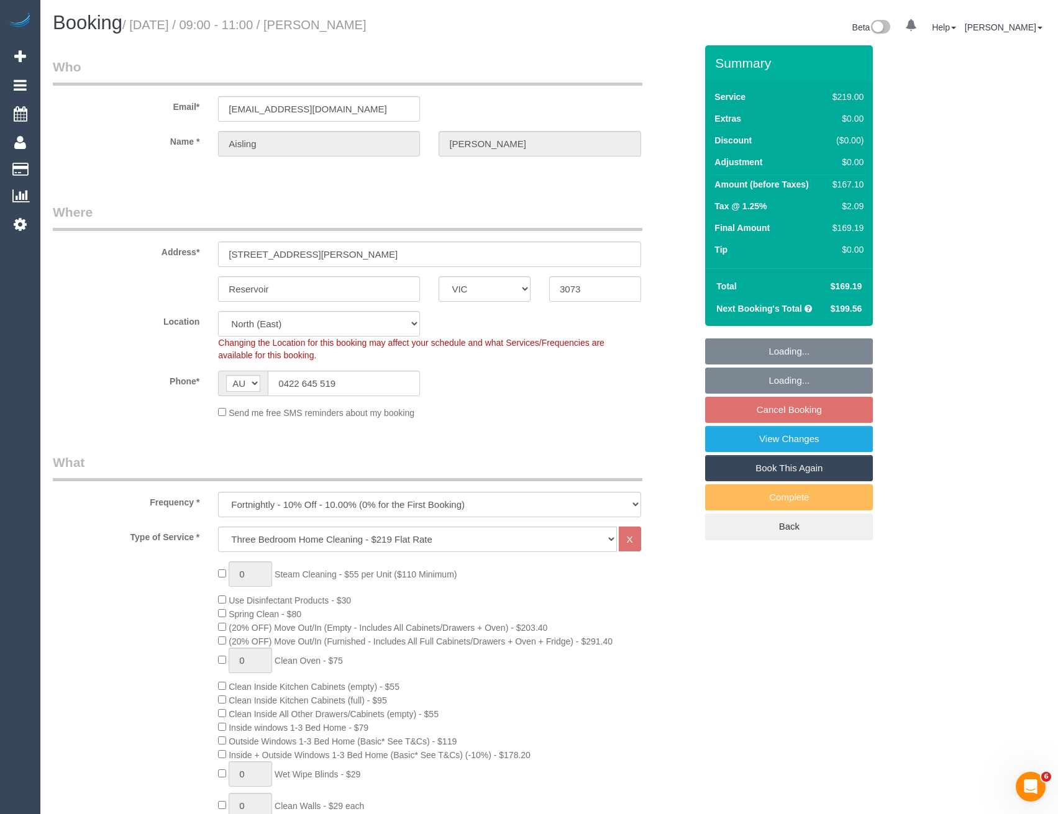
select select "object:875"
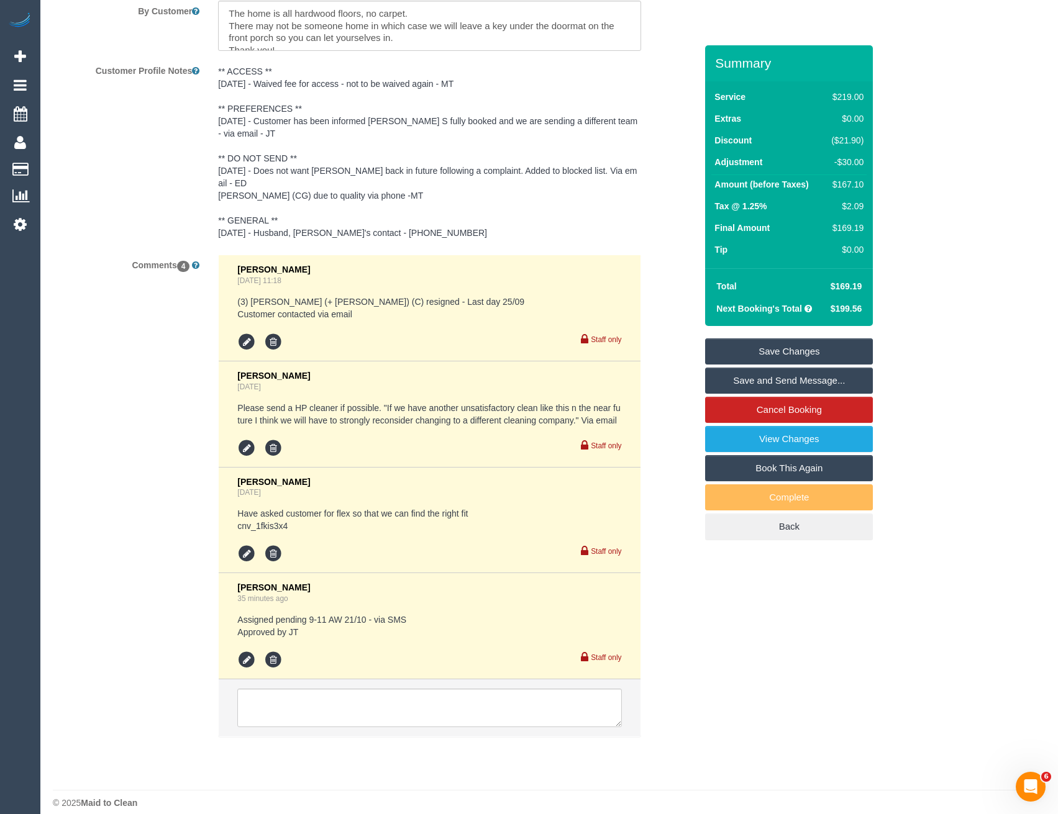
scroll to position [2267, 0]
click at [253, 656] on icon at bounding box center [246, 659] width 19 height 19
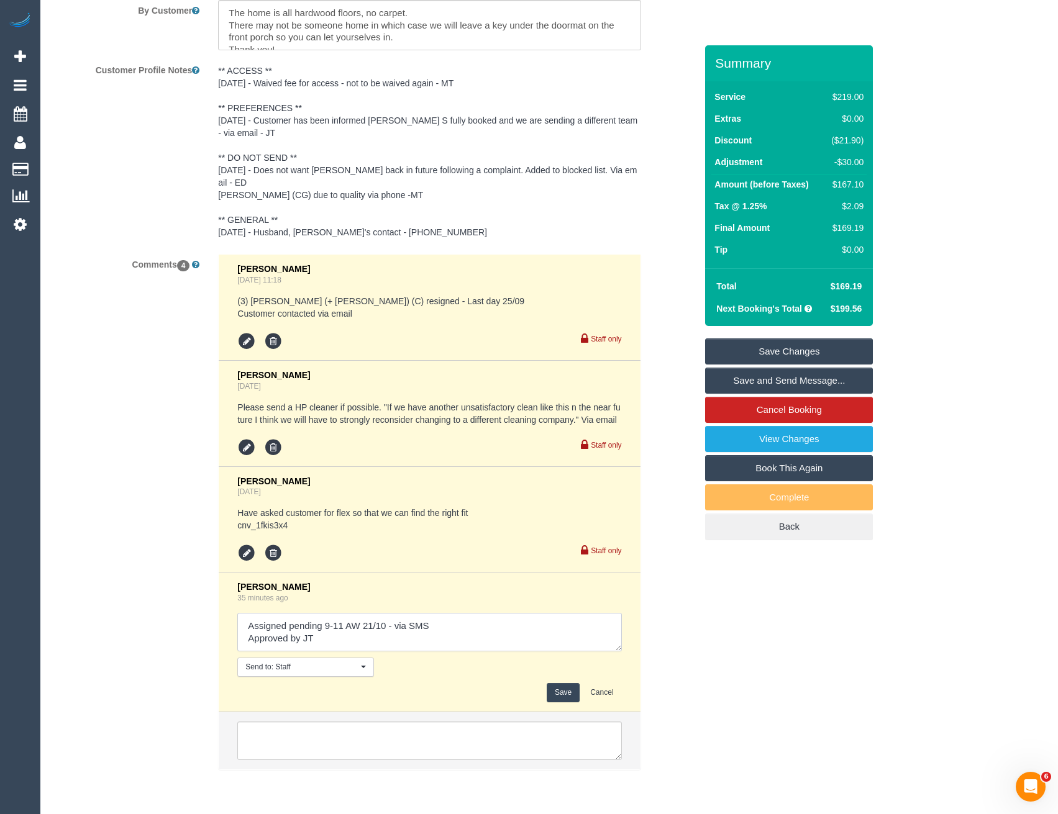
click at [463, 622] on textarea at bounding box center [429, 632] width 384 height 39
drag, startPoint x: 421, startPoint y: 611, endPoint x: 432, endPoint y: 611, distance: 10.6
click at [432, 613] on textarea at bounding box center [429, 632] width 384 height 39
click at [443, 613] on textarea at bounding box center [429, 632] width 384 height 39
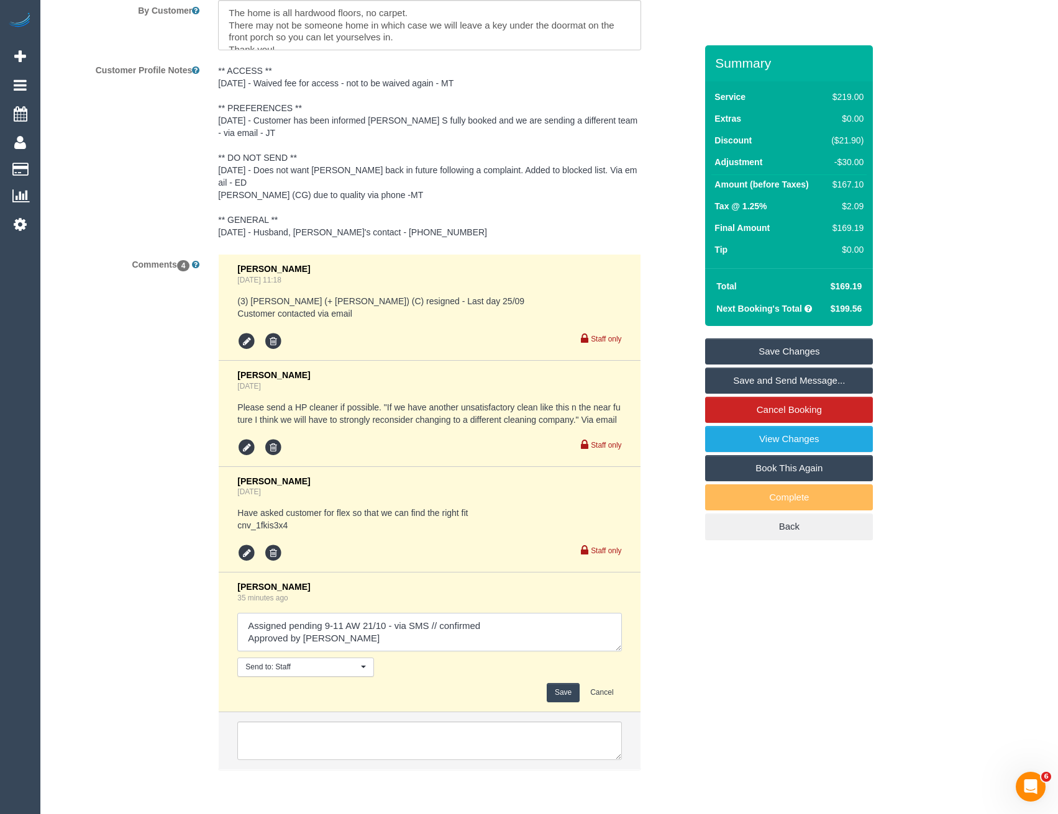
click at [358, 626] on textarea at bounding box center [429, 632] width 384 height 39
type textarea "Assigned pending 9-11 AW 21/10 - via SMS // confirmed Approved by JT High Prior…"
click at [565, 683] on button "Save" at bounding box center [562, 692] width 33 height 19
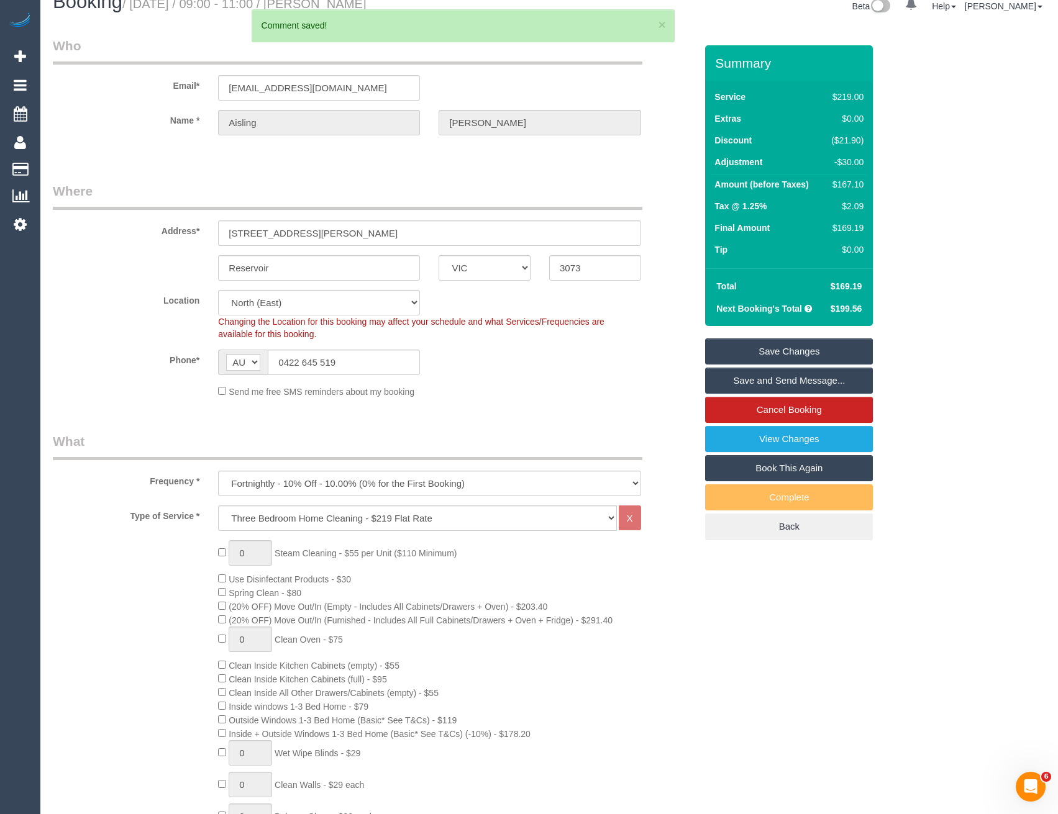
scroll to position [0, 0]
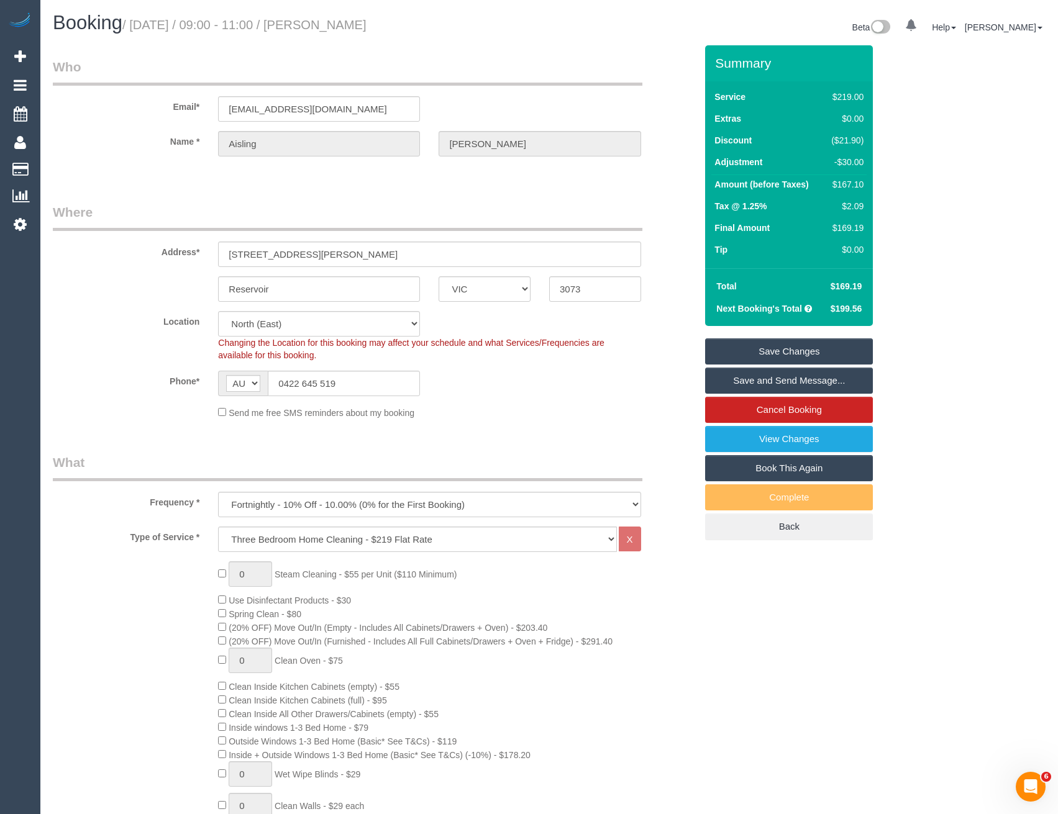
click at [747, 373] on link "Save and Send Message..." at bounding box center [789, 381] width 168 height 26
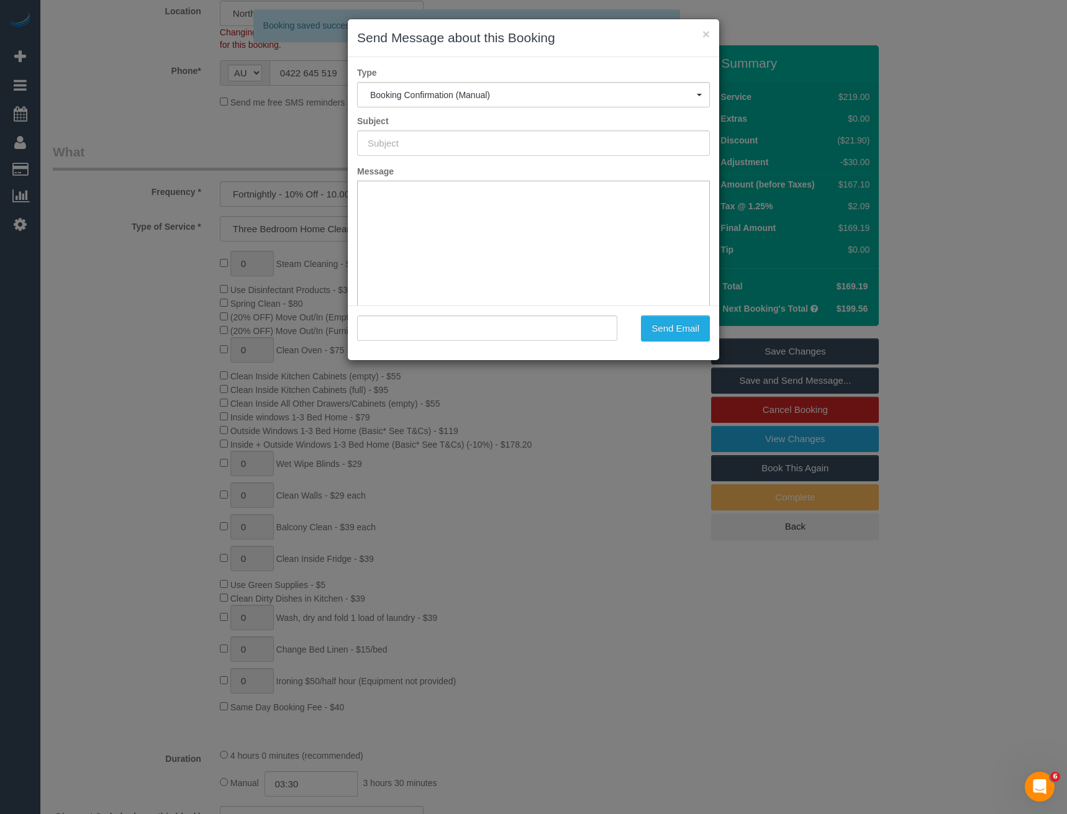
type input "Booking Confirmed"
type input ""Aisling Murray" <aislingmurray22@gmail.com>"
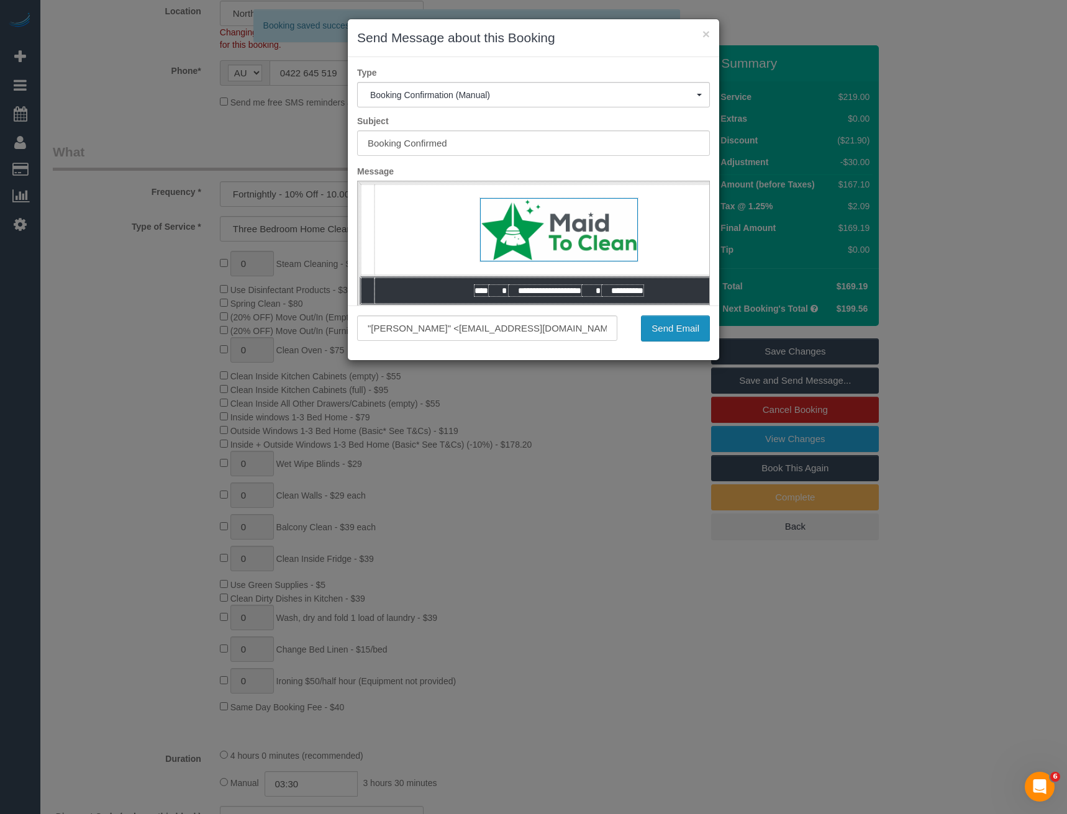
click at [675, 331] on button "Send Email" at bounding box center [675, 328] width 69 height 26
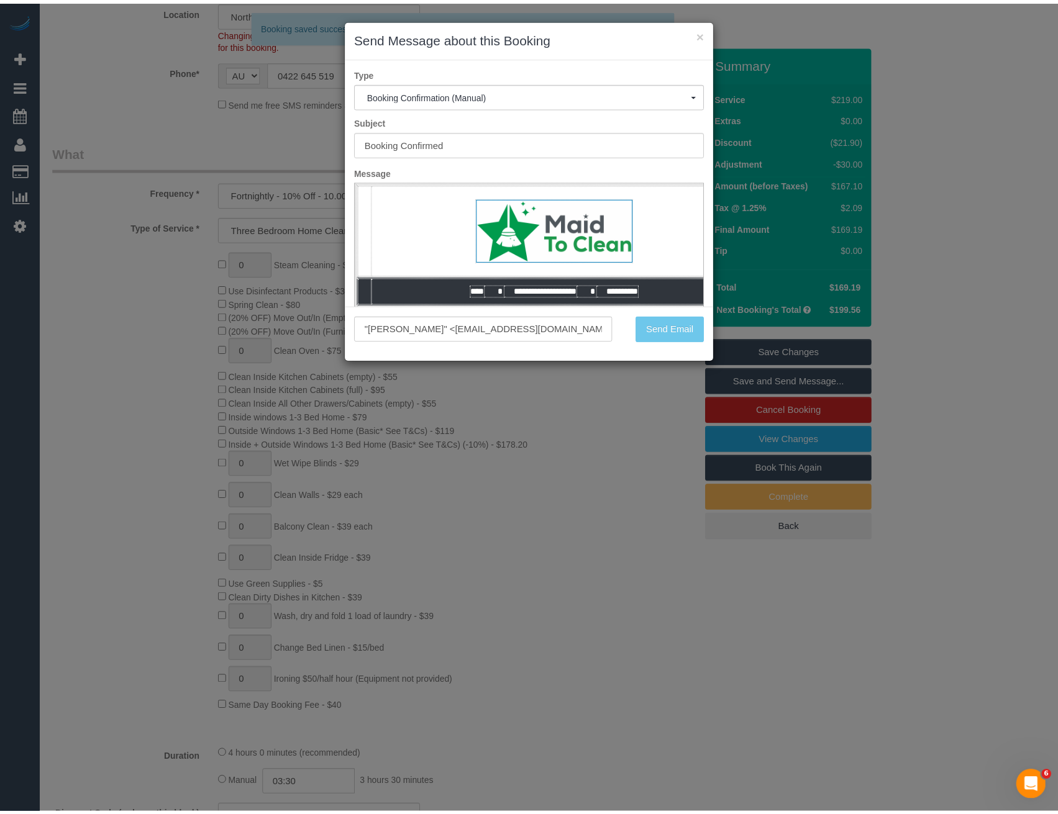
scroll to position [355, 0]
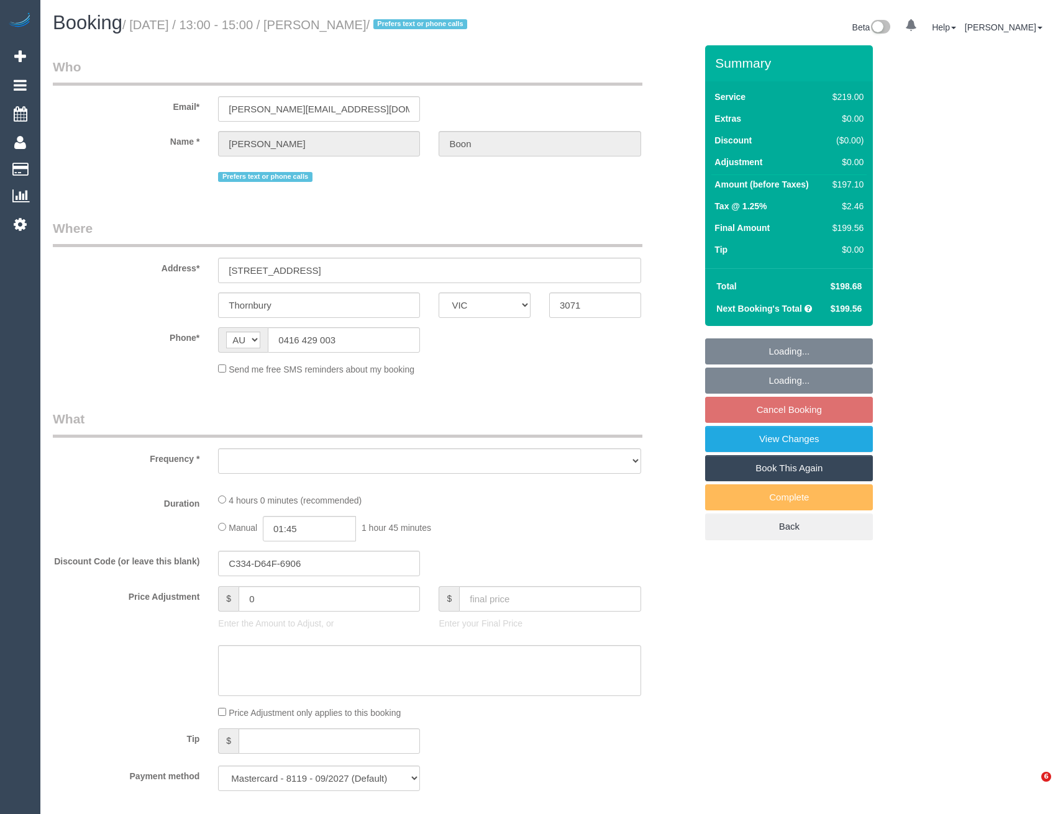
select select "VIC"
select select "object:2181"
select select "22760"
select select "number:32"
select select "number:35"
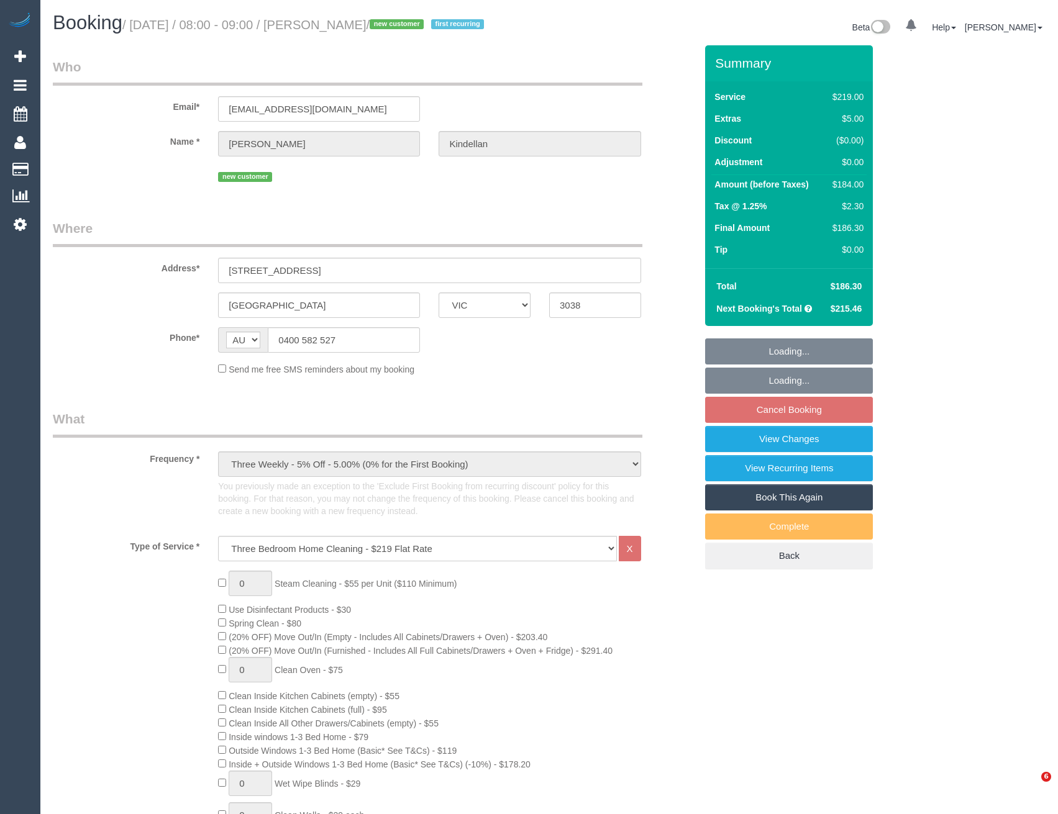
select select "VIC"
select select "number:29"
select select "number:14"
select select "number:19"
select select "number:22"
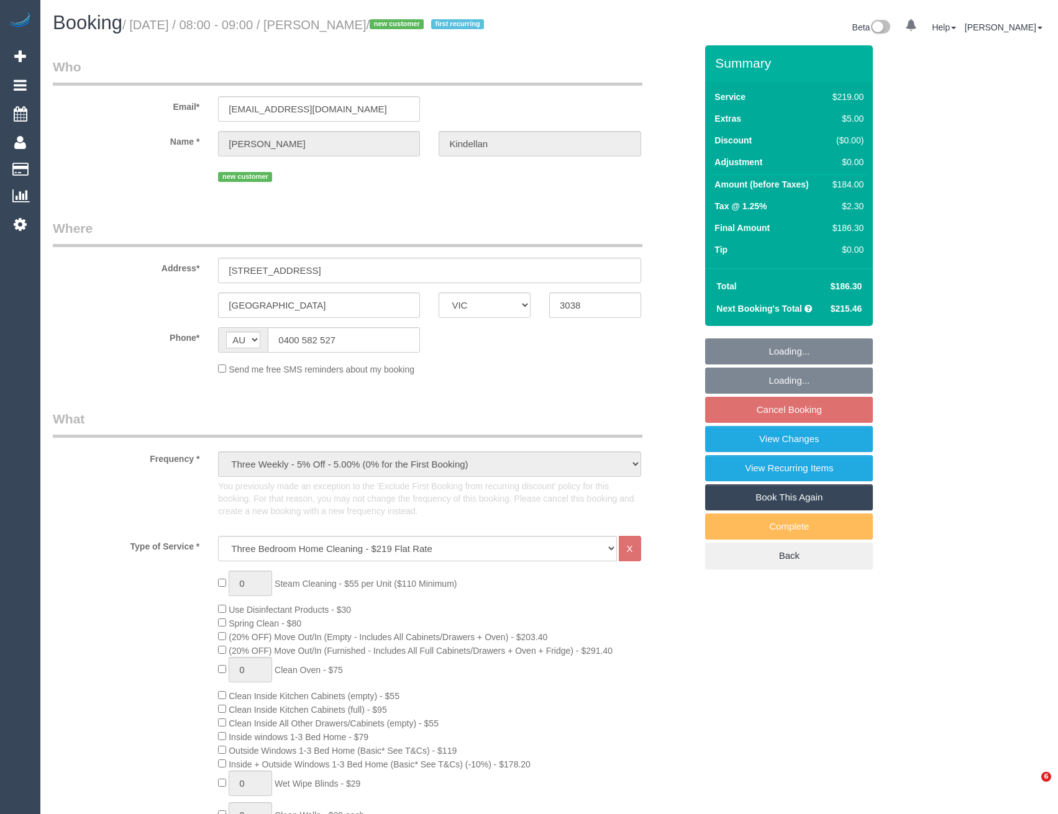
select select "number:35"
select select "number:13"
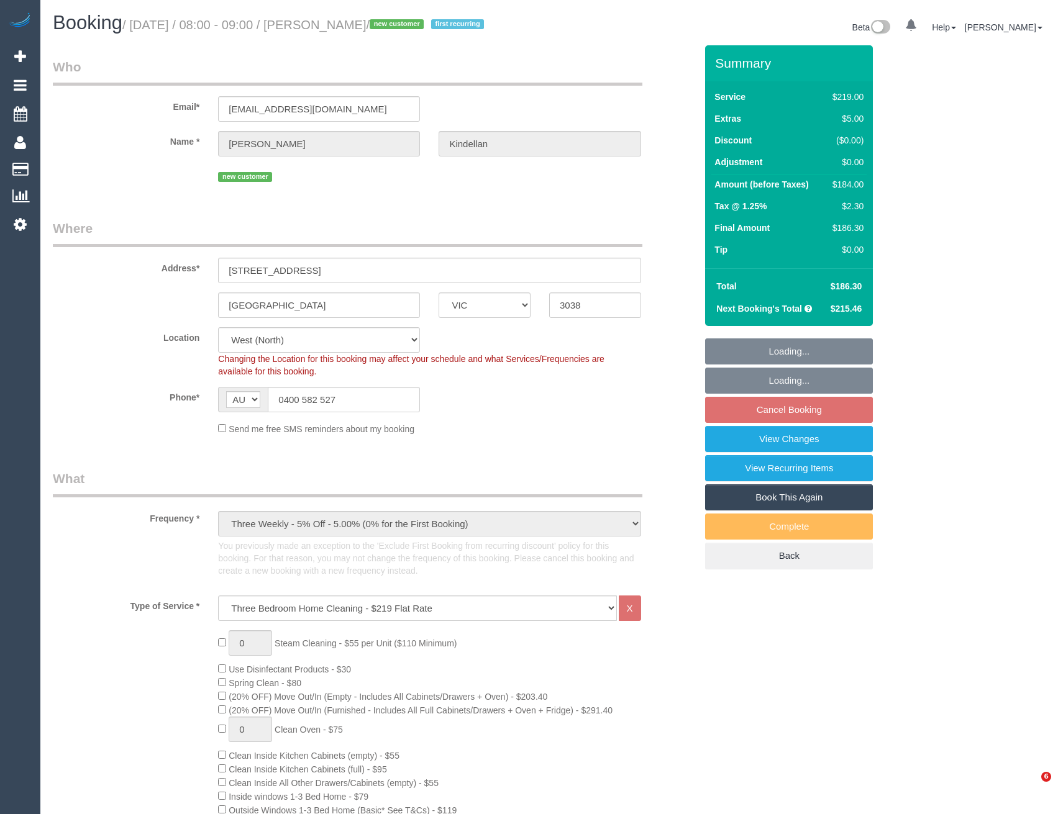
select select "object:1375"
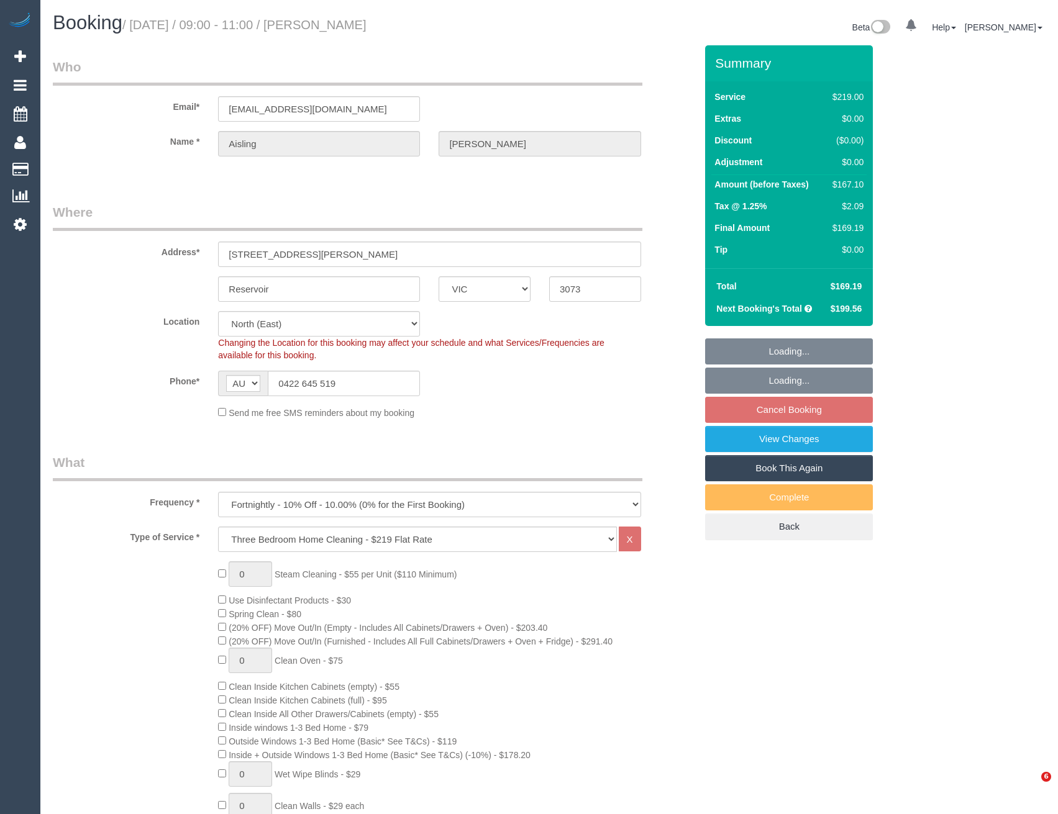
select select "VIC"
select select "string:stripe-pm_1QulLk2GScqysDRV3VprvzWs"
select select "number:28"
select select "number:14"
select select "number:18"
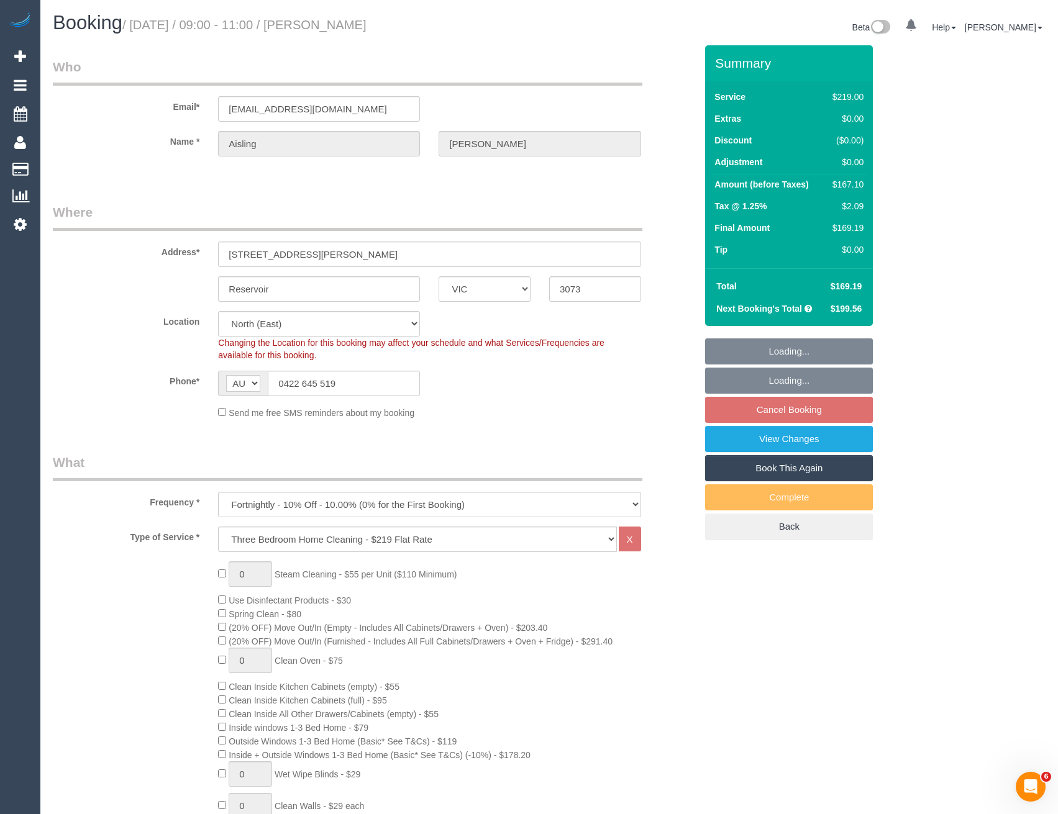
select select "number:24"
select select "number:34"
select select "number:11"
select select "object:1417"
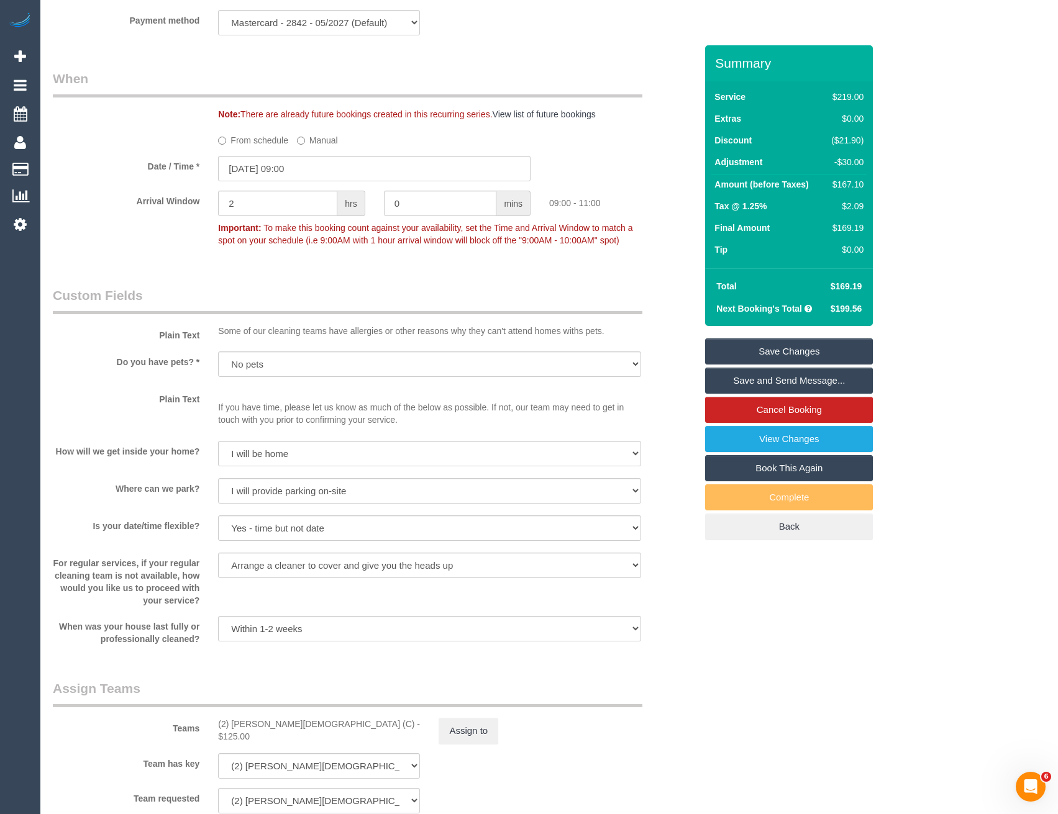
scroll to position [1304, 0]
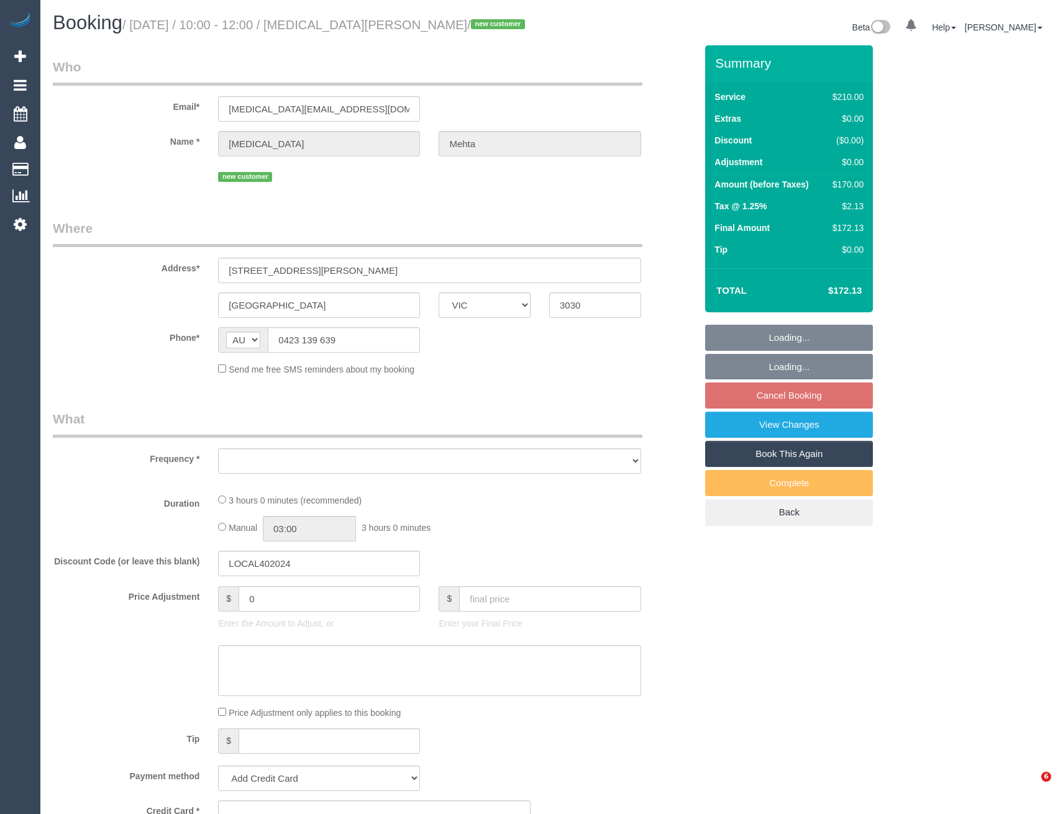
select select "VIC"
select select "object:887"
select select "string:stripe-pm_1SDaWQ2GScqysDRVXAWWwXL9"
select select "180"
select select "number:28"
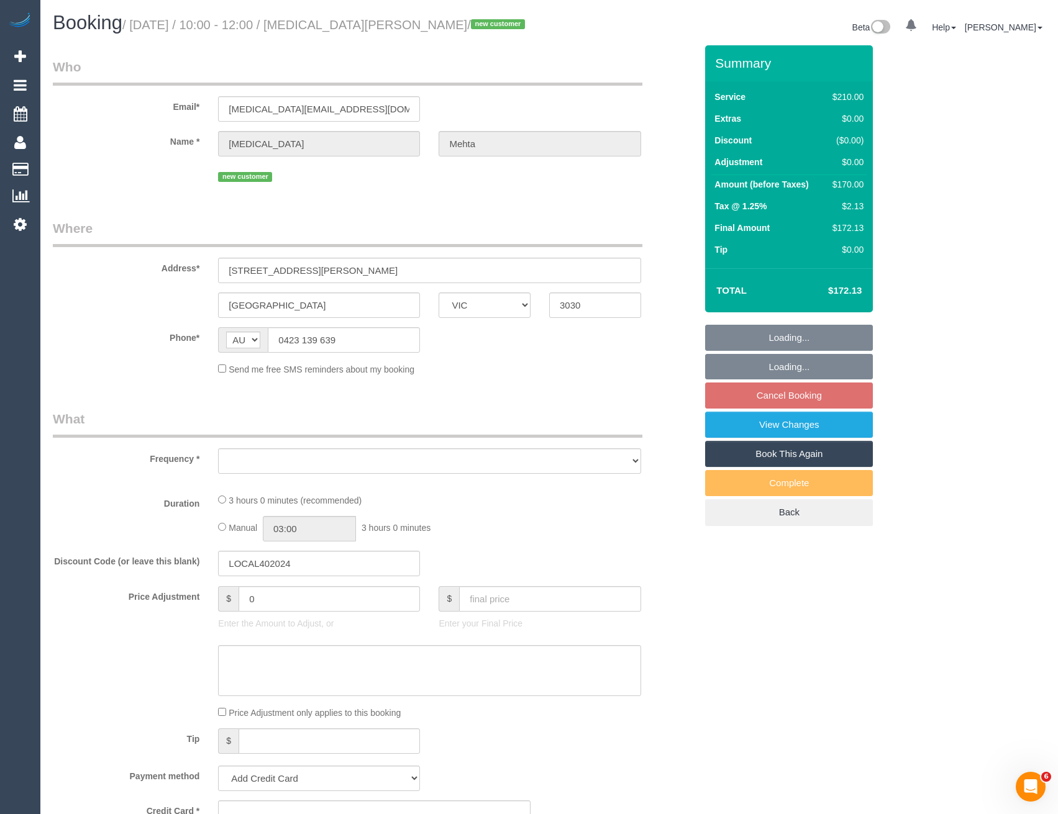
select select "number:14"
select select "number:18"
select select "number:24"
select select "number:33"
select select "number:26"
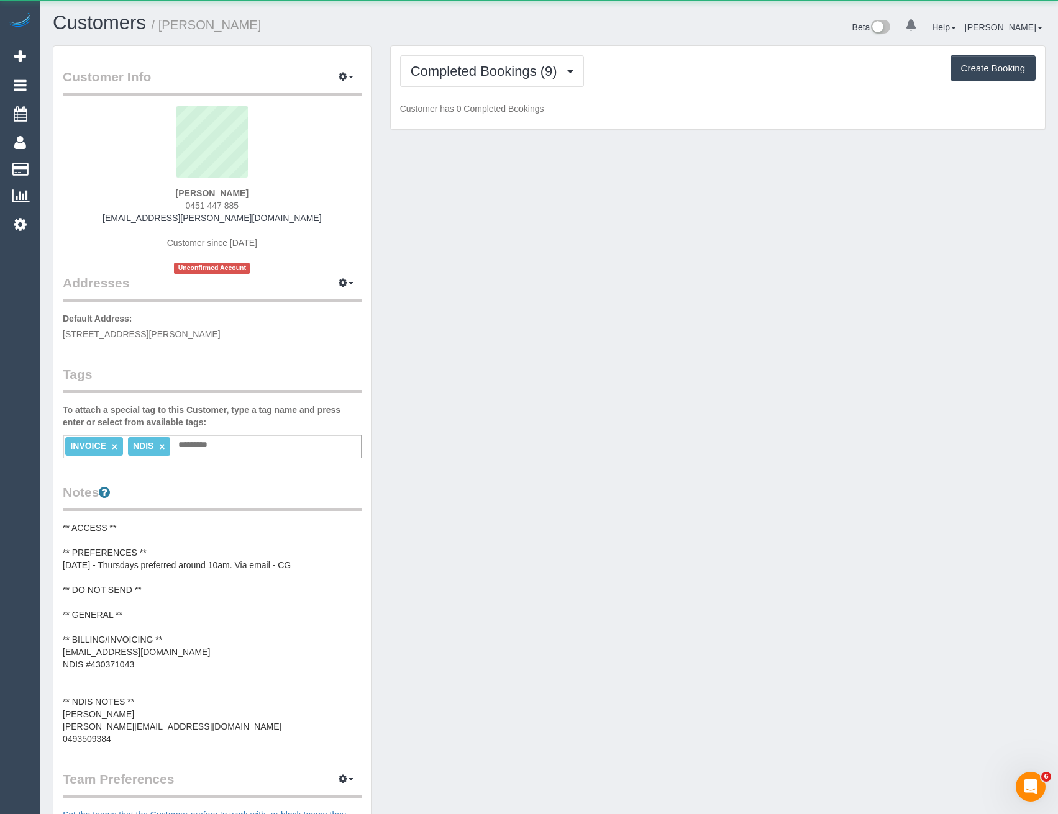
scroll to position [1130, 1058]
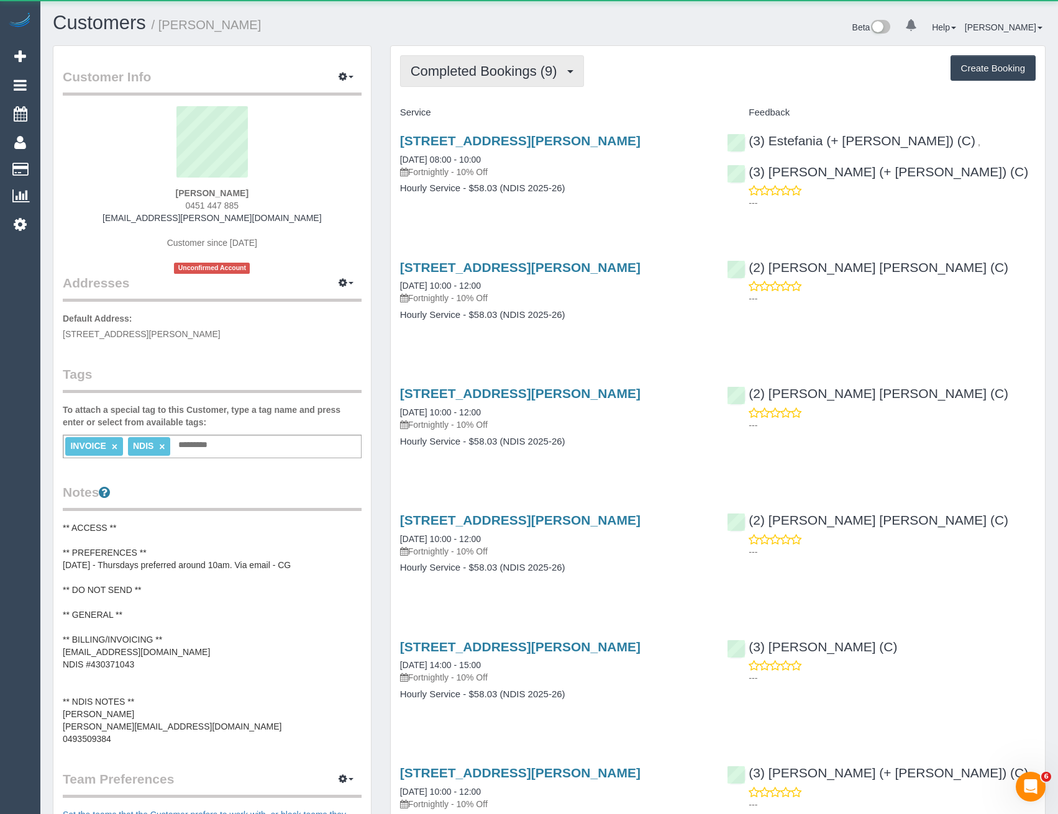
click at [536, 83] on button "Completed Bookings (9)" at bounding box center [492, 71] width 184 height 32
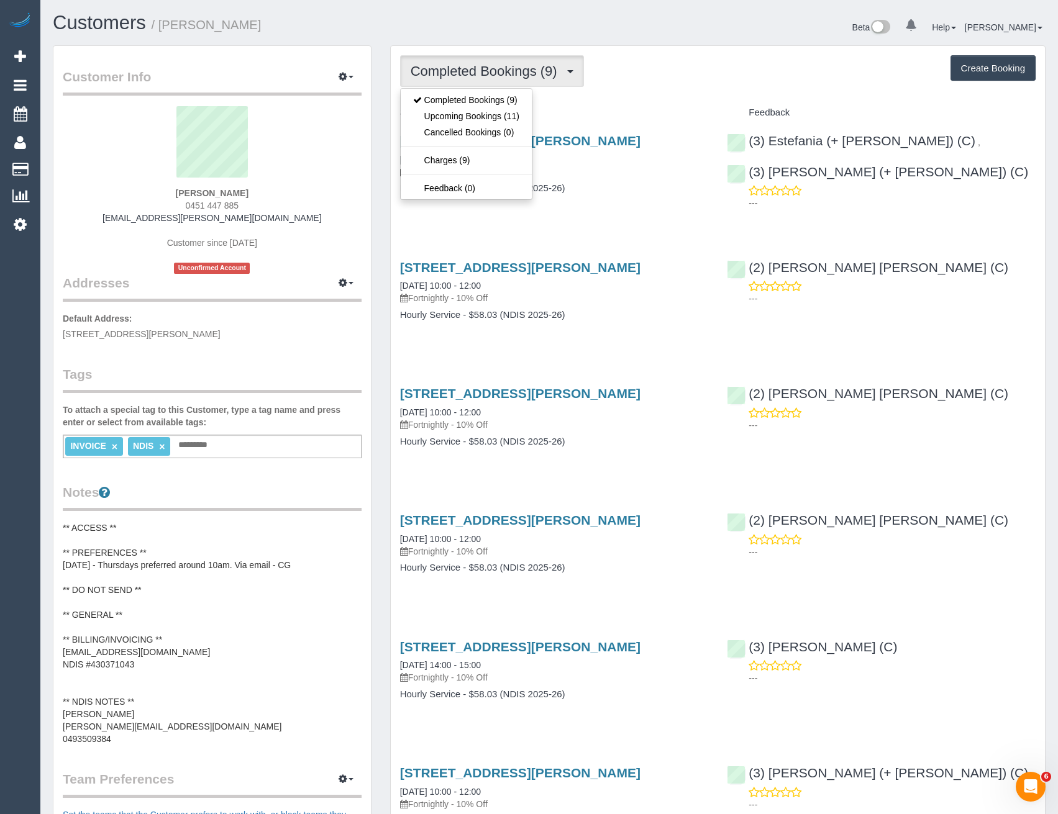
scroll to position [60774, 61044]
click at [522, 123] on link "Upcoming Bookings (11)" at bounding box center [466, 116] width 131 height 16
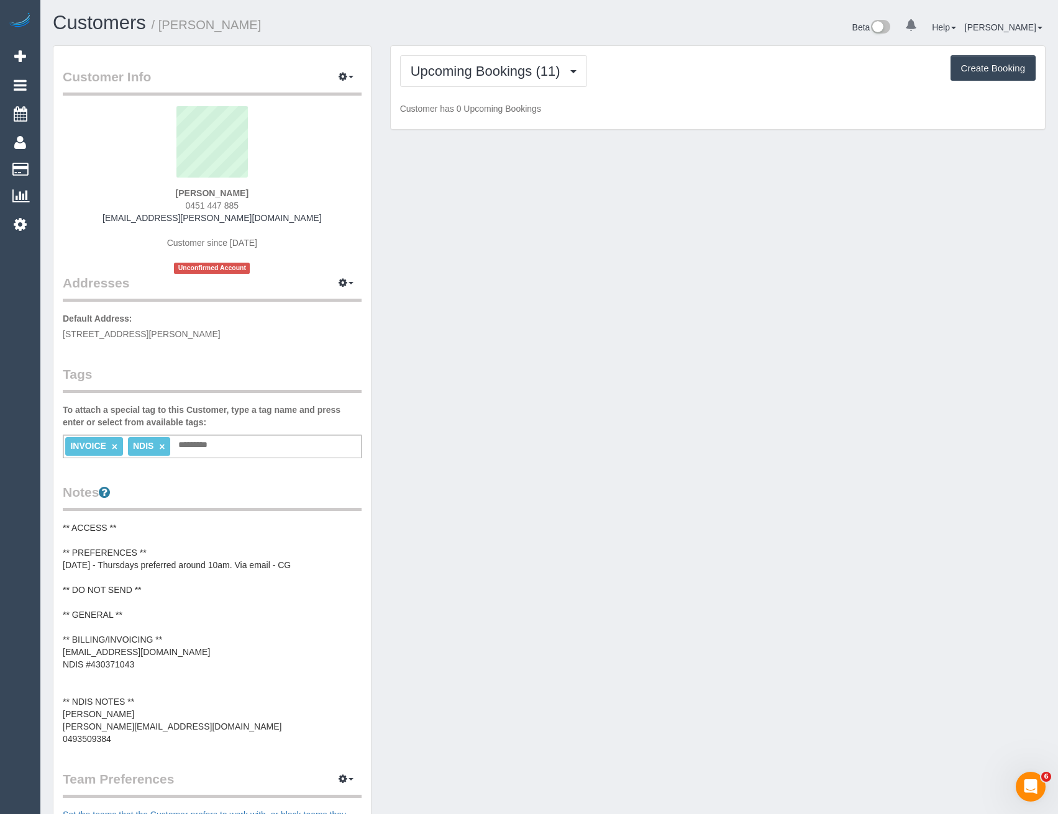
scroll to position [1704, 1058]
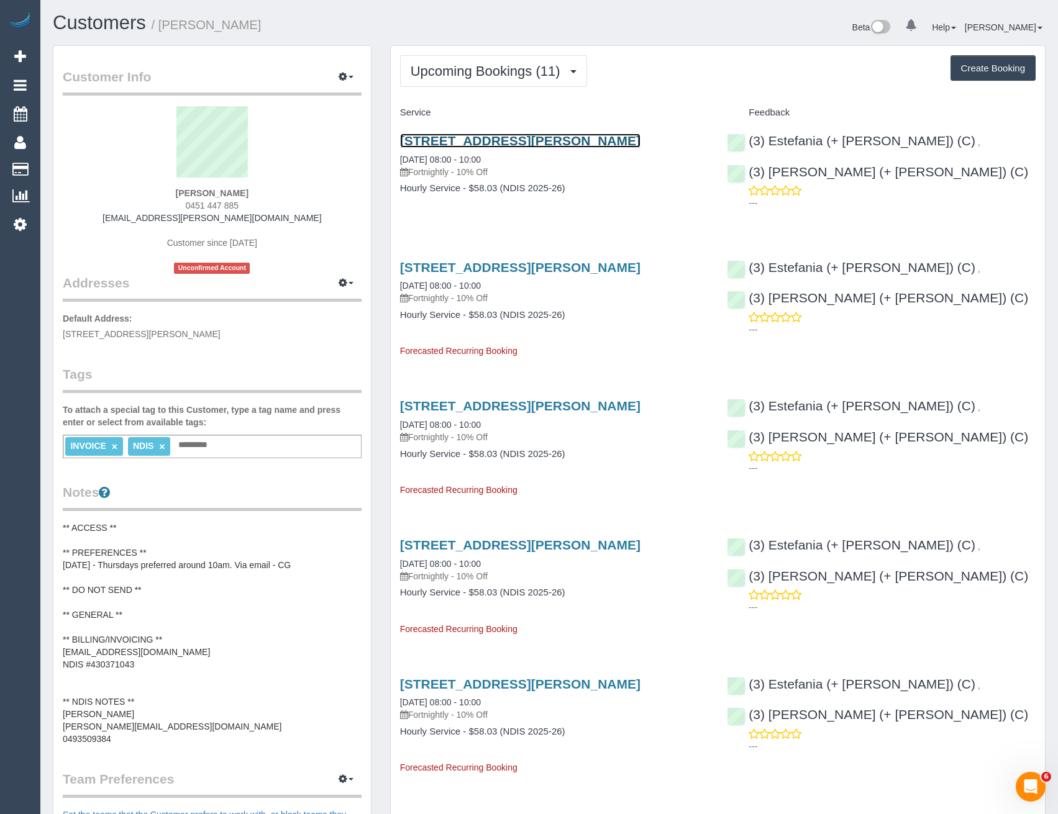
click at [538, 143] on link "1/50 Railway Parade, Pascoe Vale, VIC 3044" at bounding box center [520, 141] width 240 height 14
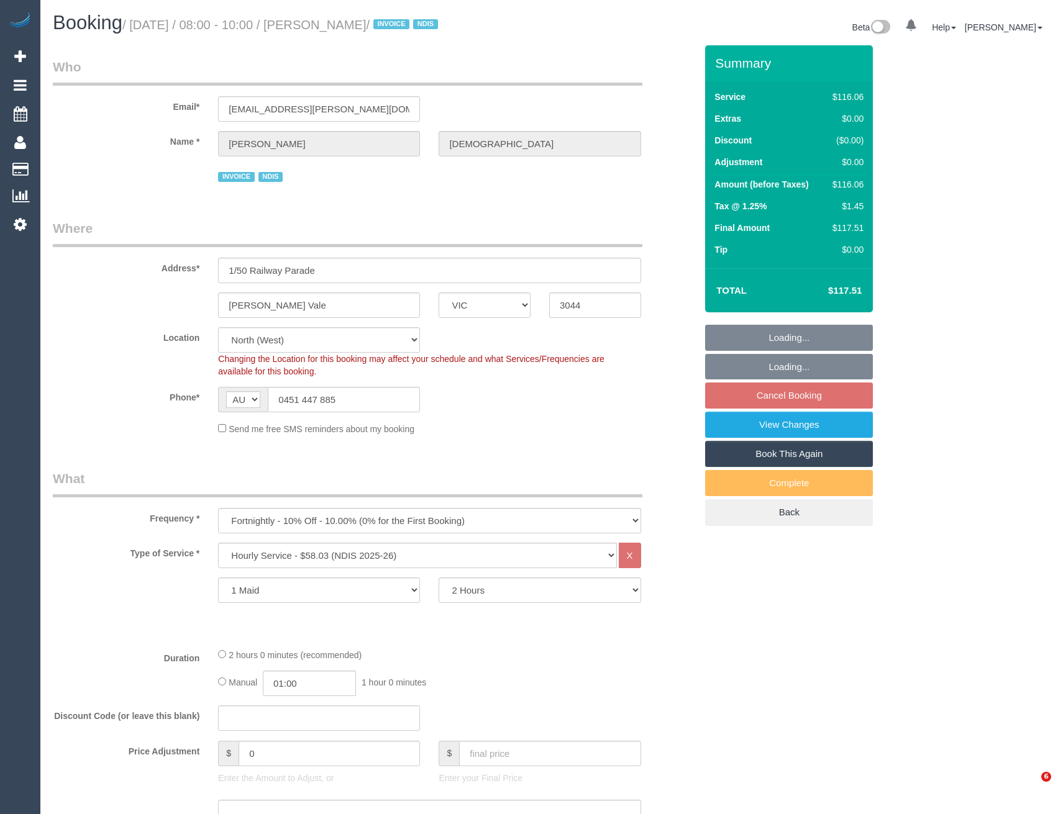
select select "VIC"
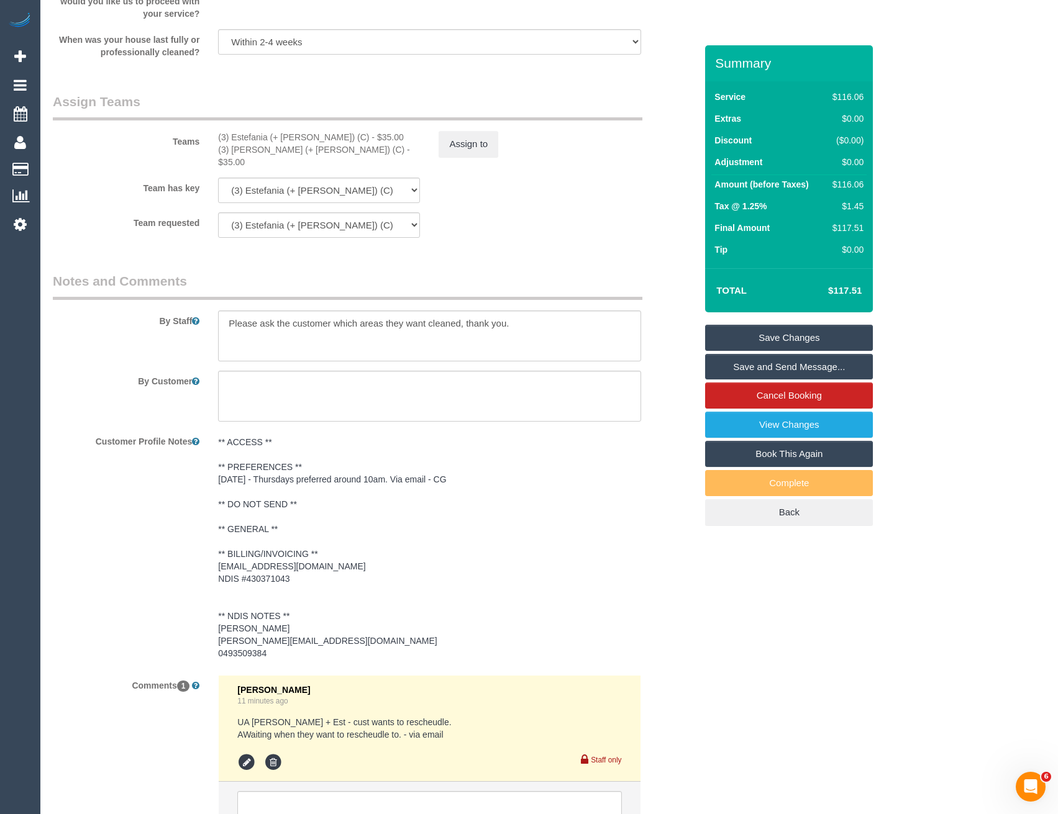
scroll to position [1454, 0]
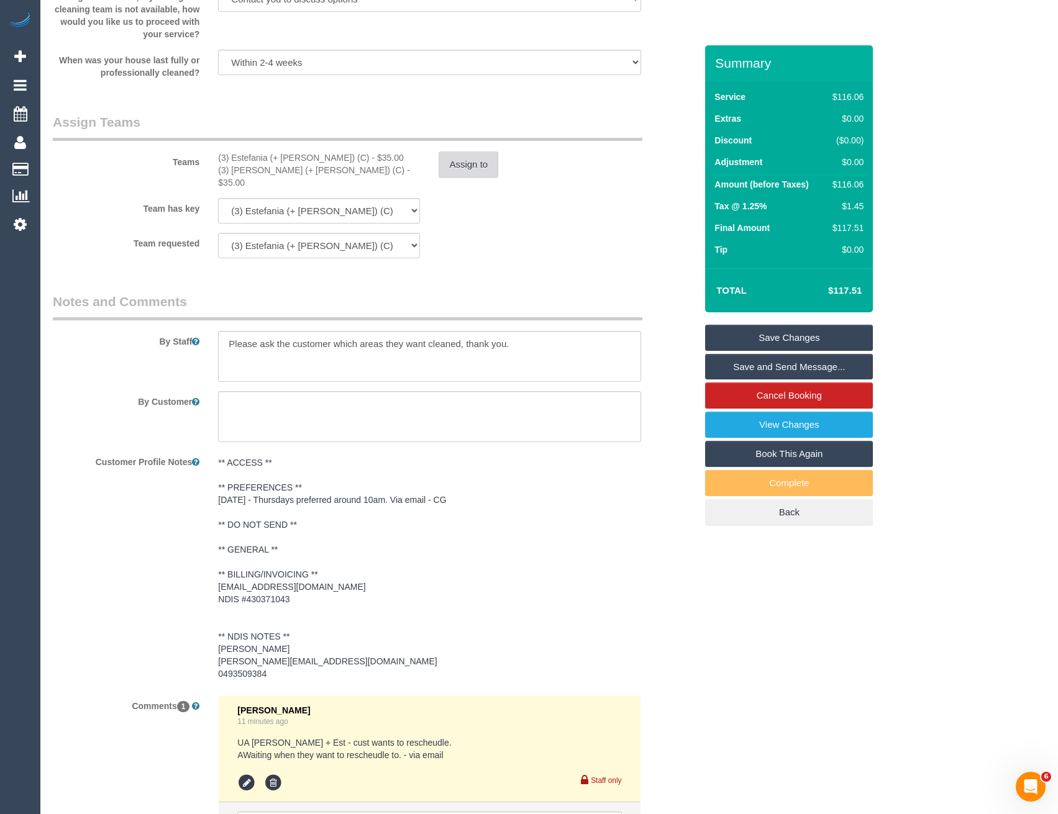
click at [463, 161] on button "Assign to" at bounding box center [468, 165] width 60 height 26
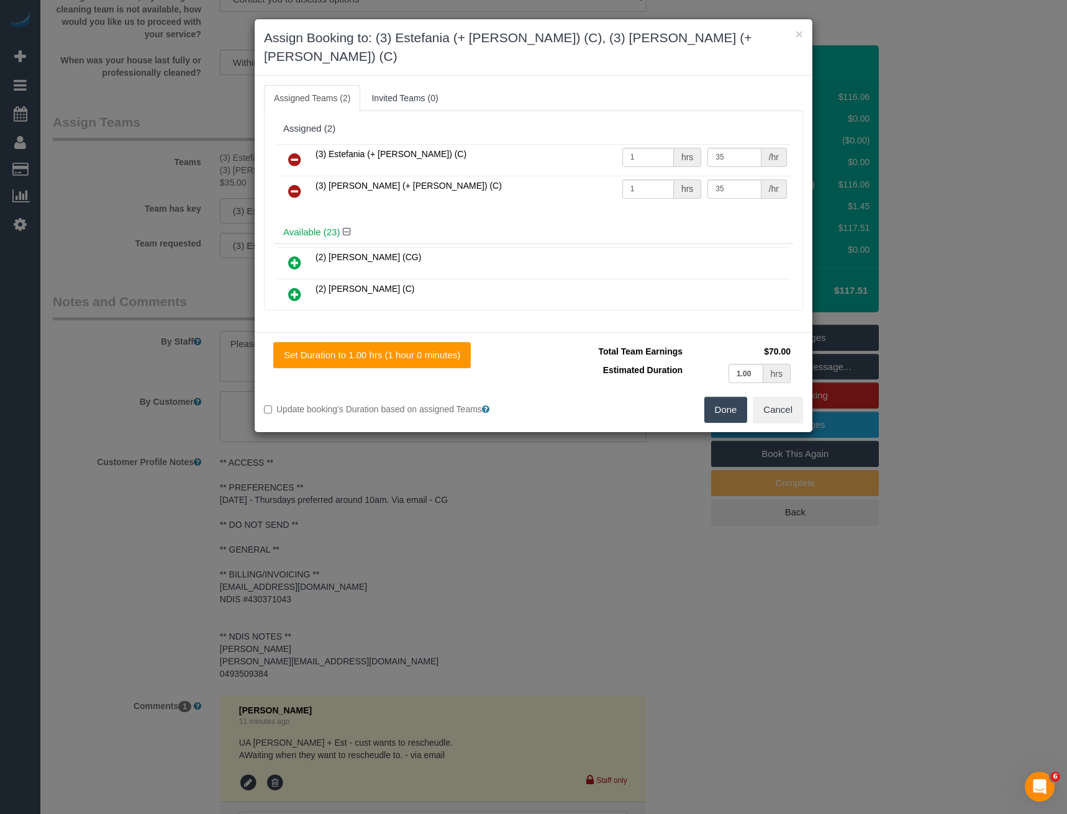
click at [300, 152] on icon at bounding box center [294, 159] width 13 height 15
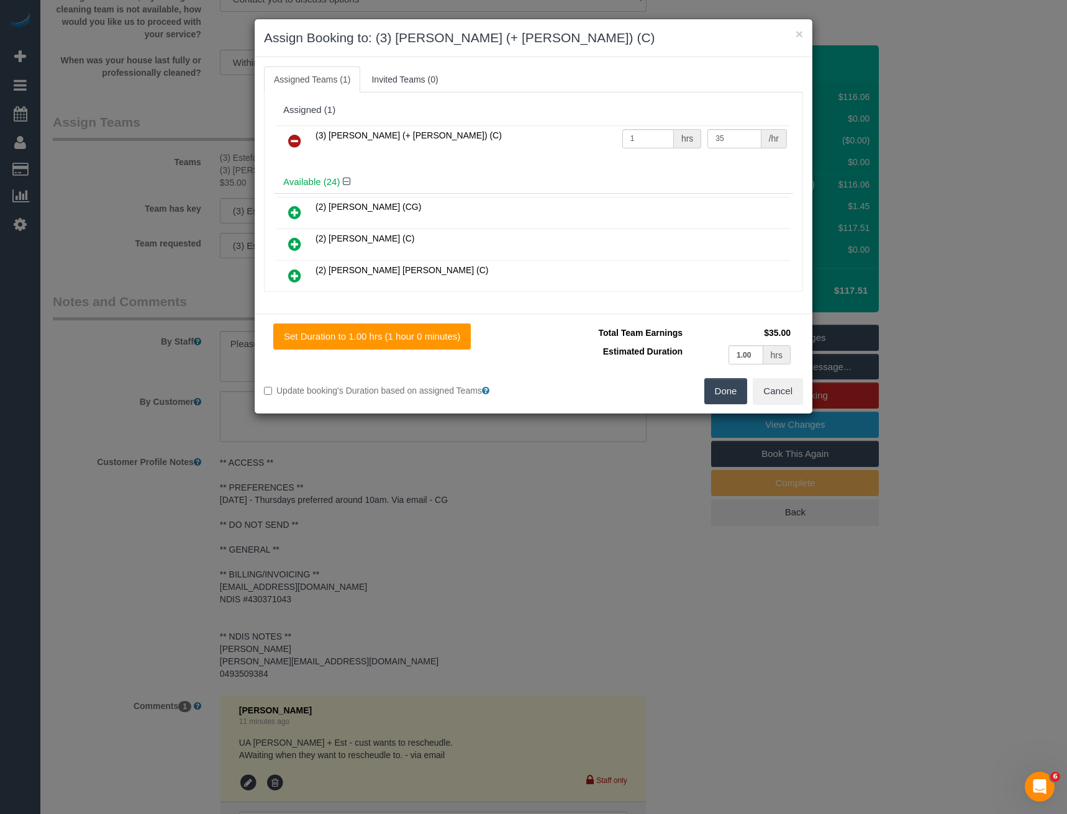
click at [299, 137] on icon at bounding box center [294, 141] width 13 height 15
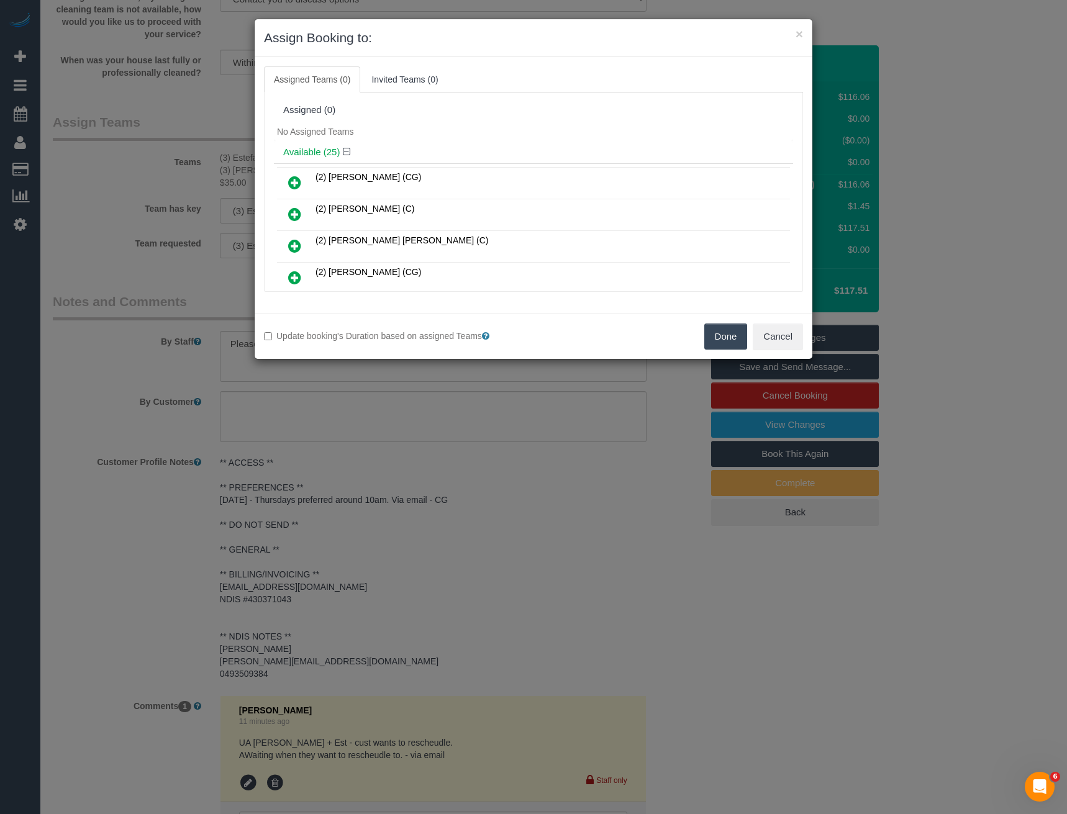
click at [710, 329] on button "Done" at bounding box center [725, 337] width 43 height 26
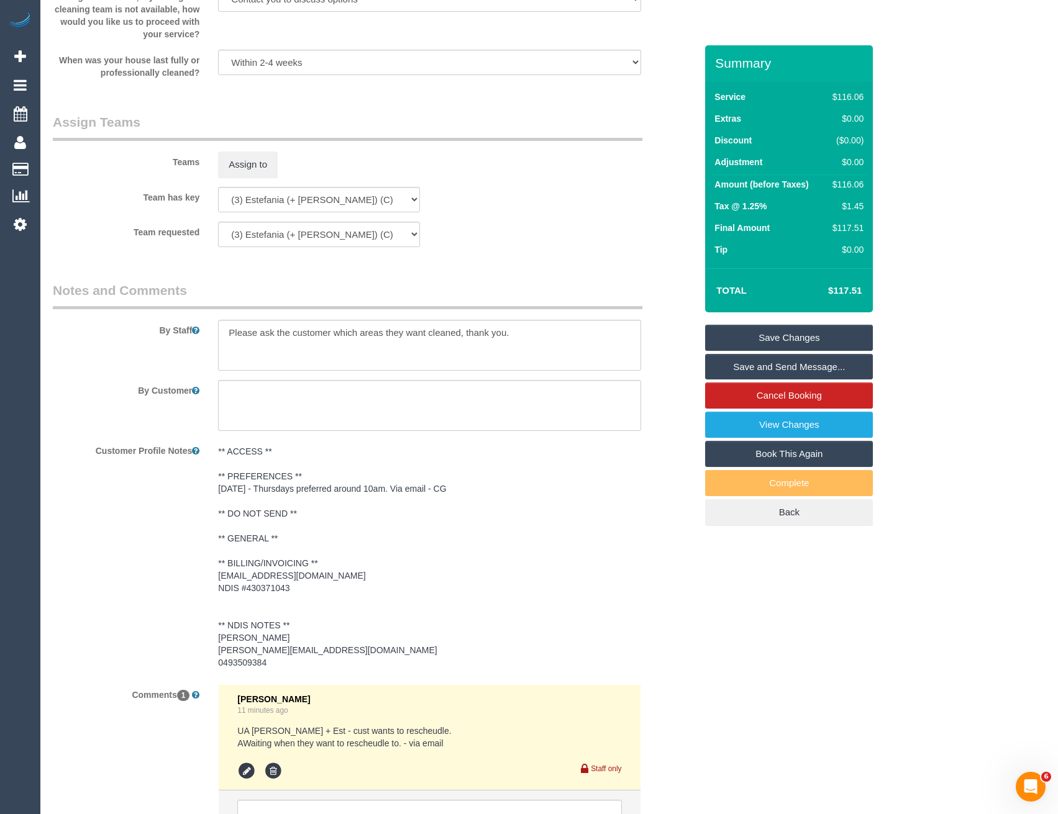
click at [744, 335] on link "Save Changes" at bounding box center [789, 338] width 168 height 26
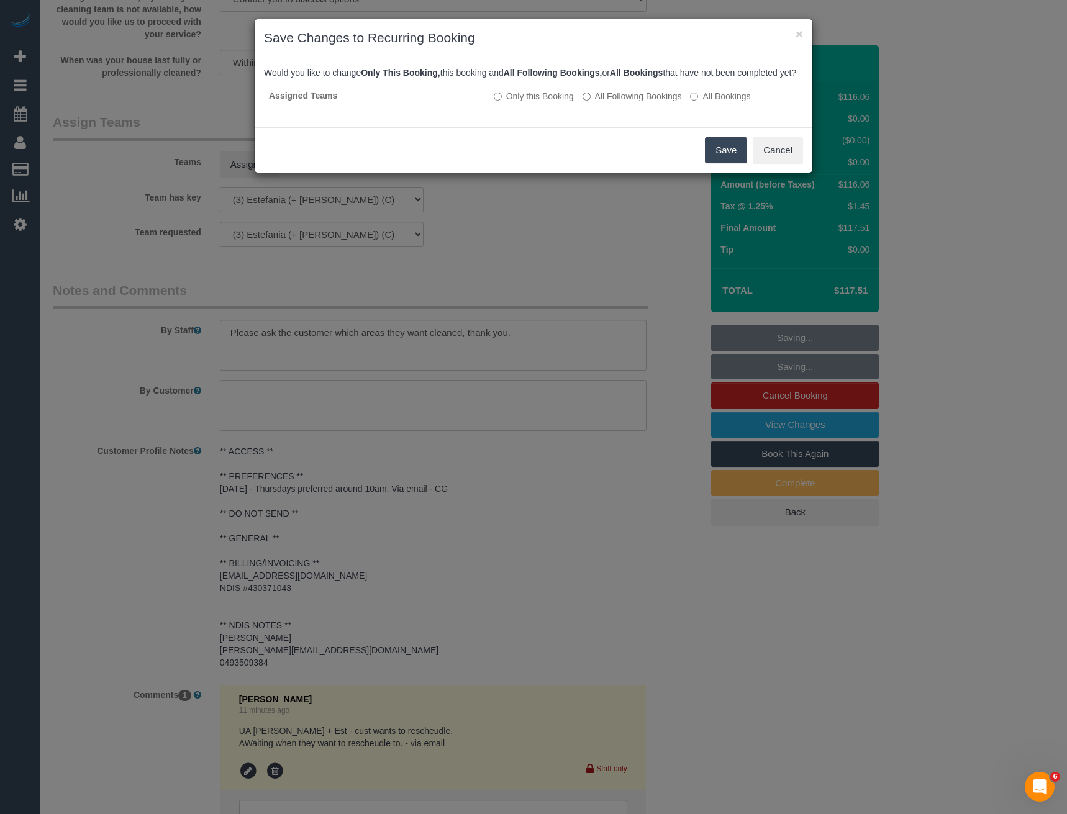
drag, startPoint x: 712, startPoint y: 163, endPoint x: 702, endPoint y: 167, distance: 10.8
click at [712, 163] on button "Save" at bounding box center [726, 150] width 42 height 26
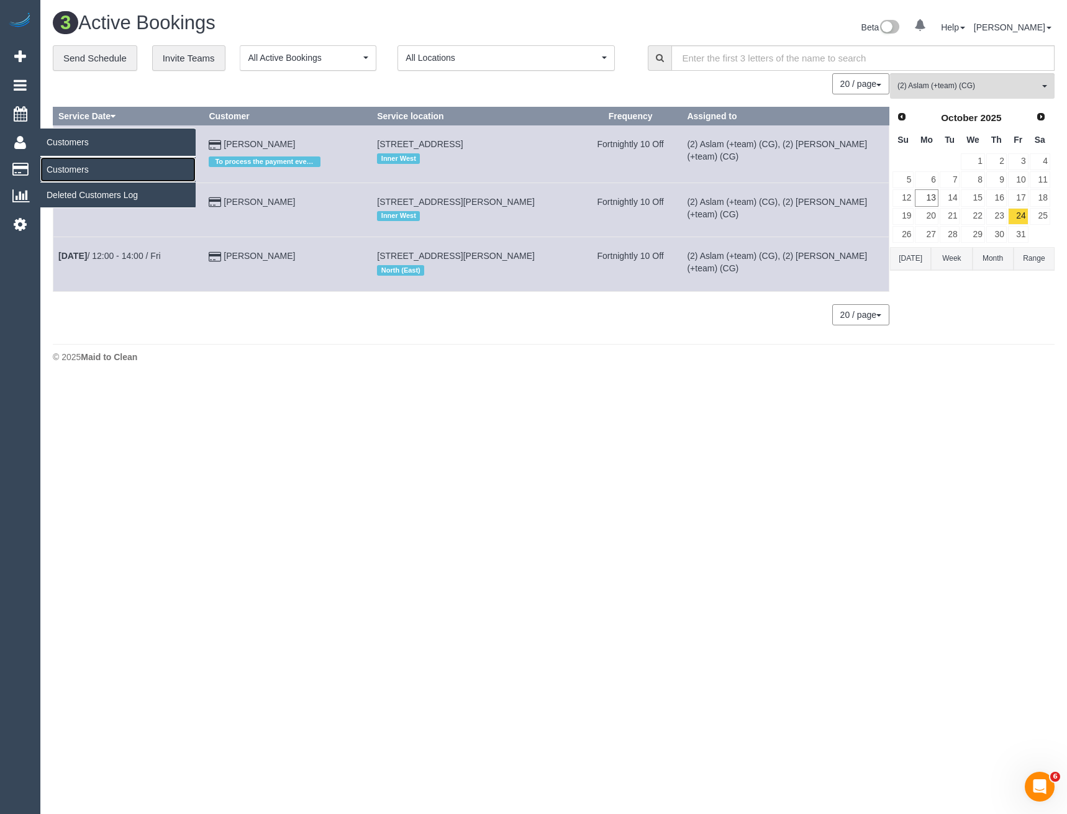
click at [67, 176] on link "Customers" at bounding box center [117, 169] width 155 height 25
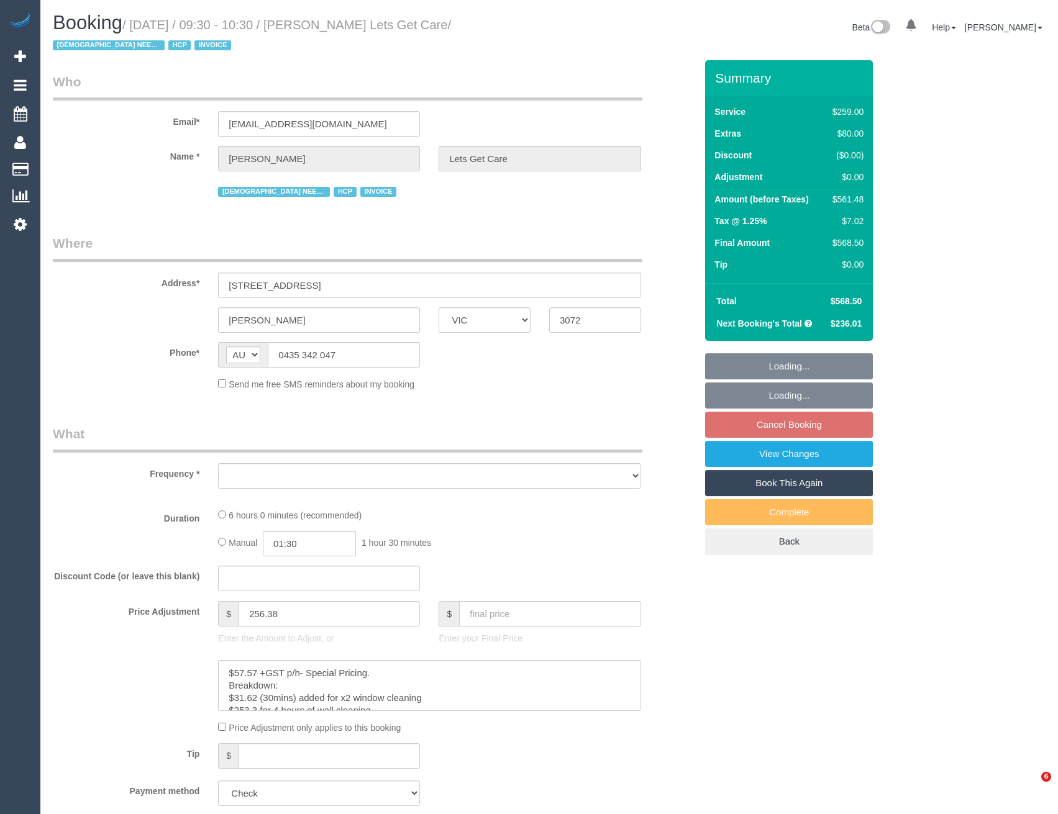
select select "VIC"
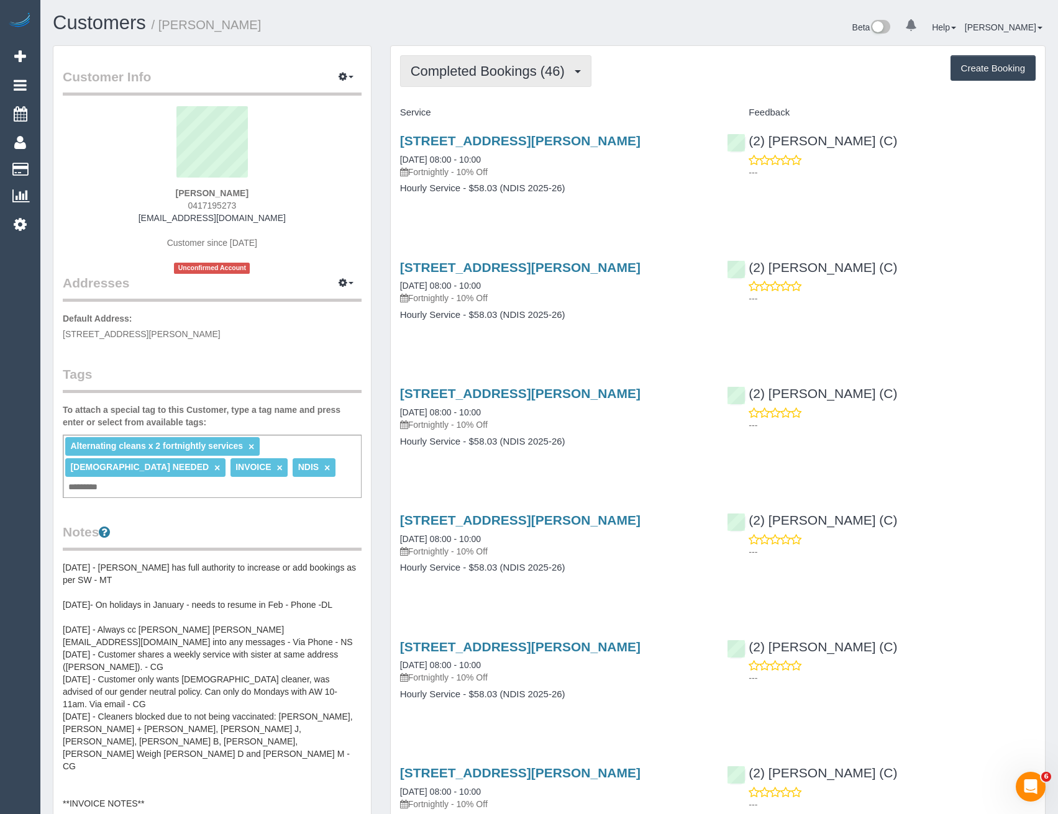
click at [504, 71] on span "Completed Bookings (46)" at bounding box center [490, 71] width 160 height 16
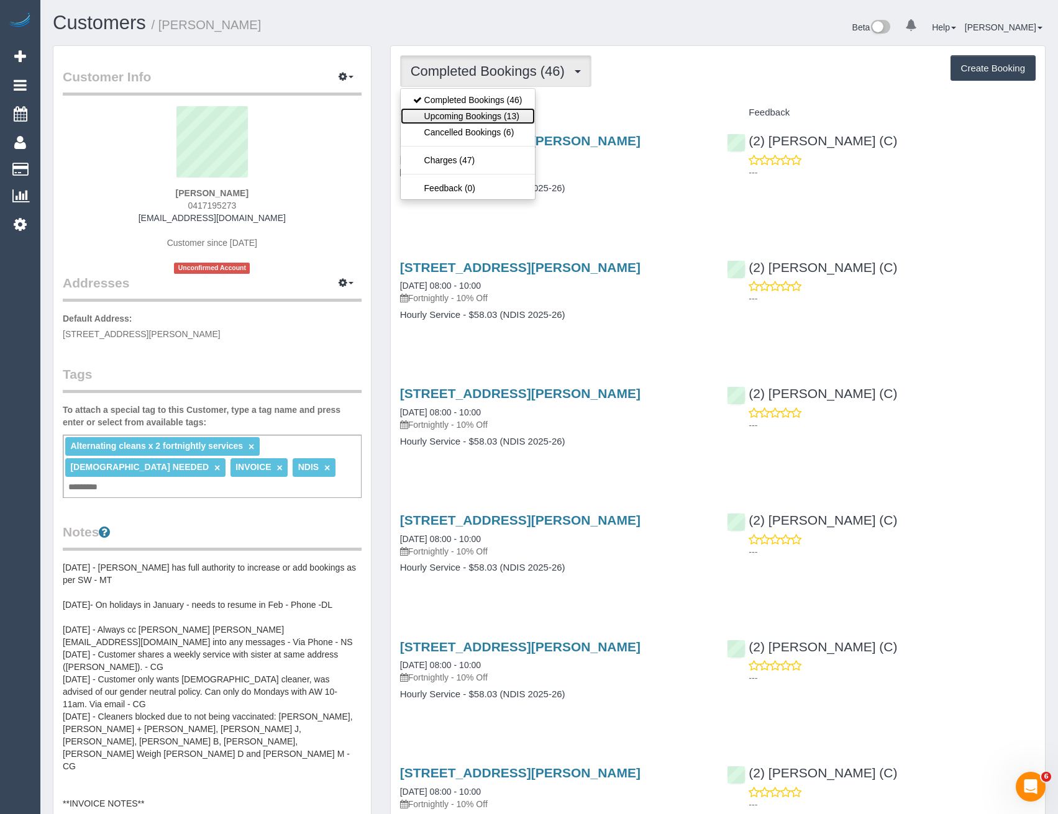
click at [505, 117] on link "Upcoming Bookings (13)" at bounding box center [468, 116] width 134 height 16
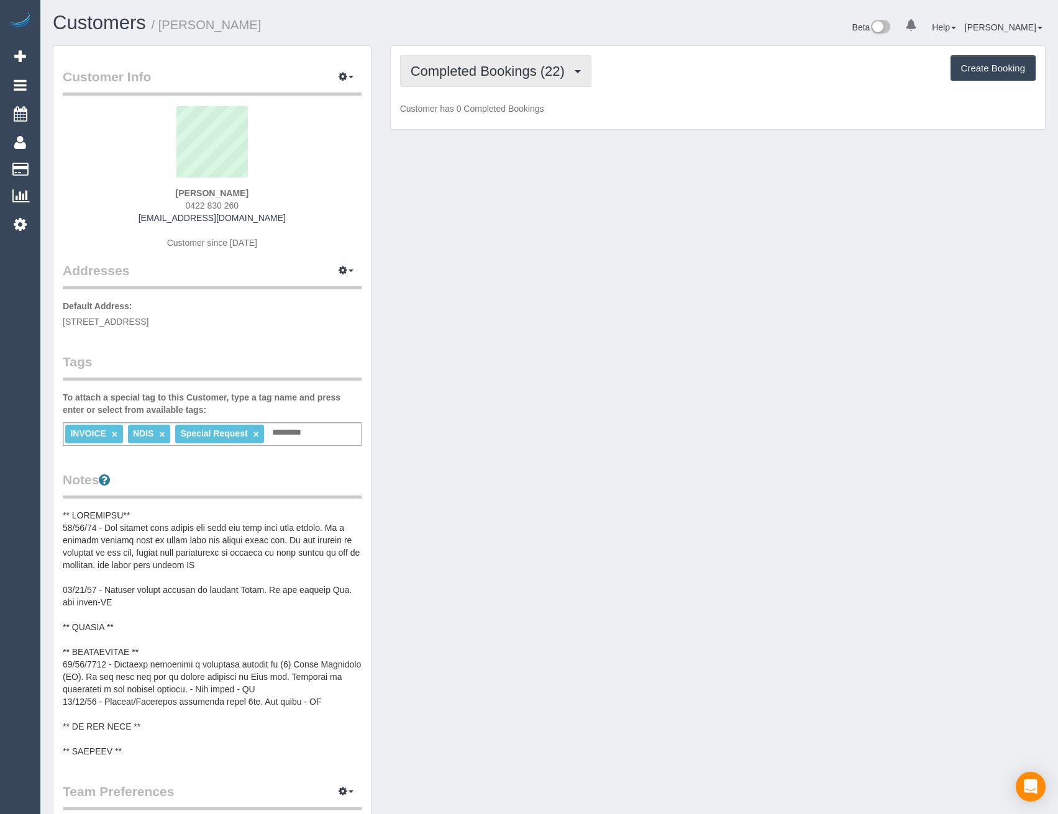
click at [501, 75] on span "Completed Bookings (22)" at bounding box center [490, 71] width 160 height 16
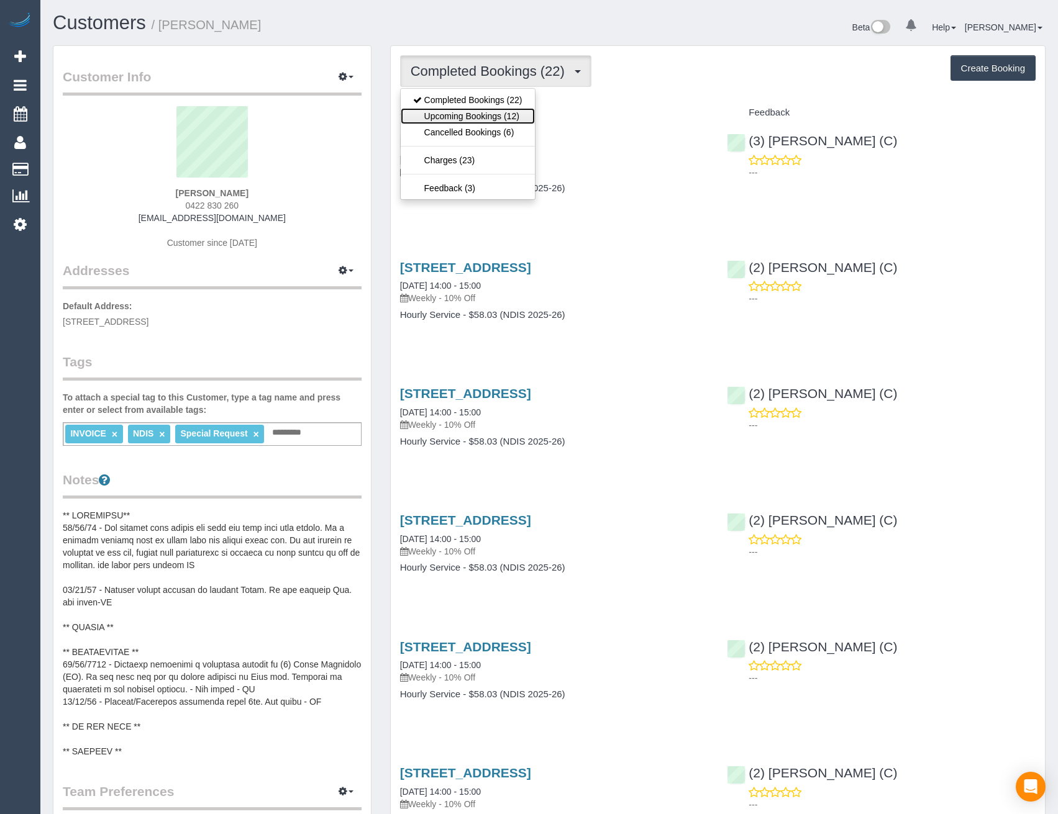
click at [506, 114] on link "Upcoming Bookings (12)" at bounding box center [468, 116] width 134 height 16
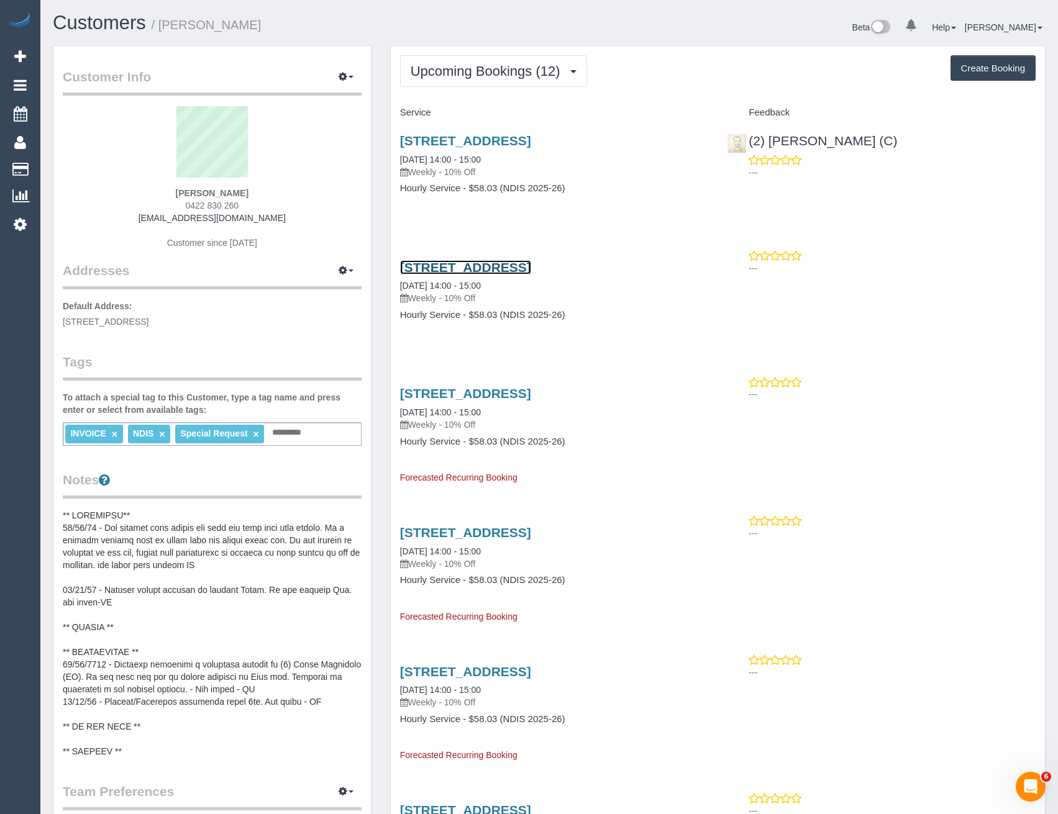
click at [502, 270] on link "[STREET_ADDRESS]" at bounding box center [465, 267] width 131 height 14
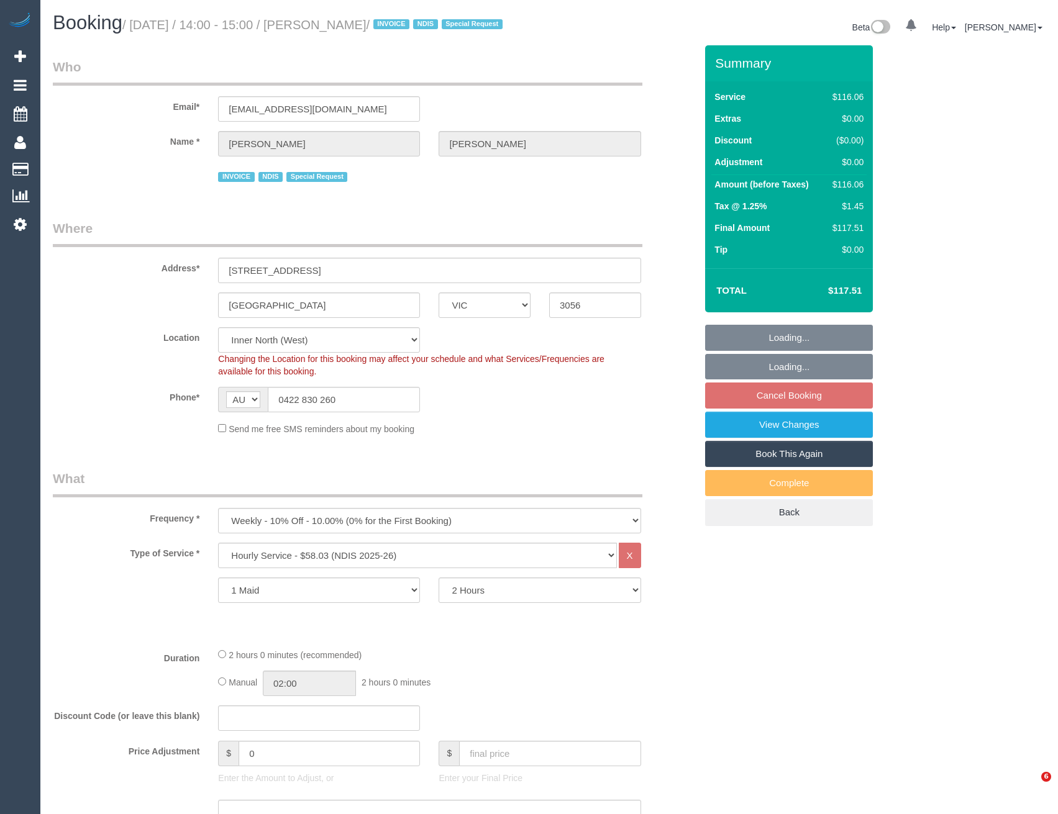
select select "VIC"
select select "number:30"
select select "number:14"
select select "number:19"
select select "number:36"
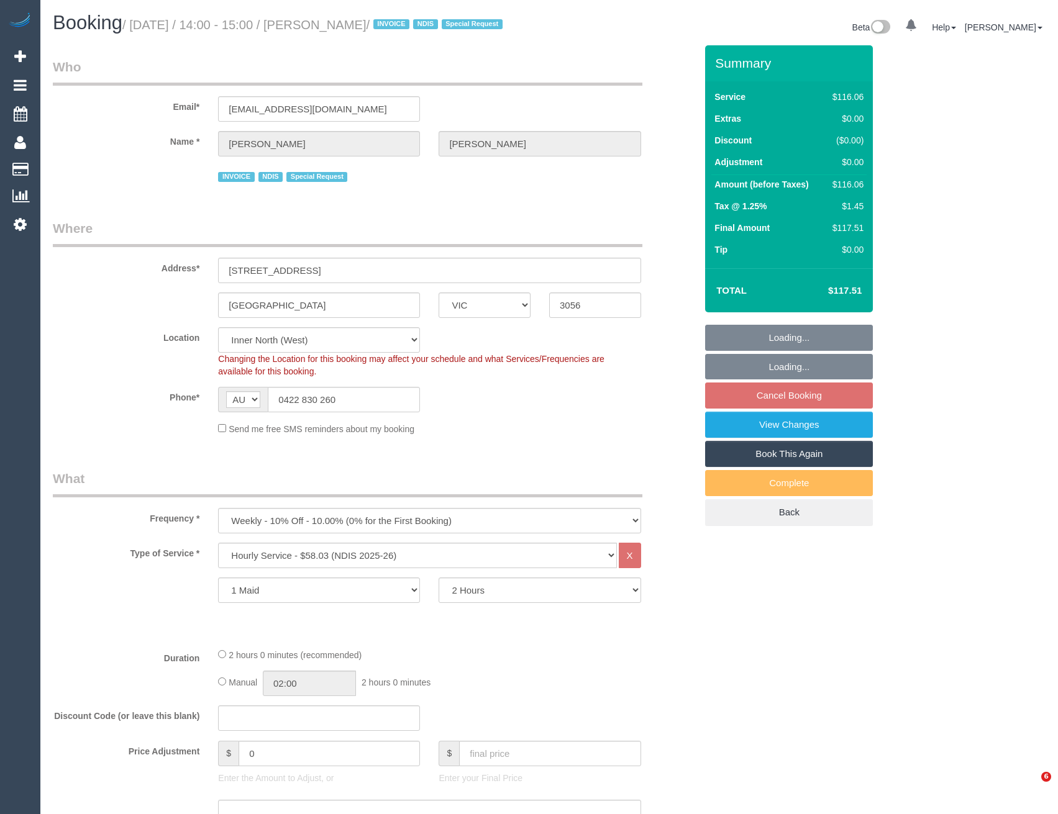
select select "number:34"
select select "object:1575"
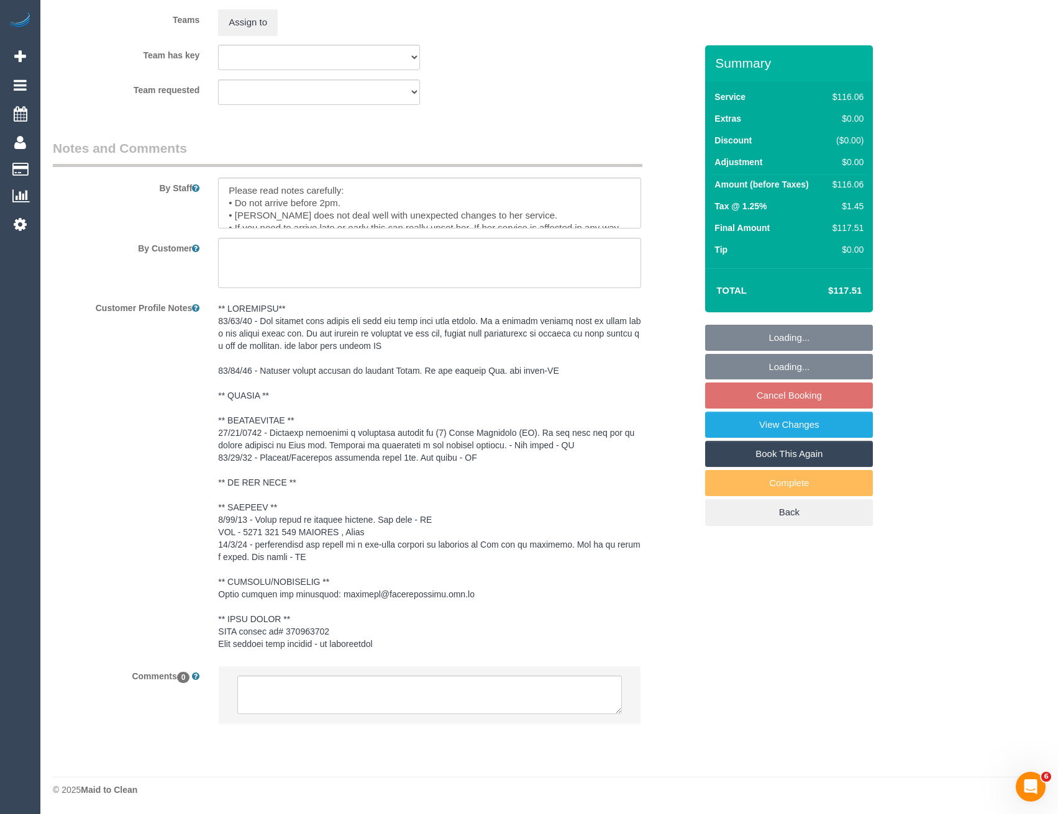
scroll to position [1612, 0]
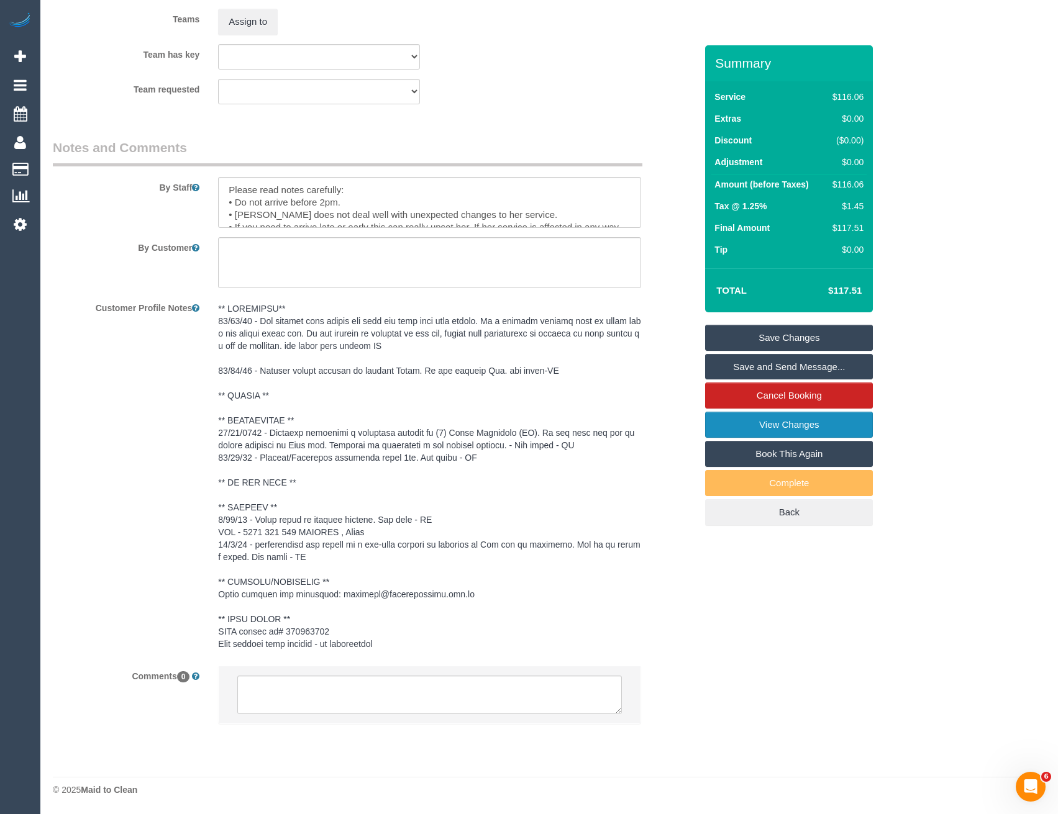
click at [750, 438] on link "View Changes" at bounding box center [789, 425] width 168 height 26
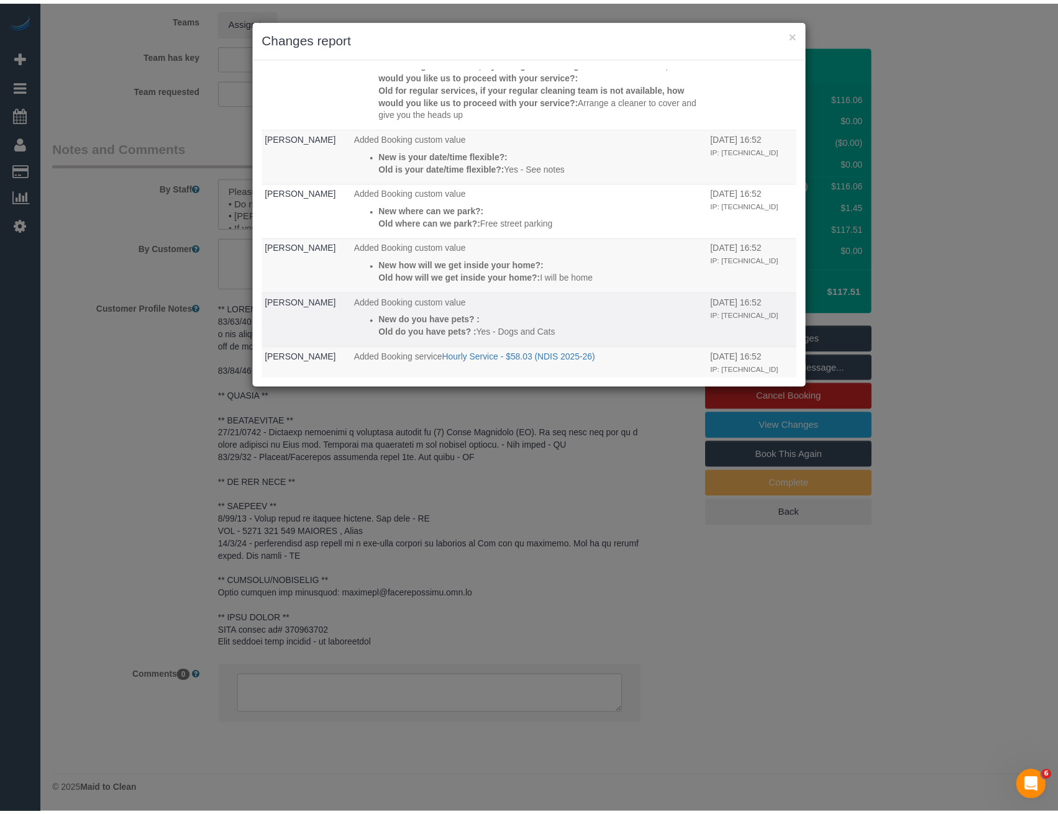
scroll to position [112, 0]
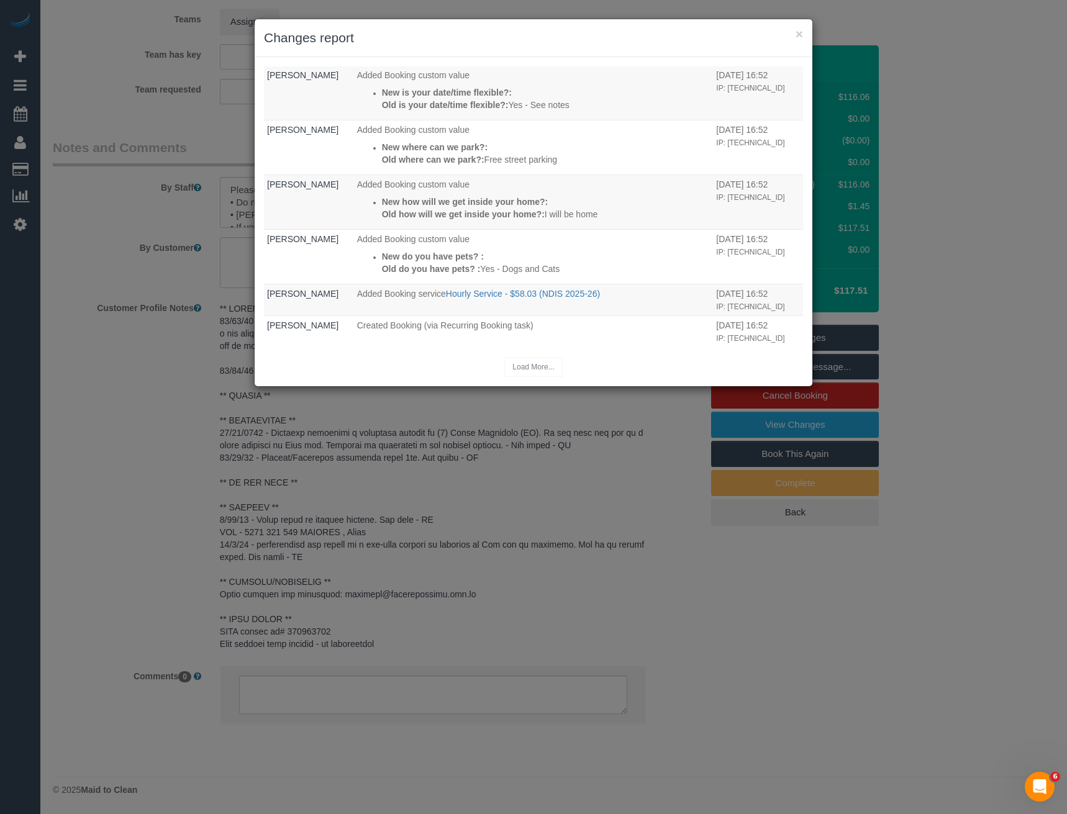
click at [496, 593] on div "× Changes report Who What When Laura Butera Added Booking custom value New for …" at bounding box center [533, 407] width 1067 height 814
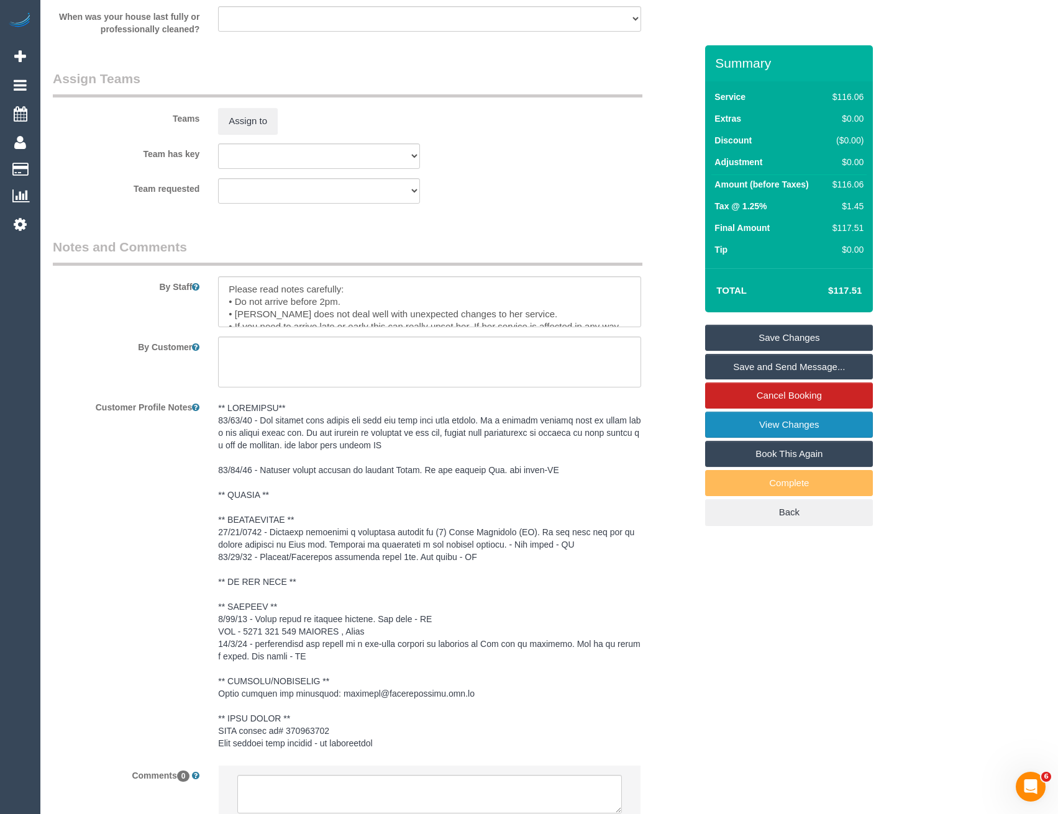
scroll to position [1487, 0]
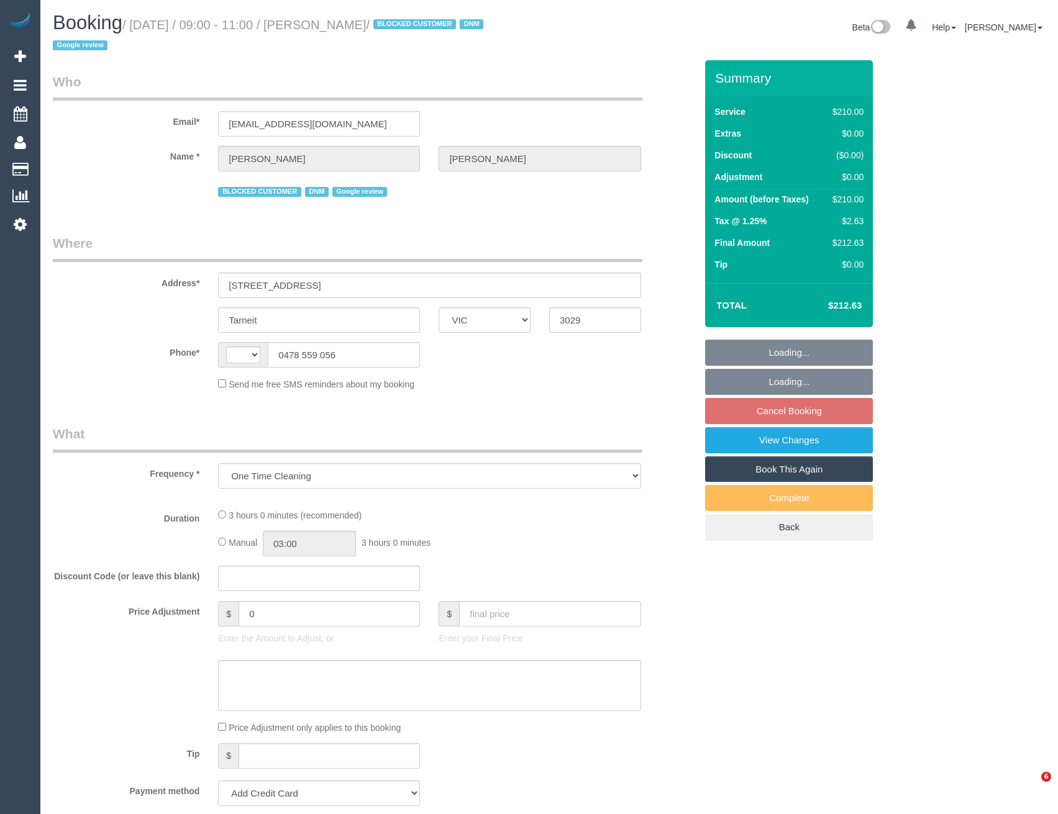
select select "VIC"
select select "180"
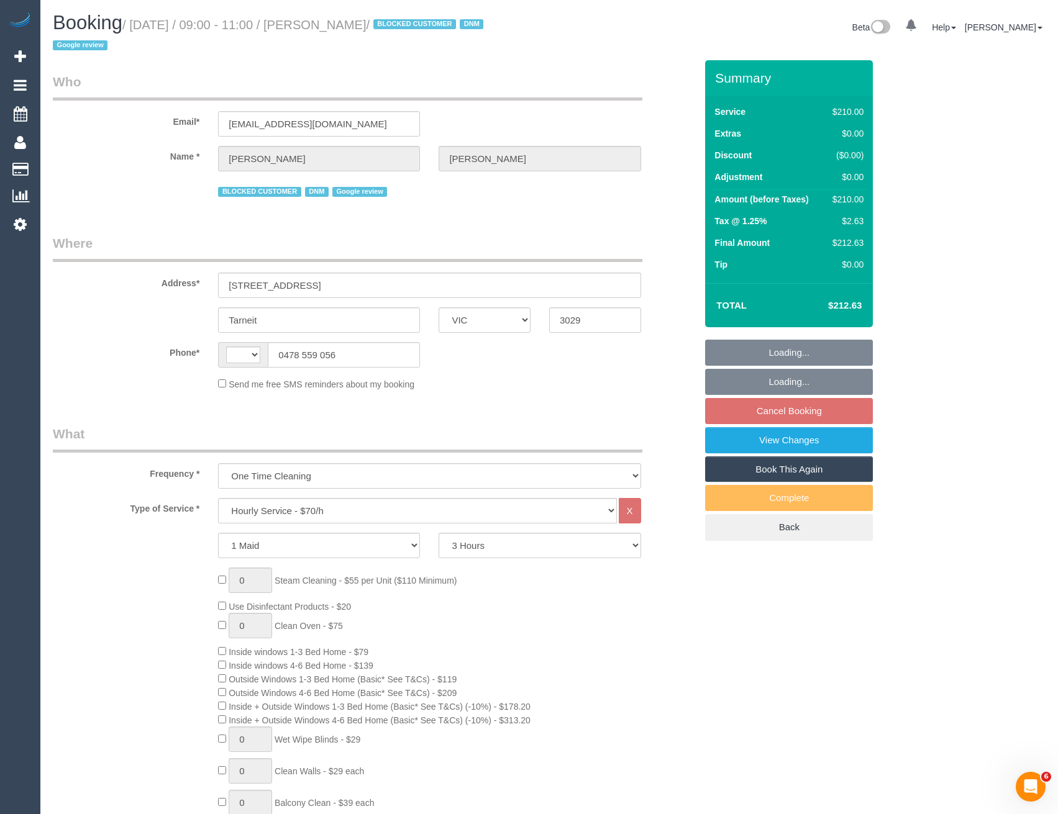
select select "string:AU"
select select "number:27"
select select "number:14"
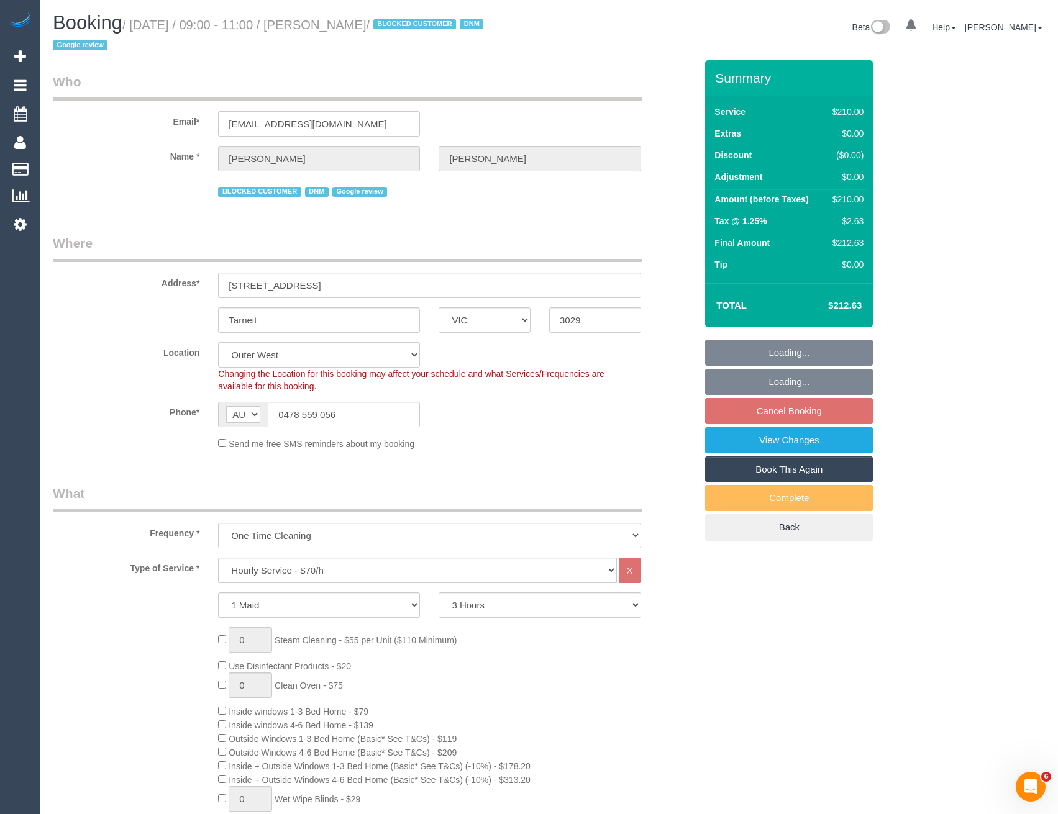
select select "string:stripe-pm_1RYJKE2GScqysDRVsh0LQe8I"
select select "object:1289"
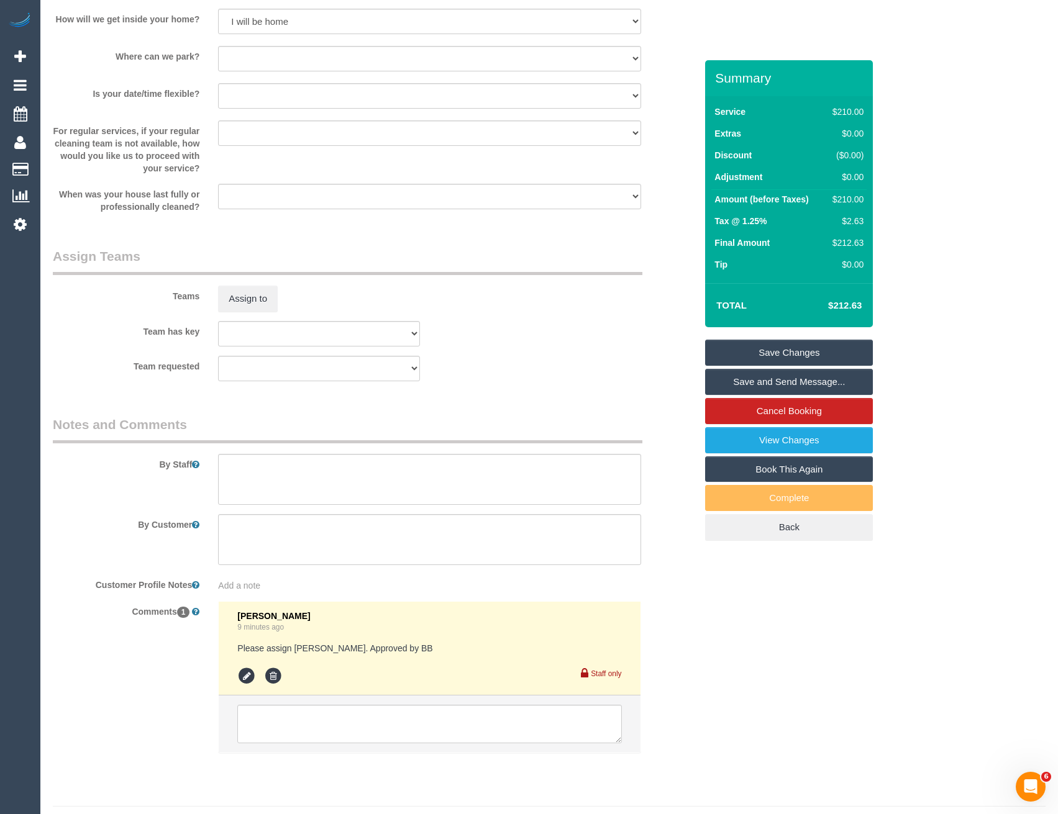
scroll to position [1785, 0]
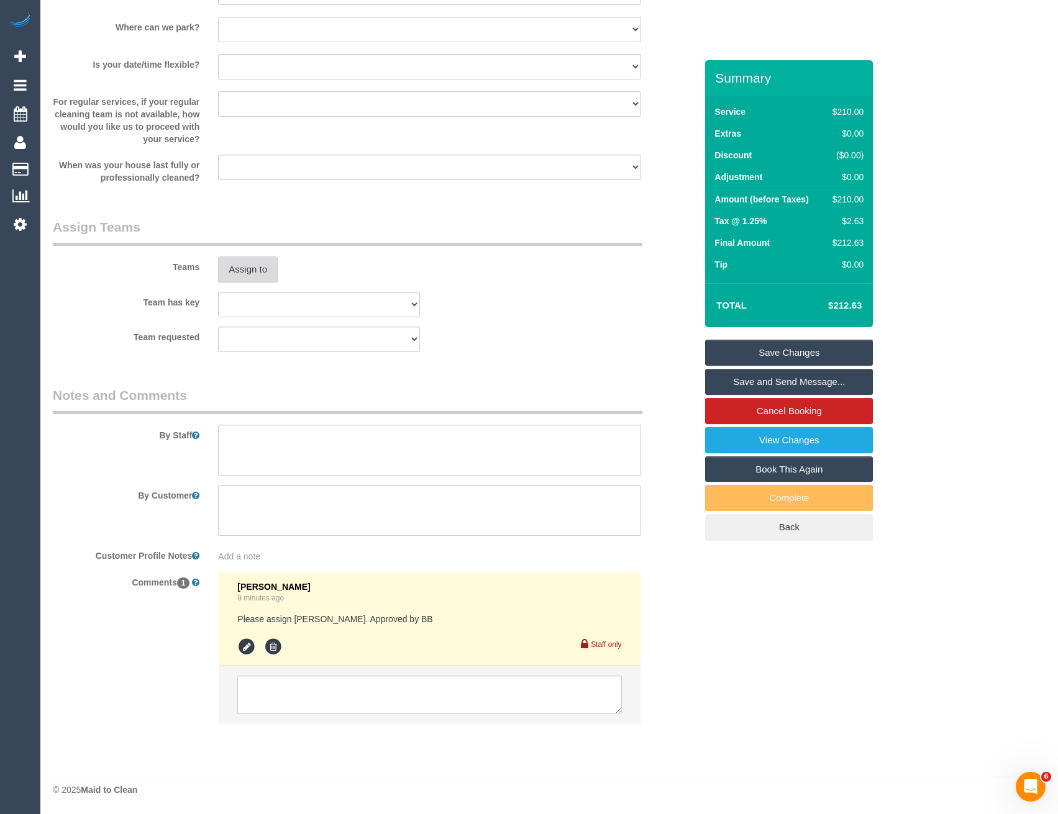
click at [234, 272] on button "Assign to" at bounding box center [248, 269] width 60 height 26
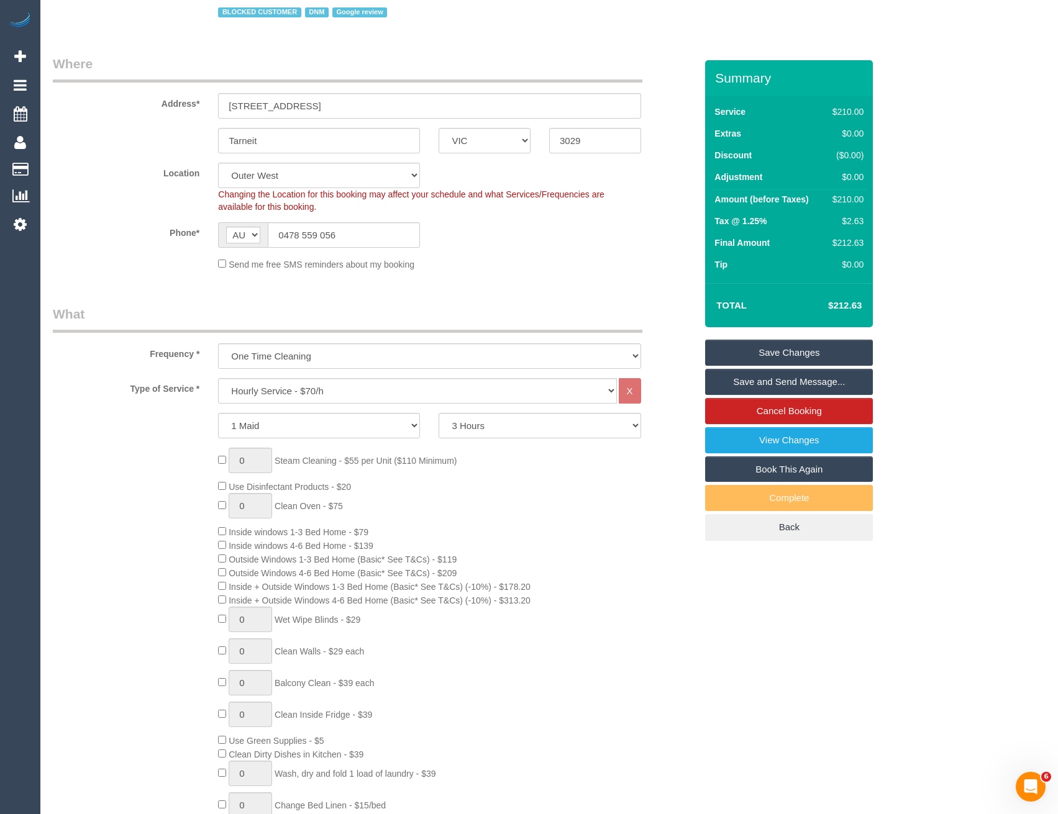
scroll to position [109, 0]
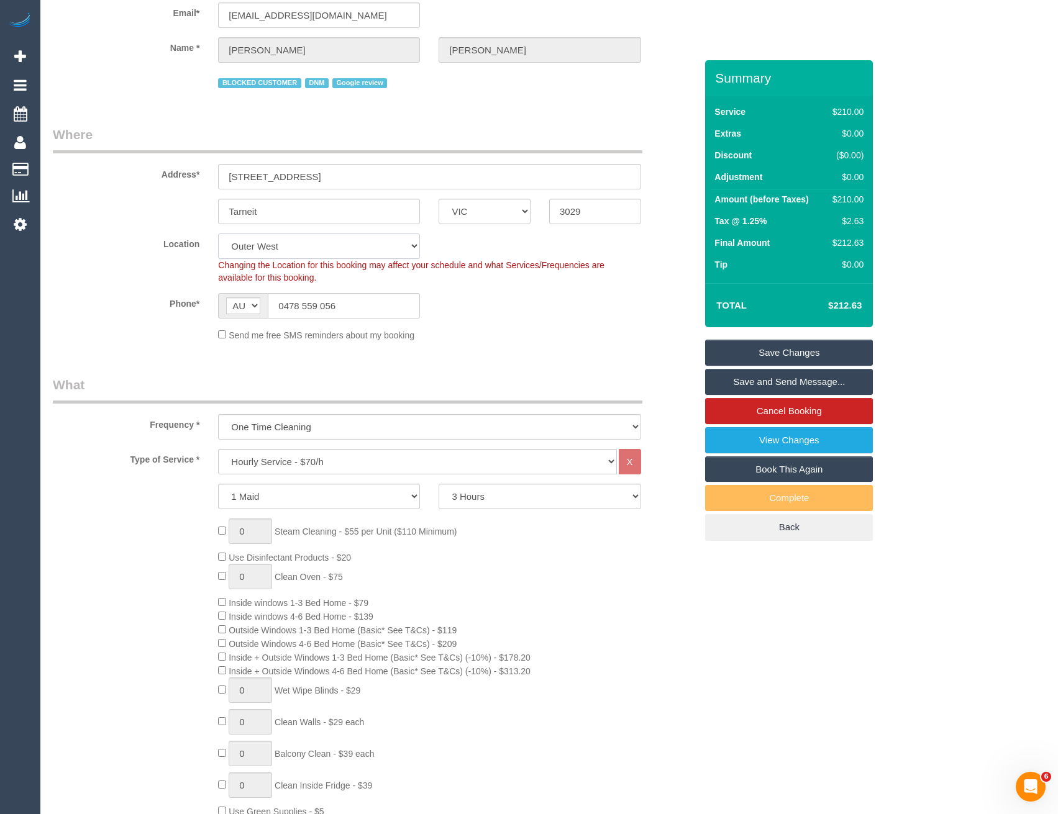
click at [260, 253] on select "Office [GEOGRAPHIC_DATA] (North) East (South) [GEOGRAPHIC_DATA] (East) [GEOGRAP…" at bounding box center [319, 246] width 202 height 25
select select "50"
click at [218, 234] on select "Office City East (North) East (South) Inner East Inner North (East) Inner North…" at bounding box center [319, 246] width 202 height 25
click at [501, 347] on fieldset "Where Address* 34 Babaco Street Tarneit ACT NSW NT QLD SA TAS VIC WA 3029 Locat…" at bounding box center [374, 237] width 643 height 225
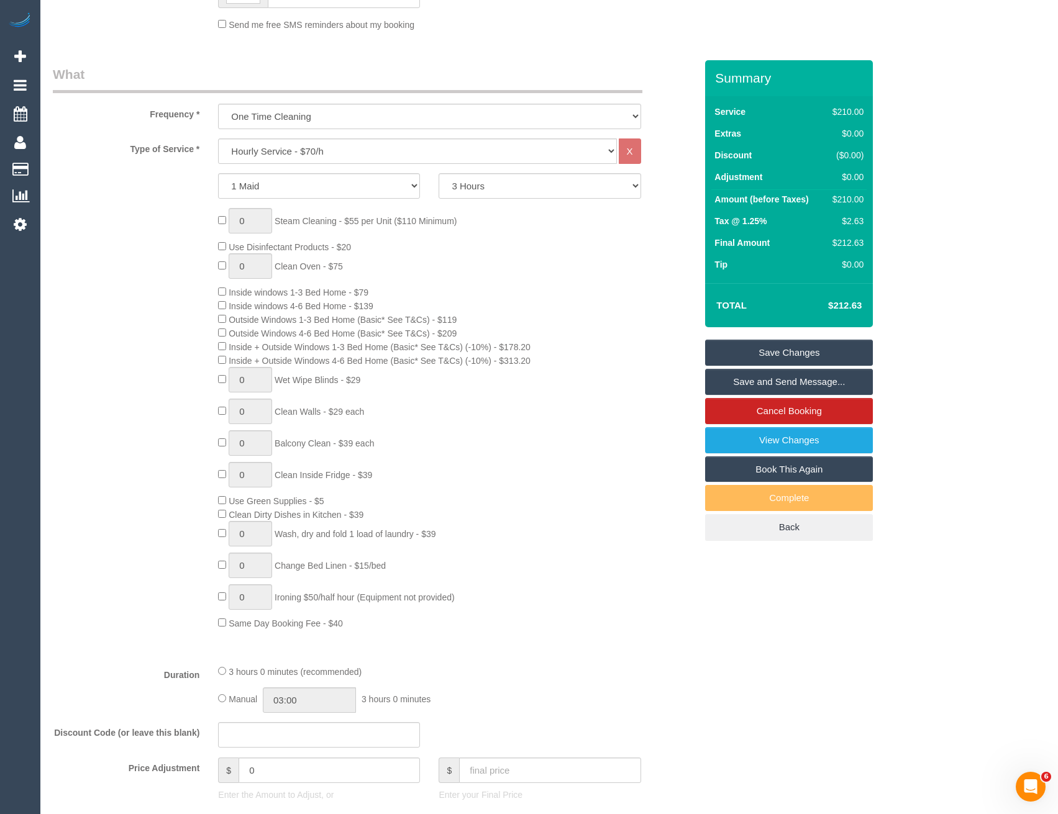
select select "object:3060"
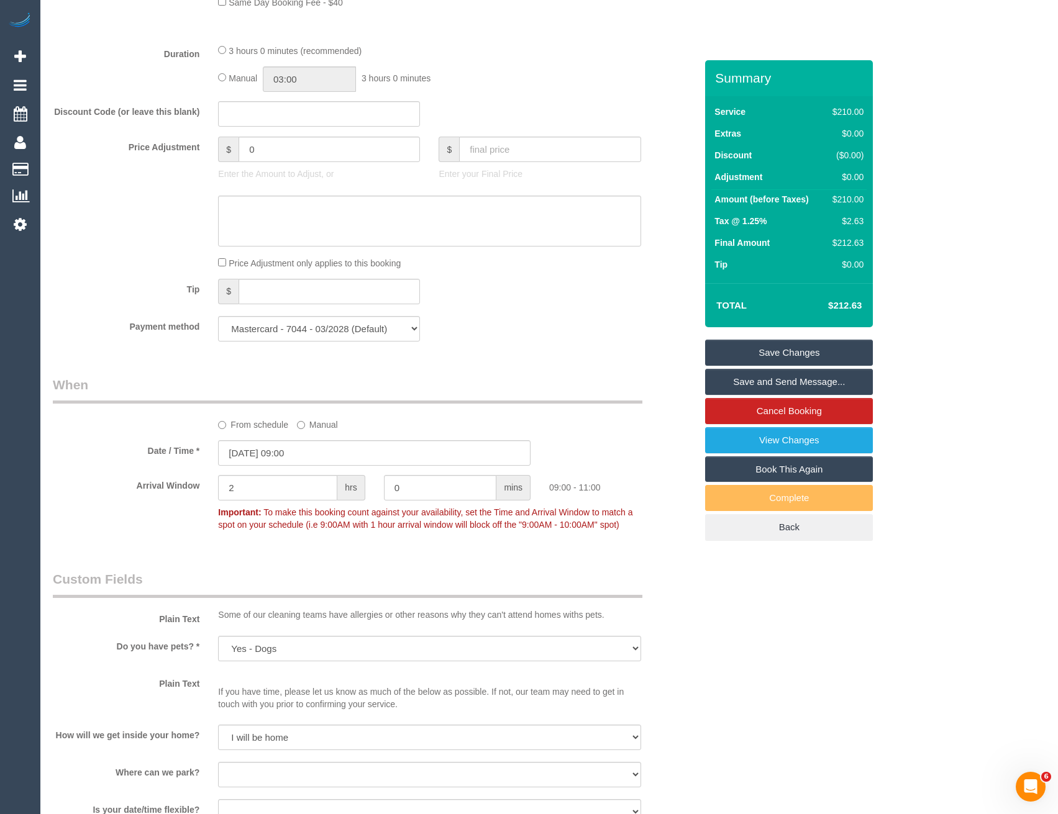
scroll to position [1785, 0]
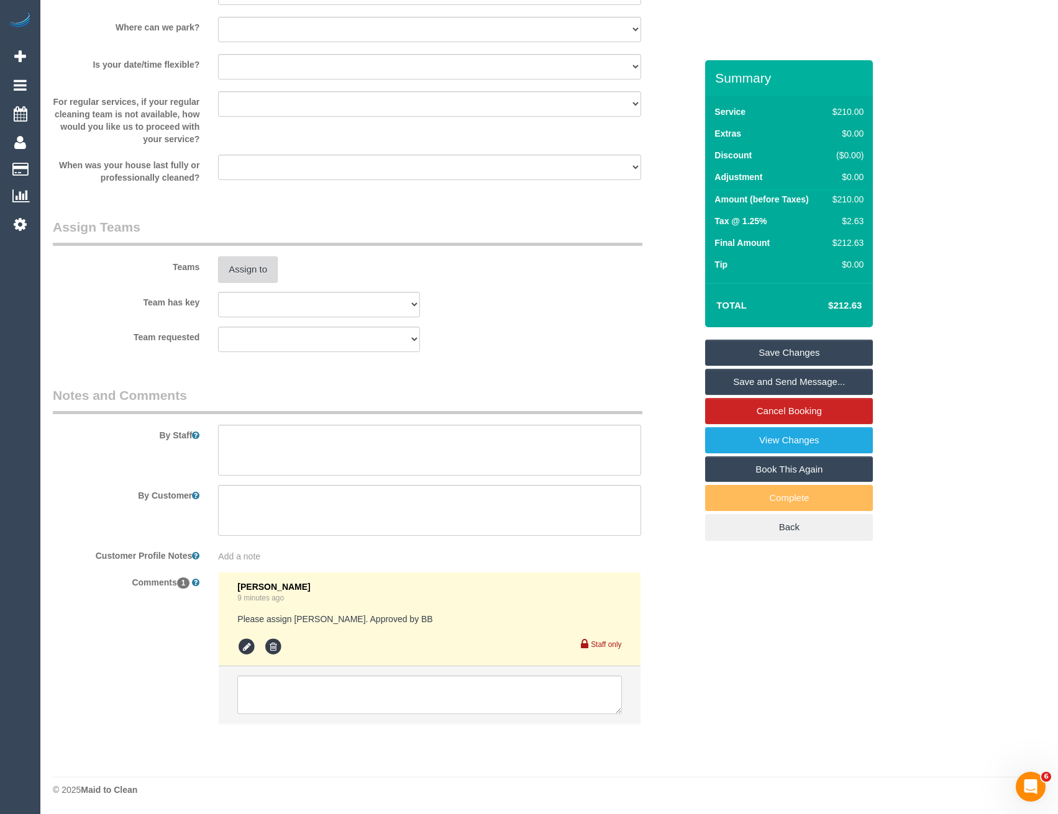
click at [255, 269] on button "Assign to" at bounding box center [248, 269] width 60 height 26
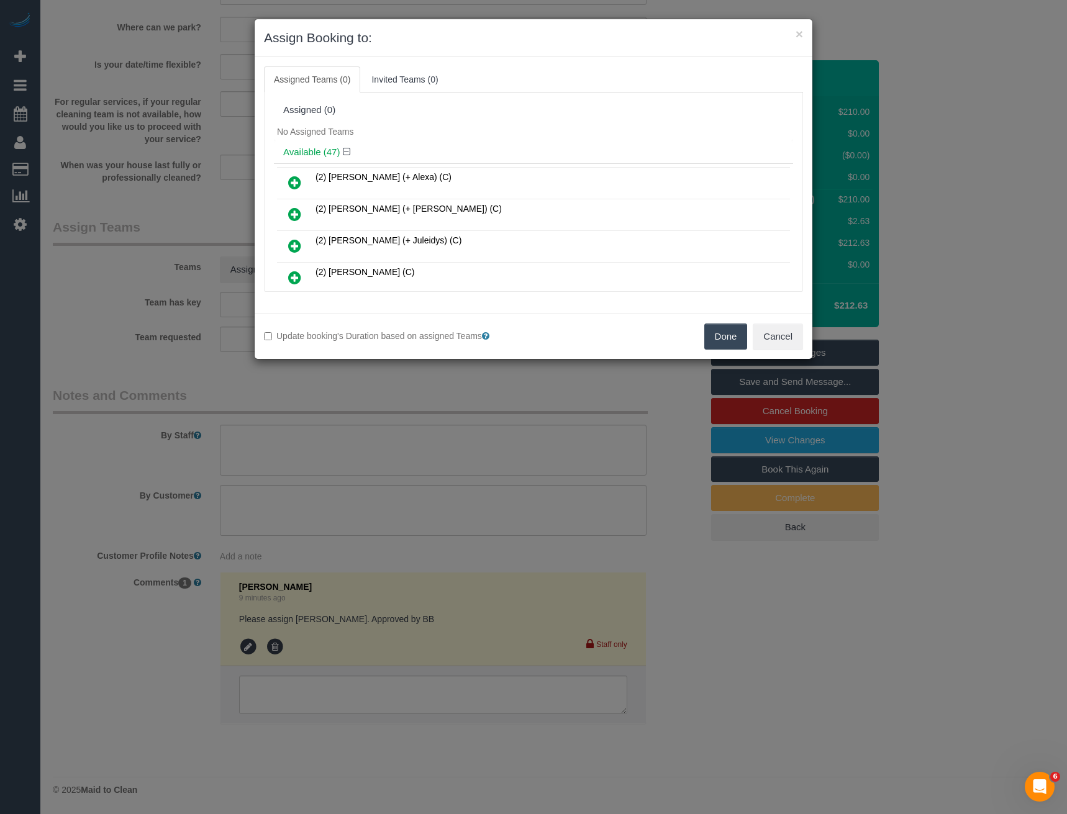
click at [566, 417] on div "× Assign Booking to: Assigned Teams (0) Invited Teams (0) Assigned (0) No Assig…" at bounding box center [533, 407] width 1067 height 814
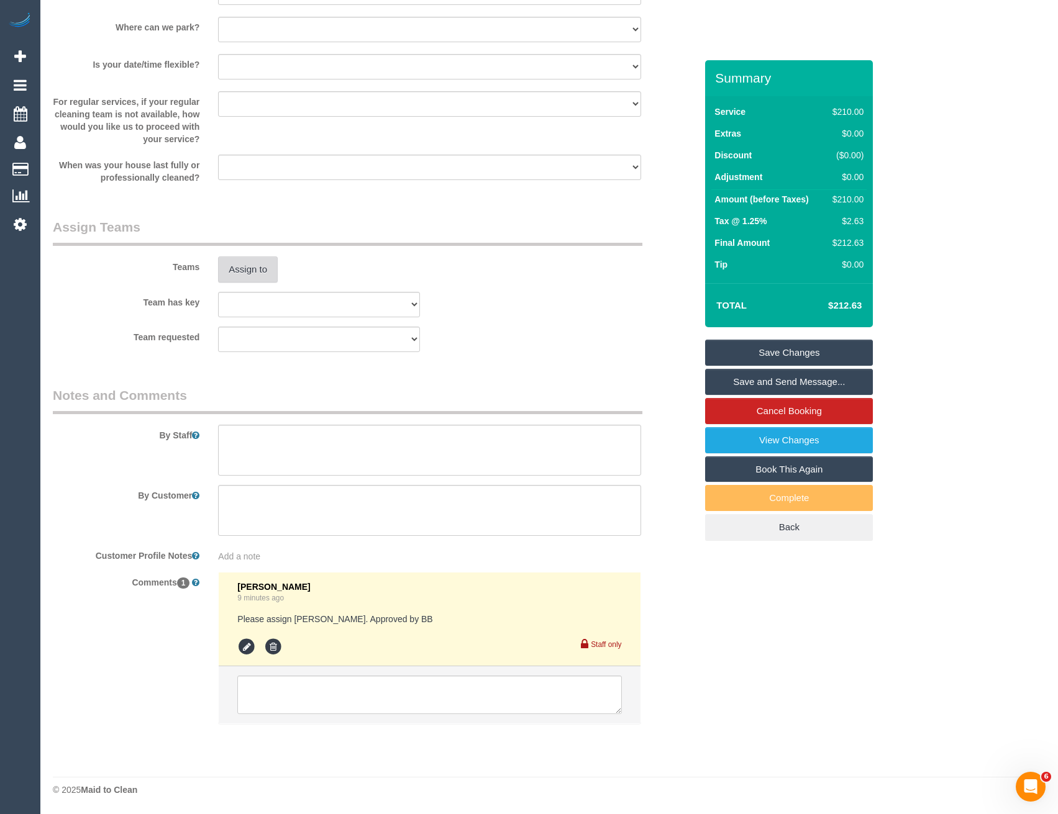
click at [233, 271] on button "Assign to" at bounding box center [248, 269] width 60 height 26
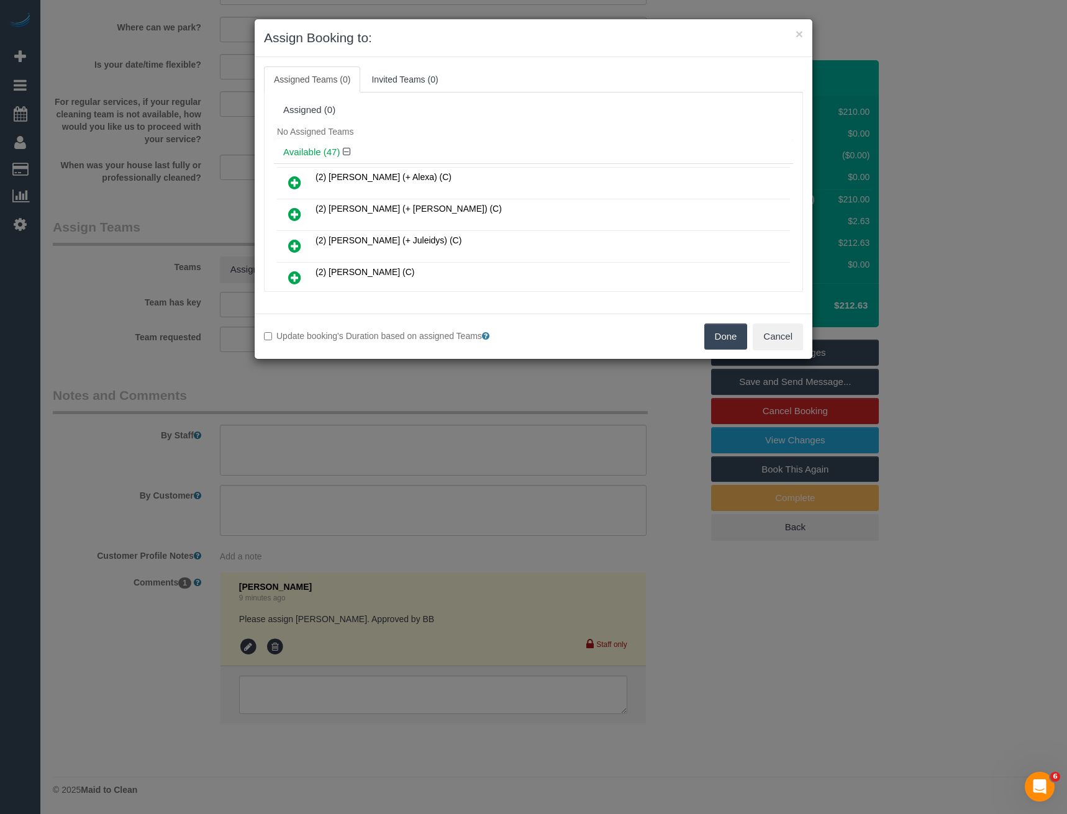
click at [320, 455] on div "× Assign Booking to: Assigned Teams (0) Invited Teams (0) Assigned (0) No Assig…" at bounding box center [533, 407] width 1067 height 814
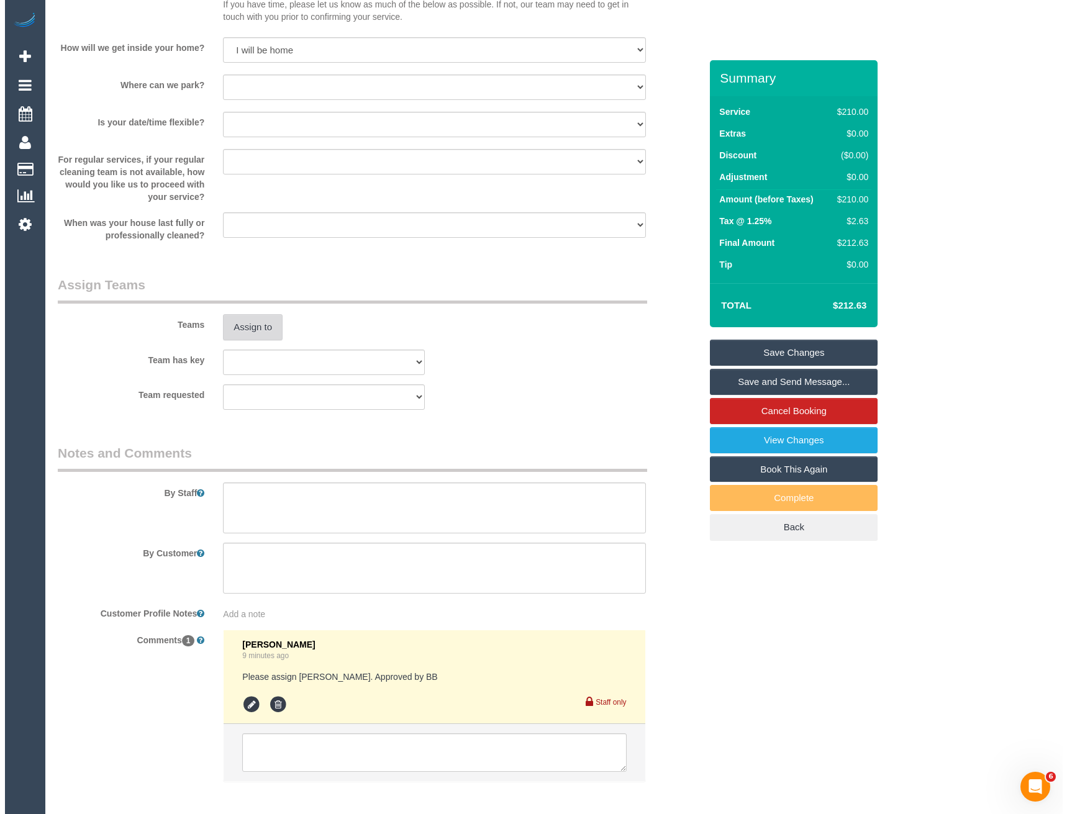
scroll to position [1661, 0]
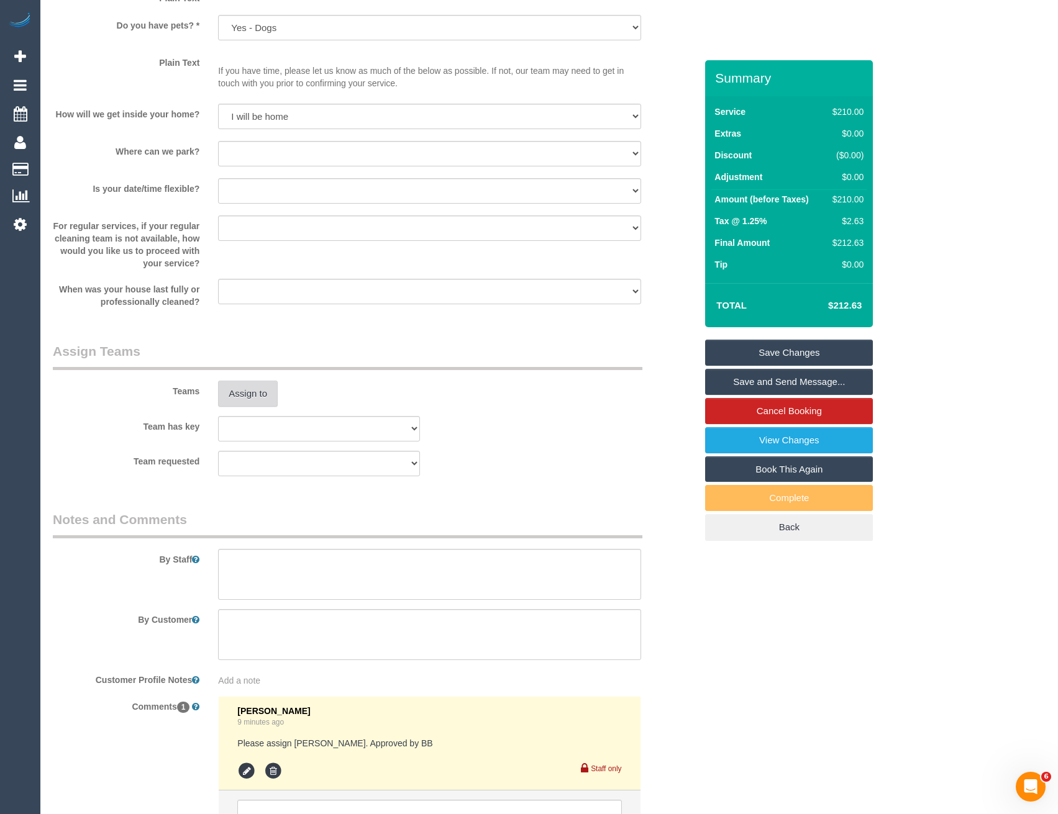
click at [244, 392] on button "Assign to" at bounding box center [248, 394] width 60 height 26
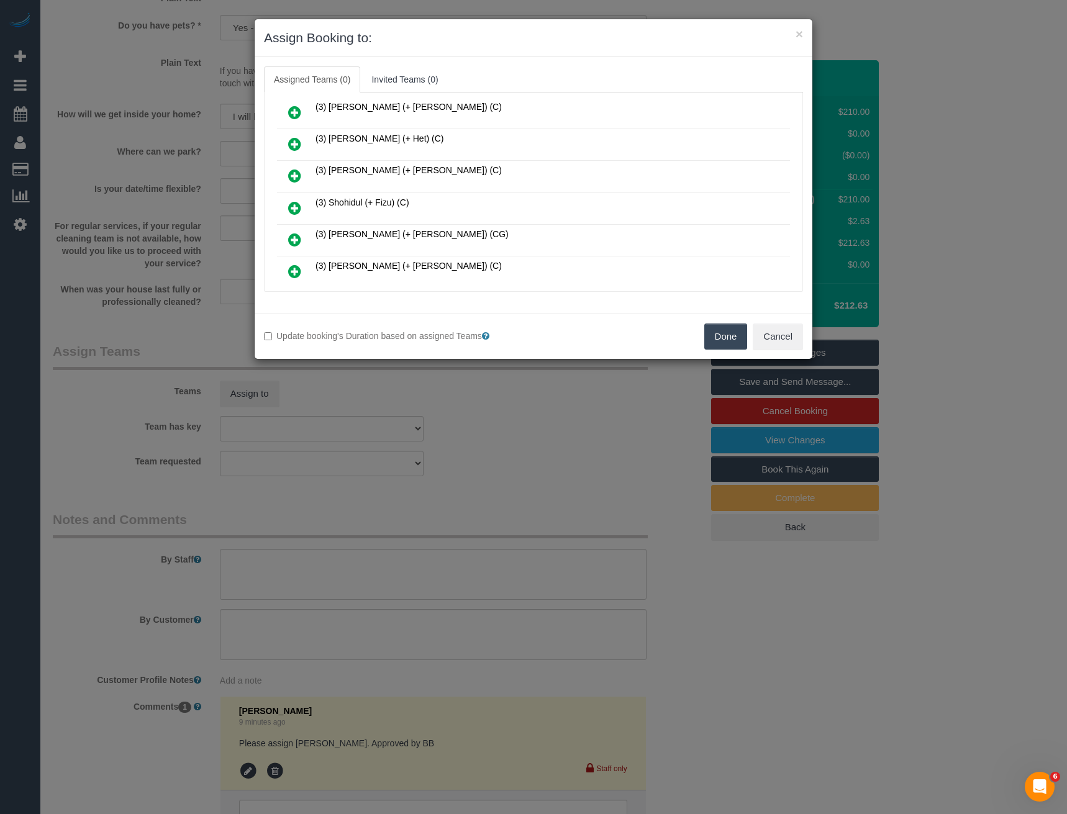
scroll to position [1428, 0]
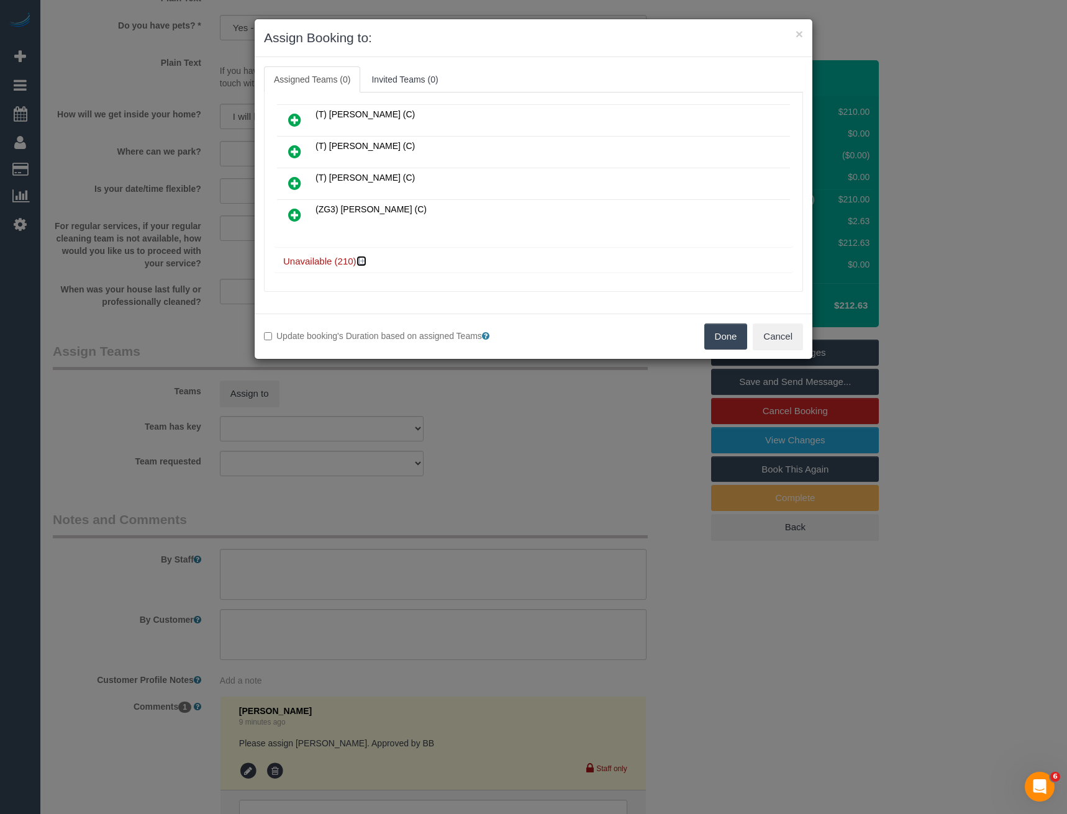
click at [365, 260] on icon at bounding box center [362, 260] width 7 height 9
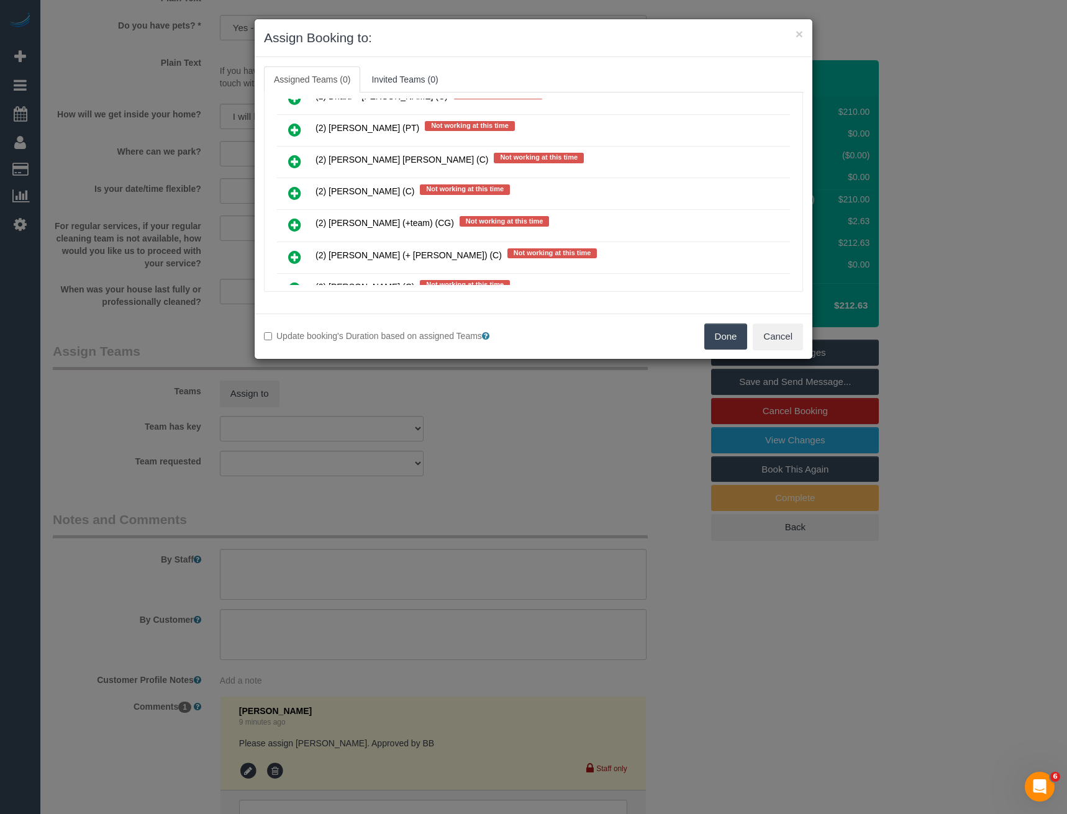
click at [294, 192] on icon at bounding box center [294, 193] width 13 height 15
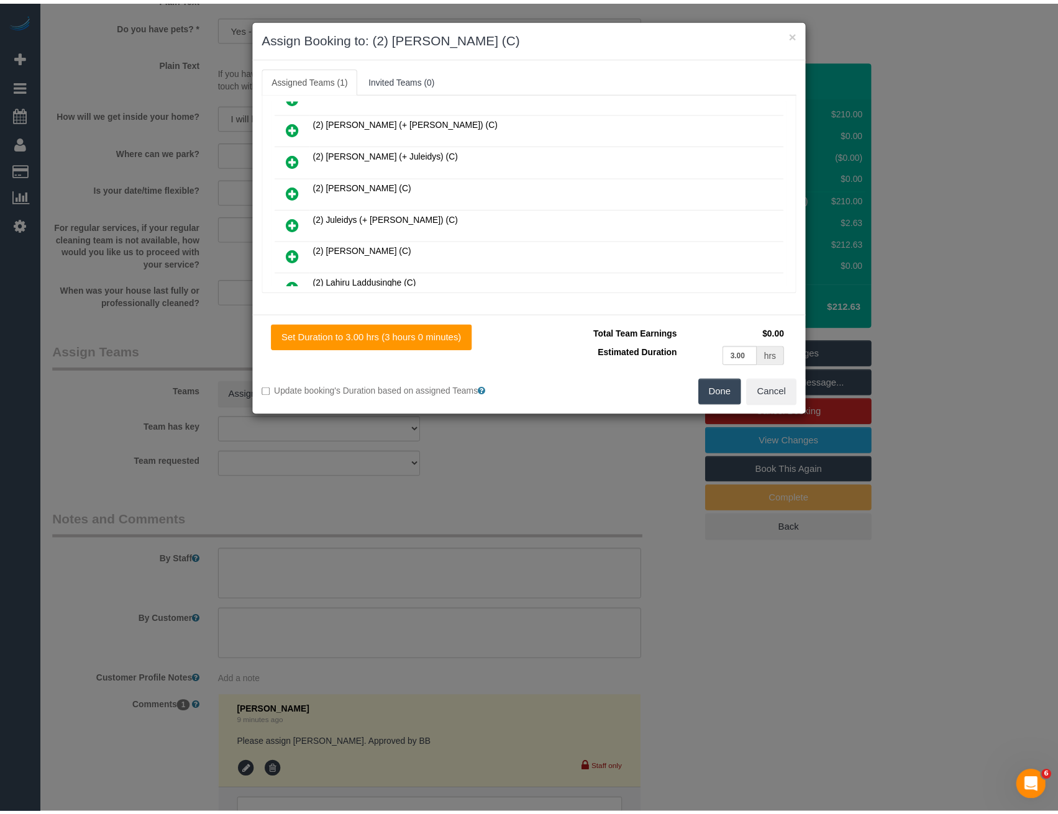
scroll to position [0, 0]
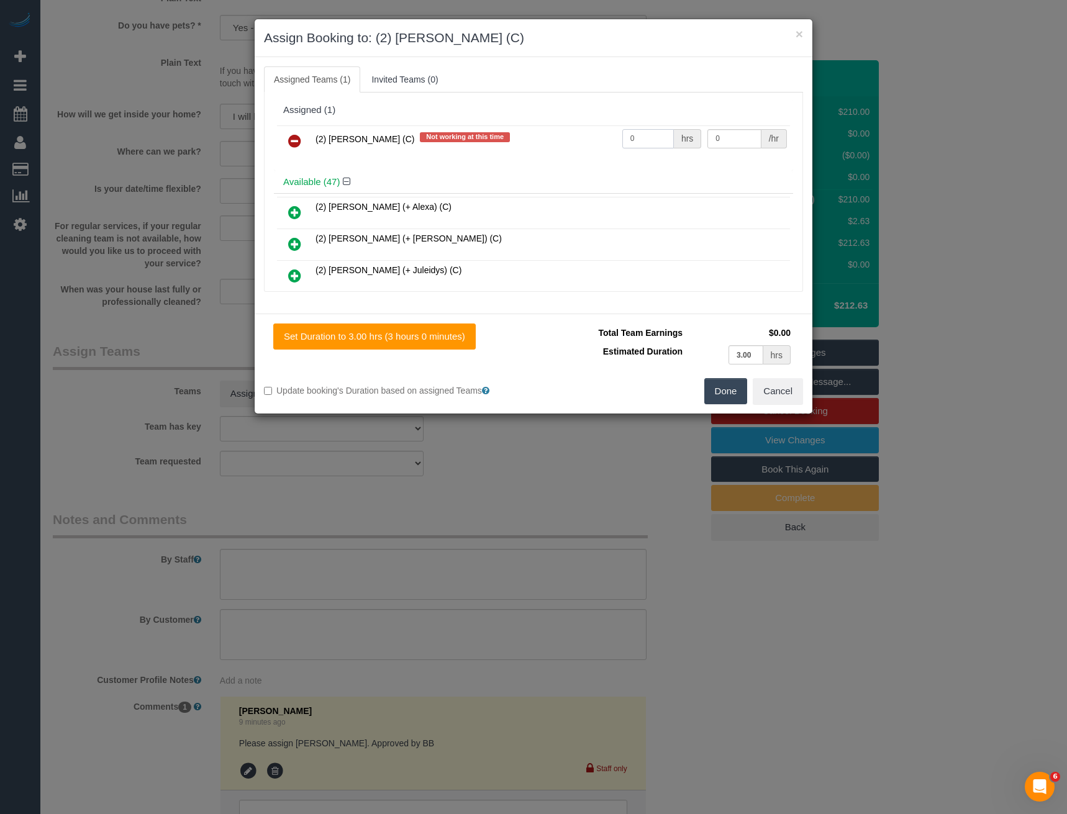
drag, startPoint x: 603, startPoint y: 142, endPoint x: 556, endPoint y: 150, distance: 47.3
click at [559, 150] on tr "(2) Kerry Welfare (C) Not working at this time 0 hrs 0 /hr" at bounding box center [533, 141] width 513 height 32
type input "3"
type input "40"
click at [715, 393] on button "Done" at bounding box center [725, 391] width 43 height 26
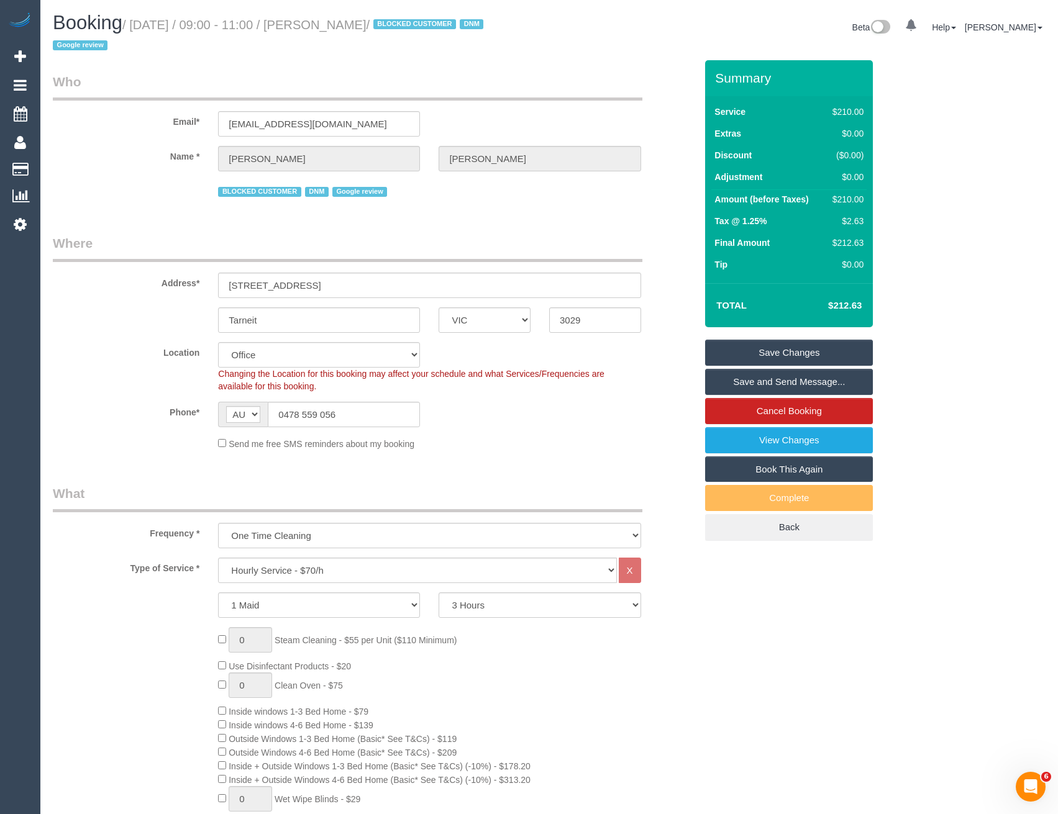
click at [759, 391] on link "Save and Send Message..." at bounding box center [789, 382] width 168 height 26
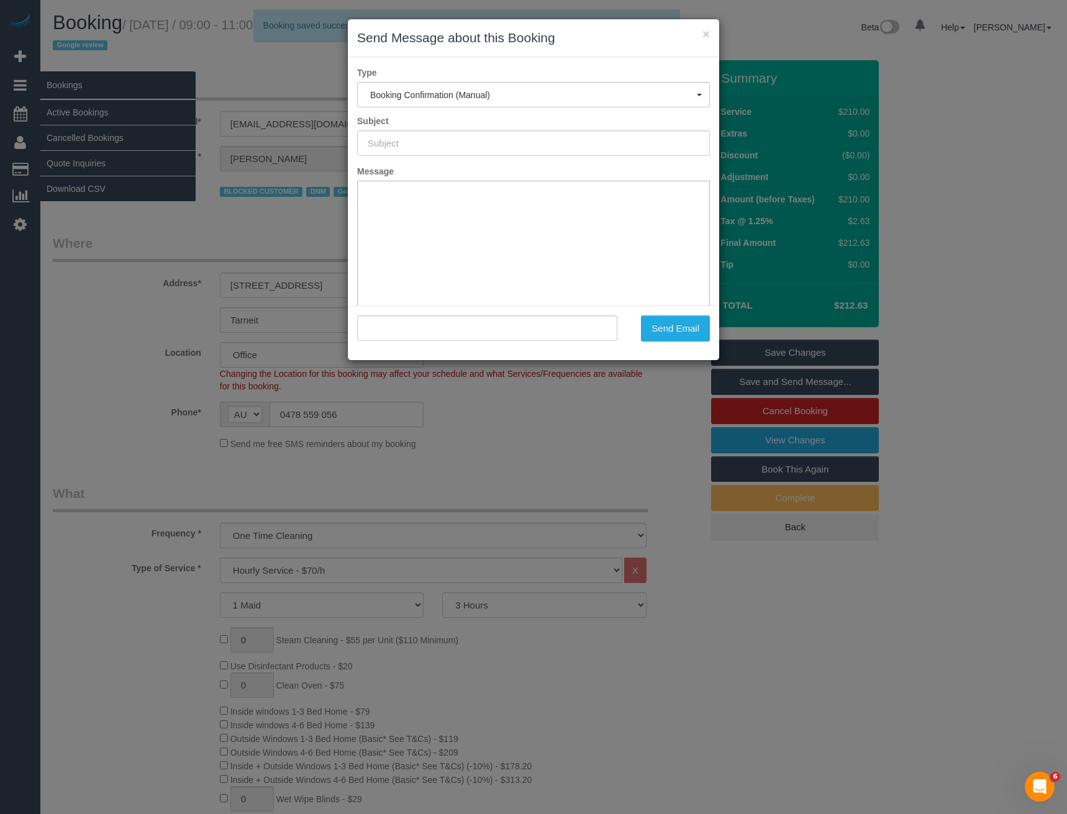
type input "Booking Confirmed"
type input ""Edward Haynes" <edwardh100@gmail.com>"
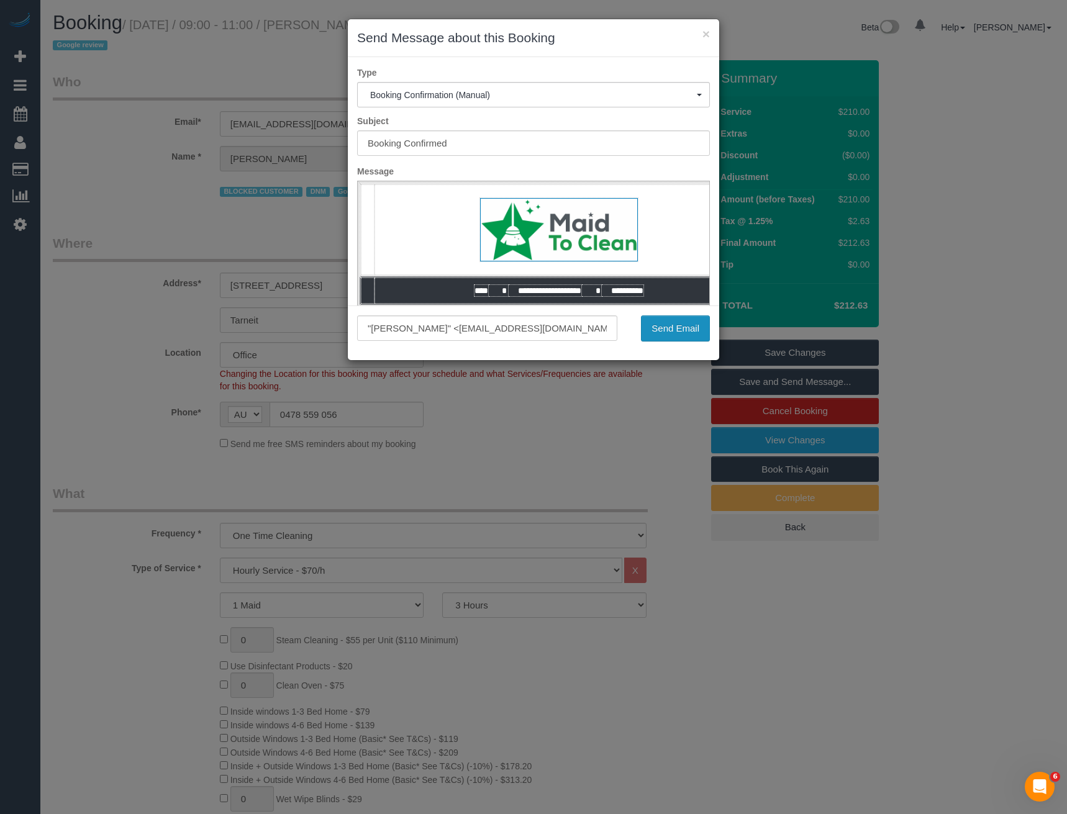
click at [664, 332] on button "Send Email" at bounding box center [675, 328] width 69 height 26
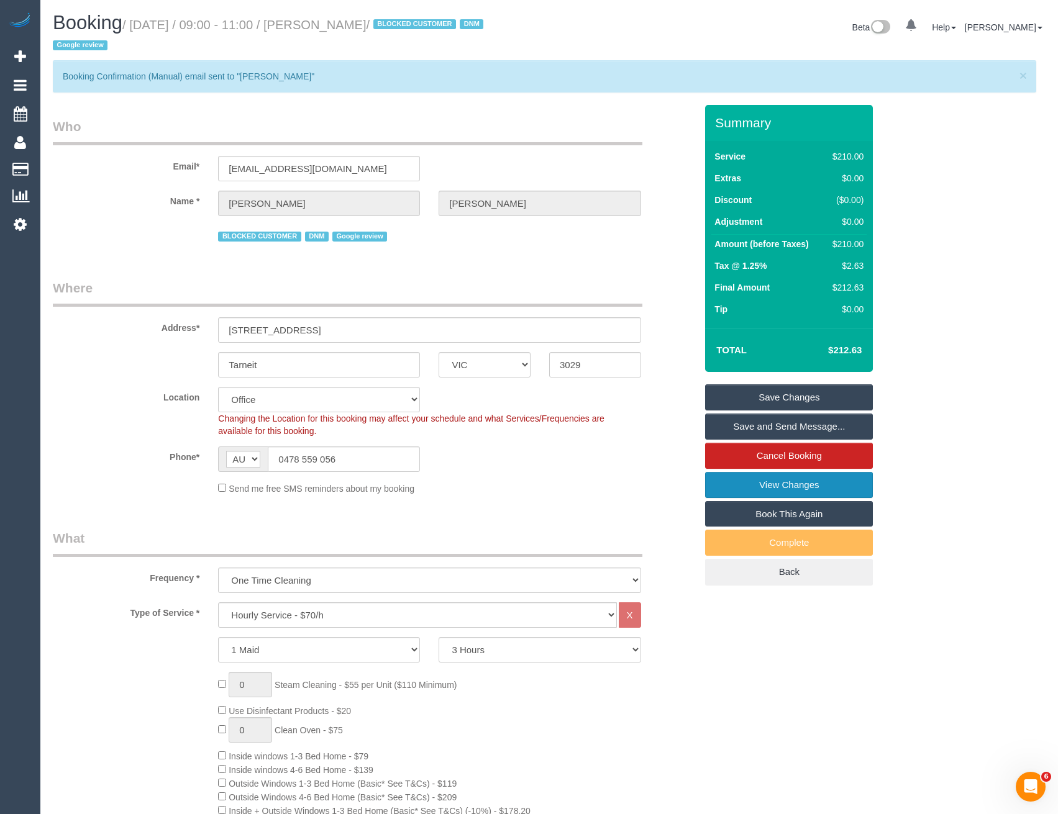
click at [769, 492] on link "View Changes" at bounding box center [789, 485] width 168 height 26
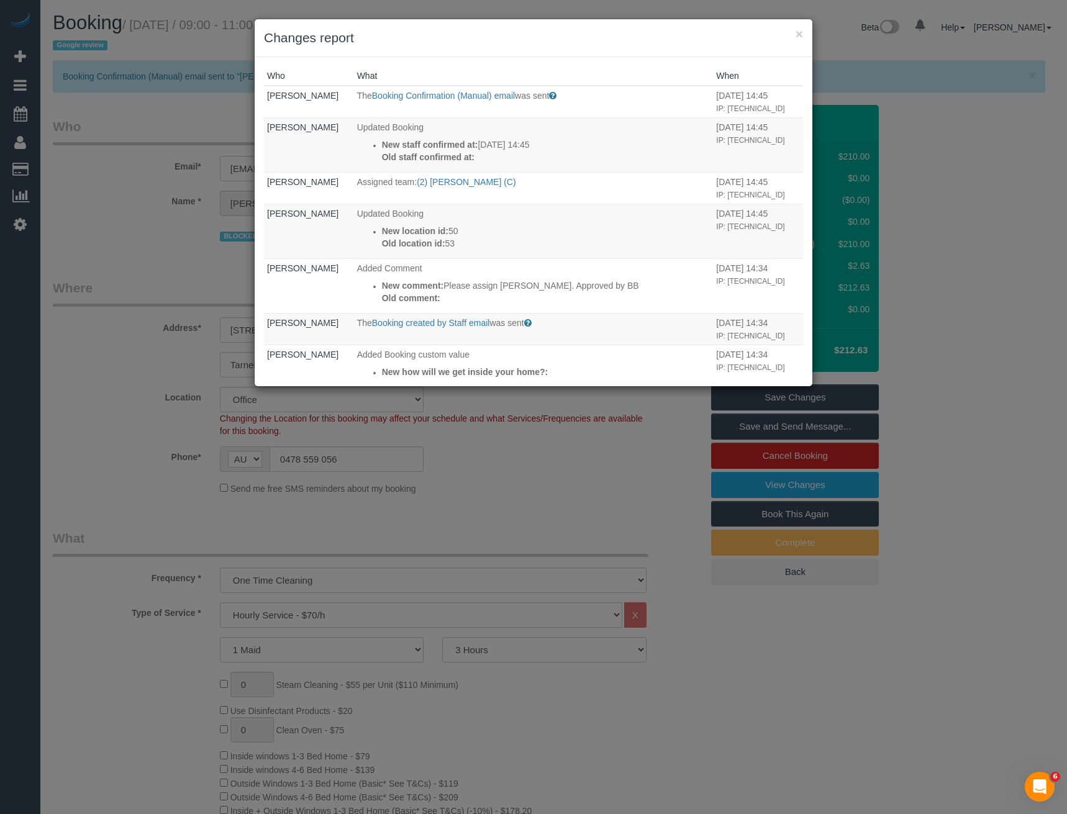
click at [504, 530] on div "× Changes report Who What When Bronie Bryant The Booking Confirmation (Manual) …" at bounding box center [533, 407] width 1067 height 814
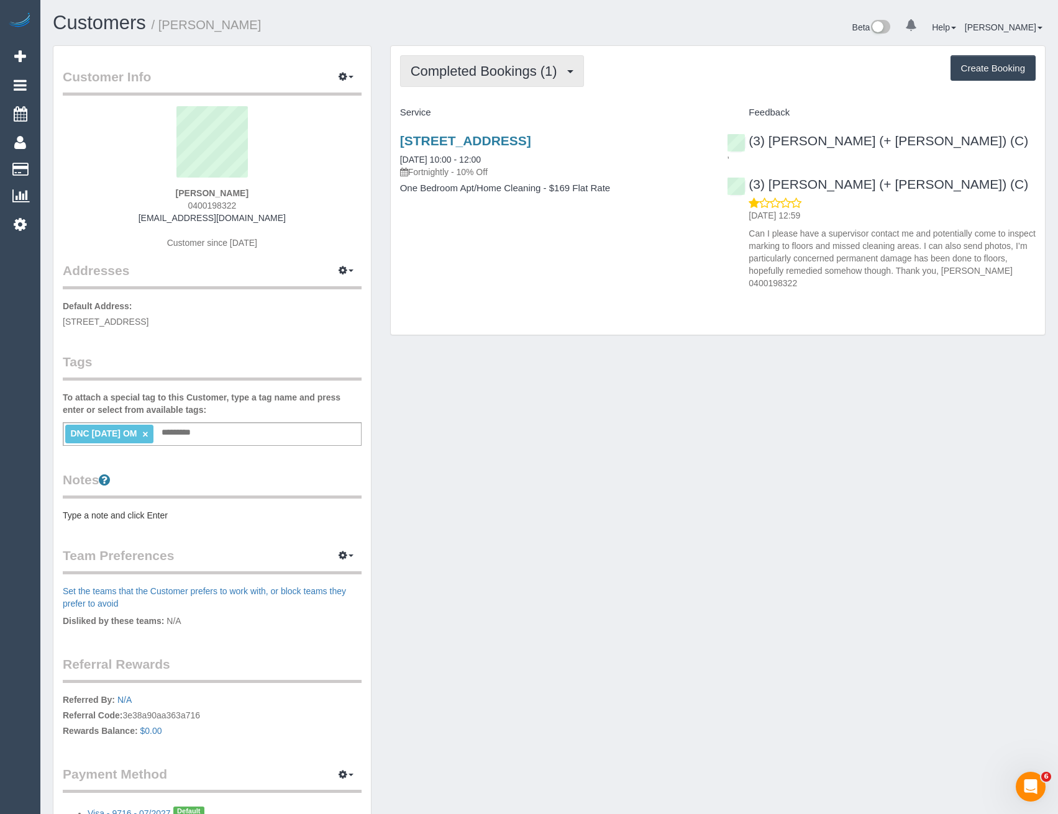
click at [512, 78] on span "Completed Bookings (1)" at bounding box center [486, 71] width 153 height 16
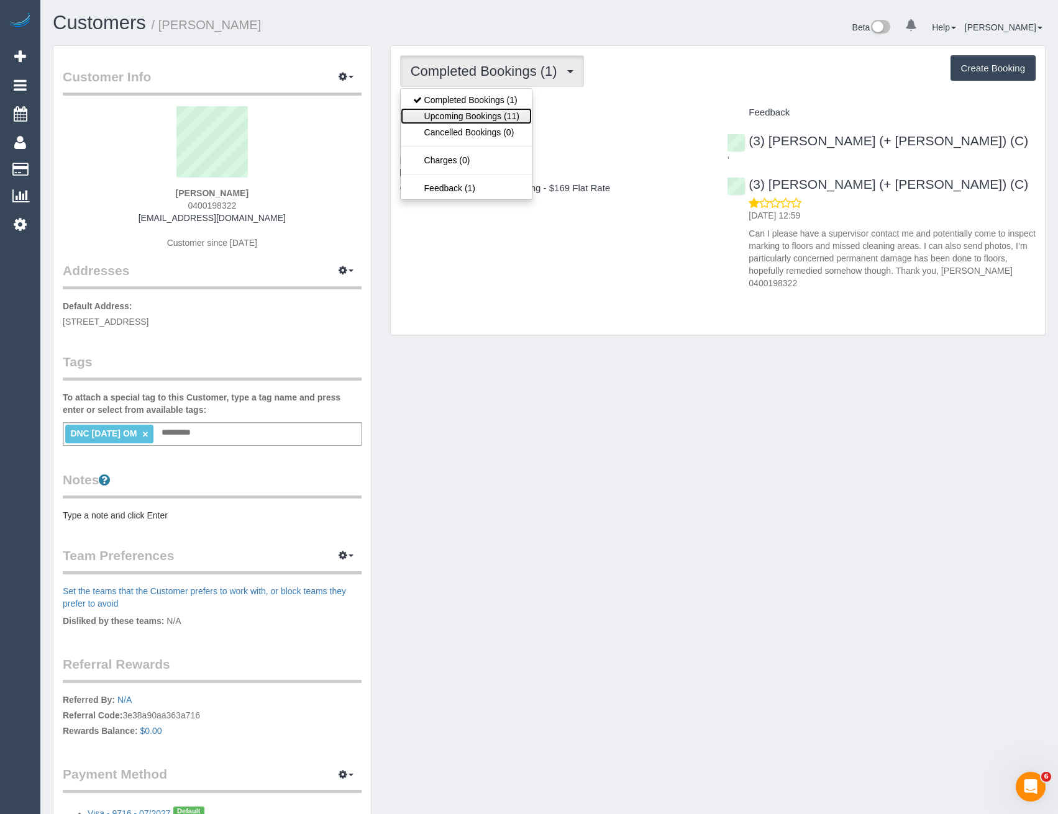
click at [506, 114] on link "Upcoming Bookings (11)" at bounding box center [466, 116] width 131 height 16
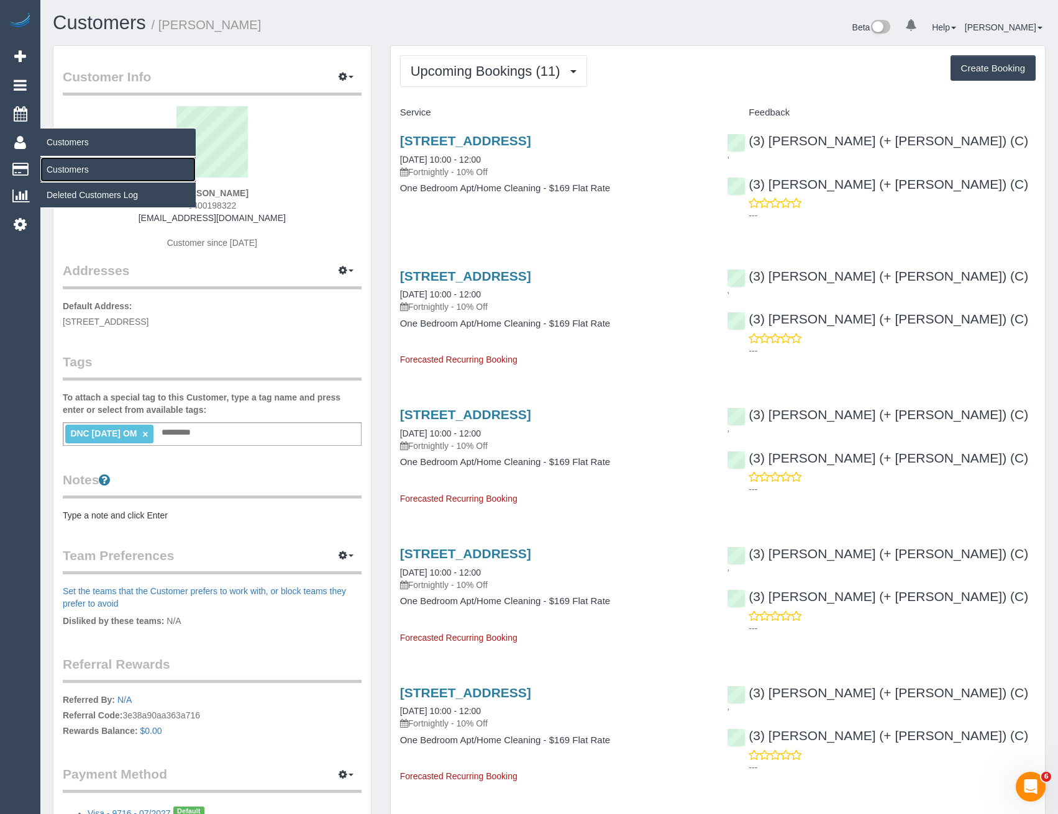
click at [68, 167] on link "Customers" at bounding box center [117, 169] width 155 height 25
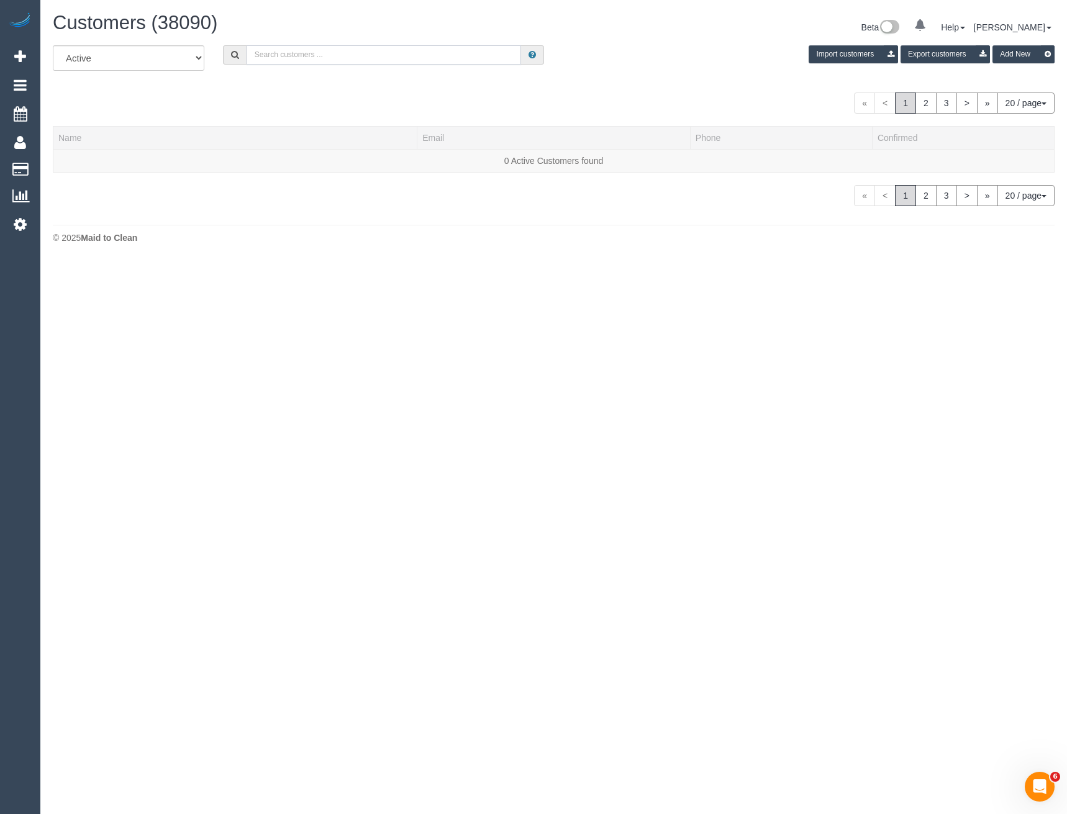
click at [286, 50] on input "text" at bounding box center [384, 54] width 275 height 19
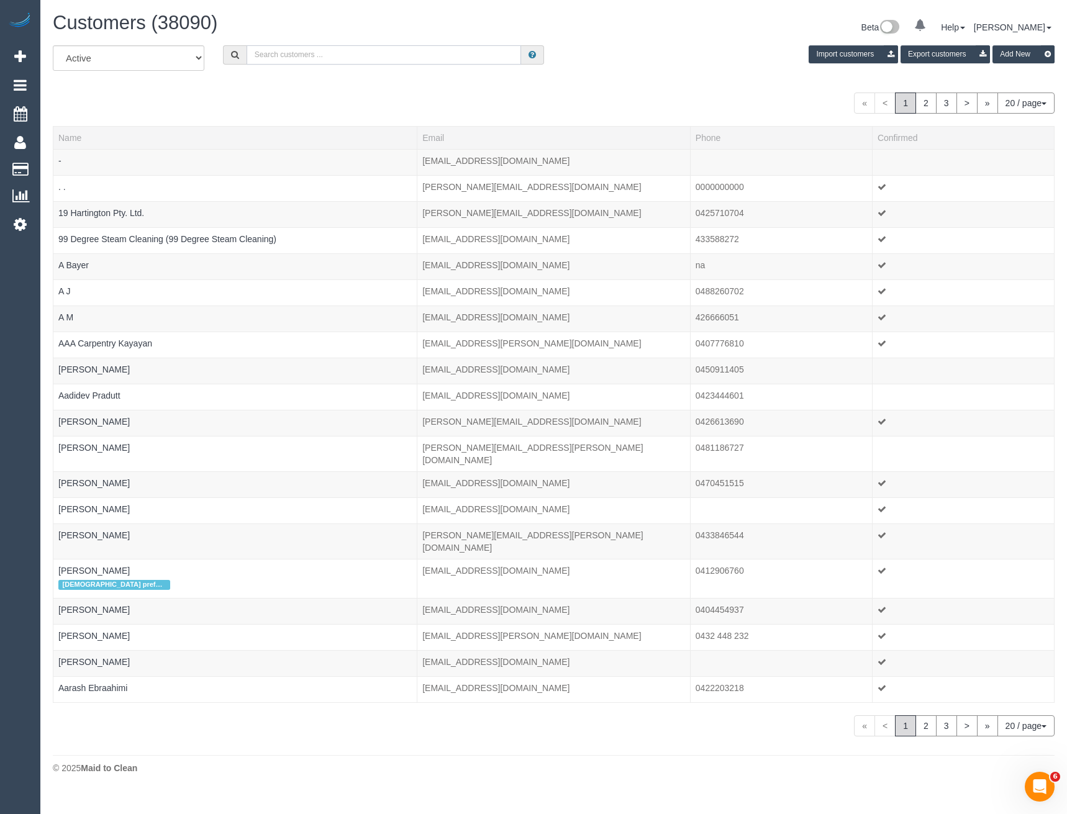
click at [279, 54] on input "text" at bounding box center [384, 54] width 275 height 19
paste input "mehtanikitha@gmail.com"
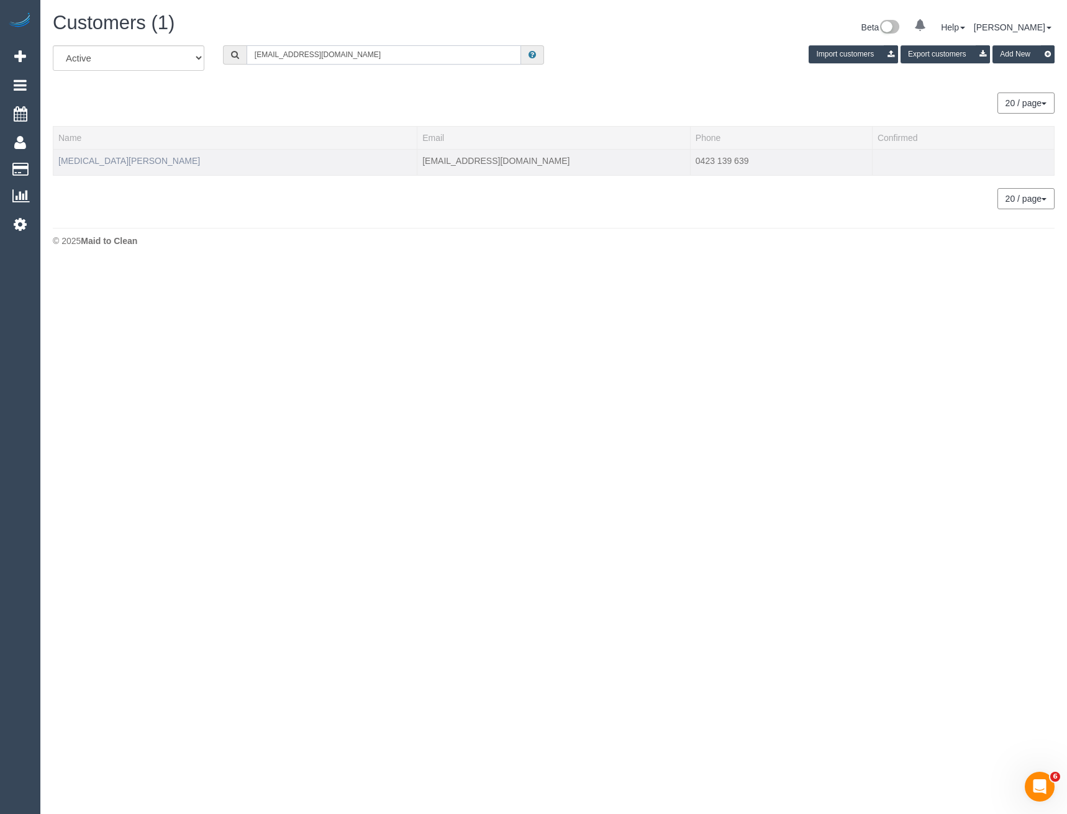
type input "mehtanikitha@gmail.com"
click at [99, 158] on link "Nikita Mehta" at bounding box center [129, 161] width 142 height 10
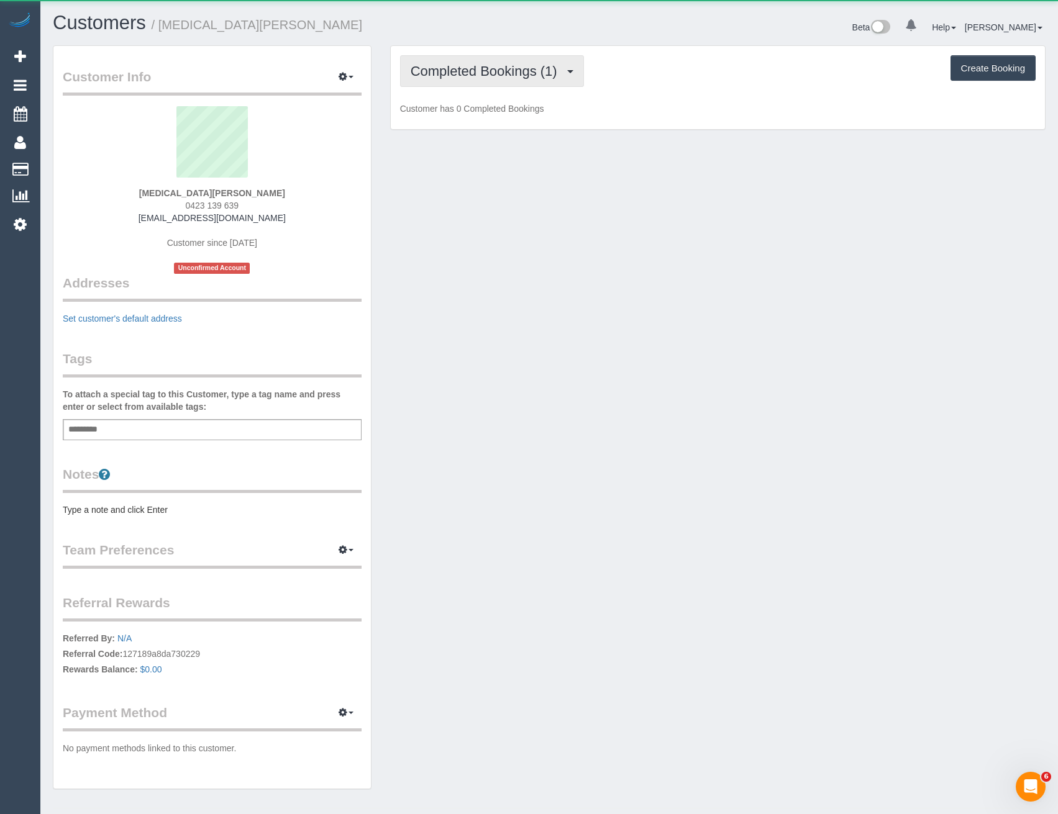
click at [471, 85] on button "Completed Bookings (1)" at bounding box center [492, 71] width 184 height 32
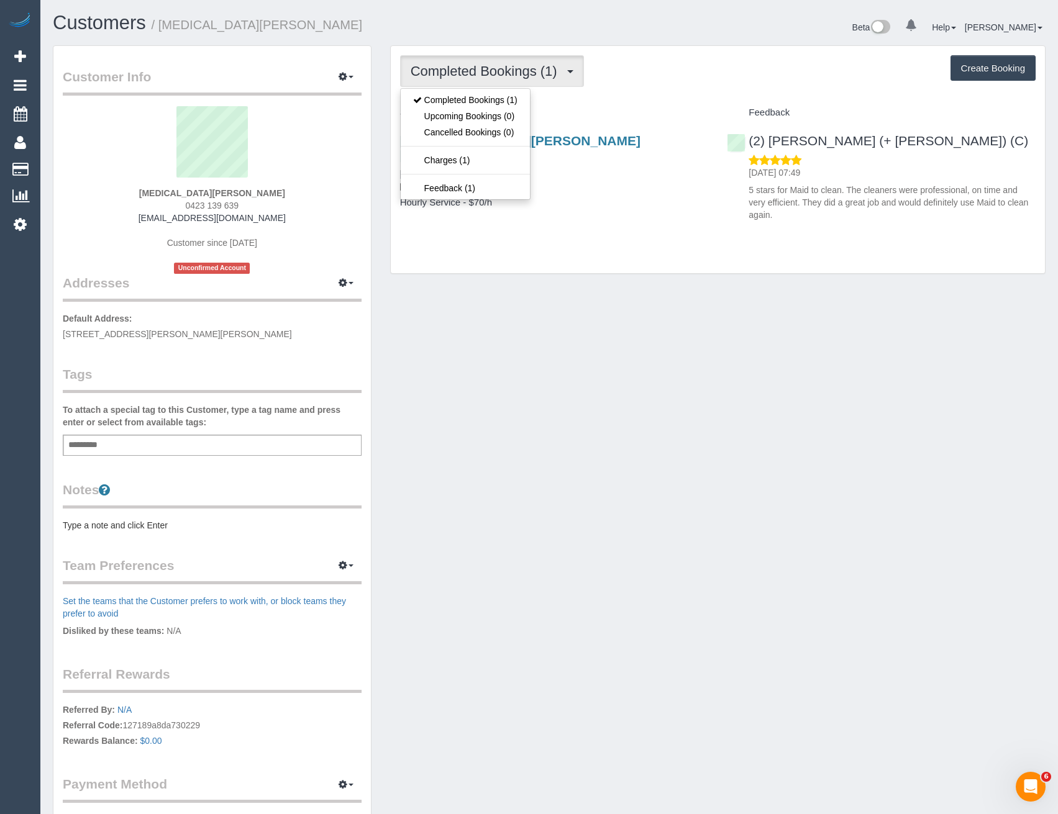
click at [618, 202] on div "3/5 Gregg Norman Dr, Point Cook, VIC 3030 07/02/2025 14:00 - 16:00 One Time Cle…" at bounding box center [554, 178] width 327 height 110
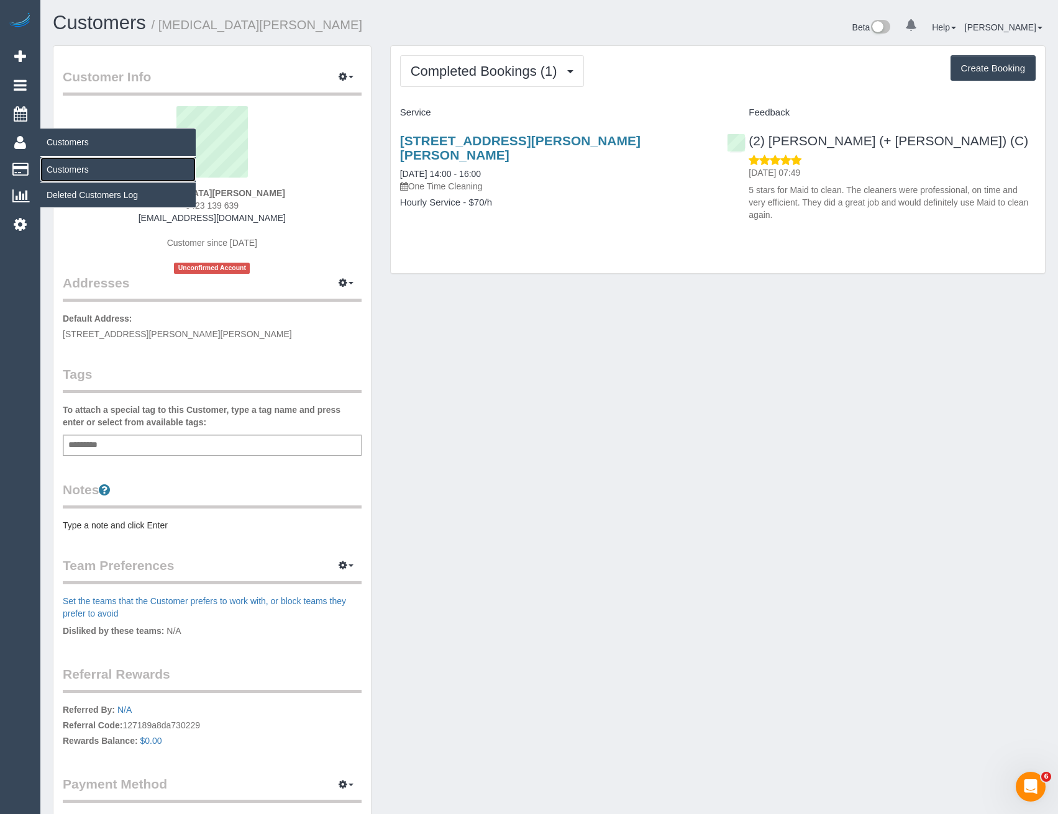
click at [81, 171] on link "Customers" at bounding box center [117, 169] width 155 height 25
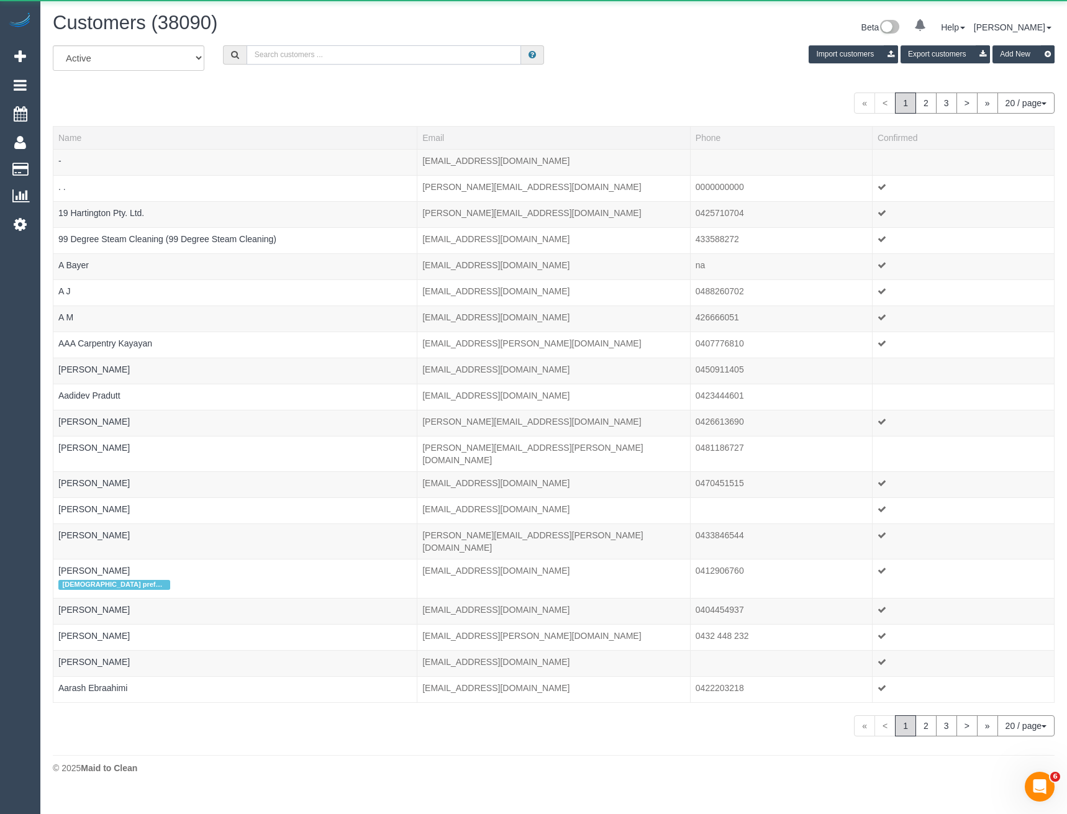
click at [306, 55] on input "text" at bounding box center [384, 54] width 275 height 19
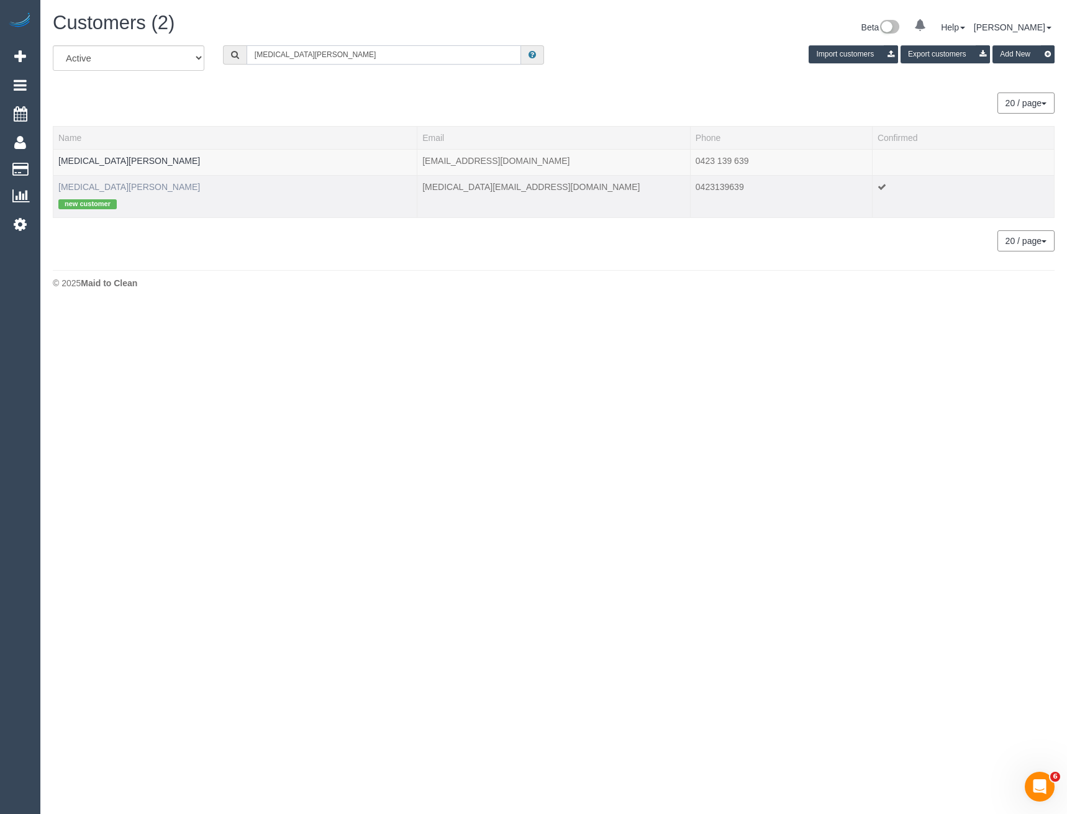
type input "Nikita m"
click at [95, 184] on link "Nikita Mehta" at bounding box center [129, 187] width 142 height 10
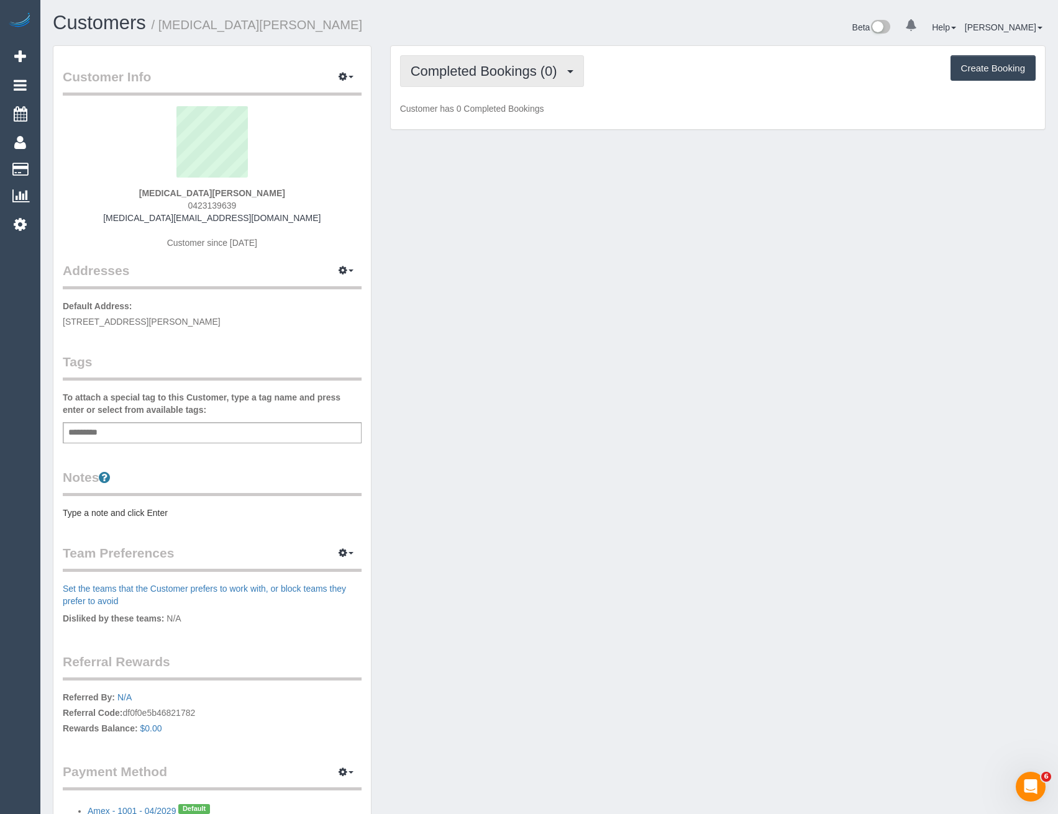
click at [507, 58] on button "Completed Bookings (0)" at bounding box center [492, 71] width 184 height 32
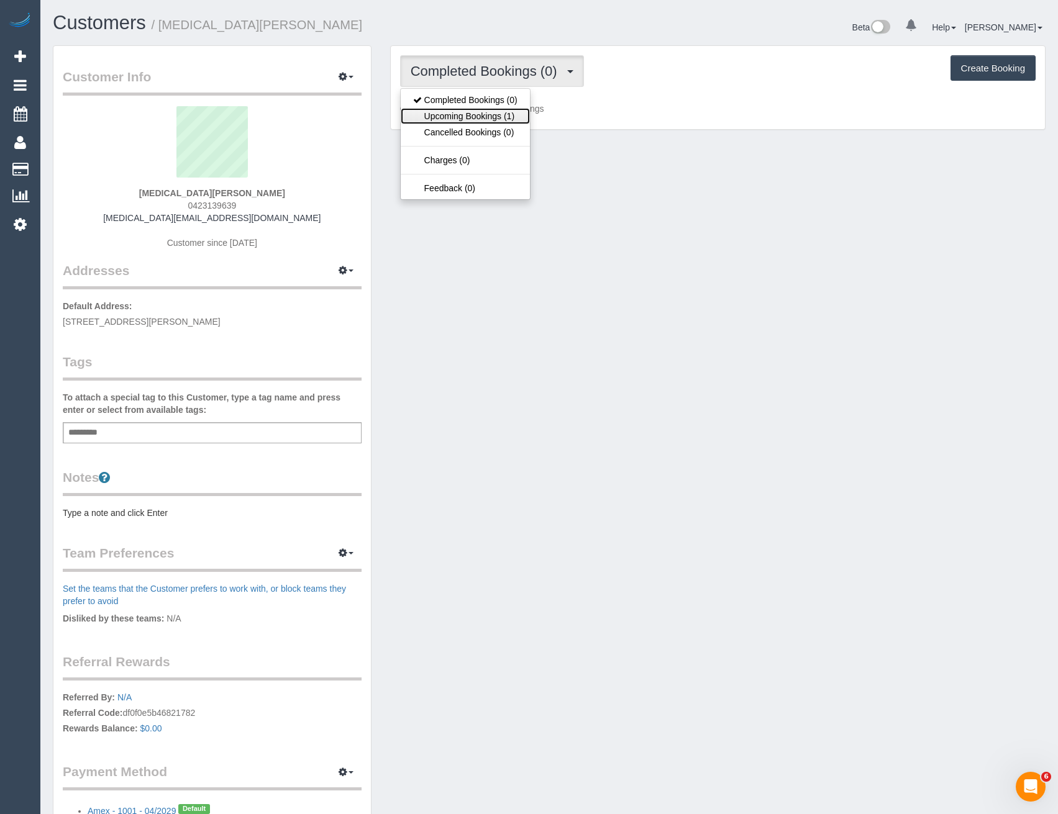
click at [502, 120] on link "Upcoming Bookings (1)" at bounding box center [465, 116] width 129 height 16
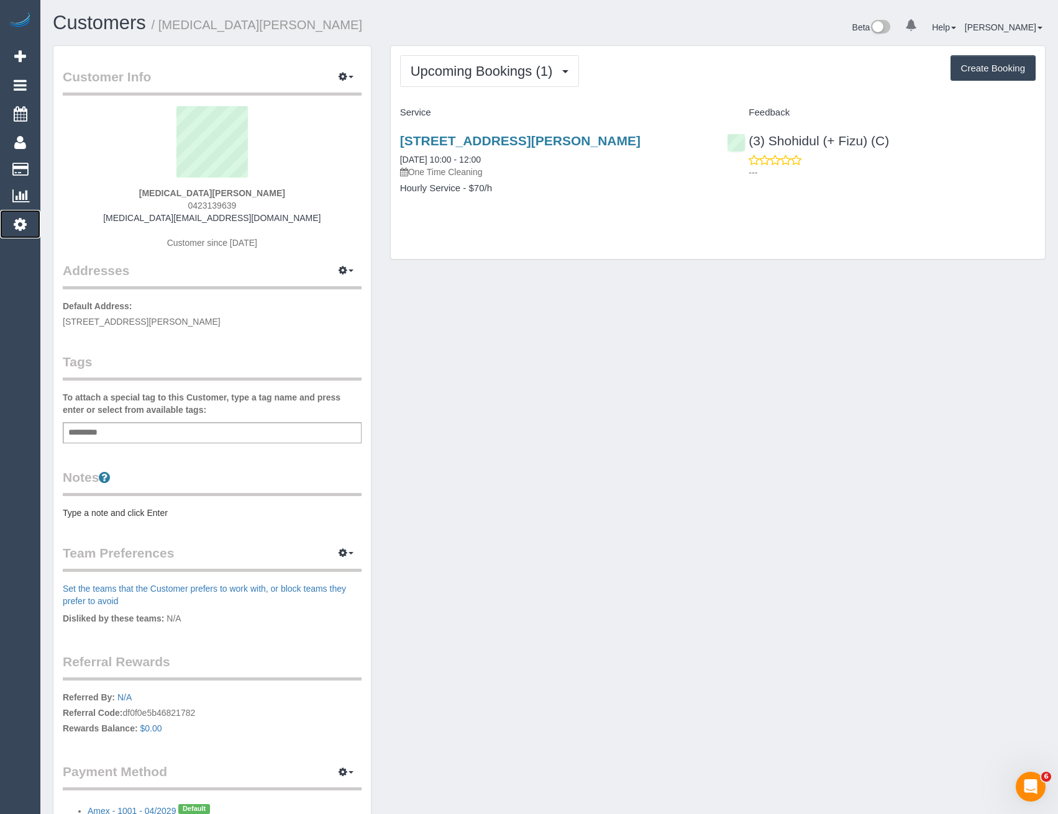
click at [22, 225] on icon at bounding box center [20, 224] width 13 height 15
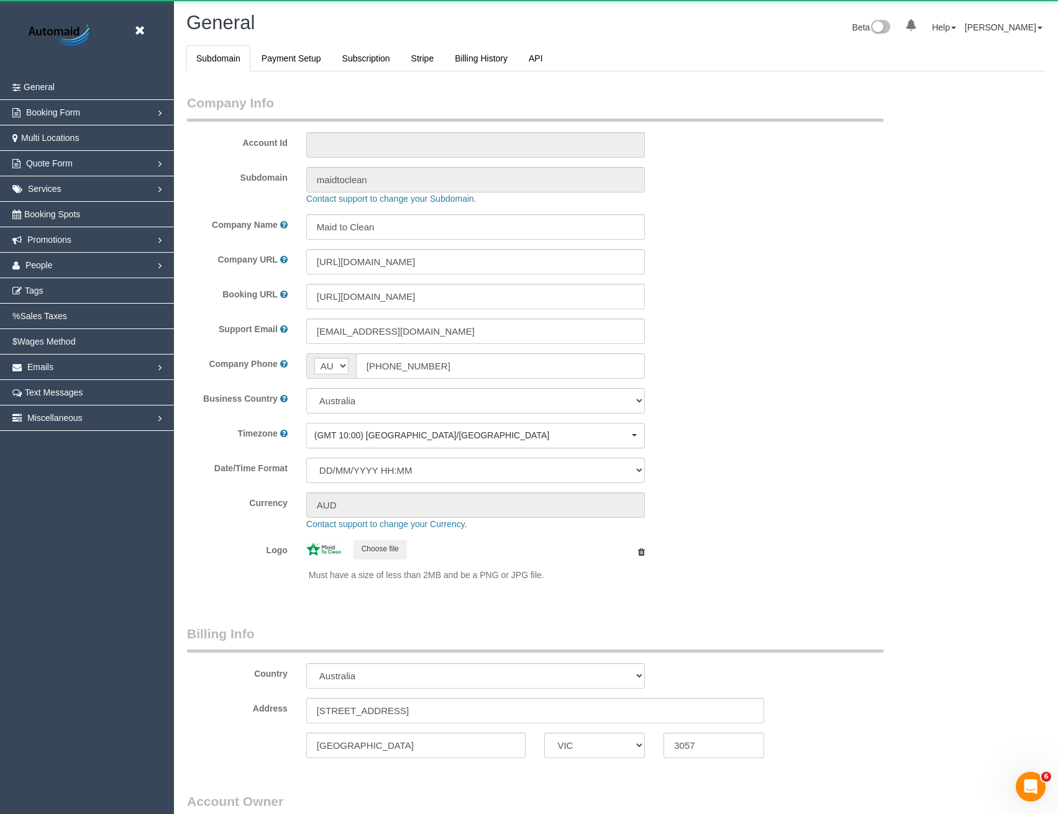
select select "string:AU"
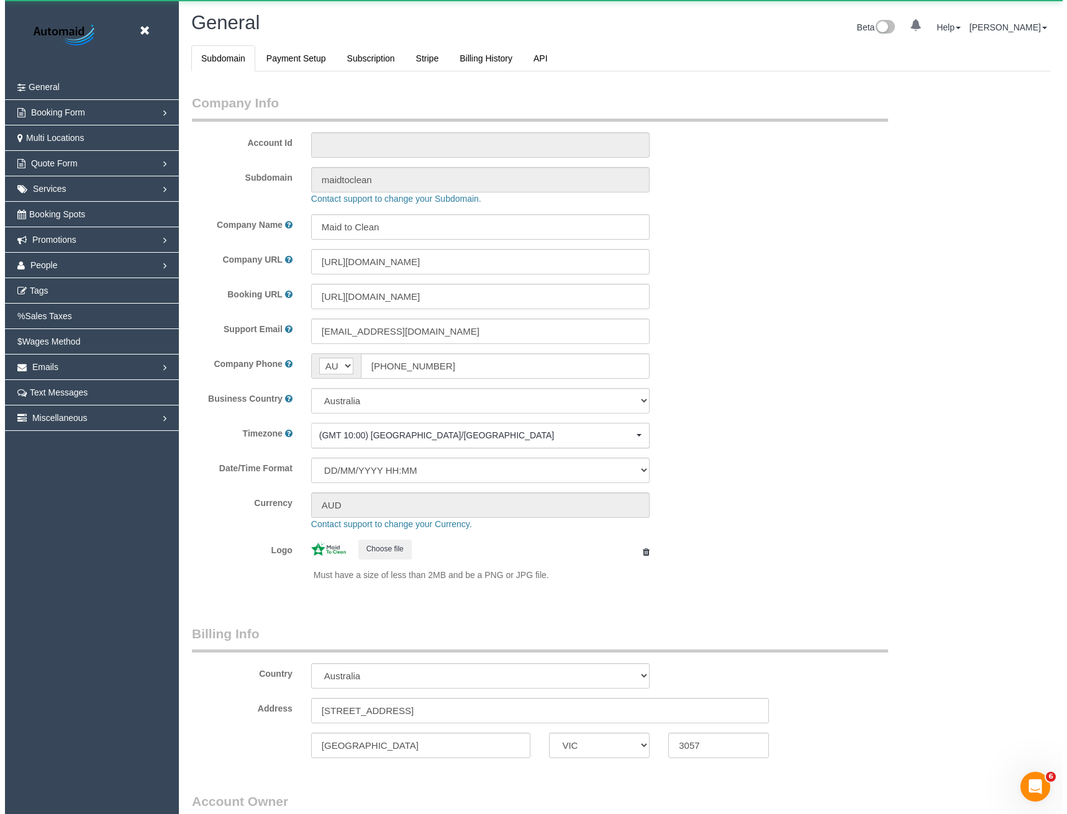
scroll to position [2839, 1058]
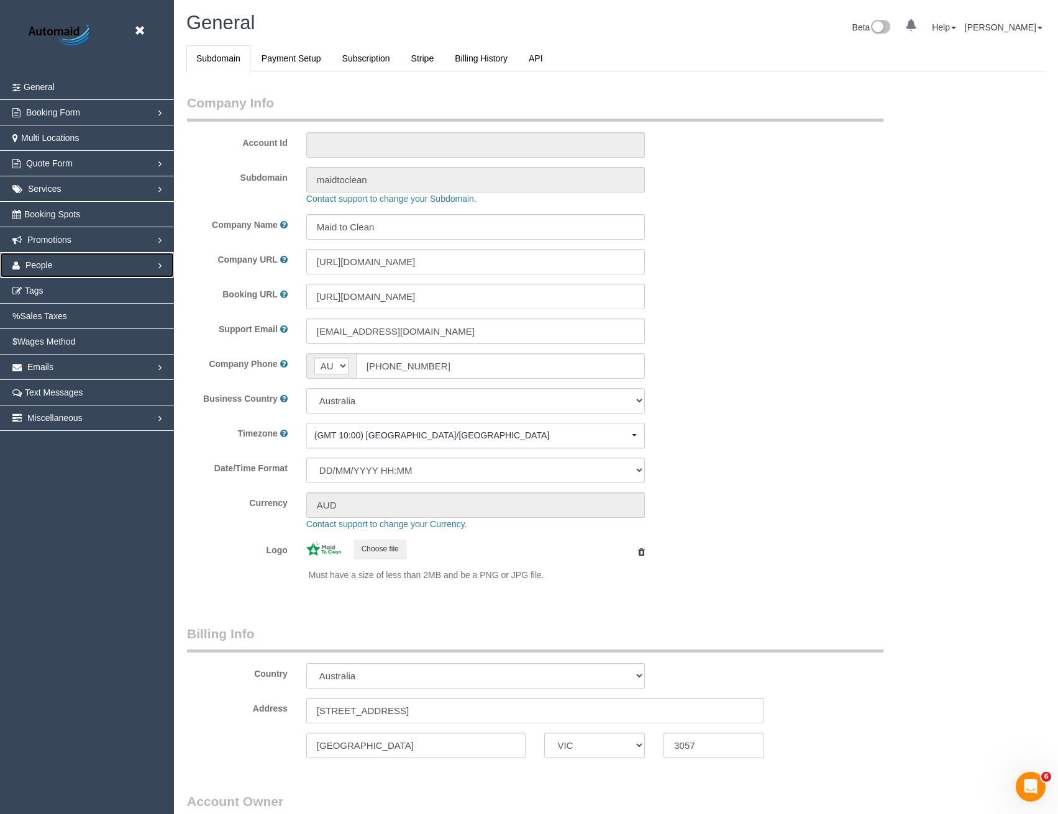
select select "1"
click at [42, 263] on span "People" at bounding box center [38, 265] width 27 height 10
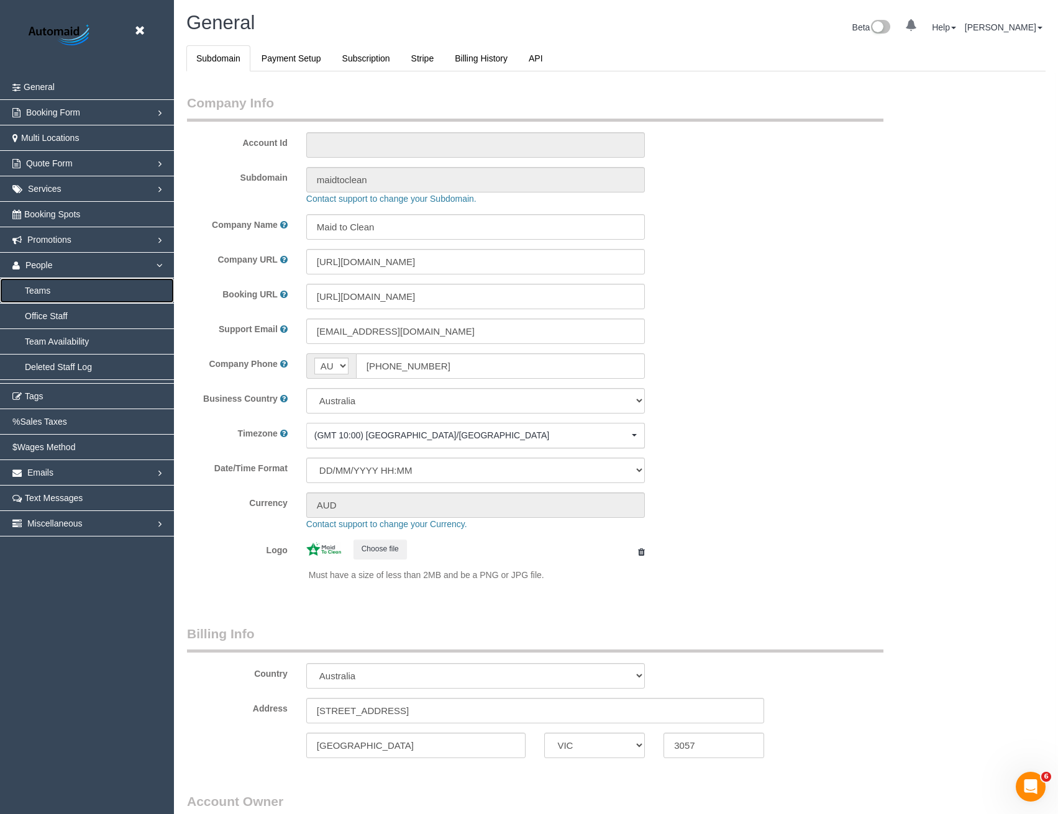
click at [68, 293] on link "Teams" at bounding box center [87, 290] width 174 height 25
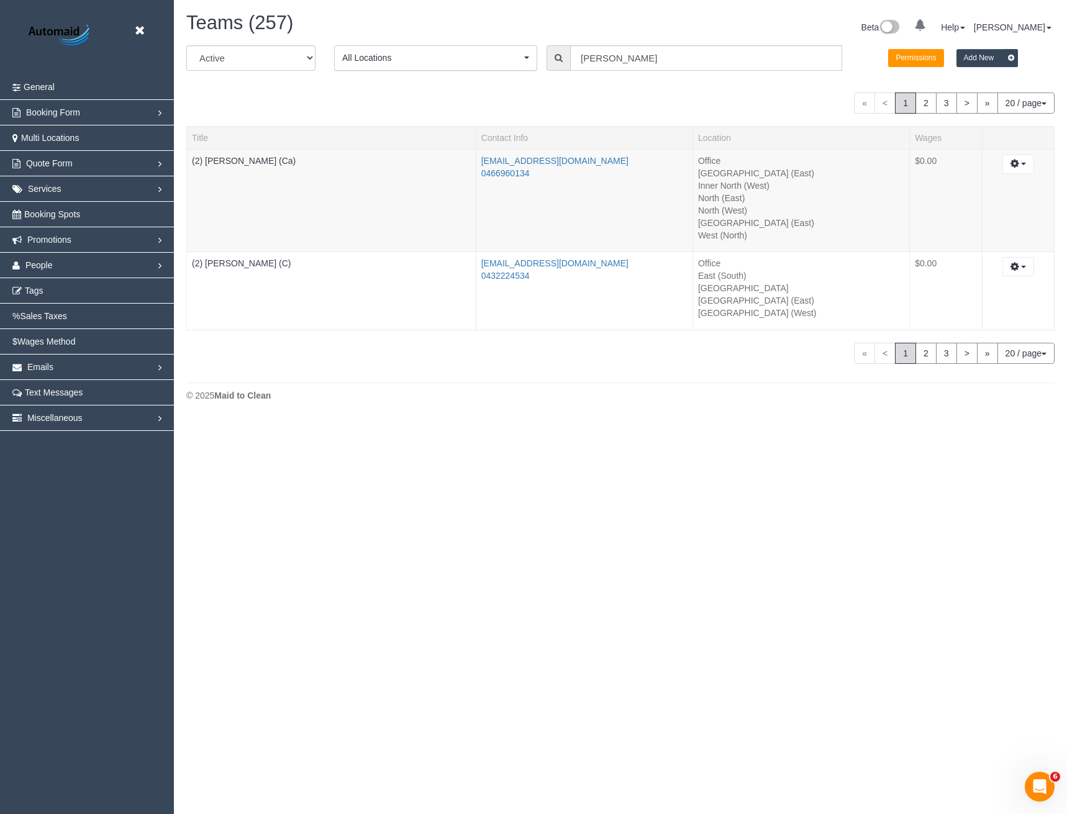
scroll to position [419, 1067]
drag, startPoint x: 650, startPoint y: 56, endPoint x: 423, endPoint y: 56, distance: 227.3
click at [423, 56] on div "All Active Archived All Locations All Locations Active Locations Office [defaul…" at bounding box center [620, 62] width 887 height 35
type input "Mansi"
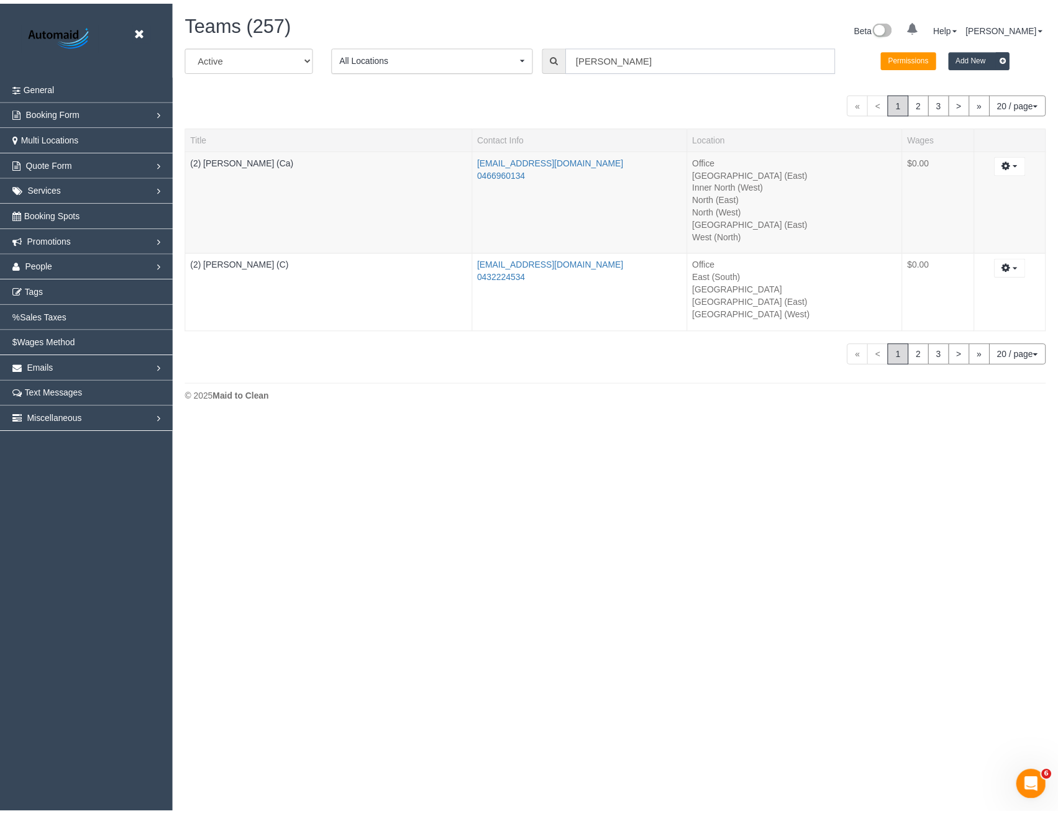
scroll to position [61706, 61034]
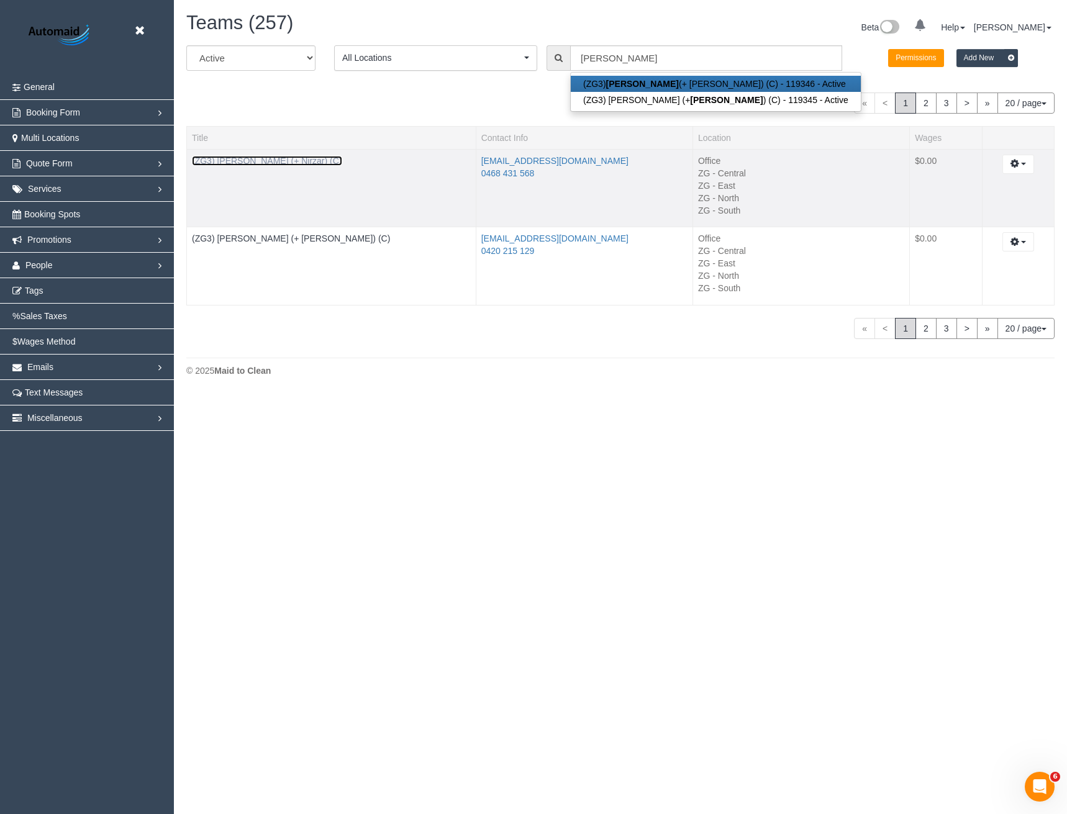
click at [261, 164] on link "(ZG3) Mansi (+ Nirzar) (C)" at bounding box center [267, 161] width 150 height 10
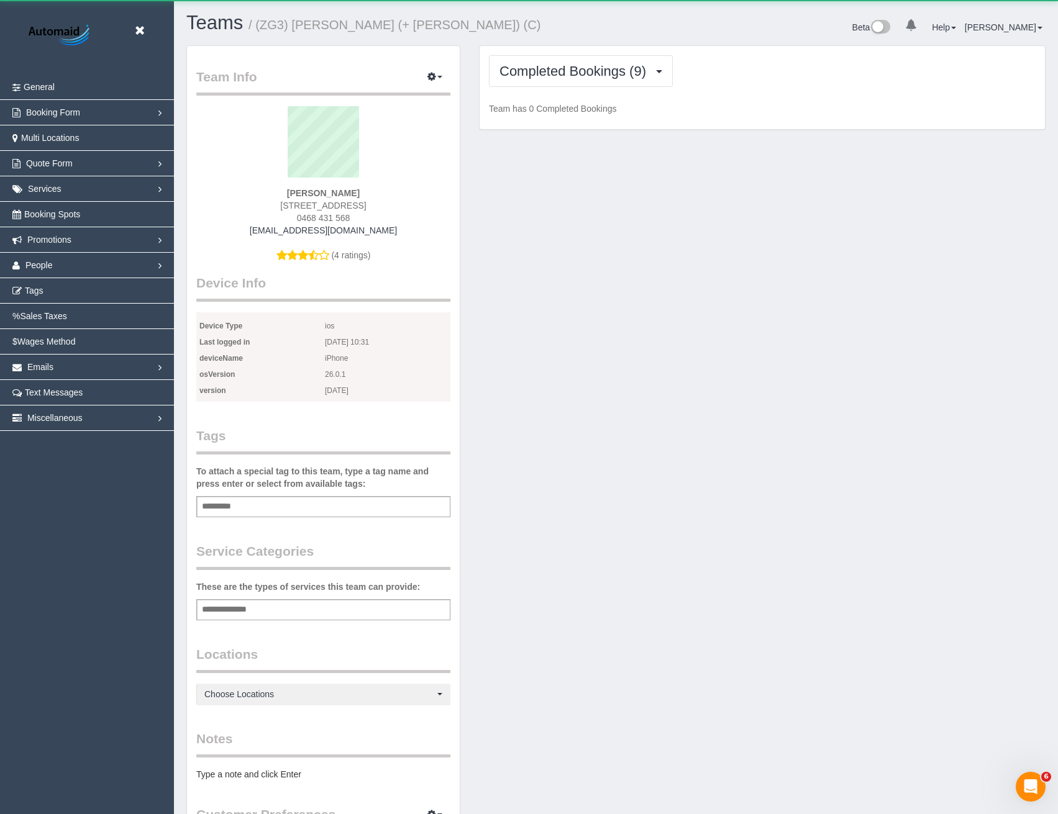
scroll to position [1071, 1058]
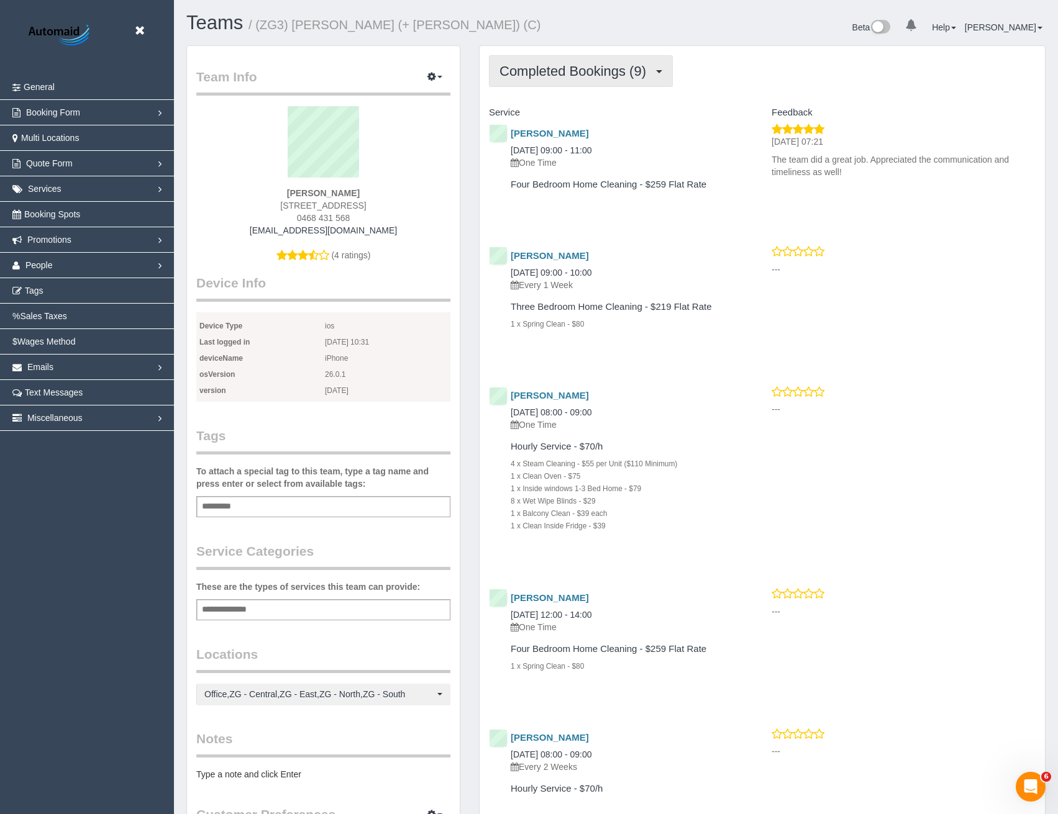
click at [583, 76] on span "Completed Bookings (9)" at bounding box center [575, 71] width 153 height 16
click at [653, 227] on div "Service Feedback Rebecca Kierce 07/10/2025 09:00 - 11:00 One Time Four Bedroom …" at bounding box center [762, 732] width 546 height 1260
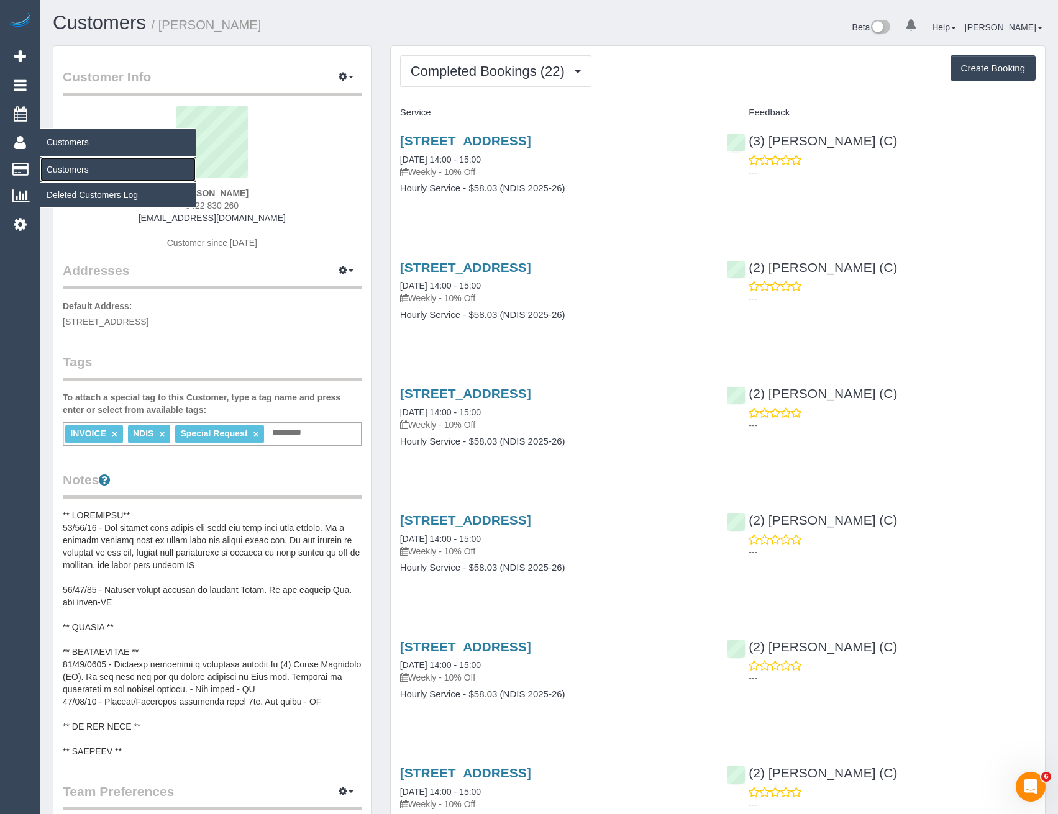
click at [62, 168] on link "Customers" at bounding box center [117, 169] width 155 height 25
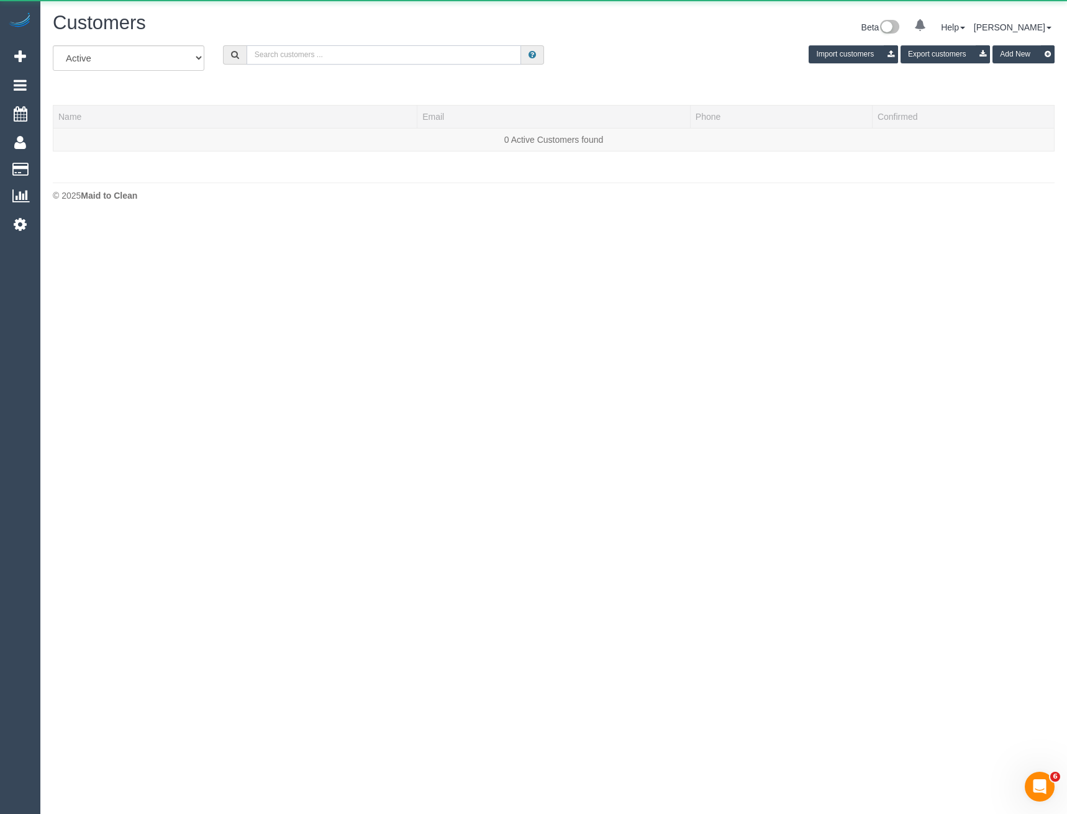
drag, startPoint x: 309, startPoint y: 45, endPoint x: 309, endPoint y: 52, distance: 7.5
click at [309, 47] on input "text" at bounding box center [384, 54] width 275 height 19
click at [309, 52] on input "text" at bounding box center [384, 54] width 275 height 19
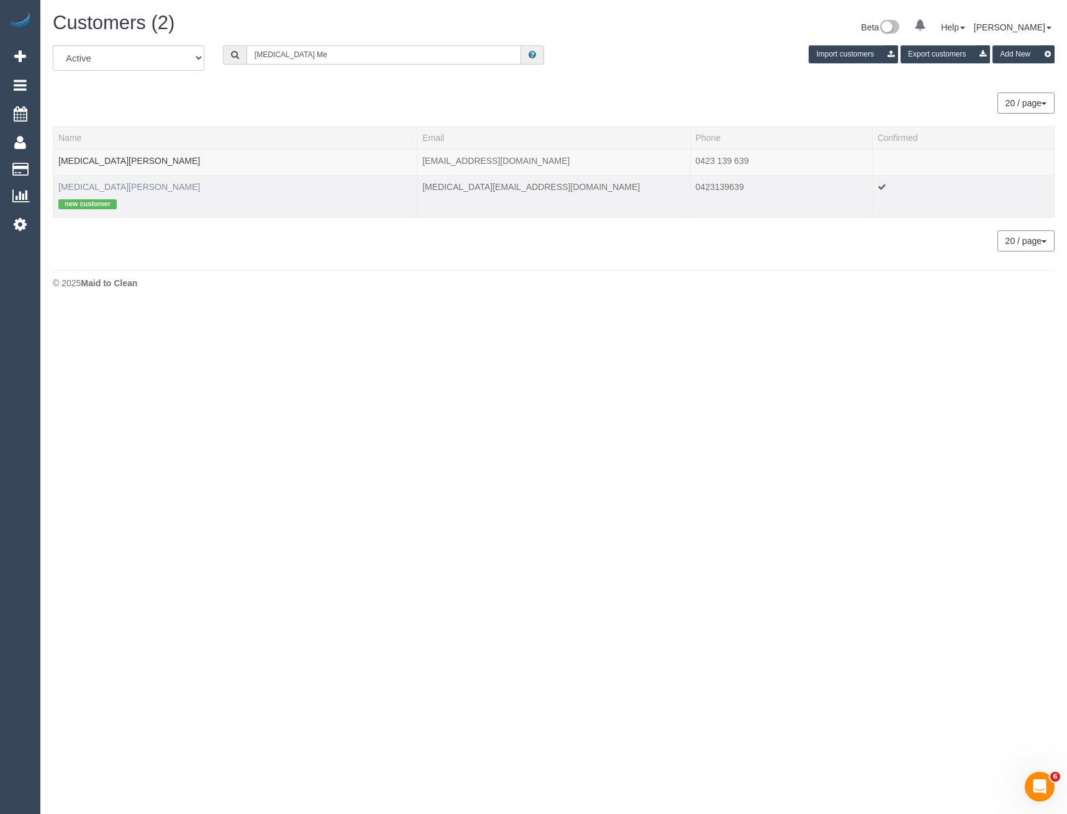
type input "Nikita Me"
click at [92, 189] on link "Nikita Mehta" at bounding box center [129, 187] width 142 height 10
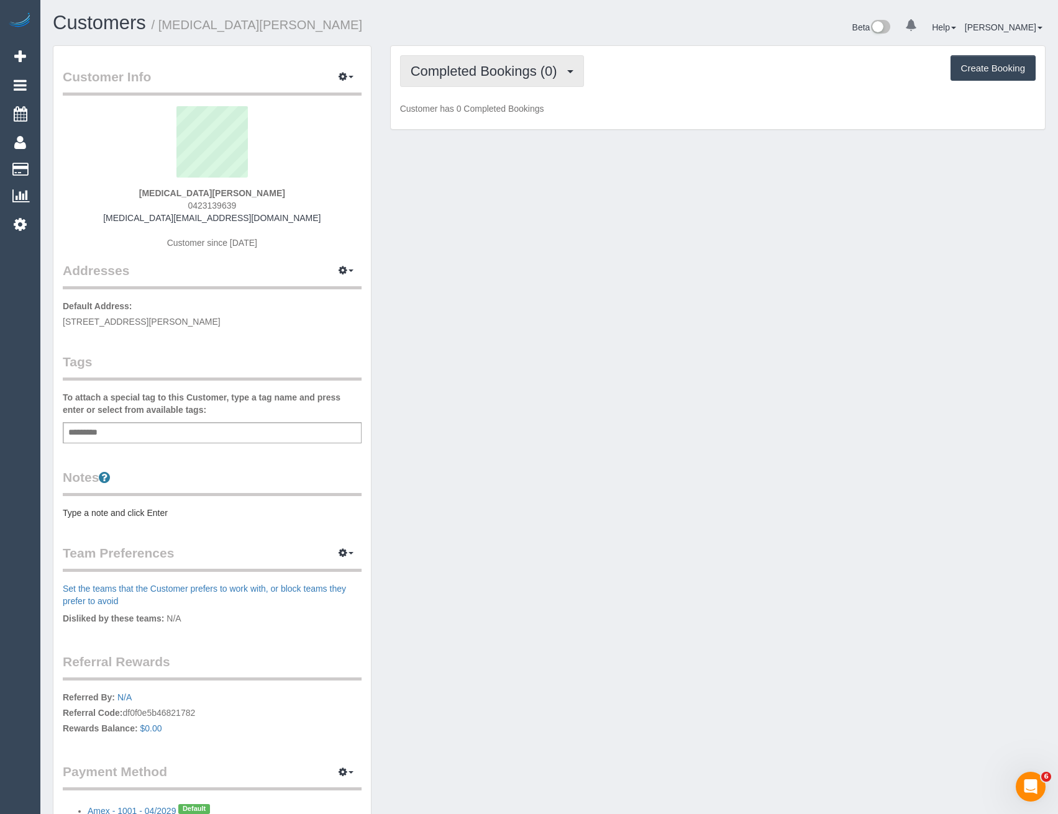
click at [487, 78] on span "Completed Bookings (0)" at bounding box center [486, 71] width 153 height 16
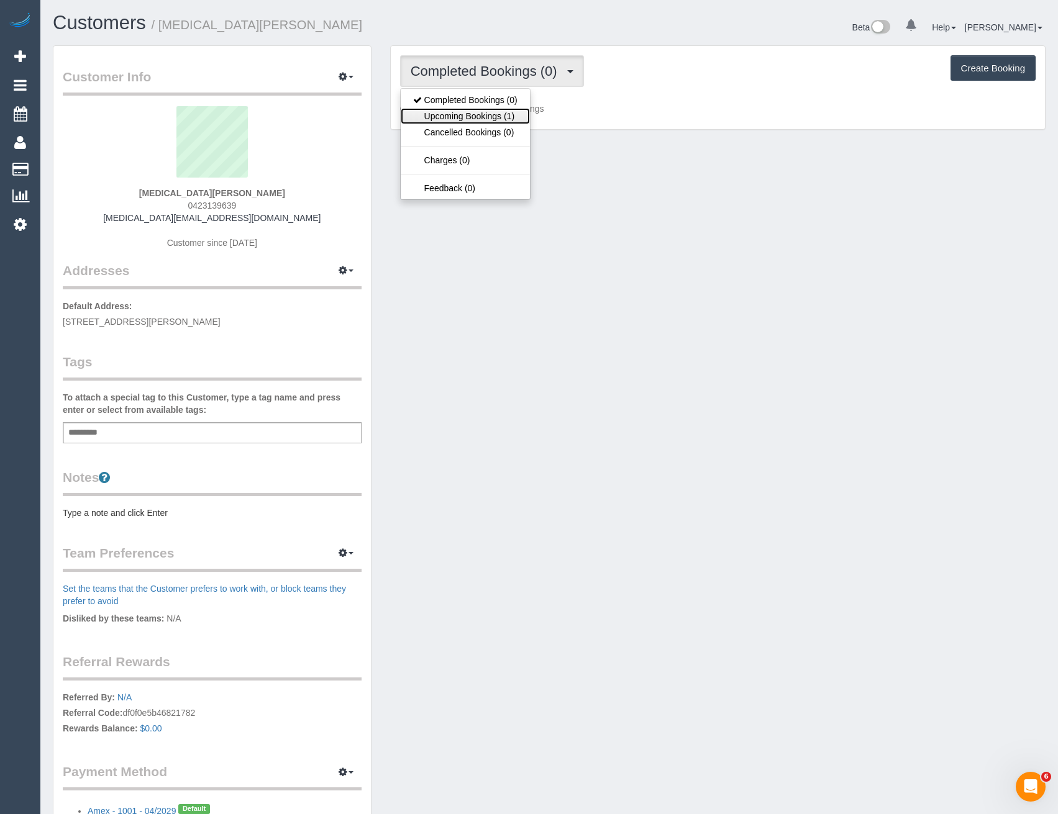
click at [494, 114] on link "Upcoming Bookings (1)" at bounding box center [465, 116] width 129 height 16
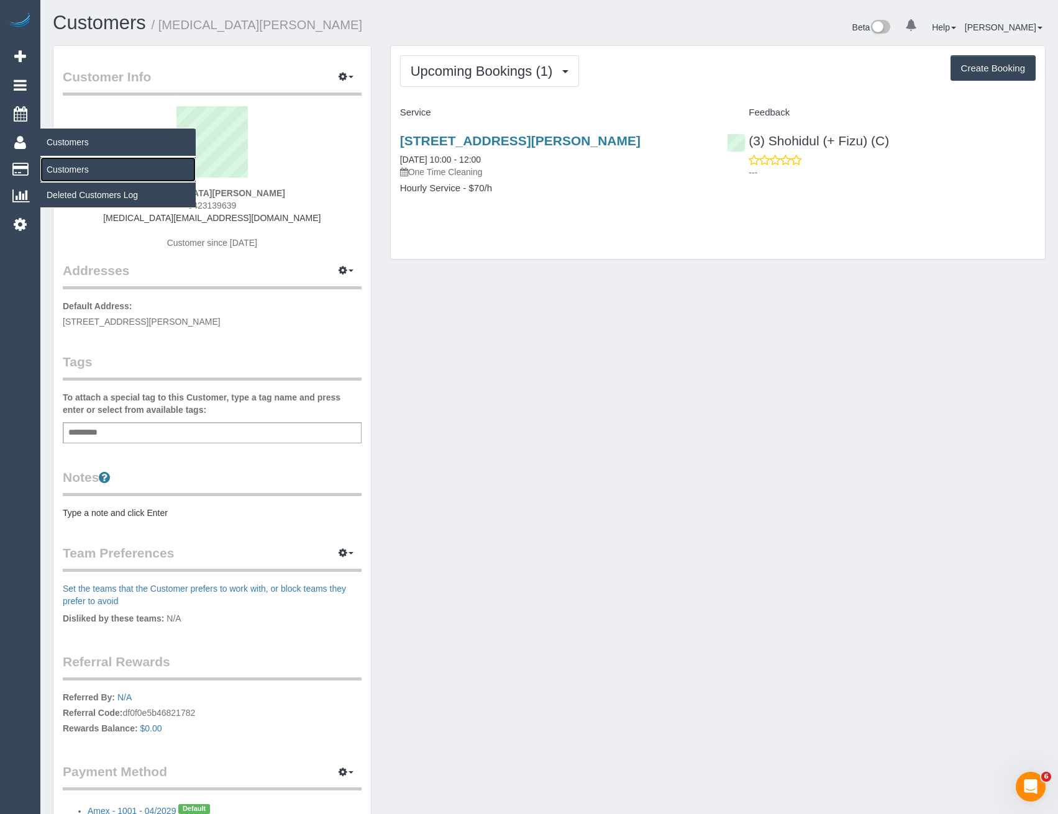
click at [75, 169] on link "Customers" at bounding box center [117, 169] width 155 height 25
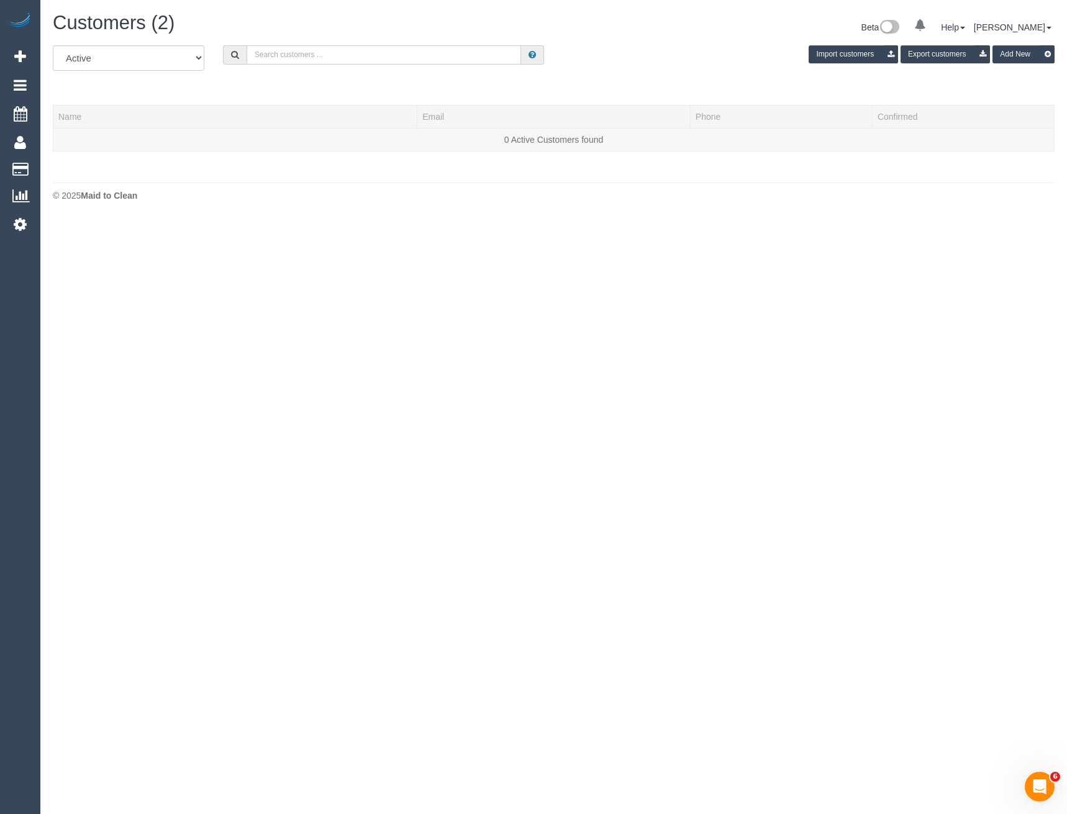
click at [299, 61] on input "text" at bounding box center [384, 54] width 275 height 19
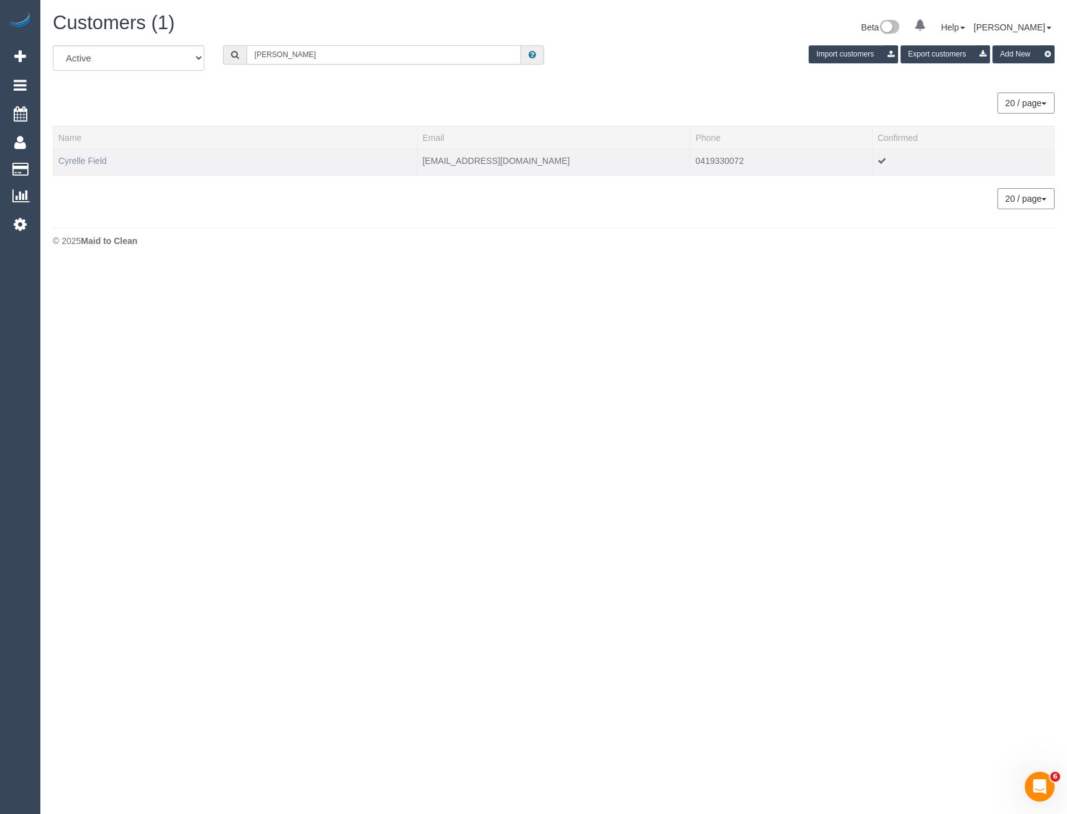
type input "Cyrelle fiel"
click at [65, 162] on link "Cyrelle Field" at bounding box center [82, 161] width 48 height 10
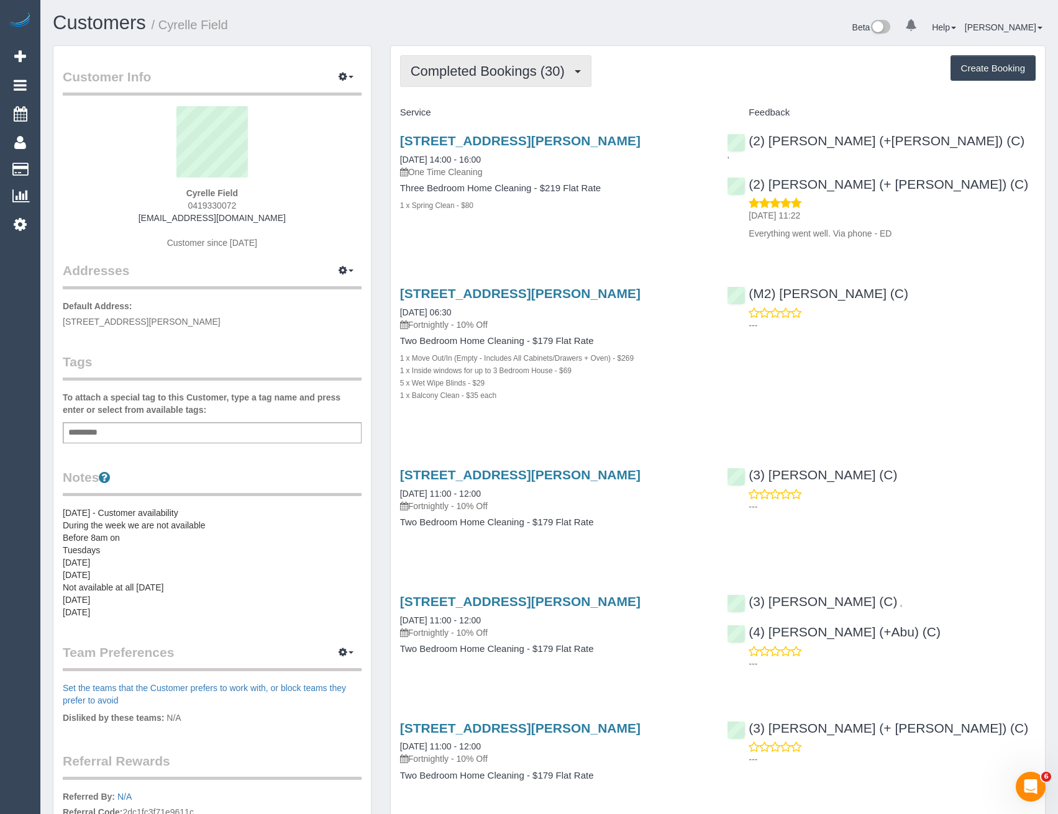
click at [538, 82] on button "Completed Bookings (30)" at bounding box center [495, 71] width 191 height 32
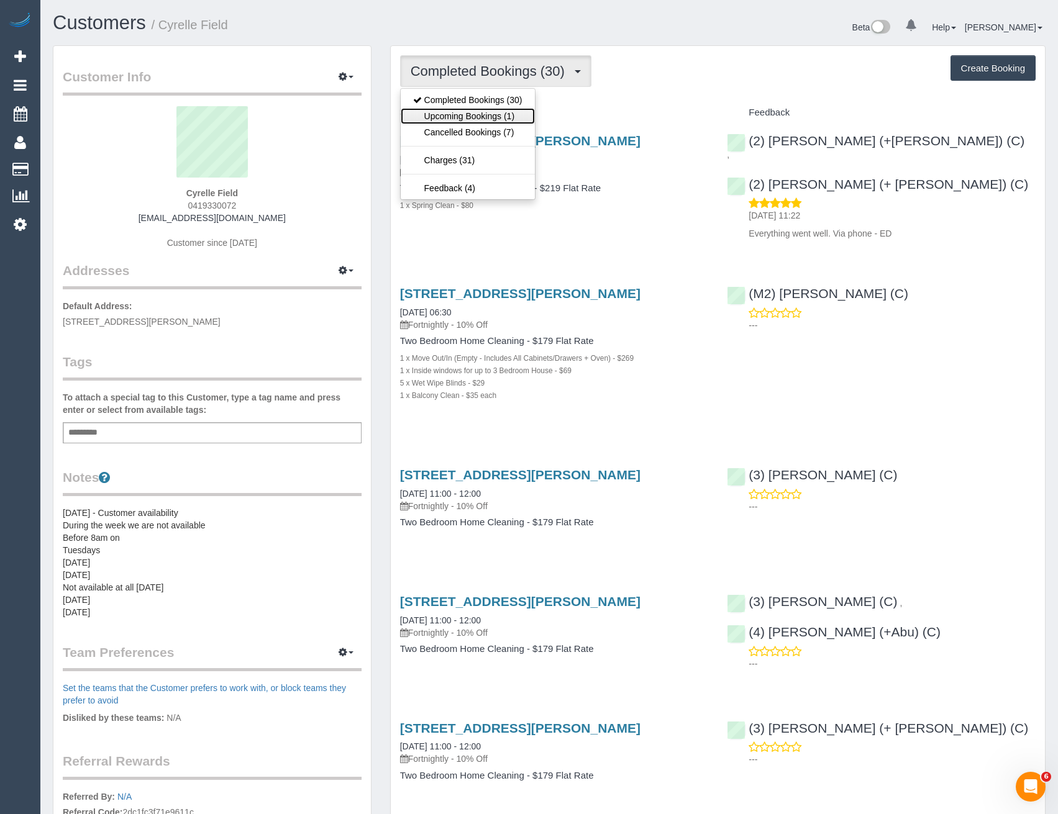
click at [530, 116] on link "Upcoming Bookings (1)" at bounding box center [468, 116] width 134 height 16
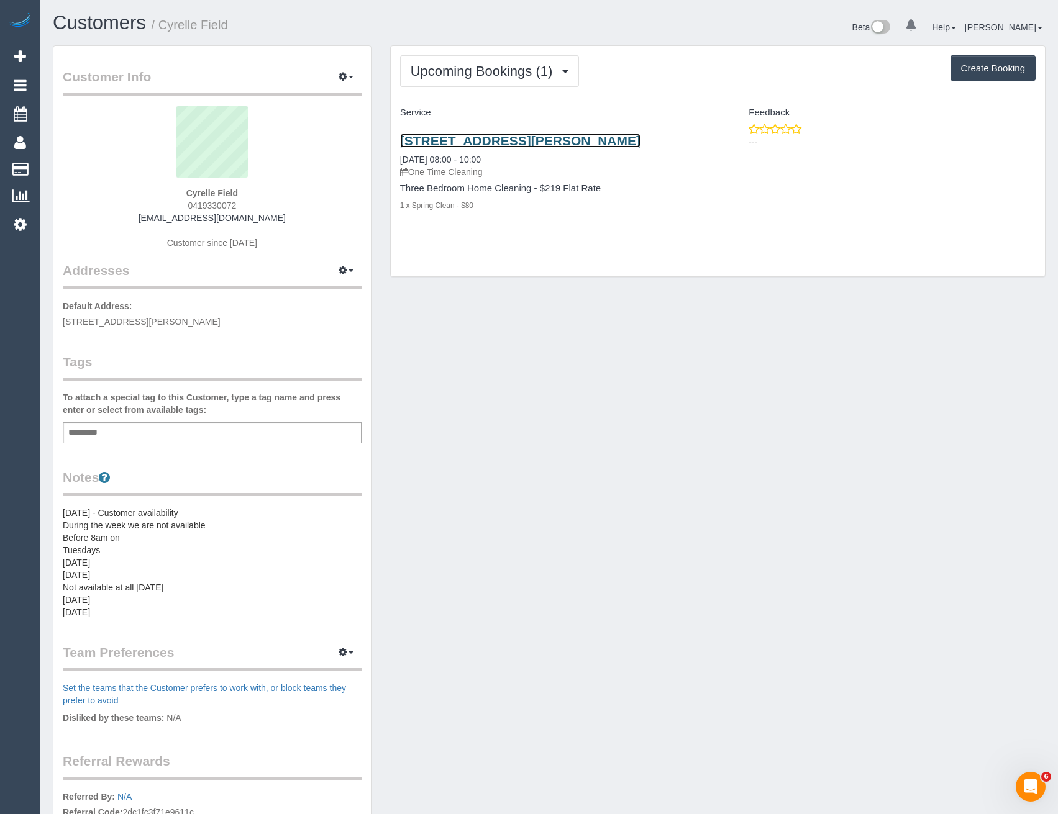
click at [486, 138] on link "2/560 Gilbert Road, Reservoir, VIC 3073" at bounding box center [520, 141] width 240 height 14
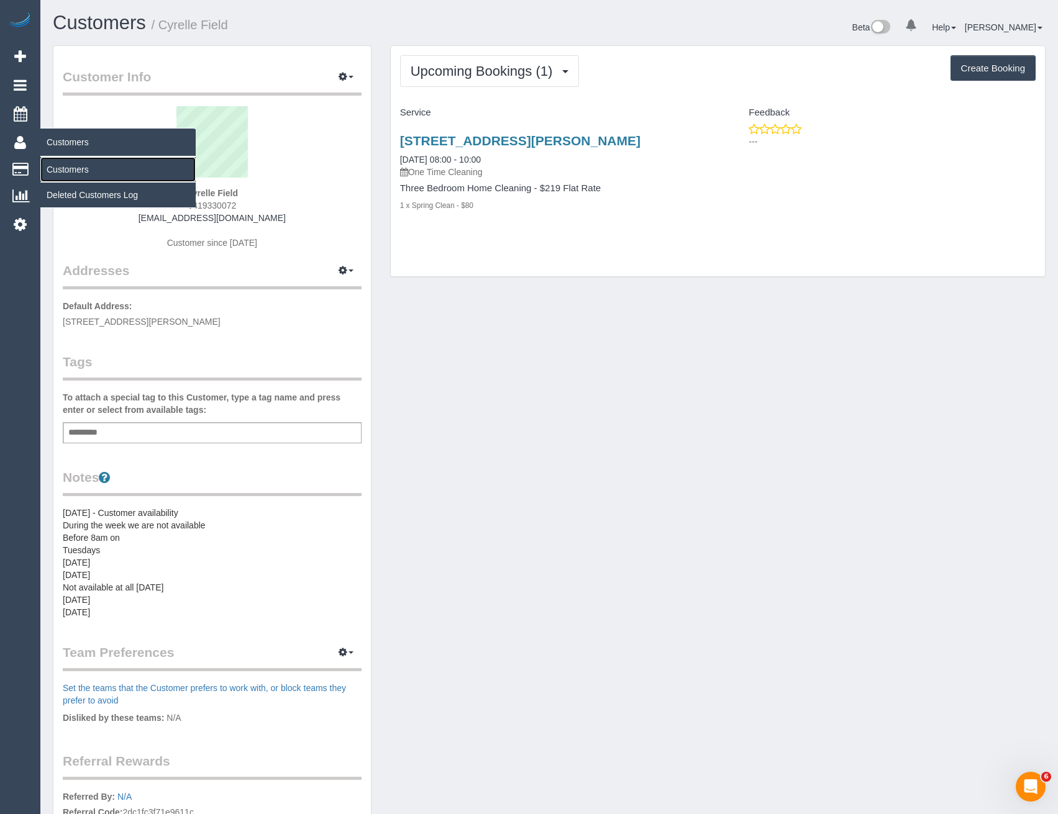
click at [72, 171] on link "Customers" at bounding box center [117, 169] width 155 height 25
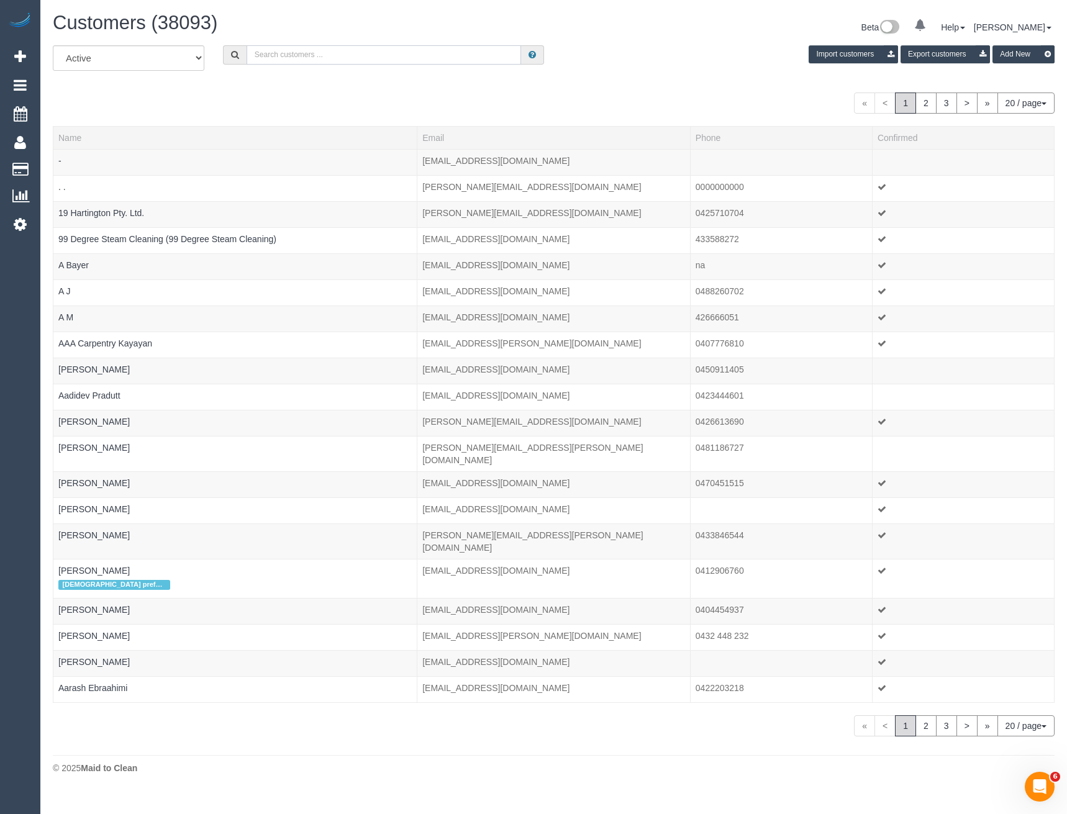
click at [302, 62] on input "text" at bounding box center [384, 54] width 275 height 19
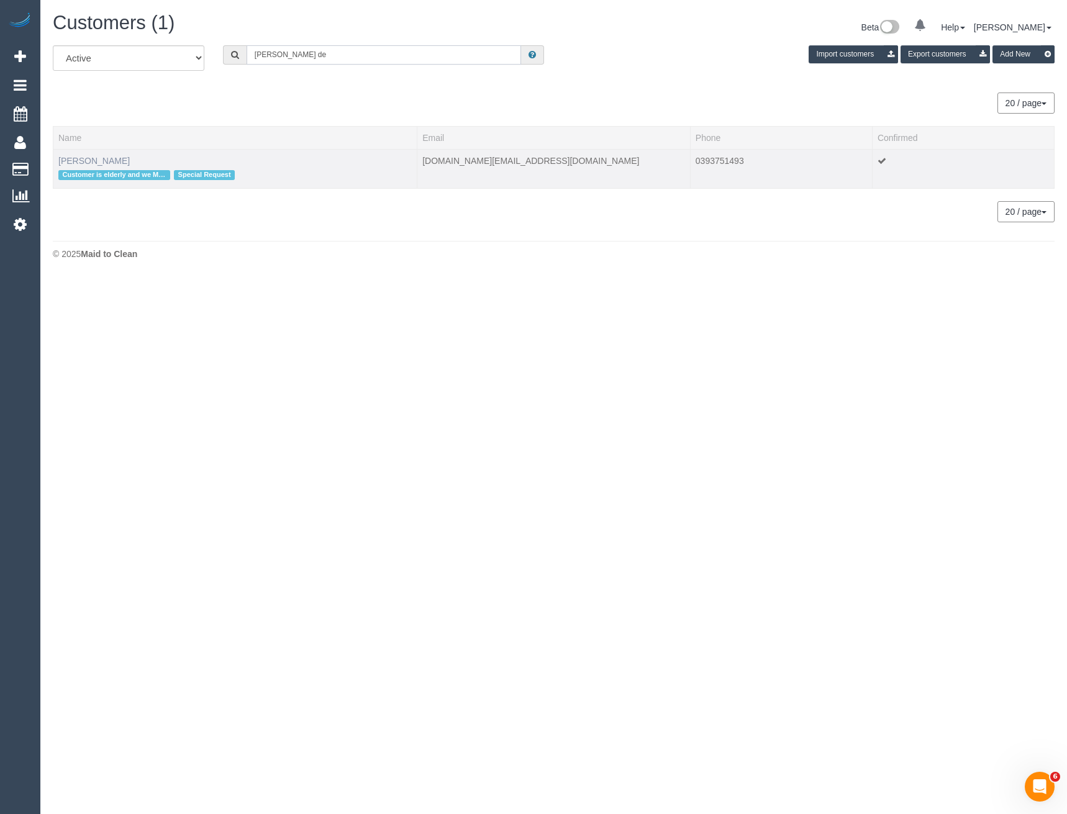
type input "Nancy de"
click at [122, 158] on link "Nancy De Pasquale" at bounding box center [93, 161] width 71 height 10
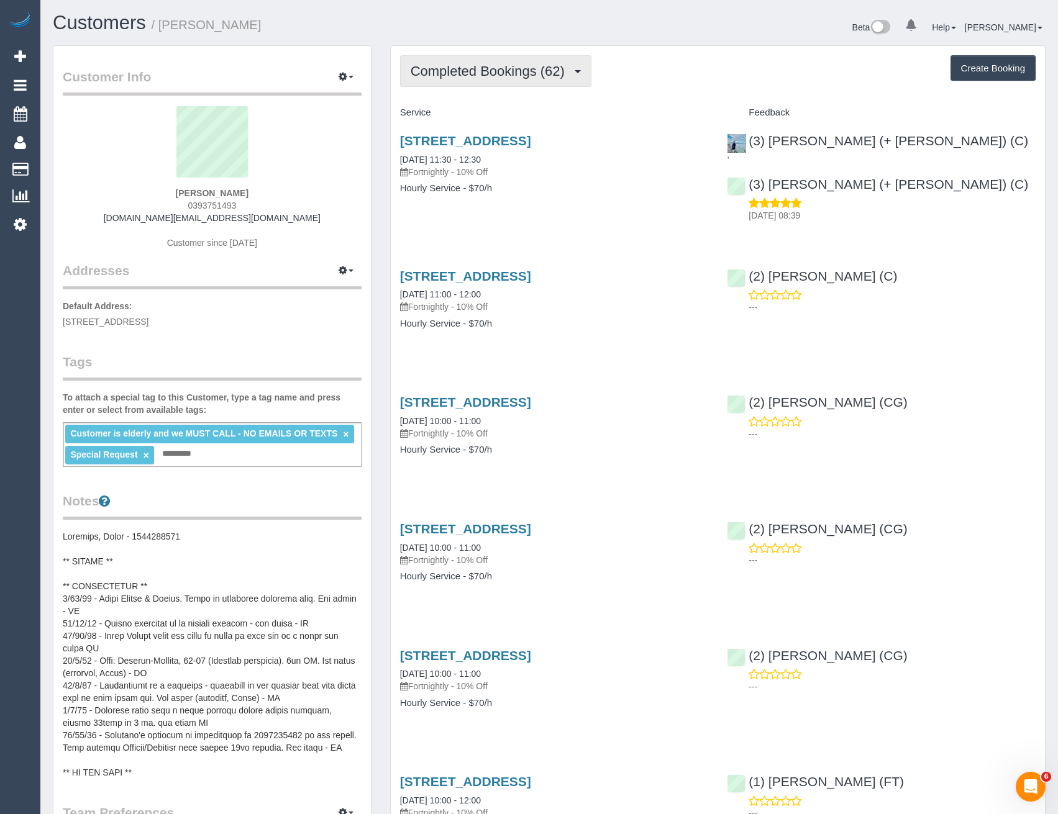
click at [565, 69] on span "Completed Bookings (62)" at bounding box center [490, 71] width 160 height 16
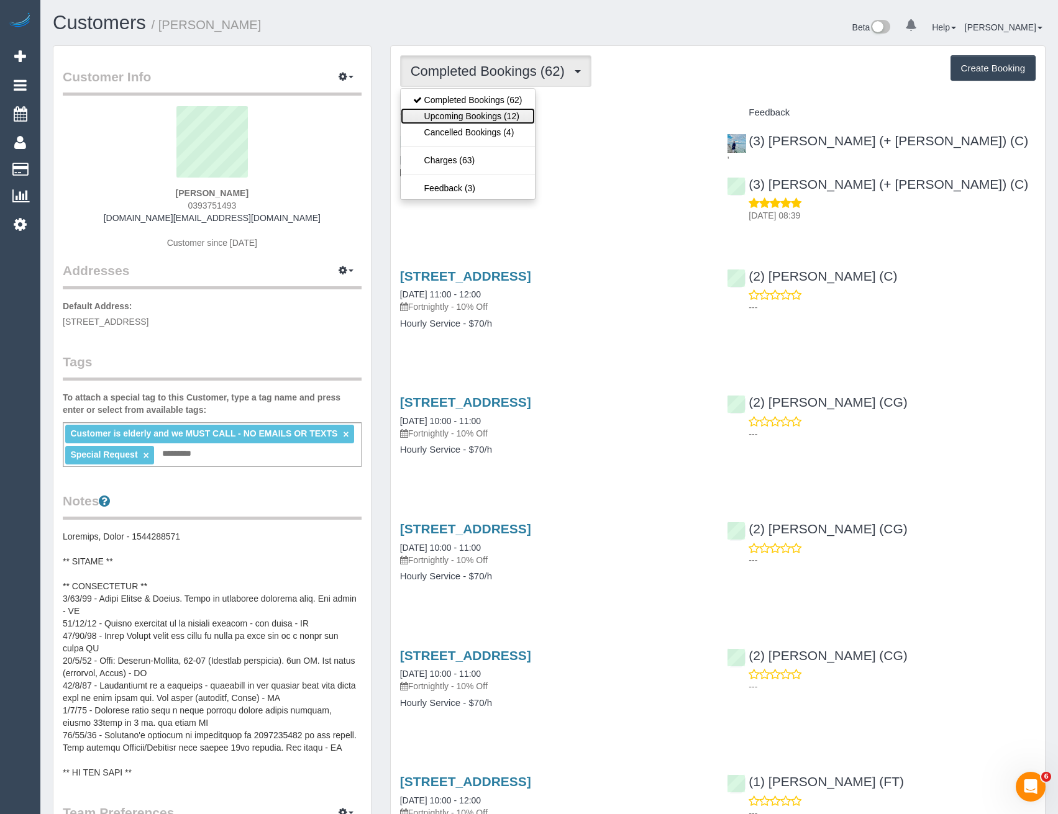
click at [520, 115] on link "Upcoming Bookings (12)" at bounding box center [468, 116] width 134 height 16
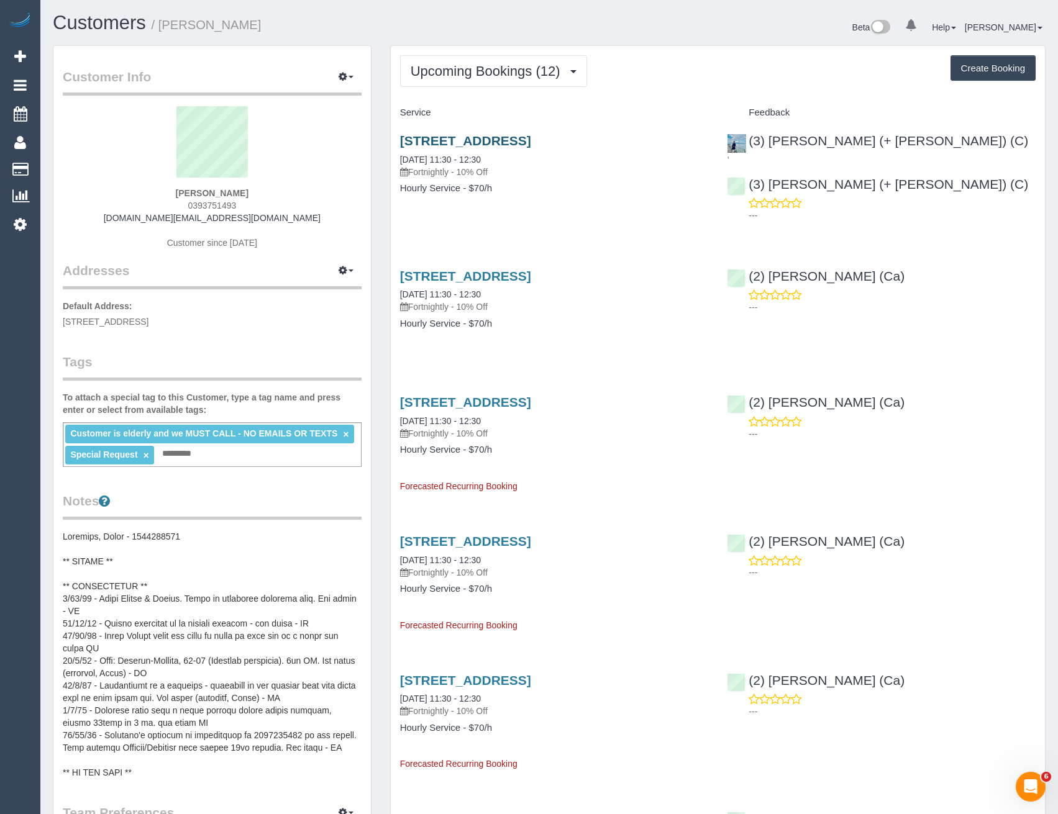
click at [549, 148] on div "34 Eglinton Street, Moonee Ponds, VIC 3039 23/10/2025 11:30 - 12:30 Fortnightly…" at bounding box center [554, 156] width 309 height 45
click at [531, 144] on link "34 Eglinton Street, Moonee Ponds, VIC 3039" at bounding box center [465, 141] width 131 height 14
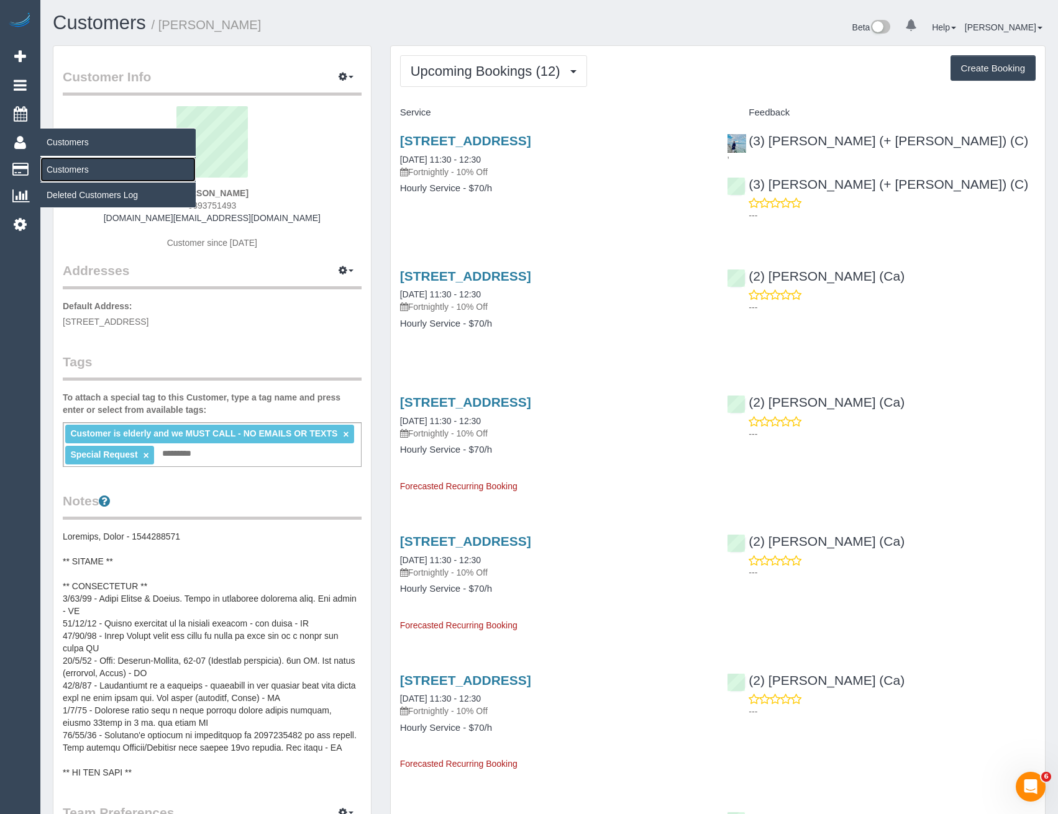
drag, startPoint x: 63, startPoint y: 174, endPoint x: 92, endPoint y: 175, distance: 28.6
click at [63, 174] on link "Customers" at bounding box center [117, 169] width 155 height 25
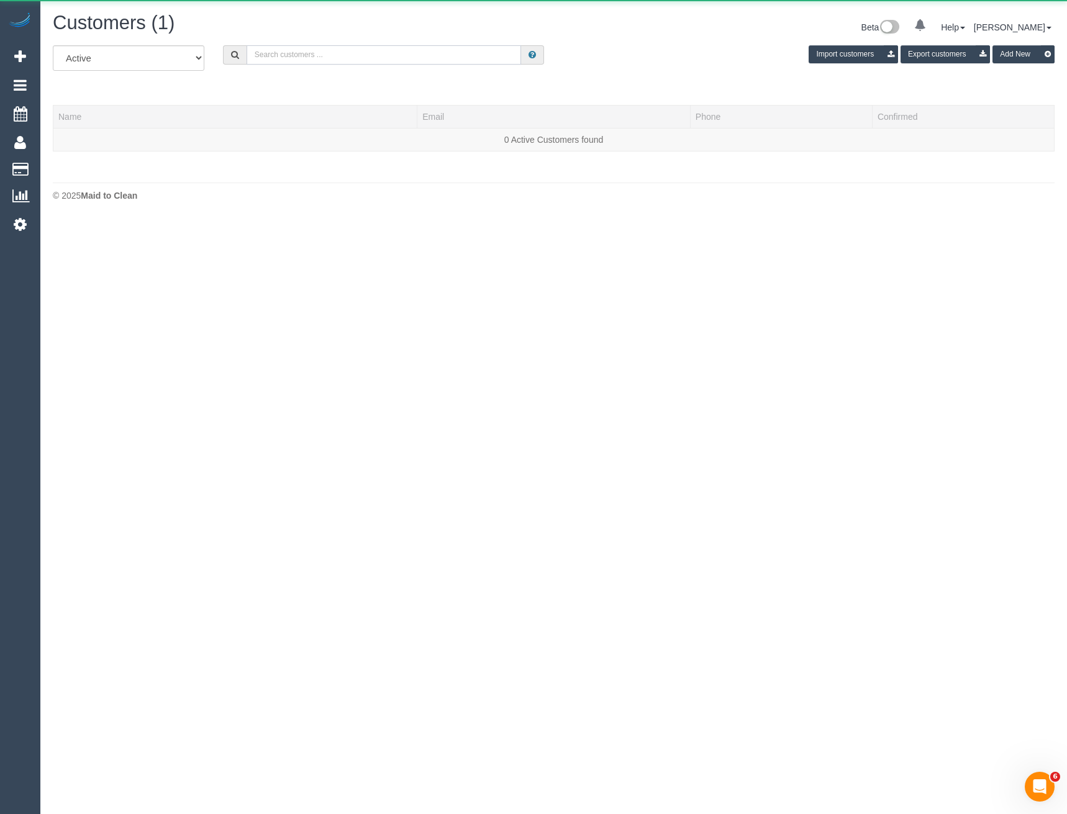
click at [404, 57] on input "text" at bounding box center [384, 54] width 275 height 19
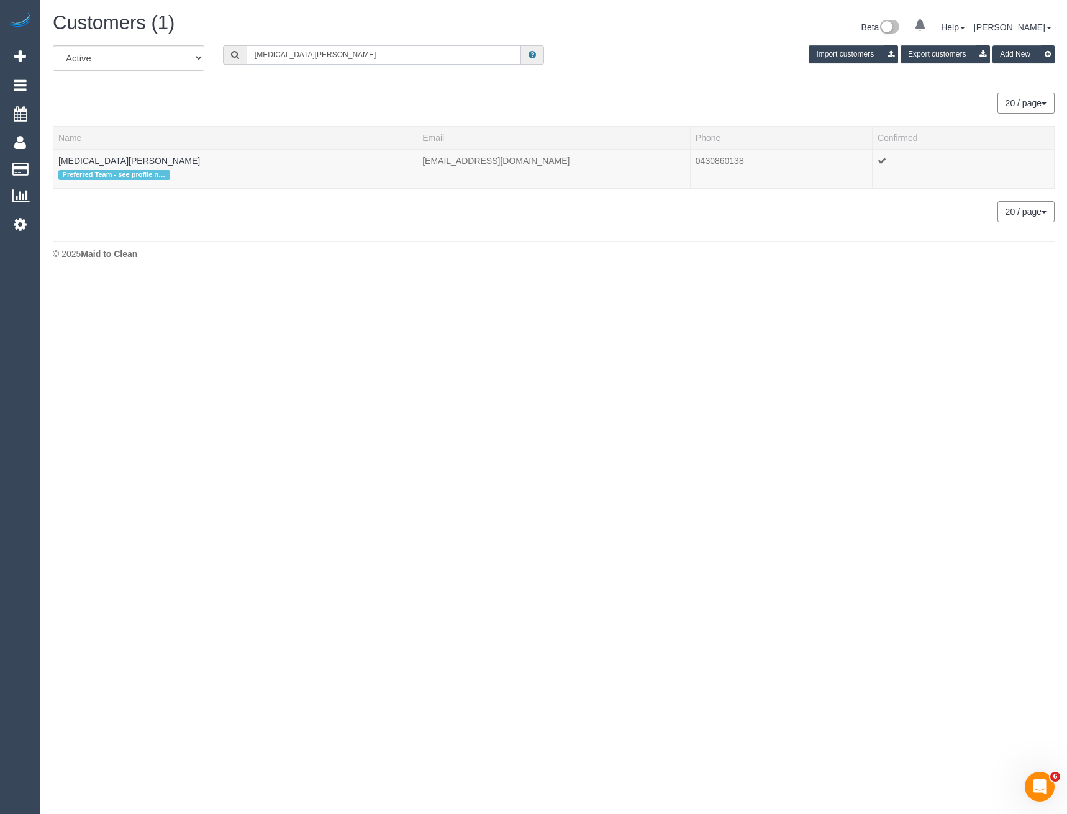
click at [297, 53] on input "Nikita h" at bounding box center [384, 54] width 275 height 19
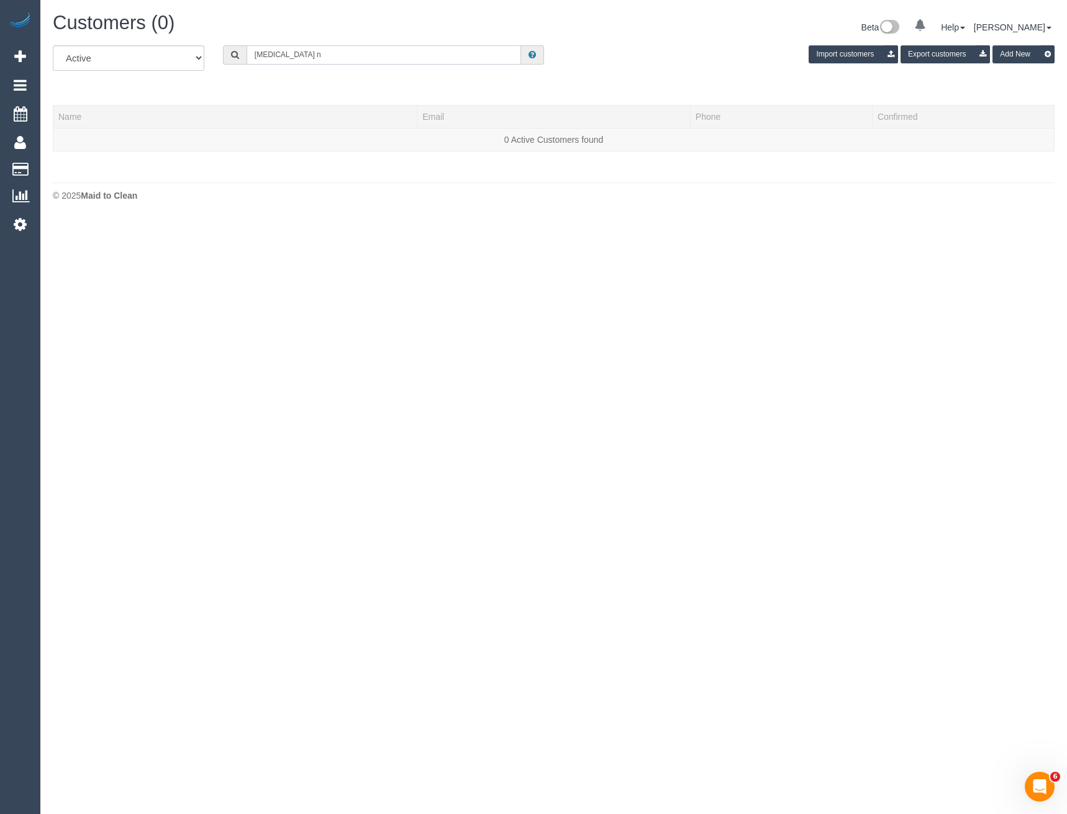
click at [304, 60] on input "Nikita n" at bounding box center [384, 54] width 275 height 19
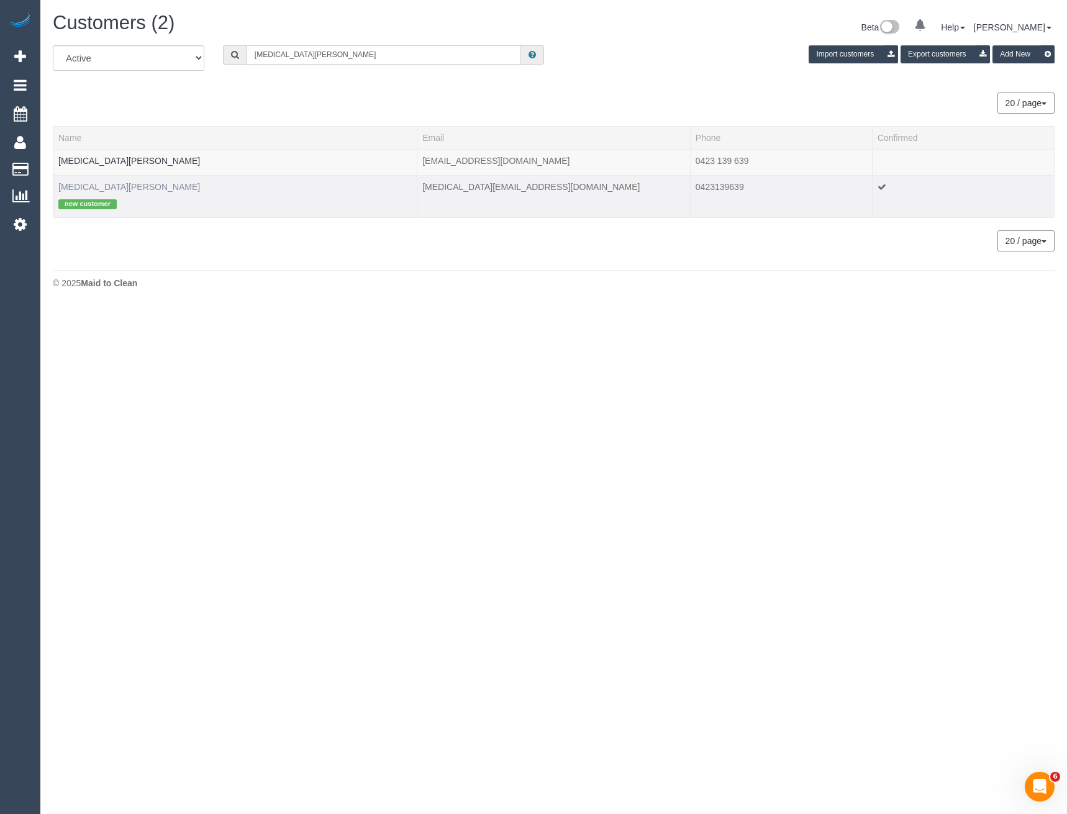
type input "Nikita m"
click at [87, 188] on link "Nikita Mehta" at bounding box center [129, 187] width 142 height 10
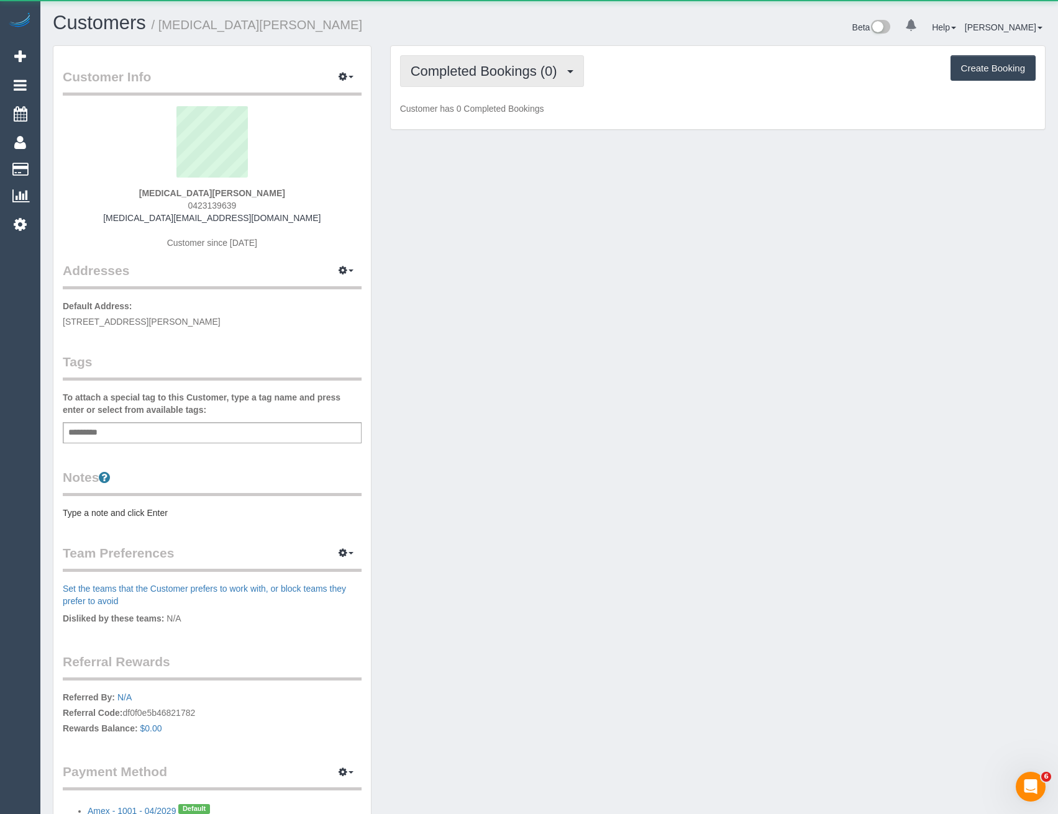
click at [491, 71] on span "Completed Bookings (0)" at bounding box center [486, 71] width 153 height 16
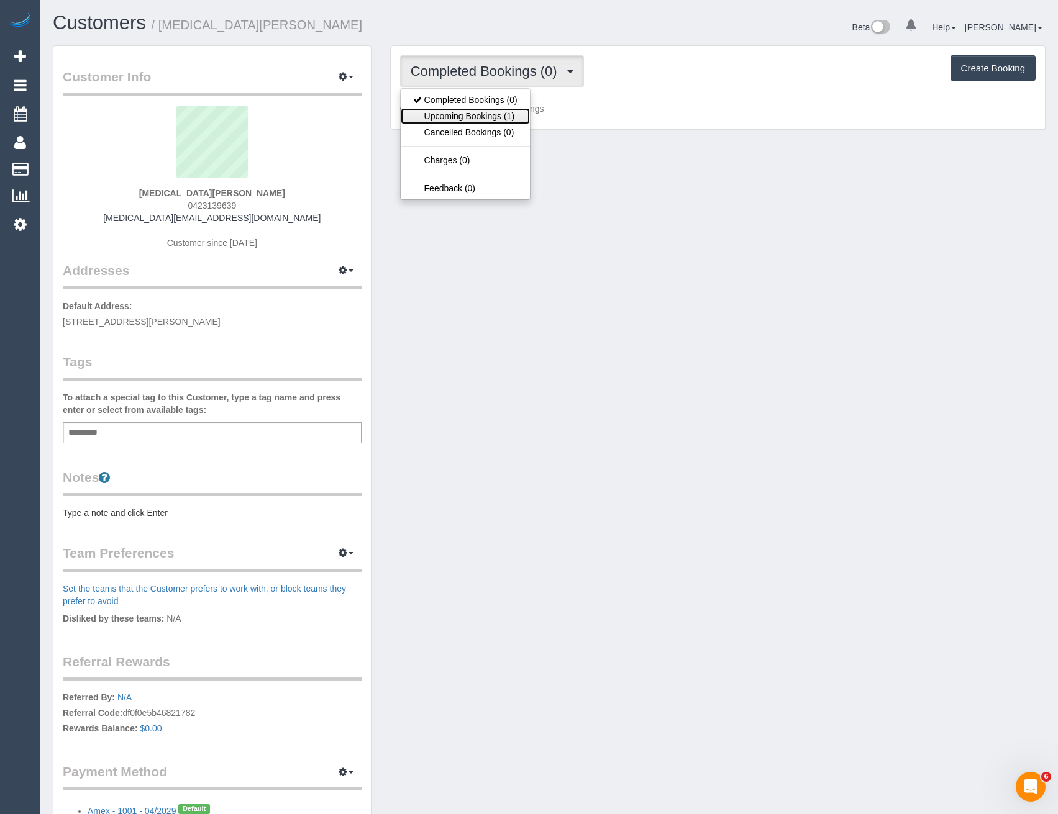
click at [497, 117] on link "Upcoming Bookings (1)" at bounding box center [465, 116] width 129 height 16
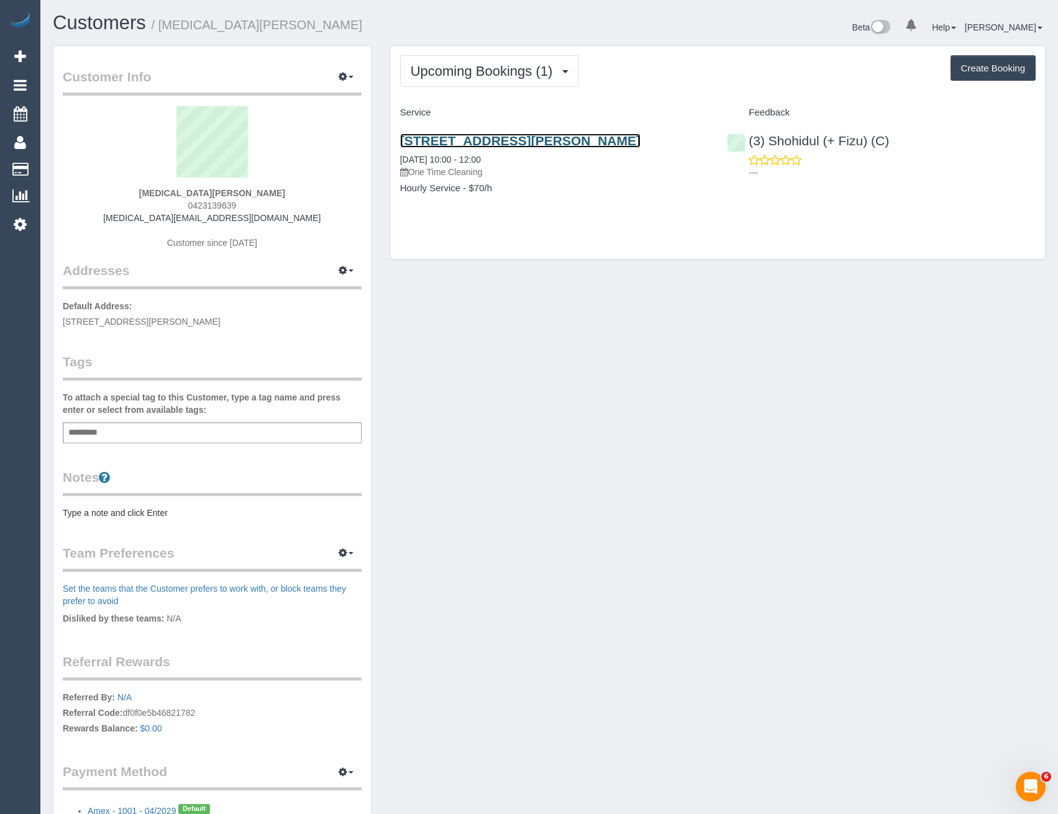
click at [518, 145] on link "3/5 Greg Norman Drive, Melbourne, VIC 3030" at bounding box center [520, 141] width 240 height 14
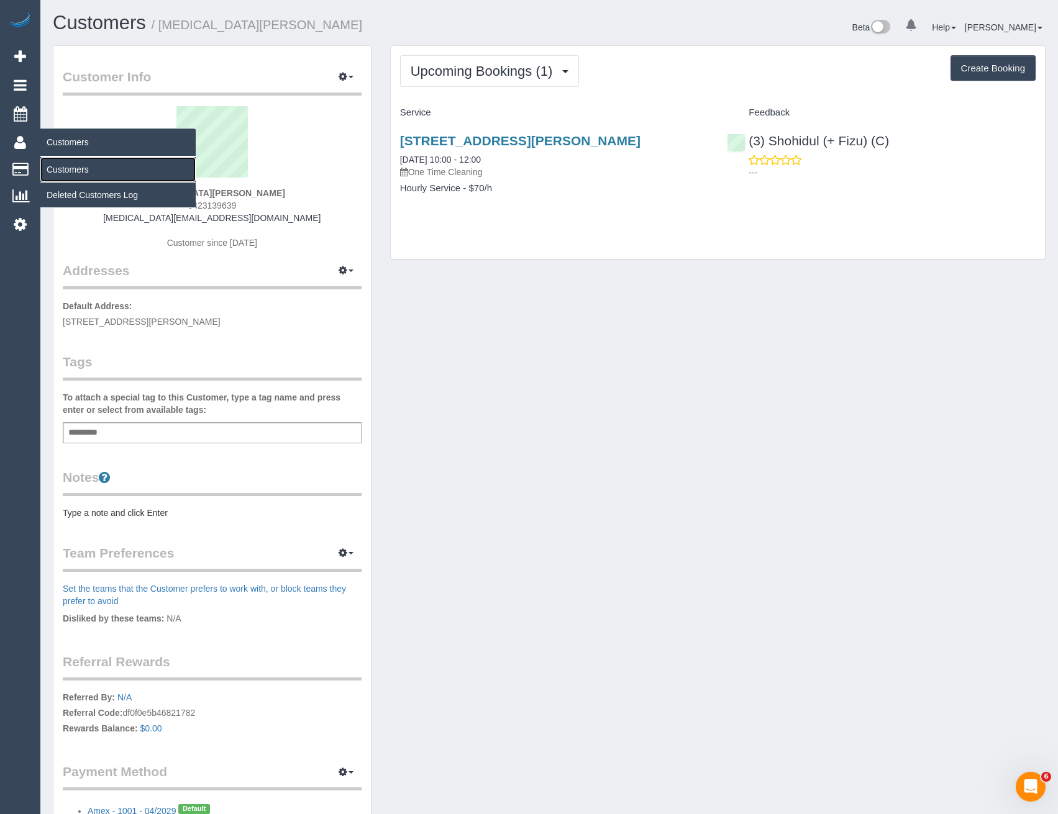
click at [73, 161] on link "Customers" at bounding box center [117, 169] width 155 height 25
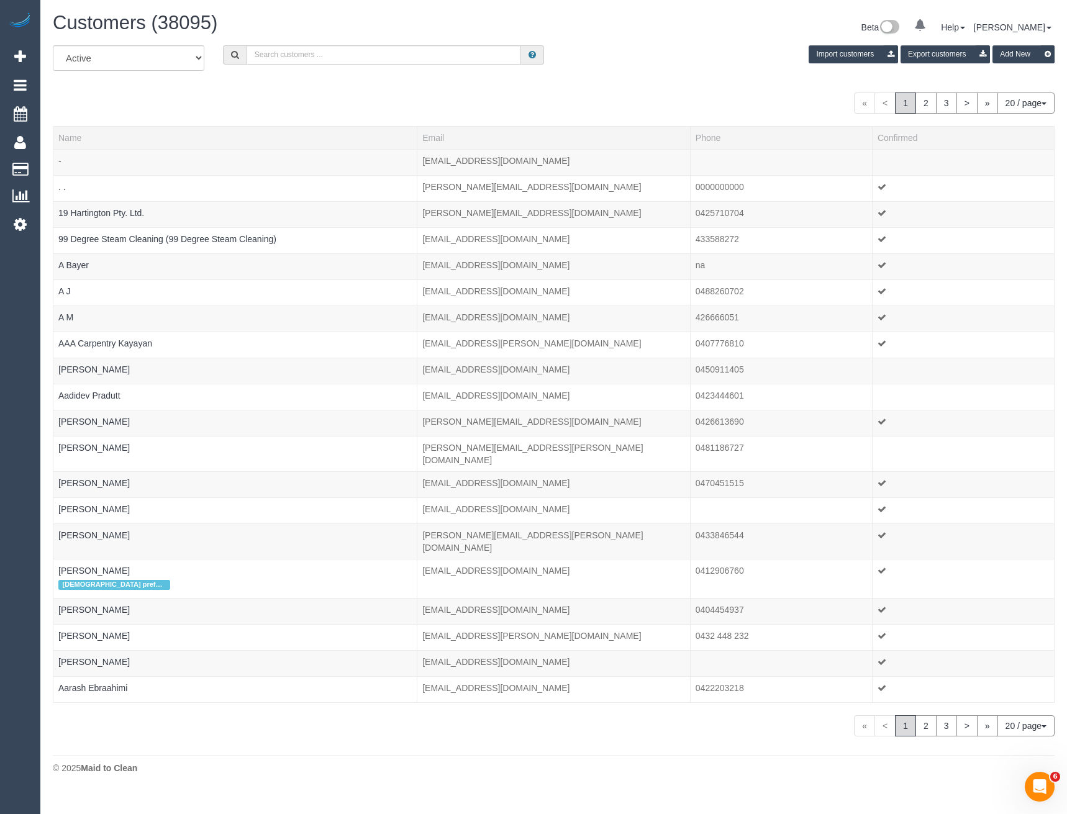
click at [296, 42] on div "Customers (38095) Beta 0 Your Notifications You have 0 alerts Help Help Docs Ta…" at bounding box center [553, 28] width 1020 height 33
click at [299, 48] on input "text" at bounding box center [384, 54] width 275 height 19
paste input "cheyenne.s.rufatt@gmail.com"
click at [333, 58] on input "cheyenne.s.rufatt@gmail.com" at bounding box center [384, 54] width 275 height 19
click at [377, 58] on input "cheyenne.s.rufatt@gmail.com" at bounding box center [384, 54] width 275 height 19
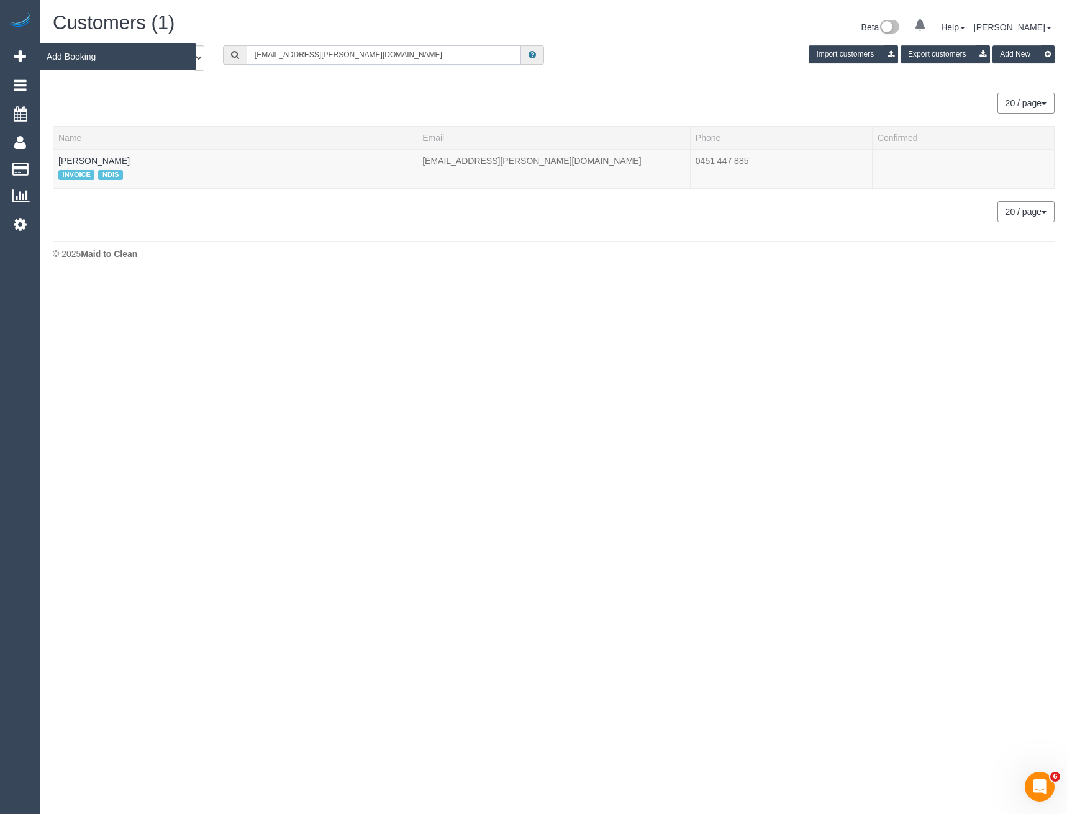
type input "cheyenne.s.rufatt@gmail.com"
click at [113, 157] on link "Omar Muhammad" at bounding box center [93, 161] width 71 height 10
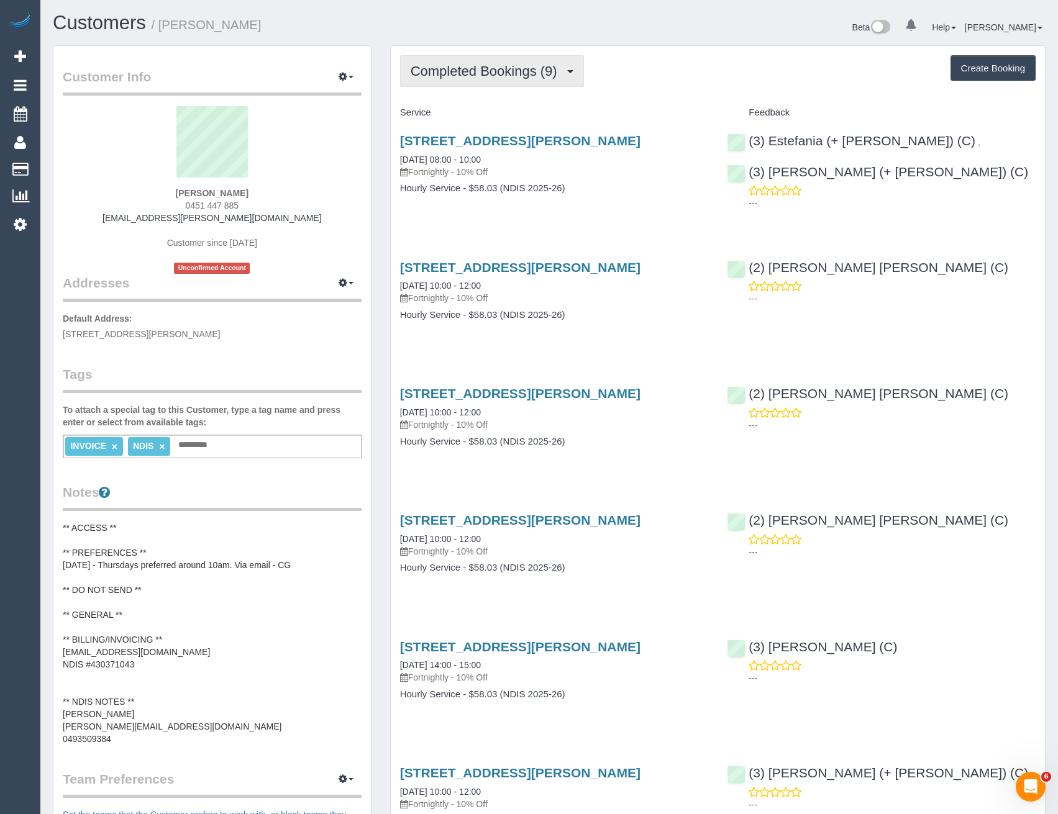
click at [548, 71] on span "Completed Bookings (9)" at bounding box center [486, 71] width 153 height 16
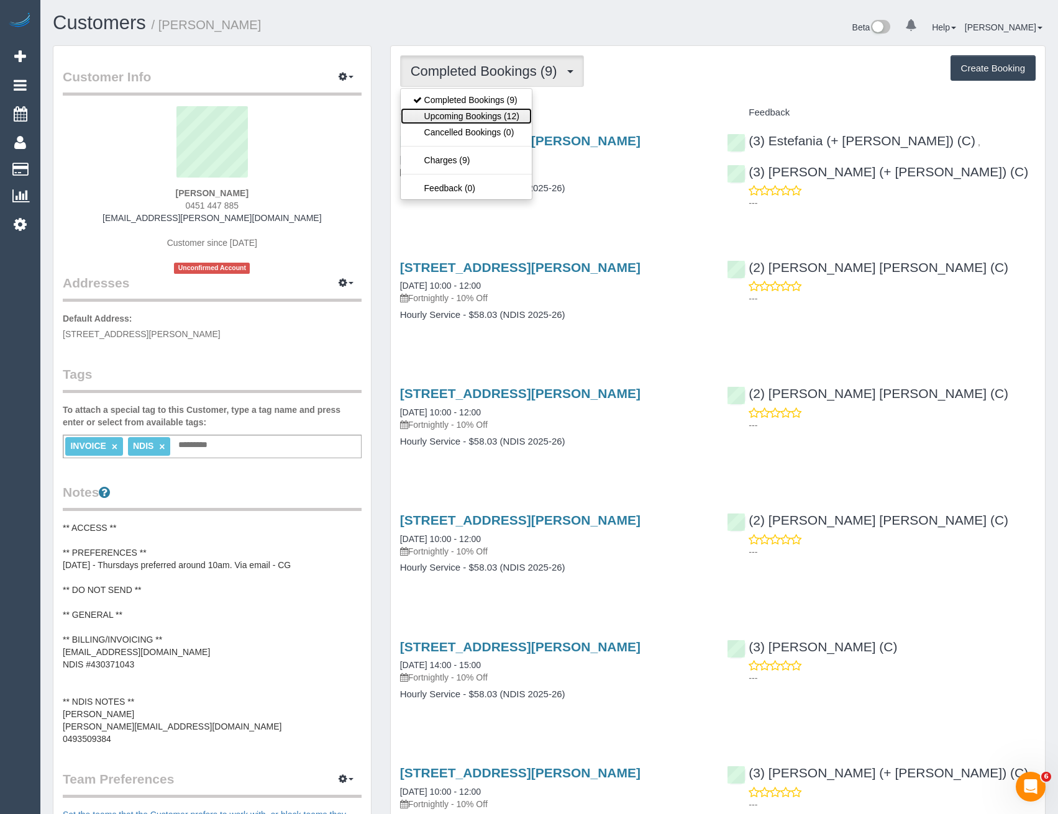
click at [527, 117] on link "Upcoming Bookings (12)" at bounding box center [466, 116] width 131 height 16
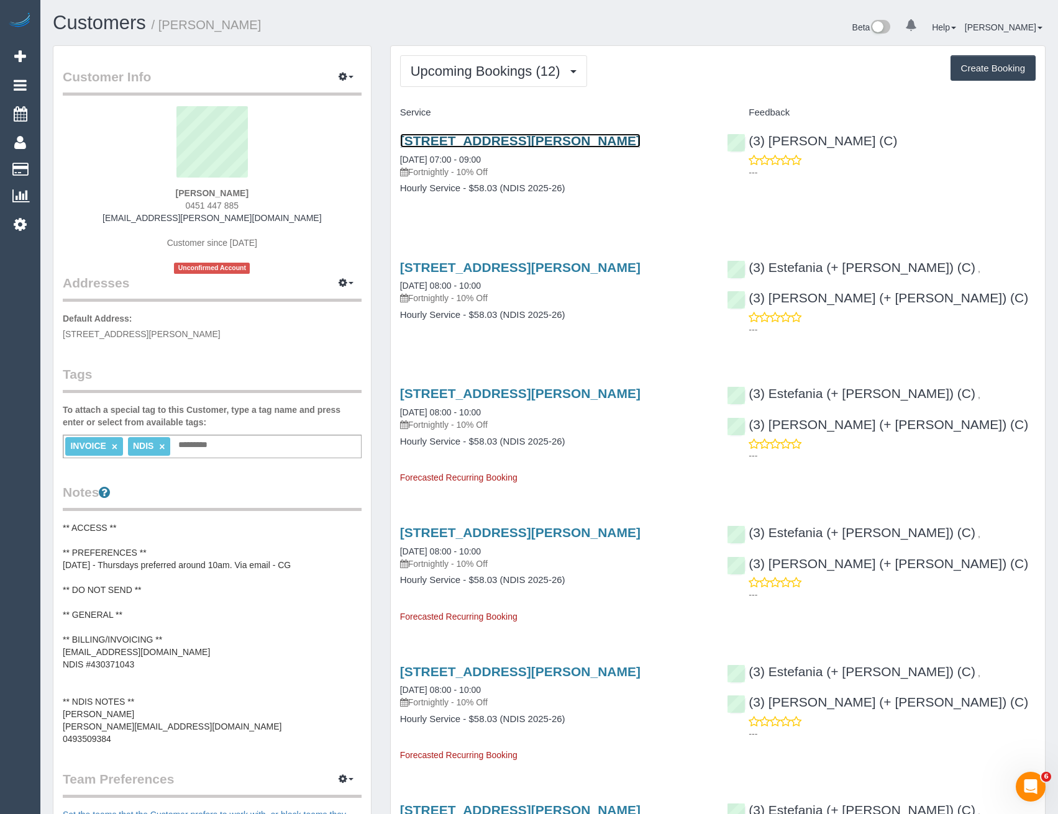
click at [540, 143] on link "1/50 Railway Parade, Pascoe Vale, VIC 3044" at bounding box center [520, 141] width 240 height 14
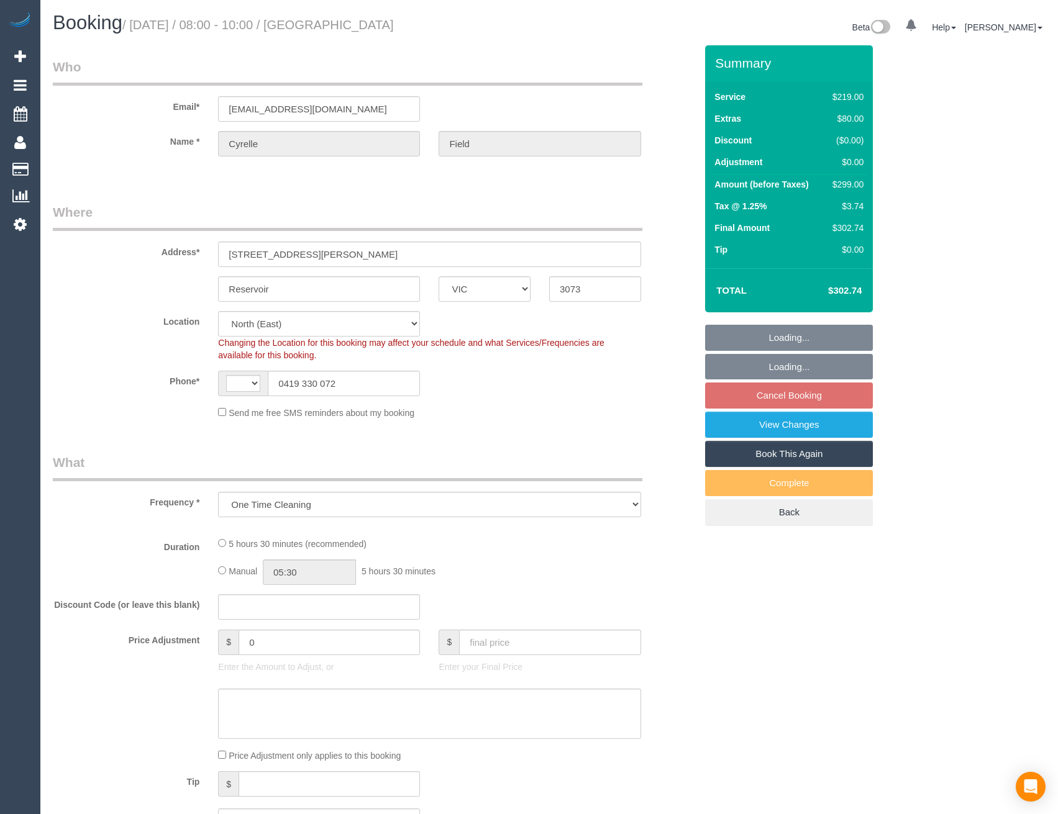
select select "VIC"
select select "string:stripe-pm_1SEnl92GScqysDRVST4x8mNL"
select select "object:282"
select select "string:AU"
select select "number:27"
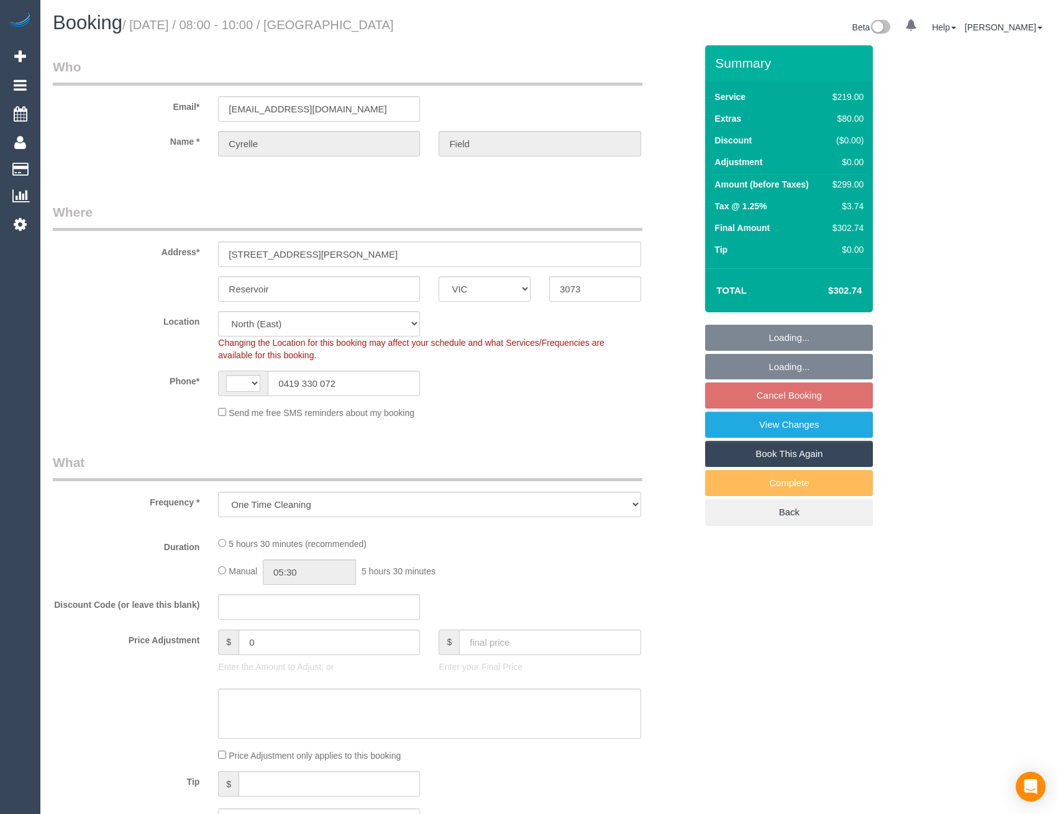
select select "number:14"
select select "number:18"
select select "number:24"
select select "number:26"
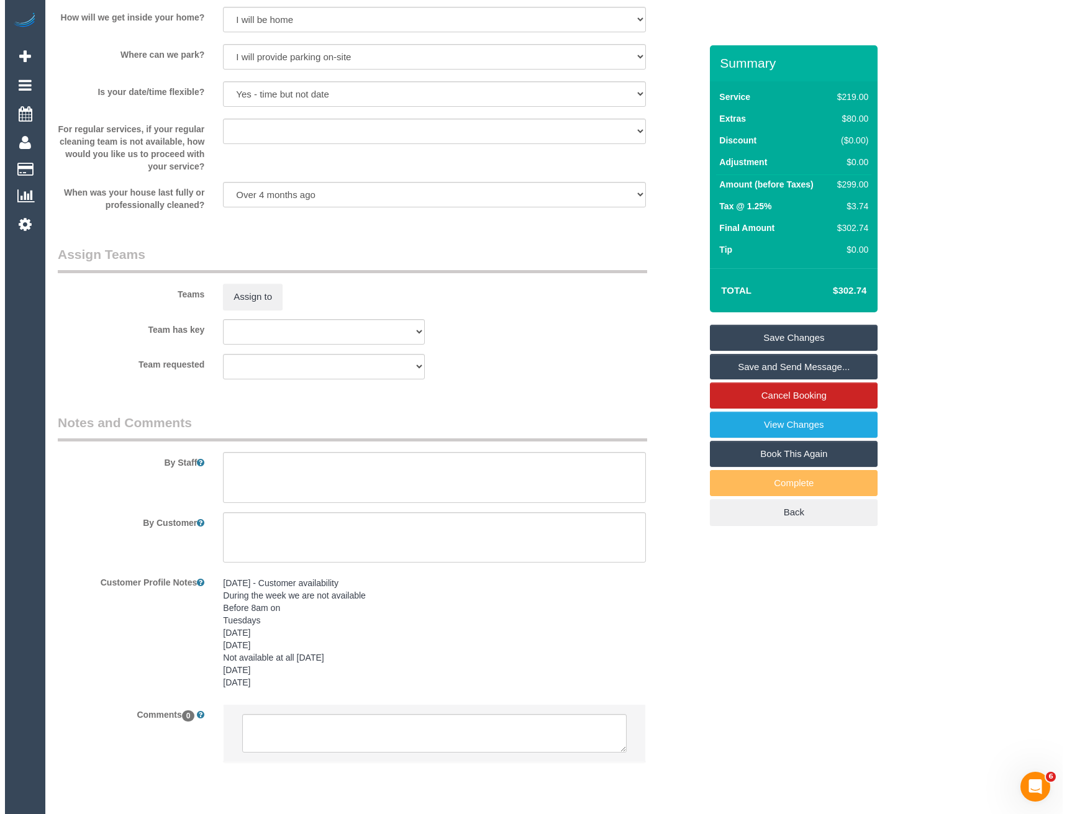
scroll to position [1784, 0]
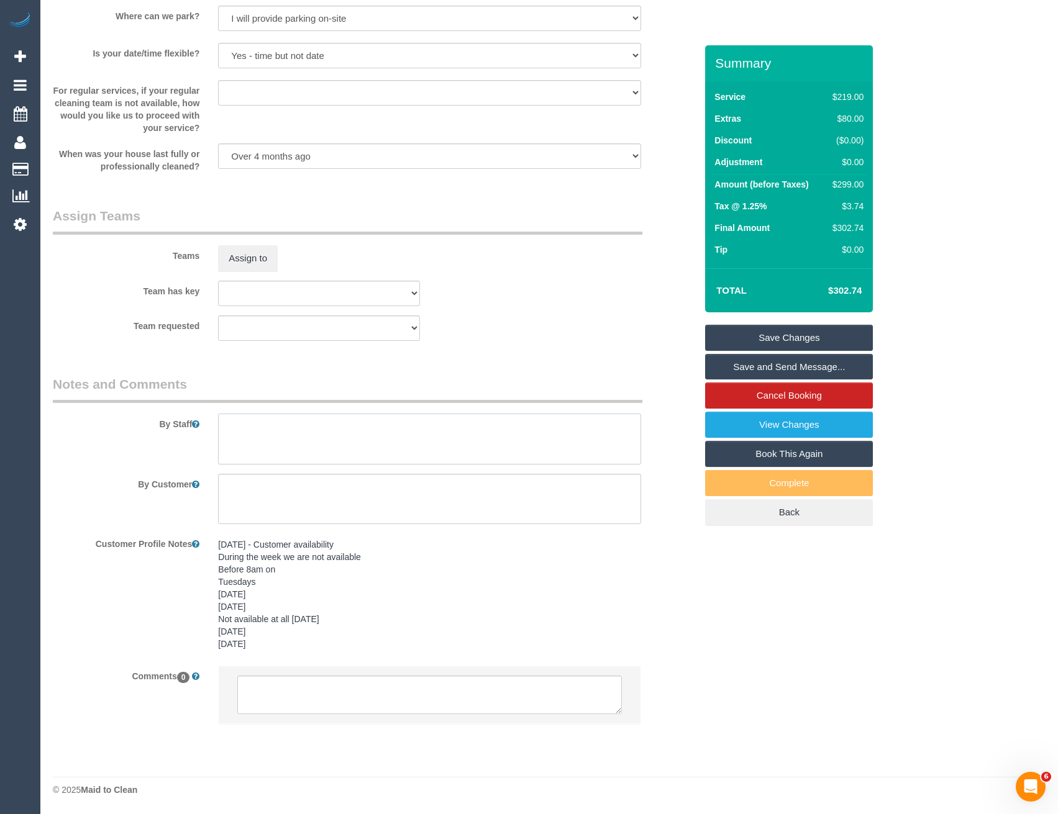
click at [283, 427] on textarea at bounding box center [429, 439] width 422 height 51
type textarea "Est 4.5 - 5.5 hours"
click at [253, 250] on button "Assign to" at bounding box center [248, 258] width 60 height 26
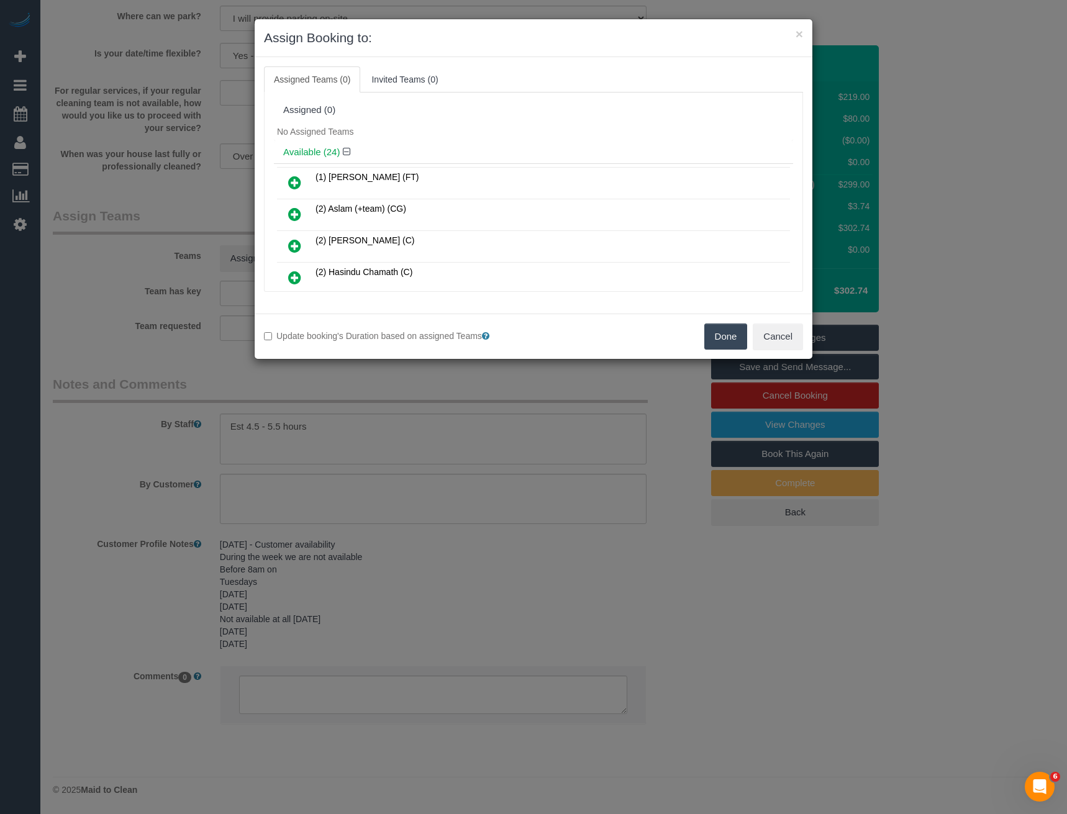
scroll to position [1569, 0]
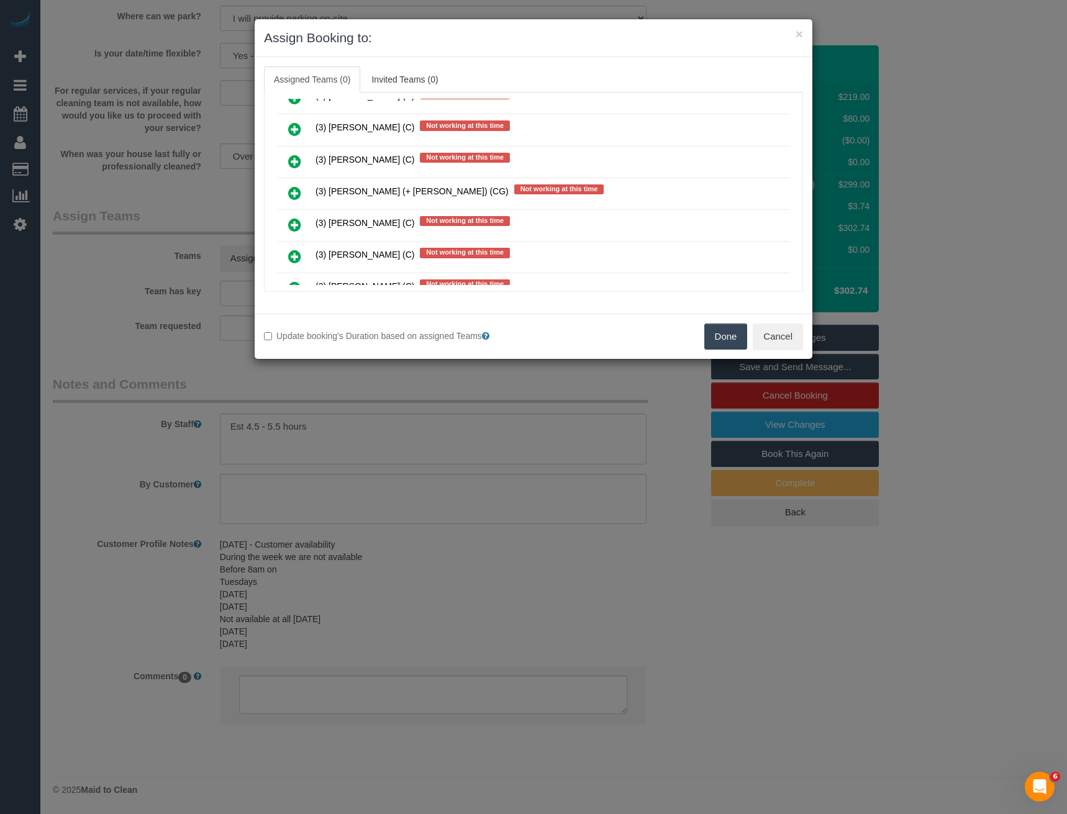
click at [296, 190] on icon at bounding box center [294, 193] width 13 height 15
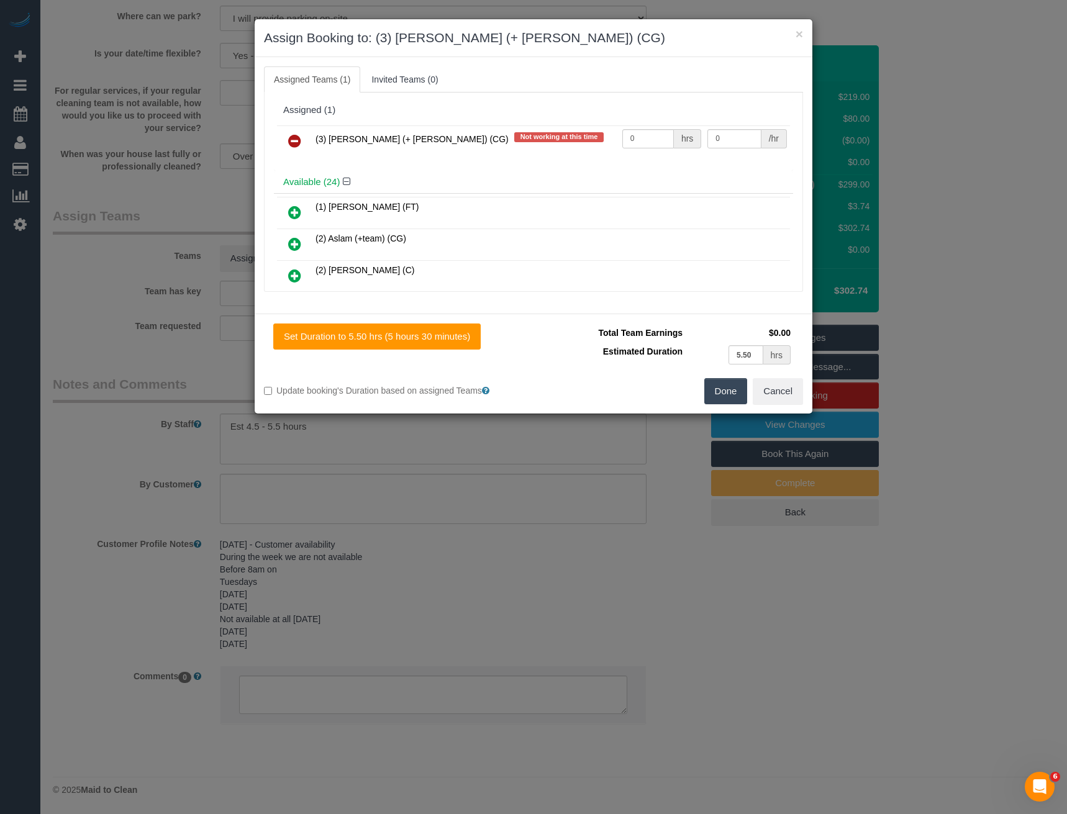
scroll to position [2266, 0]
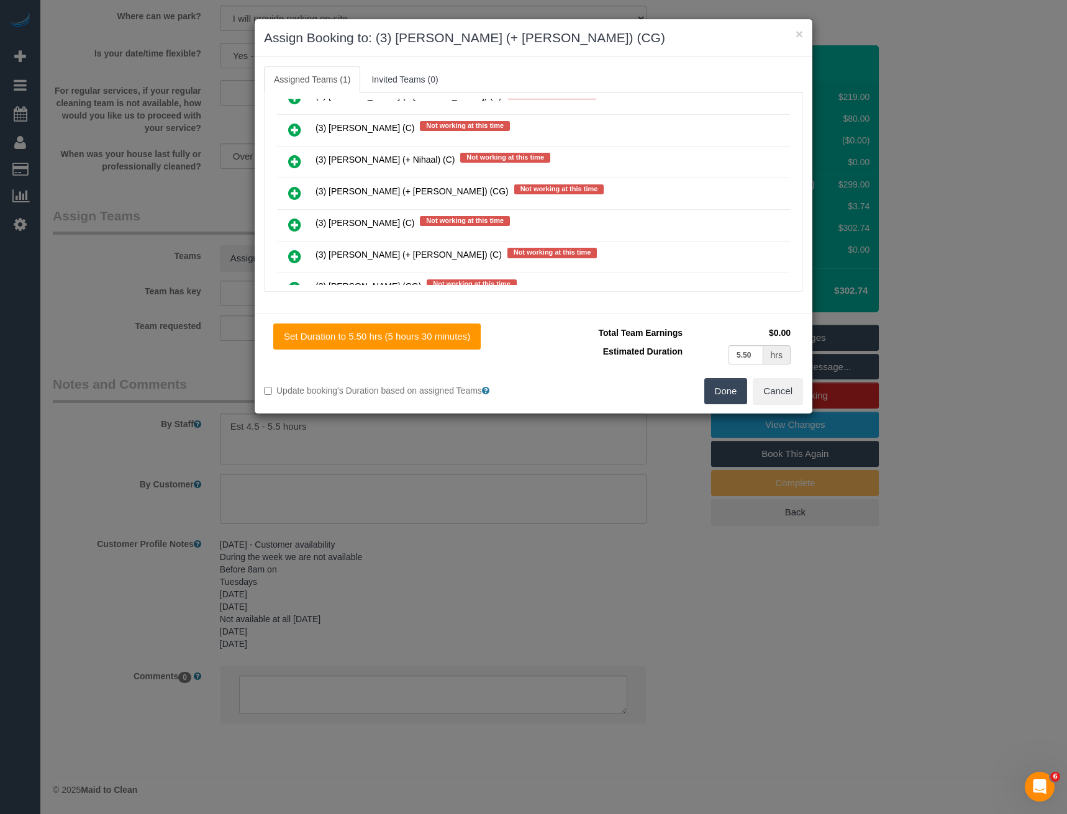
click at [292, 191] on icon at bounding box center [294, 193] width 13 height 15
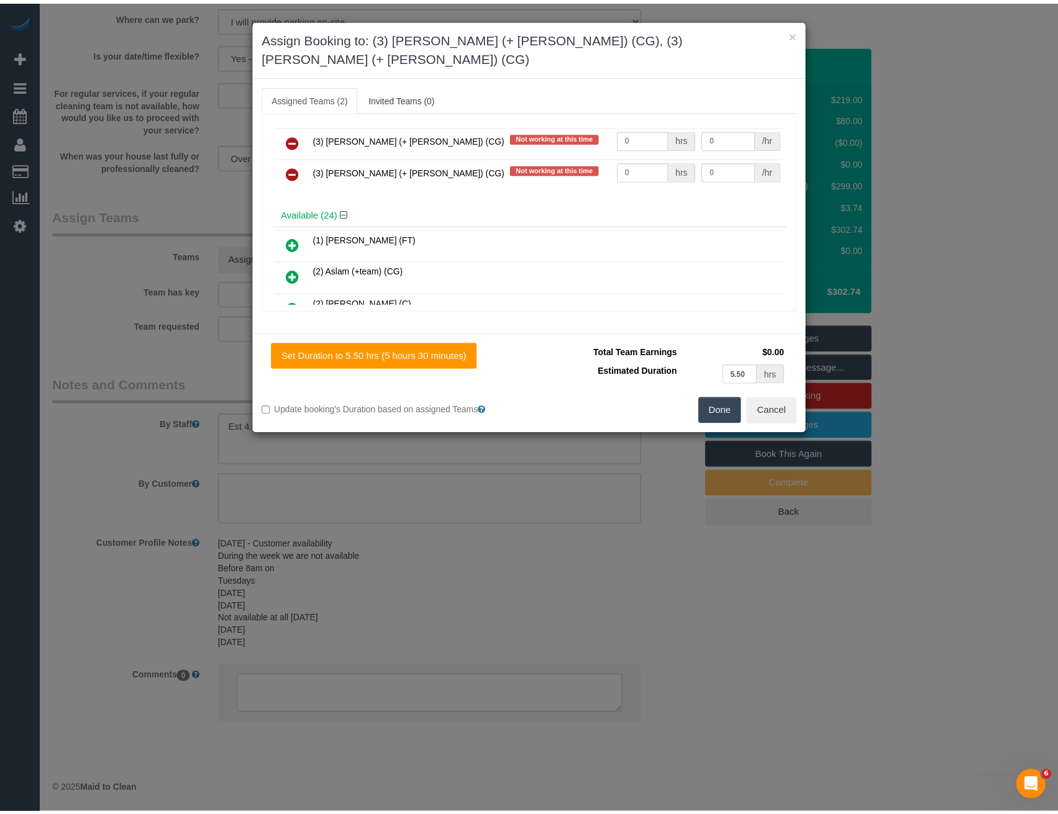
scroll to position [0, 0]
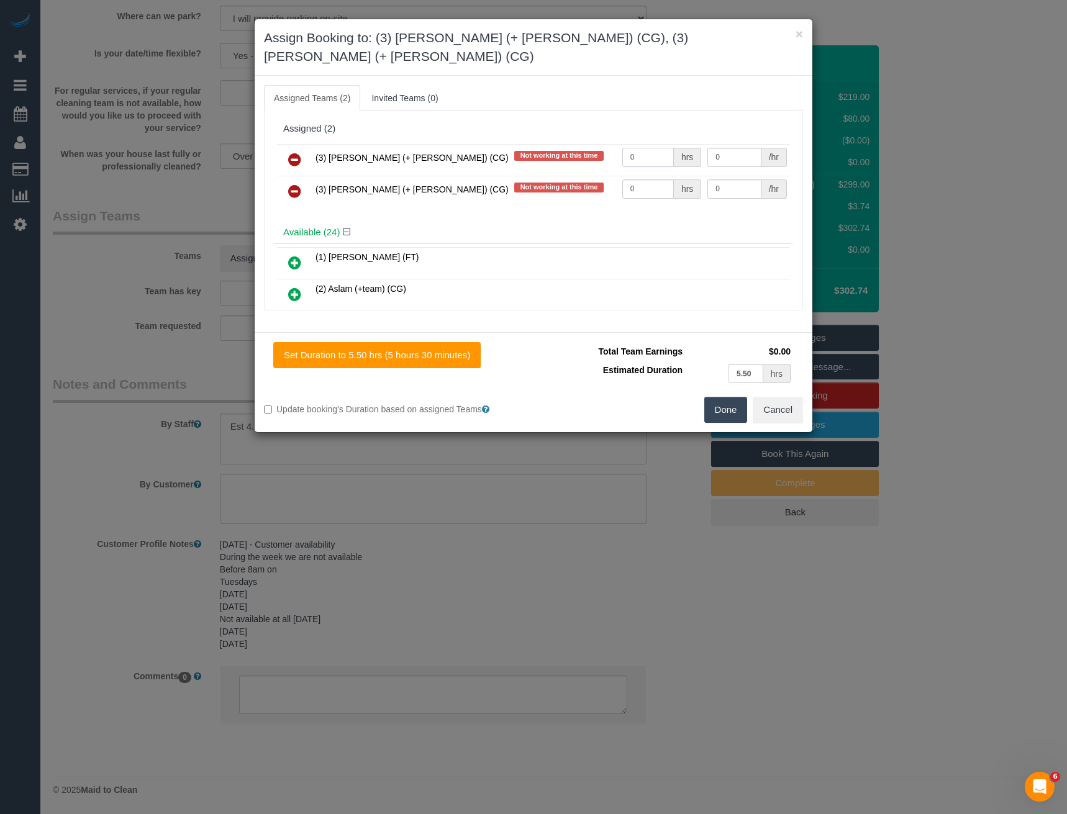
drag, startPoint x: 606, startPoint y: 155, endPoint x: 498, endPoint y: 173, distance: 109.5
click at [498, 173] on tbody "(3) [PERSON_NAME] (+ [PERSON_NAME]) (CG) Not working at this time 0 hrs 0 /hr (…" at bounding box center [533, 175] width 513 height 63
type input "1"
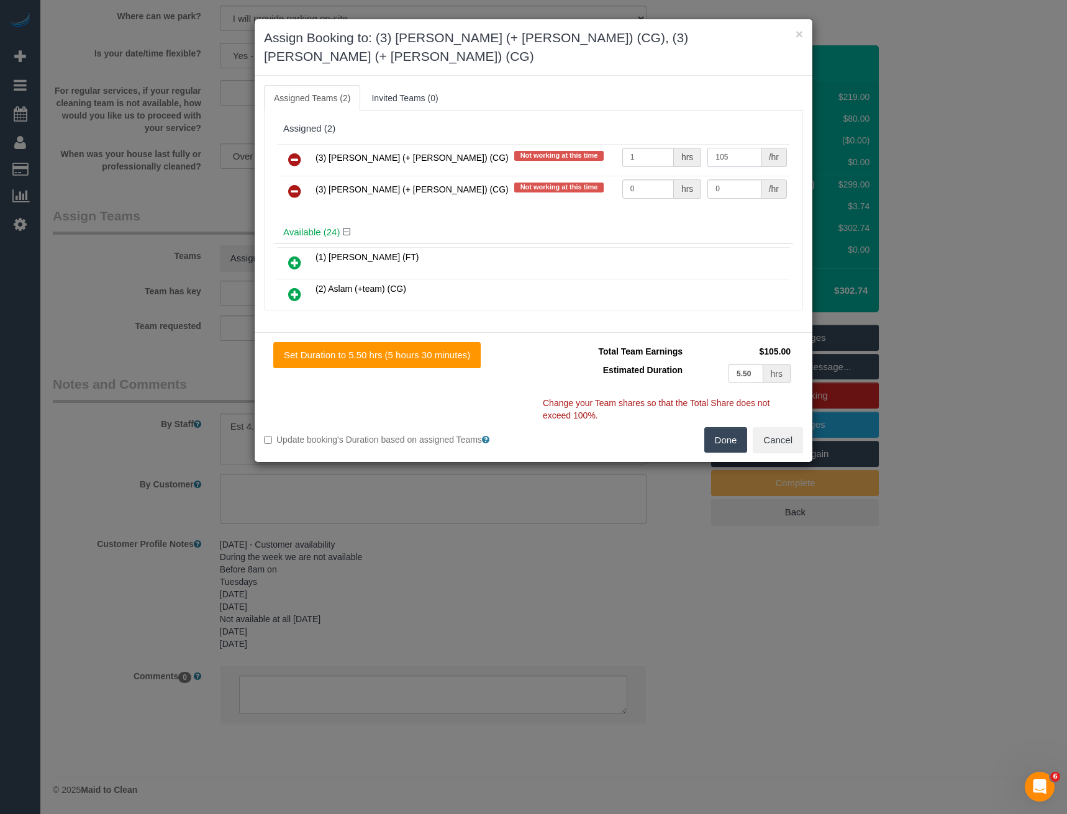
type input "105"
drag, startPoint x: 654, startPoint y: 175, endPoint x: 528, endPoint y: 175, distance: 126.1
click at [528, 176] on tr "(3) [PERSON_NAME] (+ [PERSON_NAME]) (CG) Not working at this time 0 hrs 0 /hr" at bounding box center [533, 192] width 513 height 32
type input "1"
type input "105"
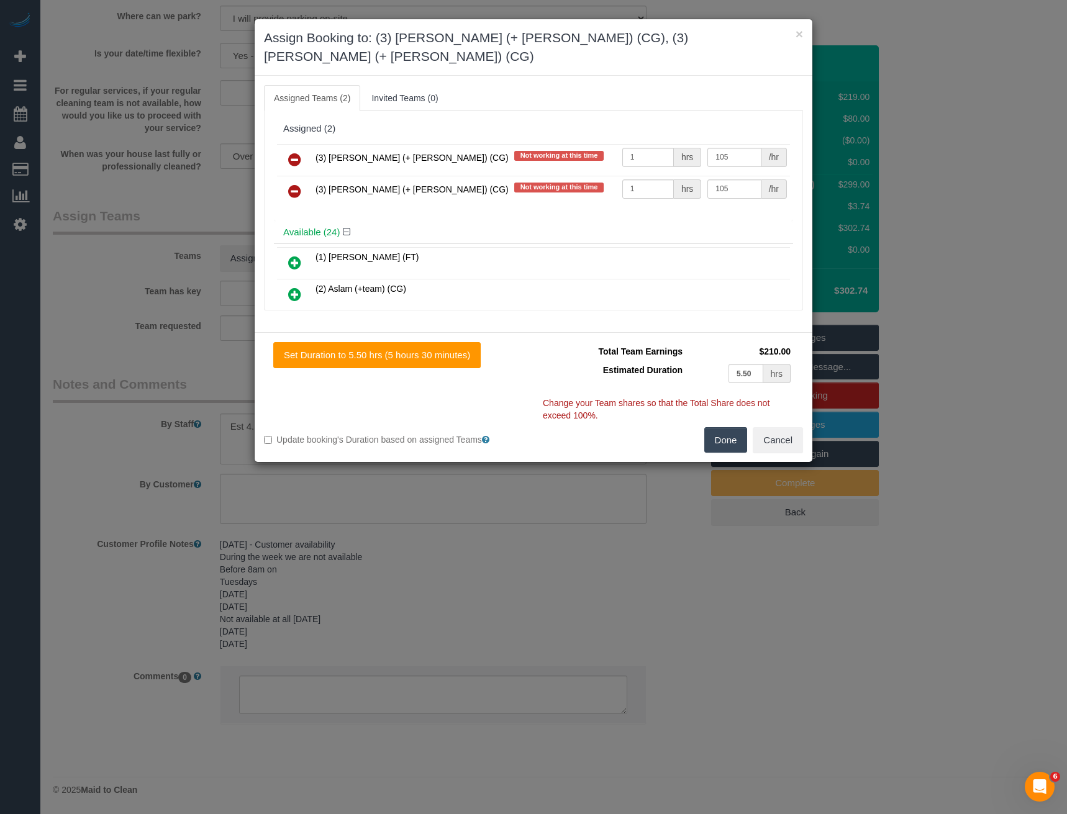
drag, startPoint x: 720, startPoint y: 410, endPoint x: 723, endPoint y: 419, distance: 9.2
click at [721, 427] on button "Done" at bounding box center [725, 440] width 43 height 26
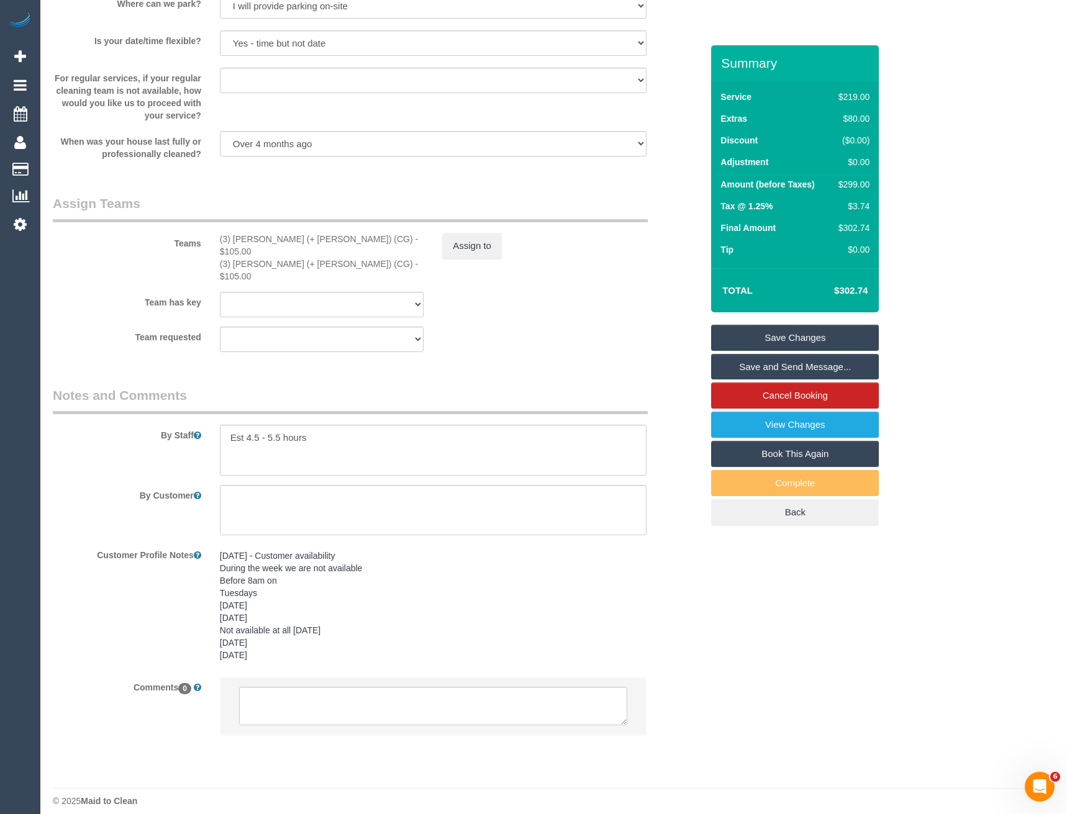
click at [723, 422] on div "× Assign Booking to: (3) [PERSON_NAME] (+ [PERSON_NAME]) (CG), (3) [PERSON_NAME…" at bounding box center [533, 407] width 1067 height 814
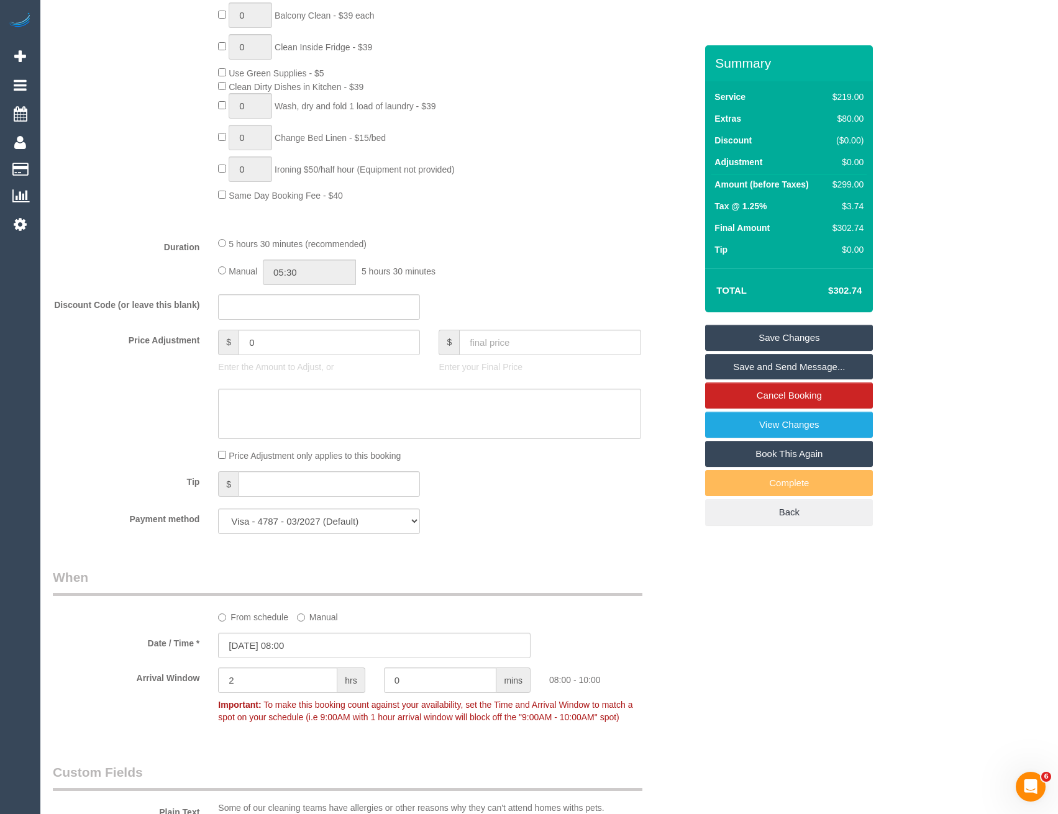
scroll to position [666, 0]
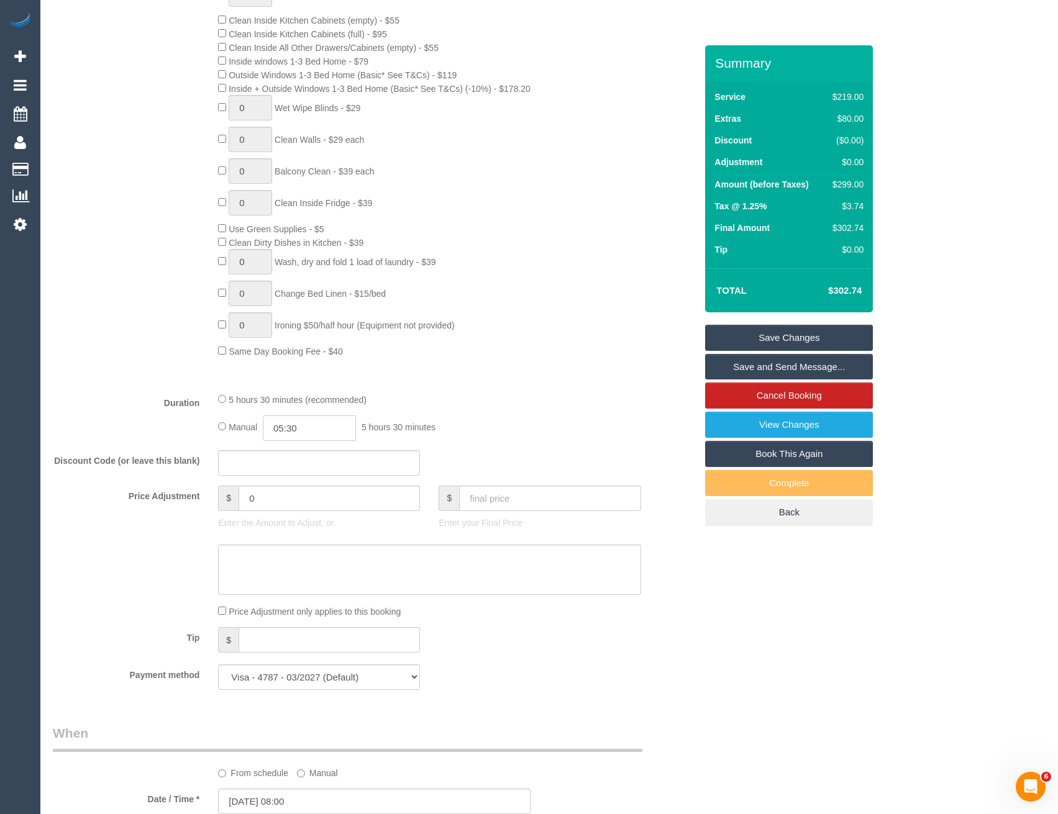
click at [318, 430] on input "05:30" at bounding box center [309, 427] width 93 height 25
click at [297, 475] on li "02:30" at bounding box center [295, 468] width 55 height 16
click at [311, 425] on input "02:30" at bounding box center [309, 427] width 93 height 25
type input "02:45"
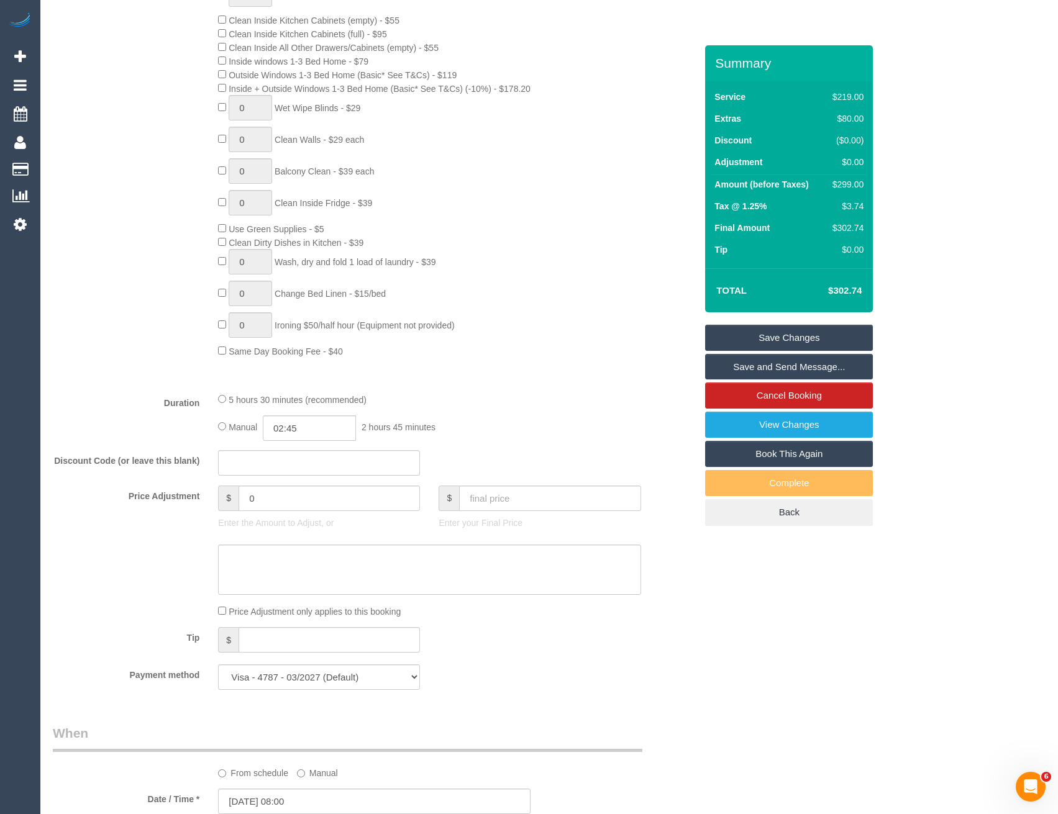
click at [633, 388] on fieldset "What Frequency * One Time Cleaning Weekly - 10% Off - 10.00% (0% for the First …" at bounding box center [374, 243] width 643 height 913
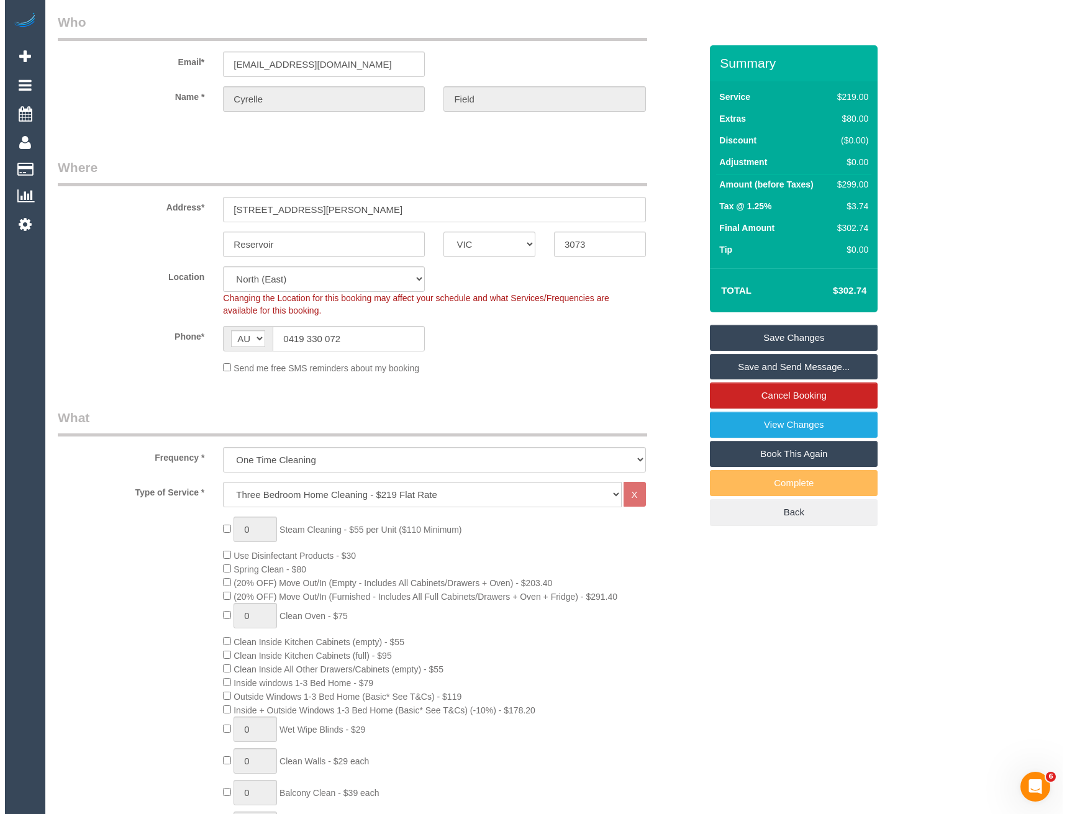
scroll to position [0, 0]
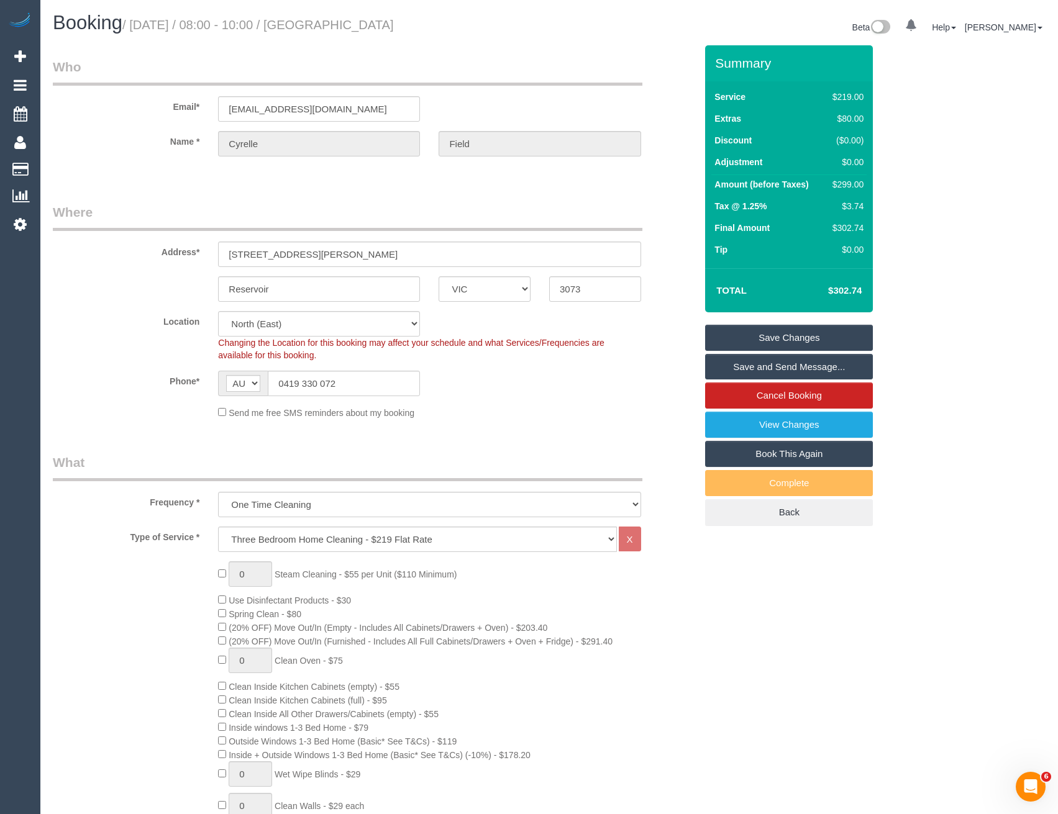
click at [777, 366] on link "Save and Send Message..." at bounding box center [789, 367] width 168 height 26
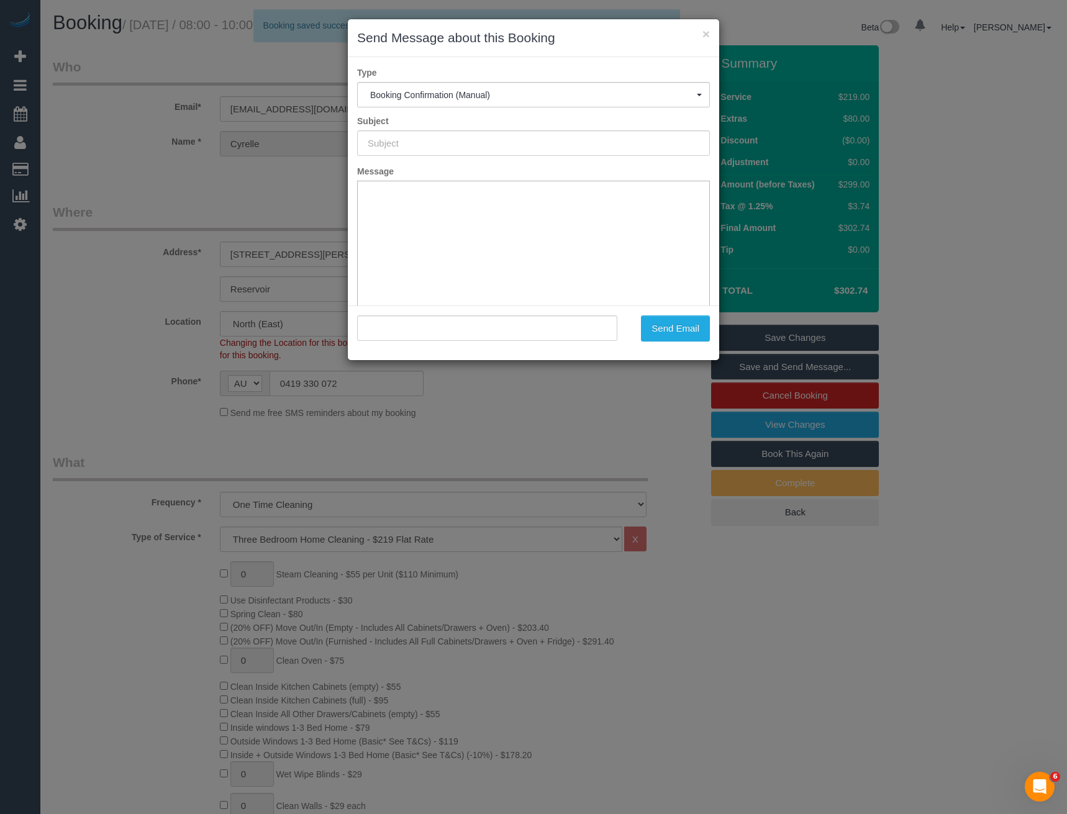
type input "Booking Confirmed"
type input ""Cyrelle Field" <cyrellefield@gmail.com>"
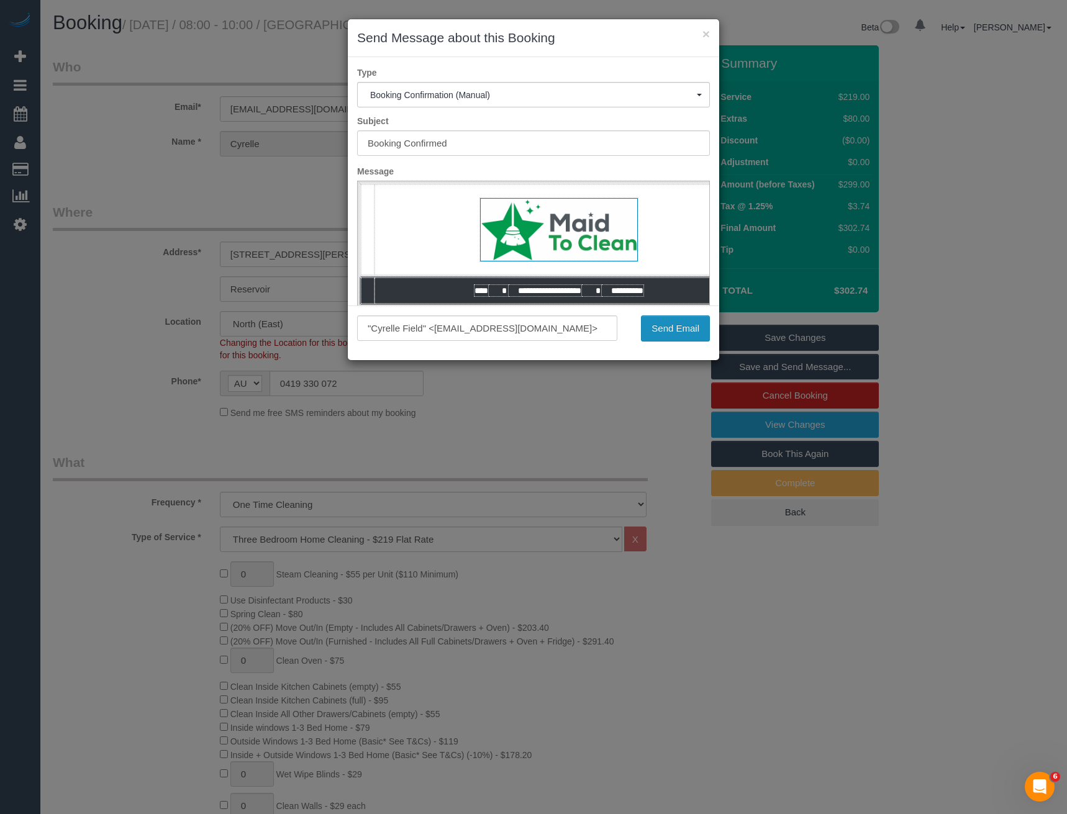
click at [687, 330] on button "Send Email" at bounding box center [675, 328] width 69 height 26
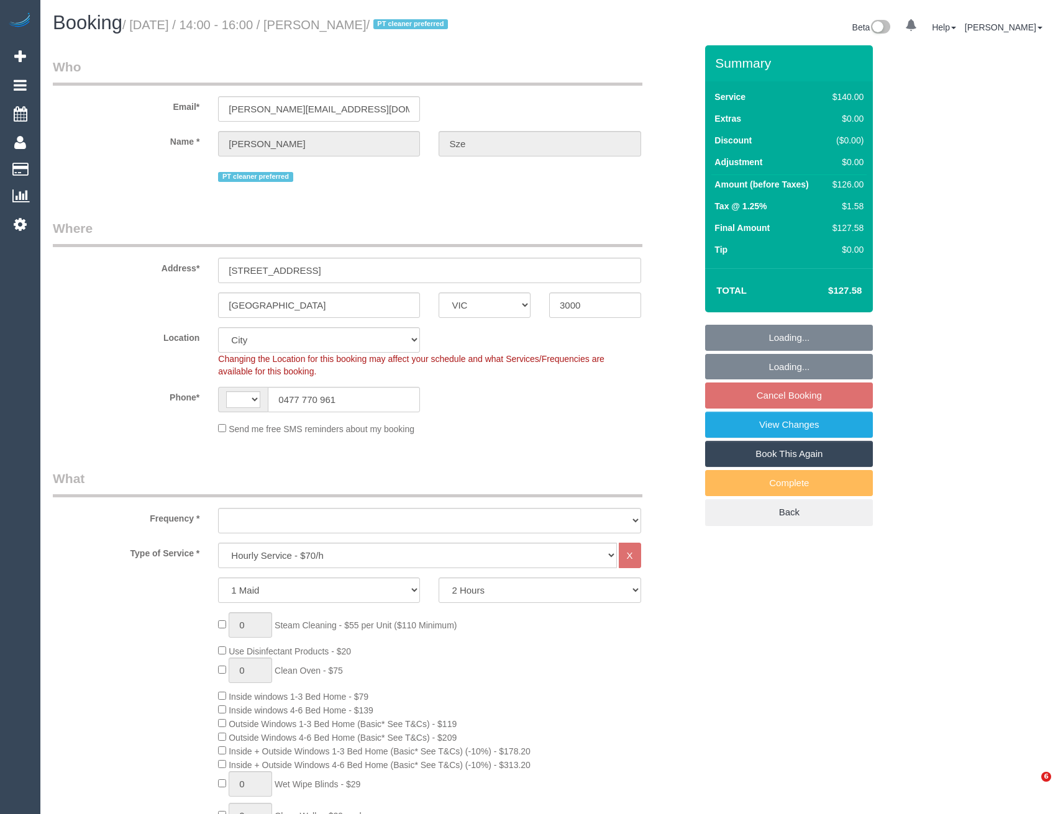
select select "VIC"
select select "string:AU"
select select "object:924"
select select "string:stripe-pm_1QDkOE2GScqysDRVgfF8XeBz"
select select "number:29"
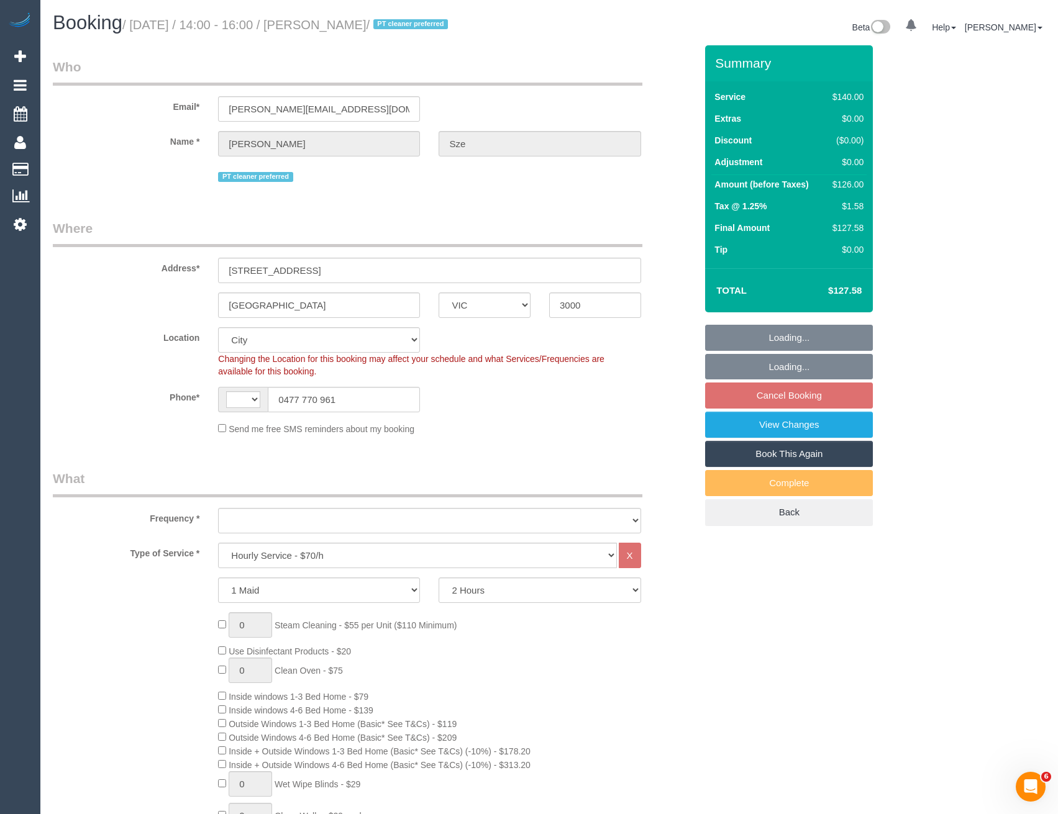
select select "number:14"
select select "number:21"
select select "number:36"
select select "number:34"
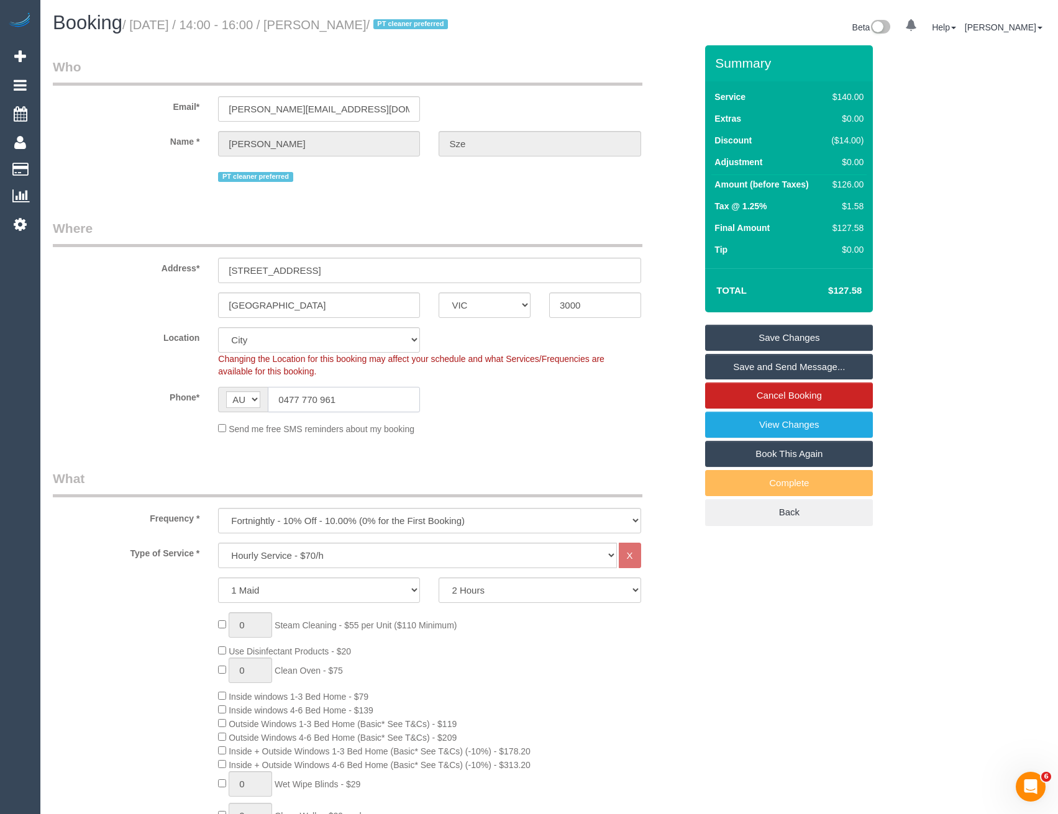
drag, startPoint x: 345, startPoint y: 400, endPoint x: 285, endPoint y: 402, distance: 59.7
click at [285, 402] on input "0477 770 961" at bounding box center [344, 399] width 152 height 25
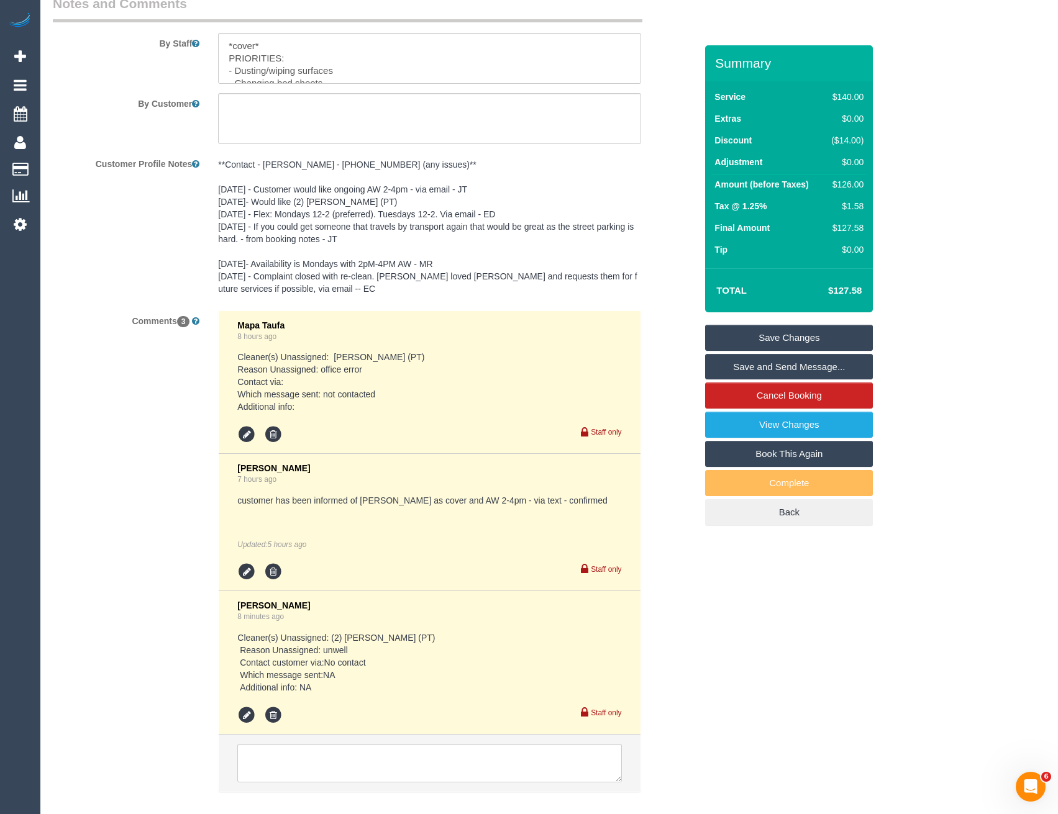
scroll to position [2252, 0]
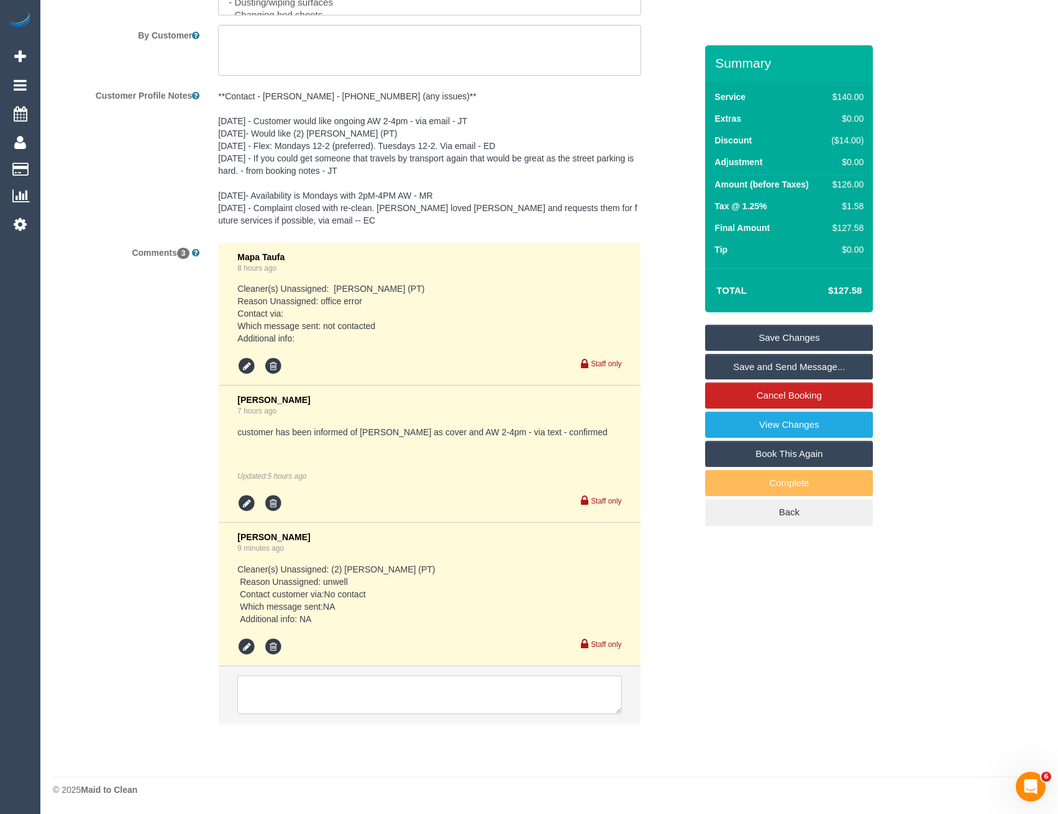
click at [348, 691] on textarea at bounding box center [429, 695] width 384 height 39
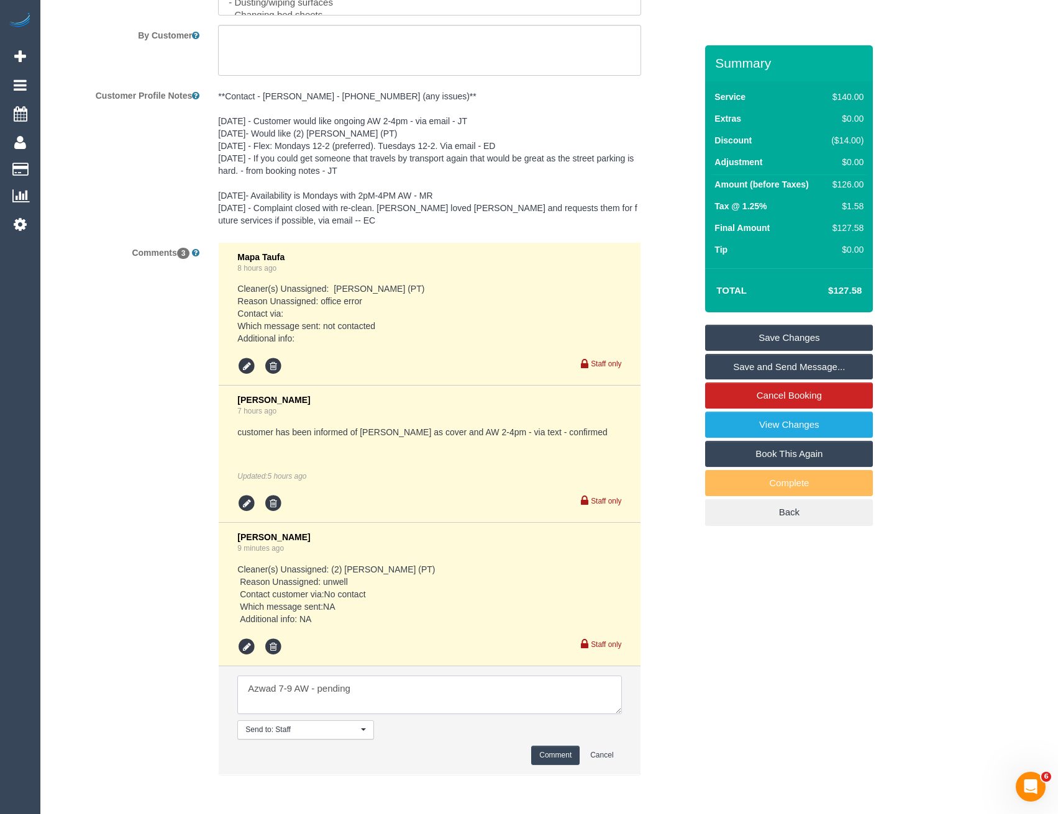
type textarea "Azwad 7-9 AW - pending"
click at [540, 759] on button "Comment" at bounding box center [555, 755] width 48 height 19
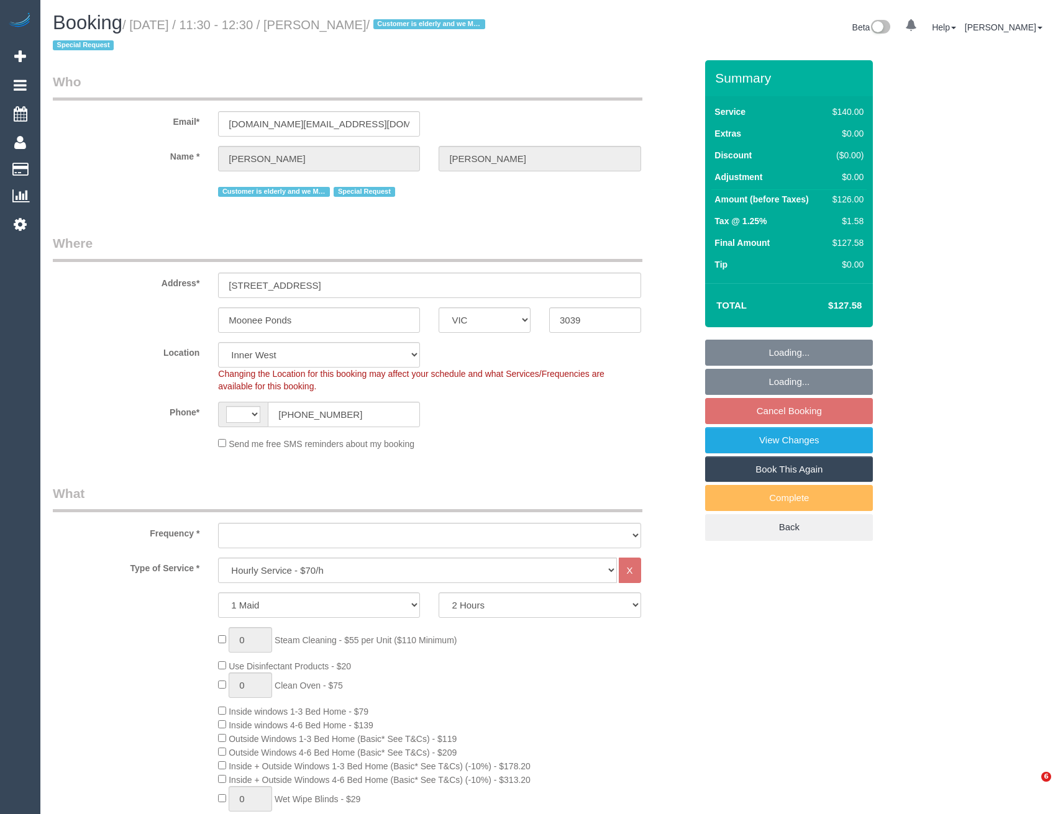
select select "VIC"
select select "string:AU"
select select "object:1455"
select select "string:stripe-pm_1NoKqy2GScqysDRVsan1s9rF"
select select "number:28"
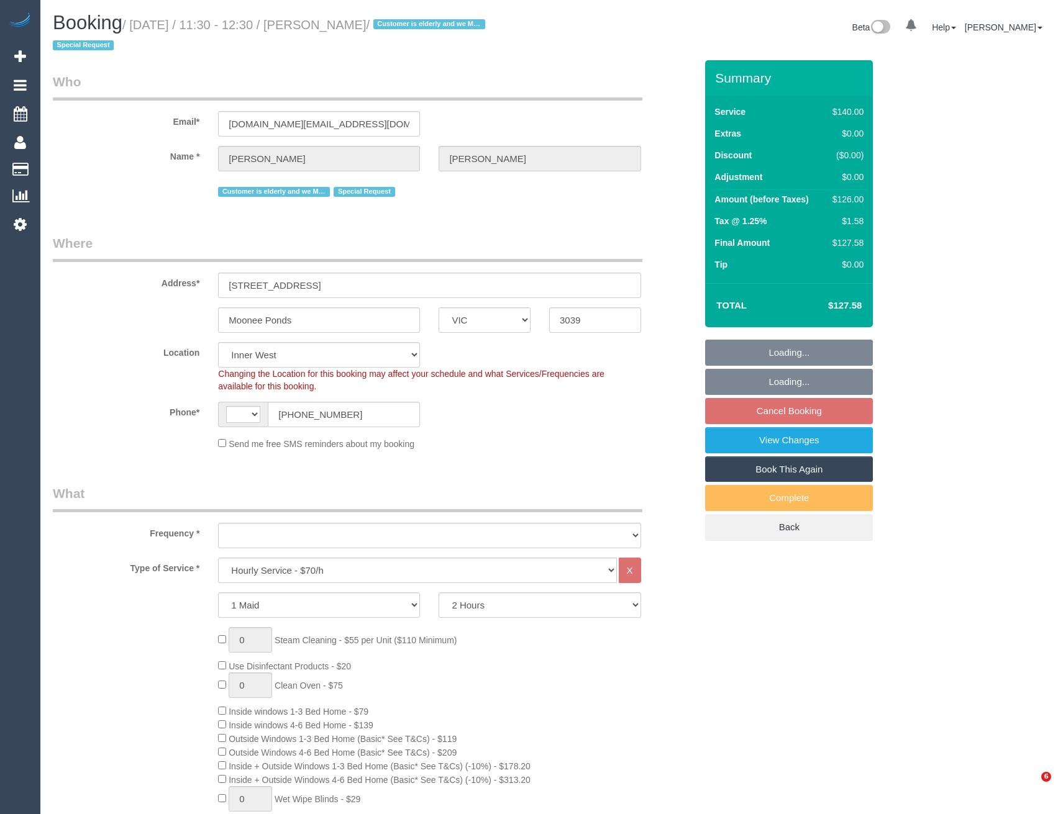
select select "number:14"
select select "number:19"
select select "number:24"
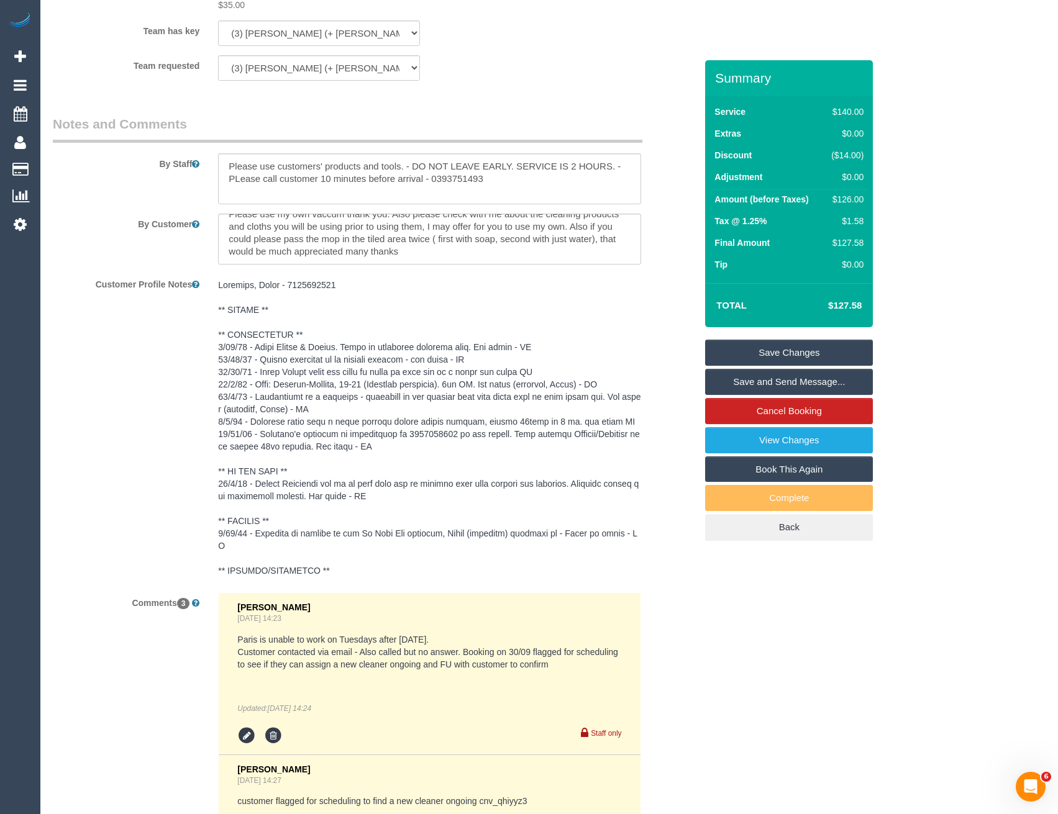
scroll to position [2342, 0]
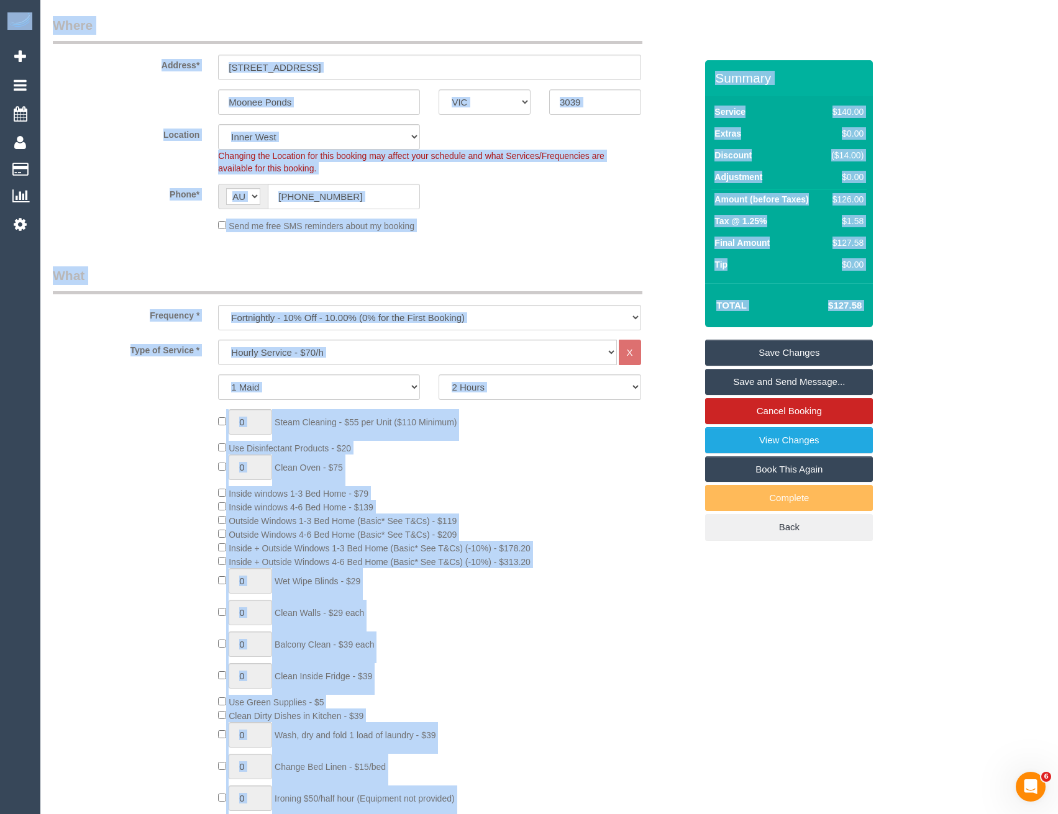
scroll to position [0, 0]
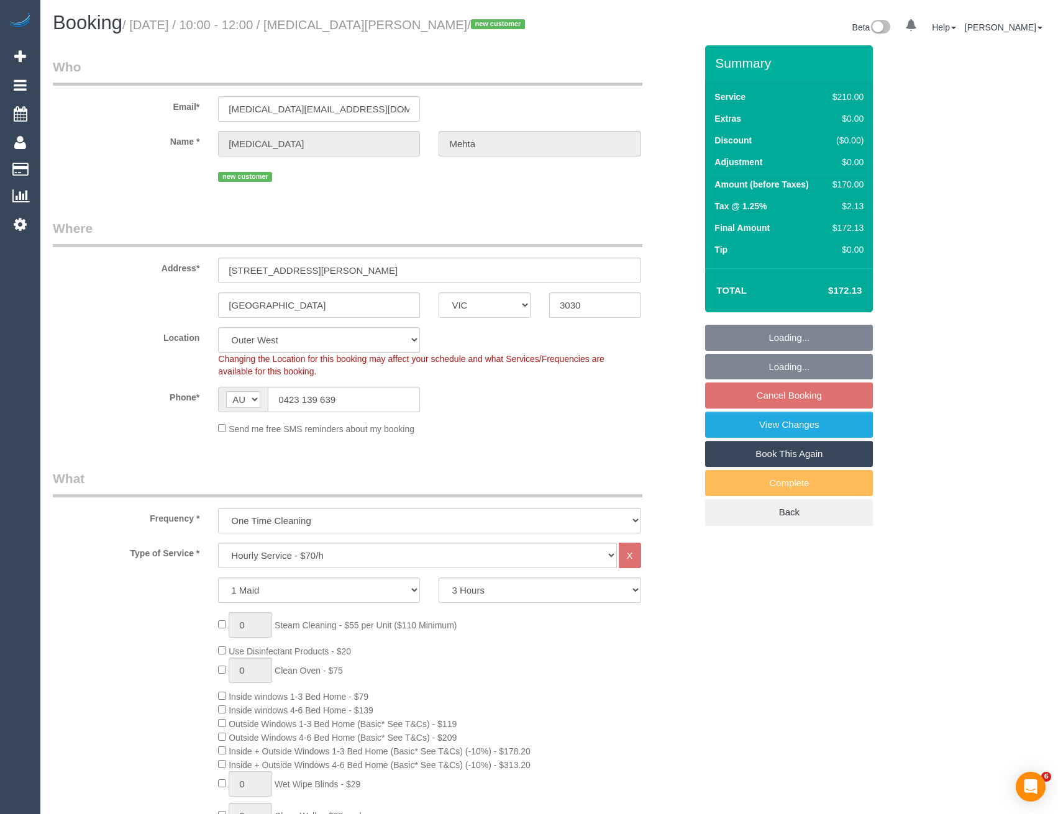
select select "VIC"
select select "180"
select select "number:28"
select select "number:14"
select select "number:18"
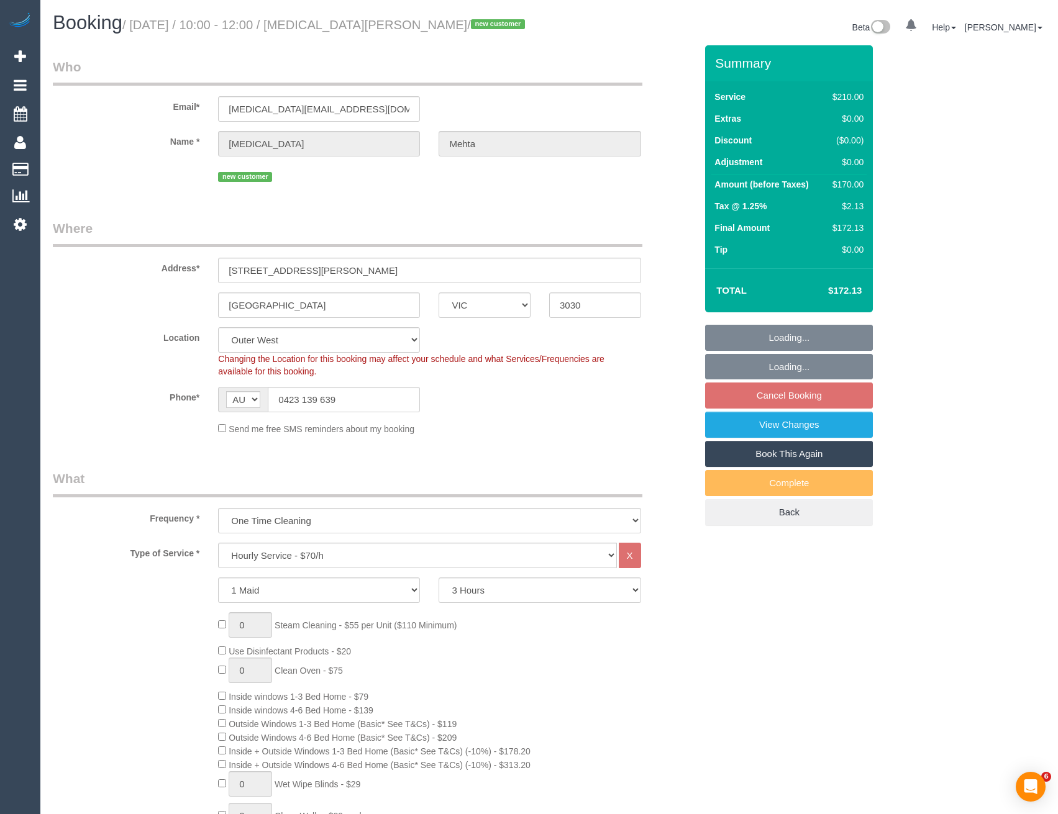
select select "number:24"
select select "number:33"
select select "number:26"
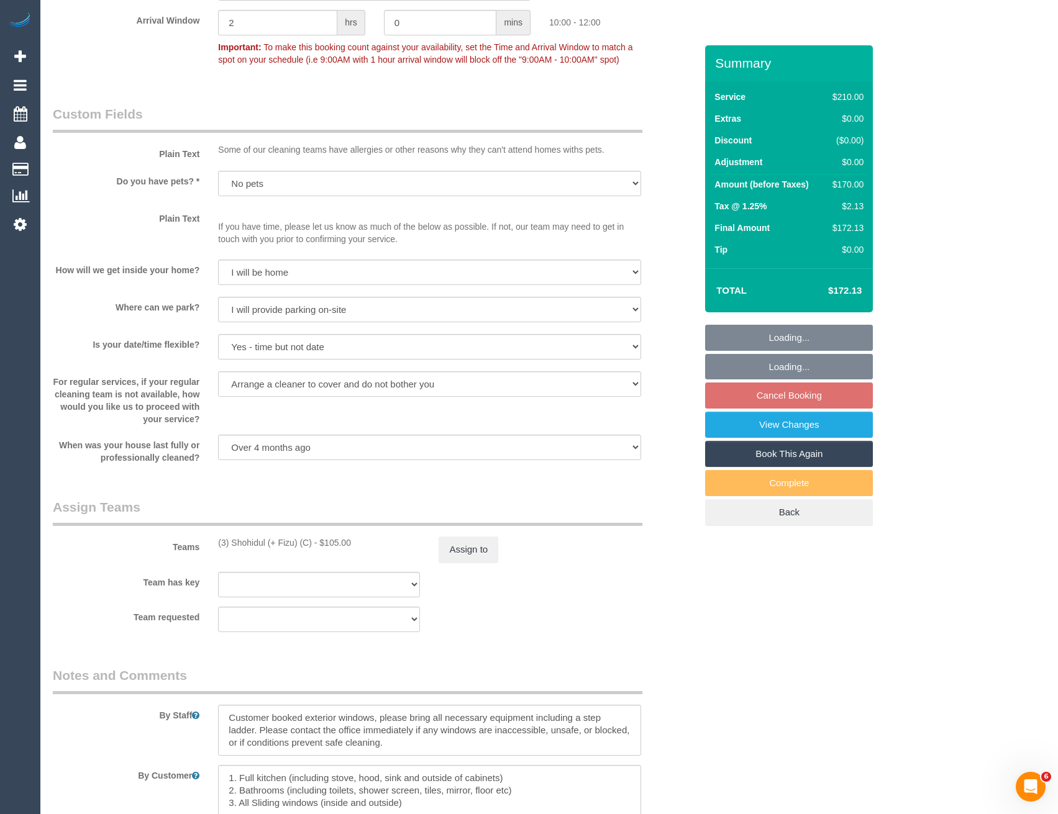
scroll to position [1770, 0]
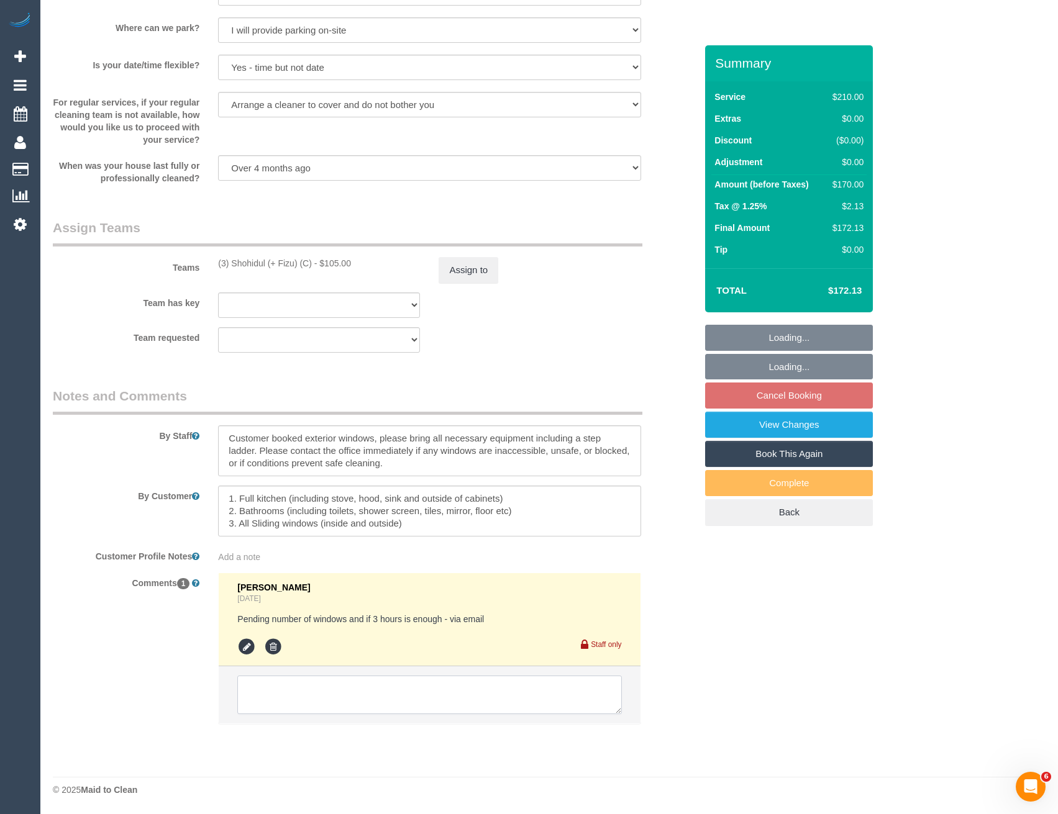
click at [353, 700] on textarea at bounding box center [429, 695] width 384 height 39
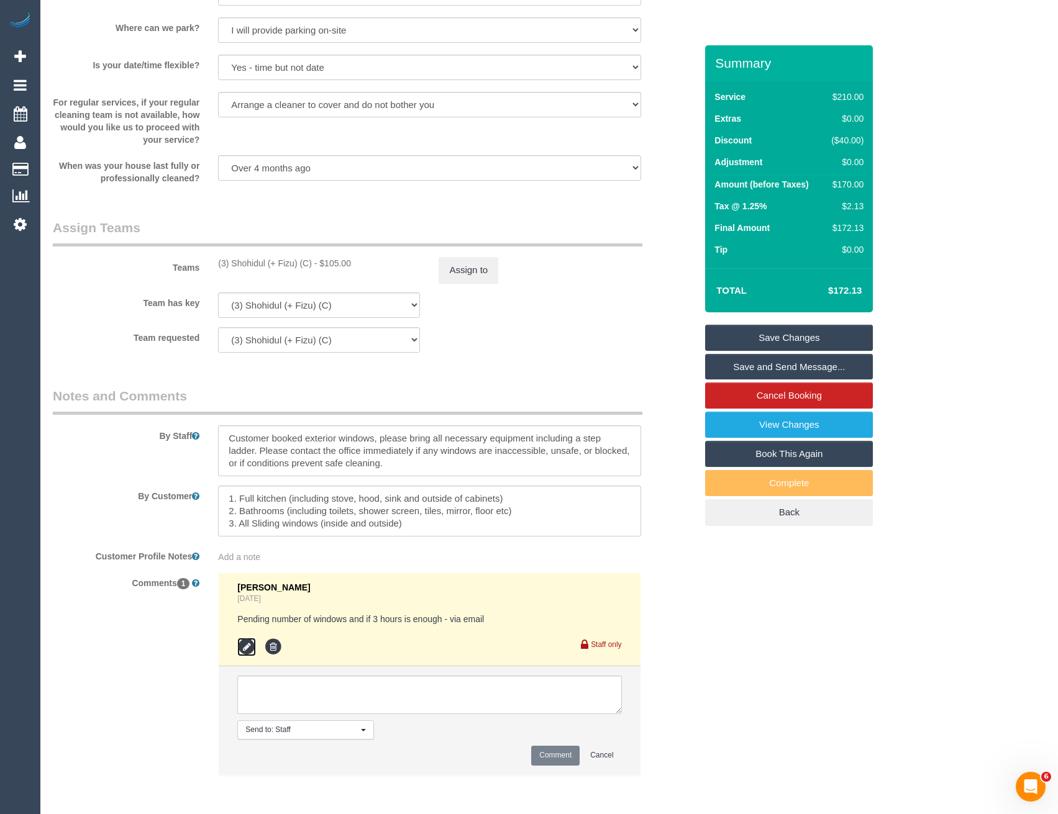
click at [246, 651] on icon at bounding box center [246, 647] width 19 height 19
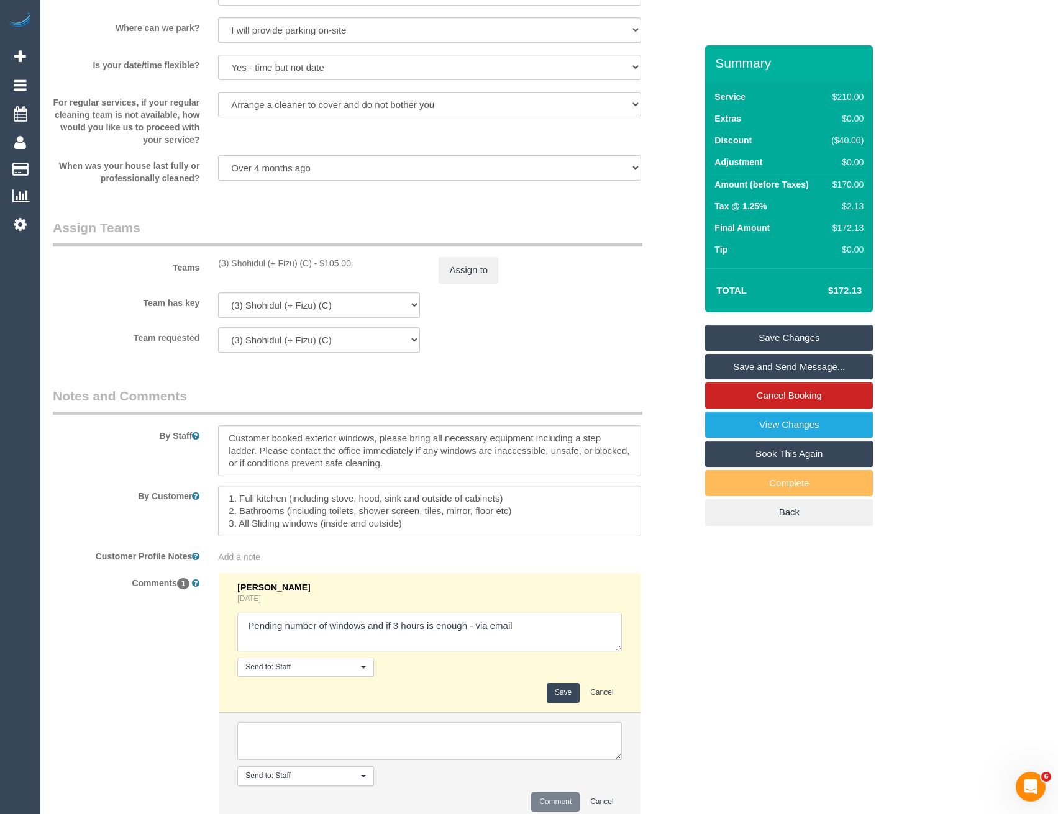
click at [536, 630] on textarea at bounding box center [429, 632] width 384 height 39
type textarea "Pending number of windows and if 3 hours is enough - via email // customer woul…"
click at [562, 692] on button "Save" at bounding box center [562, 692] width 33 height 19
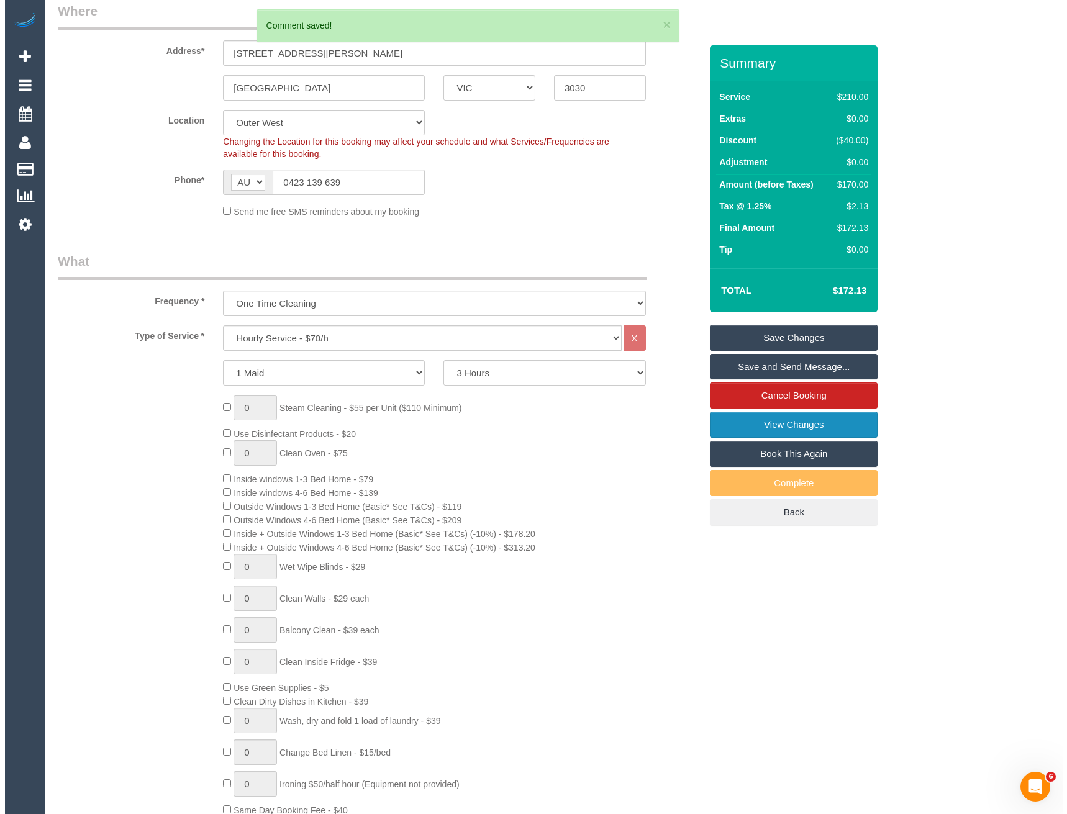
scroll to position [0, 0]
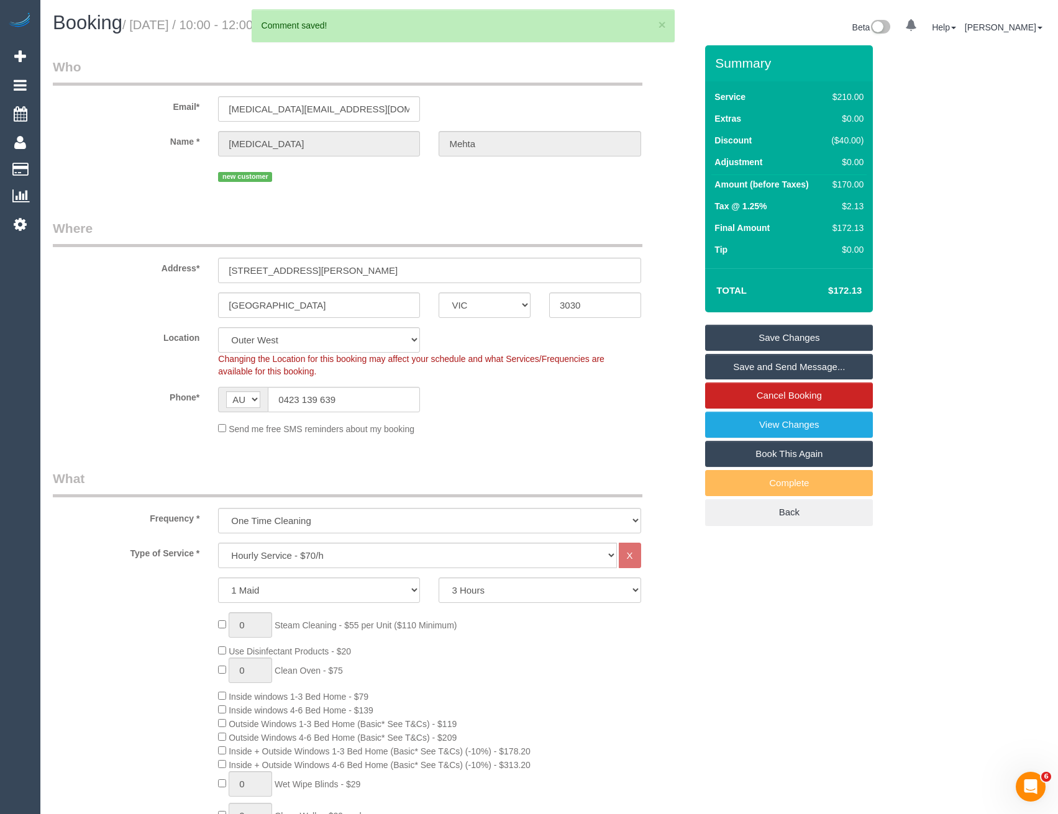
click at [752, 370] on link "Save and Send Message..." at bounding box center [789, 367] width 168 height 26
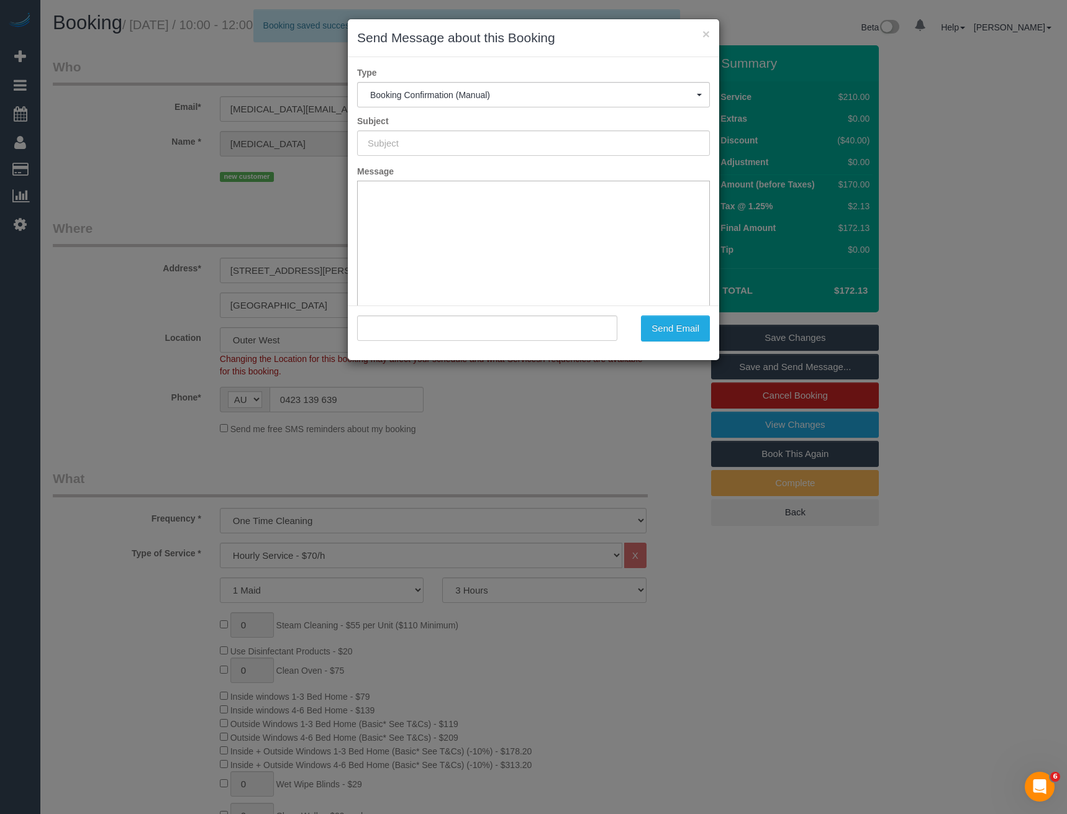
type input "Booking Confirmed"
type input ""Nikita Mehta" <nikita.mehta@nab.com.au>"
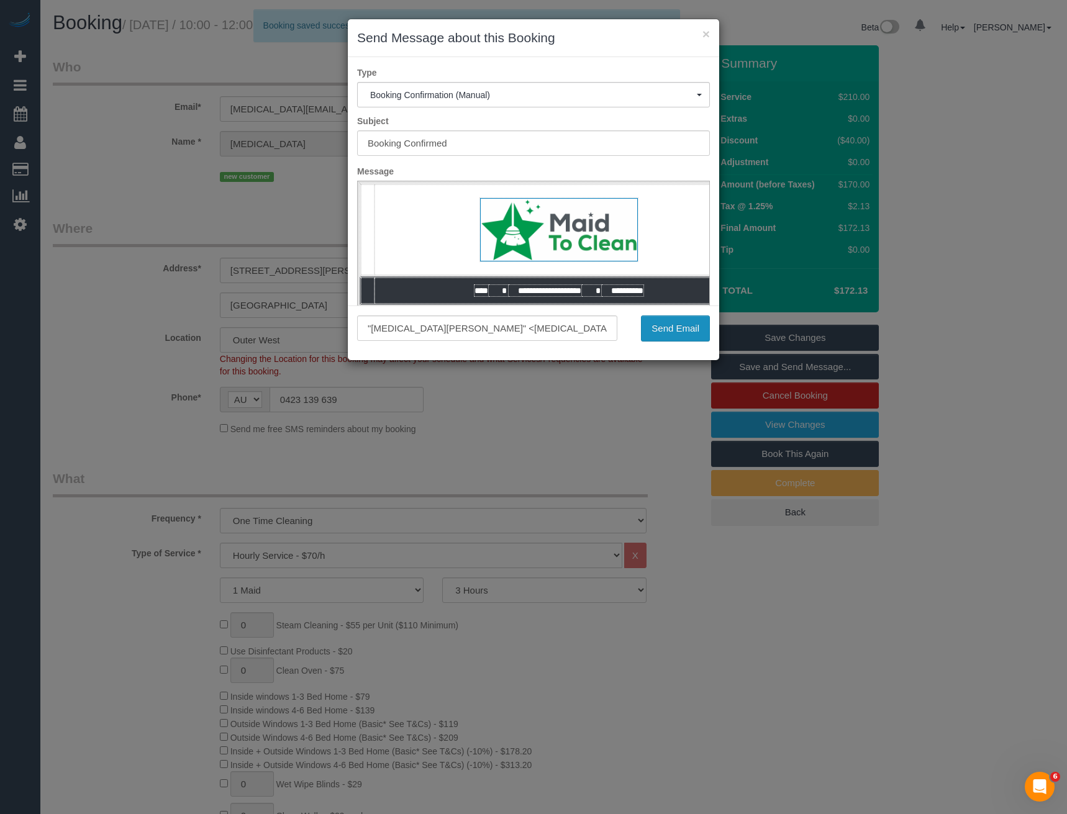
click at [663, 336] on button "Send Email" at bounding box center [675, 328] width 69 height 26
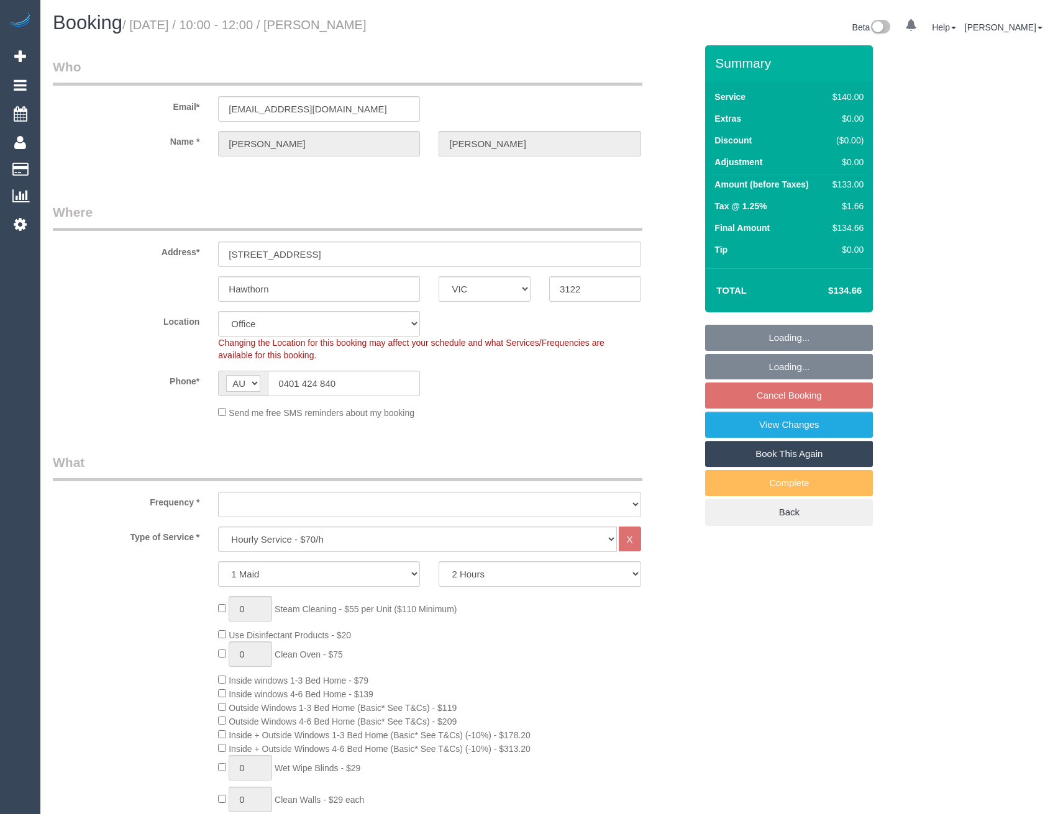
select select "VIC"
select select "number:28"
select select "number:14"
select select "number:19"
select select "number:22"
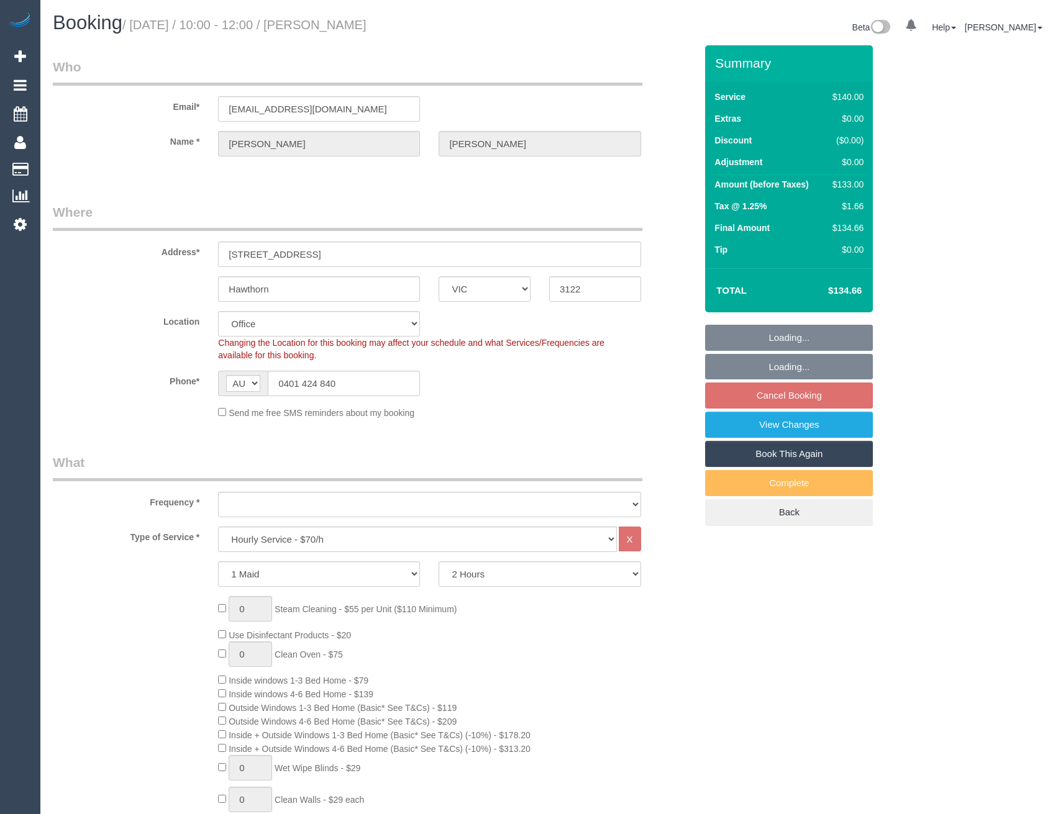
select select "number:11"
select select "object:882"
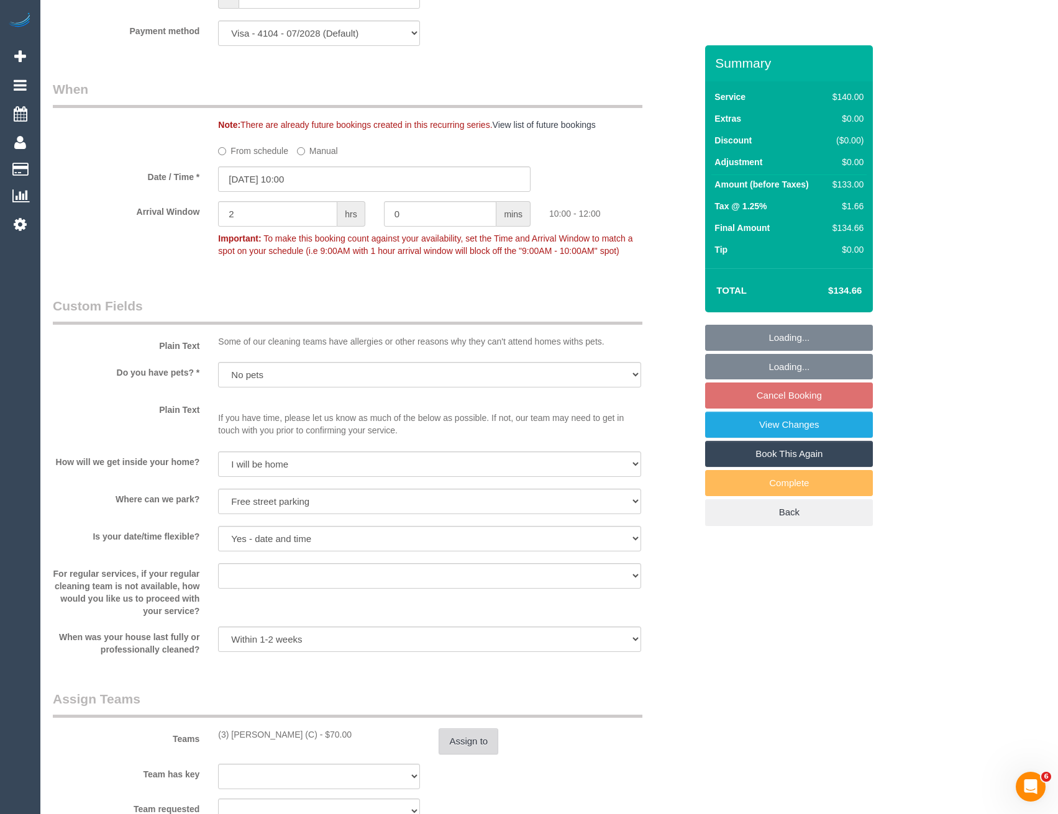
click at [491, 742] on button "Assign to" at bounding box center [468, 741] width 60 height 26
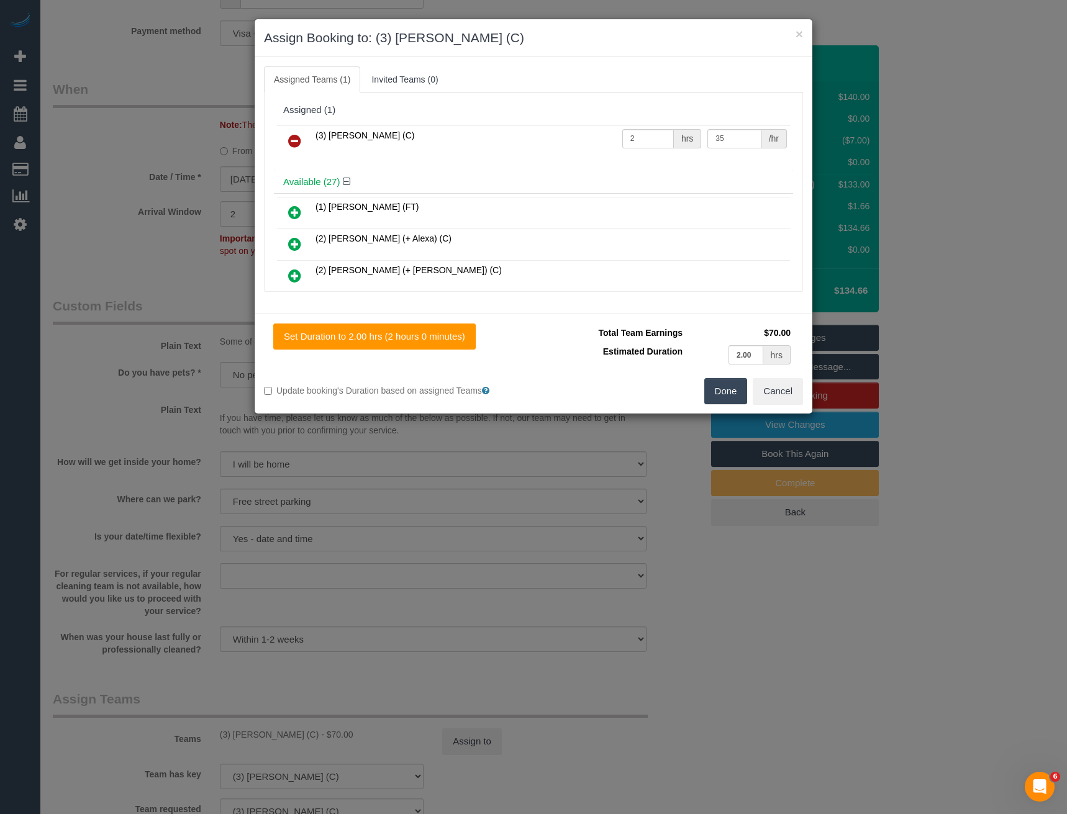
click at [299, 138] on icon at bounding box center [294, 141] width 13 height 15
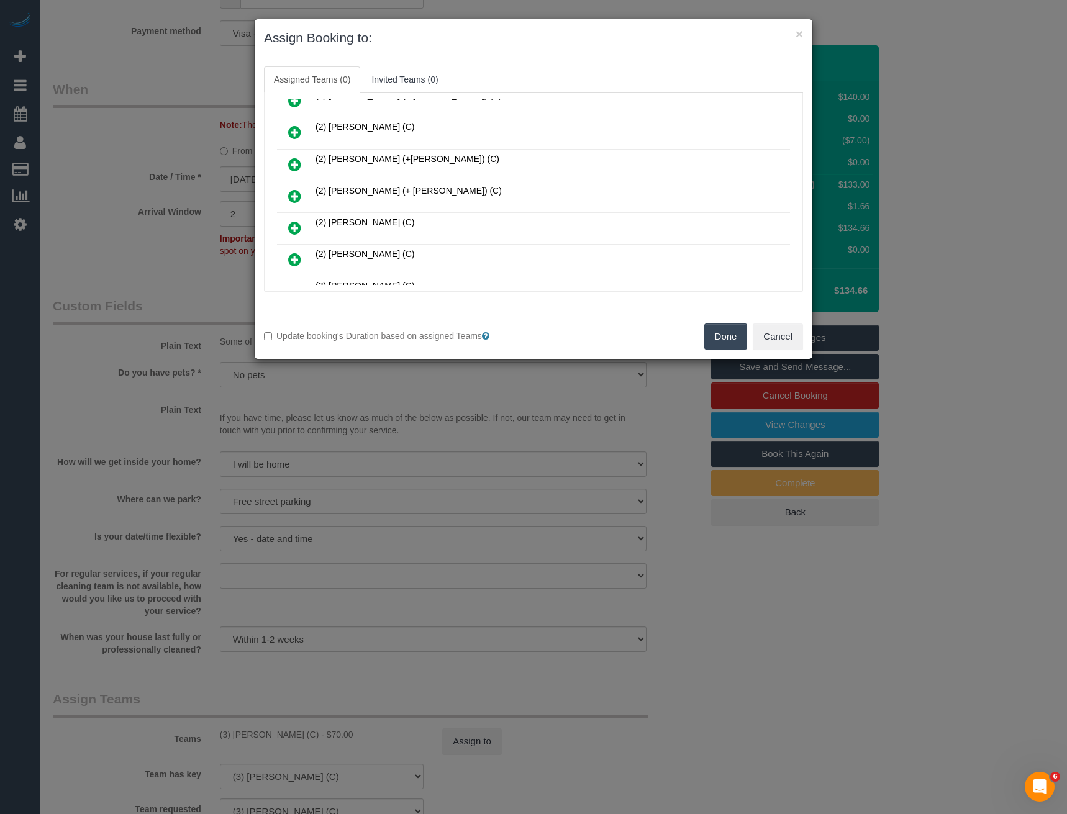
click at [295, 255] on icon at bounding box center [294, 259] width 13 height 15
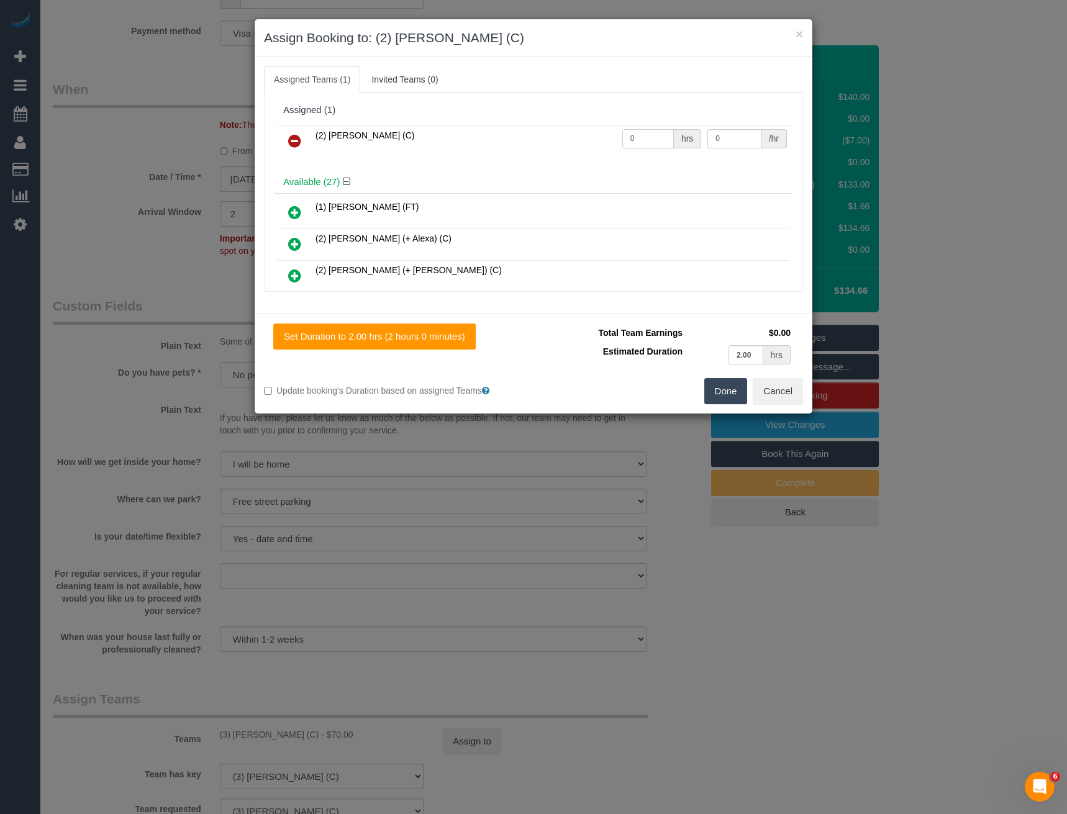
drag, startPoint x: 643, startPoint y: 142, endPoint x: 551, endPoint y: 140, distance: 91.9
click at [561, 141] on tr "(2) Roumany Gergis (C) 0 hrs 0 /hr" at bounding box center [533, 141] width 513 height 32
type input "2"
type input "37.5"
click at [713, 396] on button "Done" at bounding box center [725, 391] width 43 height 26
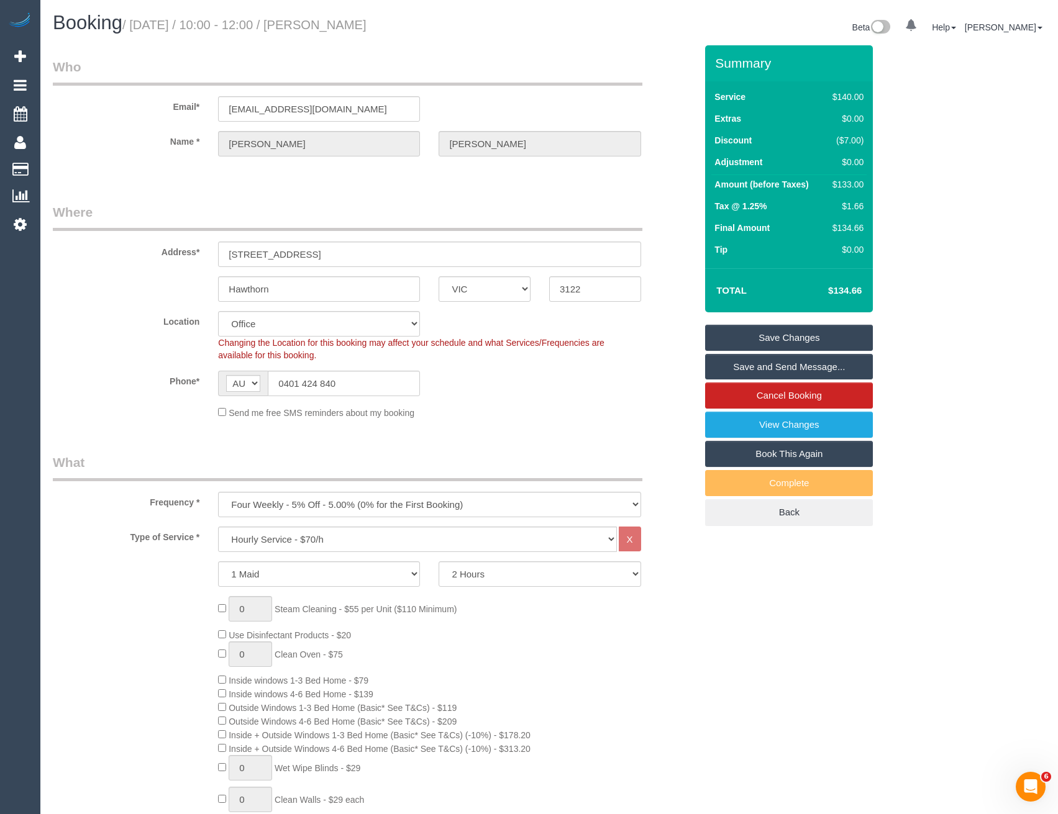
click at [748, 338] on link "Save Changes" at bounding box center [789, 338] width 168 height 26
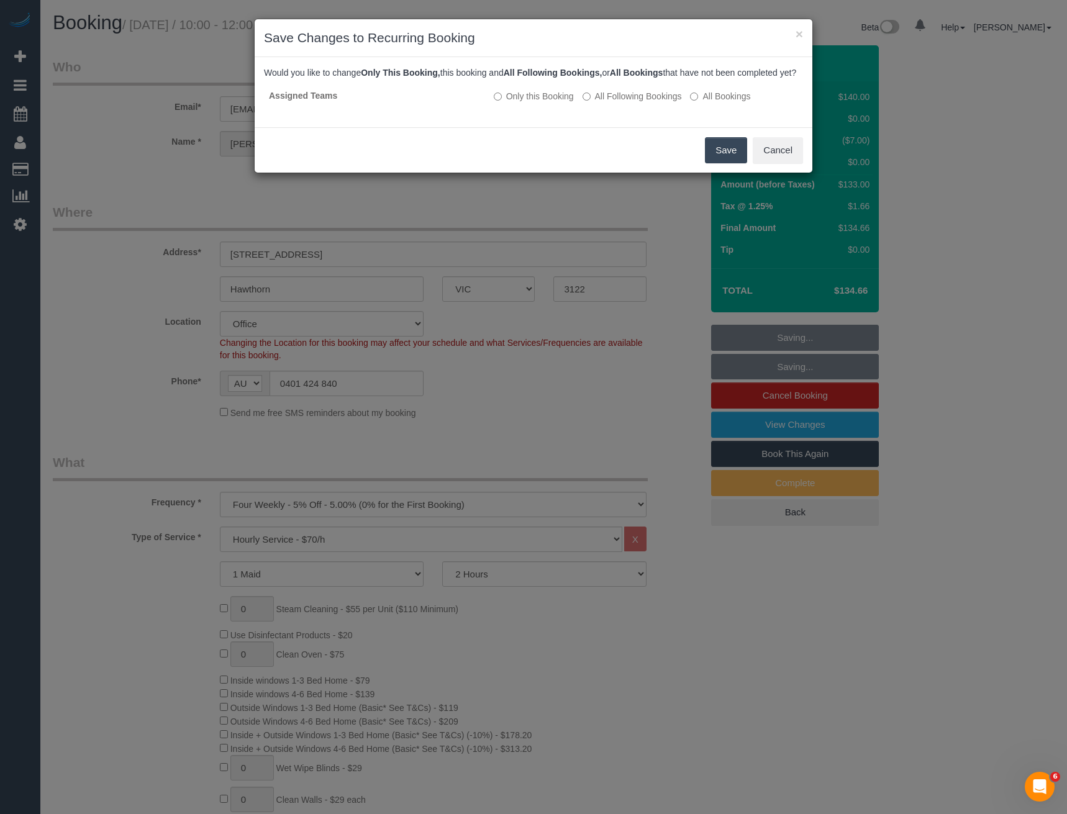
click at [735, 161] on button "Save" at bounding box center [726, 150] width 42 height 26
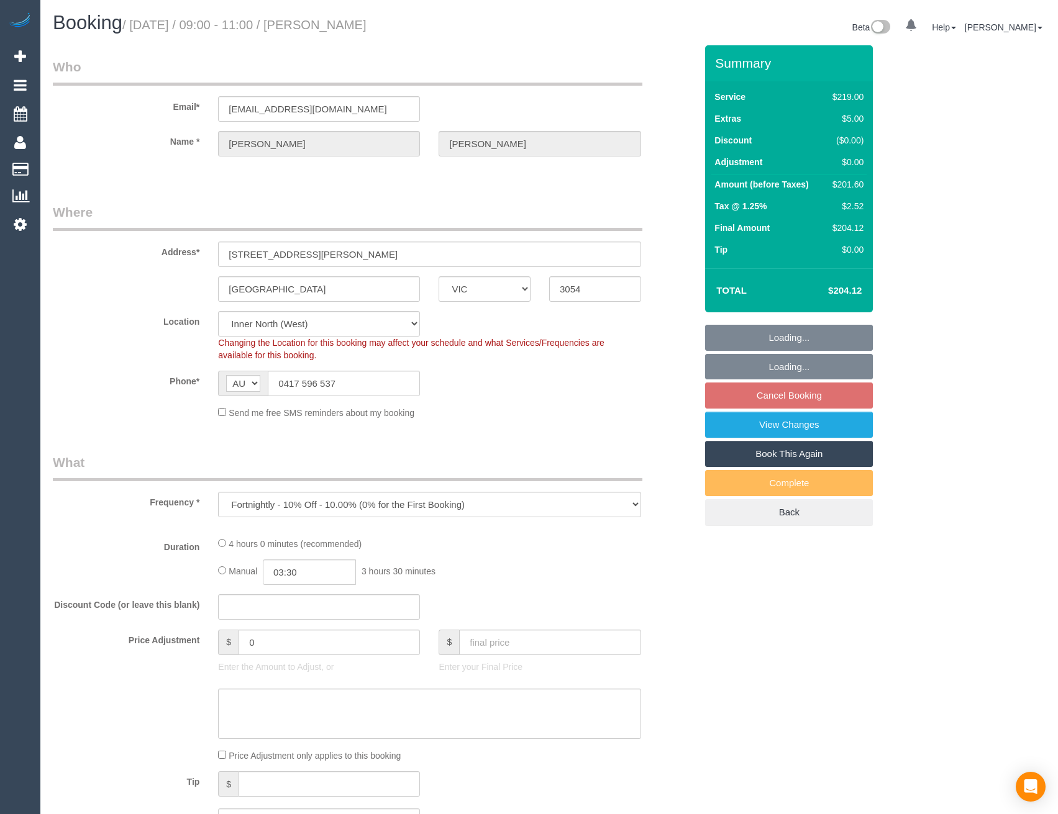
select select "VIC"
select select "object:839"
select select "string:stripe-pm_1GmqgW2GScqysDRVWrhUJswT"
select select "number:28"
select select "number:14"
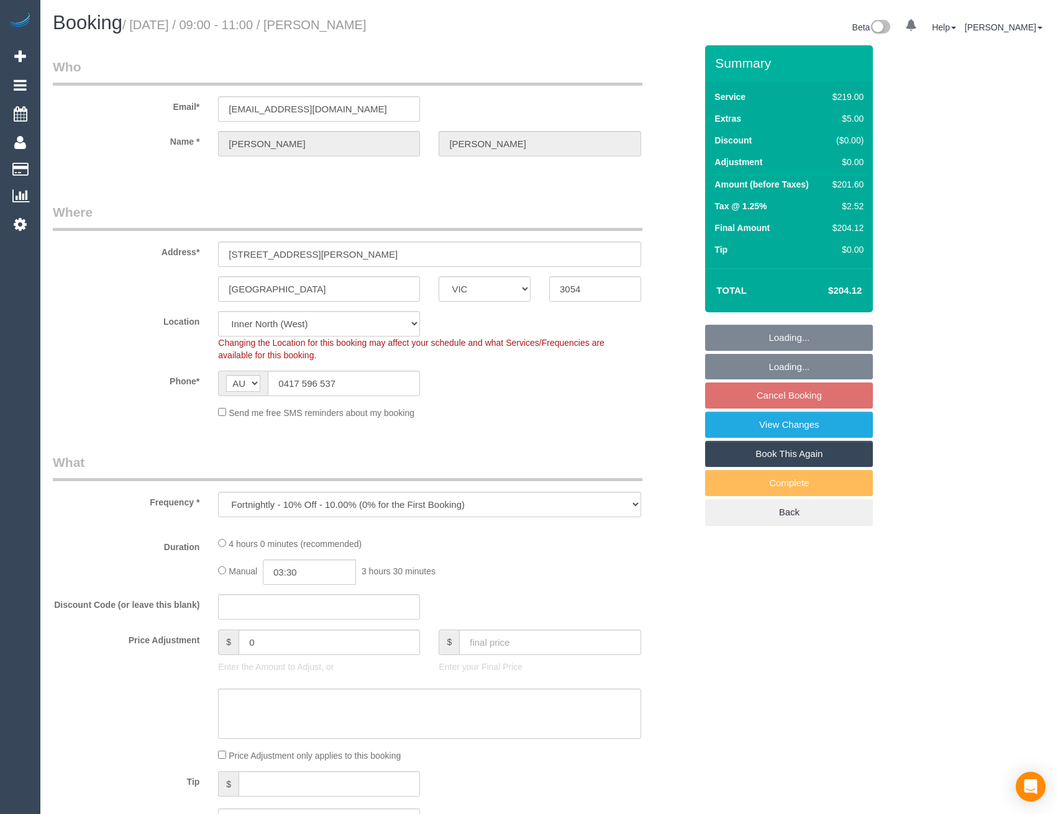
select select "number:19"
select select "number:24"
select select "number:26"
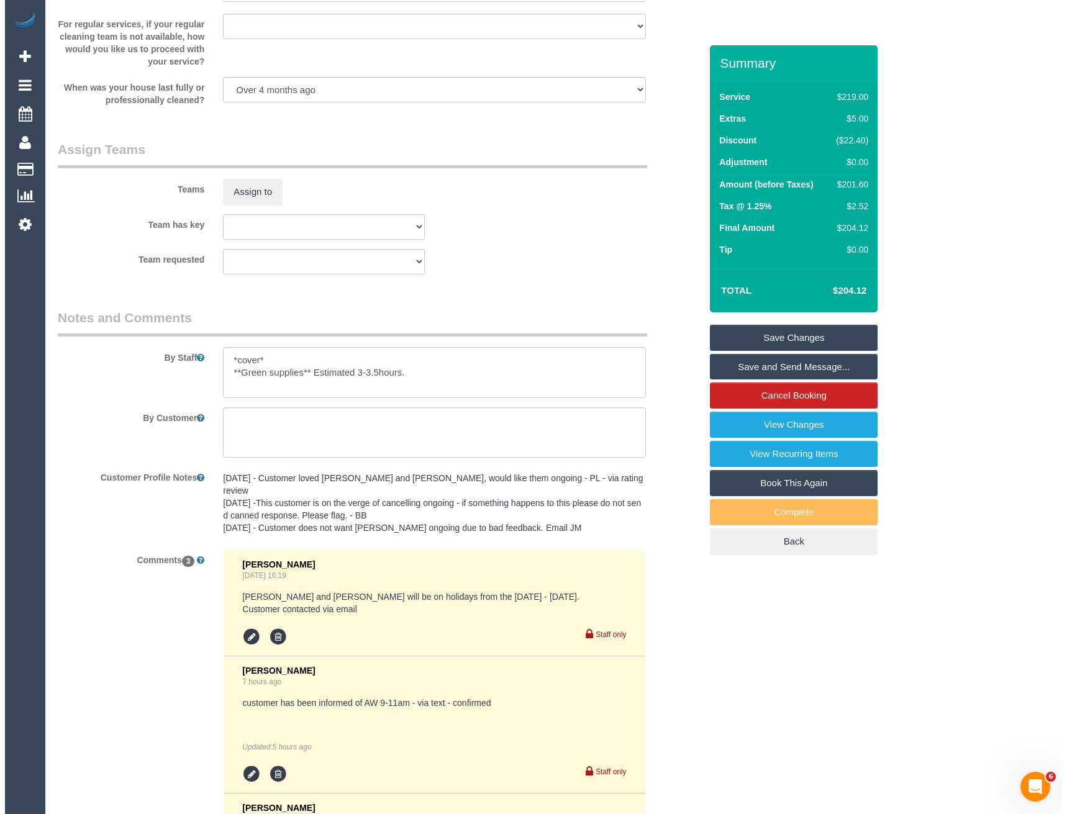
scroll to position [1739, 0]
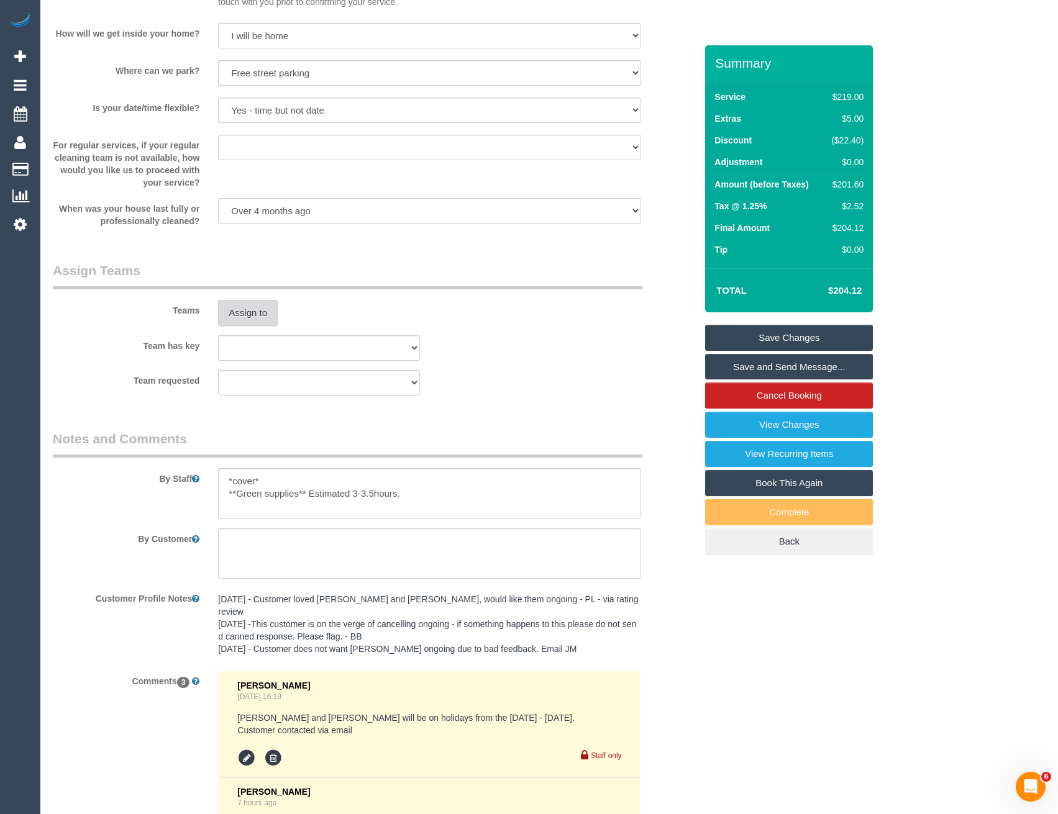
click at [248, 313] on button "Assign to" at bounding box center [248, 313] width 60 height 26
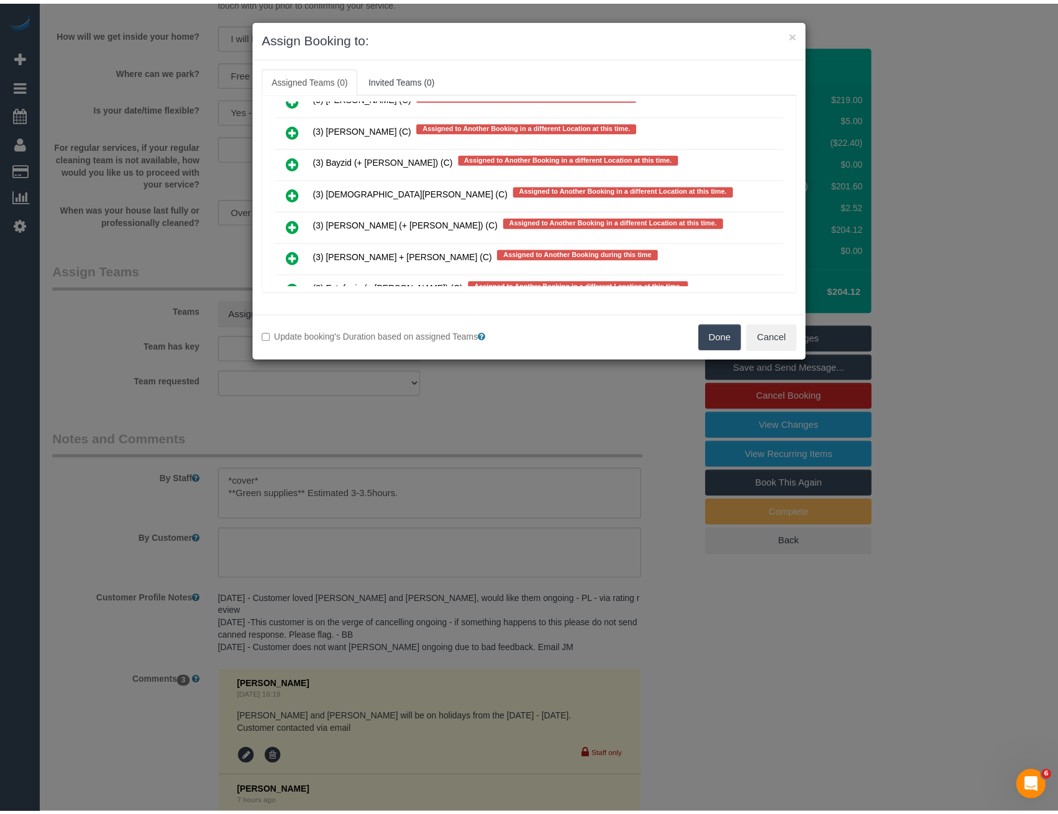
scroll to position [4520, 0]
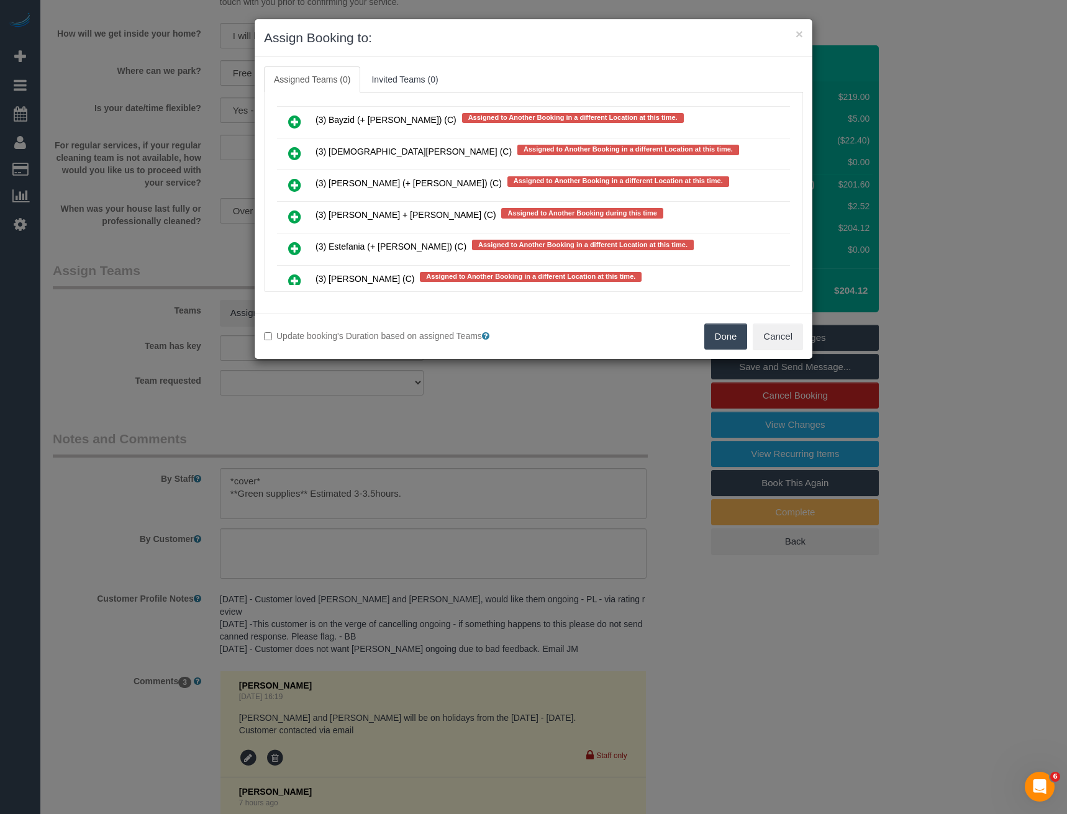
click at [551, 407] on div "× Assign Booking to: Assigned Teams (0) Invited Teams (0) Assigned (0) No Assig…" at bounding box center [533, 407] width 1067 height 814
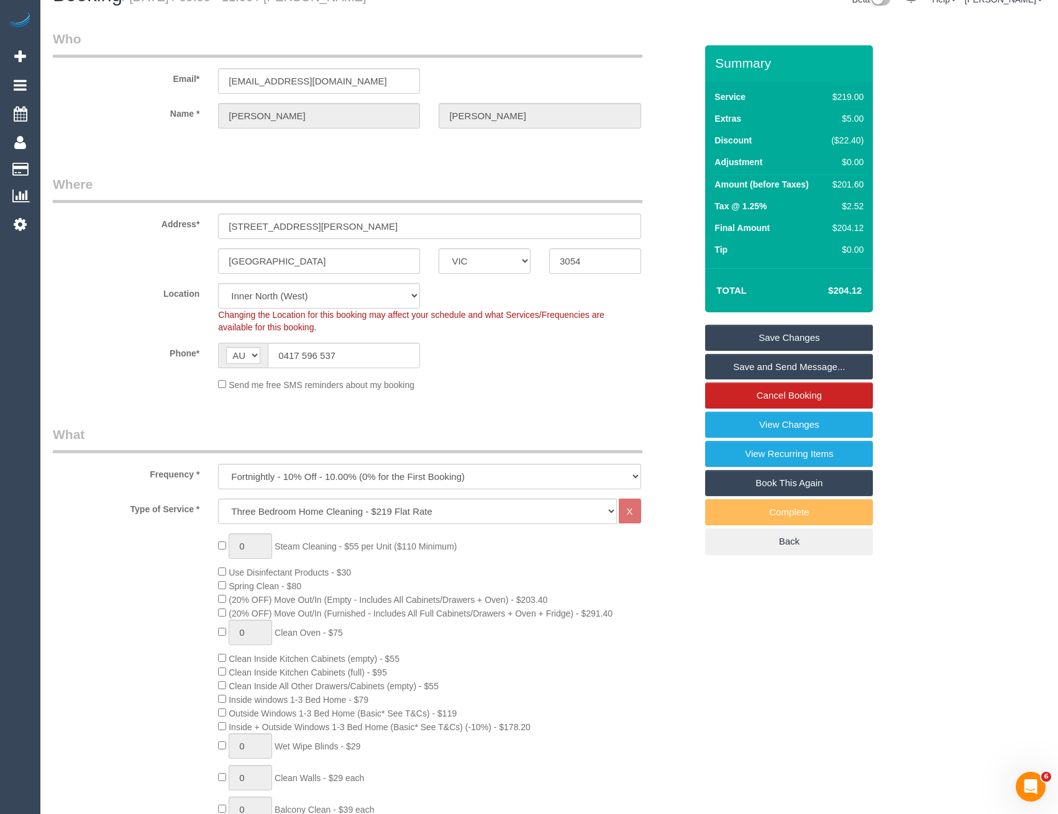
scroll to position [0, 0]
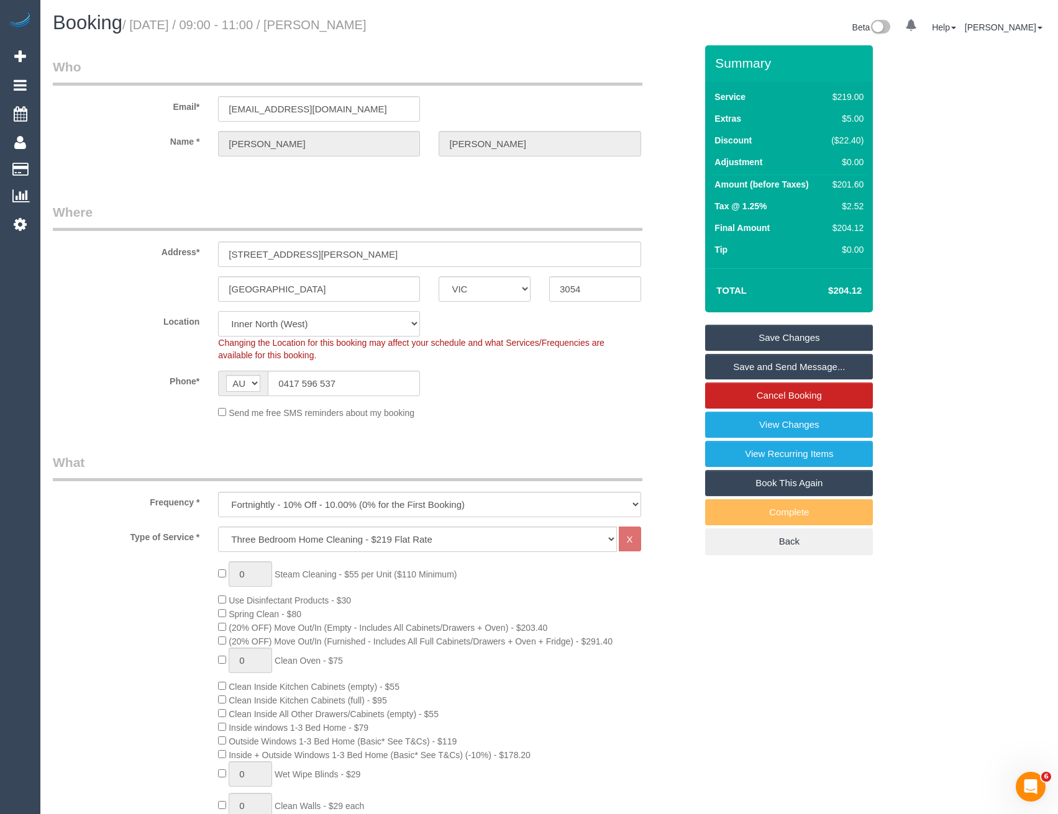
click at [287, 324] on select "Office [GEOGRAPHIC_DATA] (North) East (South) [GEOGRAPHIC_DATA] (East) [GEOGRAP…" at bounding box center [319, 323] width 202 height 25
select select "54"
click at [218, 311] on select "Office [GEOGRAPHIC_DATA] (North) East (South) [GEOGRAPHIC_DATA] (East) [GEOGRAP…" at bounding box center [319, 323] width 202 height 25
click at [304, 324] on select "Office [GEOGRAPHIC_DATA] (North) East (South) [GEOGRAPHIC_DATA] (East) [GEOGRAP…" at bounding box center [319, 323] width 202 height 25
select select "object:5433"
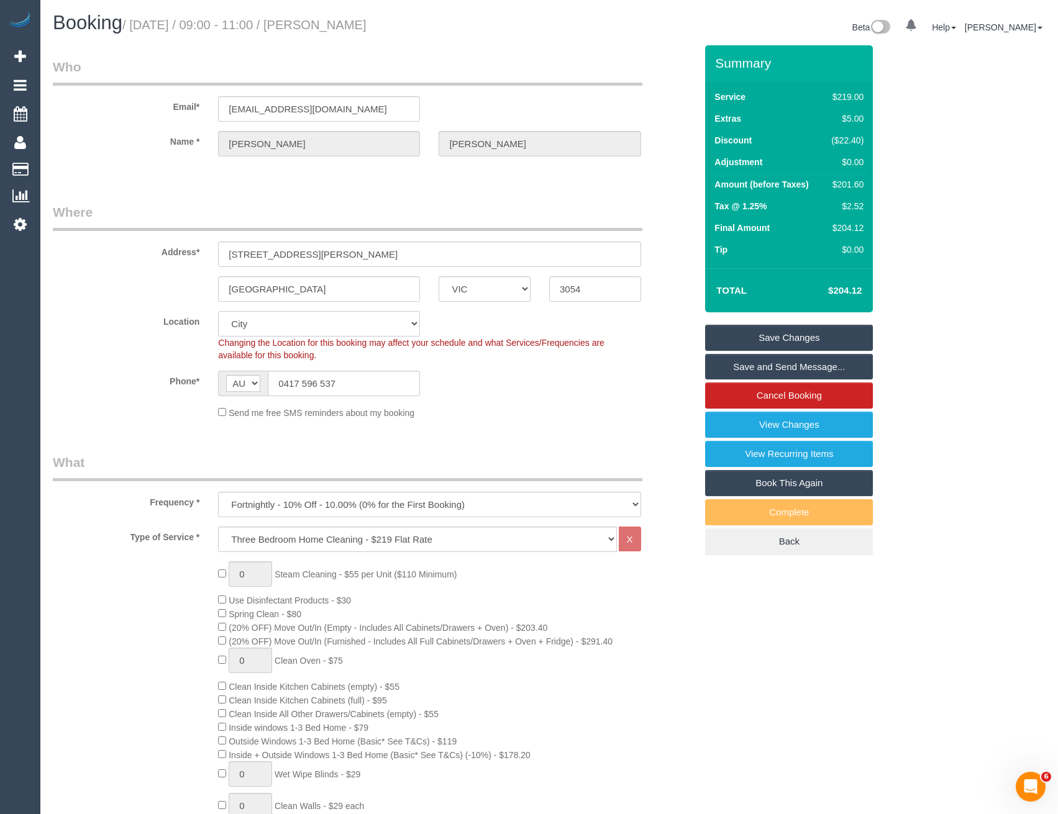
select select "50"
click at [218, 311] on select "Office [GEOGRAPHIC_DATA] (North) East (South) [GEOGRAPHIC_DATA] (East) [GEOGRAP…" at bounding box center [319, 323] width 202 height 25
click at [537, 404] on sui-booking-location "Location [GEOGRAPHIC_DATA] (North) East (South) [GEOGRAPHIC_DATA] (East) [GEOGR…" at bounding box center [374, 365] width 643 height 108
select select "object:5438"
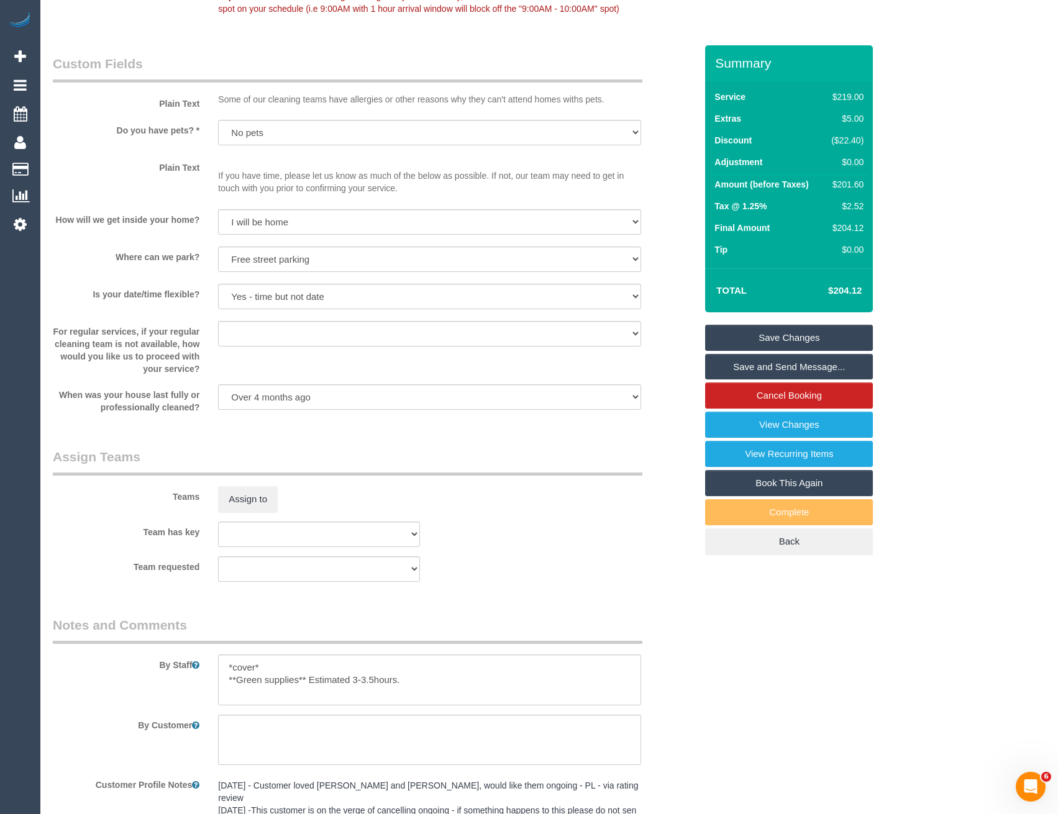
scroll to position [1653, 0]
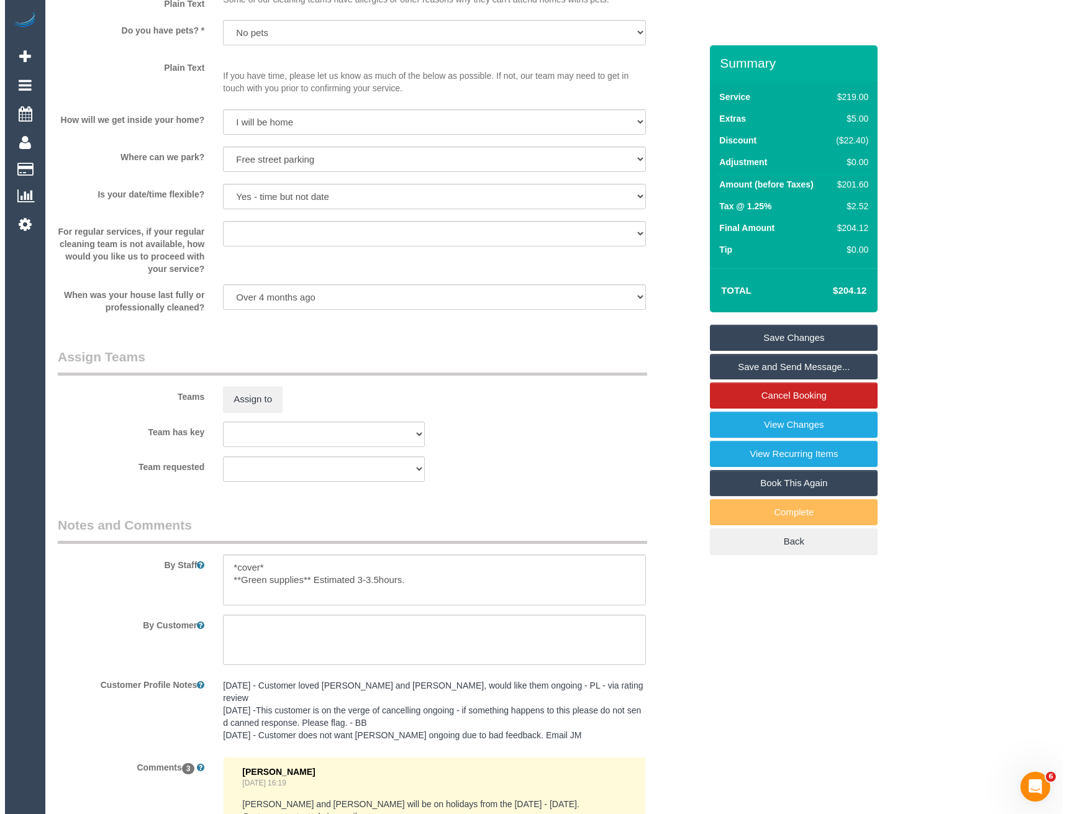
scroll to position [1801, 0]
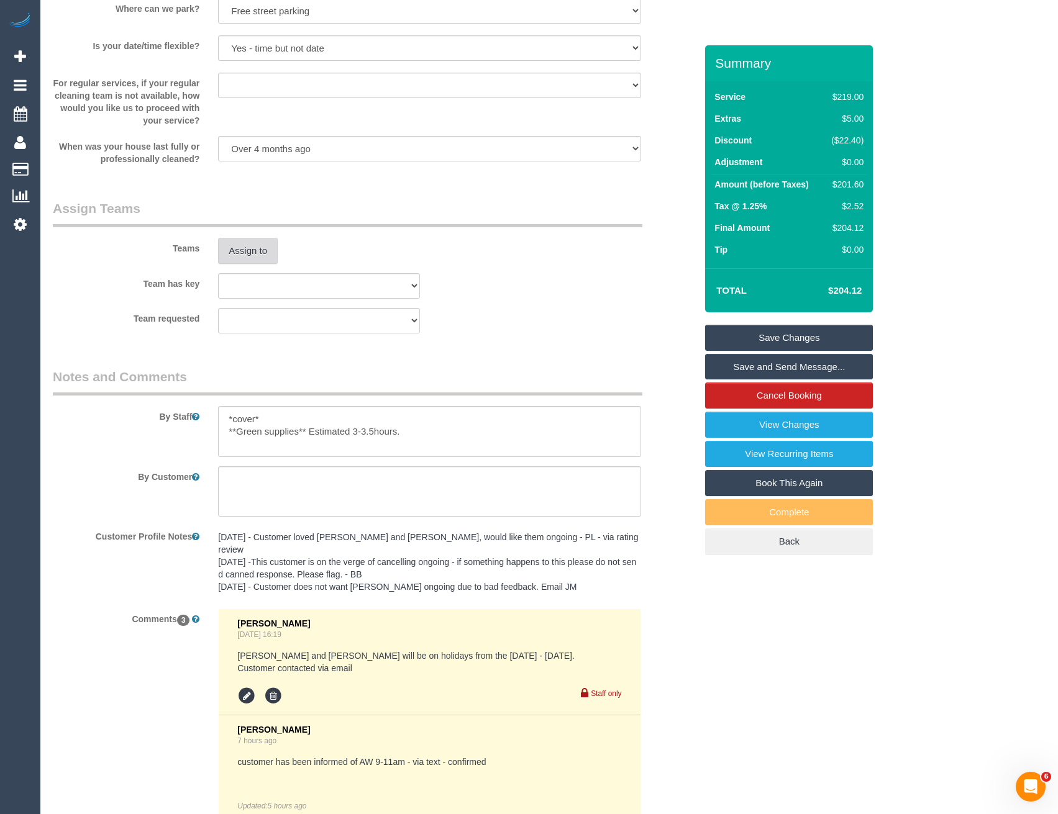
click at [251, 241] on button "Assign to" at bounding box center [248, 251] width 60 height 26
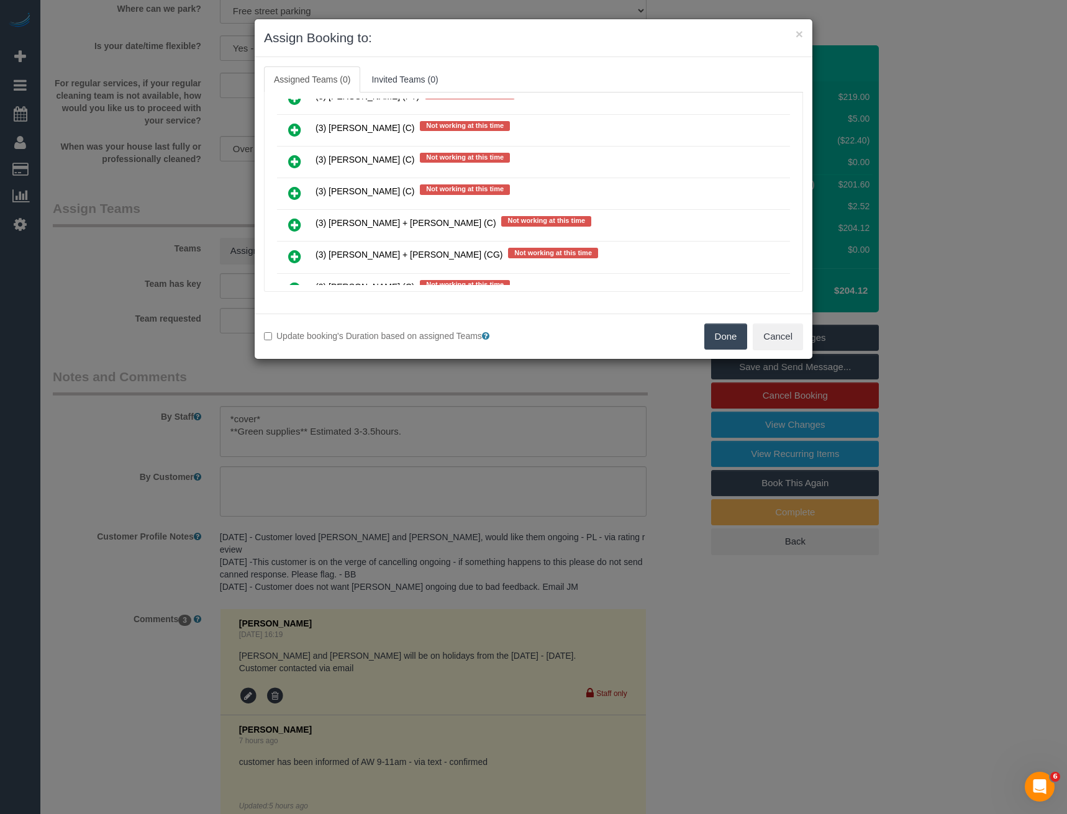
scroll to position [1033, 0]
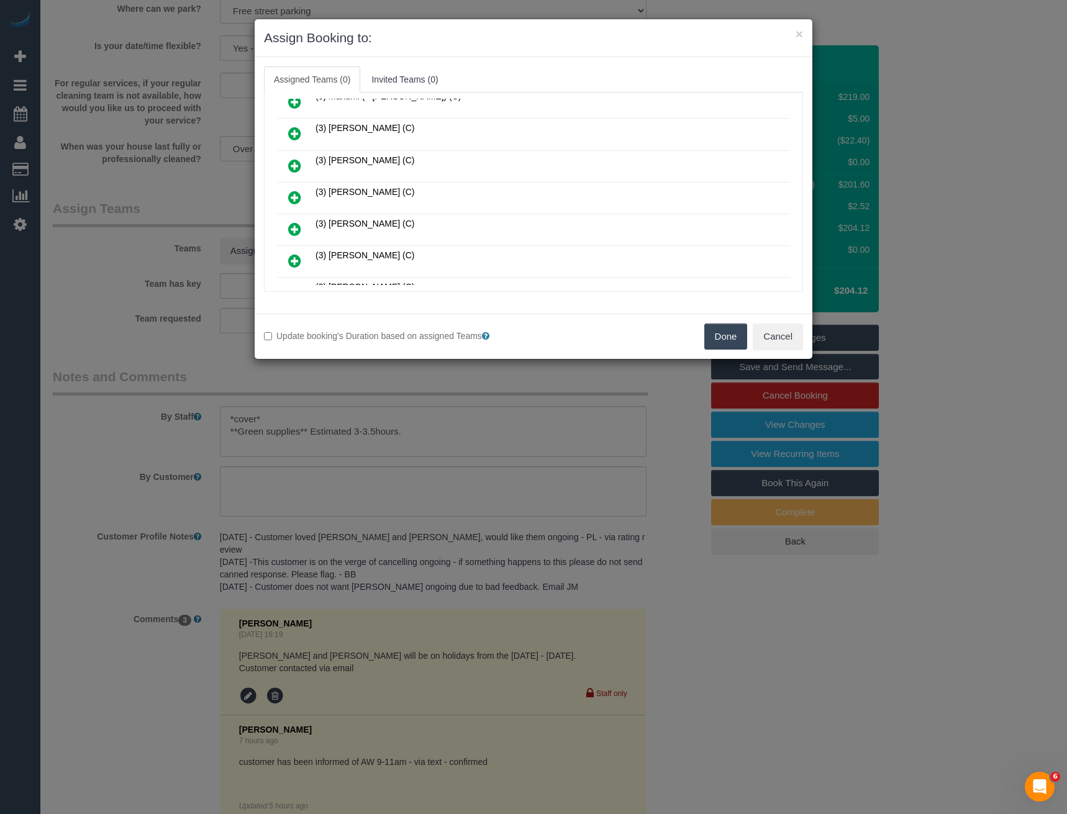
click at [296, 197] on icon at bounding box center [294, 197] width 13 height 15
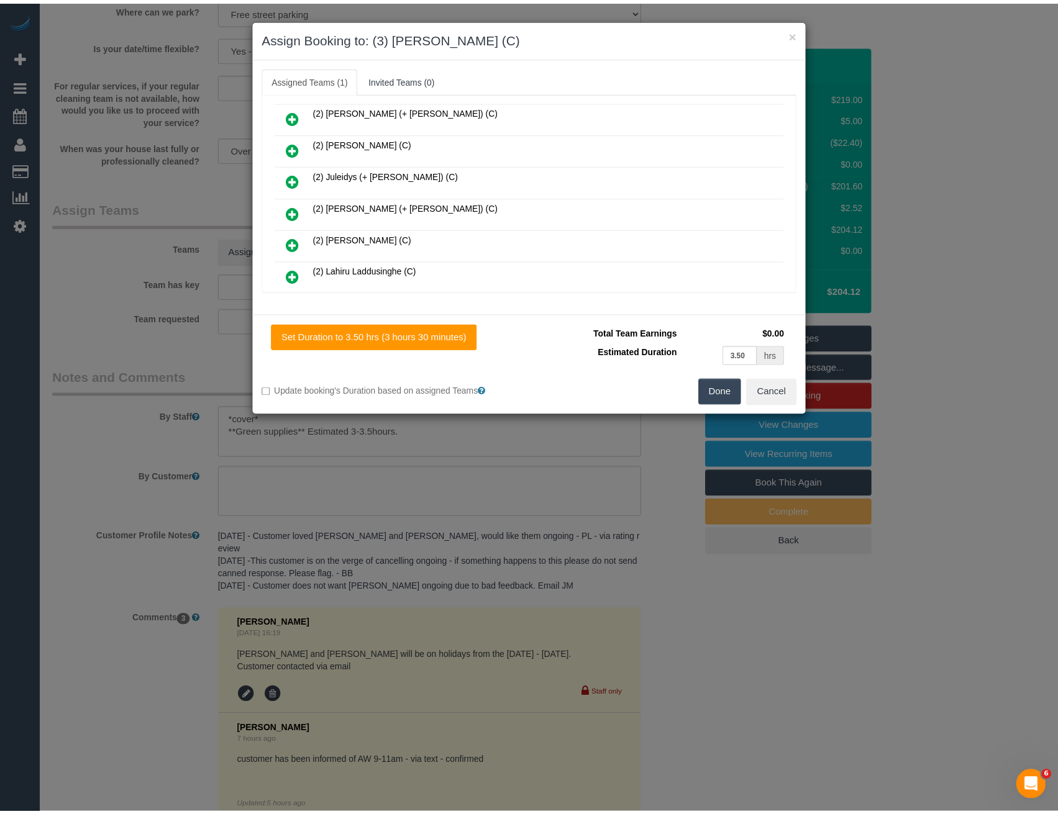
scroll to position [0, 0]
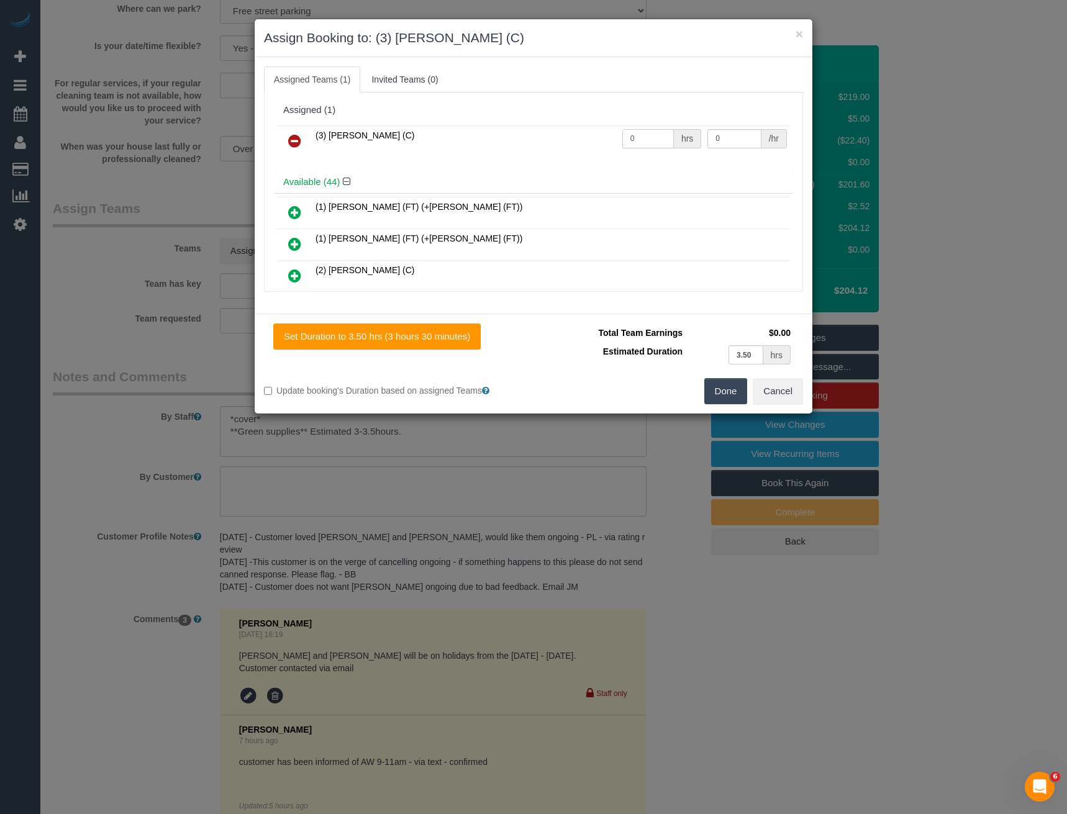
drag, startPoint x: 630, startPoint y: 133, endPoint x: 555, endPoint y: 135, distance: 74.5
click at [566, 138] on tr "(3) Raj Suram (C) 0 hrs 0 /hr" at bounding box center [533, 141] width 513 height 32
type input "1"
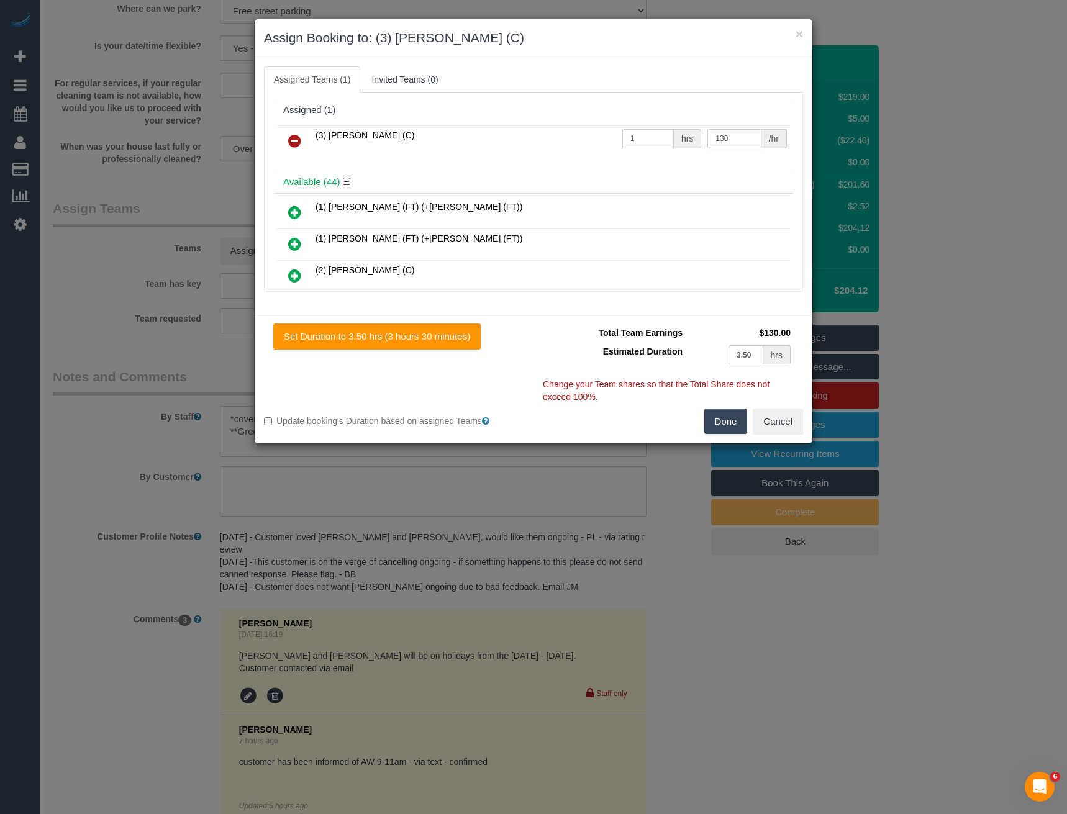
type input "130"
click at [738, 422] on button "Done" at bounding box center [725, 422] width 43 height 26
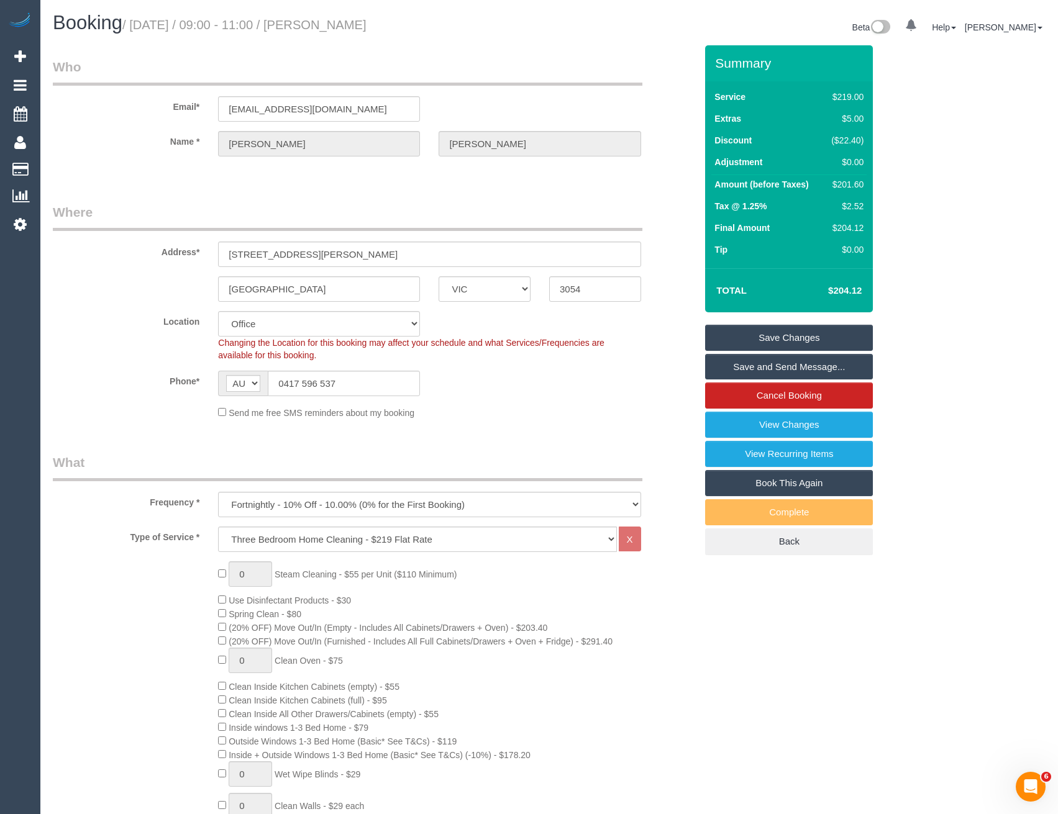
click at [784, 338] on link "Save Changes" at bounding box center [789, 338] width 168 height 26
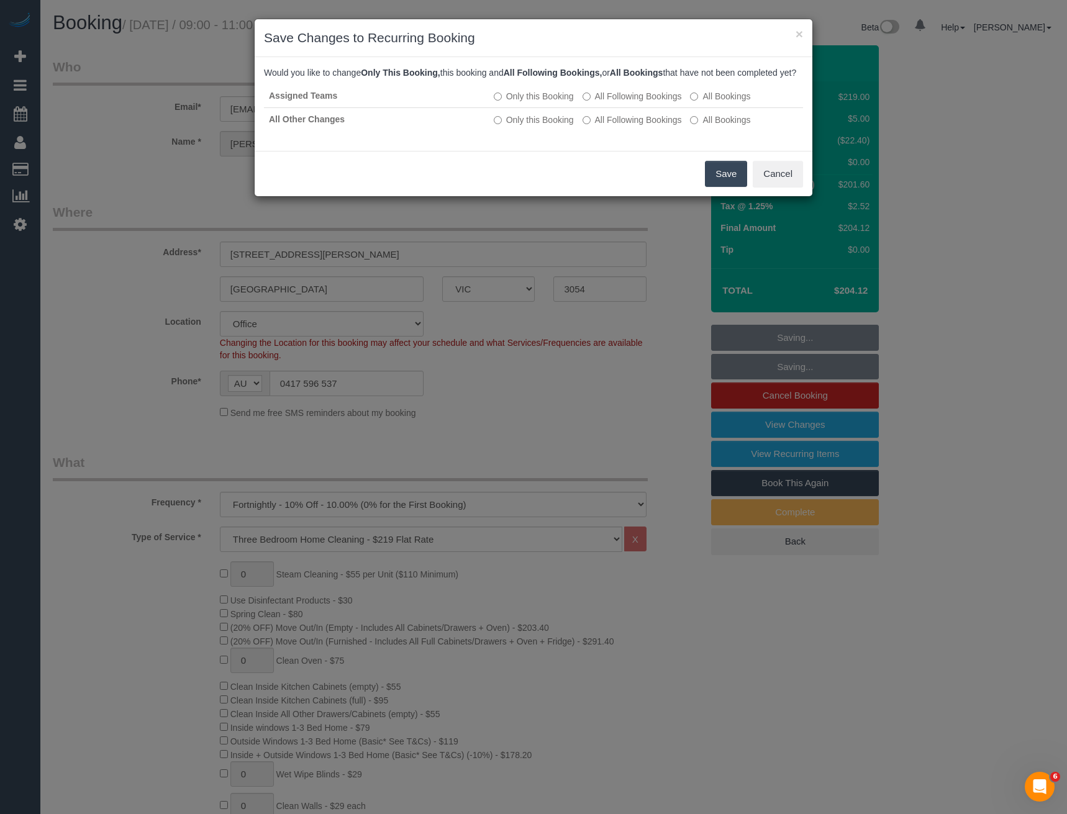
drag, startPoint x: 726, startPoint y: 184, endPoint x: 154, endPoint y: 148, distance: 573.0
click at [726, 184] on button "Save" at bounding box center [726, 174] width 42 height 26
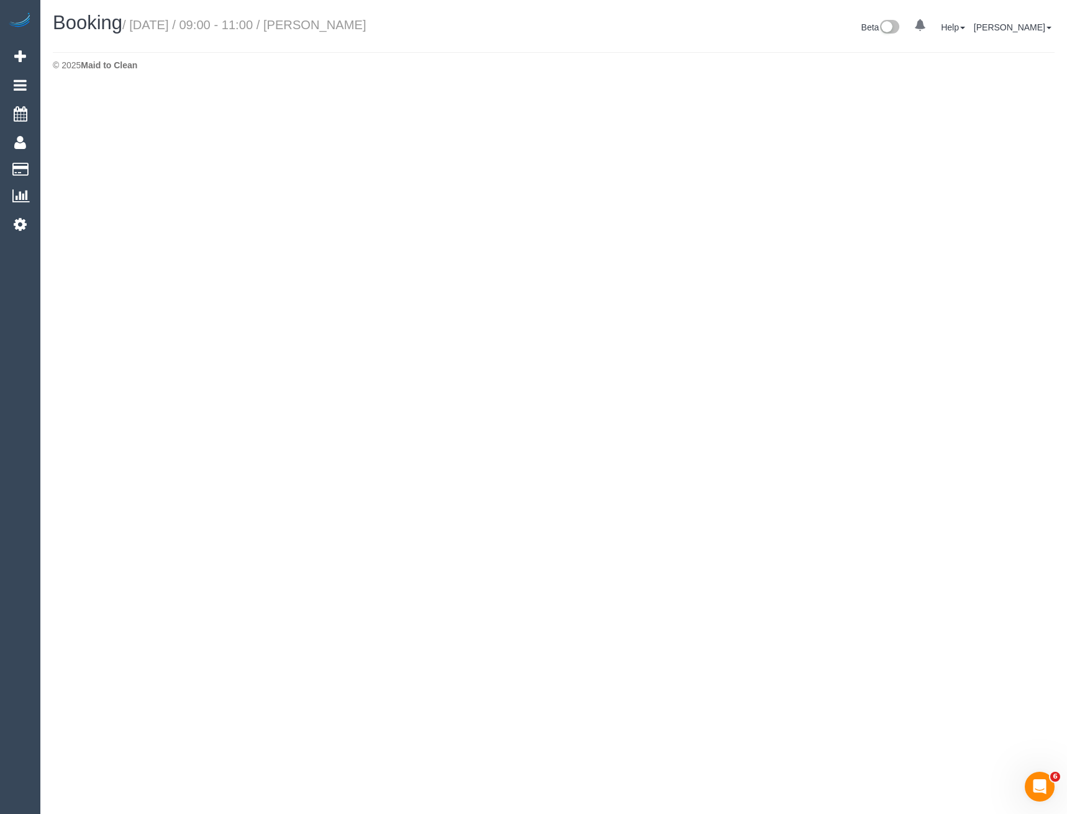
select select "VIC"
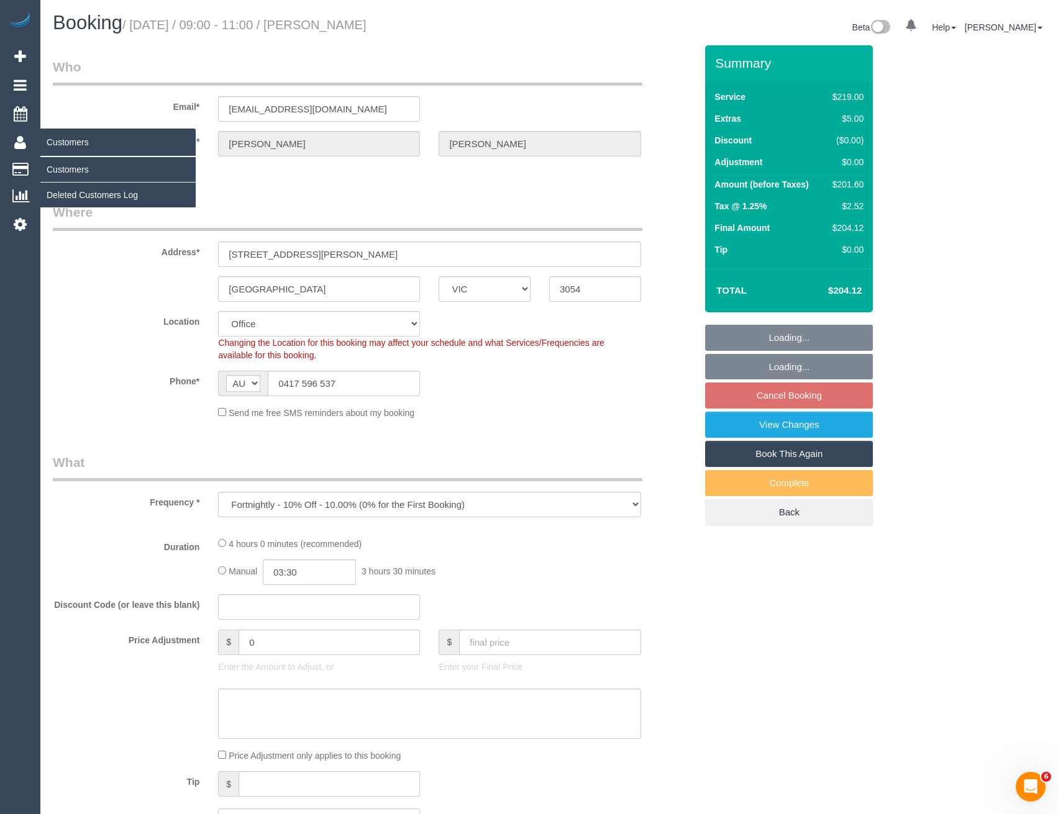
select select "object:12026"
select select "string:stripe-pm_1GmqgW2GScqysDRVWrhUJswT"
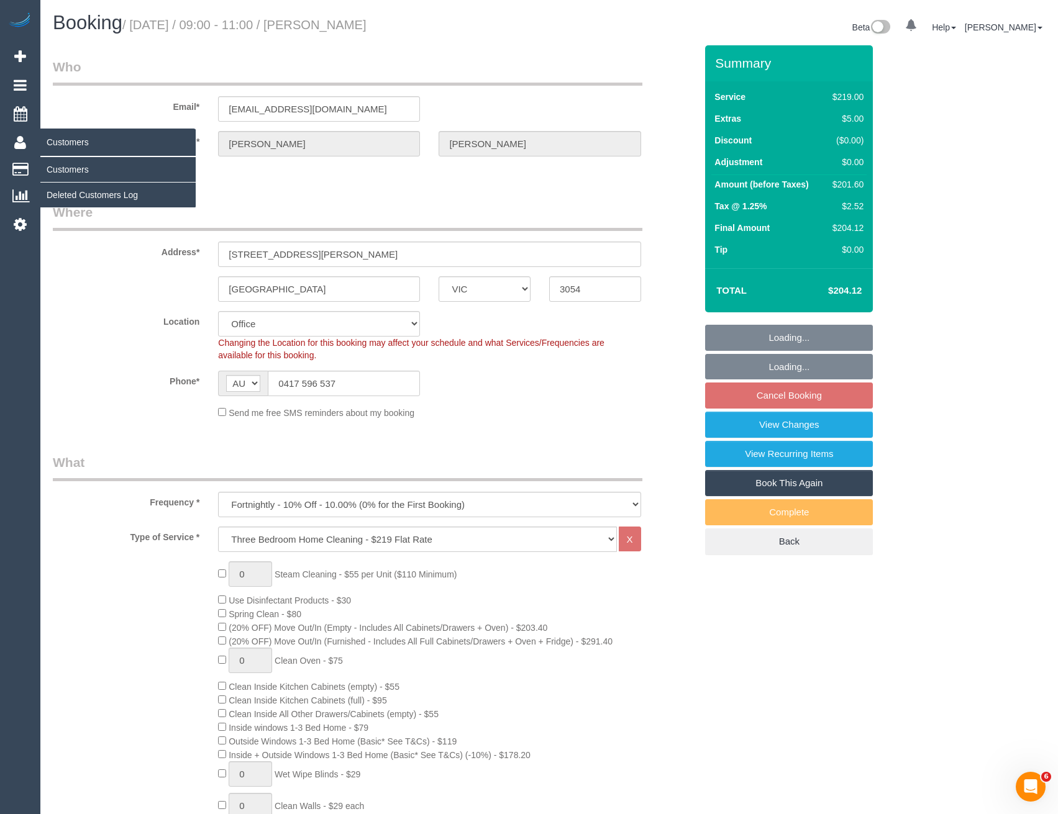
select select "number:28"
select select "number:14"
select select "number:19"
select select "number:24"
select select "number:26"
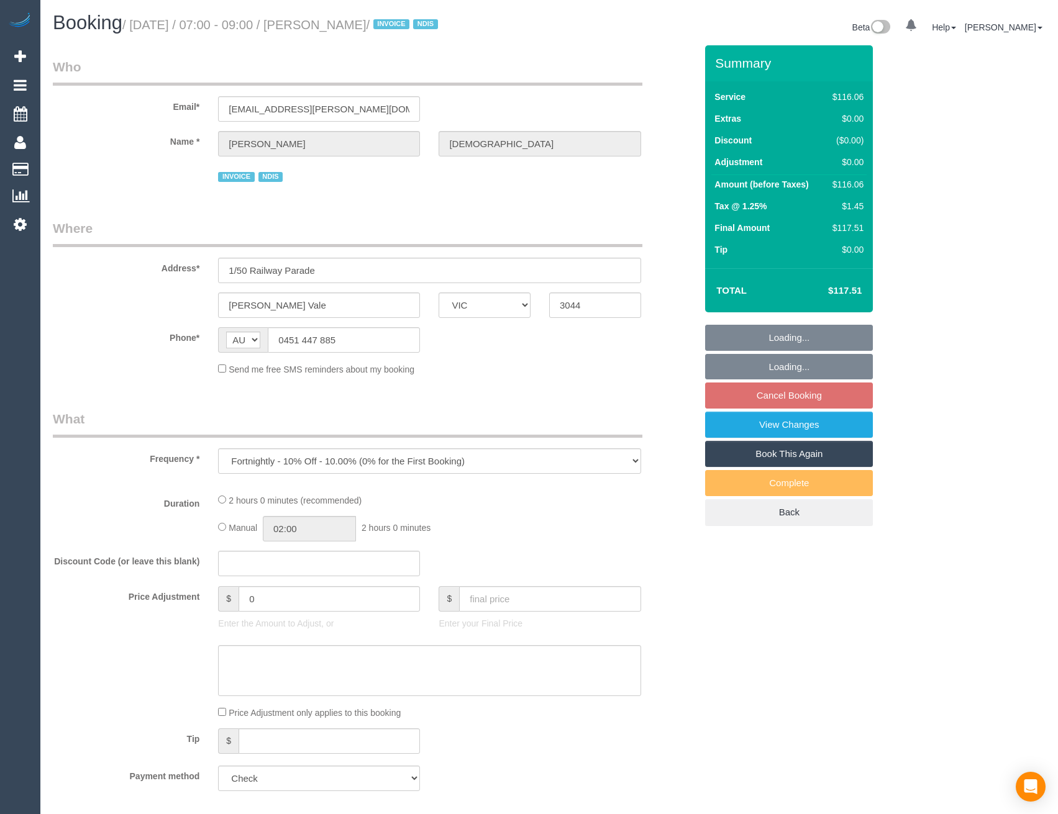
select select "VIC"
select select "number:27"
select select "number:14"
select select "number:19"
select select "number:36"
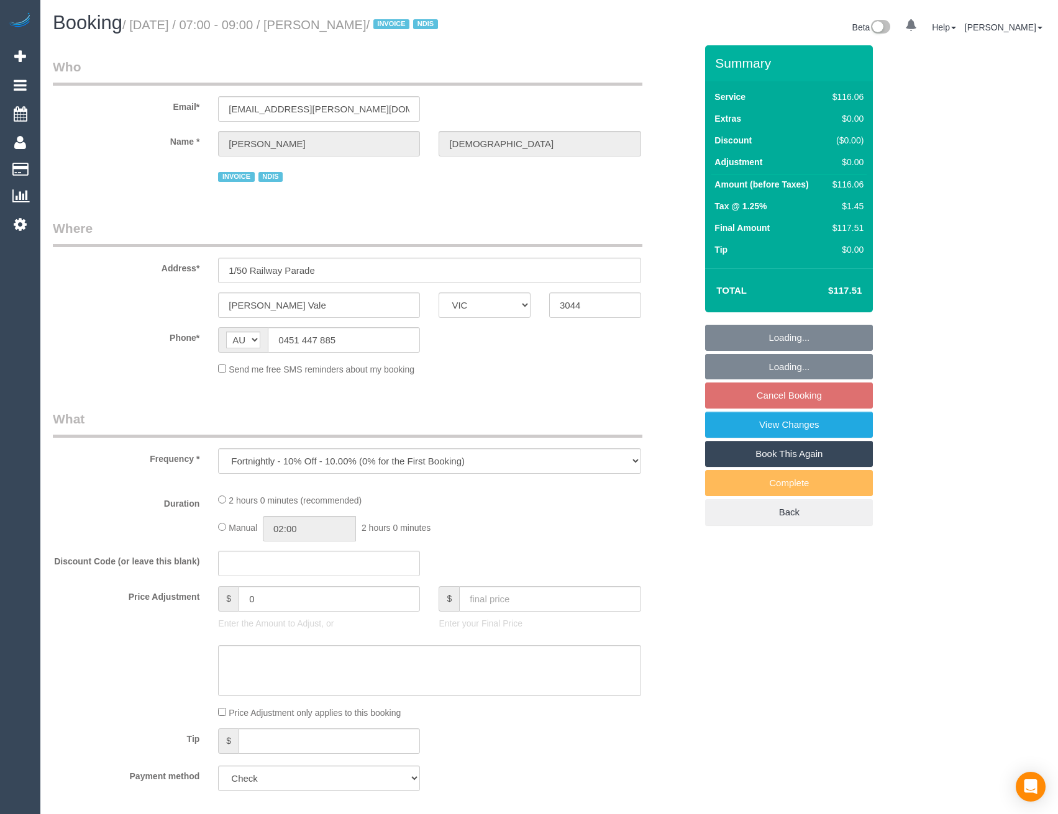
select select "number:35"
select select "number:12"
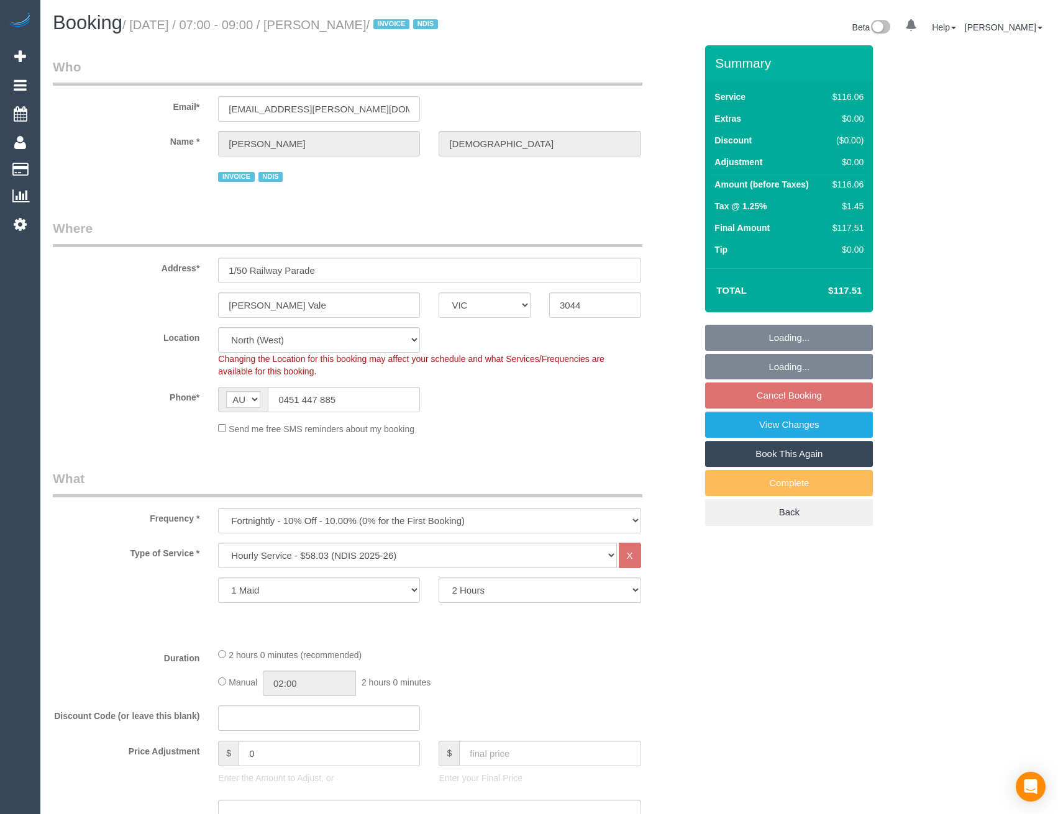
select select "object:808"
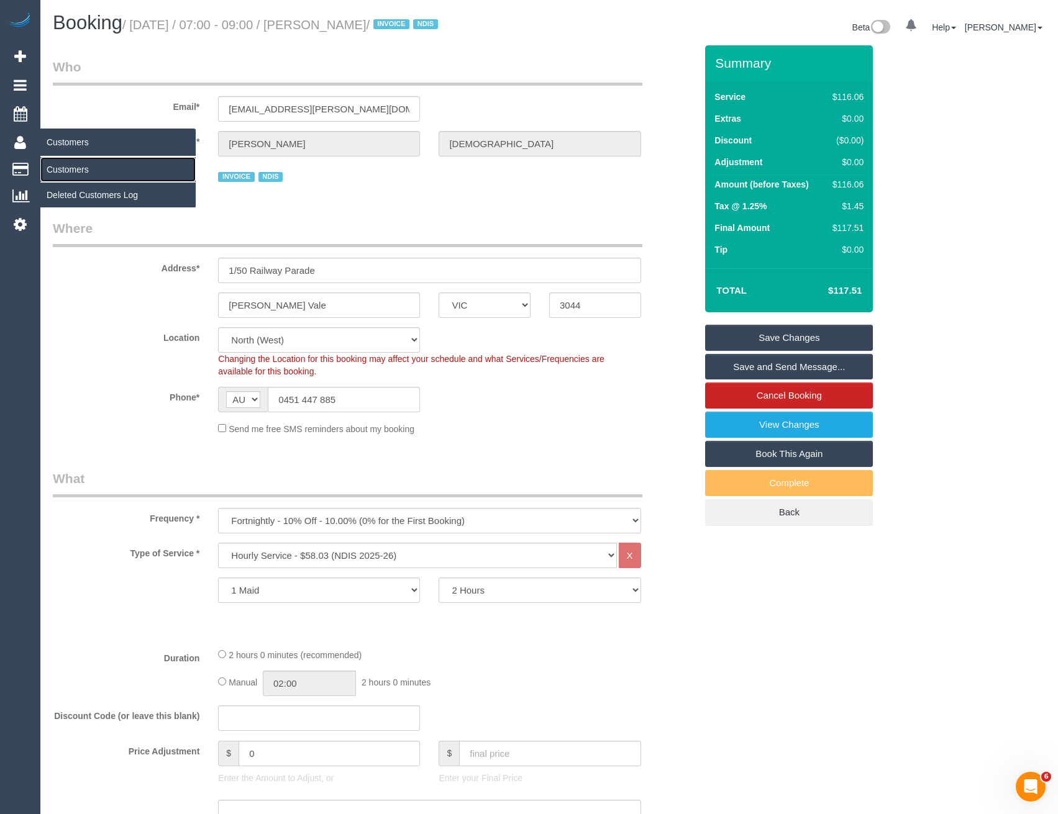
click at [64, 167] on link "Customers" at bounding box center [117, 169] width 155 height 25
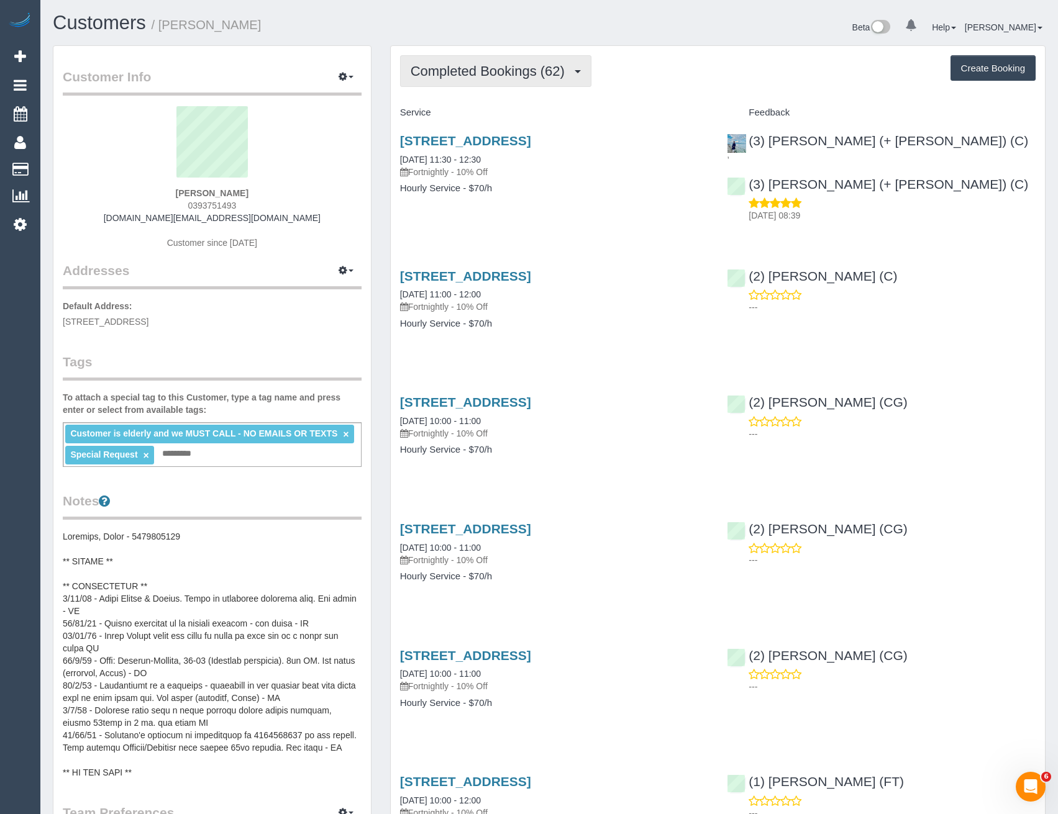
click at [510, 81] on button "Completed Bookings (62)" at bounding box center [495, 71] width 191 height 32
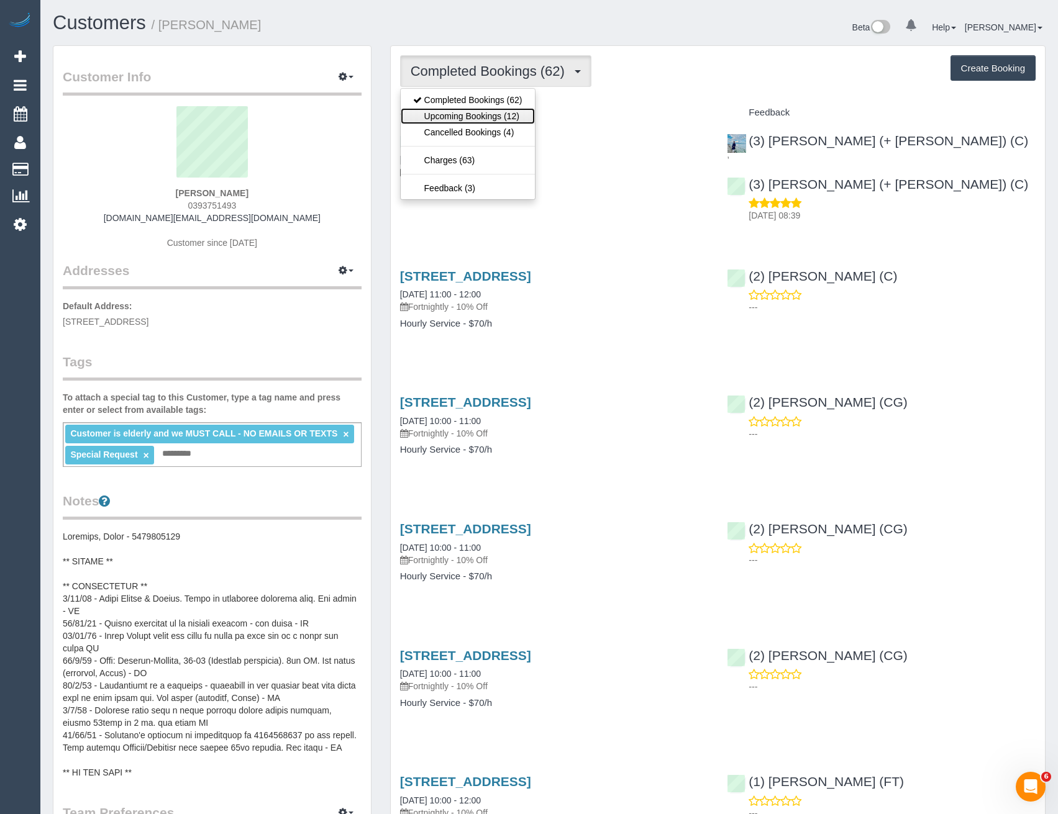
click at [504, 117] on link "Upcoming Bookings (12)" at bounding box center [468, 116] width 134 height 16
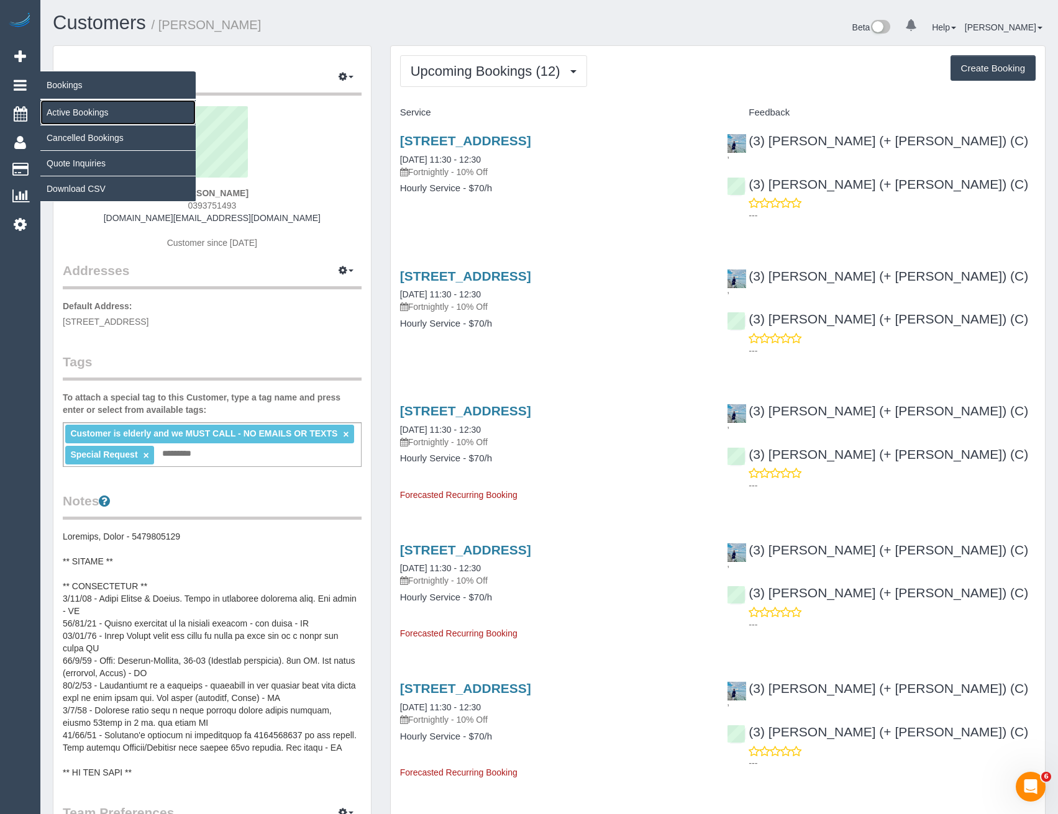
click at [63, 117] on link "Active Bookings" at bounding box center [117, 112] width 155 height 25
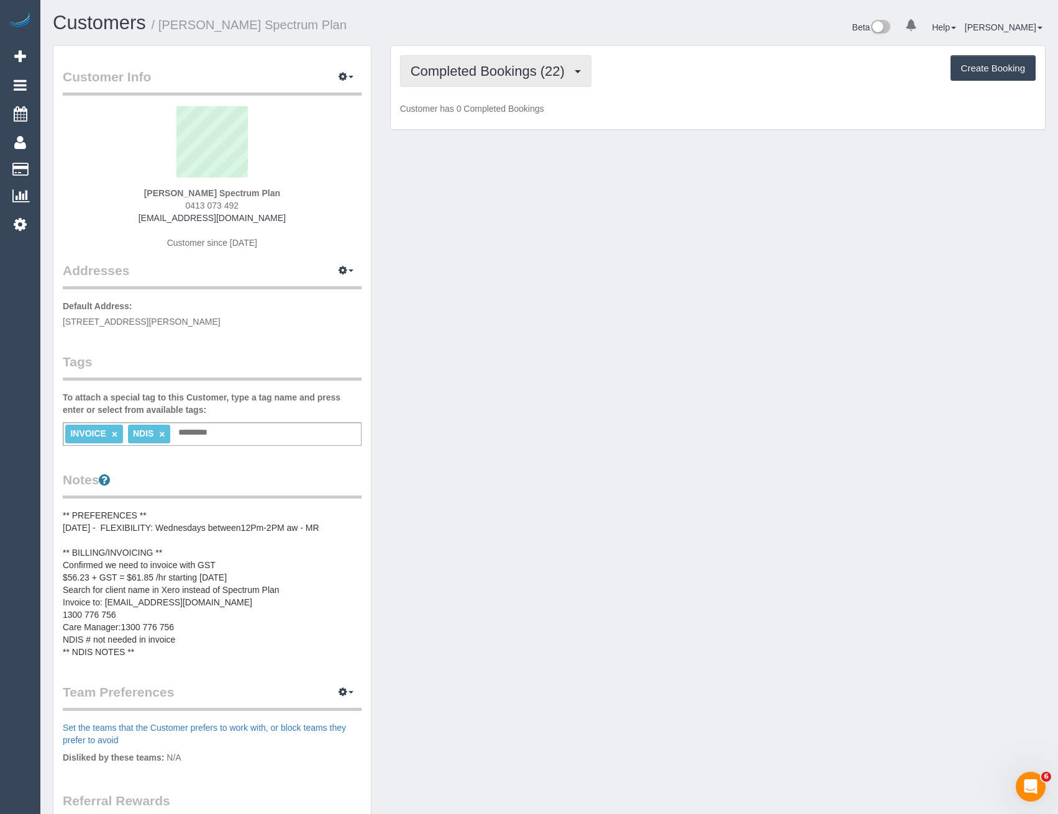
click at [571, 69] on span "Completed Bookings (22)" at bounding box center [490, 71] width 160 height 16
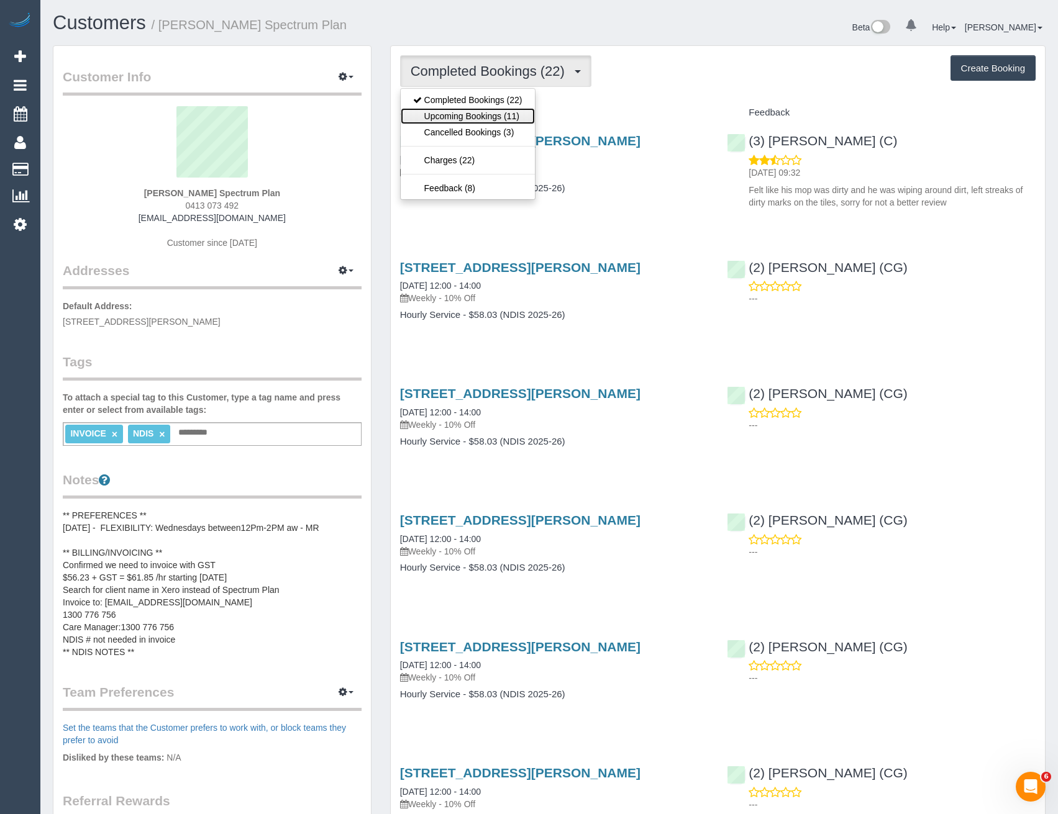
click at [526, 118] on link "Upcoming Bookings (11)" at bounding box center [468, 116] width 134 height 16
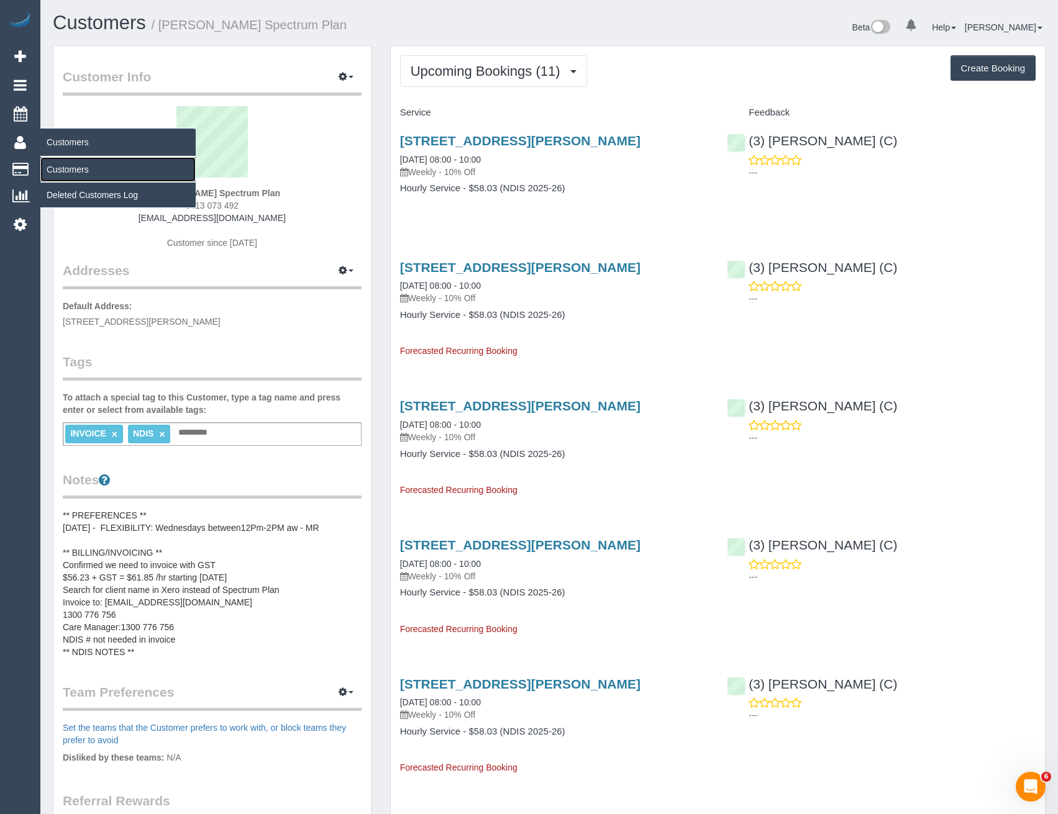
drag, startPoint x: 81, startPoint y: 168, endPoint x: 73, endPoint y: 171, distance: 8.6
click at [81, 168] on link "Customers" at bounding box center [117, 169] width 155 height 25
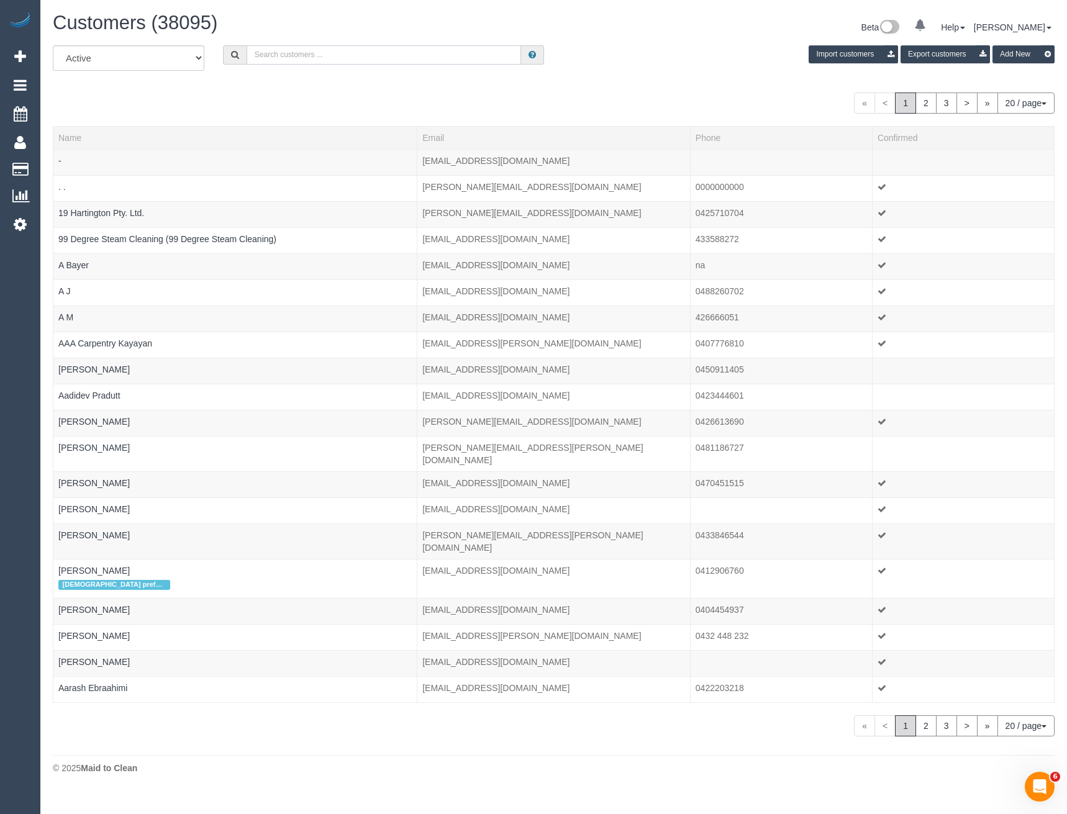
click at [317, 60] on input "text" at bounding box center [384, 54] width 275 height 19
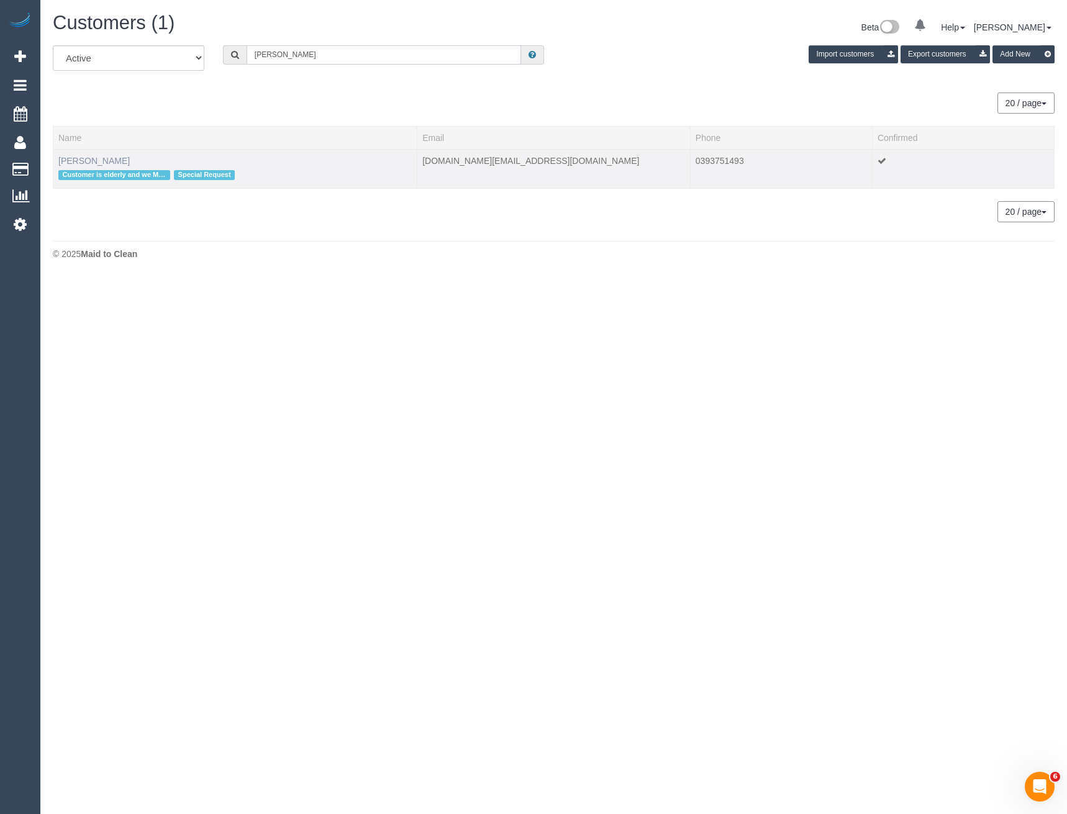
type input "Nancy De"
click at [113, 162] on link "Nancy De Pasquale" at bounding box center [93, 161] width 71 height 10
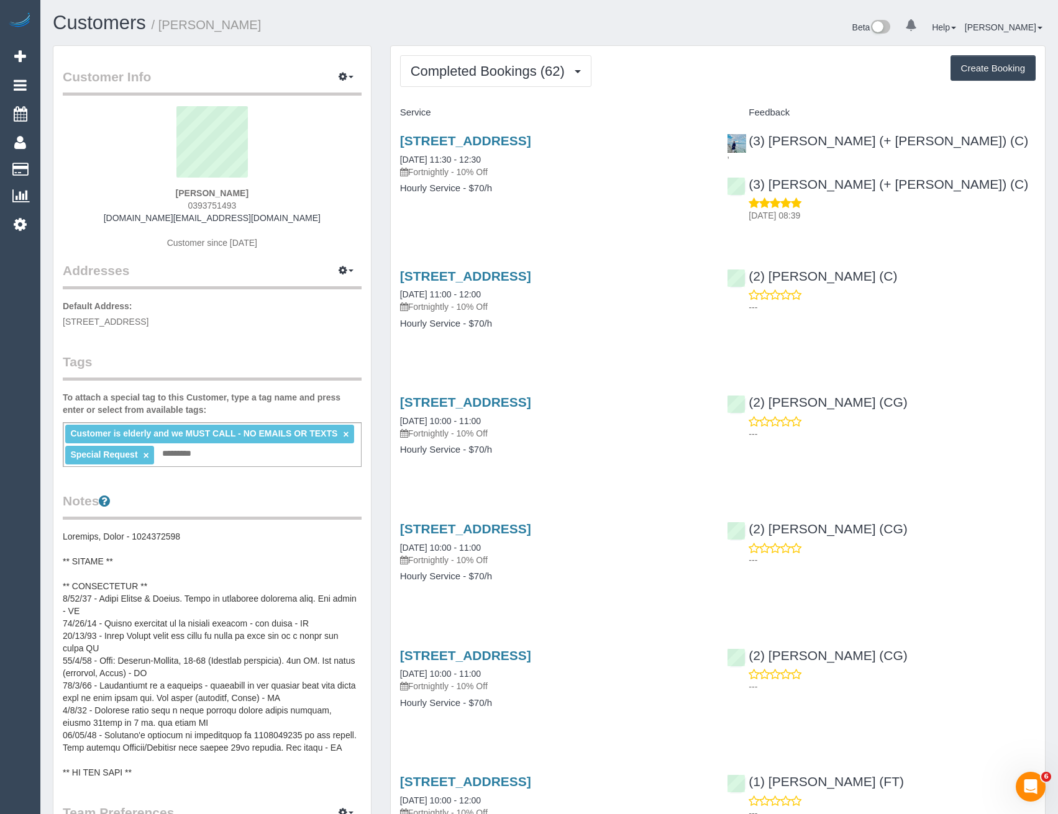
click at [146, 454] on link "×" at bounding box center [146, 455] width 6 height 11
click at [263, 331] on div "Customer Info Edit Contact Info Send Message Email Preferences Special Sales Ta…" at bounding box center [211, 593] width 317 height 1094
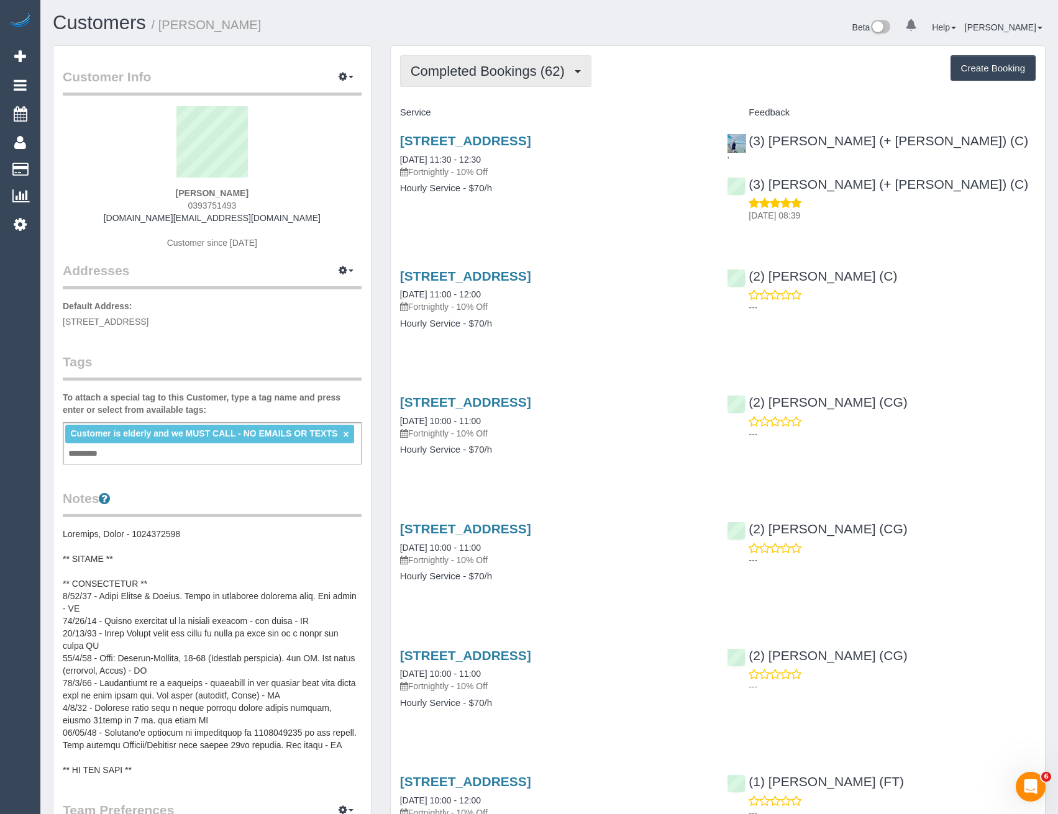
click at [487, 79] on button "Completed Bookings (62)" at bounding box center [495, 71] width 191 height 32
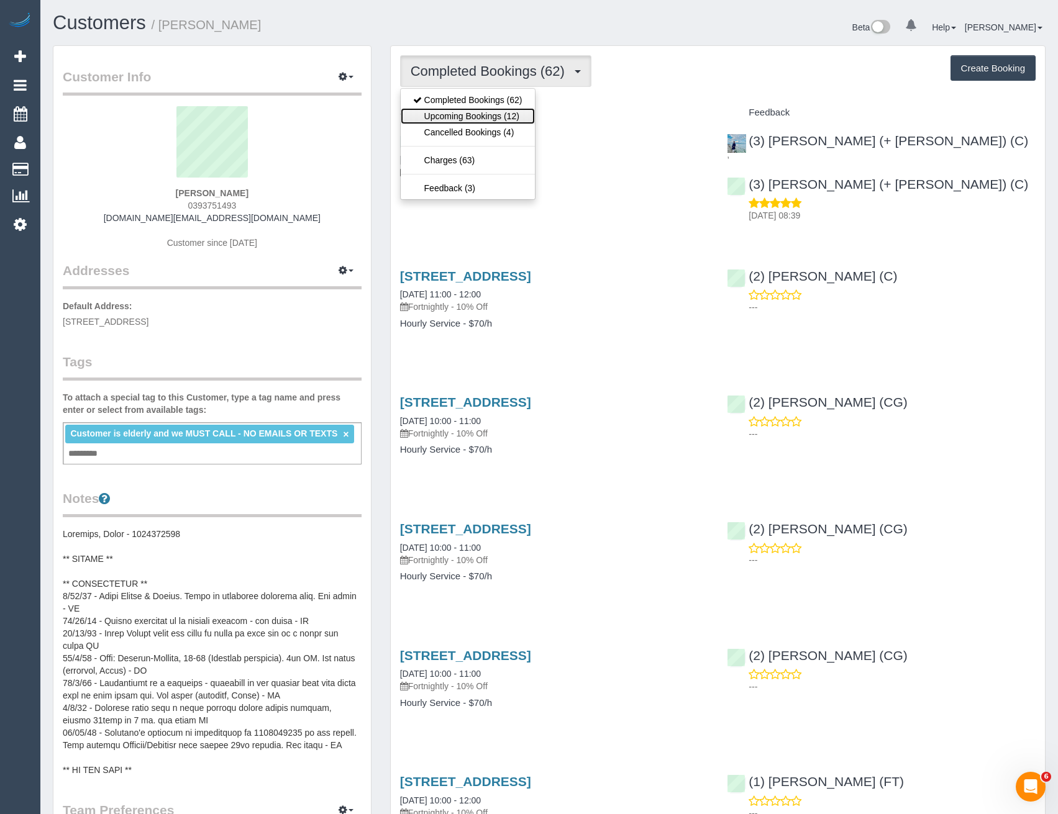
click at [513, 122] on link "Upcoming Bookings (12)" at bounding box center [468, 116] width 134 height 16
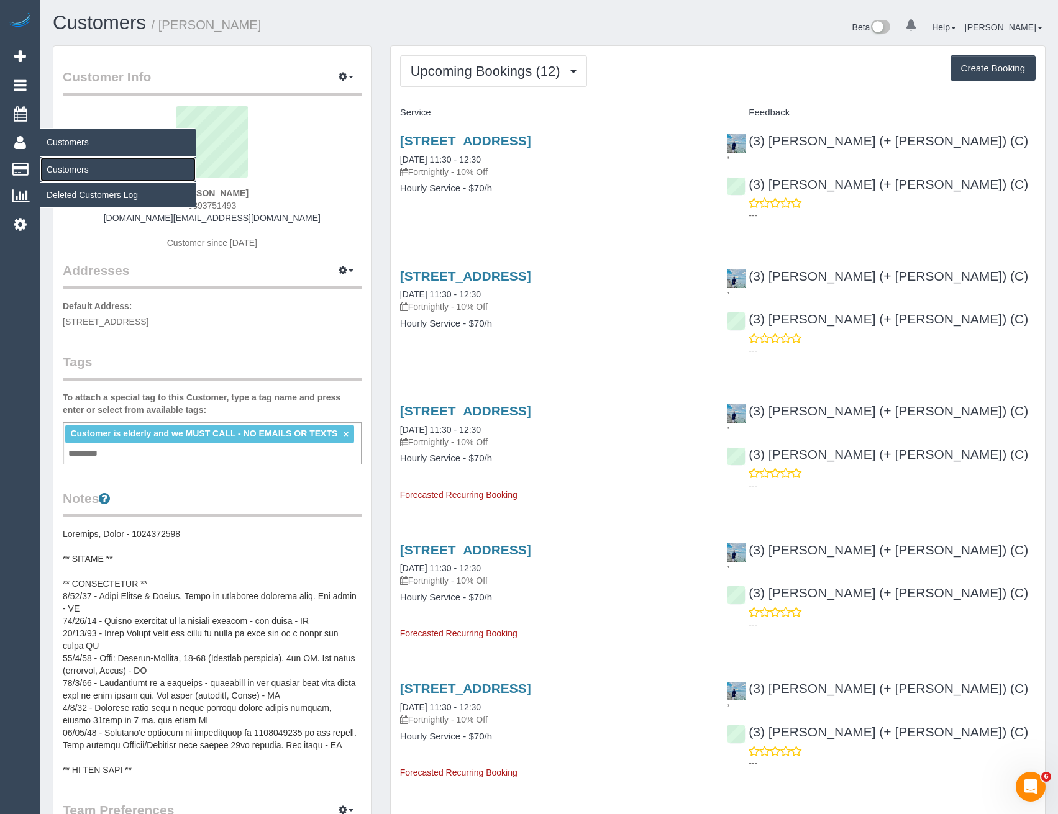
click at [68, 167] on link "Customers" at bounding box center [117, 169] width 155 height 25
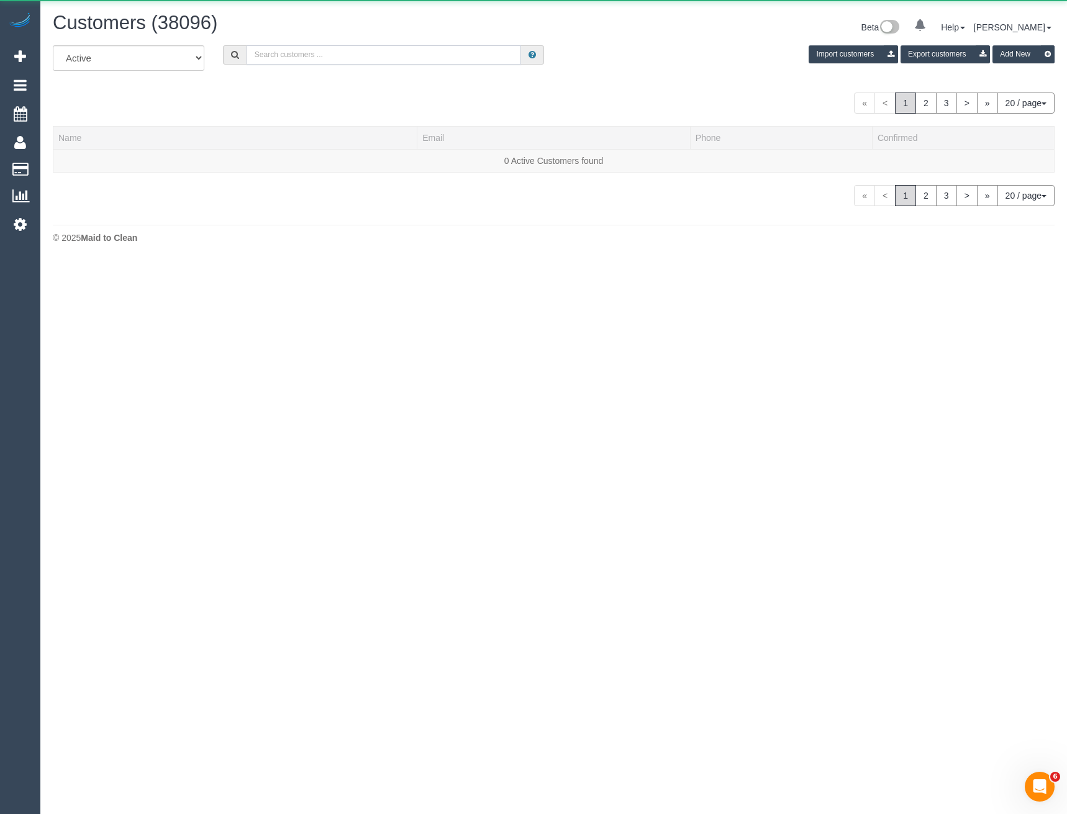
click at [313, 57] on input "text" at bounding box center [384, 54] width 275 height 19
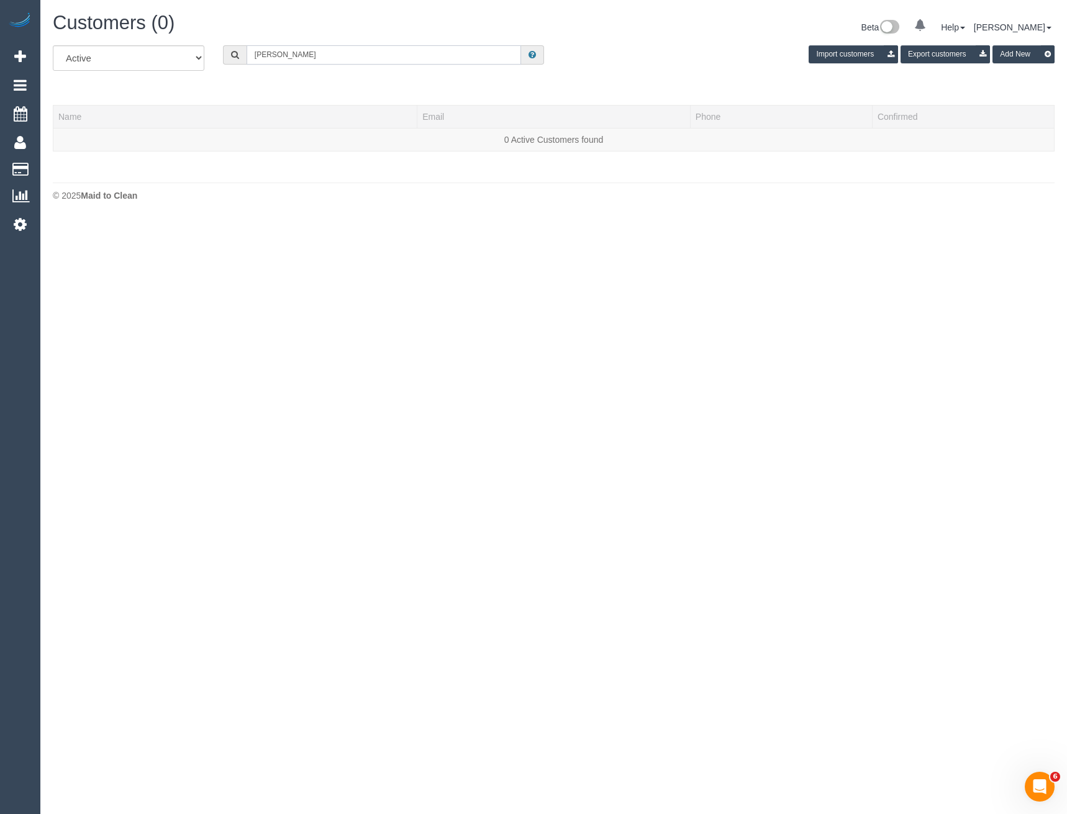
drag, startPoint x: 335, startPoint y: 61, endPoint x: 194, endPoint y: 61, distance: 141.6
click at [194, 61] on div "All Active Archived Cameron Buchanna Import customers Export customers Add New" at bounding box center [553, 62] width 1020 height 35
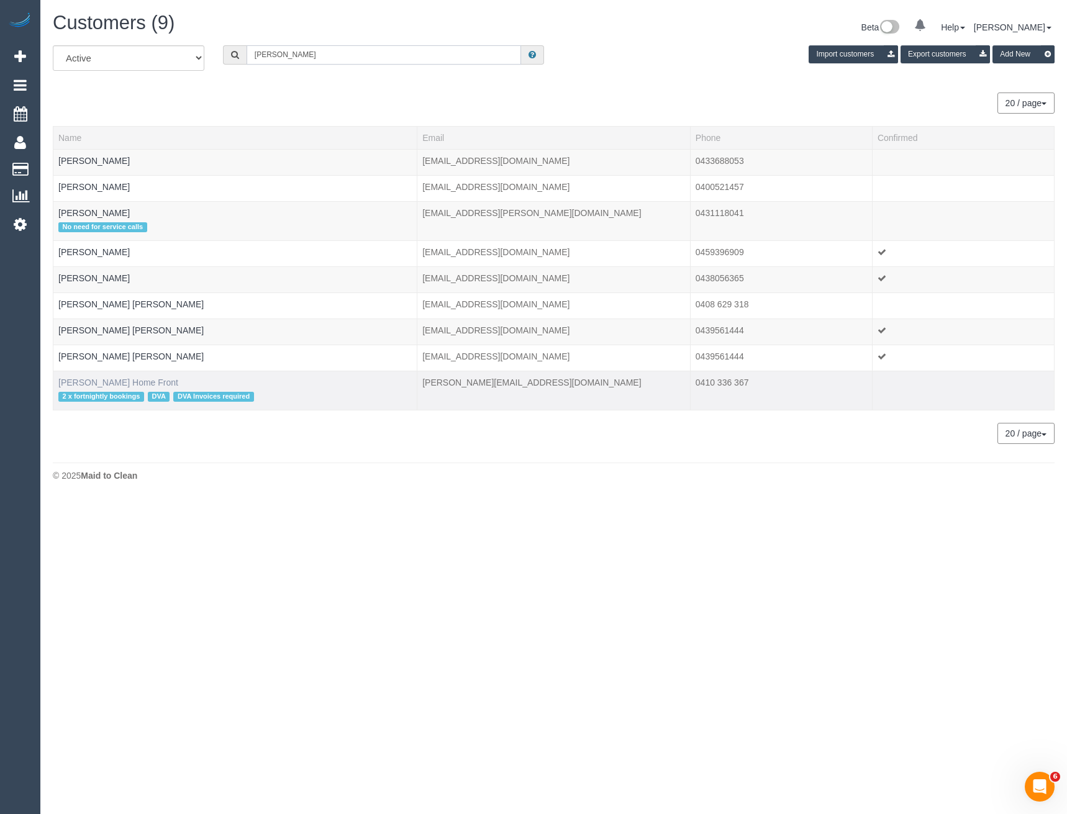
type input "Cameron B"
click at [163, 384] on link "Cameron Buchanan Home Front" at bounding box center [118, 383] width 120 height 10
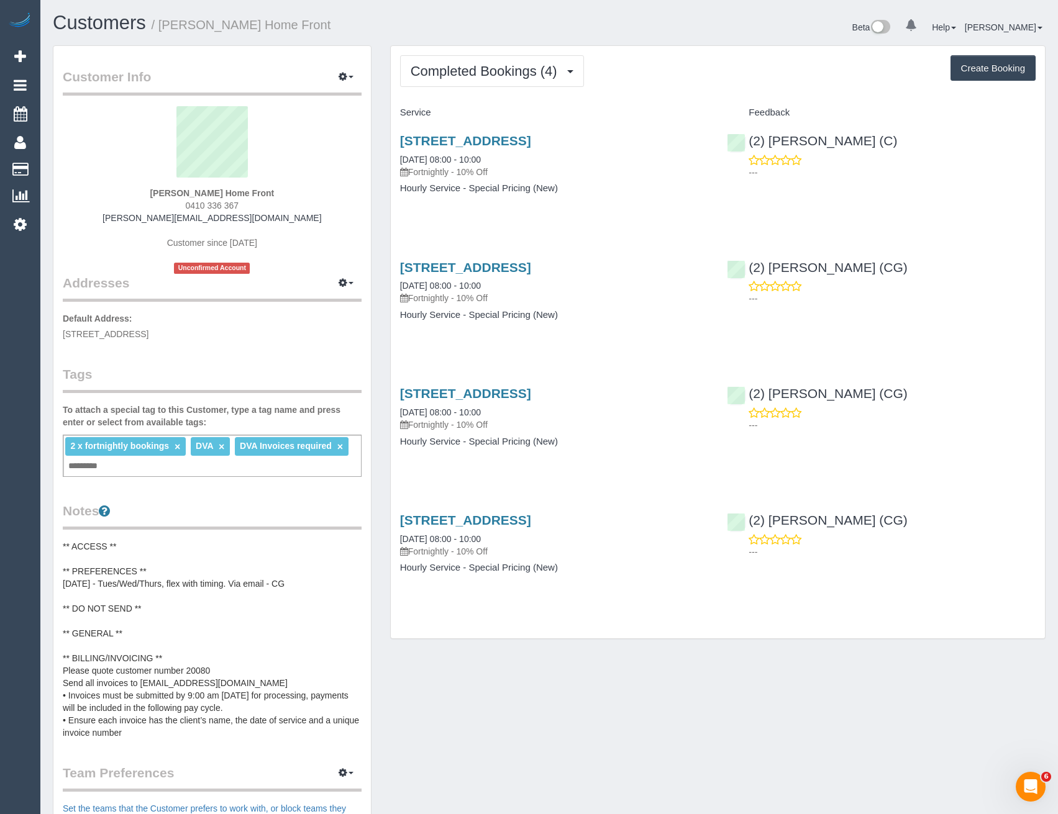
click at [532, 54] on div "Completed Bookings (4) Completed Bookings (4) Upcoming Bookings (22) Cancelled …" at bounding box center [718, 342] width 654 height 592
click at [515, 76] on span "Completed Bookings (4)" at bounding box center [486, 71] width 153 height 16
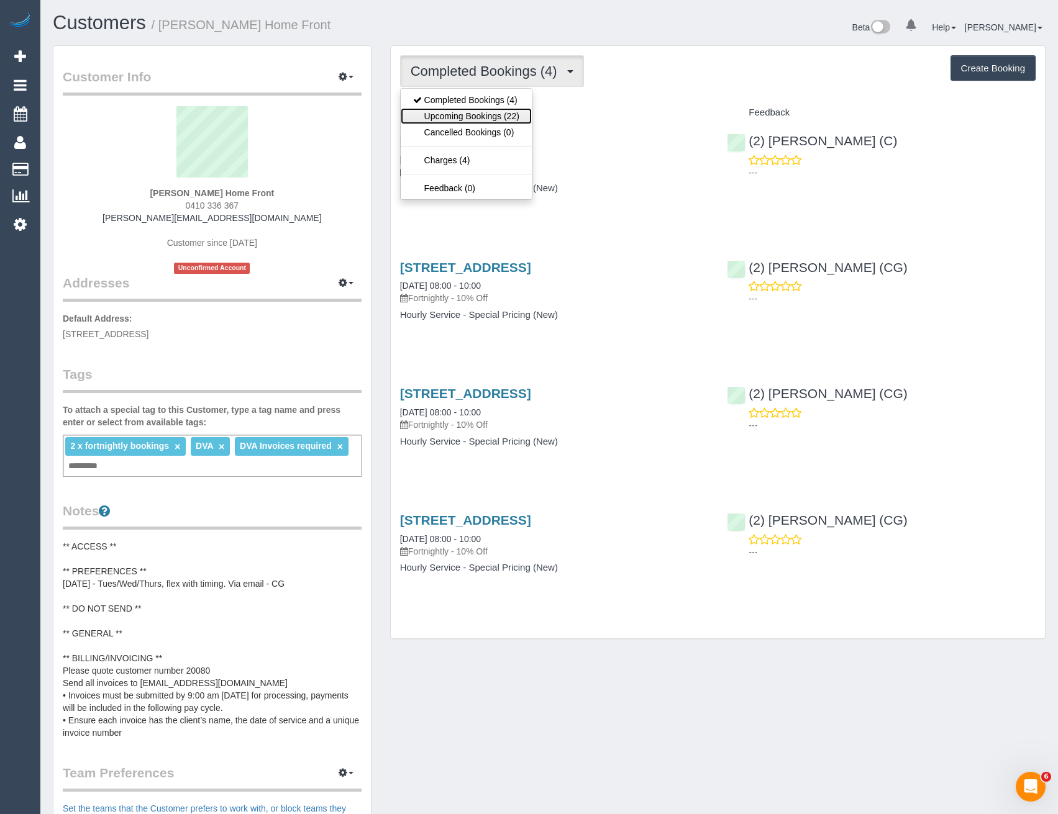
click at [507, 114] on link "Upcoming Bookings (22)" at bounding box center [466, 116] width 131 height 16
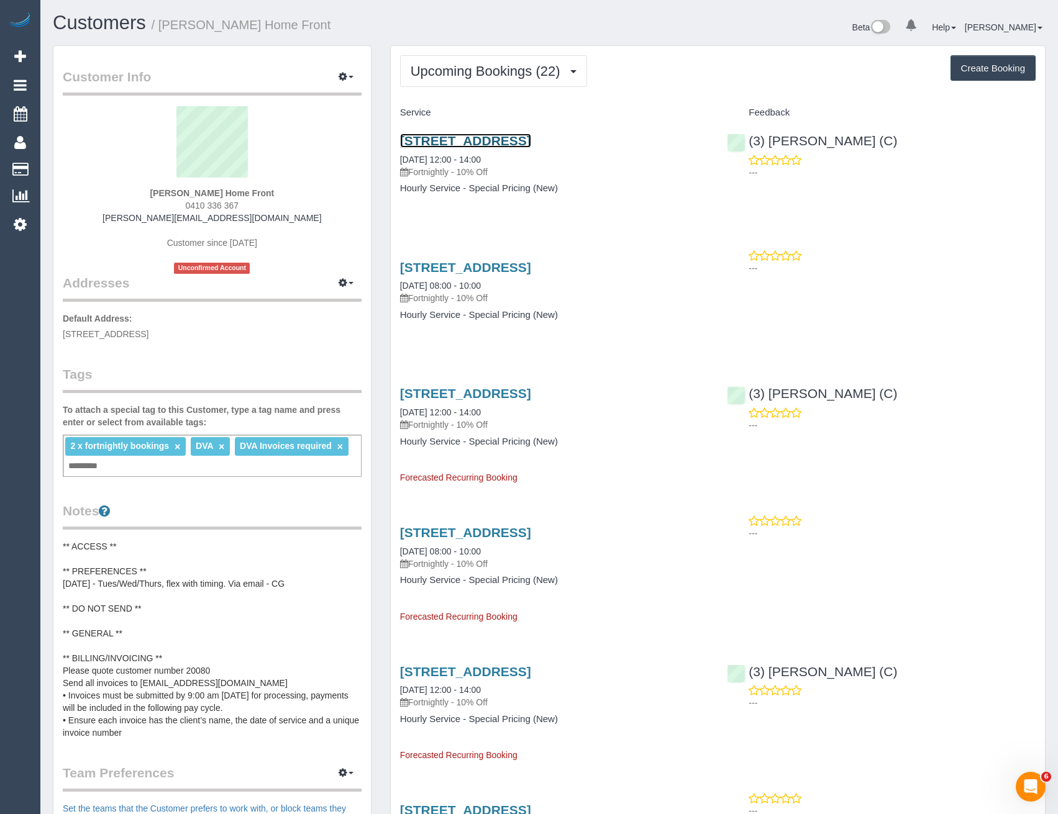
click at [531, 137] on link "8 Goulburn Grove, Yallambie, VIC 3085" at bounding box center [465, 141] width 131 height 14
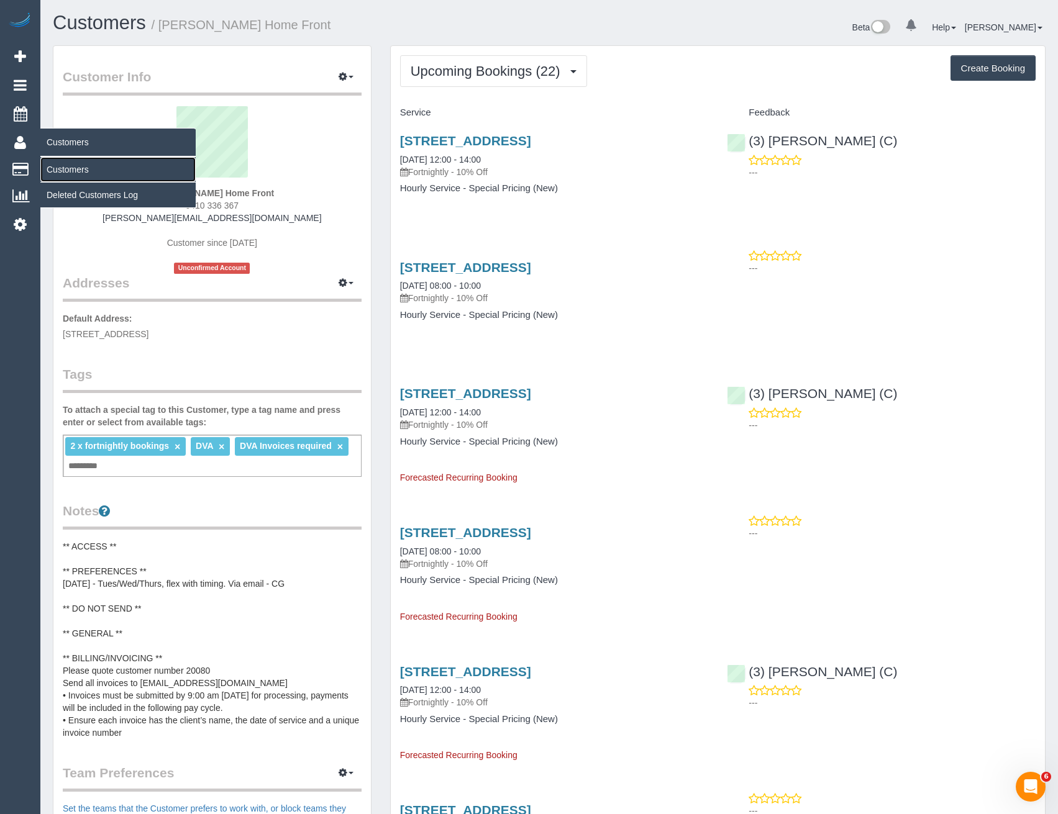
click at [70, 168] on link "Customers" at bounding box center [117, 169] width 155 height 25
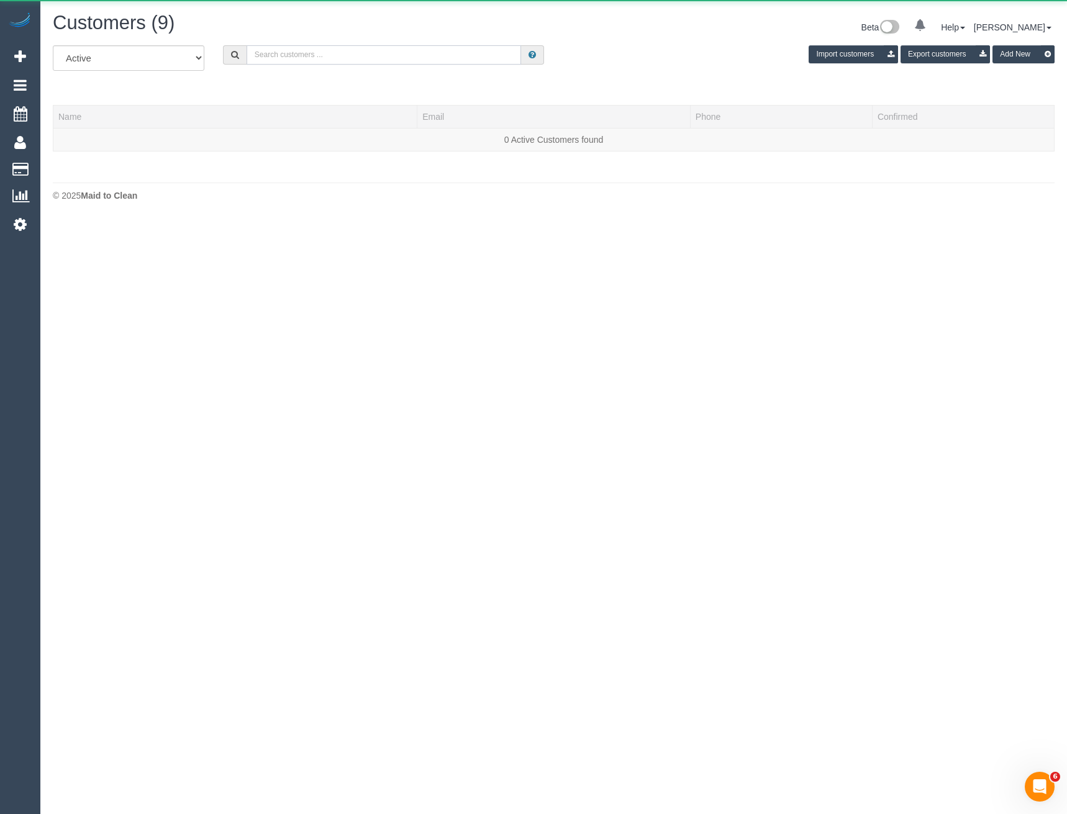
click at [339, 54] on input "text" at bounding box center [384, 54] width 275 height 19
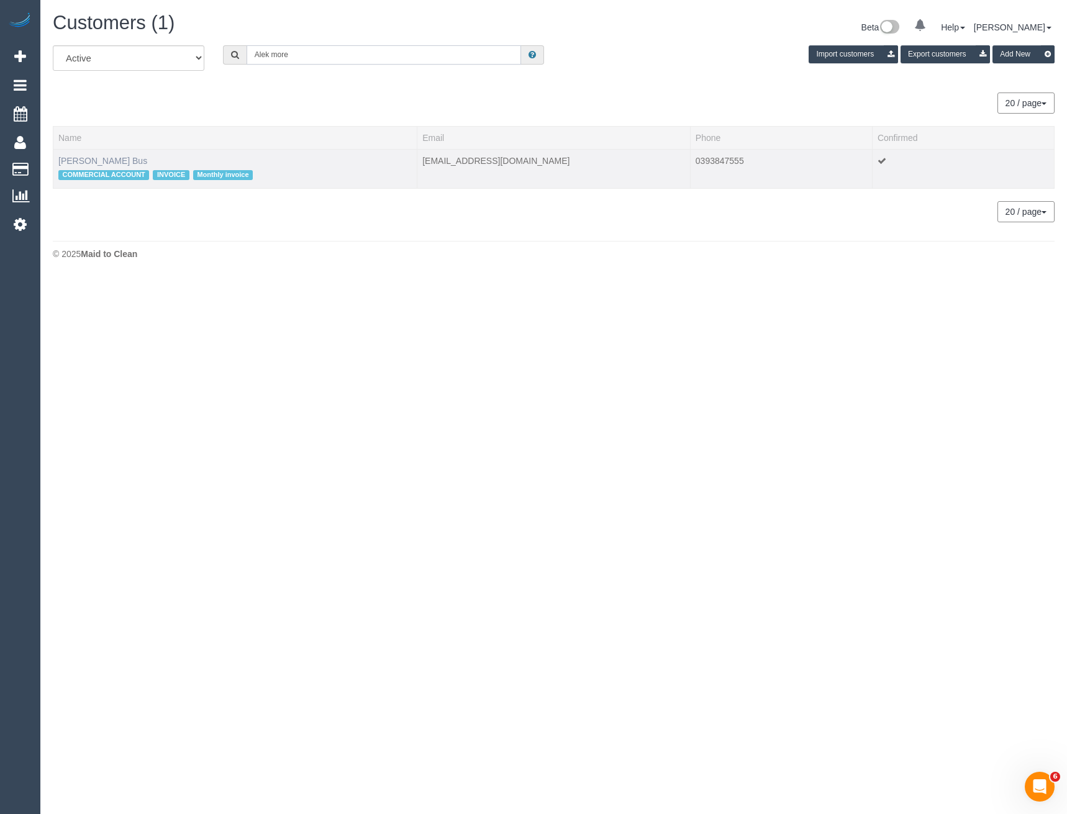
type input "Alek more"
click at [123, 163] on link "Alek Moreland Bus" at bounding box center [102, 161] width 89 height 10
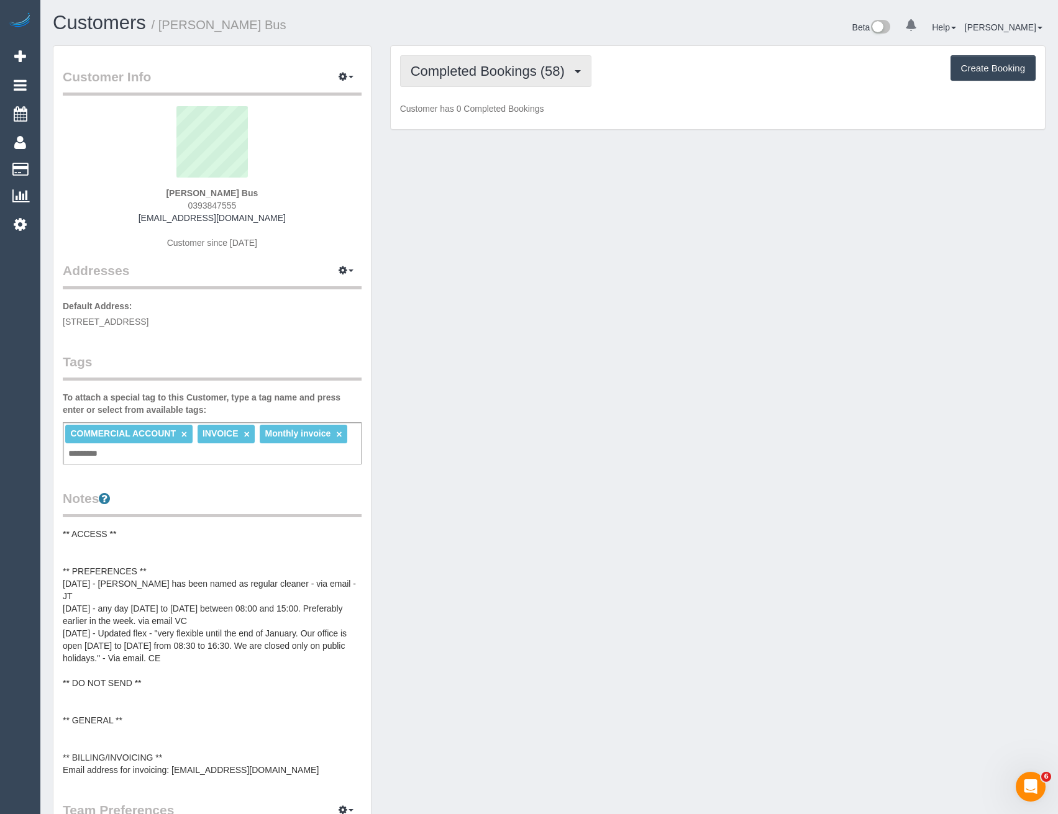
click at [523, 78] on span "Completed Bookings (58)" at bounding box center [490, 71] width 160 height 16
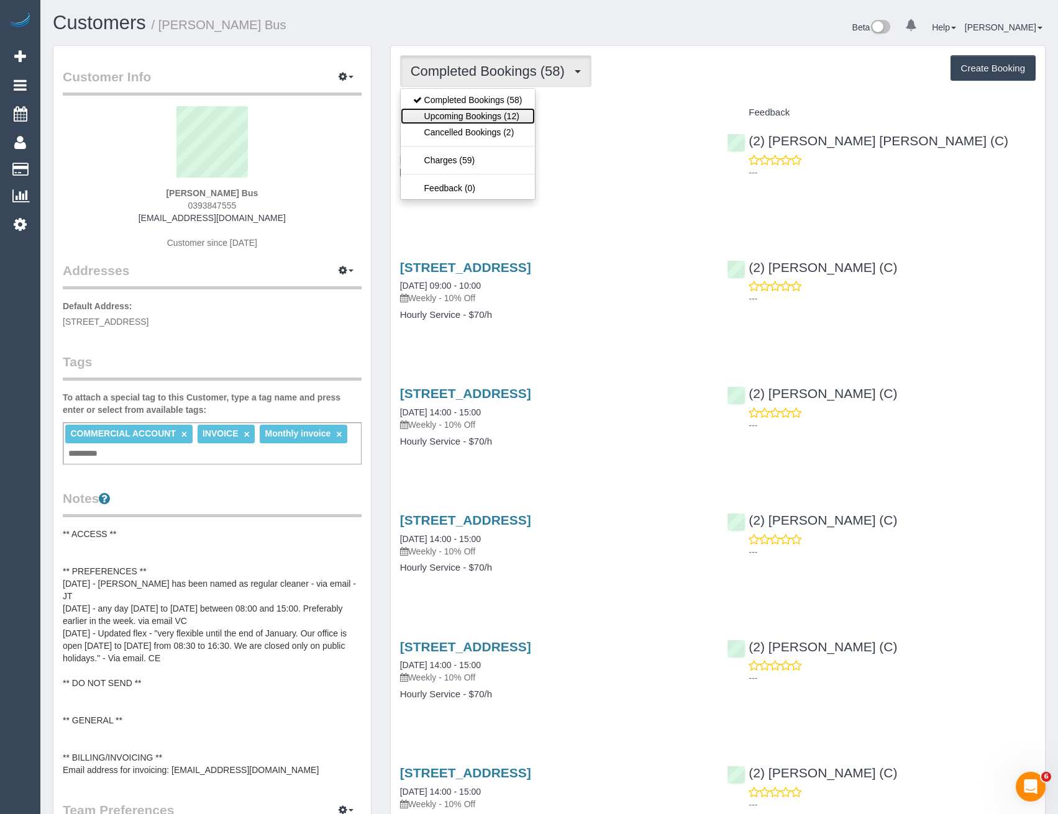
click at [501, 122] on link "Upcoming Bookings (12)" at bounding box center [468, 116] width 134 height 16
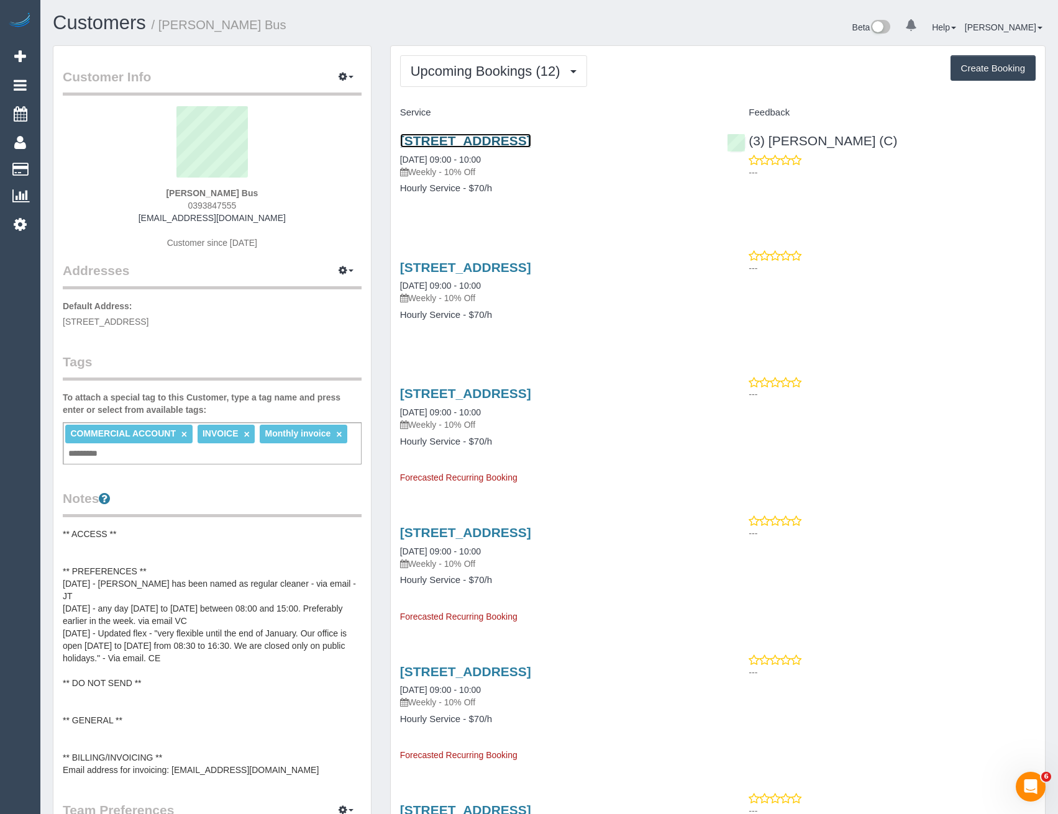
click at [531, 137] on link "65 Colebrook St, Brunswick, VIC 3056" at bounding box center [465, 141] width 131 height 14
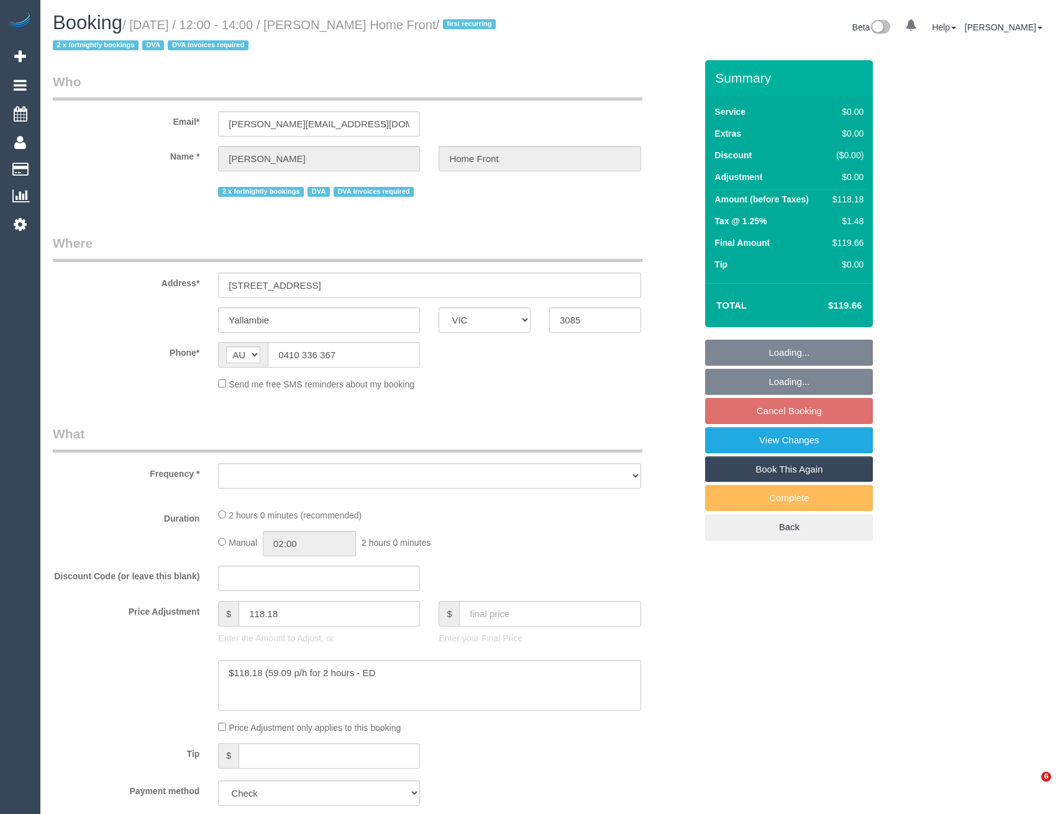
select select "VIC"
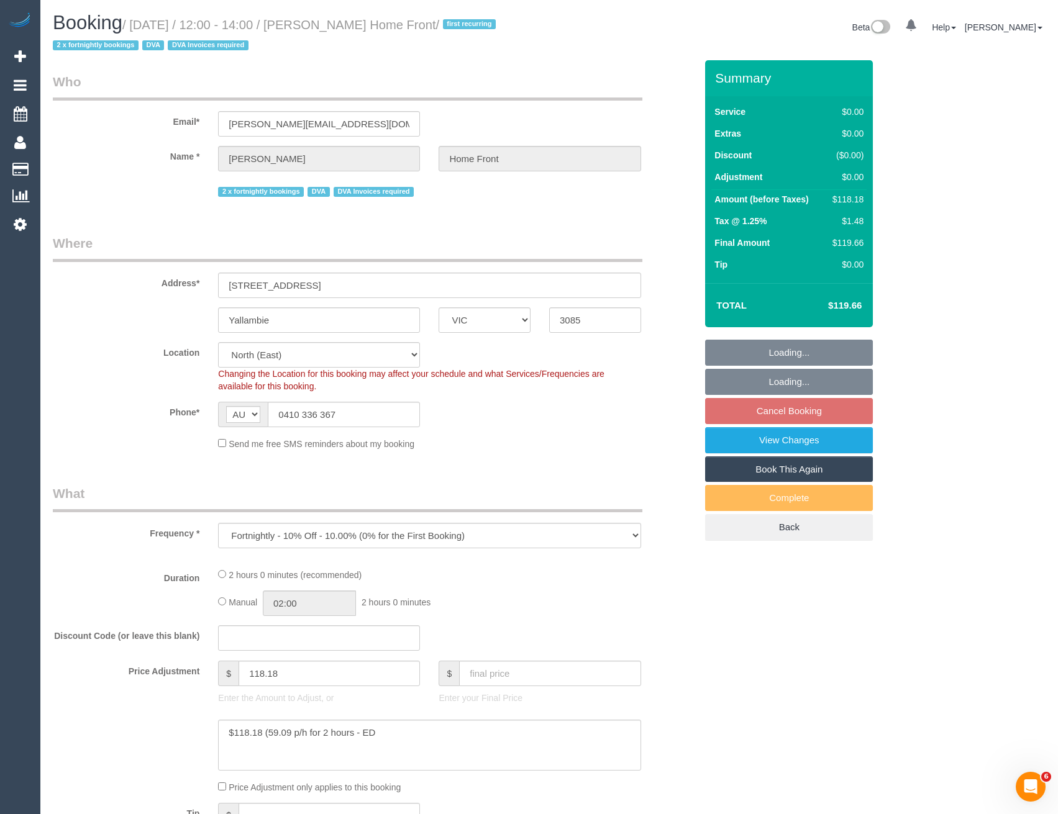
select select "object:1409"
select select "120"
select select "number:28"
select select "number:14"
select select "number:19"
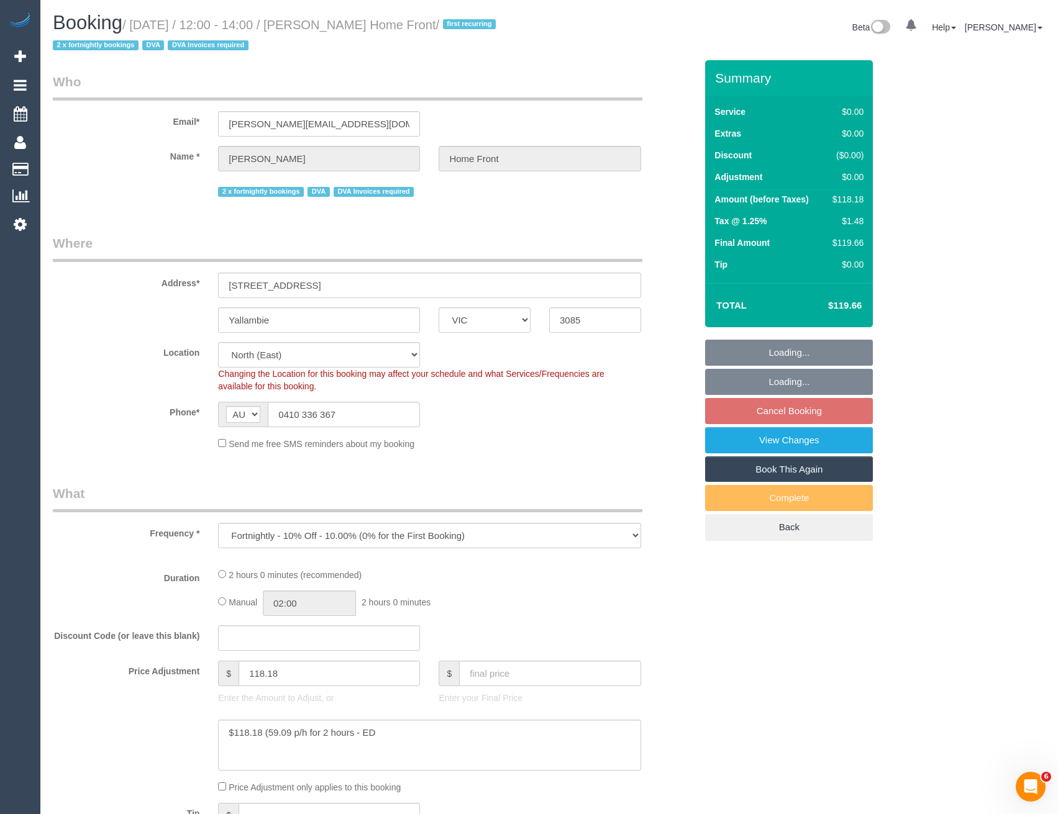
select select "number:36"
select select "number:35"
select select "number:13"
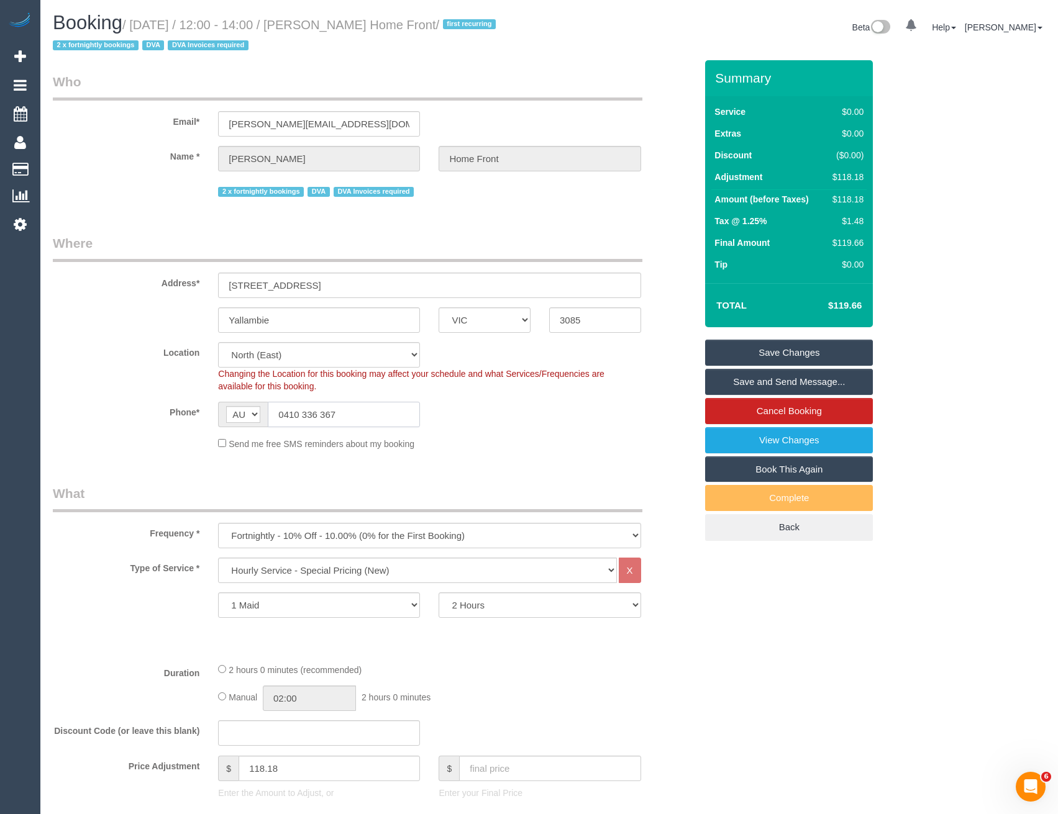
drag, startPoint x: 340, startPoint y: 417, endPoint x: 284, endPoint y: 414, distance: 56.6
click at [284, 414] on input "0410 336 367" at bounding box center [344, 414] width 152 height 25
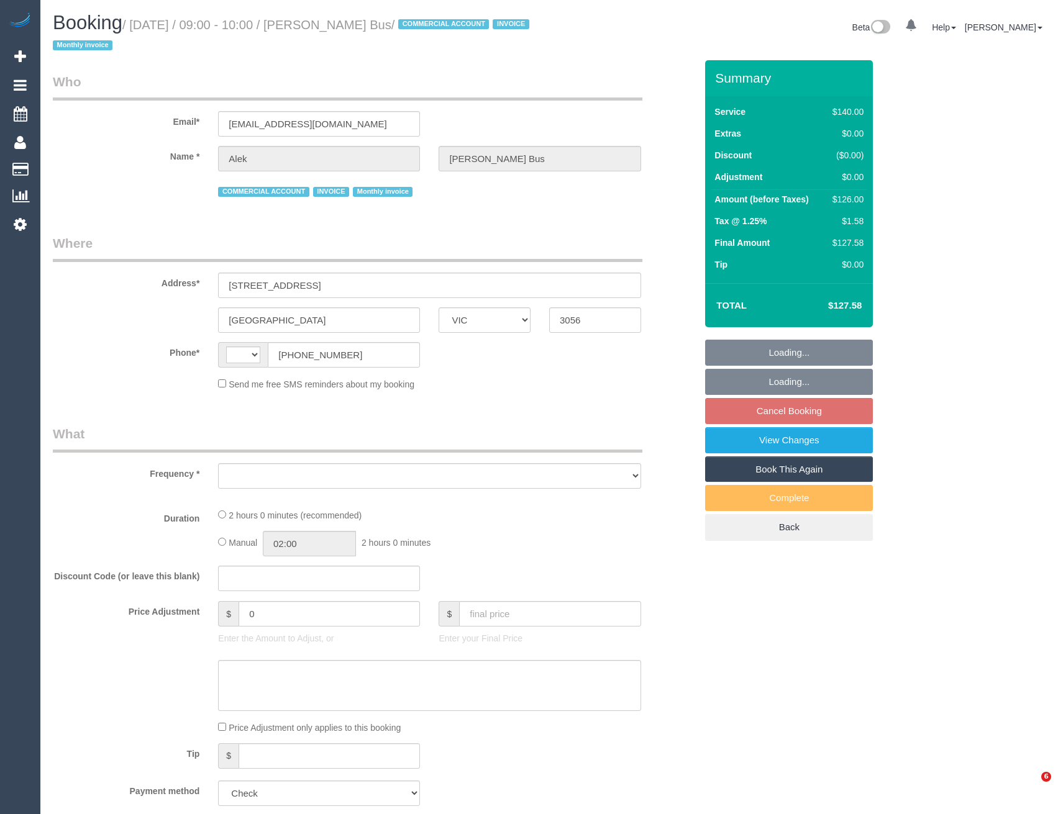
select select "VIC"
select select "object:305"
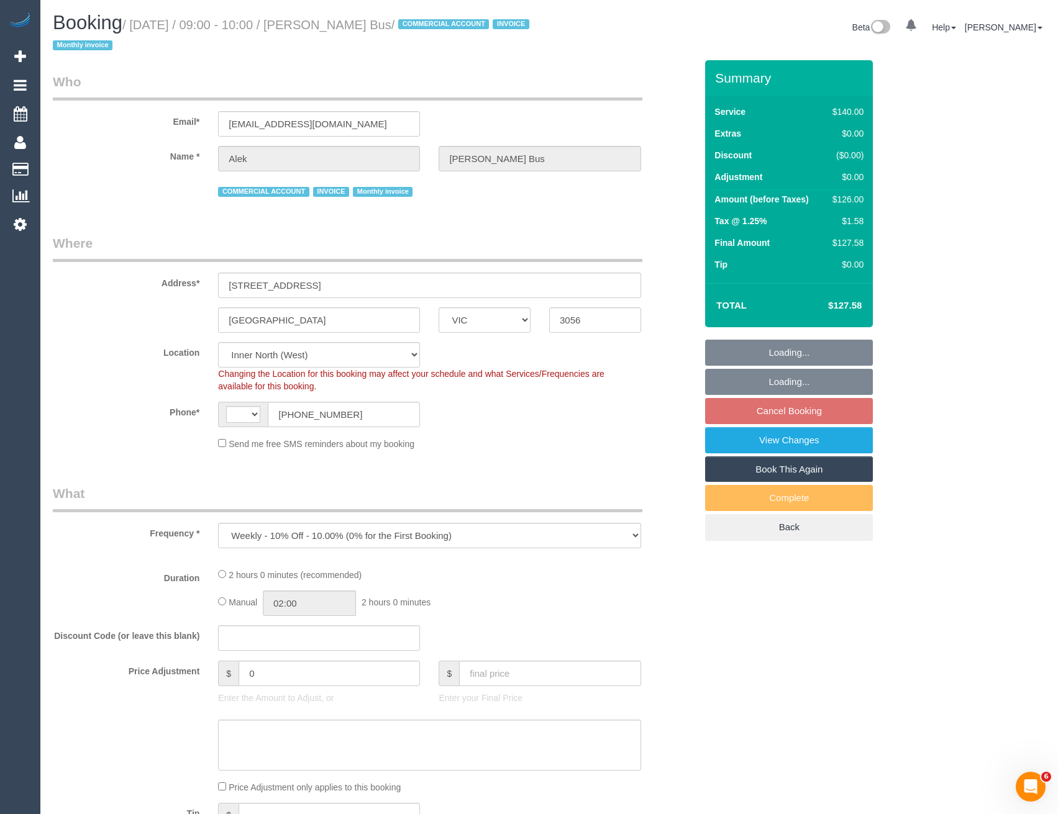
select select "number:28"
select select "number:14"
select select "number:19"
select select "number:24"
select select "number:35"
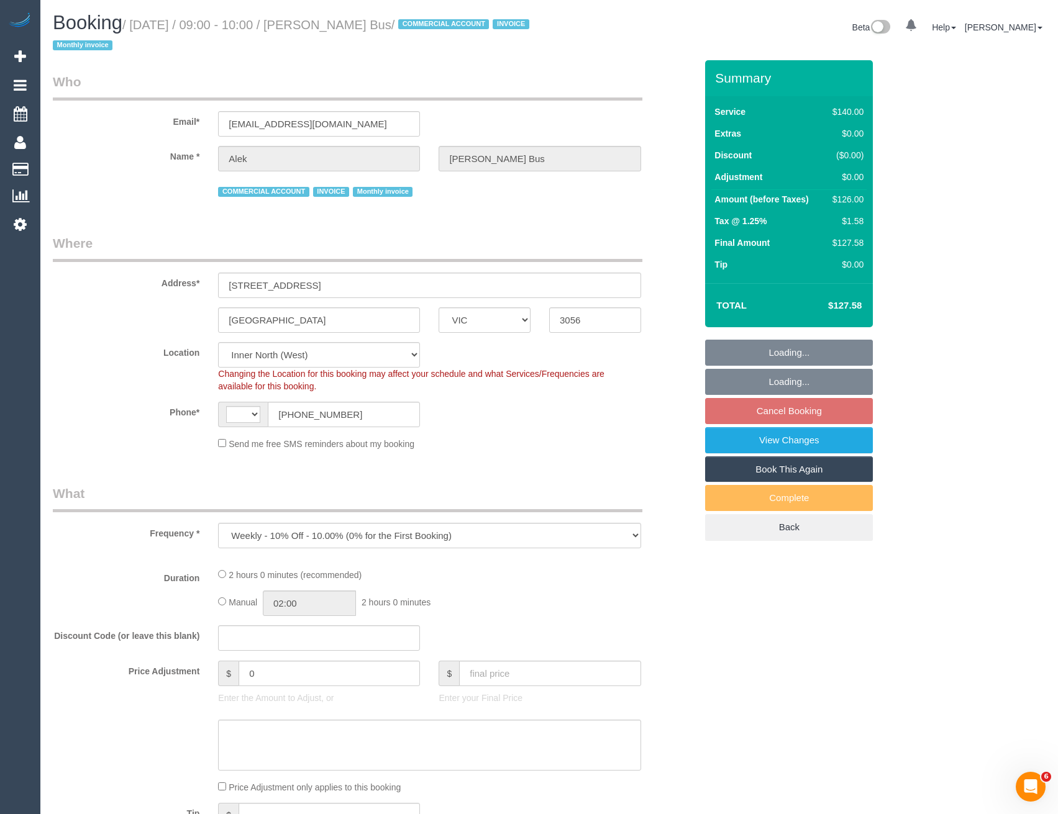
select select "number:11"
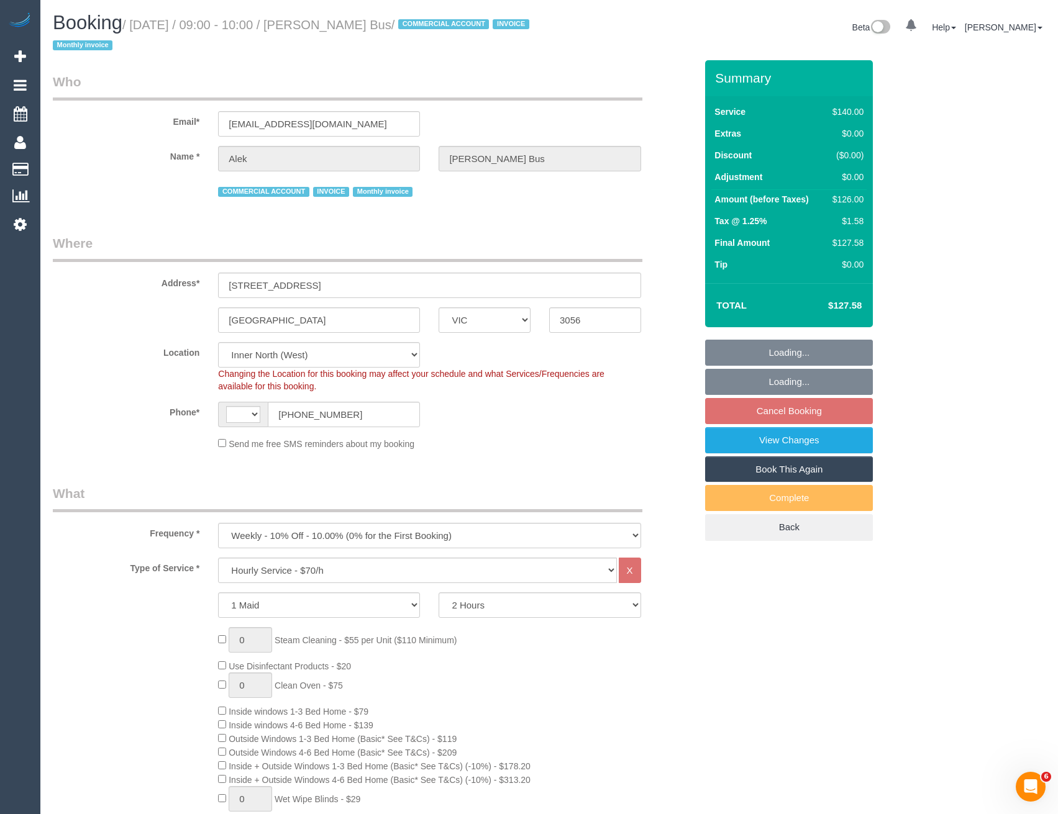
select select "string:AU"
select select "object:896"
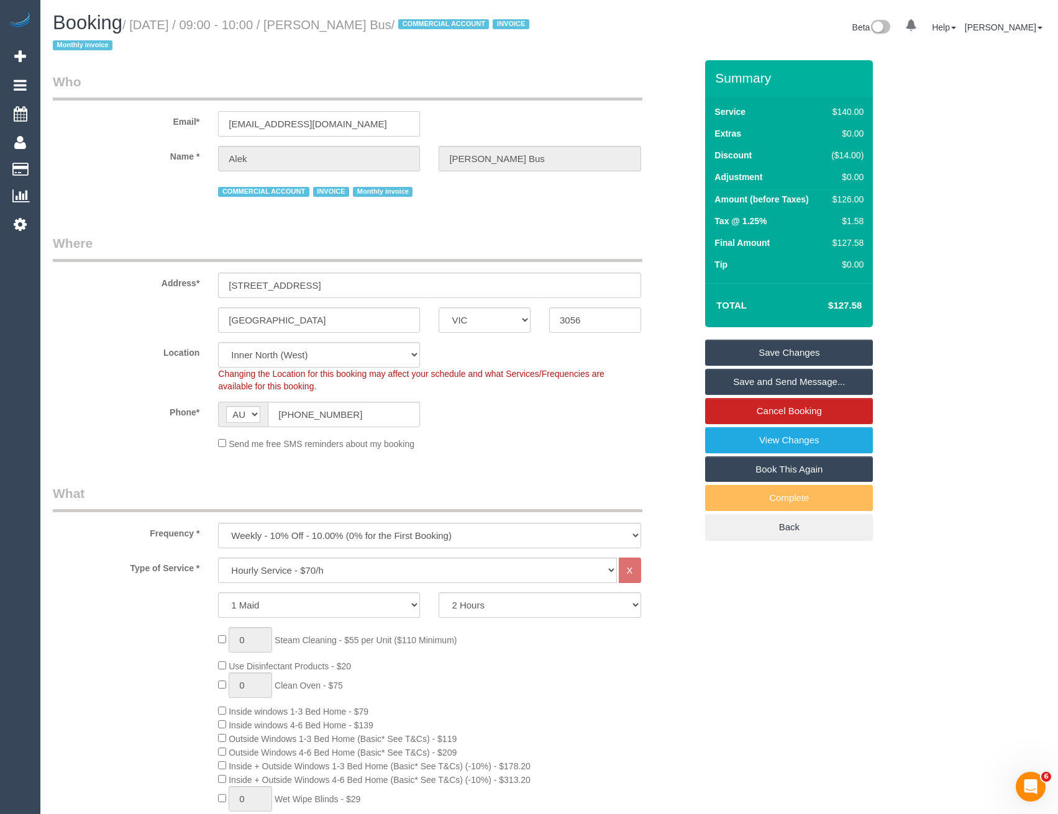
drag, startPoint x: 387, startPoint y: 120, endPoint x: 207, endPoint y: 116, distance: 179.5
click at [207, 116] on div "Email* [EMAIL_ADDRESS][DOMAIN_NAME]" at bounding box center [373, 105] width 661 height 64
